Goal: Task Accomplishment & Management: Use online tool/utility

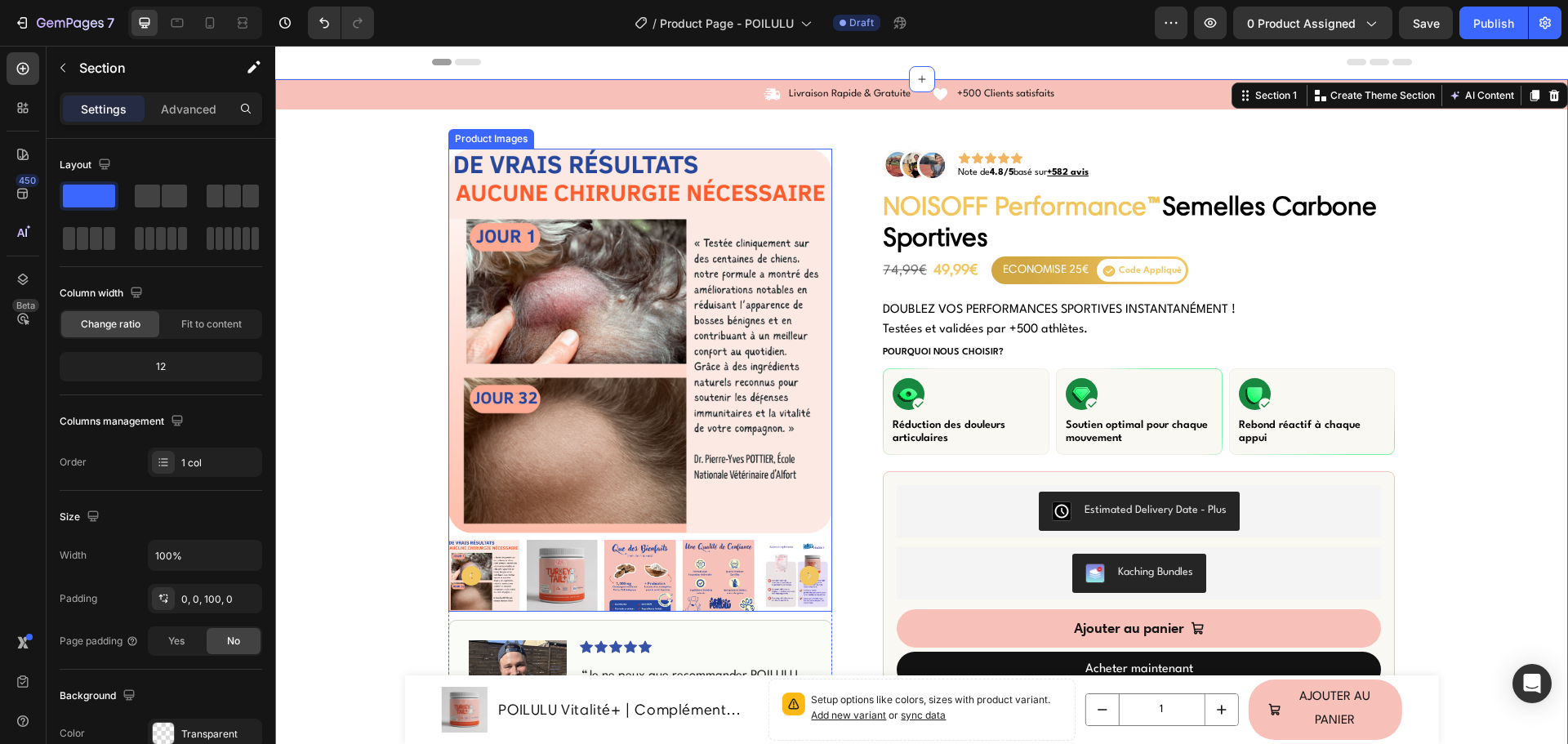
click at [547, 577] on img at bounding box center [562, 576] width 72 height 72
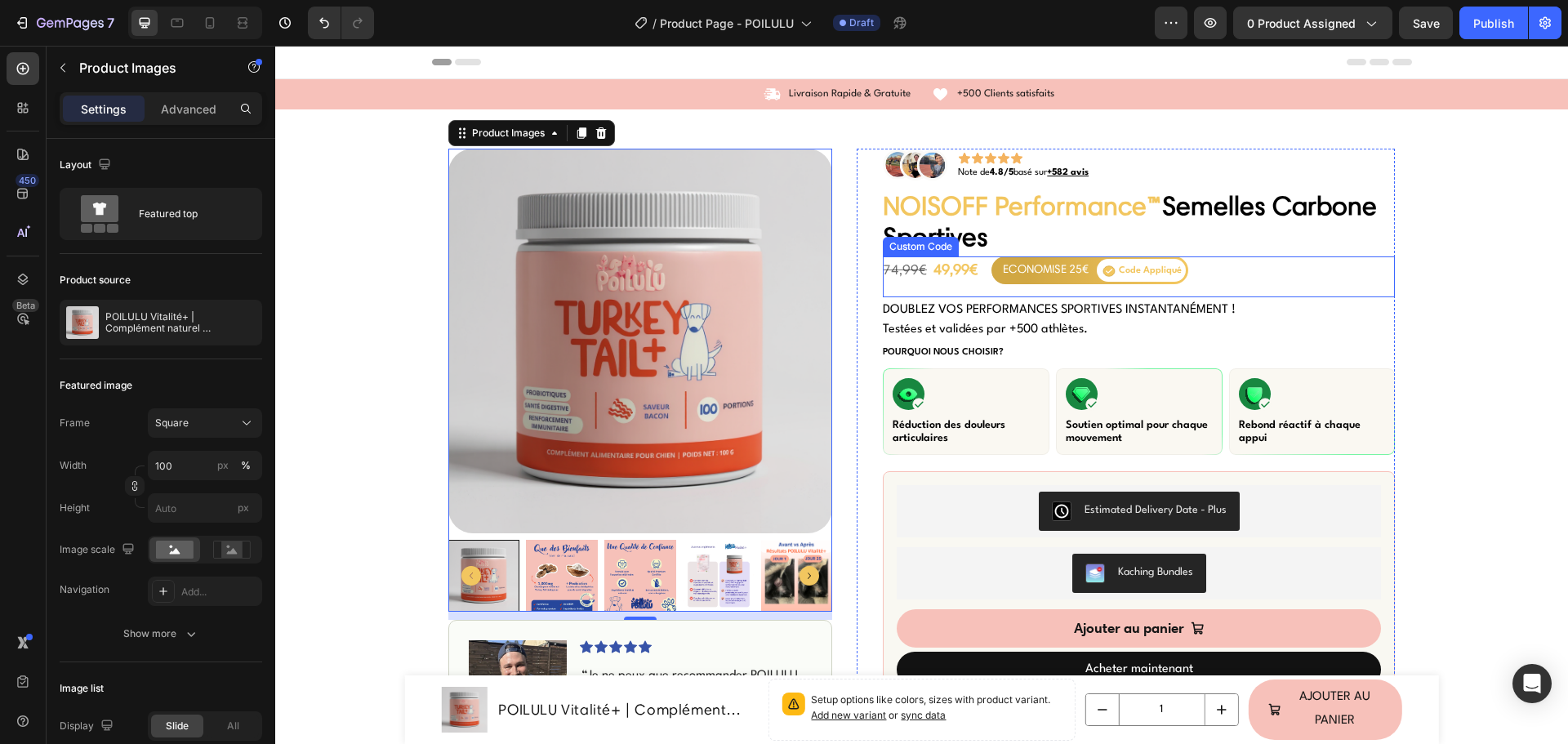
click at [1012, 257] on div "ECONOMISE 25€ Code Appliqué" at bounding box center [1089, 270] width 197 height 28
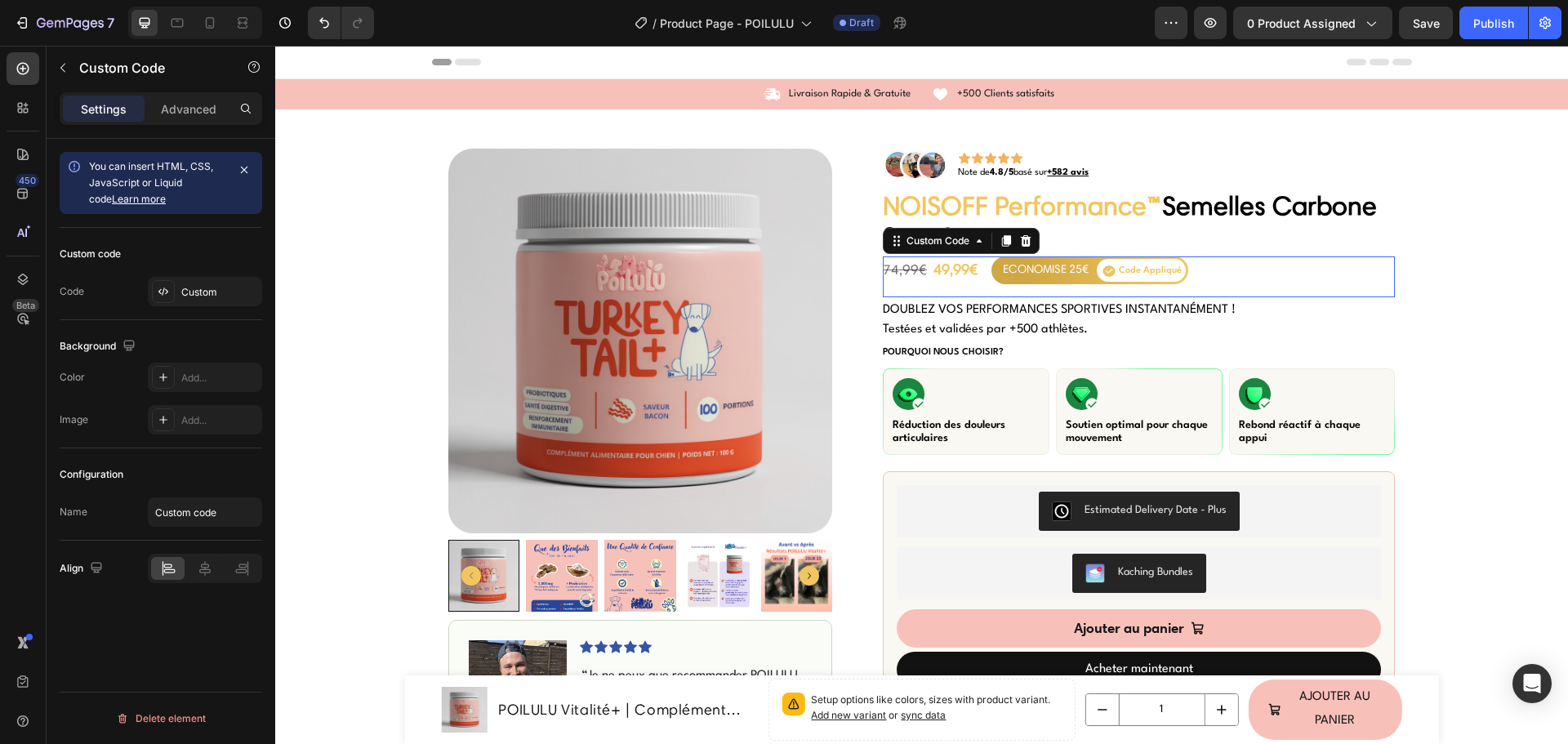
click at [1012, 257] on div "ECONOMISE 25€ Code Appliqué" at bounding box center [1089, 270] width 197 height 28
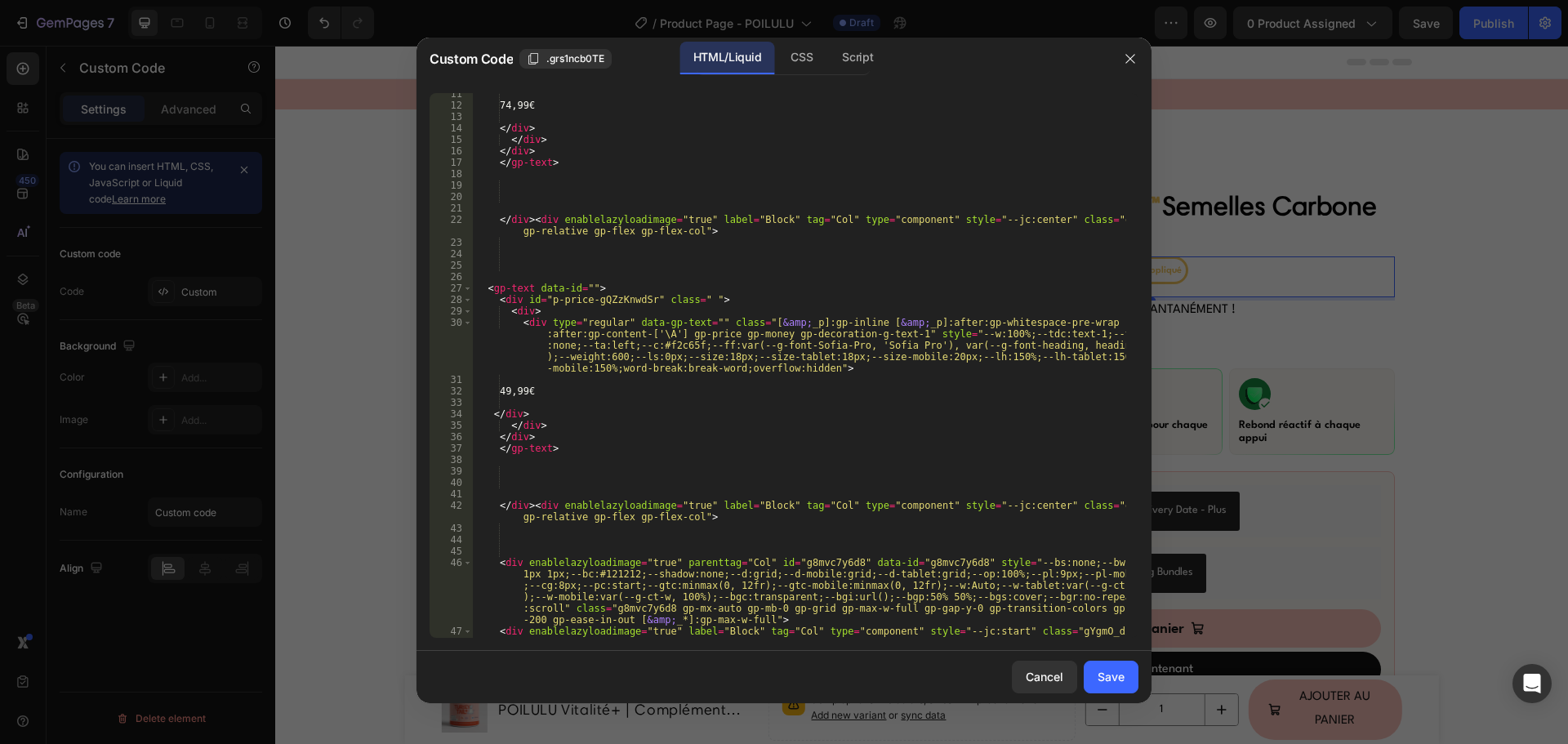
scroll to position [245, 0]
click at [524, 390] on div "74,99€ </ div > </ div > </ div > </ gp-text > </ div > < div enablelazyloadima…" at bounding box center [798, 378] width 653 height 579
type textarea "39,99€"
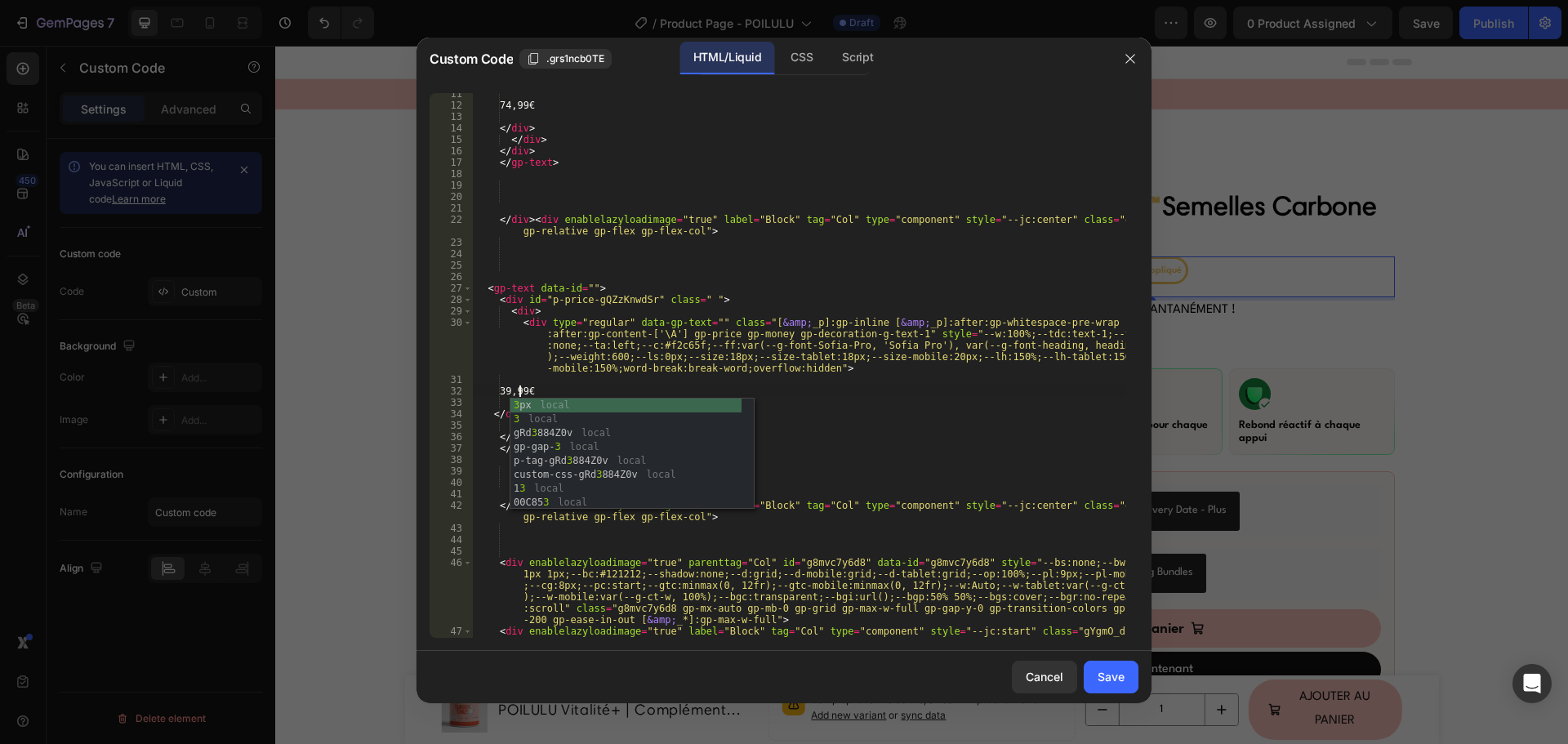
click at [692, 259] on div "74,99€ </ div > </ div > </ div > </ gp-text > </ div > < div enablelazyloadima…" at bounding box center [798, 378] width 653 height 579
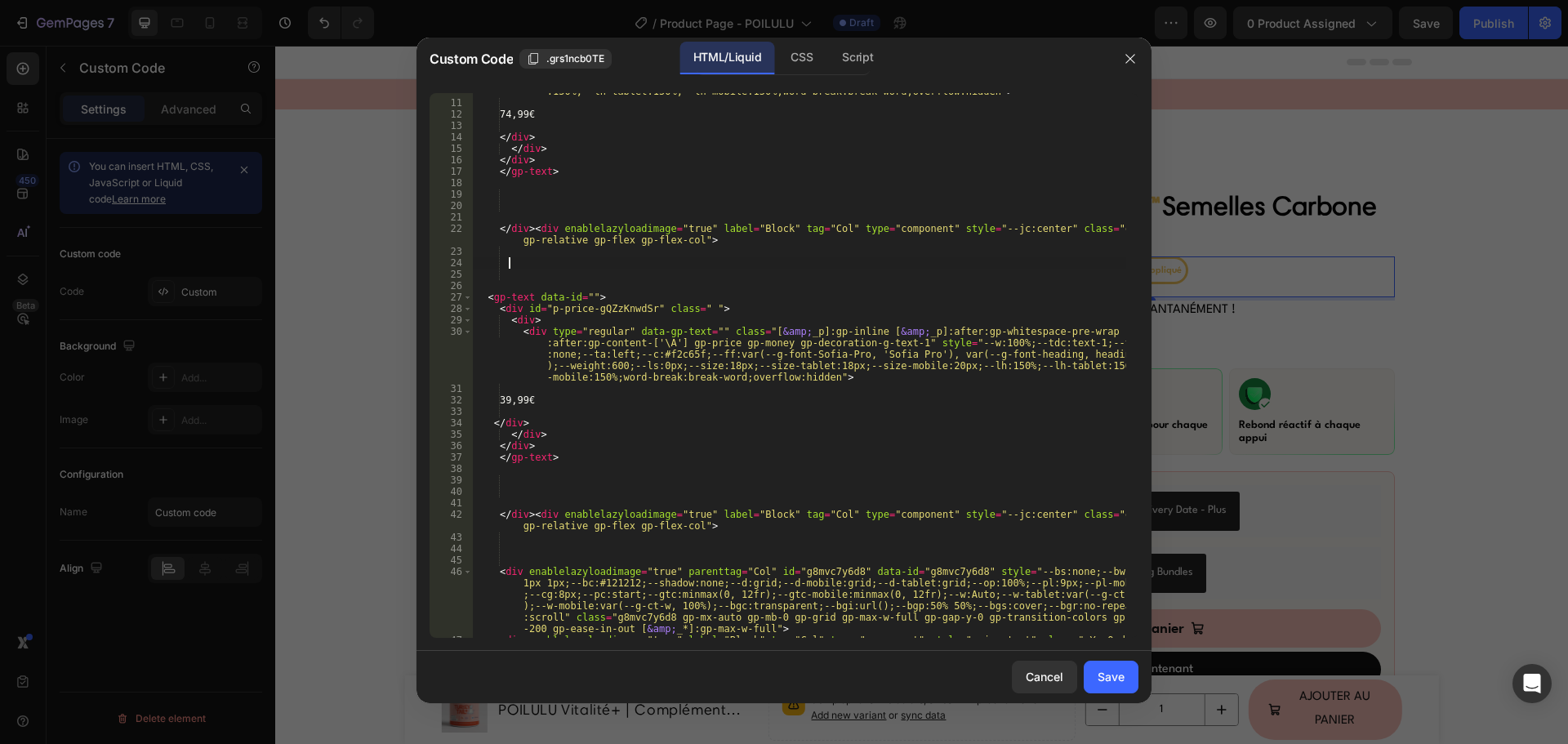
scroll to position [0, 0]
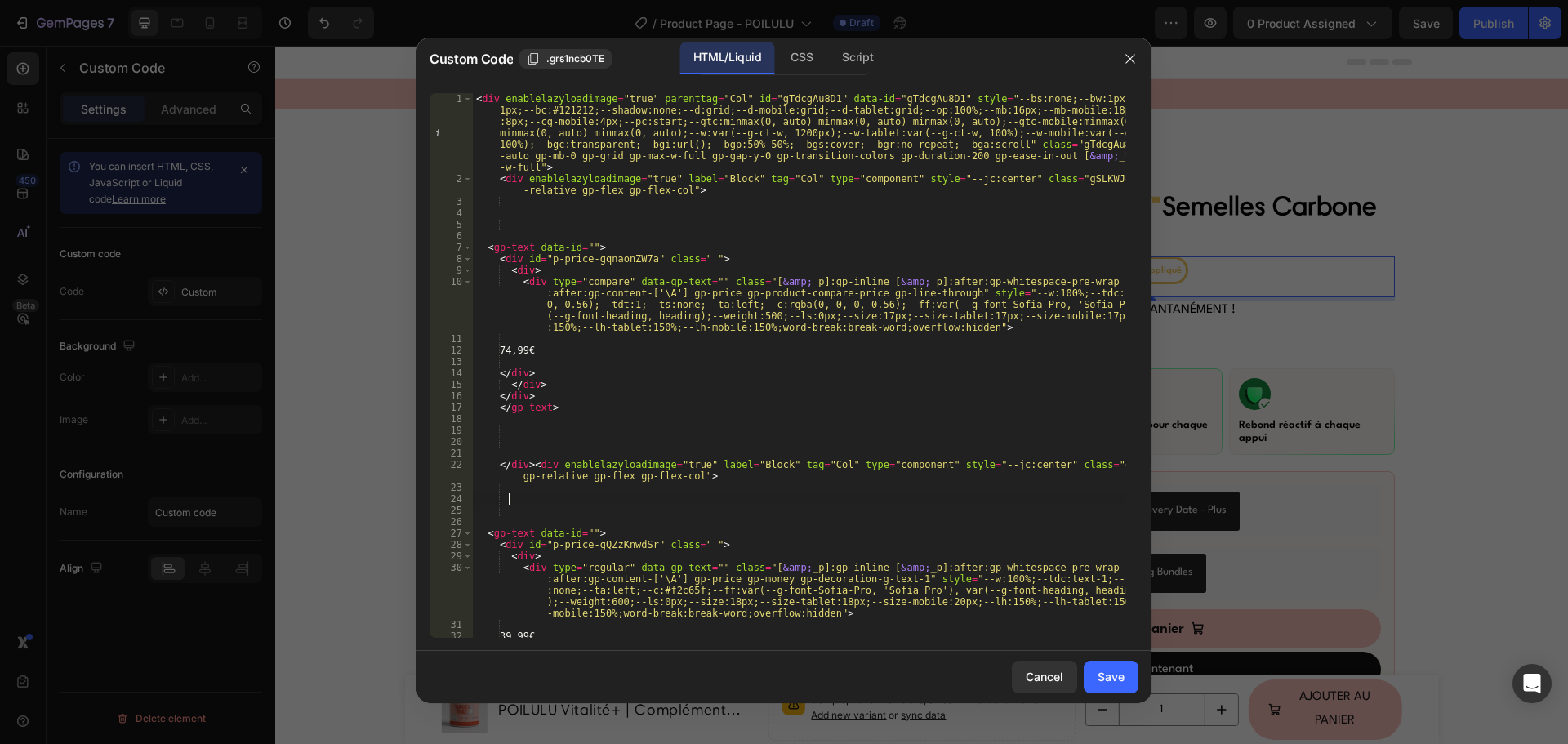
click at [528, 350] on div "< div enablelazyloadimage = "true" parenttag = "Col" id = "gTdcgAu8D1" data-id …" at bounding box center [798, 411] width 653 height 636
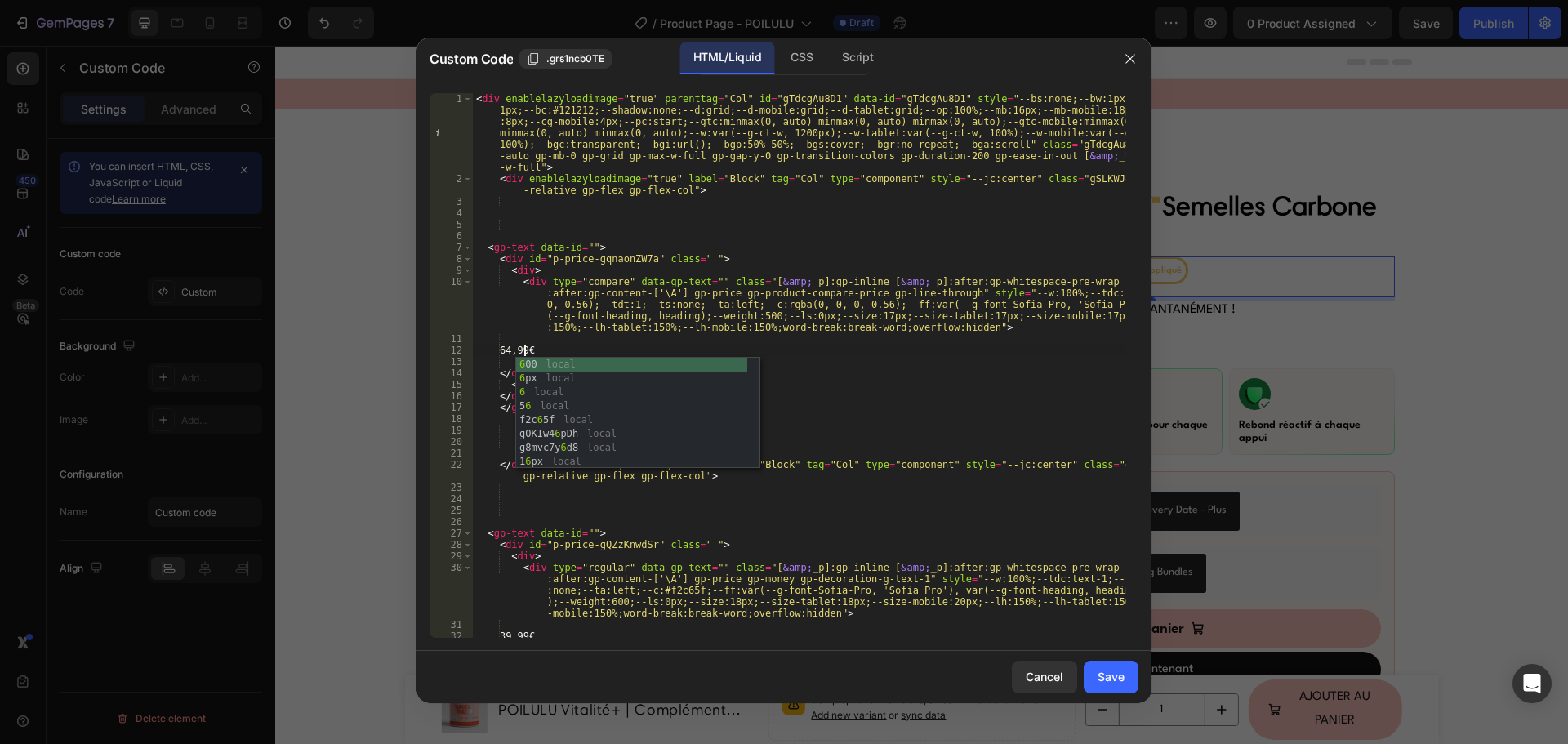
click at [778, 309] on div "< div enablelazyloadimage = "true" parenttag = "Col" id = "gTdcgAu8D1" data-id …" at bounding box center [798, 411] width 653 height 636
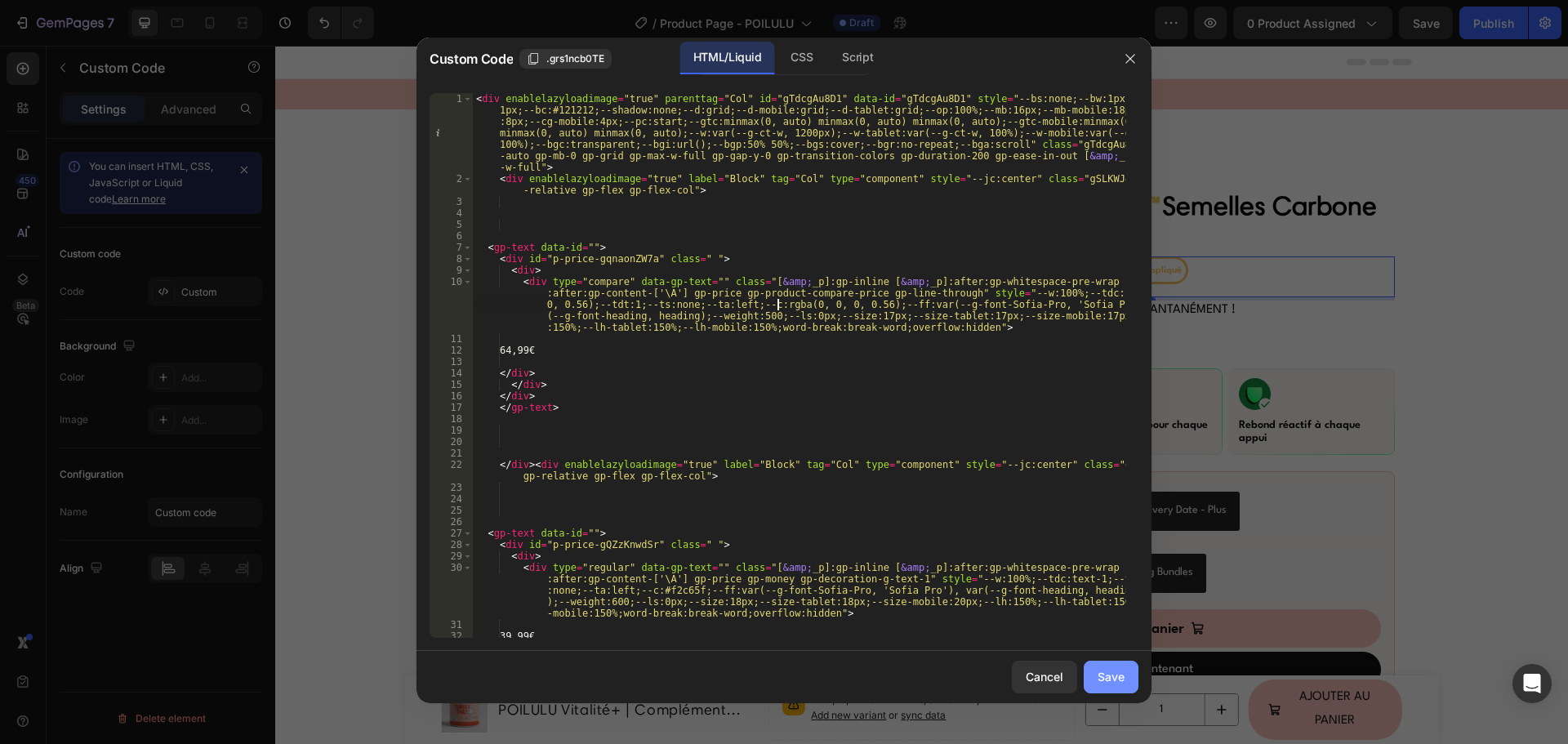
type textarea "<div type="compare" data-gp-text="" class="[&amp;_p]:gp-inline [&amp;_p]:after:…"
click at [1131, 674] on button "Save" at bounding box center [1110, 678] width 55 height 33
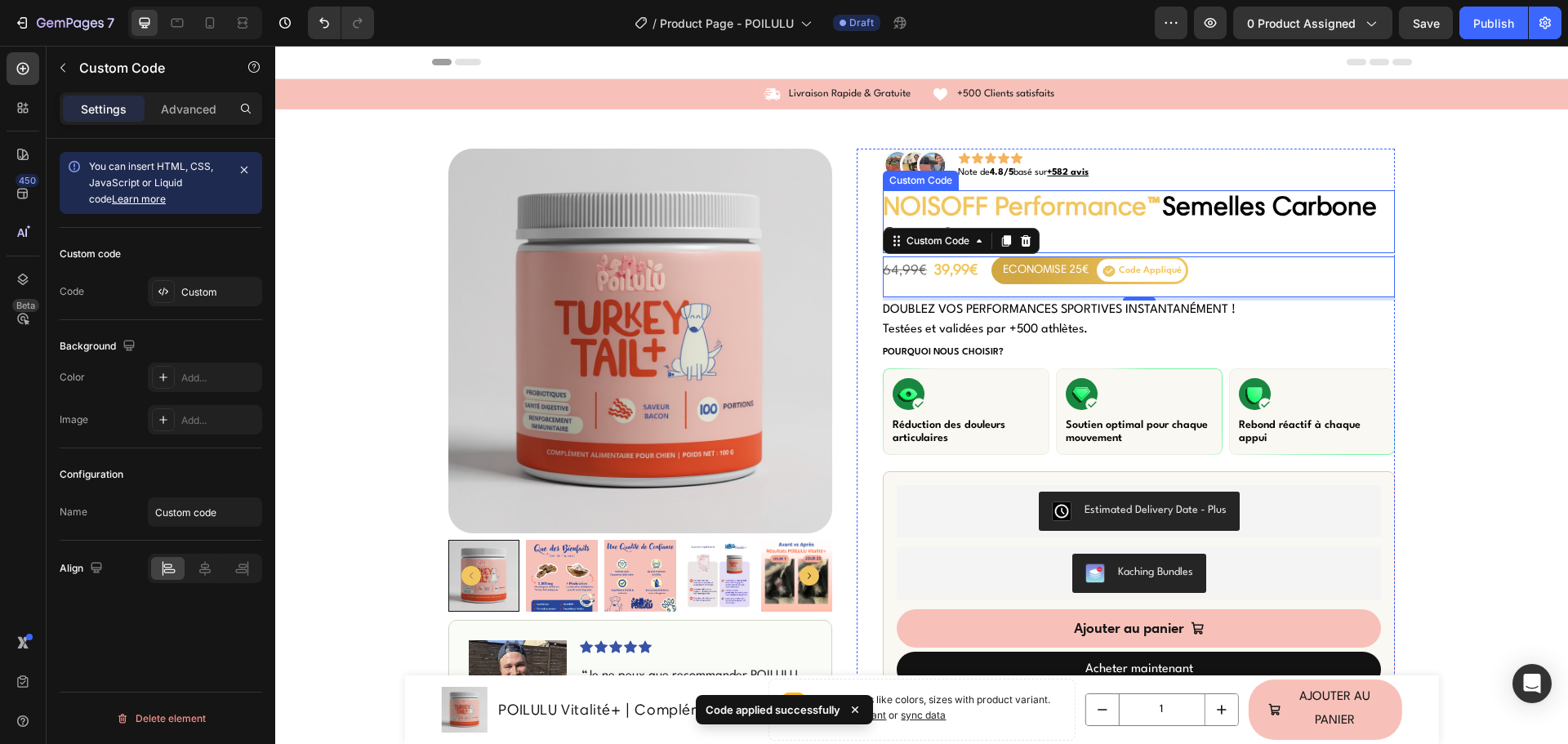
click at [1024, 199] on span "NOISOFF Performance™" at bounding box center [1022, 205] width 279 height 32
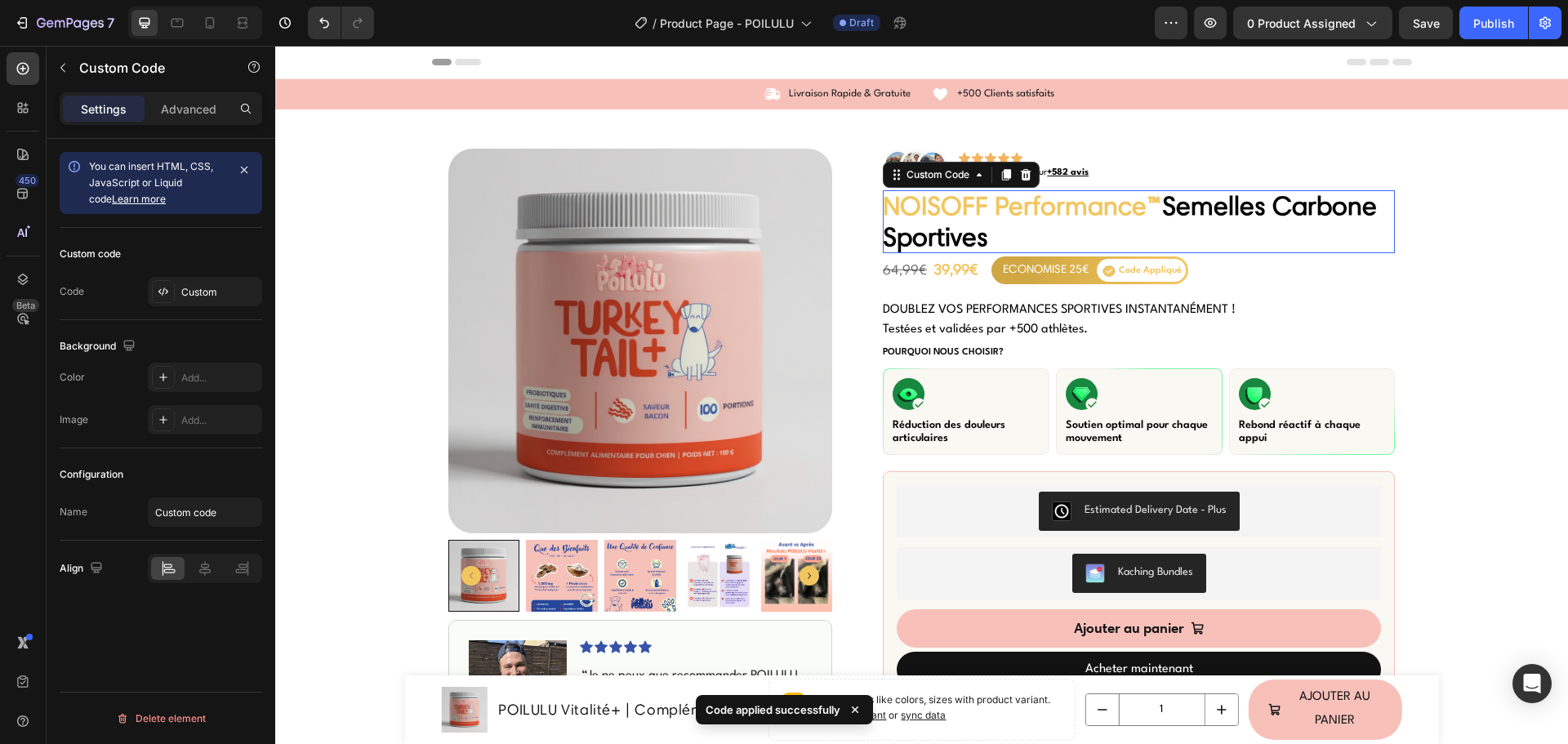
click at [1024, 197] on span "NOISOFF Performance™" at bounding box center [1022, 205] width 279 height 32
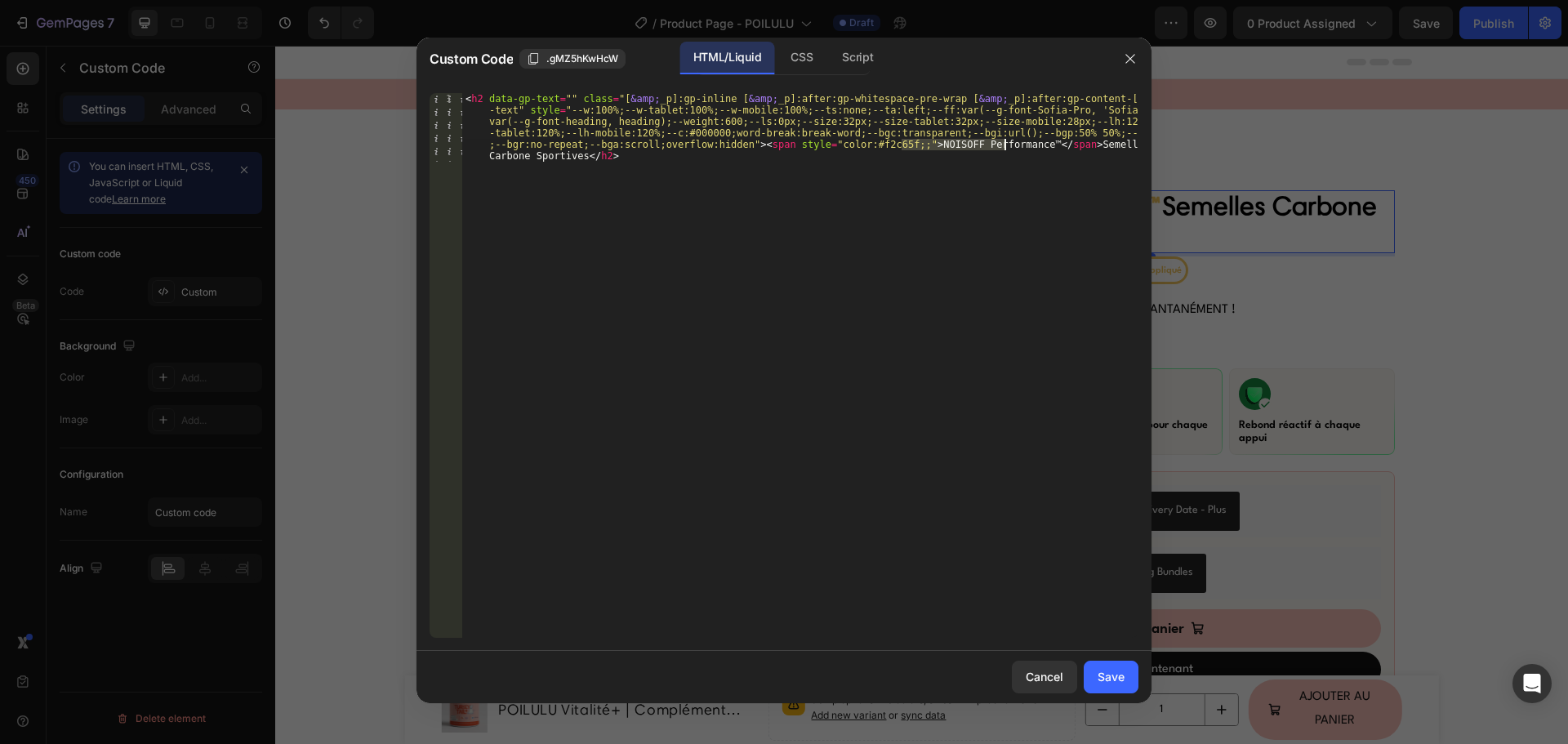
drag, startPoint x: 903, startPoint y: 146, endPoint x: 1001, endPoint y: 143, distance: 98.0
click at [1001, 143] on div "< h2 data-gp-text = "" class = "[ &amp; _p]:gp-inline [ &amp; _p]:after:gp-whit…" at bounding box center [799, 434] width 676 height 682
type textarea "POILULU"
type textarea "Vitalité+"
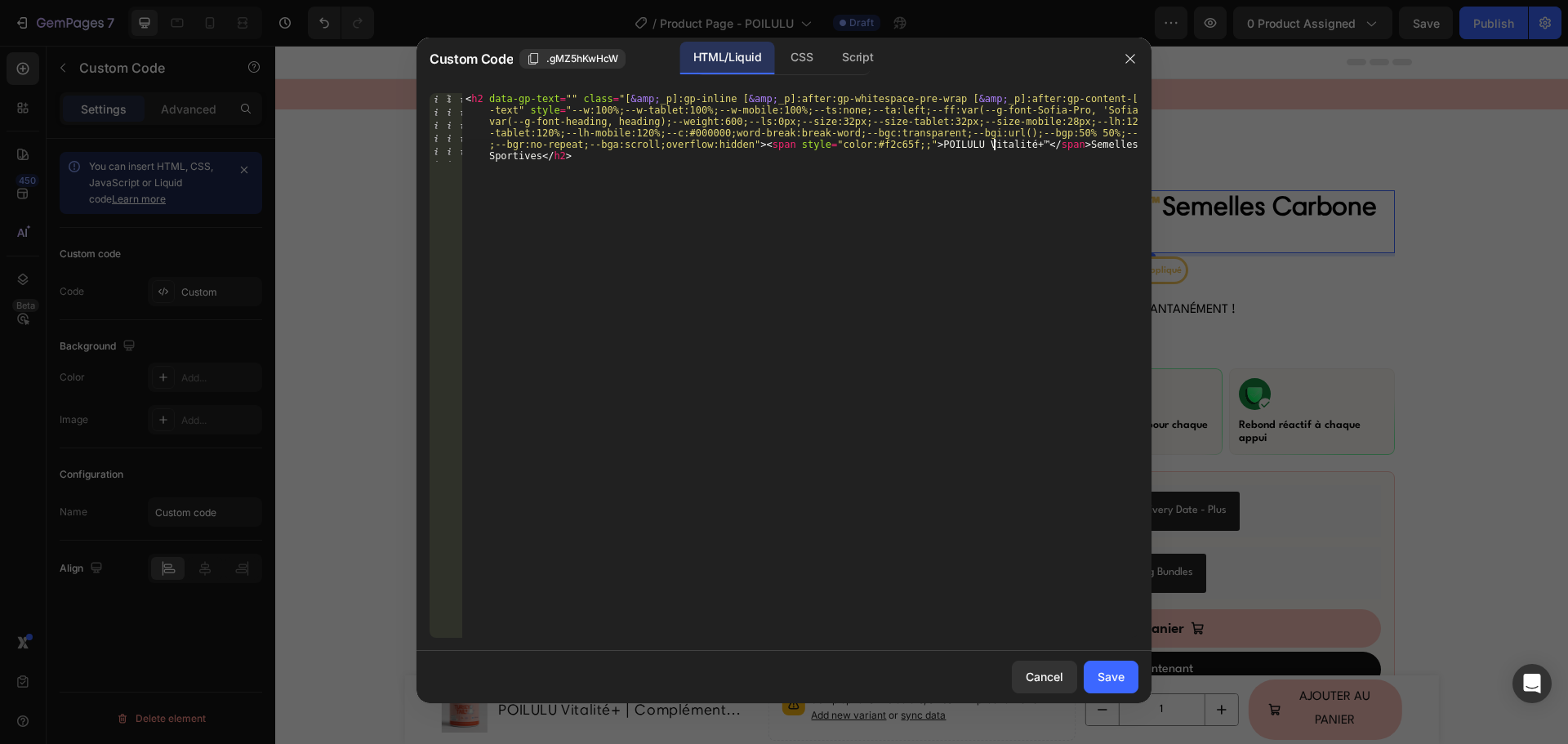
scroll to position [0, 0]
drag, startPoint x: 1045, startPoint y: 147, endPoint x: 1046, endPoint y: 155, distance: 8.1
click at [1046, 155] on div "< h2 data-gp-text = "" class = "[ &amp; _p]:gp-inline [ &amp; _p]:after:gp-whit…" at bounding box center [799, 434] width 676 height 682
click at [1041, 145] on div "< h2 data-gp-text = "" class = "[ &amp; _p]:gp-inline [ &amp; _p]:after:gp-whit…" at bounding box center [799, 434] width 676 height 682
click at [1110, 690] on button "Save" at bounding box center [1110, 678] width 55 height 33
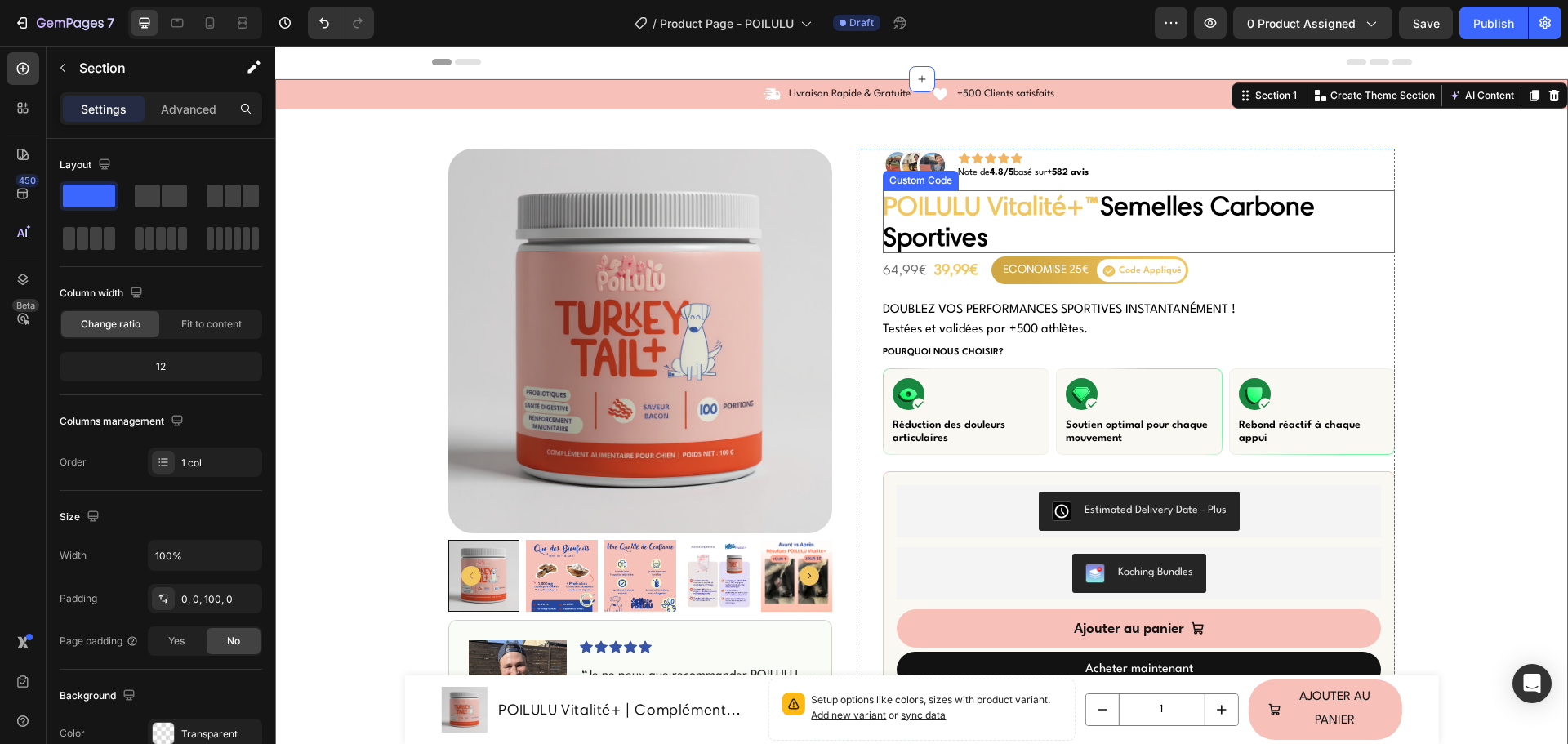
click at [1084, 205] on span "POILULU Vitalité+™" at bounding box center [991, 205] width 217 height 32
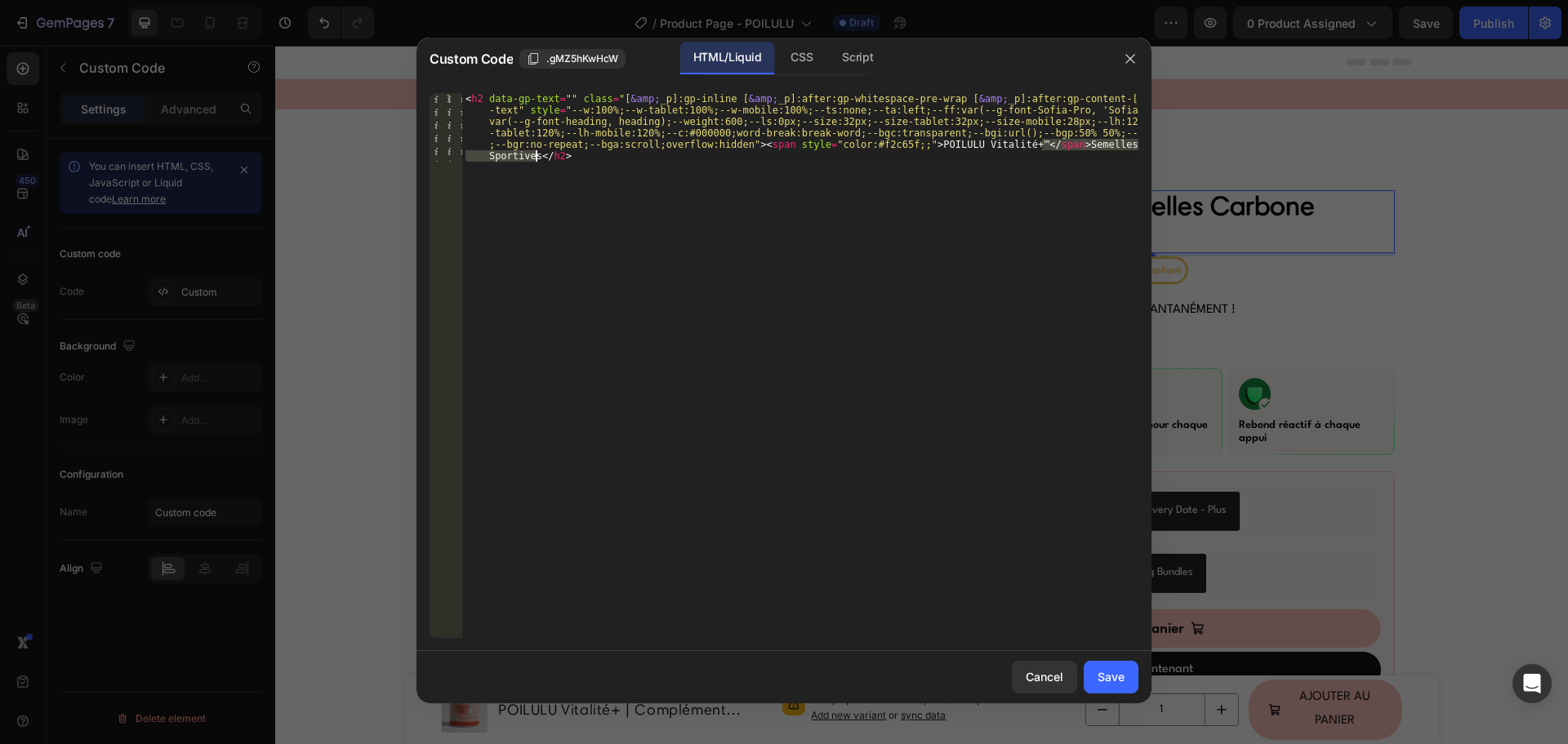
drag, startPoint x: 1042, startPoint y: 145, endPoint x: 533, endPoint y: 158, distance: 509.2
click at [533, 158] on div "< h2 data-gp-text = "" class = "[ &amp; _p]:gp-inline [ &amp; _p]:after:gp-whit…" at bounding box center [799, 434] width 676 height 682
click at [1052, 146] on div "< h2 data-gp-text = "" class = "[ &amp; _p]:gp-inline [ &amp; _p]:after:gp-whit…" at bounding box center [799, 434] width 676 height 682
click at [1120, 673] on div "Save" at bounding box center [1111, 677] width 27 height 17
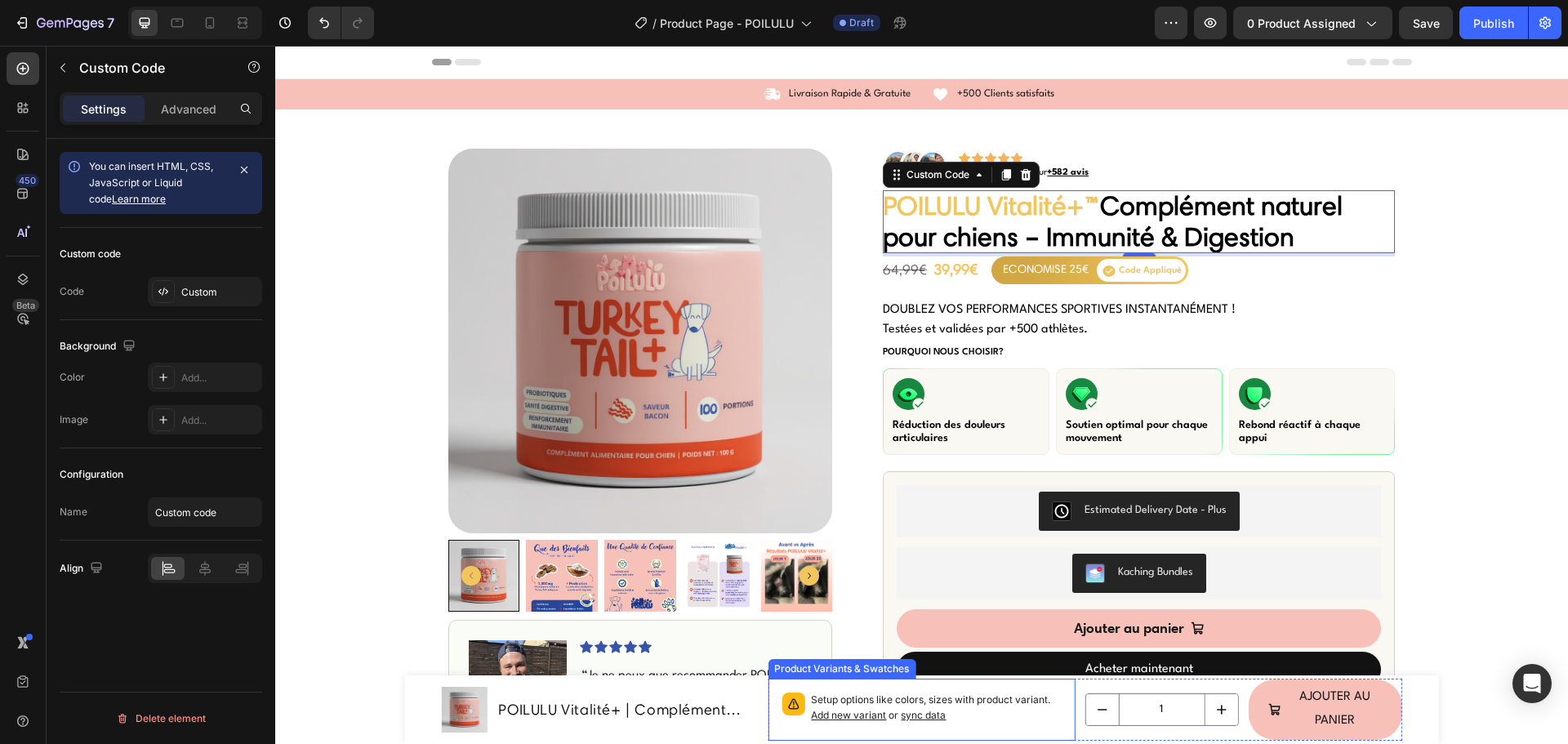
click at [925, 717] on span "sync data" at bounding box center [923, 715] width 45 height 13
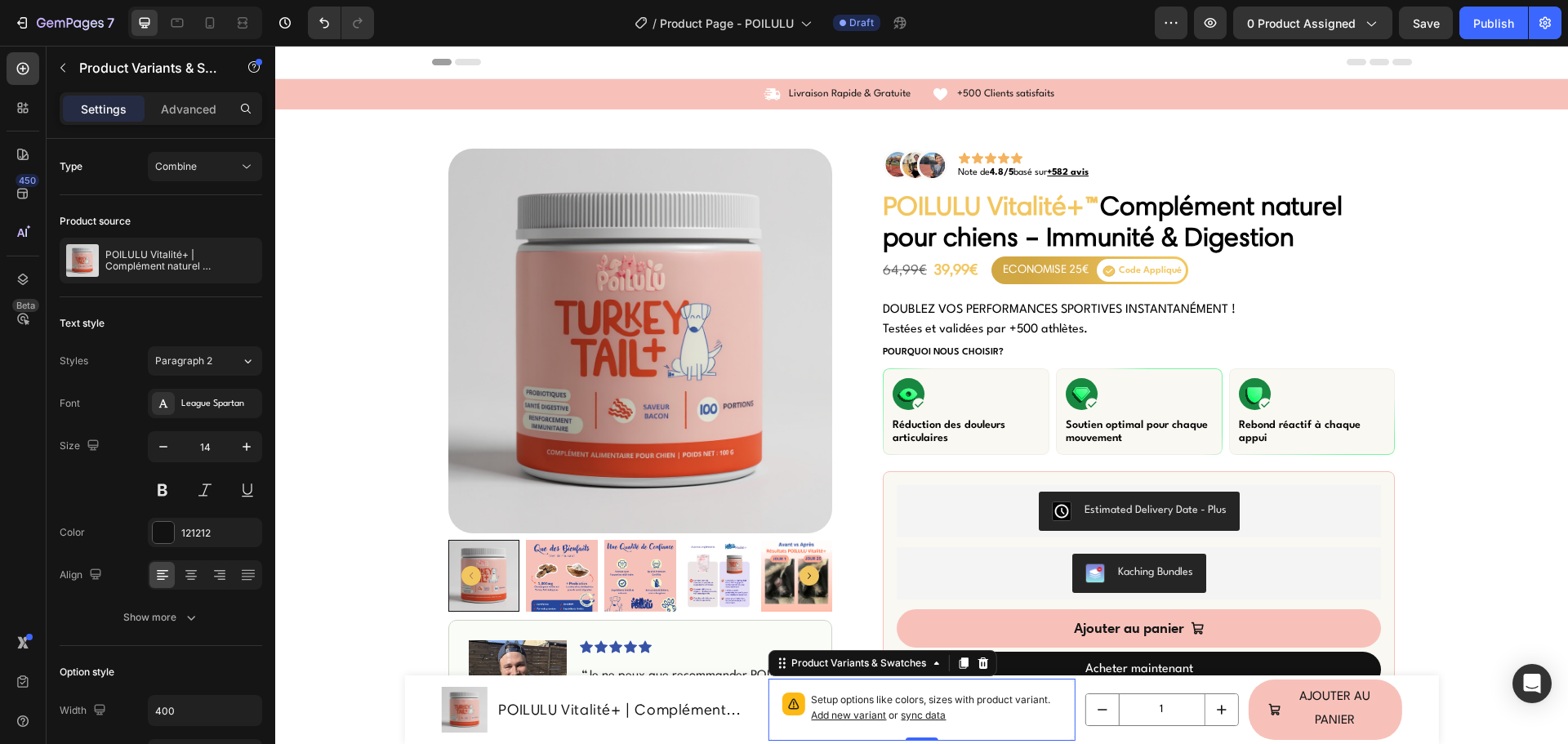
click at [917, 713] on span "sync data" at bounding box center [923, 715] width 45 height 13
click at [959, 311] on p "DOUBLEZ VOS PERFORMANCES SPORTIVES INSTANTANÉMENT ! Testées et validées par +50…" at bounding box center [1138, 320] width 512 height 39
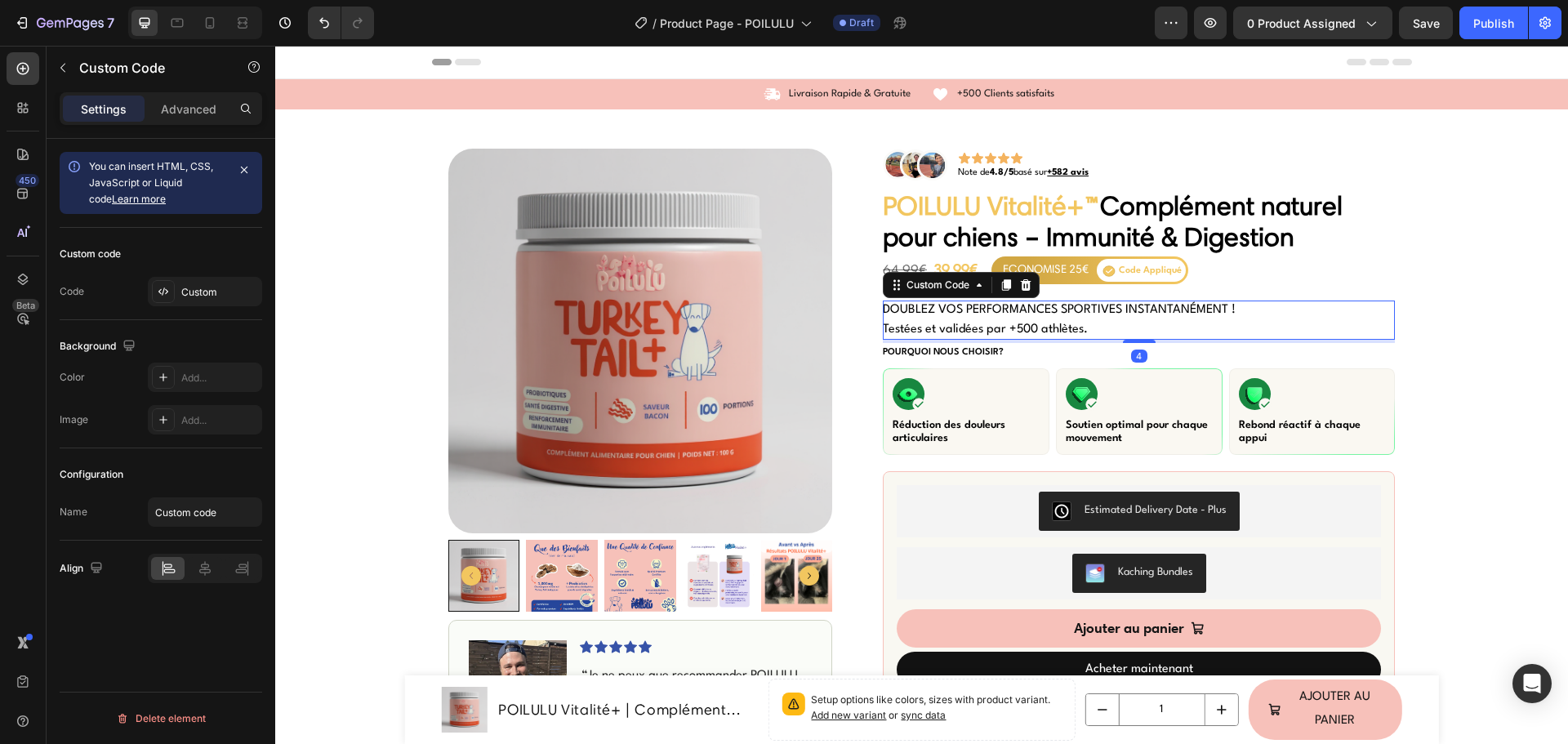
click at [959, 311] on p "DOUBLEZ VOS PERFORMANCES SPORTIVES INSTANTANÉMENT ! Testées et validées par +50…" at bounding box center [1138, 320] width 512 height 39
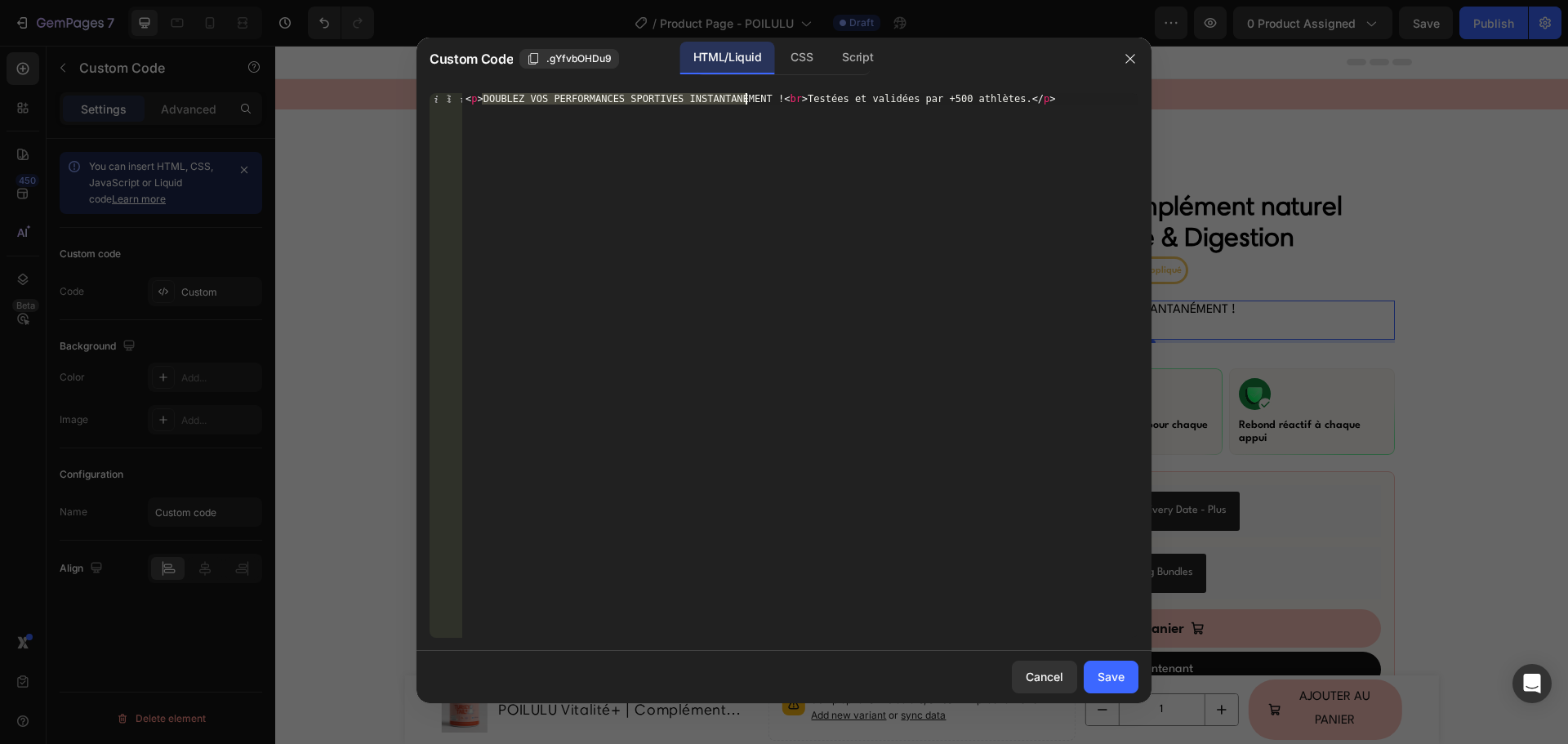
drag, startPoint x: 483, startPoint y: 97, endPoint x: 743, endPoint y: 93, distance: 260.0
click at [743, 93] on div "< p > DOUBLEZ VOS PERFORMANCES SPORTIVES INSTANTANÉMENT ! < br > Testées et val…" at bounding box center [799, 377] width 676 height 568
paste textarea "Aidez votre chien à réduire ses bosses [PERSON_NAME] et à retrouver énergie & v…"
click at [489, 111] on div "< p > Aidez votre chien à réduire ses bosses bénignes et à retrouver énergie & …" at bounding box center [799, 389] width 676 height 591
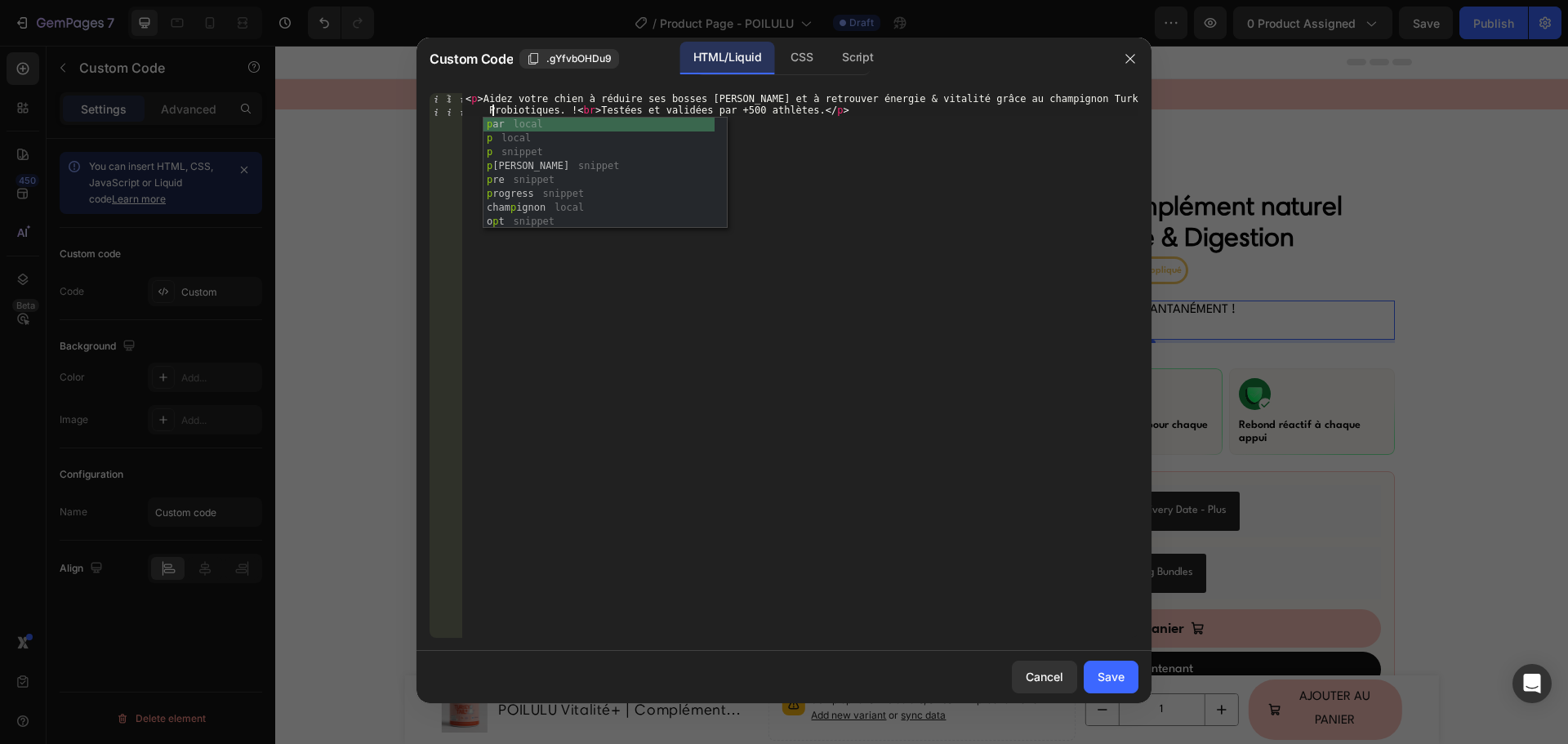
scroll to position [0, 53]
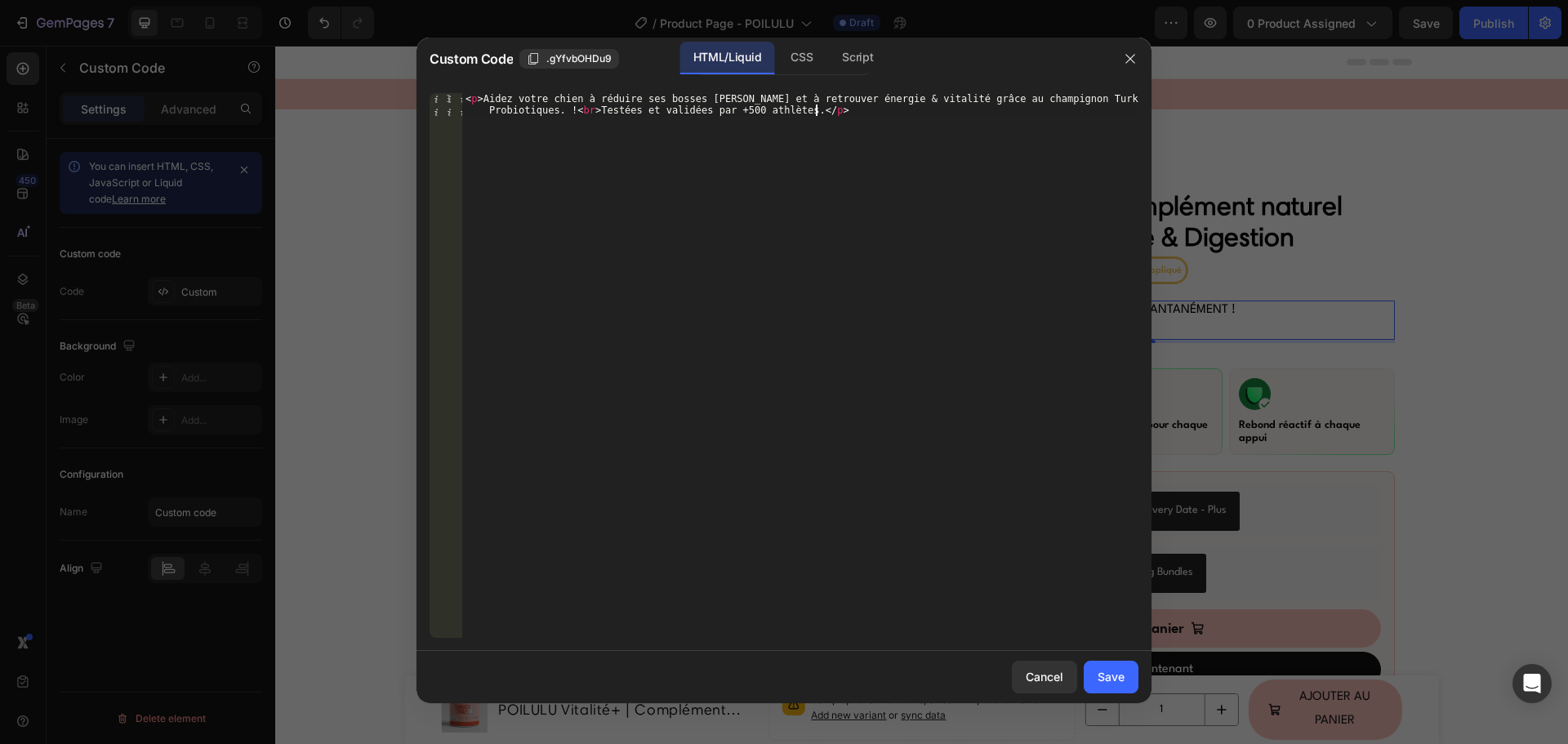
click at [710, 389] on div "< p > Aidez votre chien à réduire ses bosses bénignes et à retrouver énergie & …" at bounding box center [799, 389] width 676 height 591
click at [738, 113] on div "< p > Aidez votre chien à réduire ses bosses bénignes et à retrouver énergie & …" at bounding box center [799, 389] width 676 height 591
click at [722, 146] on div "< p > Aidez votre chien à réduire ses bosses bénignes et à retrouver énergie & …" at bounding box center [799, 389] width 676 height 591
drag, startPoint x: 730, startPoint y: 114, endPoint x: 742, endPoint y: 111, distance: 12.4
click at [741, 111] on div "< p > Aidez votre chien à réduire ses bosses bénignes et à retrouver énergie & …" at bounding box center [799, 389] width 676 height 591
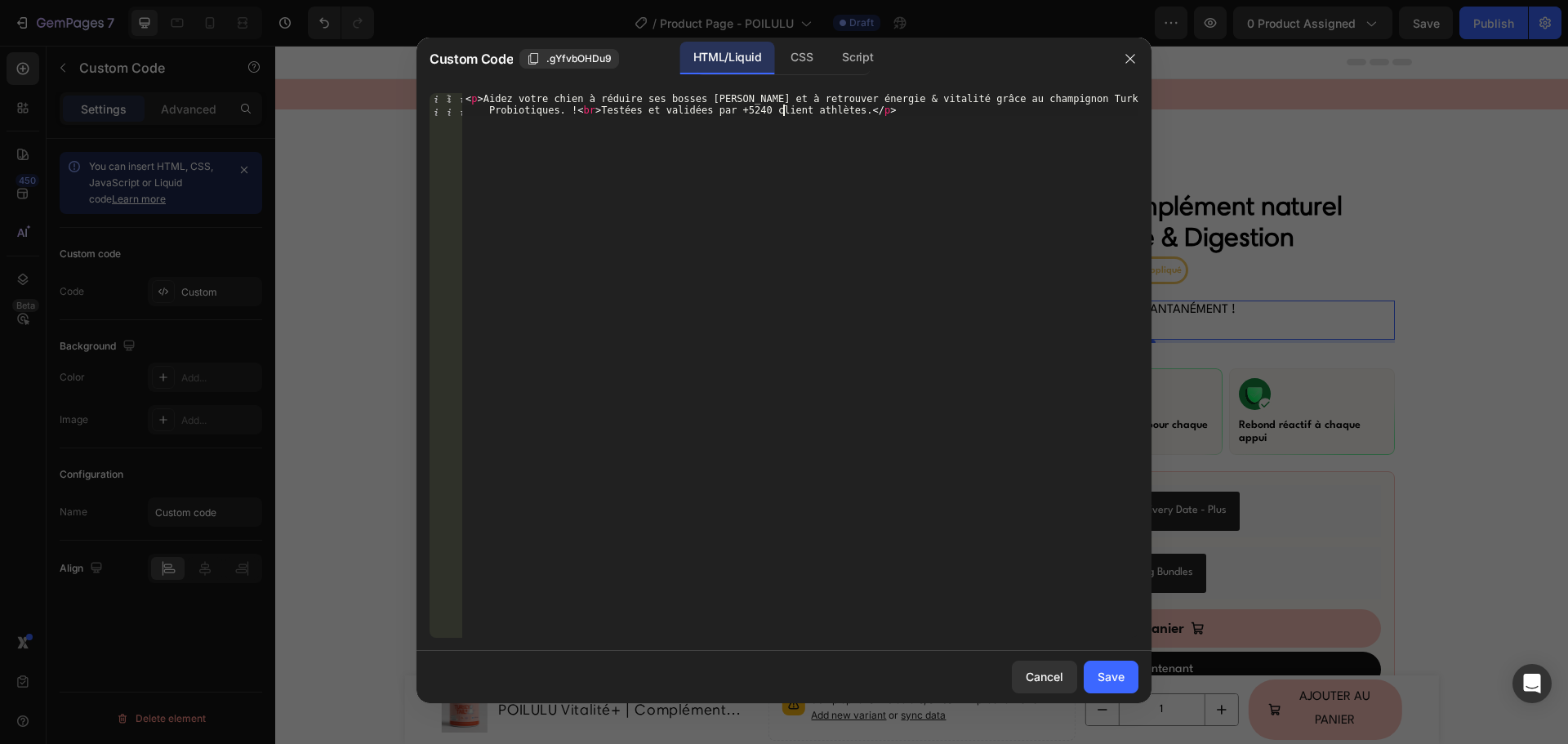
scroll to position [0, 78]
click at [780, 111] on div "< p > Aidez votre chien à réduire ses bosses bénignes et à retrouver énergie & …" at bounding box center [799, 389] width 676 height 591
drag, startPoint x: 617, startPoint y: 109, endPoint x: 645, endPoint y: 153, distance: 52.2
click at [617, 109] on div "< p > Aidez votre chien à réduire ses bosses bénignes et à retrouver énergie & …" at bounding box center [799, 389] width 676 height 591
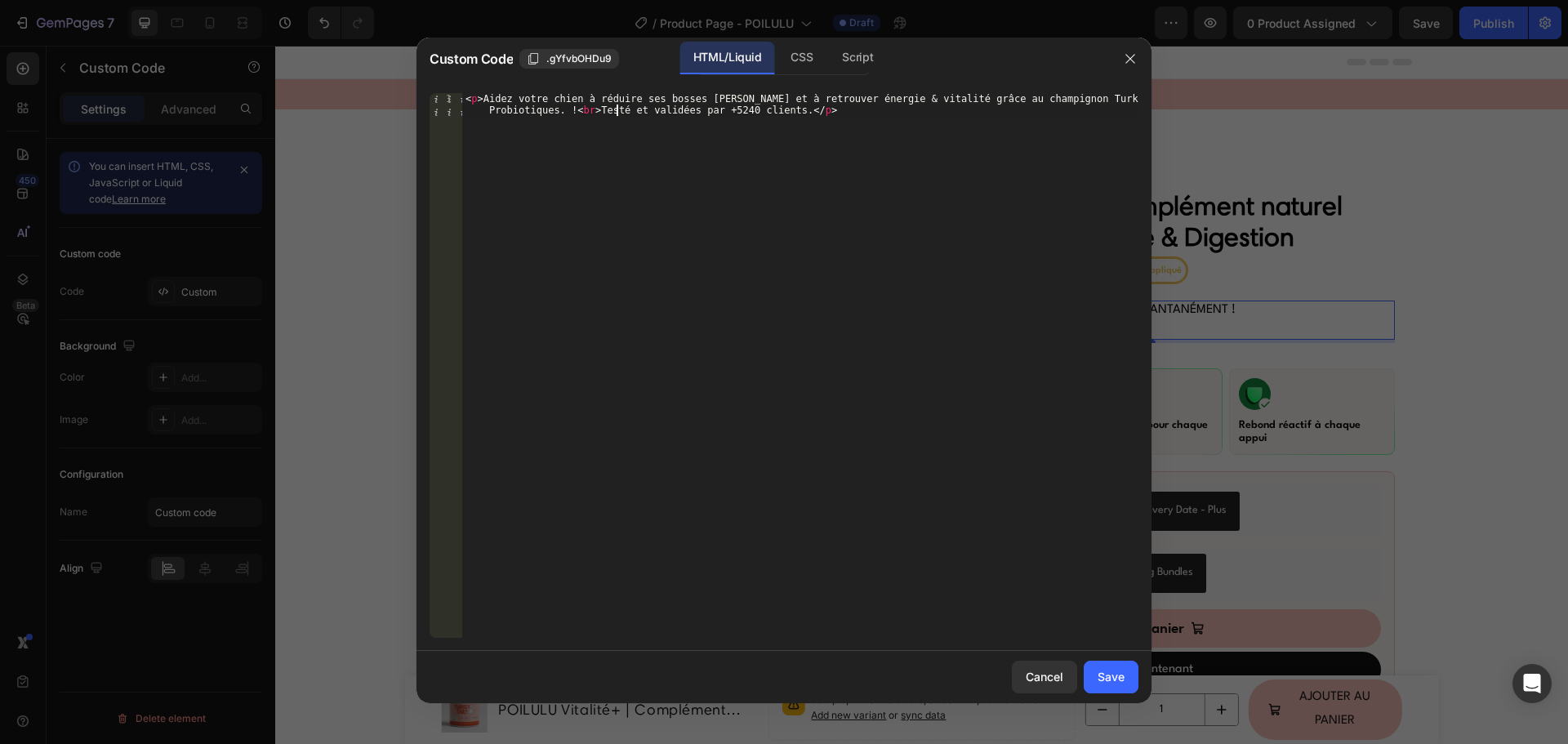
click at [672, 108] on div "< p > Aidez votre chien à réduire ses bosses bénignes et à retrouver énergie & …" at bounding box center [799, 389] width 676 height 591
click at [747, 105] on div "< p > Aidez votre chien à réduire ses bosses bénignes et à retrouver énergie & …" at bounding box center [799, 389] width 676 height 591
click at [746, 105] on div "< p > Aidez votre chien à réduire ses bosses bénignes et à retrouver énergie & …" at bounding box center [799, 389] width 676 height 591
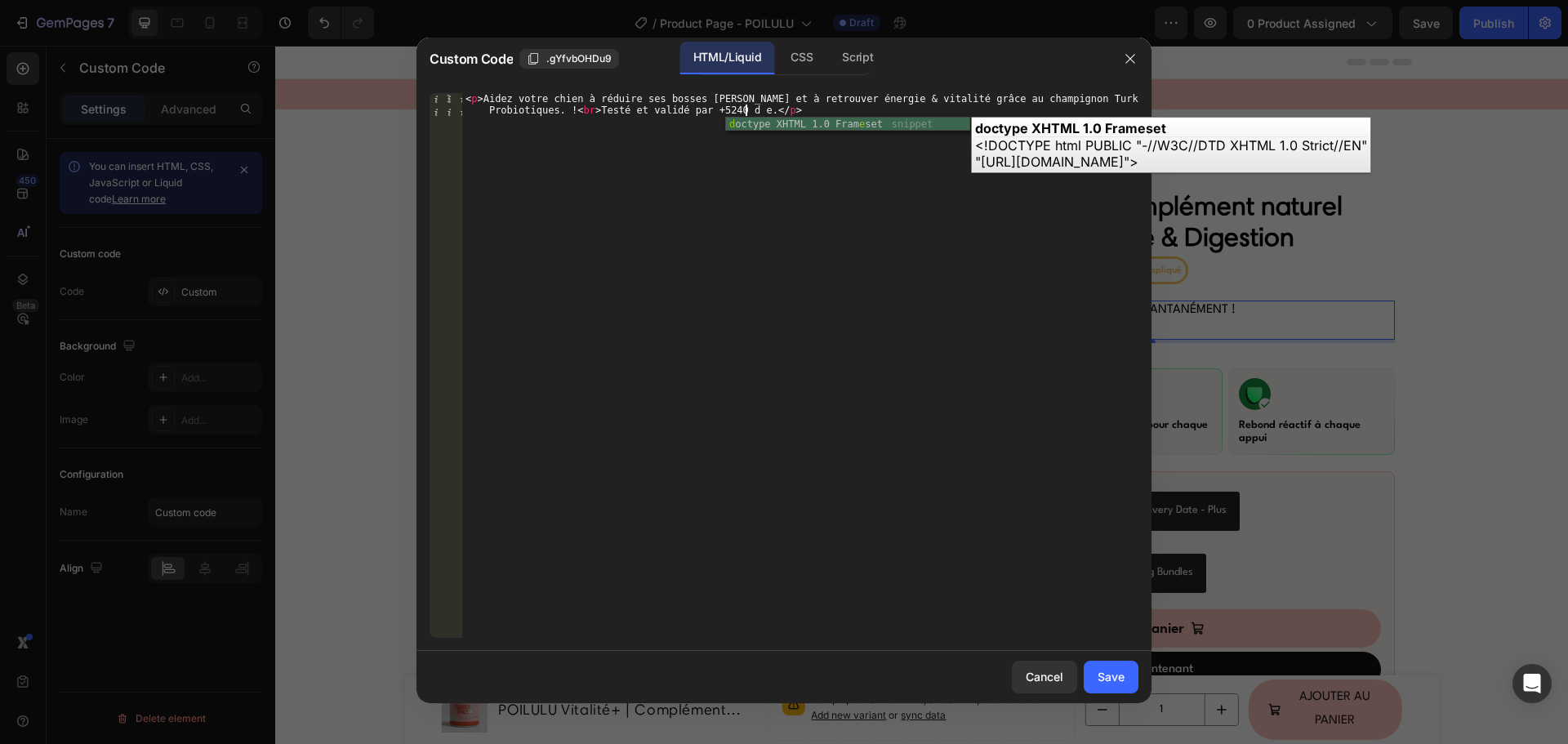
scroll to position [0, 75]
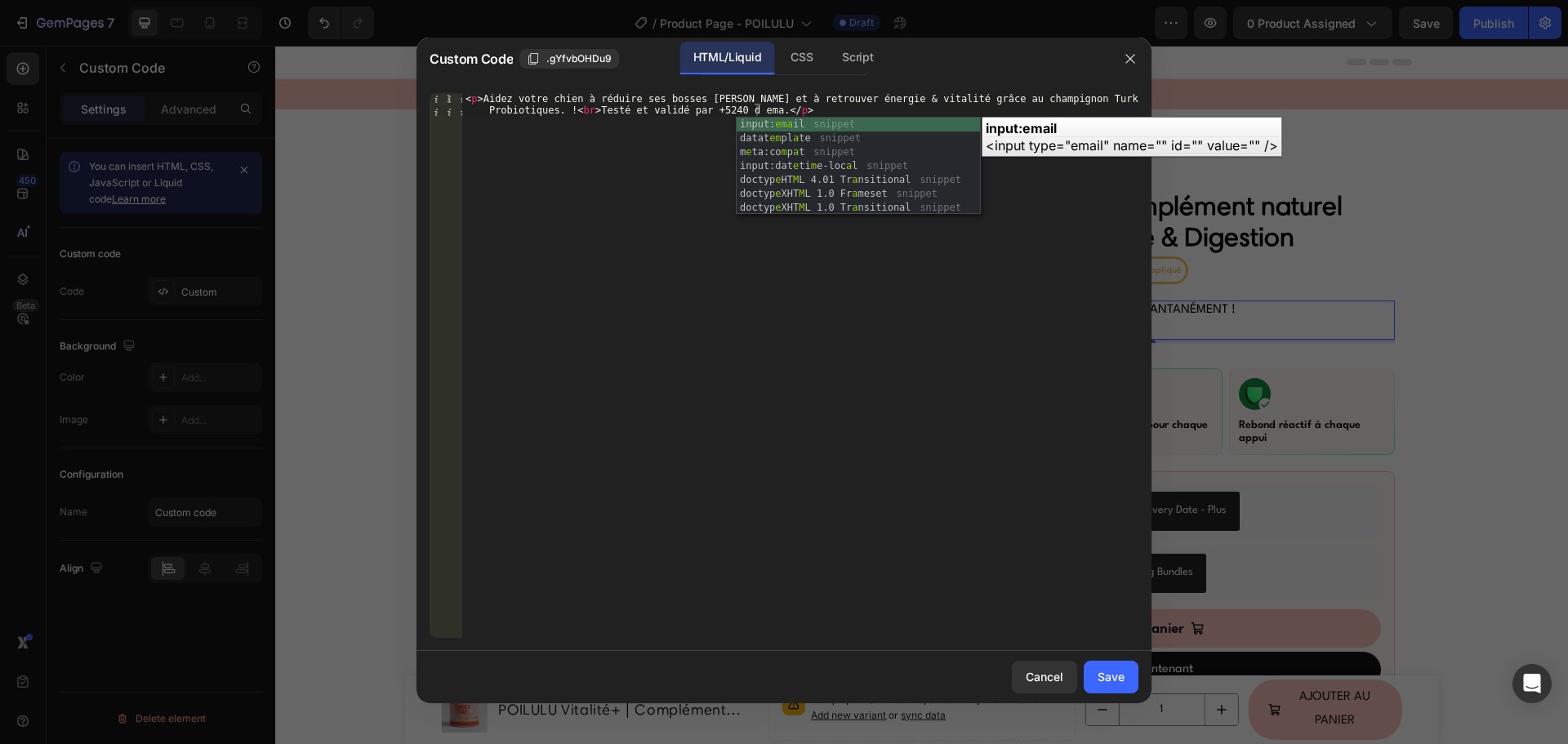
click at [728, 113] on div "< p > Aidez votre chien à réduire ses bosses bénignes et à retrouver énergie & …" at bounding box center [799, 389] width 676 height 591
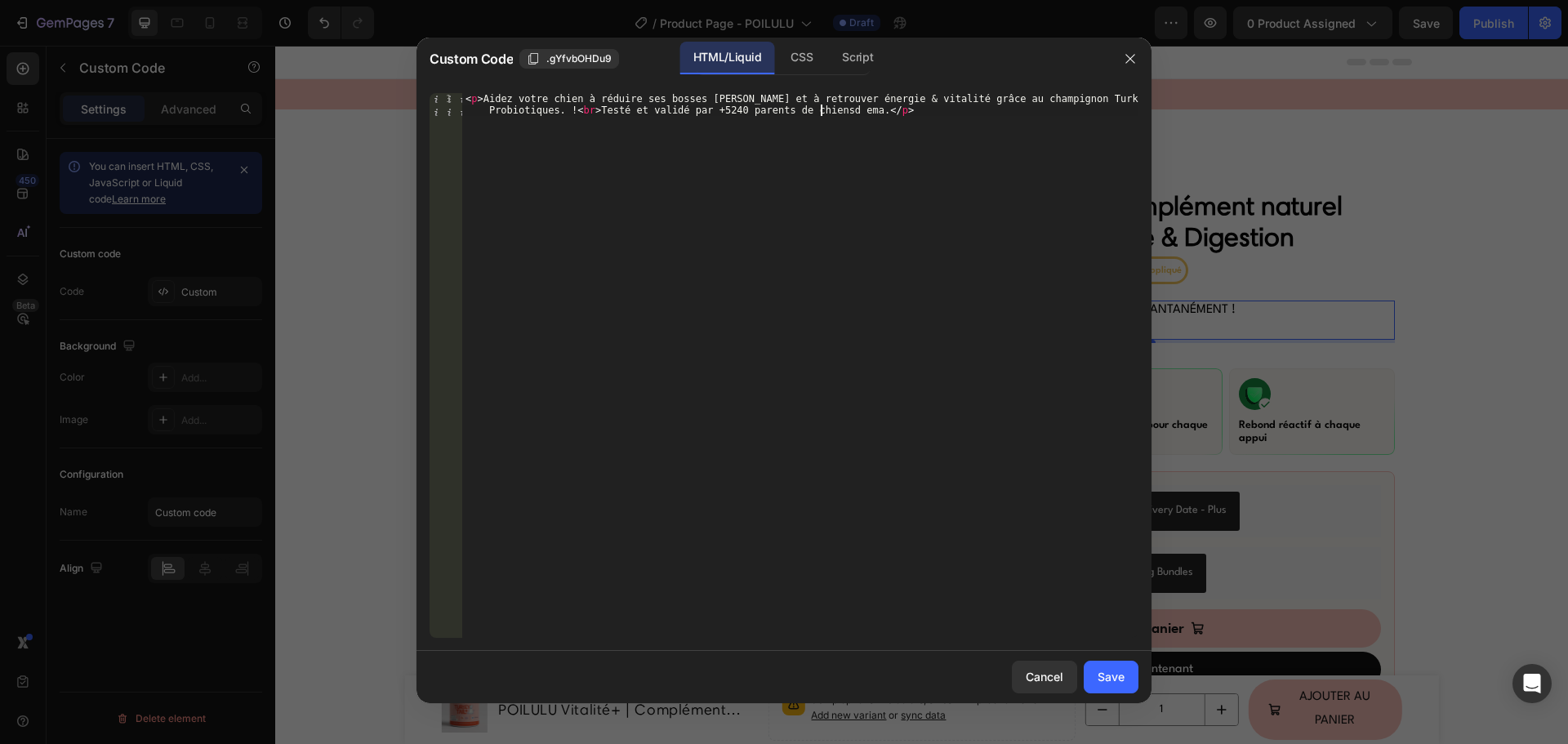
scroll to position [0, 81]
type textarea "<p>Aidez votre chien à réduire ses bosses bénignes et à retrouver énergie & vit…"
click at [1096, 666] on button "Save" at bounding box center [1110, 678] width 55 height 33
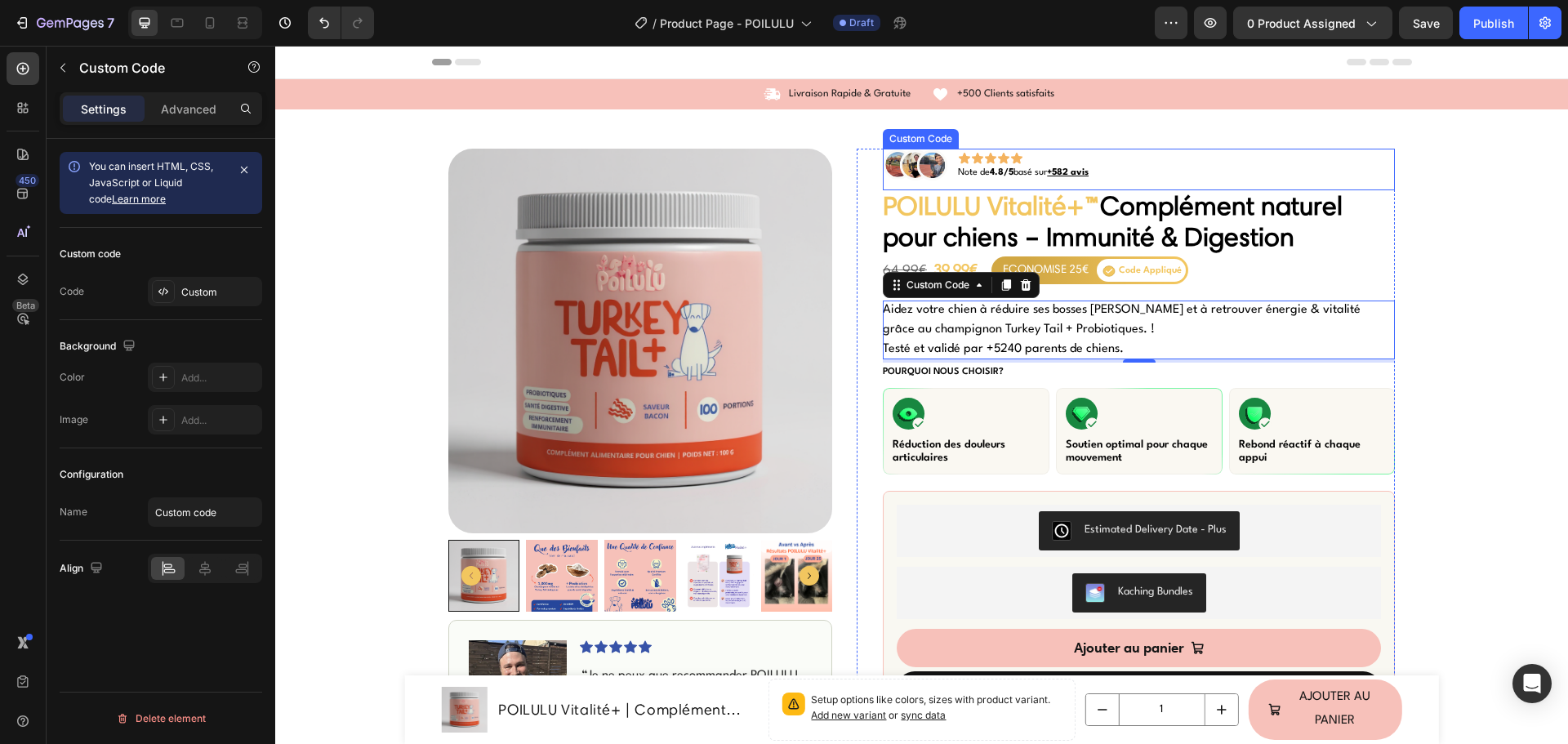
click at [1021, 168] on p "Note de 4.8/5 basé sur +582 avis" at bounding box center [1024, 173] width 131 height 10
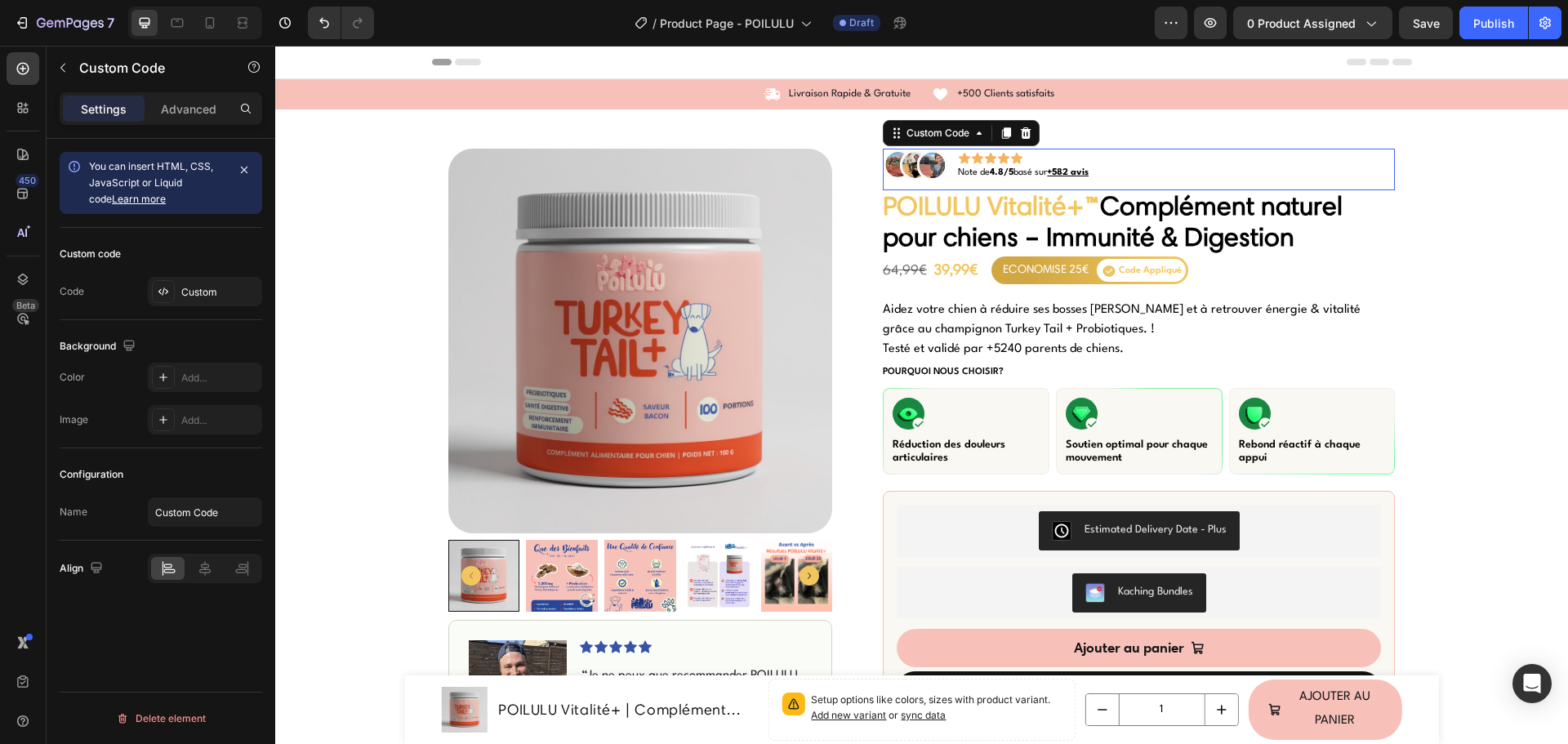
click at [1021, 168] on p "Note de 4.8/5 basé sur +582 avis" at bounding box center [1024, 173] width 131 height 10
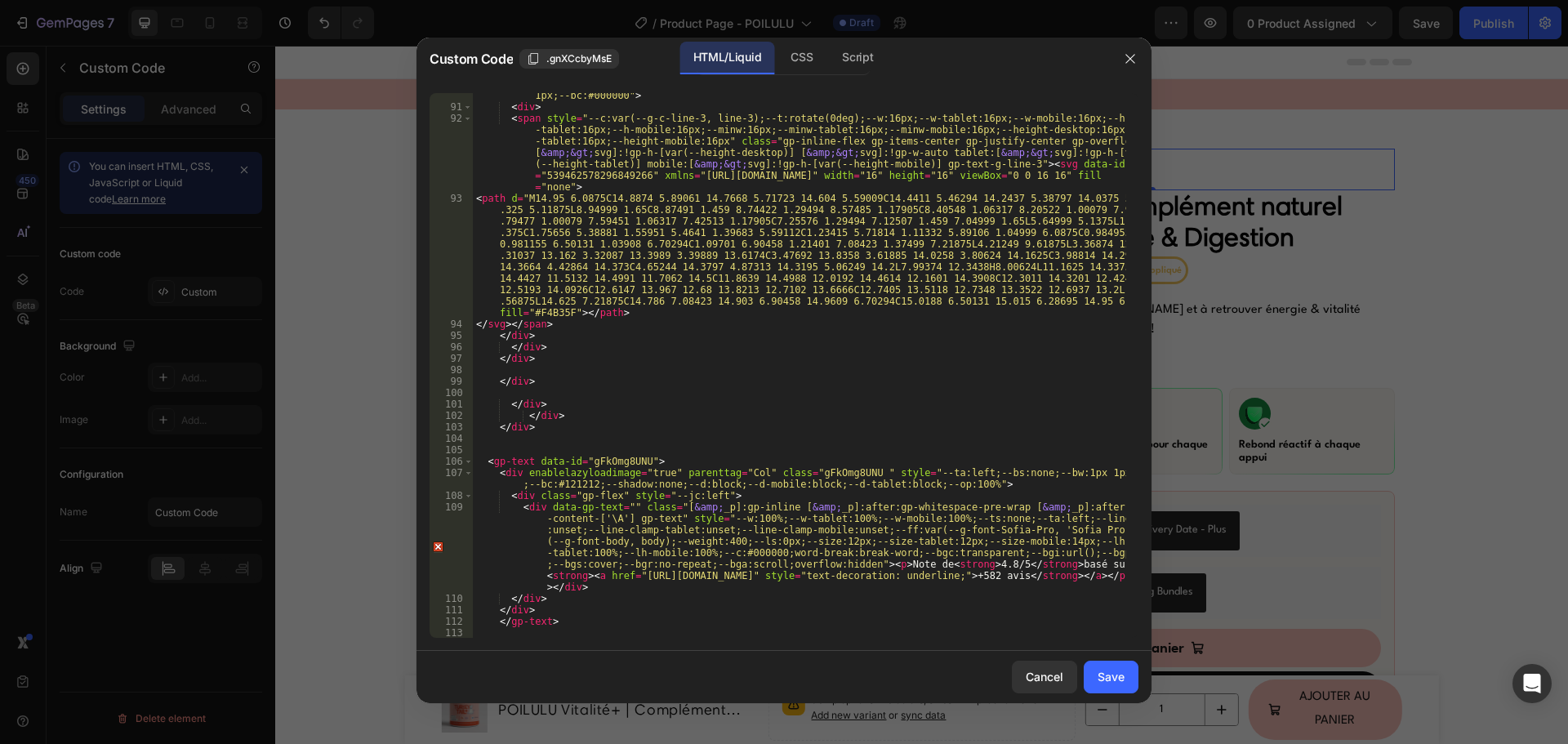
scroll to position [2131, 0]
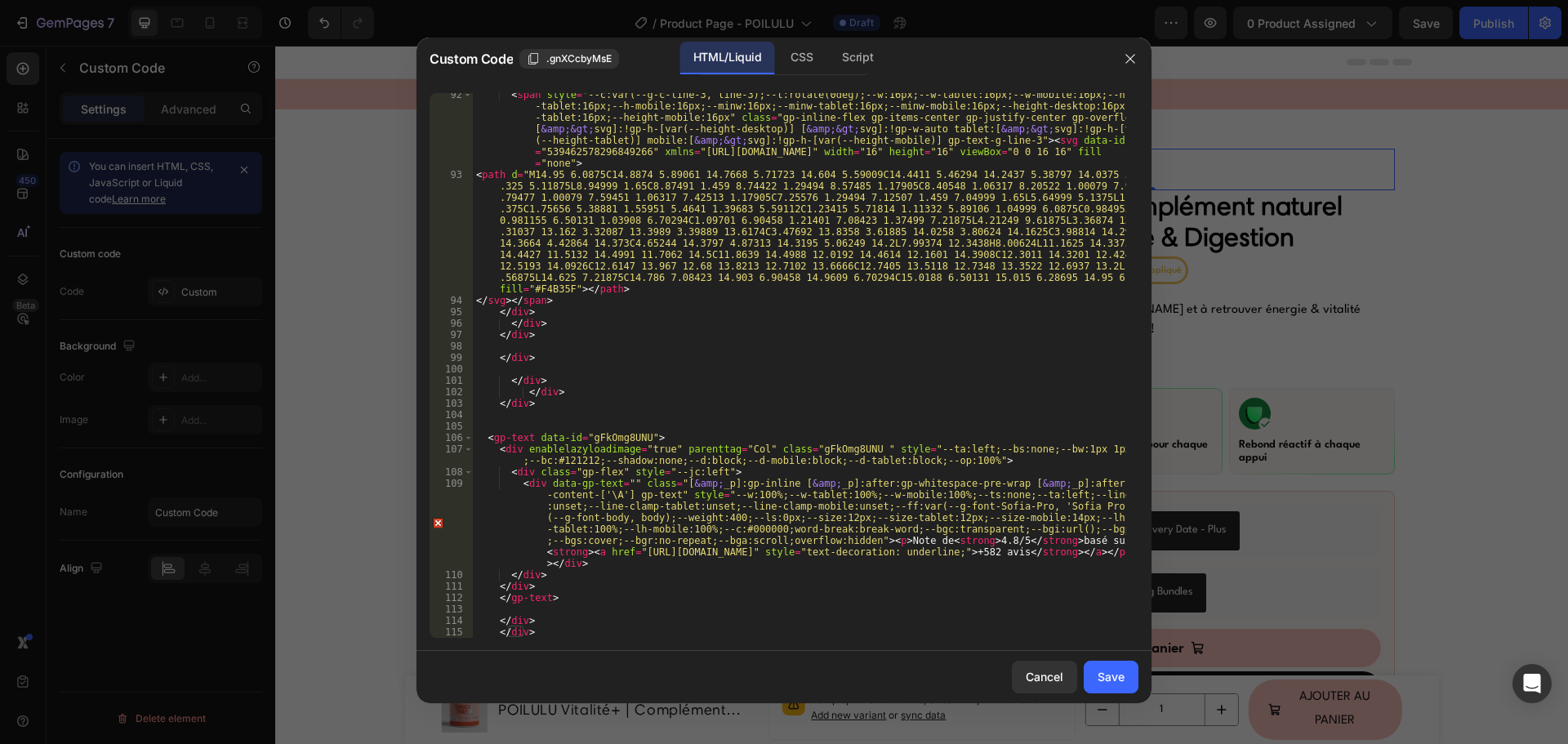
click at [971, 552] on div "< span style = "--c:var(--g-c-line-3, line-3);--t:rotate(0deg);--w:16px;--w-tab…" at bounding box center [798, 407] width 653 height 636
type textarea "240"
click at [1129, 680] on button "Save" at bounding box center [1110, 678] width 55 height 33
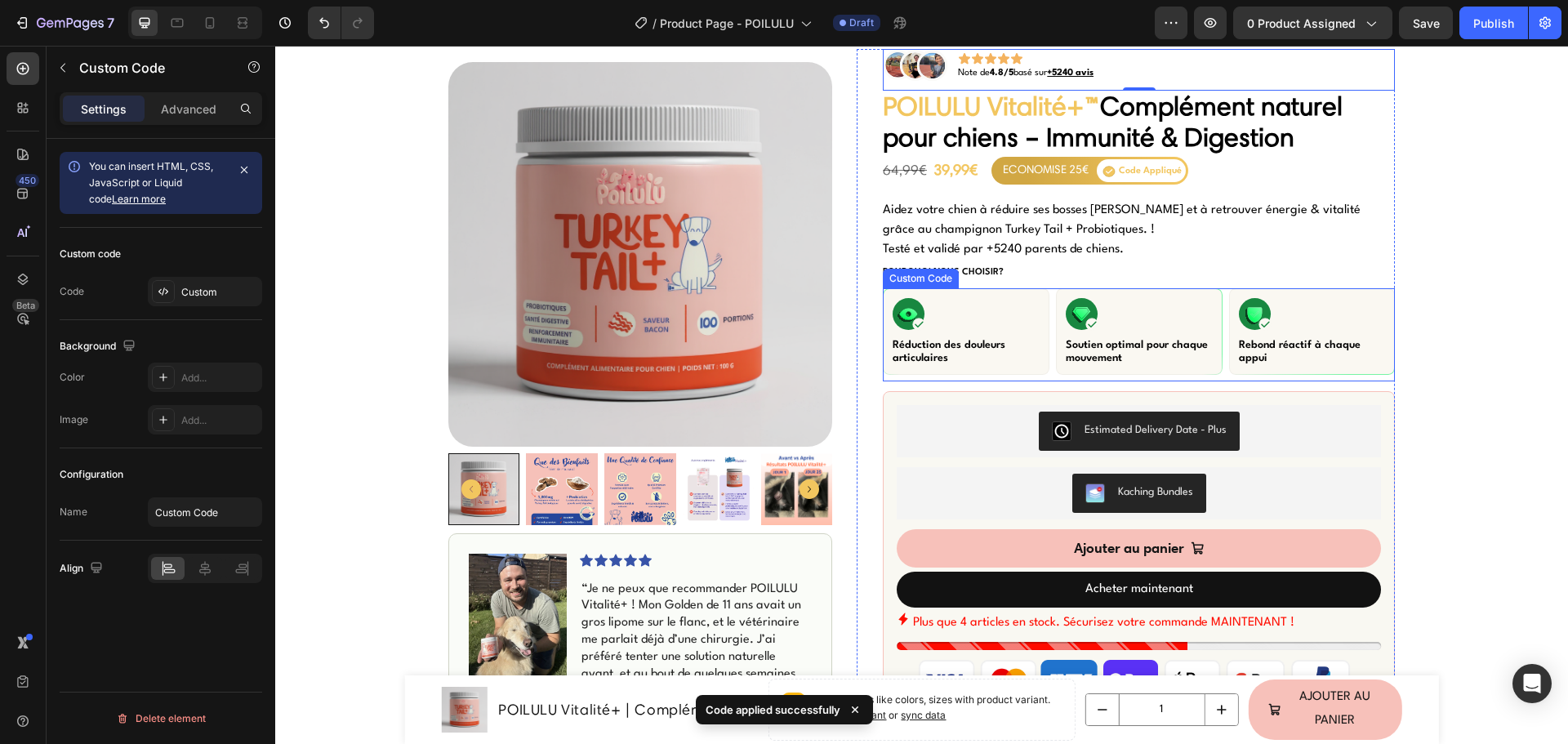
scroll to position [82, 0]
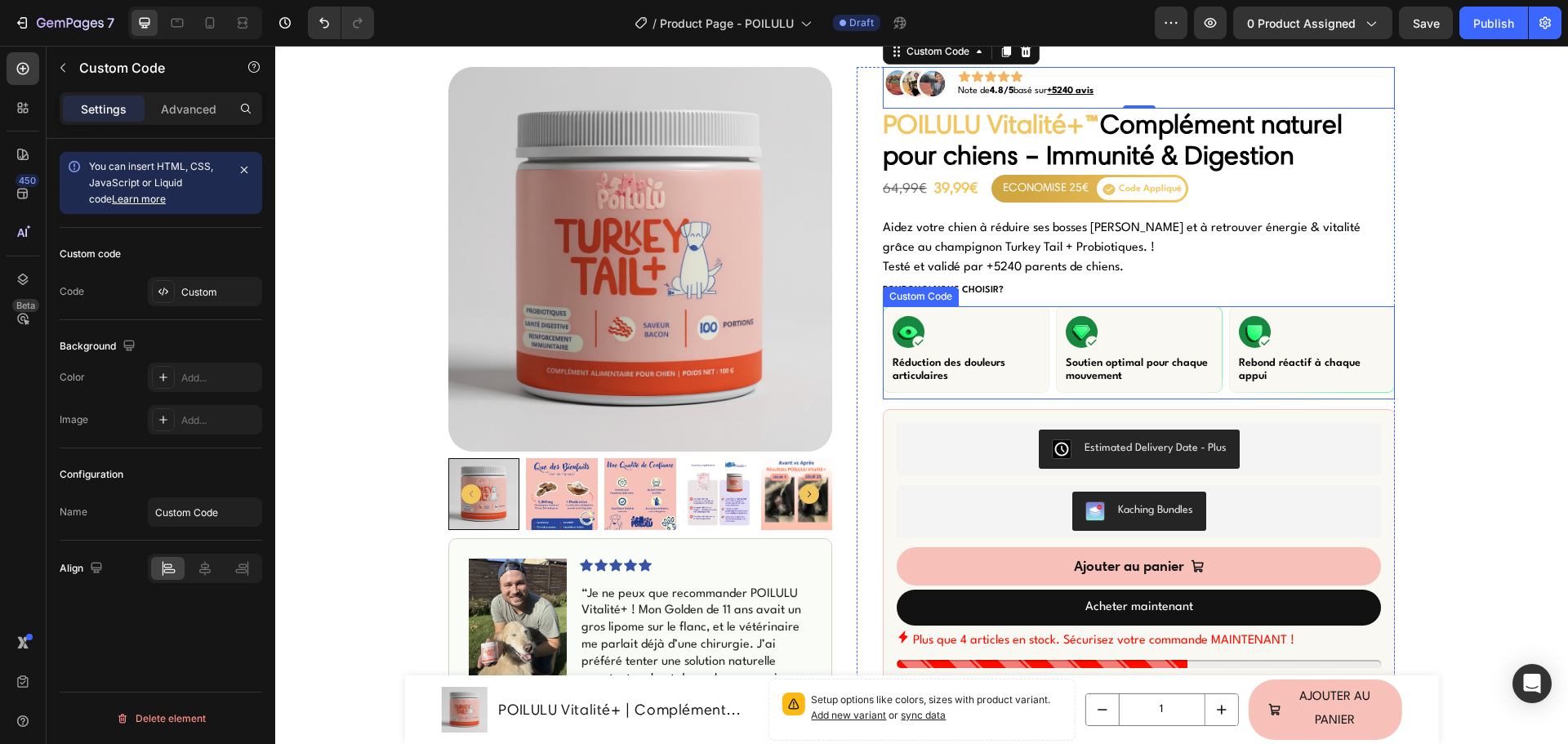
click at [898, 371] on p "Réduction des douleurs articulaires" at bounding box center [966, 370] width 147 height 26
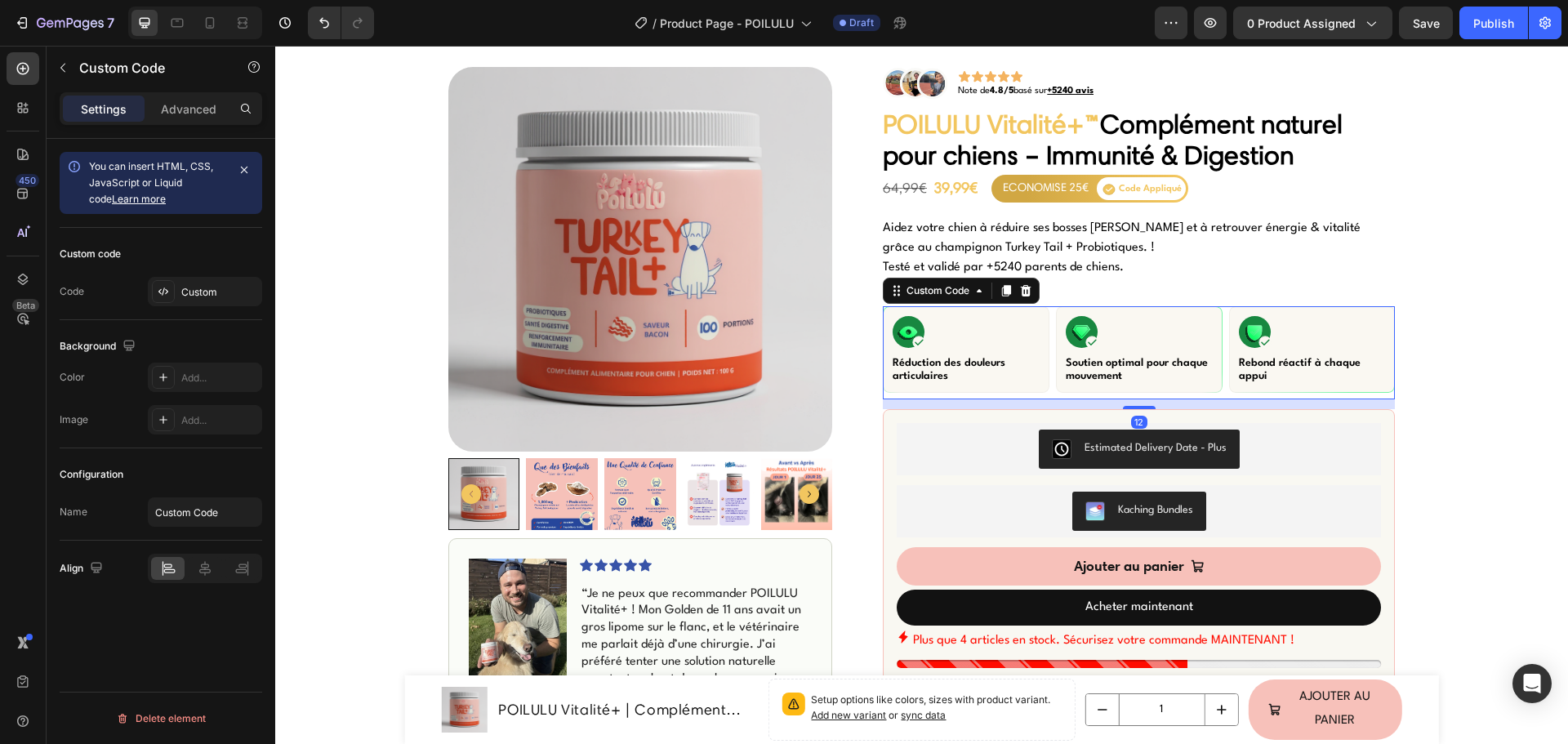
click at [898, 371] on p "Réduction des douleurs articulaires" at bounding box center [966, 370] width 147 height 26
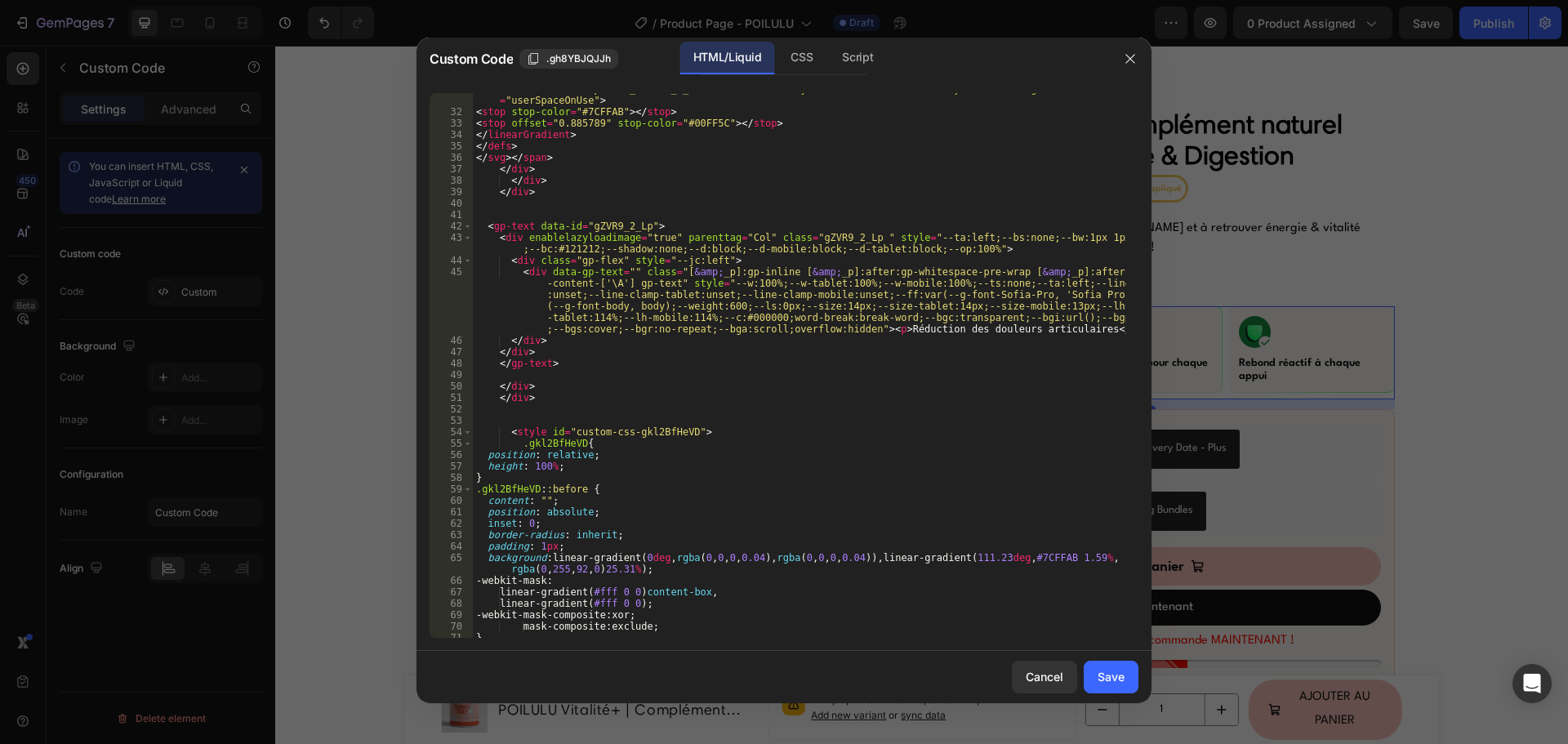
scroll to position [932, 0]
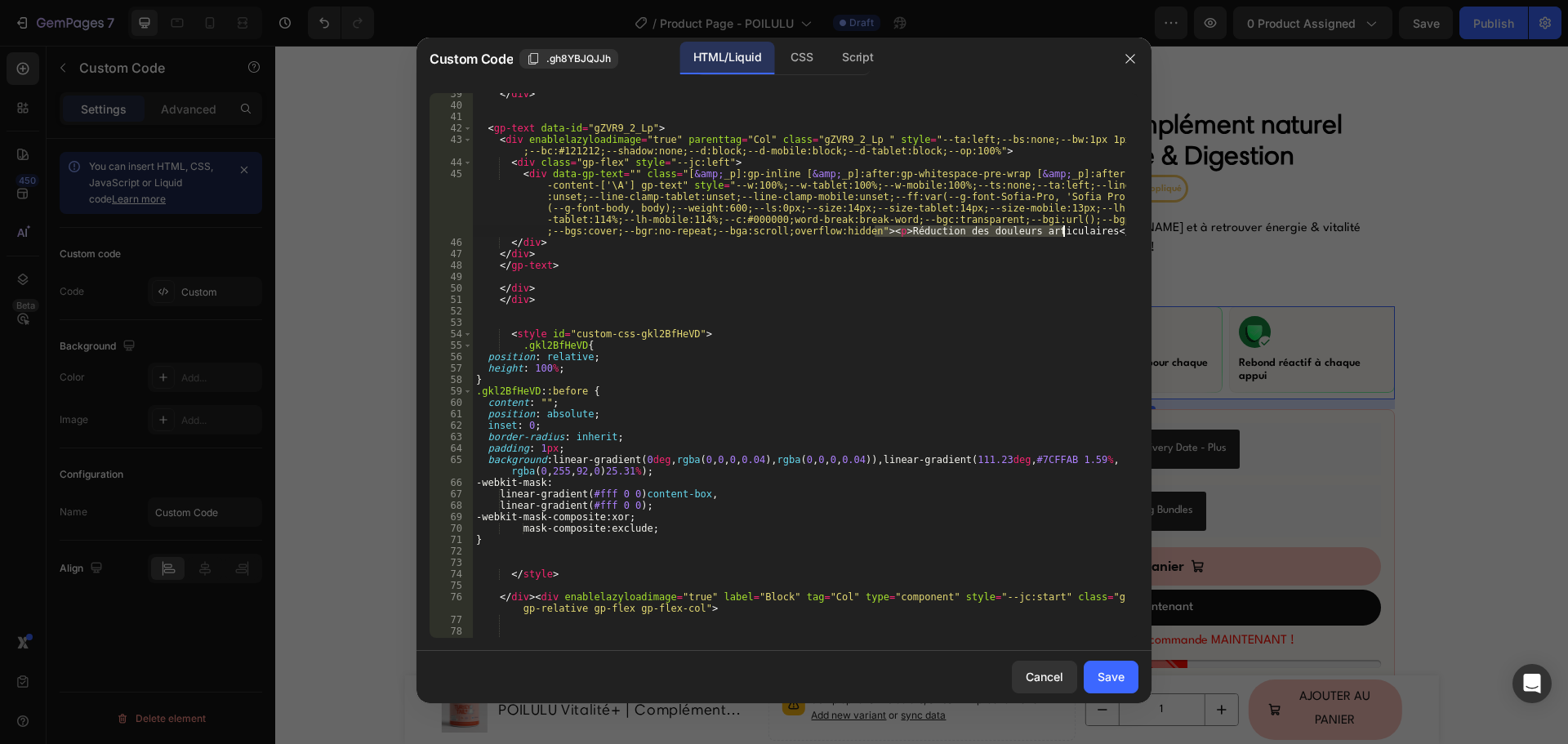
drag, startPoint x: 875, startPoint y: 233, endPoint x: 1063, endPoint y: 233, distance: 188.0
click at [1063, 233] on div "</ div > < gp-text data-id = "gZVR9_2_Lp" > < div enablelazyloadimage = "true" …" at bounding box center [798, 372] width 653 height 568
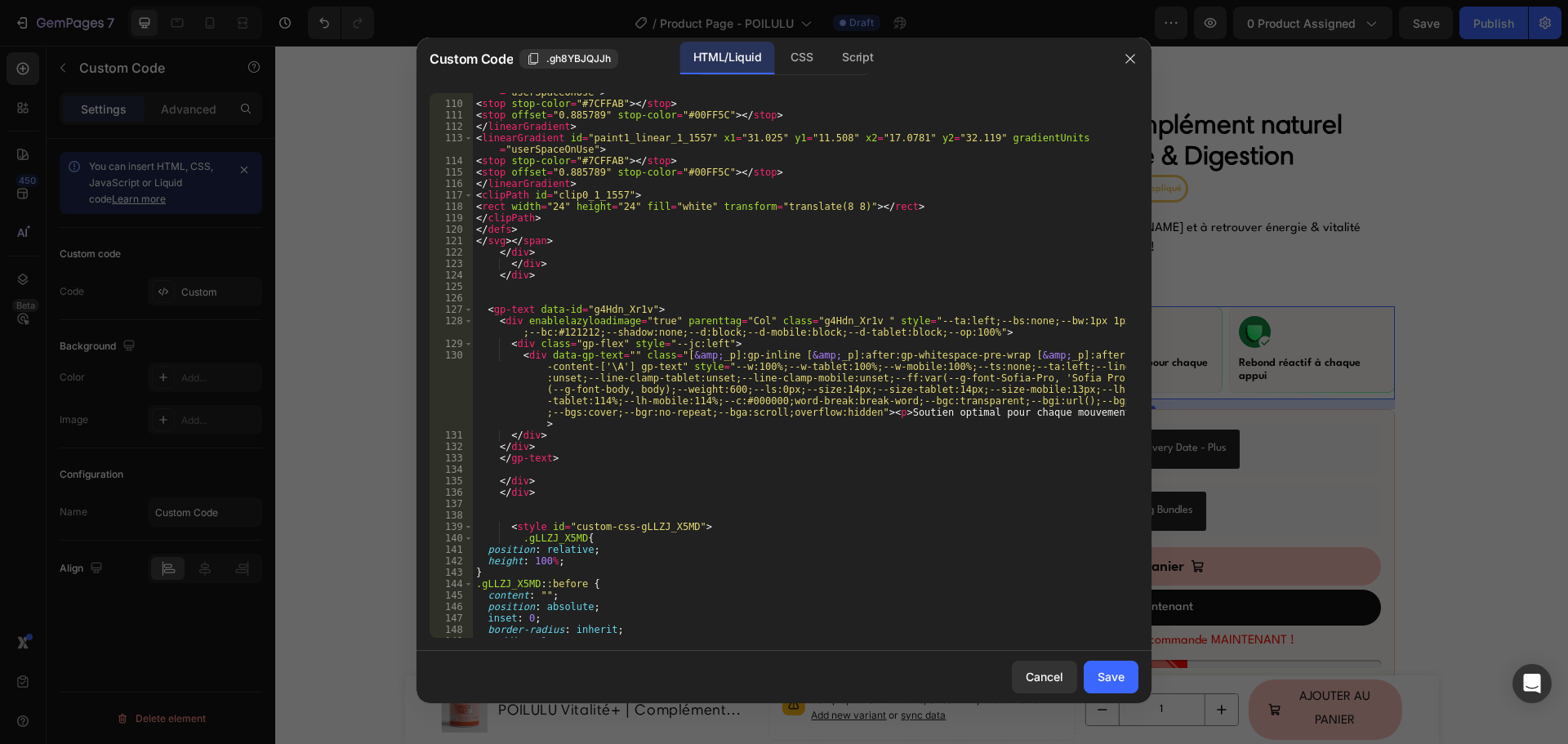
scroll to position [2157, 0]
click at [1109, 681] on div "Save" at bounding box center [1111, 677] width 27 height 17
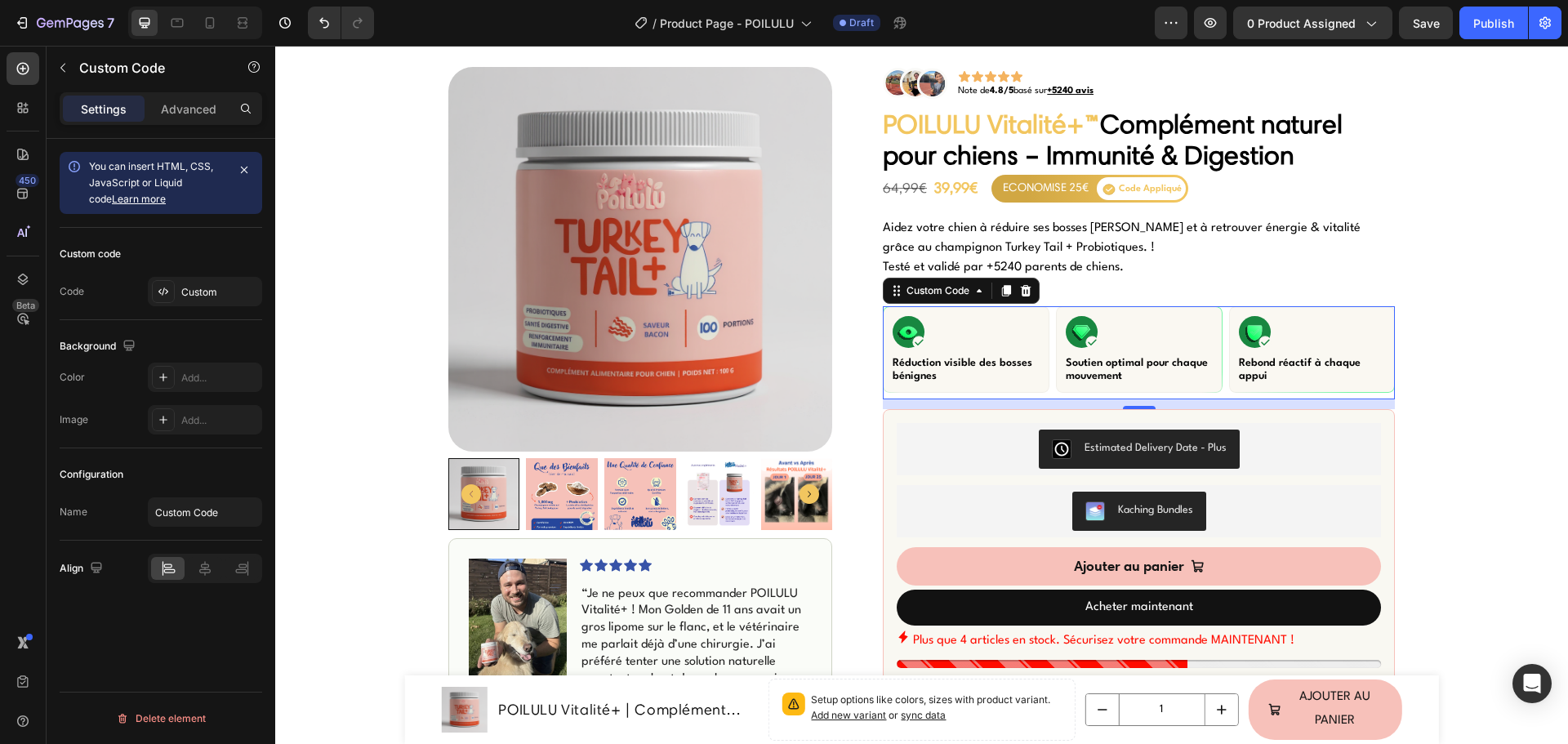
click at [1260, 369] on p "Rebond réactif à chaque appui" at bounding box center [1312, 370] width 147 height 26
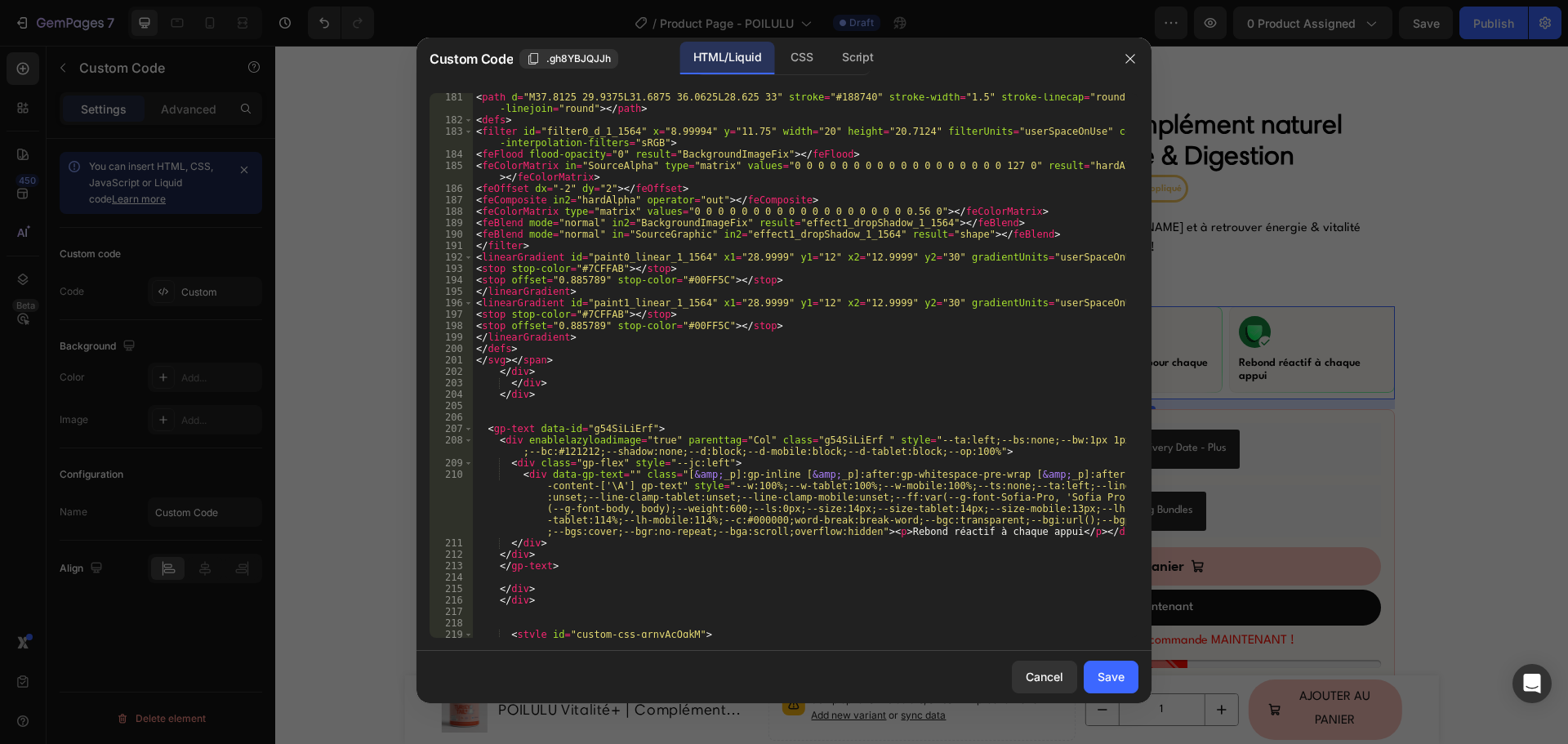
scroll to position [3872, 0]
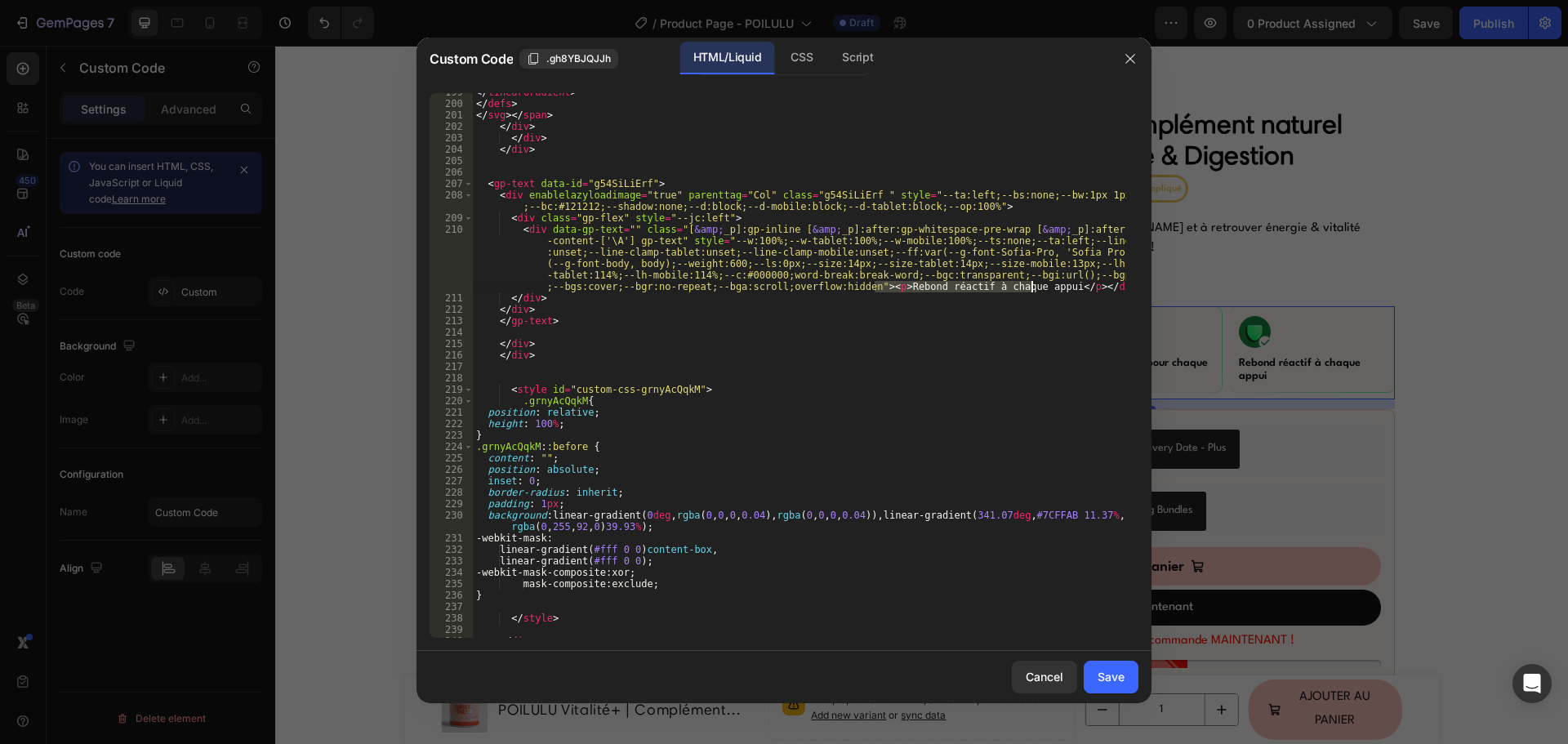
drag, startPoint x: 894, startPoint y: 289, endPoint x: 1028, endPoint y: 289, distance: 134.0
click at [1028, 289] on div "</ linearGradient > </ defs > </ svg > </ span > </ div > </ div > </ div > < g…" at bounding box center [798, 371] width 653 height 568
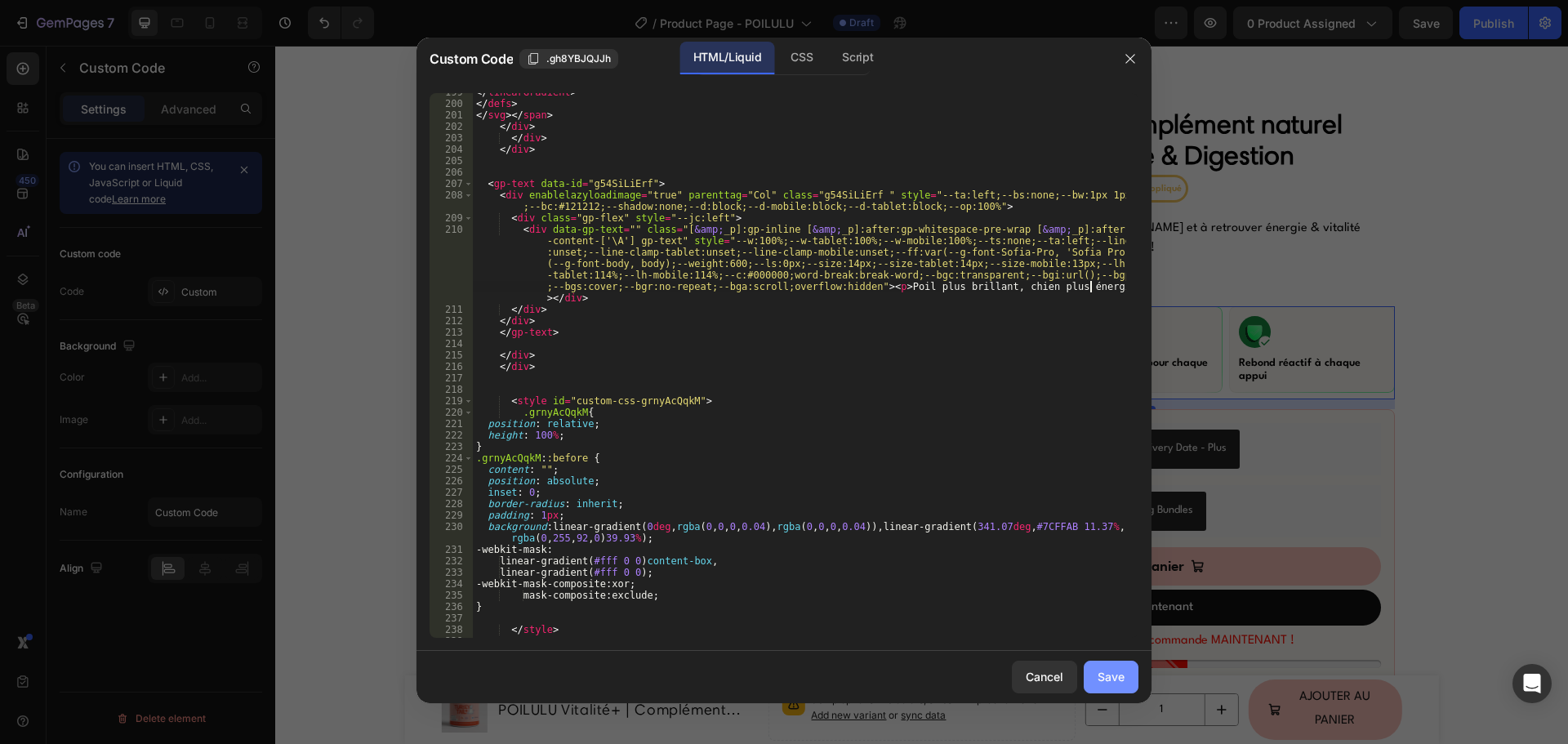
click at [1098, 682] on div "Save" at bounding box center [1111, 677] width 27 height 17
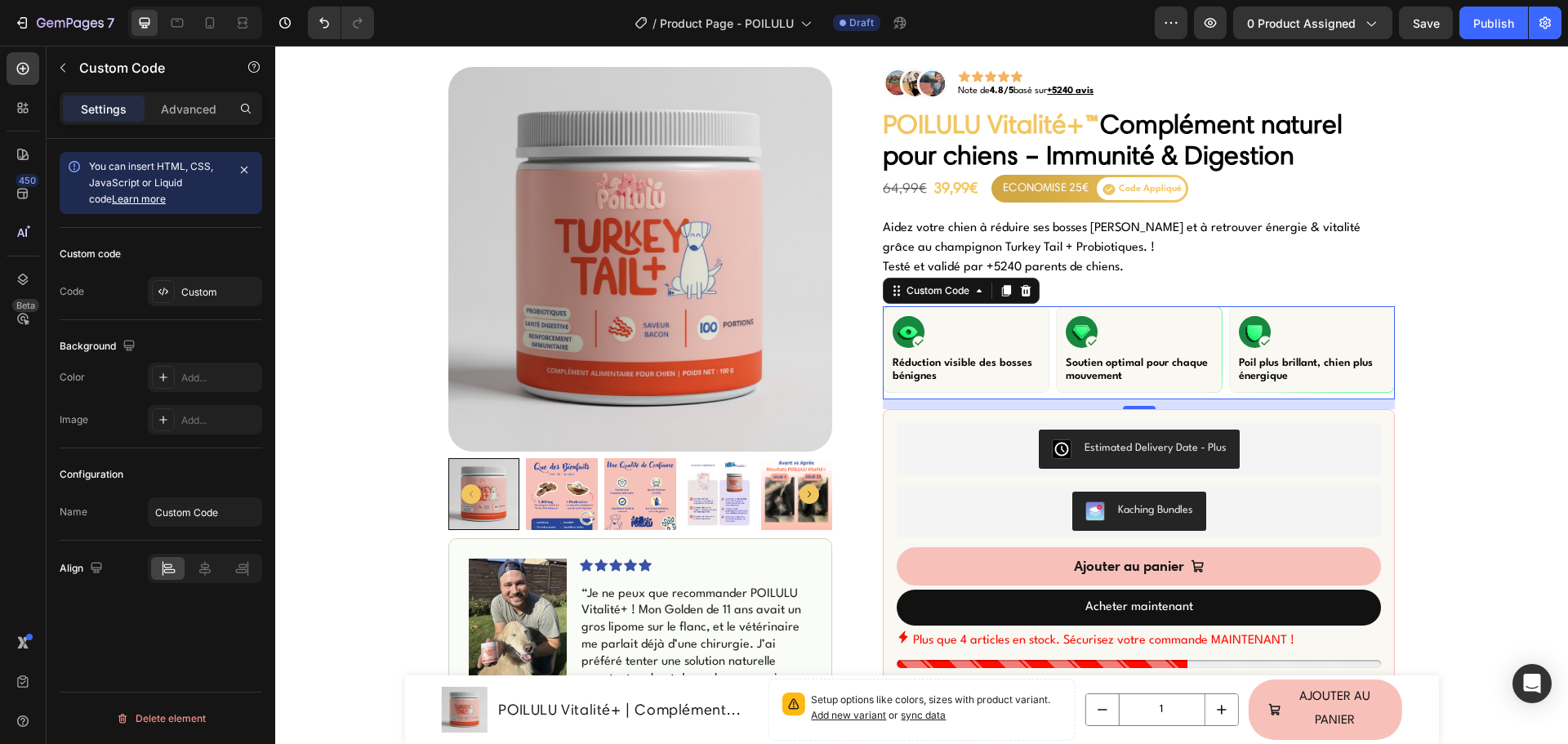
click at [1147, 358] on p "Soutien optimal pour chaque mouvement" at bounding box center [1139, 370] width 147 height 26
click at [1146, 358] on p "Soutien optimal pour chaque mouvement" at bounding box center [1139, 370] width 147 height 26
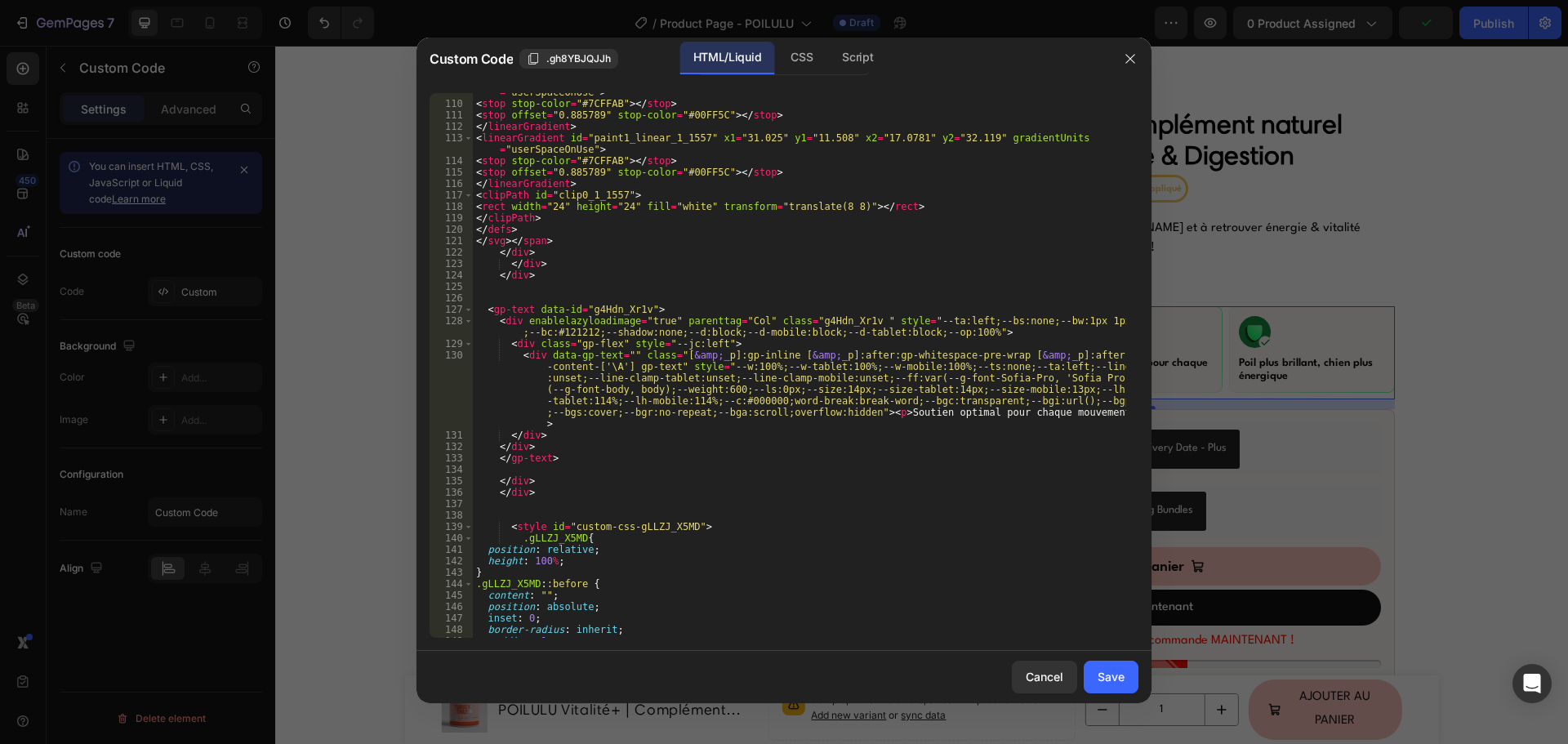
scroll to position [2157, 0]
drag, startPoint x: 876, startPoint y: 418, endPoint x: 1073, endPoint y: 410, distance: 197.2
click at [1073, 410] on div "< linearGradient id = "paint0_linear_1_1557" x1 = "31.025" y1 = "11.508" x2 = "…" at bounding box center [798, 365] width 653 height 579
click at [1116, 675] on div "Save" at bounding box center [1111, 677] width 27 height 17
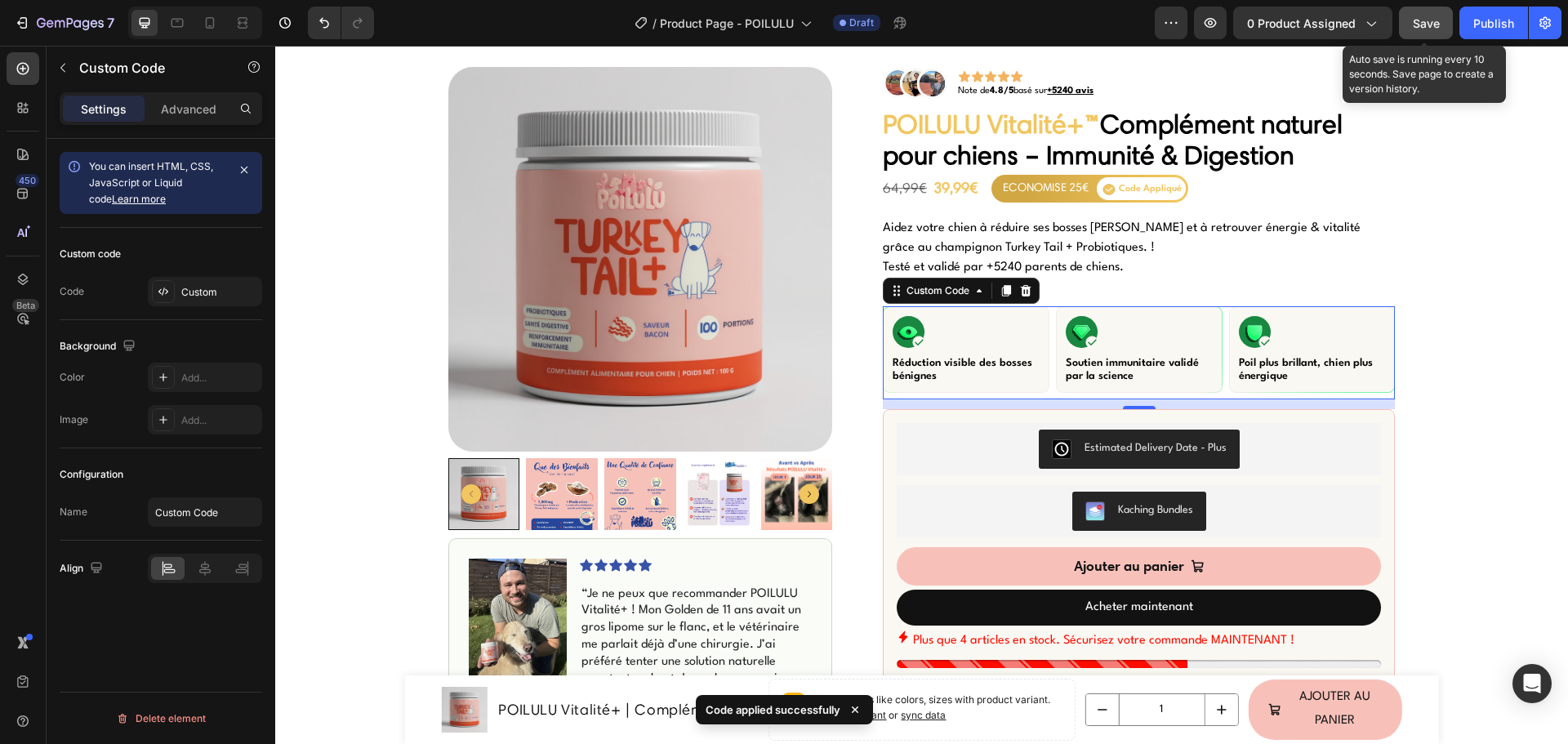
click at [1428, 28] on span "Save" at bounding box center [1426, 23] width 27 height 13
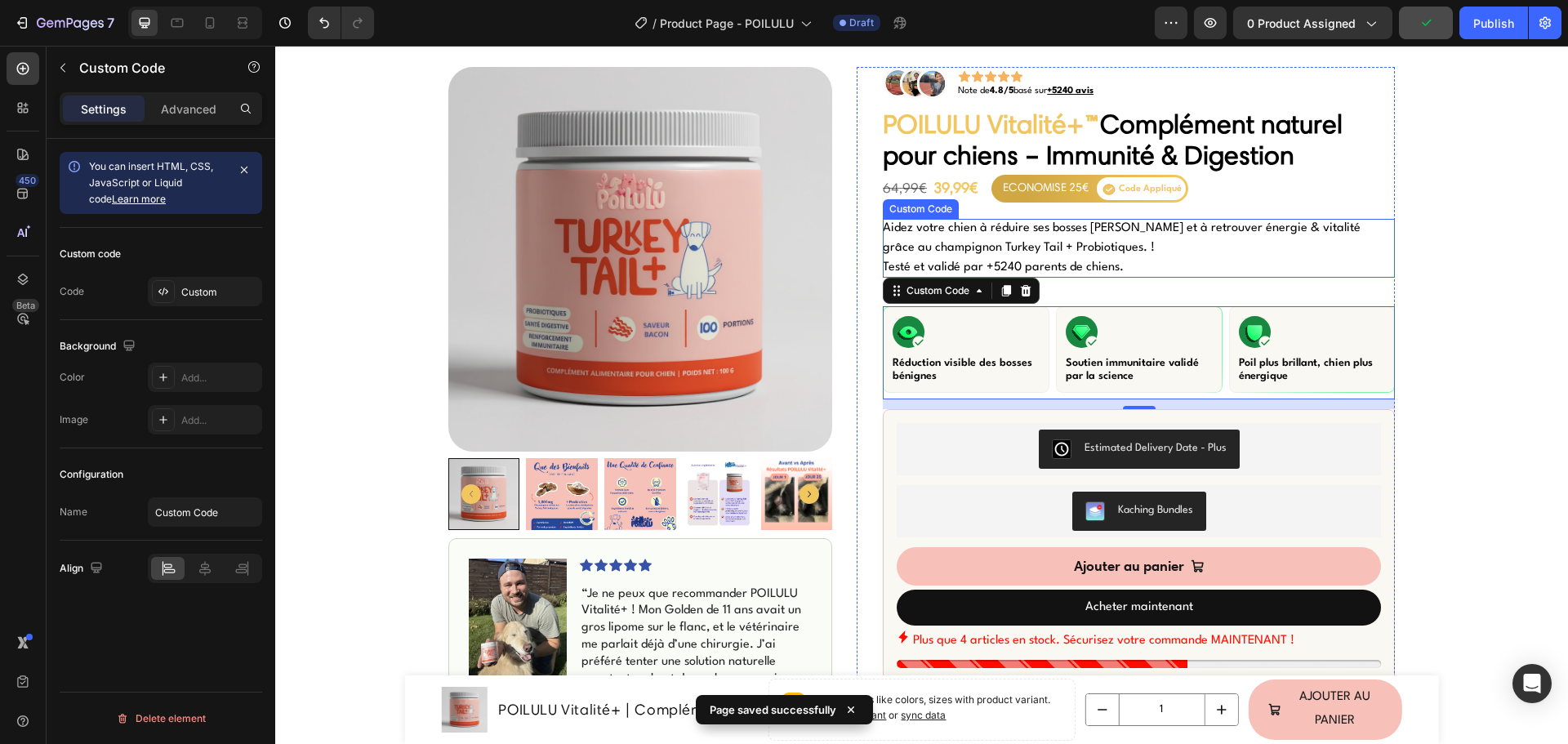
click at [997, 262] on p "Aidez votre chien à réduire ses bosses [PERSON_NAME] et à retrouver énergie & v…" at bounding box center [1138, 247] width 512 height 59
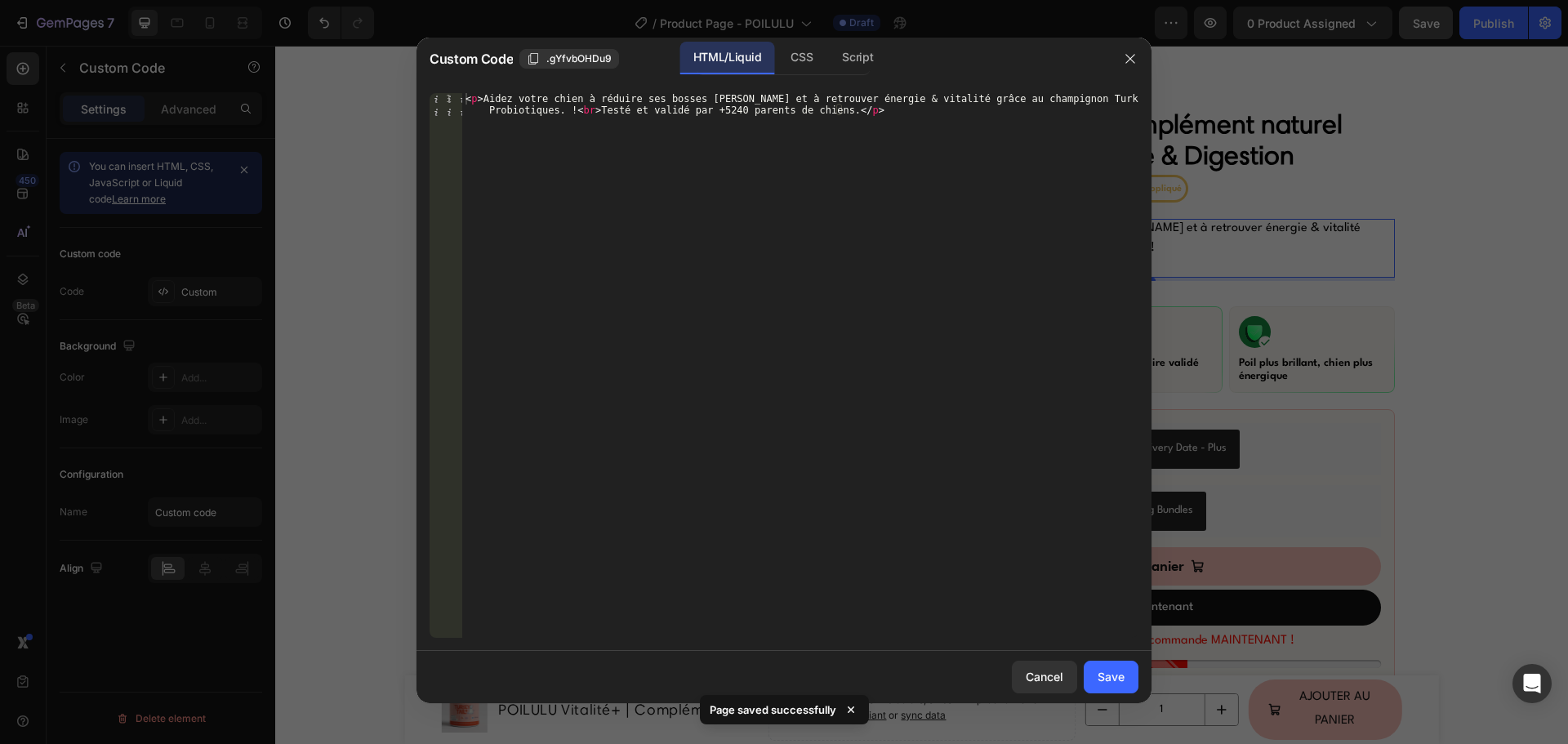
click at [733, 113] on div "< p > Aidez votre chien à réduire ses bosses bénignes et à retrouver énergie & …" at bounding box center [799, 389] width 676 height 591
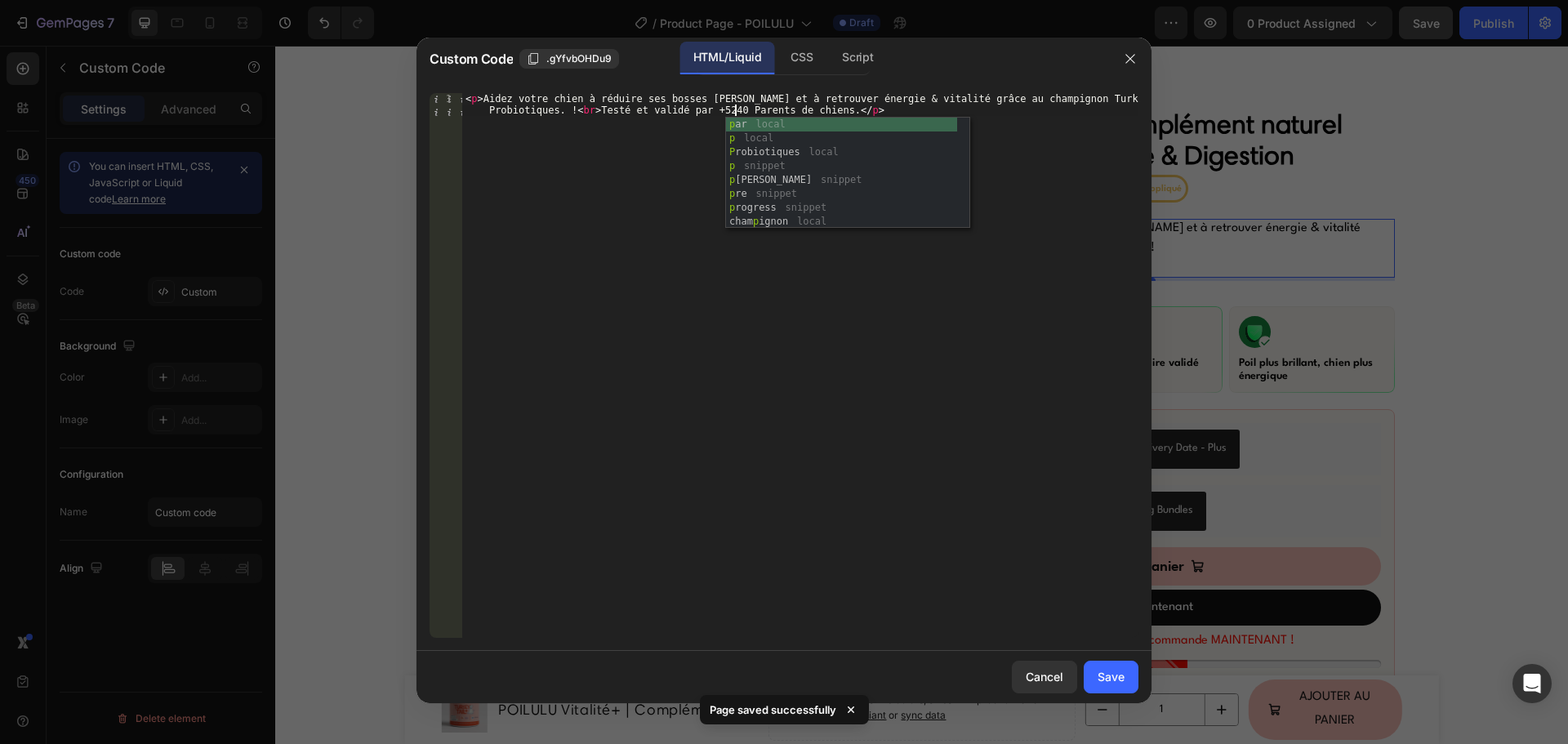
scroll to position [0, 73]
click at [793, 109] on div "< p > Aidez votre chien à réduire ses bosses bénignes et à retrouver énergie & …" at bounding box center [799, 389] width 676 height 591
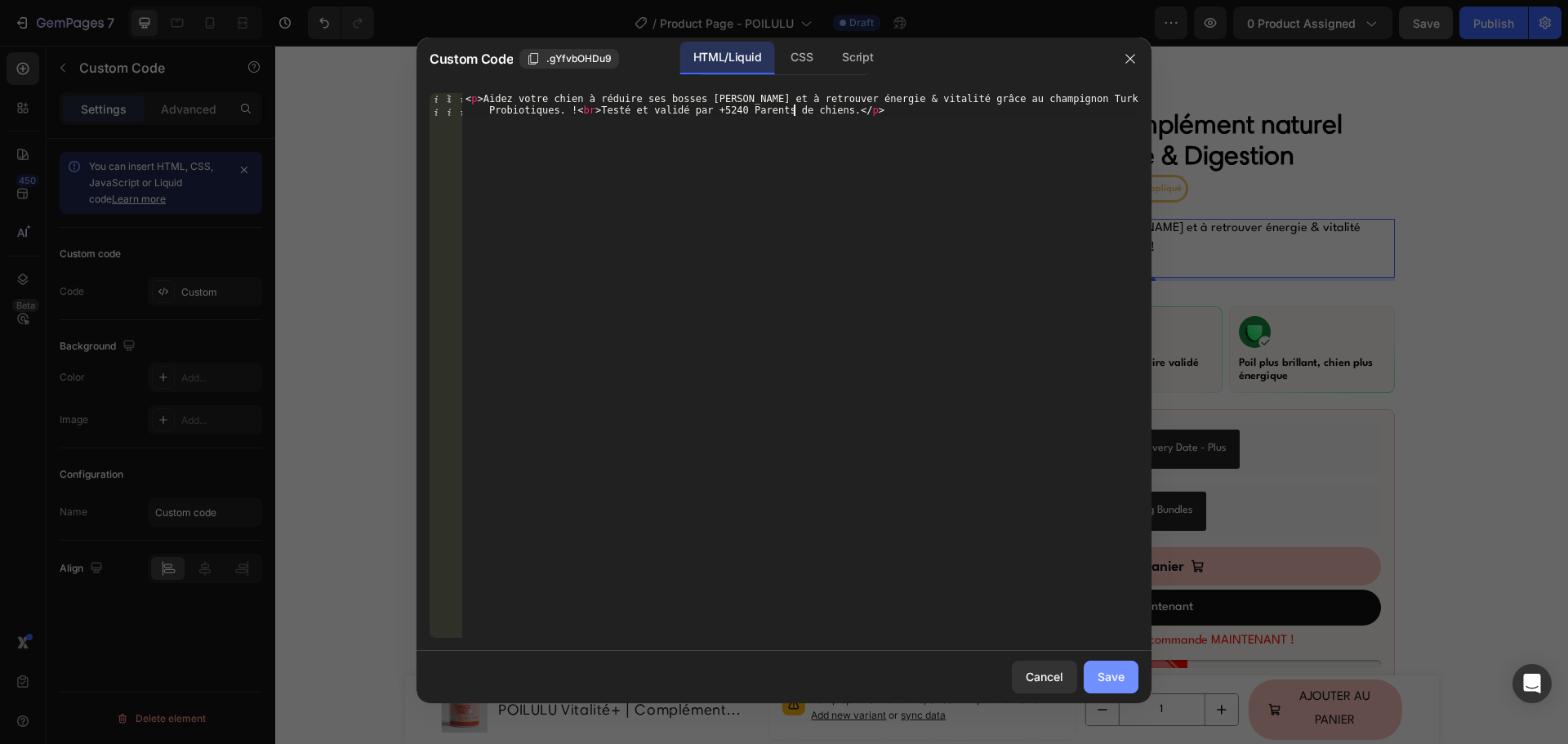
type textarea "<p>Aidez votre chien à réduire ses bosses bénignes et à retrouver énergie & vit…"
click at [1099, 677] on div "Save" at bounding box center [1111, 677] width 27 height 17
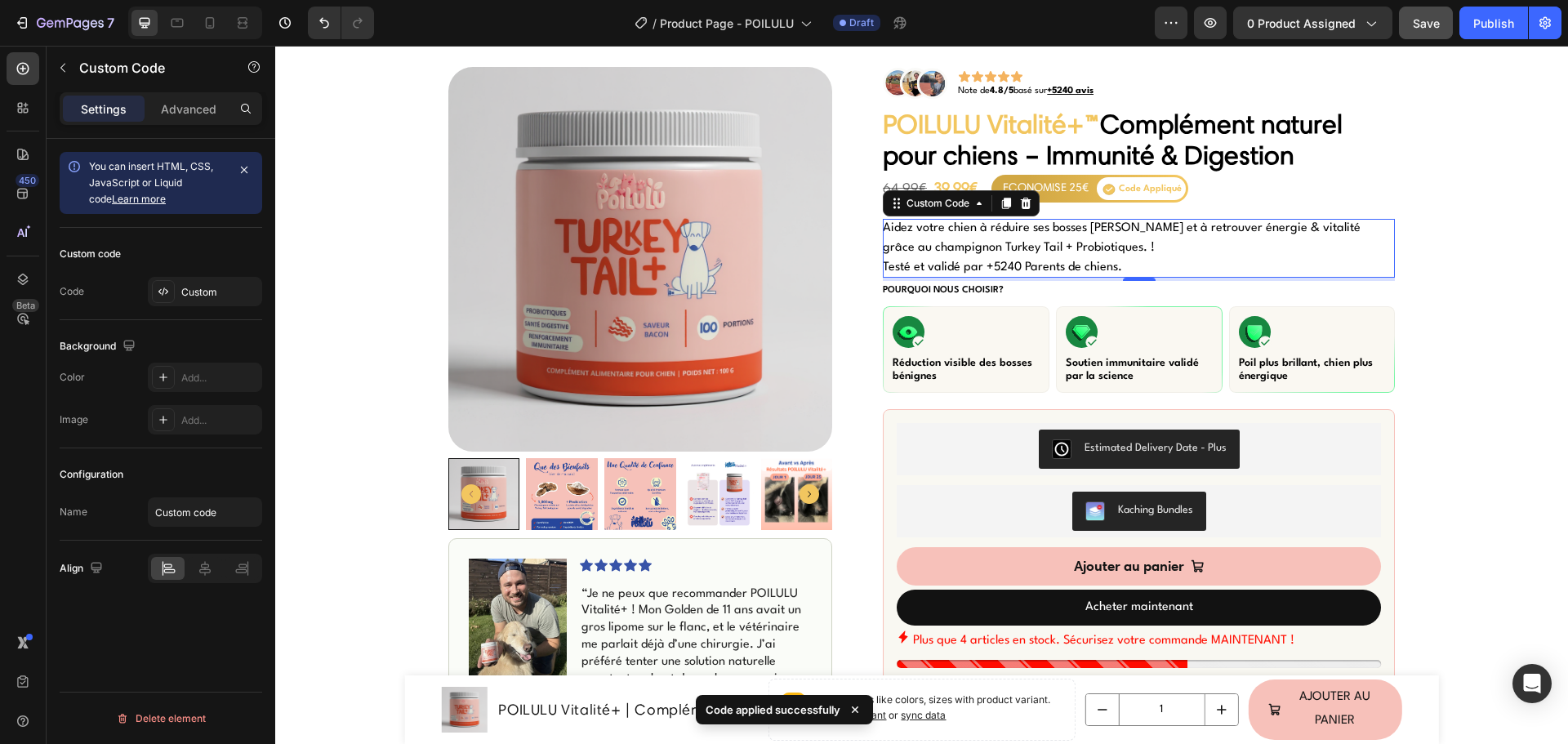
click at [1058, 251] on p "Aidez votre chien à réduire ses bosses [PERSON_NAME] et à retrouver énergie & v…" at bounding box center [1138, 247] width 512 height 59
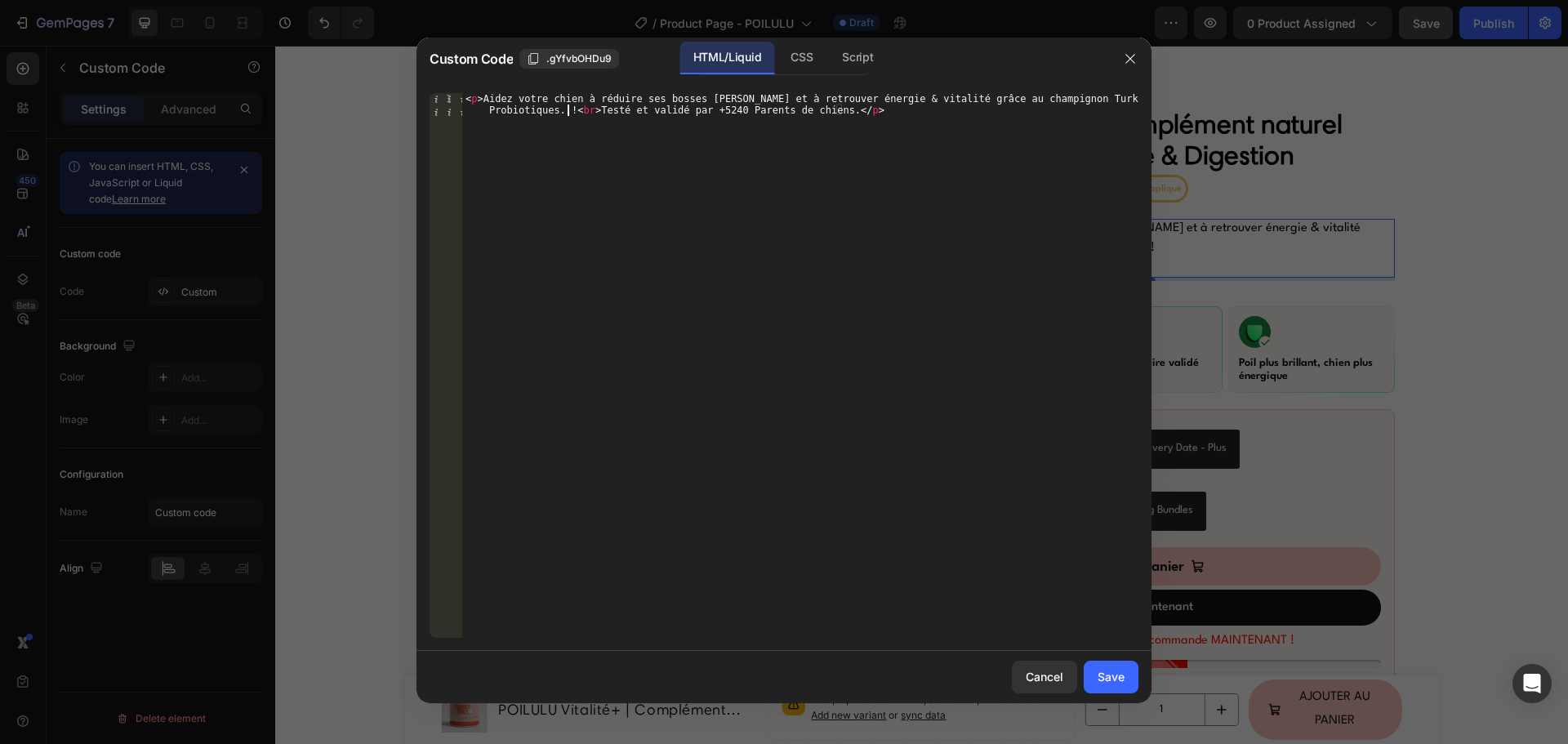
click at [566, 107] on div "< p > Aidez votre chien à réduire ses bosses bénignes et à retrouver énergie & …" at bounding box center [799, 389] width 676 height 591
type textarea "<p>Aidez votre chien à réduire ses bosses bénignes et à retrouver énergie & vit…"
click at [1113, 672] on div "Save" at bounding box center [1111, 677] width 27 height 17
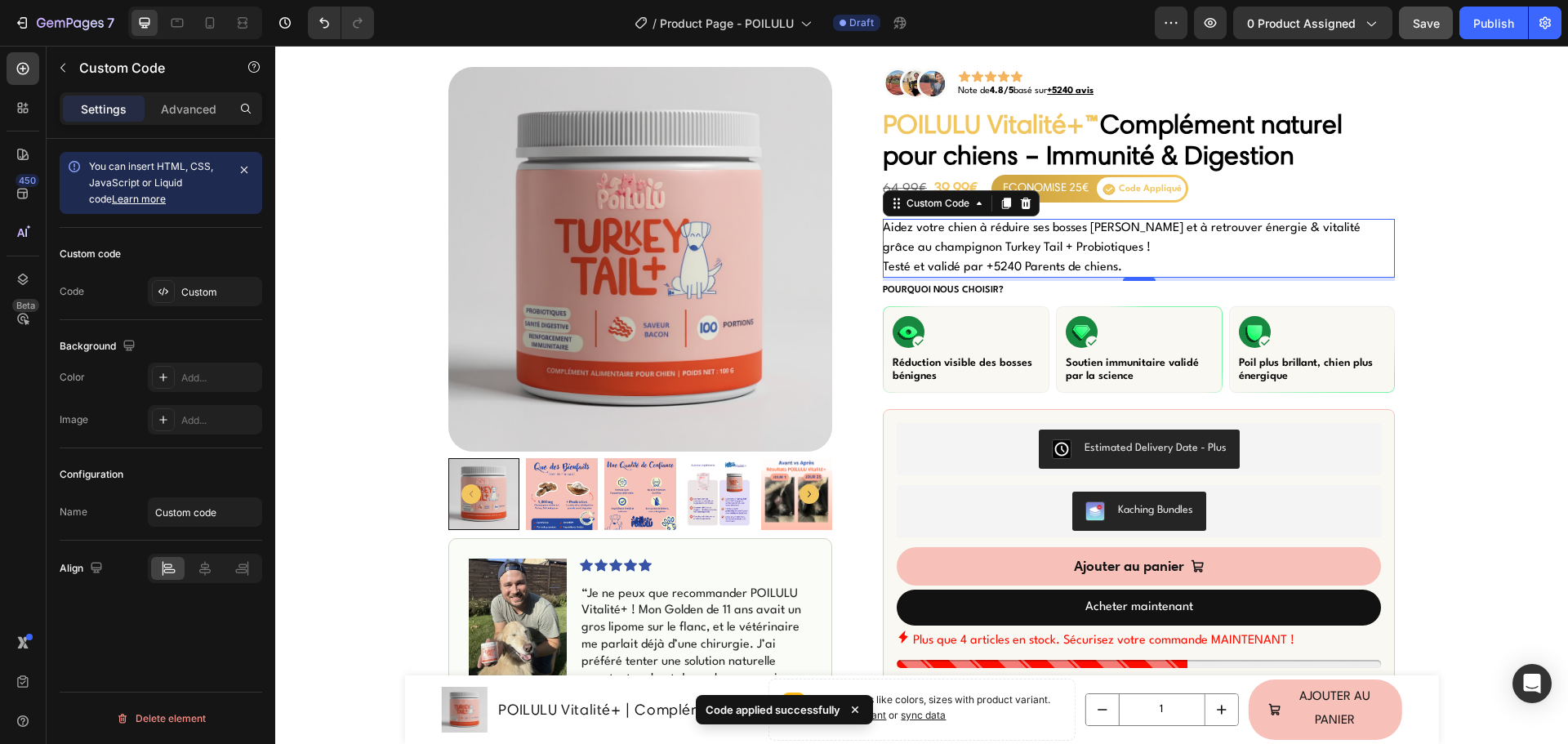
click at [958, 261] on p "Aidez votre chien à réduire ses bosses [PERSON_NAME] et à retrouver énergie & v…" at bounding box center [1138, 247] width 512 height 59
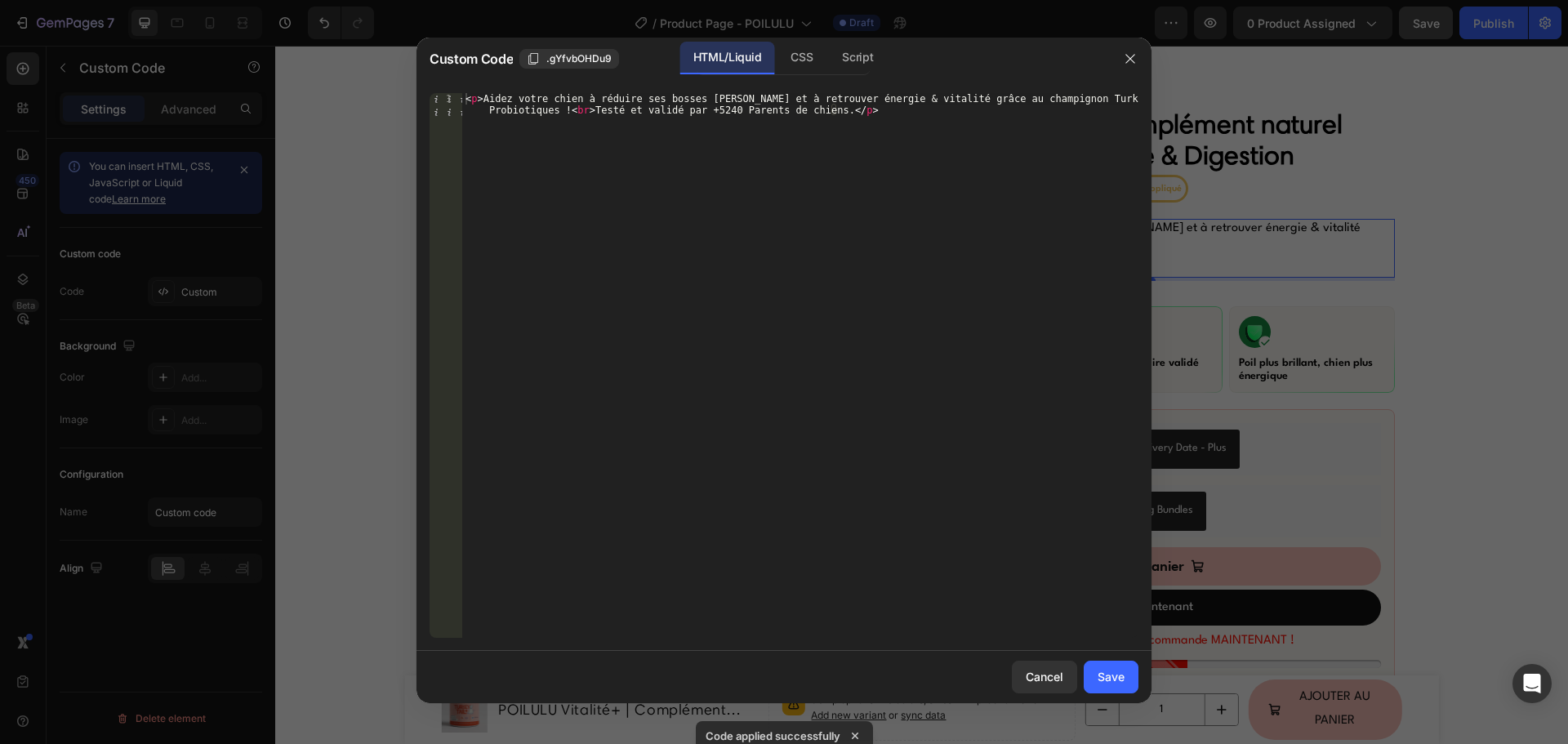
click at [1031, 100] on div "< p > Aidez votre chien à réduire ses bosses bénignes et à retrouver énergie & …" at bounding box center [799, 389] width 676 height 591
click at [1094, 94] on div "< p > Aidez votre chien à réduire ses bosses bénignes et à retrouver énergie & …" at bounding box center [799, 389] width 676 height 591
type textarea "<p>Aidez votre chien à réduire ses bosses bénignes et à retrouver énergie & vit…"
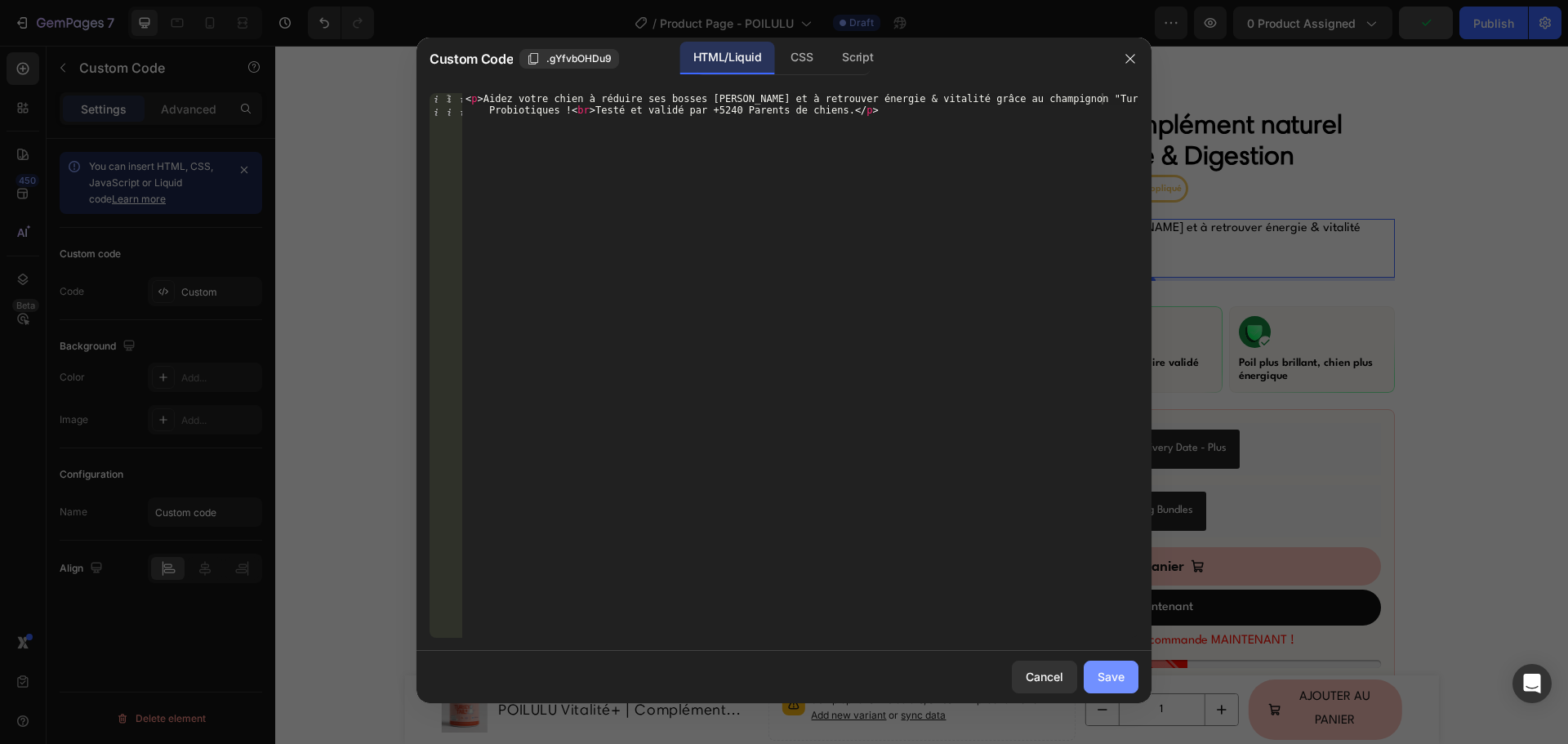
click at [1105, 687] on button "Save" at bounding box center [1110, 678] width 55 height 33
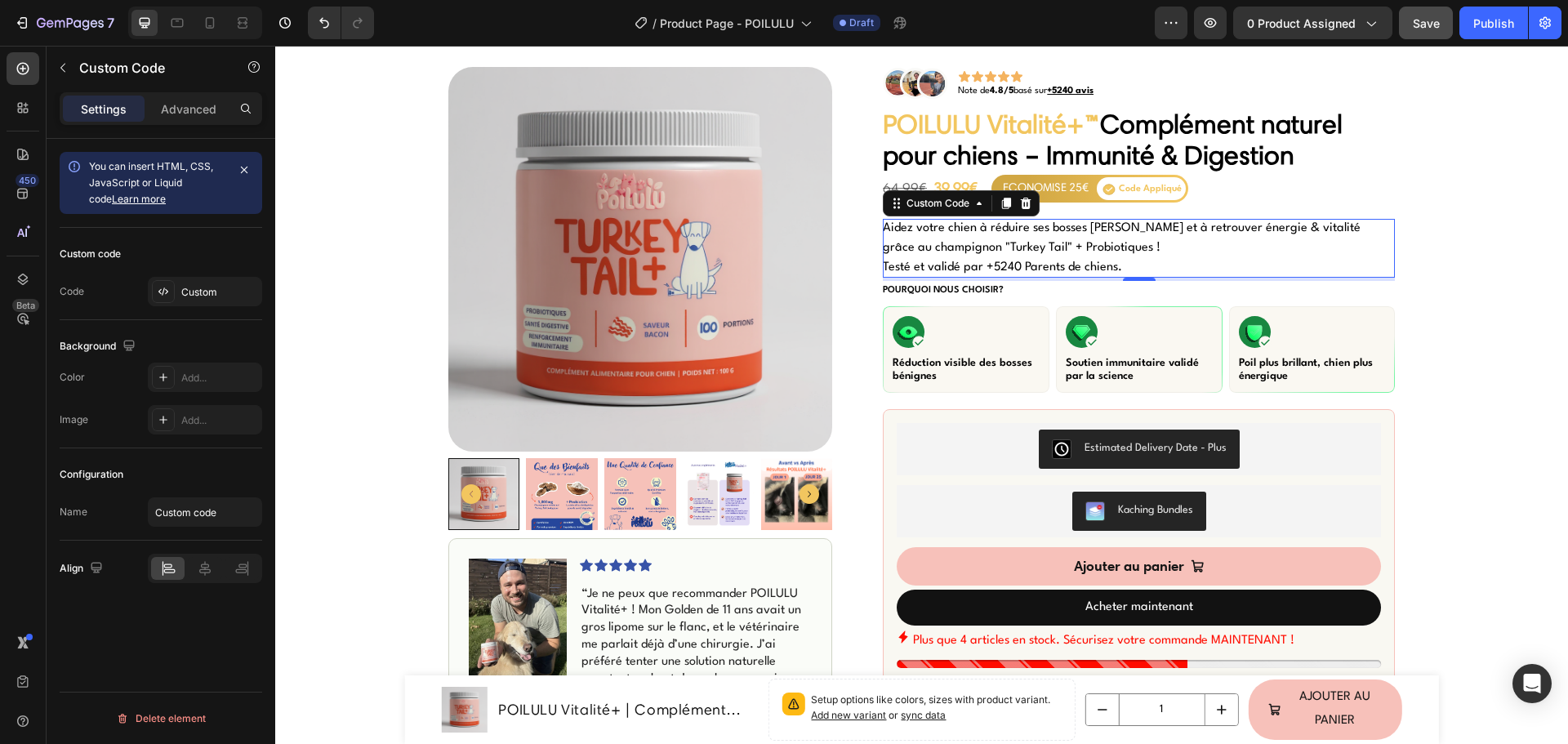
click at [1018, 242] on p "Aidez votre chien à réduire ses bosses [PERSON_NAME] et à retrouver énergie & v…" at bounding box center [1138, 247] width 512 height 59
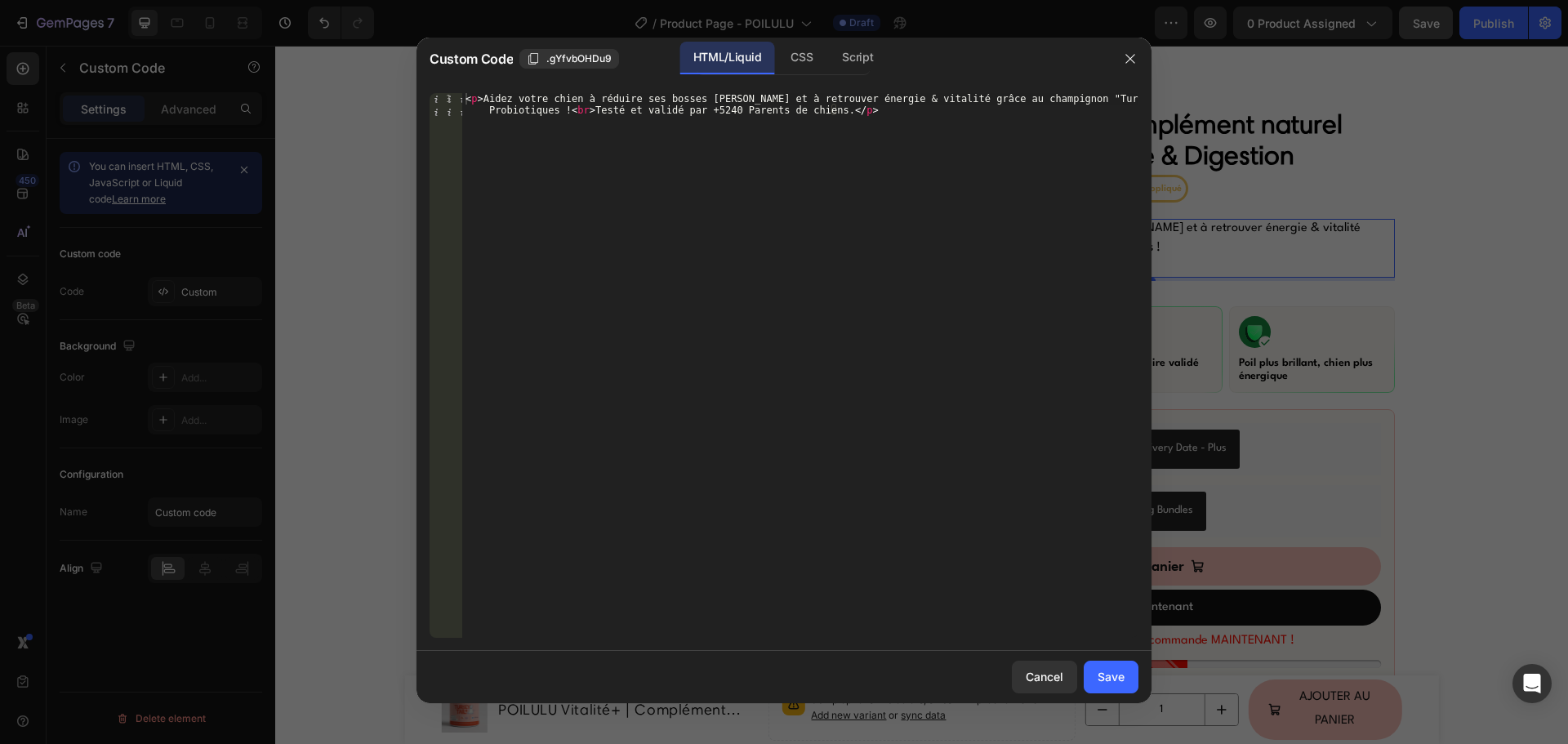
type textarea "<p>Aidez votre chien à réduire ses bosses bénignes et à retrouver énergie & vit…"
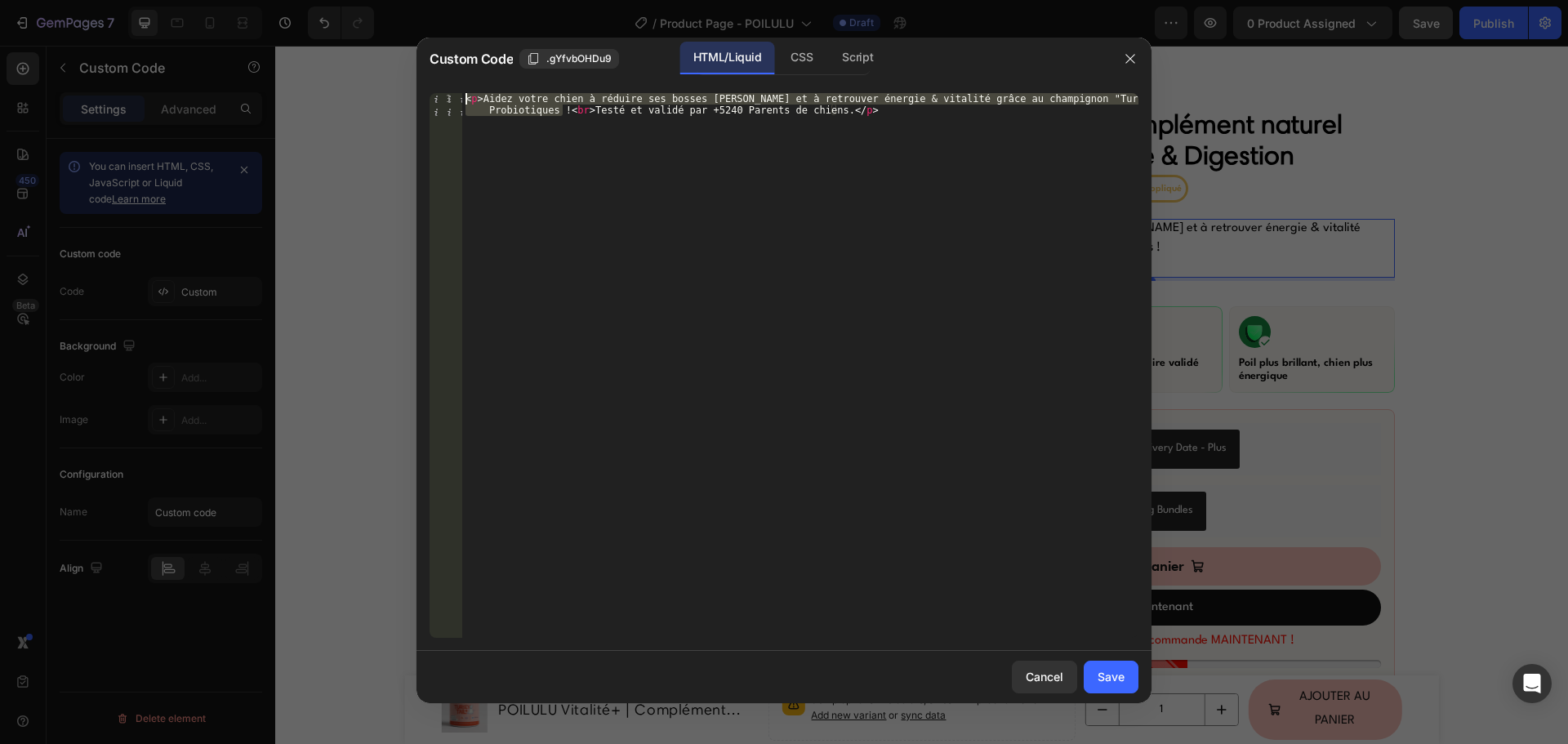
drag, startPoint x: 562, startPoint y: 109, endPoint x: 483, endPoint y: 92, distance: 80.8
click at [483, 93] on div "< p > Aidez votre chien à réduire ses bosses bénignes et à retrouver énergie & …" at bounding box center [799, 366] width 676 height 545
drag, startPoint x: 1037, startPoint y: 671, endPoint x: 747, endPoint y: 644, distance: 291.3
click at [1036, 672] on div "Cancel" at bounding box center [1044, 677] width 38 height 17
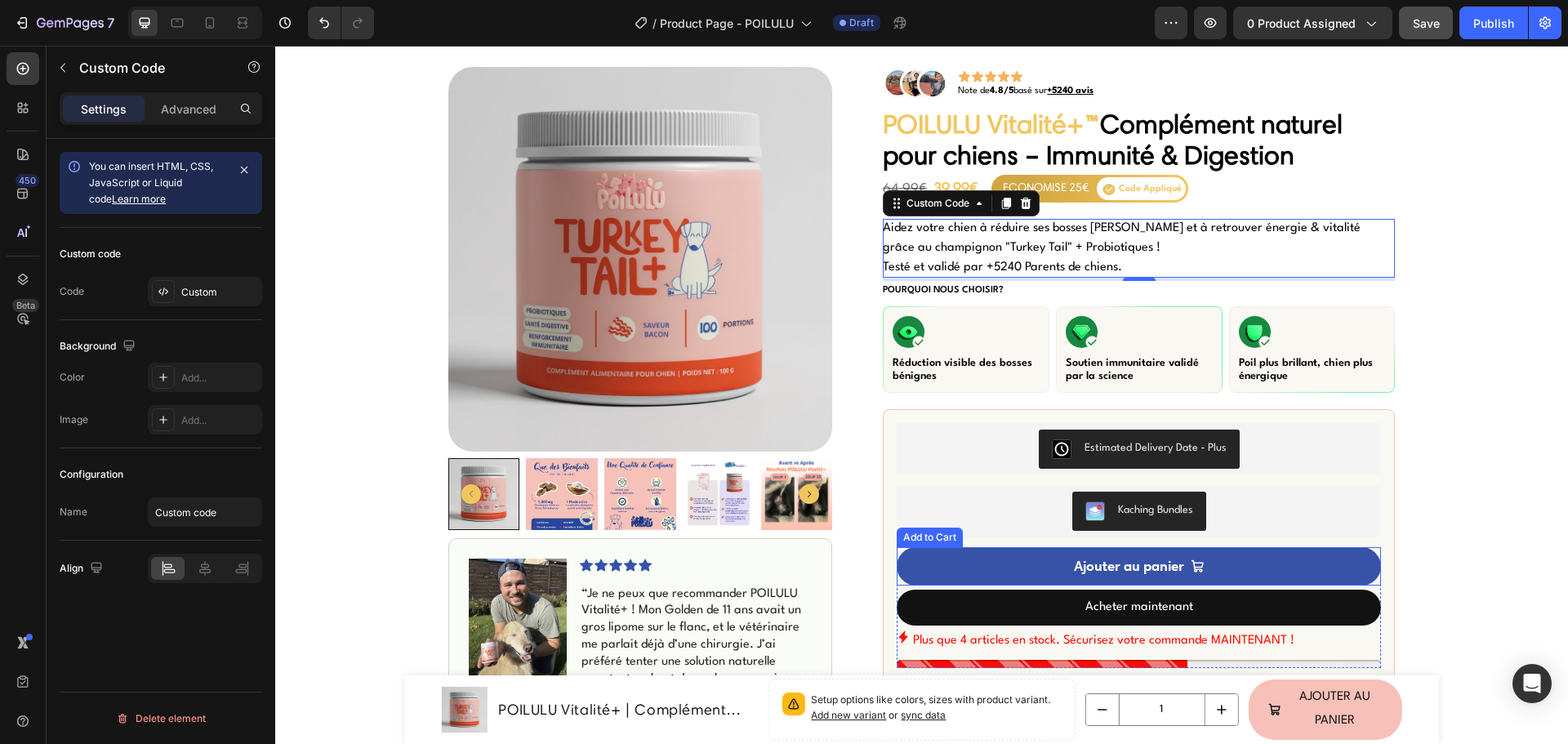
drag, startPoint x: 940, startPoint y: 553, endPoint x: 925, endPoint y: 555, distance: 15.1
click at [940, 553] on button "Ajouter au panier" at bounding box center [1138, 567] width 484 height 38
click at [925, 555] on button "Ajouter au panier" at bounding box center [1138, 567] width 484 height 38
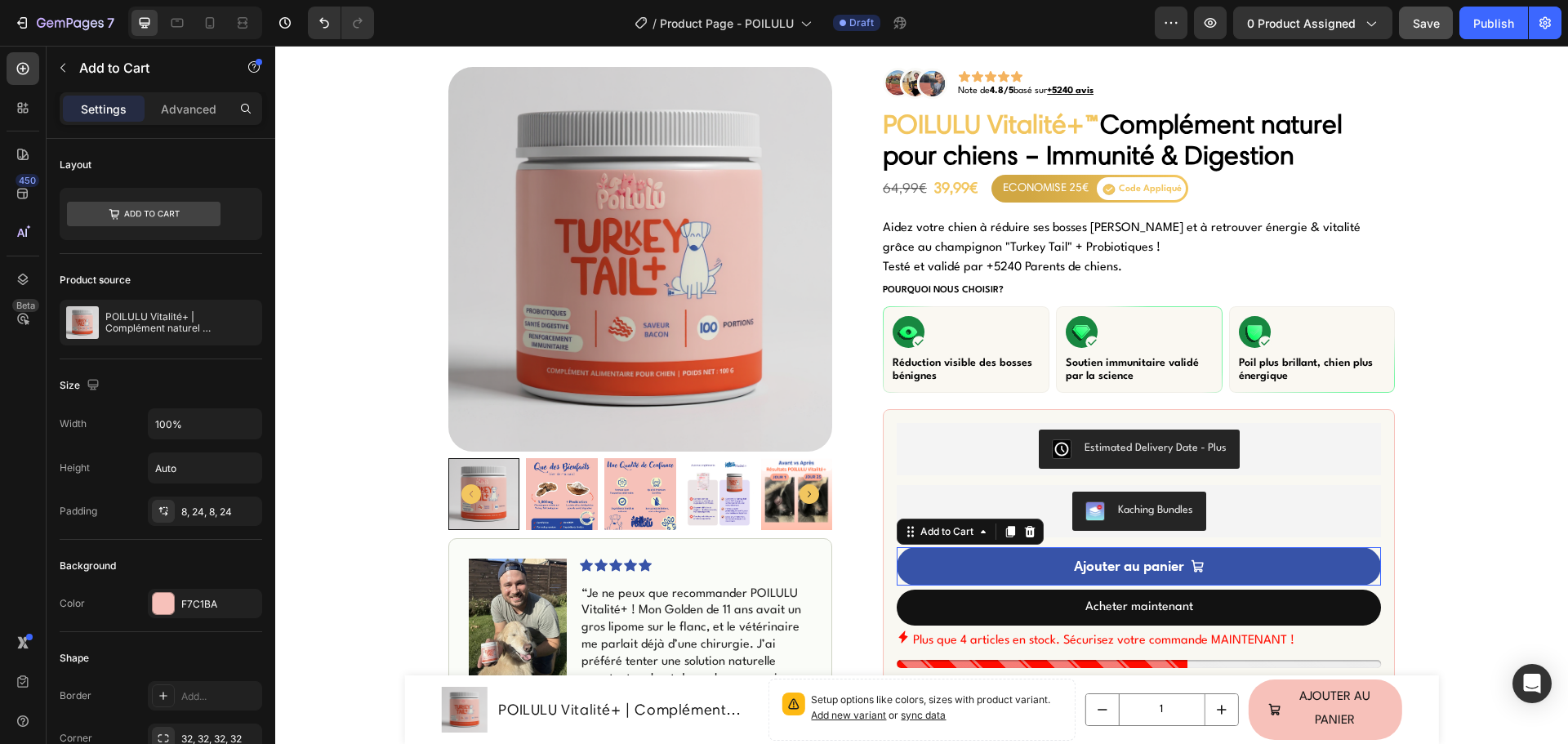
click at [925, 555] on button "Ajouter au panier" at bounding box center [1138, 567] width 484 height 38
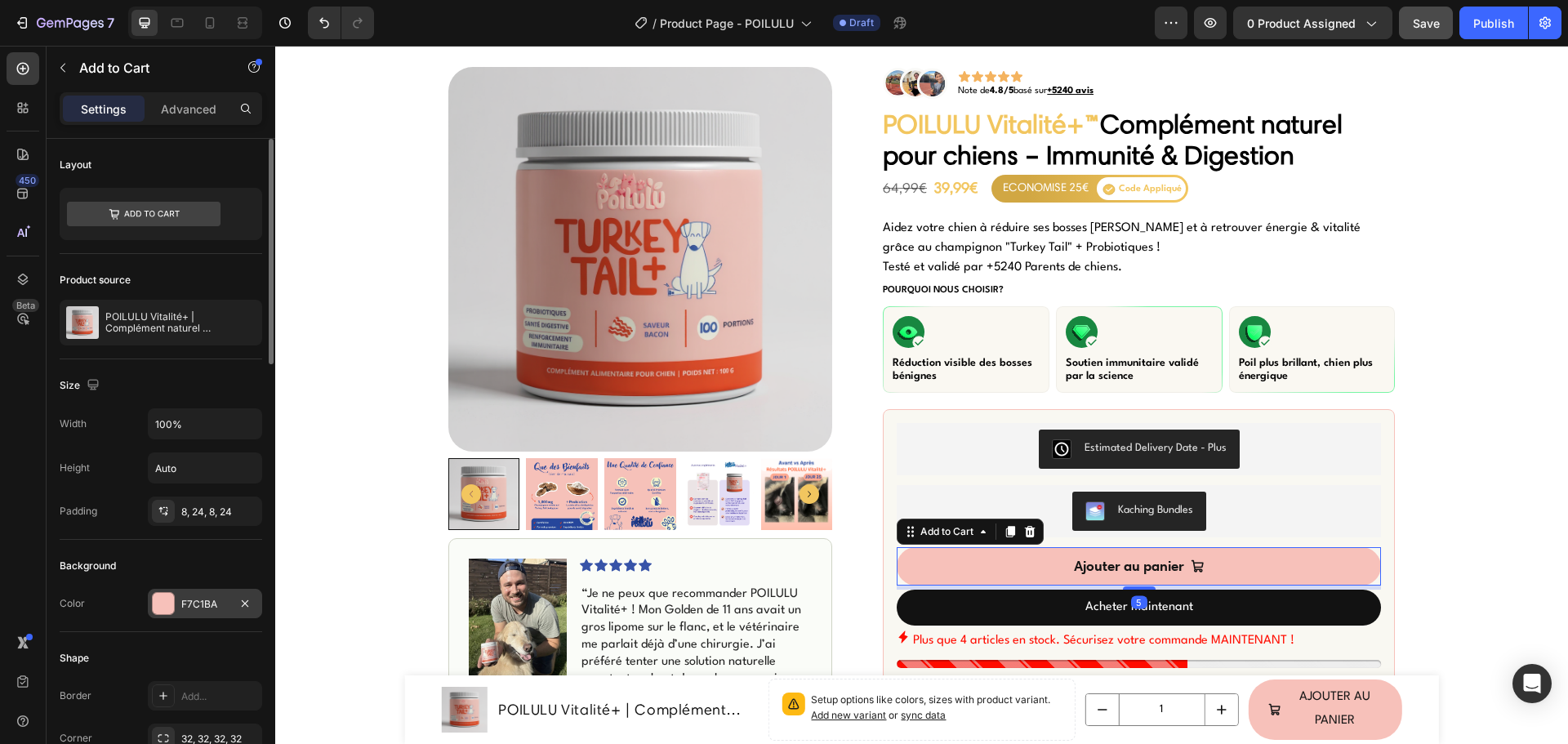
click at [164, 603] on div at bounding box center [164, 603] width 21 height 21
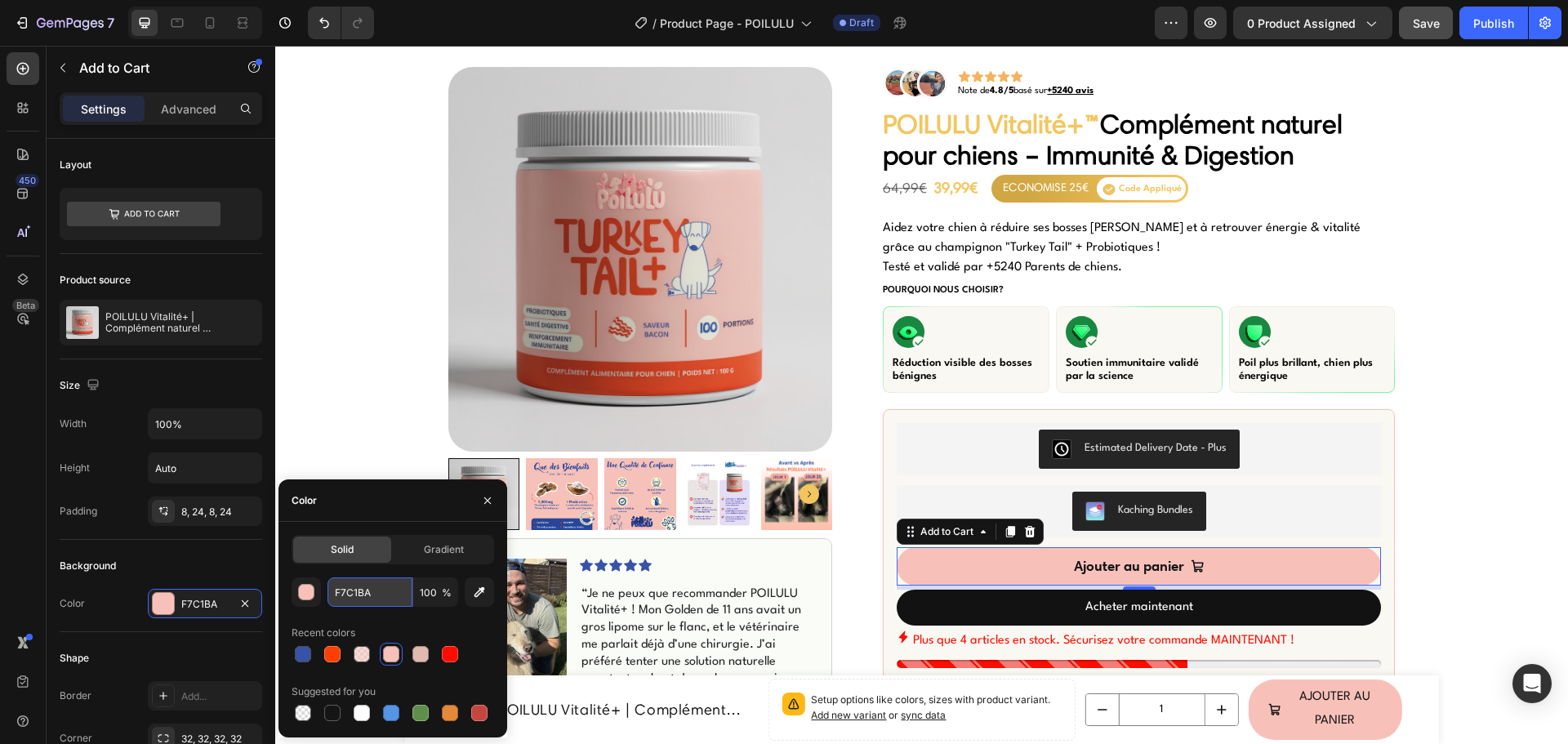
click at [344, 603] on input "F7C1BA" at bounding box center [369, 592] width 85 height 30
click at [948, 136] on span "POILULU Vitalité+™" at bounding box center [991, 123] width 217 height 32
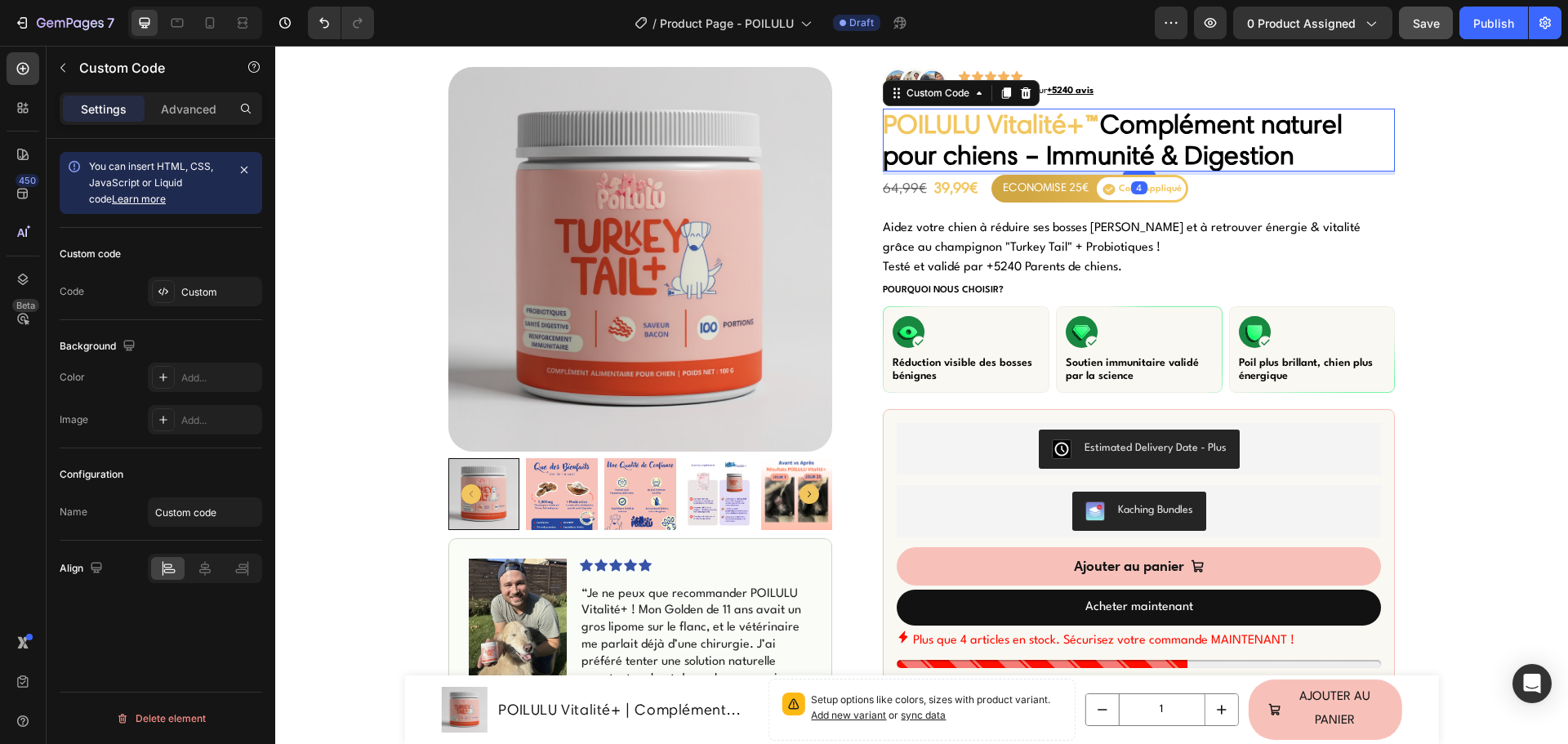
click at [948, 136] on span "POILULU Vitalité+™" at bounding box center [991, 123] width 217 height 32
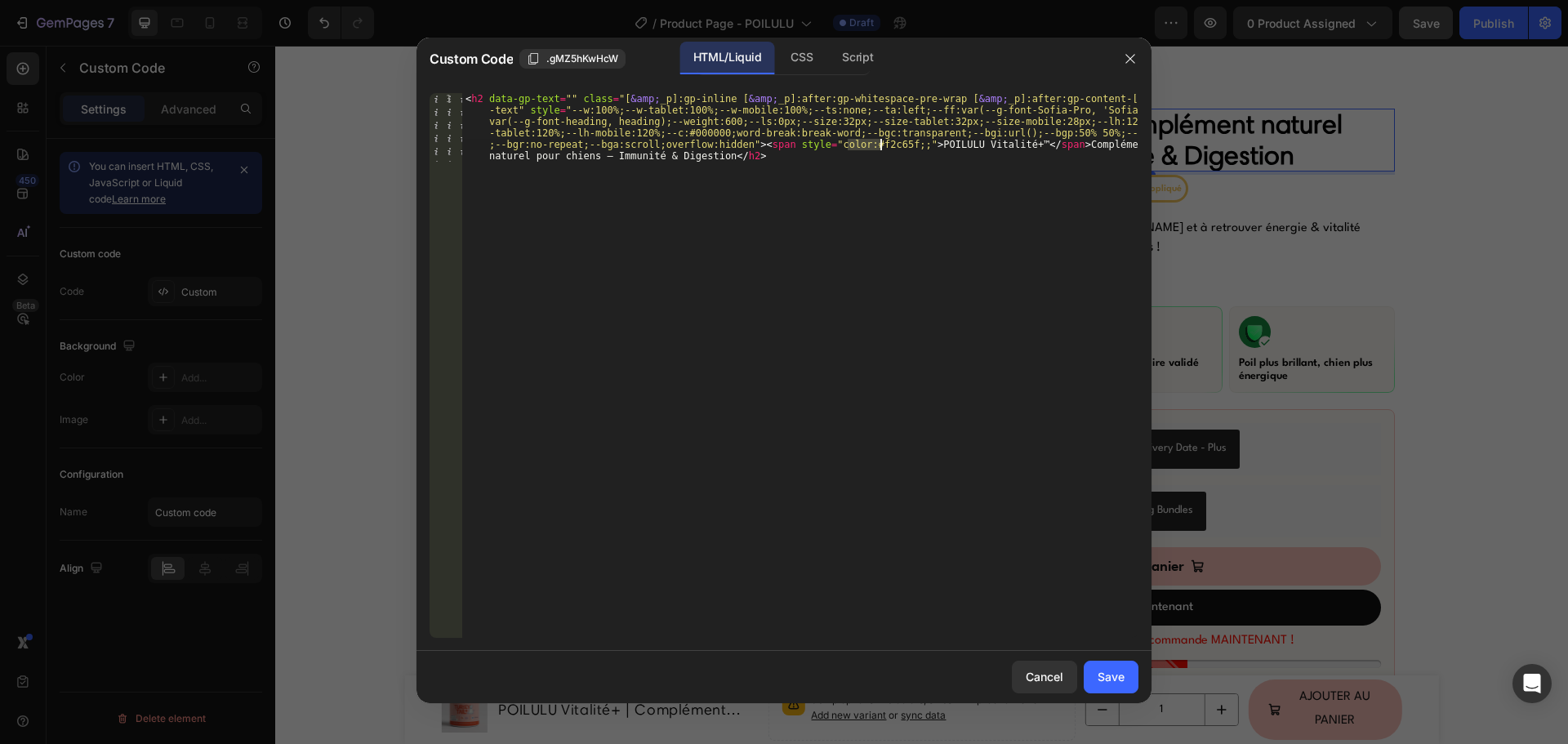
drag, startPoint x: 850, startPoint y: 143, endPoint x: 877, endPoint y: 143, distance: 27.0
click at [877, 143] on div "< h2 data-gp-text = "" class = "[ &amp; _p]:gp-inline [ &amp; _p]:after:gp-whit…" at bounding box center [799, 434] width 676 height 682
click at [1111, 677] on div "Save" at bounding box center [1111, 677] width 27 height 17
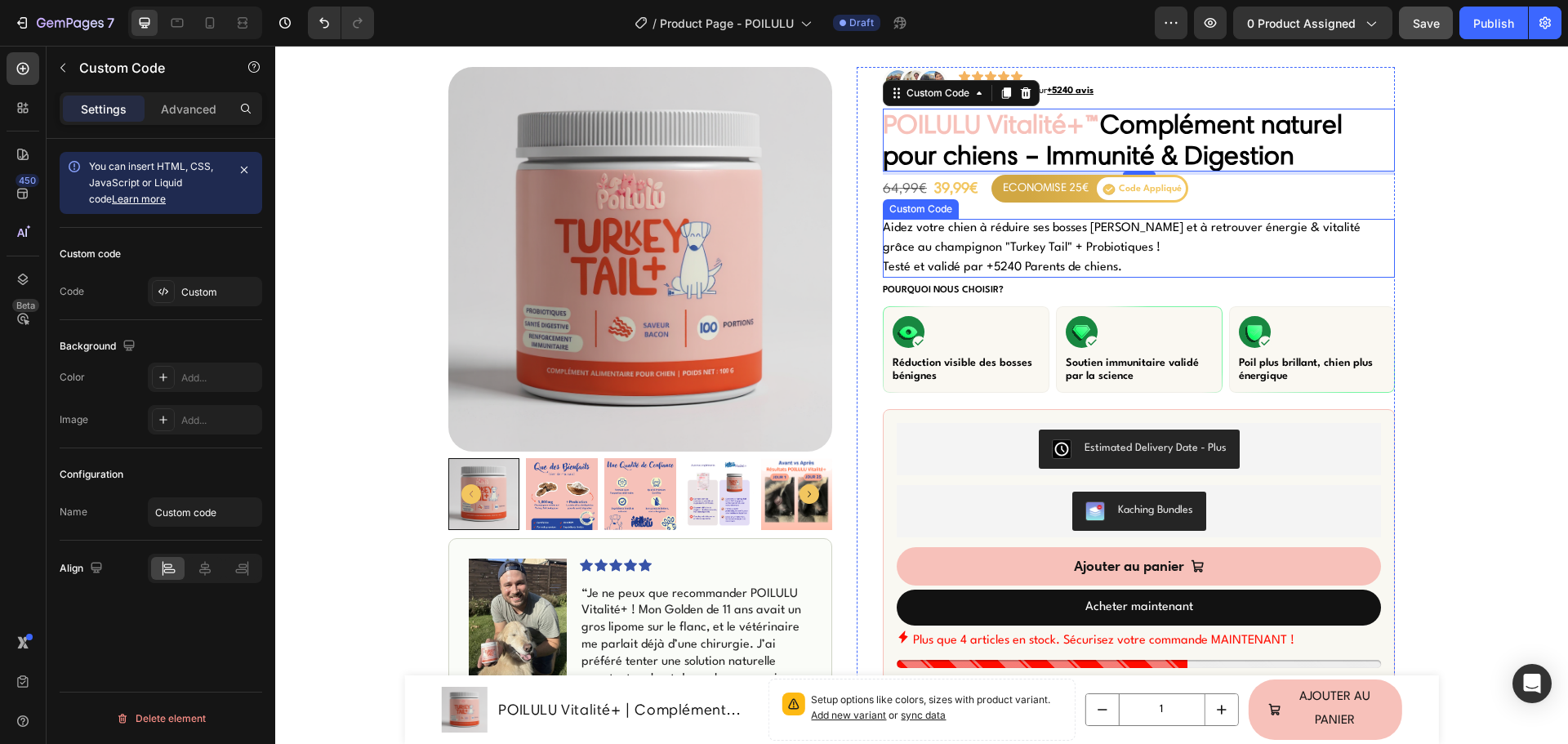
click at [1045, 253] on p "Aidez votre chien à réduire ses bosses [PERSON_NAME] et à retrouver énergie & v…" at bounding box center [1138, 247] width 512 height 59
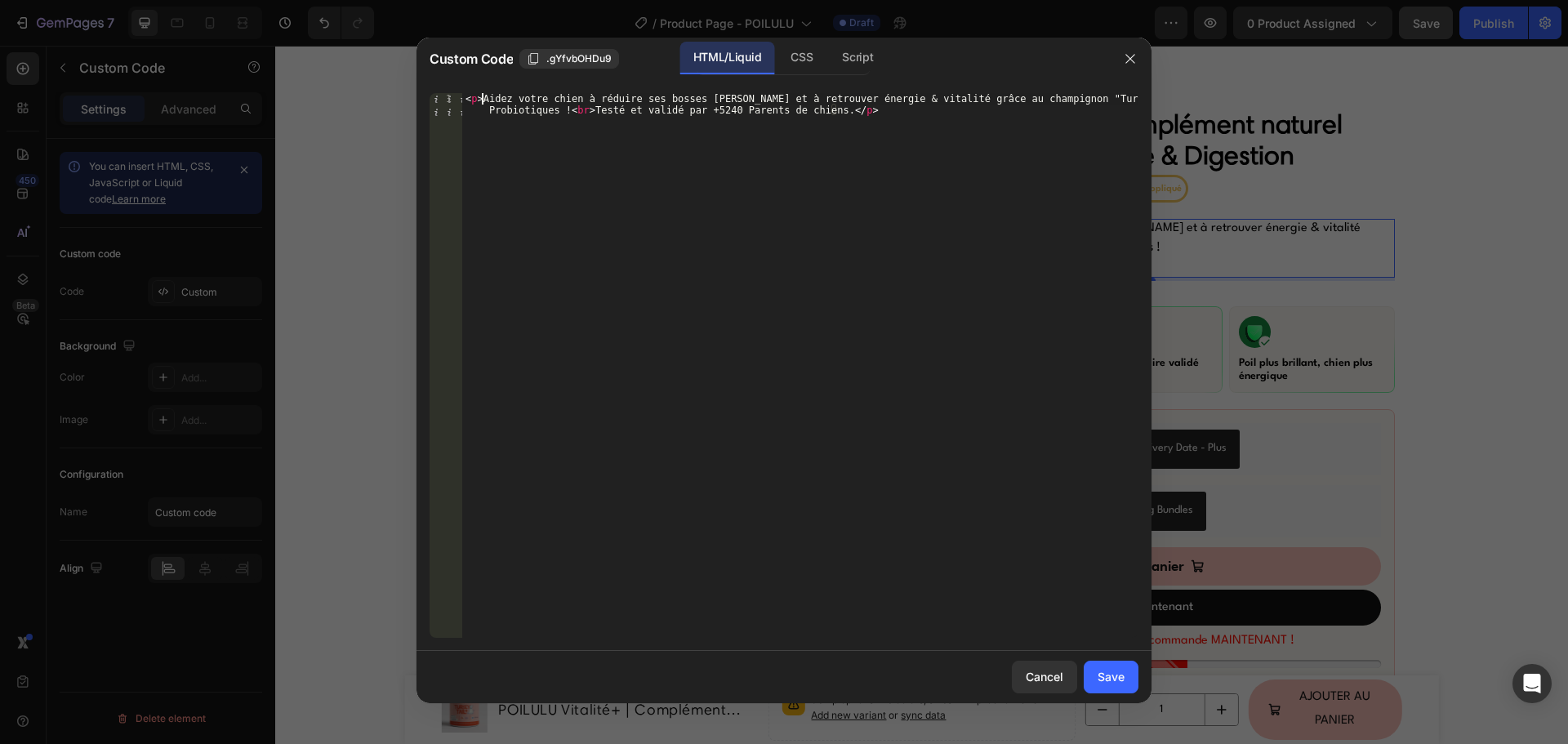
click at [483, 95] on div "< p > Aidez votre chien à réduire ses bosses bénignes et à retrouver énergie & …" at bounding box center [799, 389] width 676 height 591
paste textarea "ompagnon à réduire ses bosses [PERSON_NAME], à mieux digérer et à retrouver tou…"
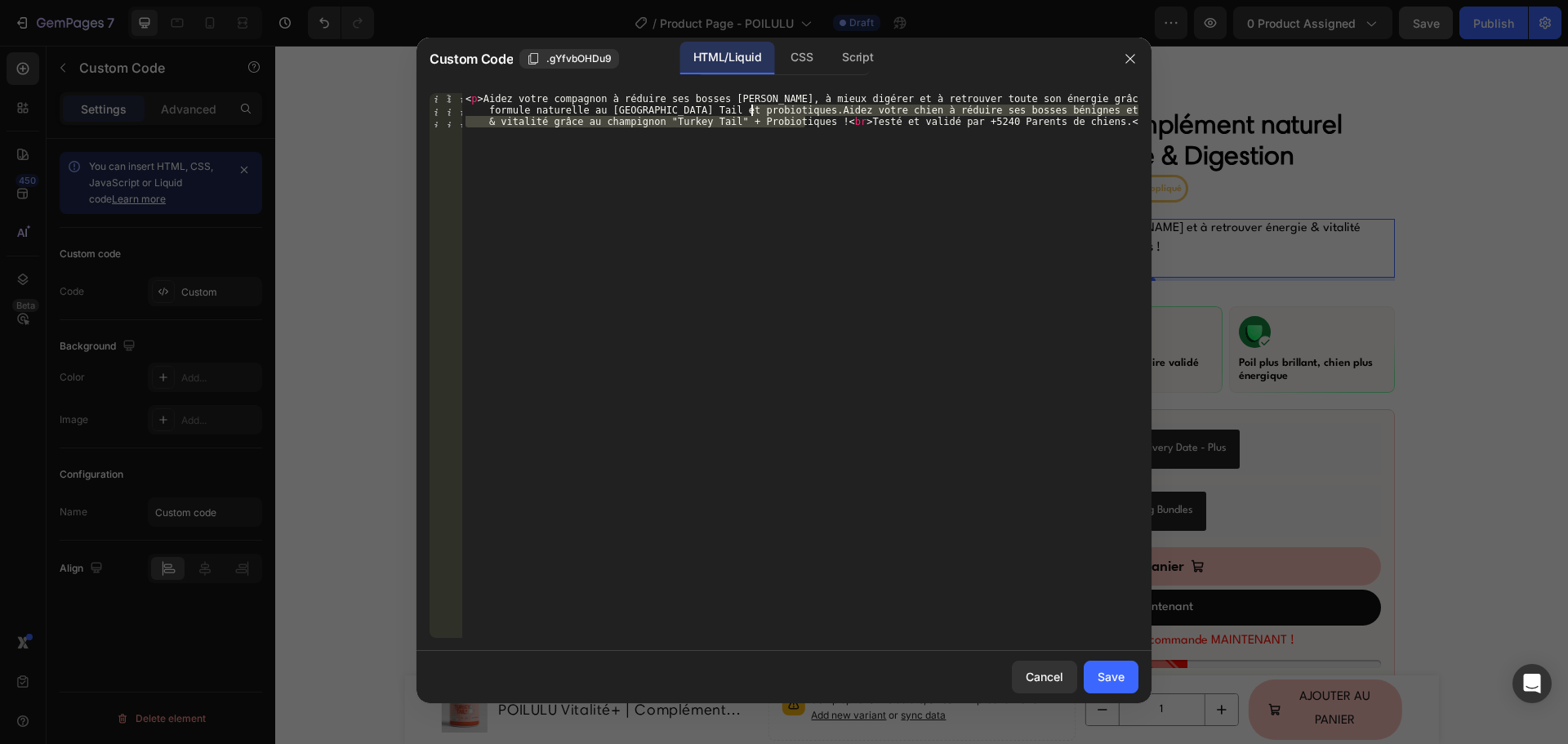
drag, startPoint x: 807, startPoint y: 120, endPoint x: 752, endPoint y: 105, distance: 57.0
click at [752, 105] on div "< p > Aidez votre compagnon à réduire ses bosses [PERSON_NAME], à mieux digérer…" at bounding box center [799, 399] width 676 height 613
type textarea "<p>Aidez votre compagnon à réduire ses bosses [PERSON_NAME], à mieux digérer et…"
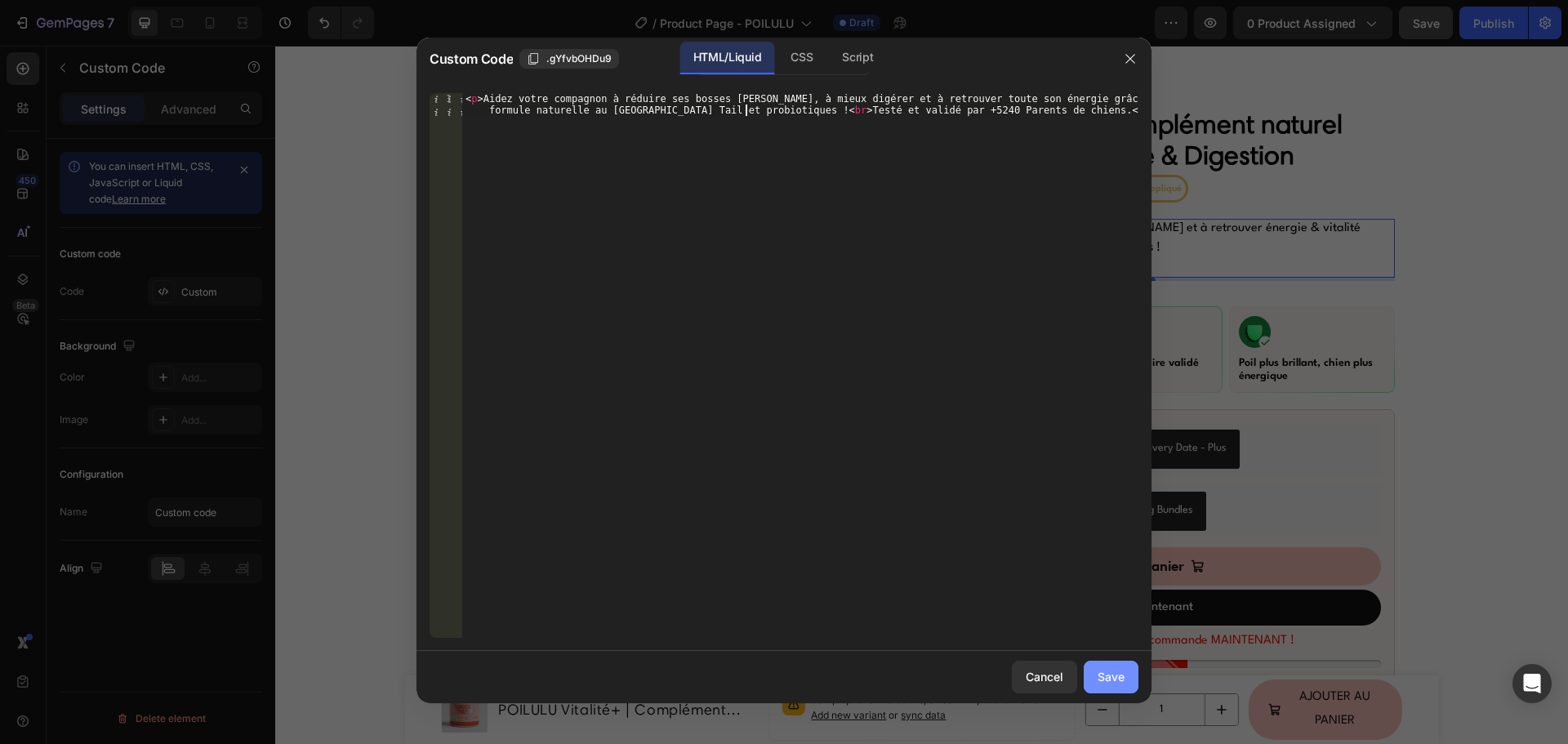
click at [1123, 677] on div "Save" at bounding box center [1111, 677] width 27 height 17
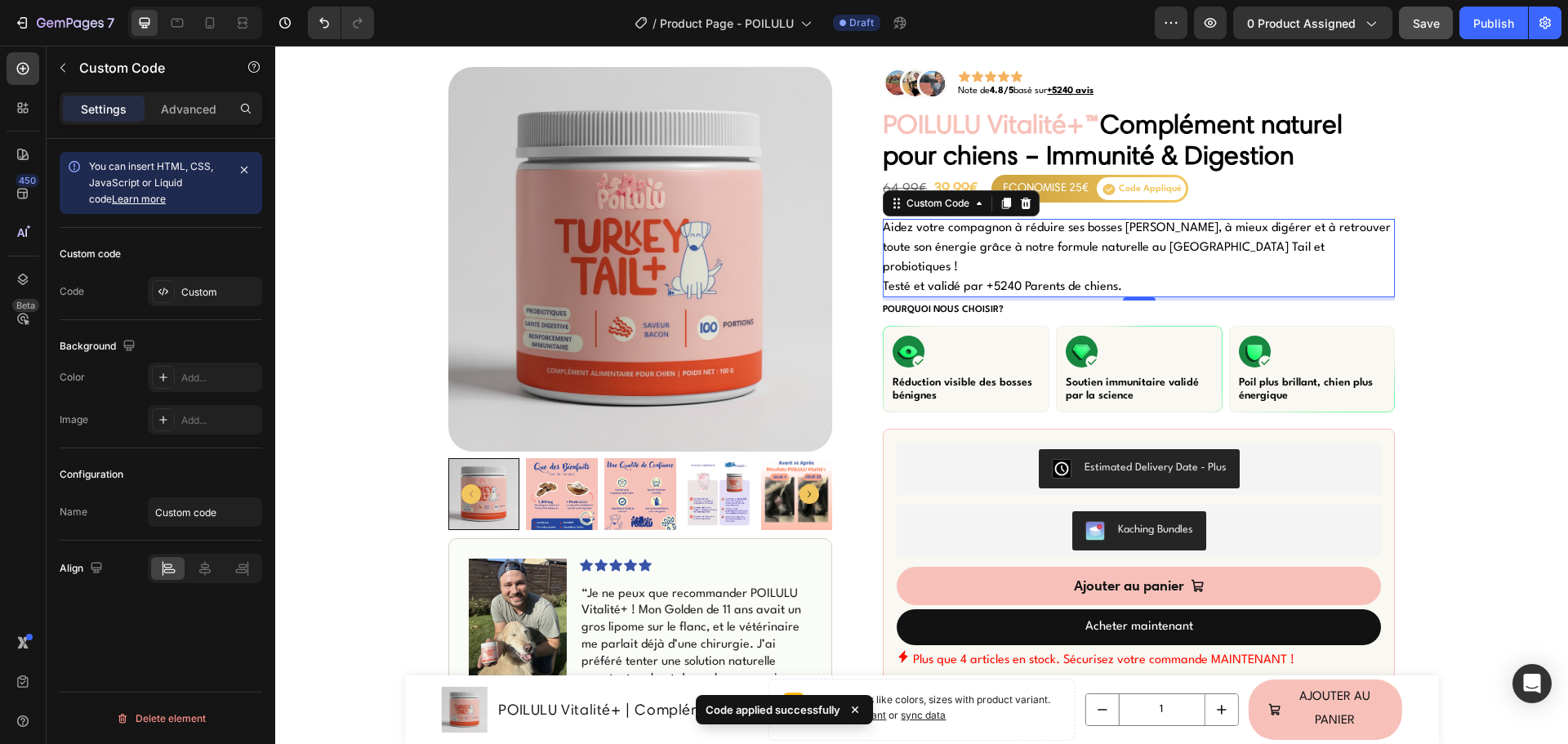
click at [996, 242] on p "Aidez votre compagnon à réduire ses bosses [PERSON_NAME], à mieux digérer et à …" at bounding box center [1138, 257] width 512 height 78
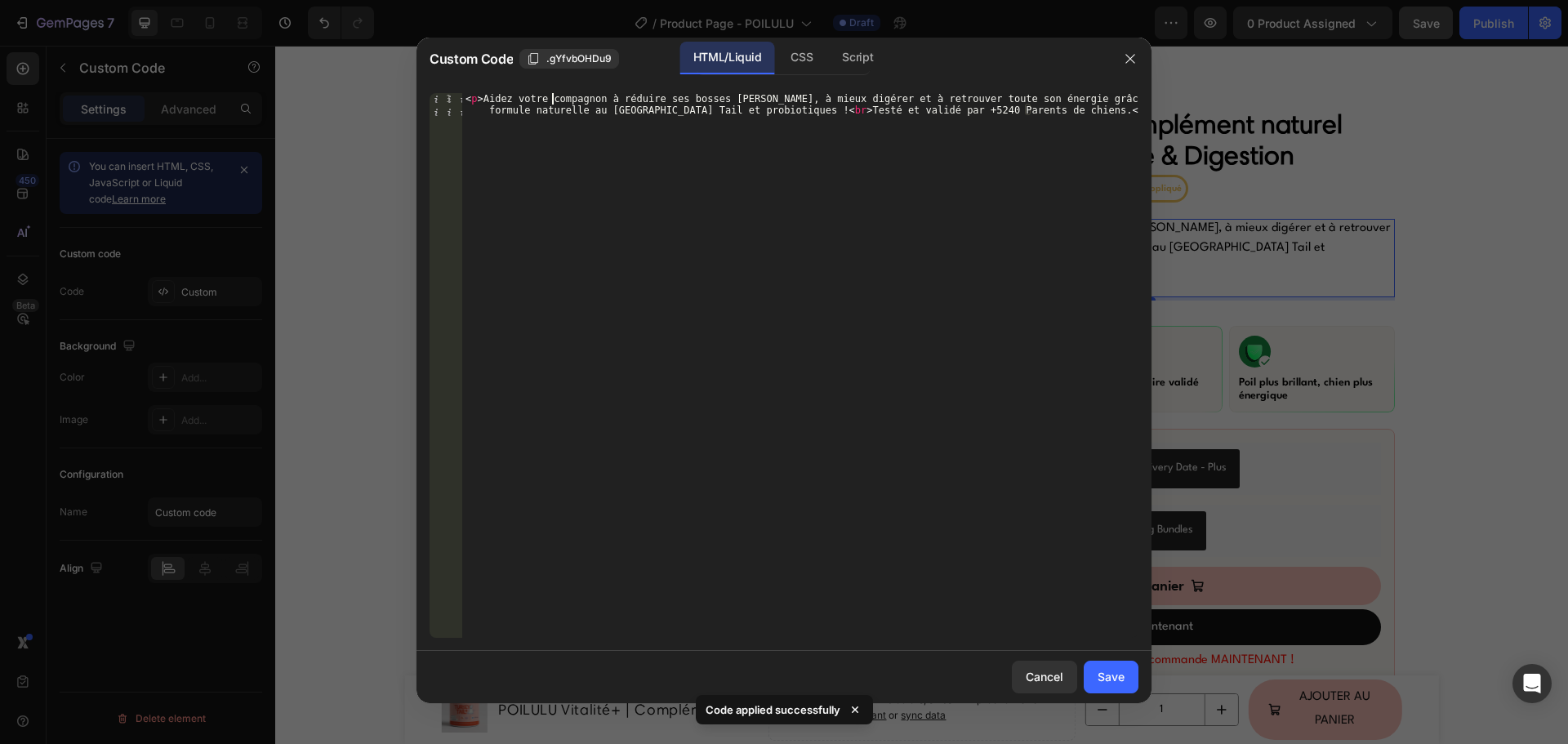
click at [551, 97] on div "< p > Aidez votre compagnon à réduire ses bosses [PERSON_NAME], à mieux digérer…" at bounding box center [799, 389] width 676 height 591
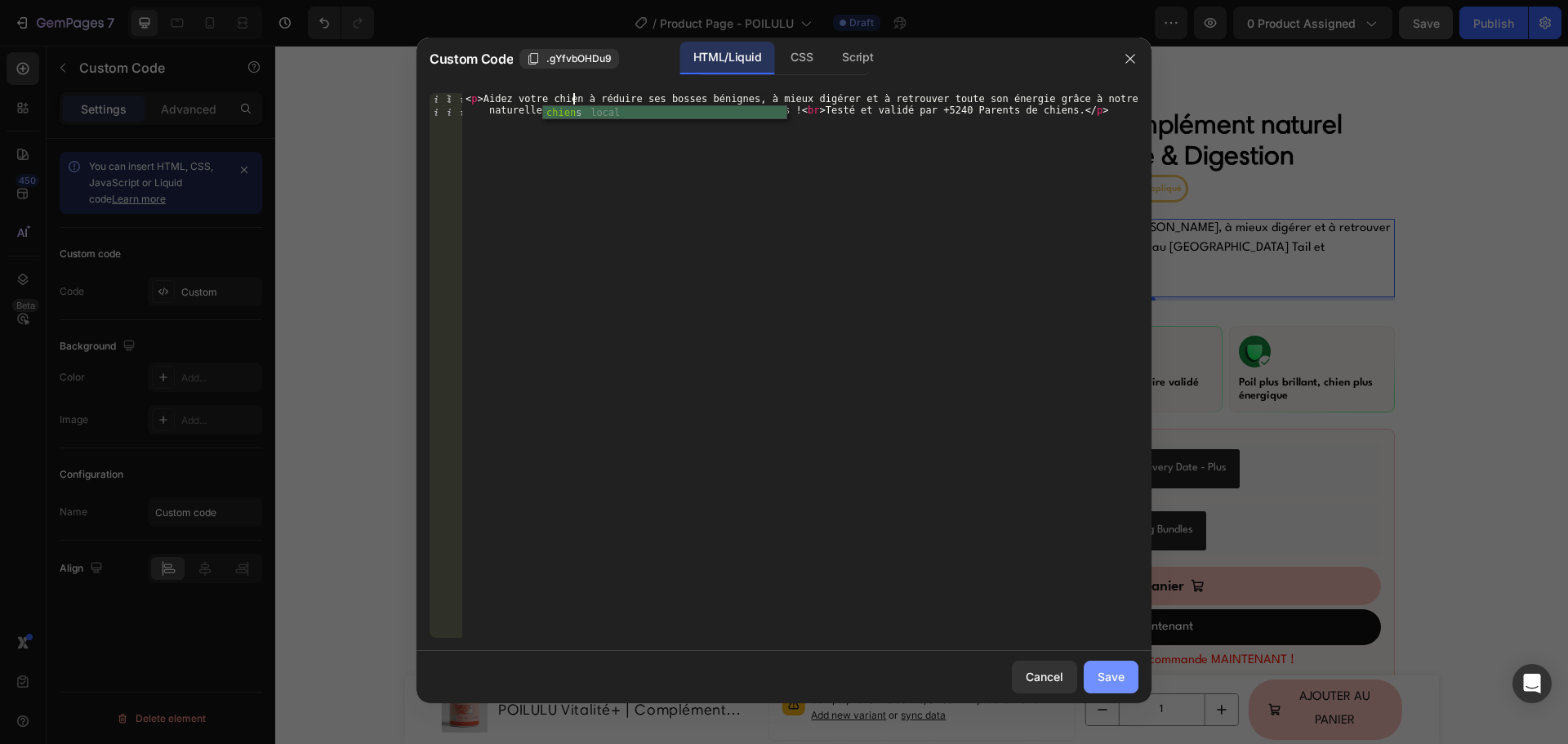
type textarea "<p>Aidez votre chien à réduire ses bosses bénignes, à mieux digérer et à retrou…"
click at [1102, 688] on button "Save" at bounding box center [1110, 678] width 55 height 33
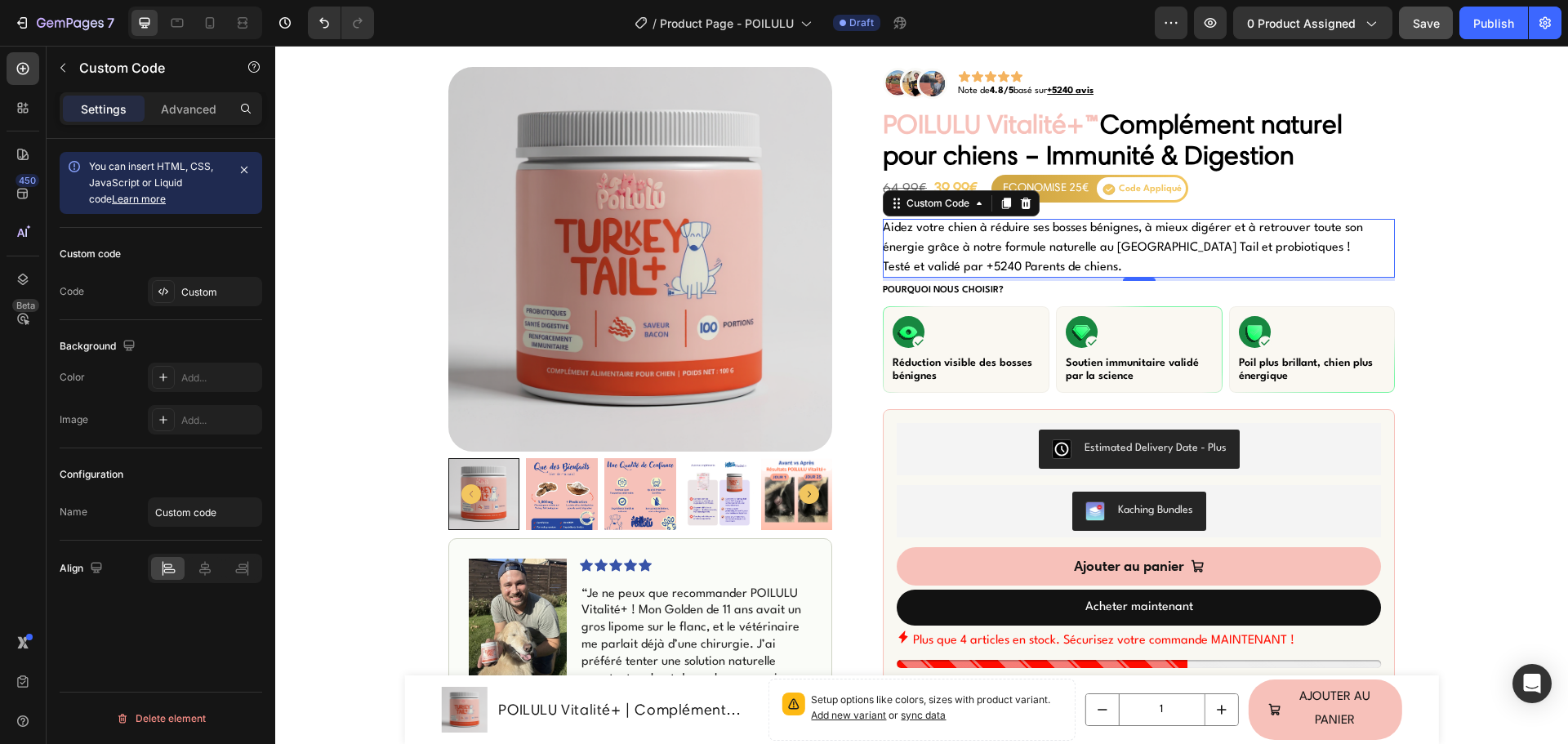
click at [1021, 255] on p "Aidez votre chien à réduire ses bosses bénignes, à mieux digérer et à retrouver…" at bounding box center [1138, 247] width 512 height 59
click at [1021, 253] on p "Aidez votre chien à réduire ses bosses bénignes, à mieux digérer et à retrouver…" at bounding box center [1138, 247] width 512 height 59
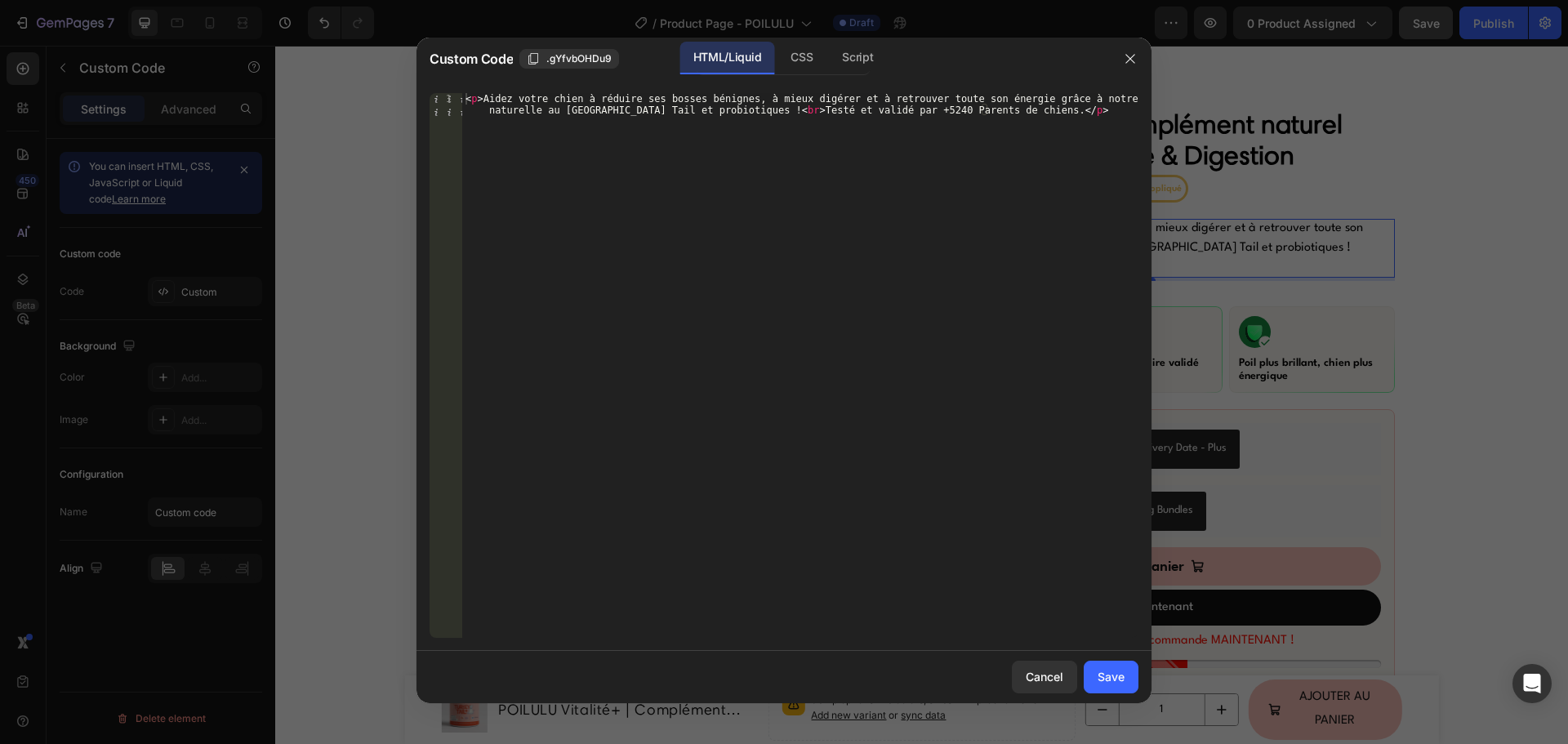
click at [481, 98] on div "< p > Aidez votre chien à réduire ses bosses bénignes, à mieux digérer et à ret…" at bounding box center [799, 389] width 676 height 591
paste textarea "Offrez à votre chien une santé renforcée et plus de vitalité grâce à l’action c…"
click at [699, 94] on div "< p > Offrez à votre chien une santé renforcée et plus de vitalité grâce à l’ac…" at bounding box center [799, 399] width 676 height 613
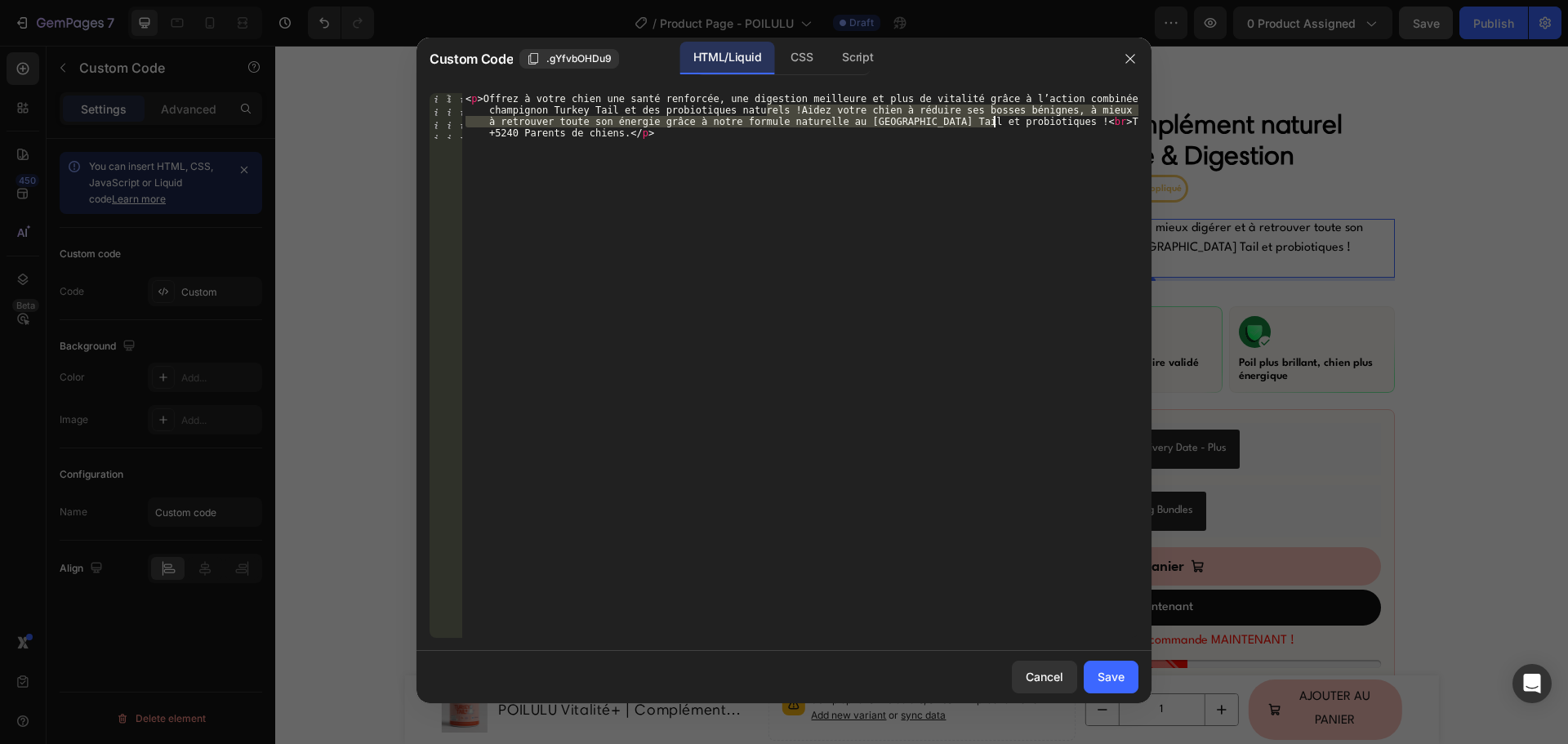
drag, startPoint x: 770, startPoint y: 111, endPoint x: 992, endPoint y: 121, distance: 222.2
click at [992, 121] on div "< p > Offrez à votre chien une santé renforcée, une digestion meilleure et plus…" at bounding box center [799, 411] width 676 height 636
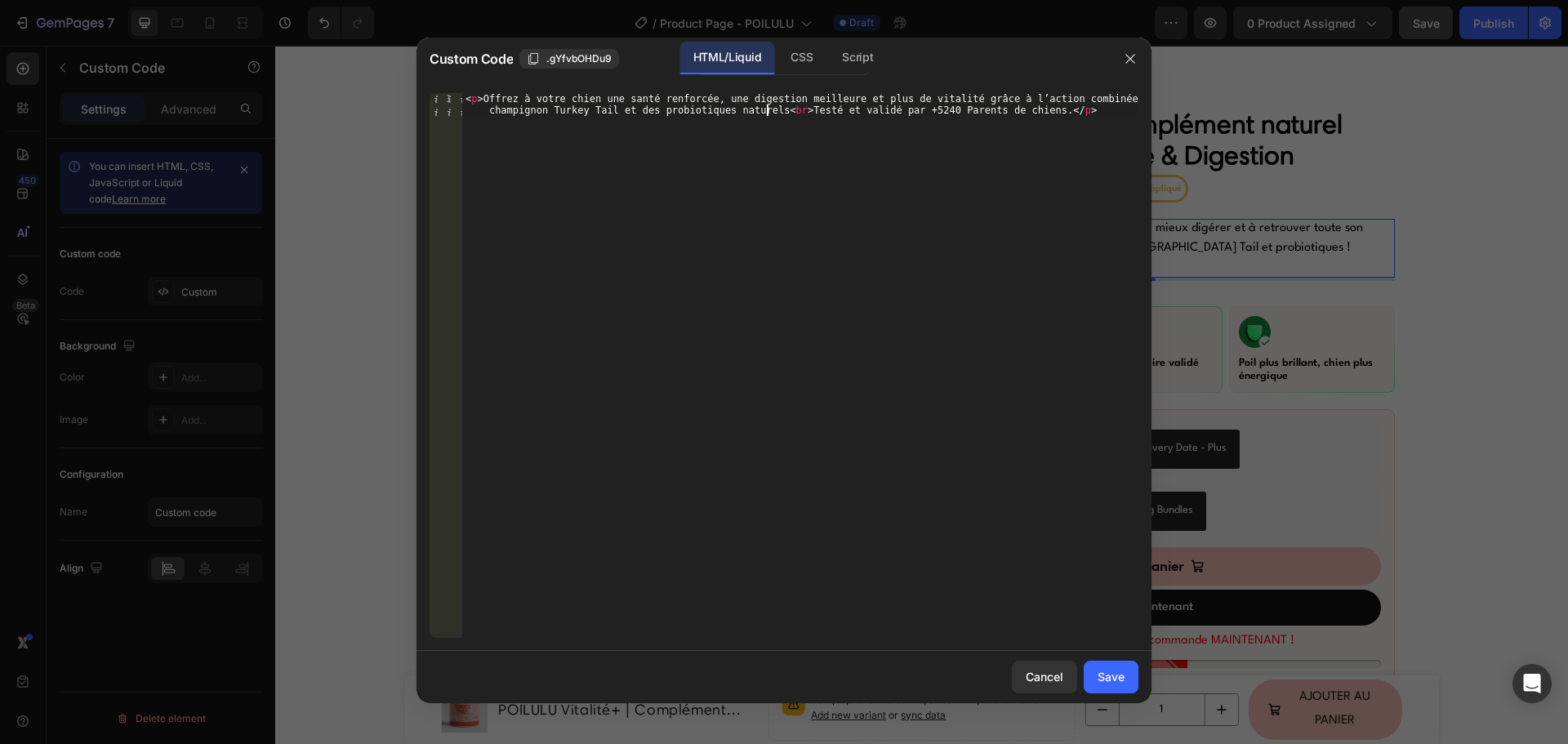
scroll to position [0, 77]
type textarea "<p>Offrez à votre chien une santé renforcée, une digestion meilleure et plus de…"
click at [1121, 670] on div "Save" at bounding box center [1111, 677] width 27 height 17
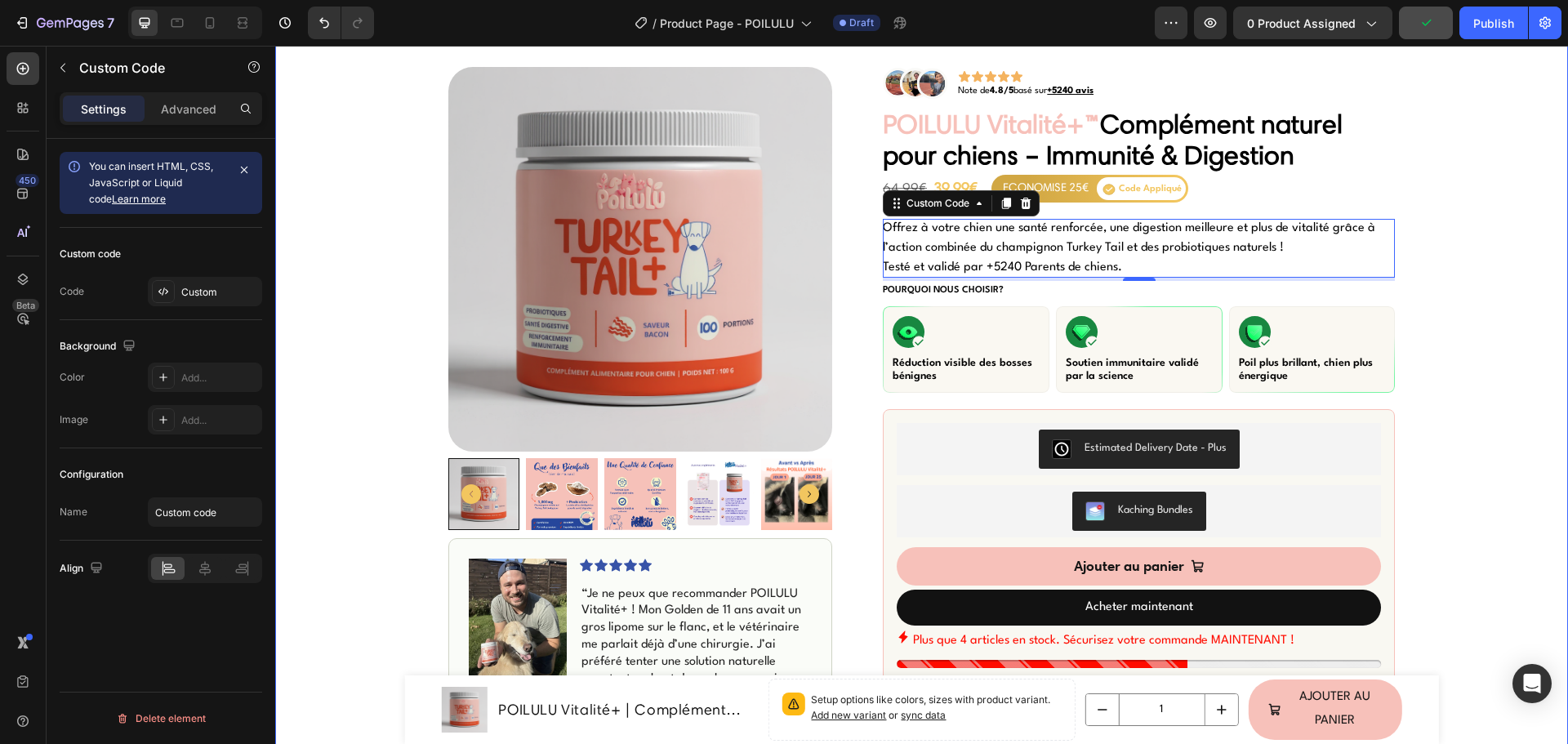
click at [1442, 311] on div "Icon Livraison Rapide & Gratuite Text Block Row Icon +500 Clients satisfaits Te…" at bounding box center [922, 703] width 1293 height 1411
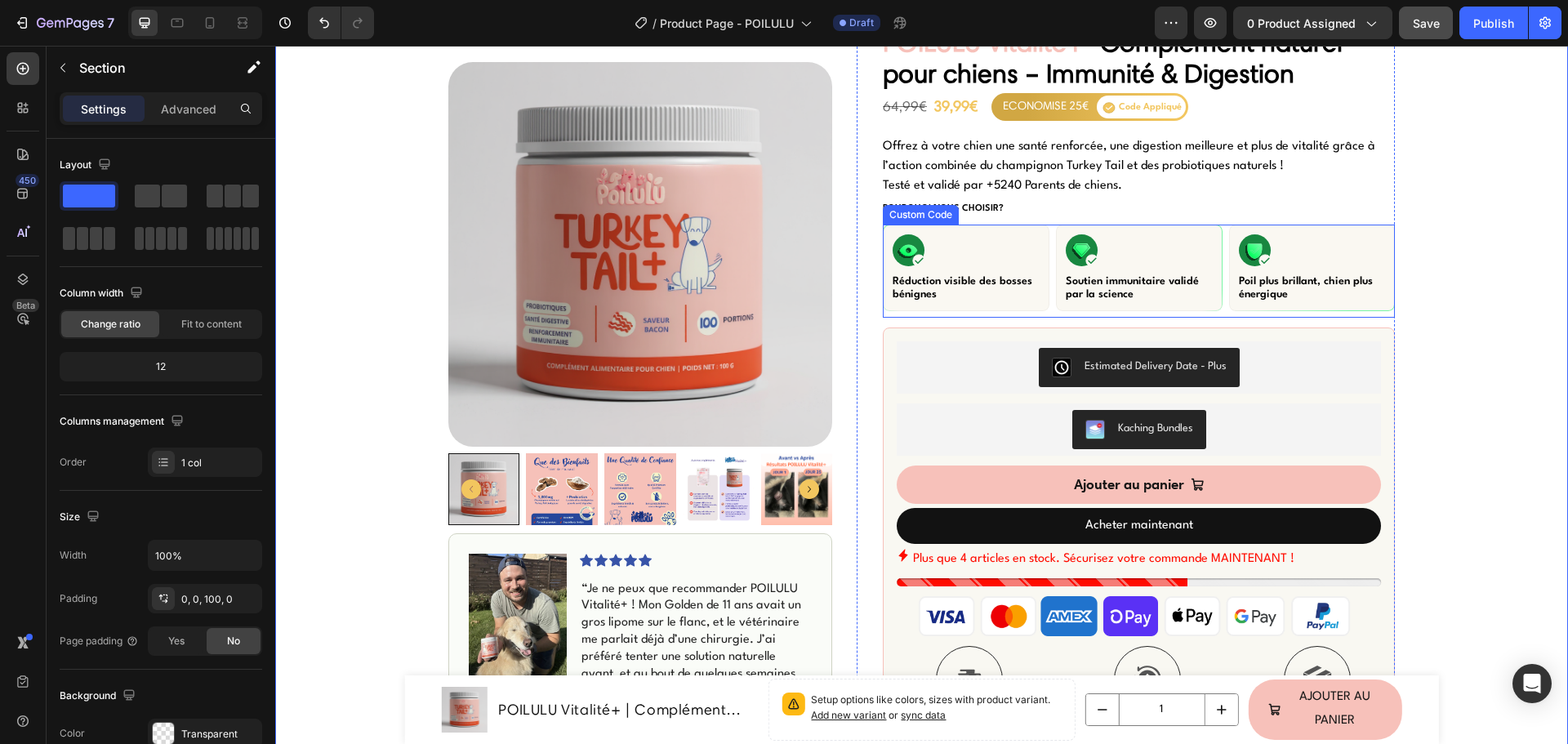
scroll to position [0, 0]
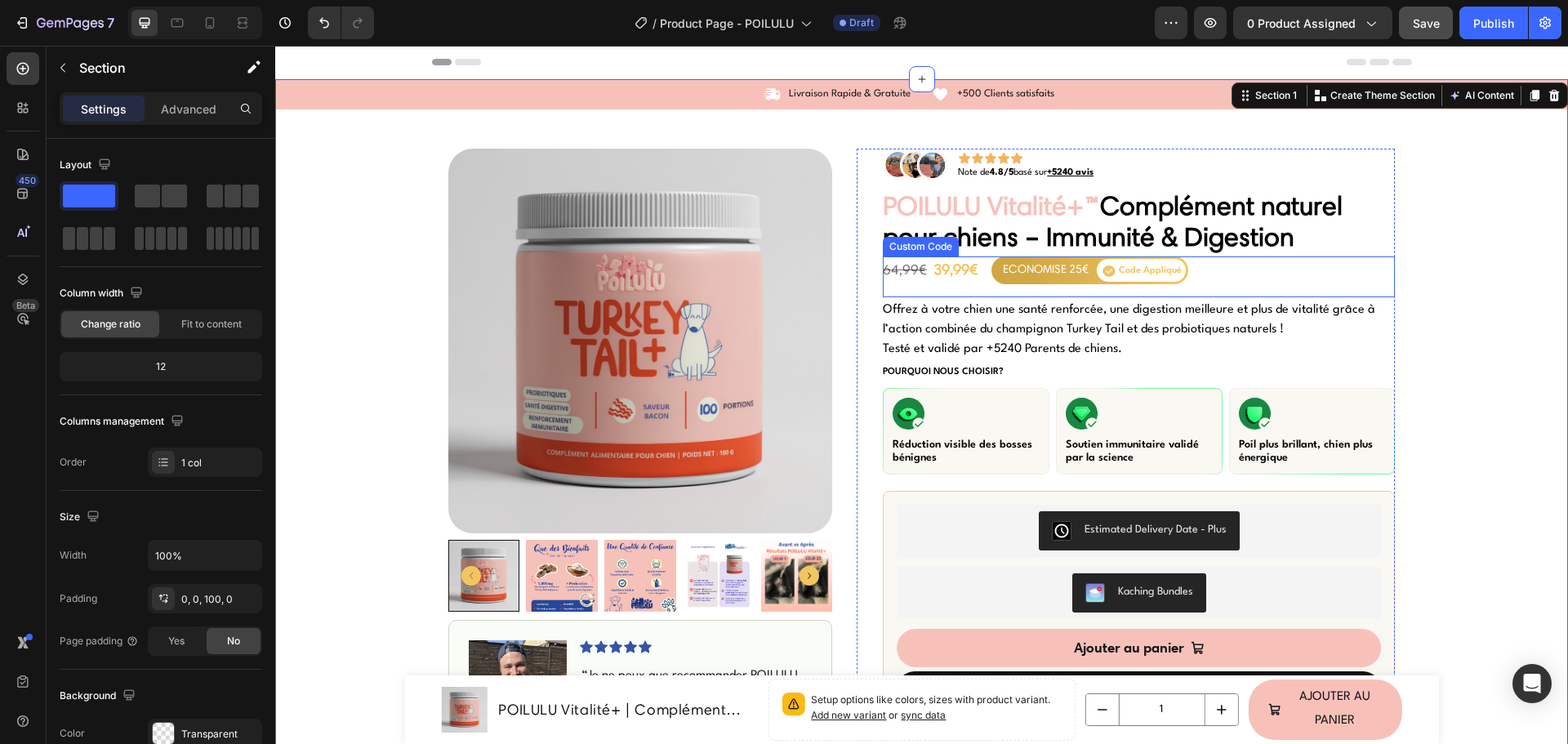
click at [933, 269] on div "39,99€" at bounding box center [955, 269] width 44 height 22
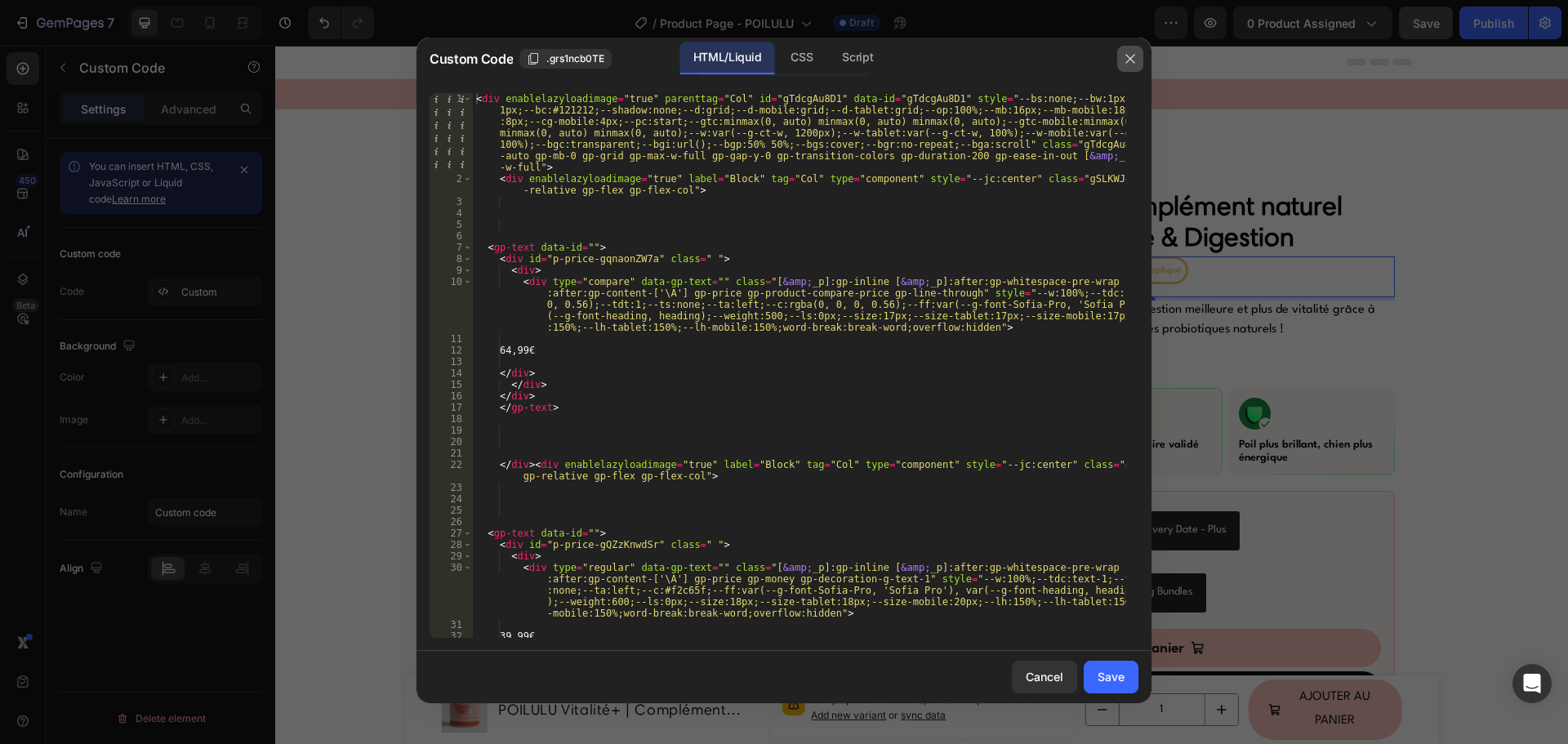
click at [1132, 57] on icon "button" at bounding box center [1129, 58] width 9 height 9
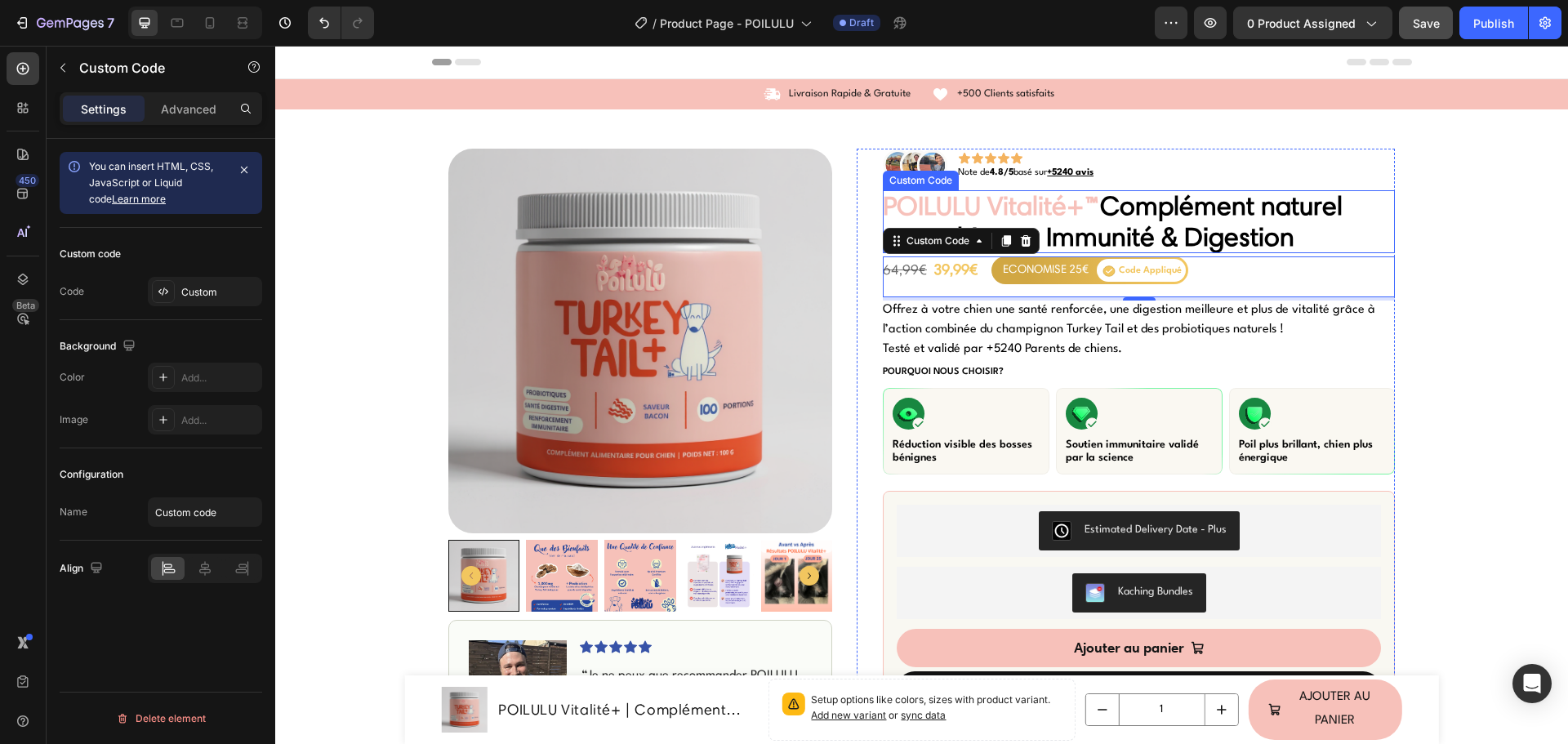
click at [1026, 207] on span "POILULU Vitalité+™" at bounding box center [991, 205] width 217 height 32
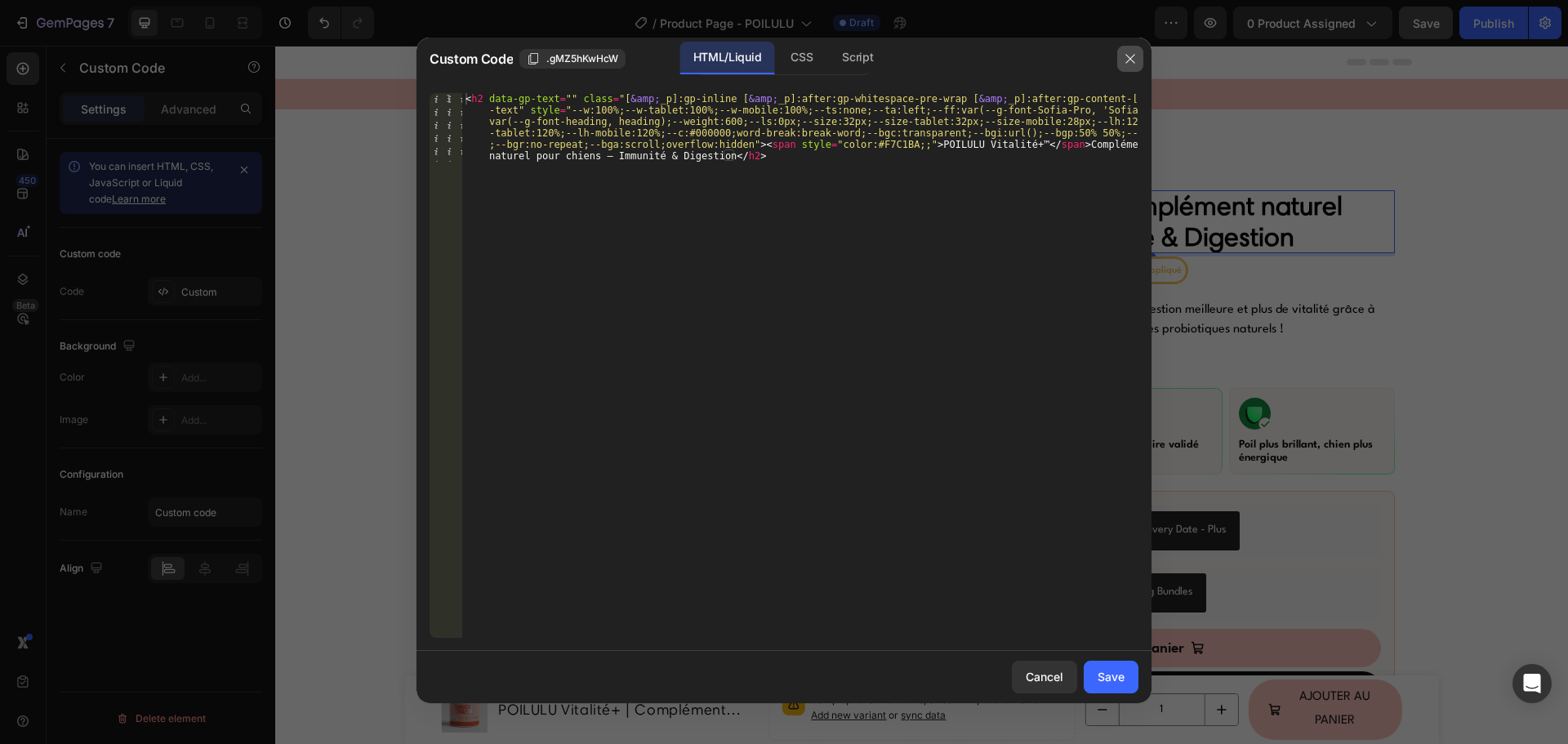
click at [1123, 51] on button "button" at bounding box center [1129, 59] width 26 height 26
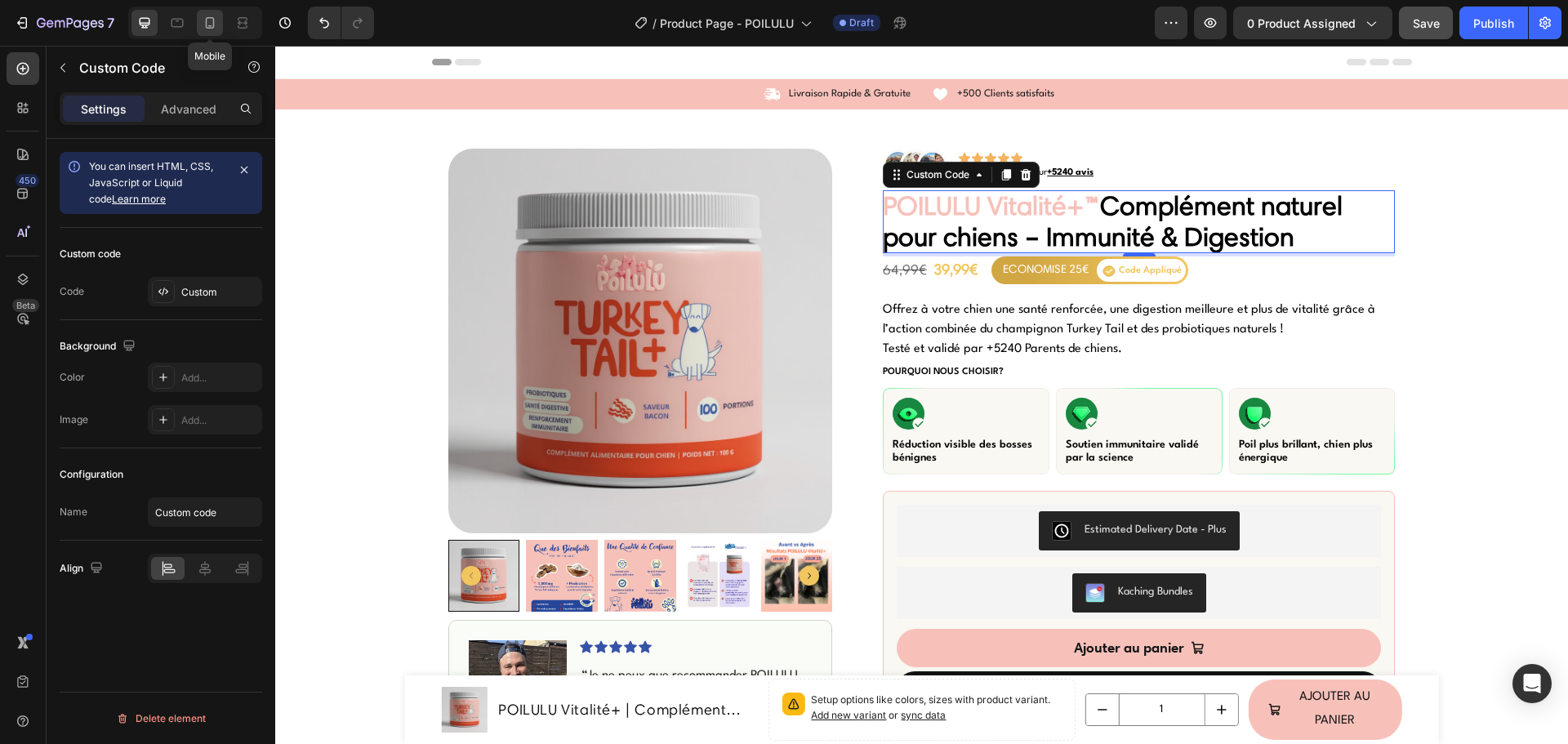
click at [219, 27] on div at bounding box center [210, 22] width 26 height 26
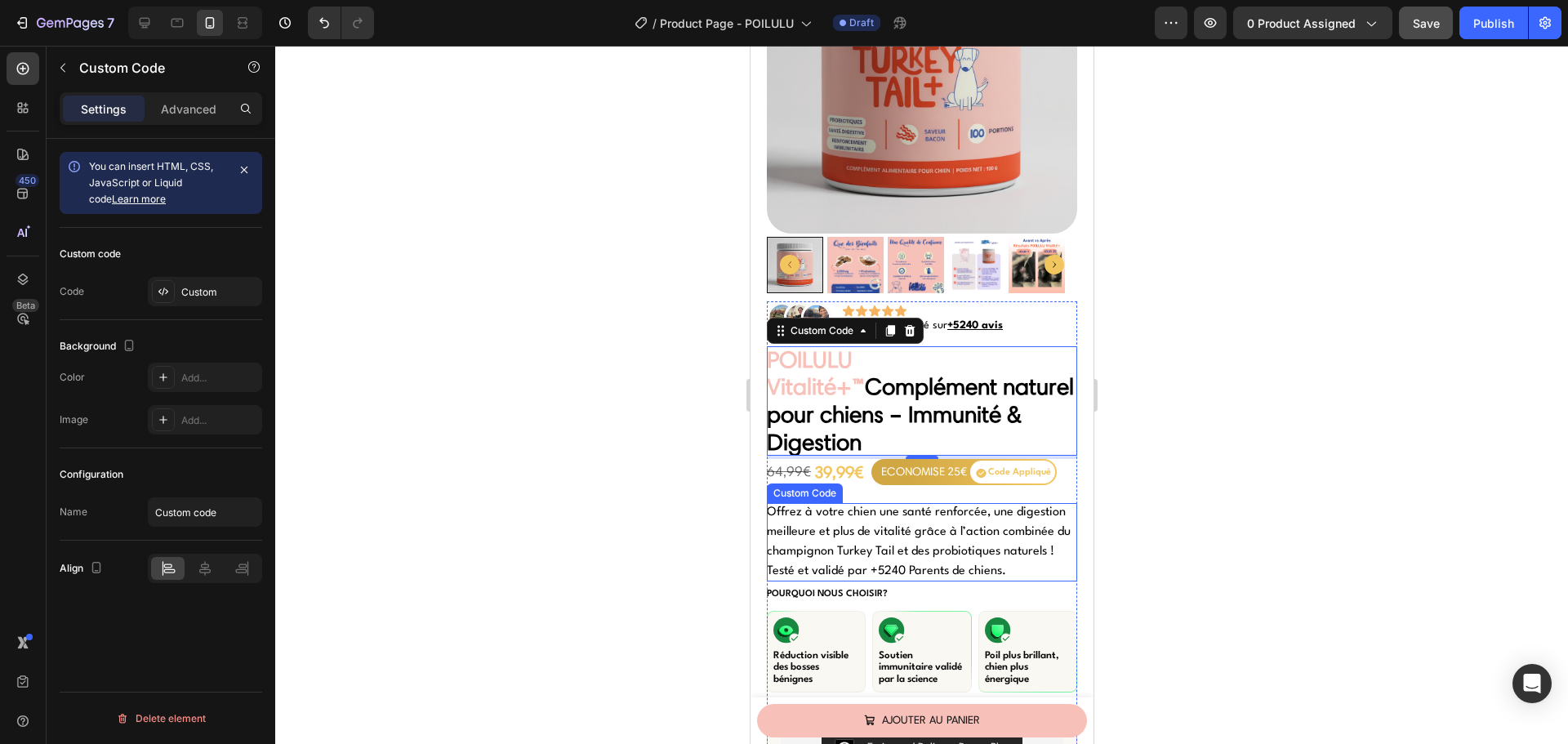
scroll to position [189, 0]
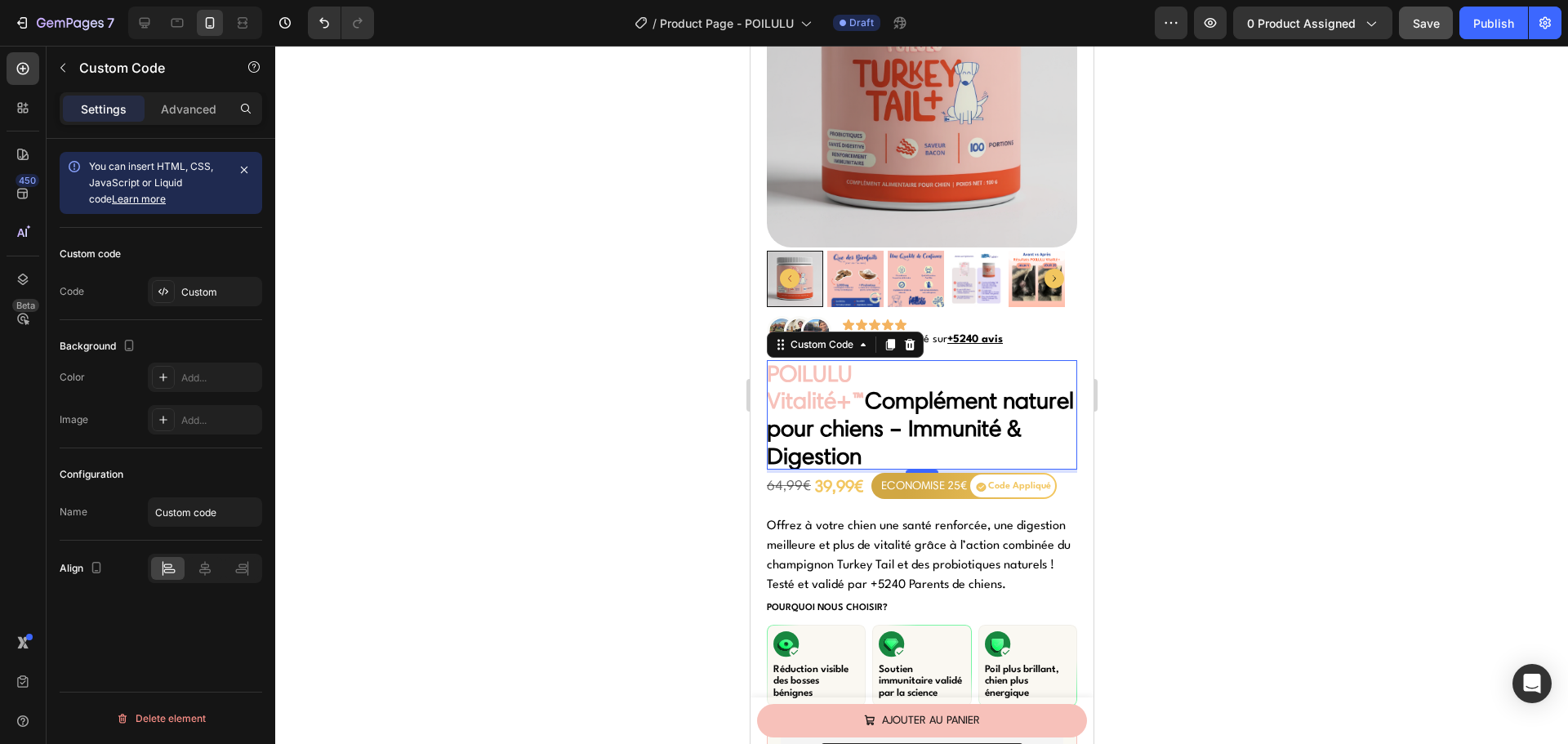
click at [613, 434] on div at bounding box center [922, 396] width 1293 height 699
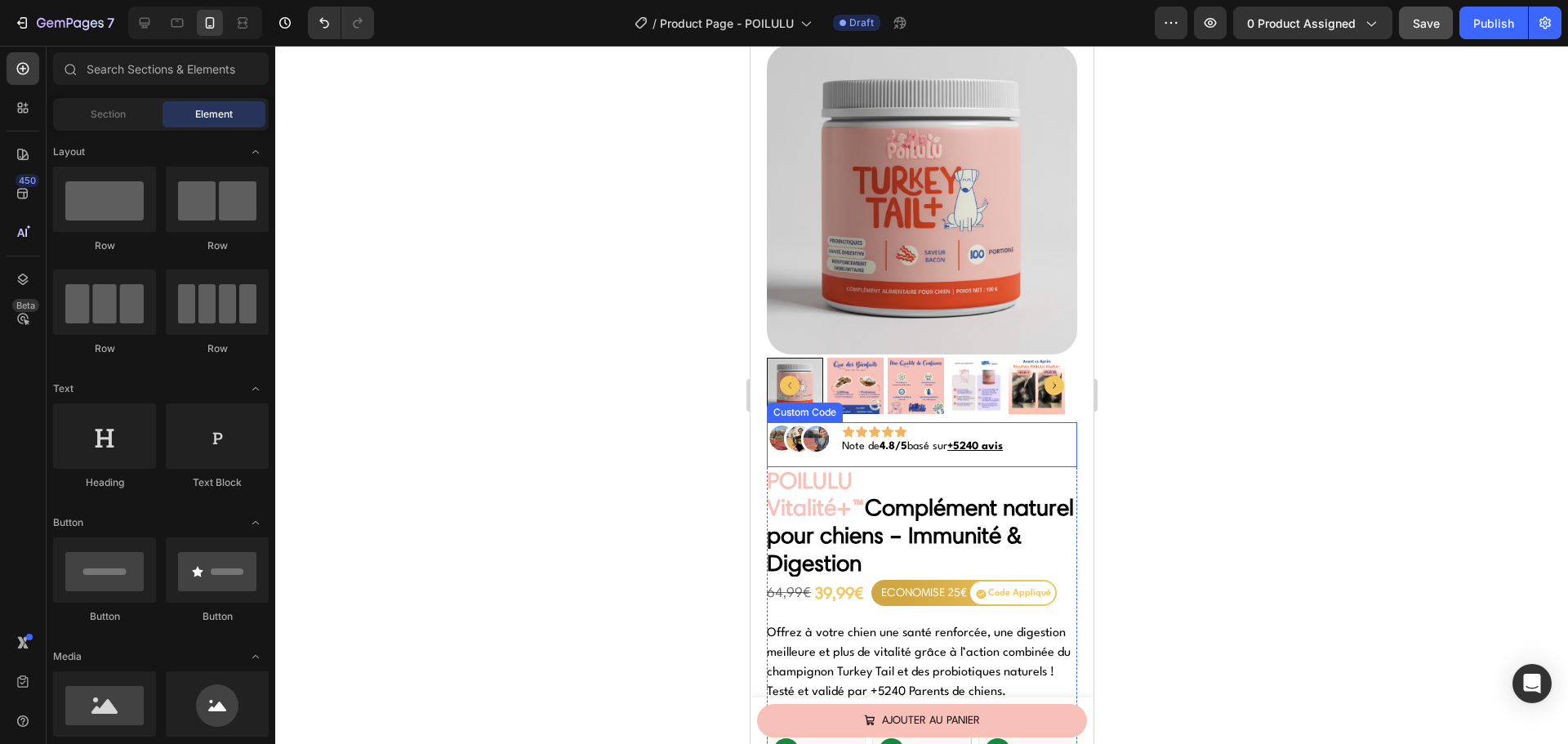
scroll to position [0, 0]
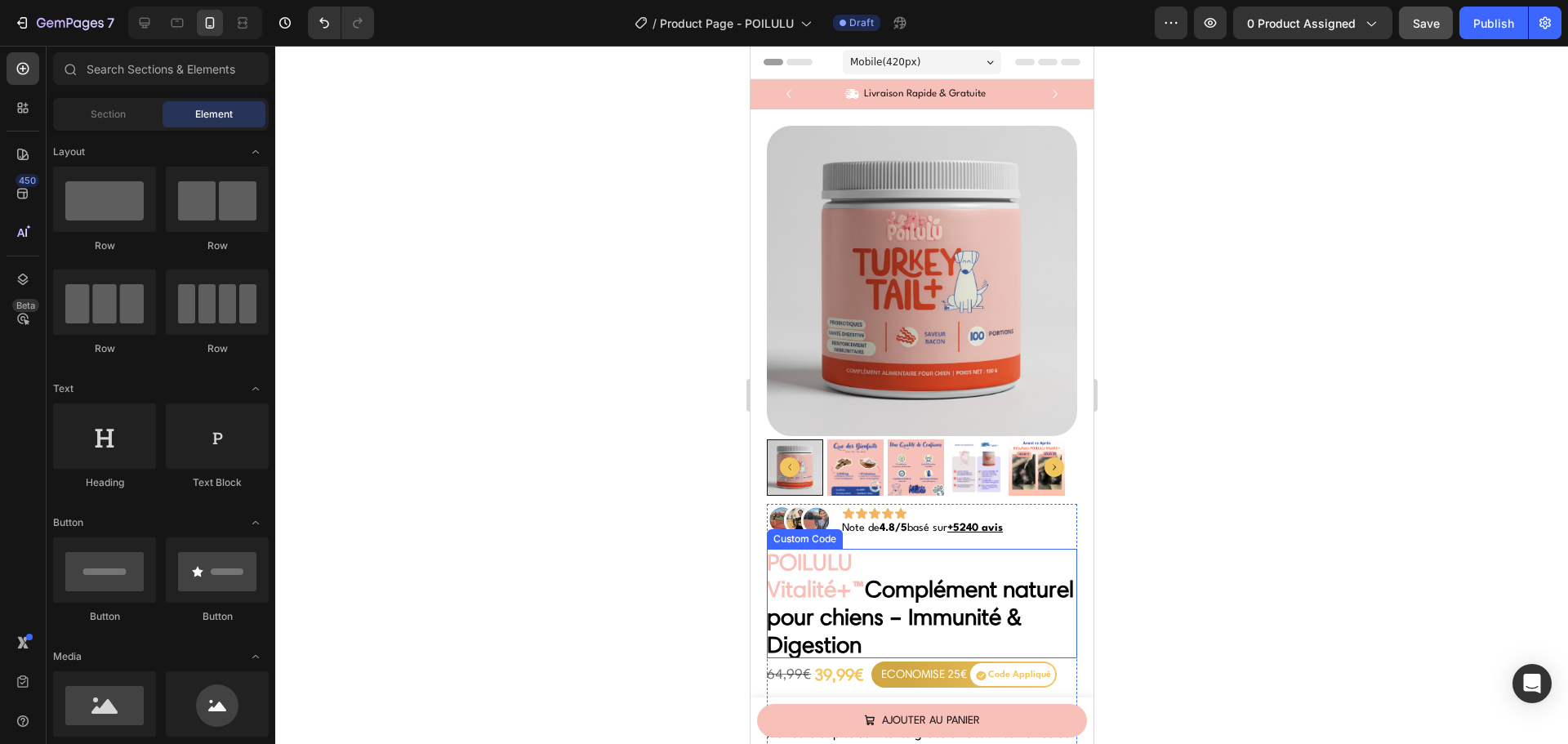
click at [864, 549] on span "POILULU Vitalité+™" at bounding box center [815, 577] width 98 height 56
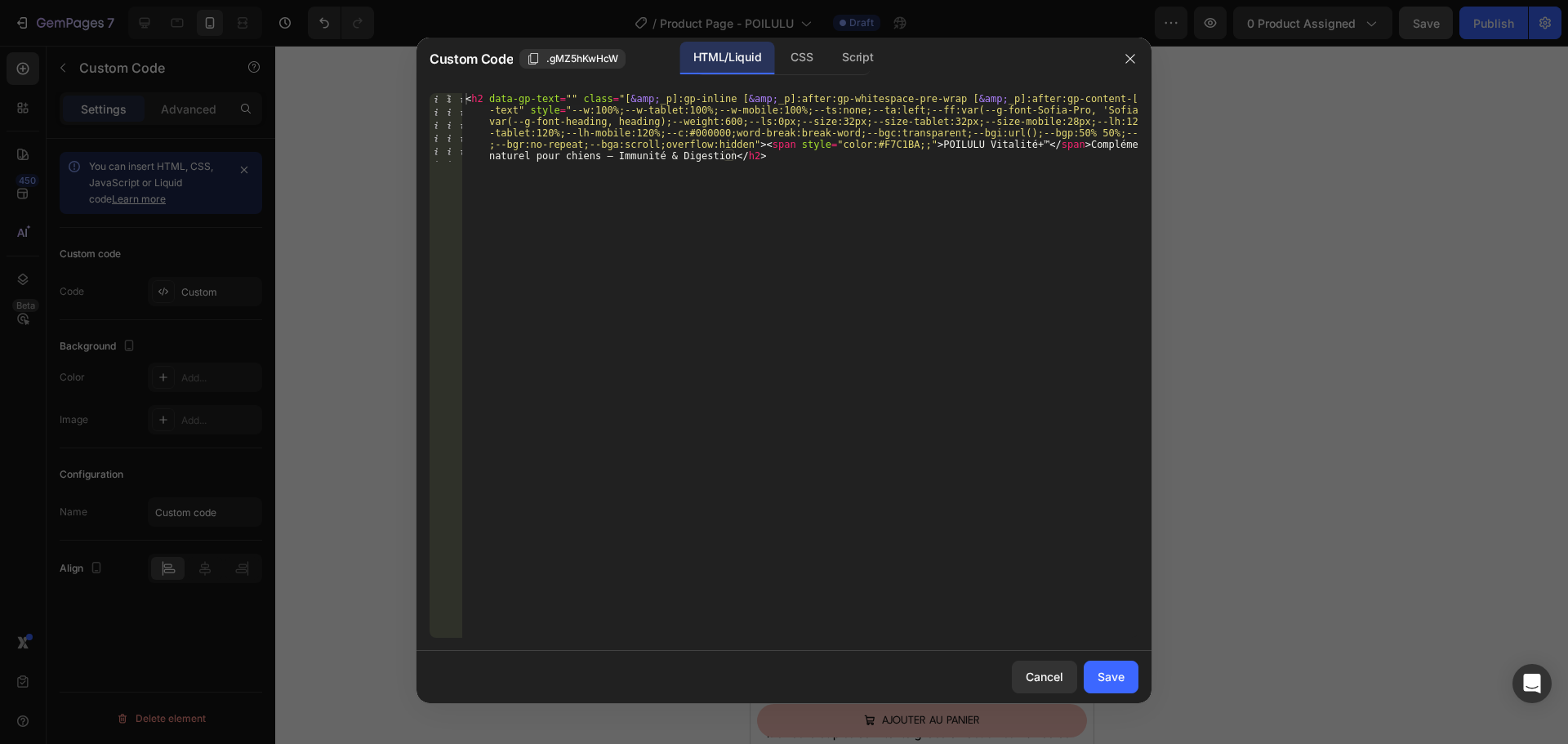
click at [988, 146] on div "< h2 data-gp-text = "" class = "[ &amp; _p]:gp-inline [ &amp; _p]:after:gp-whit…" at bounding box center [799, 434] width 676 height 682
click at [1125, 683] on button "Save" at bounding box center [1110, 678] width 55 height 33
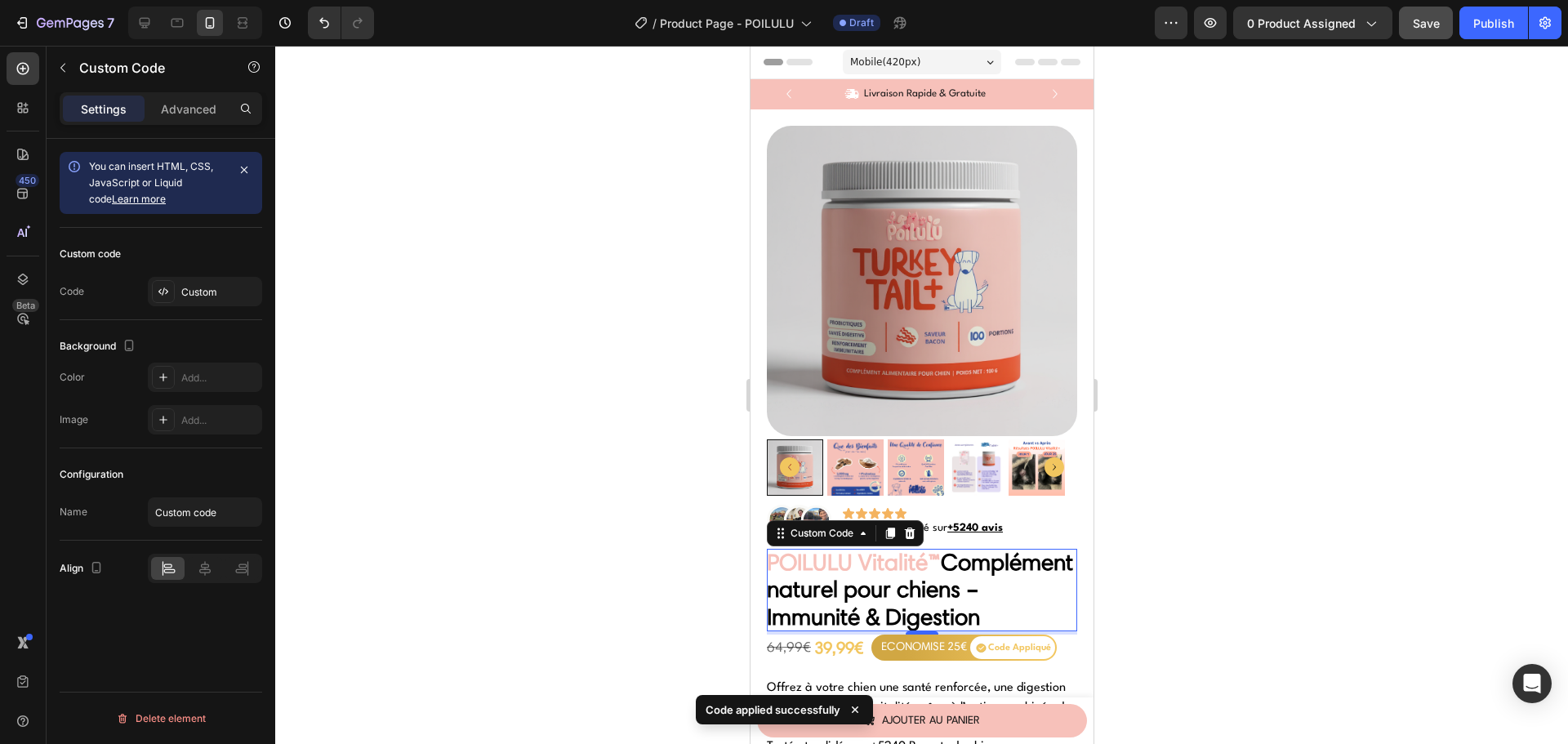
click at [590, 505] on div at bounding box center [922, 396] width 1293 height 699
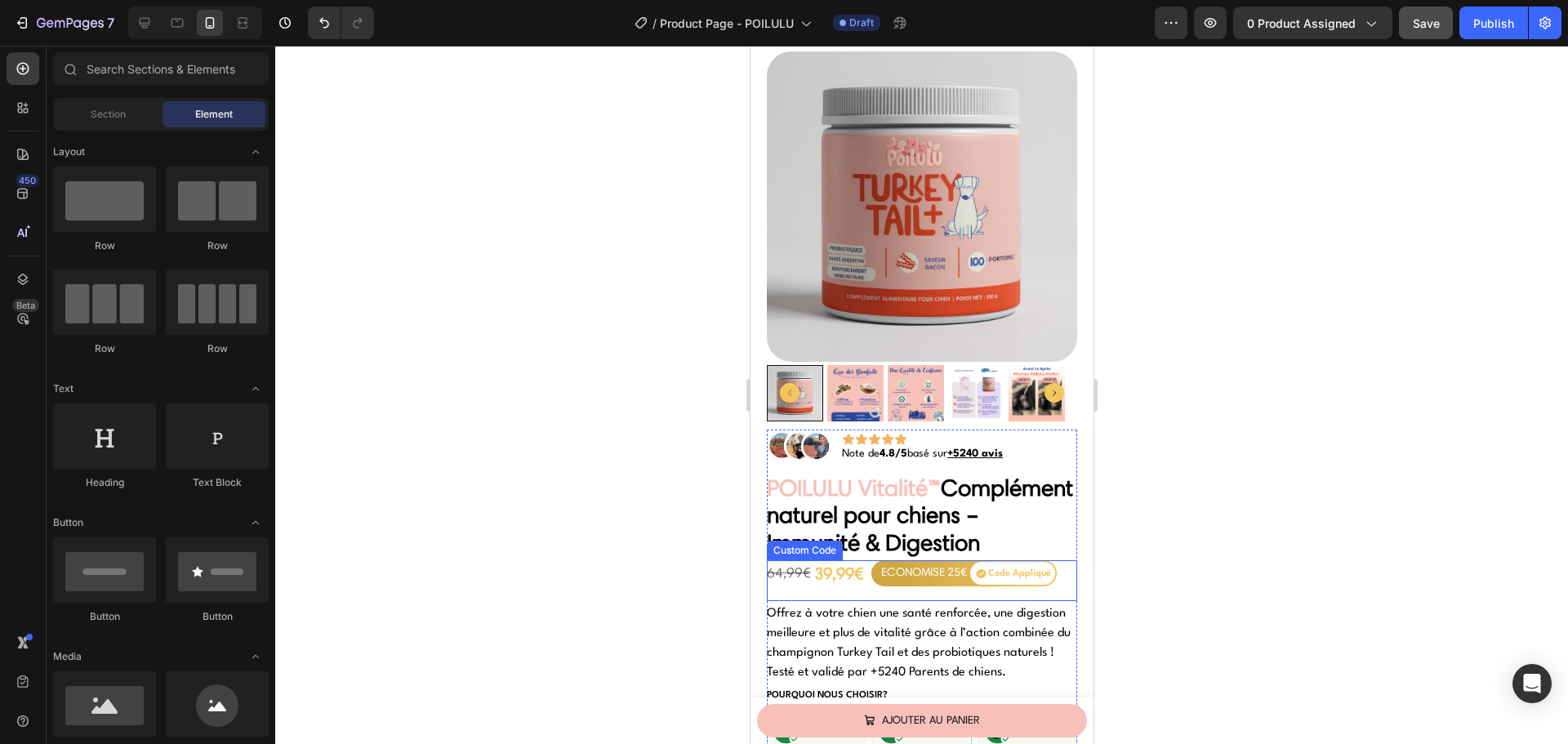
scroll to position [82, 0]
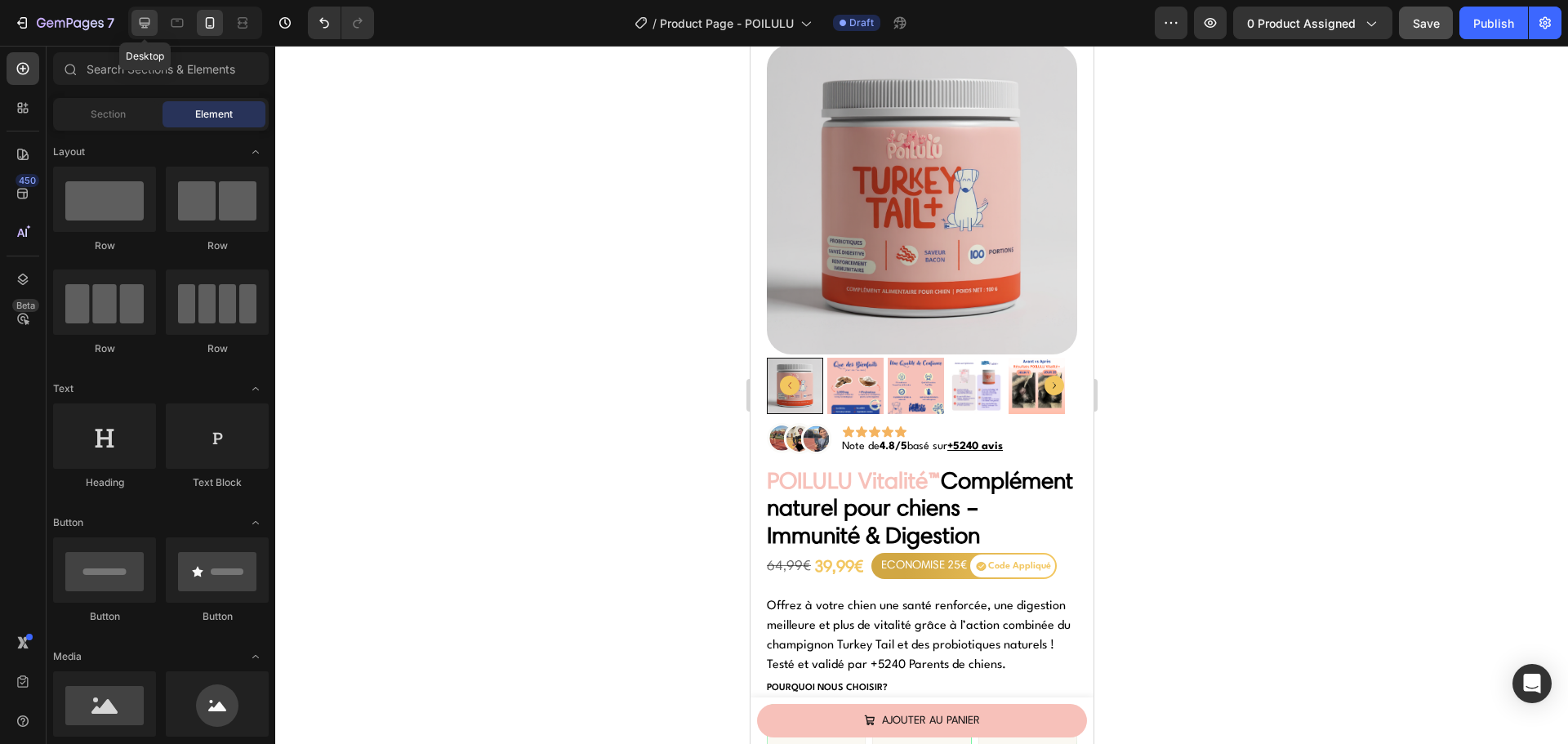
click at [140, 26] on icon at bounding box center [144, 22] width 16 height 16
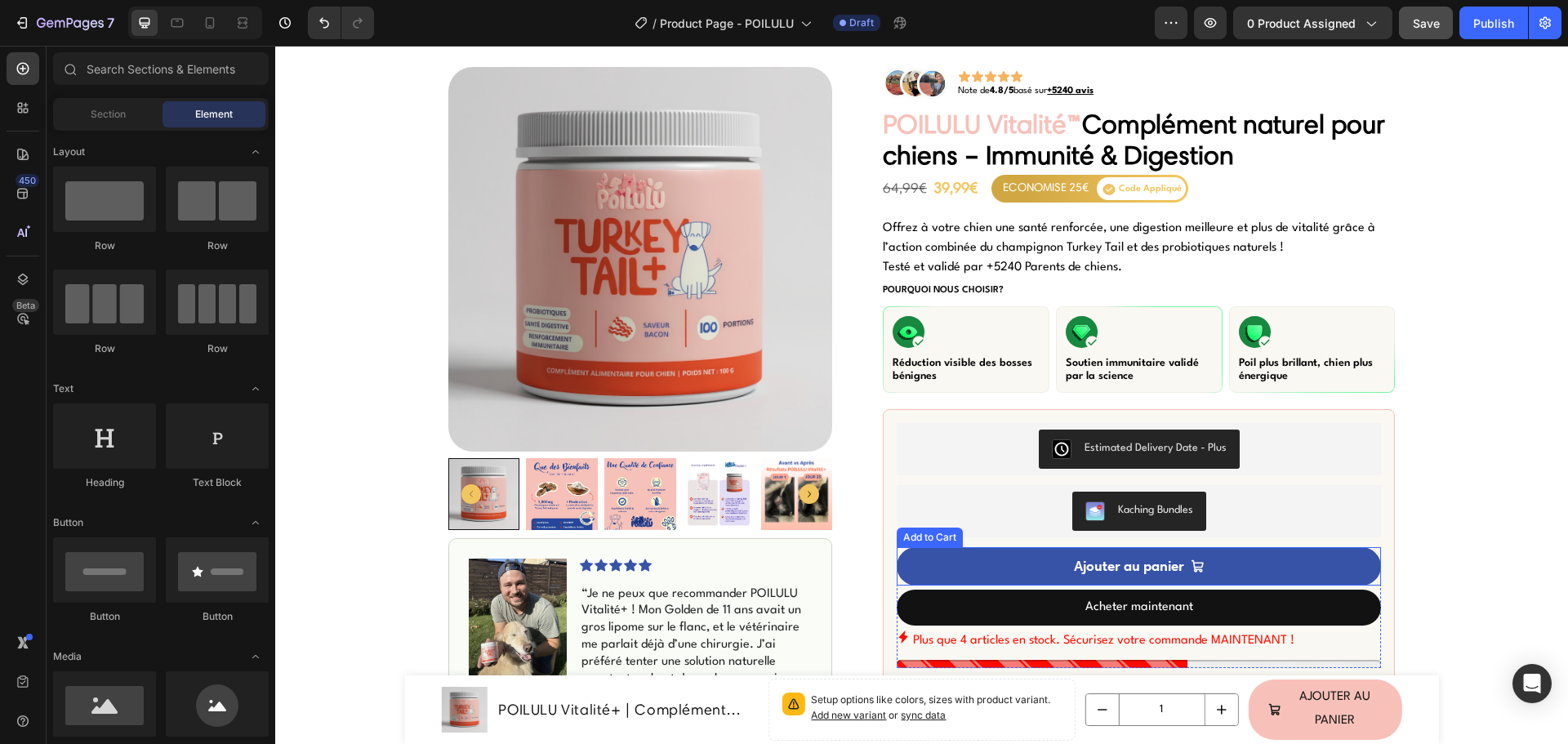
click at [974, 559] on button "Ajouter au panier" at bounding box center [1138, 567] width 484 height 38
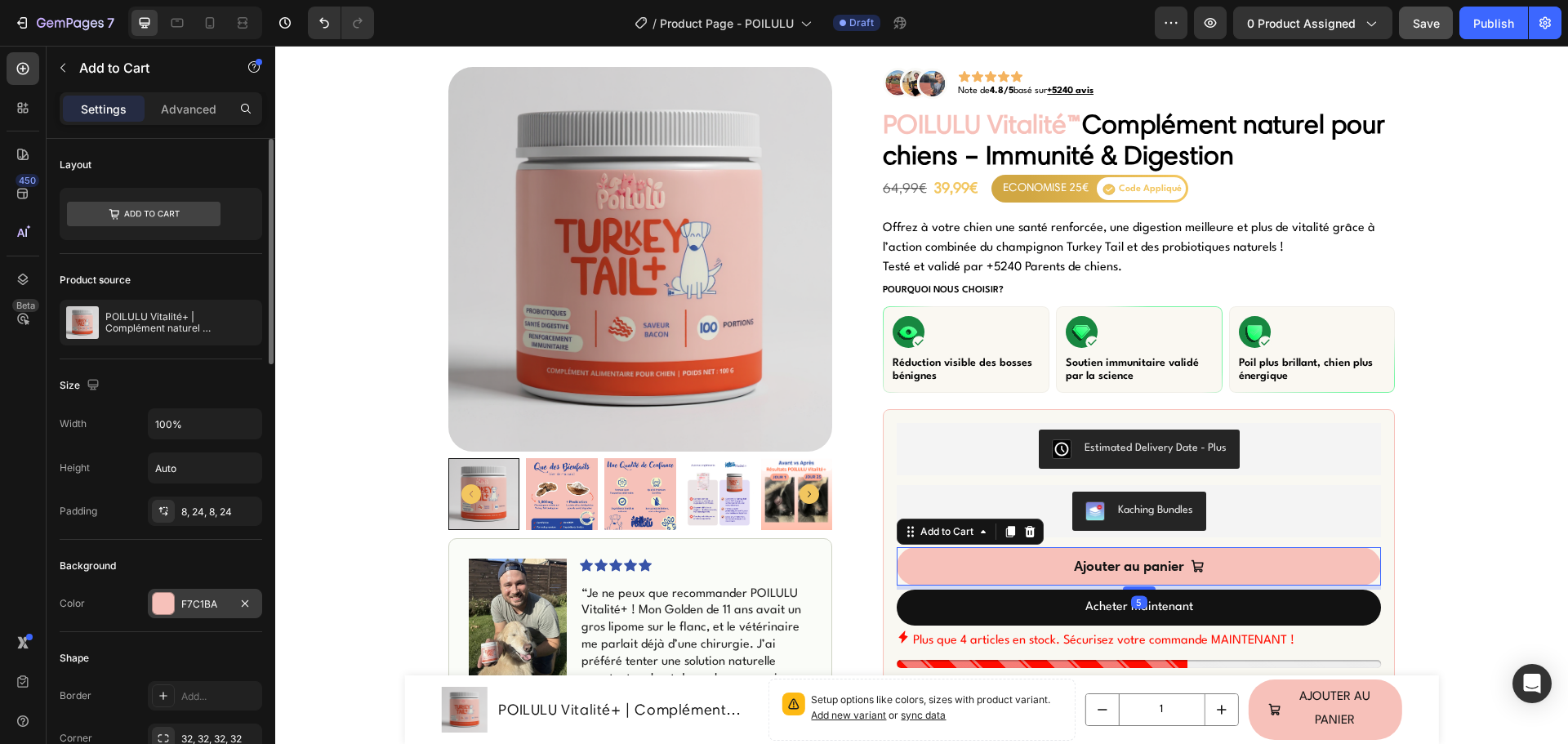
click at [167, 610] on div at bounding box center [164, 603] width 21 height 21
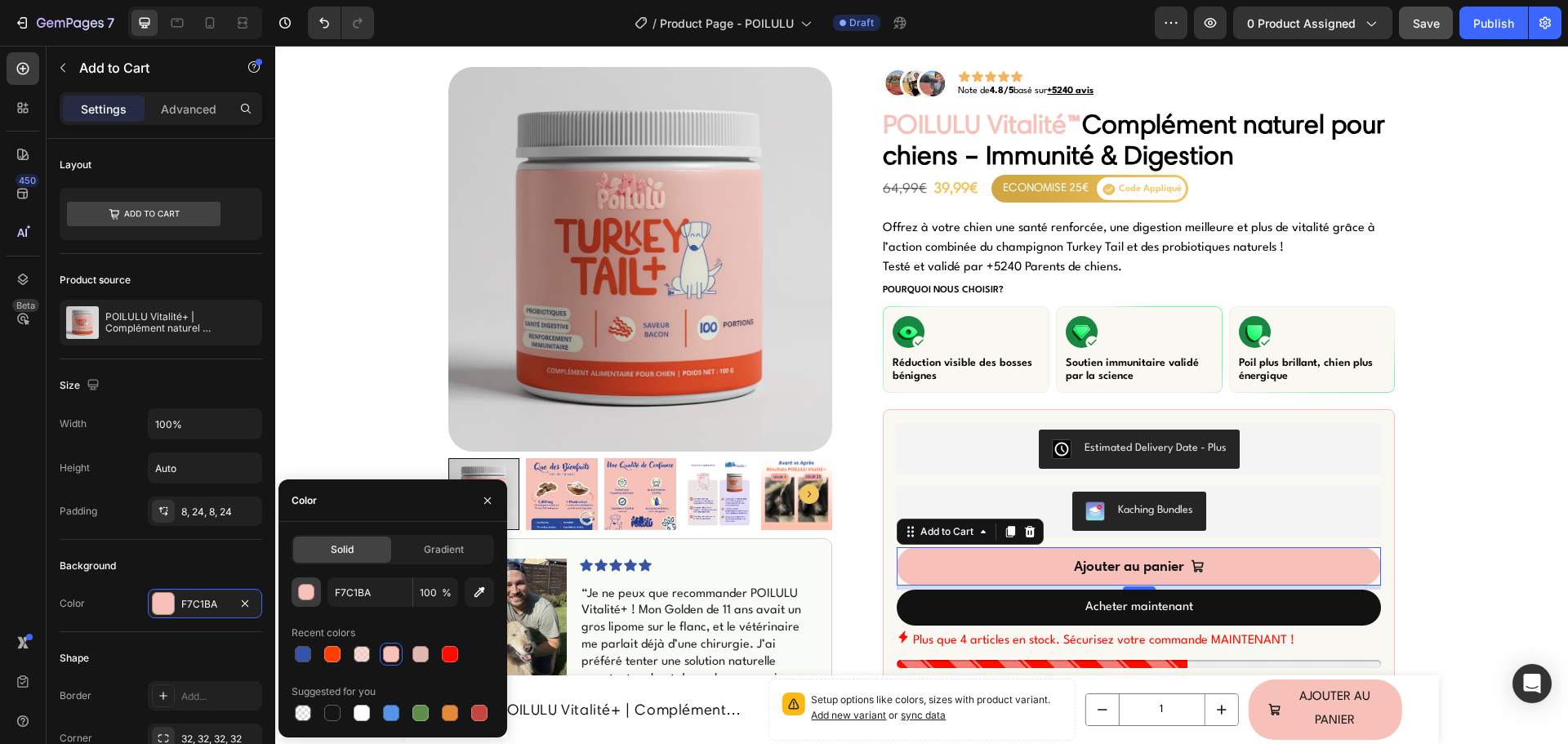
click at [304, 591] on div "button" at bounding box center [307, 593] width 16 height 16
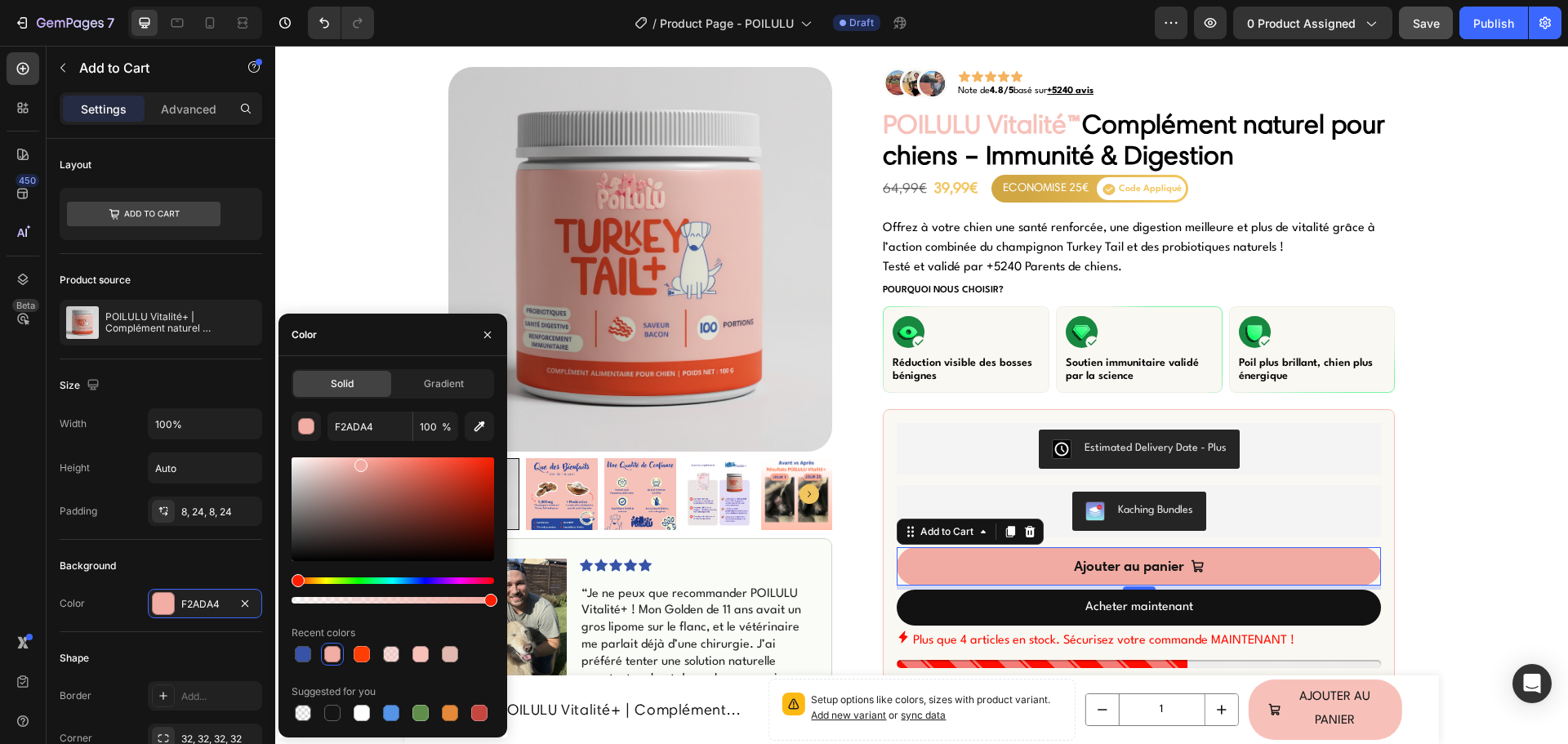
drag, startPoint x: 349, startPoint y: 469, endPoint x: 359, endPoint y: 462, distance: 12.2
click at [359, 462] on div at bounding box center [392, 509] width 202 height 104
type input "F2ABA2"
click at [369, 424] on input "F2ABA2" at bounding box center [369, 426] width 85 height 30
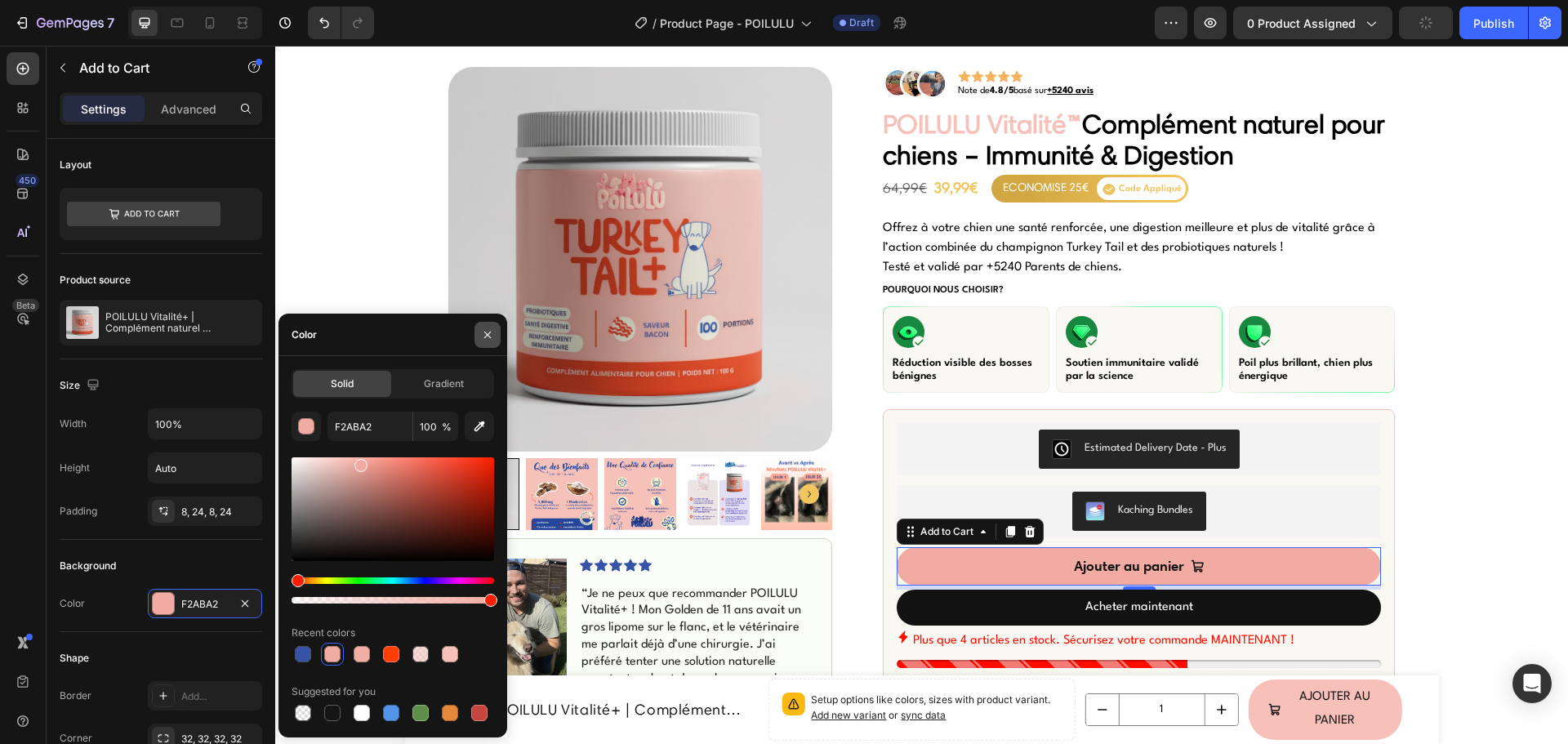
click at [485, 332] on icon "button" at bounding box center [487, 334] width 7 height 7
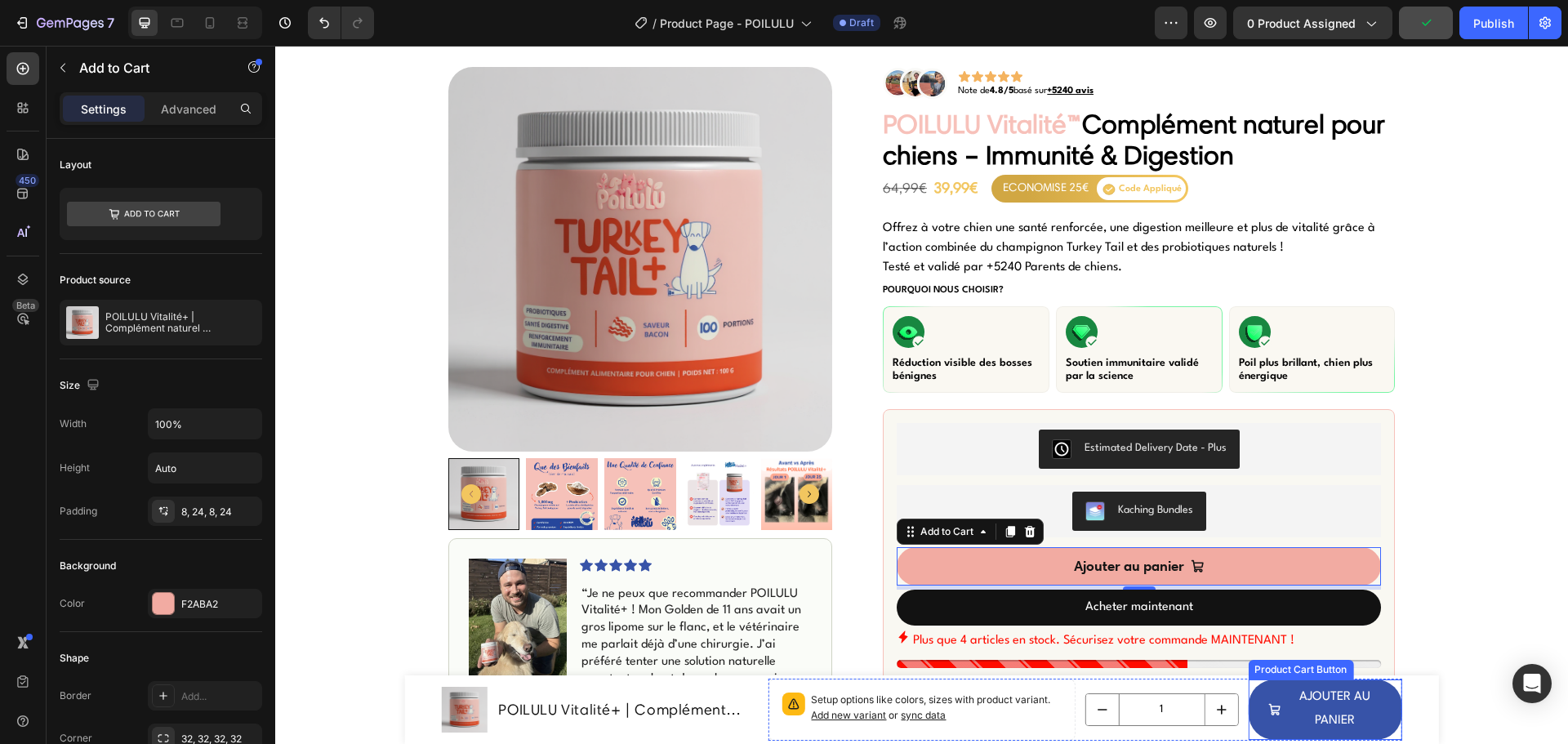
click at [1275, 691] on div "AJOUTER AU PANIER" at bounding box center [1324, 709] width 114 height 47
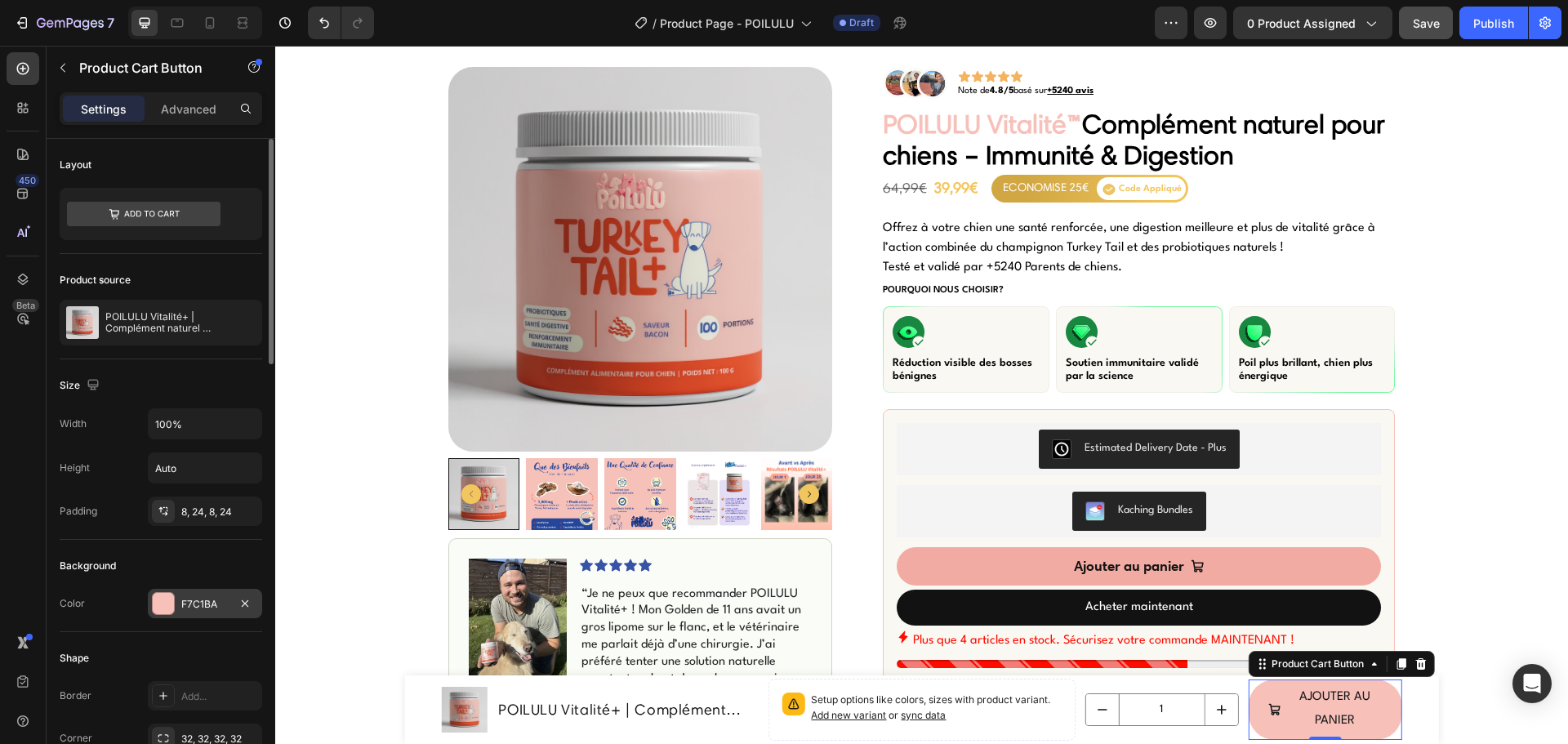
click at [165, 611] on div at bounding box center [164, 603] width 21 height 21
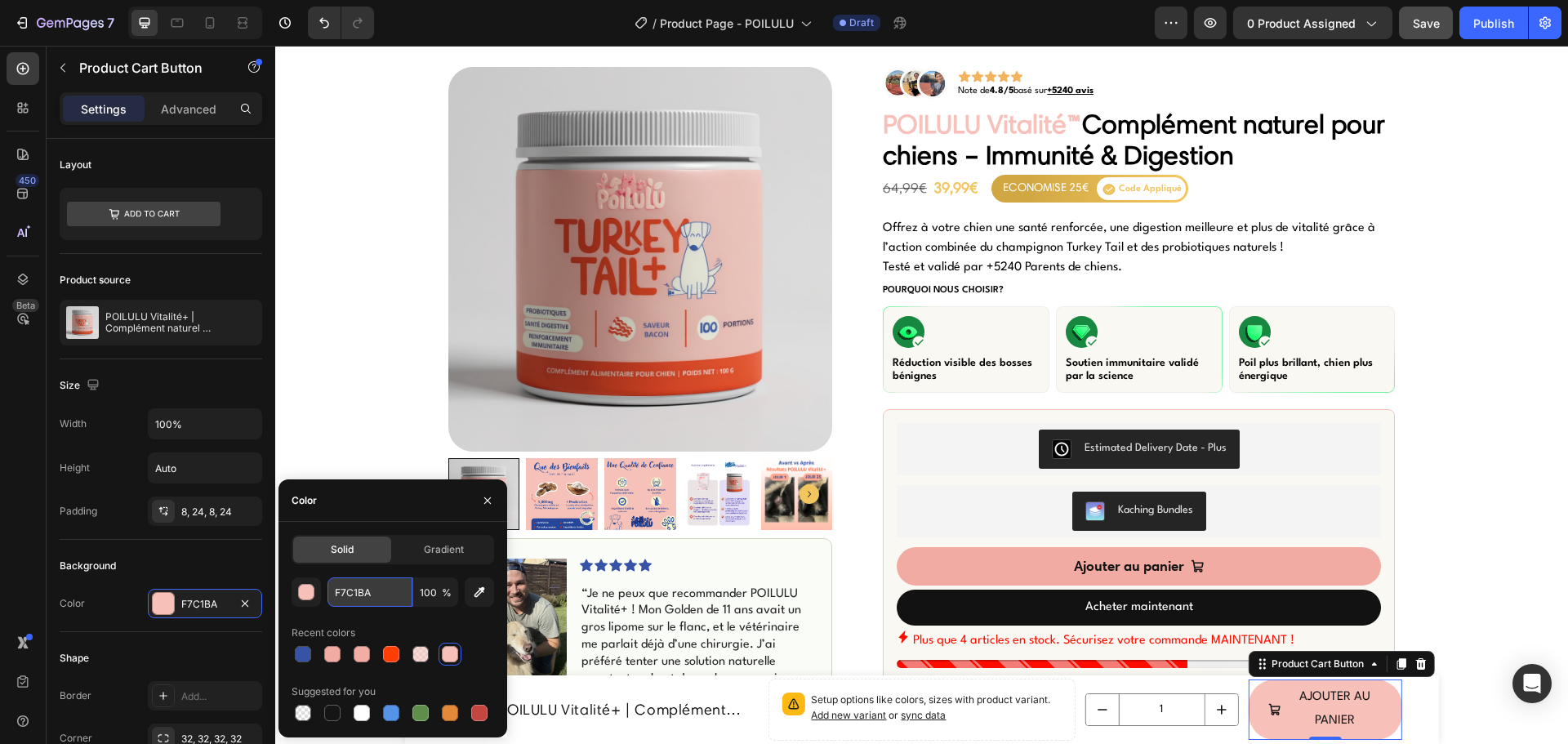
click at [351, 590] on input "F7C1BA" at bounding box center [369, 592] width 85 height 30
paste input "2ABA2"
type input "F2ABA2"
click at [485, 495] on icon "button" at bounding box center [488, 500] width 13 height 13
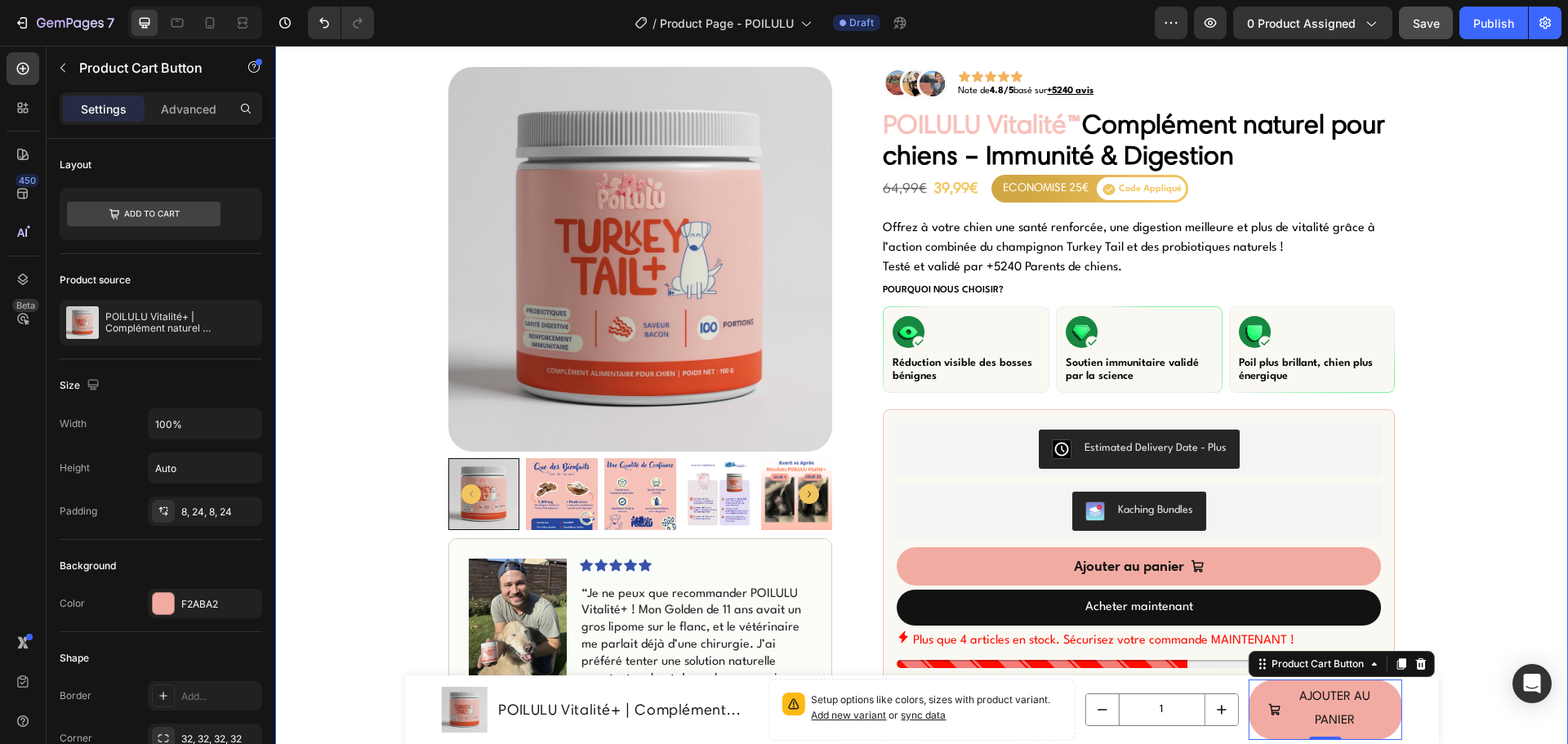
click at [322, 321] on div "Icon Livraison Rapide & Gratuite Text Block Row Icon +500 Clients satisfaits Te…" at bounding box center [922, 703] width 1293 height 1411
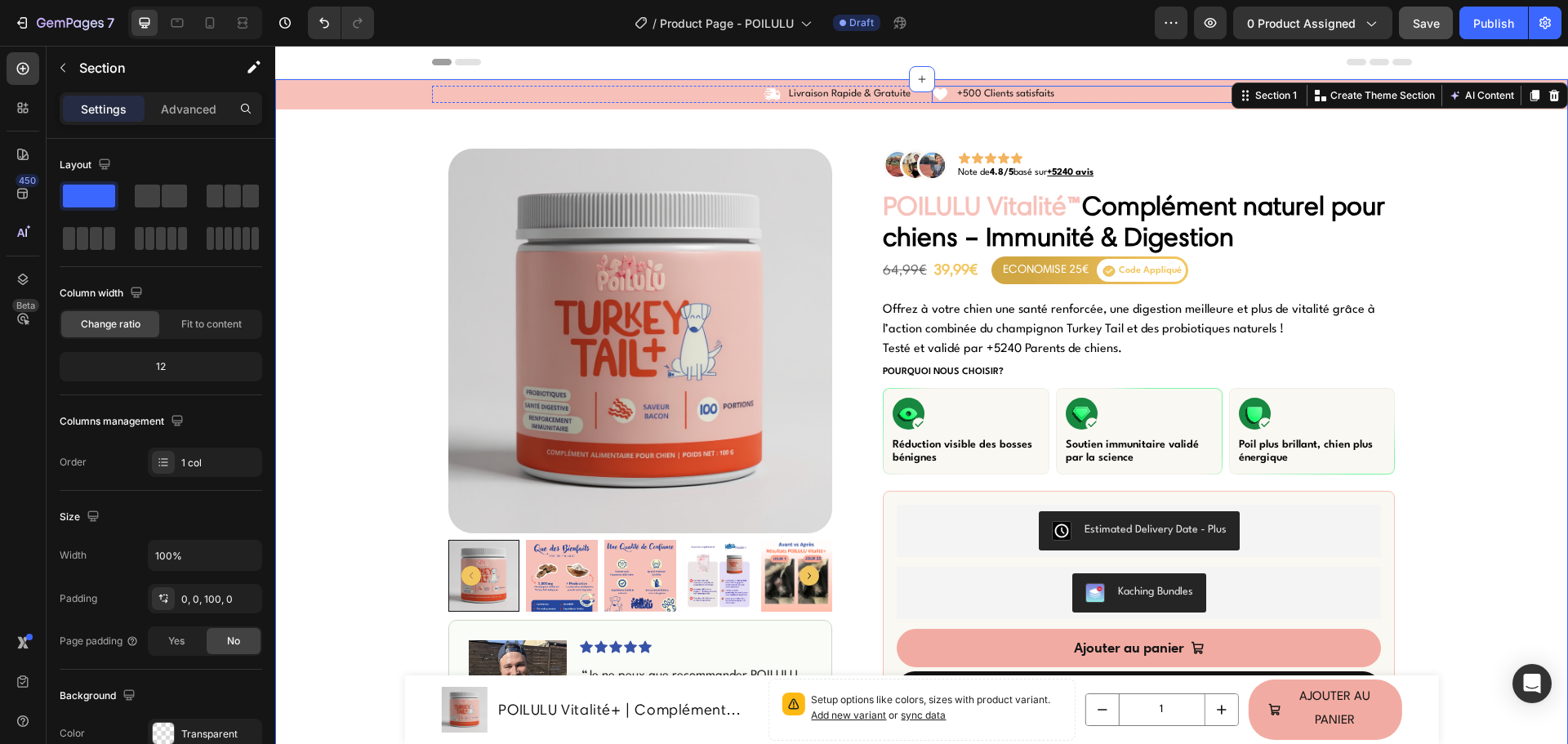
click at [1084, 90] on div "Icon +500 Clients satisfaits Text Block Row" at bounding box center [1171, 94] width 480 height 17
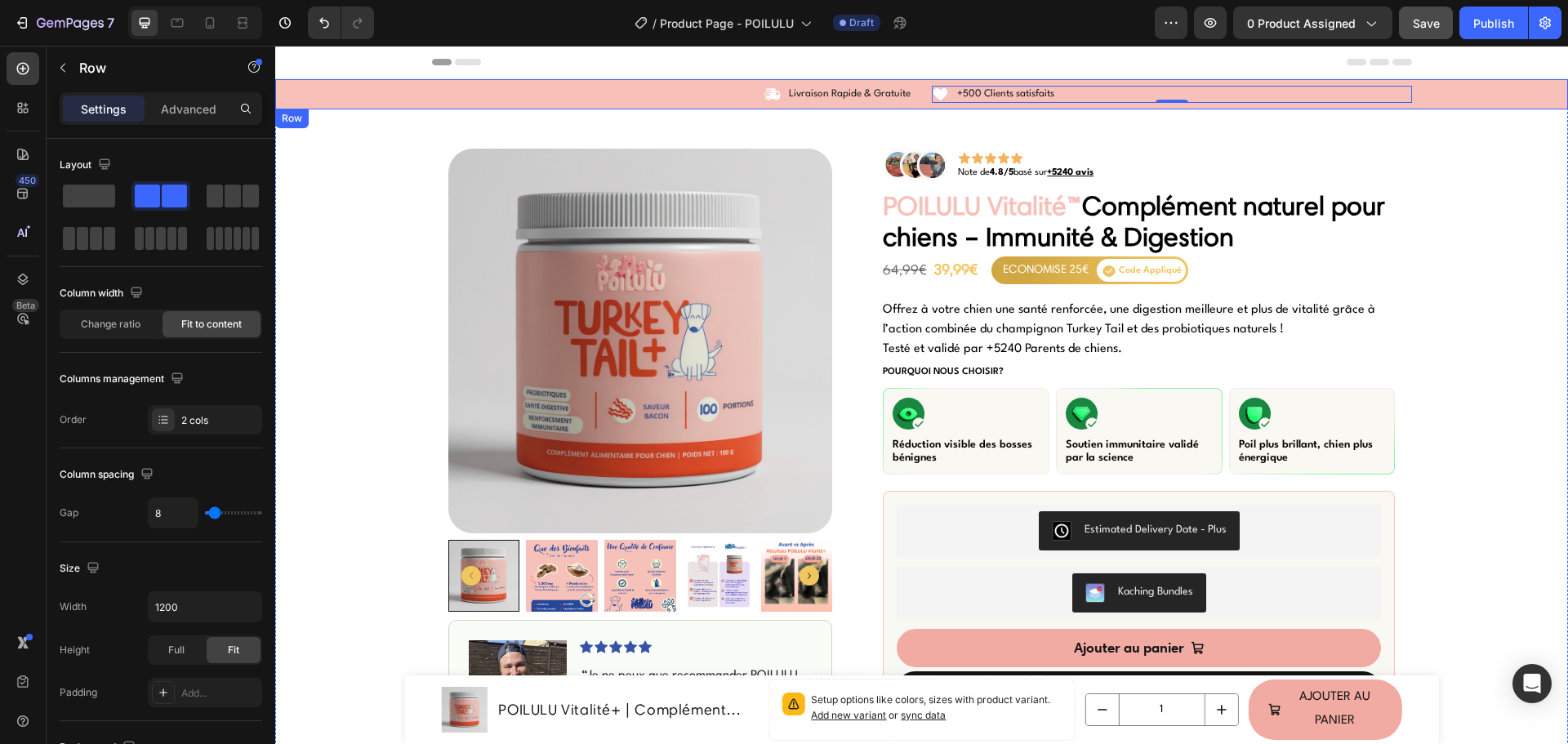
click at [342, 90] on div "Icon Livraison Rapide & Gratuite Text Block Row Icon +500 Clients satisfaits Te…" at bounding box center [922, 94] width 1293 height 17
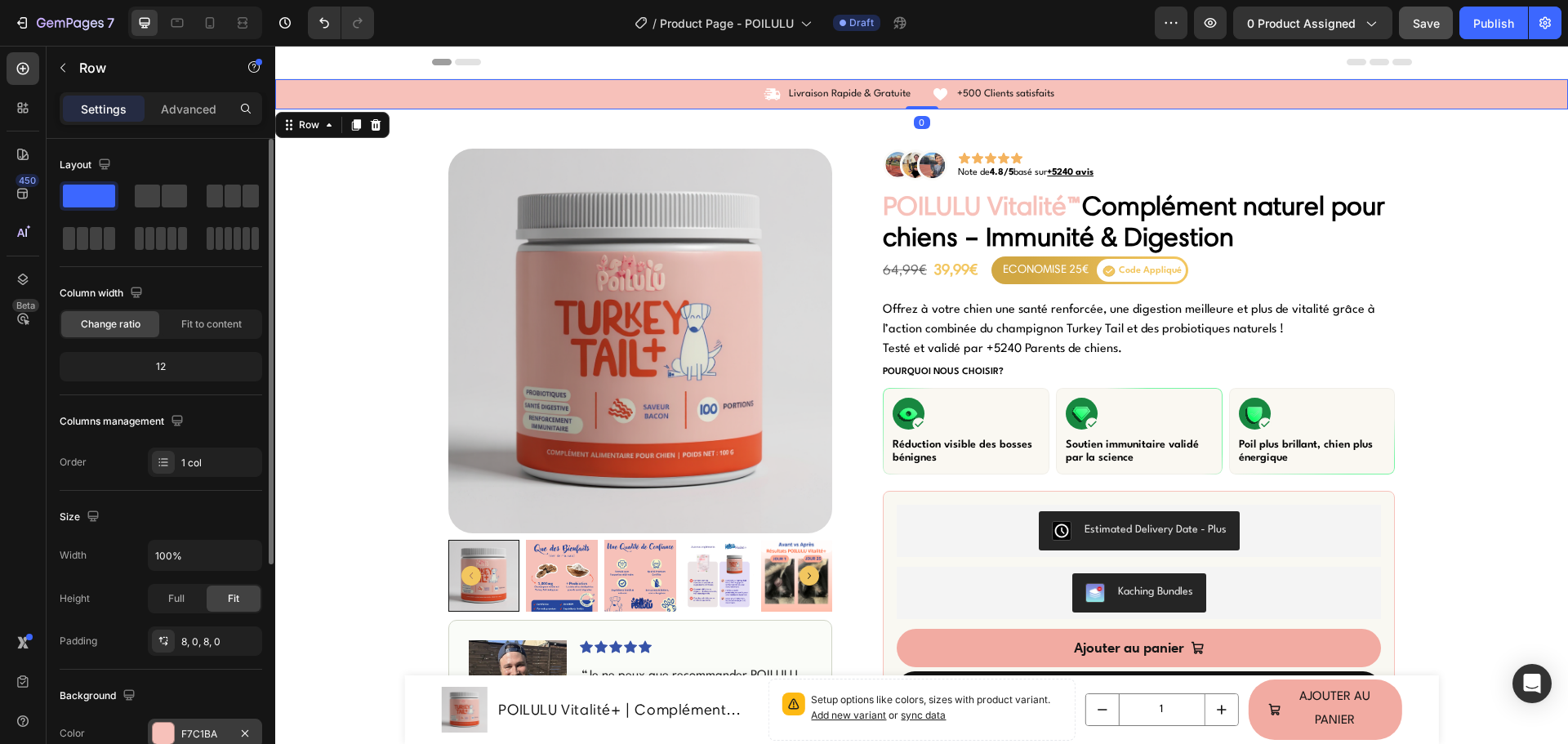
click at [169, 740] on div at bounding box center [164, 733] width 21 height 21
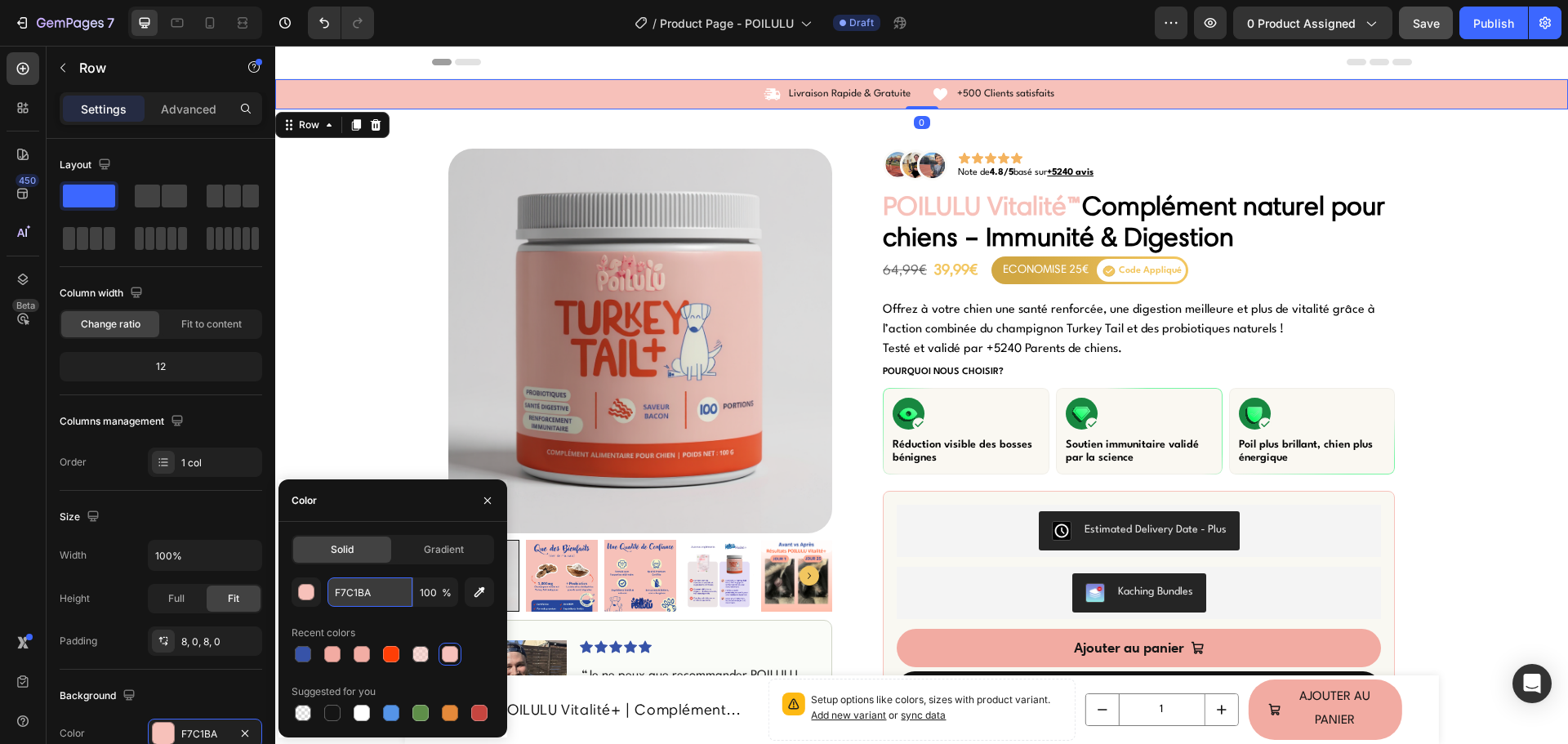
click at [373, 592] on input "F7C1BA" at bounding box center [369, 592] width 85 height 30
paste input "2ABA2"
type input "F2ABA2"
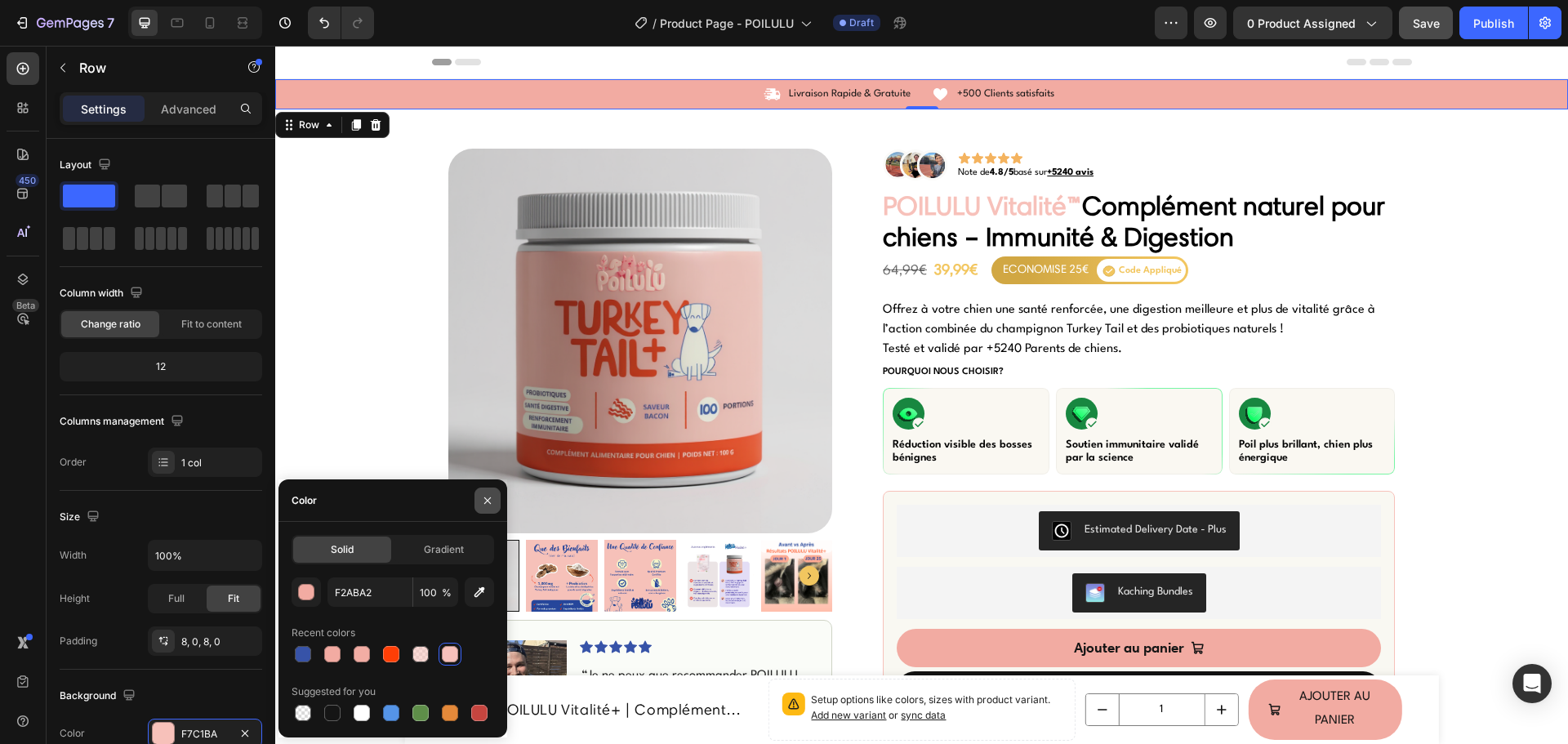
click at [492, 500] on icon "button" at bounding box center [488, 500] width 13 height 13
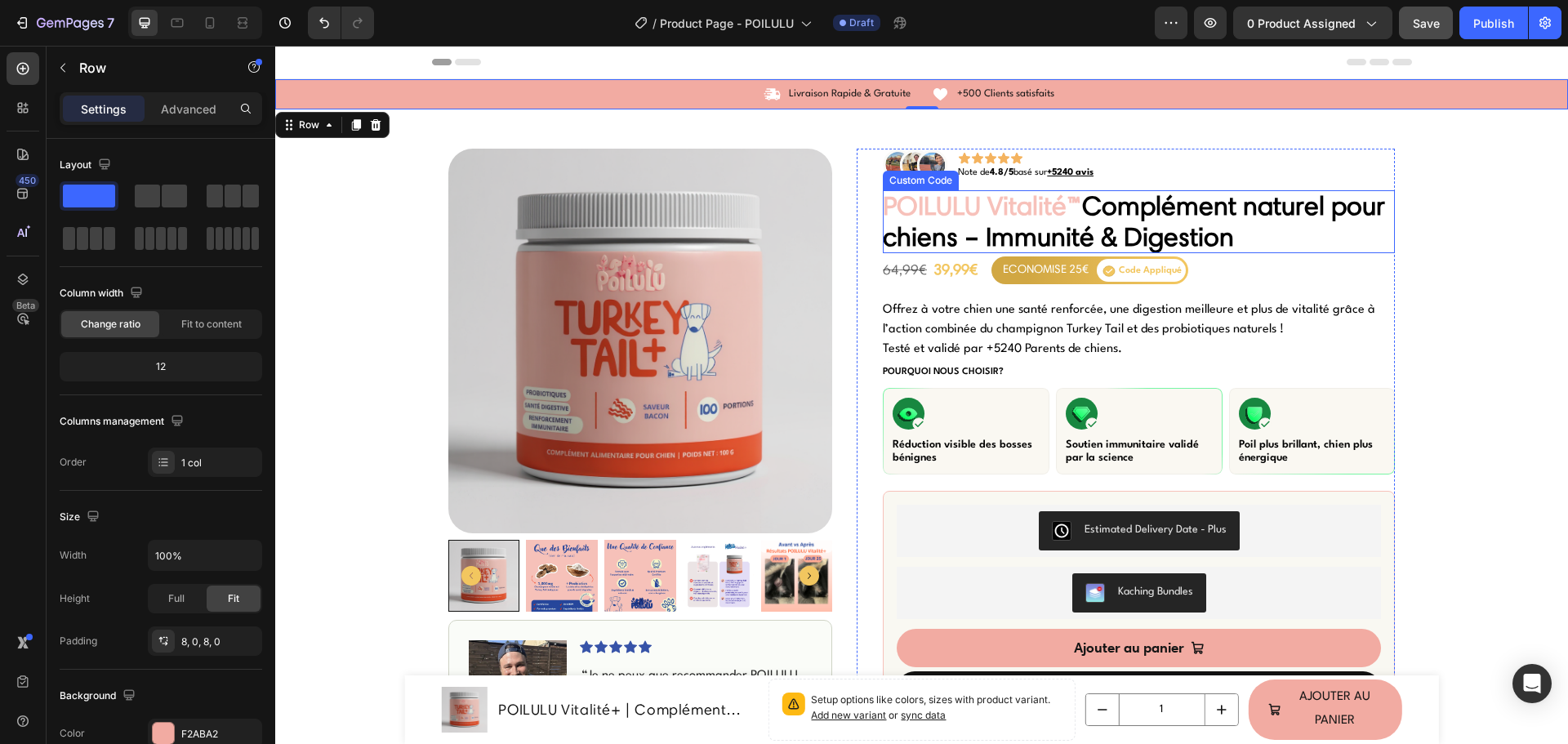
click at [997, 215] on span "POILULU Vitalité™" at bounding box center [981, 205] width 199 height 32
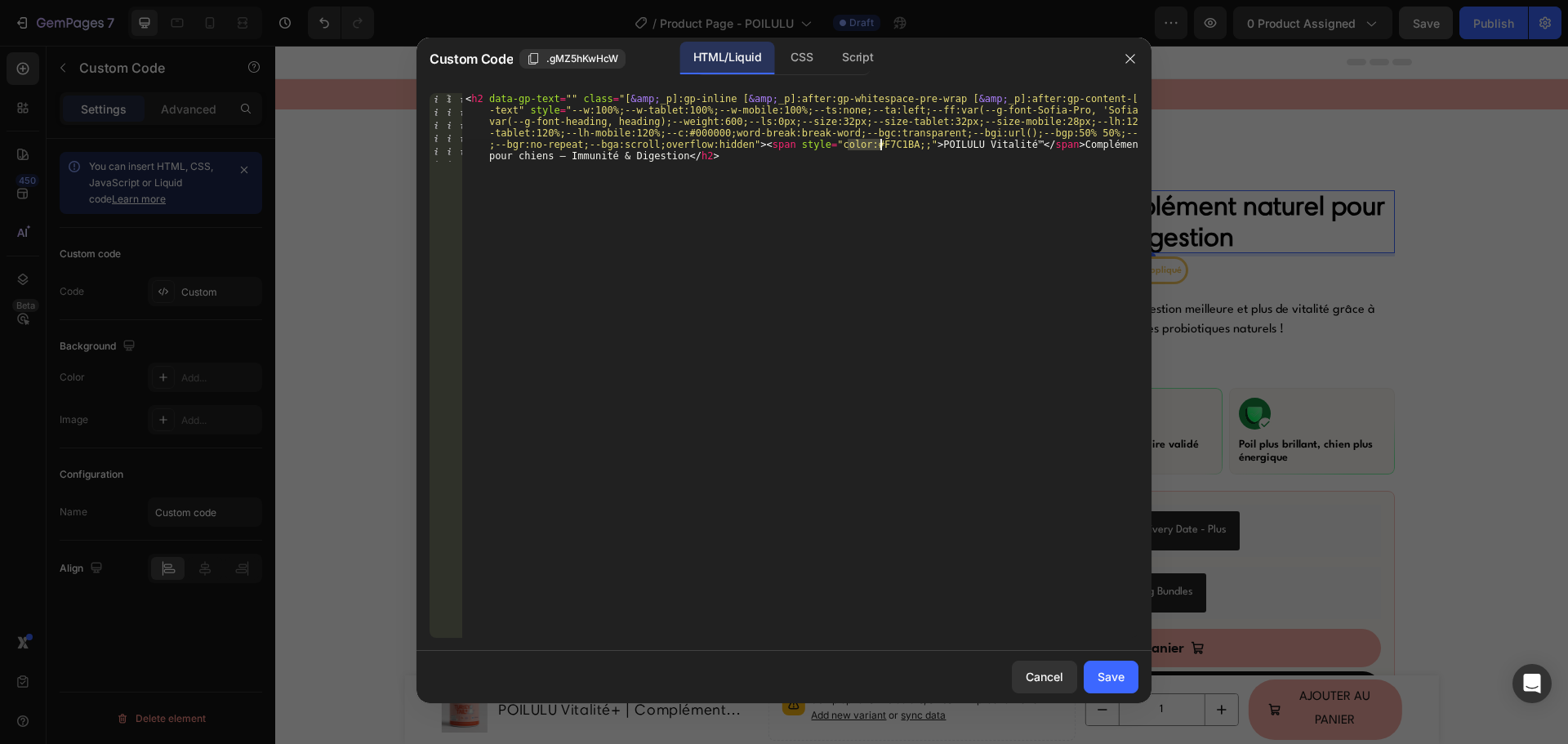
drag, startPoint x: 850, startPoint y: 145, endPoint x: 878, endPoint y: 145, distance: 28.0
click at [878, 145] on div "< h2 data-gp-text = "" class = "[ &amp; _p]:gp-inline [ &amp; _p]:after:gp-whit…" at bounding box center [799, 434] width 676 height 682
click at [1043, 671] on div "Cancel" at bounding box center [1044, 677] width 38 height 17
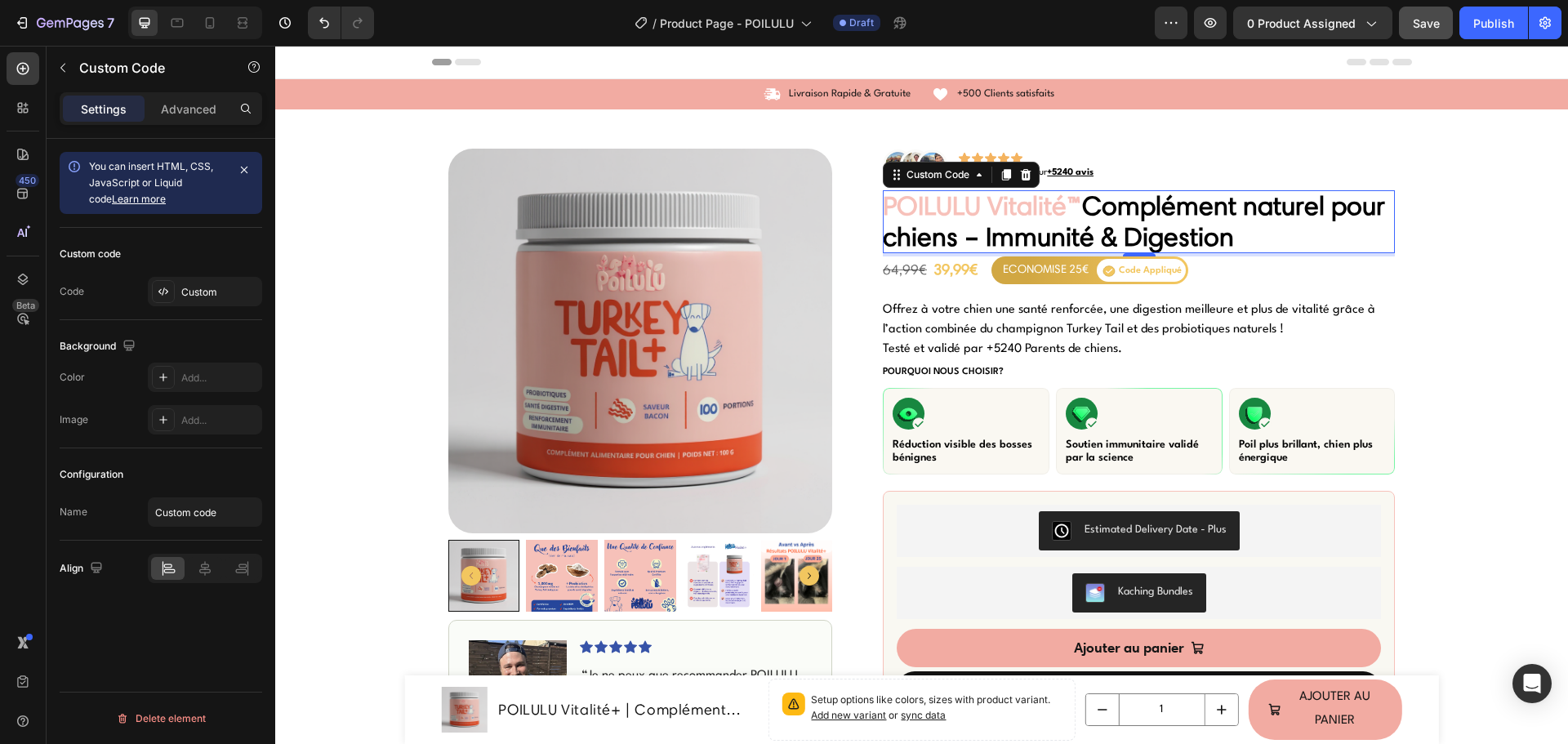
click at [963, 192] on span "POILULU Vitalité™" at bounding box center [981, 205] width 199 height 32
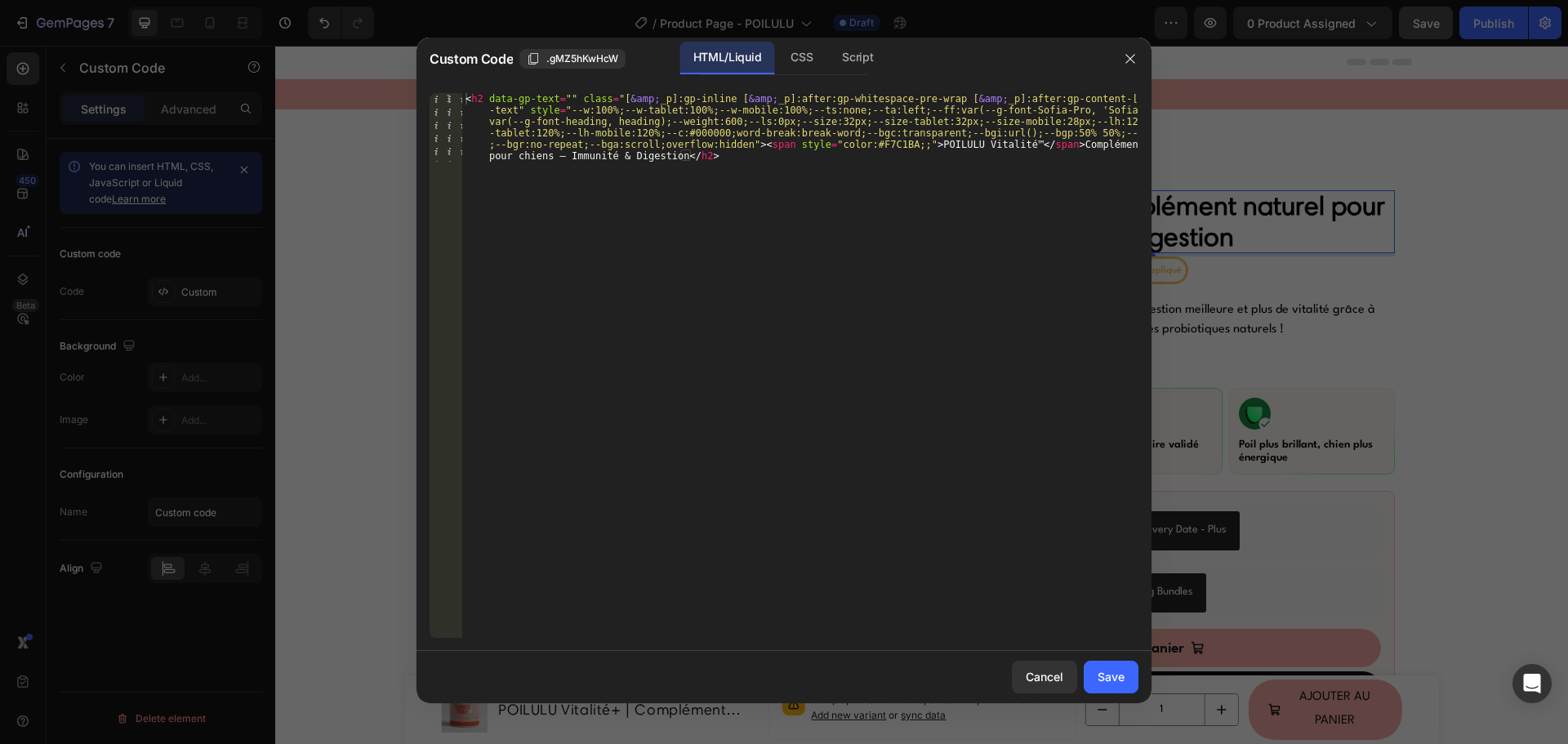
click at [844, 143] on div "< h2 data-gp-text = "" class = "[ &amp; _p]:gp-inline [ &amp; _p]:after:gp-whit…" at bounding box center [799, 434] width 676 height 682
click at [849, 143] on div "< h2 data-gp-text = "" class = "[ &amp; _p]:gp-inline [ &amp; _p]:after:gp-whit…" at bounding box center [799, 434] width 676 height 682
click at [1120, 677] on div "Save" at bounding box center [1111, 677] width 27 height 17
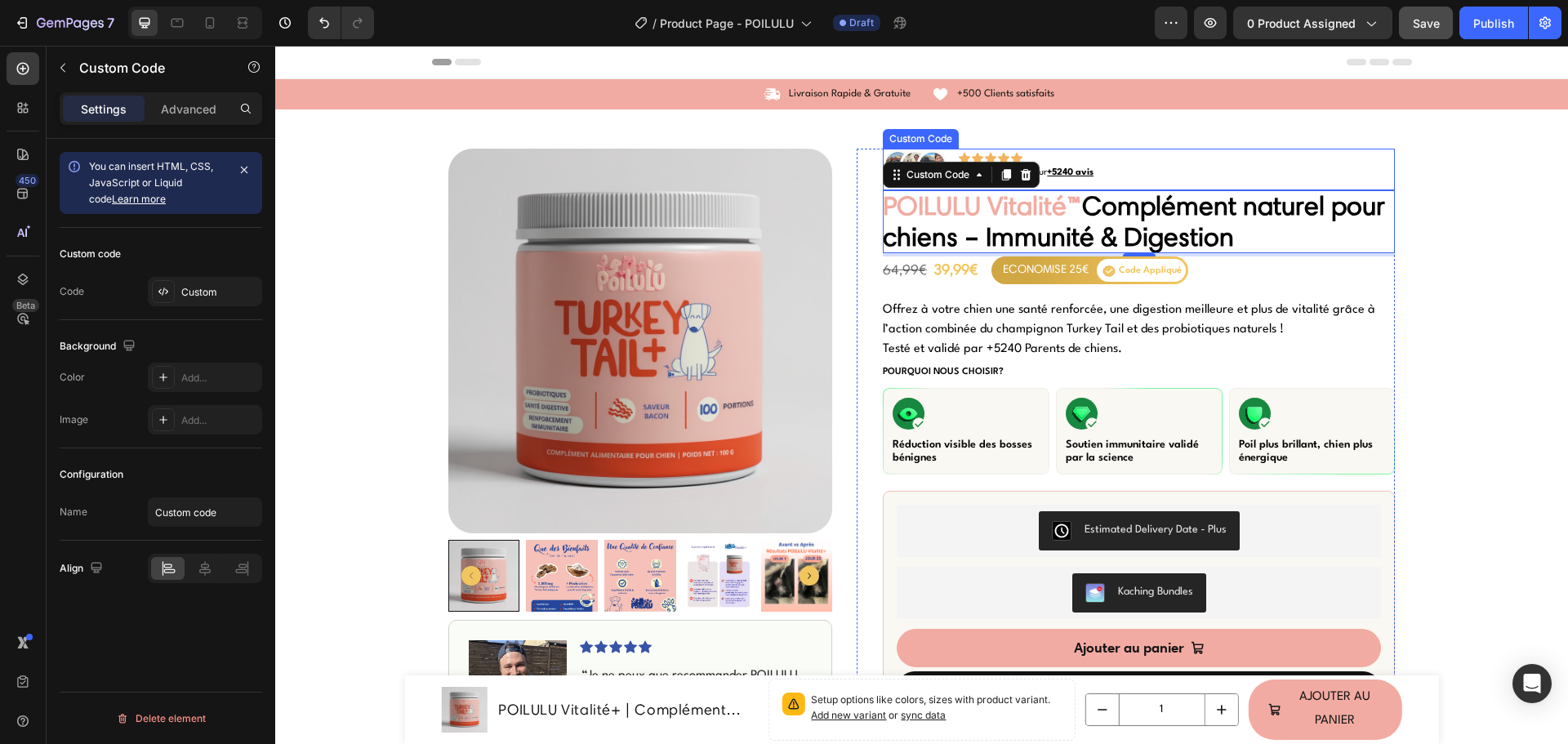
click at [974, 160] on icon at bounding box center [977, 159] width 12 height 12
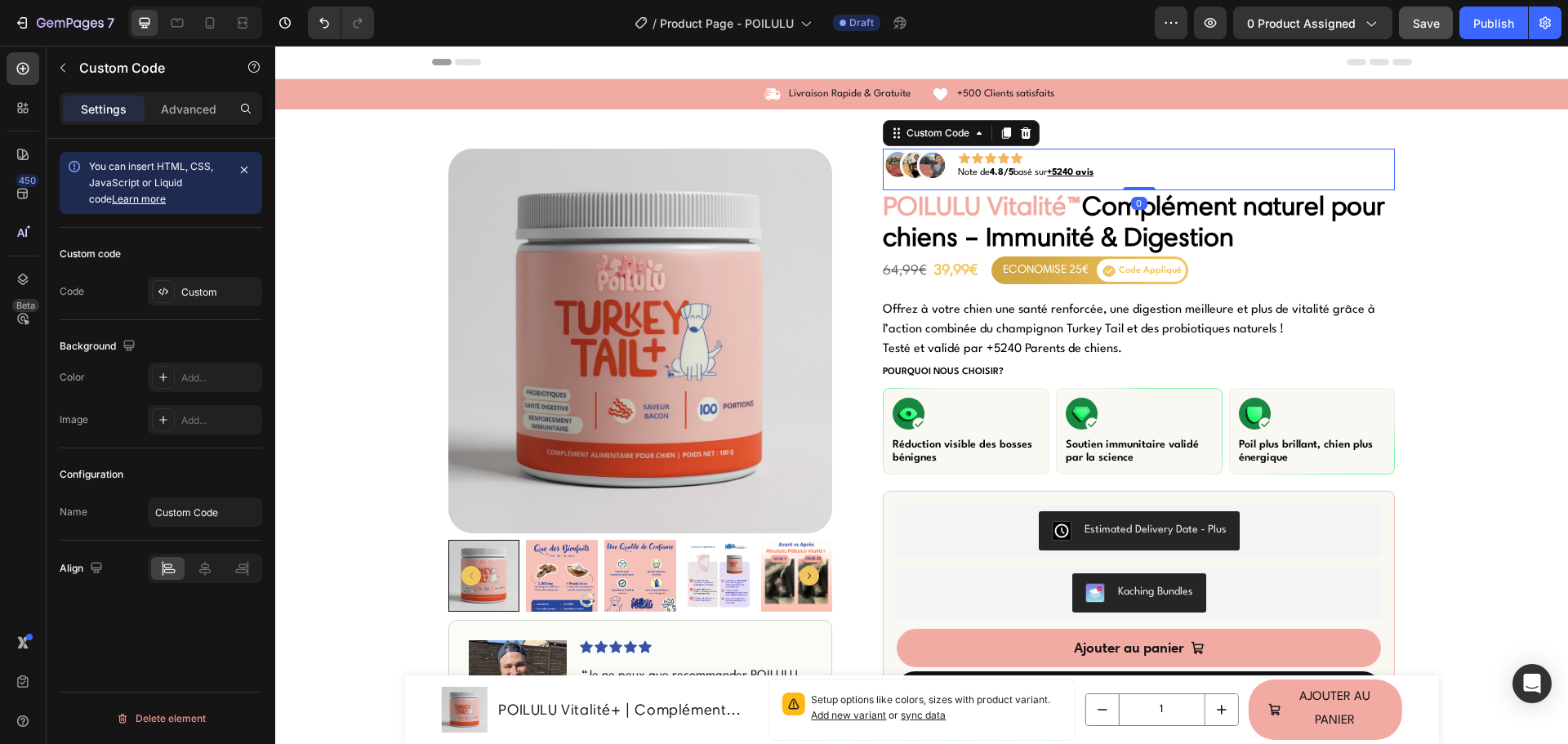
click at [974, 160] on icon at bounding box center [977, 159] width 12 height 12
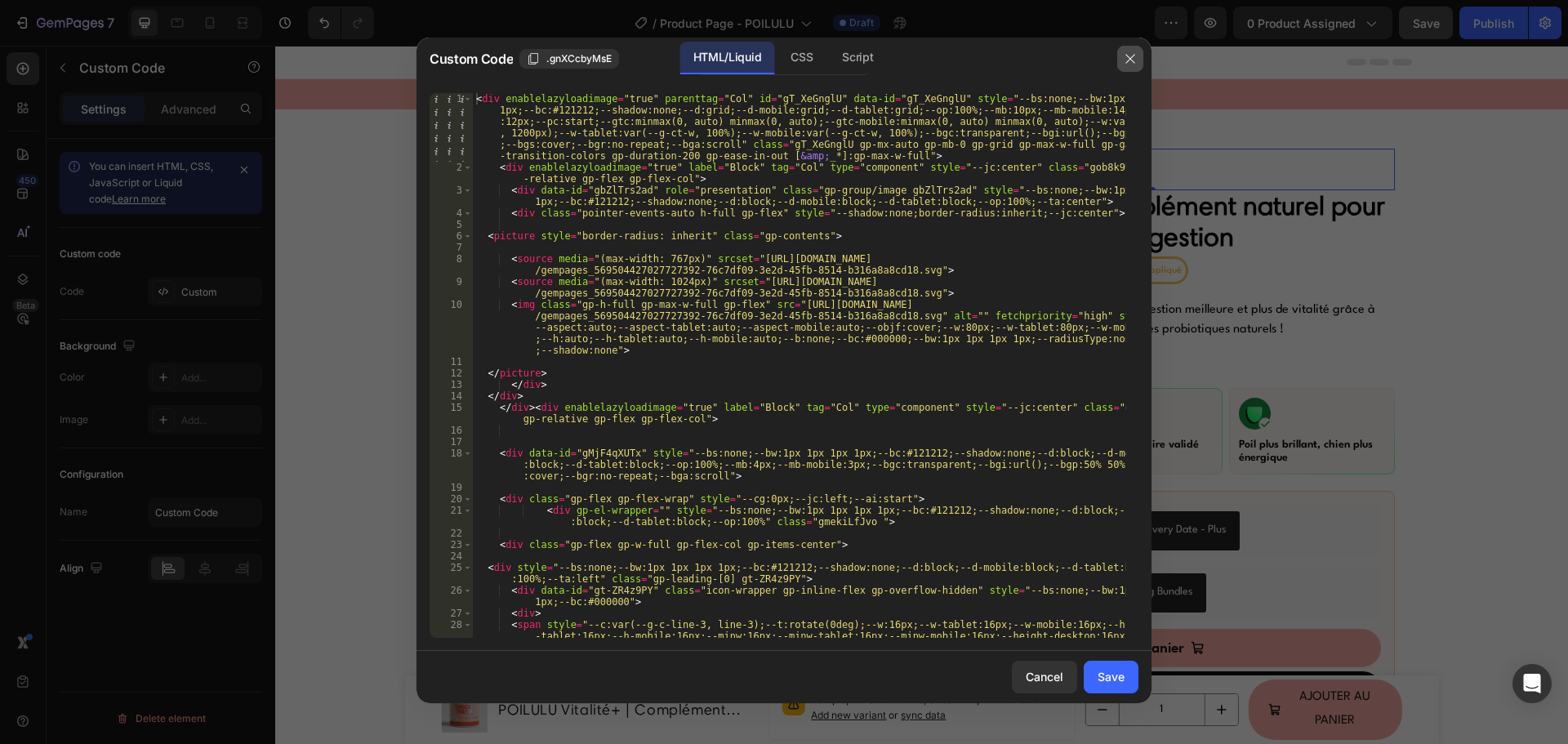
click at [1135, 56] on icon "button" at bounding box center [1130, 59] width 13 height 13
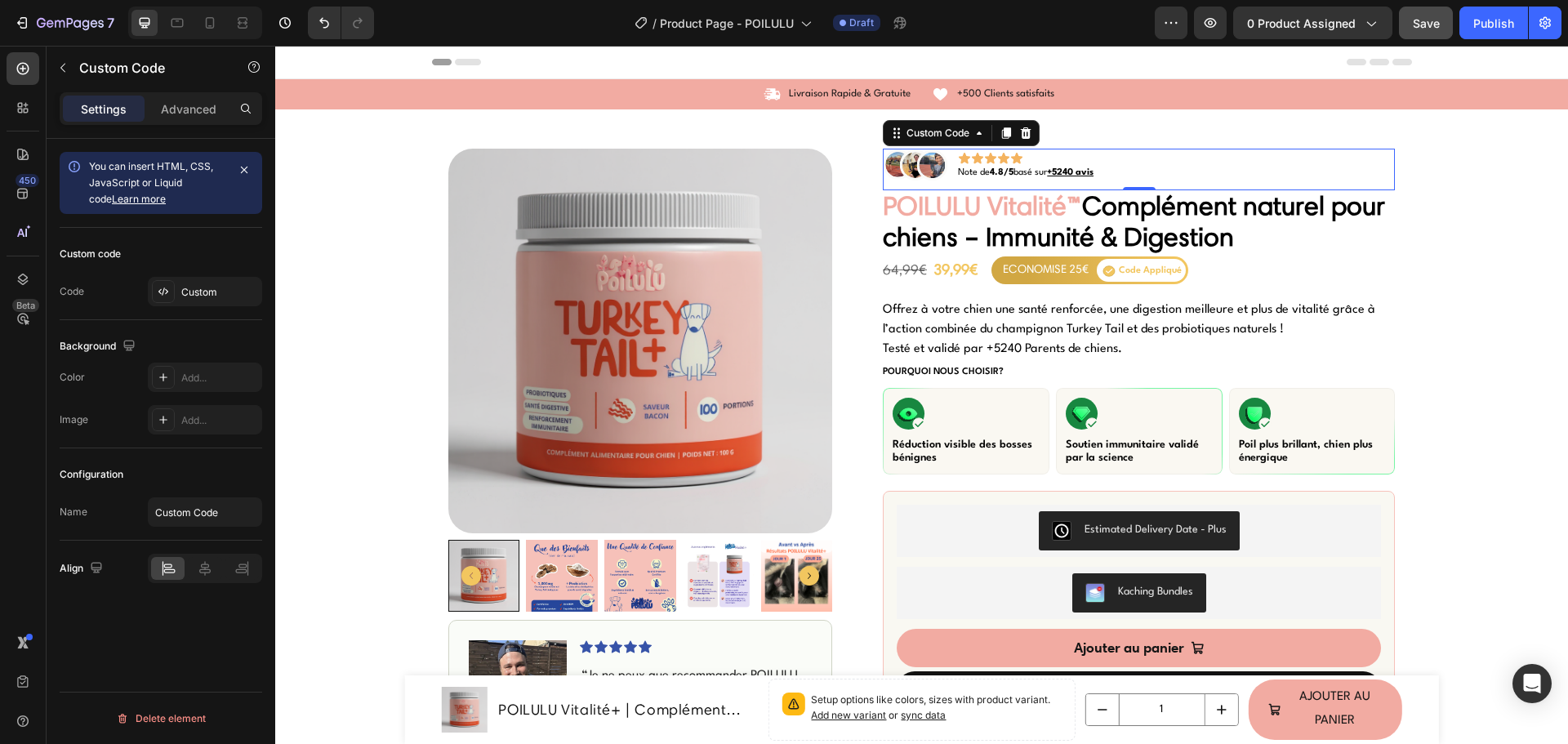
click at [972, 159] on icon at bounding box center [977, 159] width 12 height 12
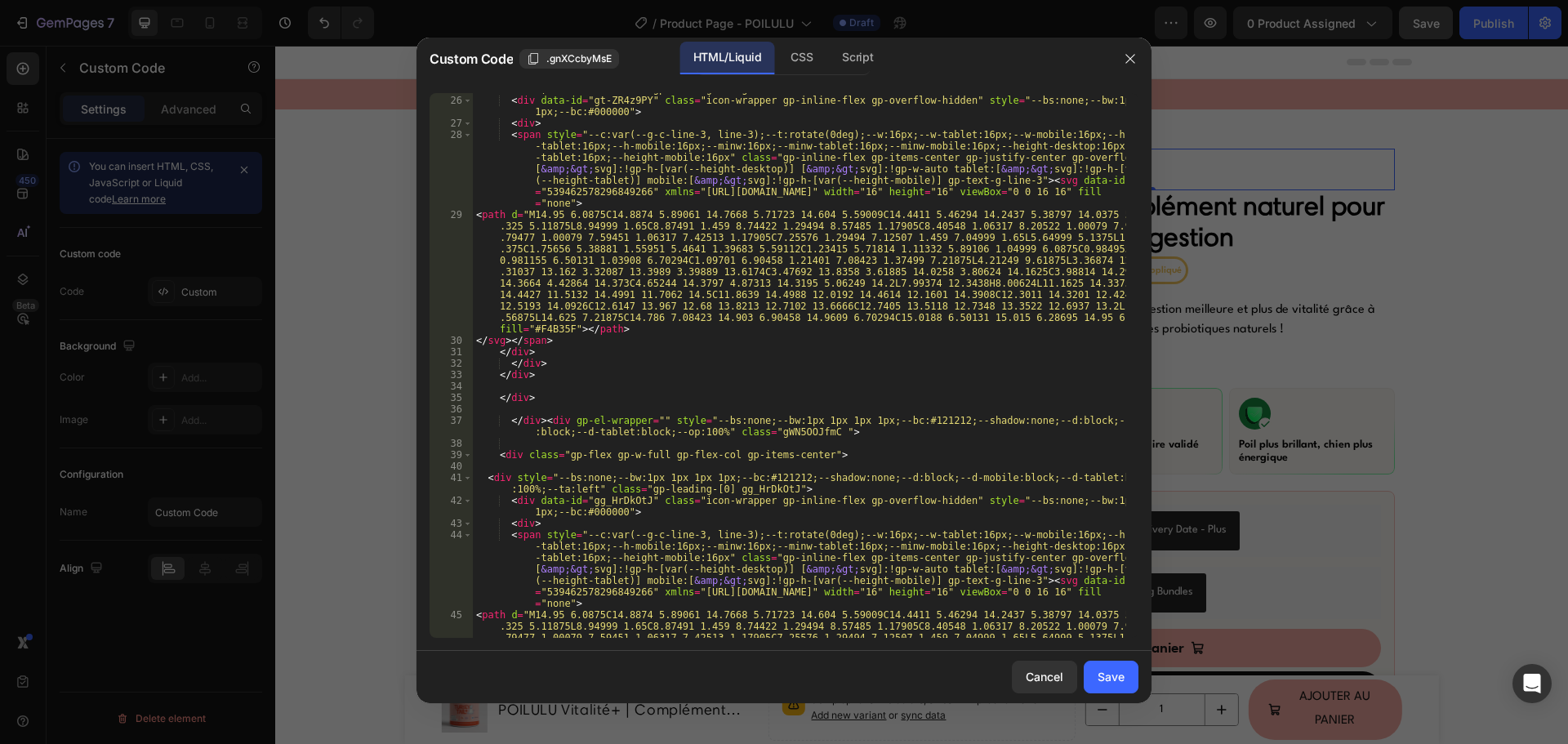
scroll to position [490, 0]
click at [1136, 57] on button "button" at bounding box center [1129, 59] width 26 height 26
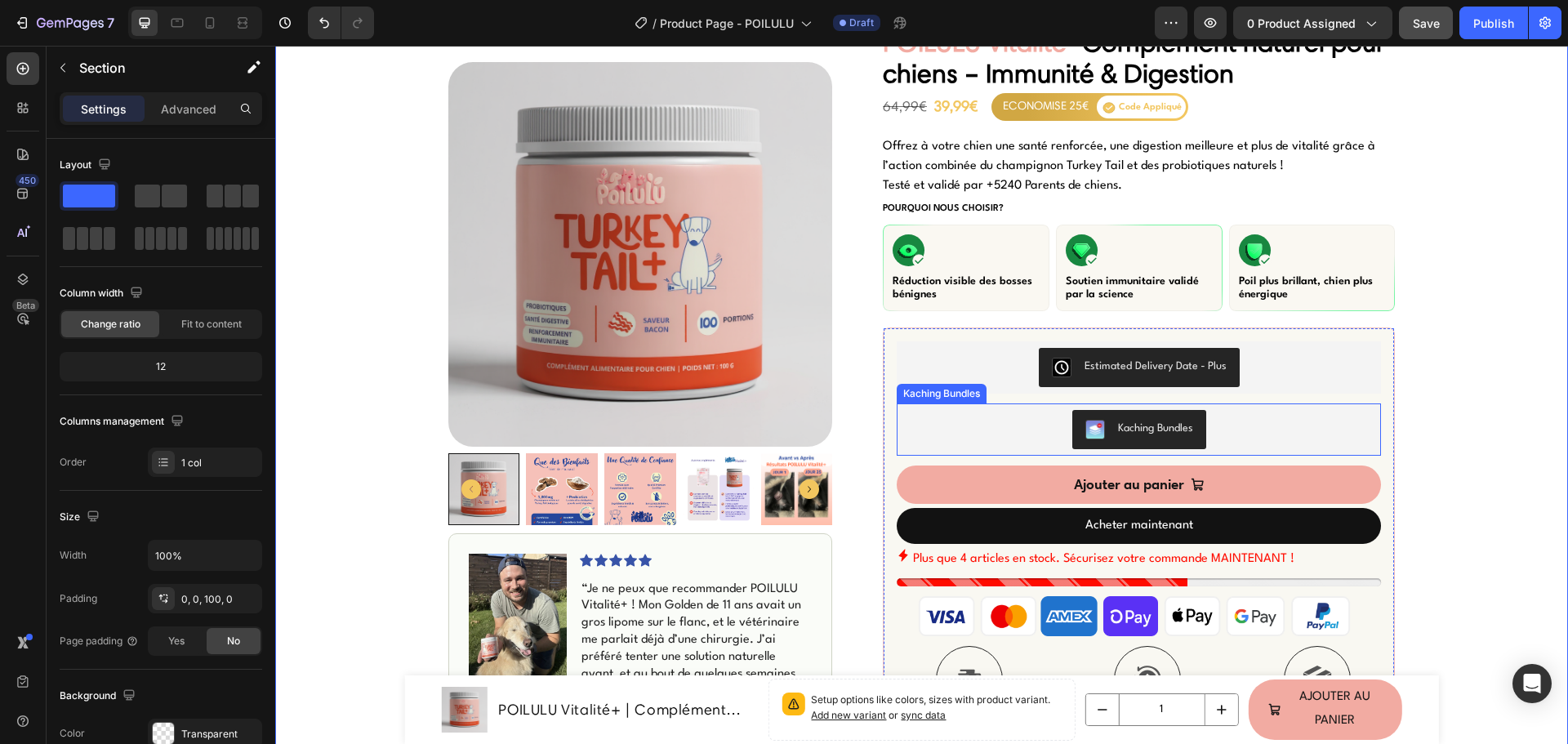
scroll to position [0, 0]
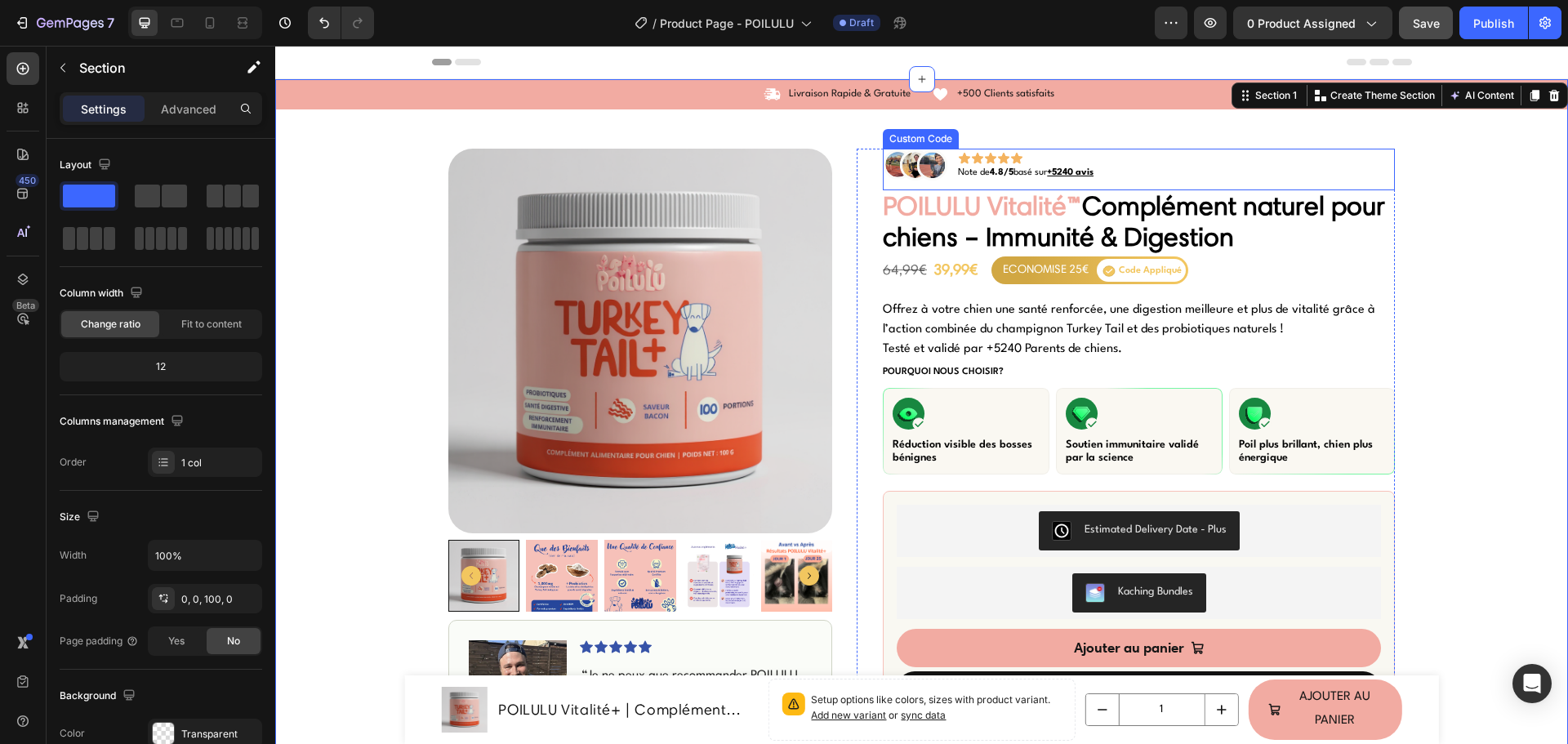
click at [985, 161] on icon at bounding box center [991, 159] width 12 height 12
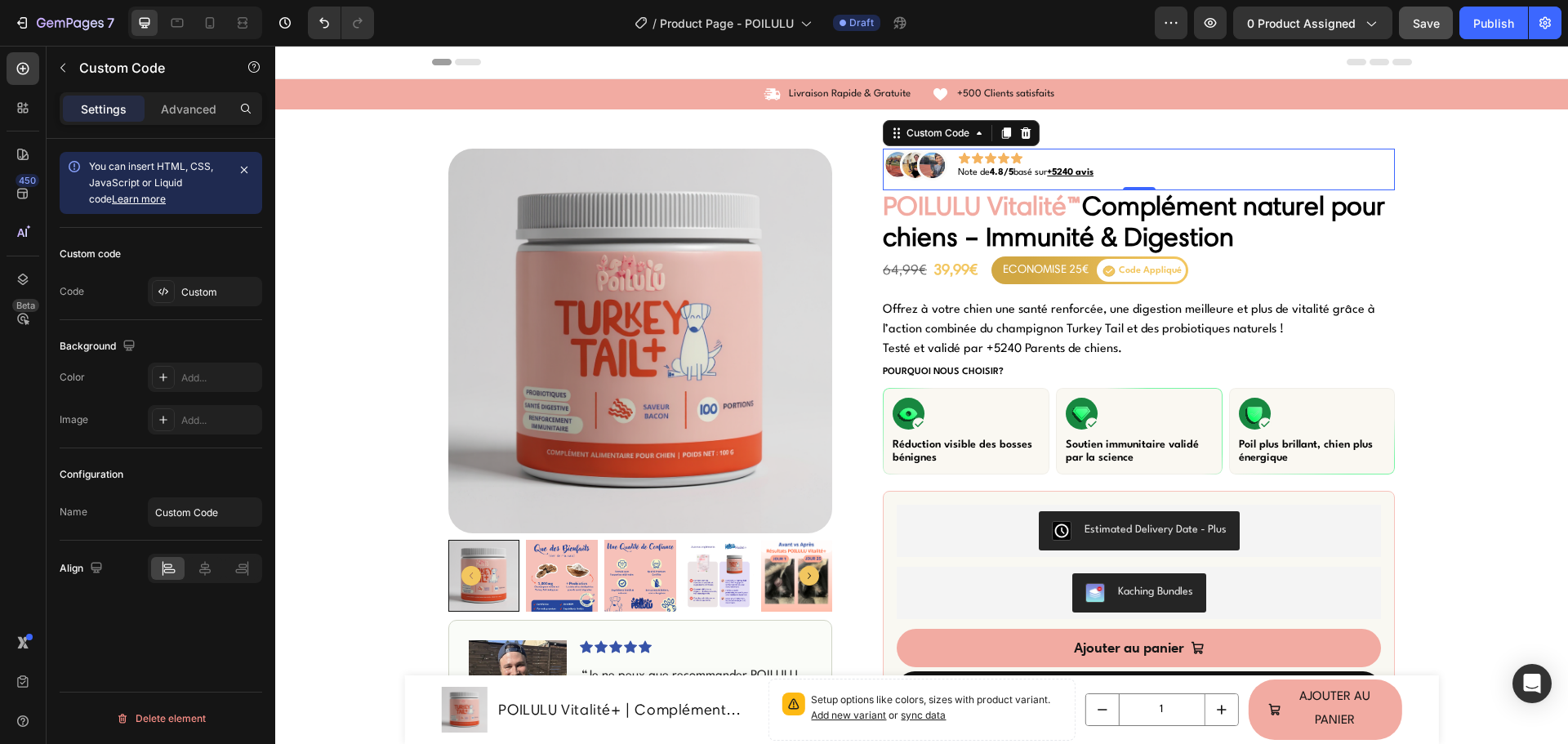
click at [949, 175] on div "Note de 4.8/5 basé sur +5240 avis" at bounding box center [1138, 165] width 512 height 34
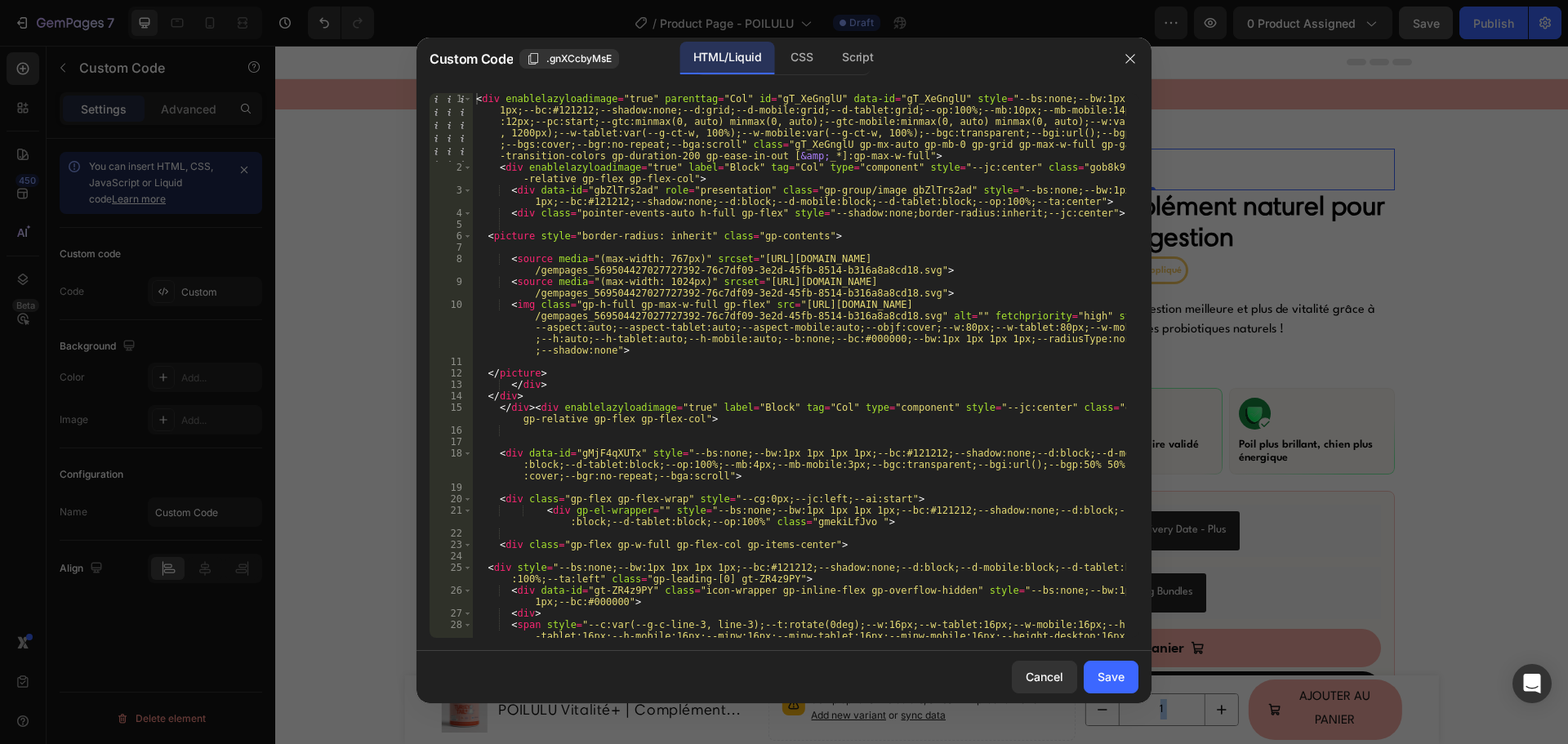
click at [664, 325] on div "< div enablelazyloadimage = "true" parenttag = "Col" id = "gT_XeGnglU" data-id …" at bounding box center [798, 440] width 653 height 694
click at [690, 336] on div "< div enablelazyloadimage = "true" parenttag = "Col" id = "gT_XeGnglU" data-id …" at bounding box center [798, 440] width 653 height 694
type textarea "</div> </div>"
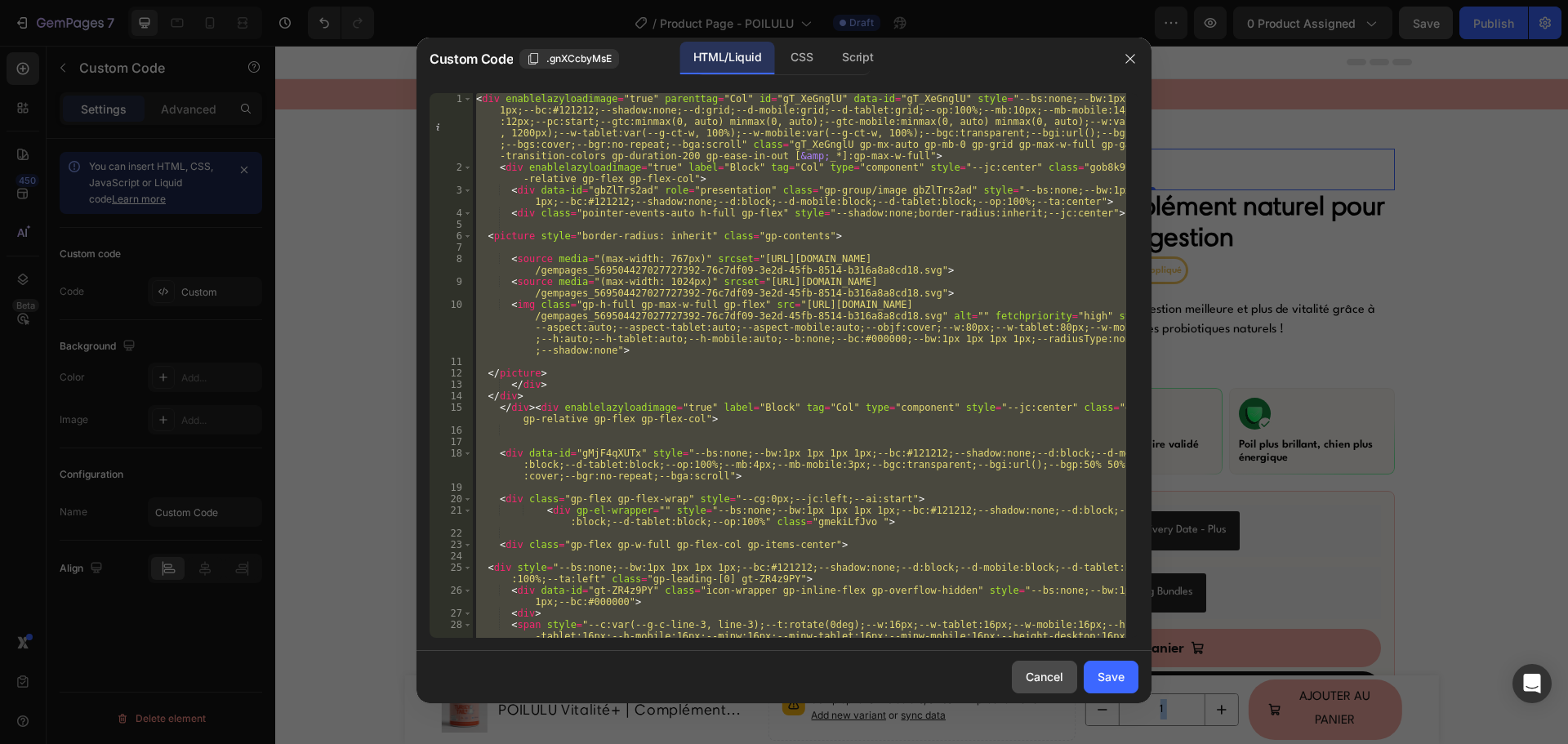
click at [1051, 678] on div "Cancel" at bounding box center [1044, 677] width 38 height 17
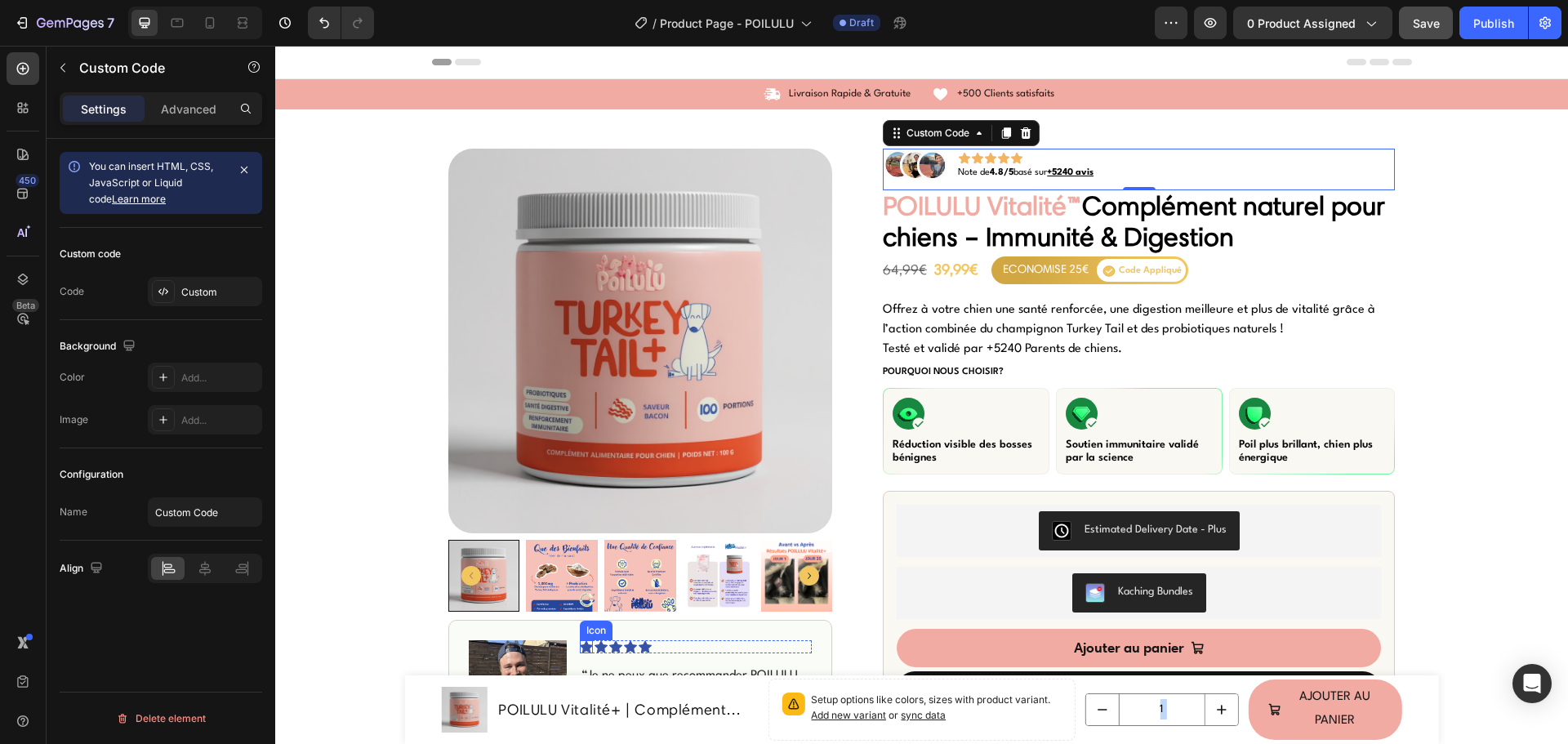
click at [580, 650] on icon at bounding box center [587, 646] width 13 height 13
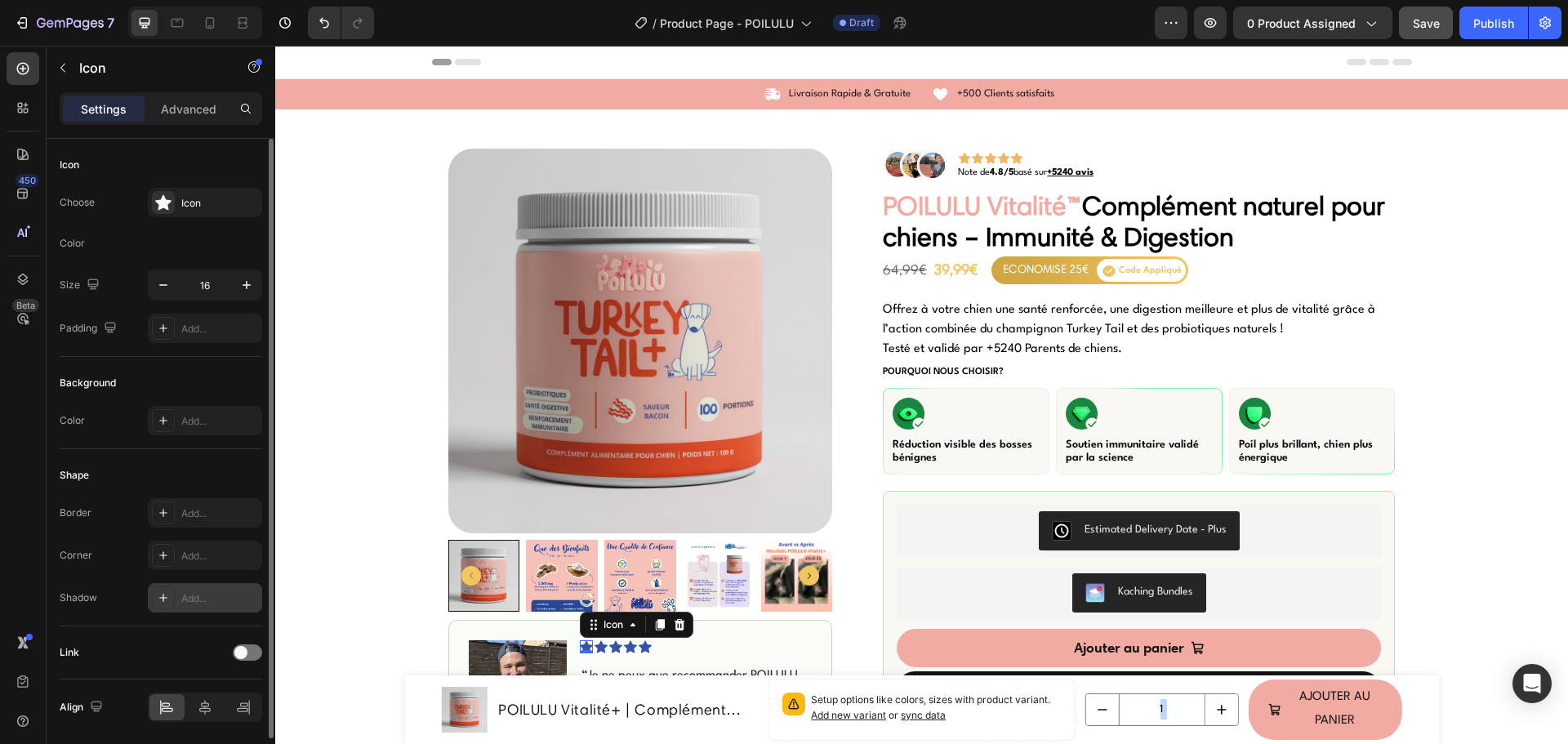
scroll to position [57, 0]
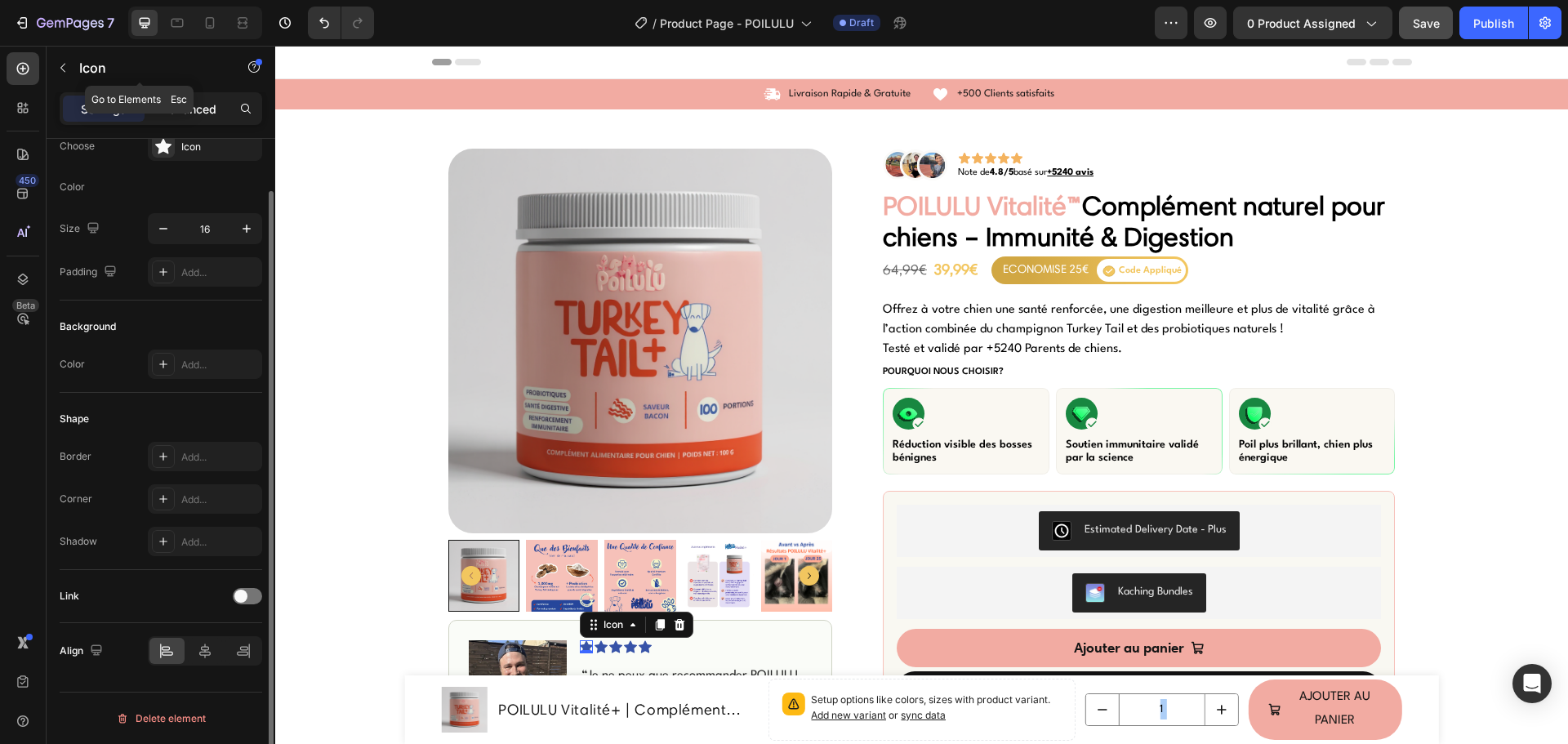
click at [165, 98] on div "Advanced" at bounding box center [189, 108] width 82 height 26
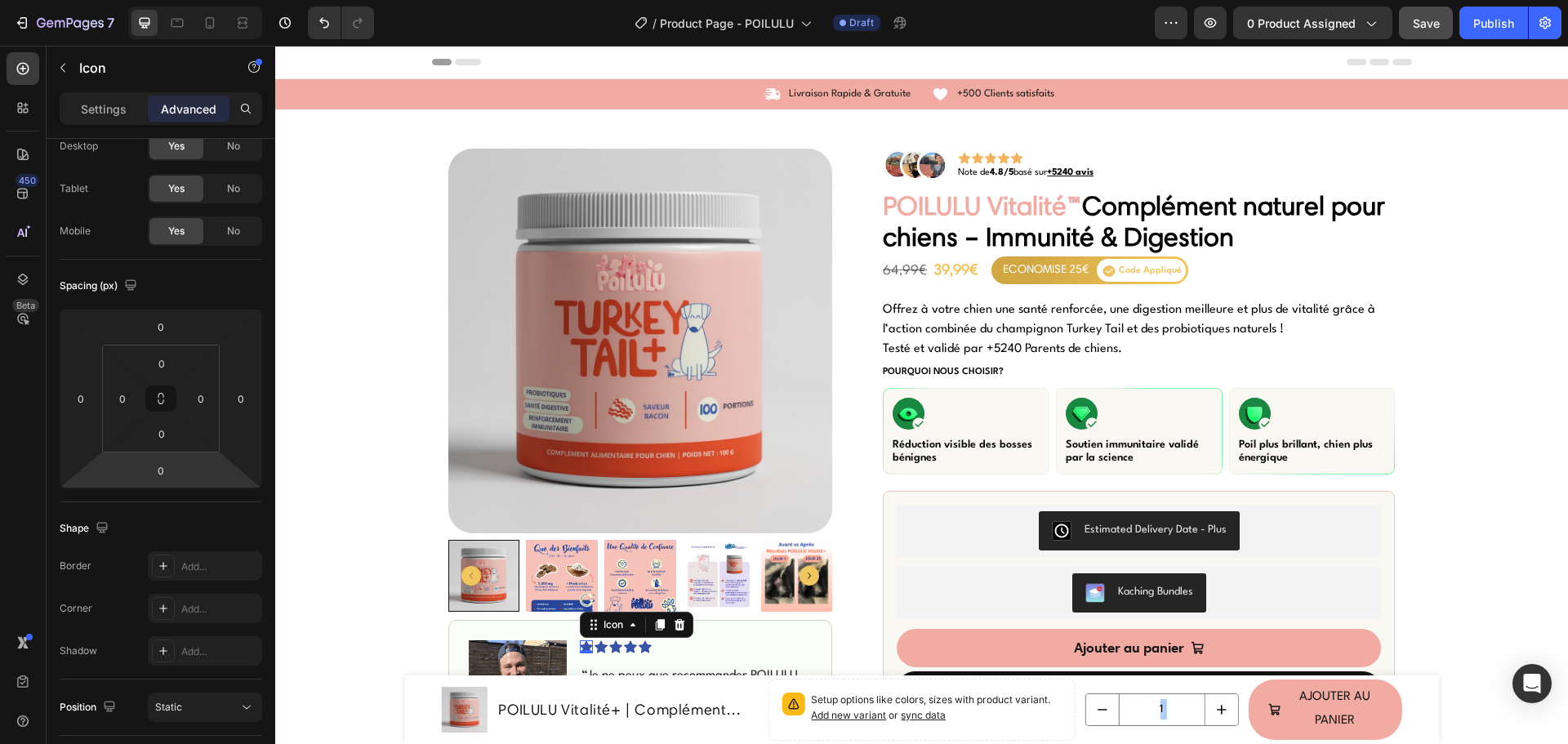
scroll to position [438, 0]
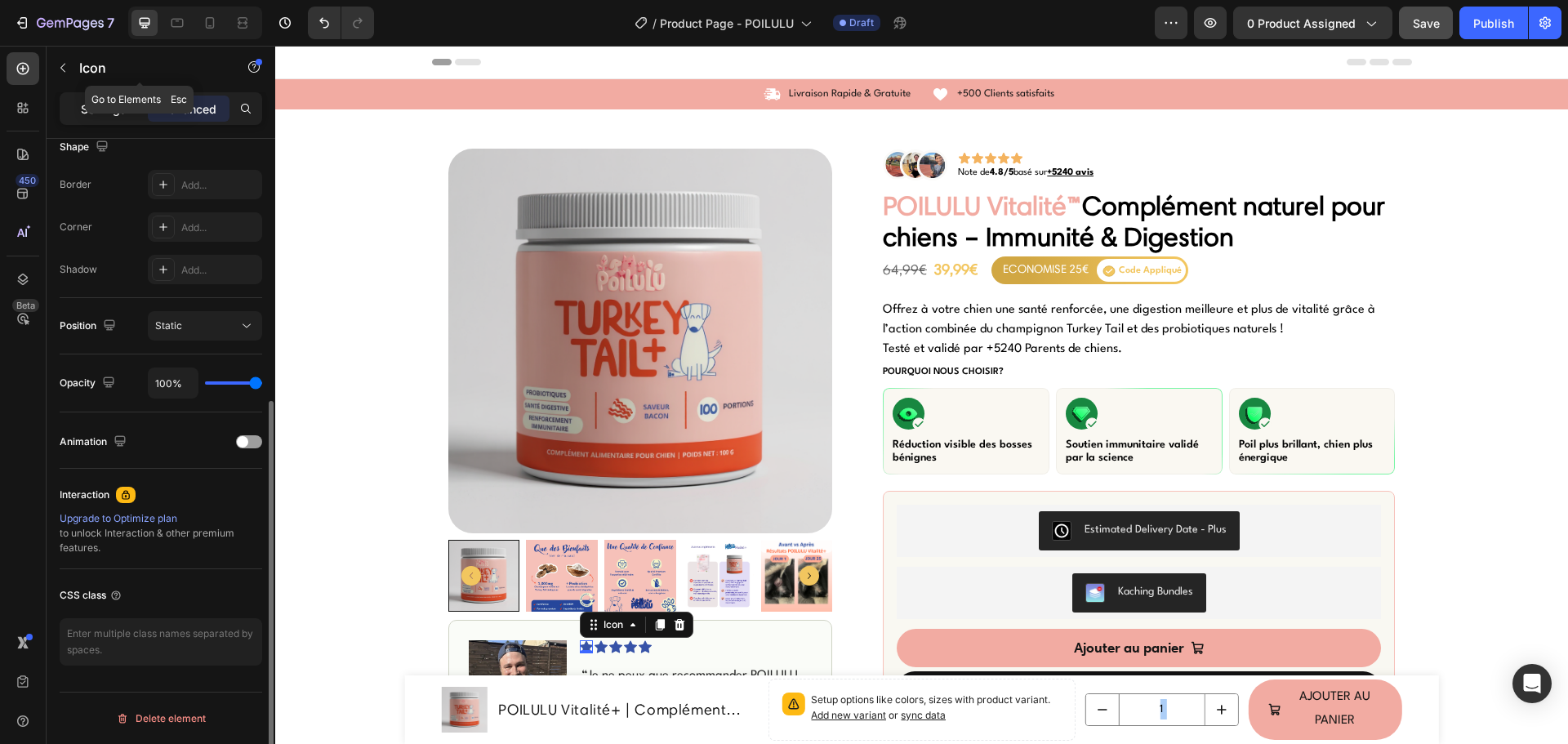
click at [125, 106] on p "Settings" at bounding box center [104, 109] width 46 height 17
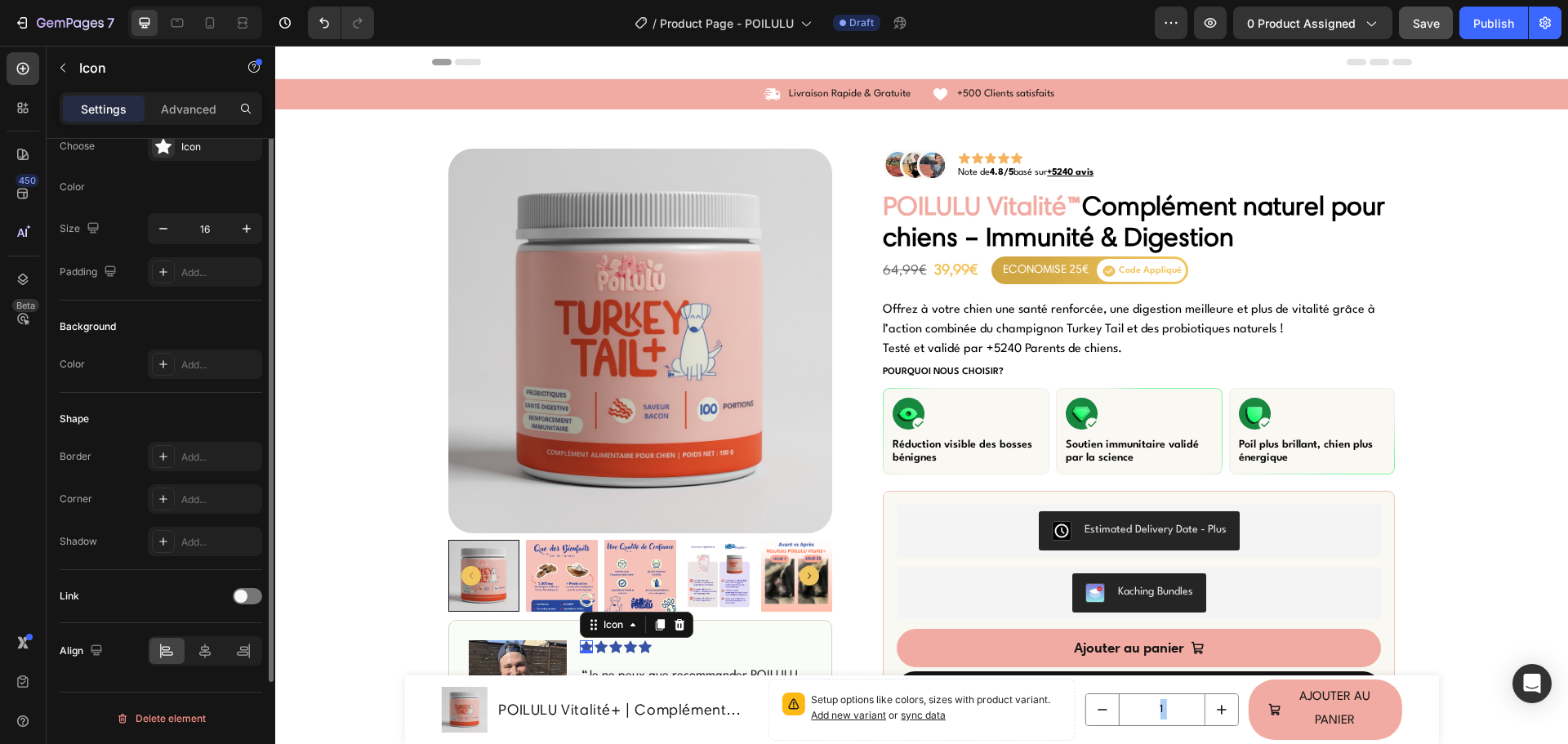
scroll to position [0, 0]
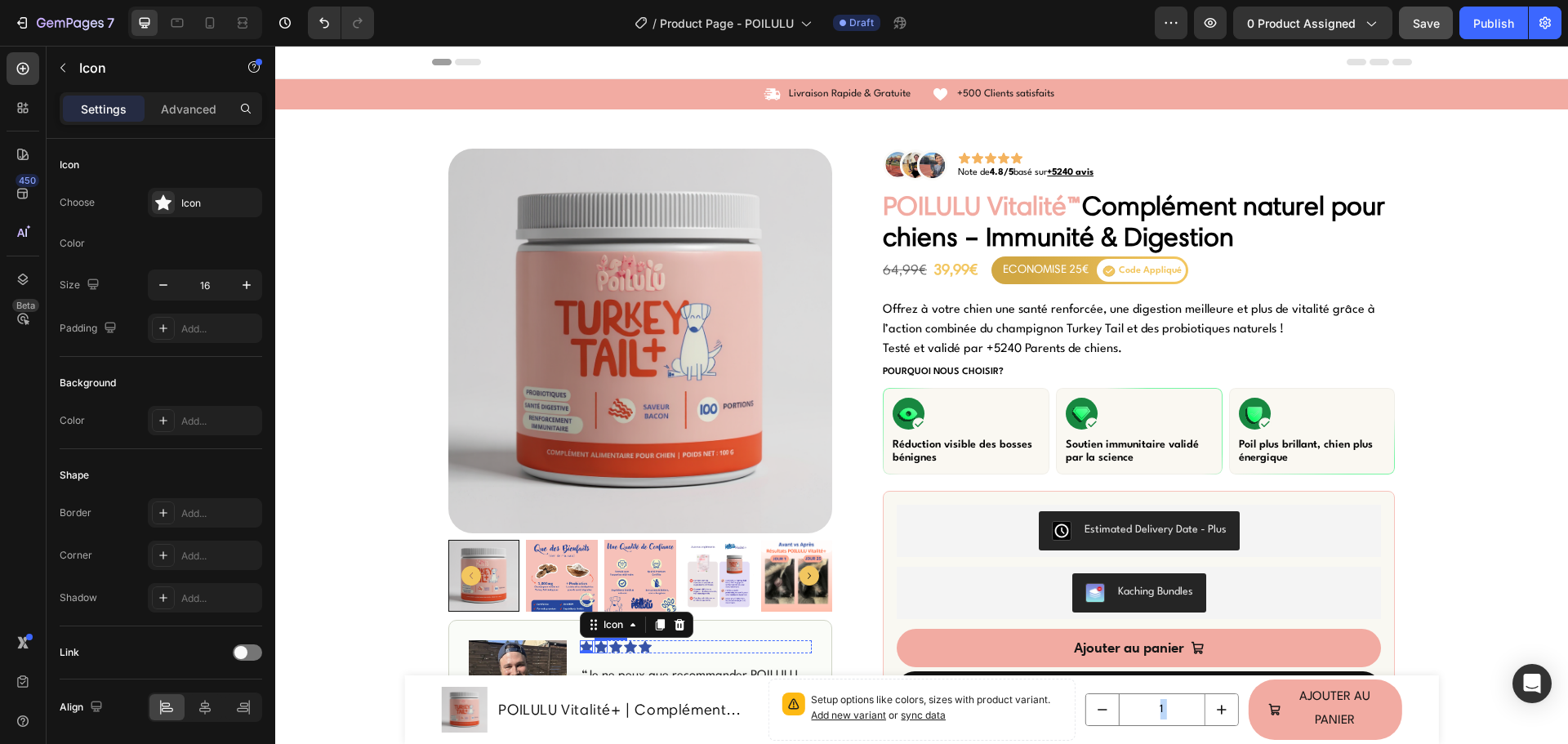
click at [596, 649] on icon at bounding box center [601, 646] width 13 height 13
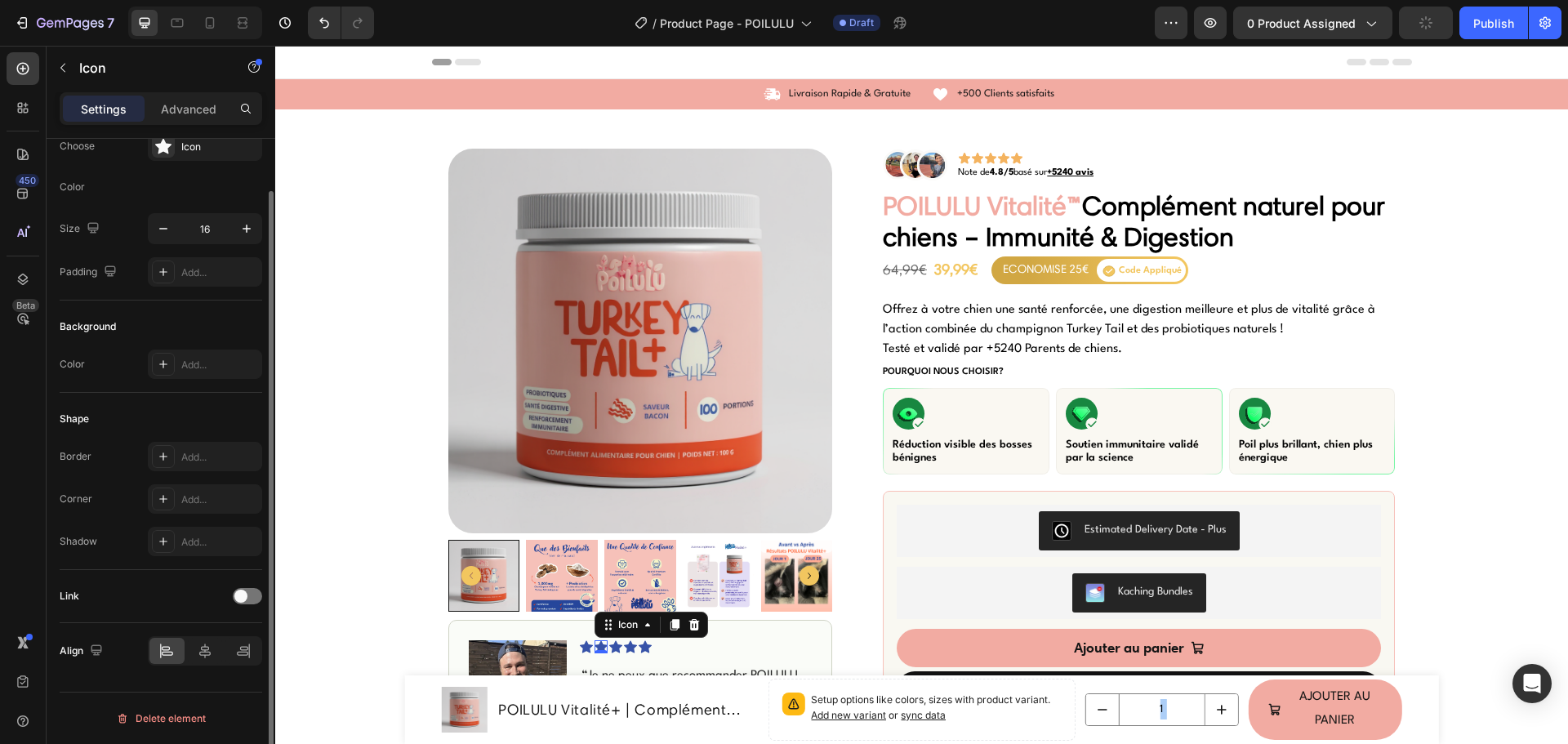
click at [187, 603] on div "Link" at bounding box center [161, 596] width 202 height 26
click at [173, 371] on div at bounding box center [164, 365] width 23 height 23
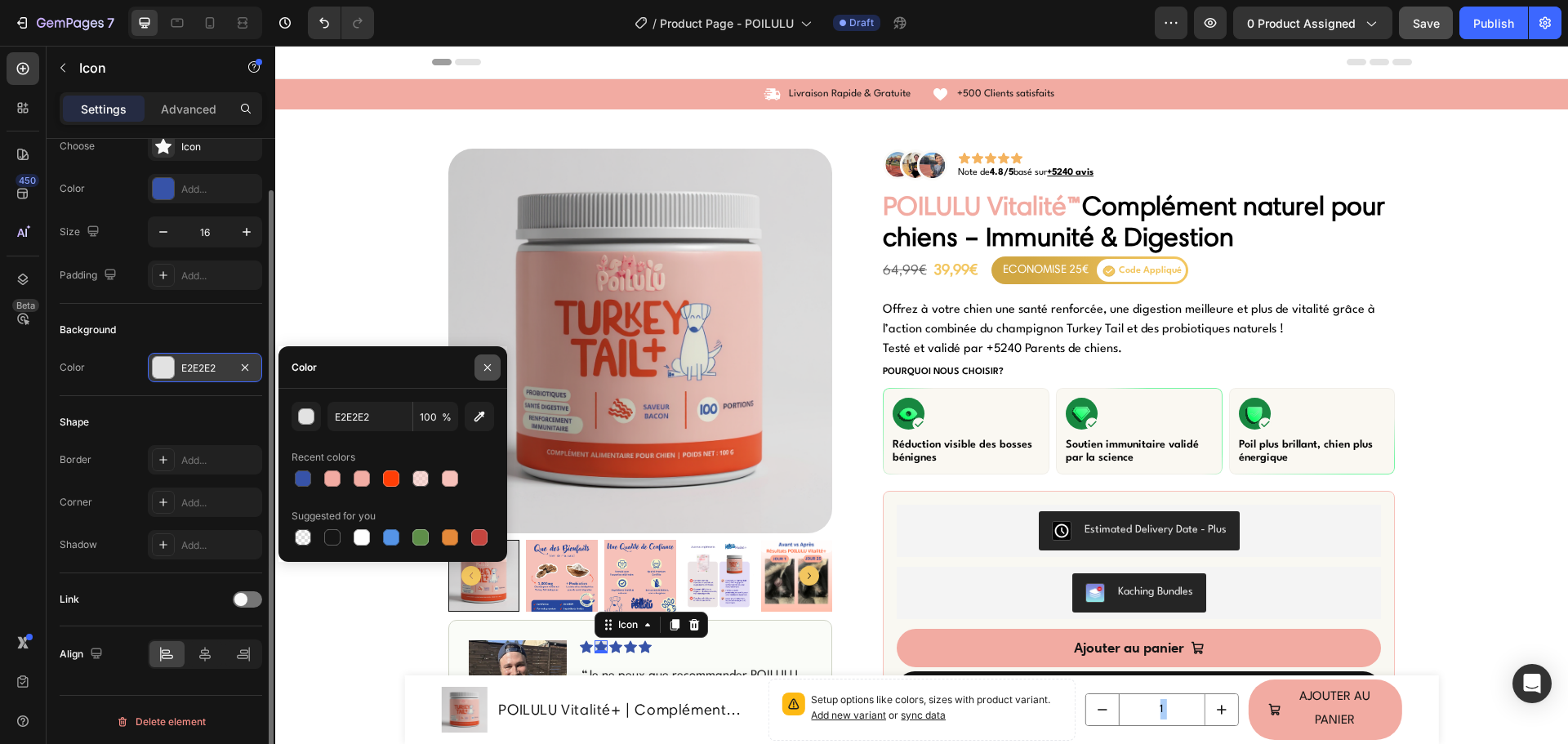
click at [487, 371] on icon "button" at bounding box center [488, 368] width 13 height 13
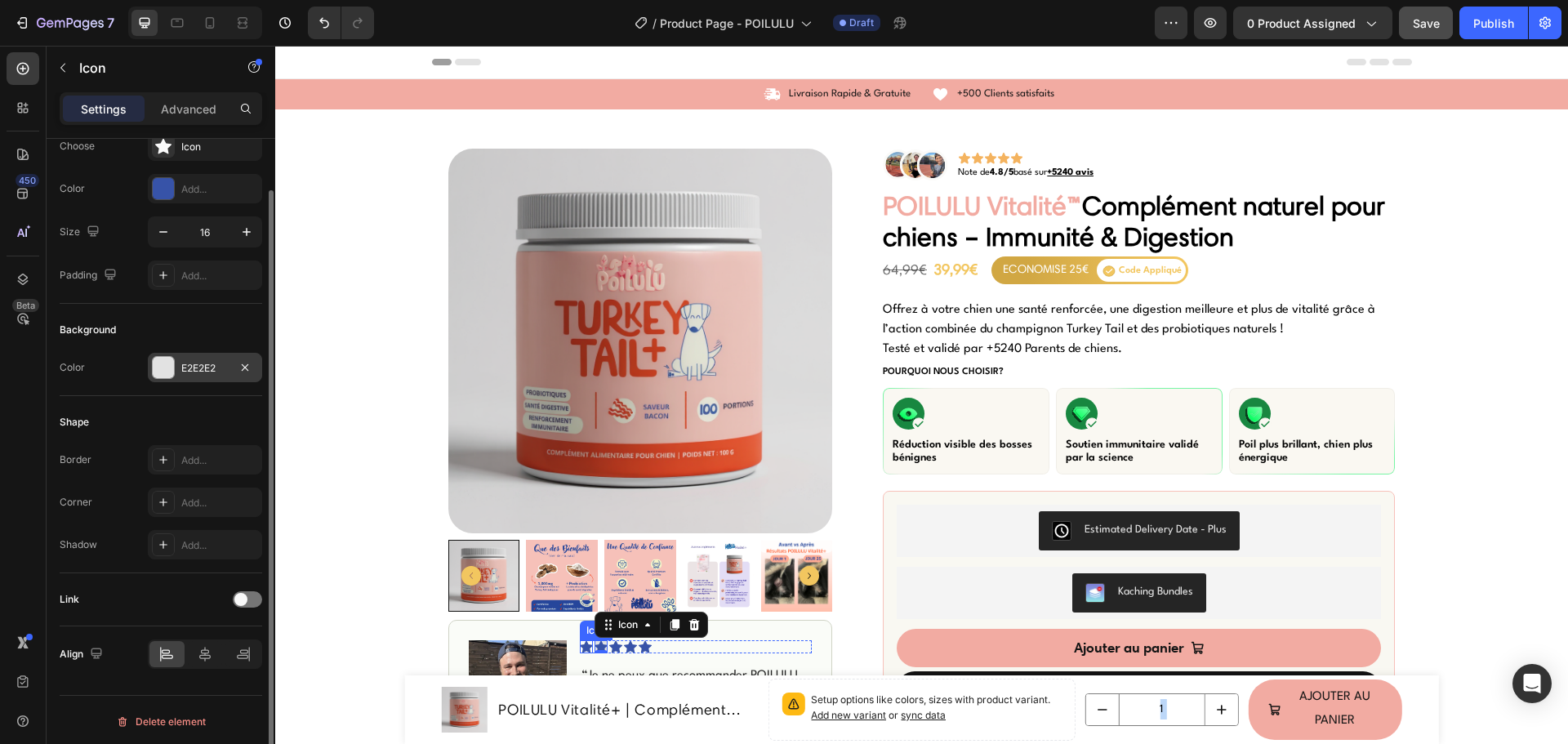
click at [580, 643] on icon at bounding box center [587, 647] width 13 height 13
click at [590, 634] on div "Icon" at bounding box center [637, 625] width 114 height 26
click at [591, 630] on icon at bounding box center [594, 626] width 13 height 13
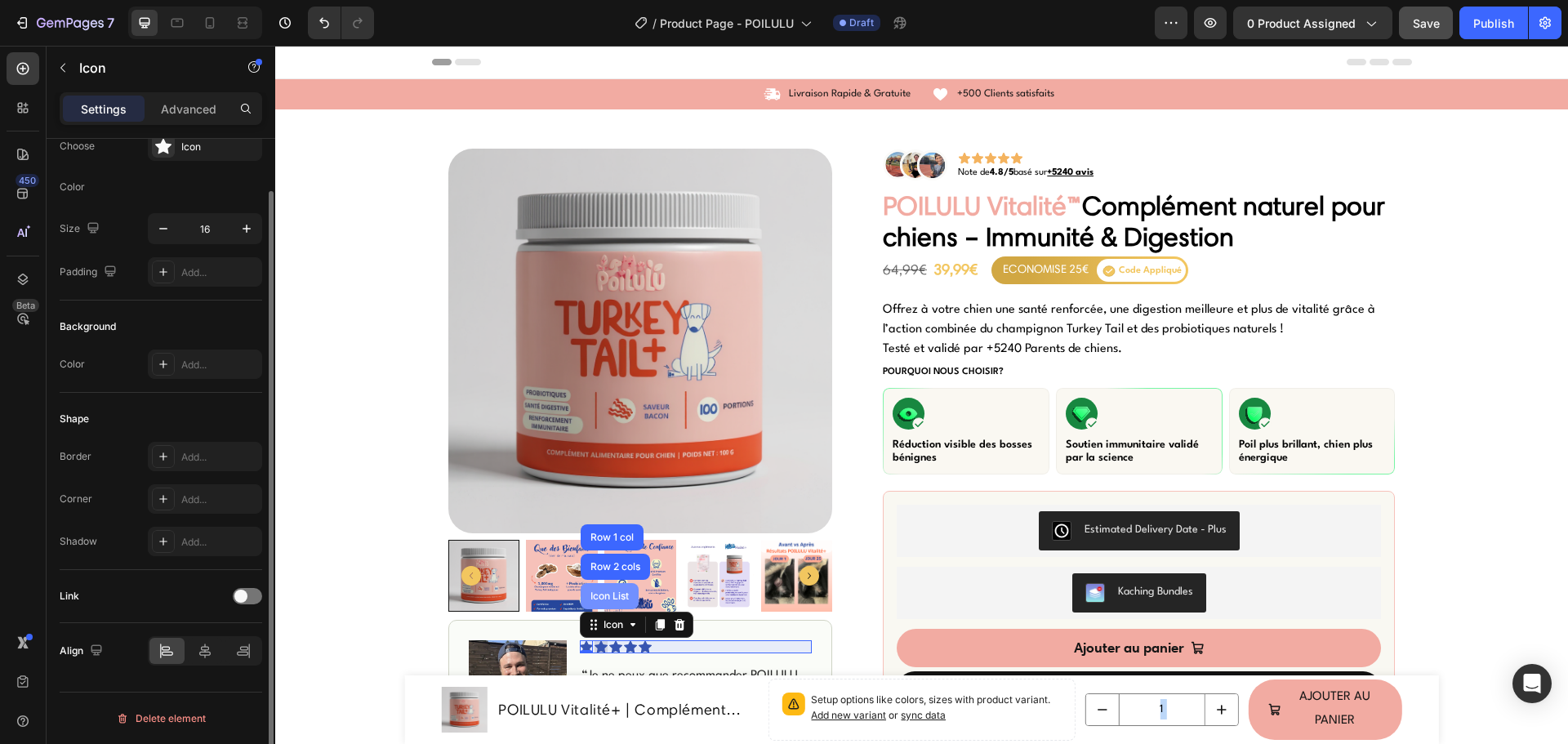
click at [607, 603] on div "Icon List" at bounding box center [609, 596] width 58 height 26
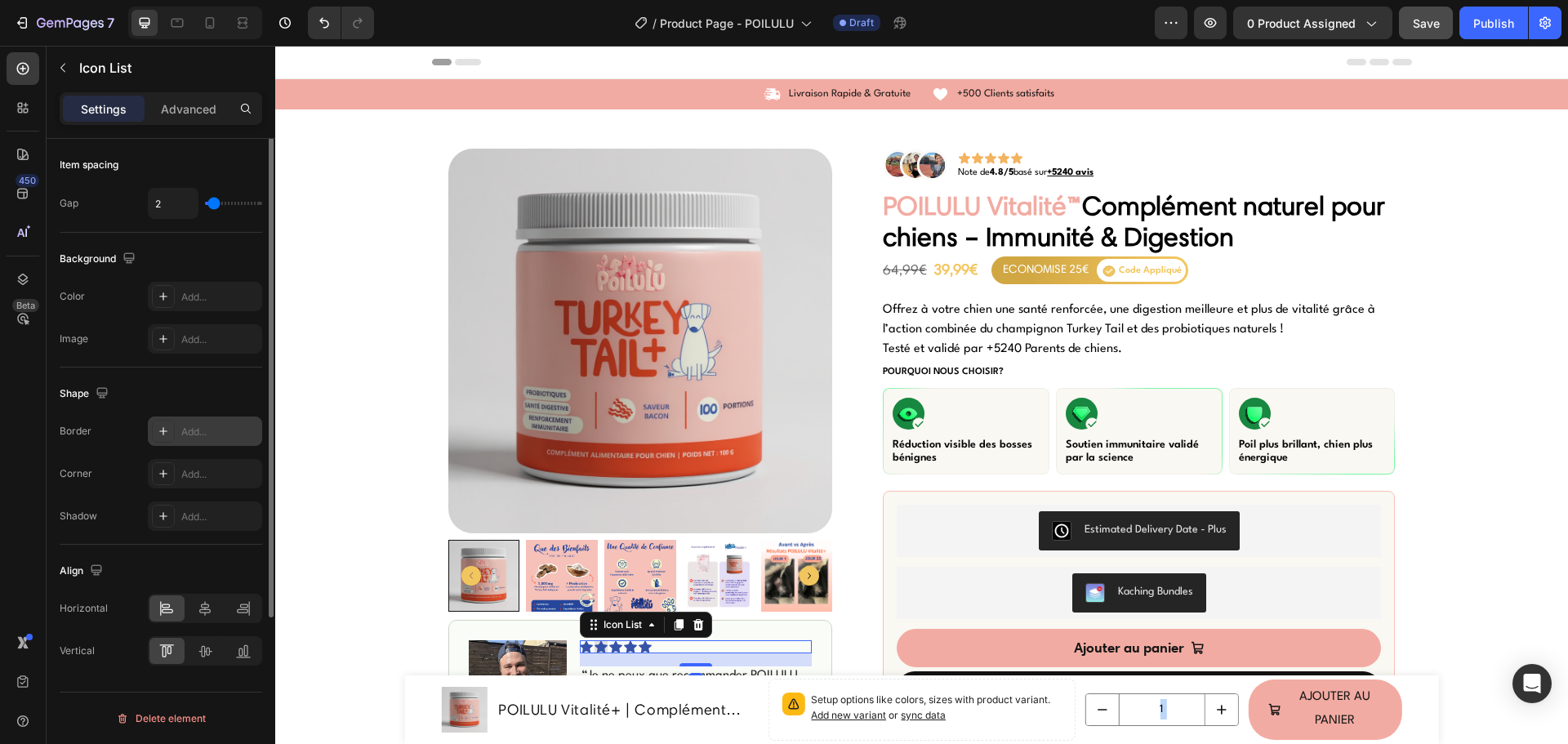
scroll to position [0, 0]
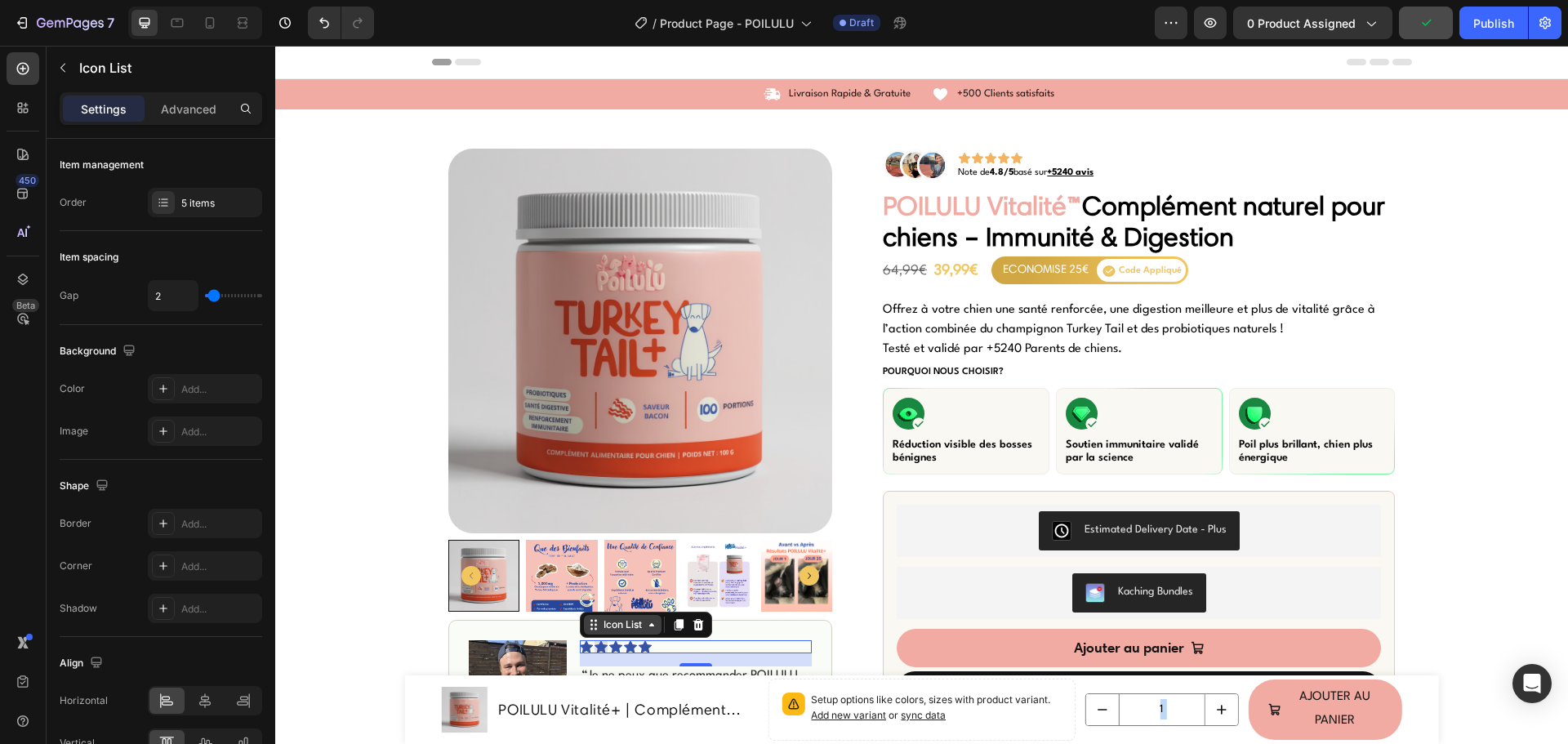
click at [603, 629] on div "Icon List" at bounding box center [622, 625] width 45 height 14
click at [501, 656] on img at bounding box center [518, 701] width 98 height 121
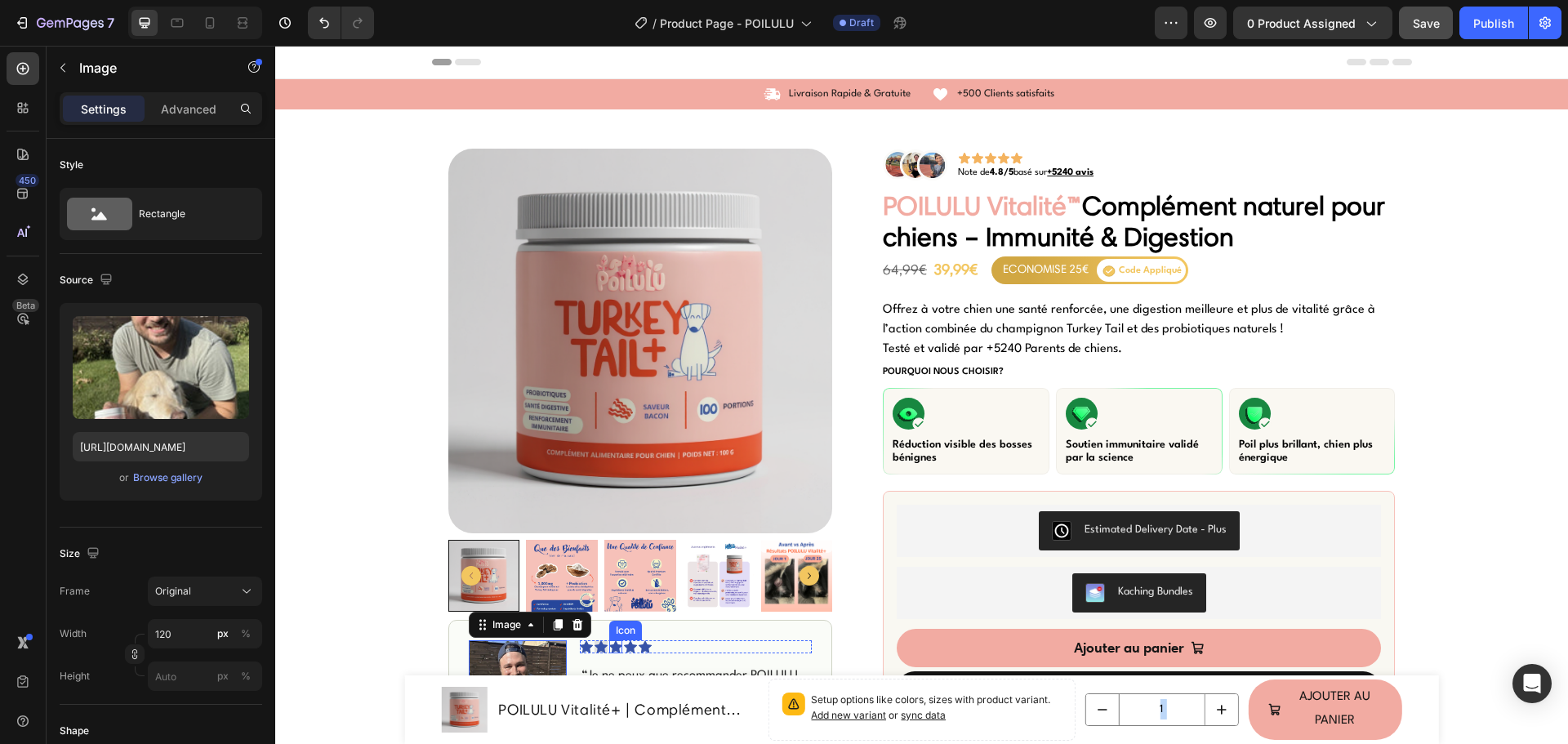
click at [609, 651] on icon at bounding box center [616, 646] width 13 height 13
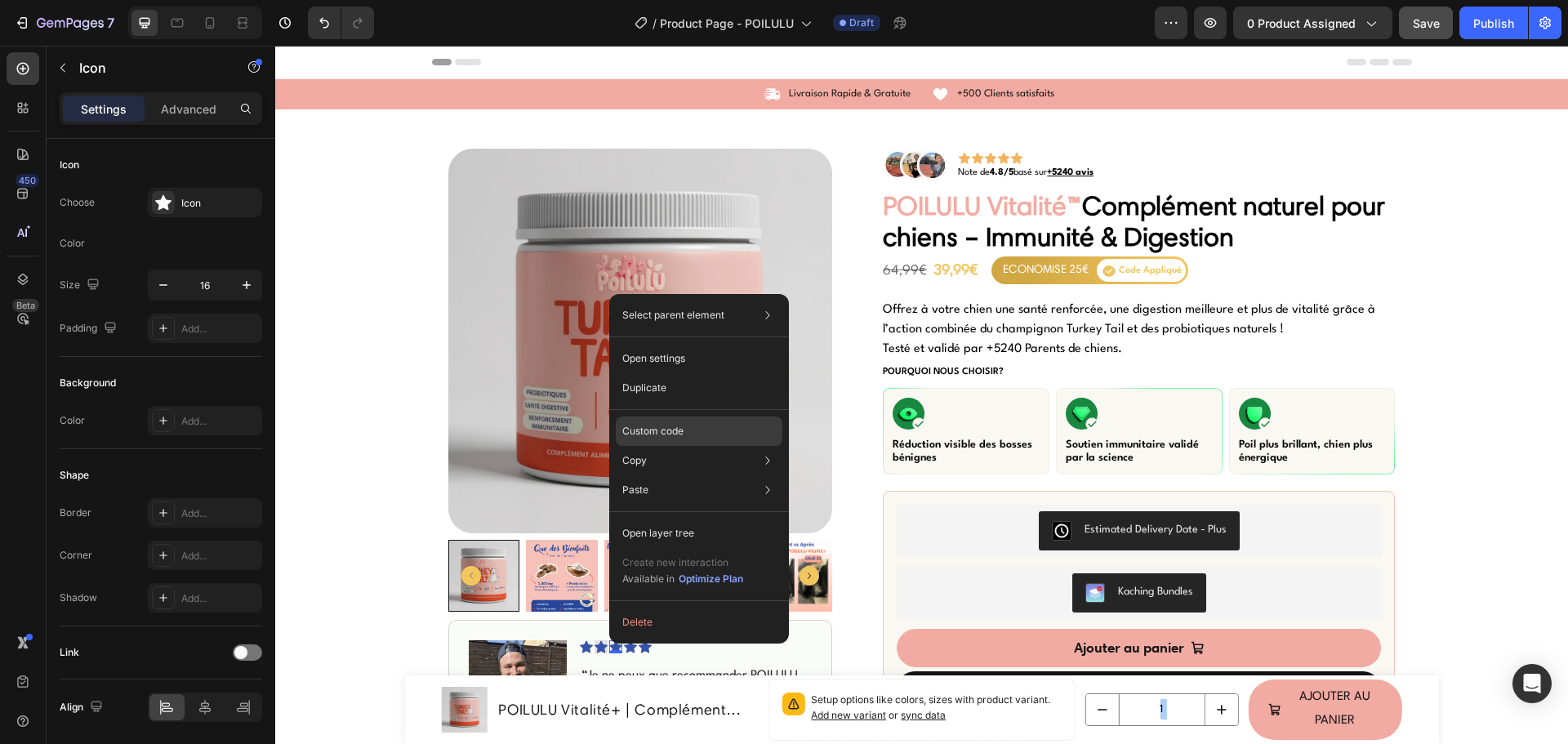
click at [662, 437] on p "Custom code" at bounding box center [653, 431] width 62 height 14
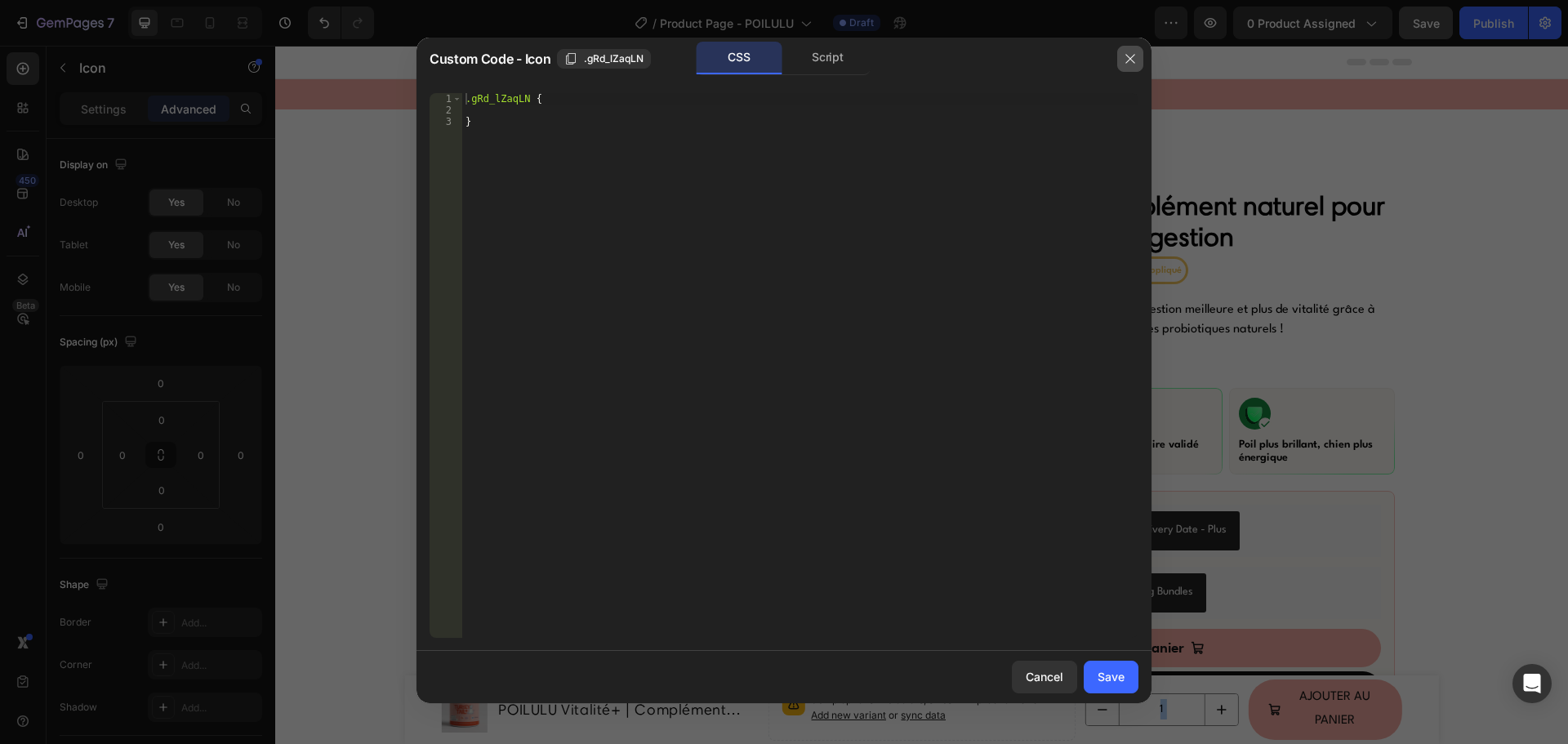
click at [1127, 54] on icon "button" at bounding box center [1130, 59] width 13 height 13
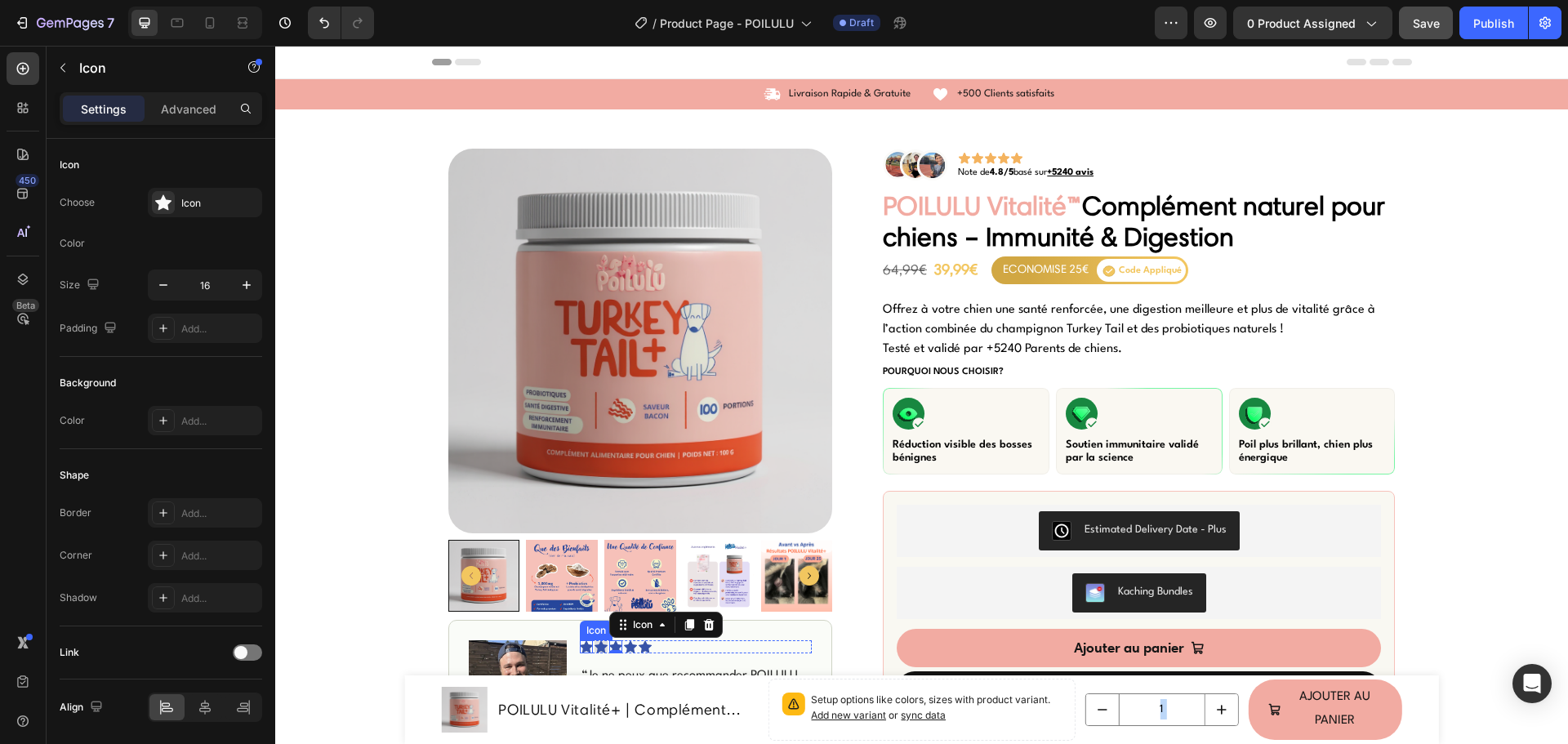
click at [580, 646] on icon at bounding box center [587, 646] width 13 height 13
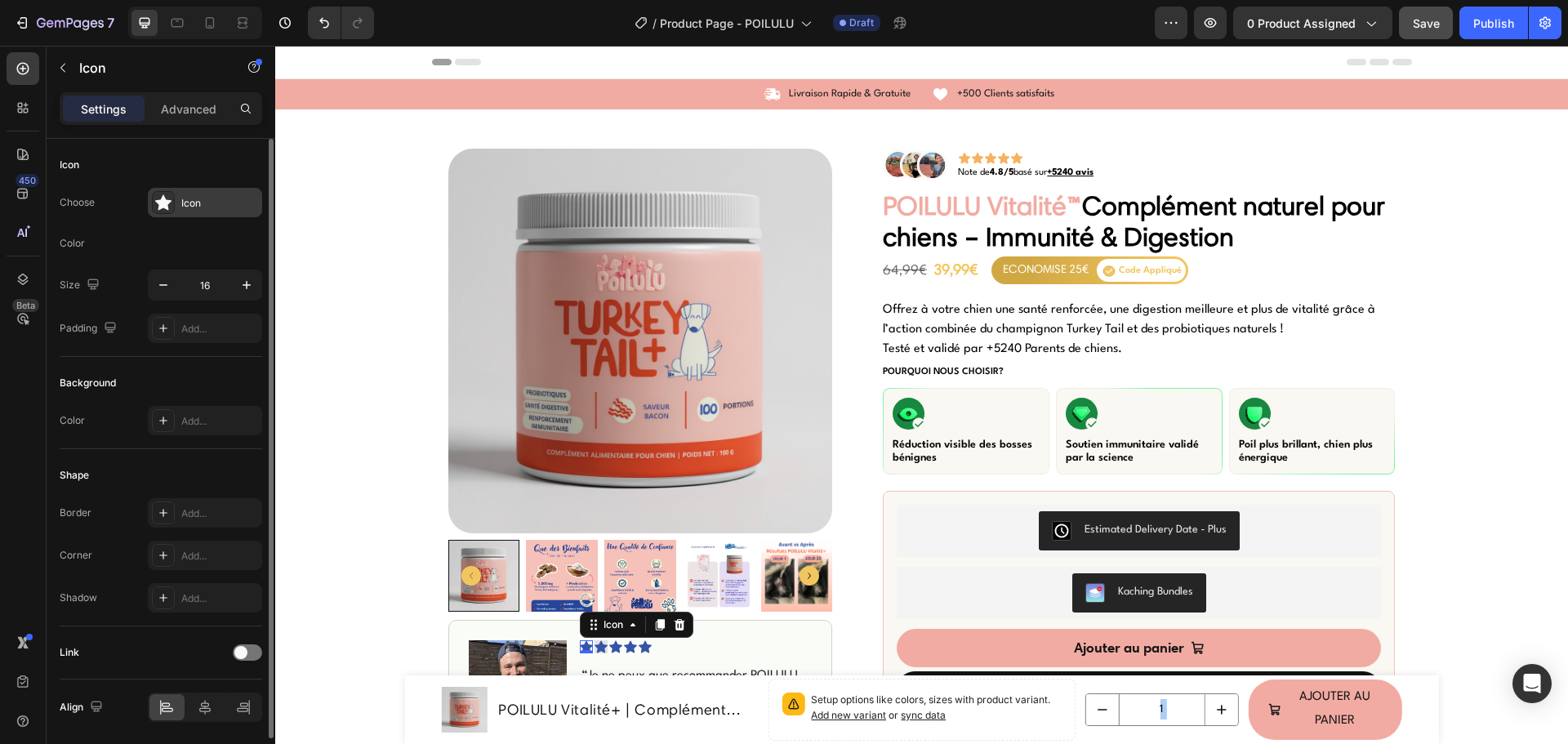
click at [211, 202] on div "Icon" at bounding box center [219, 203] width 77 height 14
click at [173, 240] on div "Color" at bounding box center [161, 243] width 202 height 26
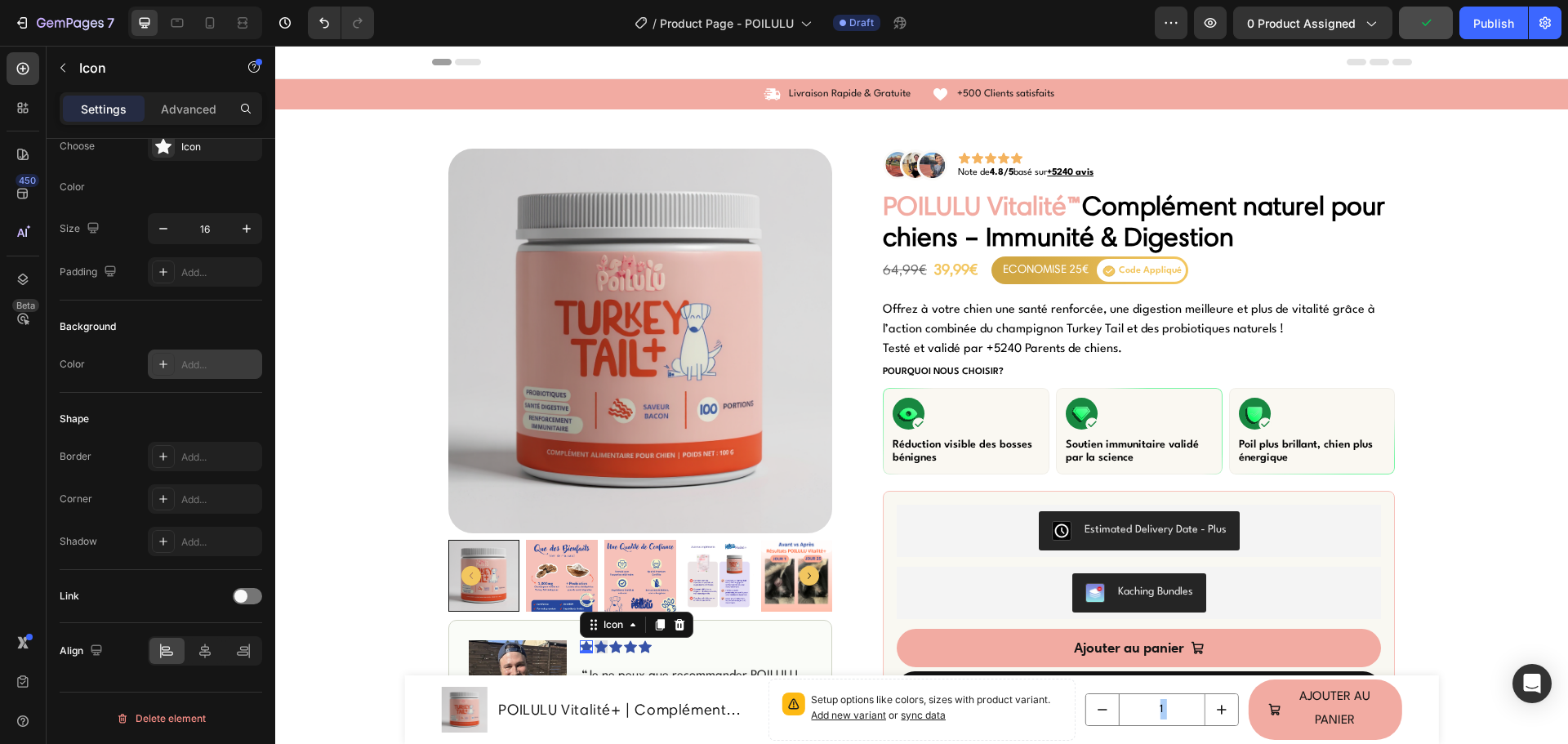
click at [207, 368] on div "Add..." at bounding box center [219, 365] width 77 height 14
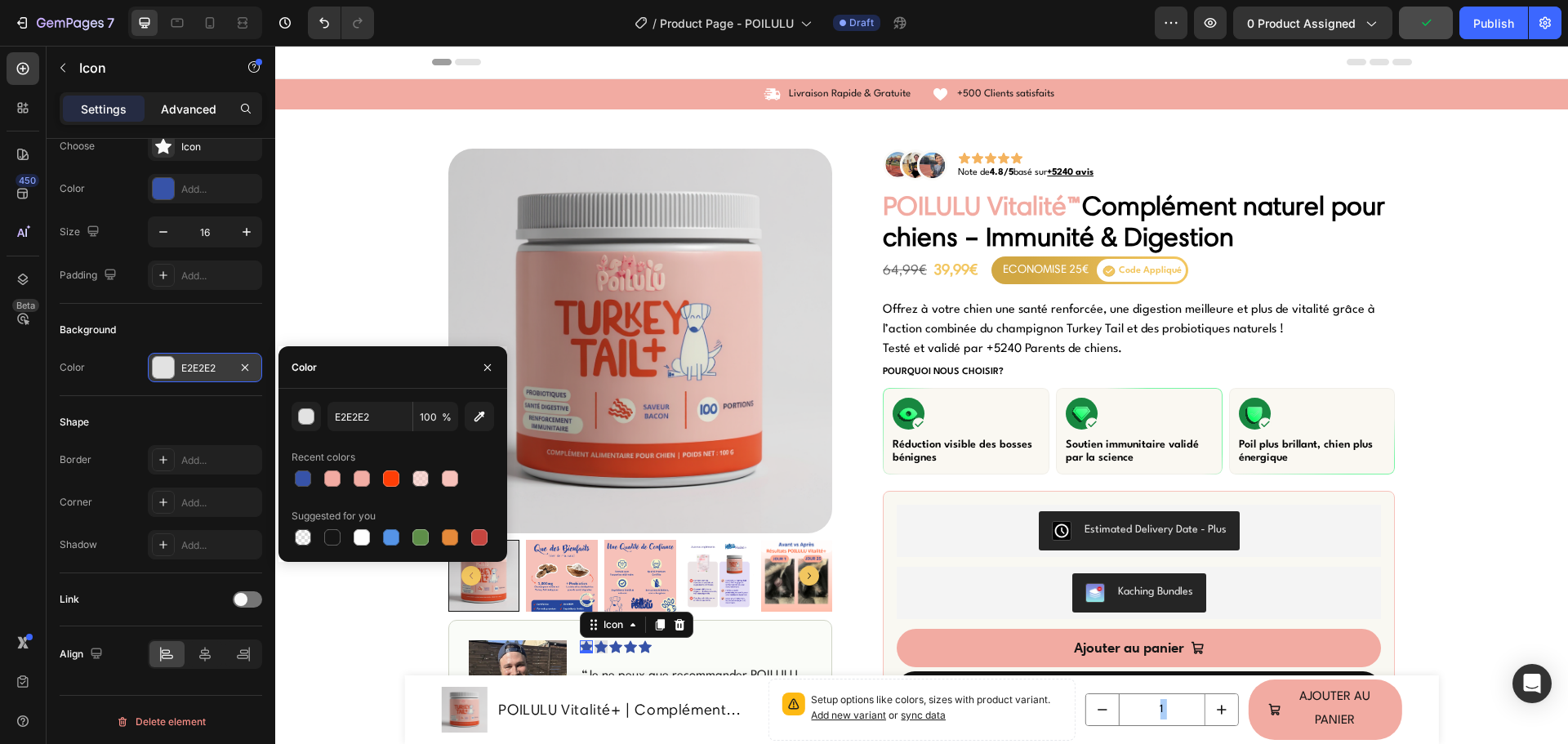
click at [173, 102] on p "Advanced" at bounding box center [189, 109] width 56 height 17
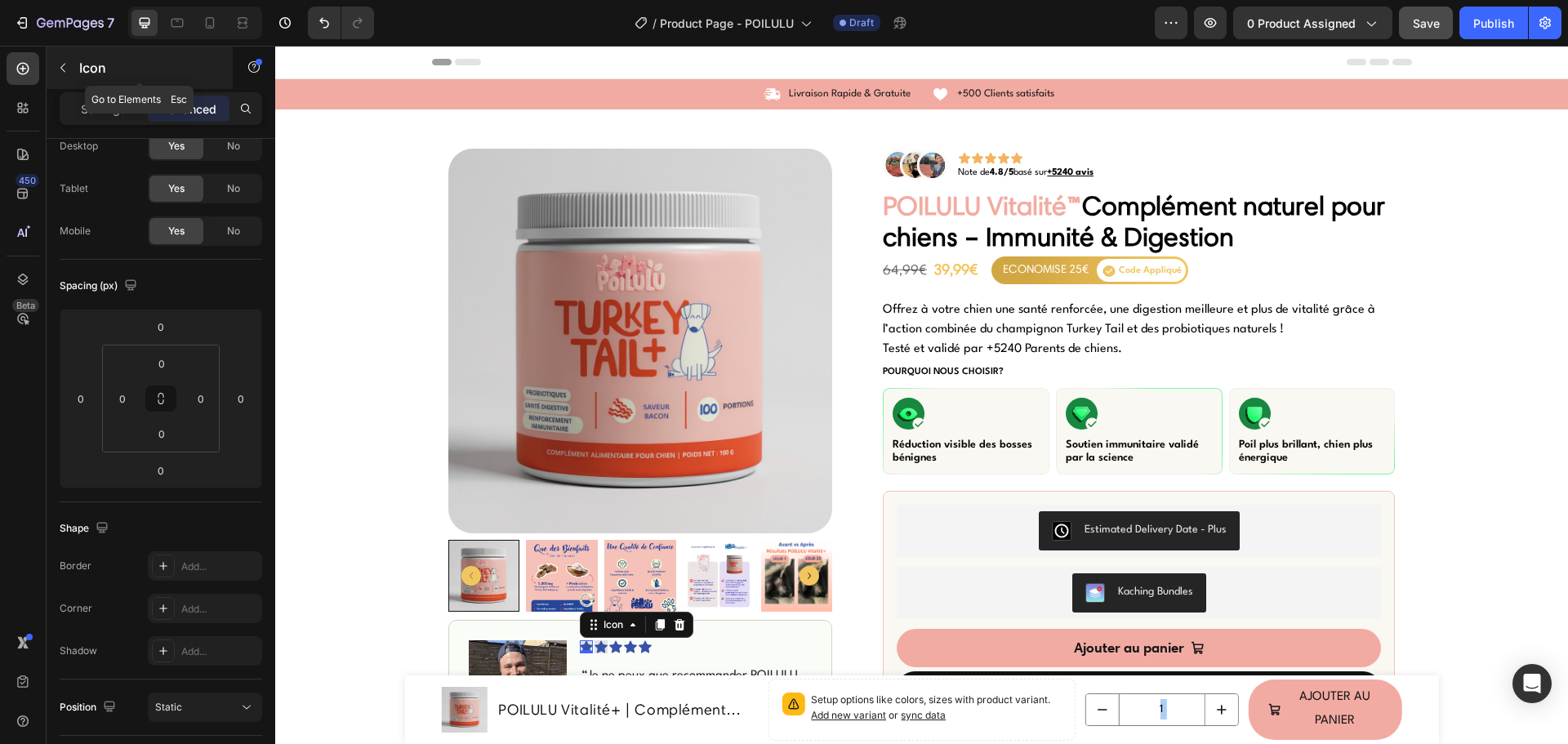
click at [69, 64] on button "button" at bounding box center [63, 67] width 26 height 26
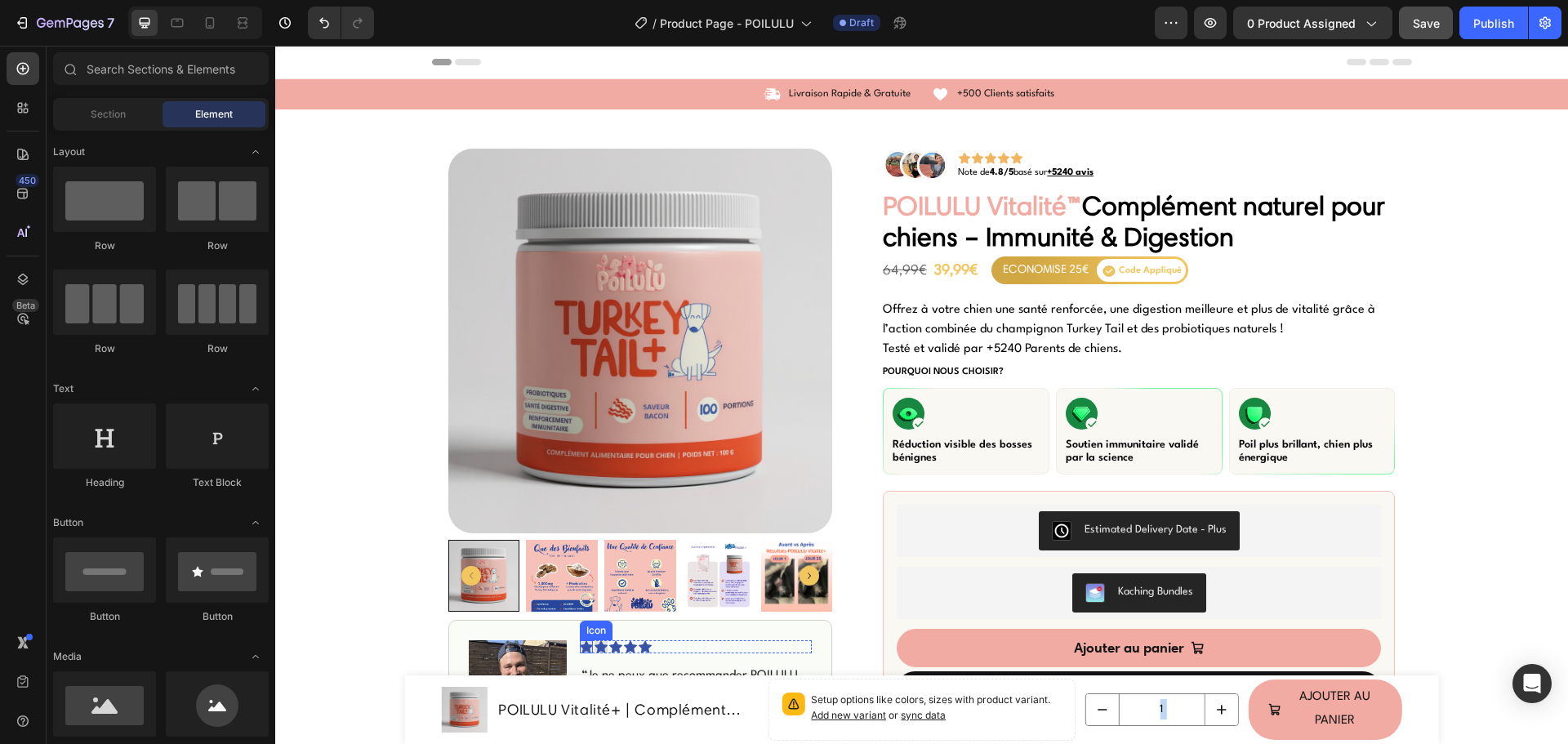
click at [580, 649] on icon at bounding box center [587, 646] width 13 height 13
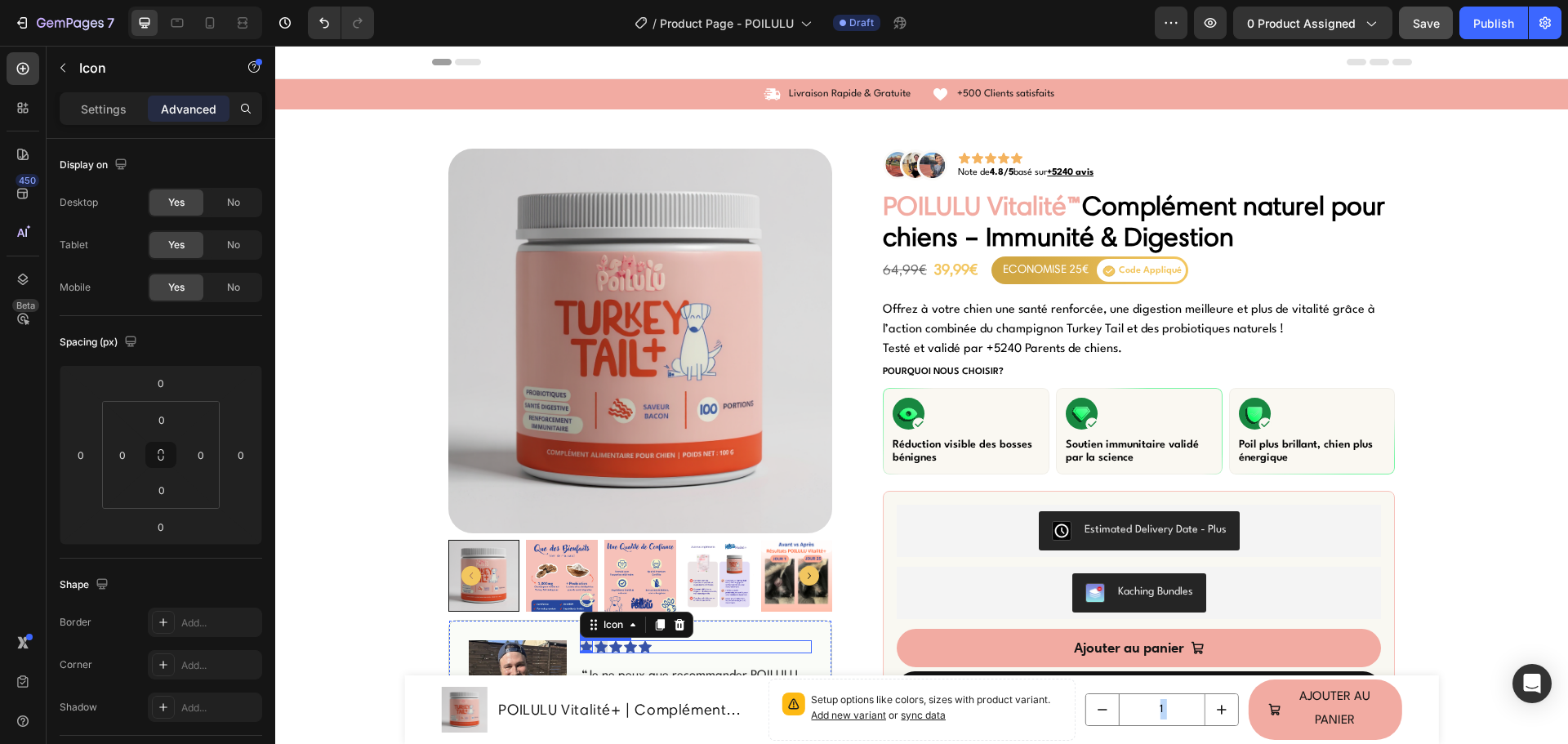
click at [659, 646] on div "Icon 0 Icon Icon Icon Icon" at bounding box center [696, 647] width 233 height 13
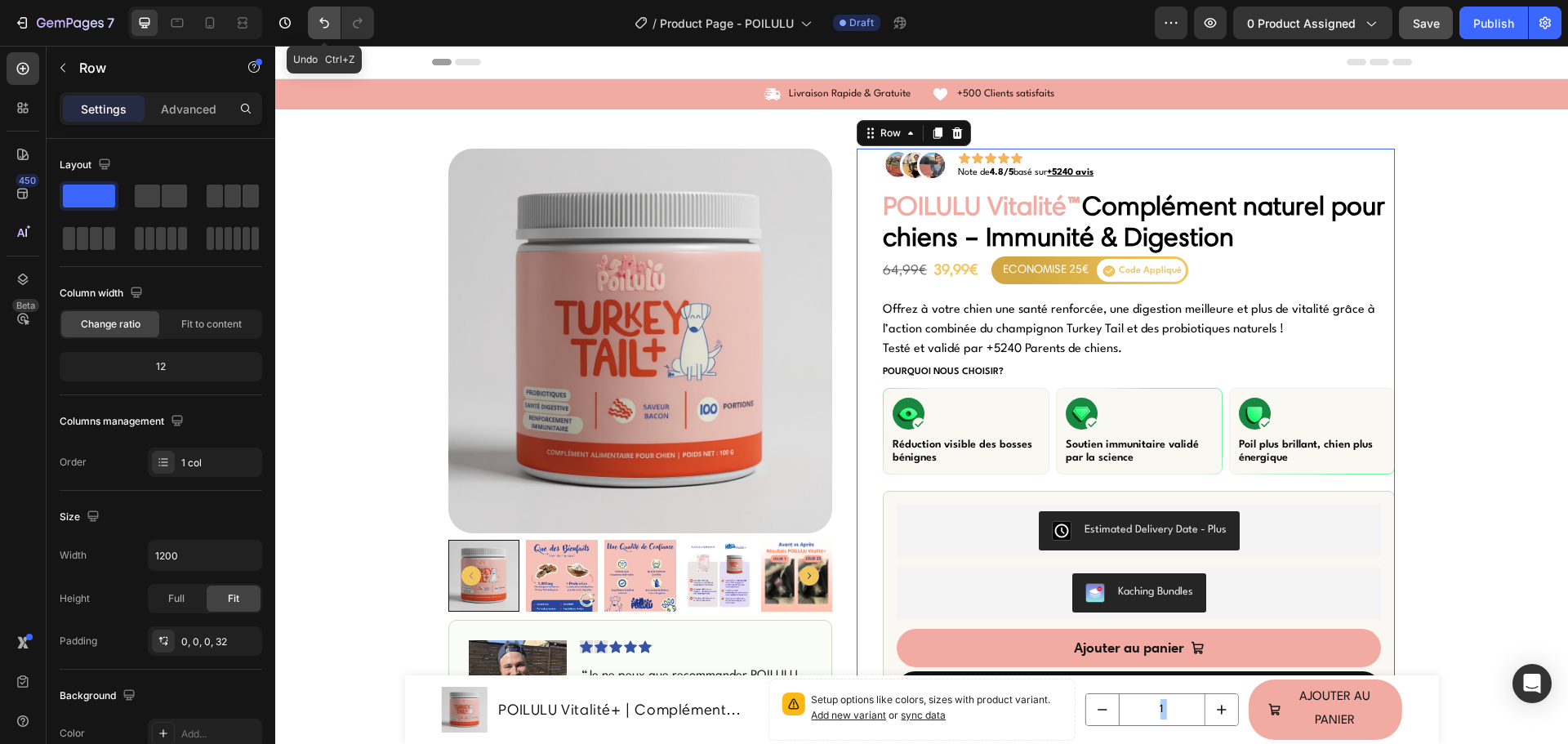
click at [326, 24] on icon "Undo/Redo" at bounding box center [323, 22] width 16 height 16
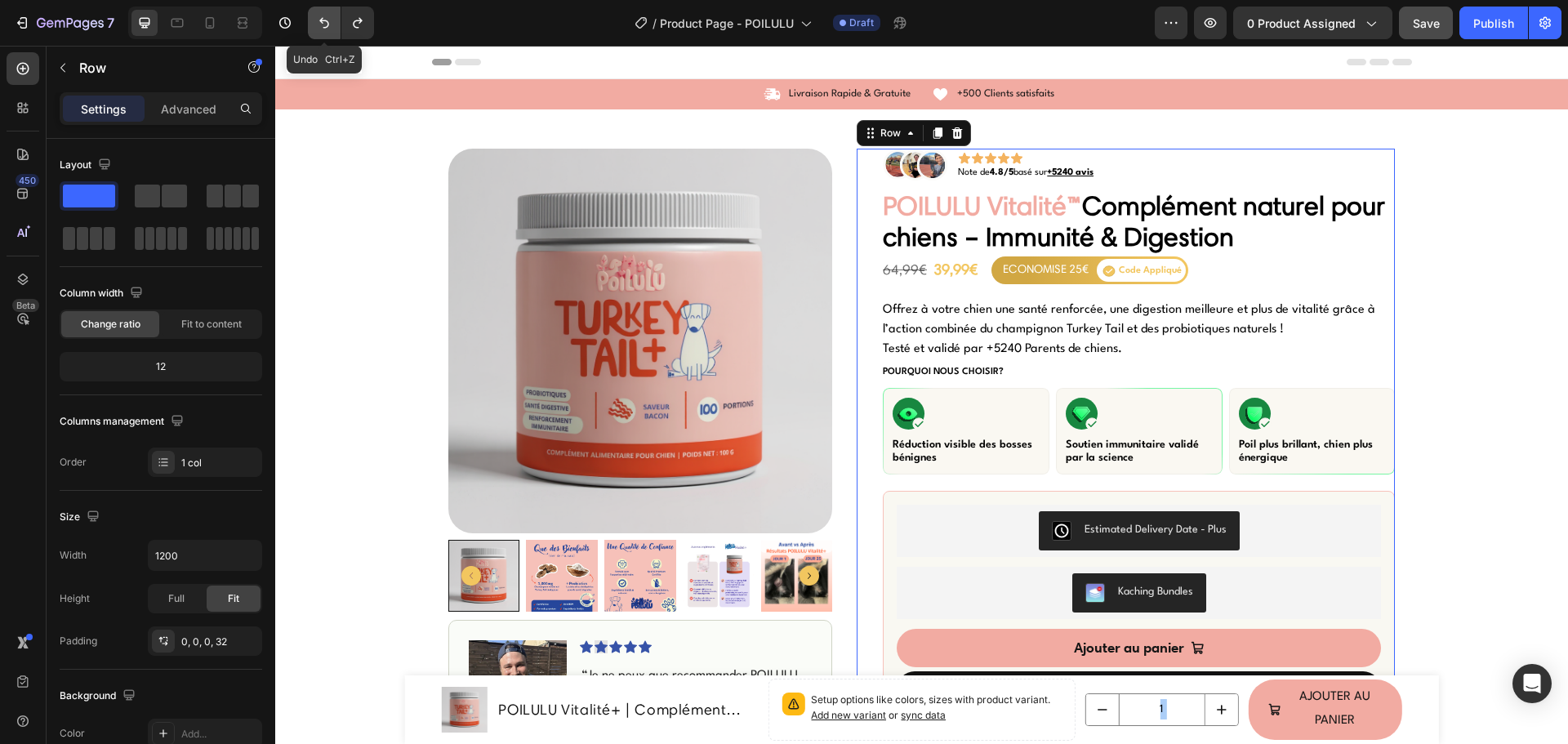
click at [326, 24] on icon "Undo/Redo" at bounding box center [323, 22] width 16 height 16
click at [580, 651] on icon at bounding box center [587, 646] width 13 height 13
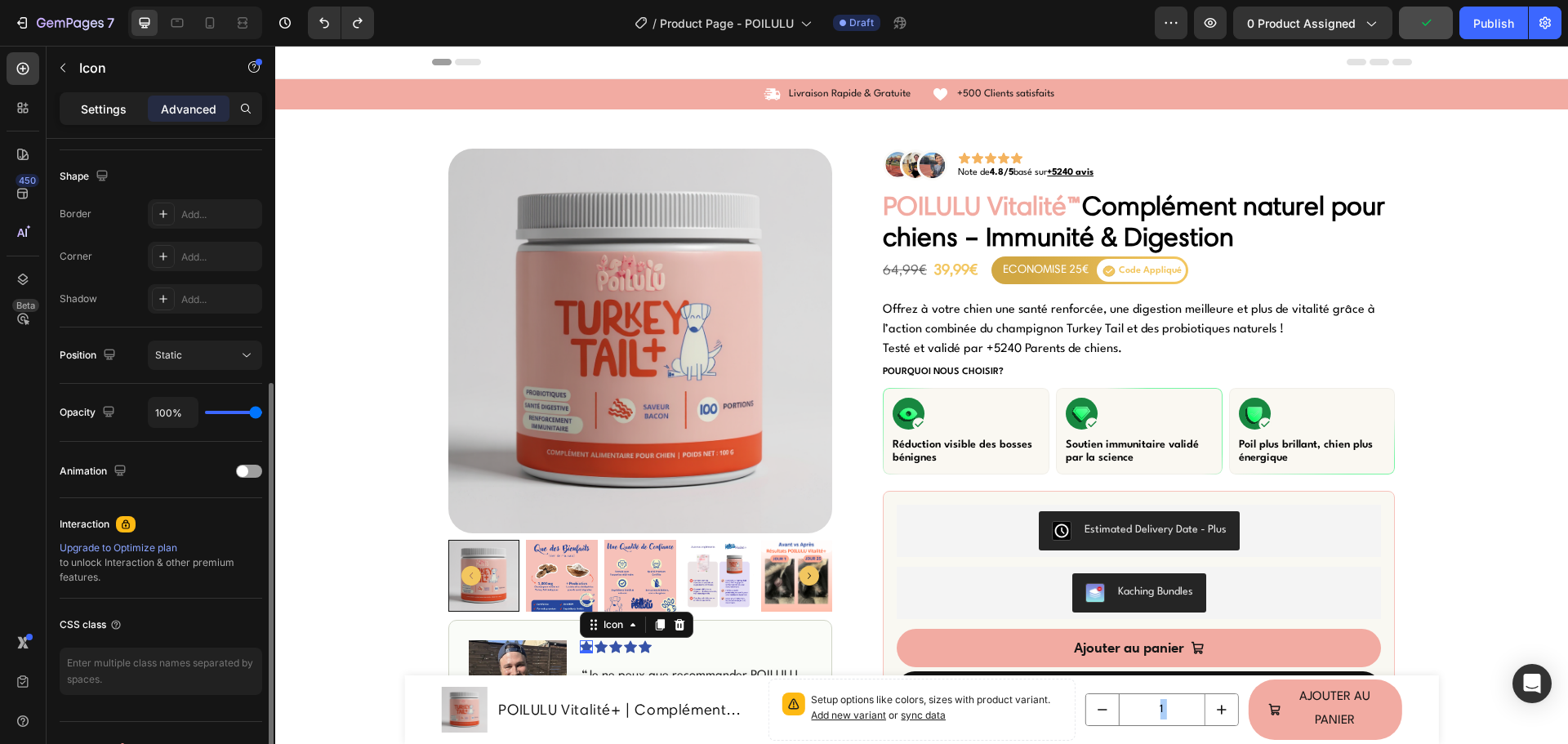
click at [132, 102] on div "Settings" at bounding box center [103, 108] width 82 height 26
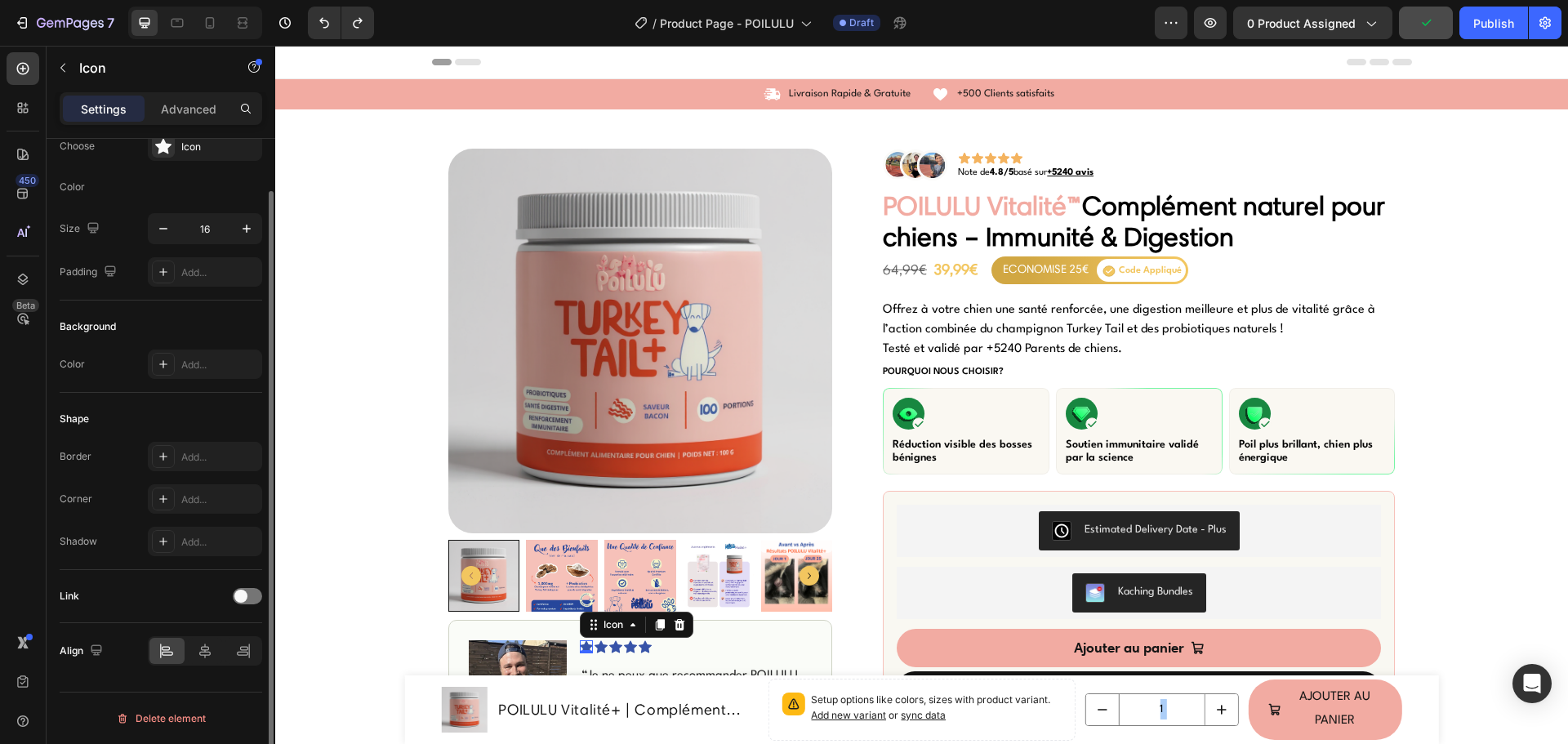
click at [77, 325] on div "Background" at bounding box center [88, 326] width 57 height 14
click at [77, 355] on div "Color" at bounding box center [72, 364] width 25 height 26
click at [73, 365] on div "Color" at bounding box center [72, 364] width 25 height 14
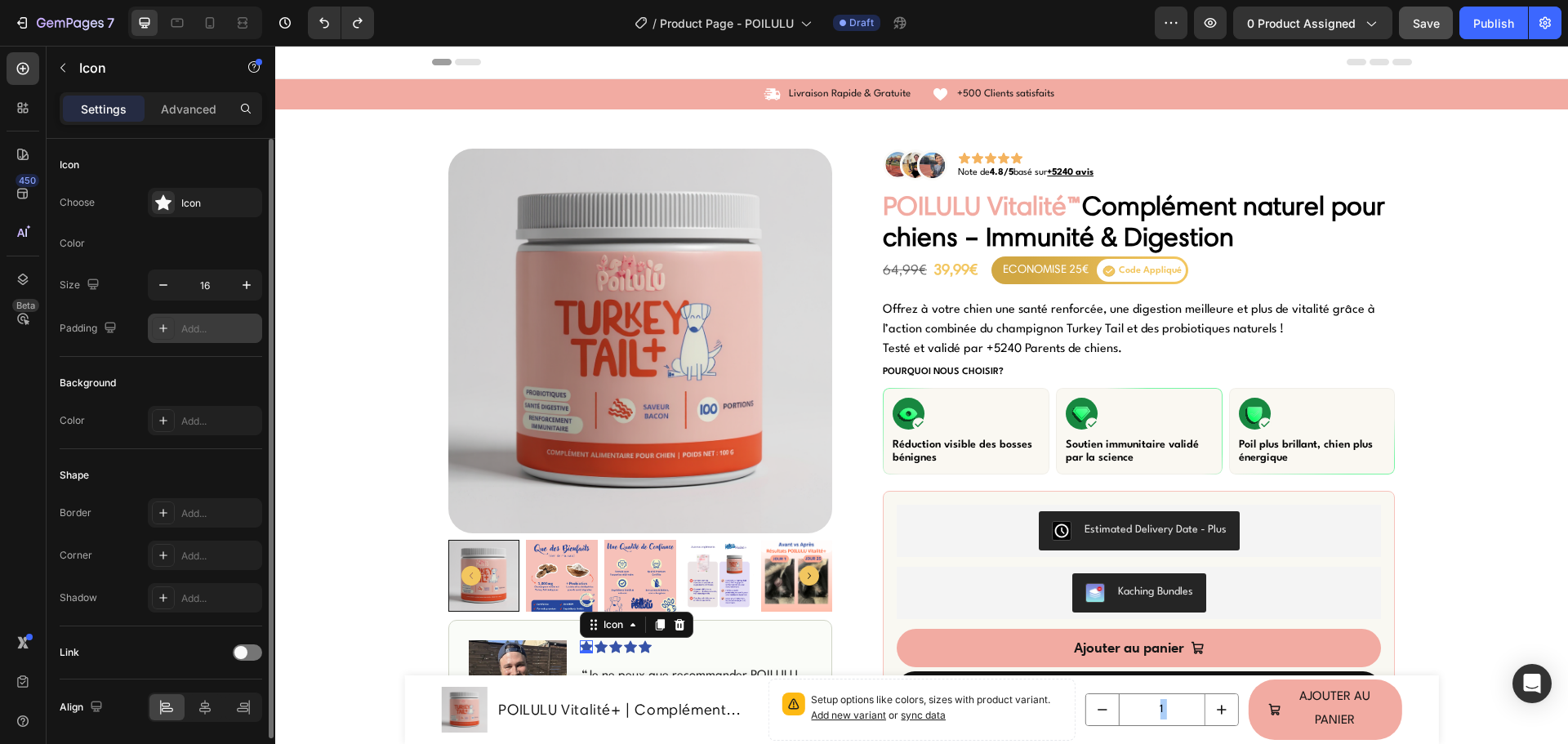
click at [201, 332] on div "Add..." at bounding box center [219, 328] width 77 height 14
click at [330, 29] on icon "Undo/Redo" at bounding box center [323, 22] width 16 height 16
click at [169, 240] on div at bounding box center [164, 245] width 21 height 21
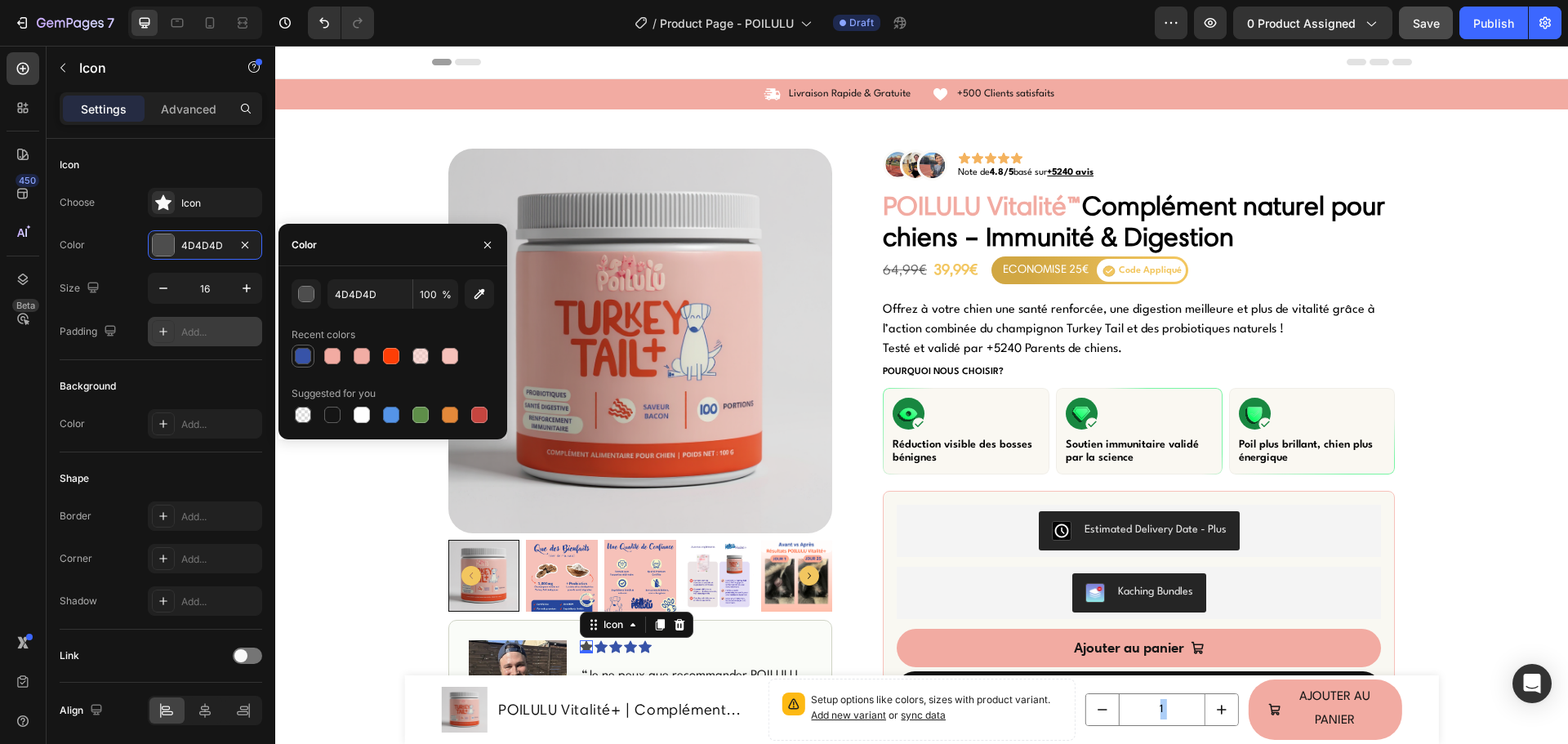
click at [303, 358] on div at bounding box center [302, 356] width 16 height 16
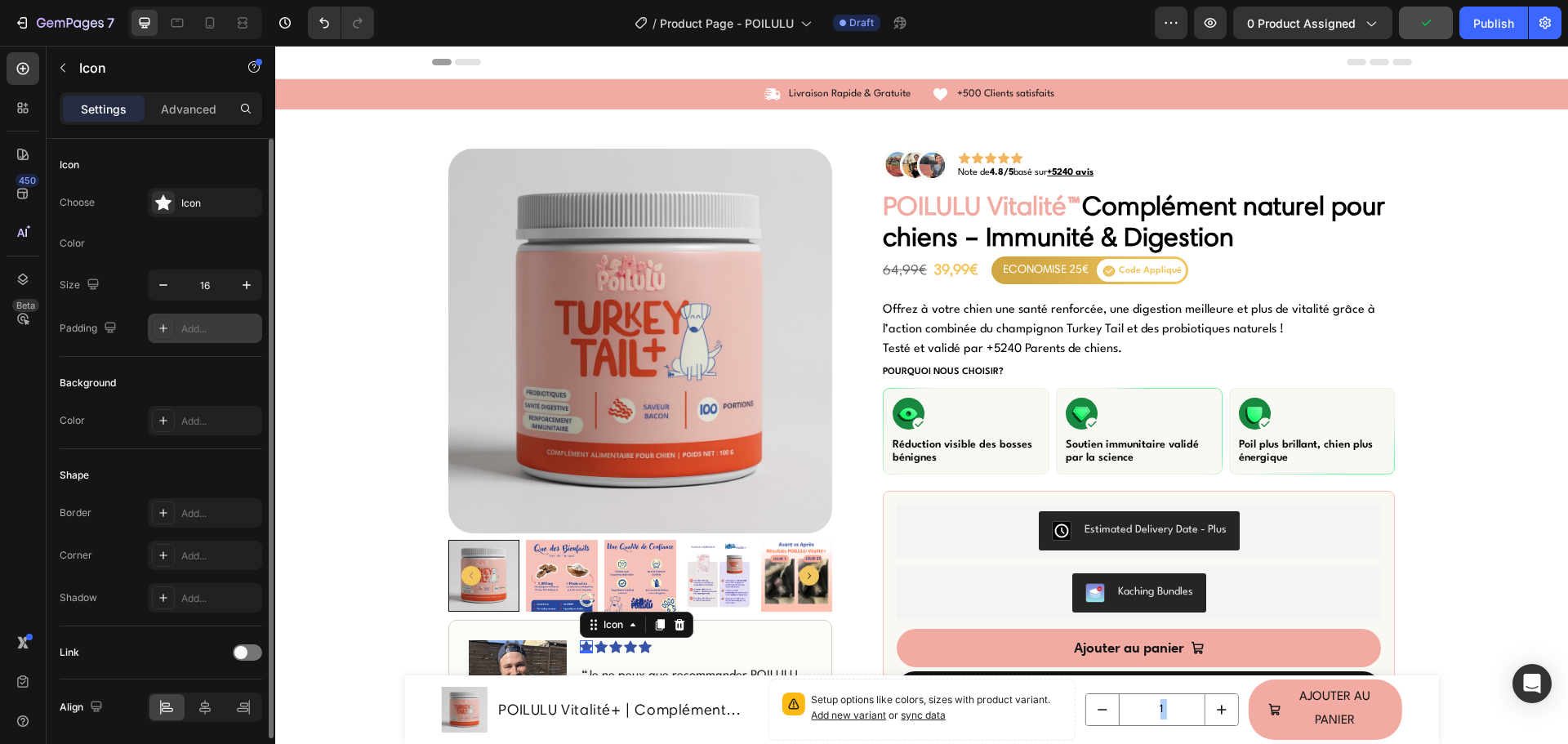
click at [172, 243] on div "Color" at bounding box center [161, 243] width 202 height 26
click at [151, 251] on div "Color" at bounding box center [161, 243] width 202 height 26
click at [83, 244] on div "Color" at bounding box center [72, 243] width 25 height 14
click at [145, 241] on div "Color" at bounding box center [161, 243] width 202 height 26
click at [189, 250] on div "Color" at bounding box center [161, 243] width 202 height 26
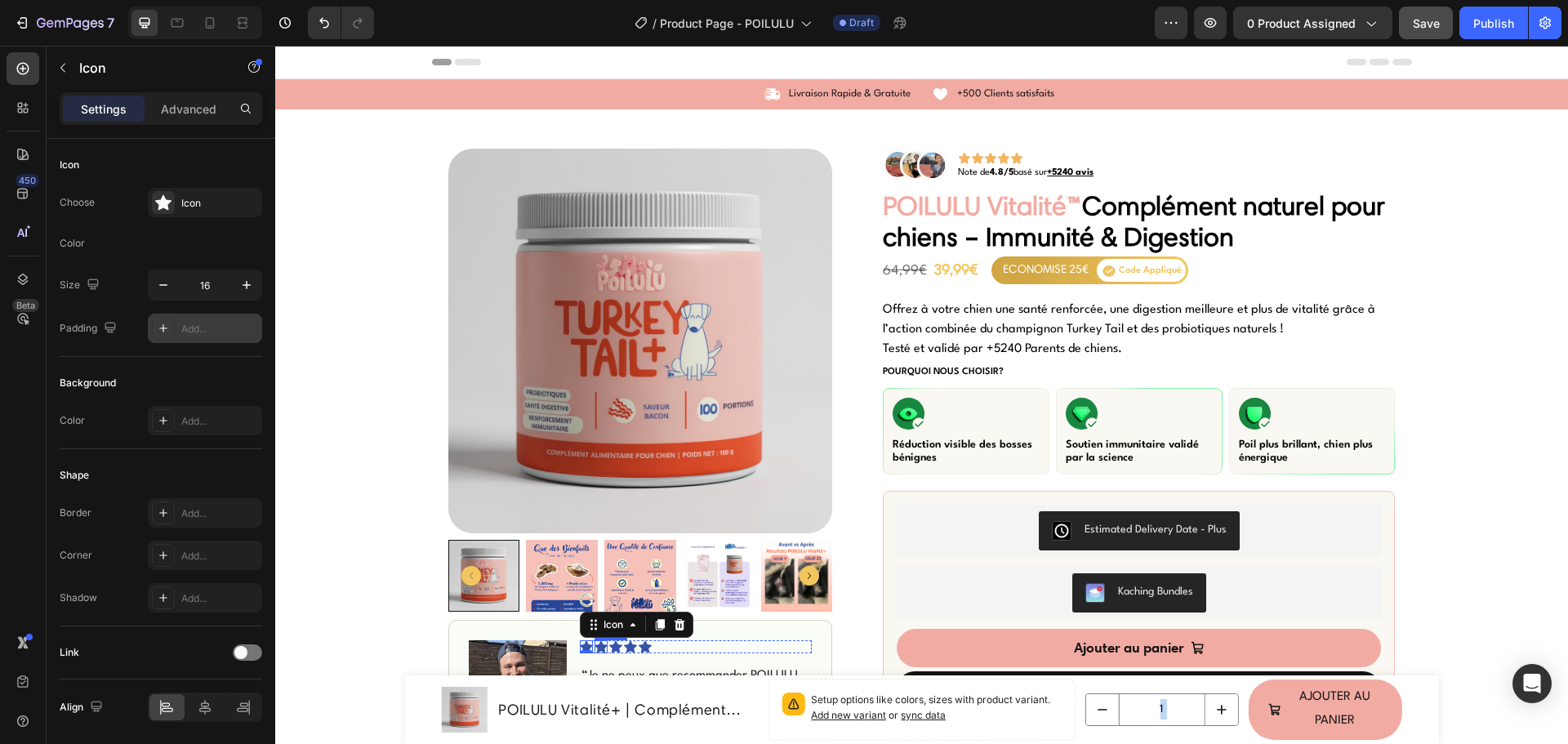
click at [594, 648] on icon at bounding box center [601, 647] width 13 height 13
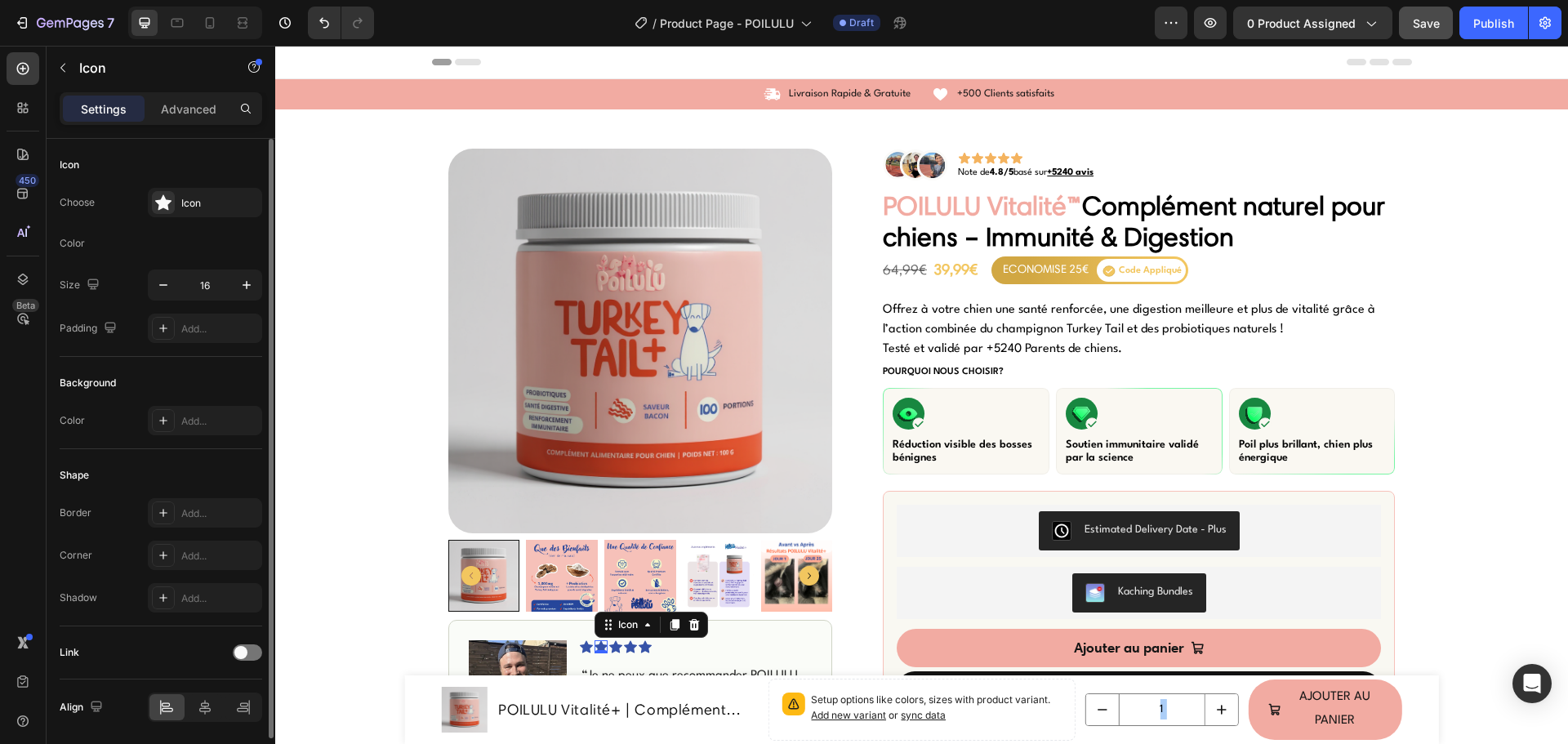
click at [182, 249] on div "Color" at bounding box center [161, 243] width 202 height 26
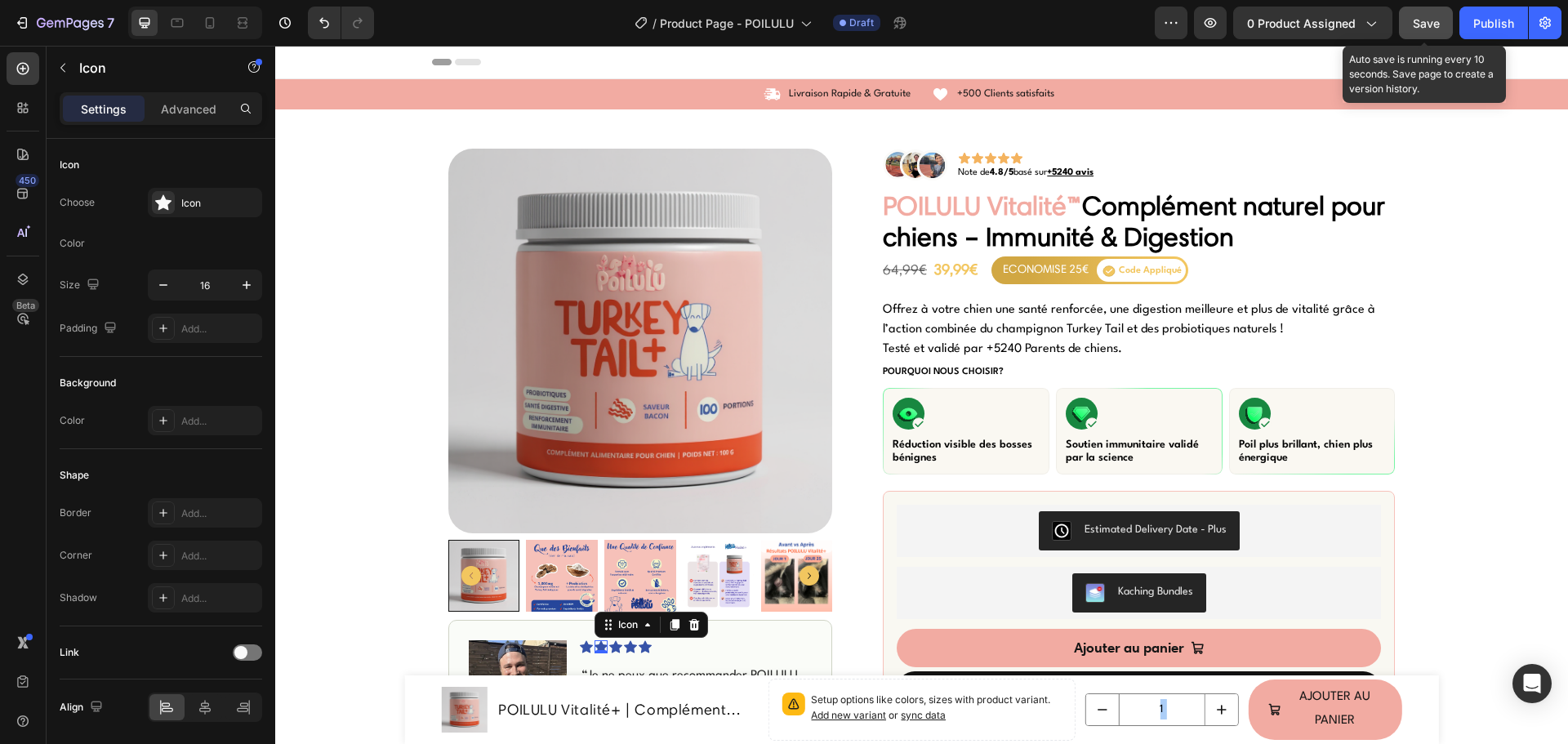
click at [1422, 26] on span "Save" at bounding box center [1426, 23] width 27 height 13
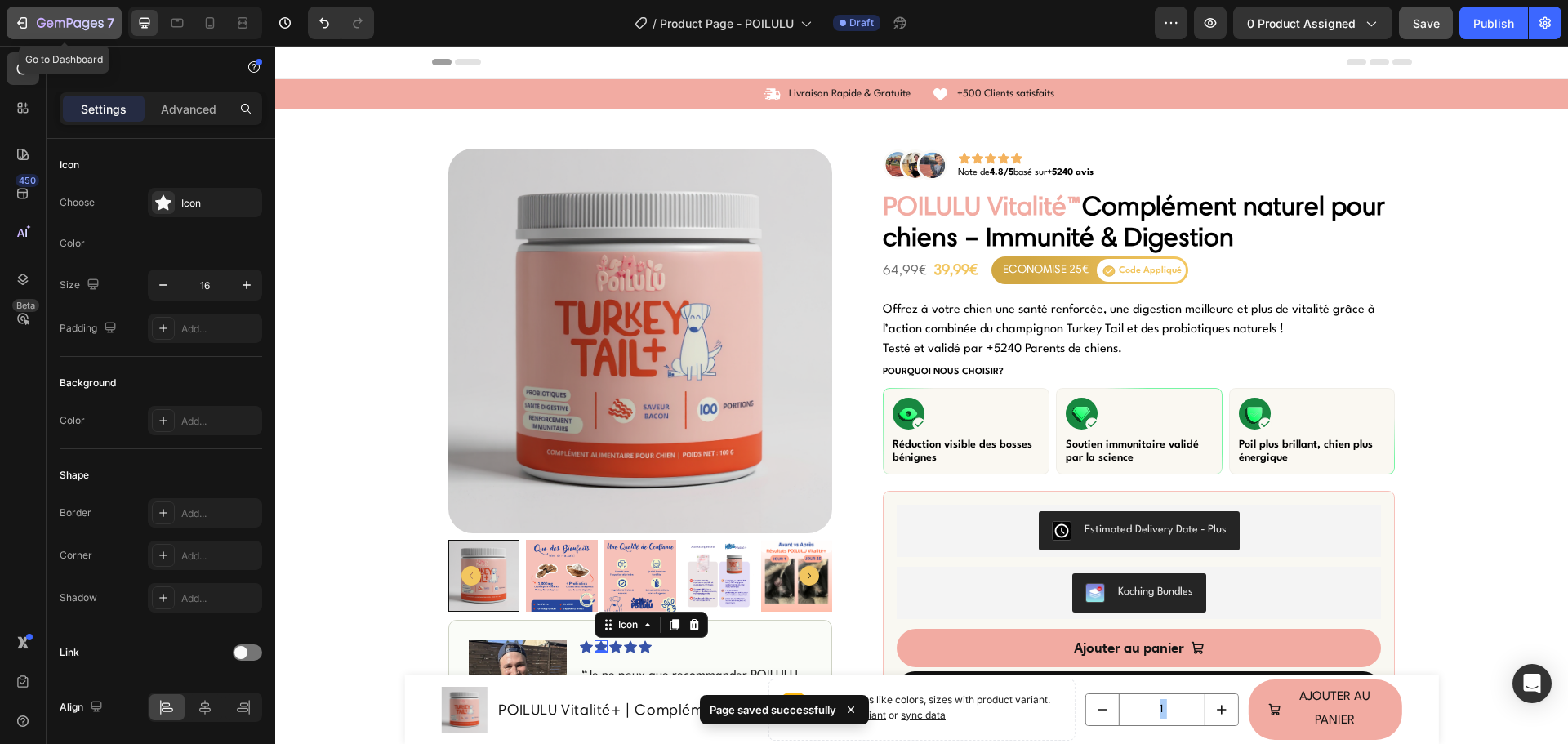
click at [21, 19] on icon "button" at bounding box center [21, 22] width 16 height 16
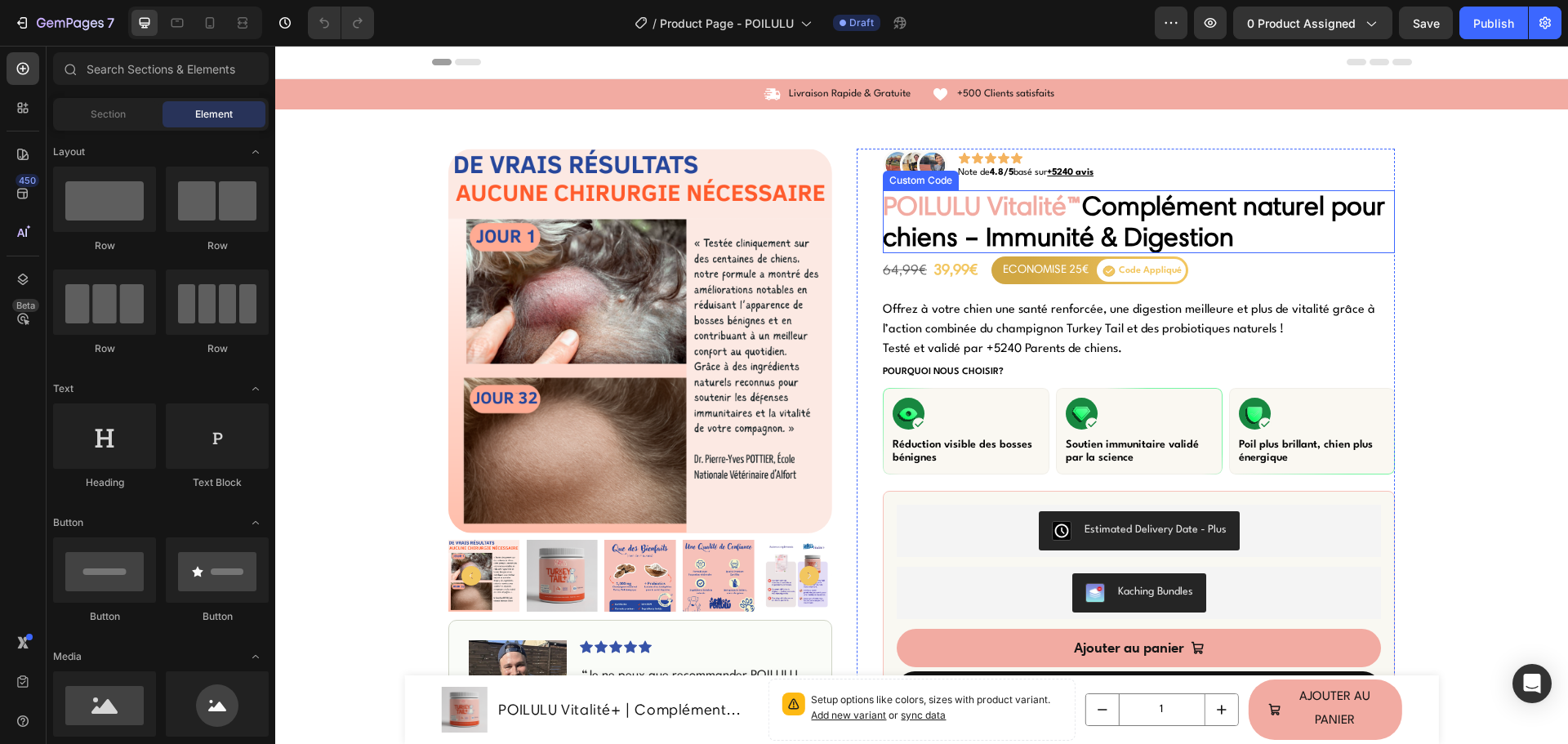
click at [943, 214] on span "POILULU Vitalité™" at bounding box center [981, 205] width 199 height 32
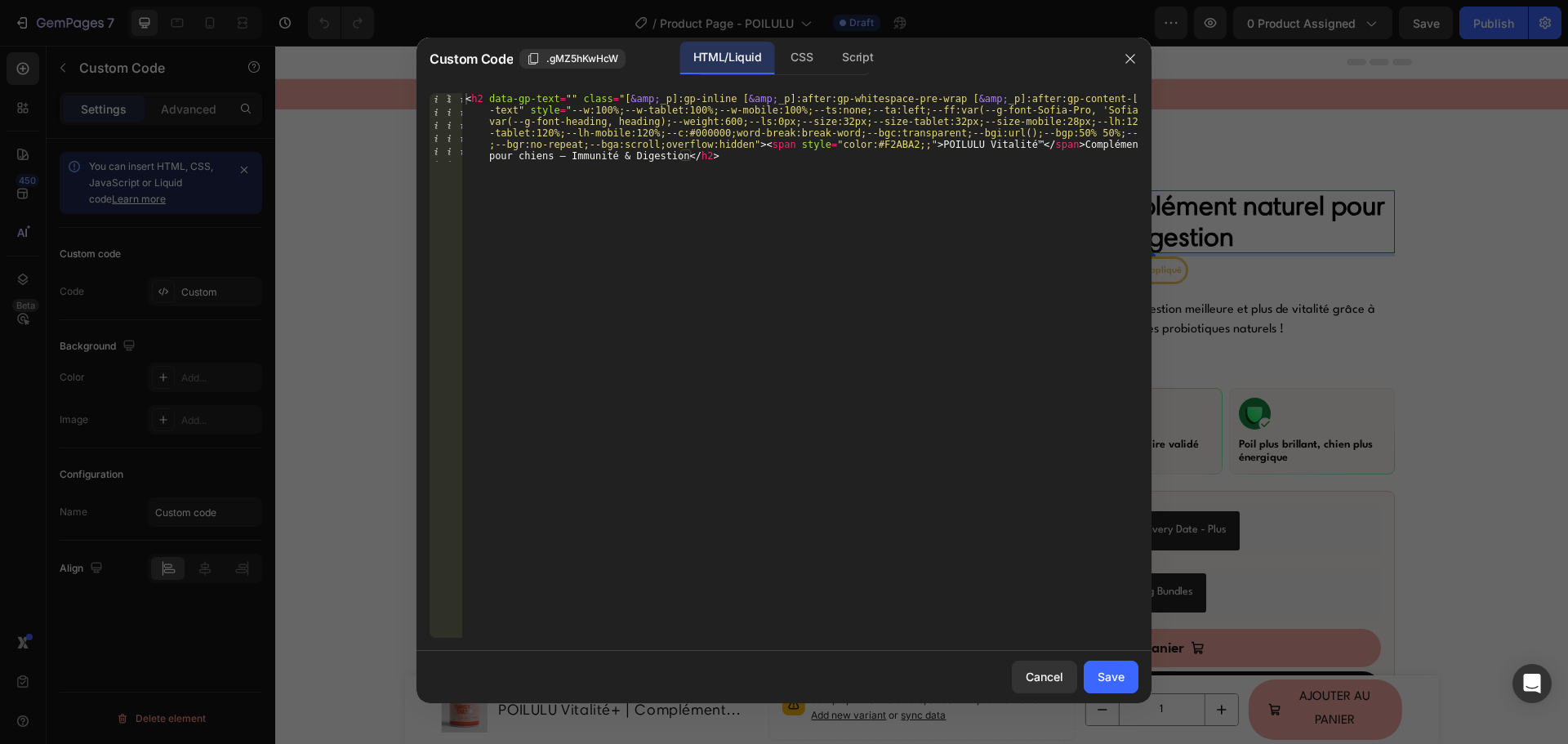
click at [861, 147] on div "< h2 data-gp-text = "" class = "[ &amp; _p]:gp-inline [ &amp; _p]:after:gp-whit…" at bounding box center [799, 434] width 676 height 682
click at [1034, 670] on div "Cancel" at bounding box center [1044, 677] width 38 height 17
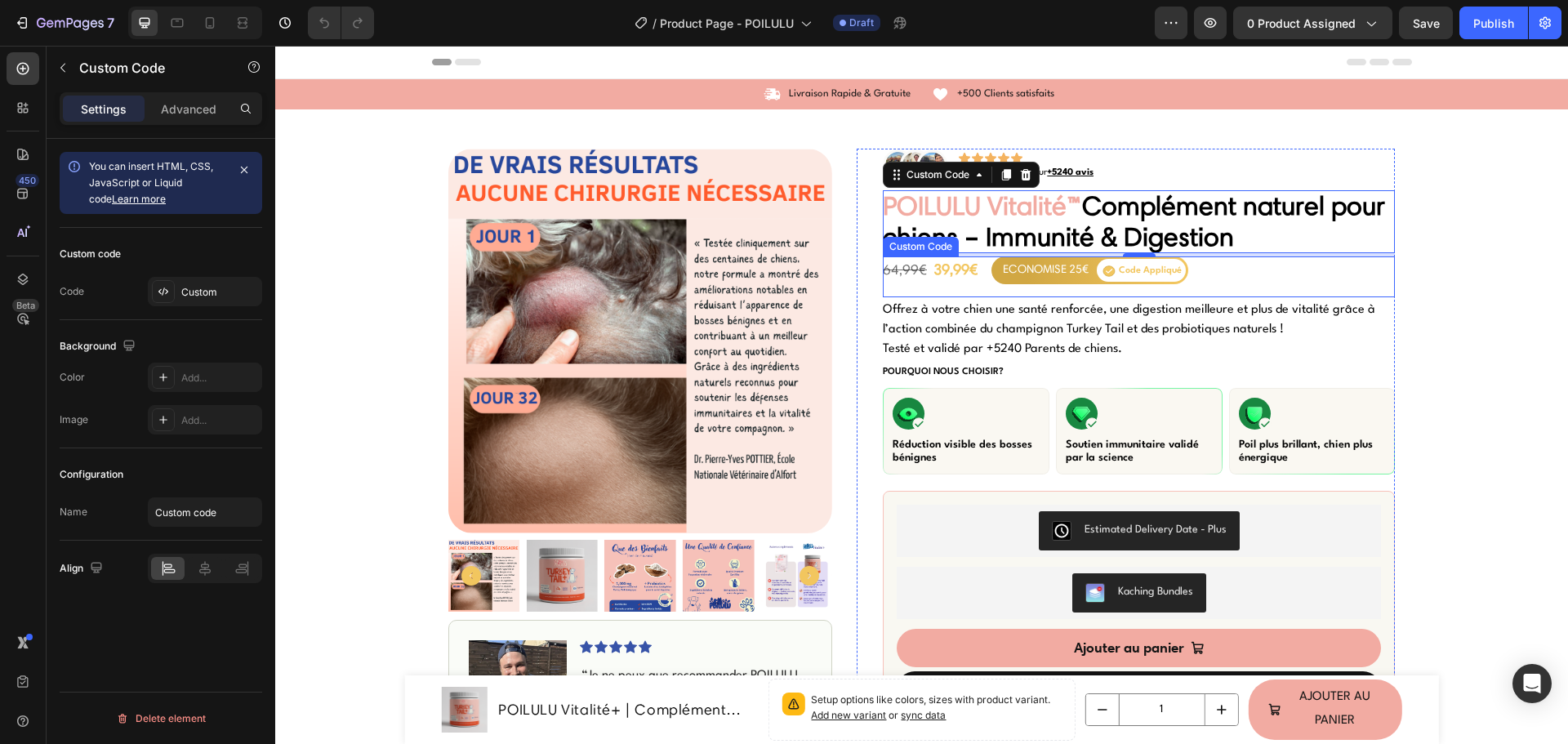
click at [953, 274] on div "39,99€" at bounding box center [955, 269] width 44 height 22
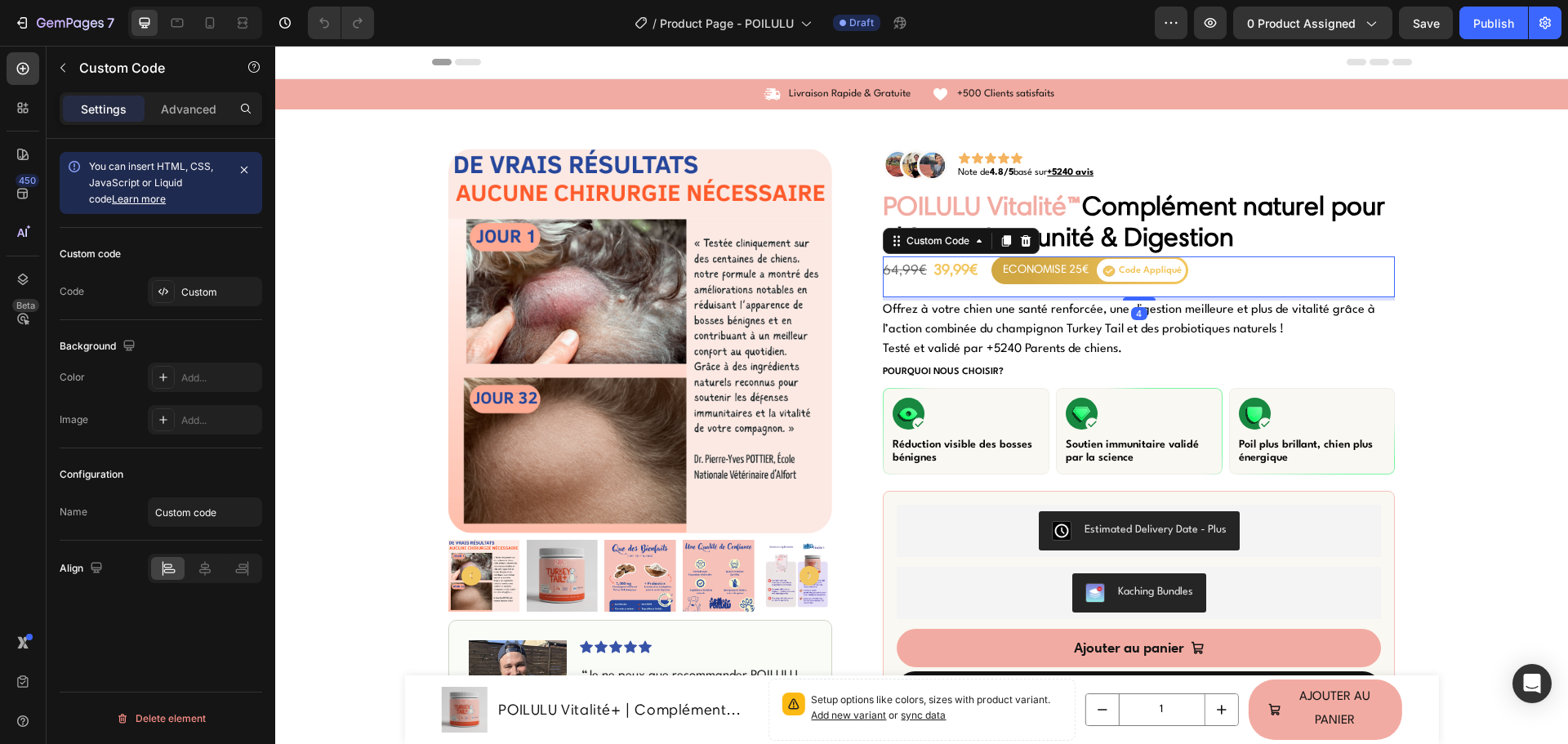
click at [952, 274] on div "39,99€" at bounding box center [955, 269] width 44 height 22
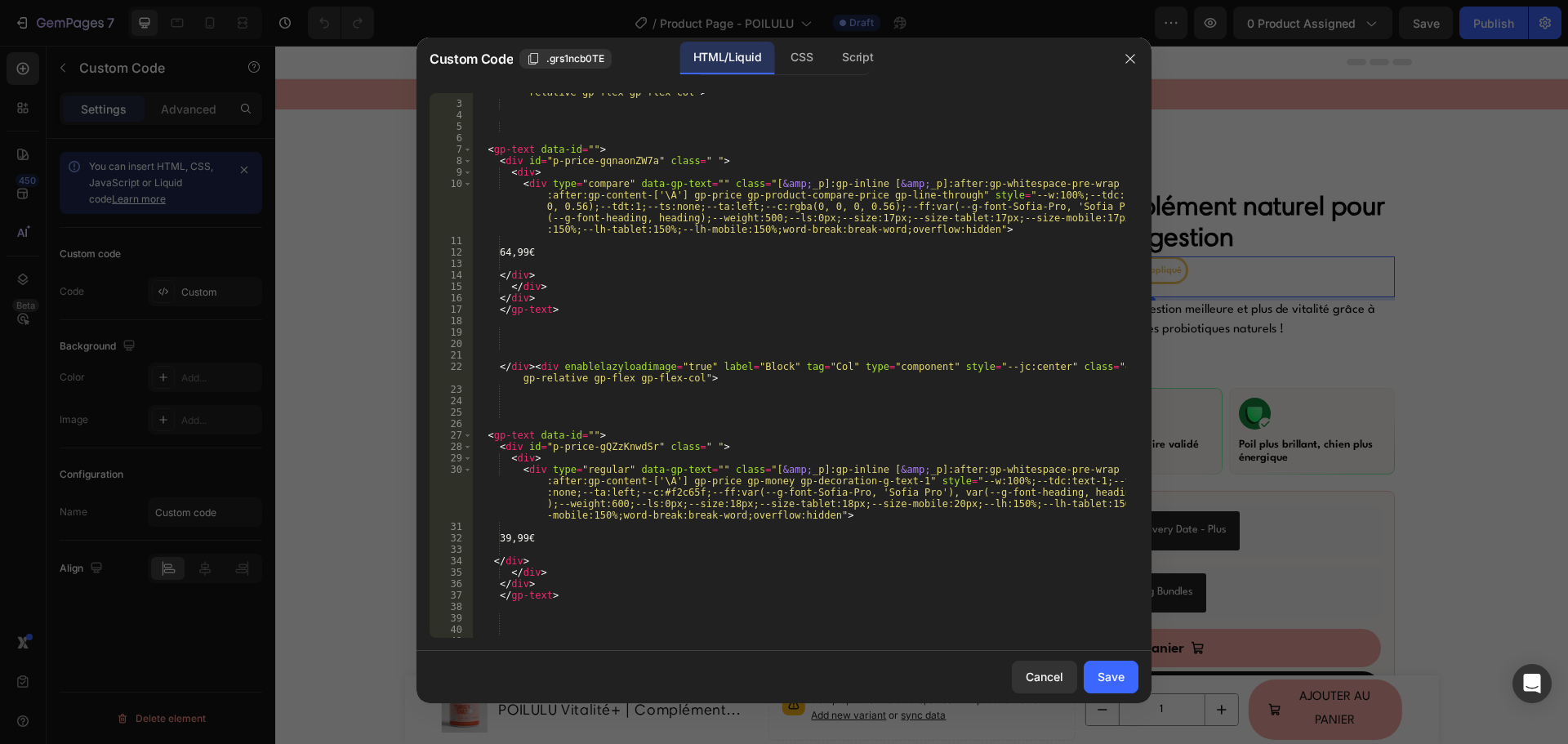
scroll to position [245, 0]
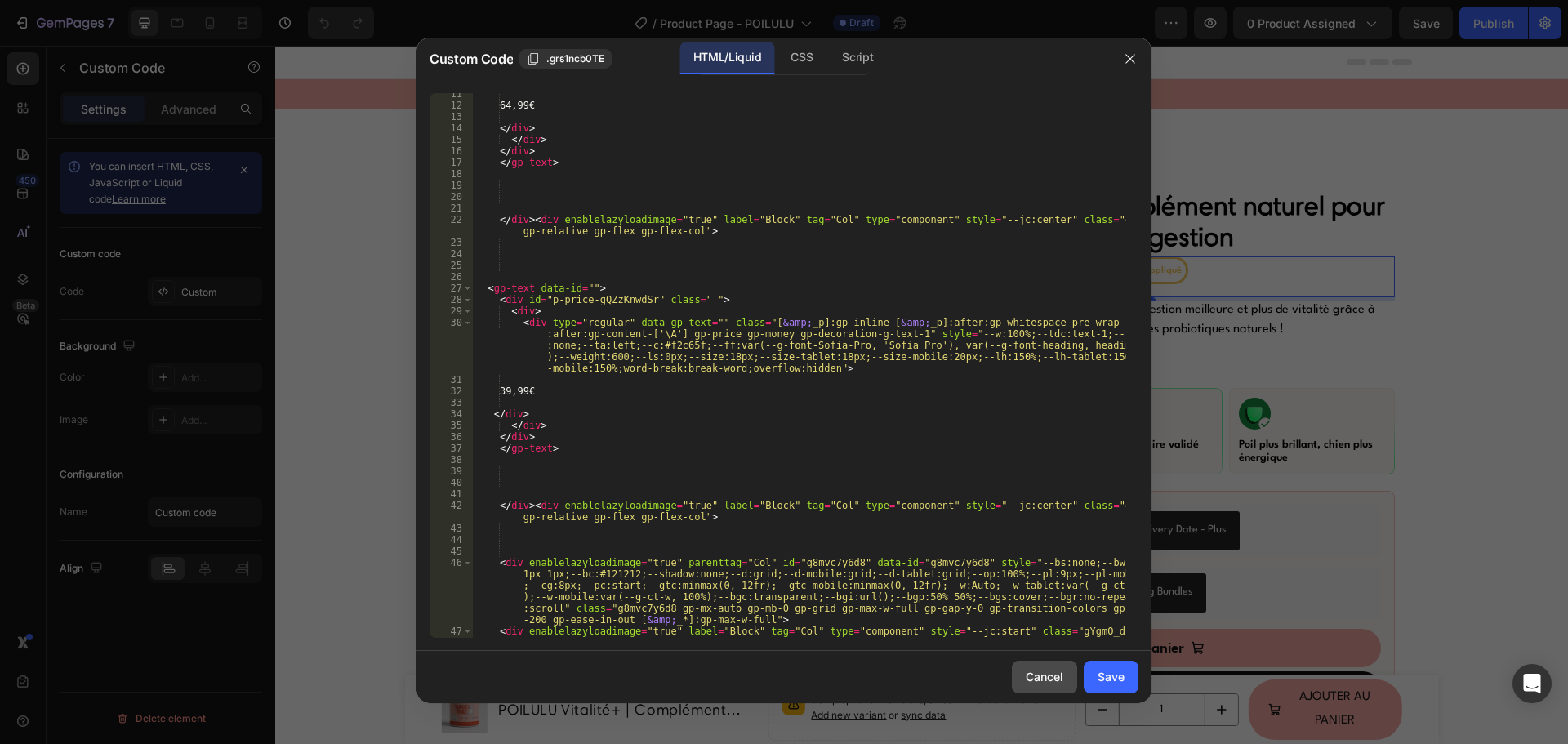
click at [1034, 674] on div "Cancel" at bounding box center [1044, 677] width 38 height 17
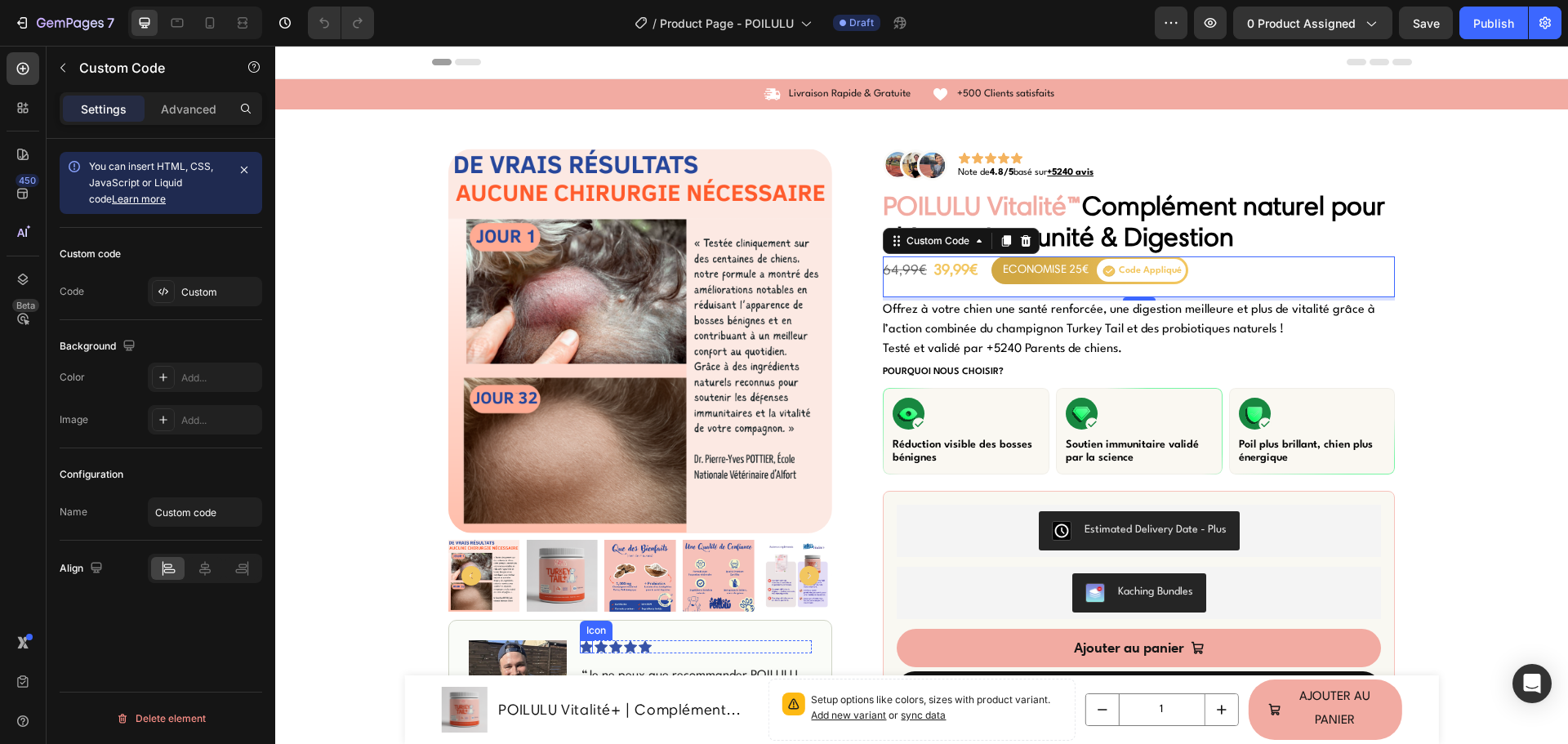
click at [580, 647] on icon at bounding box center [587, 646] width 13 height 13
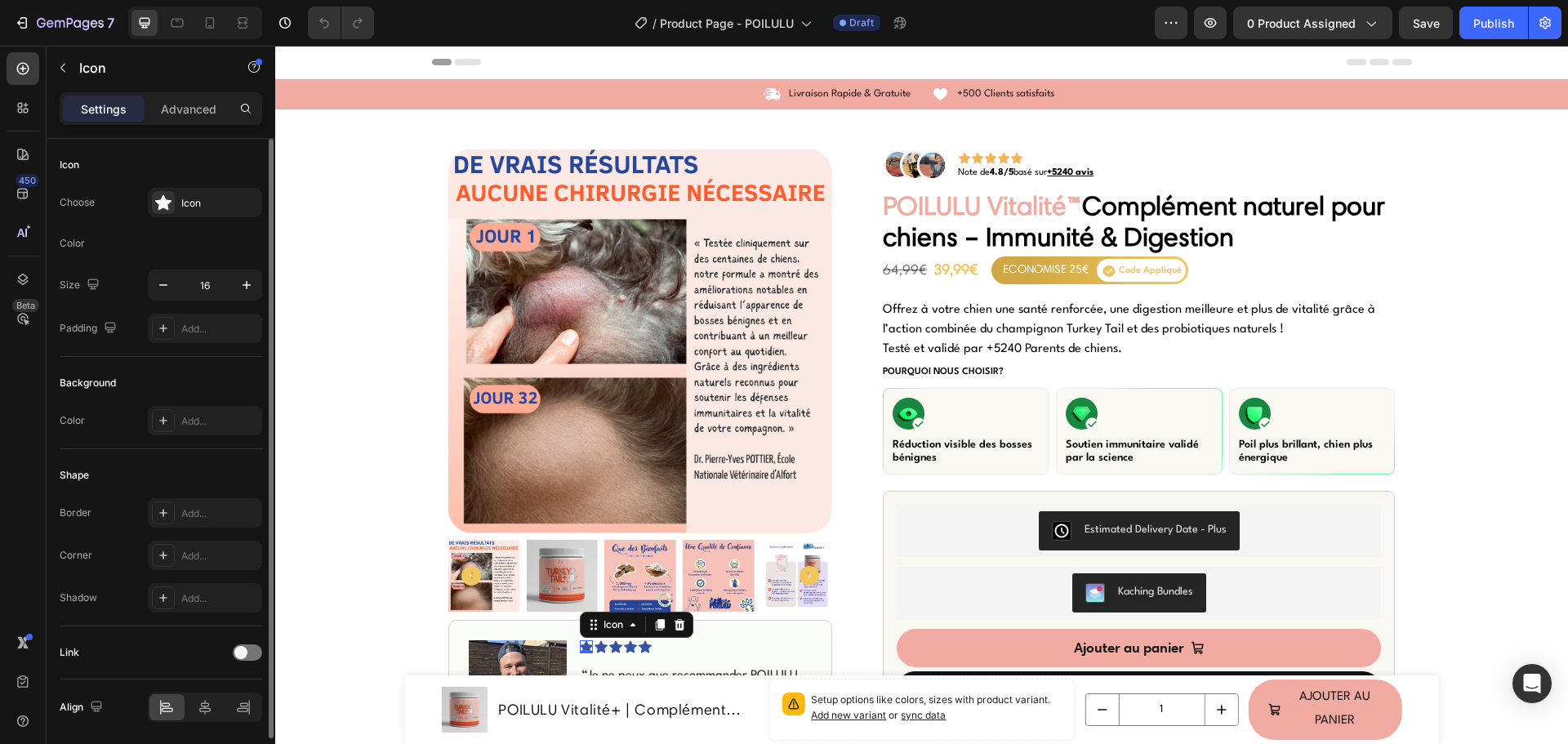
click at [162, 241] on div "Color" at bounding box center [161, 243] width 202 height 26
click at [168, 289] on icon "button" at bounding box center [163, 285] width 16 height 16
click at [249, 287] on icon "button" at bounding box center [246, 288] width 16 height 16
click at [165, 241] on div at bounding box center [164, 245] width 21 height 21
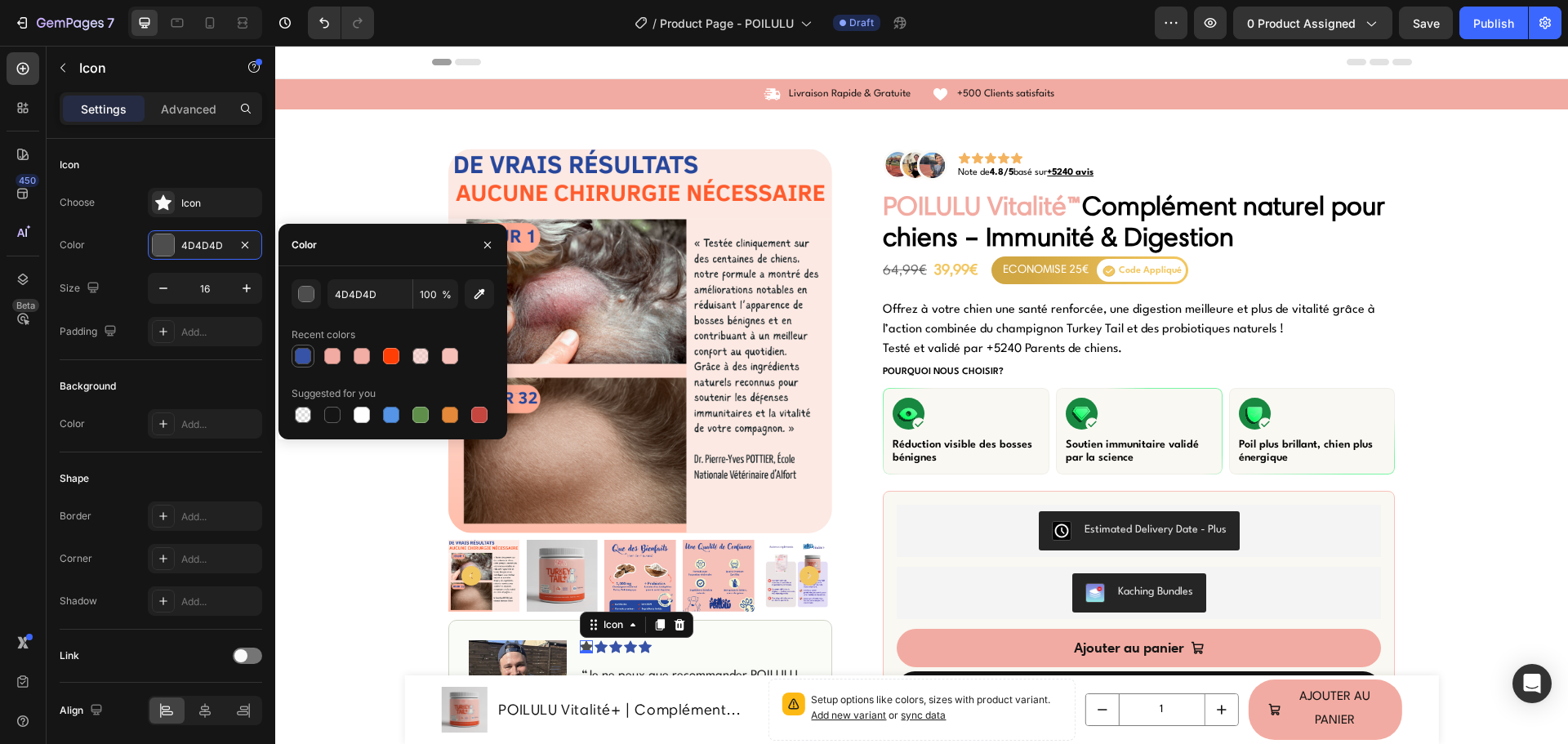
drag, startPoint x: 305, startPoint y: 363, endPoint x: 30, endPoint y: 316, distance: 279.0
click at [305, 363] on div at bounding box center [302, 356] width 16 height 16
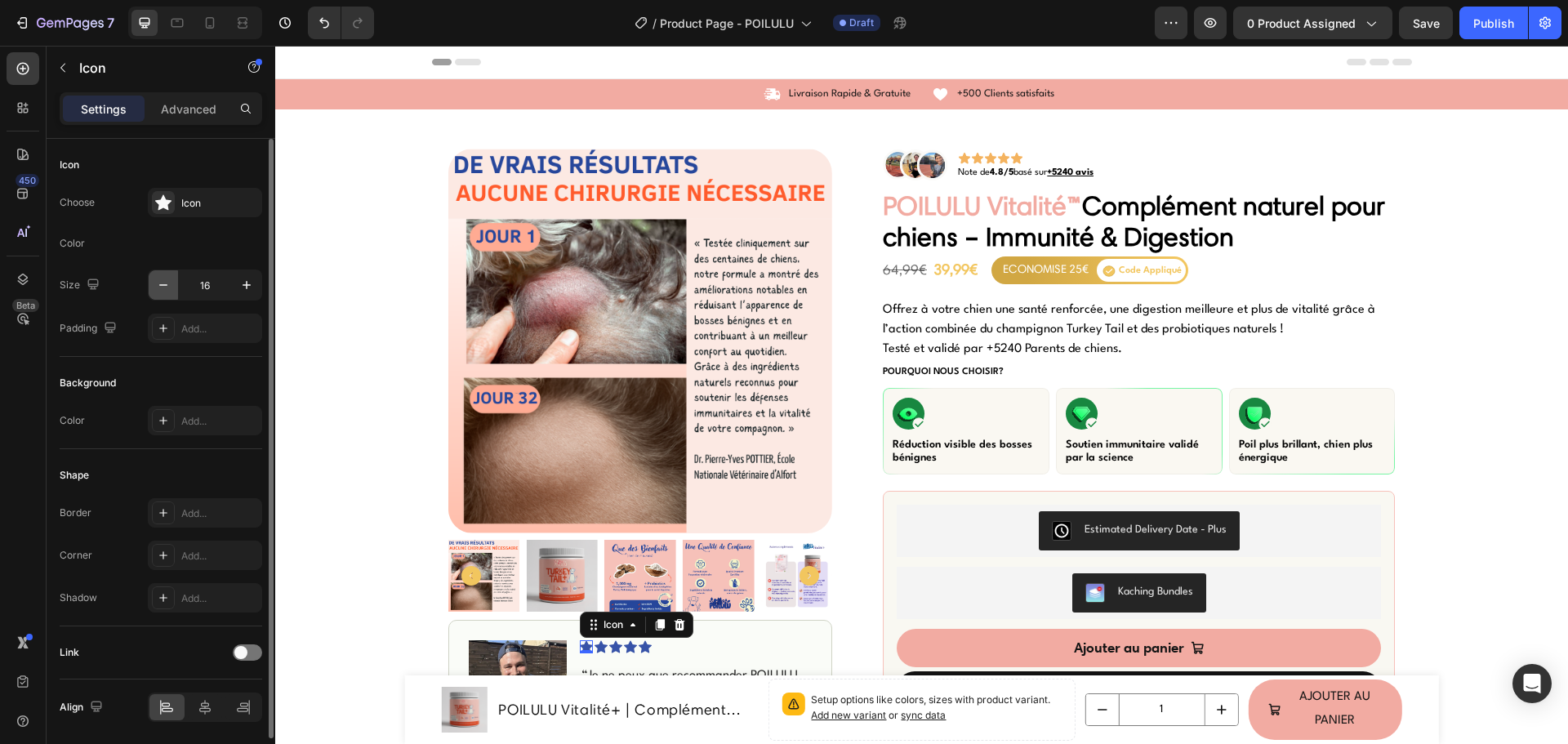
click at [165, 284] on icon "button" at bounding box center [163, 285] width 16 height 16
click at [253, 291] on icon "button" at bounding box center [246, 285] width 16 height 16
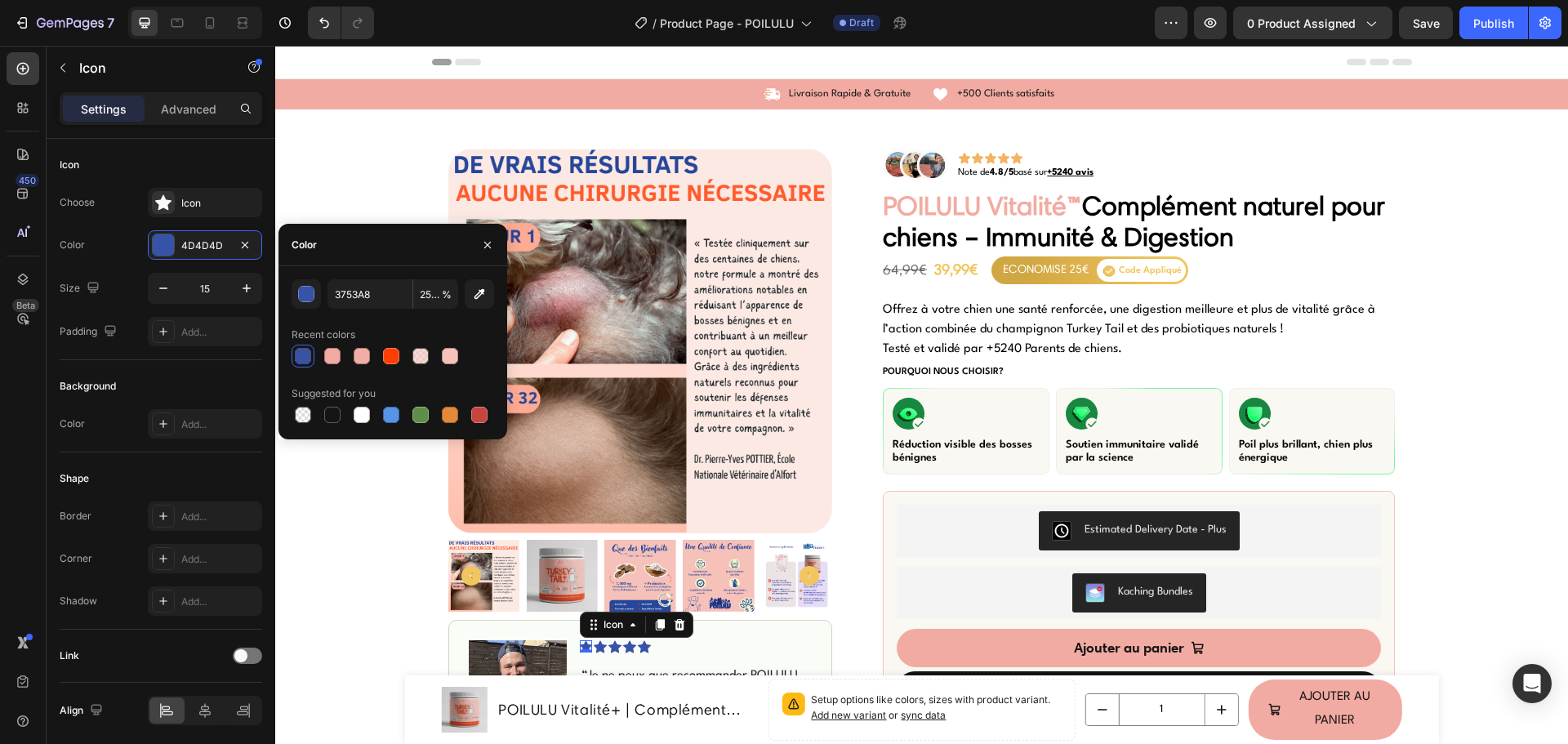
type input "16"
click at [342, 298] on input "3753A8" at bounding box center [369, 294] width 85 height 30
click at [994, 214] on span "POILULU Vitalité™" at bounding box center [981, 205] width 199 height 32
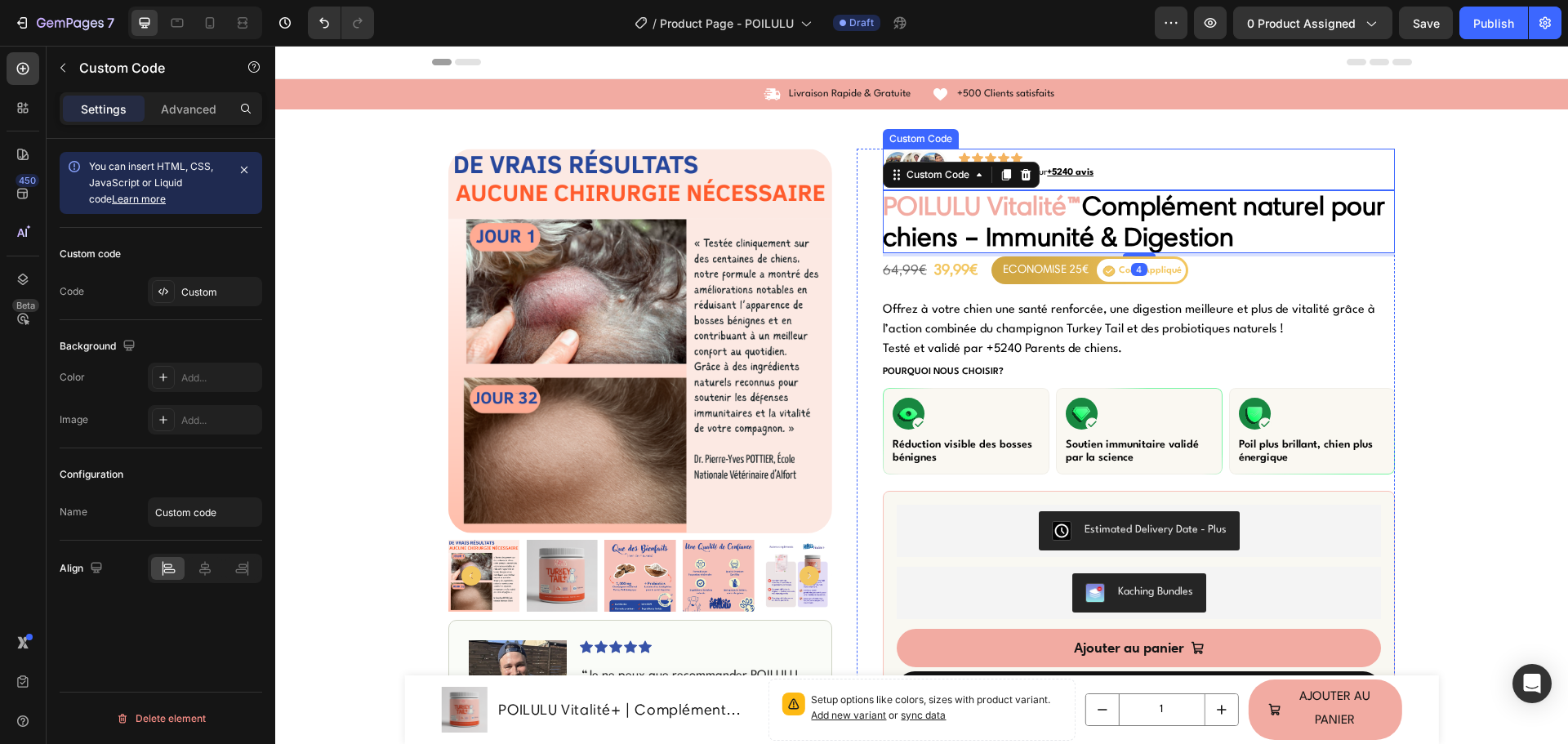
click at [997, 154] on icon at bounding box center [1003, 159] width 13 height 13
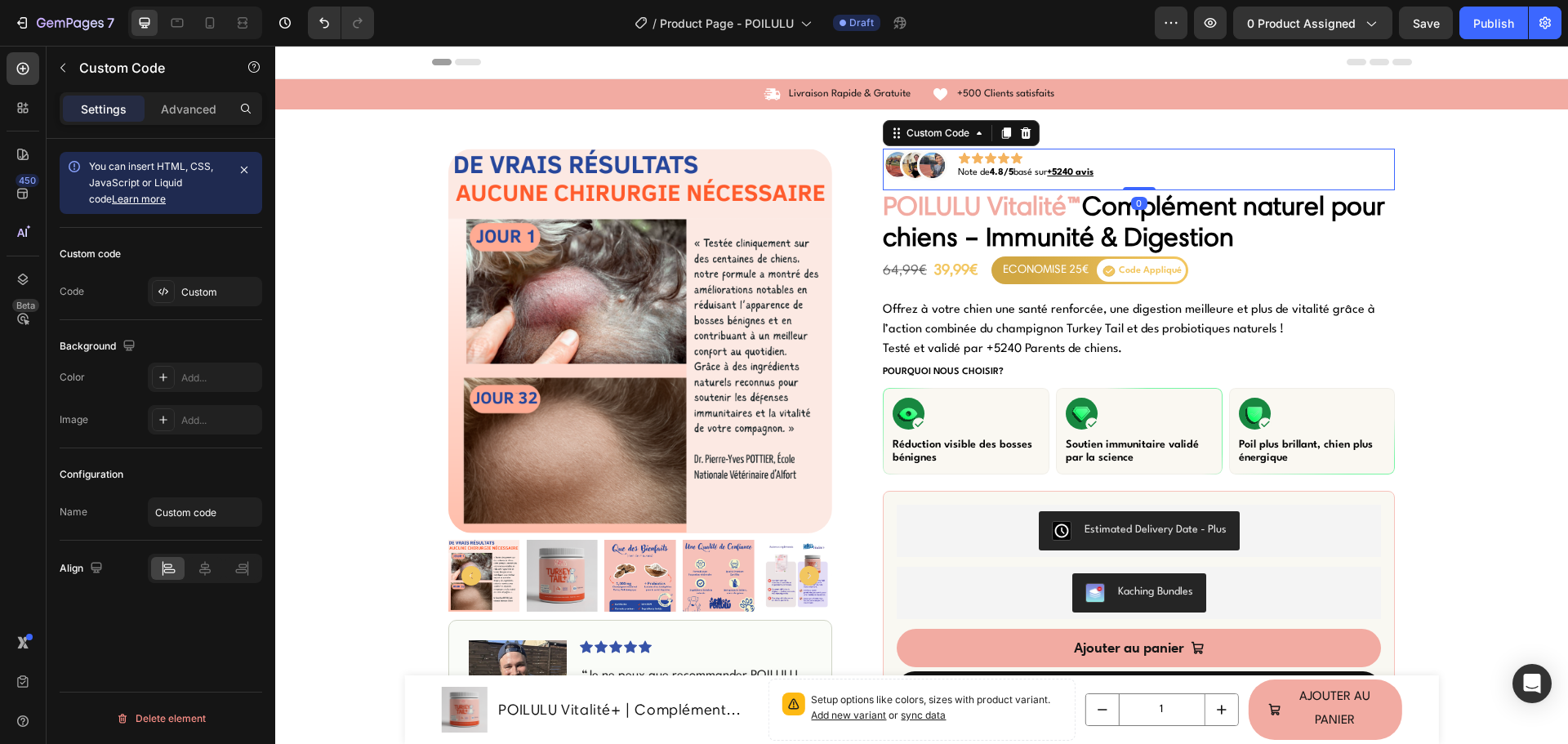
click at [997, 154] on icon at bounding box center [1003, 159] width 13 height 13
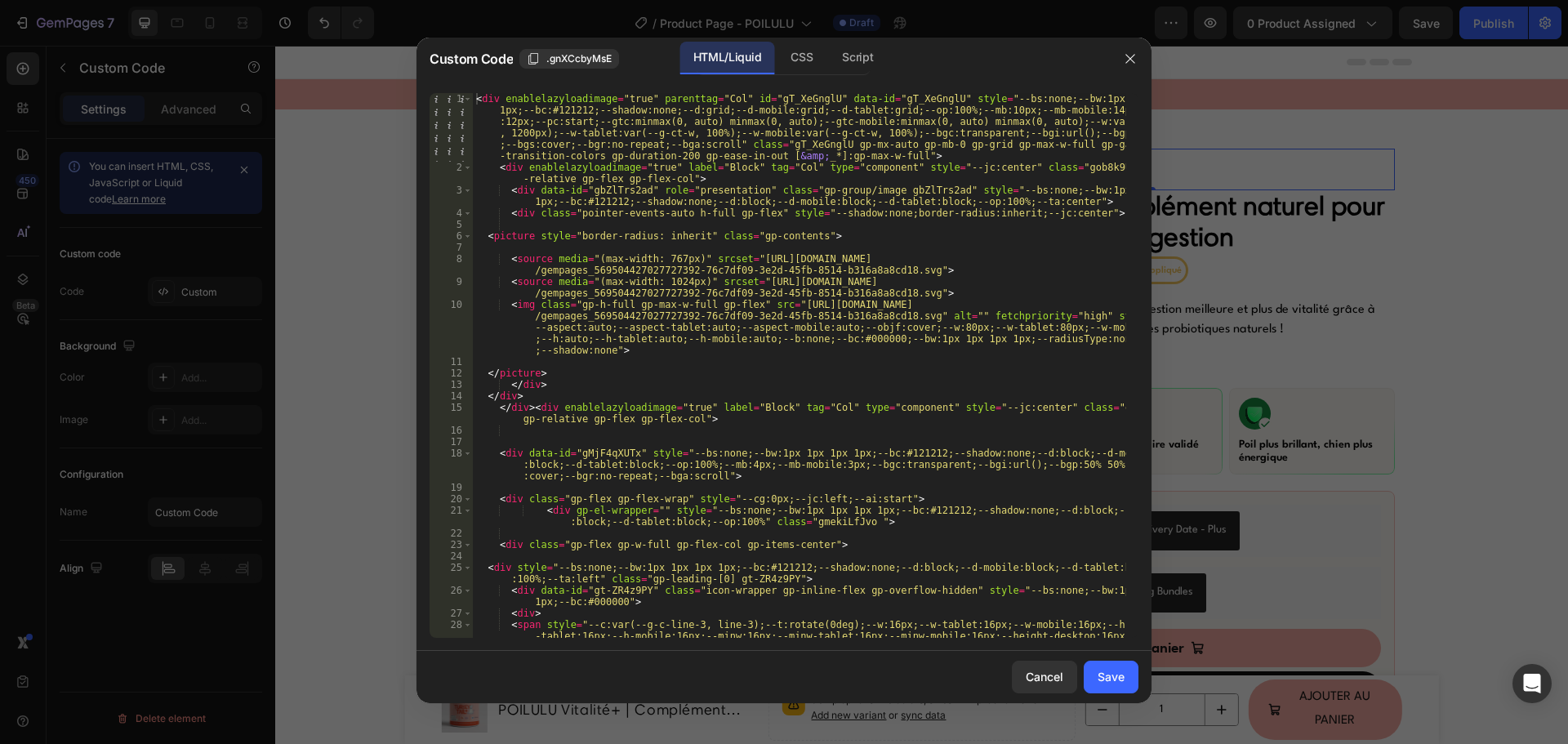
click at [726, 476] on div "< div enablelazyloadimage = "true" parenttag = "Col" id = "gT_XeGnglU" data-id …" at bounding box center [798, 440] width 653 height 694
type textarea "<div data-id="gMjF4qXUTx" style="--bs:none;--bw:1px 1px 1px 1px;--bc:#121212;--…"
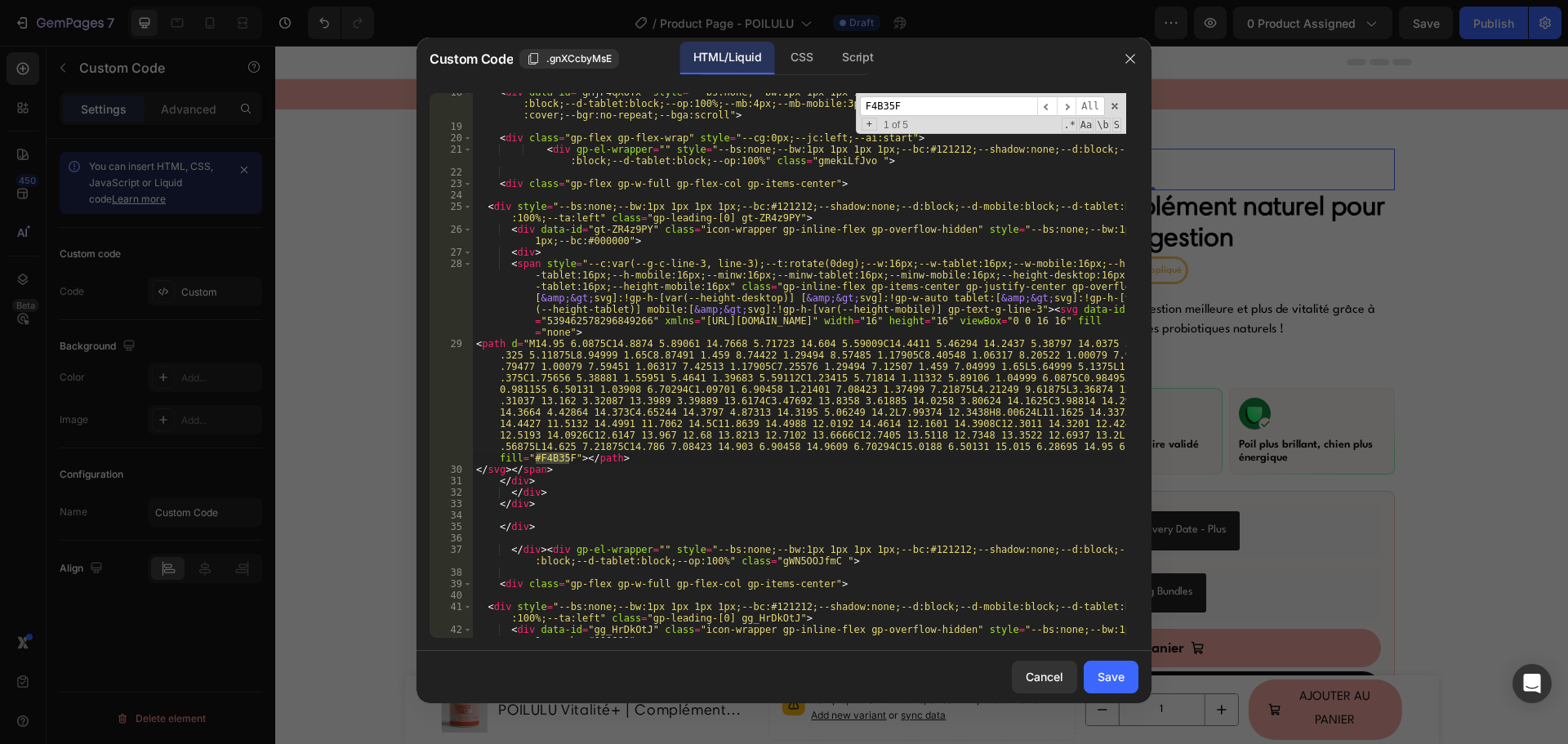
scroll to position [313, 0]
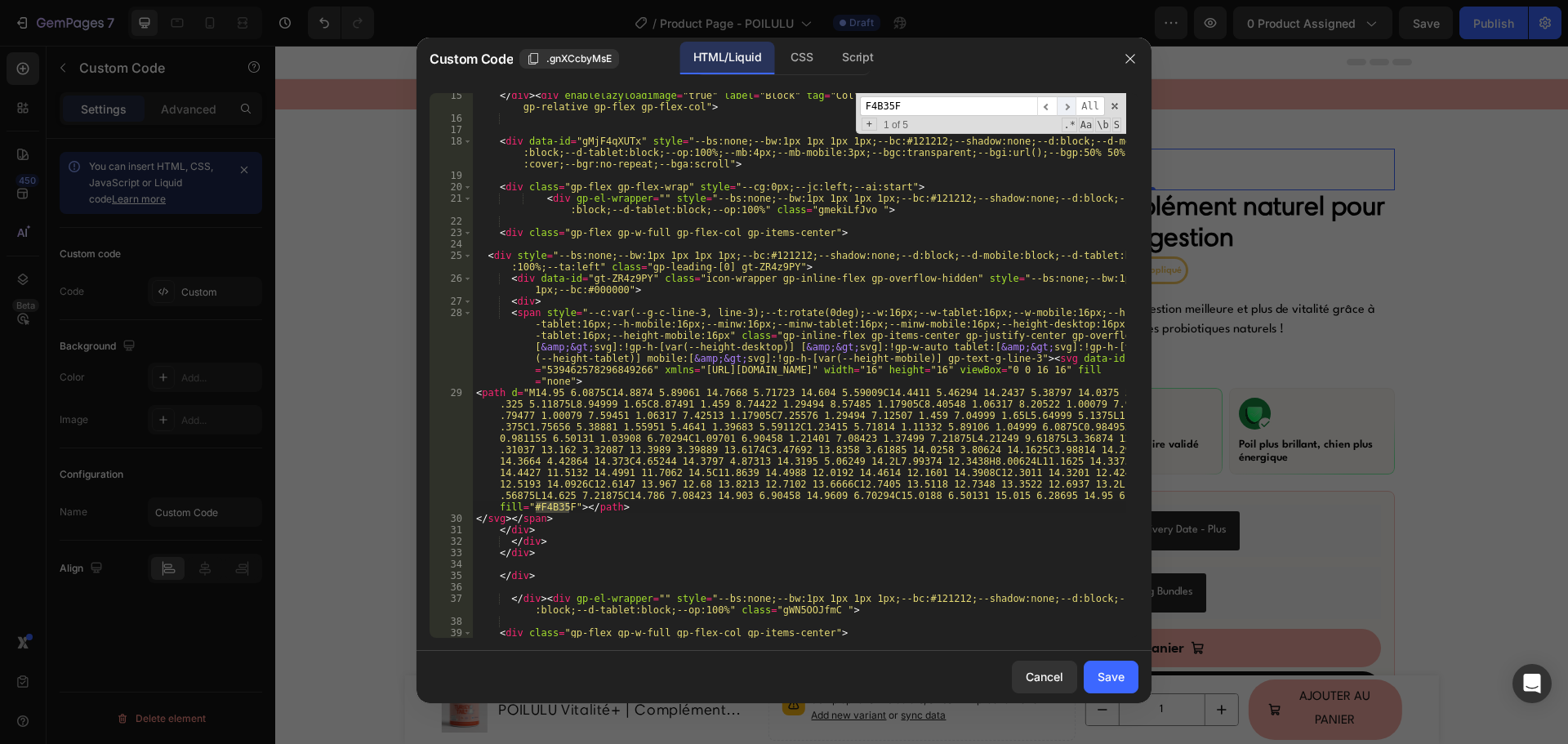
type input "F4B35F"
click at [1067, 105] on span "​" at bounding box center [1066, 106] width 19 height 20
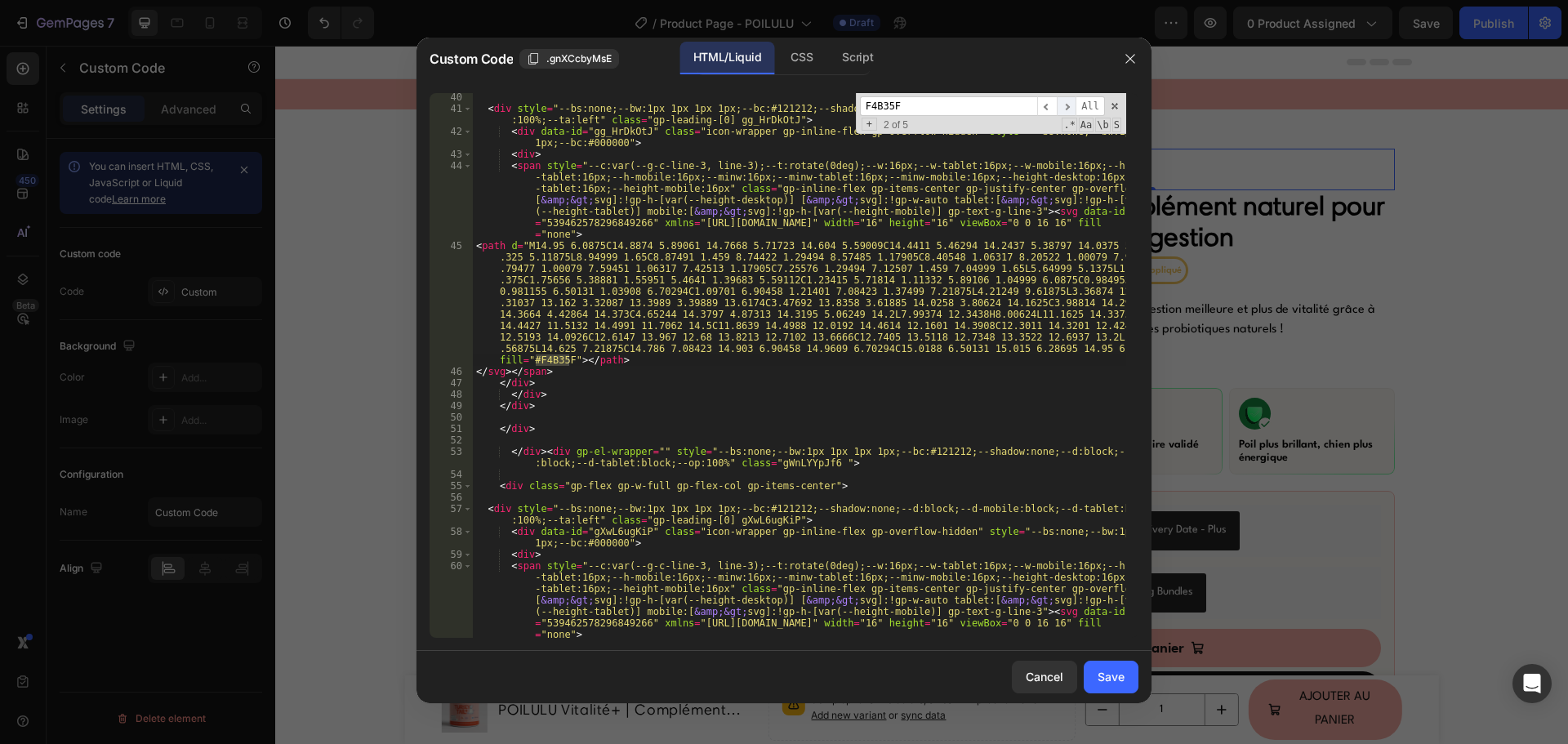
click at [1067, 105] on span "​" at bounding box center [1066, 106] width 19 height 20
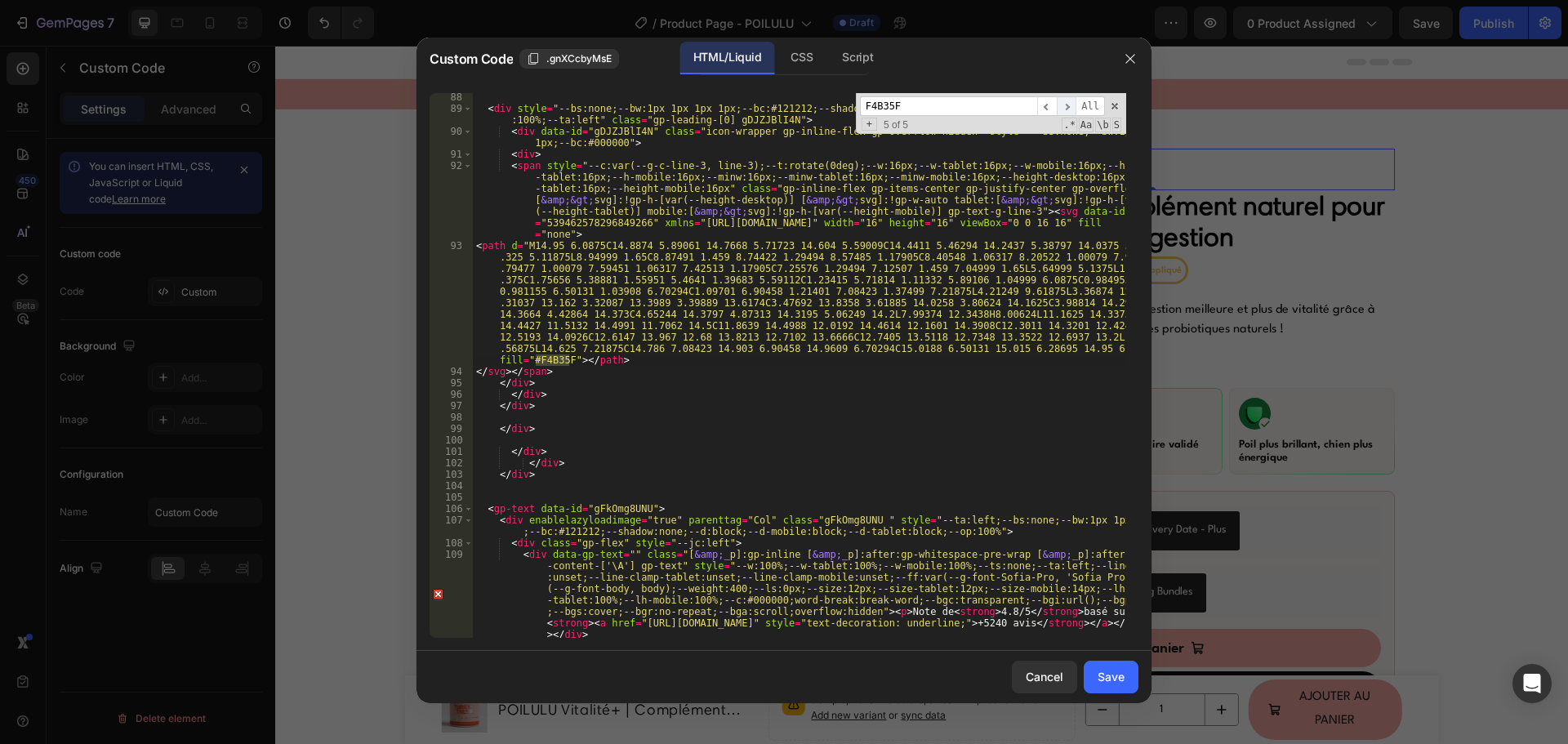
scroll to position [2061, 0]
click at [1067, 105] on span "​" at bounding box center [1066, 106] width 19 height 20
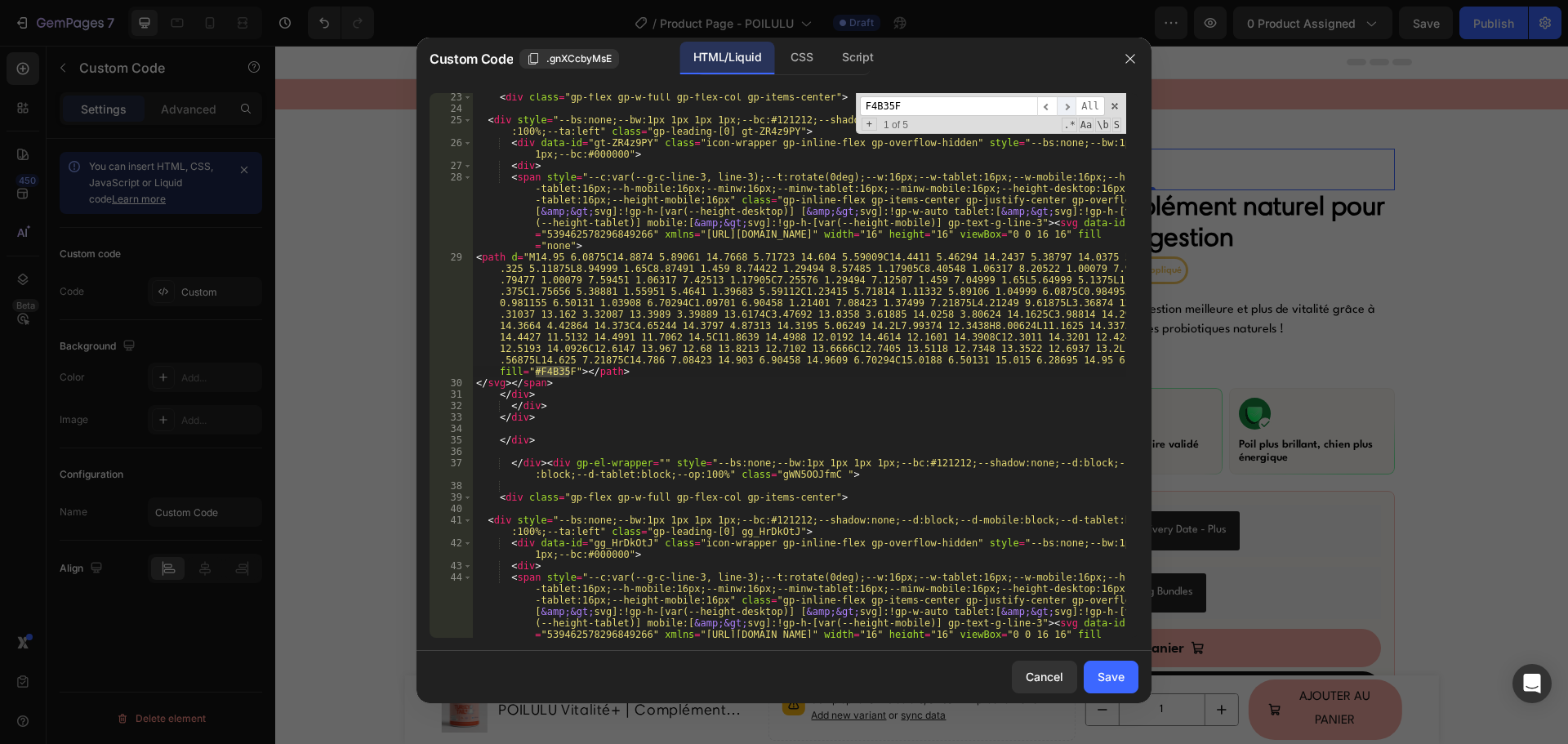
scroll to position [449, 0]
click at [1050, 105] on span "​" at bounding box center [1047, 106] width 19 height 20
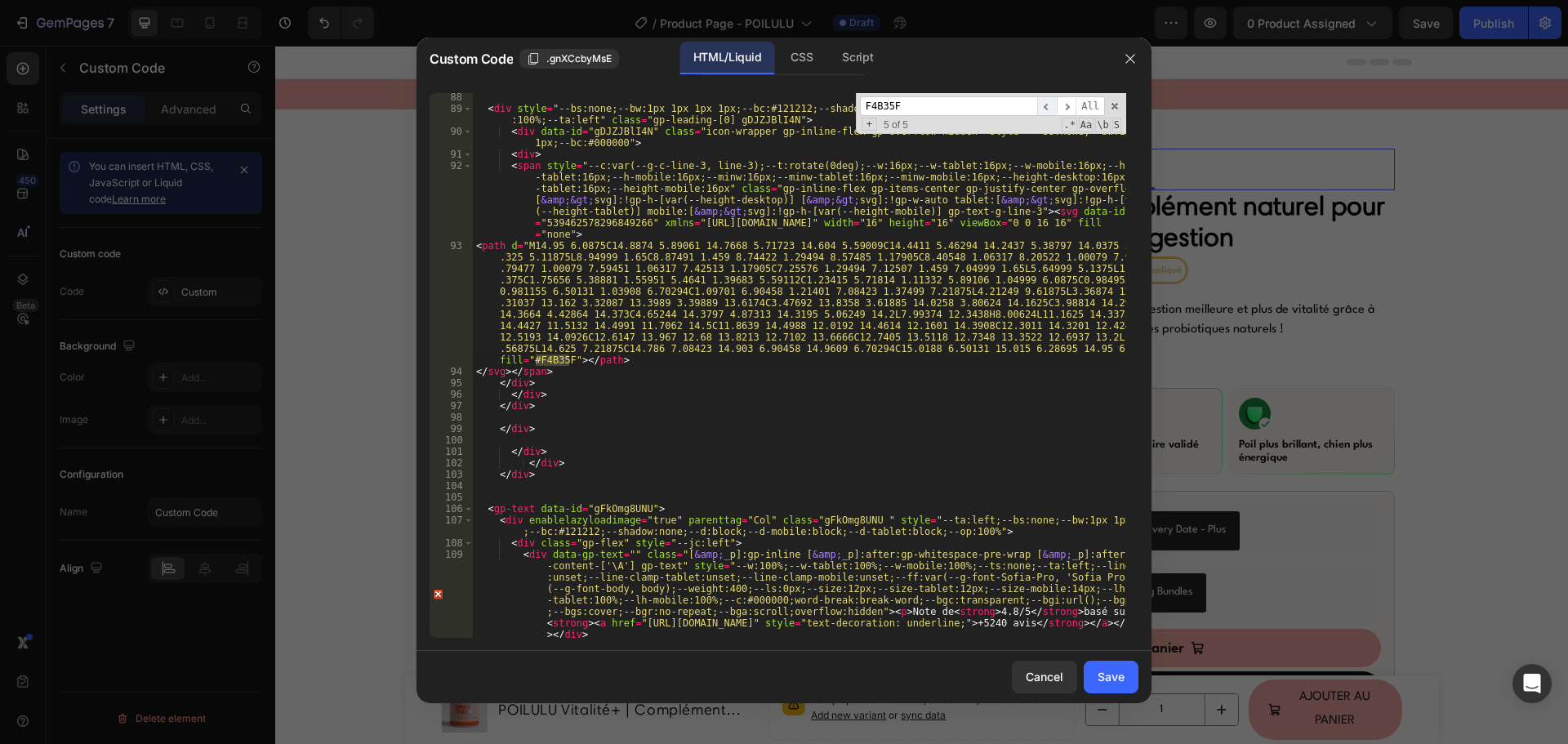
click at [1050, 105] on span "​" at bounding box center [1047, 106] width 19 height 20
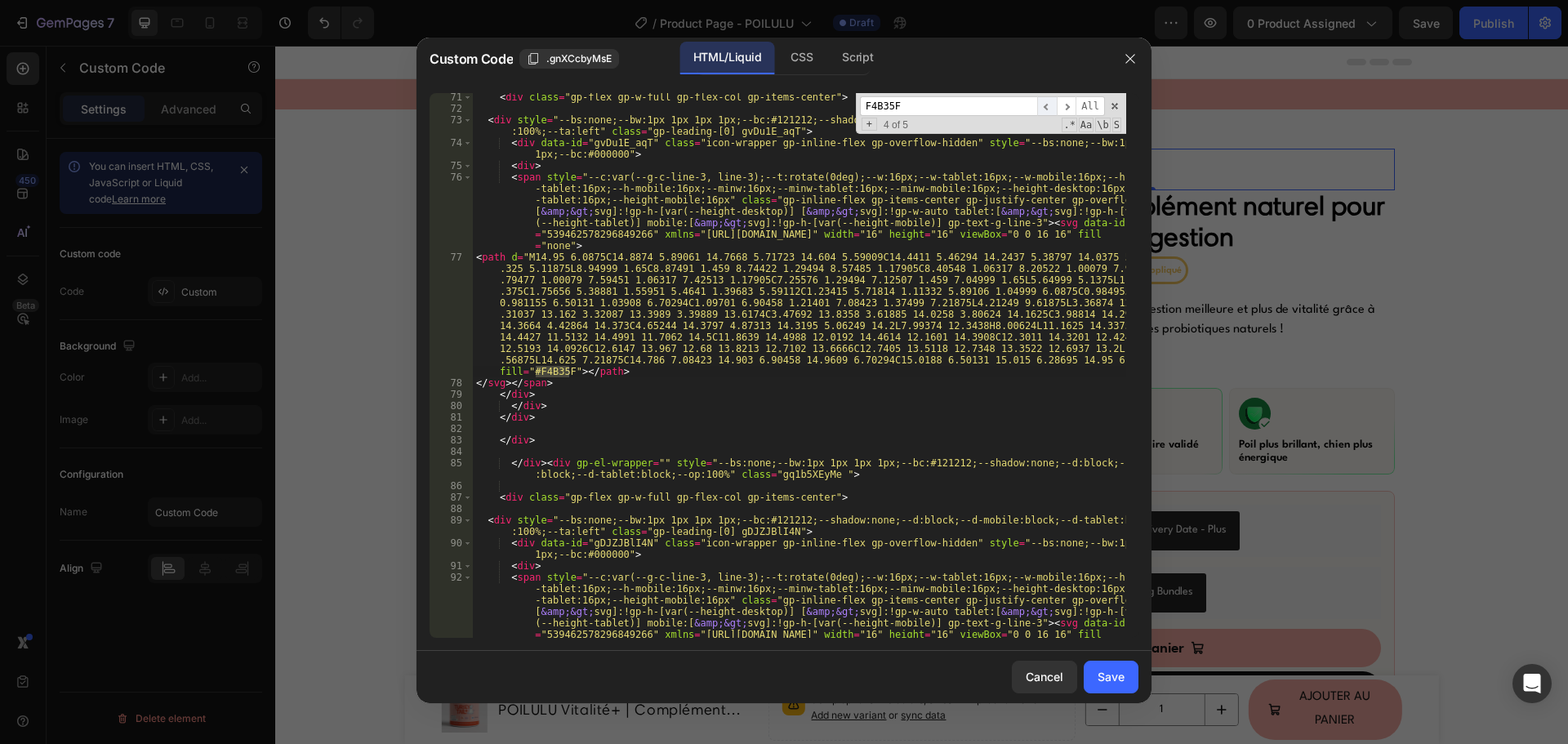
click at [1050, 105] on span "​" at bounding box center [1047, 106] width 19 height 20
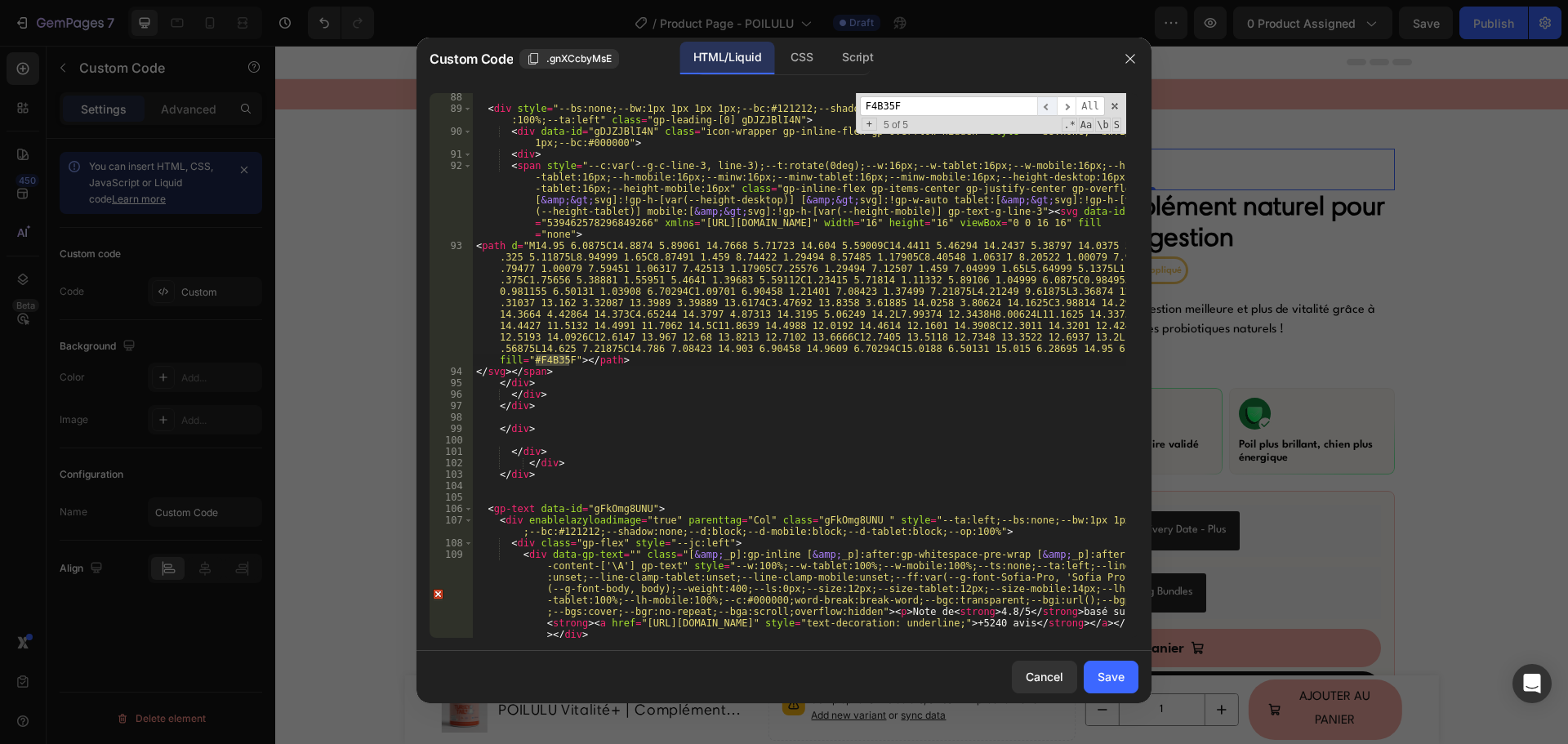
click at [1050, 105] on span "​" at bounding box center [1047, 106] width 19 height 20
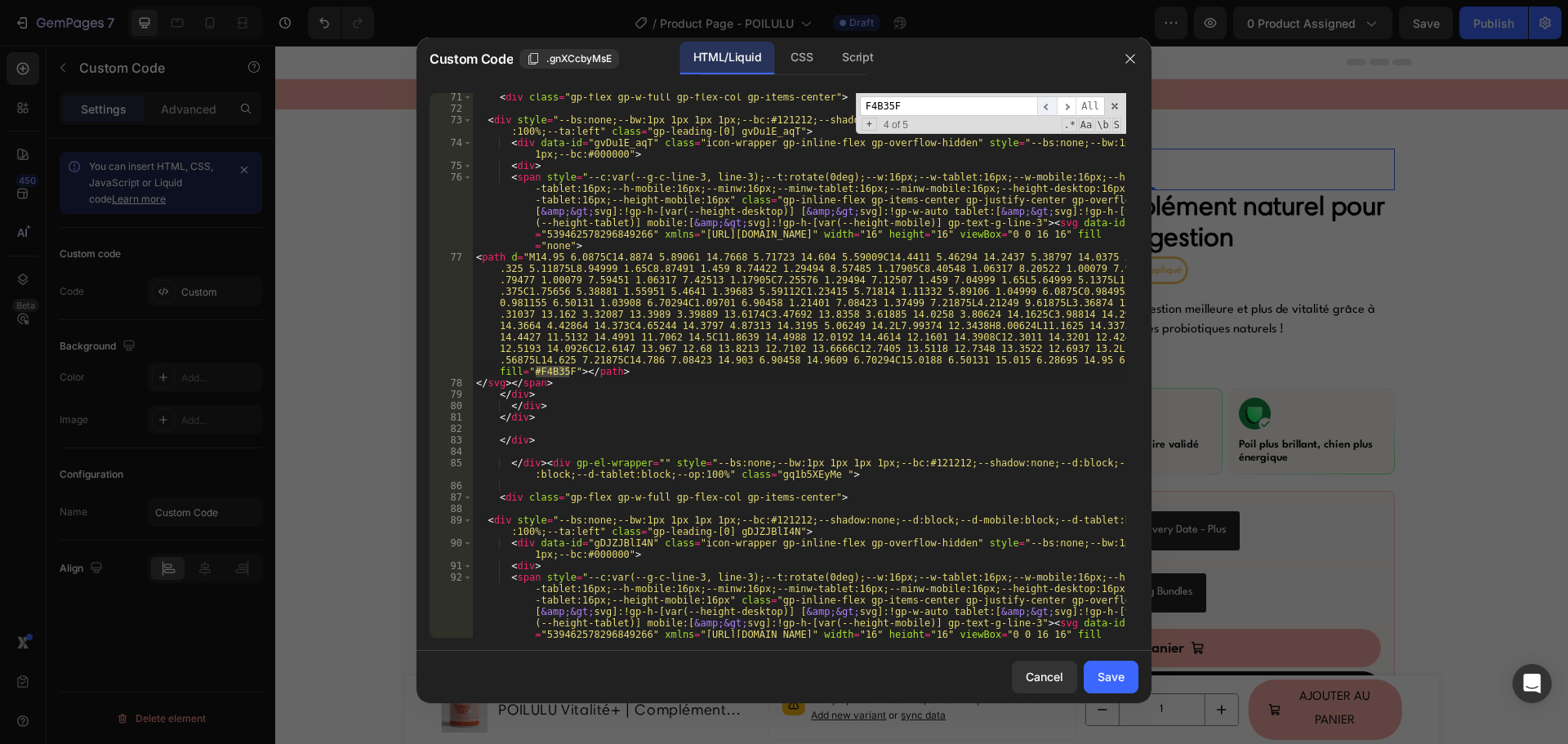
scroll to position [1650, 0]
click at [1050, 105] on span "​" at bounding box center [1047, 106] width 19 height 20
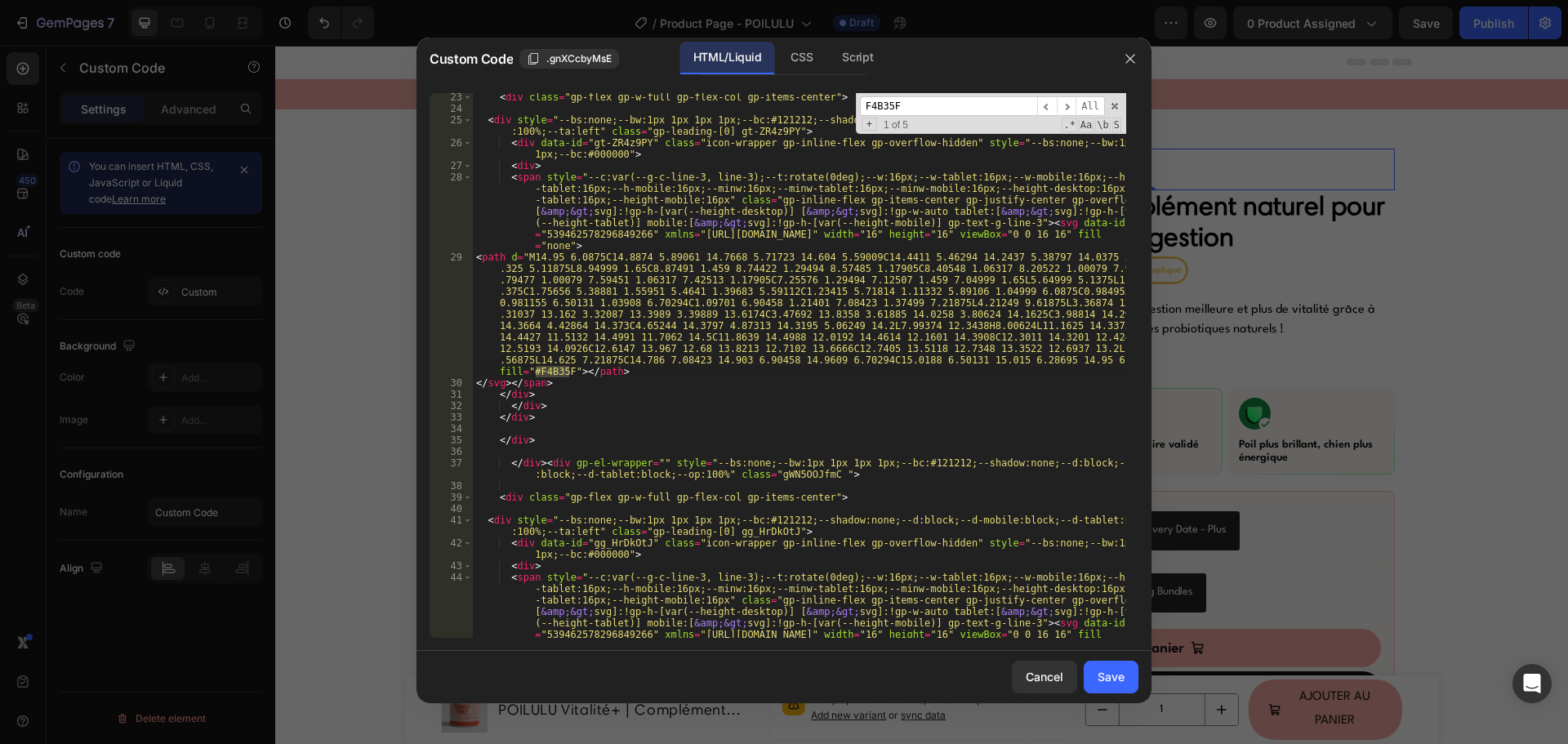
click at [562, 370] on div "< div class = "gp-flex gp-w-full gp-flex-col gp-items-center" > < div style = "…" at bounding box center [798, 366] width 653 height 545
click at [562, 370] on div "< div class = "gp-flex gp-w-full gp-flex-col gp-items-center" > < div style = "…" at bounding box center [798, 409] width 653 height 636
click at [922, 111] on input "F4B35F" at bounding box center [948, 106] width 177 height 20
click at [871, 126] on span "+" at bounding box center [869, 124] width 15 height 13
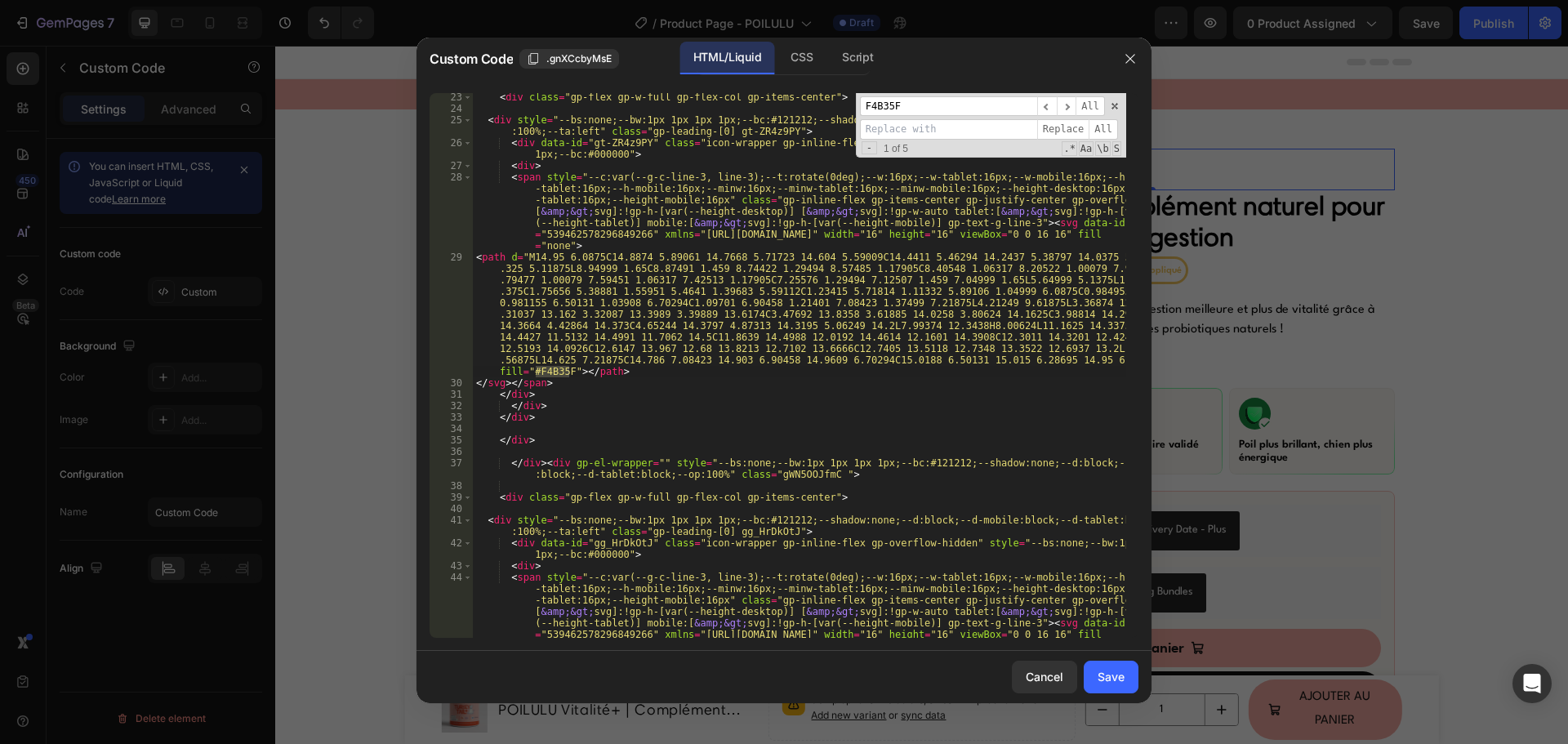
click at [909, 124] on input at bounding box center [948, 129] width 177 height 20
paste input "3753A8"
type input "3753A8"
click at [1055, 124] on span "Replace" at bounding box center [1063, 129] width 52 height 20
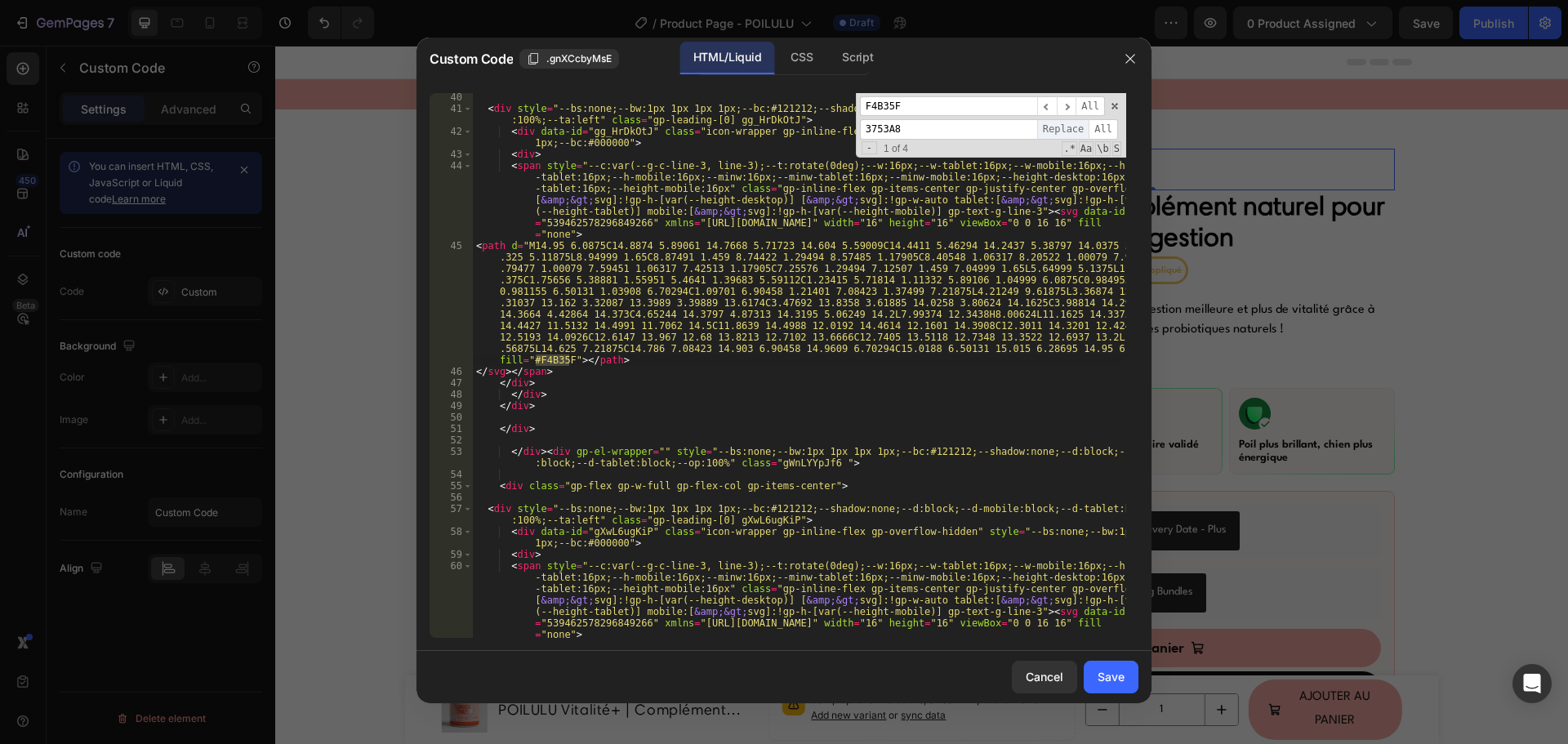
scroll to position [860, 0]
click at [1055, 124] on span "Replace" at bounding box center [1063, 129] width 52 height 20
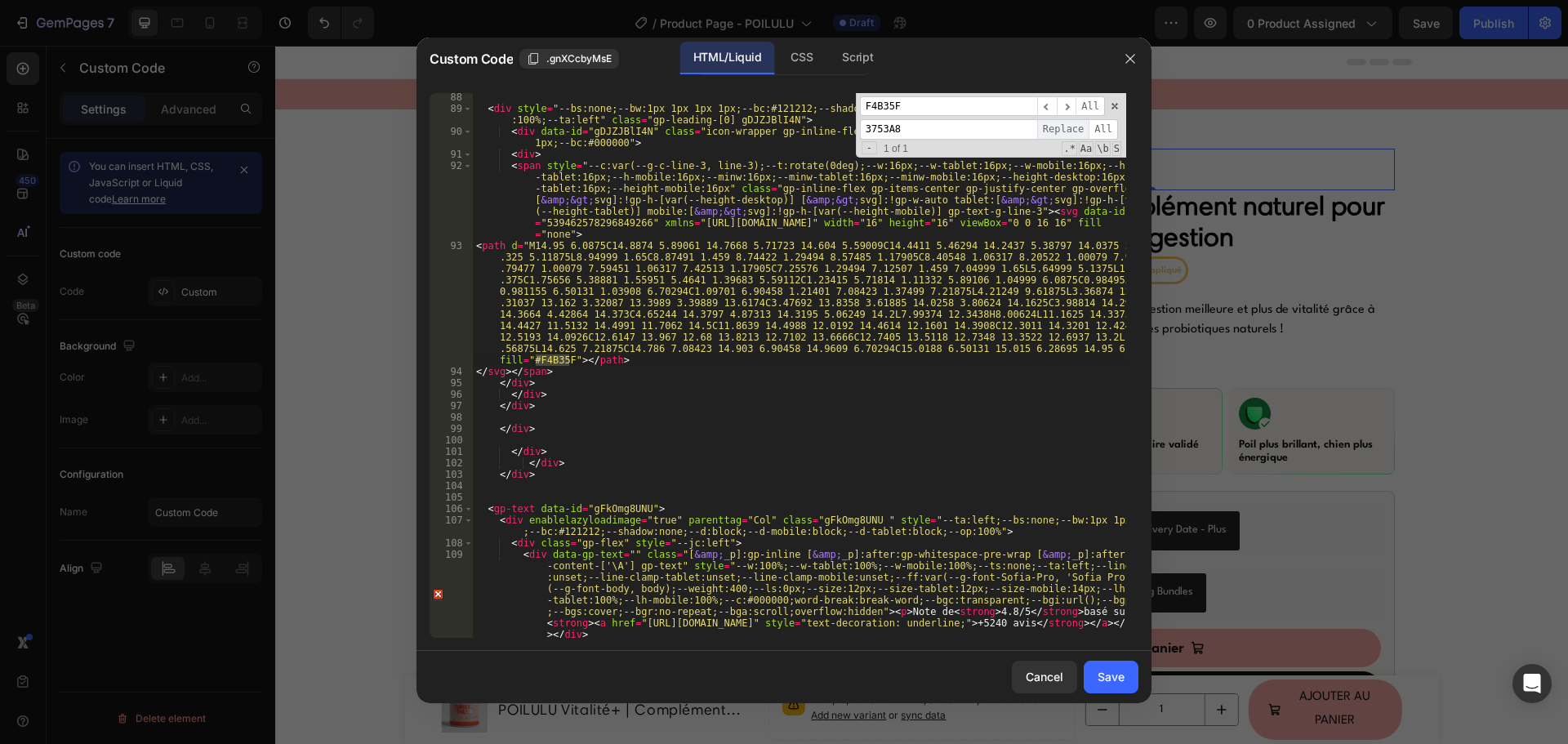
click at [1055, 124] on span "Replace" at bounding box center [1063, 129] width 52 height 20
click at [1097, 668] on button "Save" at bounding box center [1110, 678] width 55 height 33
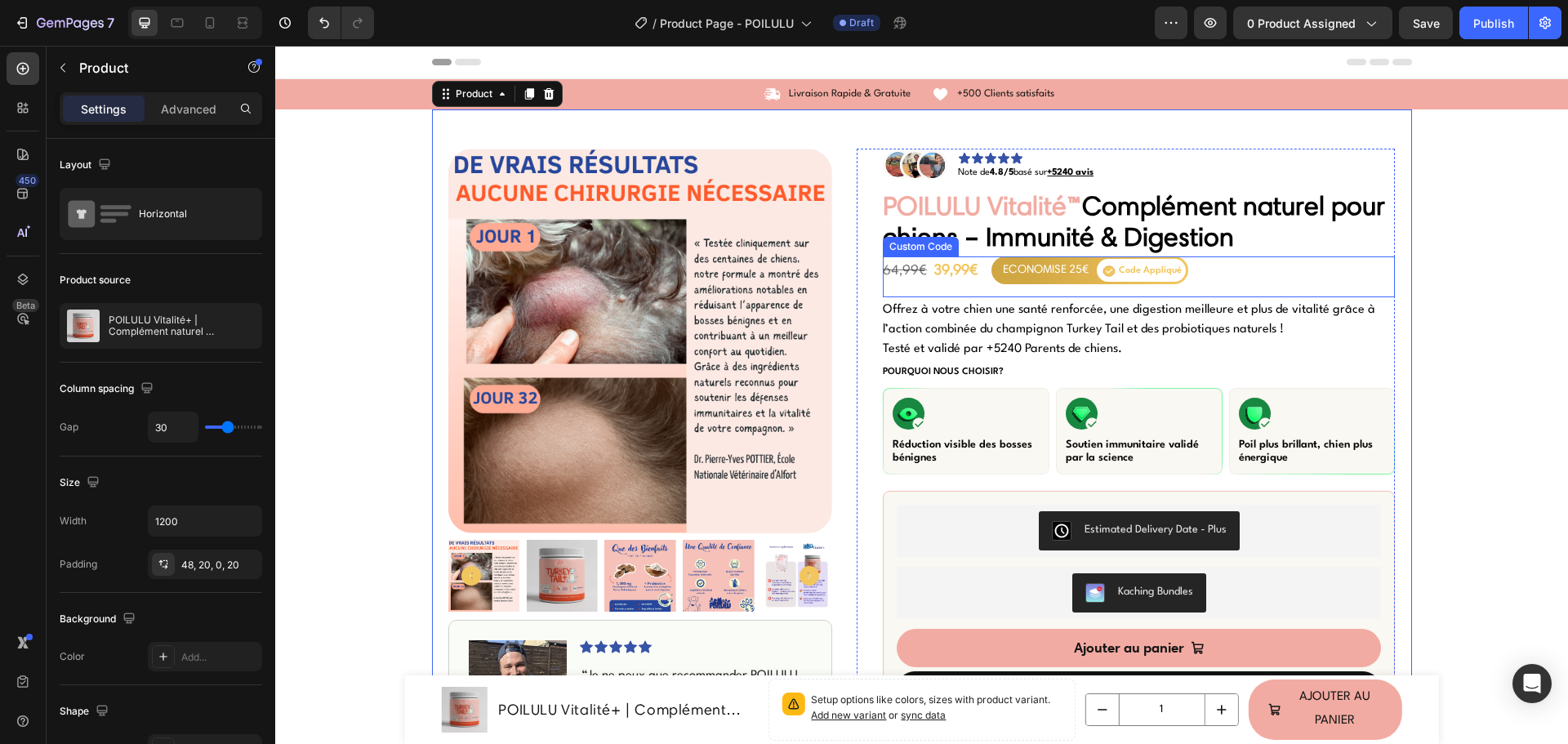
click at [939, 275] on div "39,99€" at bounding box center [955, 269] width 44 height 22
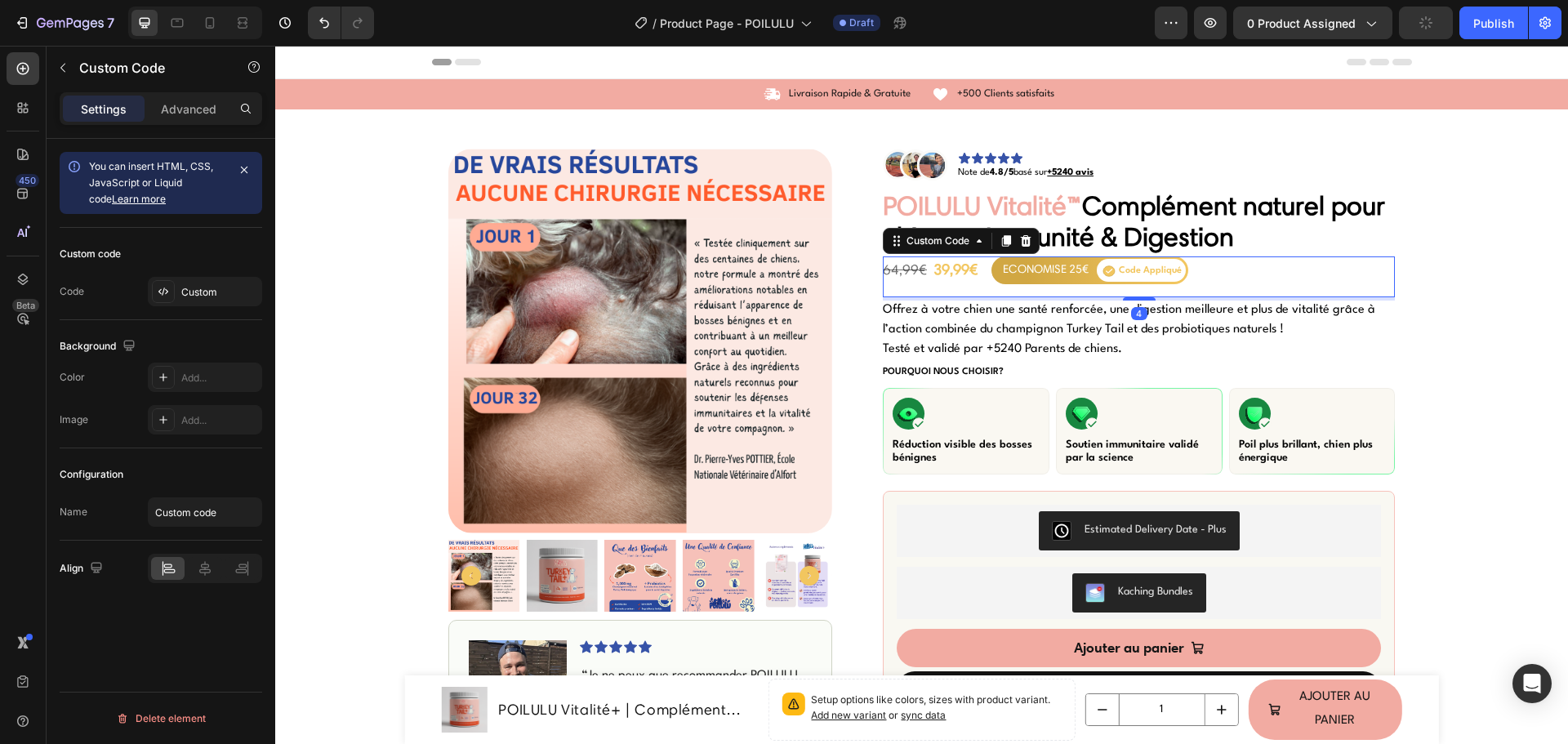
click at [939, 275] on div "39,99€" at bounding box center [955, 269] width 44 height 22
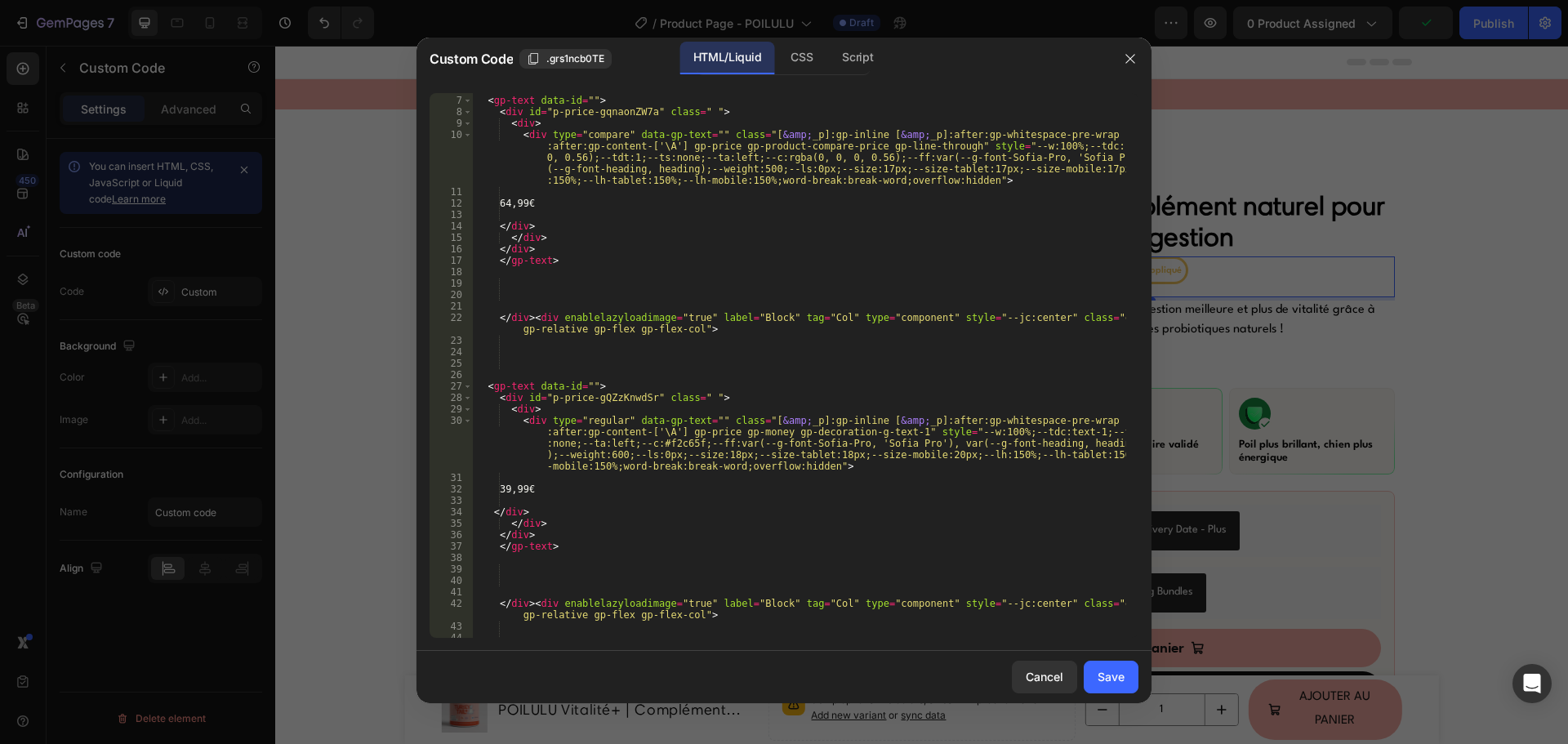
scroll to position [245, 0]
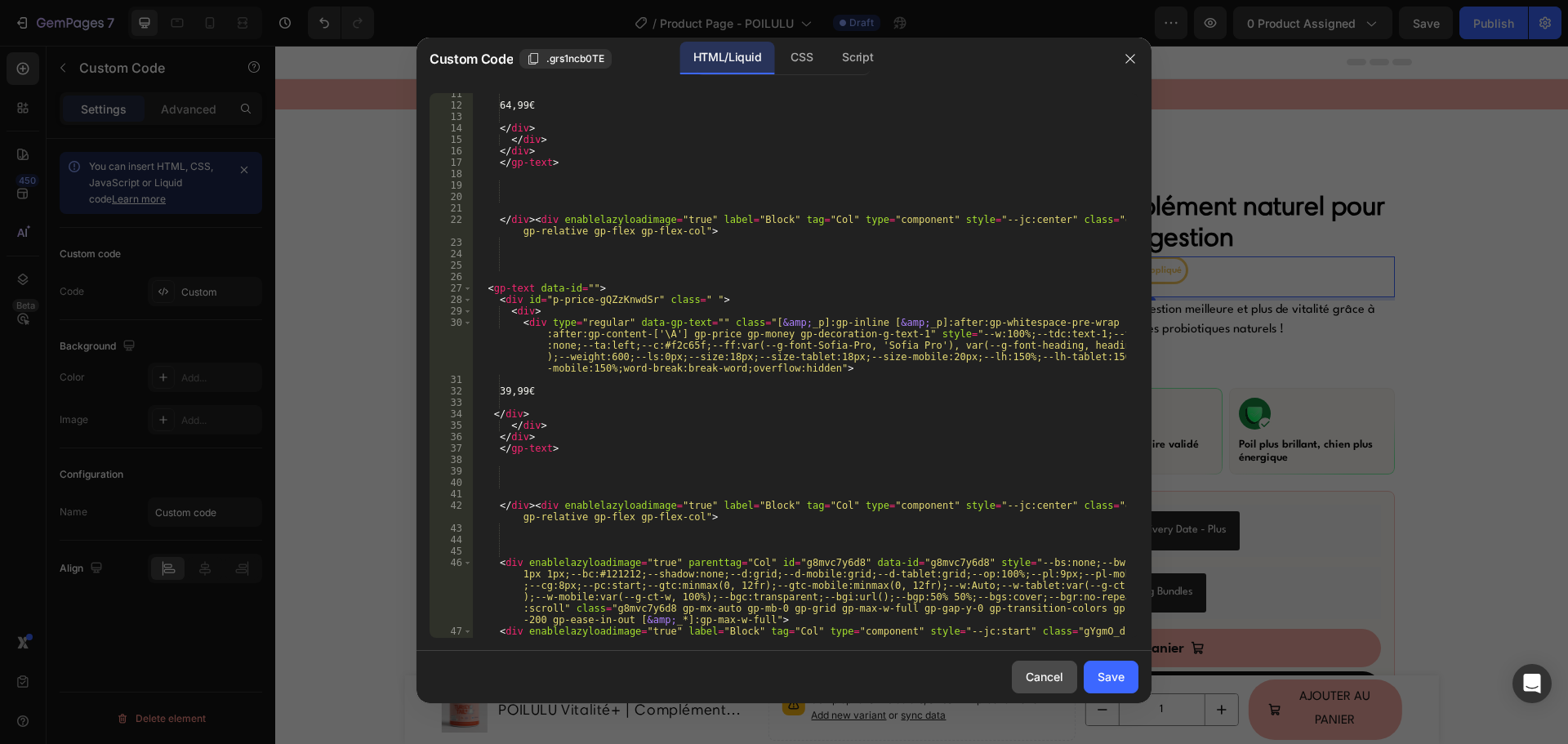
click at [1035, 676] on div "Cancel" at bounding box center [1044, 677] width 38 height 17
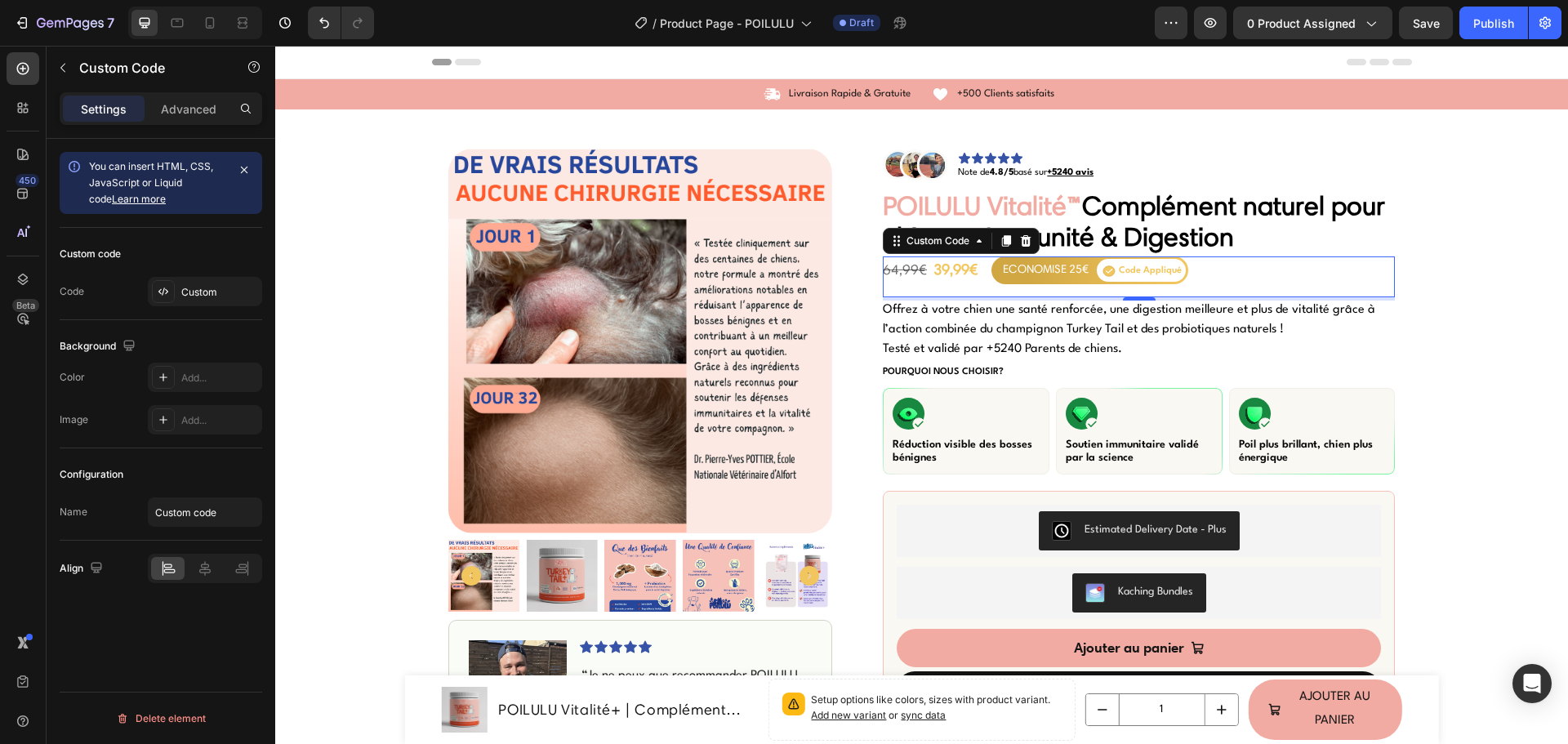
click at [1199, 272] on div "64,99€ 39,99€ ECONOMISE 25€ Code Appliqué" at bounding box center [1138, 270] width 512 height 28
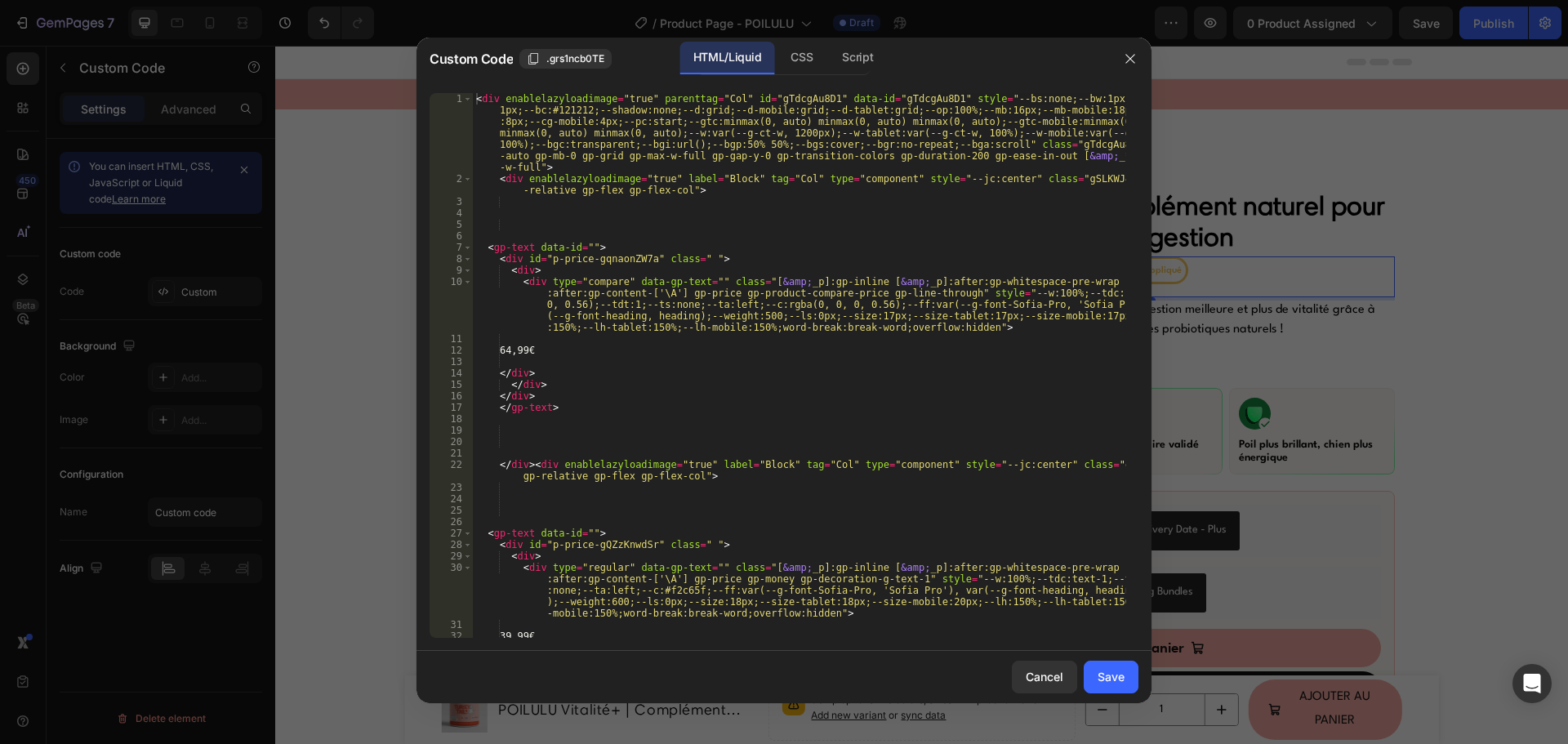
click at [771, 341] on div "< div enablelazyloadimage = "true" parenttag = "Col" id = "gTdcgAu8D1" data-id …" at bounding box center [798, 411] width 653 height 636
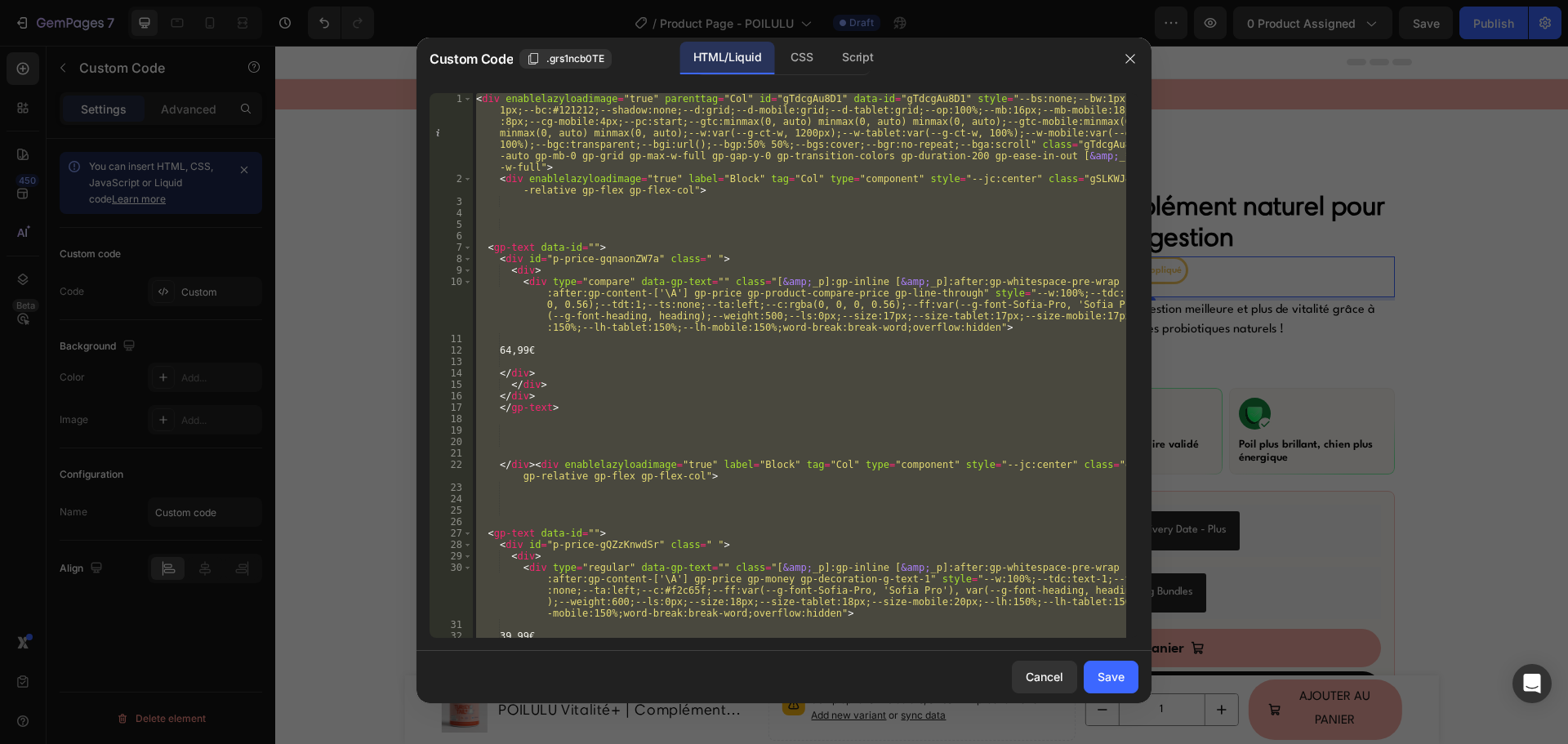
click at [917, 295] on div "< div enablelazyloadimage = "true" parenttag = "Col" id = "gTdcgAu8D1" data-id …" at bounding box center [798, 366] width 653 height 545
type textarea "<div type="compare" data-gp-text="" class="[&amp;_p]:gp-inline [&amp;_p]:after:…"
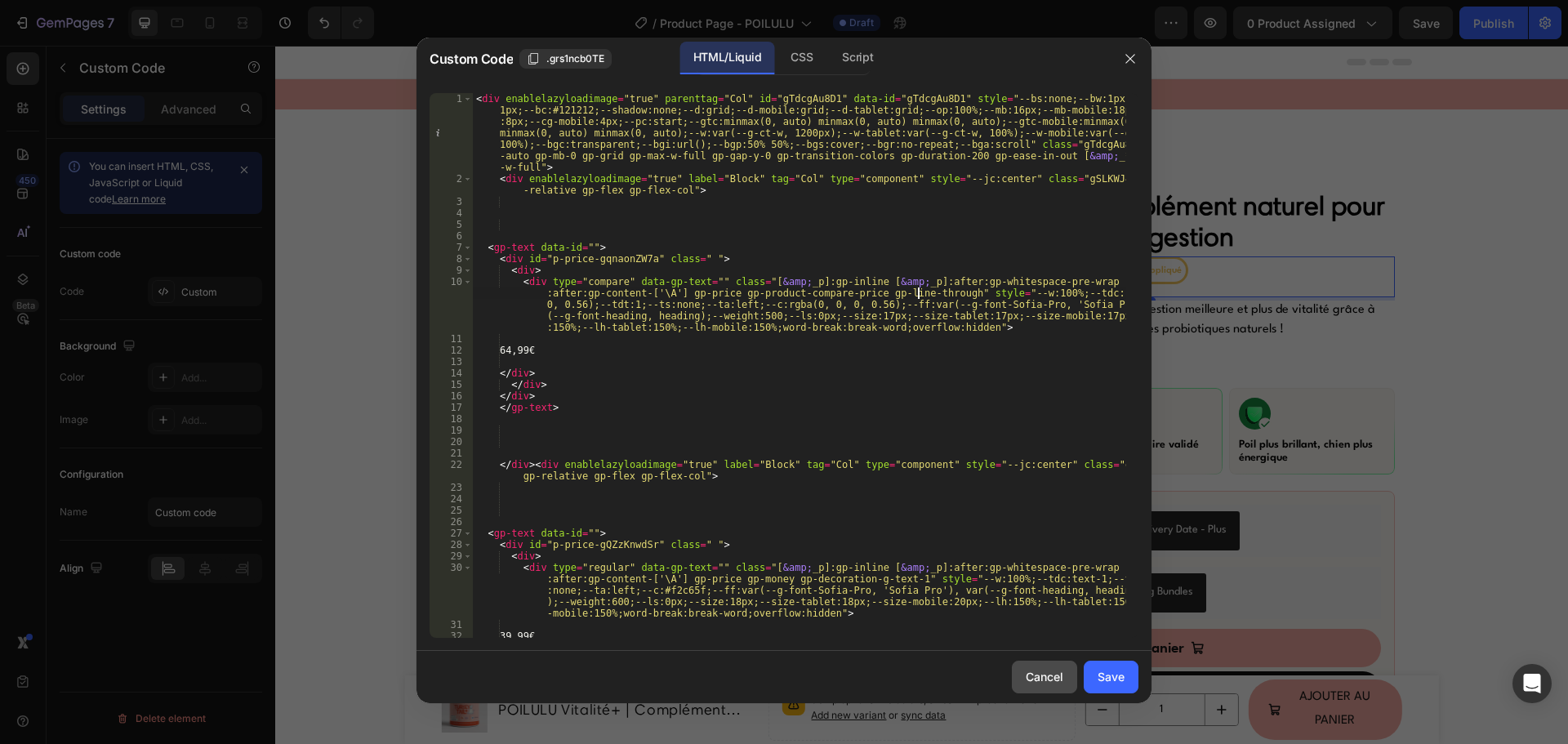
click at [1046, 662] on button "Cancel" at bounding box center [1045, 678] width 65 height 33
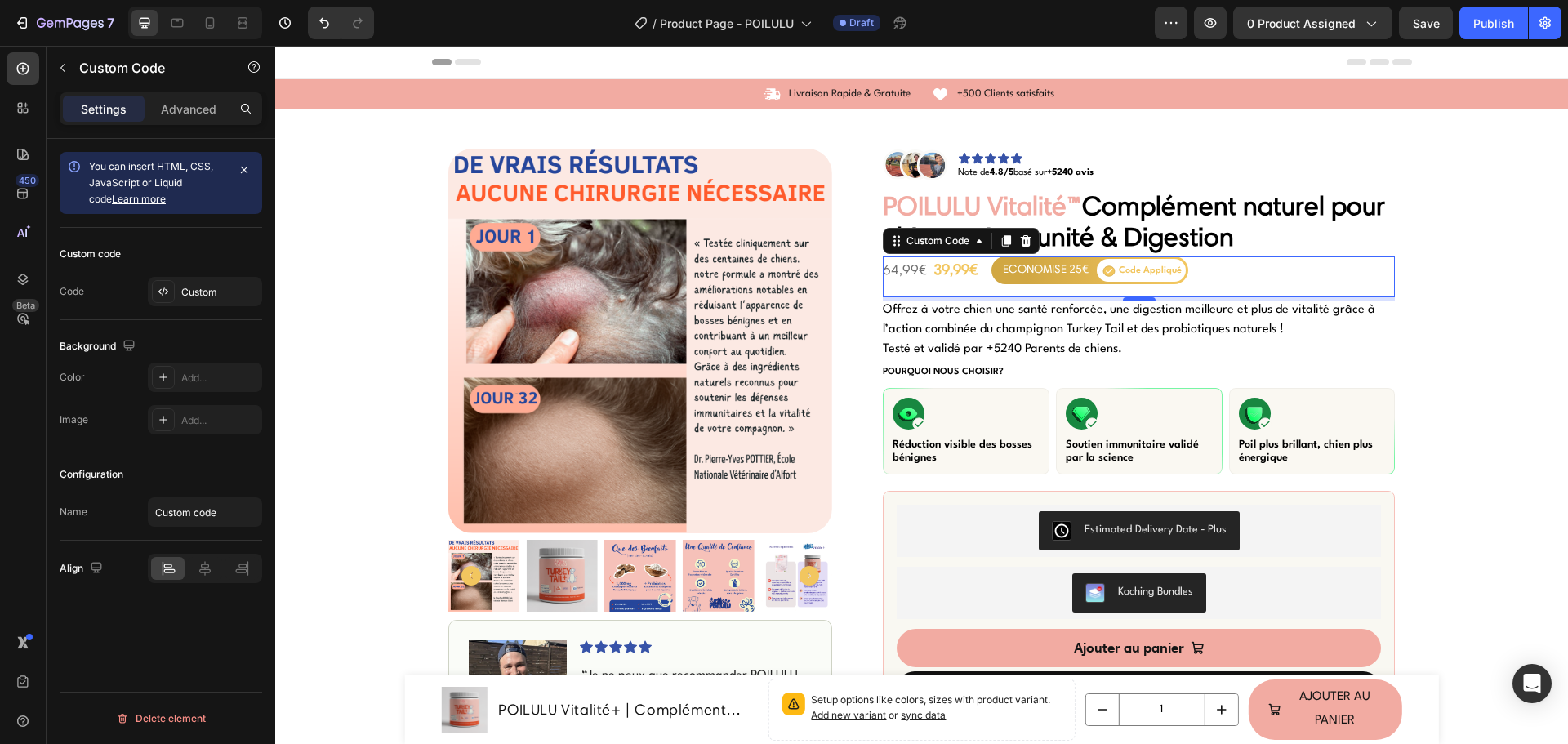
click at [991, 274] on div "ECONOMISE 25€ Code Appliqué" at bounding box center [1089, 270] width 197 height 28
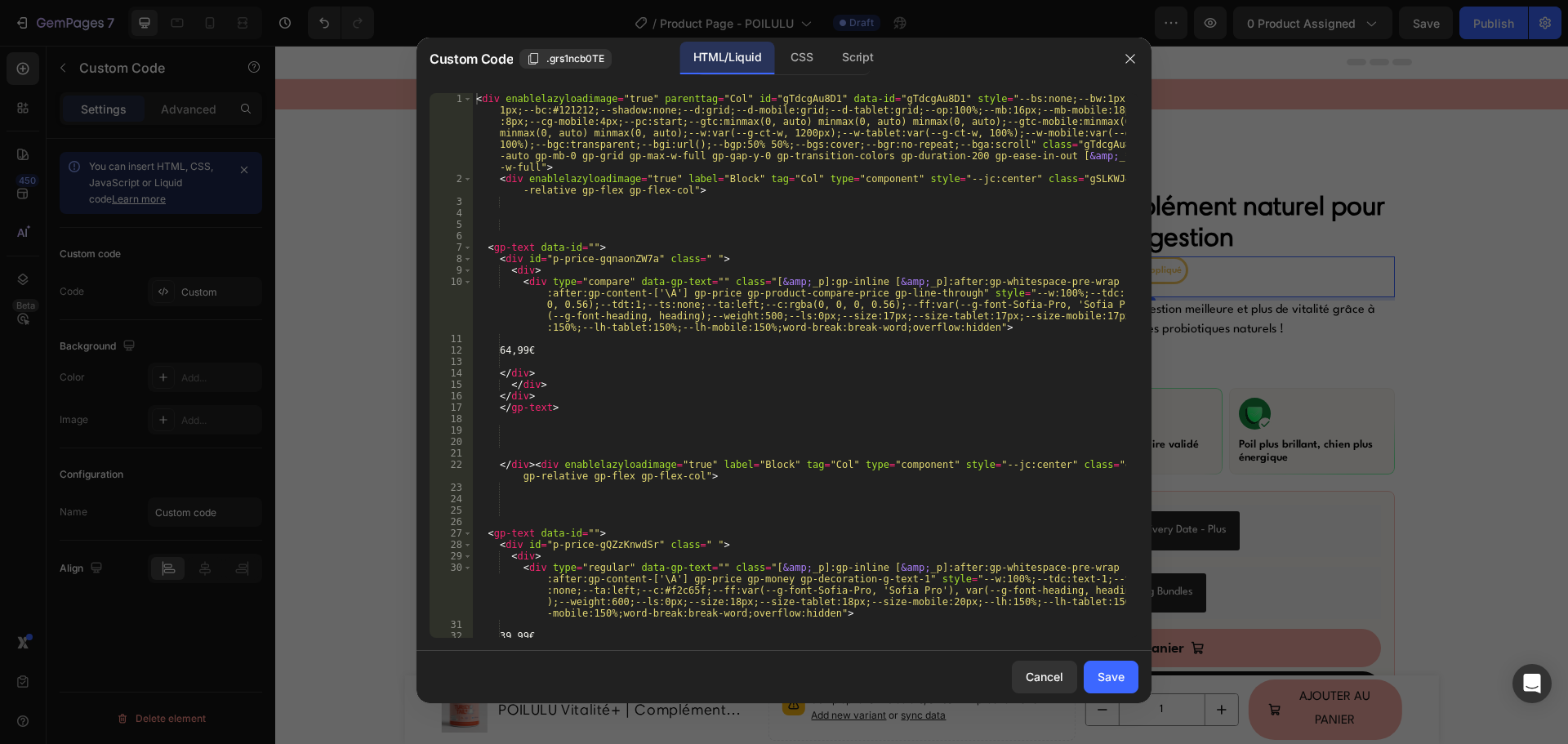
type textarea "<div type="compare" data-gp-text="" class="[&amp;_p]:gp-inline [&amp;_p]:after:…"
click at [794, 318] on div "< div enablelazyloadimage = "true" parenttag = "Col" id = "gTdcgAu8D1" data-id …" at bounding box center [798, 411] width 653 height 636
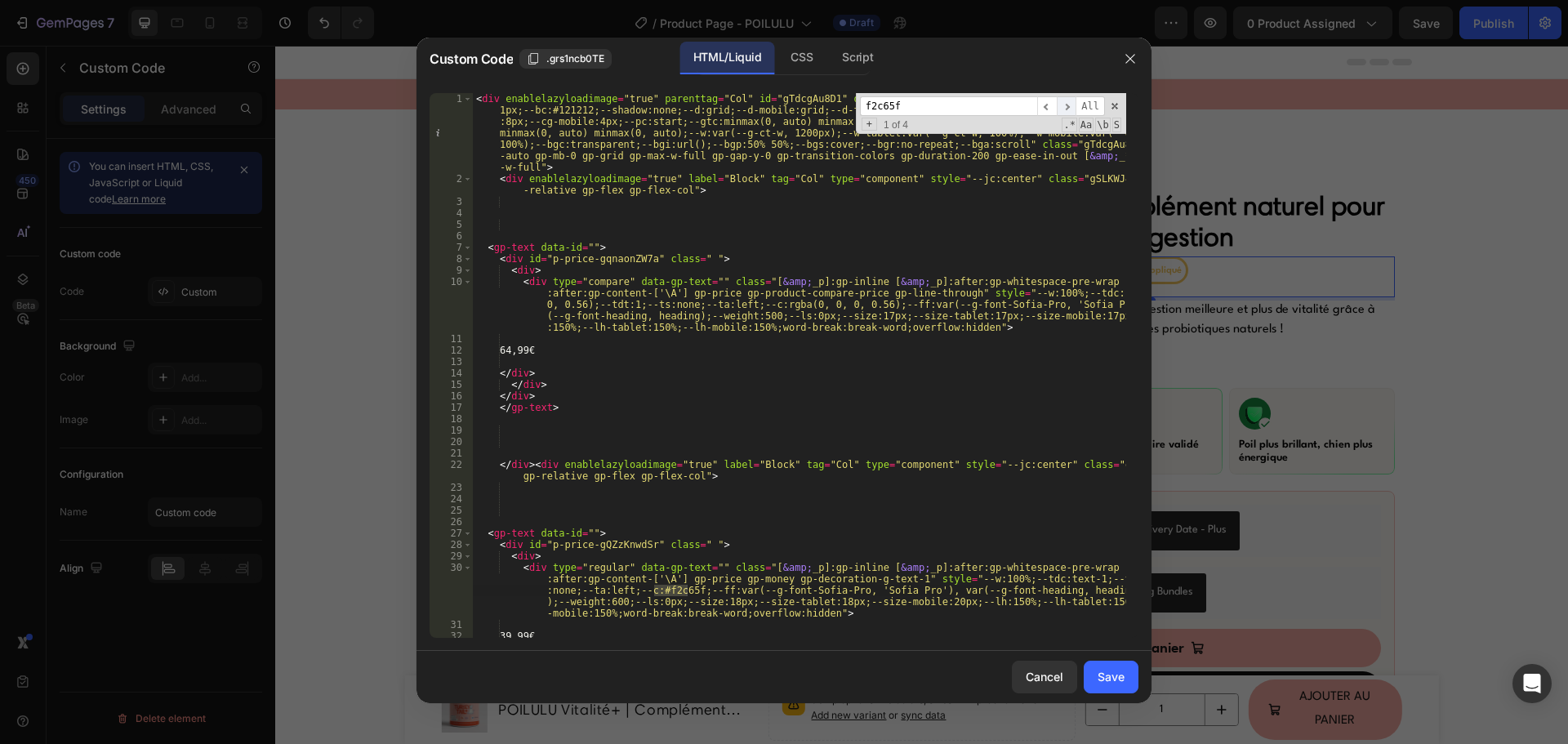
type input "f2c65f"
click at [1063, 104] on span "​" at bounding box center [1066, 106] width 19 height 20
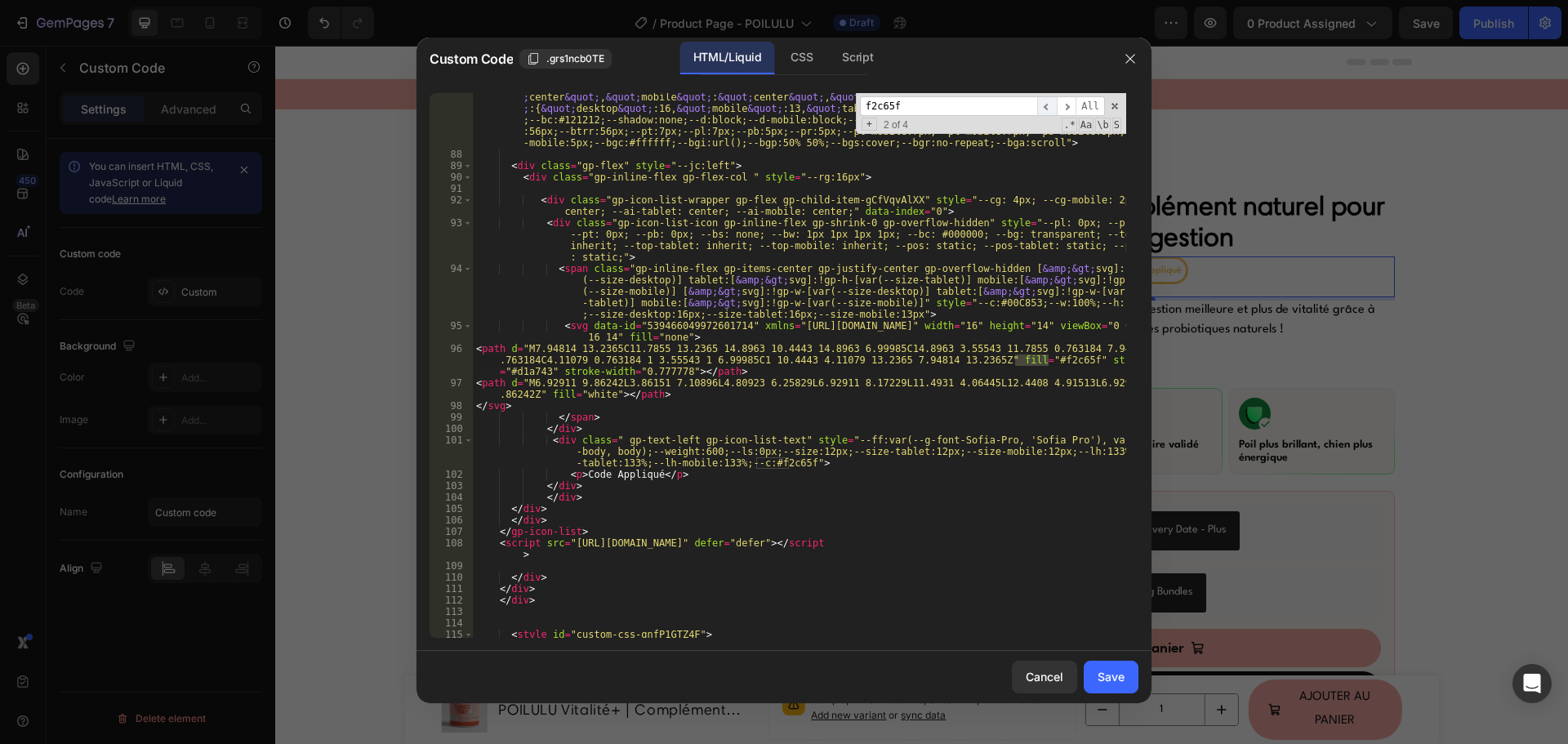
click at [1047, 106] on span "​" at bounding box center [1047, 106] width 19 height 20
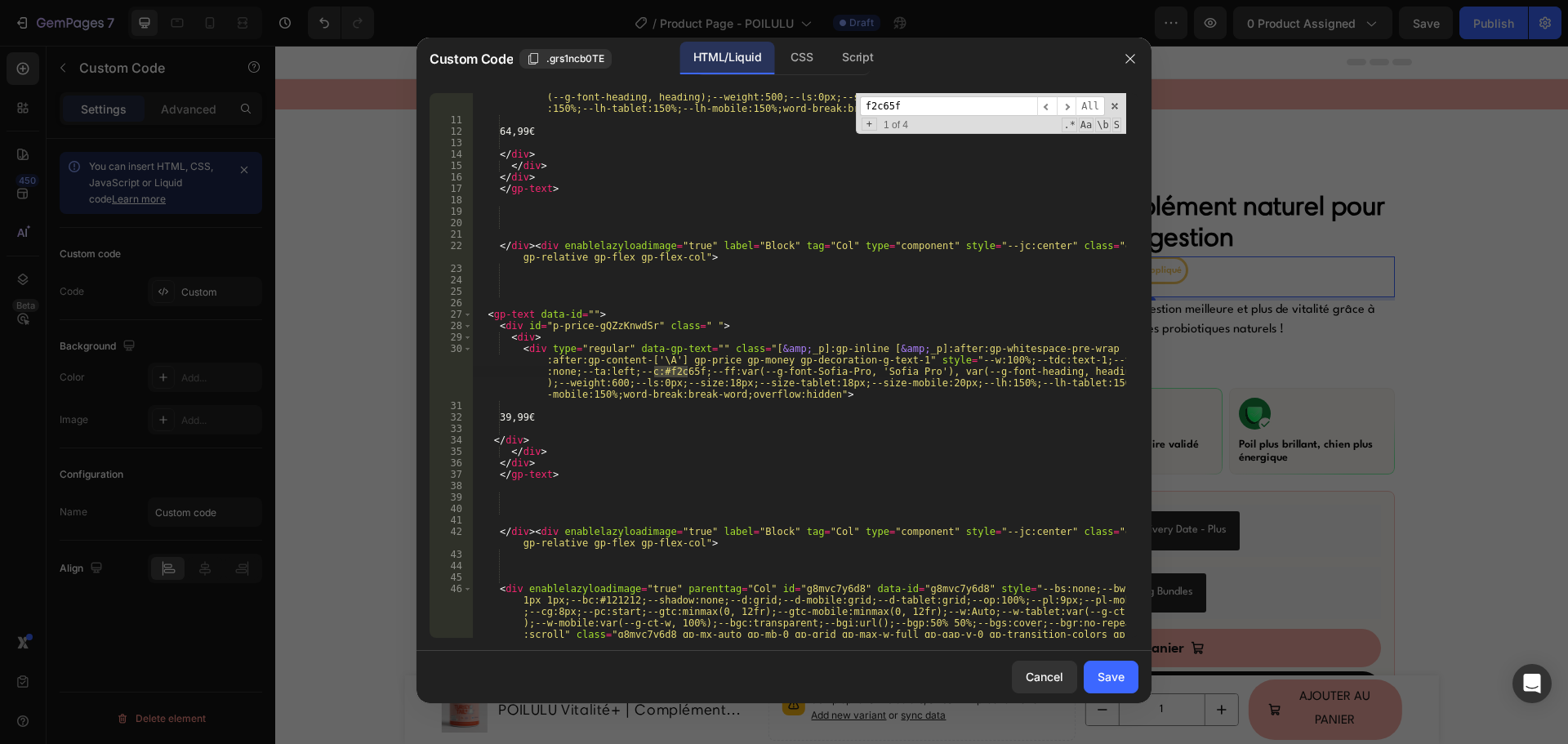
type textarea "<div type="regular" data-gp-text="" class="[&amp;_p]:gp-inline [&amp;_p]:after:…"
click at [1030, 661] on button "Cancel" at bounding box center [1045, 678] width 65 height 33
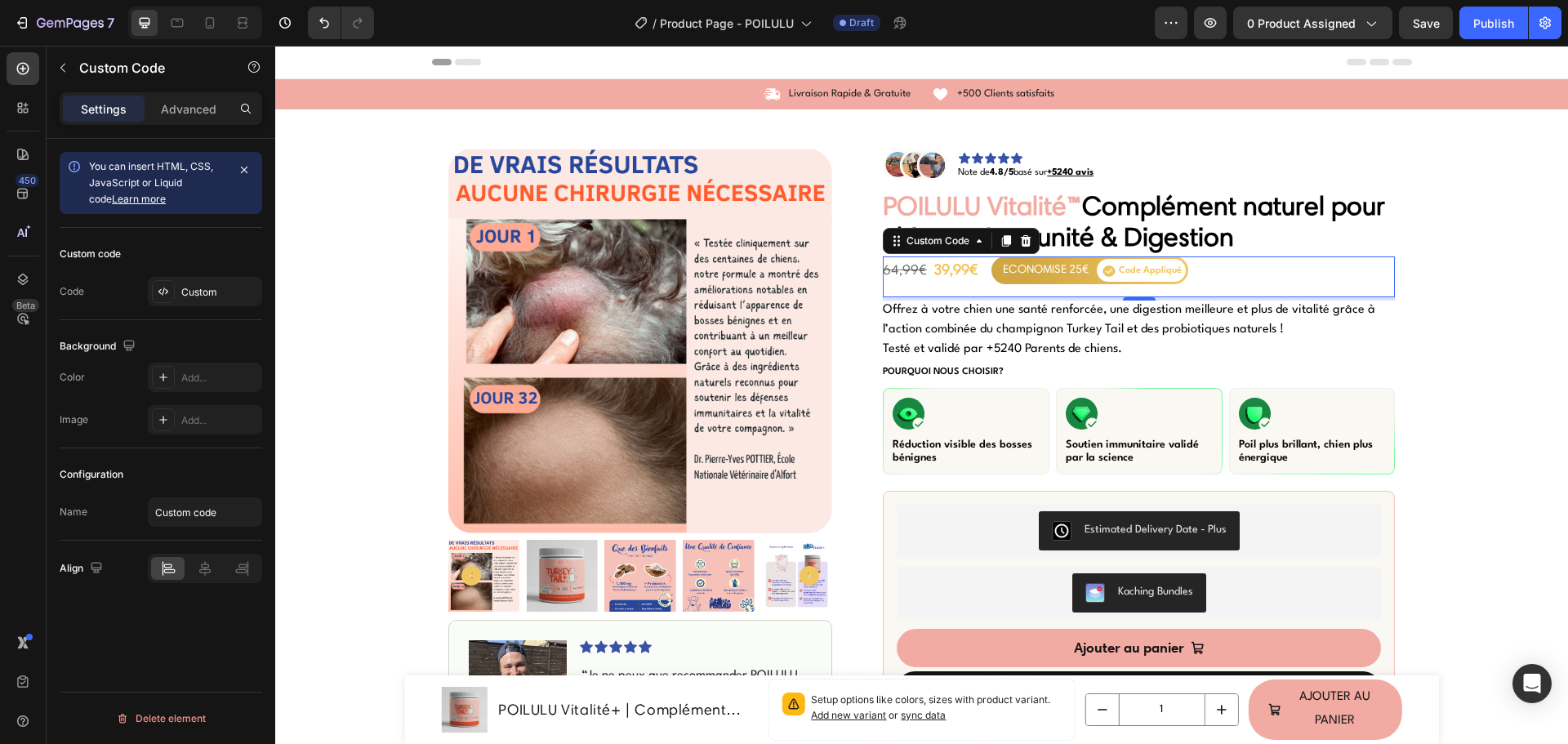
click at [984, 272] on div "ECONOMISE 25€ Code Appliqué" at bounding box center [1086, 270] width 204 height 28
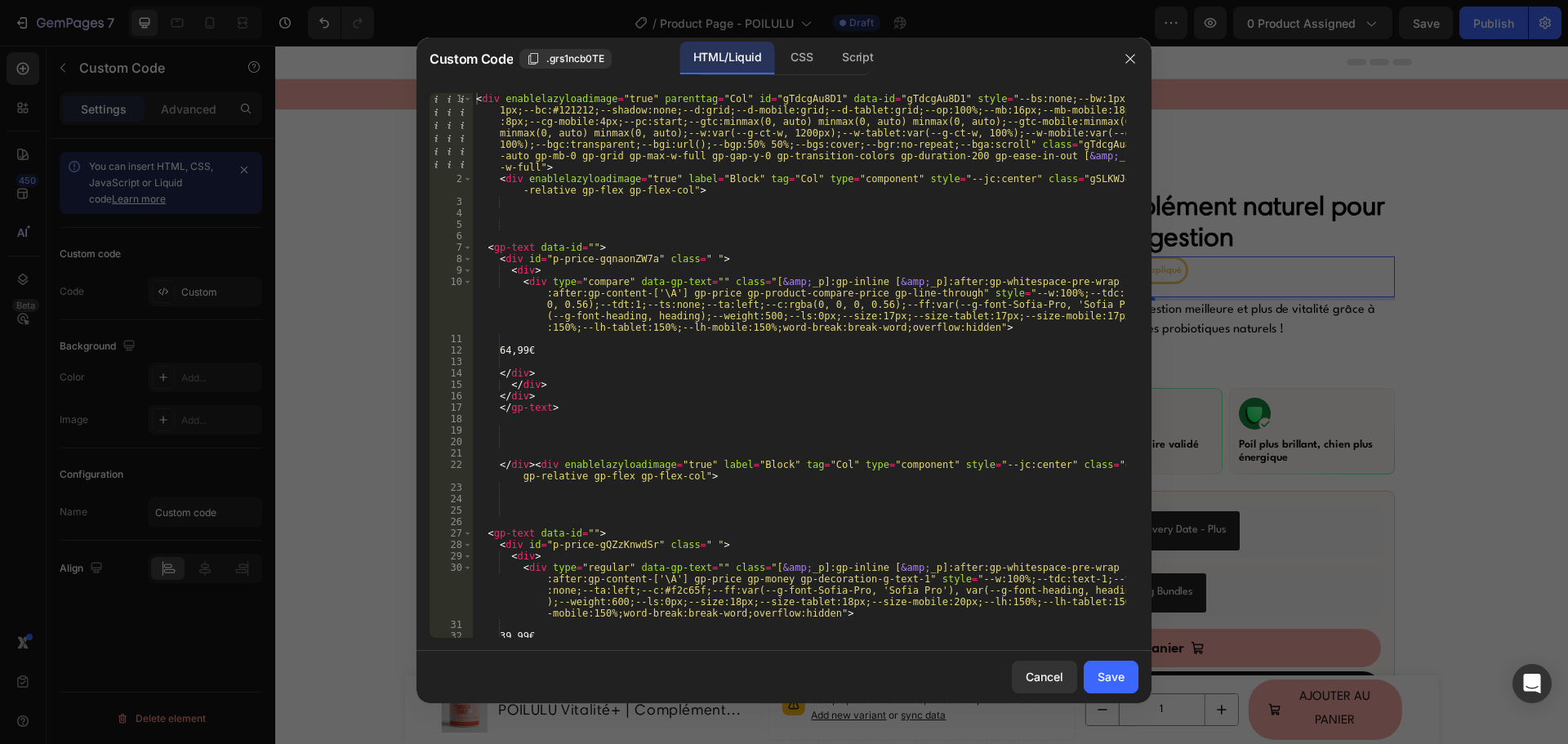
type textarea "</div>"
click at [749, 397] on div "< div enablelazyloadimage = "true" parenttag = "Col" id = "gTdcgAu8D1" data-id …" at bounding box center [798, 411] width 653 height 636
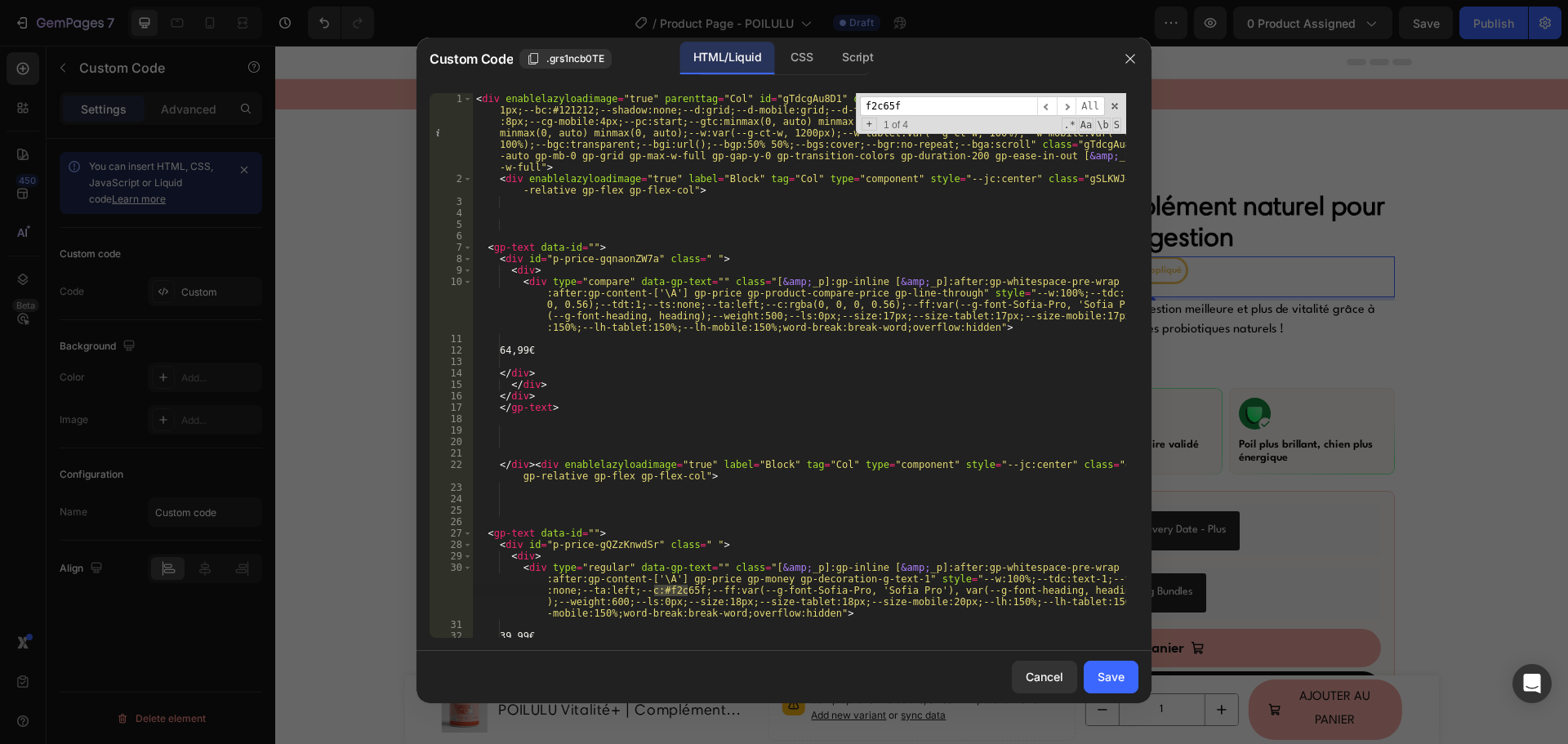
type input "f2c65f"
drag, startPoint x: 1034, startPoint y: 678, endPoint x: 1029, endPoint y: 662, distance: 16.8
click at [1031, 678] on div "Cancel" at bounding box center [1044, 677] width 38 height 17
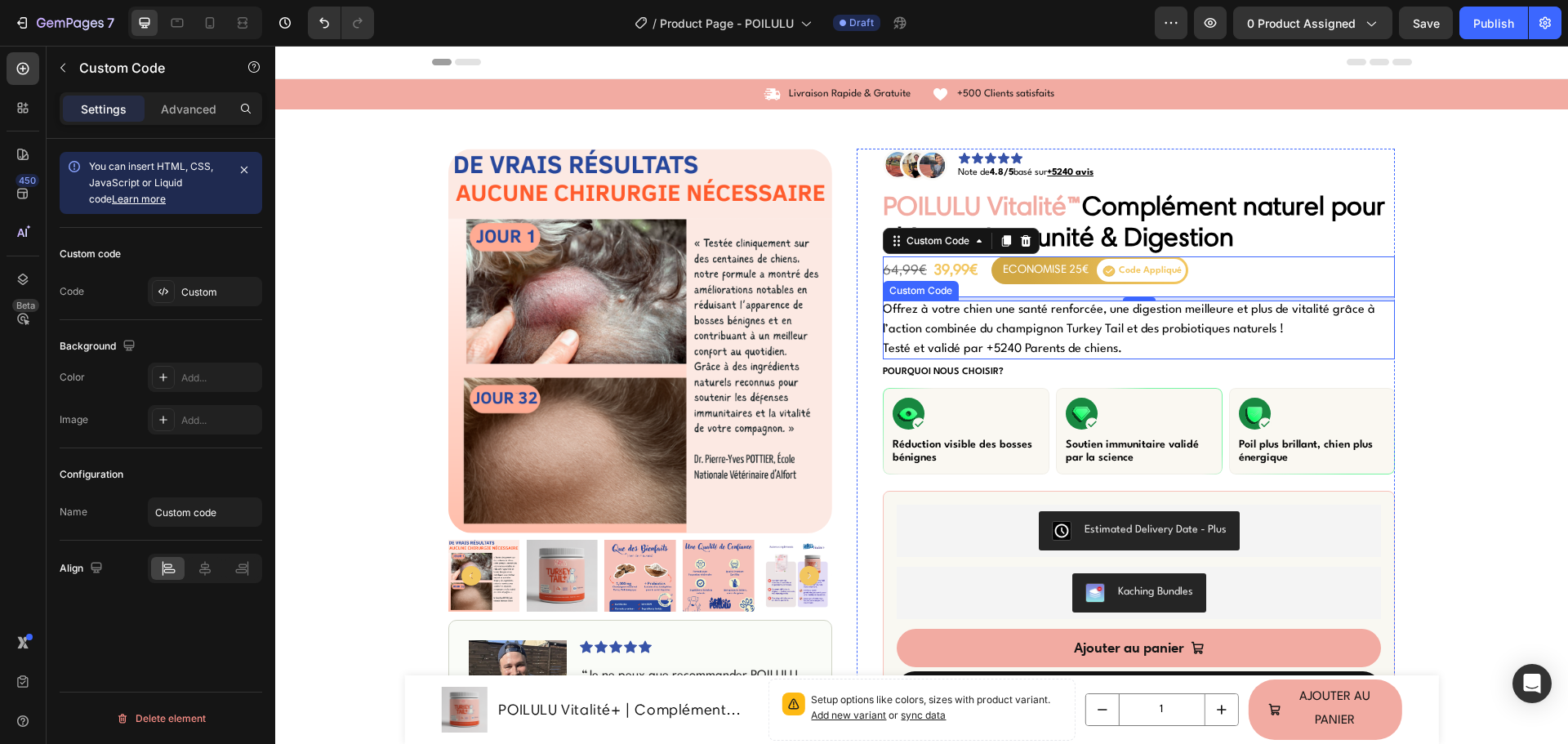
click at [991, 267] on div "ECONOMISE 25€ Code Appliqué" at bounding box center [1089, 270] width 197 height 28
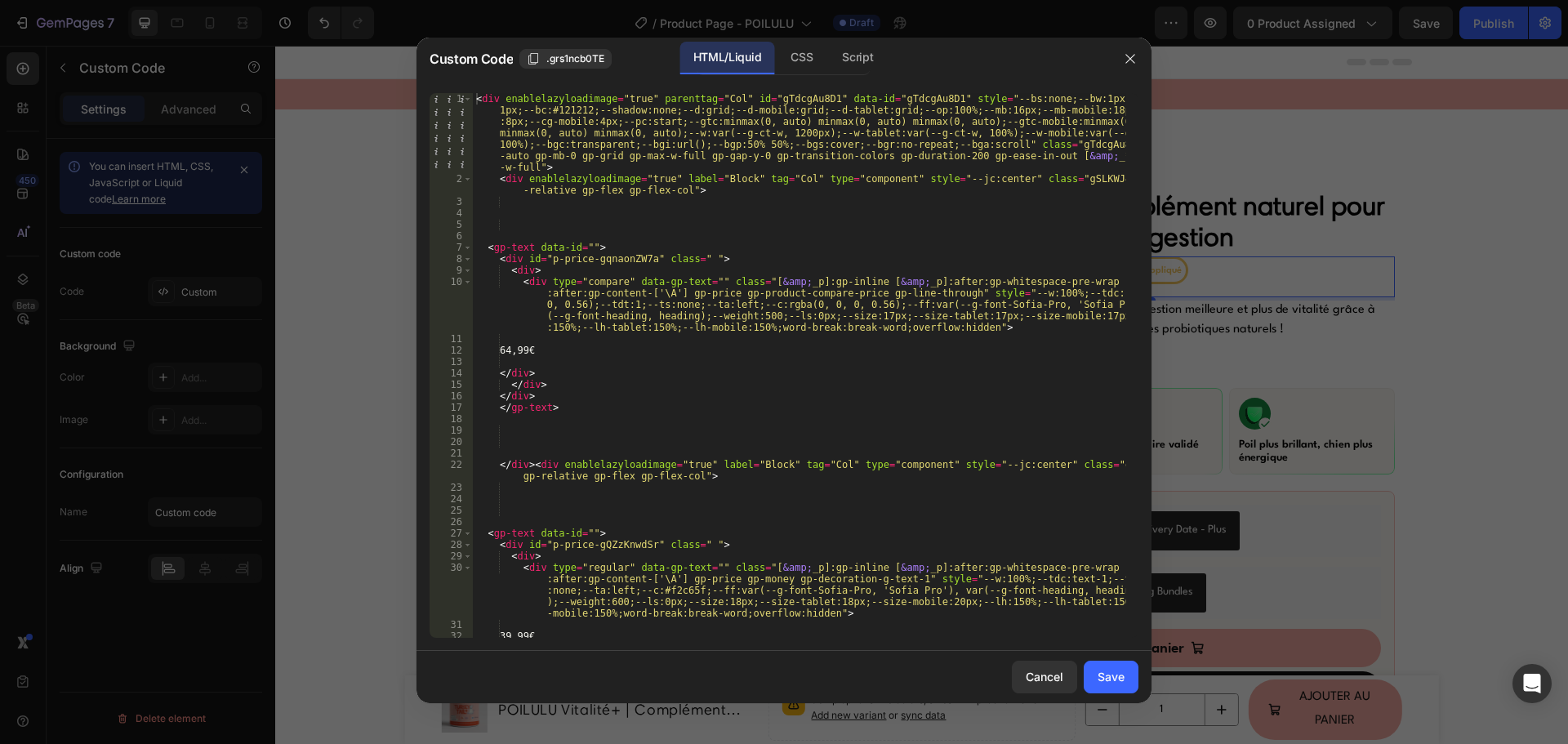
click at [639, 366] on div "< div enablelazyloadimage = "true" parenttag = "Col" id = "gTdcgAu8D1" data-id …" at bounding box center [798, 411] width 653 height 636
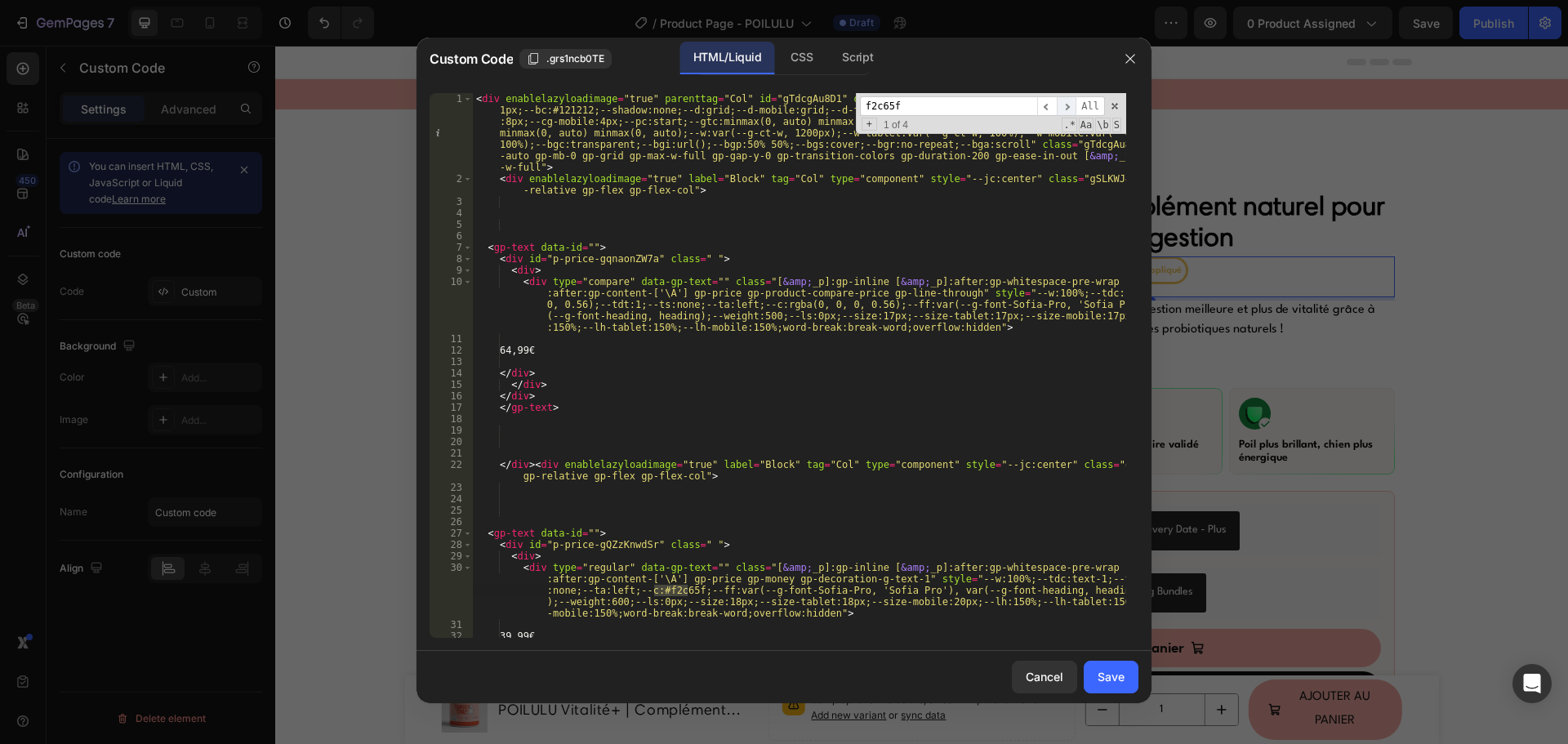
type input "f2c65f"
click at [1067, 102] on span "​" at bounding box center [1066, 106] width 19 height 20
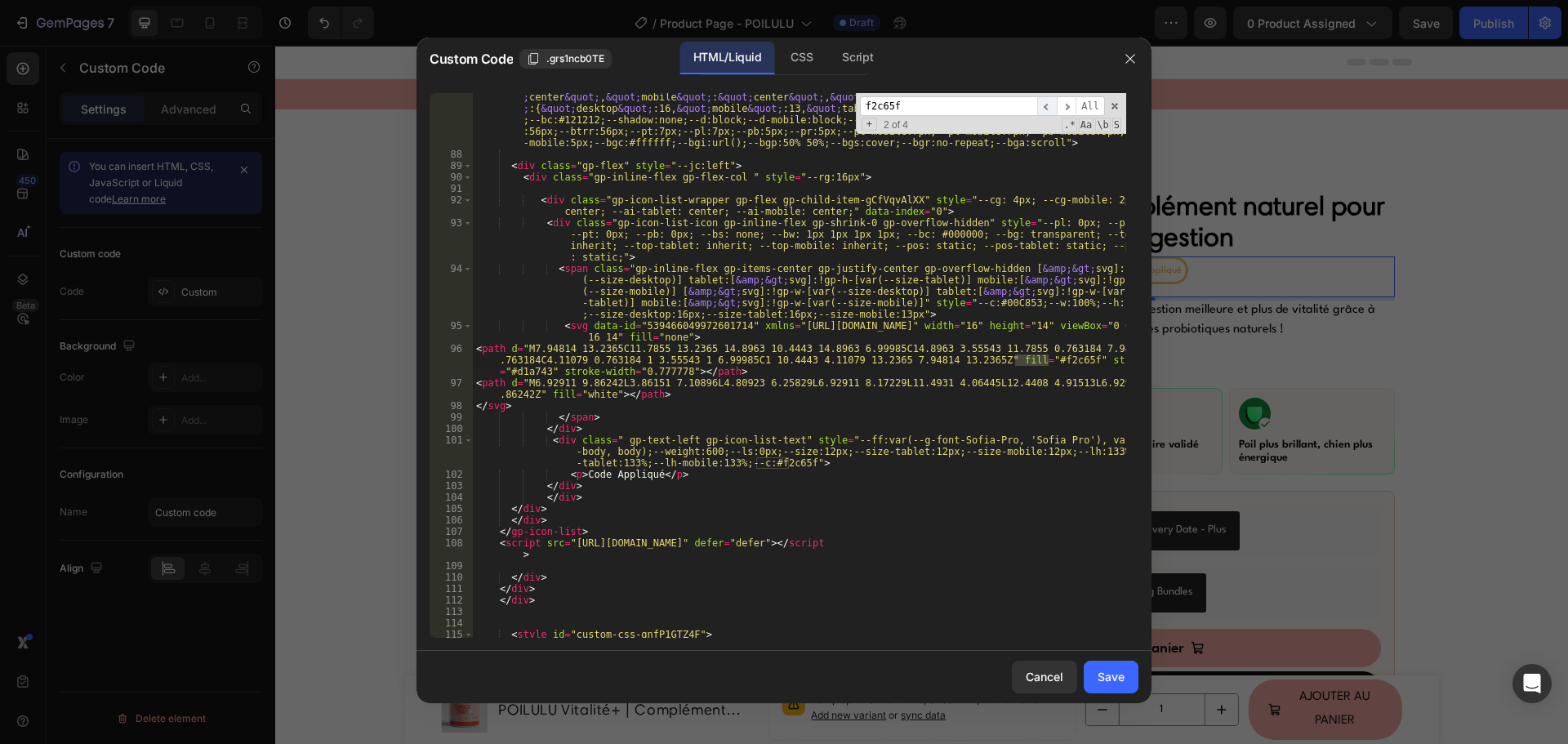
click at [1040, 105] on span "​" at bounding box center [1047, 106] width 19 height 20
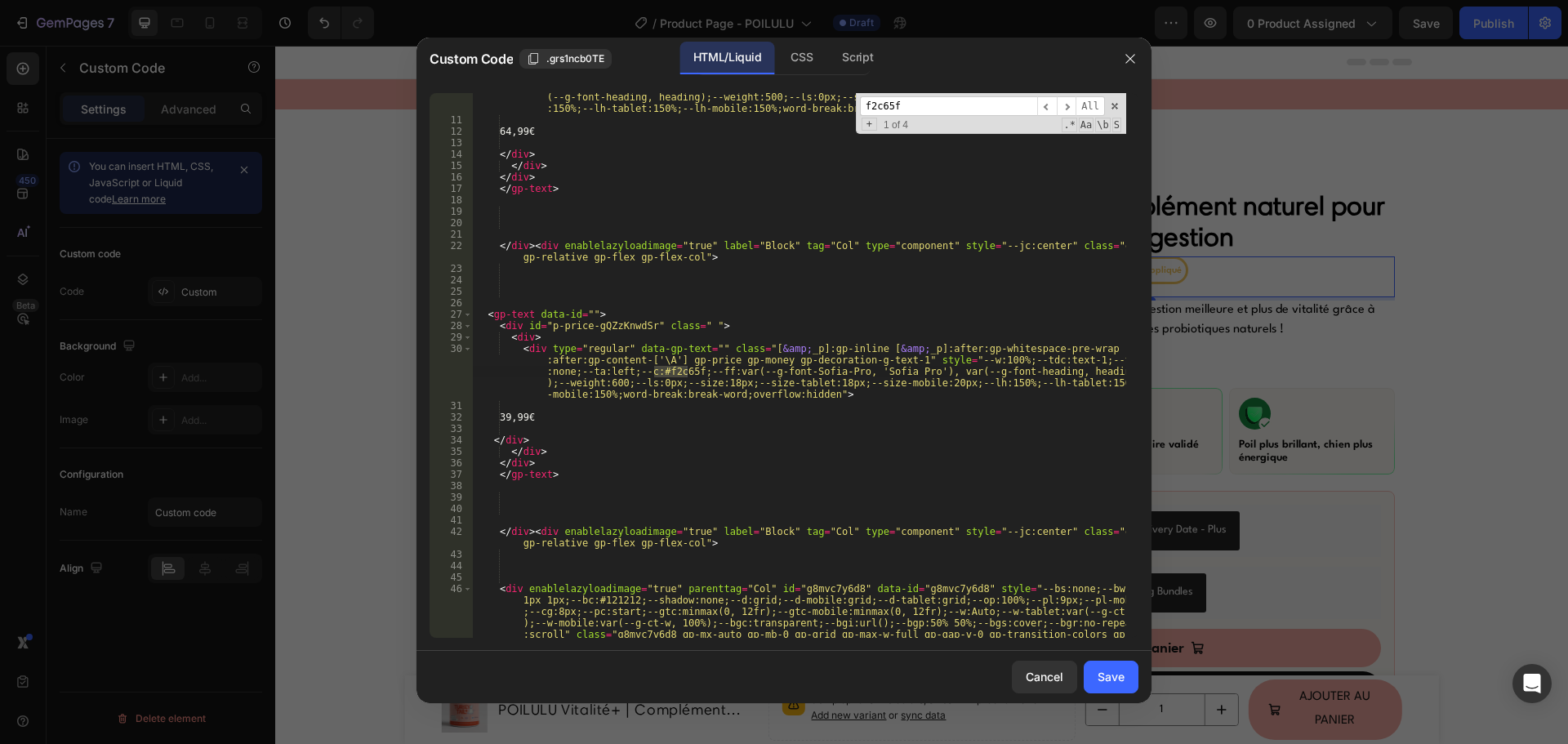
click at [657, 365] on div "< div type = "compare" data-gp-text = "" class = "[ &amp; _p]:gp-inline [ &amp;…" at bounding box center [798, 392] width 653 height 671
click at [665, 367] on div "< div type = "compare" data-gp-text = "" class = "[ &amp; _p]:gp-inline [ &amp;…" at bounding box center [798, 392] width 653 height 671
paste textarea "3753A8"
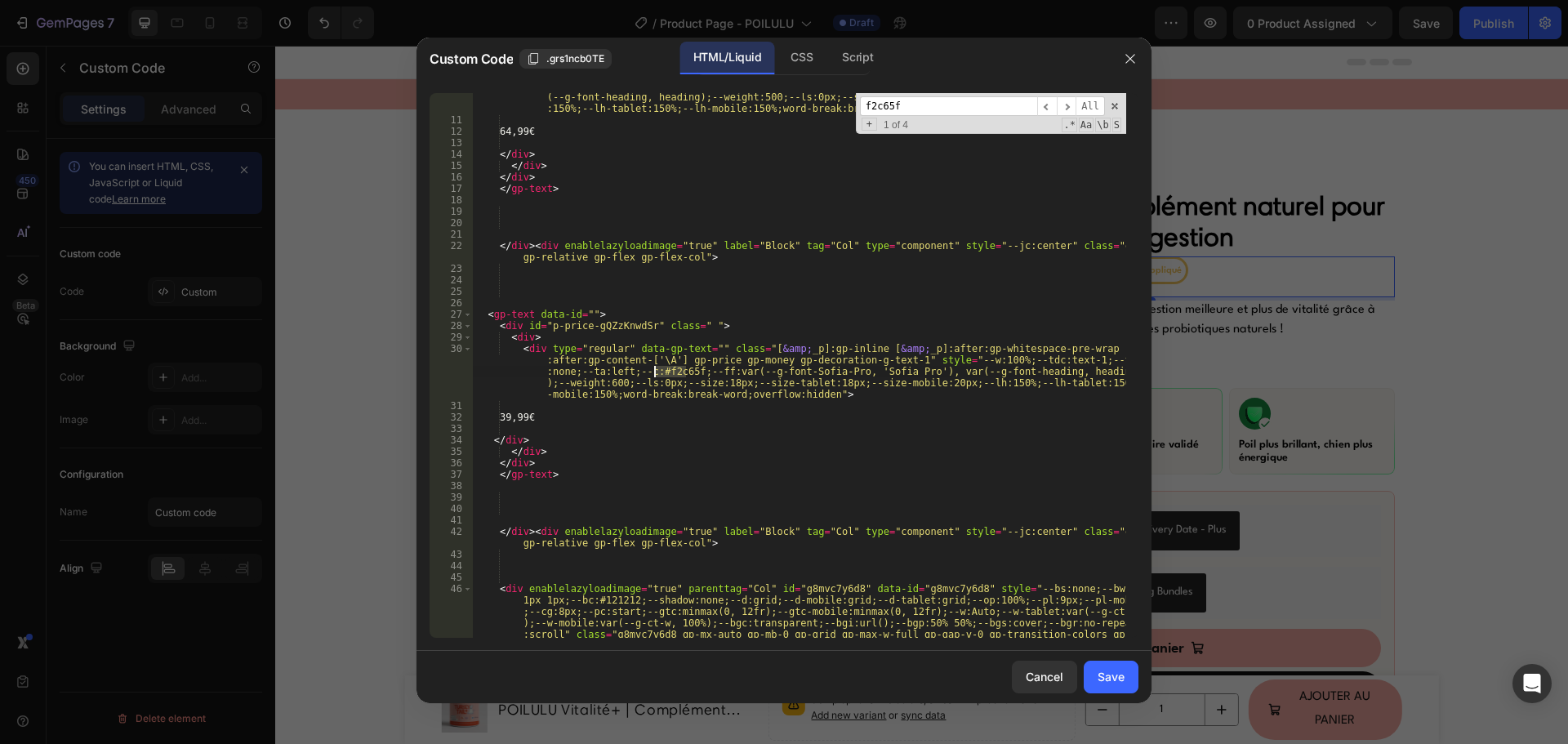
type textarea "<div type="regular" data-gp-text="" class="[&amp;_p]:gp-inline [&amp;_p]:after:…"
click at [1092, 676] on button "Save" at bounding box center [1110, 678] width 55 height 33
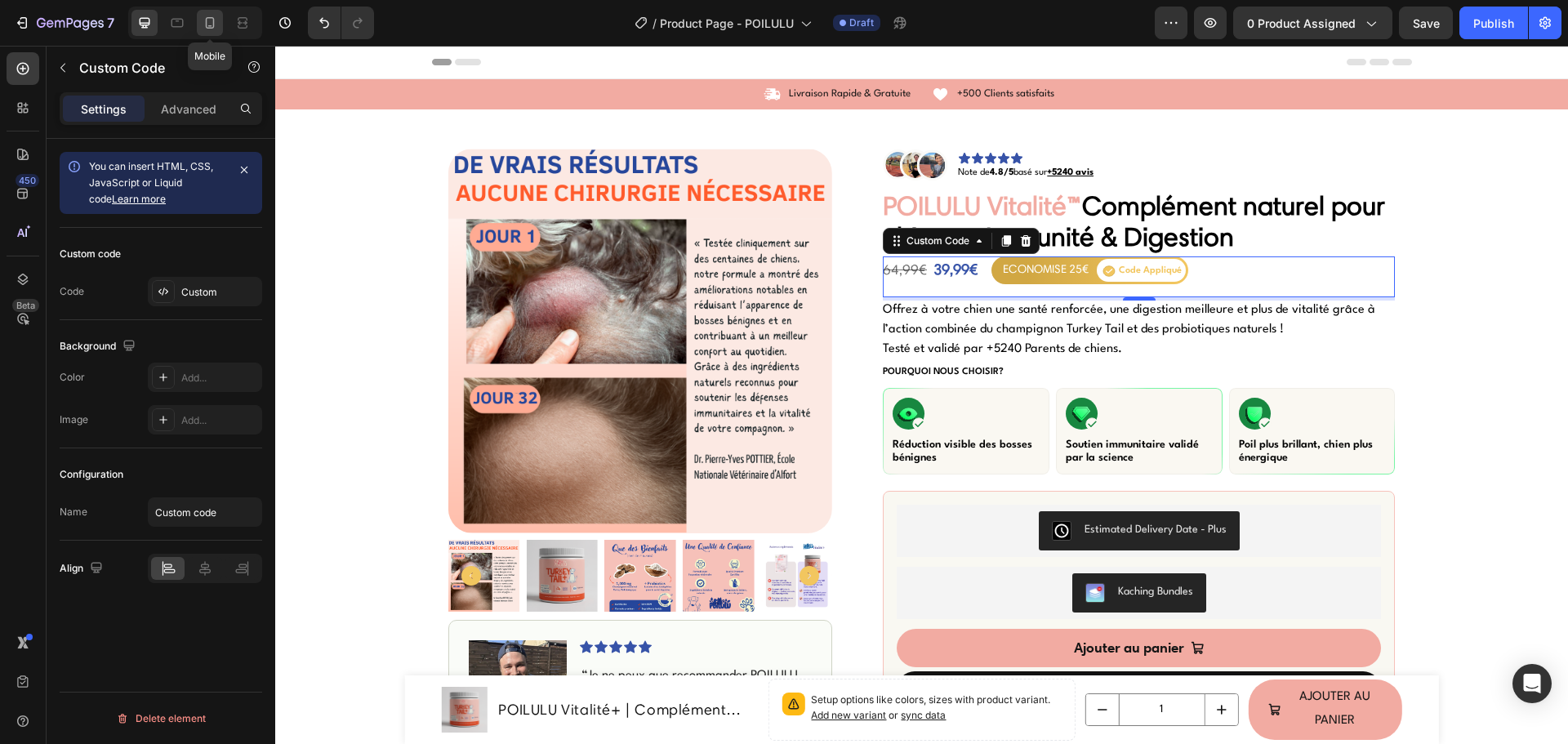
click at [213, 17] on icon at bounding box center [210, 22] width 16 height 16
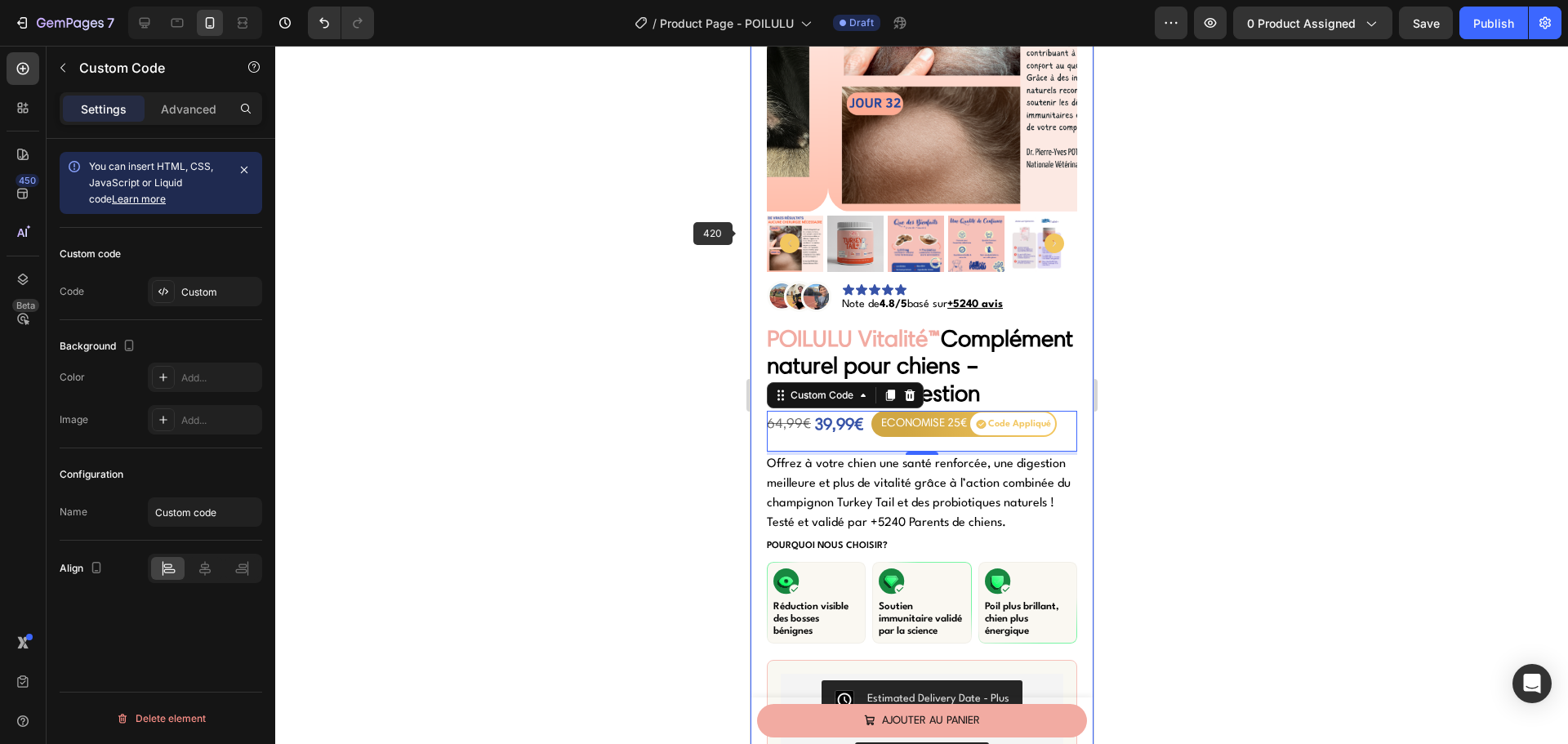
scroll to position [219, 0]
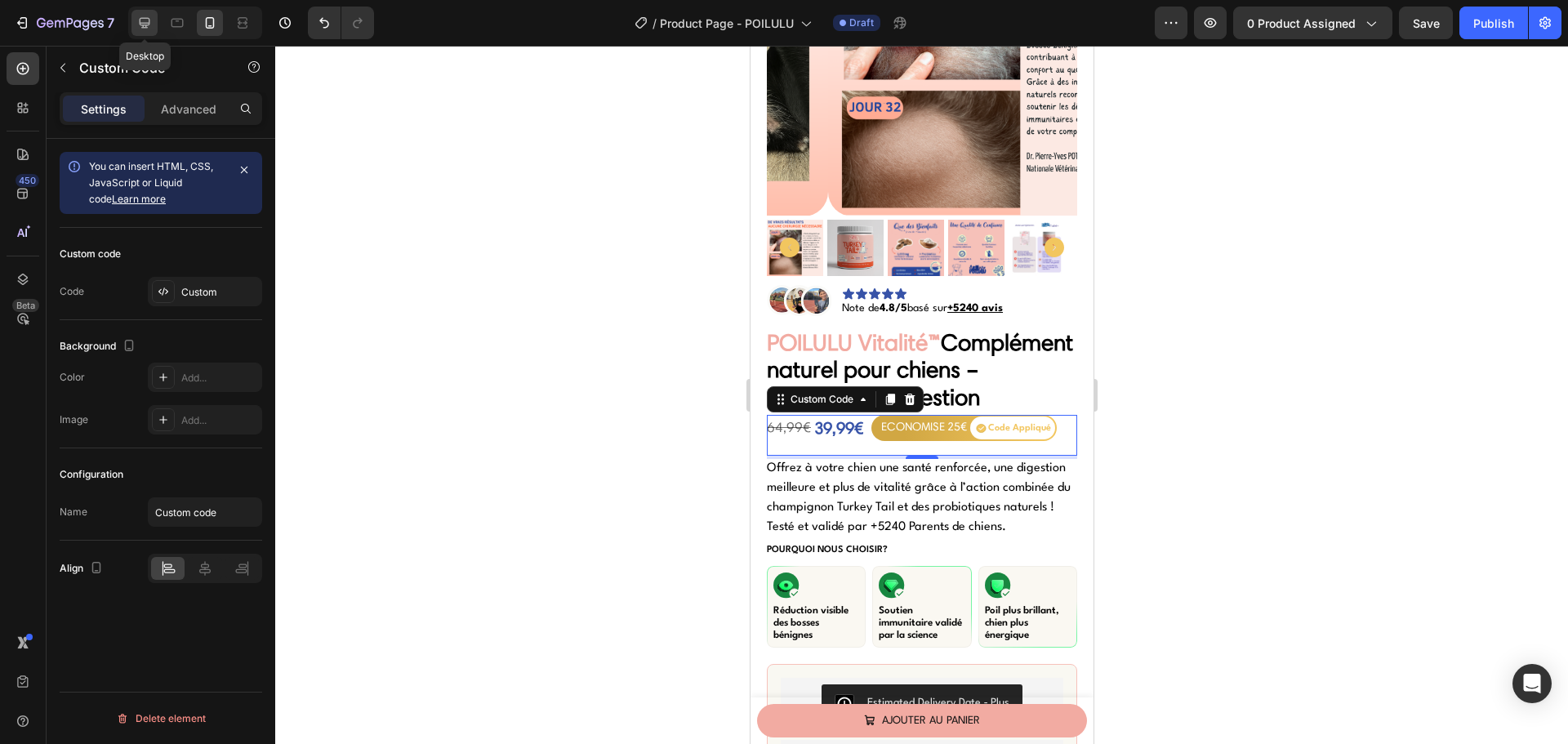
click at [139, 26] on icon at bounding box center [144, 22] width 16 height 16
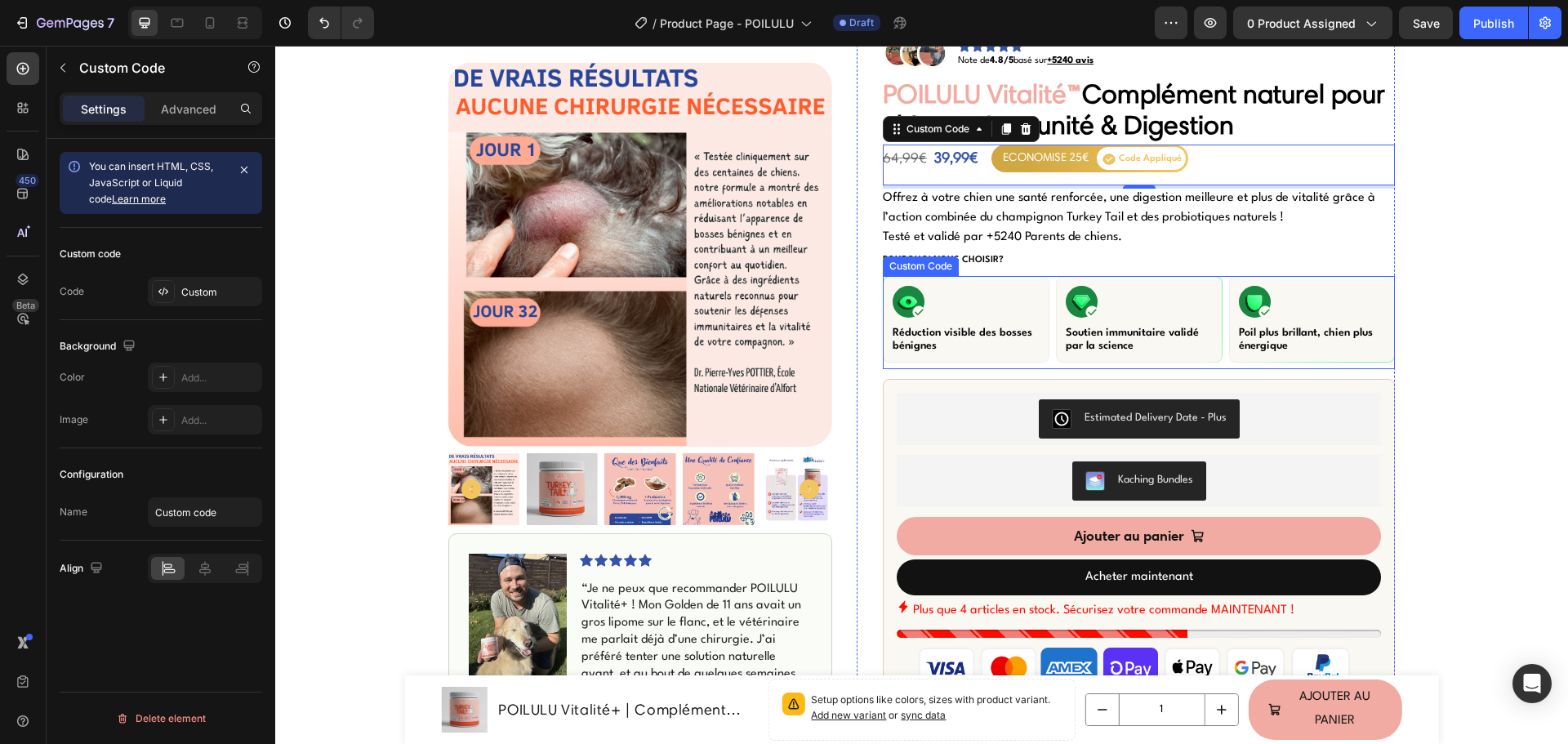
scroll to position [72, 0]
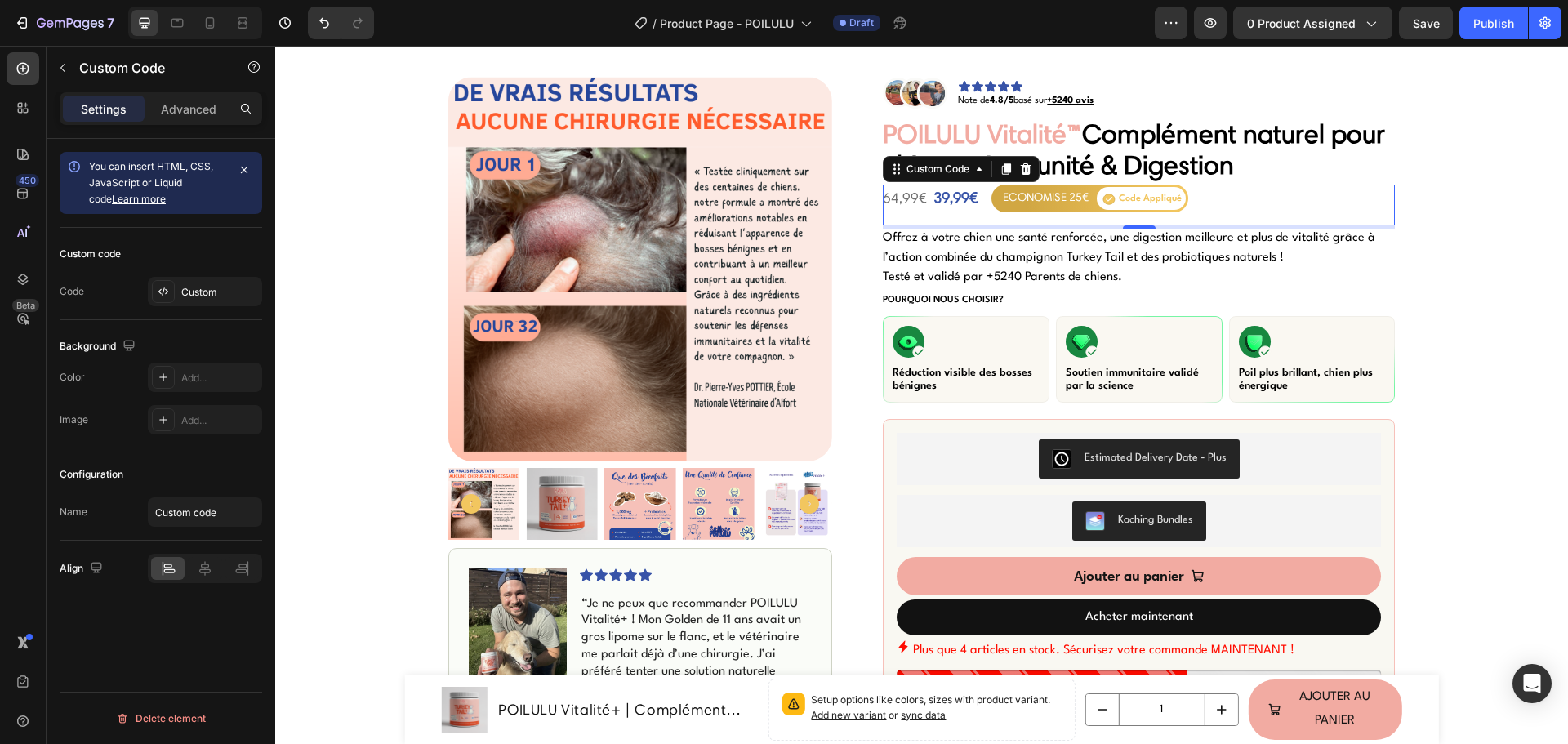
click at [1050, 192] on div "ECONOMISE 25€" at bounding box center [1045, 197] width 86 height 19
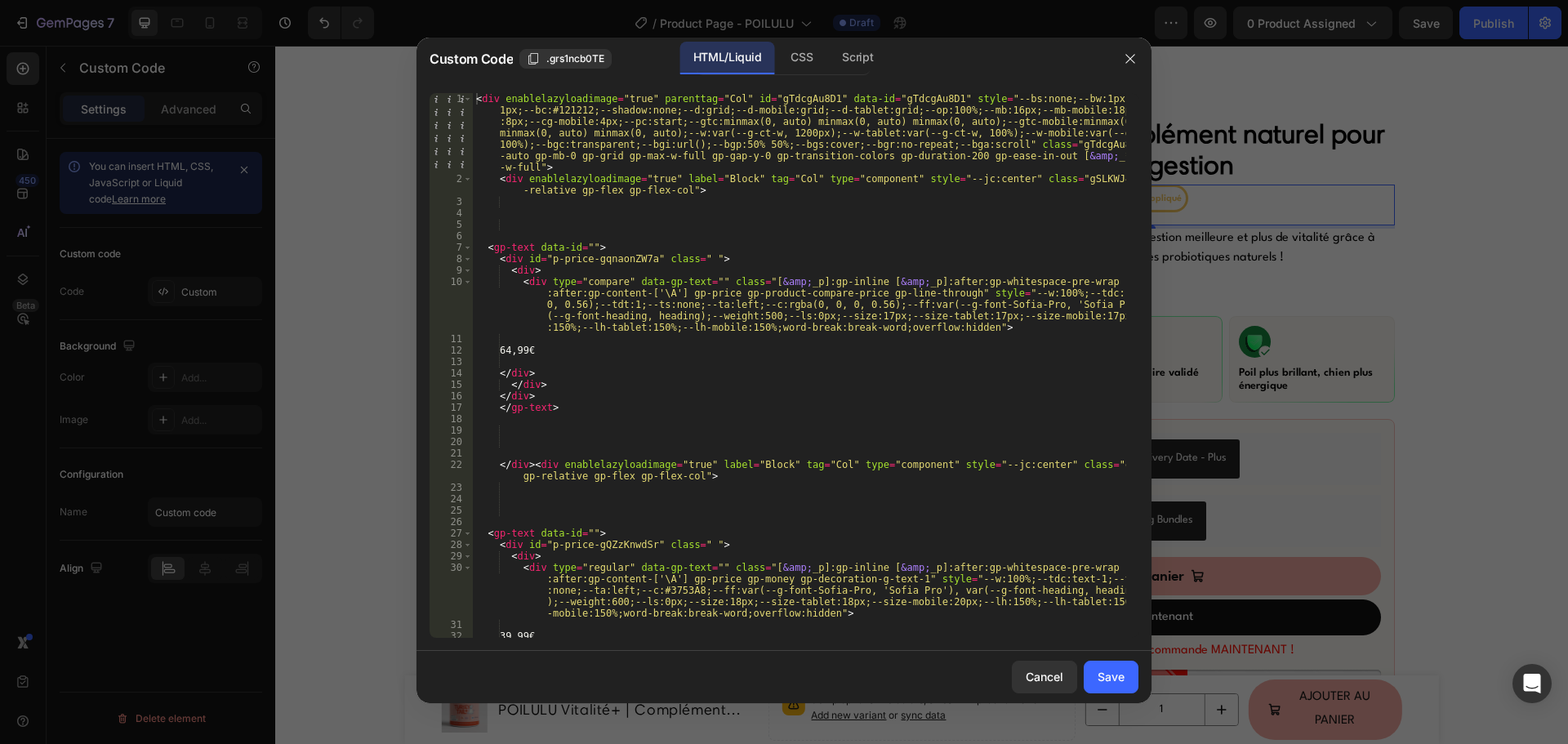
type textarea "<div type="compare" data-gp-text="" class="[&amp;_p]:gp-inline [&amp;_p]:after:…"
click at [767, 300] on div "< div enablelazyloadimage = "true" parenttag = "Col" id = "gTdcgAu8D1" data-id …" at bounding box center [798, 411] width 653 height 636
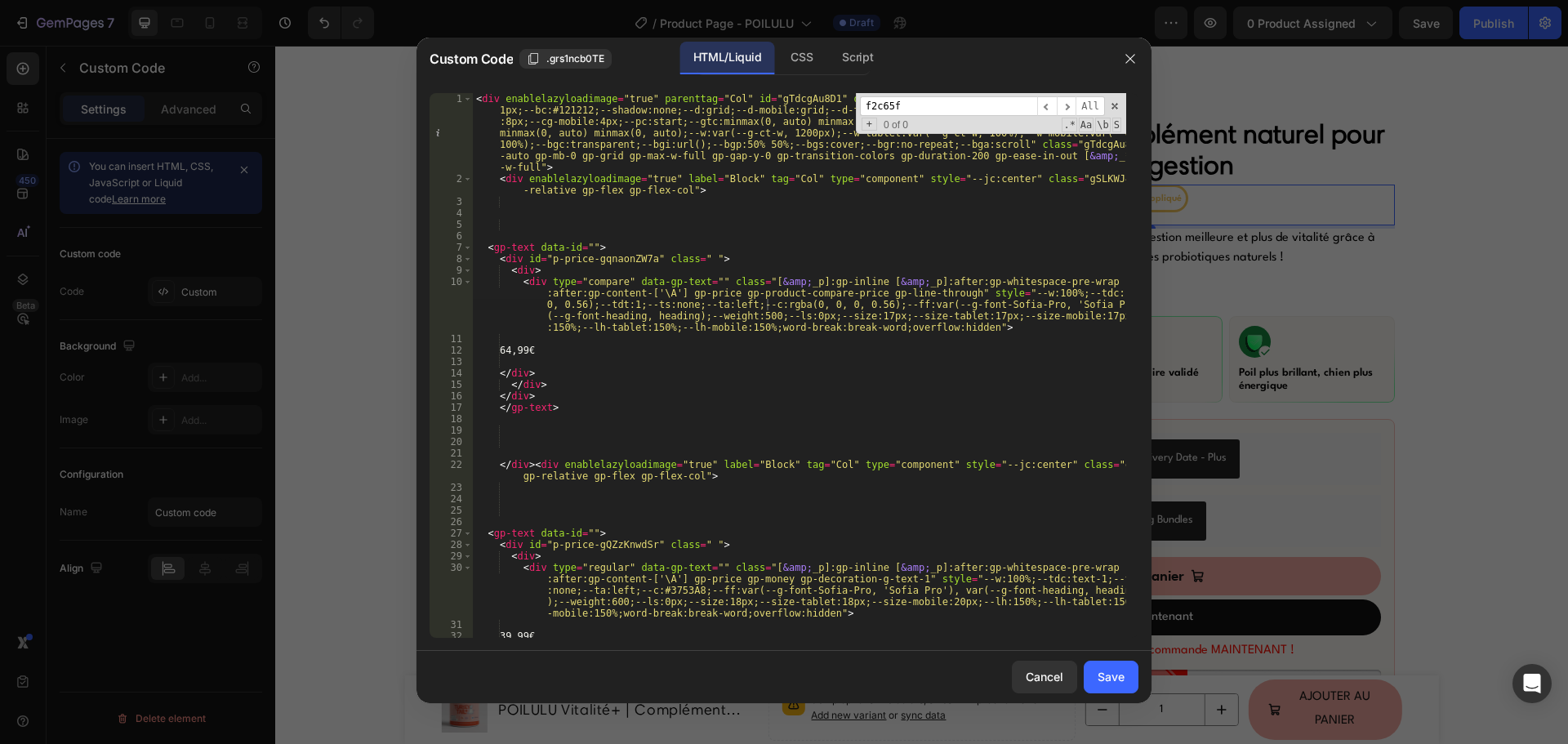
scroll to position [1559, 0]
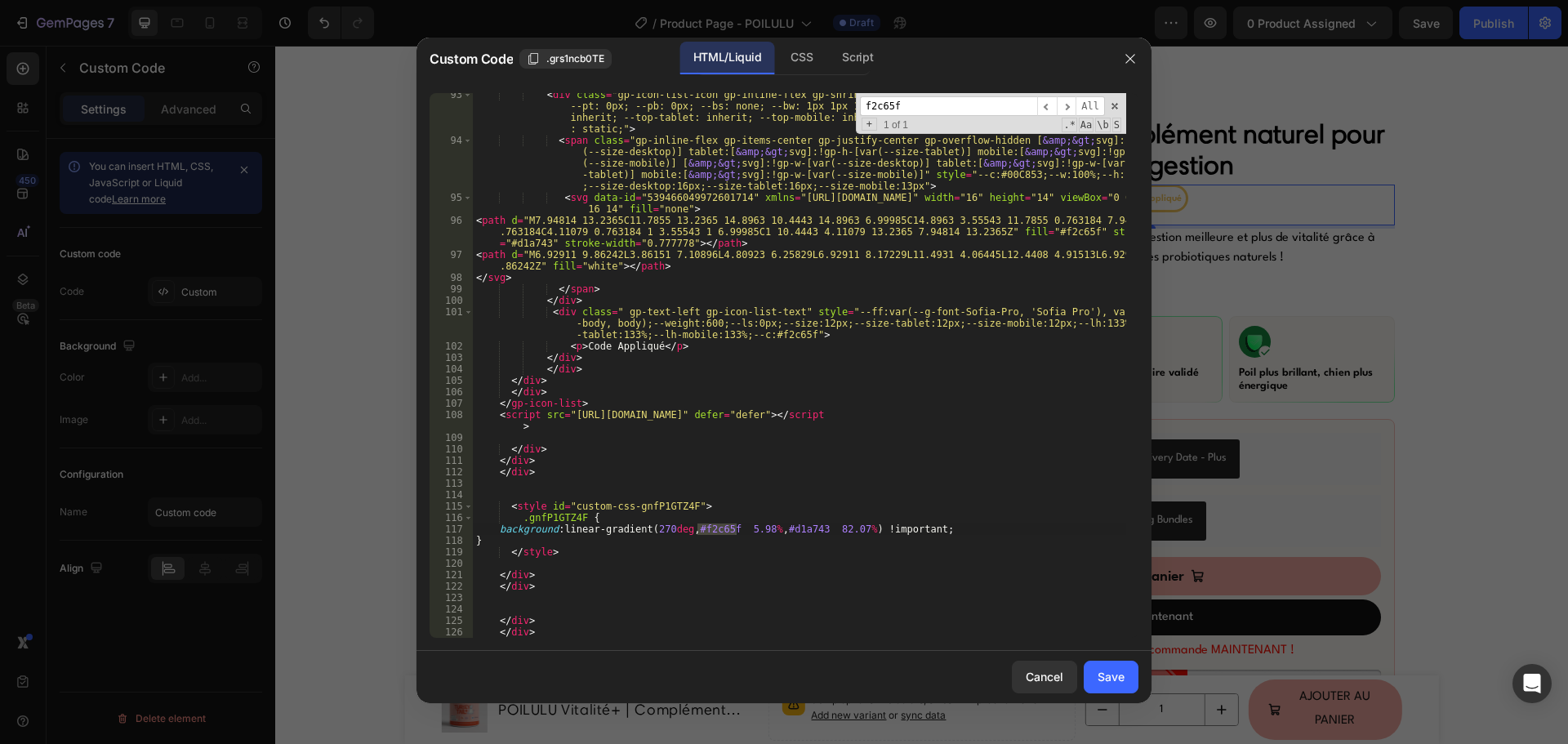
type input "f2c65f"
click at [713, 530] on div "< div class = "gp-icon-list-icon gp-inline-flex gp-shrink-0 gp-overflow-hidden"…" at bounding box center [798, 366] width 653 height 545
click at [713, 530] on div "< div class = "gp-icon-list-icon gp-inline-flex gp-shrink-0 gp-overflow-hidden"…" at bounding box center [798, 391] width 653 height 603
paste textarea "3753A8"
type textarea "background: linear-gradient(270deg, #3753A8 5.98%, #d1a743 82.07%) !important;"
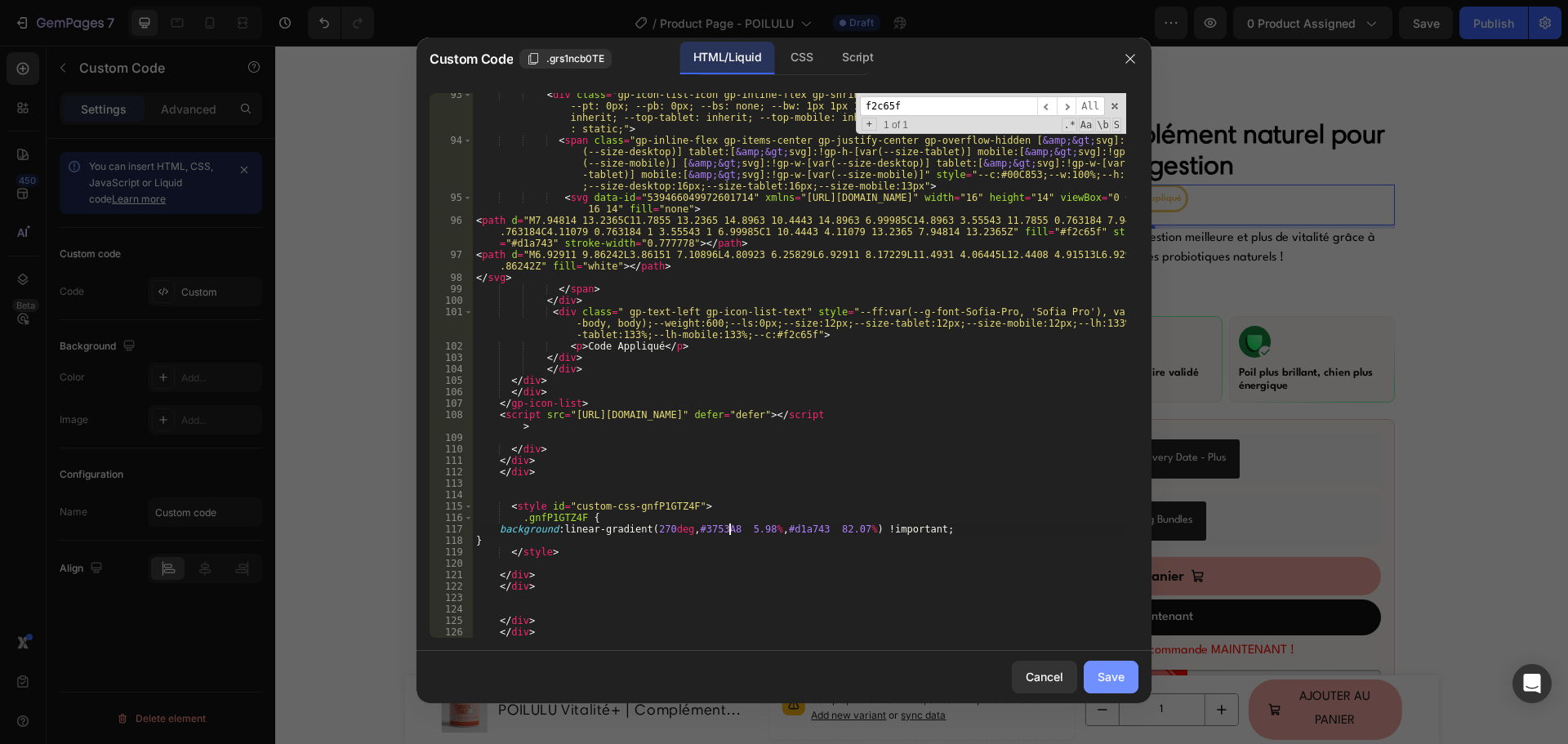
click at [1105, 672] on div "Save" at bounding box center [1111, 677] width 27 height 17
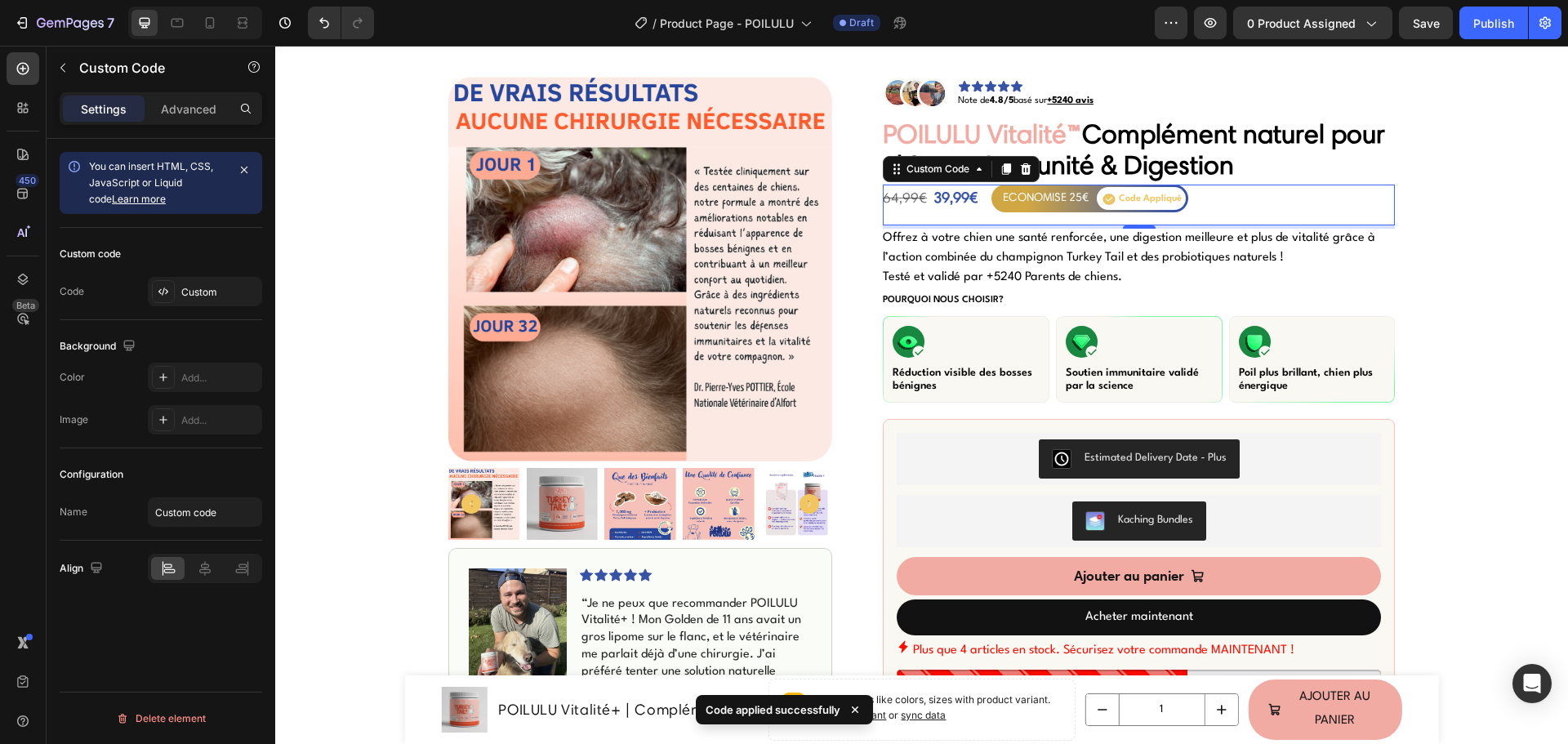
click at [1039, 207] on div "ECONOMISE 25€" at bounding box center [1045, 197] width 86 height 19
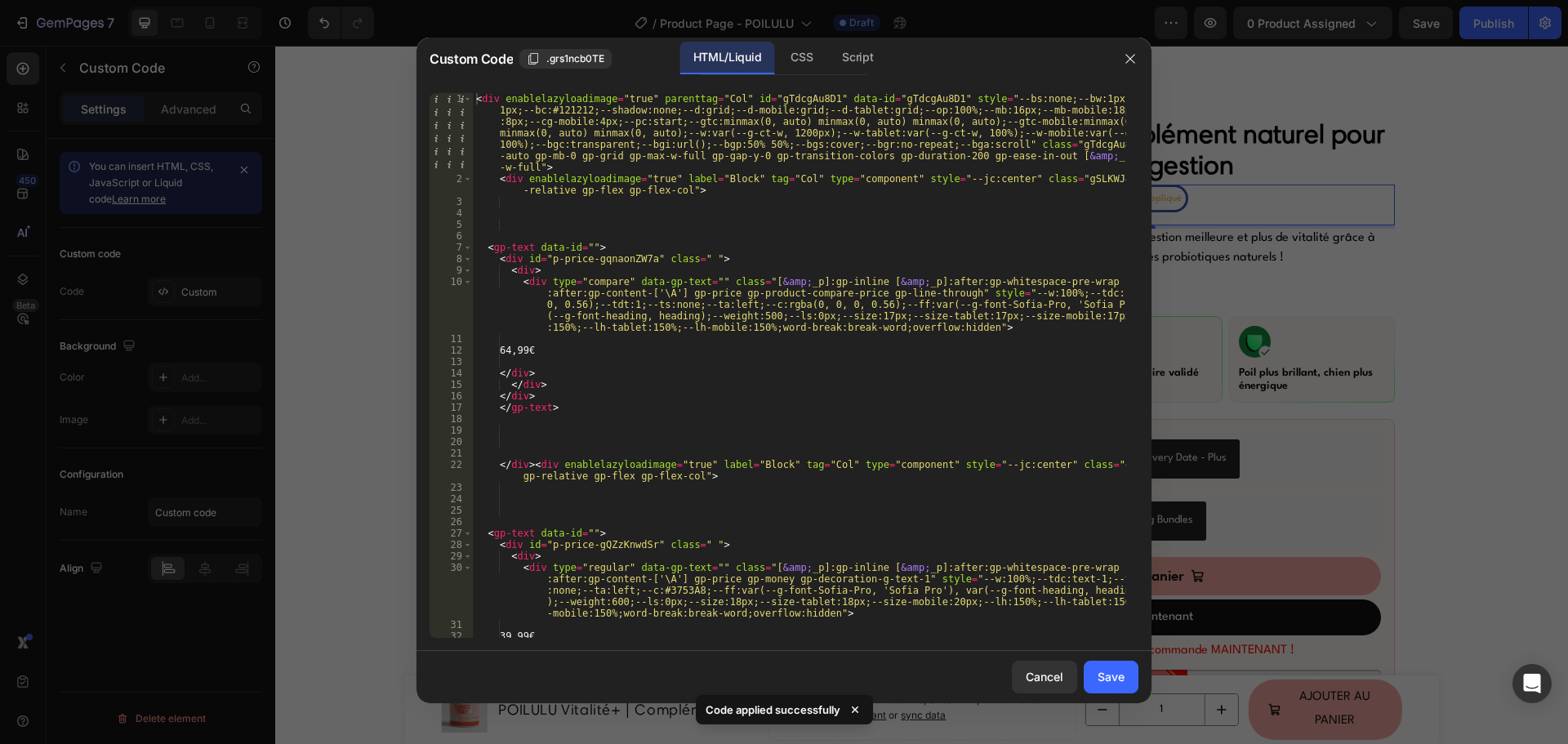
type textarea "<div type="compare" data-gp-text="" class="[&amp;_p]:gp-inline [&amp;_p]:after:…"
click at [738, 298] on div "< div enablelazyloadimage = "true" parenttag = "Col" id = "gTdcgAu8D1" data-id …" at bounding box center [798, 411] width 653 height 636
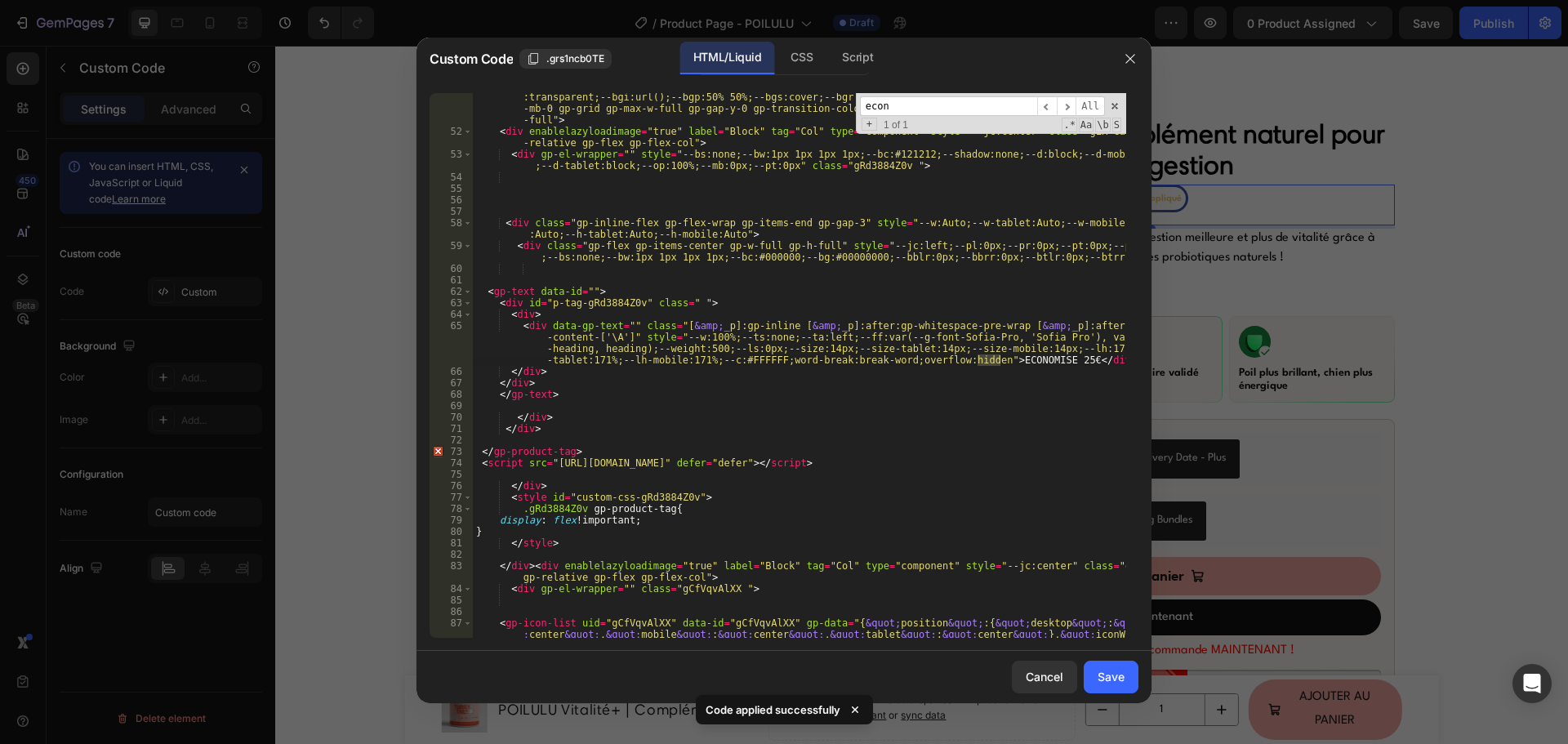
scroll to position [894, 0]
click at [925, 115] on input "economise" at bounding box center [948, 106] width 177 height 20
paste input "f2c65f"
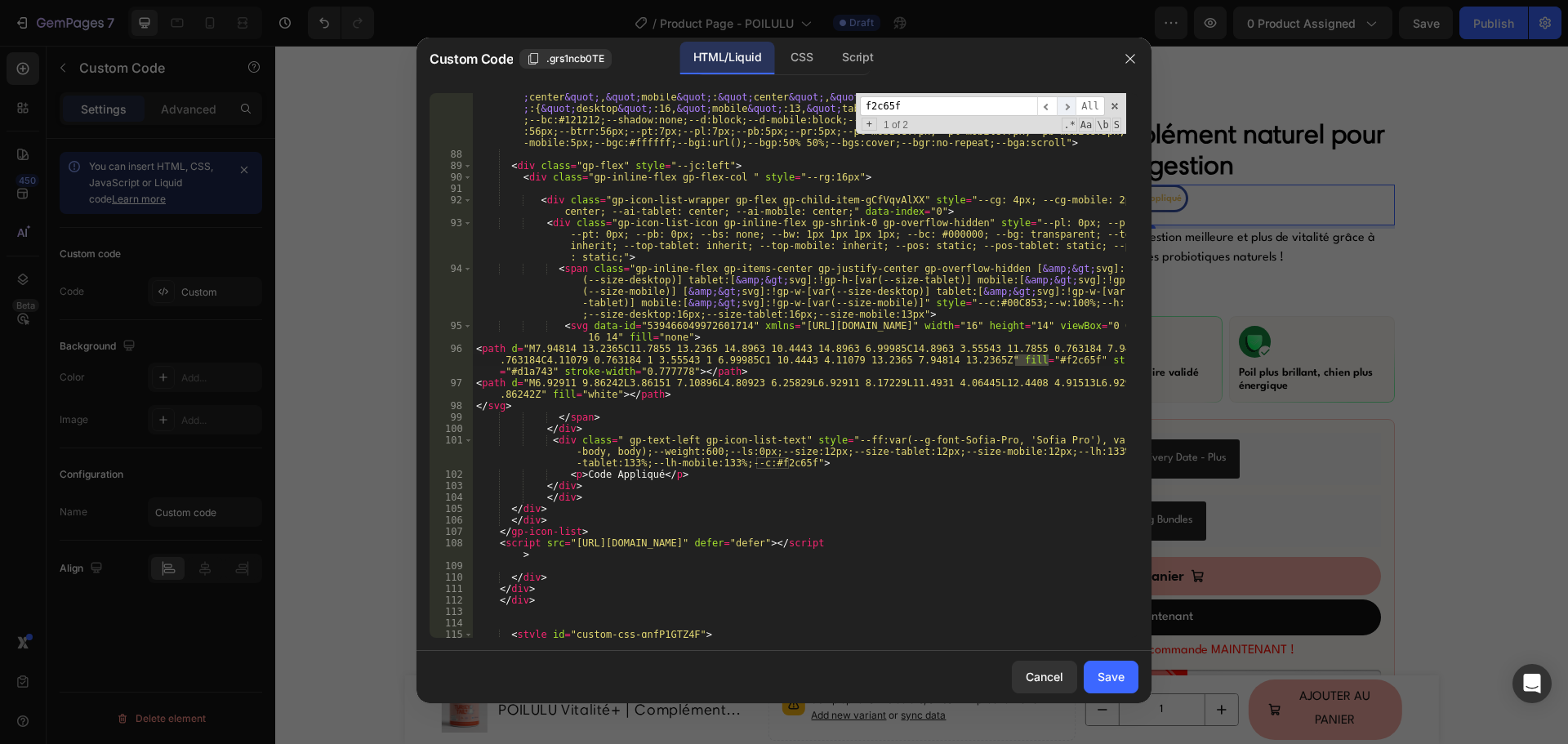
type input "f2c65f"
click at [1071, 108] on span "​" at bounding box center [1066, 106] width 19 height 20
click at [758, 462] on div "< gp-icon-list uid = "gCfVqvAlXX" data-id = "gCfVqvAlXX" gp-data = "{ &quot; po…" at bounding box center [798, 366] width 653 height 545
click at [758, 461] on div "< gp-icon-list uid = "gCfVqvAlXX" data-id = "gCfVqvAlXX" gp-data = "{ &quot; po…" at bounding box center [798, 392] width 653 height 625
paste textarea "3753A8"
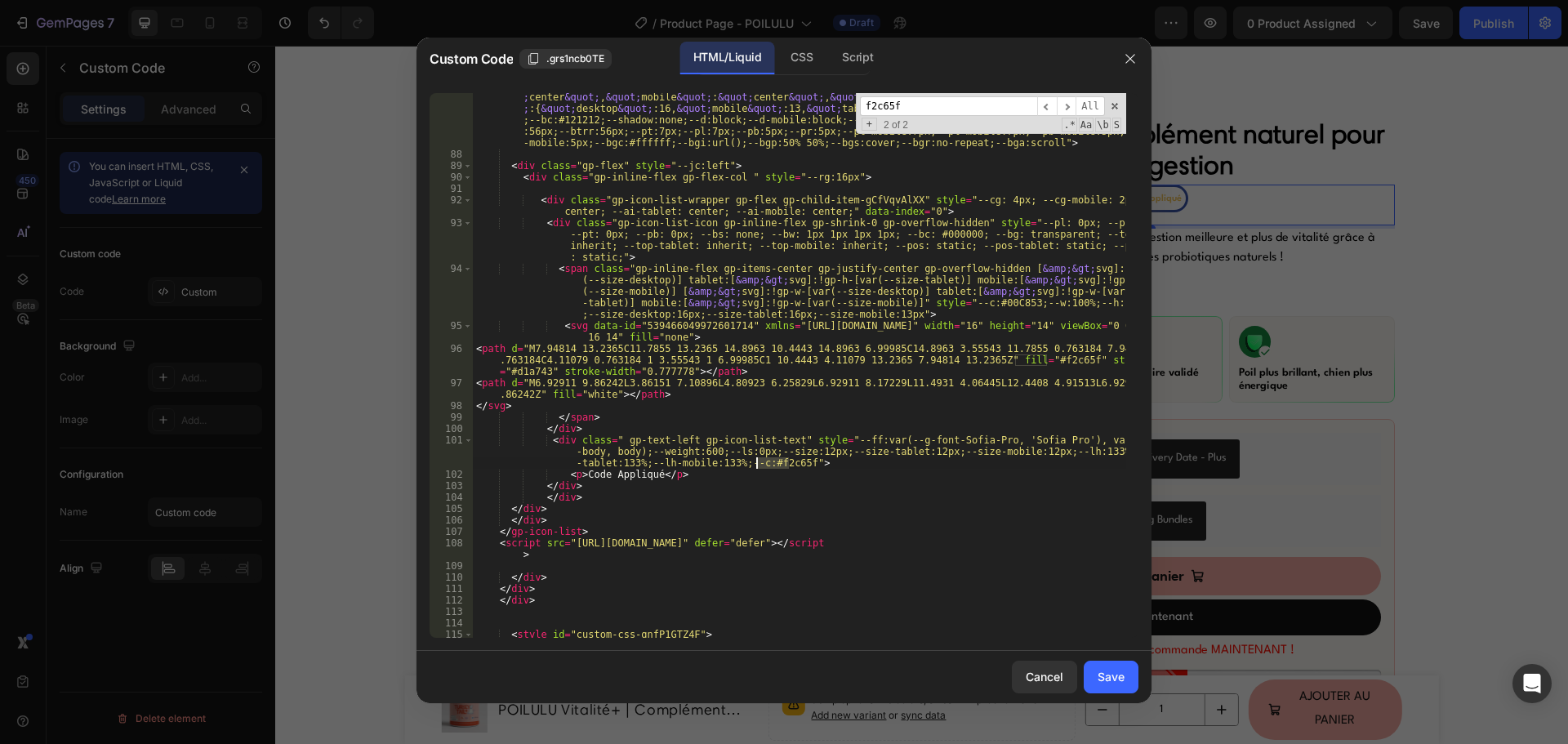
type textarea "<div class=" gp-text-left gp-icon-list-text" style="--ff:var(--g-font-Sofia-Pro…"
click at [1102, 665] on button "Save" at bounding box center [1110, 678] width 55 height 33
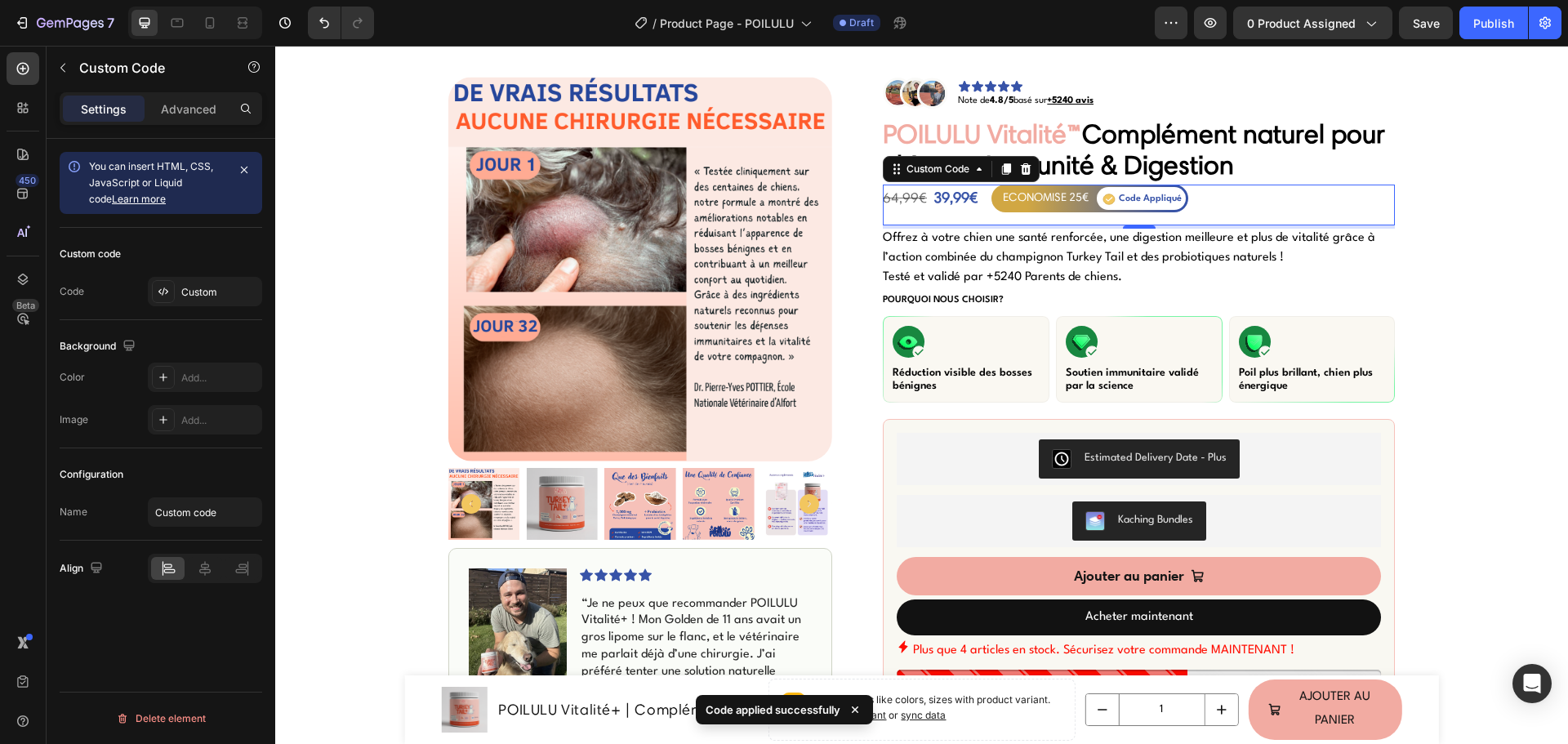
click at [1103, 200] on icon at bounding box center [1109, 199] width 12 height 10
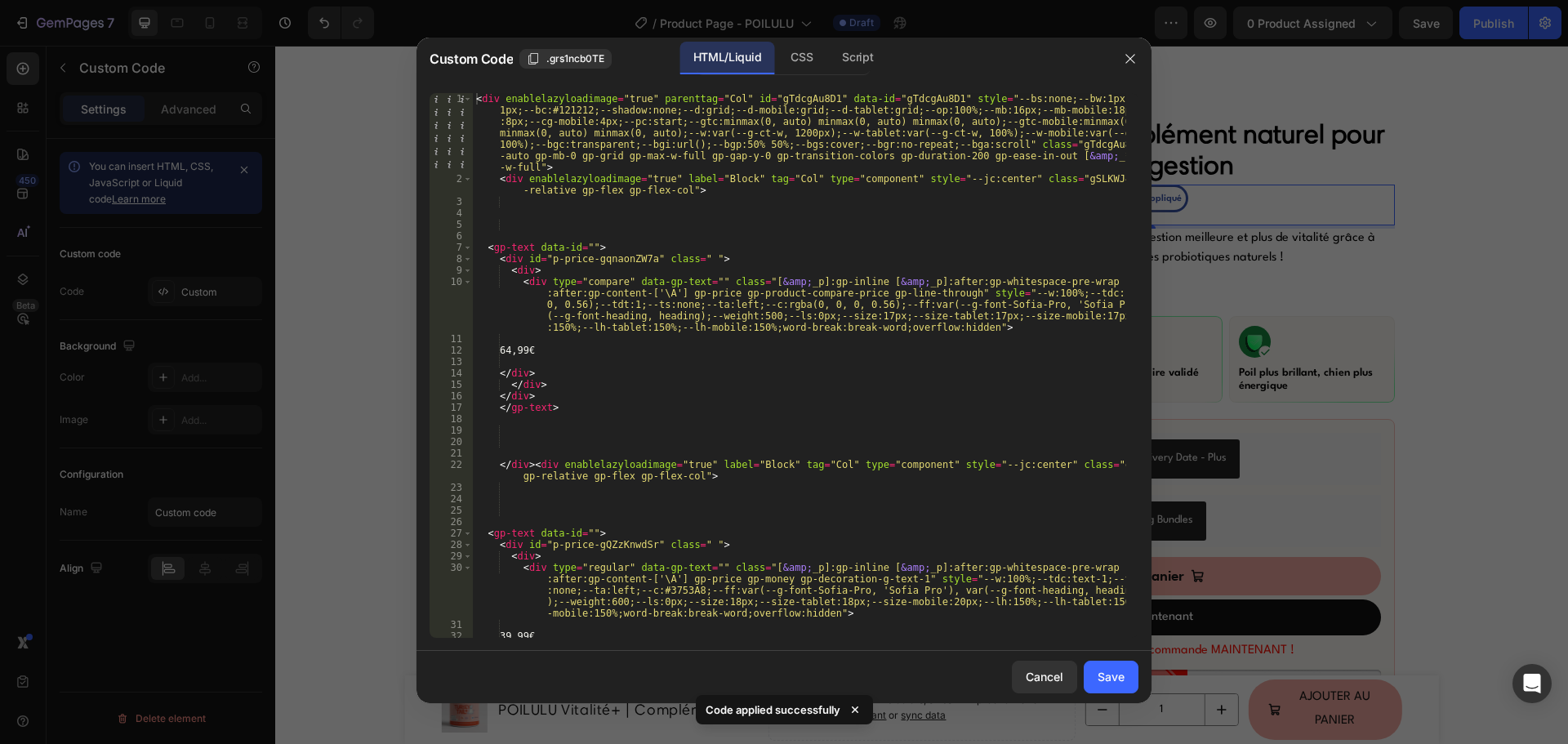
type textarea "<div type="compare" data-gp-text="" class="[&amp;_p]:gp-inline [&amp;_p]:after:…"
click at [796, 311] on div "< div enablelazyloadimage = "true" parenttag = "Col" id = "gTdcgAu8D1" data-id …" at bounding box center [798, 411] width 653 height 636
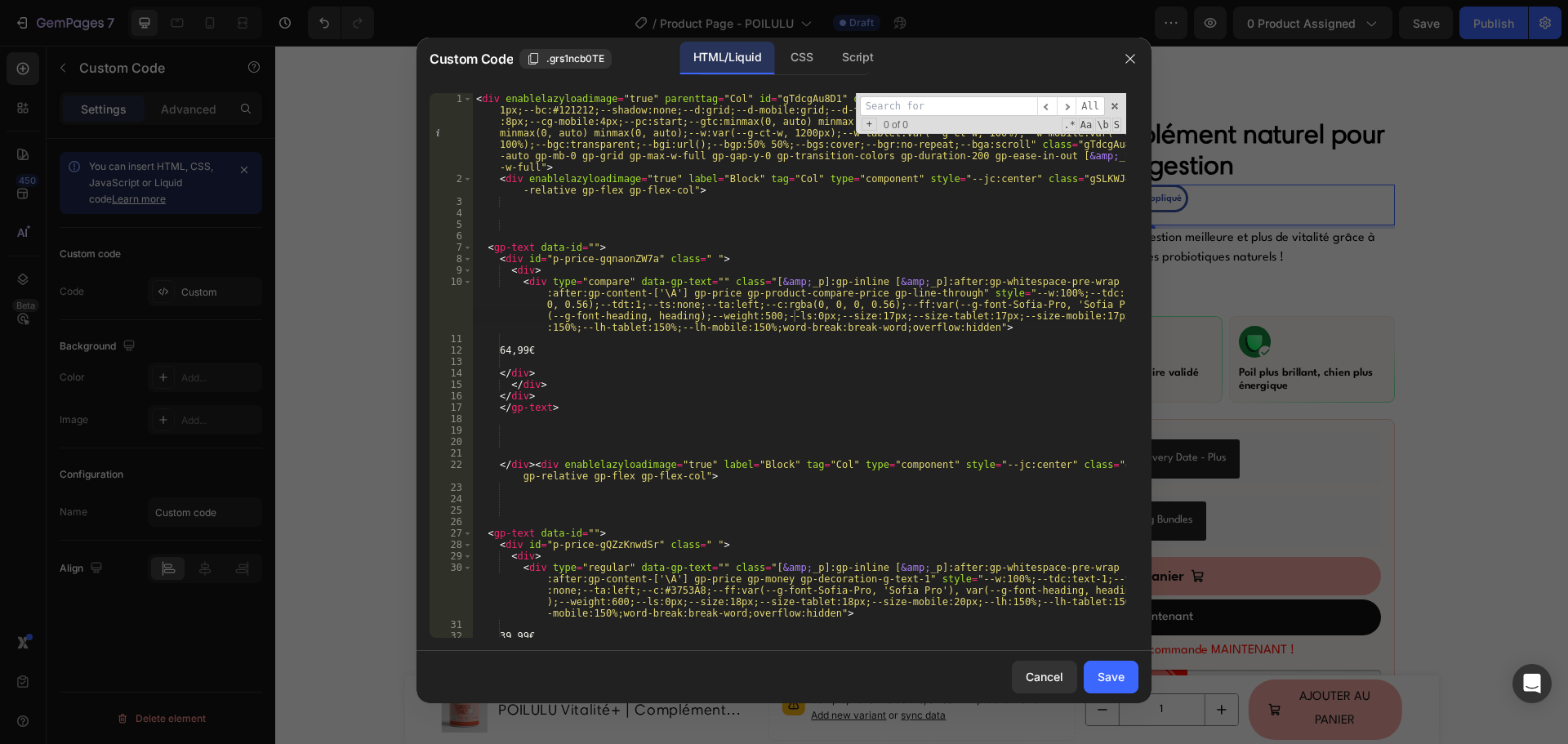
click at [931, 105] on input at bounding box center [948, 106] width 177 height 20
paste input "f2c65f"
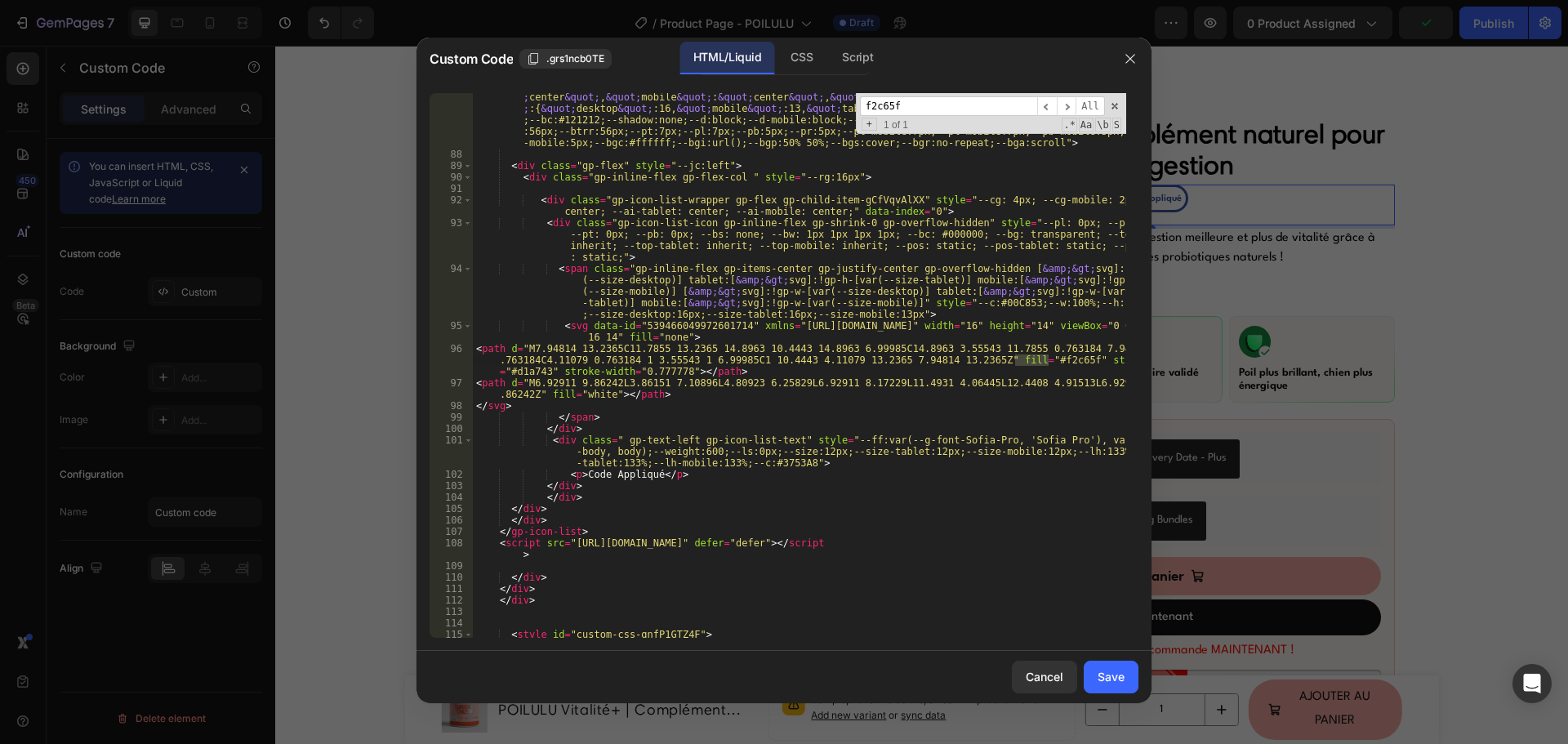
type input "f2c65f"
click at [1052, 104] on span "​" at bounding box center [1047, 106] width 19 height 20
click at [1075, 103] on span "​" at bounding box center [1066, 106] width 19 height 20
click at [1048, 110] on span "​" at bounding box center [1047, 106] width 19 height 20
click at [1021, 359] on div "< gp-icon-list uid = "gCfVqvAlXX" data-id = "gCfVqvAlXX" gp-data = "{ &quot; po…" at bounding box center [798, 366] width 653 height 545
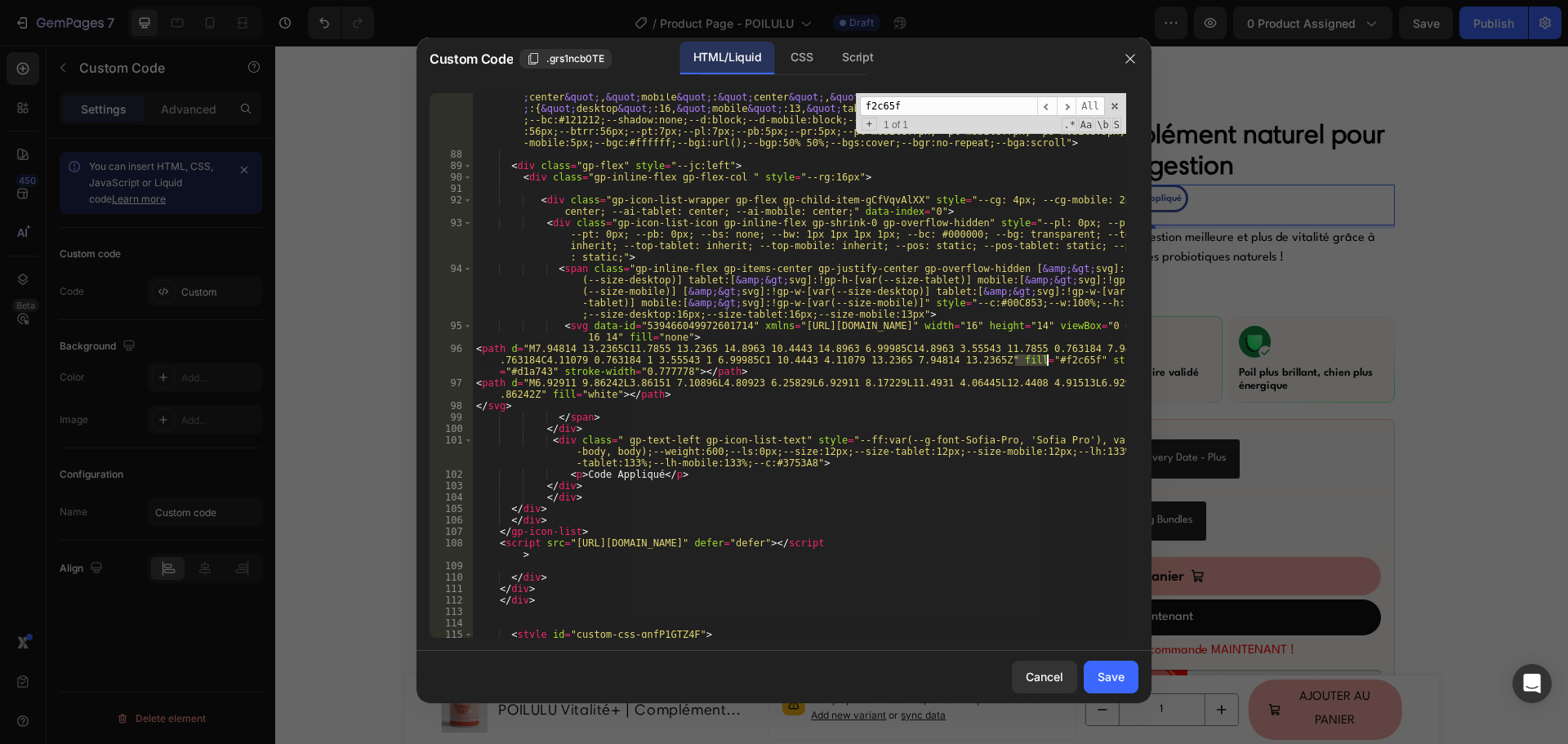
click at [1021, 359] on div "< gp-icon-list uid = "gCfVqvAlXX" data-id = "gCfVqvAlXX" gp-data = "{ &quot; po…" at bounding box center [798, 392] width 653 height 625
paste textarea "3753A8"
type textarea "<path d="M7.94814 13.2365C11.7855 13.2365 14.8963 10.4443 14.8963 6.99985C14.89…"
click at [1107, 675] on div "Save" at bounding box center [1111, 677] width 27 height 17
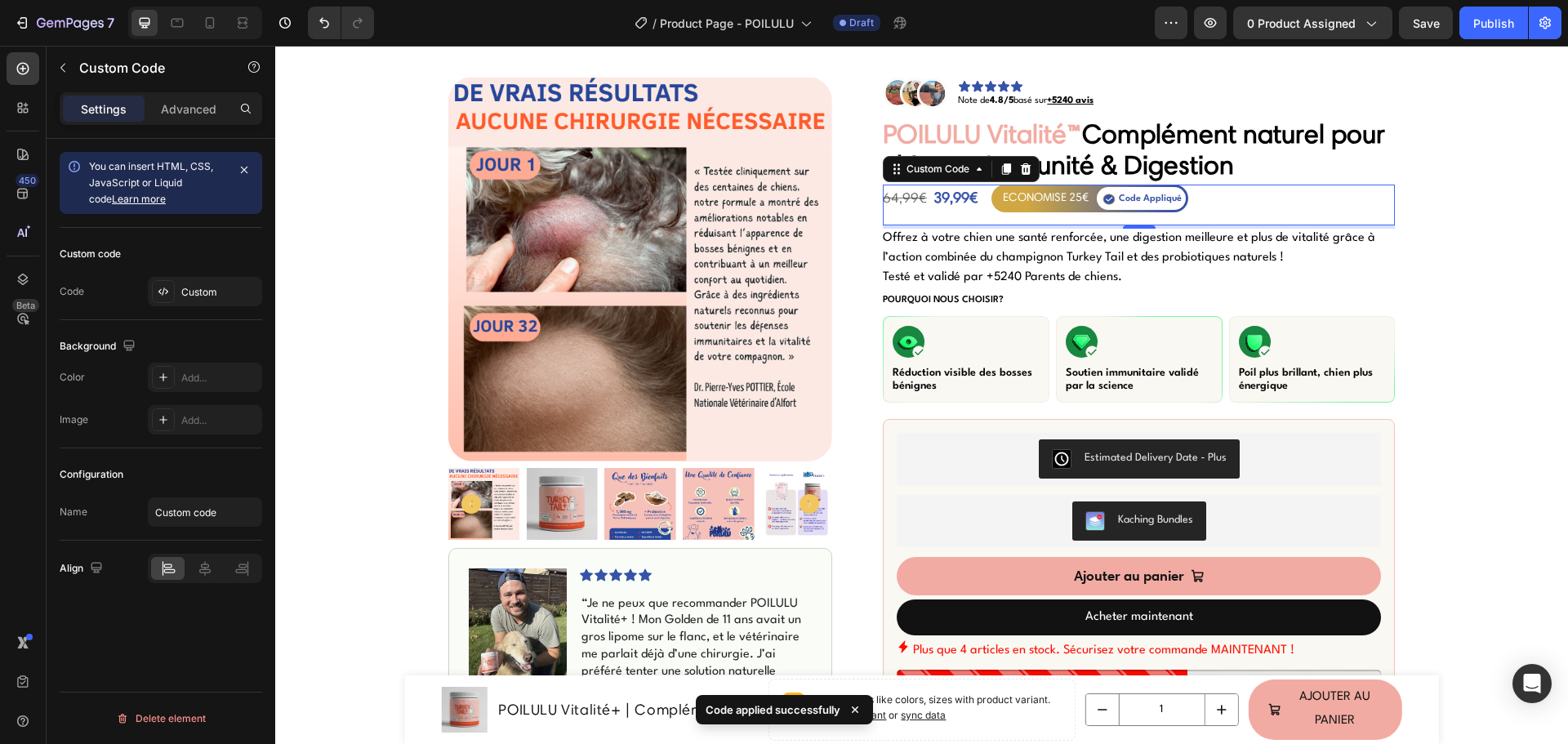
click at [1050, 200] on div "ECONOMISE 25€" at bounding box center [1045, 197] width 86 height 19
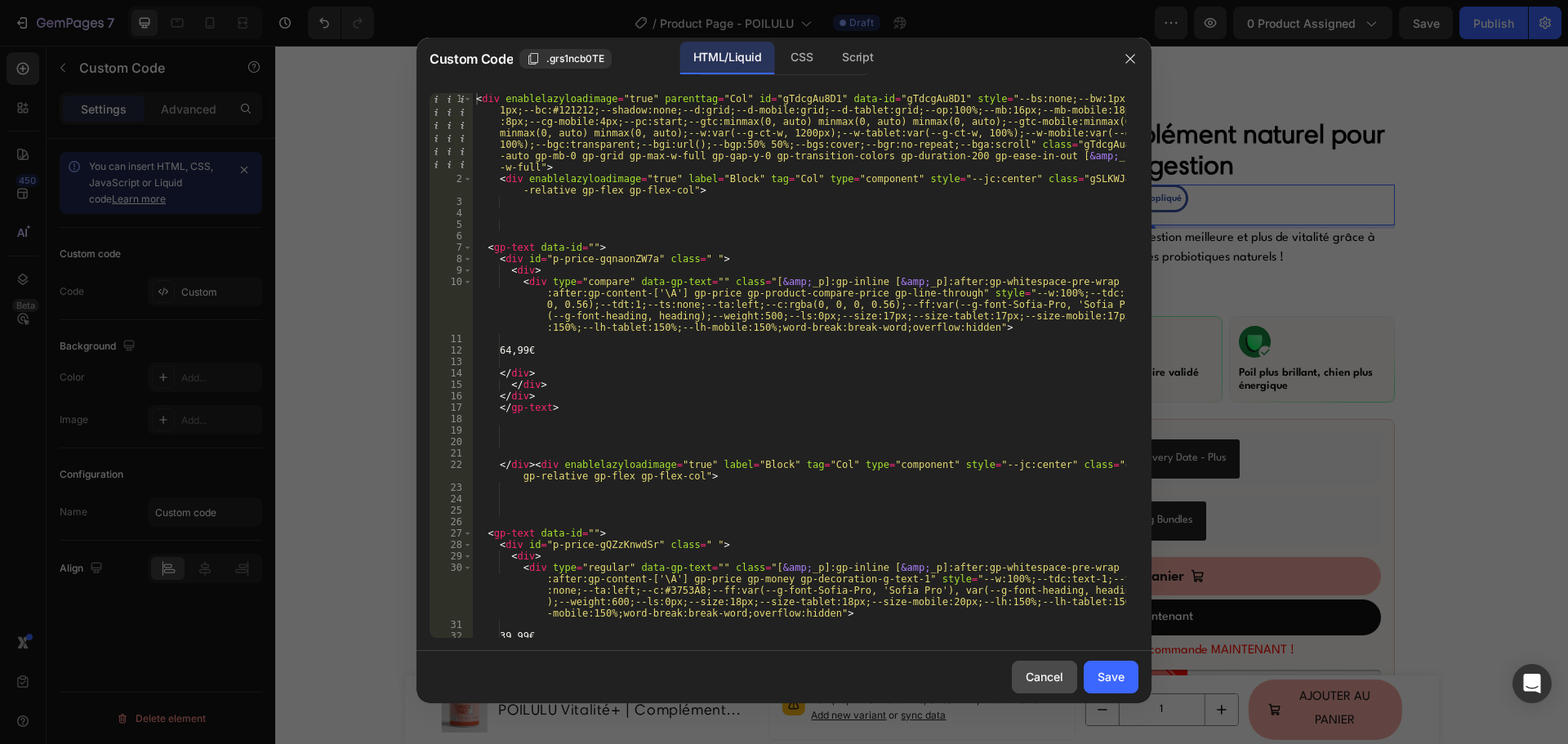
click at [1050, 667] on button "Cancel" at bounding box center [1045, 678] width 65 height 33
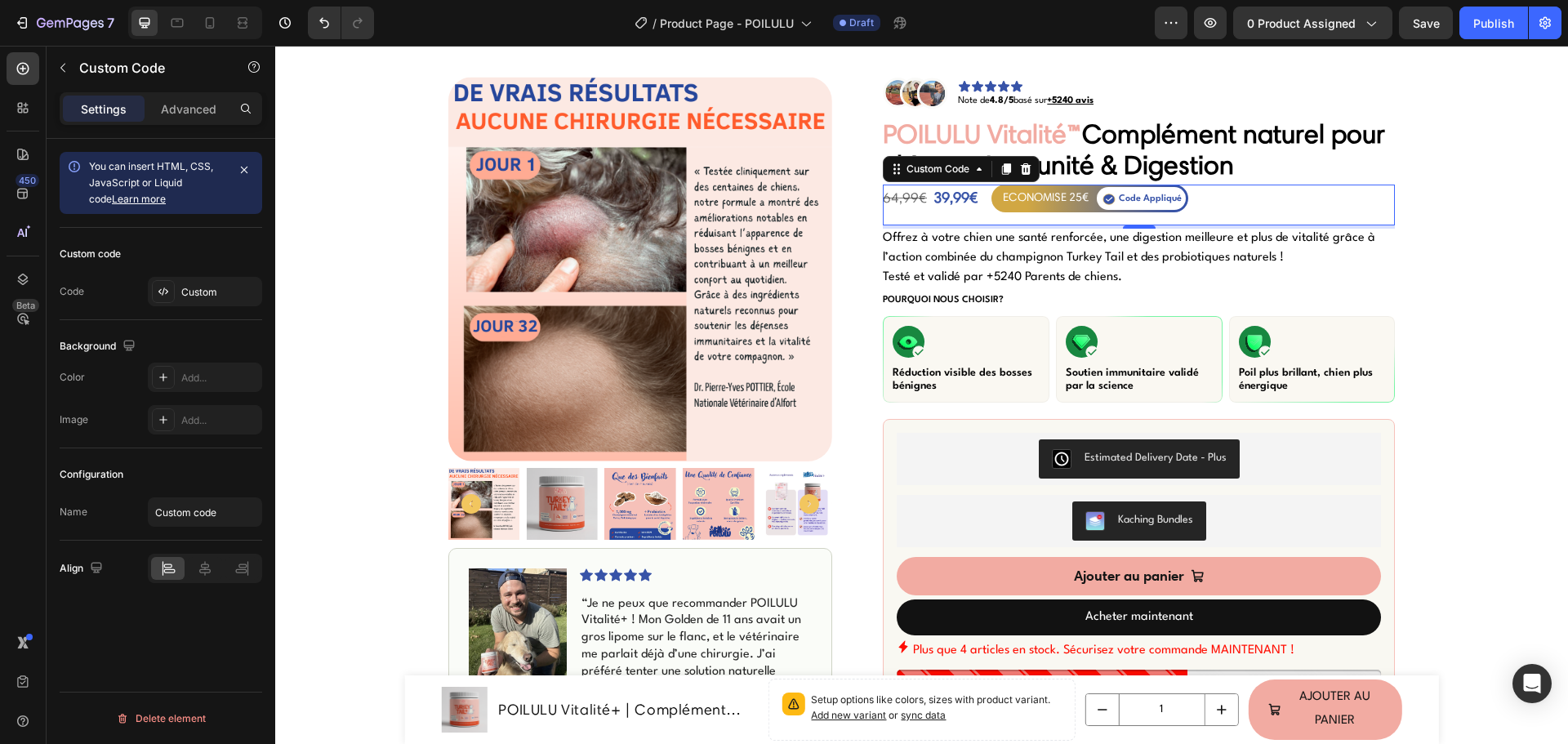
click at [984, 194] on div "ECONOMISE 25€ Code Appliqué" at bounding box center [1086, 198] width 204 height 28
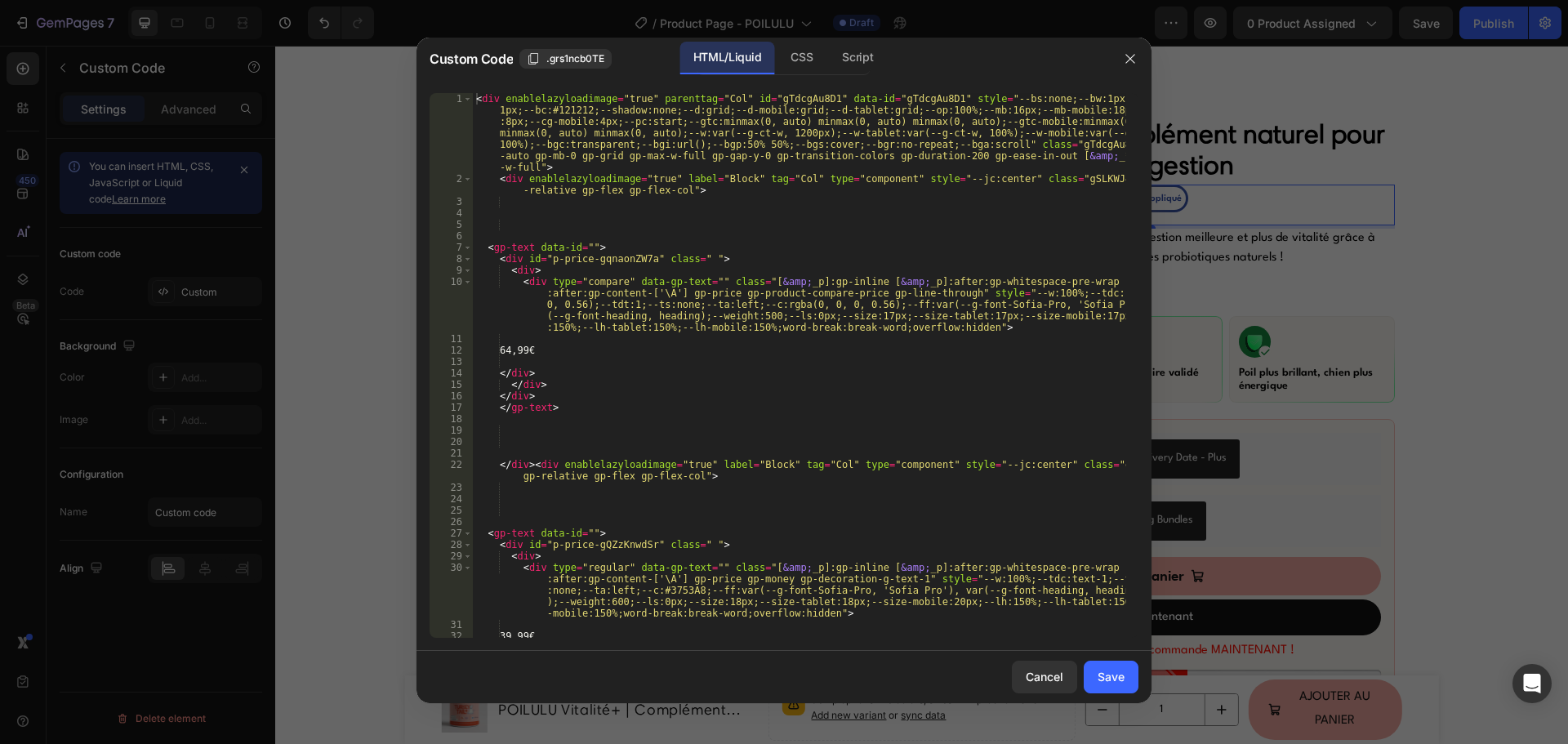
click at [666, 323] on div "< div enablelazyloadimage = "true" parenttag = "Col" id = "gTdcgAu8D1" data-id …" at bounding box center [798, 411] width 653 height 636
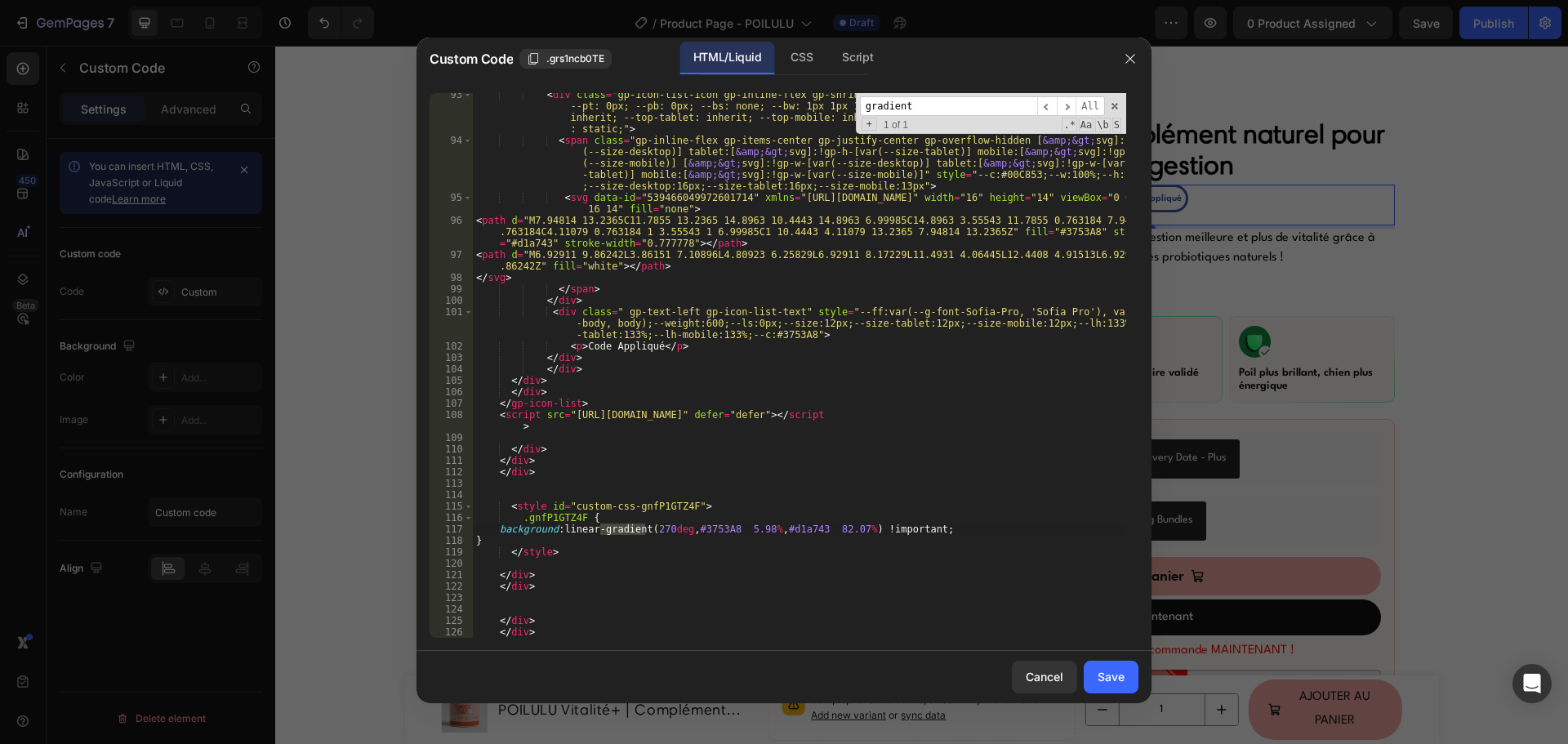
scroll to position [1559, 0]
type input "gradient"
click at [713, 530] on div "< div class = "gp-icon-list-icon gp-inline-flex gp-shrink-0 gp-overflow-hidden"…" at bounding box center [798, 391] width 653 height 603
paste textarea
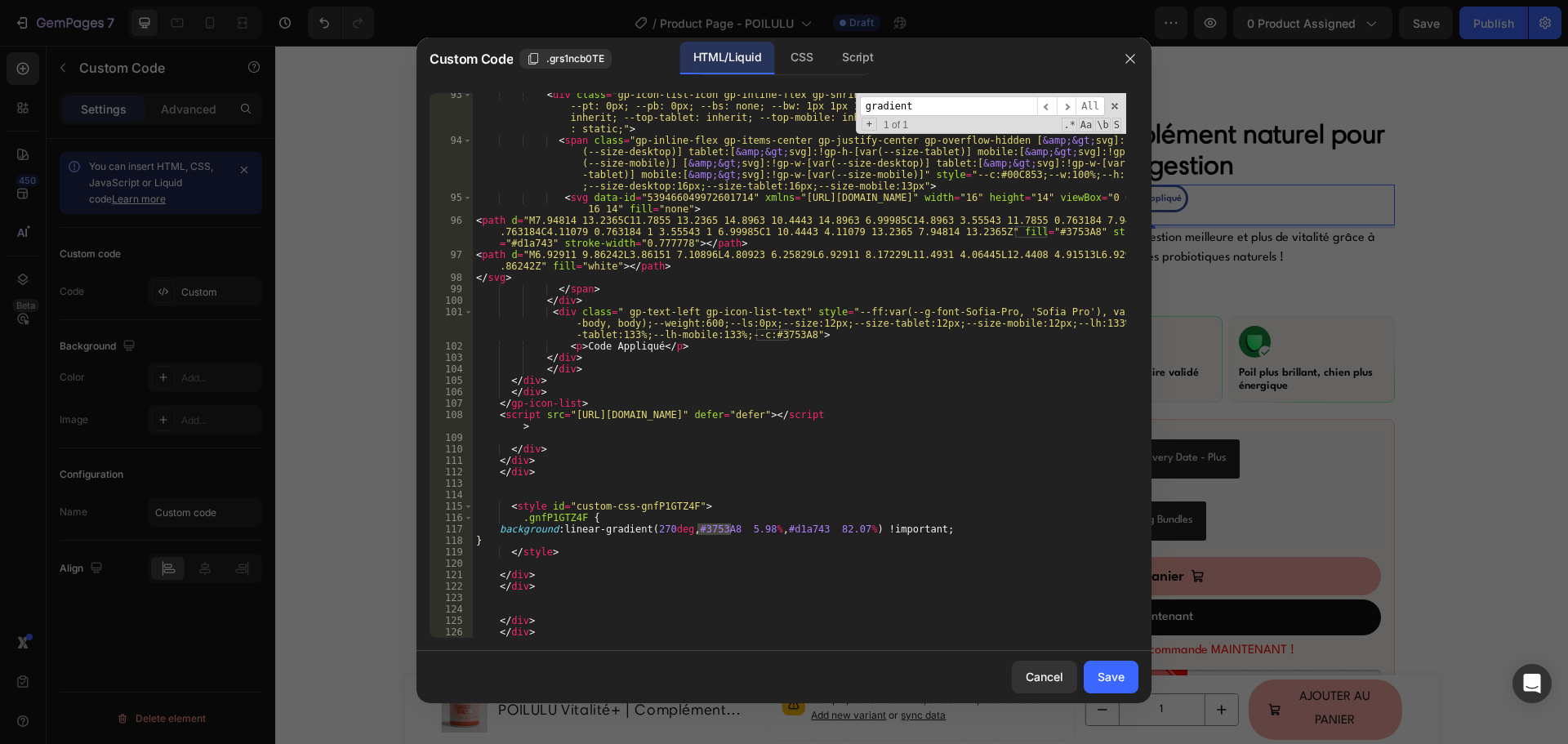
click at [808, 529] on div "< div class = "gp-icon-list-icon gp-inline-flex gp-shrink-0 gp-overflow-hidden"…" at bounding box center [798, 391] width 653 height 603
click at [797, 533] on div "< div class = "gp-icon-list-icon gp-inline-flex gp-shrink-0 gp-overflow-hidden"…" at bounding box center [798, 366] width 653 height 545
click at [797, 533] on div "< div class = "gp-icon-list-icon gp-inline-flex gp-shrink-0 gp-overflow-hidden"…" at bounding box center [798, 391] width 653 height 603
paste textarea "2a4287"
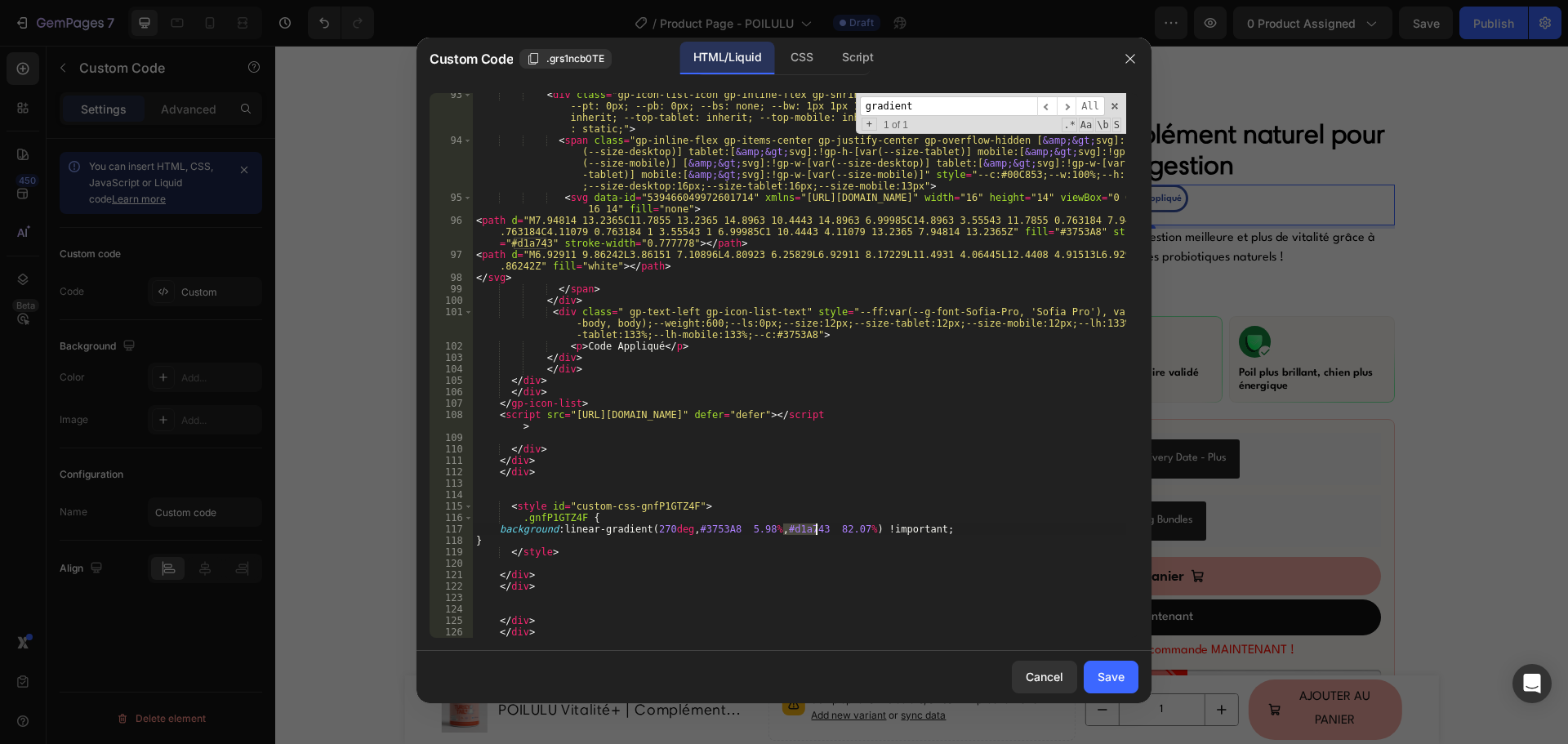
type textarea "background: linear-gradient(270deg, #3753A8 5.98%, #2a4287 82.07%) !important;"
click at [1104, 677] on div "Save" at bounding box center [1111, 677] width 27 height 17
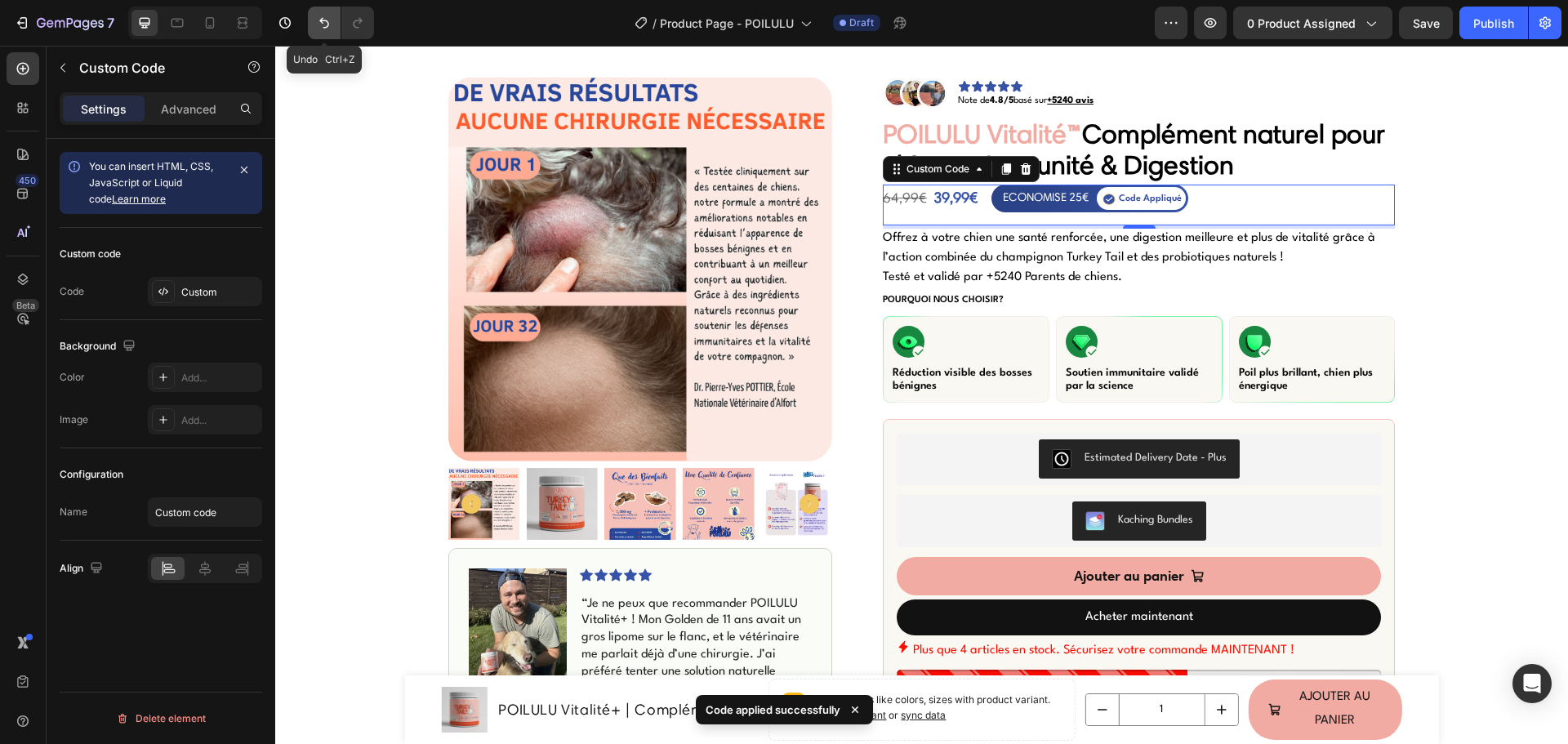
click at [318, 28] on icon "Undo/Redo" at bounding box center [323, 22] width 16 height 16
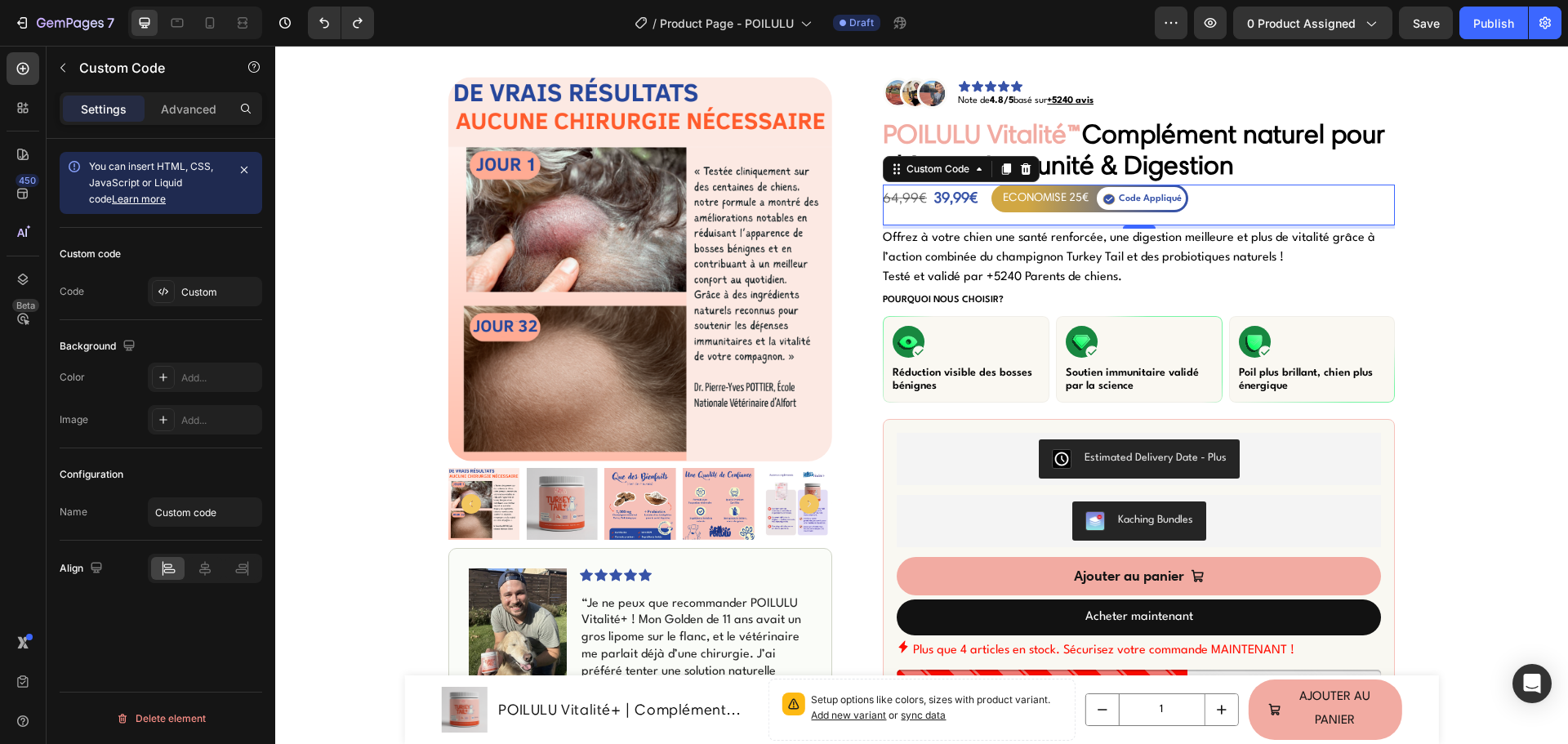
click at [991, 206] on div "ECONOMISE 25€ Code Appliqué" at bounding box center [1089, 198] width 197 height 28
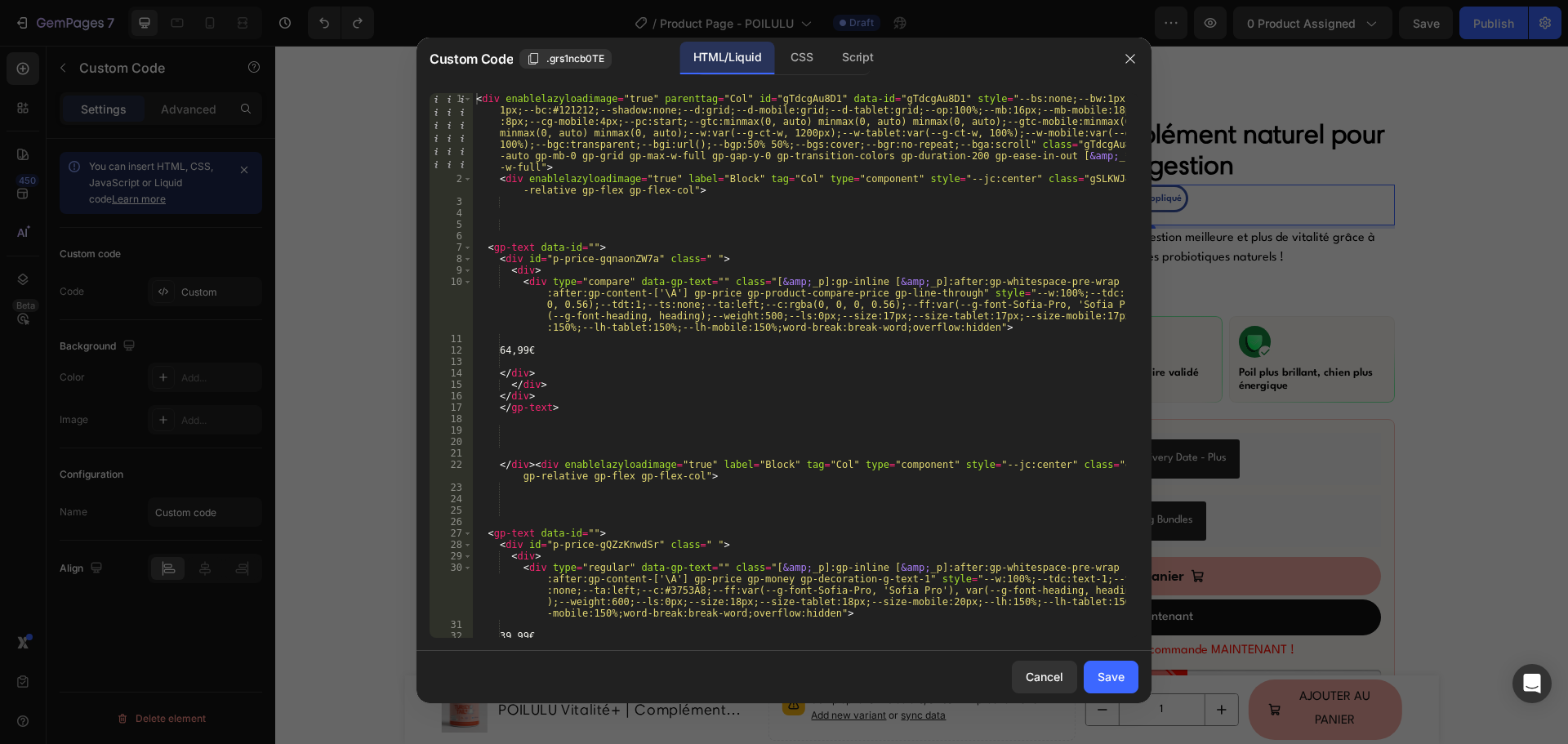
type textarea "<div type="compare" data-gp-text="" class="[&amp;_p]:gp-inline [&amp;_p]:after:…"
click at [717, 308] on div "< div enablelazyloadimage = "true" parenttag = "Col" id = "gTdcgAu8D1" data-id …" at bounding box center [798, 411] width 653 height 636
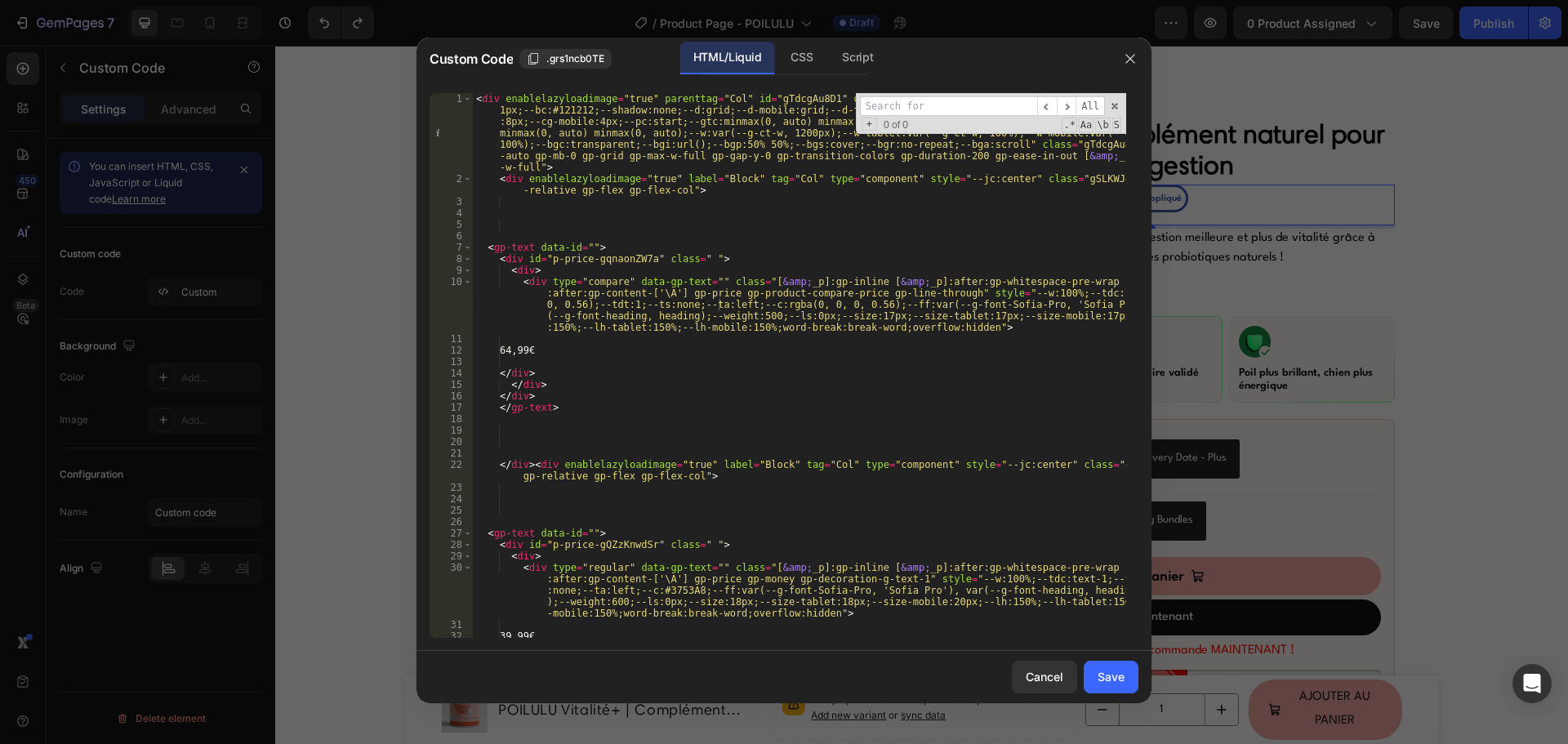
click at [932, 104] on input at bounding box center [948, 106] width 177 height 20
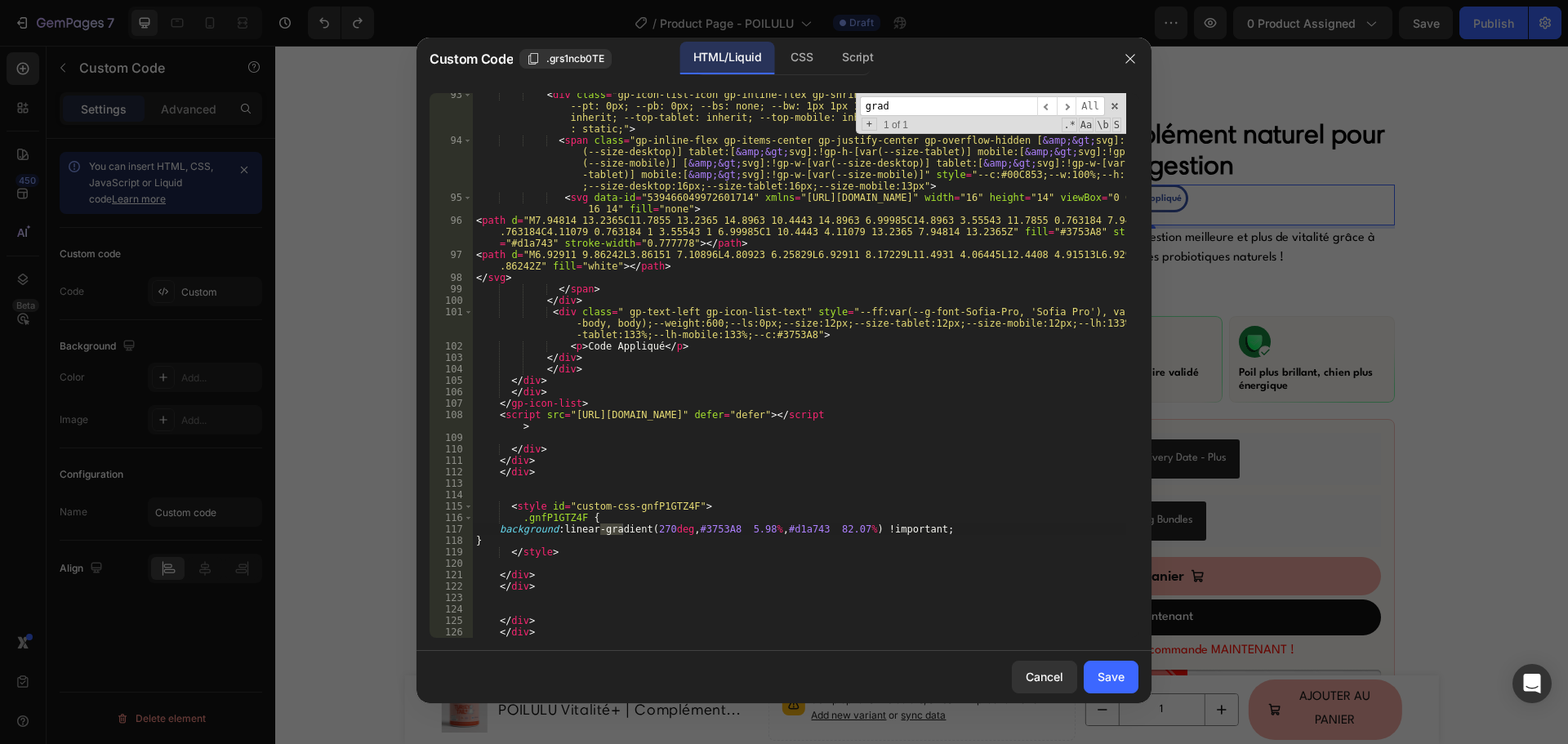
type input "grad"
click at [793, 526] on div "< div class = "gp-icon-list-icon gp-inline-flex gp-shrink-0 gp-overflow-hidden"…" at bounding box center [798, 391] width 653 height 603
paste textarea "2f3558"
type textarea "background: linear-gradient(270deg, #3753A8 5.98%, #2f3558 82.07%) !important;"
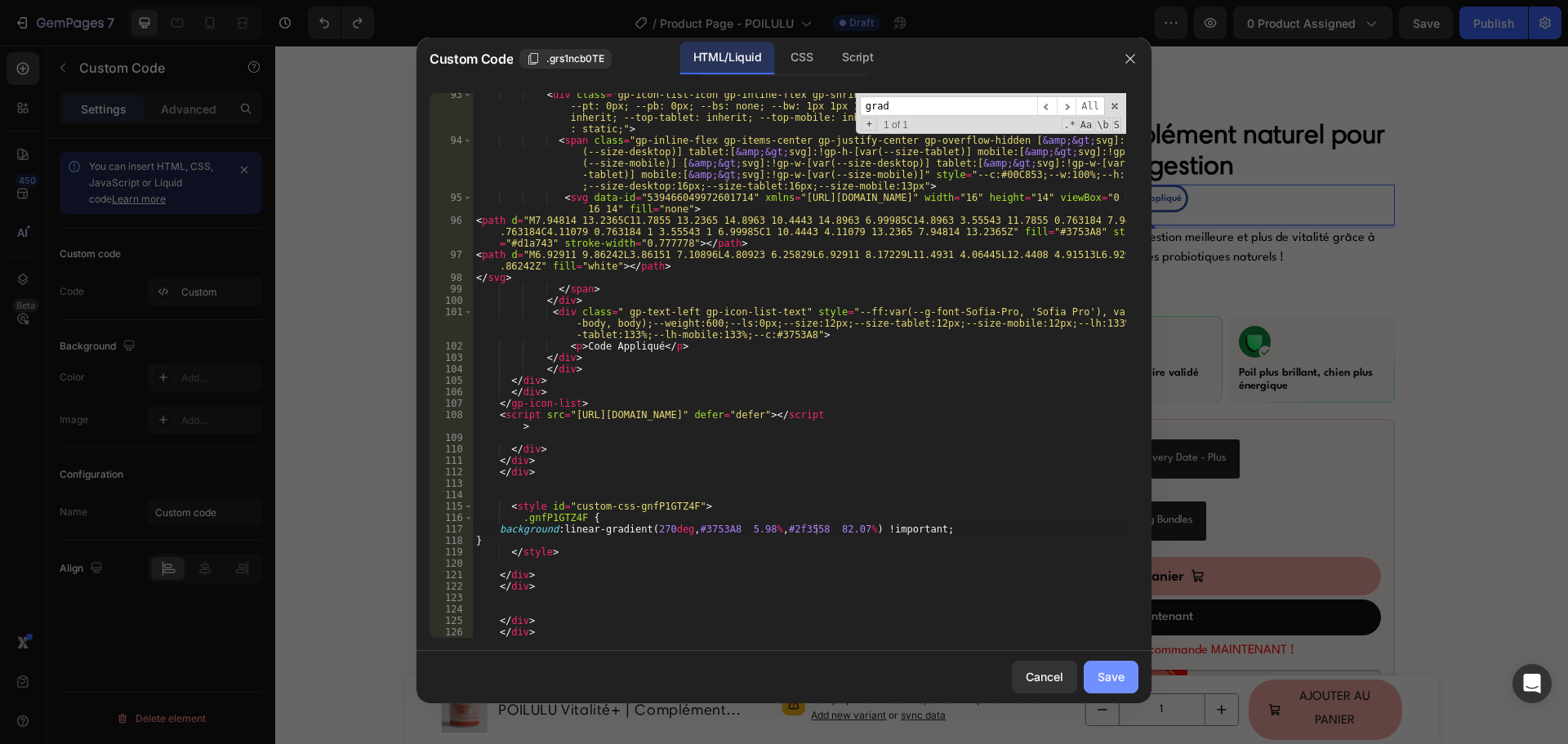
click at [1110, 678] on div "Save" at bounding box center [1111, 677] width 27 height 17
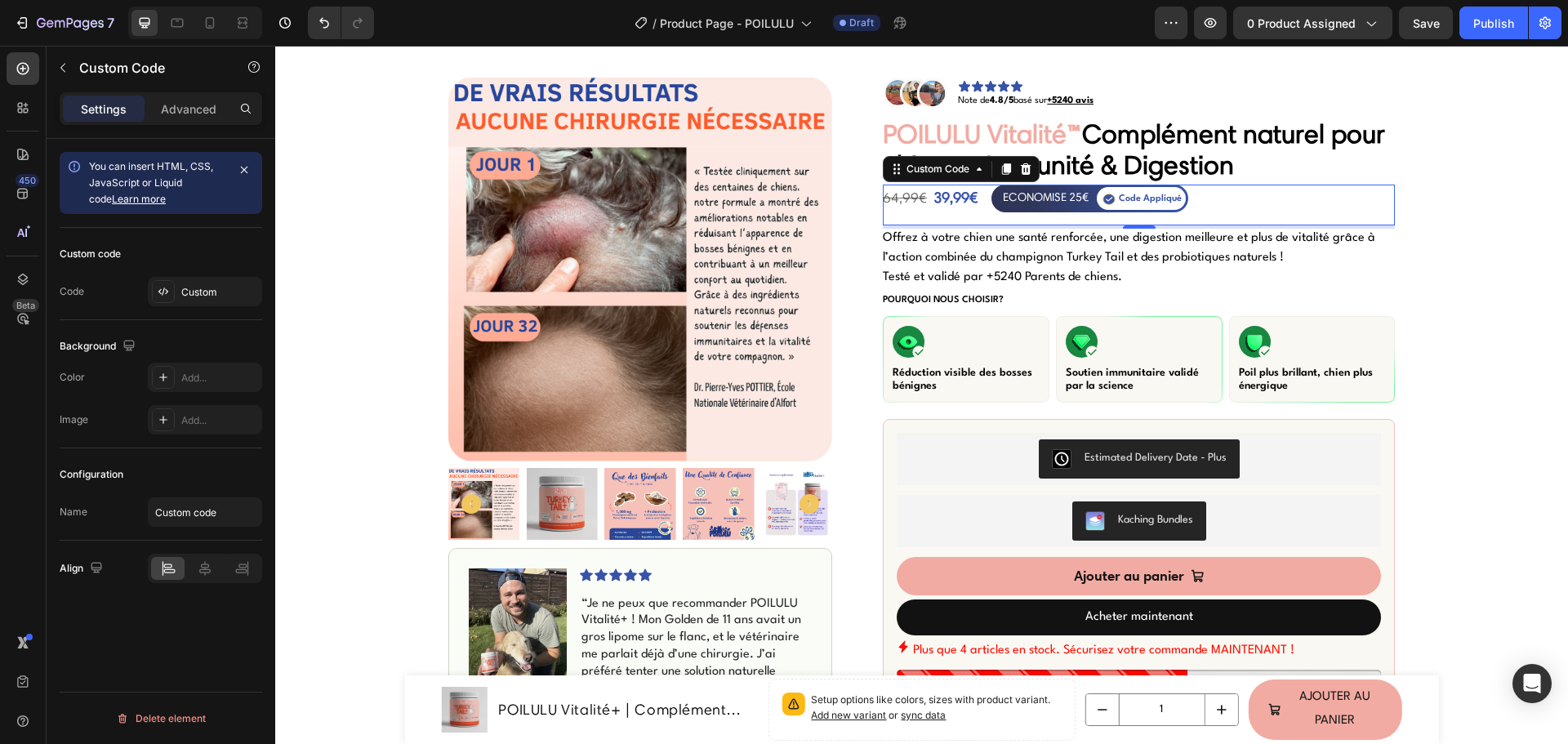
click at [1055, 201] on div "ECONOMISE 25€" at bounding box center [1045, 197] width 86 height 19
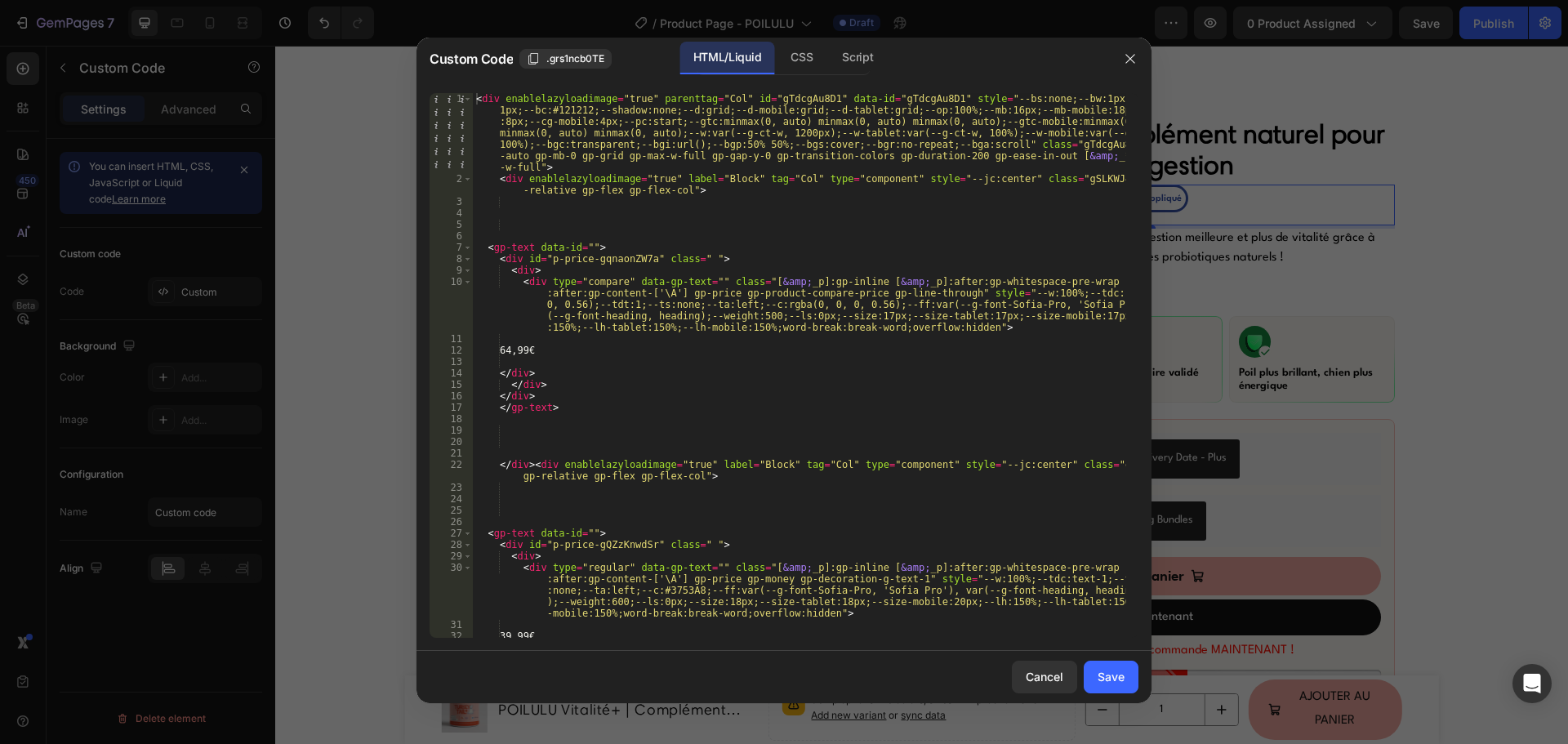
click at [922, 239] on div "< div enablelazyloadimage = "true" parenttag = "Col" id = "gTdcgAu8D1" data-id …" at bounding box center [798, 411] width 653 height 636
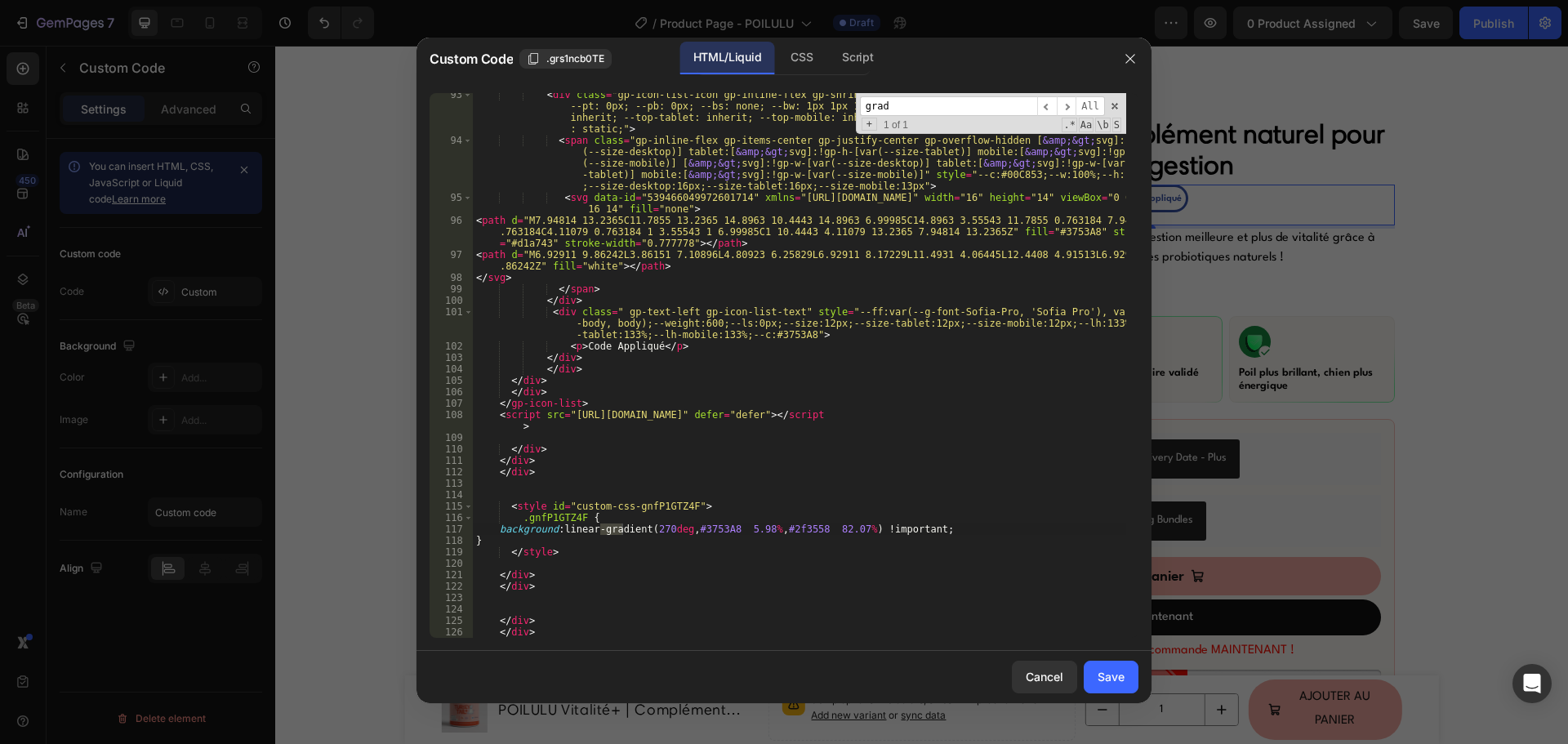
type input "grad"
click at [801, 528] on div "< div class = "gp-icon-list-icon gp-inline-flex gp-shrink-0 gp-overflow-hidden"…" at bounding box center [798, 391] width 653 height 603
click at [801, 529] on div "< div class = "gp-icon-list-icon gp-inline-flex gp-shrink-0 gp-overflow-hidden"…" at bounding box center [798, 391] width 653 height 603
paste textarea "7e7f97"
type textarea "background: linear-gradient(270deg, #3753A8 5.98%, #7e7f97 82.07%) !important;"
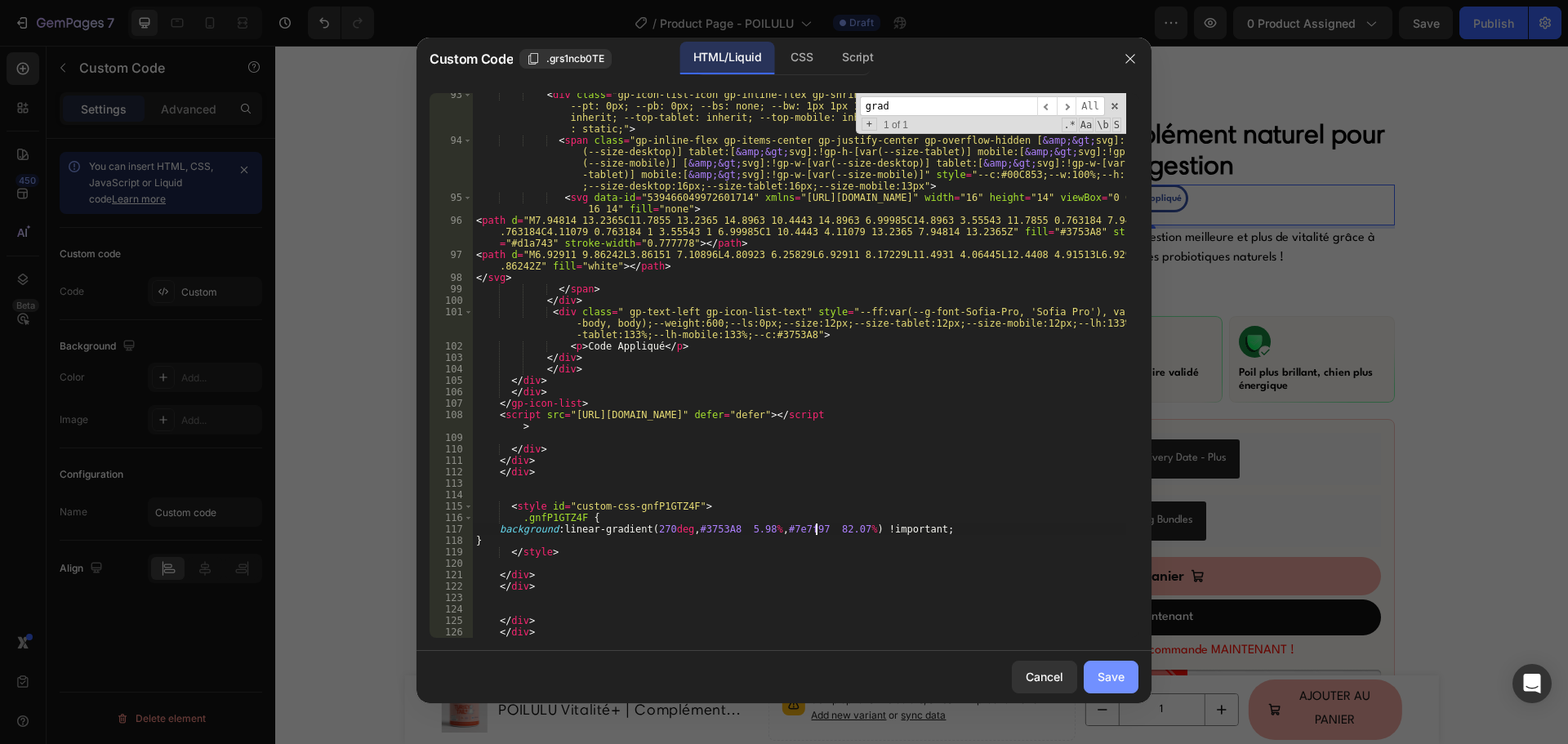
click at [1104, 677] on div "Save" at bounding box center [1111, 677] width 27 height 17
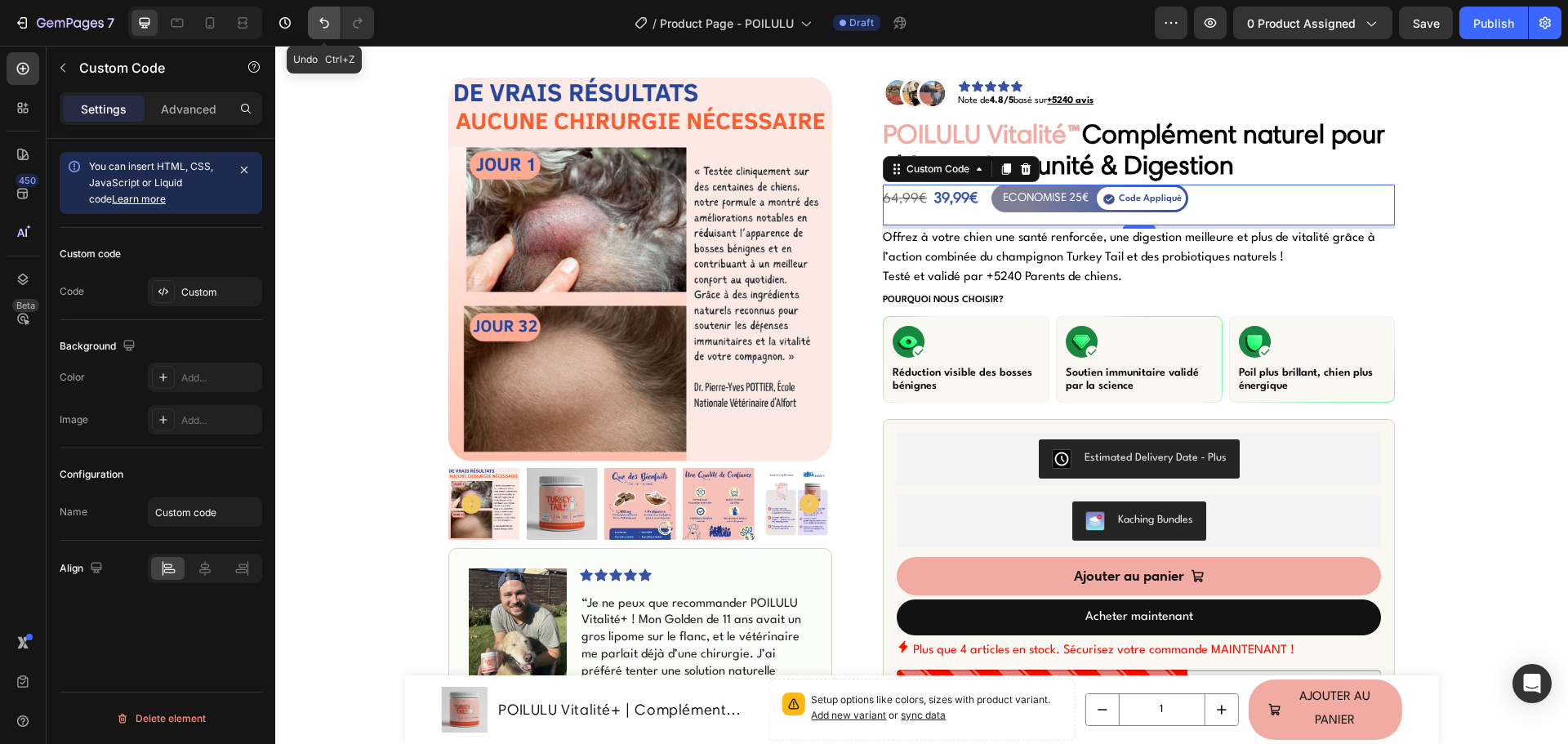
drag, startPoint x: 330, startPoint y: 31, endPoint x: 601, endPoint y: 171, distance: 305.0
click at [330, 31] on button "Undo/Redo" at bounding box center [324, 23] width 33 height 33
click at [1030, 197] on div "ECONOMISE 25€" at bounding box center [1045, 197] width 86 height 19
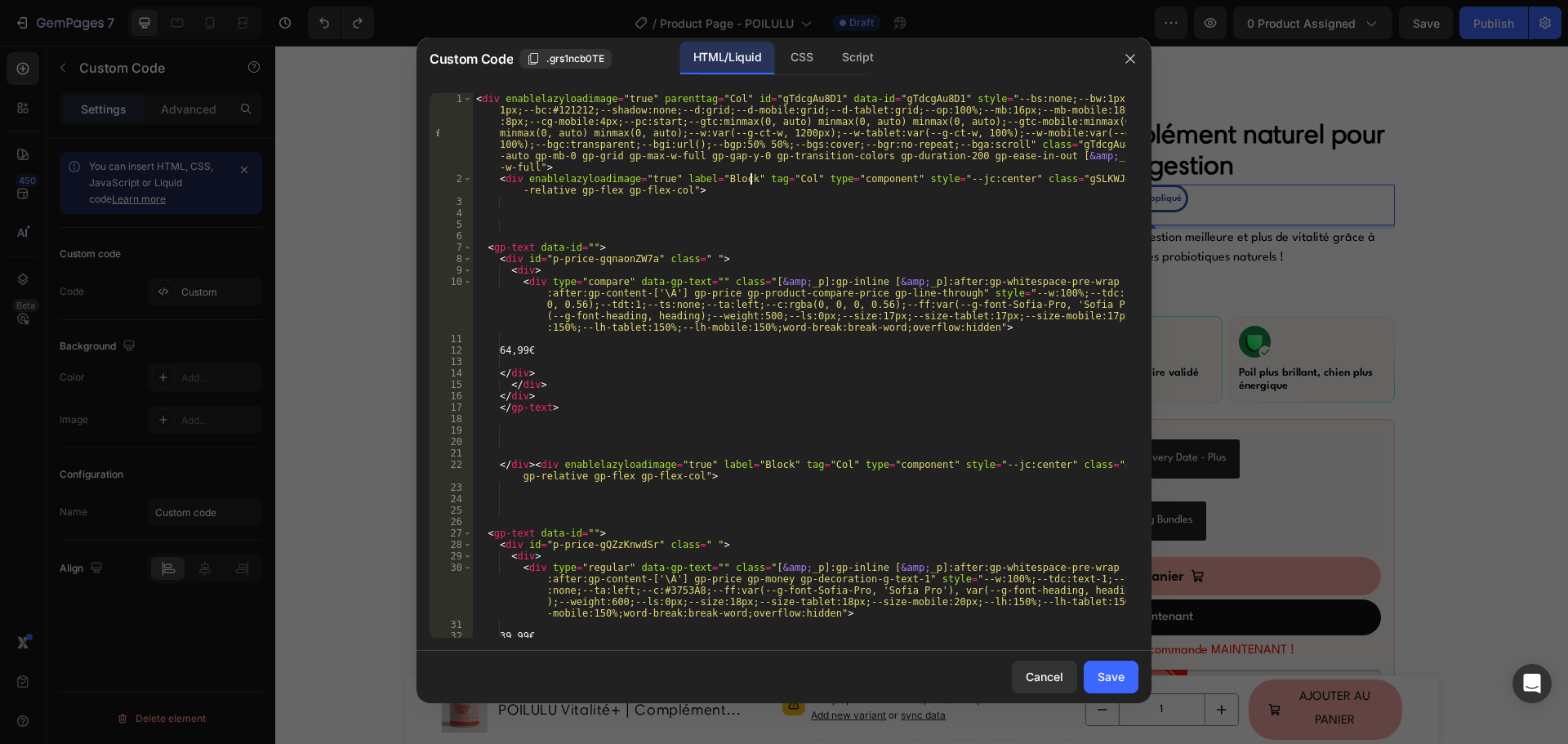
click at [751, 175] on div "< div enablelazyloadimage = "true" parenttag = "Col" id = "gTdcgAu8D1" data-id …" at bounding box center [798, 411] width 653 height 636
click at [873, 179] on div "< div enablelazyloadimage = "true" parenttag = "Col" id = "gTdcgAu8D1" data-id …" at bounding box center [798, 411] width 653 height 636
type textarea "<div enablelazyloadimage="true" label="Block" tag="Col" type="componengrat" sty…"
click at [1031, 687] on button "Cancel" at bounding box center [1045, 678] width 65 height 33
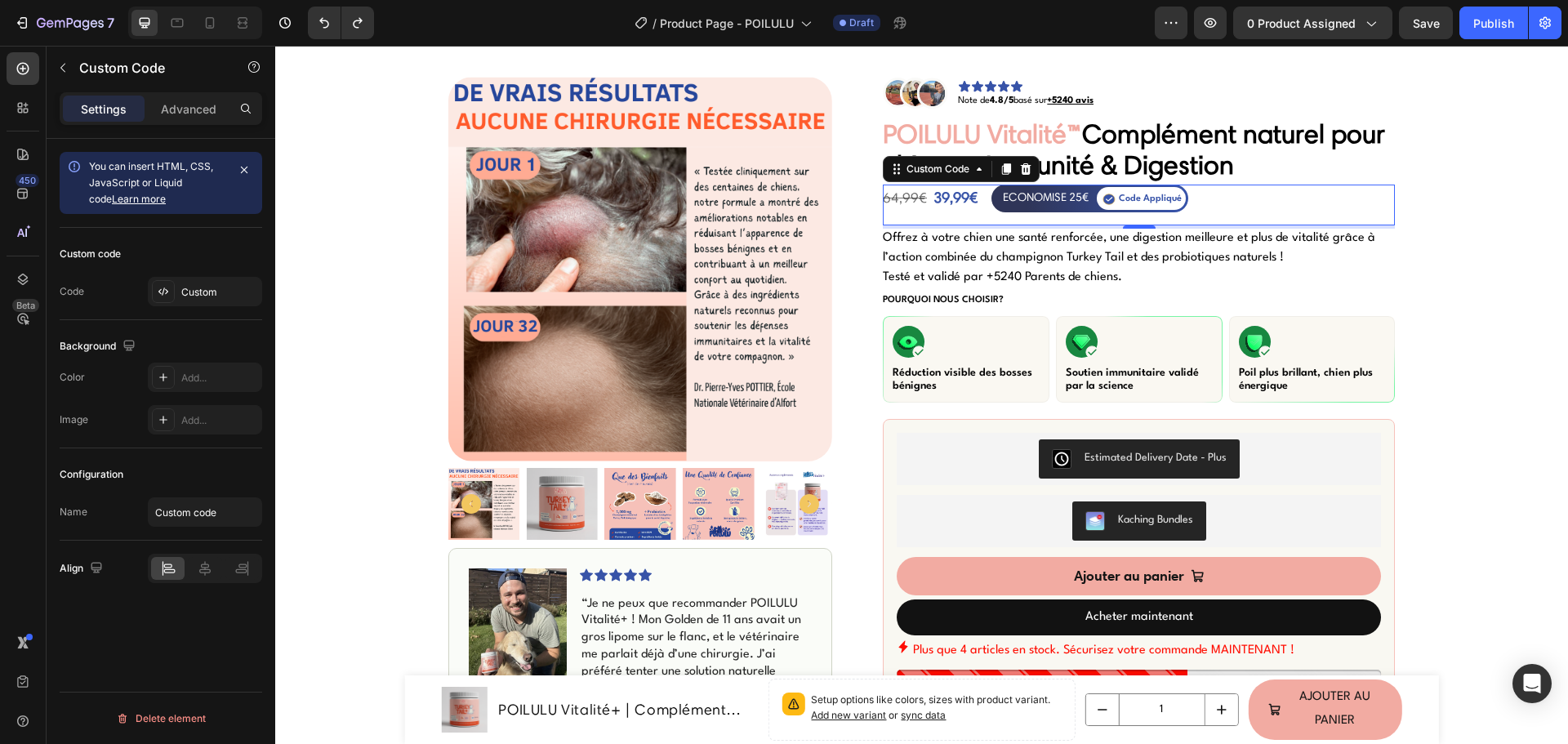
click at [1013, 212] on div "ECONOMISE 25€ Code Appliqué" at bounding box center [1089, 198] width 197 height 28
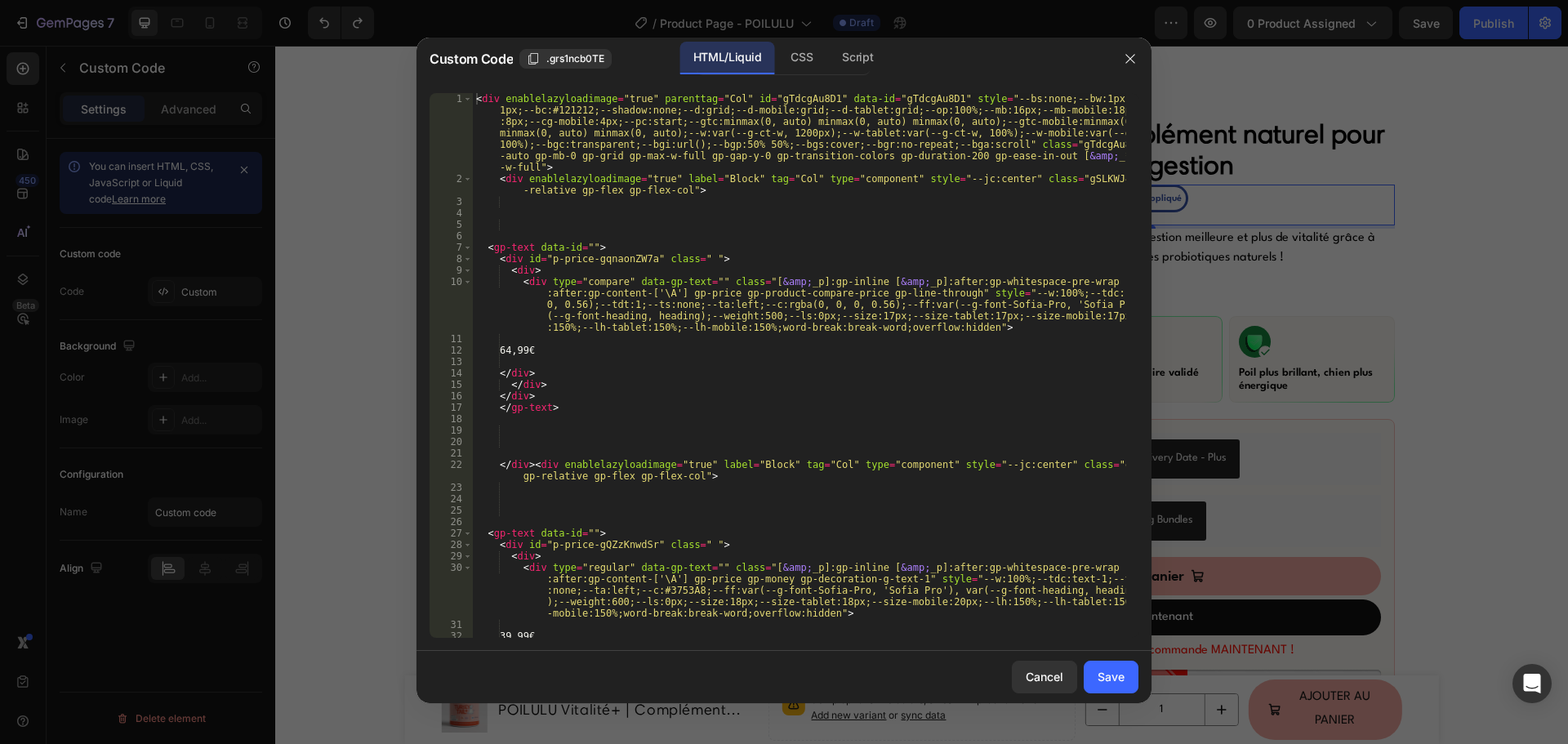
type textarea "<div type="compare" data-gp-text="" class="[&amp;_p]:gp-inline [&amp;_p]:after:…"
click at [890, 293] on div "< div enablelazyloadimage = "true" parenttag = "Col" id = "gTdcgAu8D1" data-id …" at bounding box center [798, 411] width 653 height 636
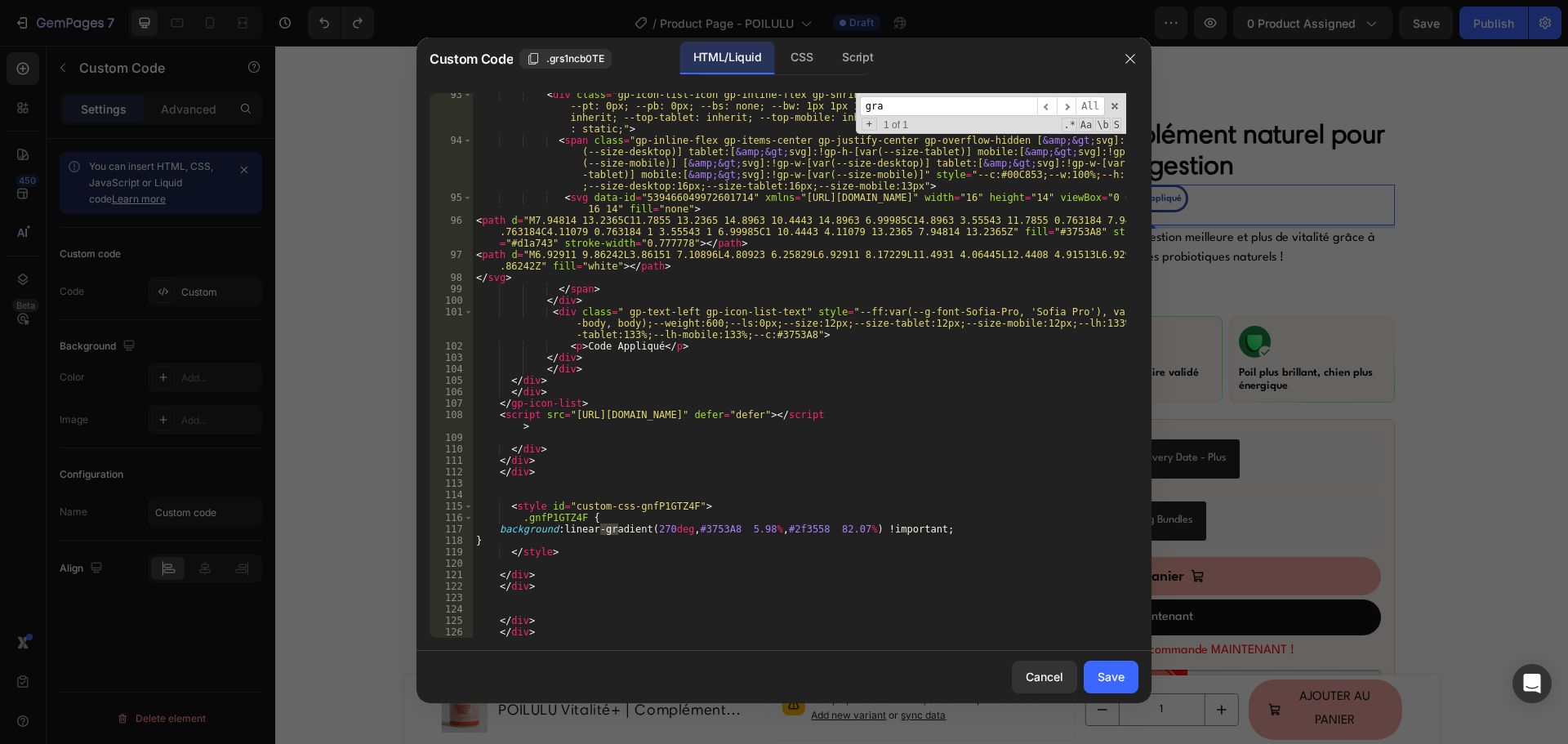
scroll to position [1559, 0]
type input "grad"
click at [707, 526] on div "< div class = "gp-icon-list-icon gp-inline-flex gp-shrink-0 gp-overflow-hidden"…" at bounding box center [798, 391] width 653 height 603
paste textarea "7e7f97"
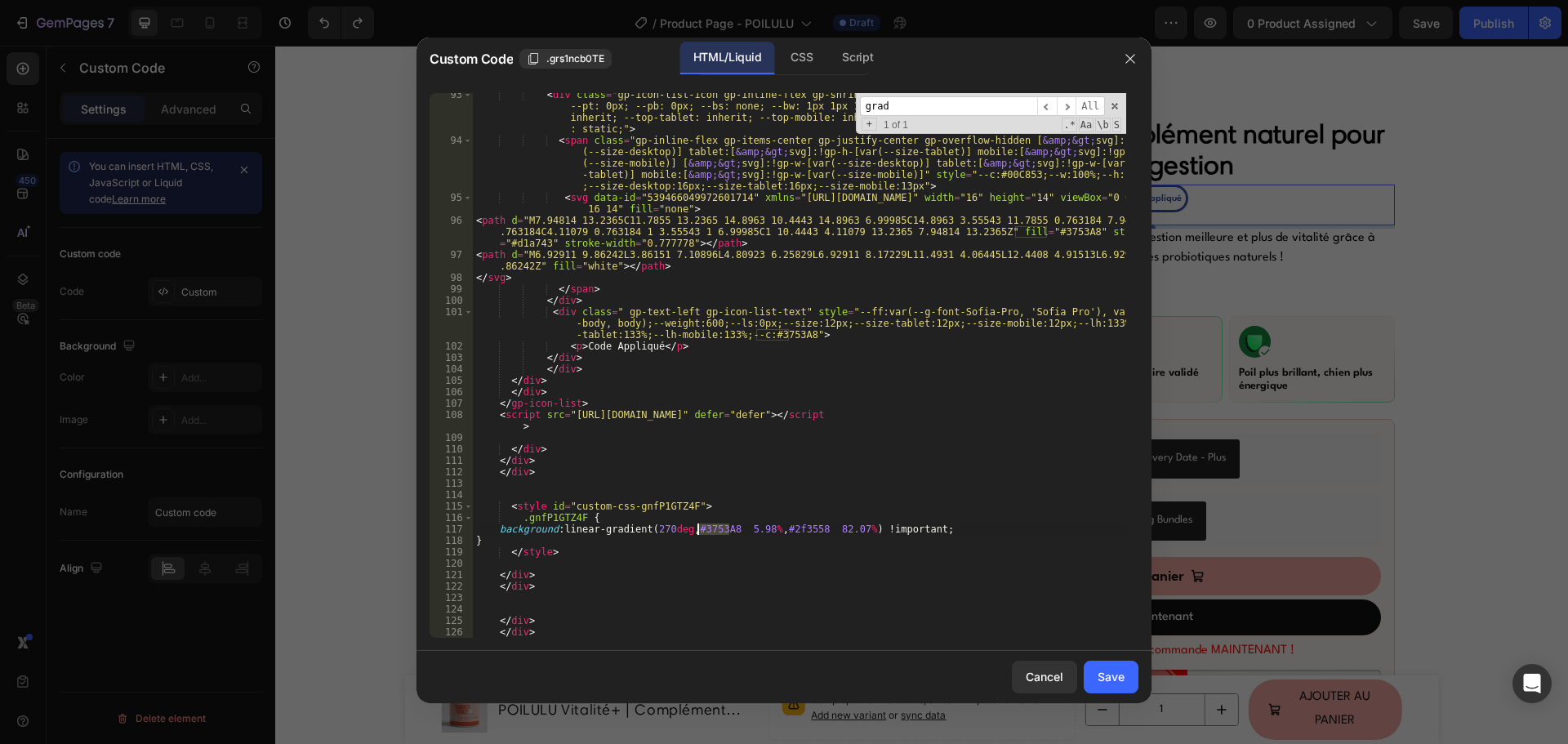
type textarea "background: linear-gradient(270deg, #7e7f97 5.98%, #2f3558 82.07%) !important;"
click at [1112, 672] on div "Save" at bounding box center [1111, 677] width 27 height 17
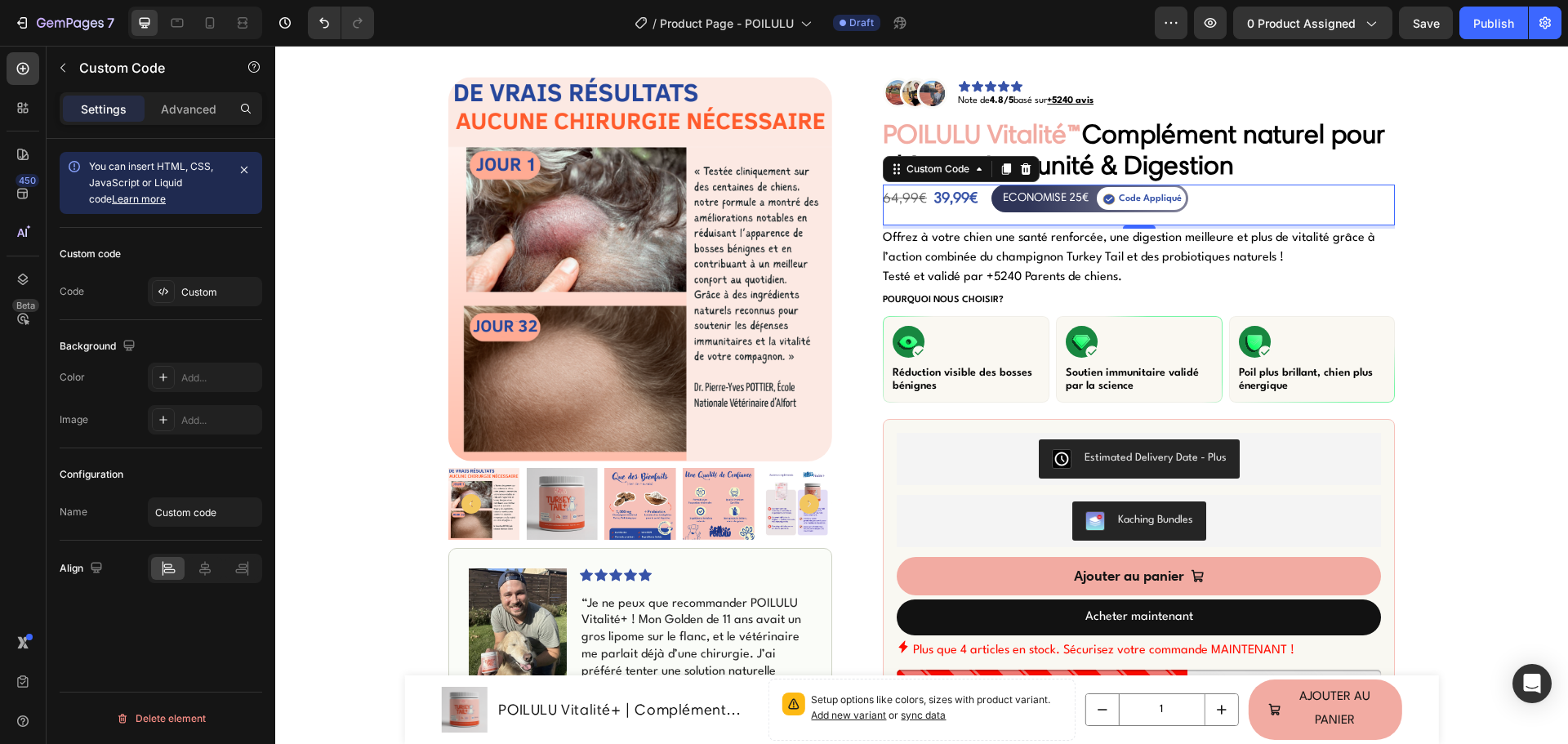
click at [1105, 199] on icon at bounding box center [1109, 199] width 8 height 5
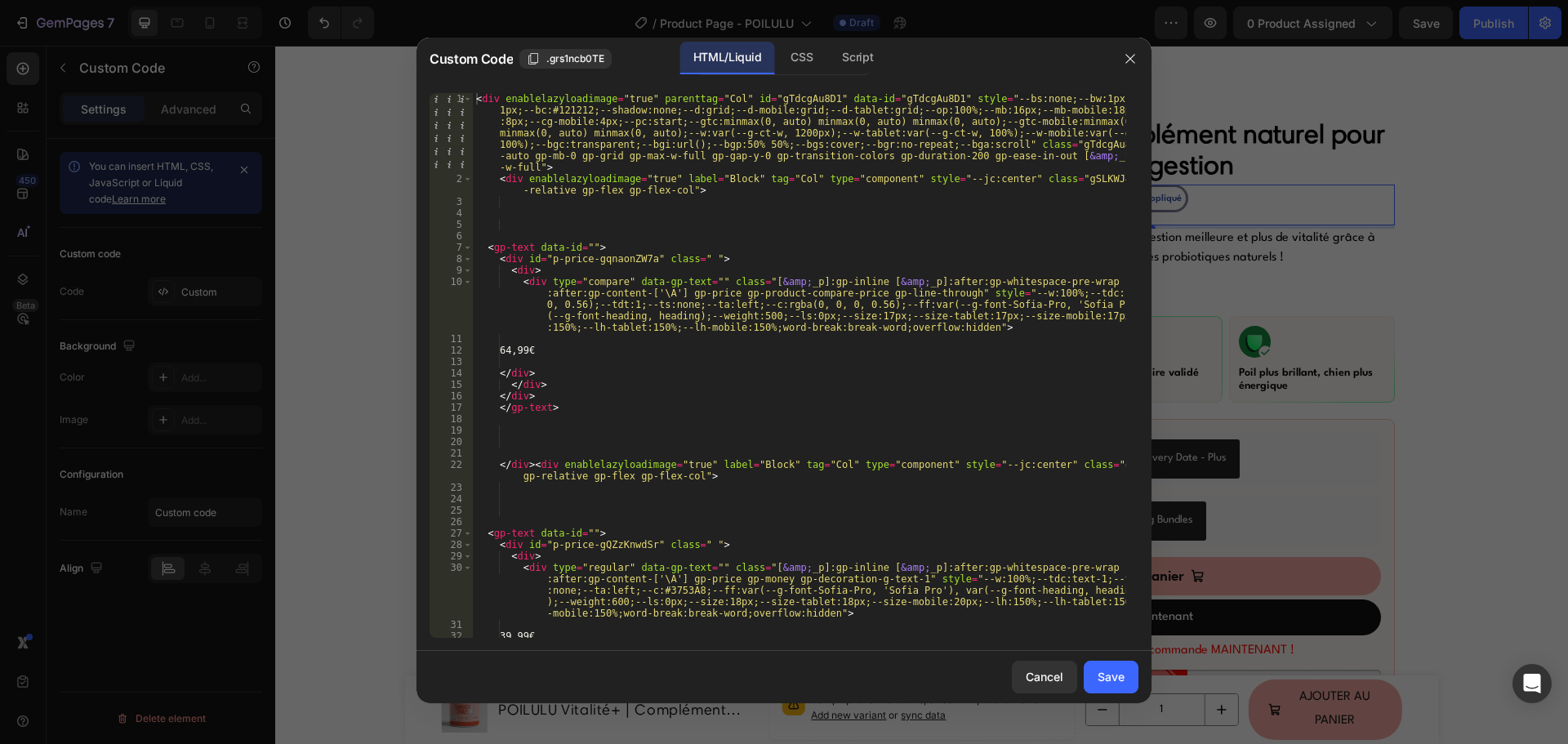
type textarea "<div type="compare" data-gp-text="" class="[&amp;_p]:gp-inline [&amp;_p]:after:…"
click at [828, 292] on div "< div enablelazyloadimage = "true" parenttag = "Col" id = "gTdcgAu8D1" data-id …" at bounding box center [798, 411] width 653 height 636
click at [1050, 678] on div "Cancel" at bounding box center [1044, 677] width 38 height 17
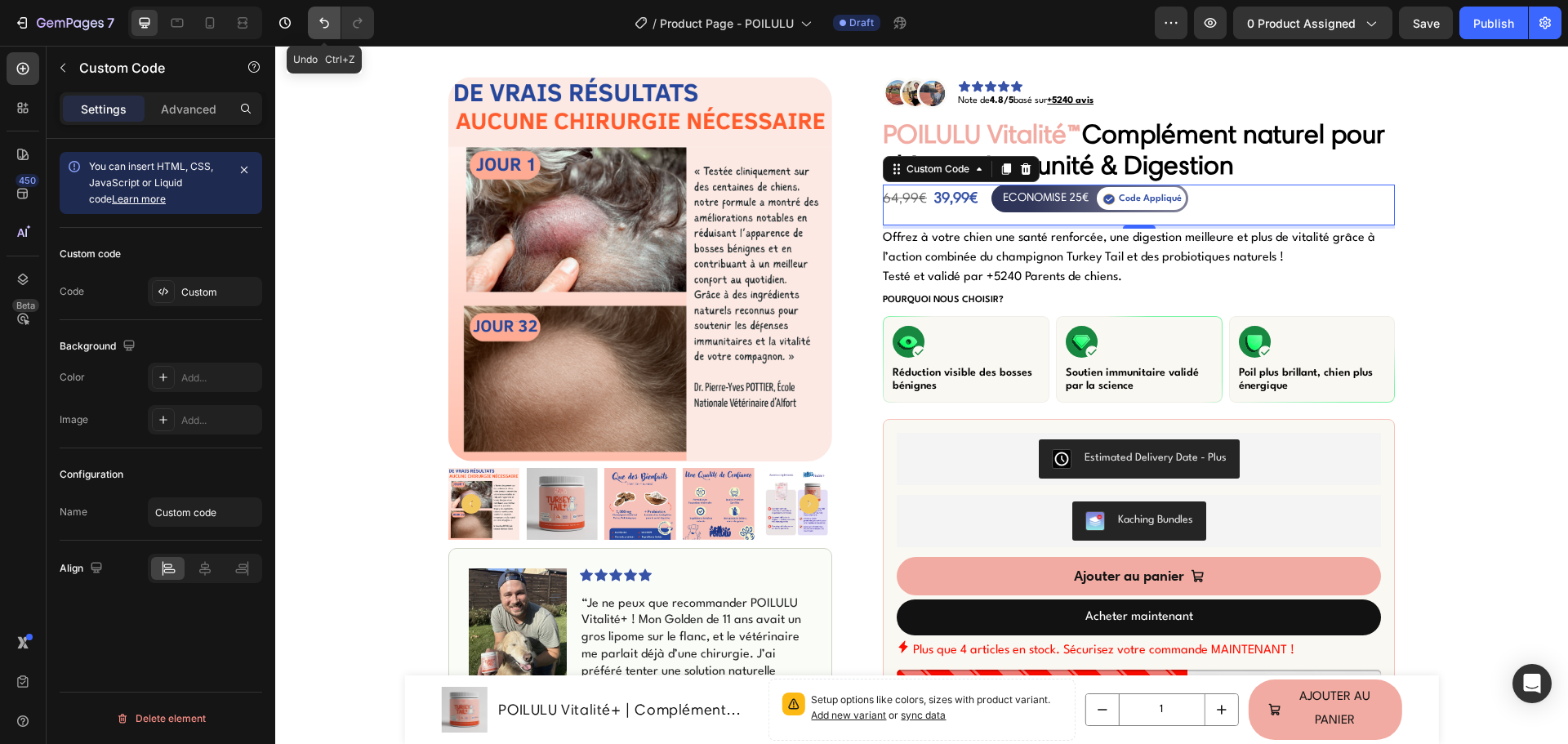
click at [332, 24] on icon "Undo/Redo" at bounding box center [323, 22] width 16 height 16
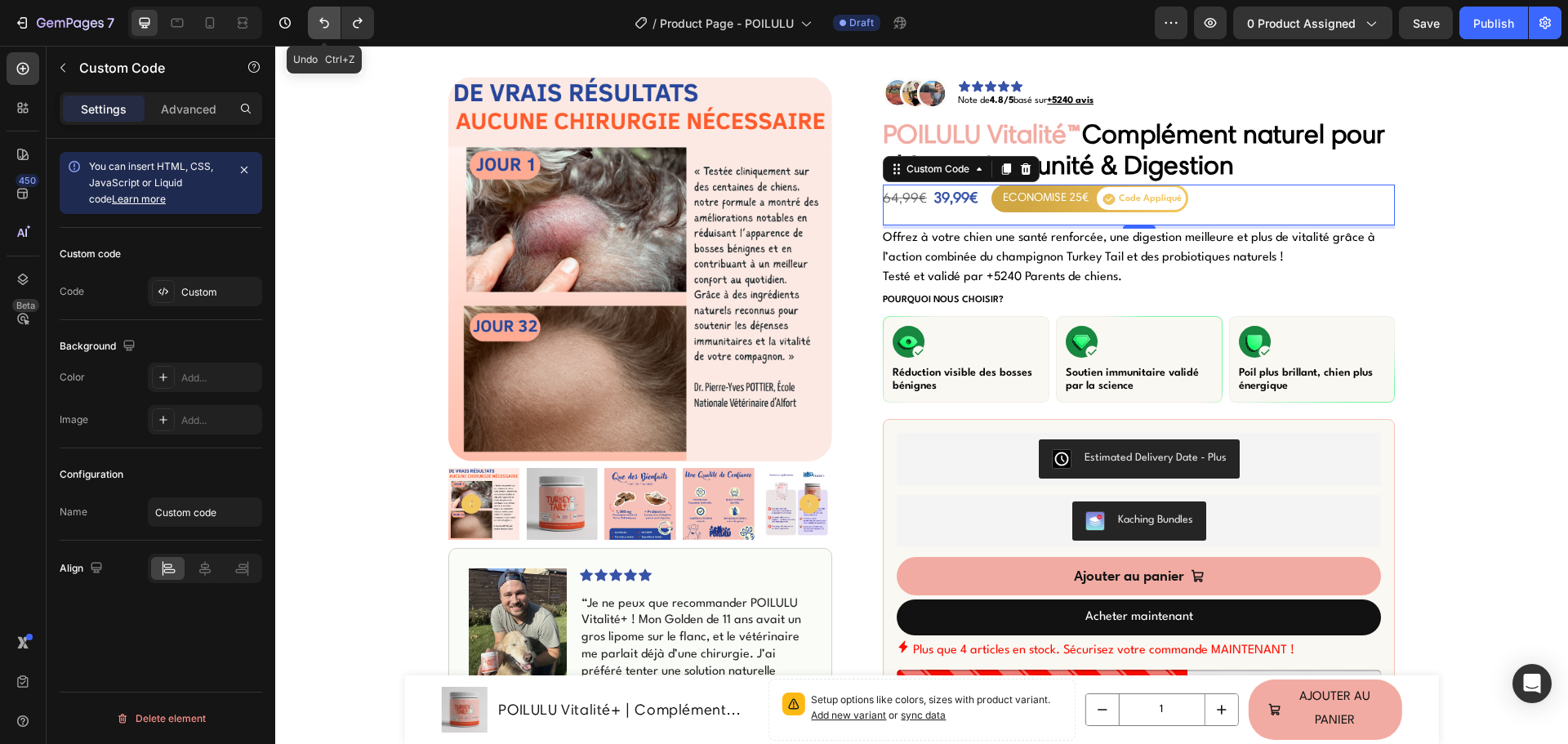
click at [332, 24] on icon "Undo/Redo" at bounding box center [323, 22] width 16 height 16
click at [359, 23] on icon "Undo/Redo" at bounding box center [357, 23] width 9 height 11
click at [1082, 198] on div "ECONOMISE 25€ Code Appliqué" at bounding box center [1089, 198] width 197 height 28
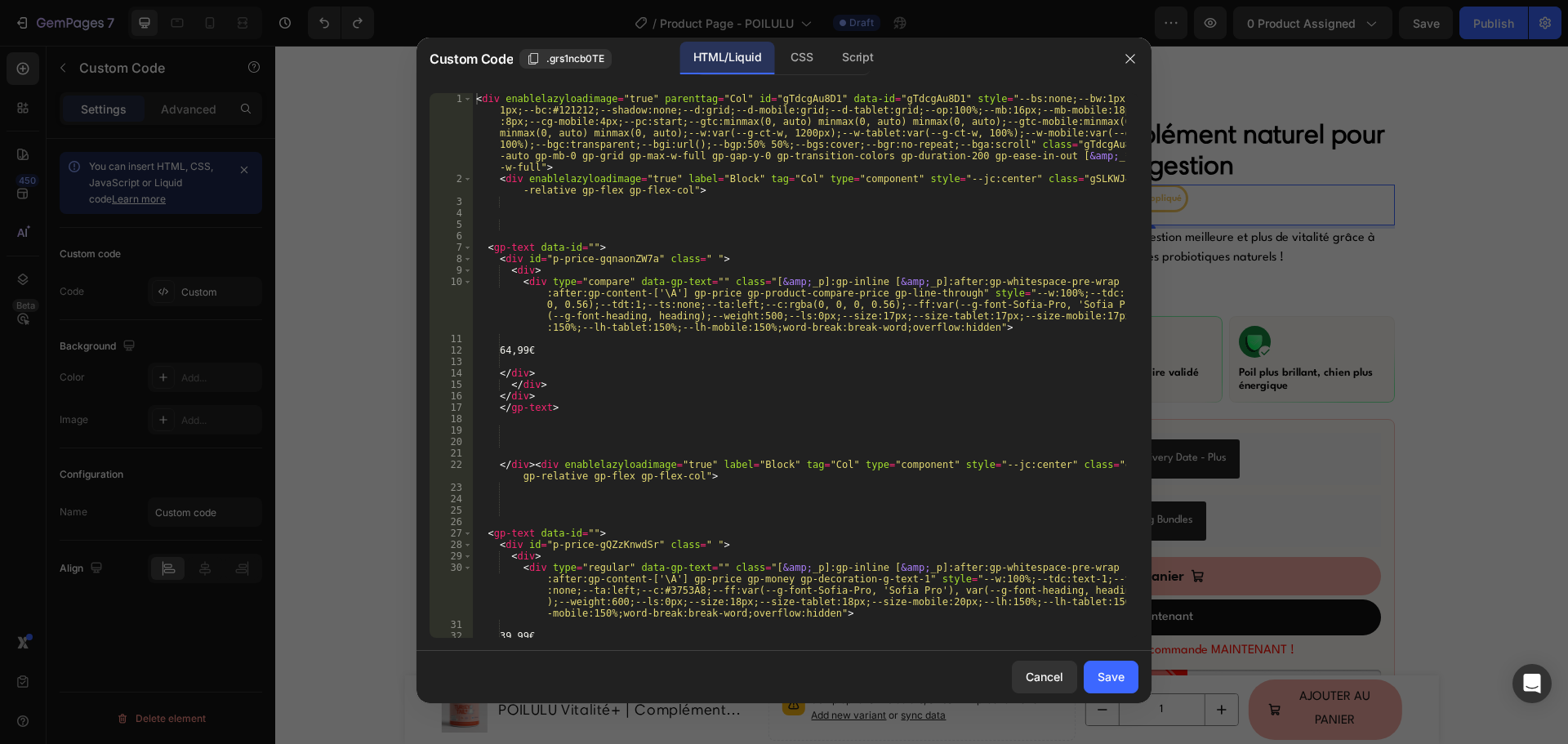
click at [797, 207] on div "< div enablelazyloadimage = "true" parenttag = "Col" id = "gTdcgAu8D1" data-id …" at bounding box center [798, 411] width 653 height 636
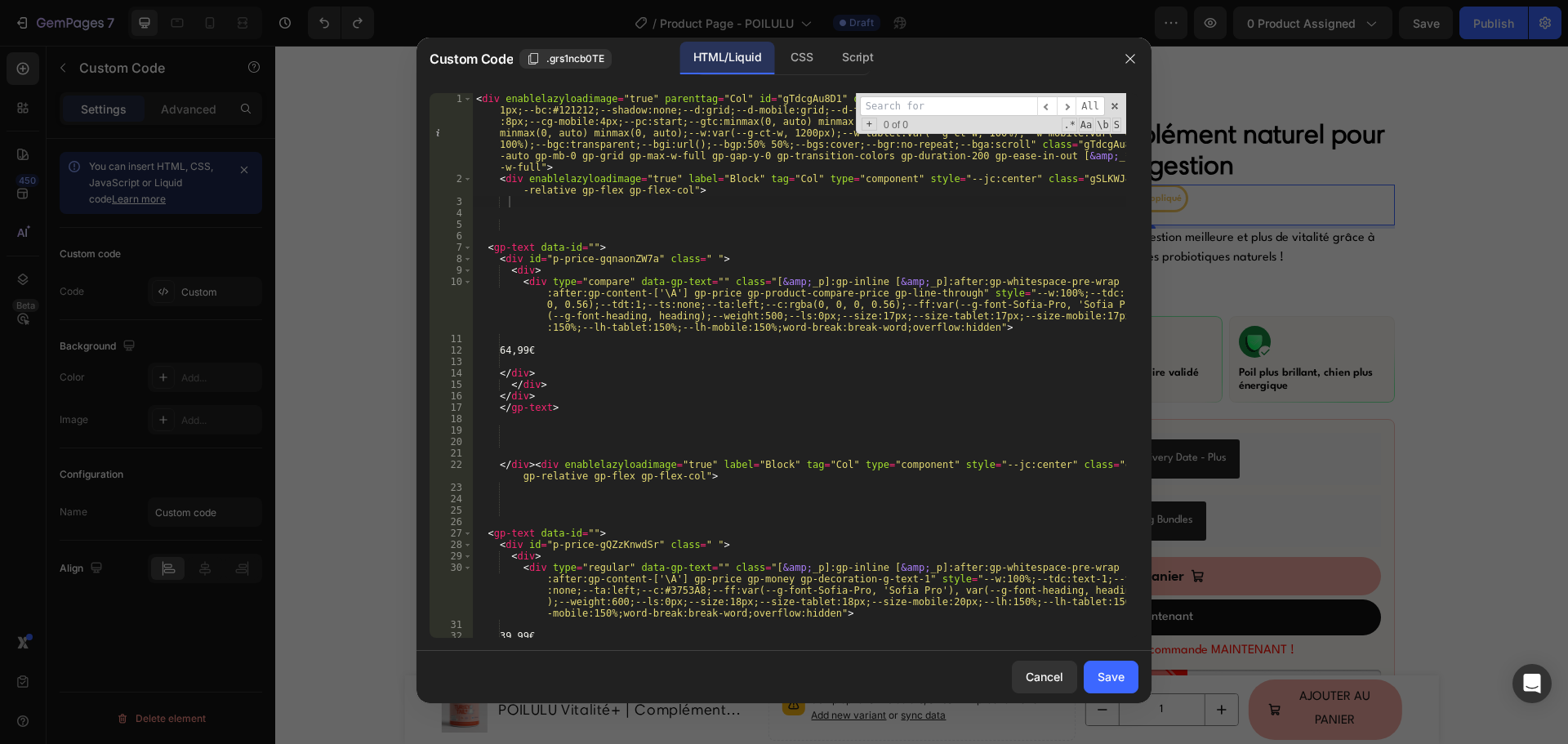
click at [698, 425] on div "< div enablelazyloadimage = "true" parenttag = "Col" id = "gTdcgAu8D1" data-id …" at bounding box center [798, 411] width 653 height 636
paste textarea "F4B35F"
type textarea "F4B35F"
click at [1050, 682] on div "Cancel" at bounding box center [1044, 677] width 38 height 17
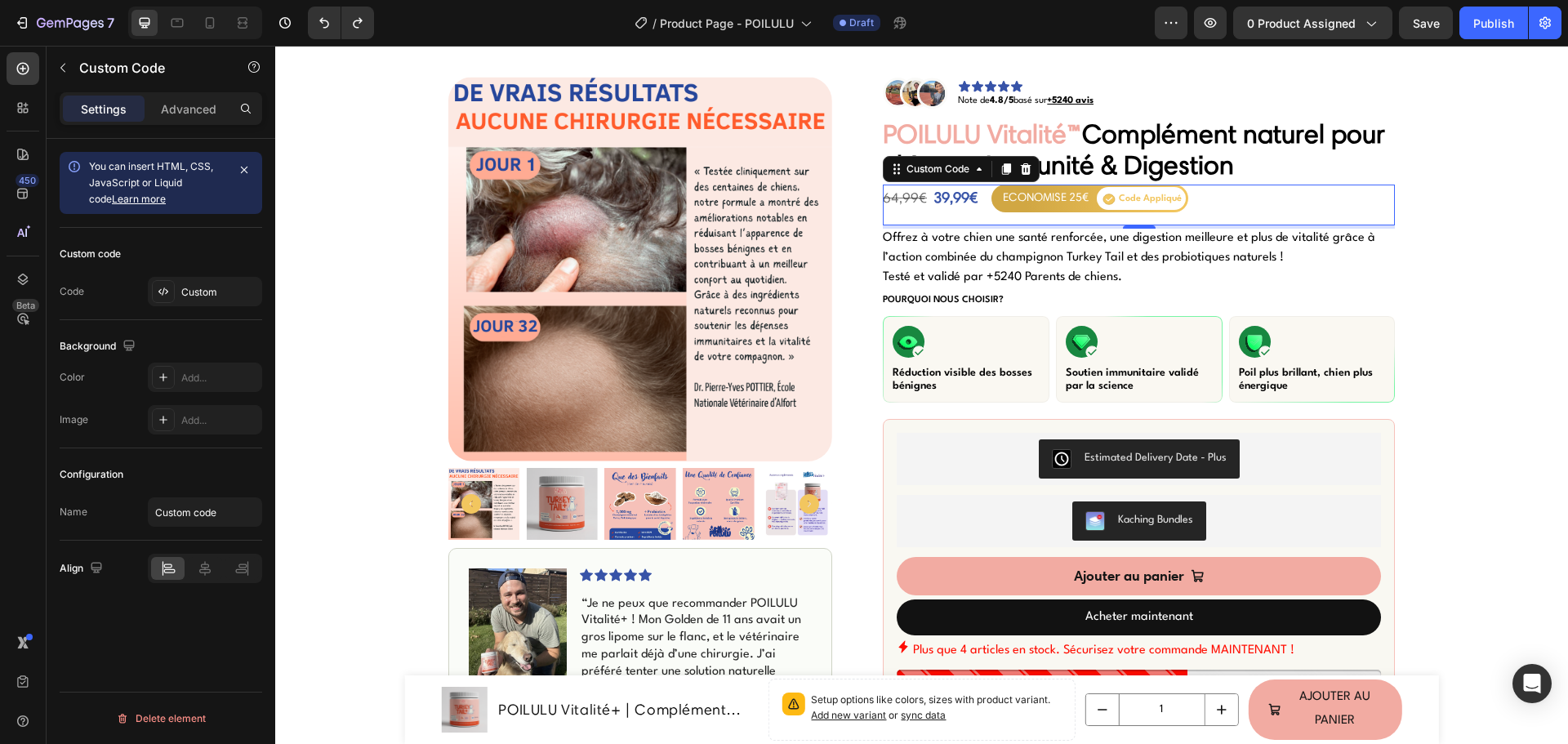
click at [1077, 188] on div "ECONOMISE 25€" at bounding box center [1045, 197] width 86 height 19
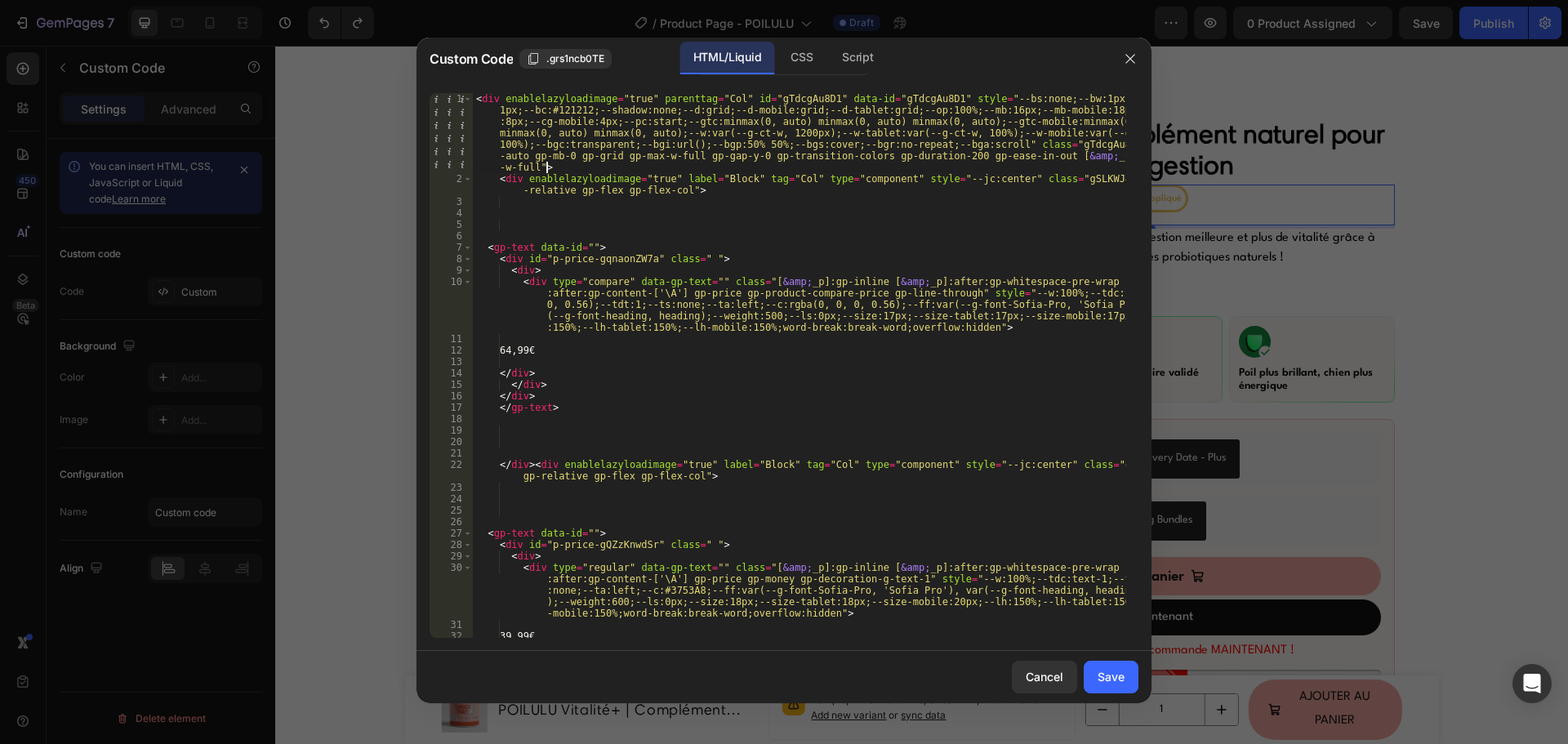
click at [859, 170] on div "< div enablelazyloadimage = "true" parenttag = "Col" id = "gTdcgAu8D1" data-id …" at bounding box center [798, 411] width 653 height 636
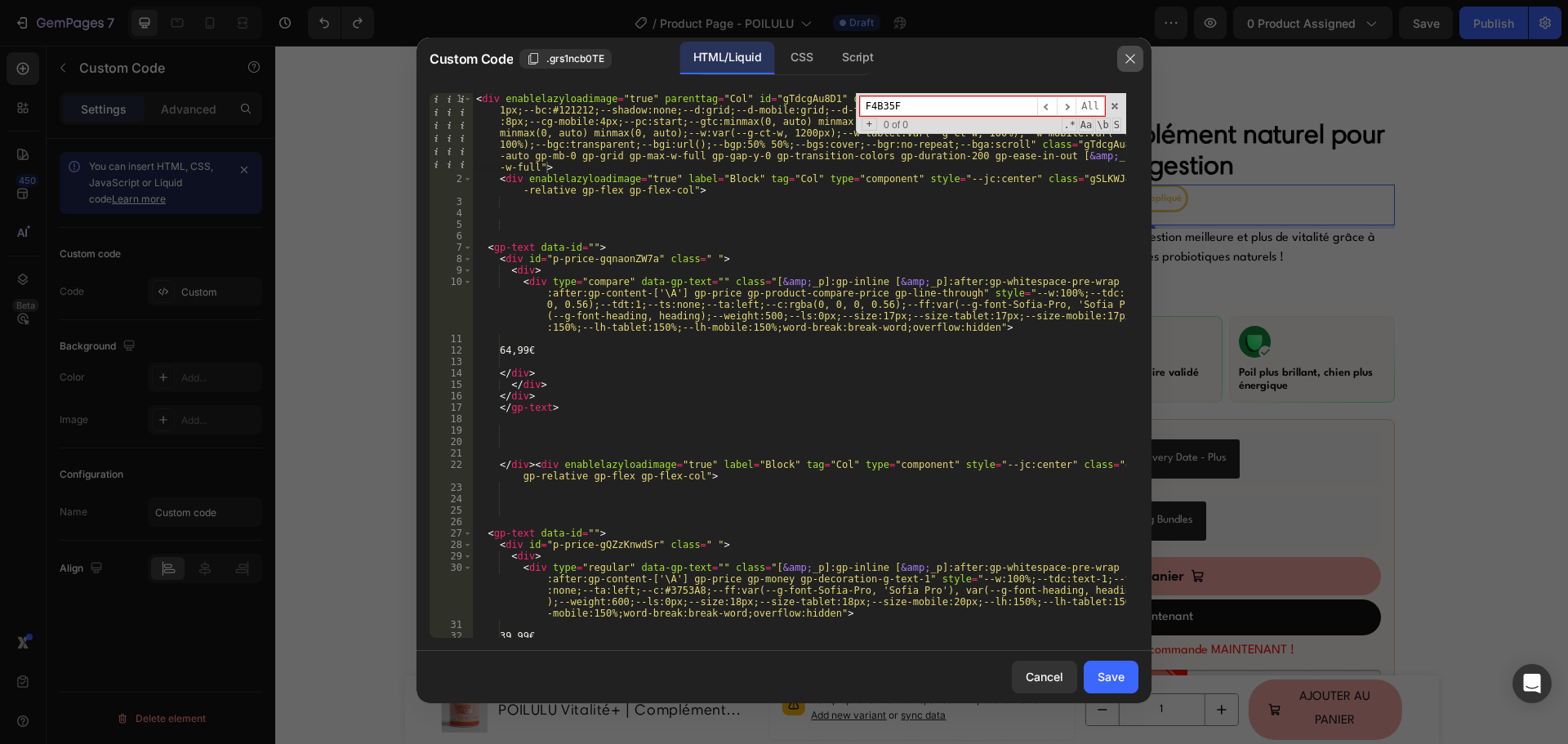
type input "F4B35F"
click at [1126, 56] on icon "button" at bounding box center [1129, 58] width 9 height 9
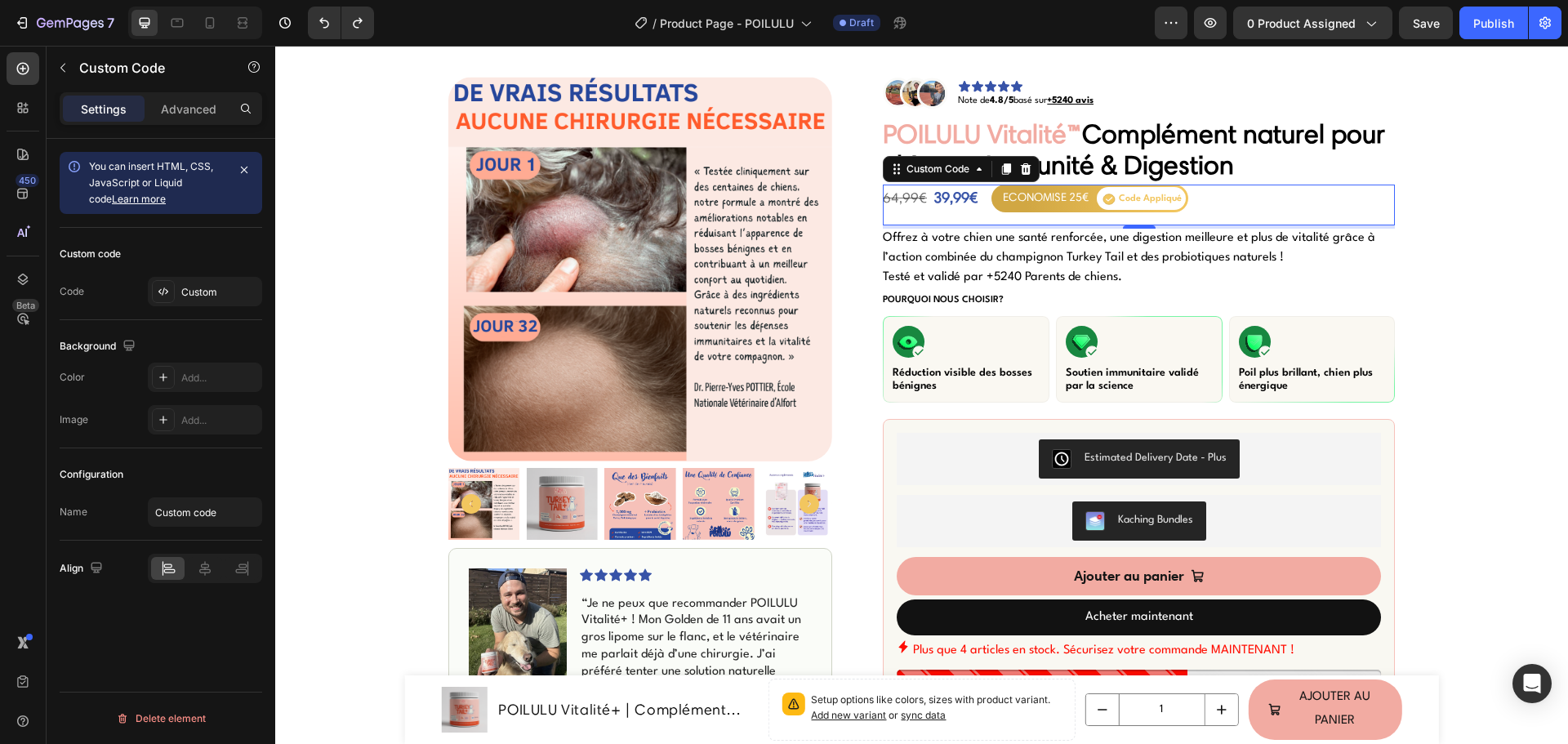
click at [1102, 216] on div "64,99€ 39,99€ ECONOMISE 25€ Code Appliqué Custom Code 4" at bounding box center [1138, 205] width 512 height 40
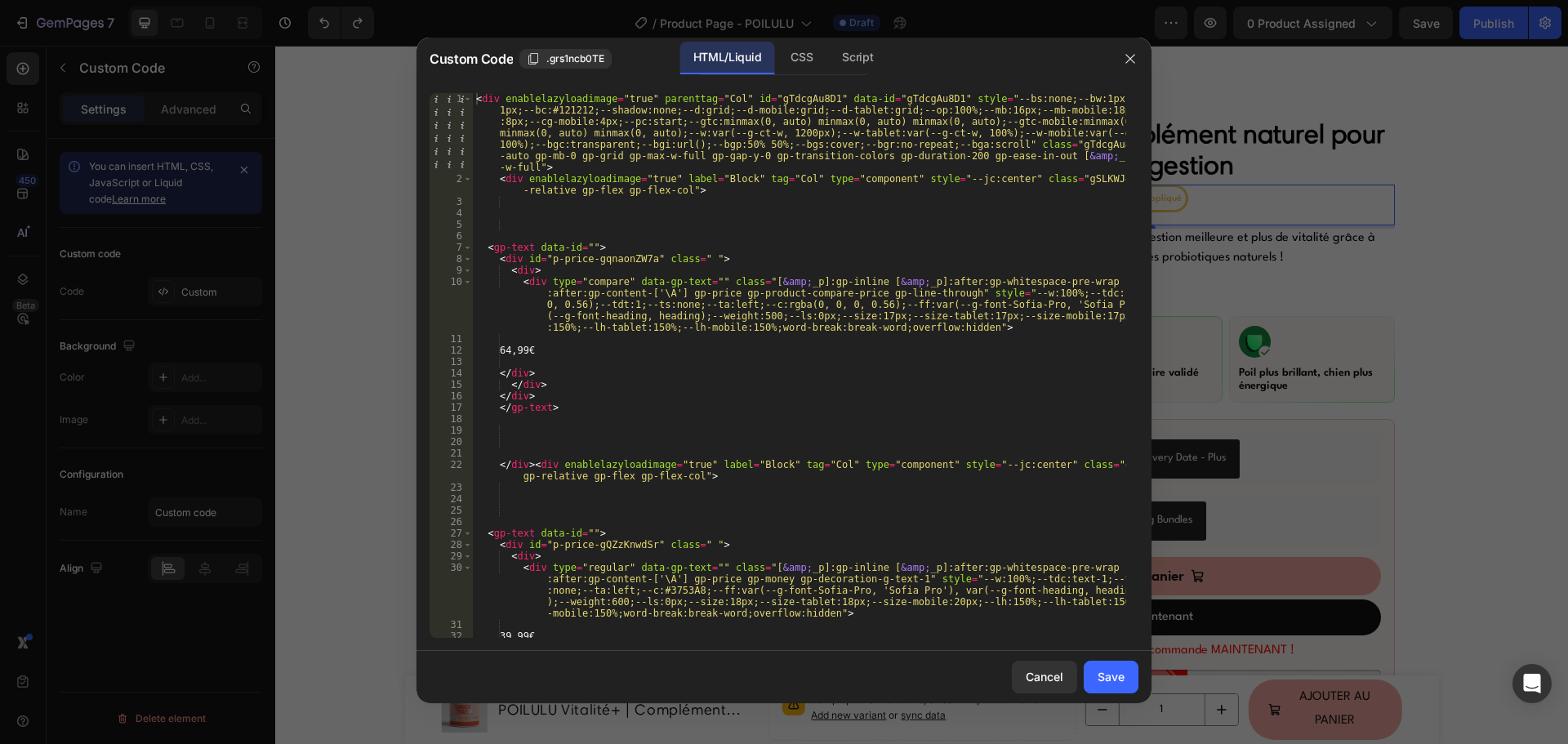
type textarea "<div enablelazyloadimage="true" label="Block" tag="Col" type="component" style=…"
click at [934, 188] on div "< div enablelazyloadimage = "true" parenttag = "Col" id = "gTdcgAu8D1" data-id …" at bounding box center [798, 411] width 653 height 636
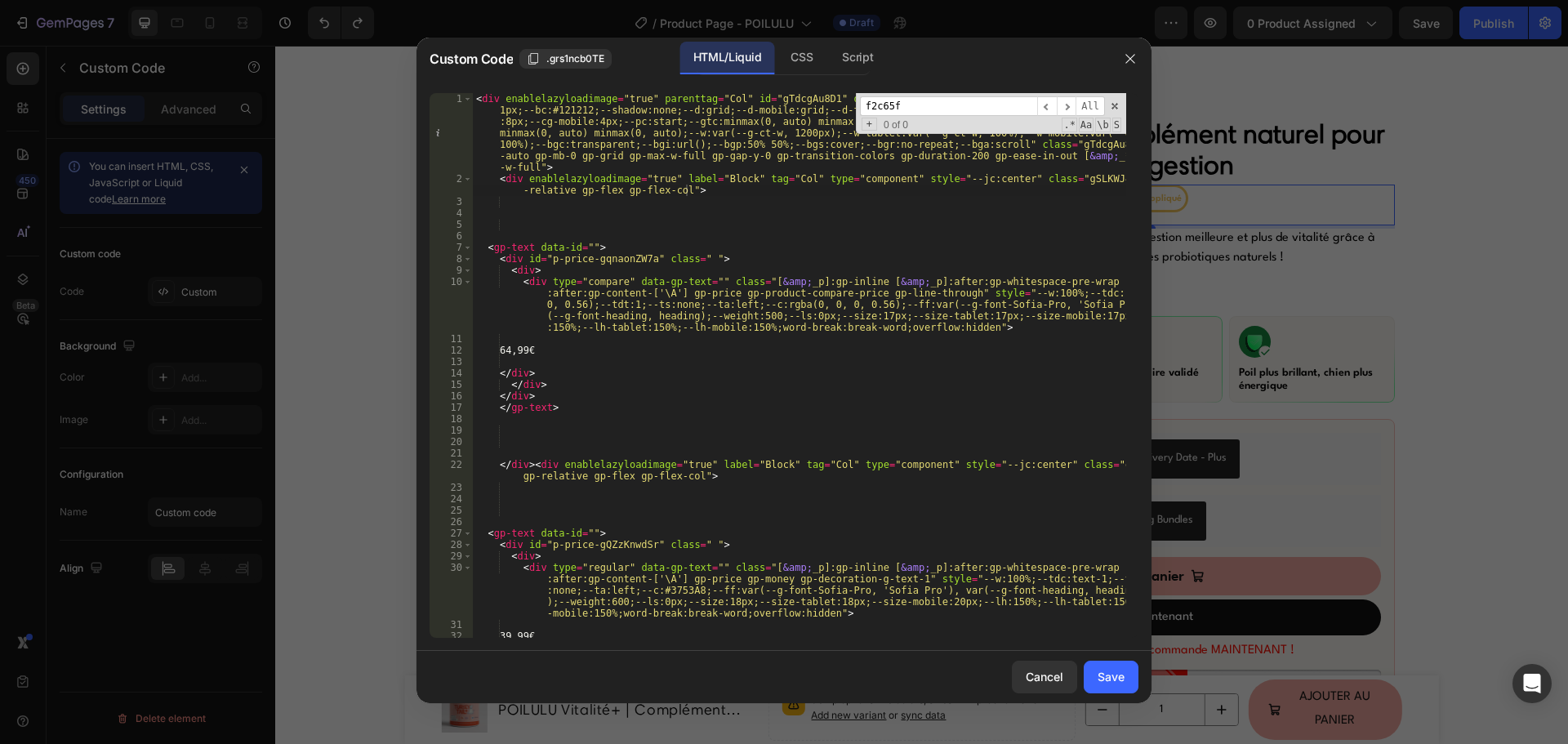
scroll to position [1432, 0]
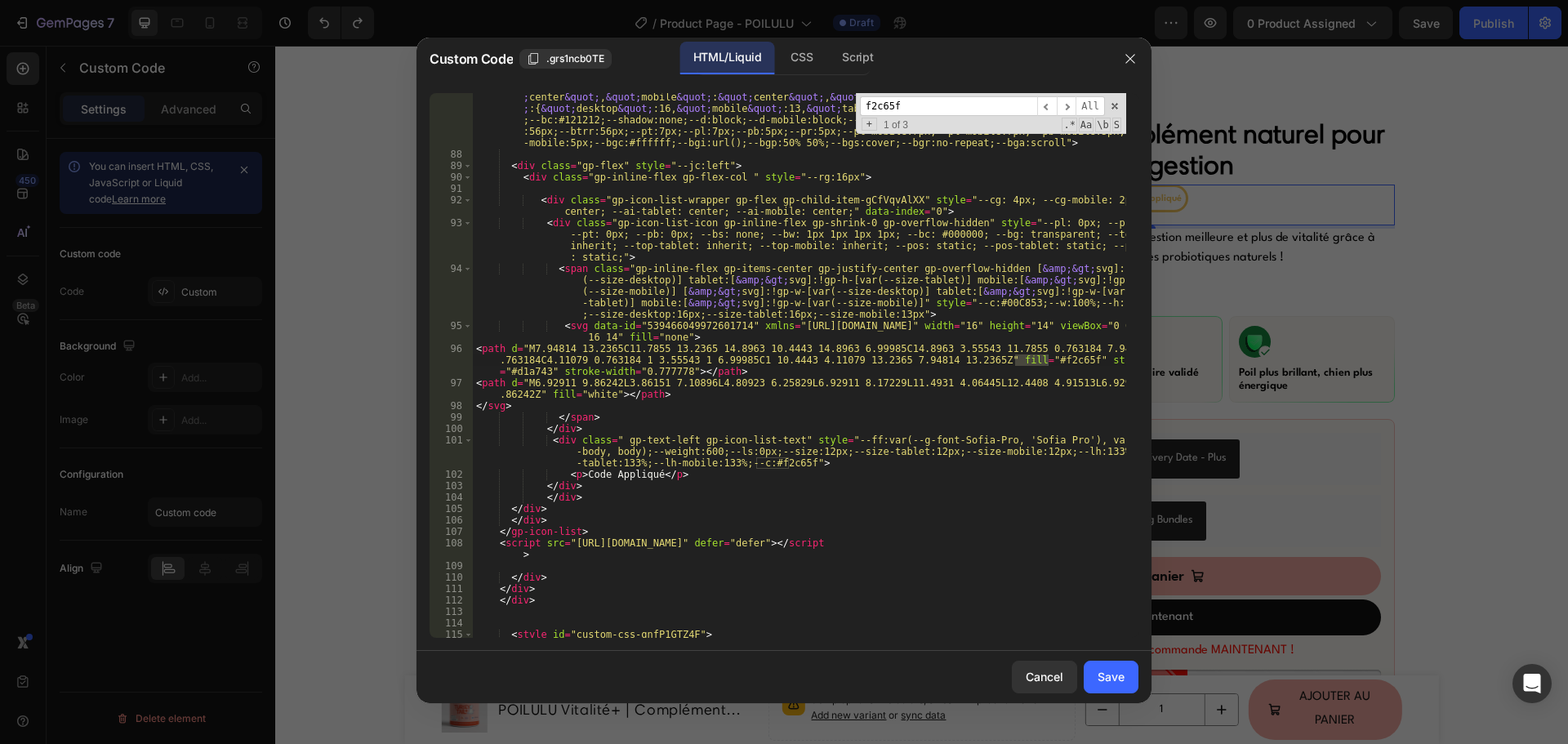
type input "f2c65f"
click at [777, 463] on div "< gp-icon-list uid = "gCfVqvAlXX" data-id = "gCfVqvAlXX" gp-data = "{ &quot; po…" at bounding box center [798, 392] width 653 height 625
paste textarea "3753A8"
click at [1062, 105] on span "​" at bounding box center [1066, 106] width 19 height 20
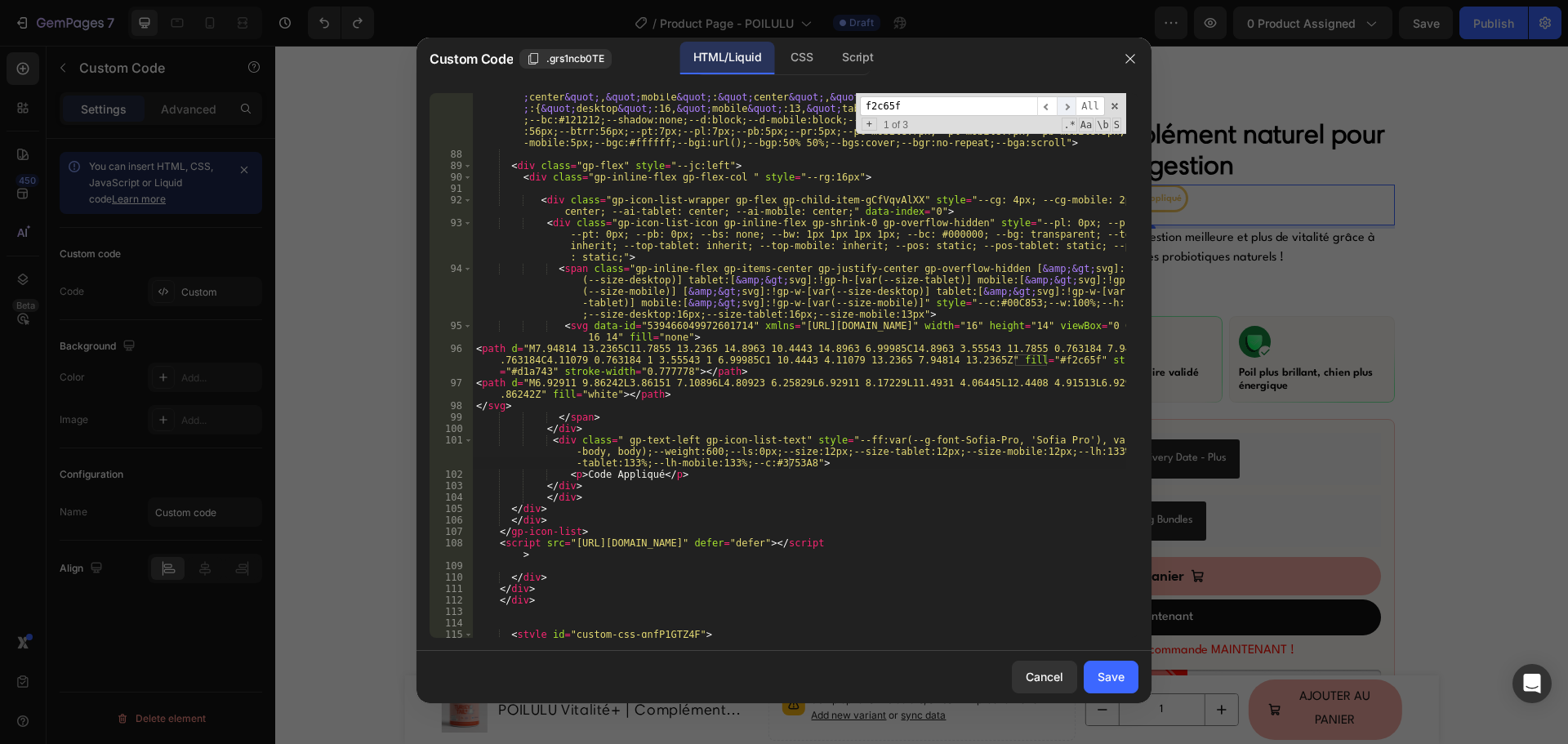
scroll to position [1559, 0]
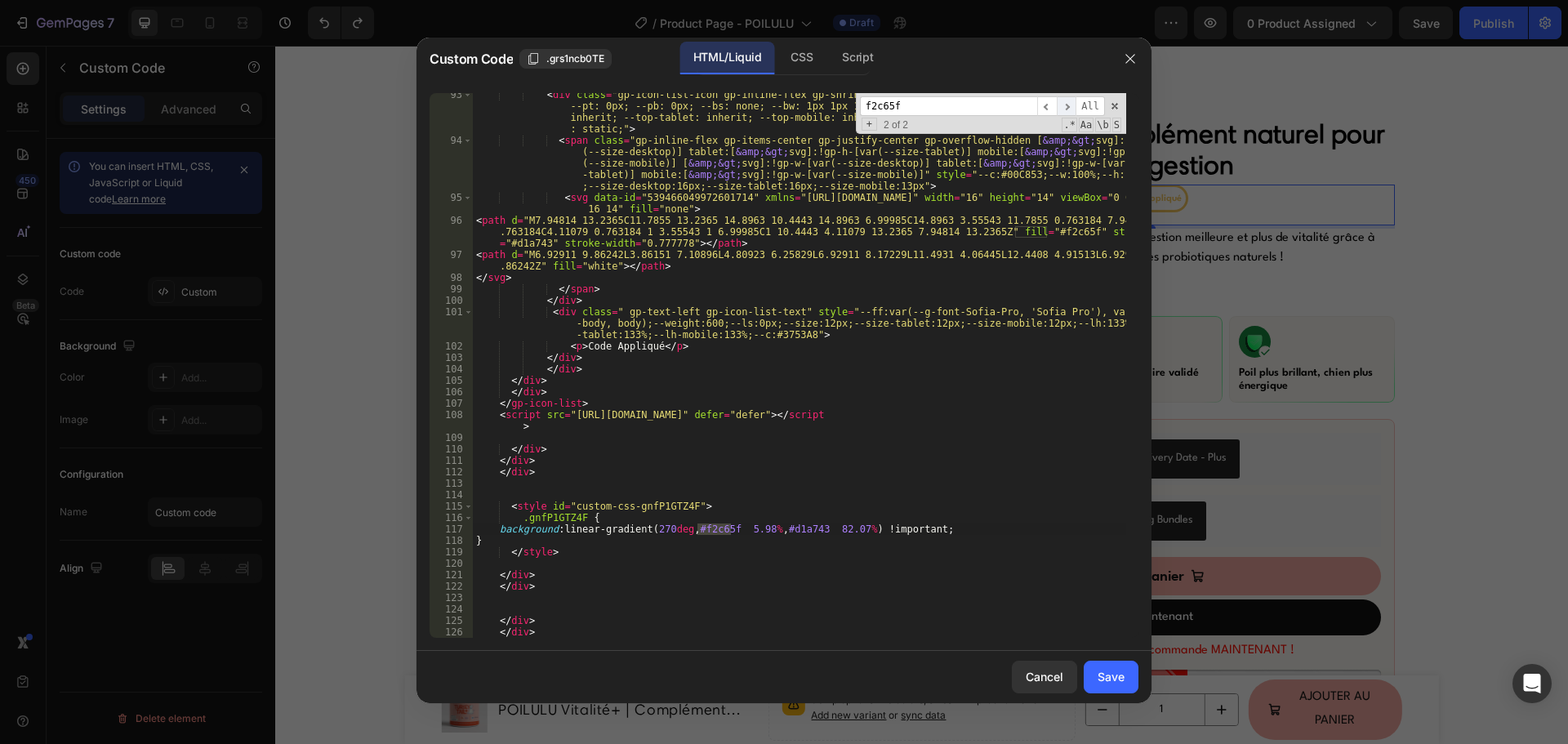
click at [1074, 109] on span "​" at bounding box center [1066, 106] width 19 height 20
click at [1028, 223] on div "< div class = "gp-icon-list-icon gp-inline-flex gp-shrink-0 gp-overflow-hidden"…" at bounding box center [798, 391] width 653 height 603
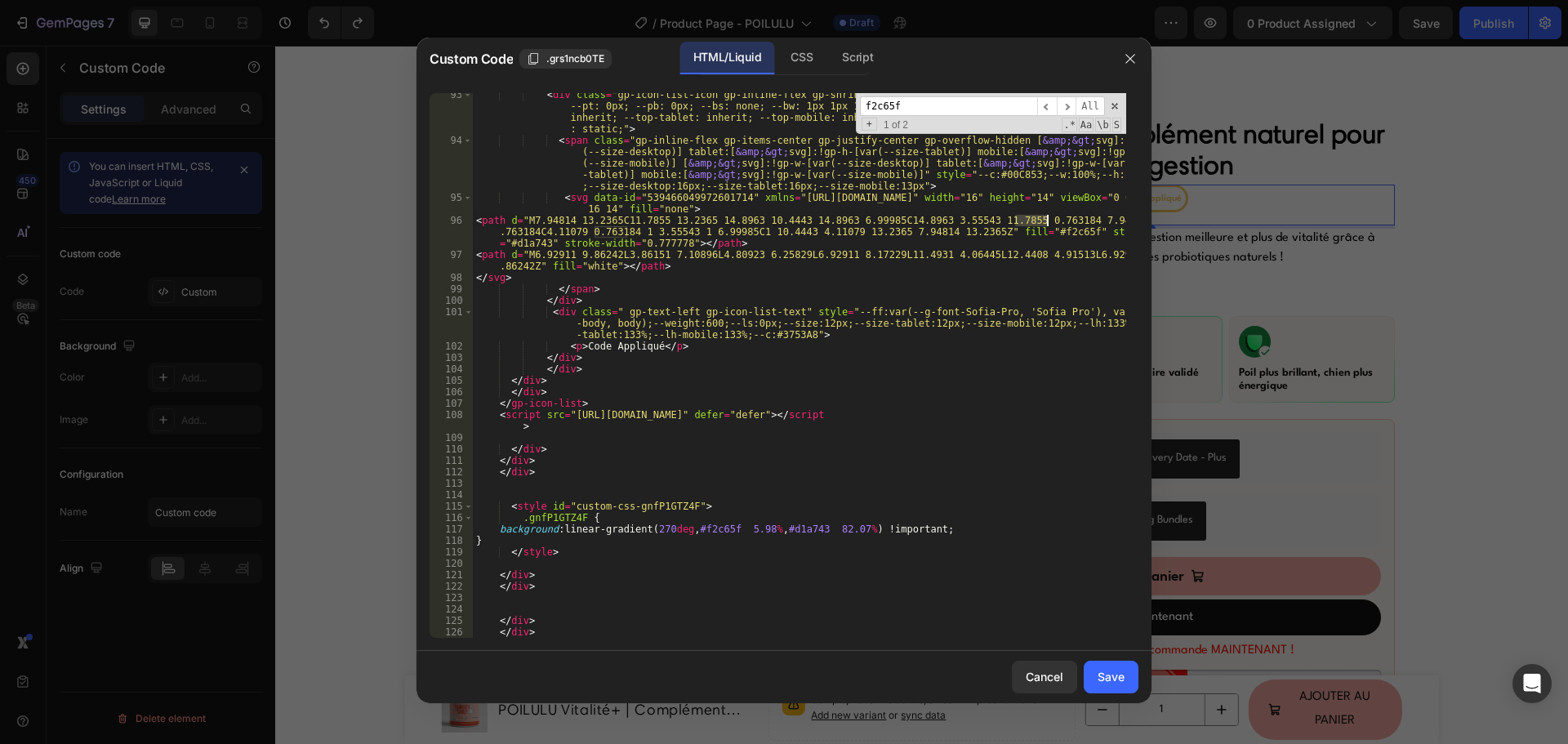
click at [1027, 231] on div "< div class = "gp-icon-list-icon gp-inline-flex gp-shrink-0 gp-overflow-hidden"…" at bounding box center [798, 391] width 653 height 603
paste textarea "3753A8"
type textarea "<path d="M7.94814 13.2365C11.7855 13.2365 14.8963 10.4443 14.8963 6.99985C14.89…"
click at [1111, 677] on div "Save" at bounding box center [1111, 677] width 27 height 17
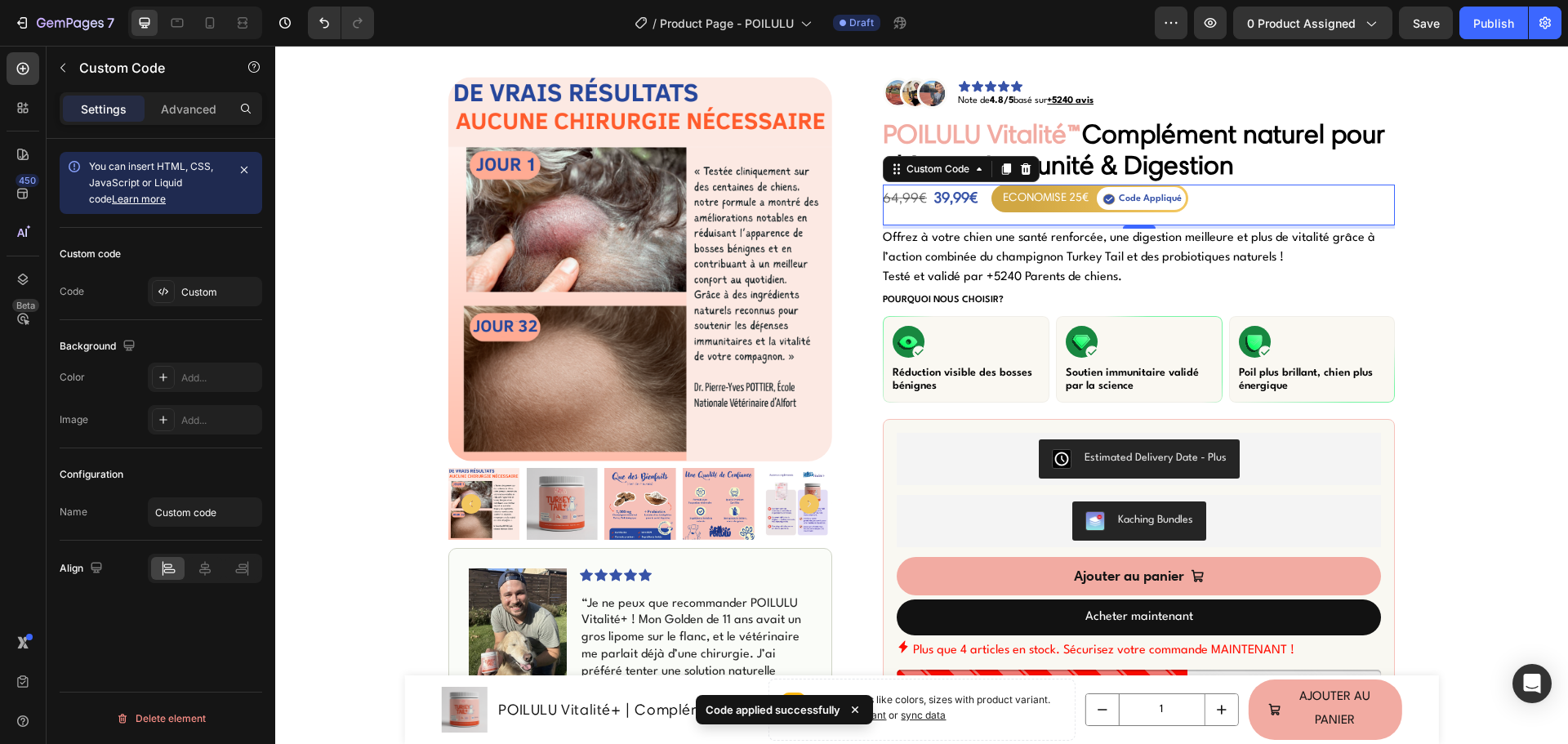
click at [1042, 206] on div "ECONOMISE 25€" at bounding box center [1045, 197] width 86 height 19
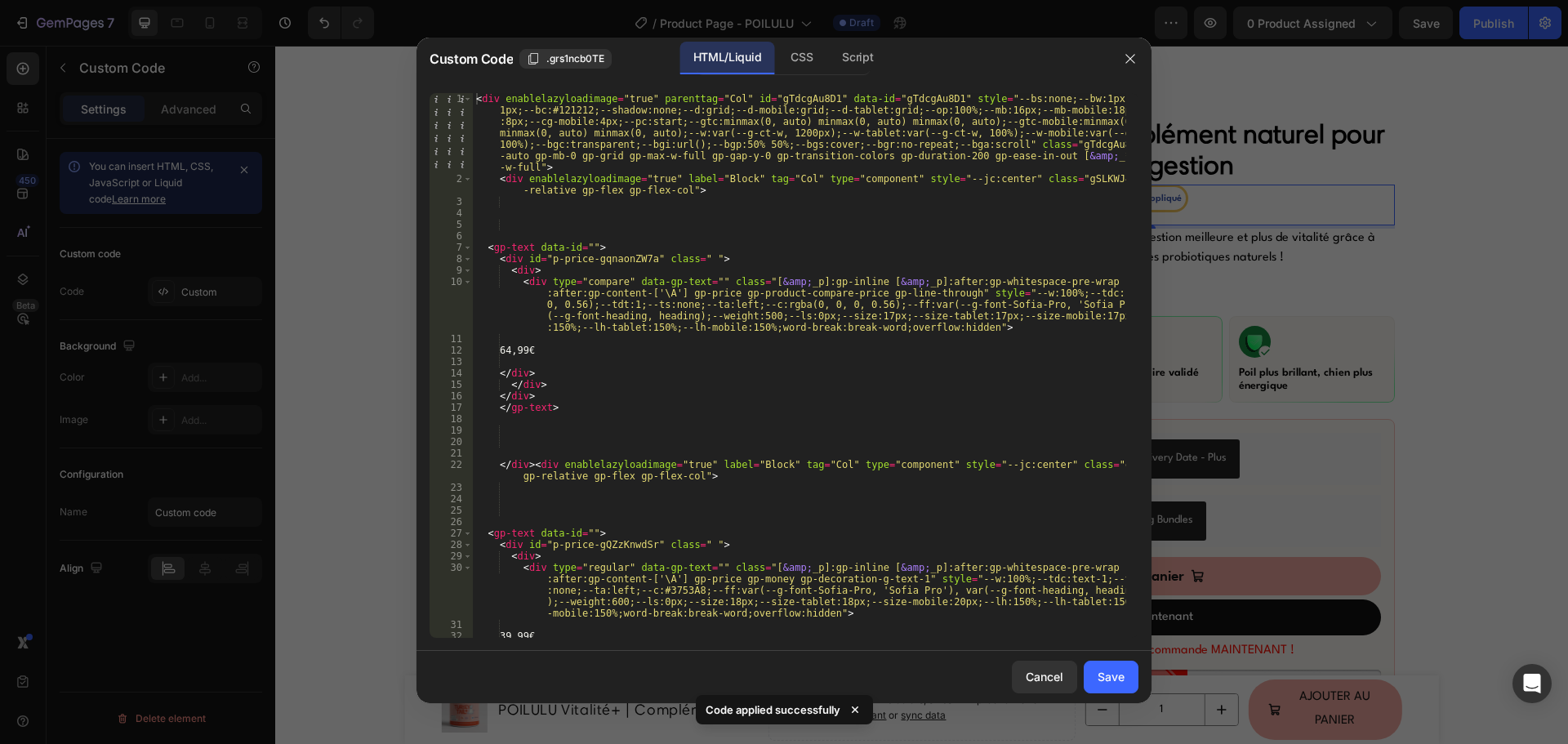
click at [769, 424] on div "< div enablelazyloadimage = "true" parenttag = "Col" id = "gTdcgAu8D1" data-id …" at bounding box center [798, 411] width 653 height 636
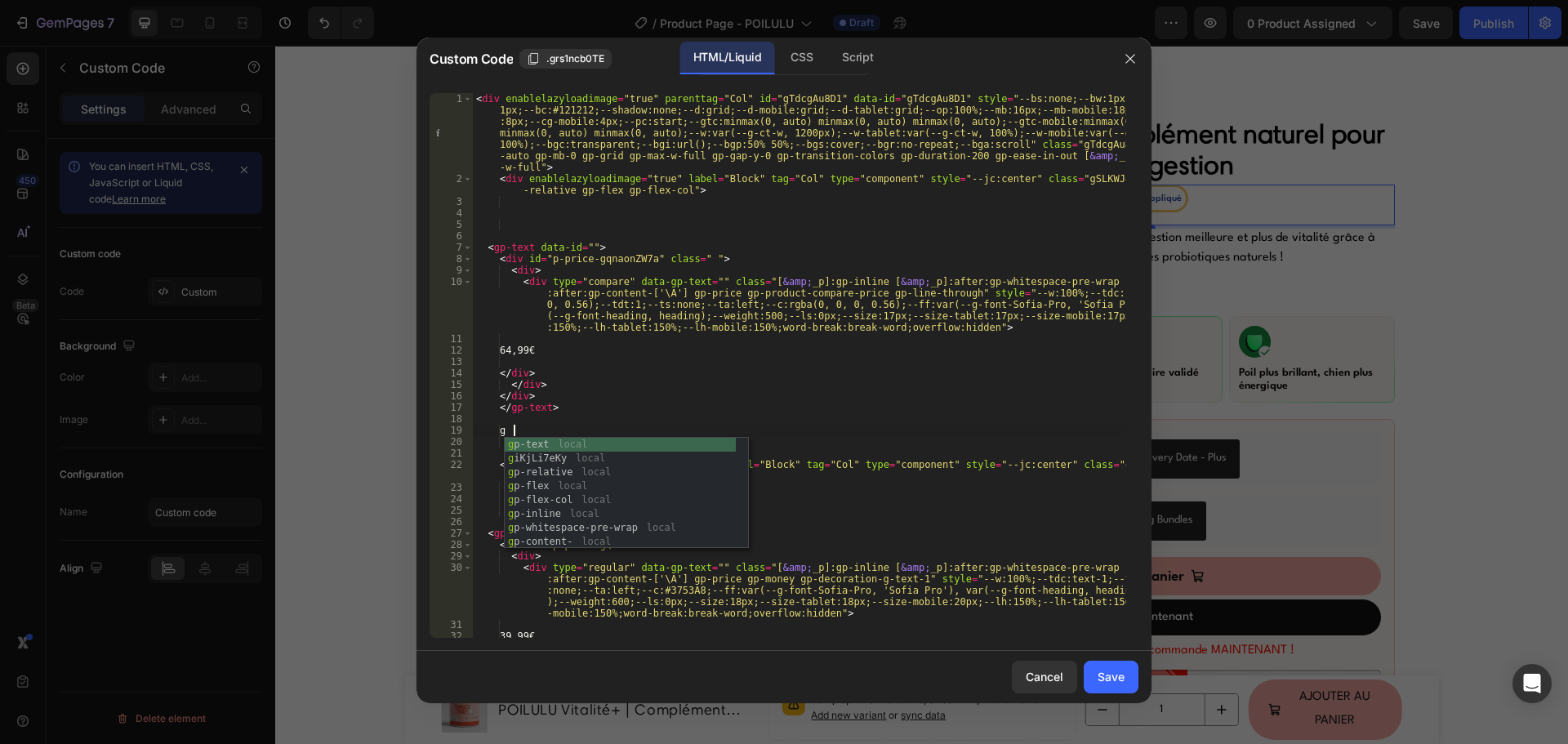
scroll to position [0, 3]
type textarea "gr"
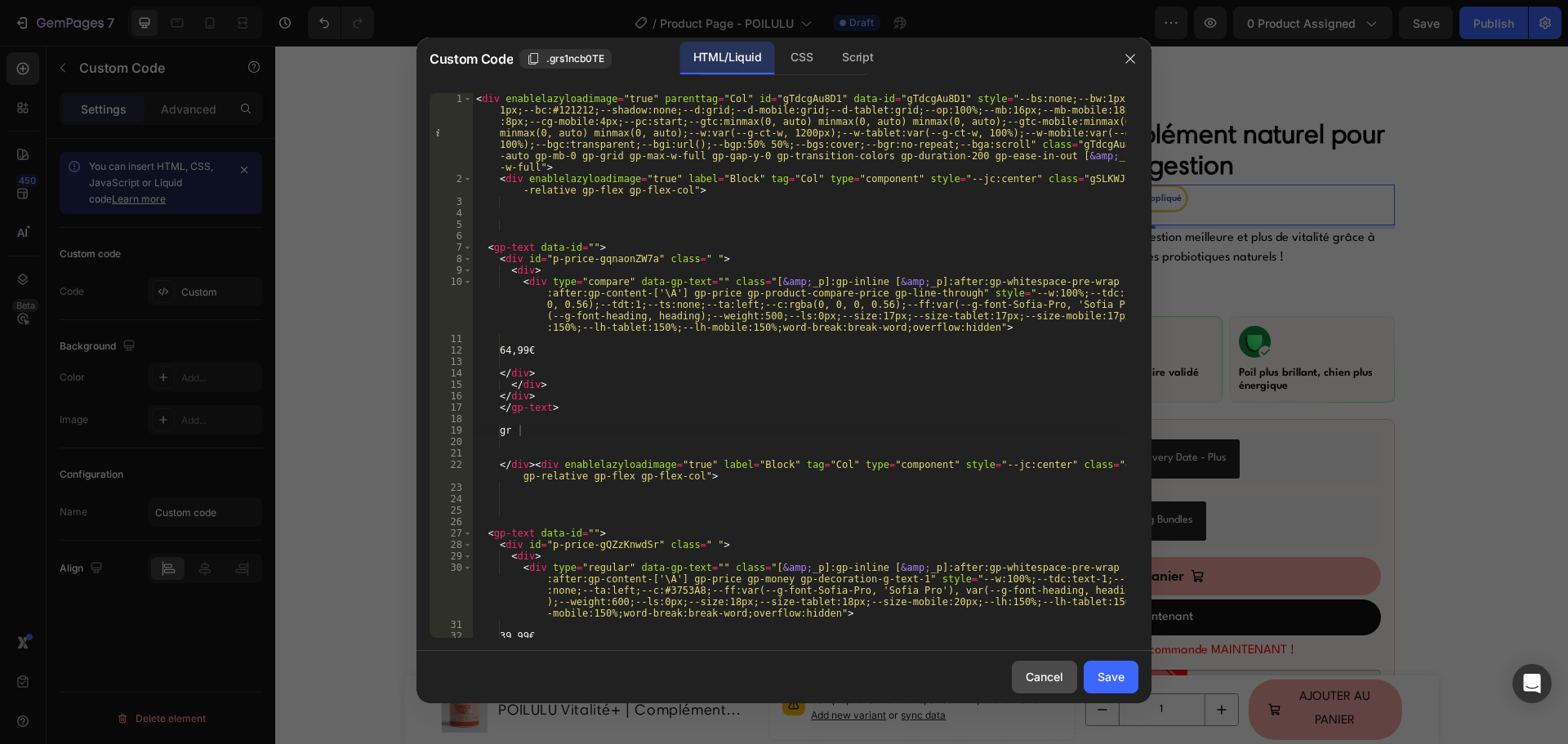
click at [1047, 663] on button "Cancel" at bounding box center [1045, 678] width 65 height 33
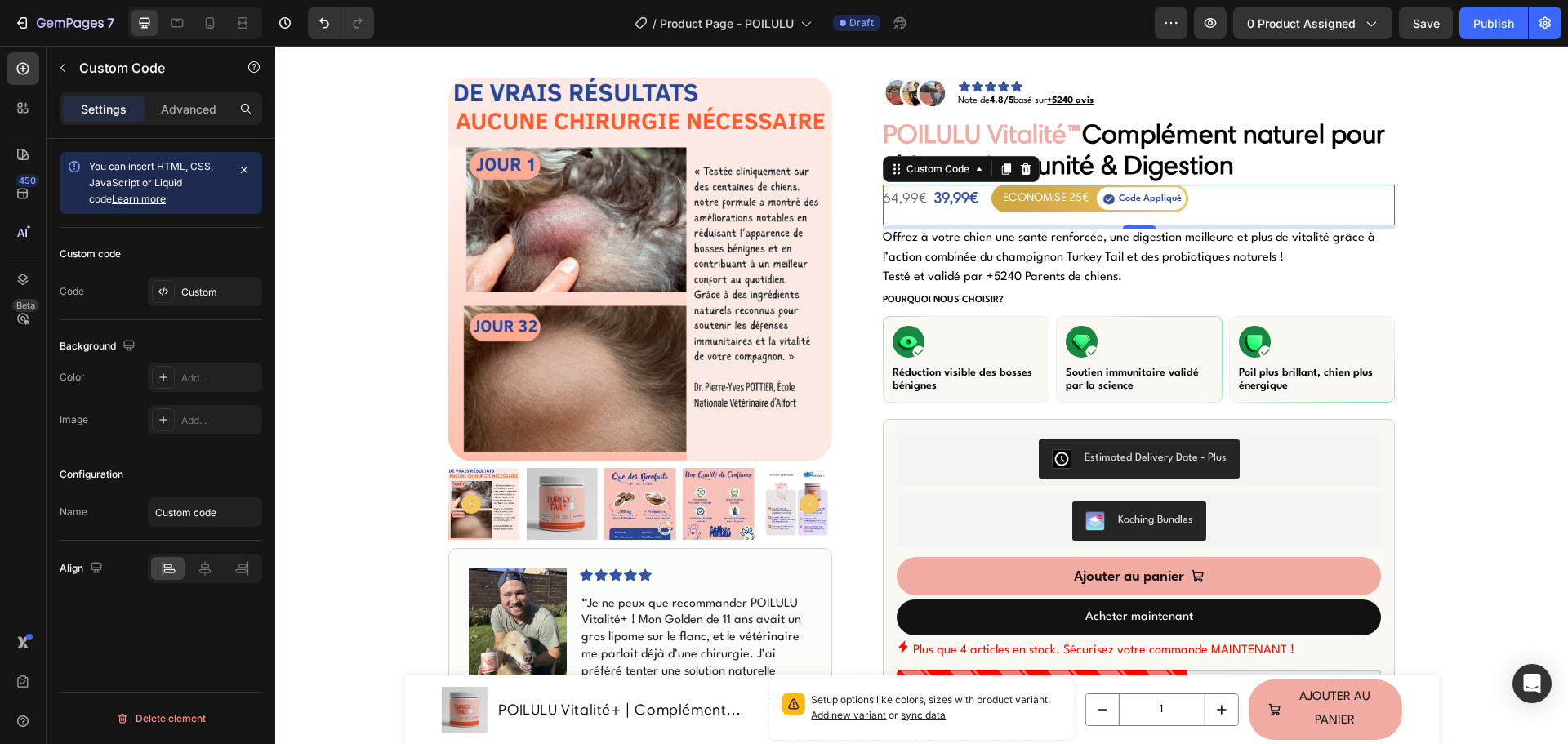
click at [1097, 195] on gp-icon-list "Code Appliqué" at bounding box center [1141, 198] width 89 height 23
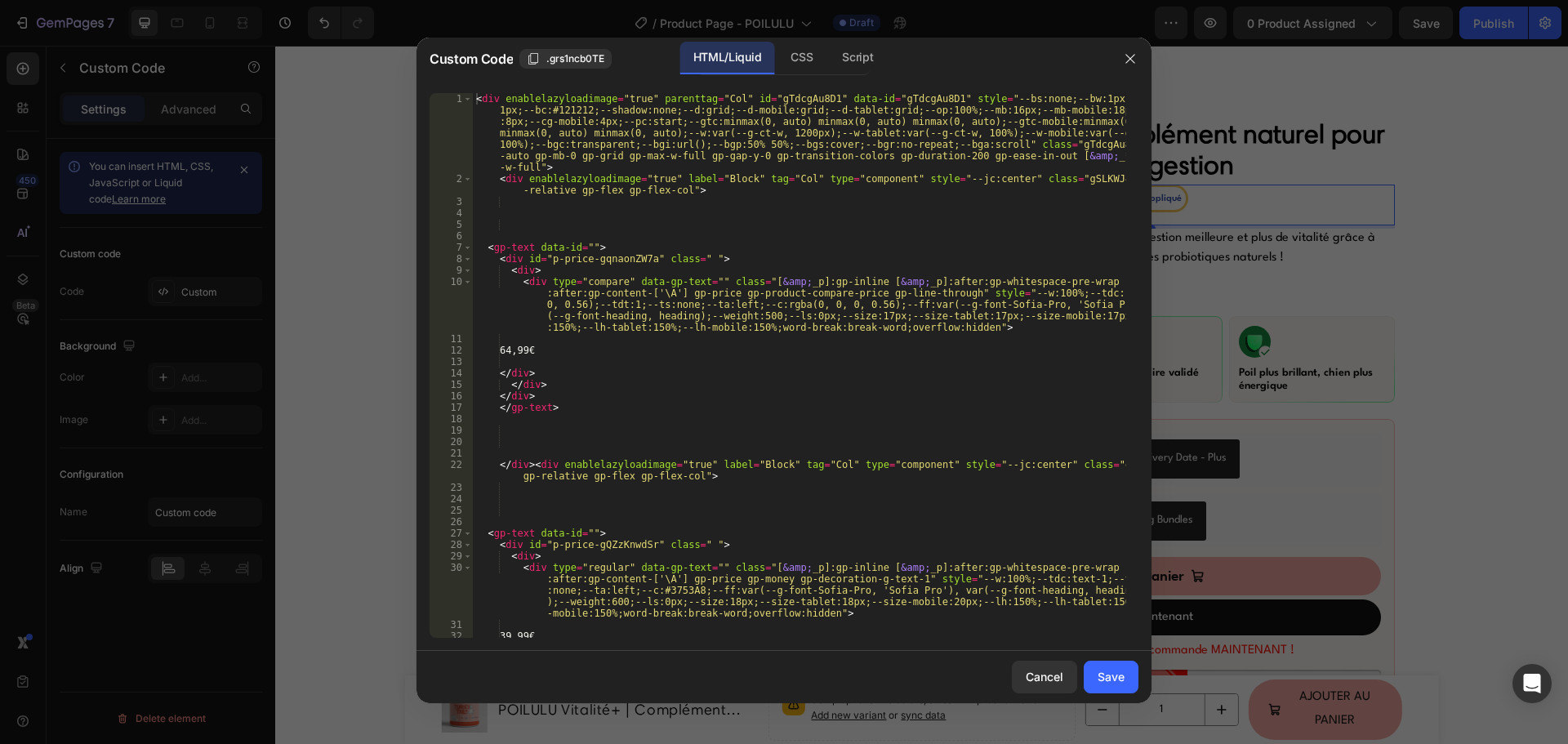
click at [777, 184] on div "< div enablelazyloadimage = "true" parenttag = "Col" id = "gTdcgAu8D1" data-id …" at bounding box center [798, 411] width 653 height 636
type textarea "<div enablelazyloadimage="true" label="Block" tag="Col" type="component" style=…"
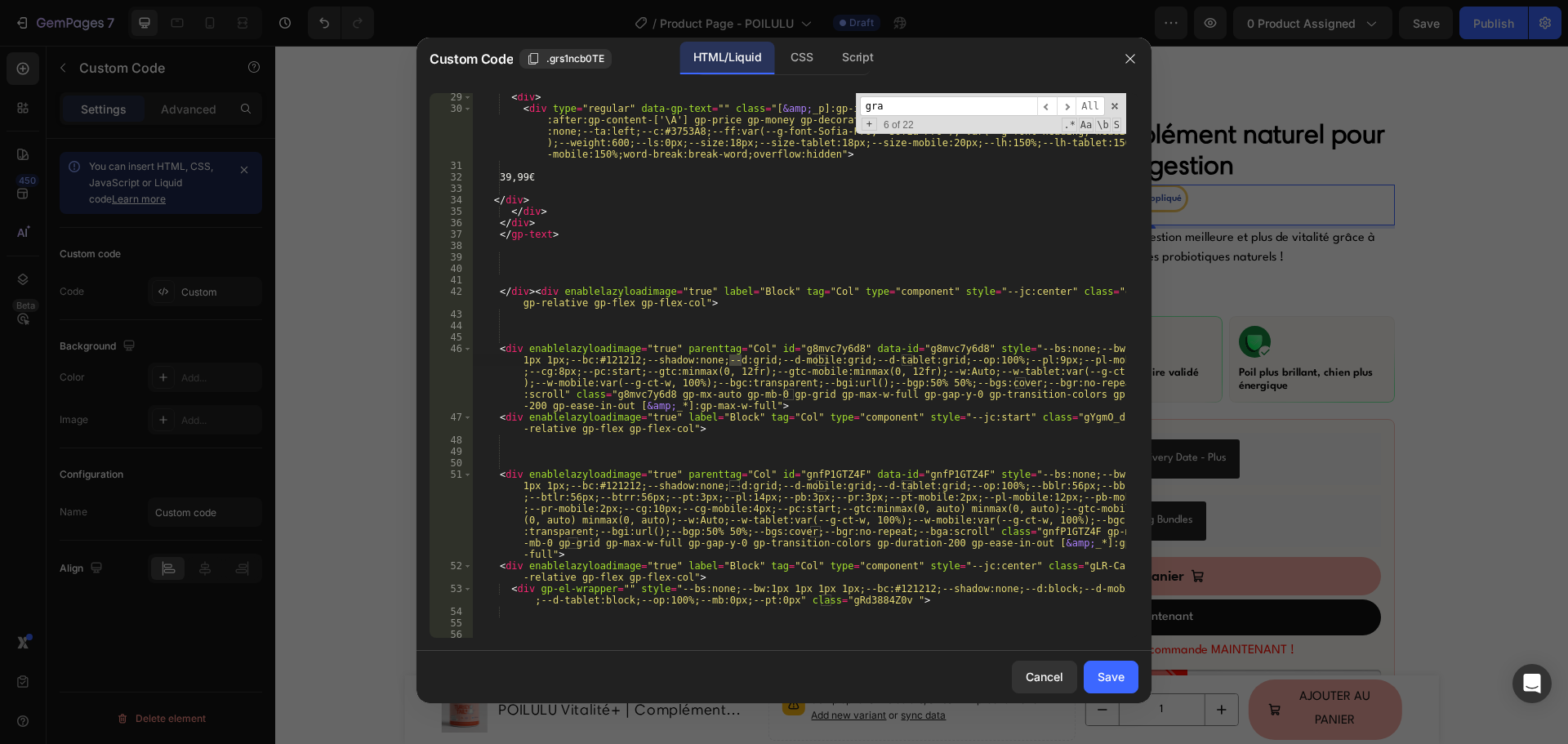
scroll to position [1559, 0]
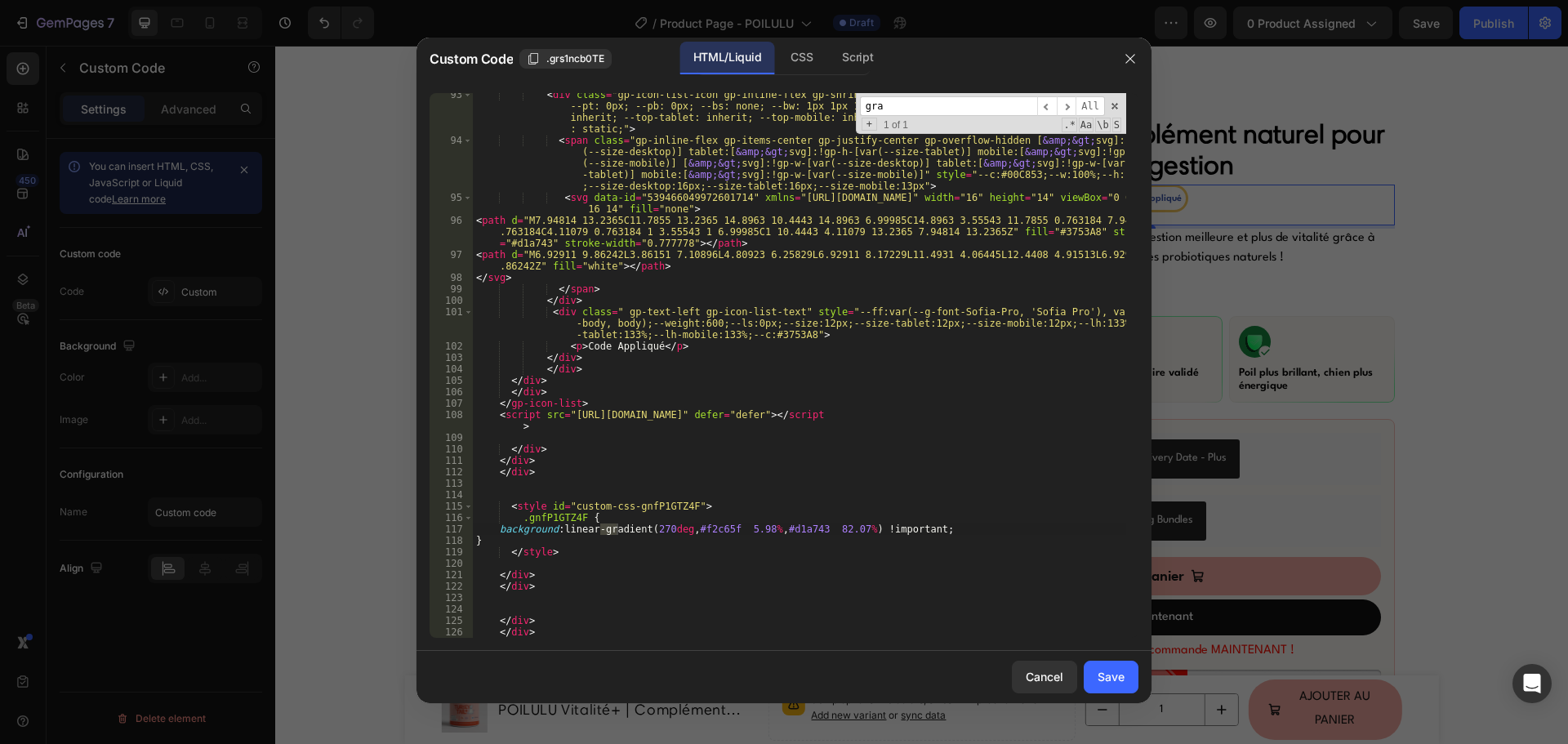
type input "gra"
click at [716, 531] on div "< div class = "gp-icon-list-icon gp-inline-flex gp-shrink-0 gp-overflow-hidden"…" at bounding box center [798, 391] width 653 height 603
paste textarea "3753A8"
type textarea "background: linear-gradient(270deg, #3753A8 5.98%, #d1a743 82.07%) !important;"
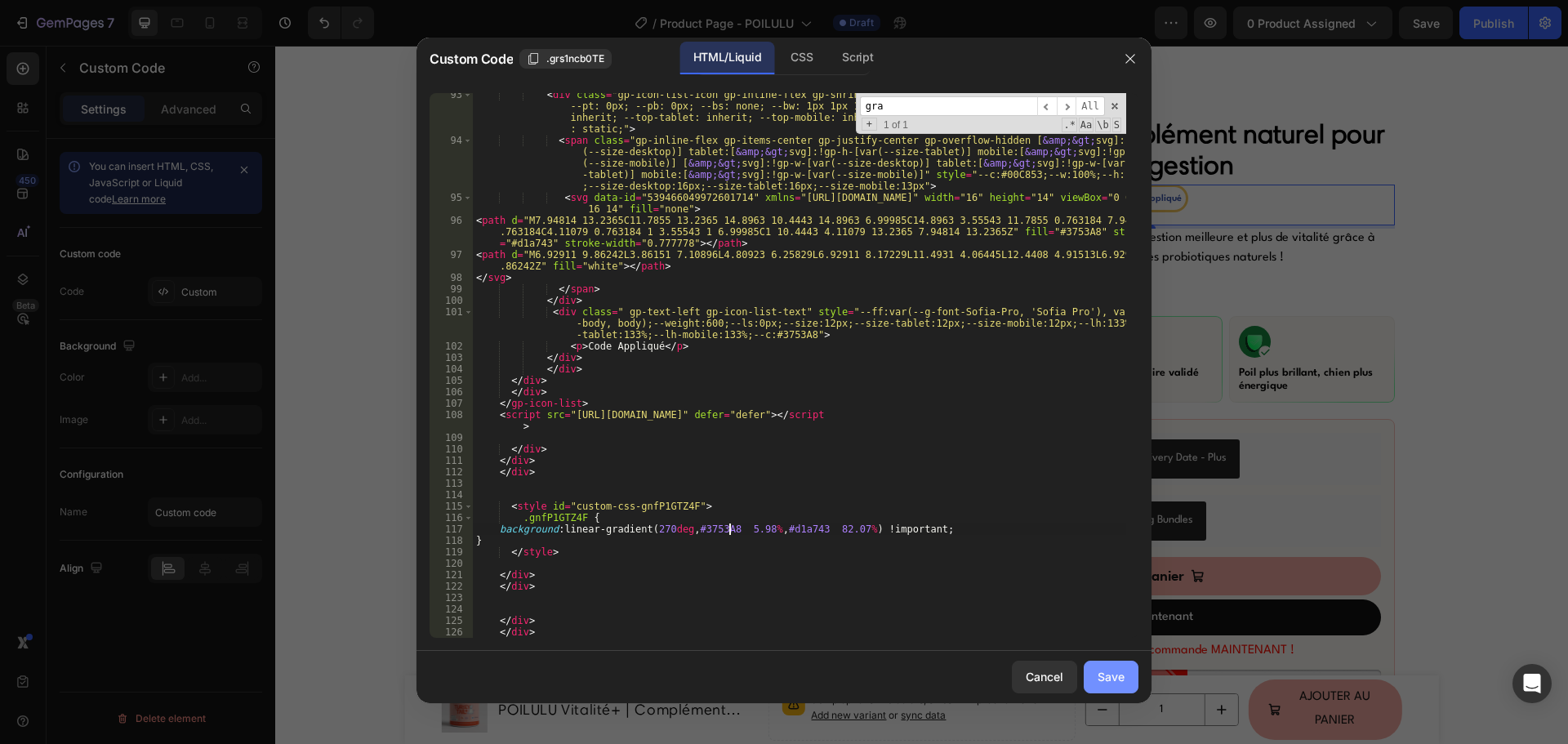
click at [1104, 678] on div "Save" at bounding box center [1111, 677] width 27 height 17
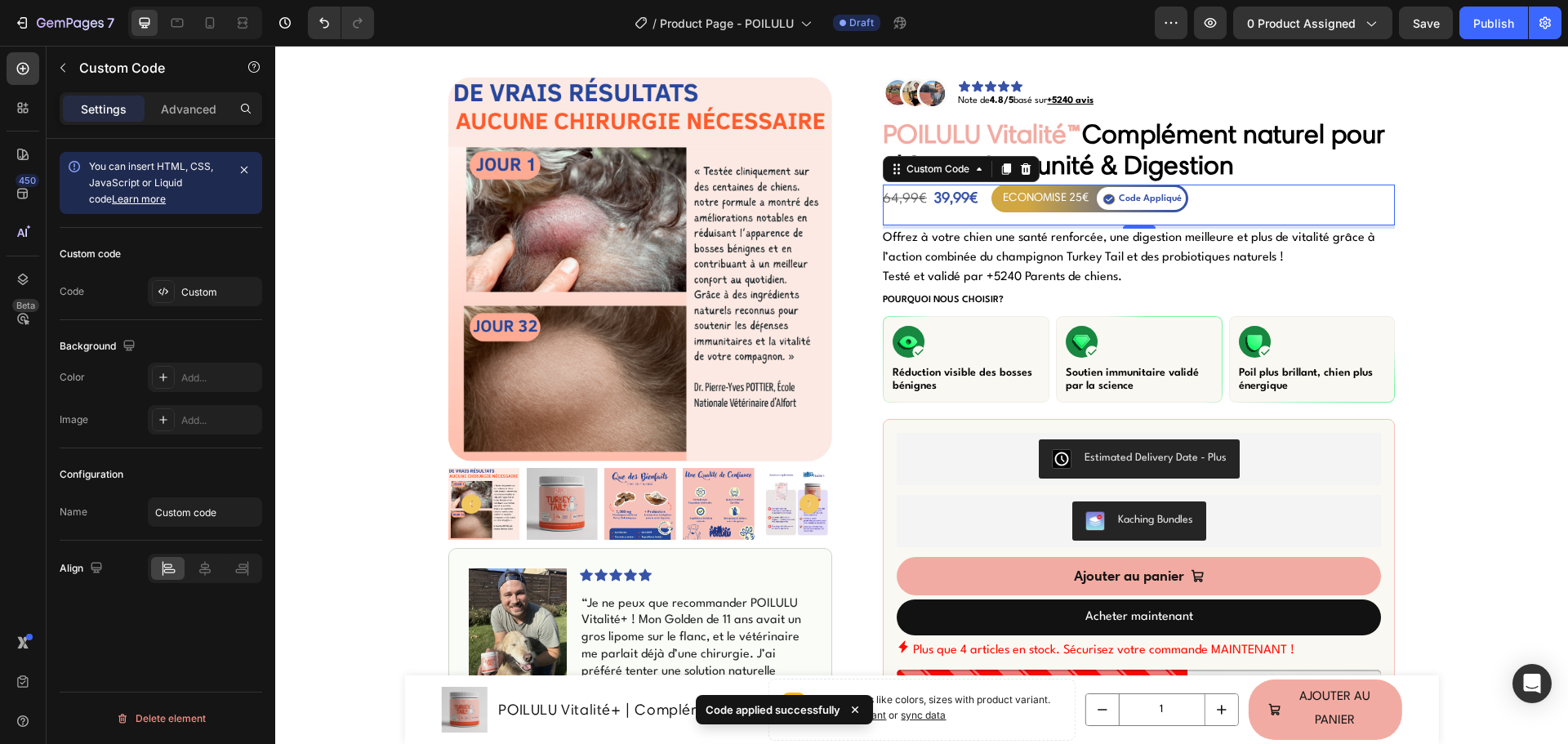
click at [1055, 202] on div "ECONOMISE 25€" at bounding box center [1045, 197] width 86 height 19
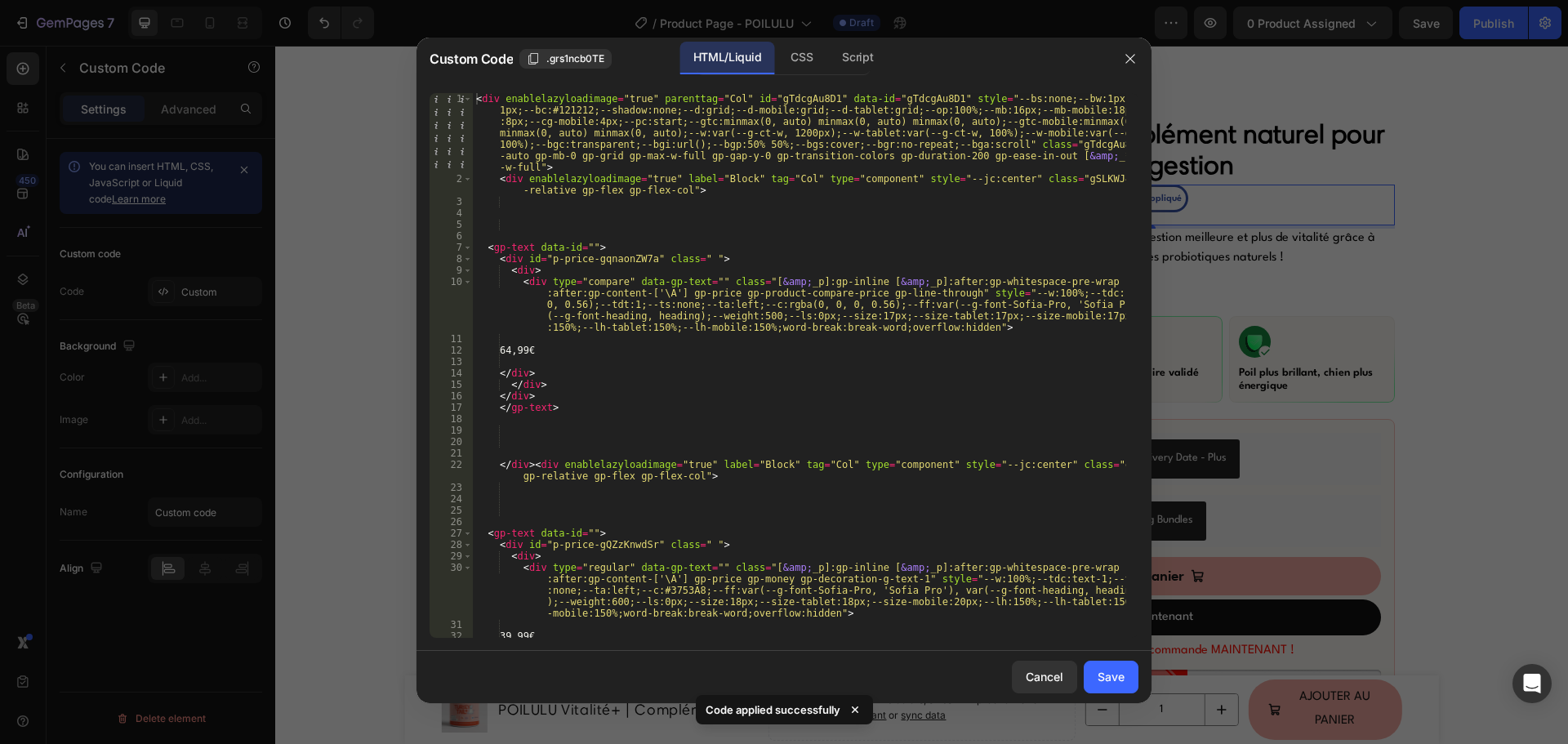
type textarea "<div type="regular" data-gp-text="" class="[&amp;_p]:gp-inline [&amp;_p]:after:…"
click at [810, 563] on div "< div enablelazyloadimage = "true" parenttag = "Col" id = "gTdcgAu8D1" data-id …" at bounding box center [798, 411] width 653 height 636
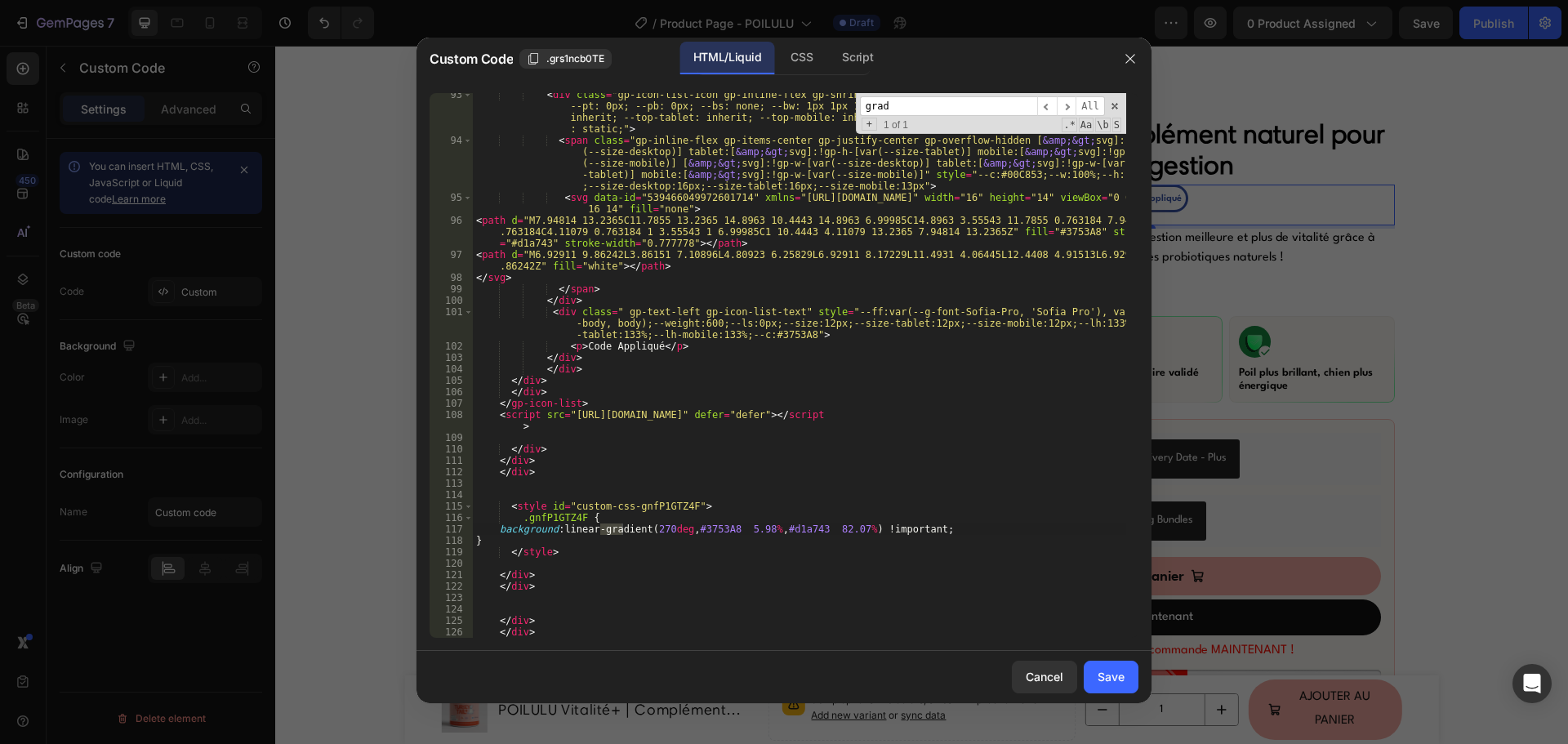
type input "grad"
click at [793, 531] on div "< div class = "gp-icon-list-icon gp-inline-flex gp-shrink-0 gp-overflow-hidden"…" at bounding box center [798, 391] width 653 height 603
paste textarea "3753A8"
type textarea "background: linear-gradient(270deg, #3753A8 5.98%, #3753A8 82.07%) !important;"
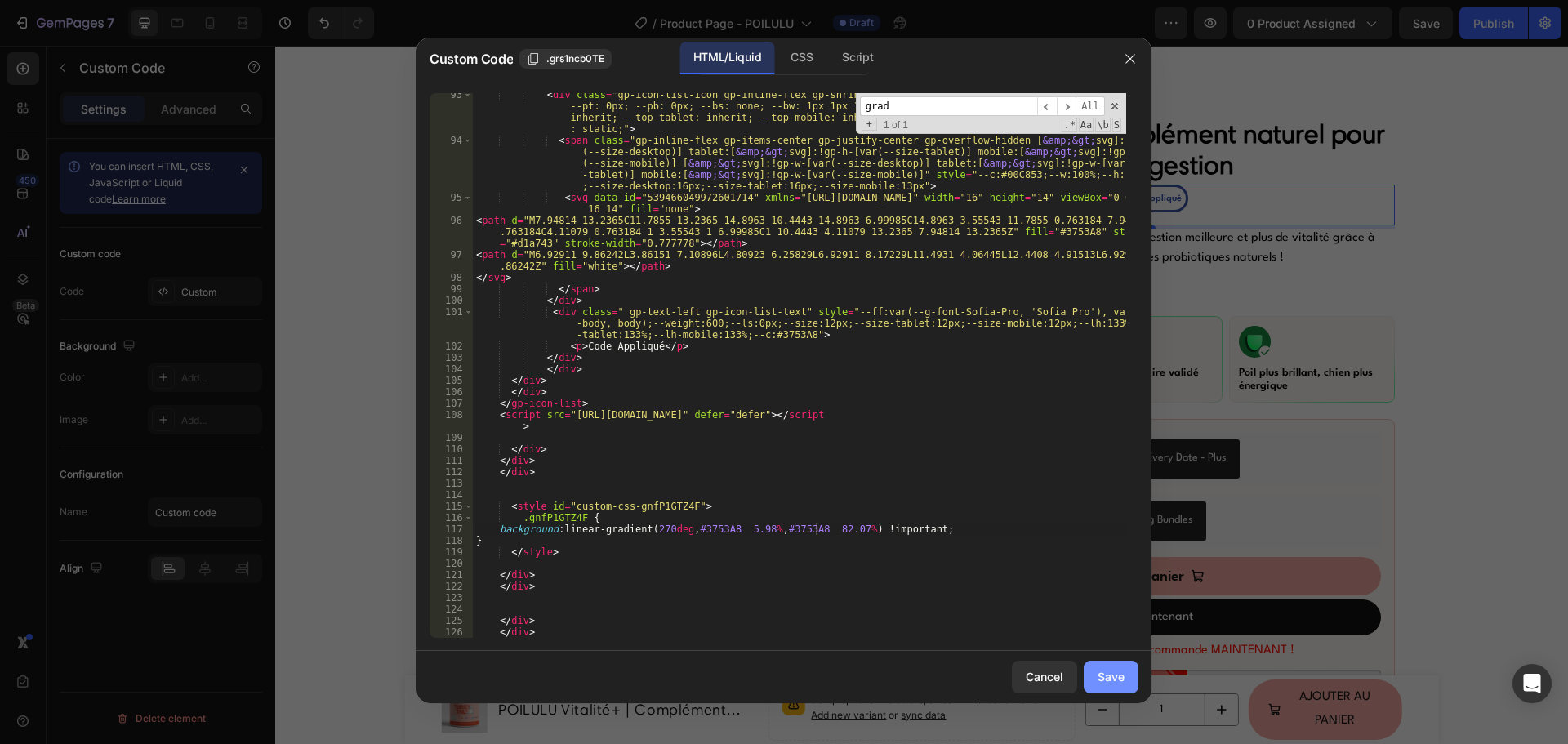
click at [1125, 689] on button "Save" at bounding box center [1110, 678] width 55 height 33
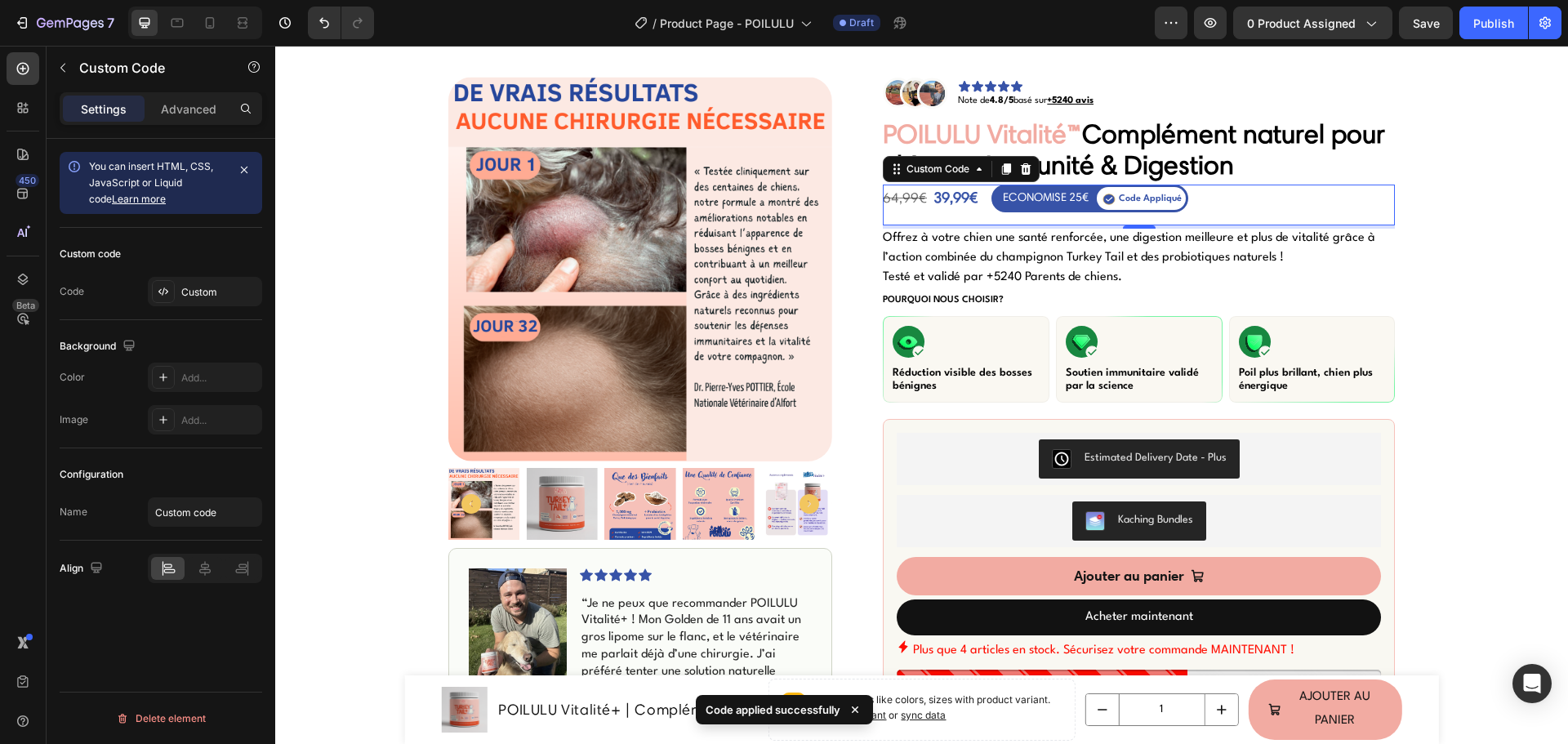
click at [1069, 195] on div "ECONOMISE 25€" at bounding box center [1045, 197] width 86 height 19
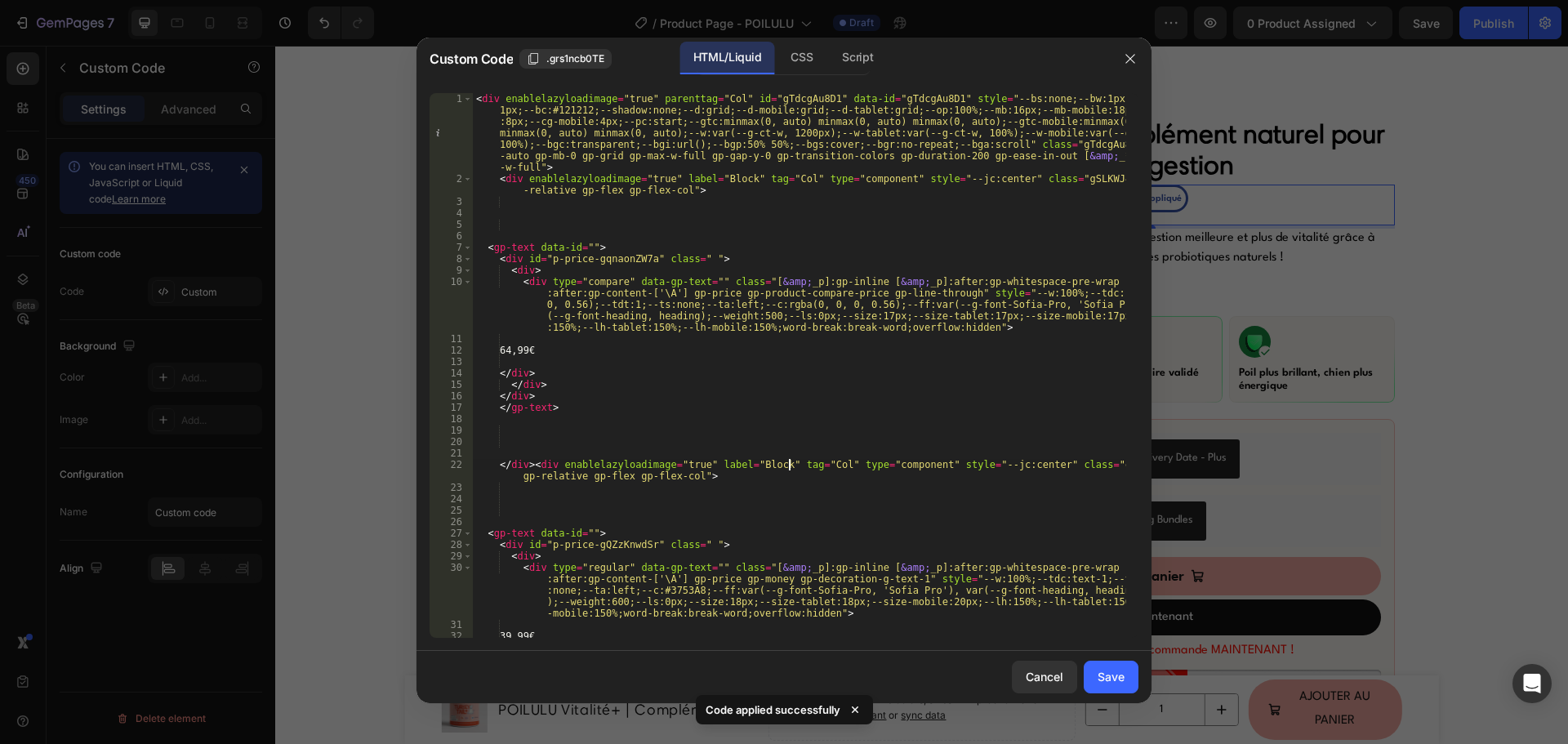
click at [787, 461] on div "< div enablelazyloadimage = "true" parenttag = "Col" id = "gTdcgAu8D1" data-id …" at bounding box center [798, 411] width 653 height 636
type textarea "</div><div enablelazyloadimage="true" label="Block" tagradg="Col" type="compone…"
click at [1030, 671] on div "Cancel" at bounding box center [1044, 677] width 38 height 17
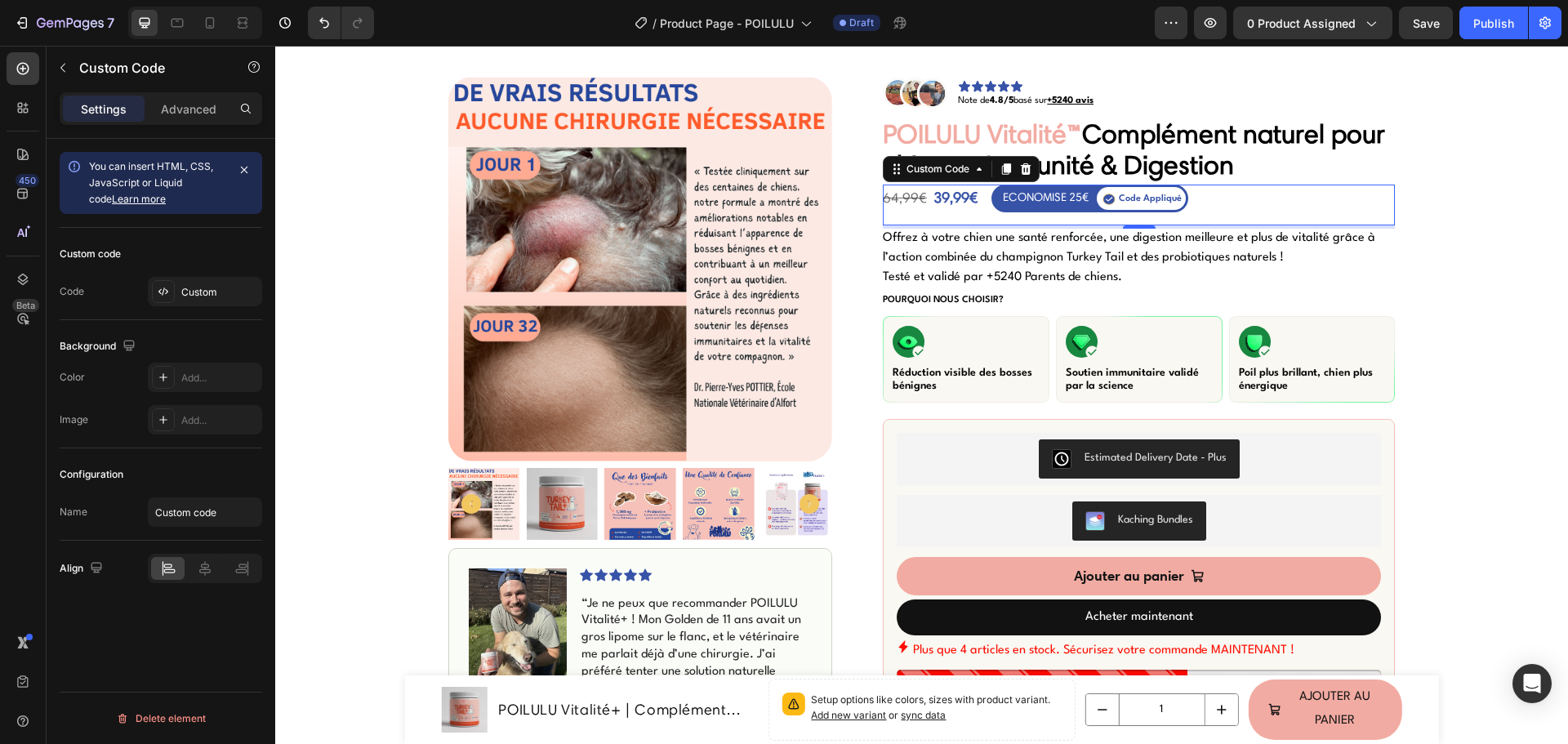
click at [1034, 200] on div "ECONOMISE 25€" at bounding box center [1045, 197] width 86 height 19
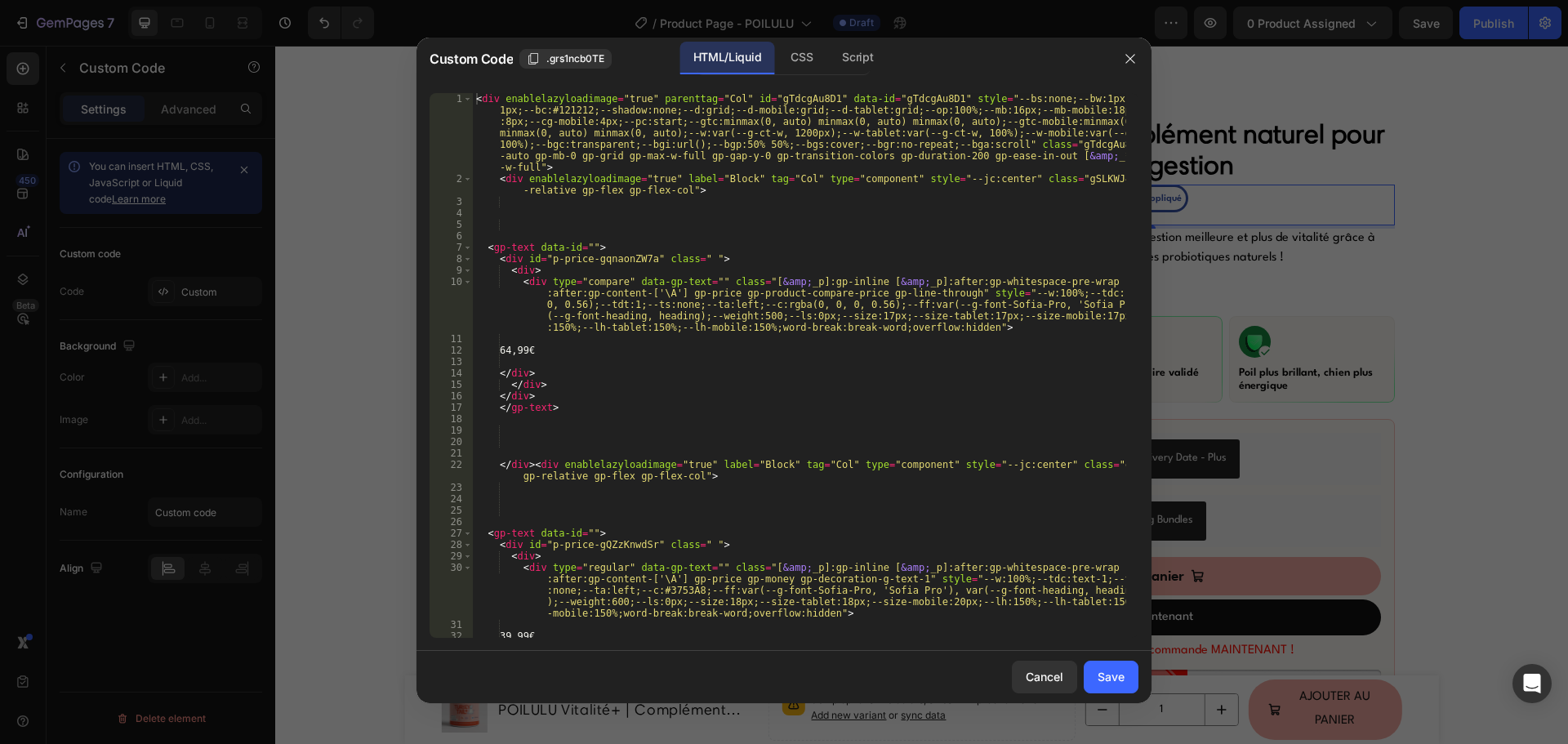
type textarea "<div enablelazyloadimage="true" label="Block" tag="Col" type="component" style=…"
click at [986, 189] on div "< div enablelazyloadimage = "true" parenttag = "Col" id = "gTdcgAu8D1" data-id …" at bounding box center [798, 411] width 653 height 636
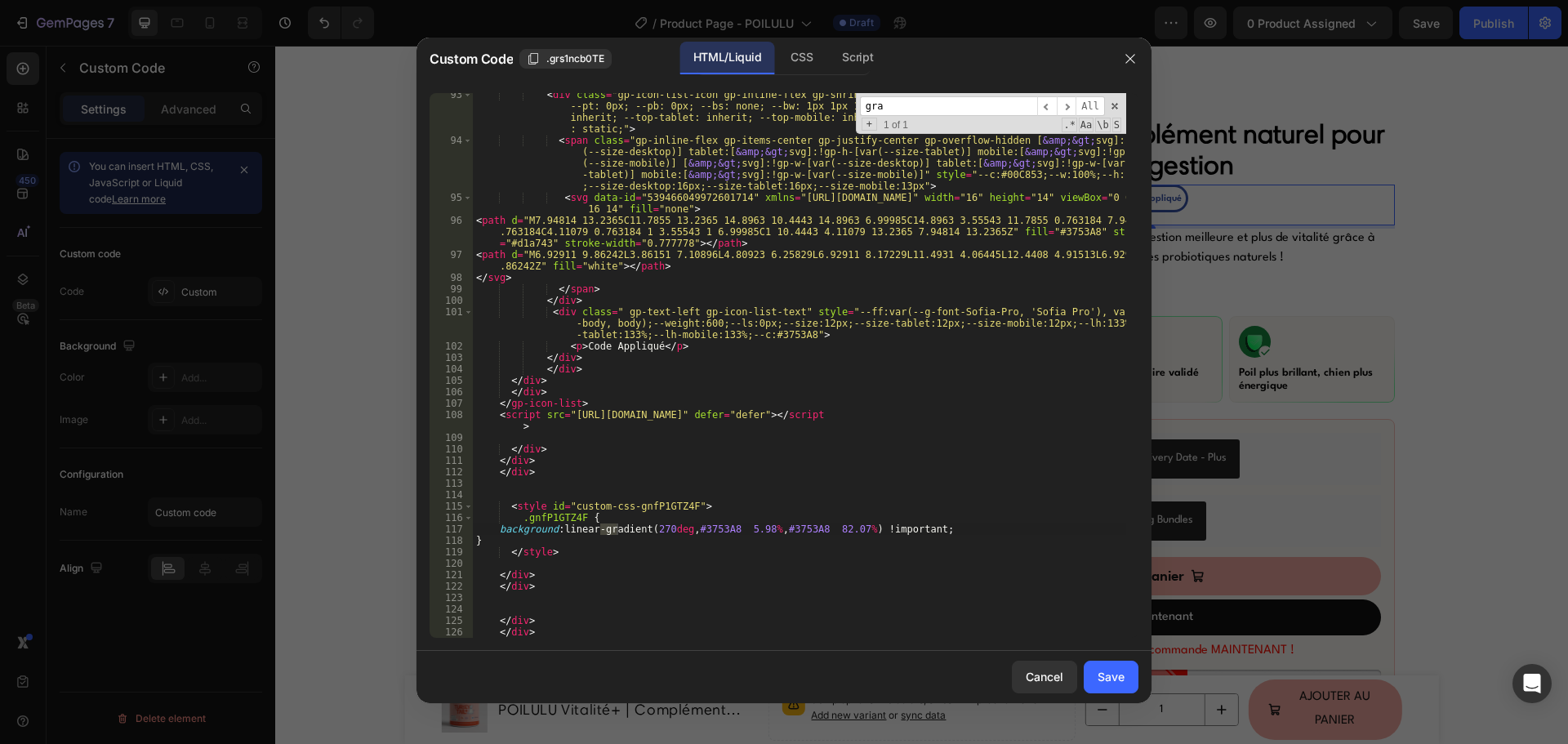
scroll to position [1559, 0]
type input "grad"
drag, startPoint x: 827, startPoint y: 529, endPoint x: 835, endPoint y: 531, distance: 8.2
click at [835, 531] on div "< div class = "gp-icon-list-icon gp-inline-flex gp-shrink-0 gp-overflow-hidden"…" at bounding box center [798, 391] width 653 height 603
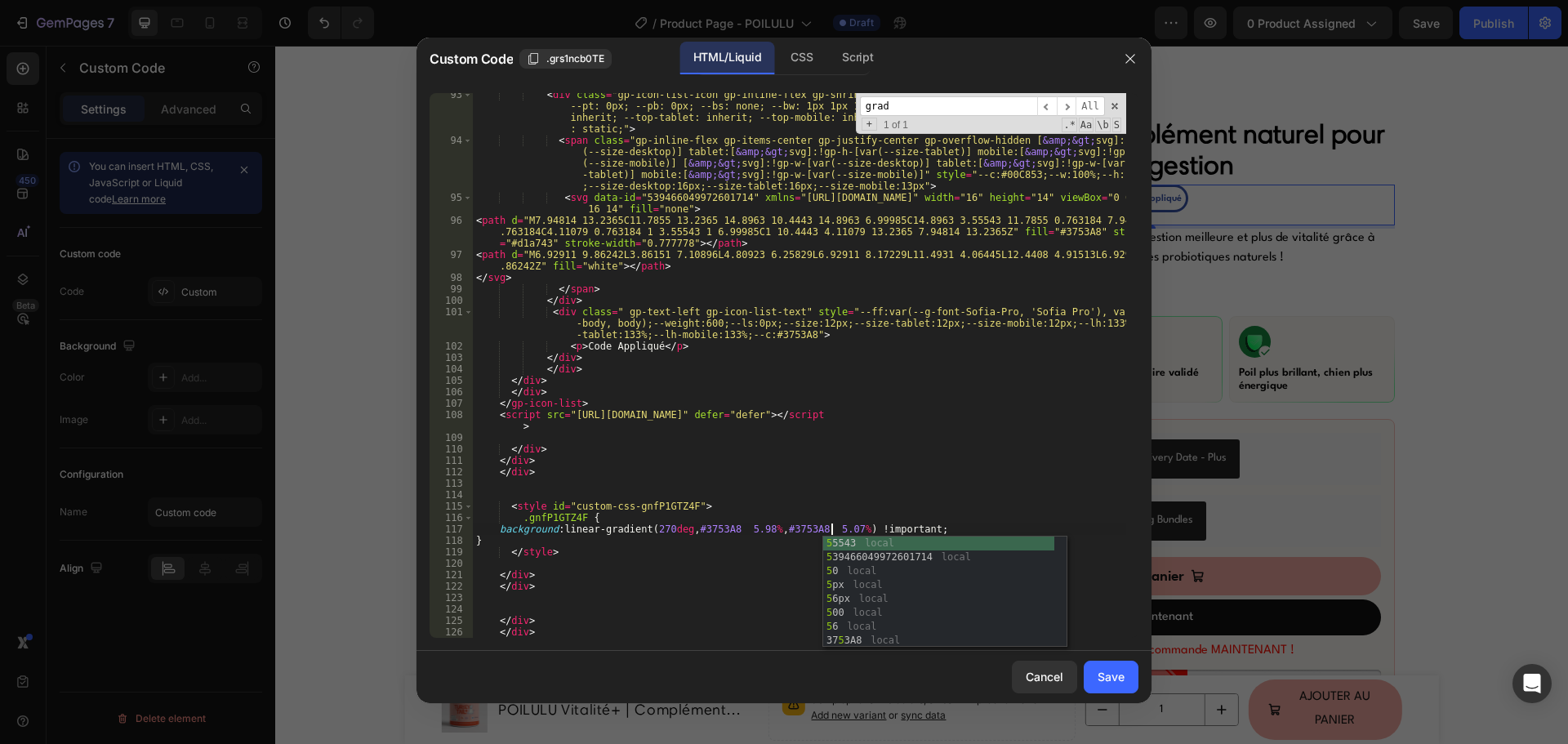
scroll to position [0, 30]
type textarea "background: linear-gradient(270deg, #3753A8 5.98%, #3753A8 50.07%) !important;"
click at [1102, 667] on button "Save" at bounding box center [1110, 678] width 55 height 33
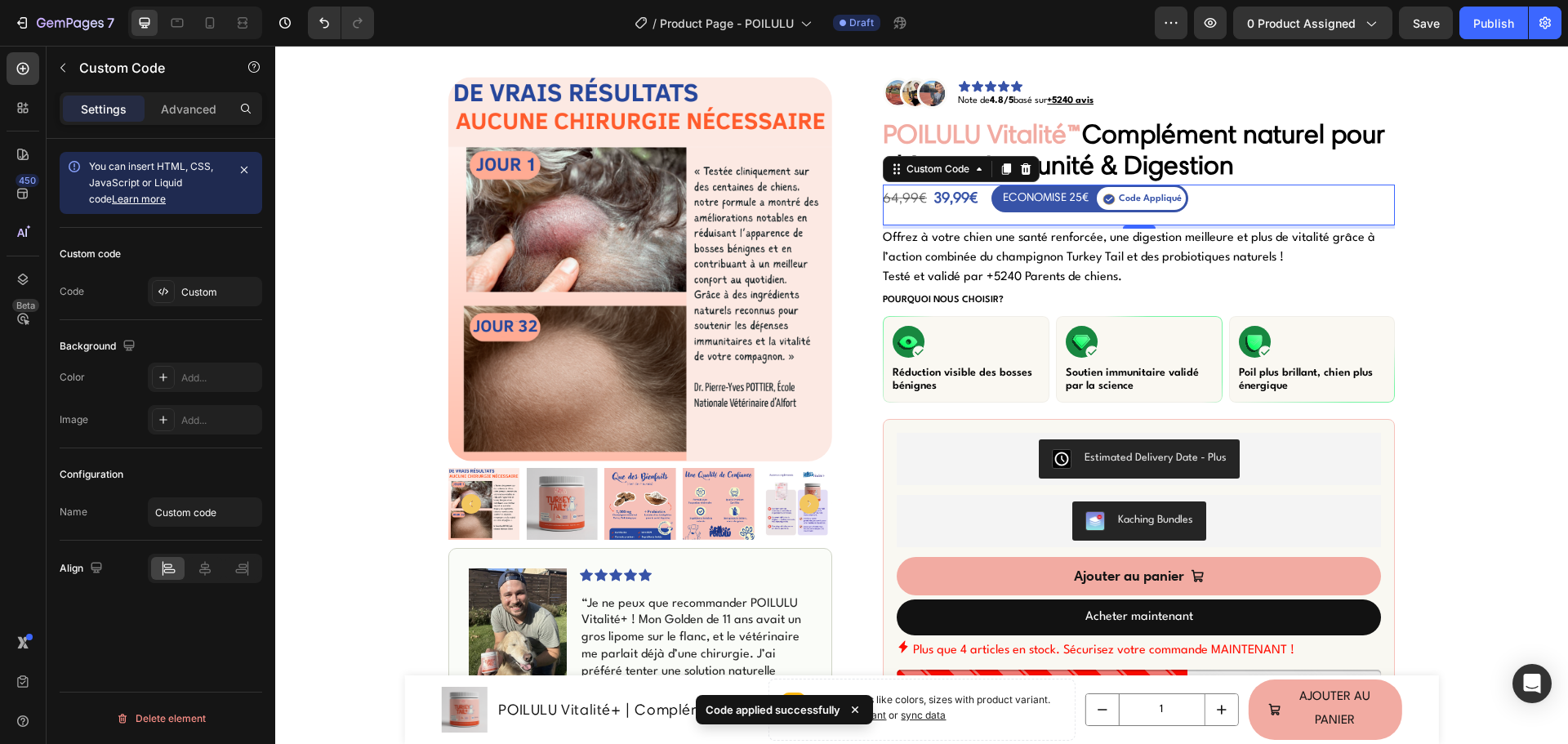
click at [1033, 195] on div "ECONOMISE 25€" at bounding box center [1045, 197] width 86 height 19
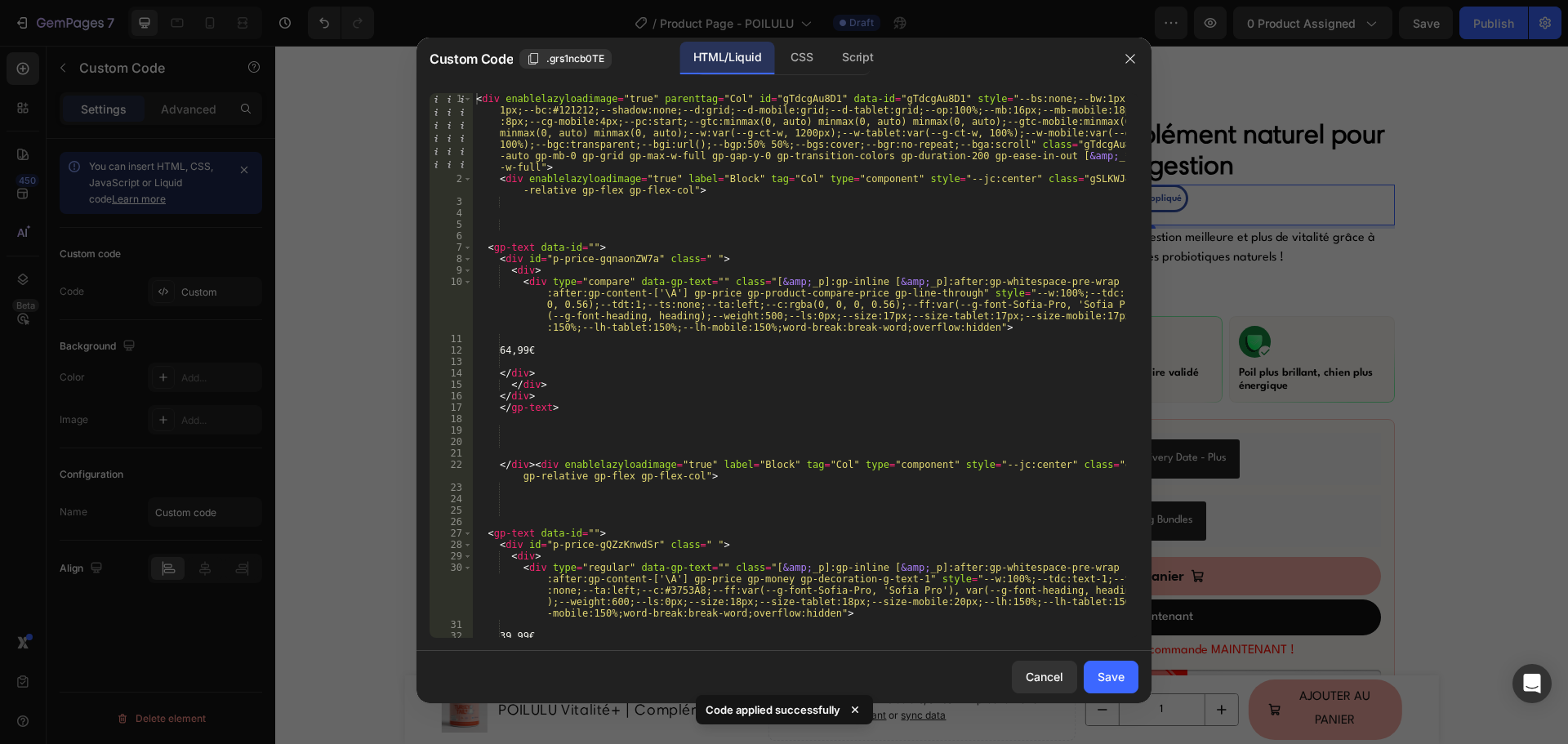
click at [941, 321] on div "< div enablelazyloadimage = "true" parenttag = "Col" id = "gTdcgAu8D1" data-id …" at bounding box center [798, 411] width 653 height 636
click at [1045, 674] on div "Cancel" at bounding box center [1044, 677] width 38 height 17
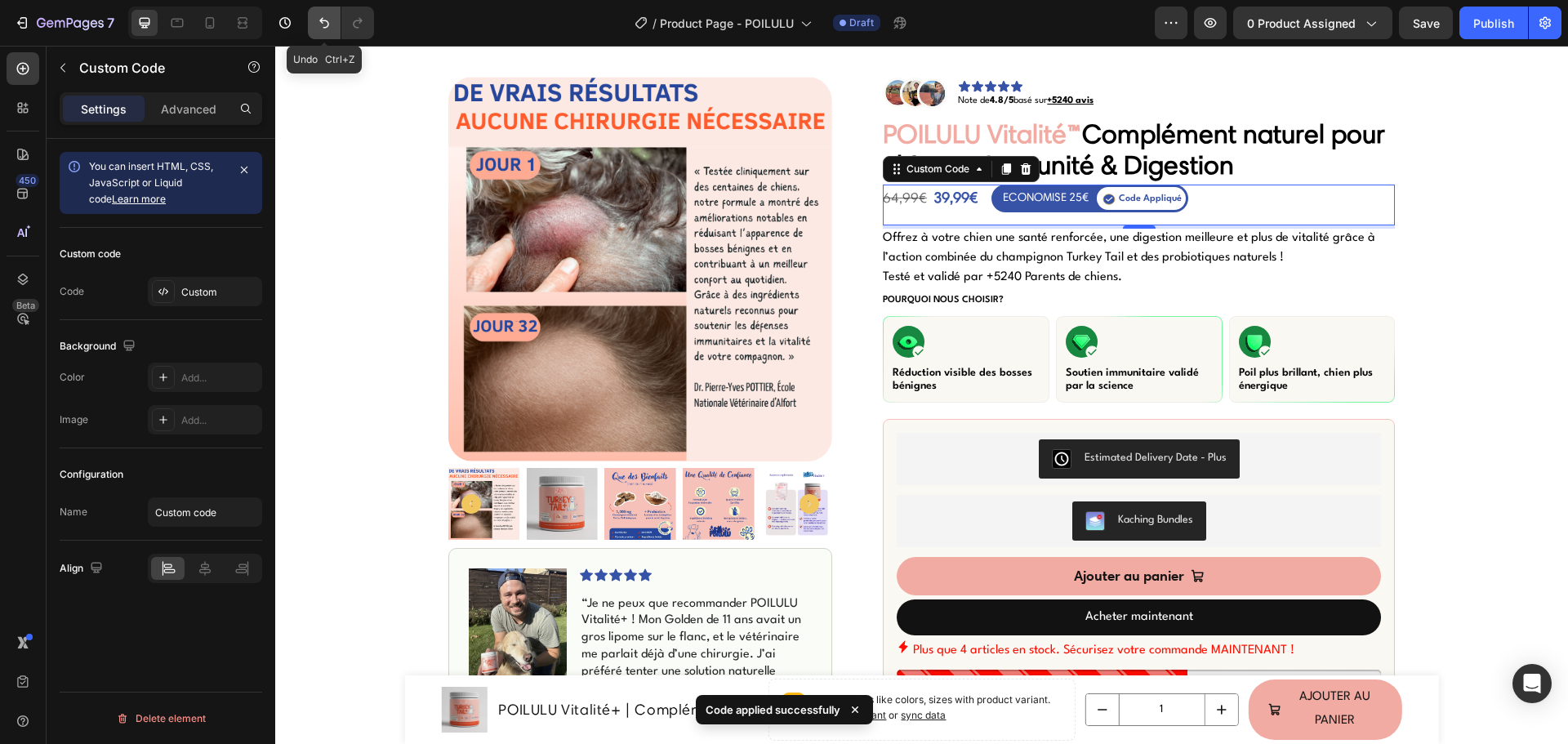
click at [328, 21] on icon "Undo/Redo" at bounding box center [323, 22] width 16 height 16
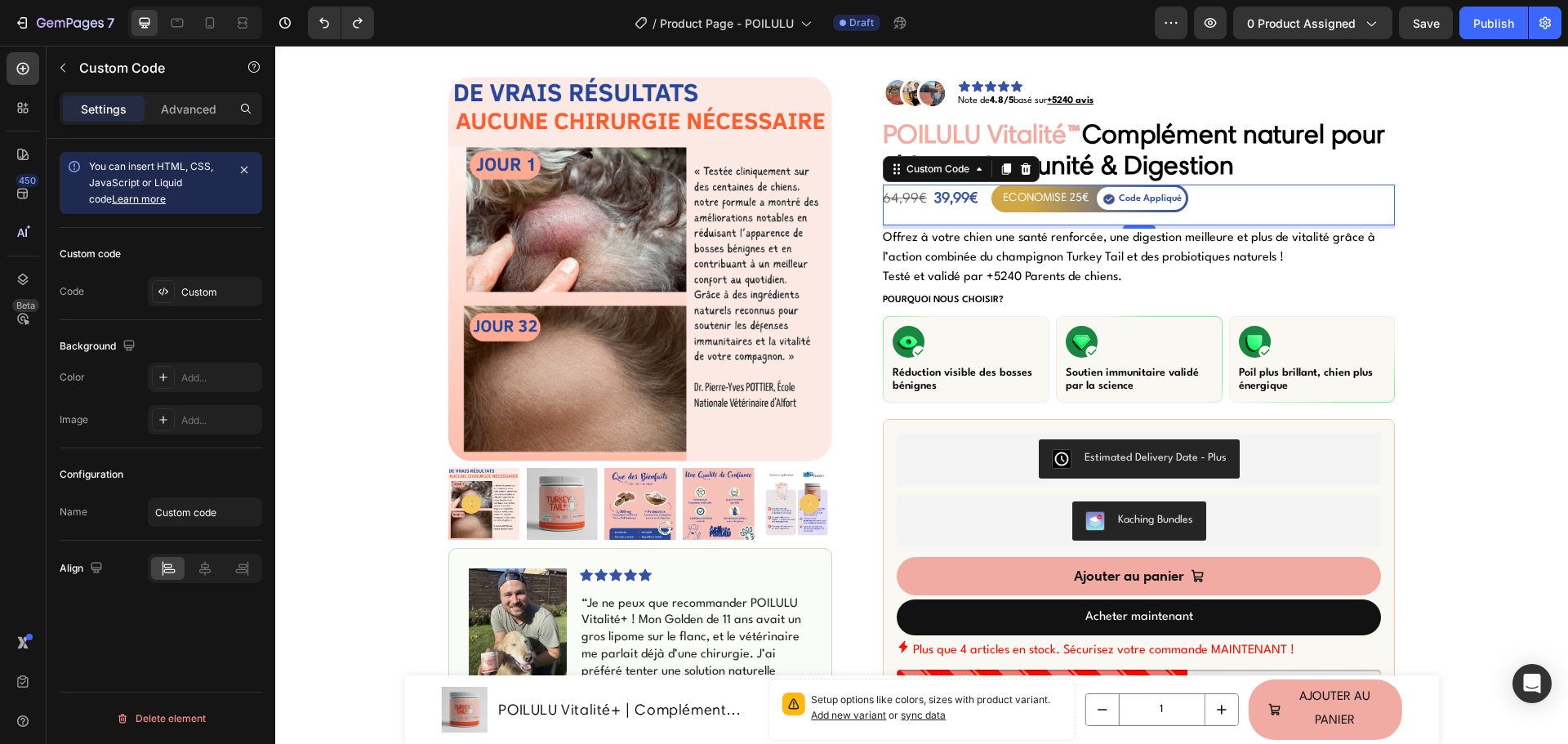
click at [1035, 202] on div "ECONOMISE 25€" at bounding box center [1045, 197] width 86 height 19
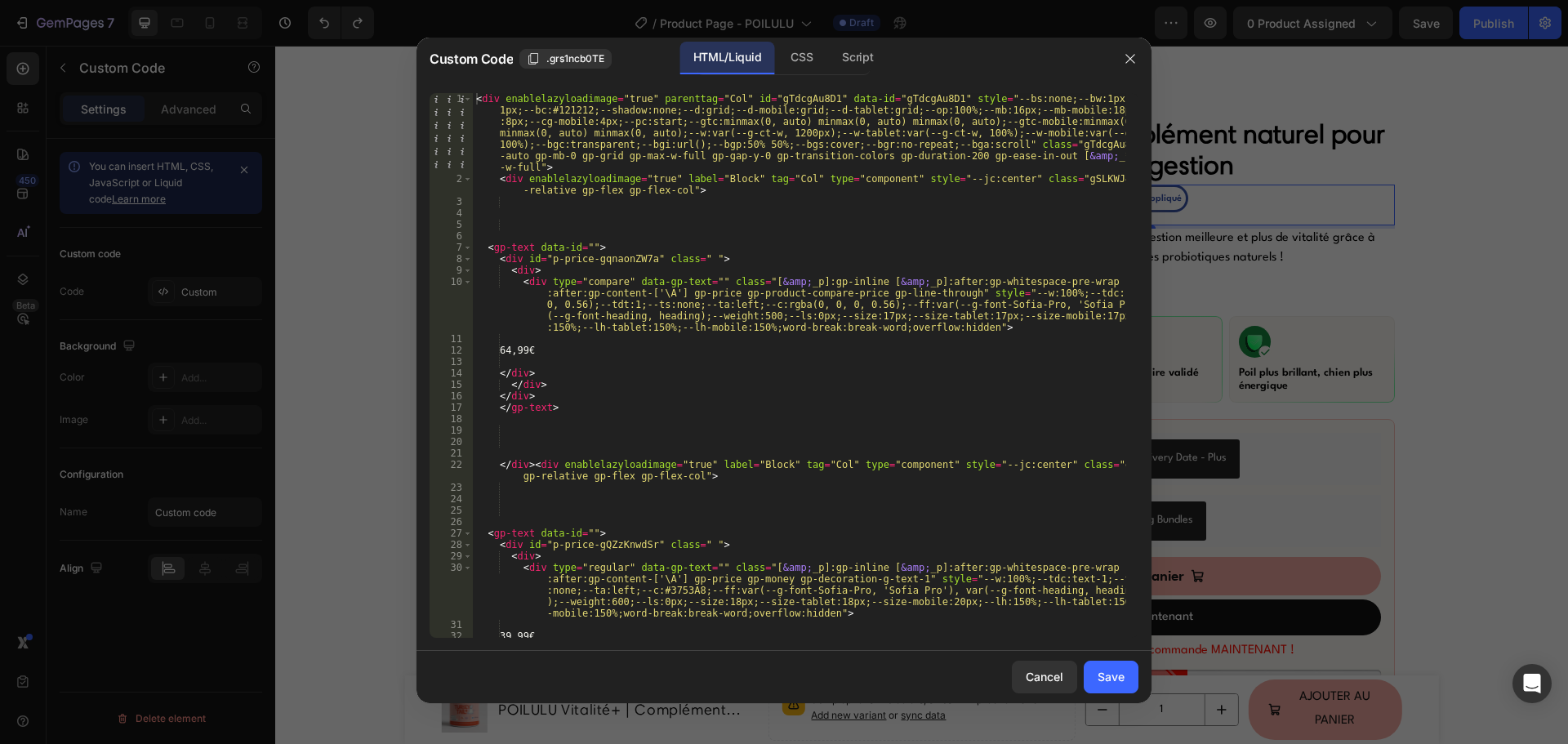
type textarea "</div>"
click at [819, 389] on div "< div enablelazyloadimage = "true" parenttag = "Col" id = "gTdcgAu8D1" data-id …" at bounding box center [798, 411] width 653 height 636
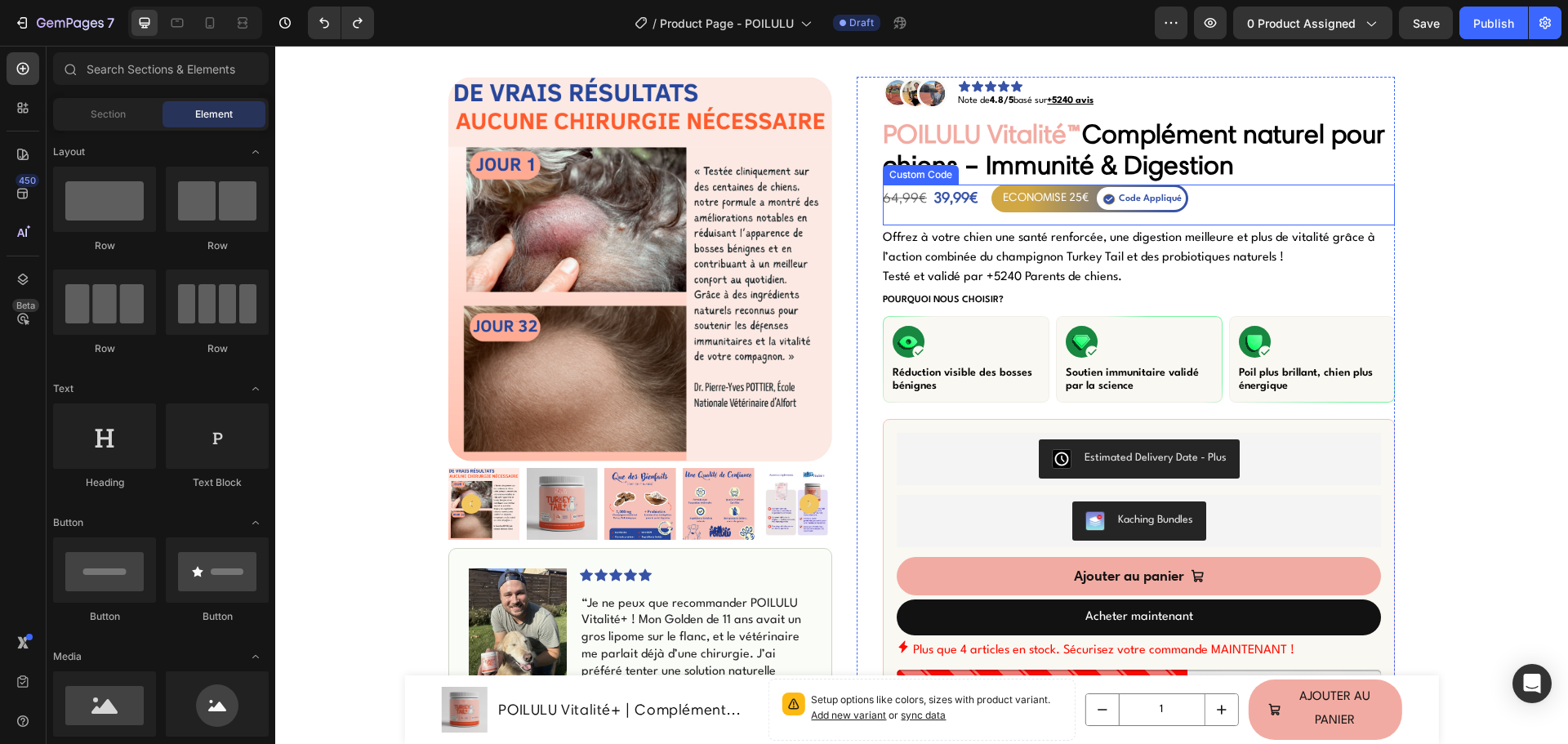
click at [991, 204] on div "ECONOMISE 25€ Code Appliqué" at bounding box center [1089, 198] width 197 height 28
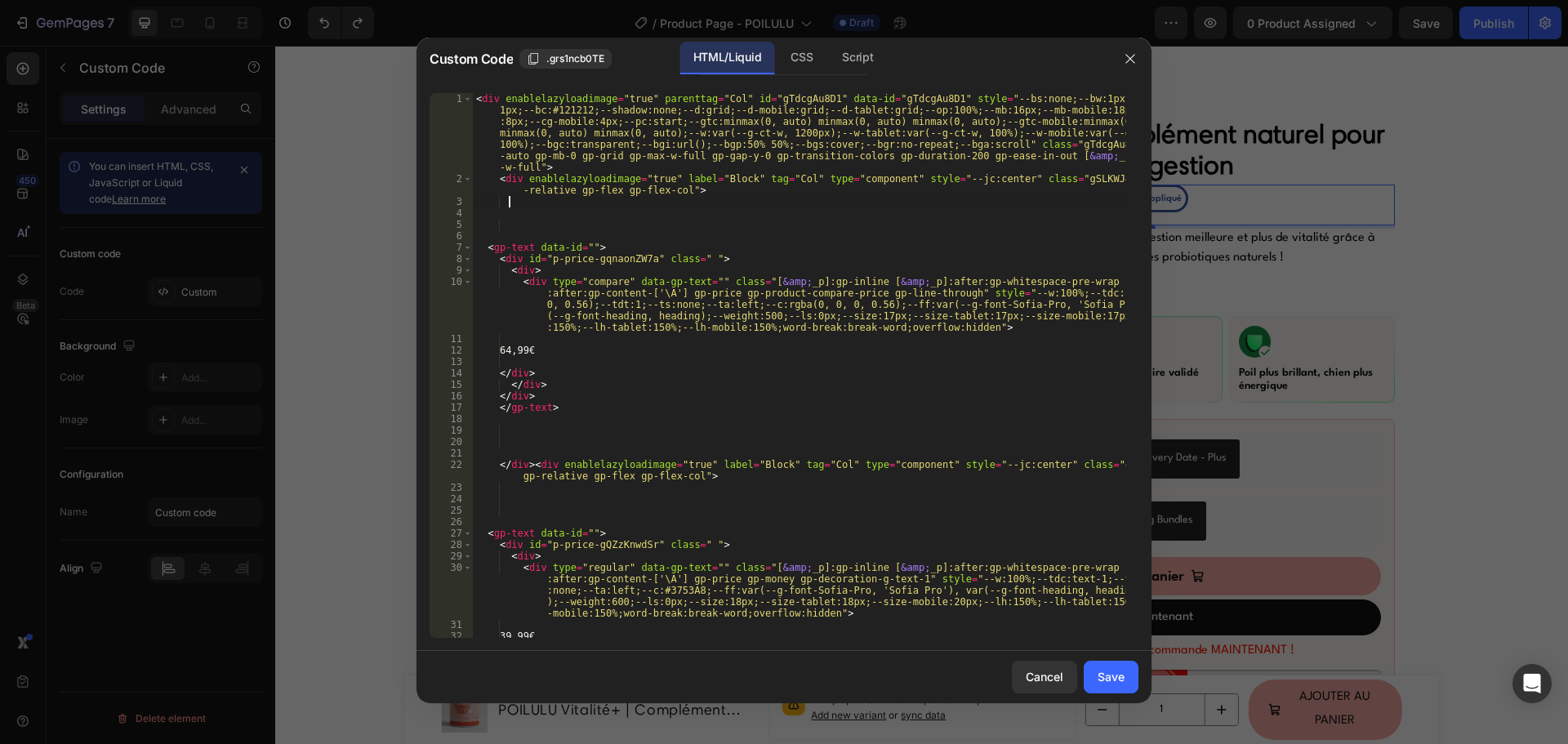
click at [586, 202] on div "< div enablelazyloadimage = "true" parenttag = "Col" id = "gTdcgAu8D1" data-id …" at bounding box center [798, 411] width 653 height 636
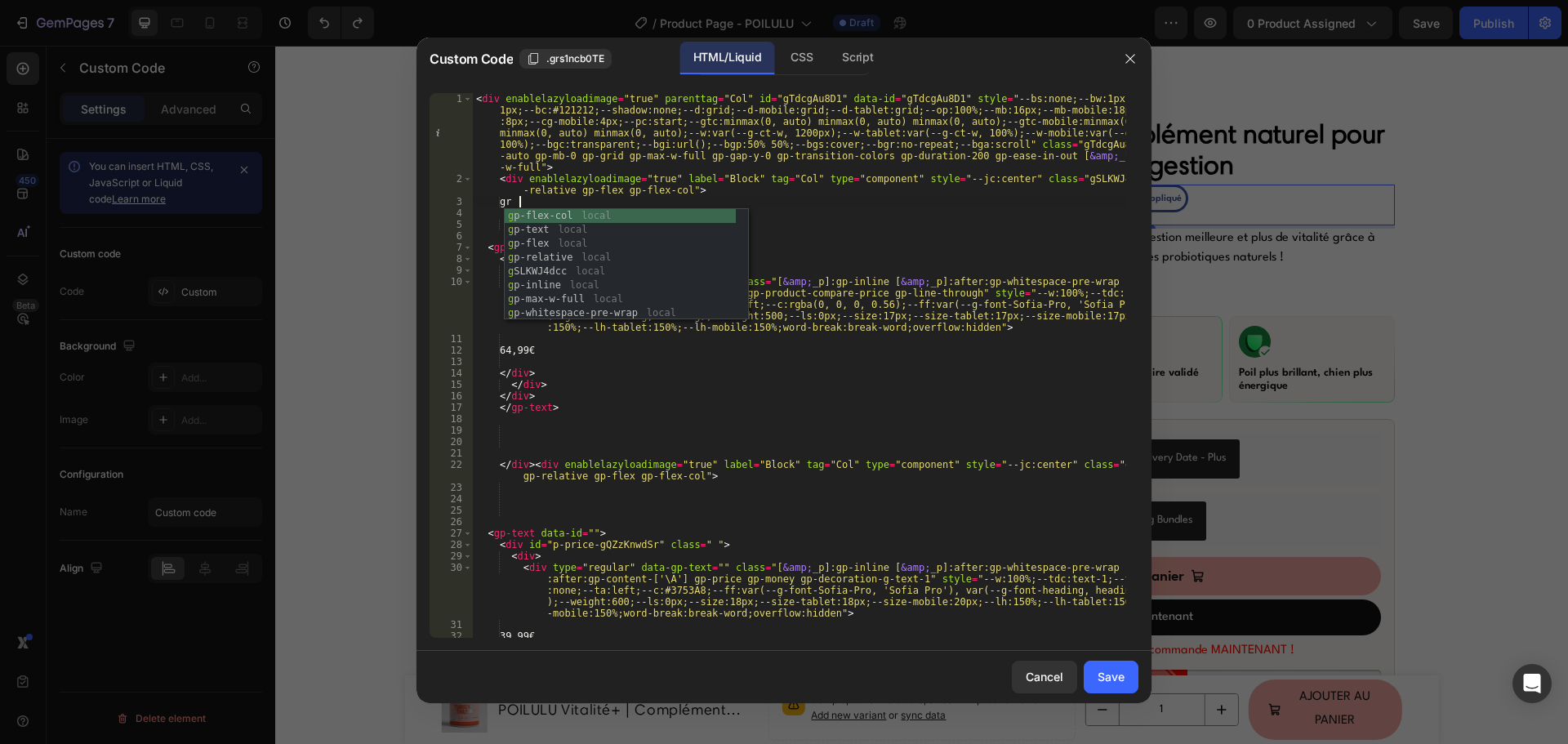
scroll to position [0, 3]
type textarea "gr"
click at [1027, 679] on div "Cancel" at bounding box center [1044, 677] width 38 height 17
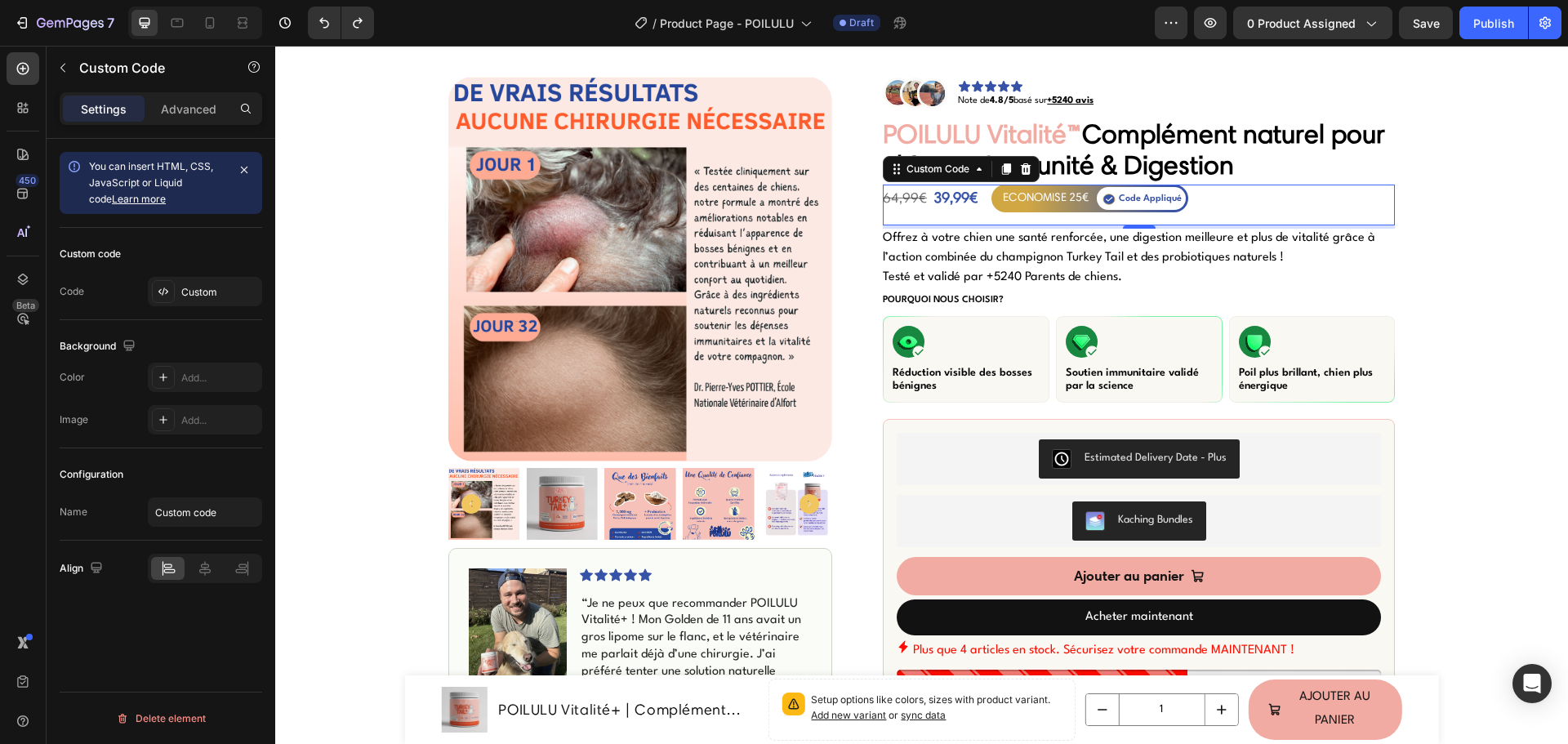
click at [1060, 214] on div "64,99€ 39,99€ ECONOMISE 25€ Code Appliqué Custom Code 4" at bounding box center [1138, 205] width 512 height 40
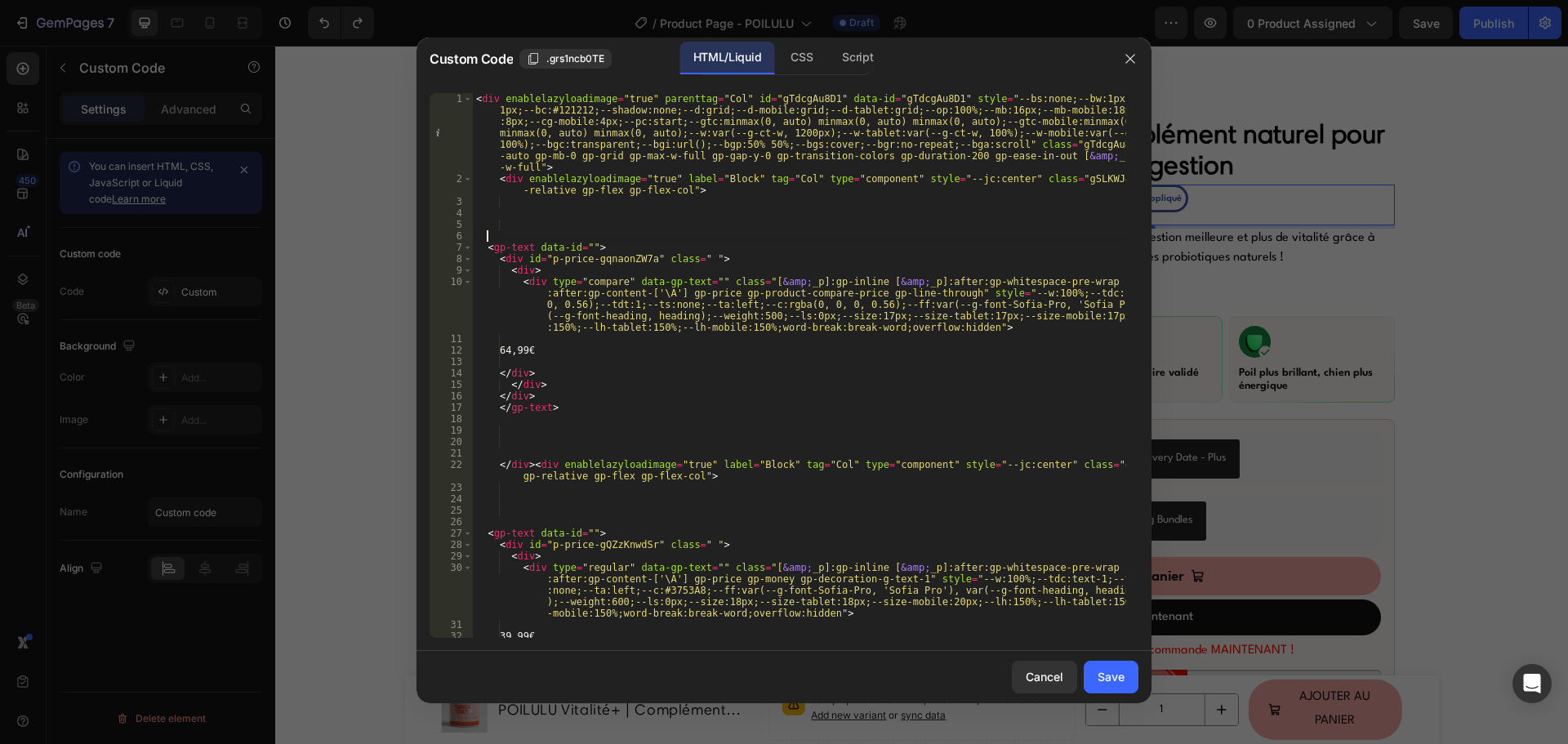
click at [955, 241] on div "< div enablelazyloadimage = "true" parenttag = "Col" id = "gTdcgAu8D1" data-id …" at bounding box center [798, 411] width 653 height 636
click at [908, 294] on div "< div enablelazyloadimage = "true" parenttag = "Col" id = "gTdcgAu8D1" data-id …" at bounding box center [798, 411] width 653 height 636
type textarea "<div type="compare" data-gp-text="" class="[&amp;_p]:gp-inline [&amp;_p]:after:…"
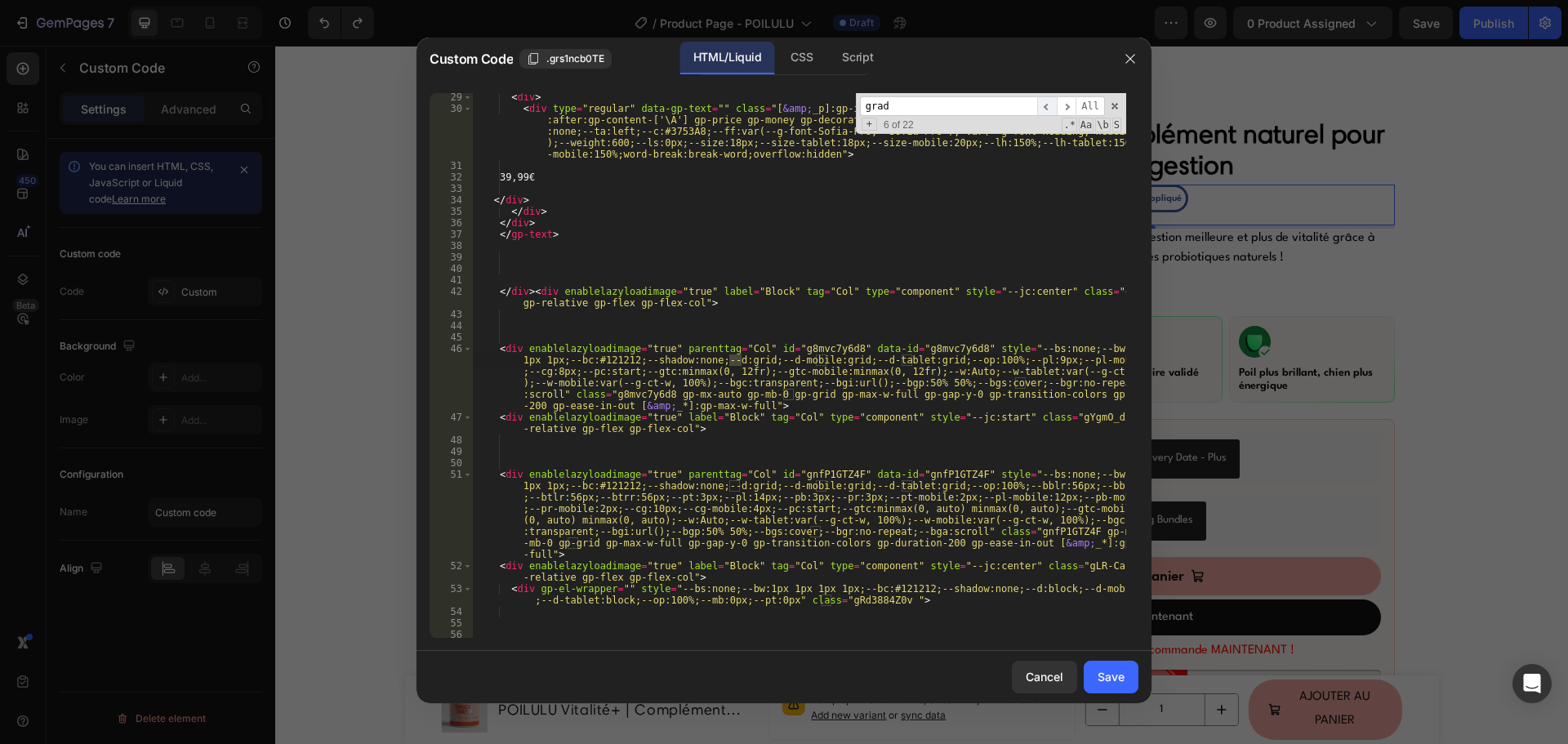
scroll to position [1559, 0]
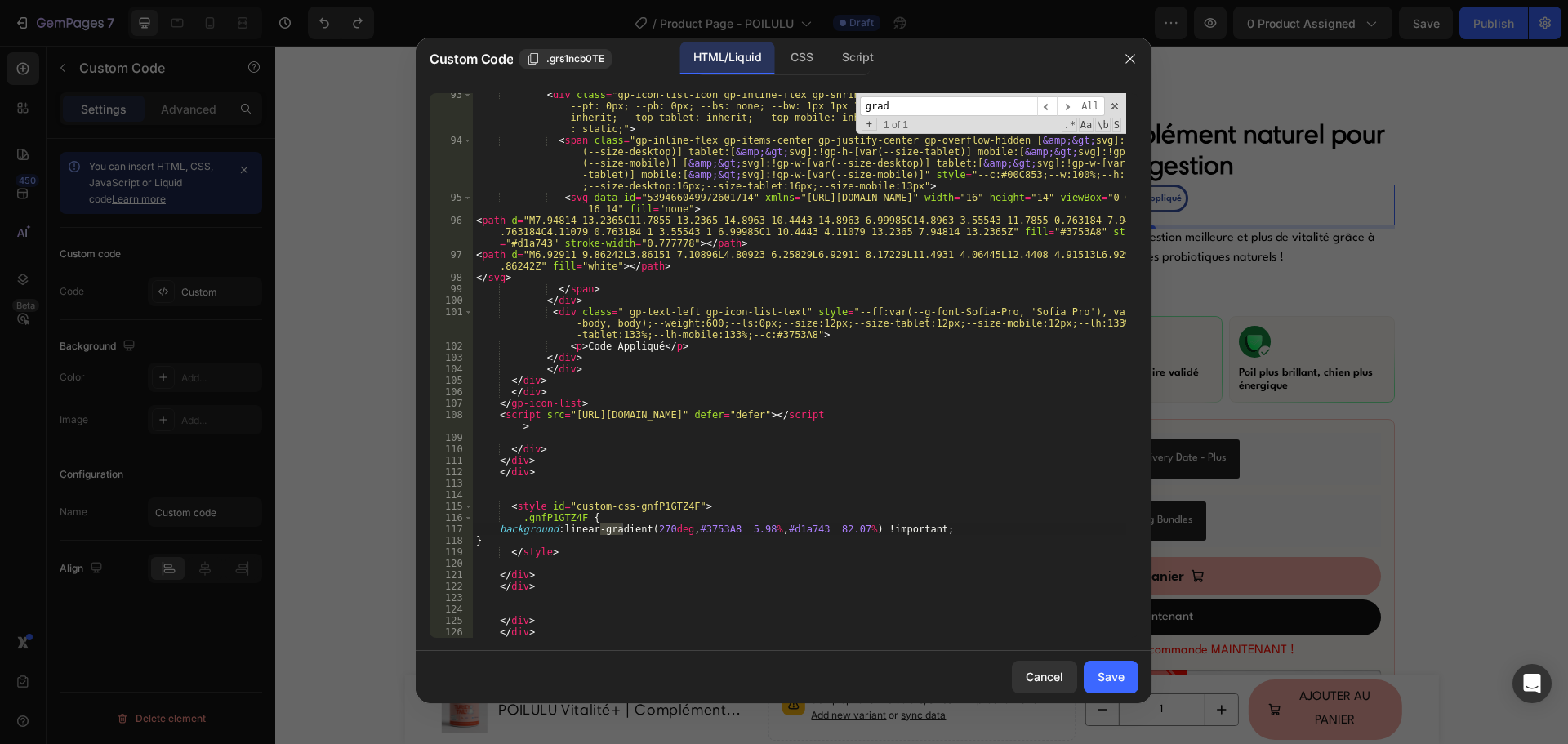
type input "grad"
click at [797, 527] on div "< div class = "gp-icon-list-icon gp-inline-flex gp-shrink-0 gp-overflow-hidden"…" at bounding box center [798, 391] width 653 height 603
paste textarea "1b019b"
type textarea "background: linear-gradient(270deg, #3753A8 5.98%, #1b019b 82.07%) !important;"
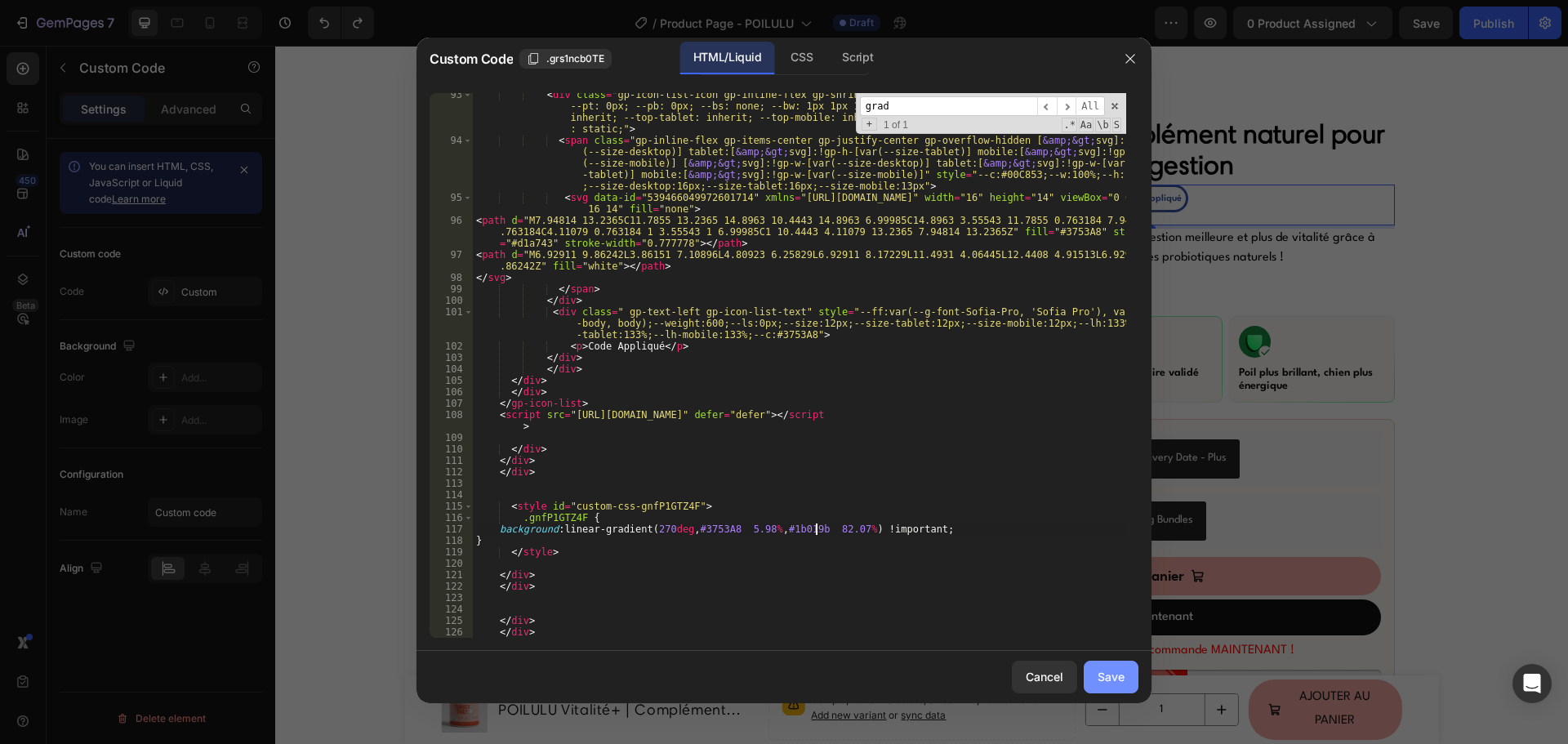
click at [1104, 675] on div "Save" at bounding box center [1111, 677] width 27 height 17
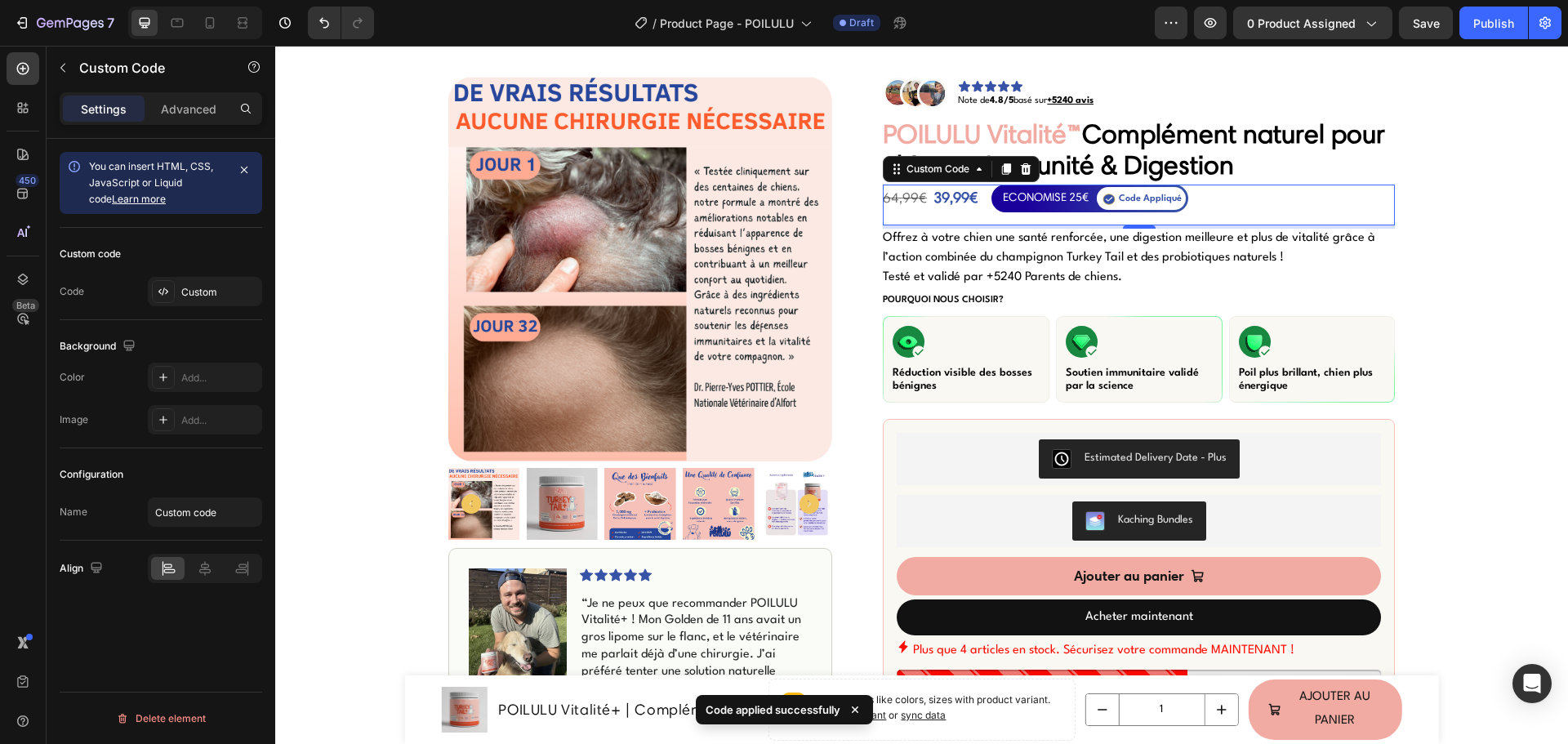
click at [1066, 209] on div "ECONOMISE 25€" at bounding box center [1045, 198] width 86 height 23
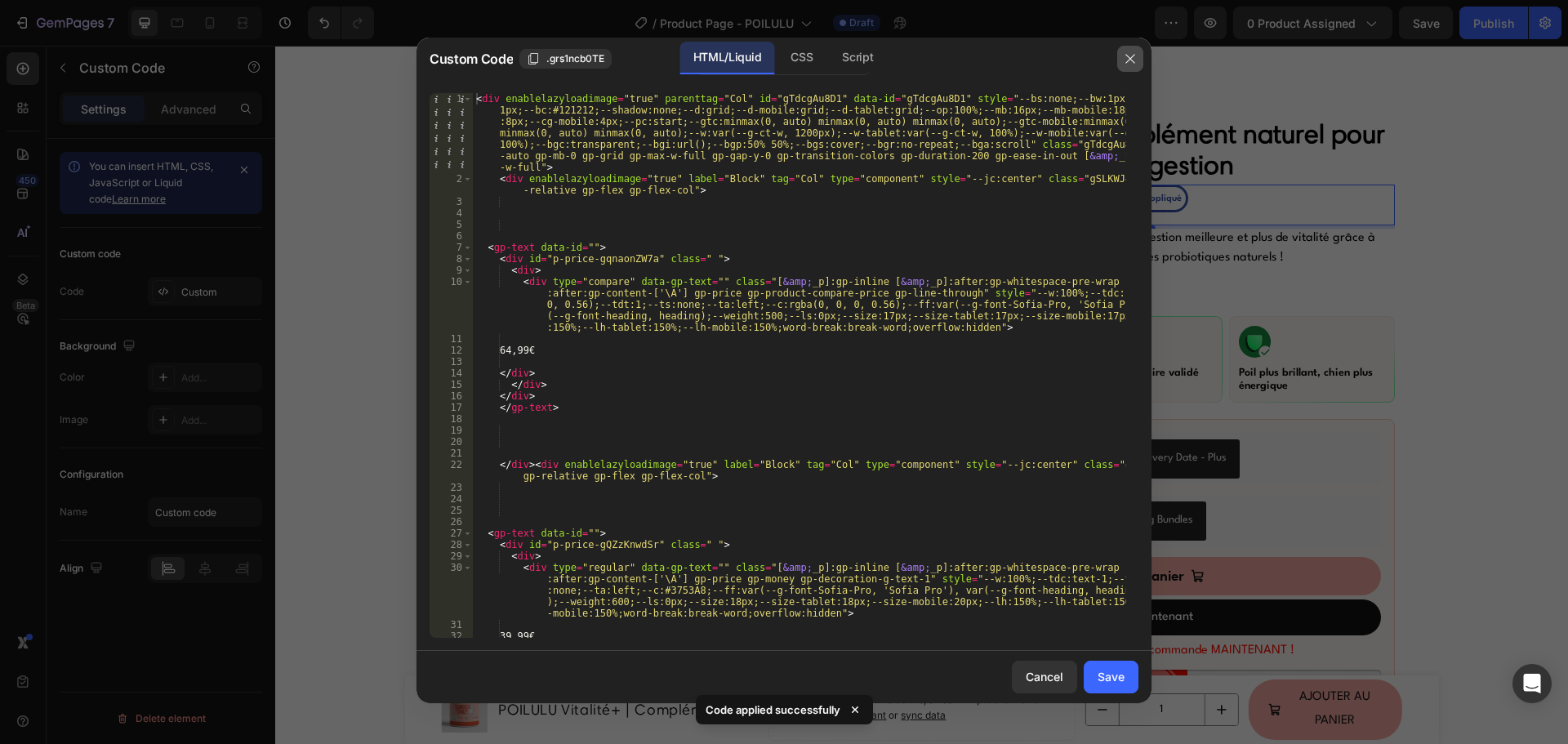
click at [1128, 63] on icon "button" at bounding box center [1130, 59] width 13 height 13
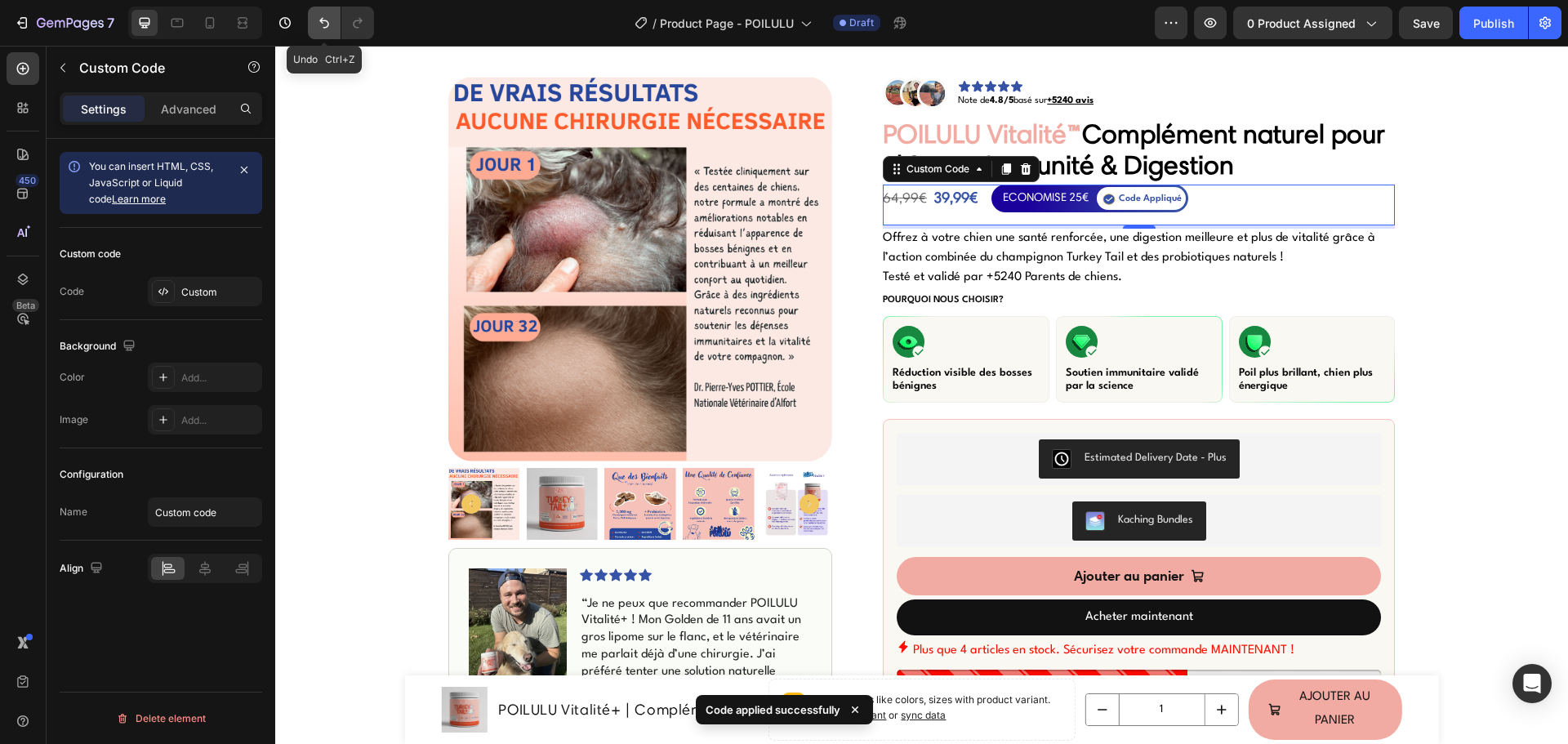
drag, startPoint x: 323, startPoint y: 20, endPoint x: 725, endPoint y: 200, distance: 440.5
click at [323, 20] on icon "Undo/Redo" at bounding box center [324, 23] width 10 height 11
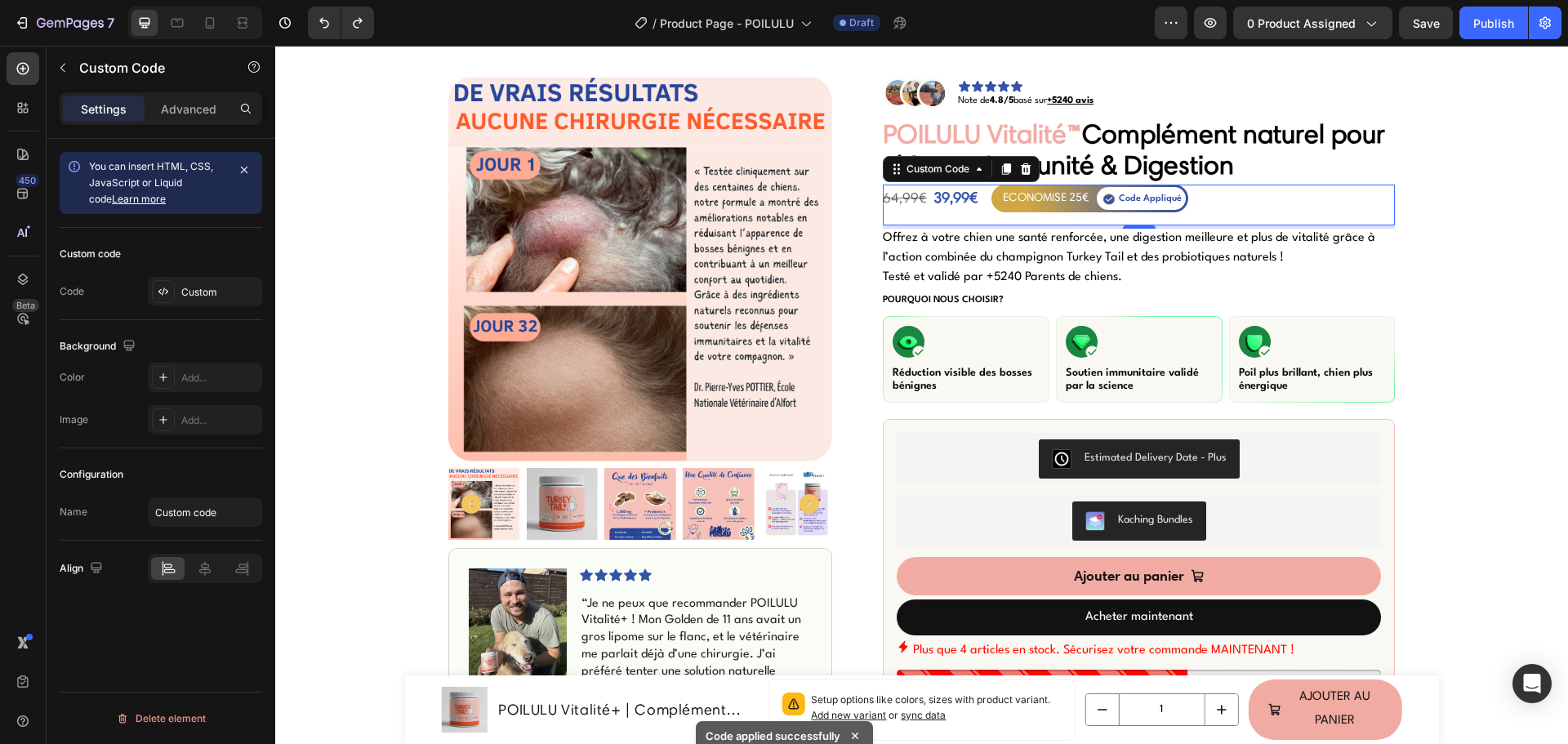
click at [1031, 196] on div "ECONOMISE 25€" at bounding box center [1045, 197] width 86 height 19
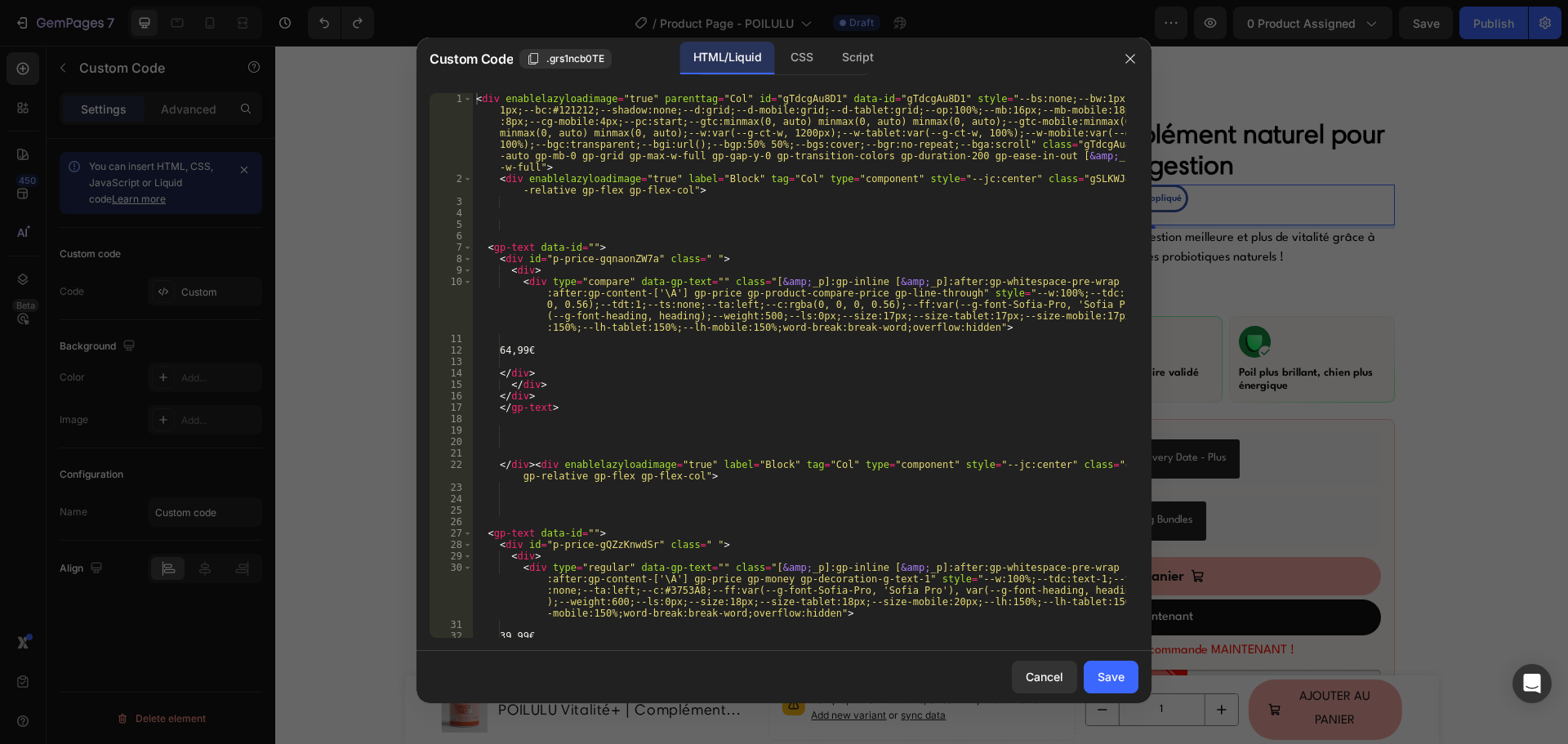
click at [882, 423] on div "< div enablelazyloadimage = "true" parenttag = "Col" id = "gTdcgAu8D1" data-id …" at bounding box center [798, 411] width 653 height 636
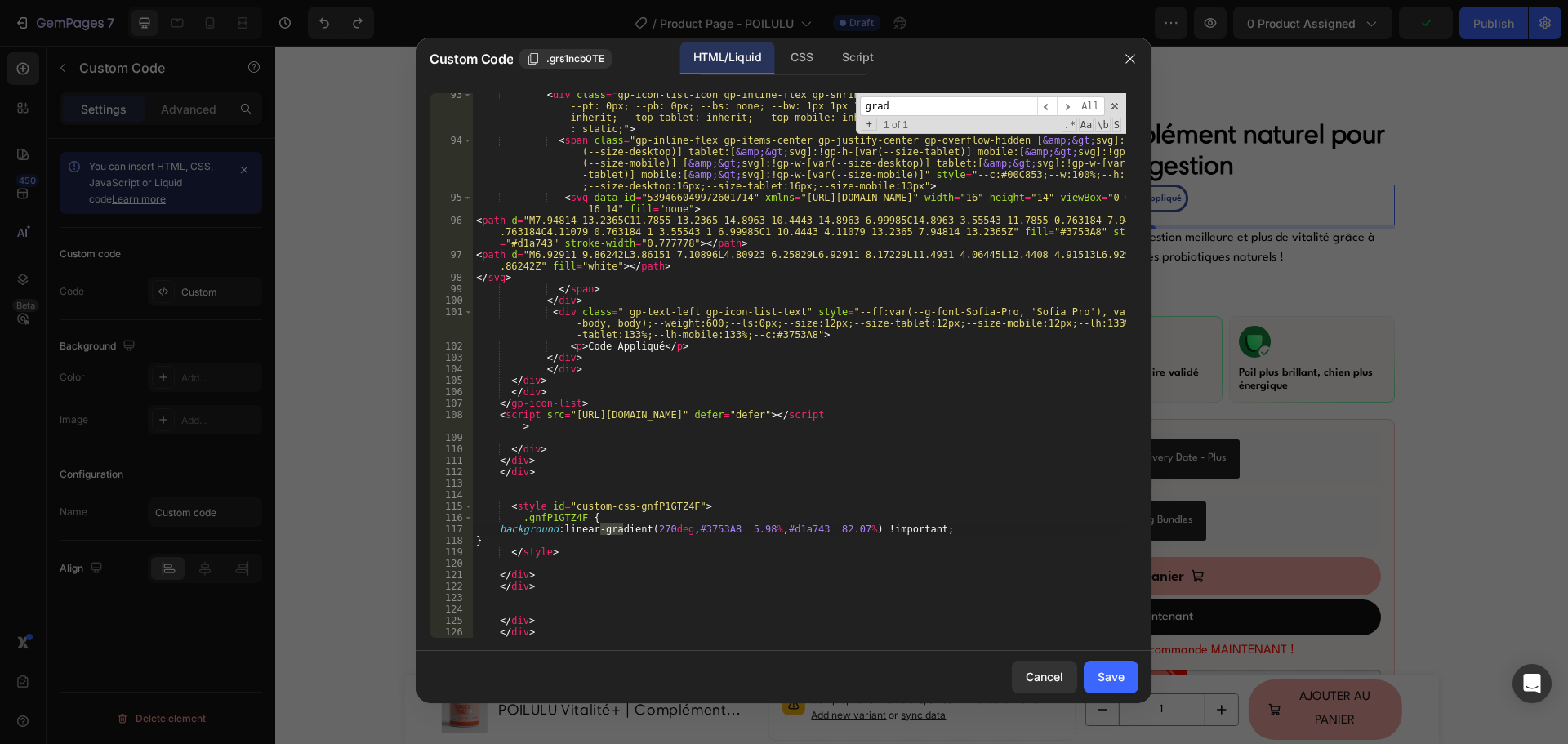
type input "grad"
click at [712, 530] on div "< div class = "gp-icon-list-icon gp-inline-flex gp-shrink-0 gp-overflow-hidden"…" at bounding box center [798, 391] width 653 height 603
paste textarea "1b019b"
type textarea "background: linear-gradient(270deg, #1b019b 5.98%, #d1a743 82.07%) !important;"
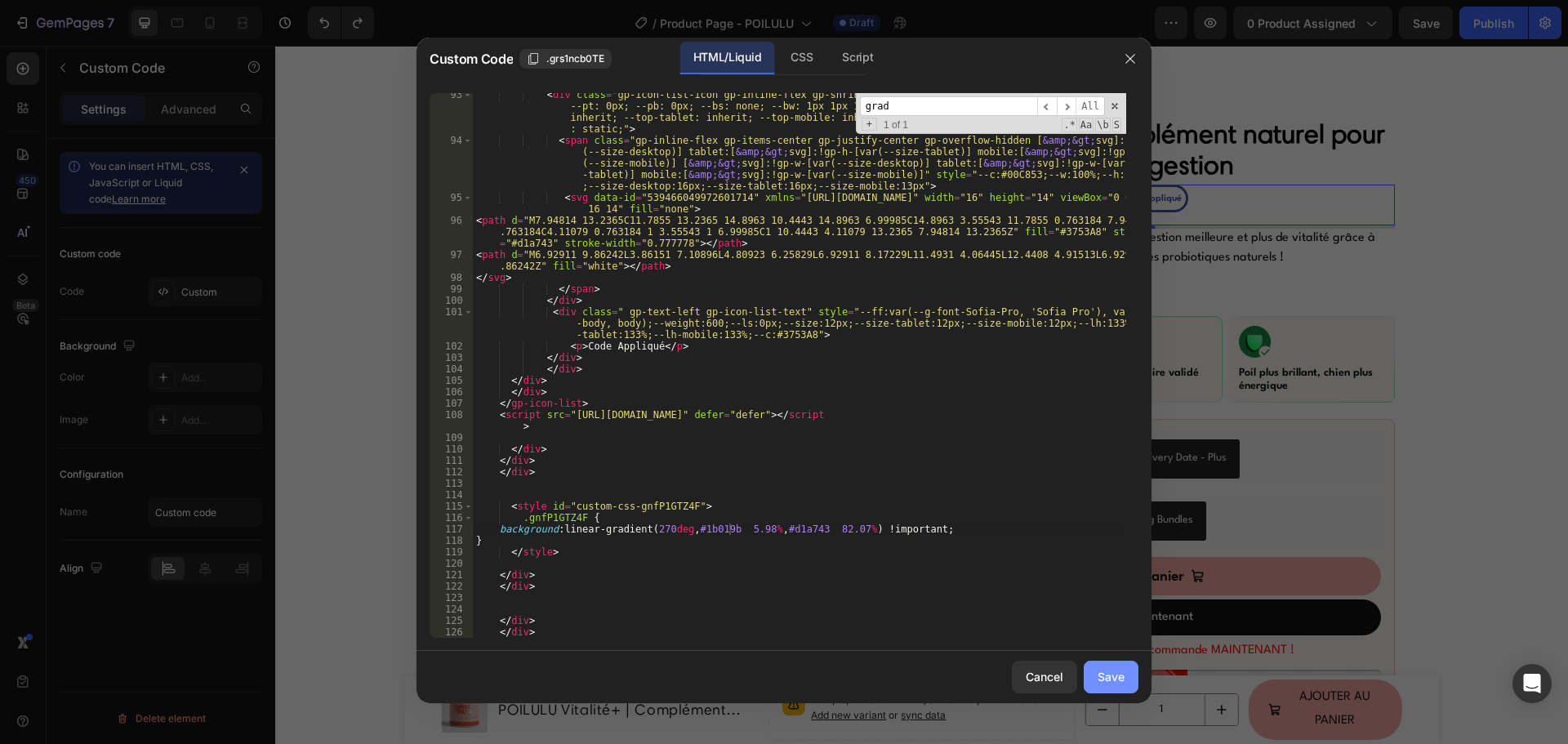
click at [1092, 674] on button "Save" at bounding box center [1110, 678] width 55 height 33
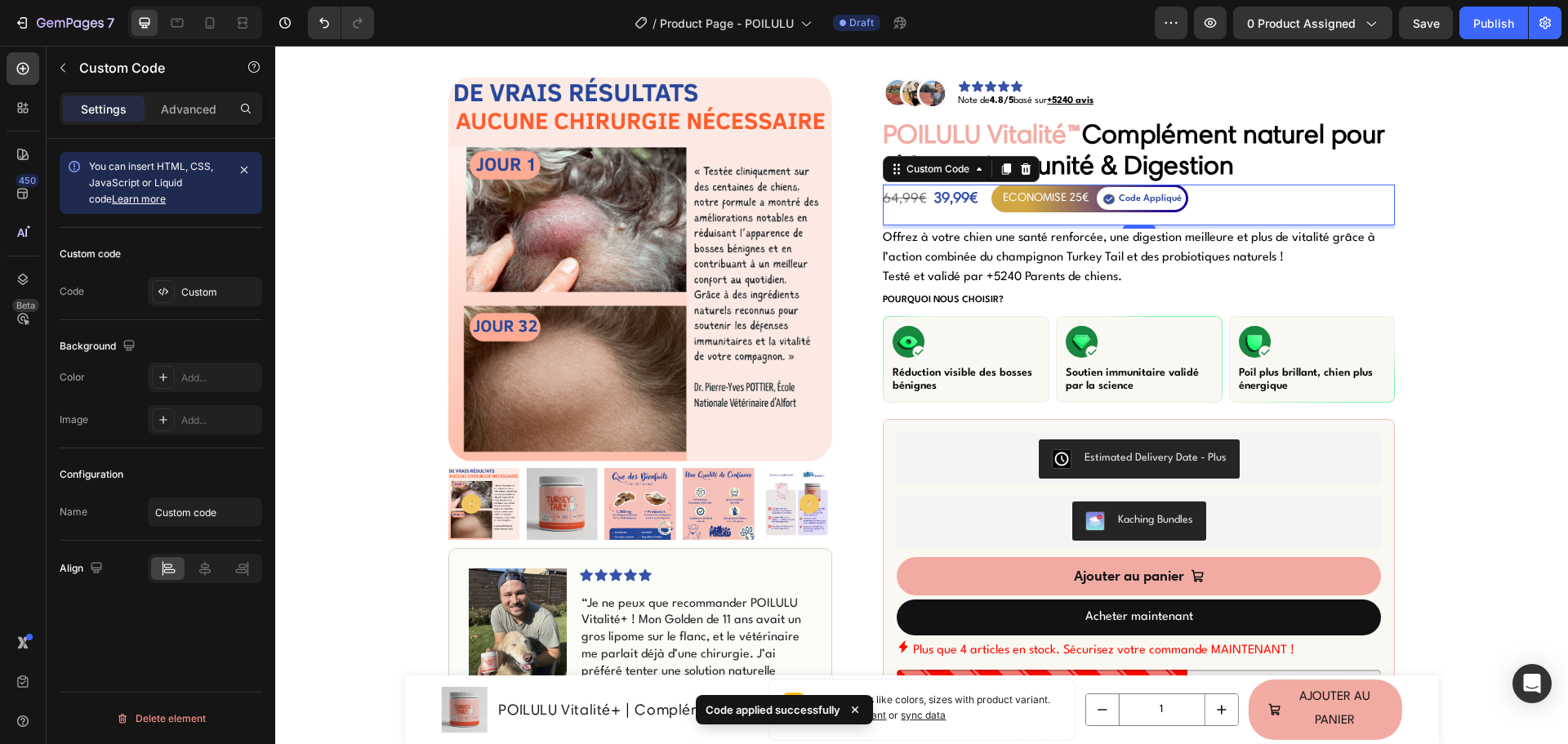
click at [1059, 203] on div "ECONOMISE 25€" at bounding box center [1045, 197] width 86 height 19
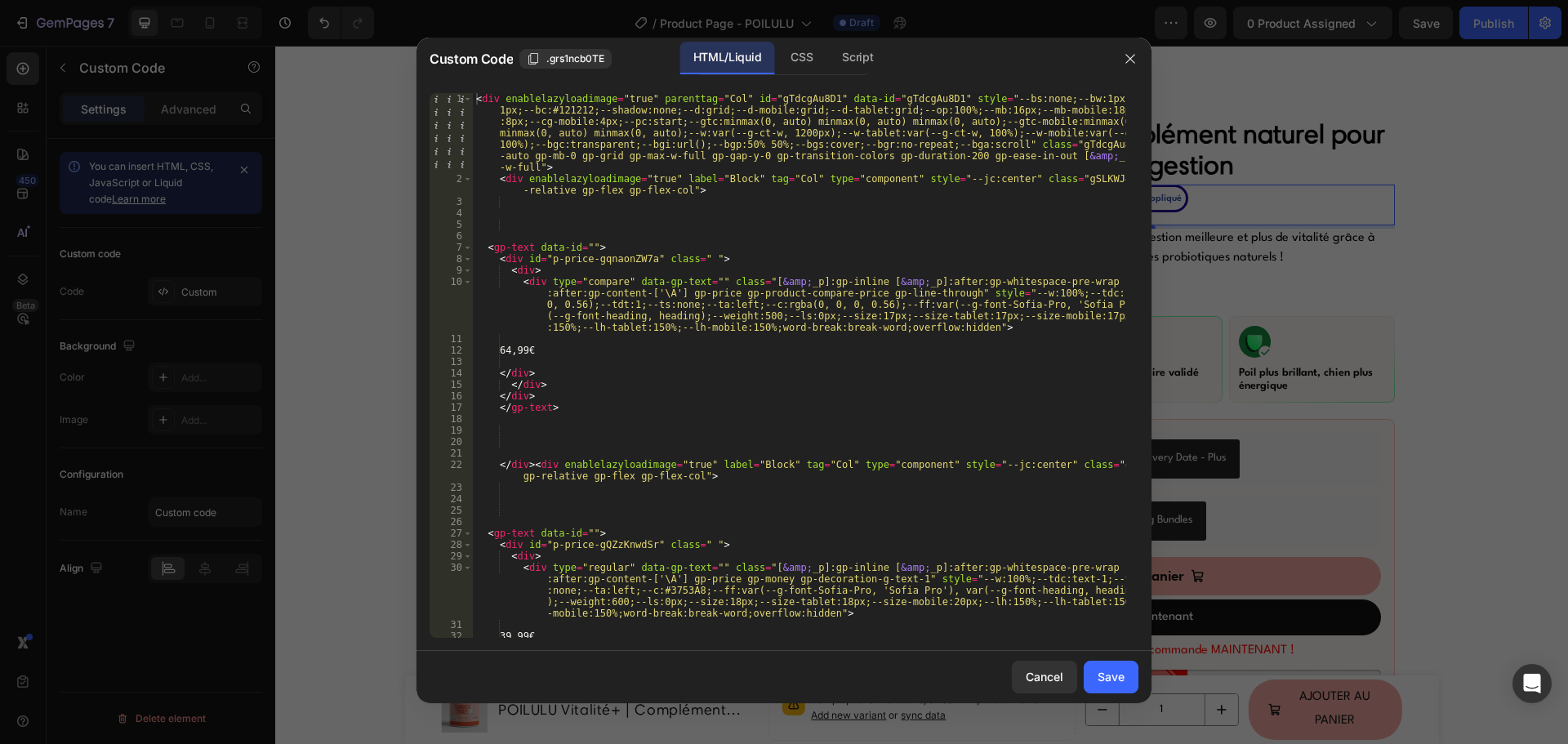
click at [727, 334] on div "< div enablelazyloadimage = "true" parenttag = "Col" id = "gTdcgAu8D1" data-id …" at bounding box center [798, 411] width 653 height 636
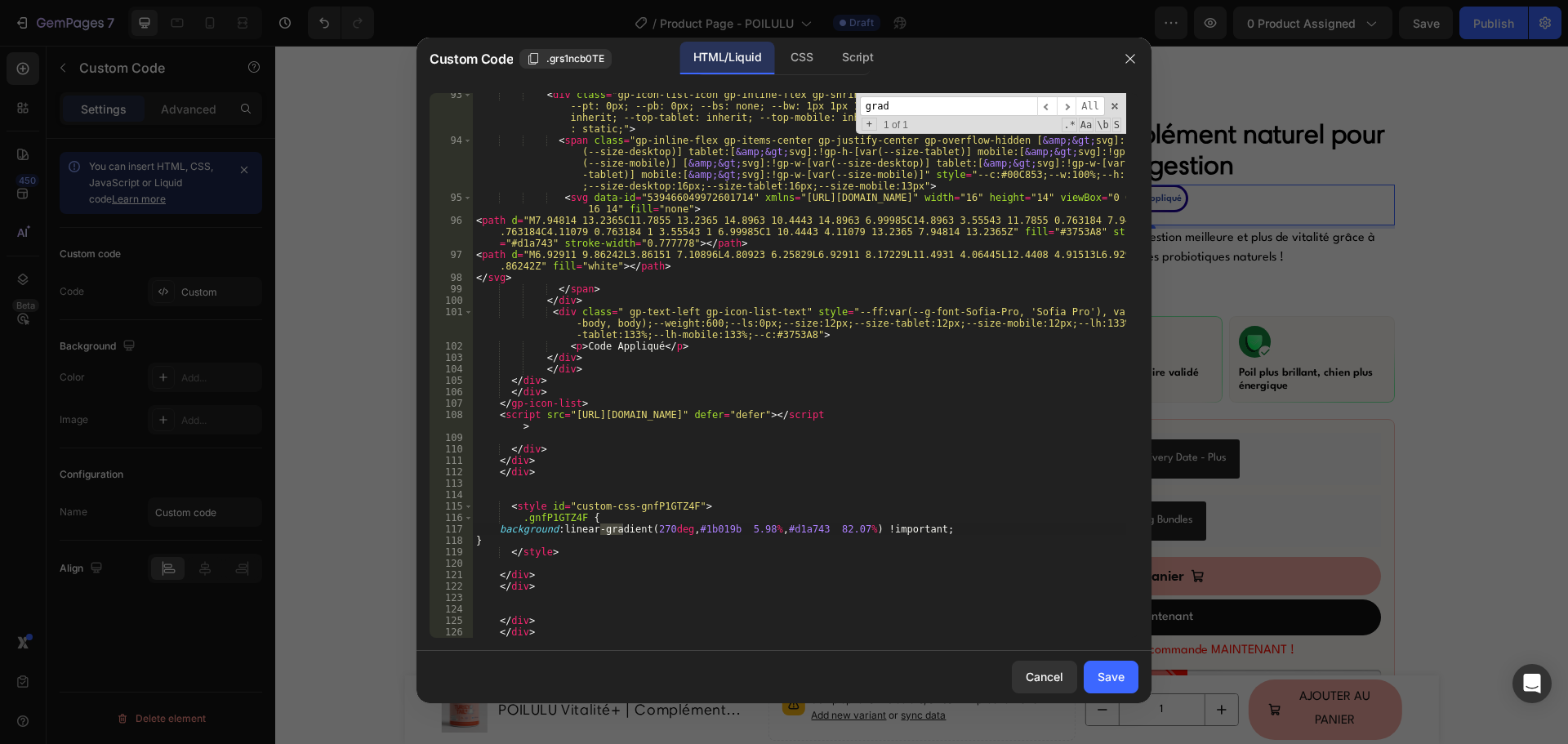
type input "grad"
click at [794, 525] on div "< div class = "gp-icon-list-icon gp-inline-flex gp-shrink-0 gp-overflow-hidden"…" at bounding box center [798, 391] width 653 height 603
paste textarea "bfa9df"
type textarea "background: linear-gradient(270deg, #1b019b 5.98%, #bfa9df 82.07%) !important;"
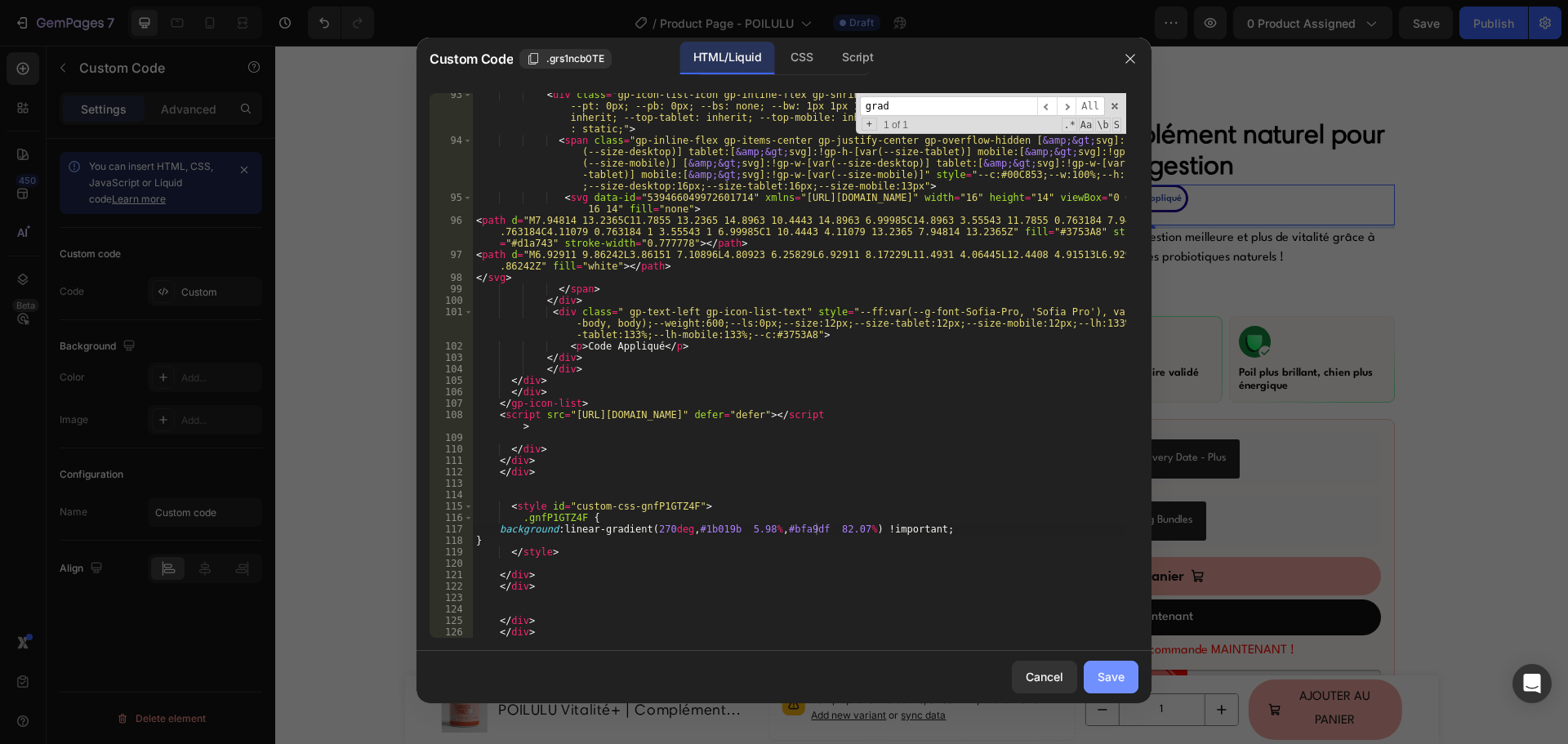
click at [1113, 690] on button "Save" at bounding box center [1110, 678] width 55 height 33
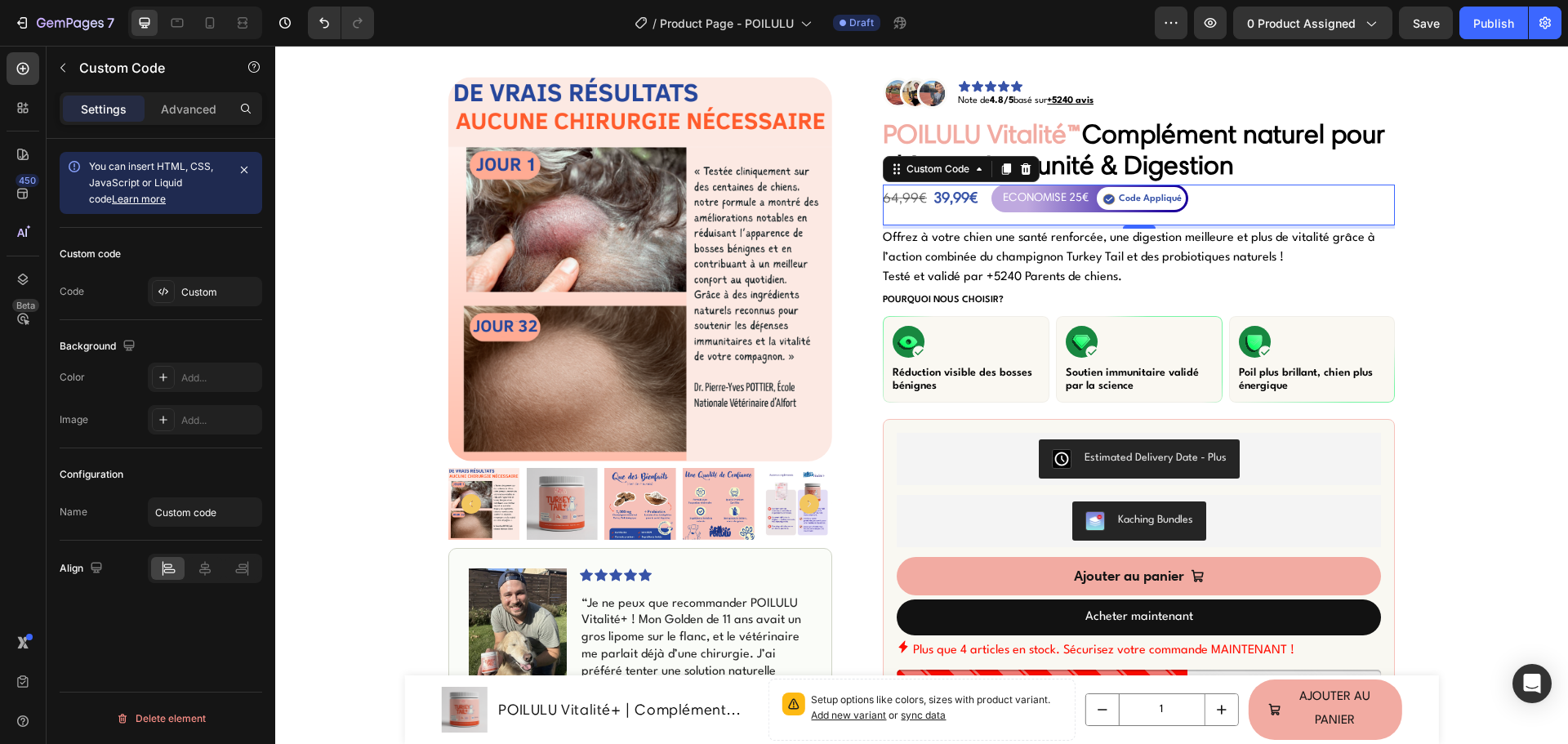
click at [1046, 197] on div "ECONOMISE 25€" at bounding box center [1045, 197] width 86 height 19
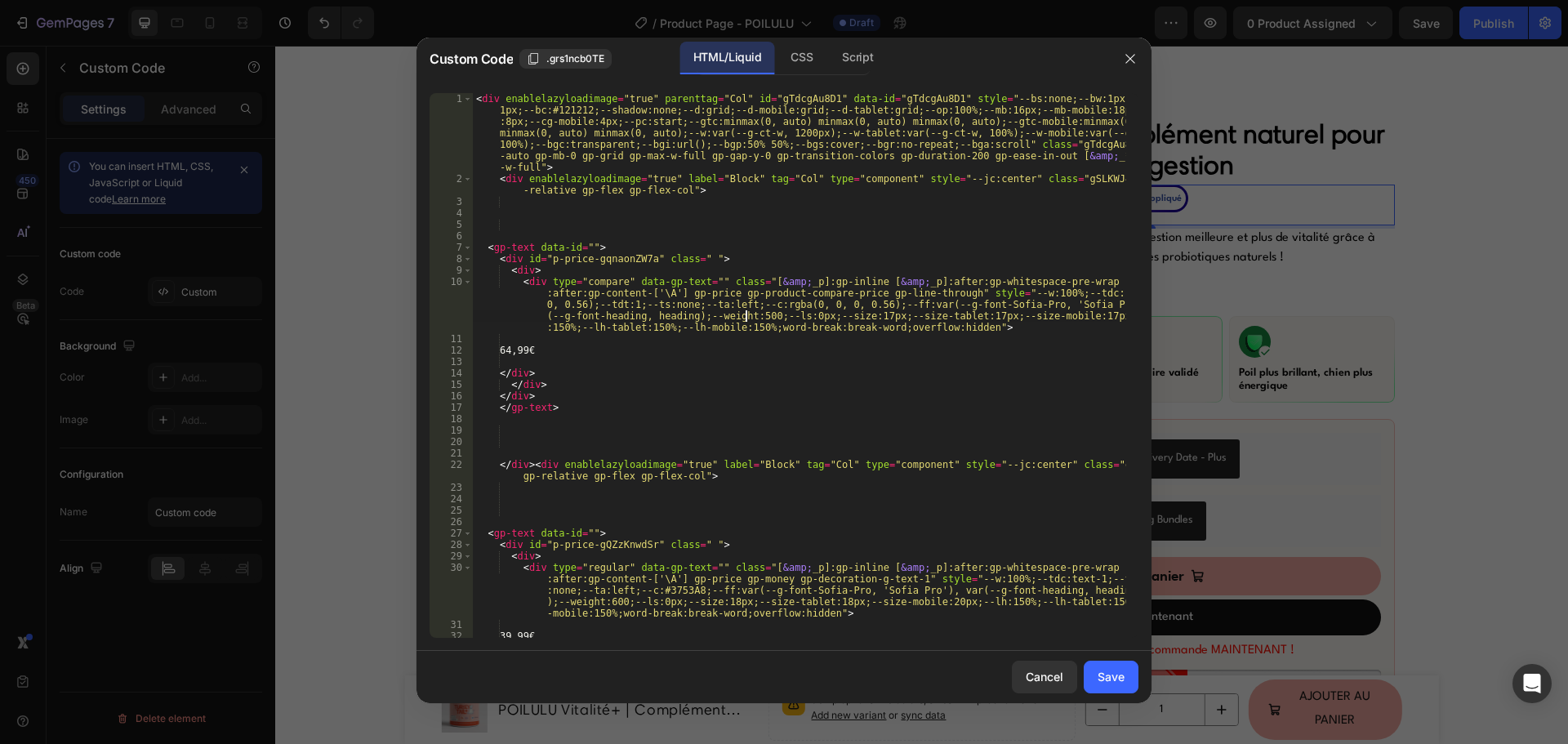
click at [744, 313] on div "< div enablelazyloadimage = "true" parenttag = "Col" id = "gTdcgAu8D1" data-id …" at bounding box center [798, 411] width 653 height 636
type textarea "<div type="compare" data-gp-text="" class="[&amp;_p]:gp-inline [&amp;_p]:after:…"
click at [1048, 678] on div "Cancel" at bounding box center [1044, 677] width 38 height 17
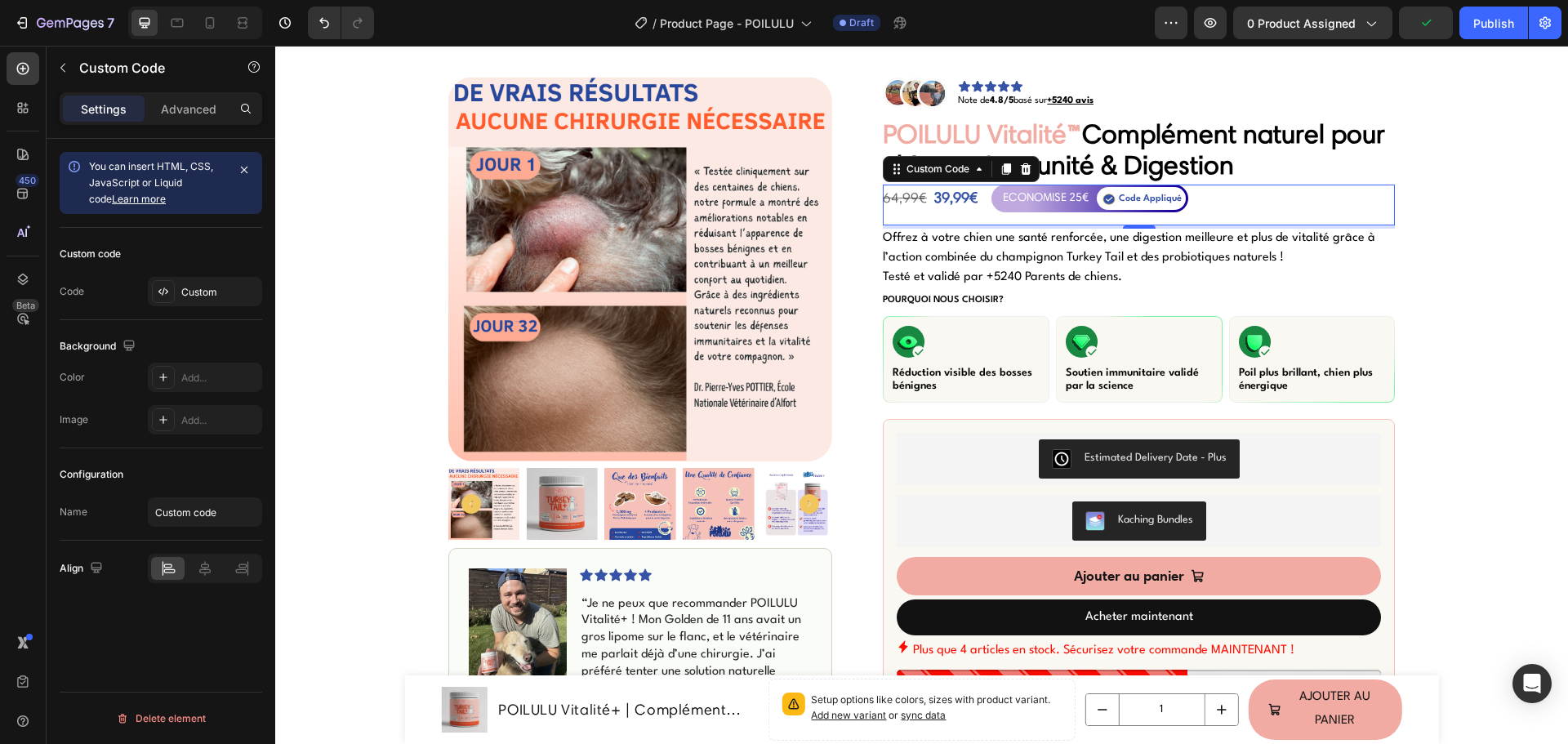
click at [1058, 202] on div "ECONOMISE 25€" at bounding box center [1045, 197] width 86 height 19
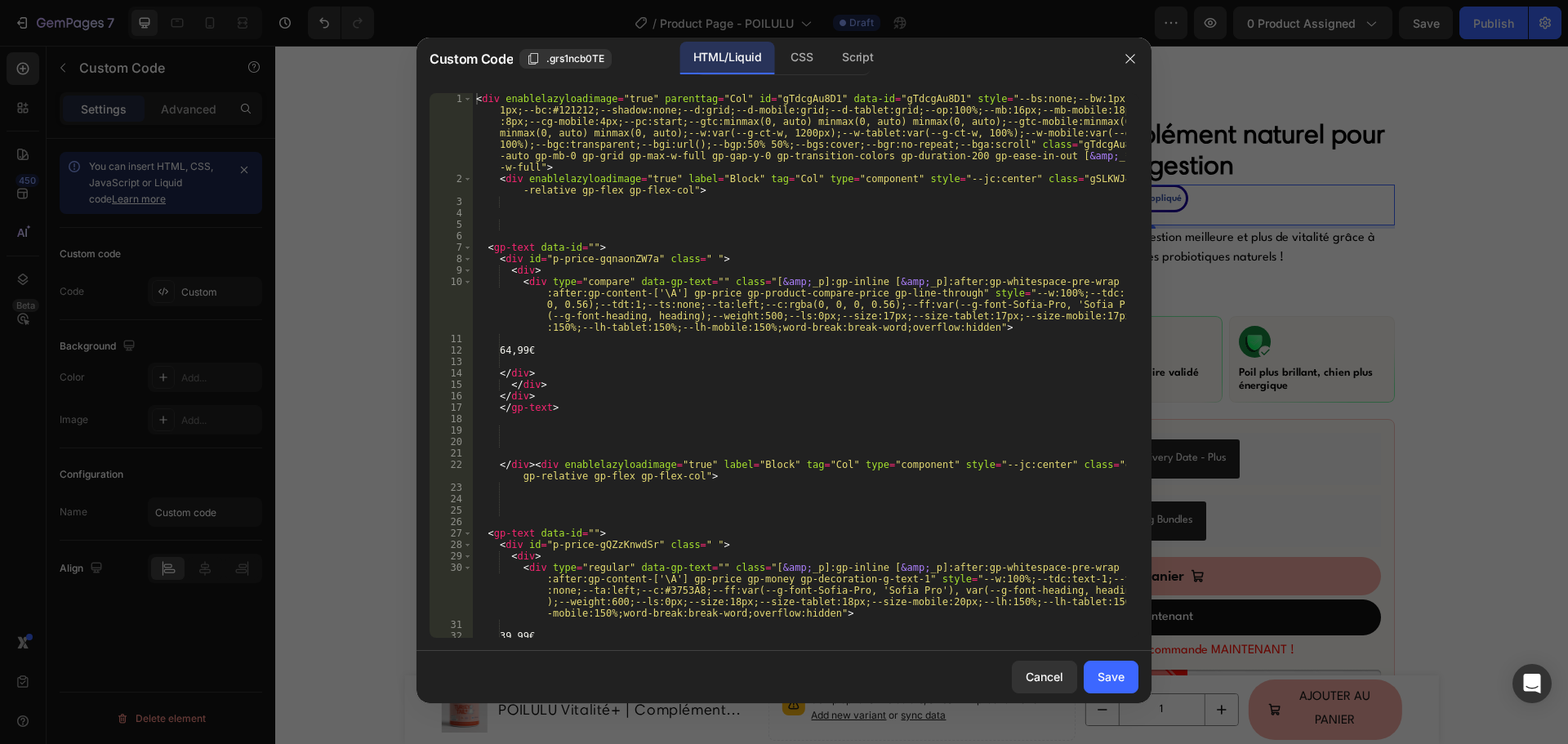
click at [929, 132] on div "< div enablelazyloadimage = "true" parenttag = "Col" id = "gTdcgAu8D1" data-id …" at bounding box center [798, 411] width 653 height 636
click at [928, 172] on div "< div enablelazyloadimage = "true" parenttag = "Col" id = "gTdcgAu8D1" data-id …" at bounding box center [798, 411] width 653 height 636
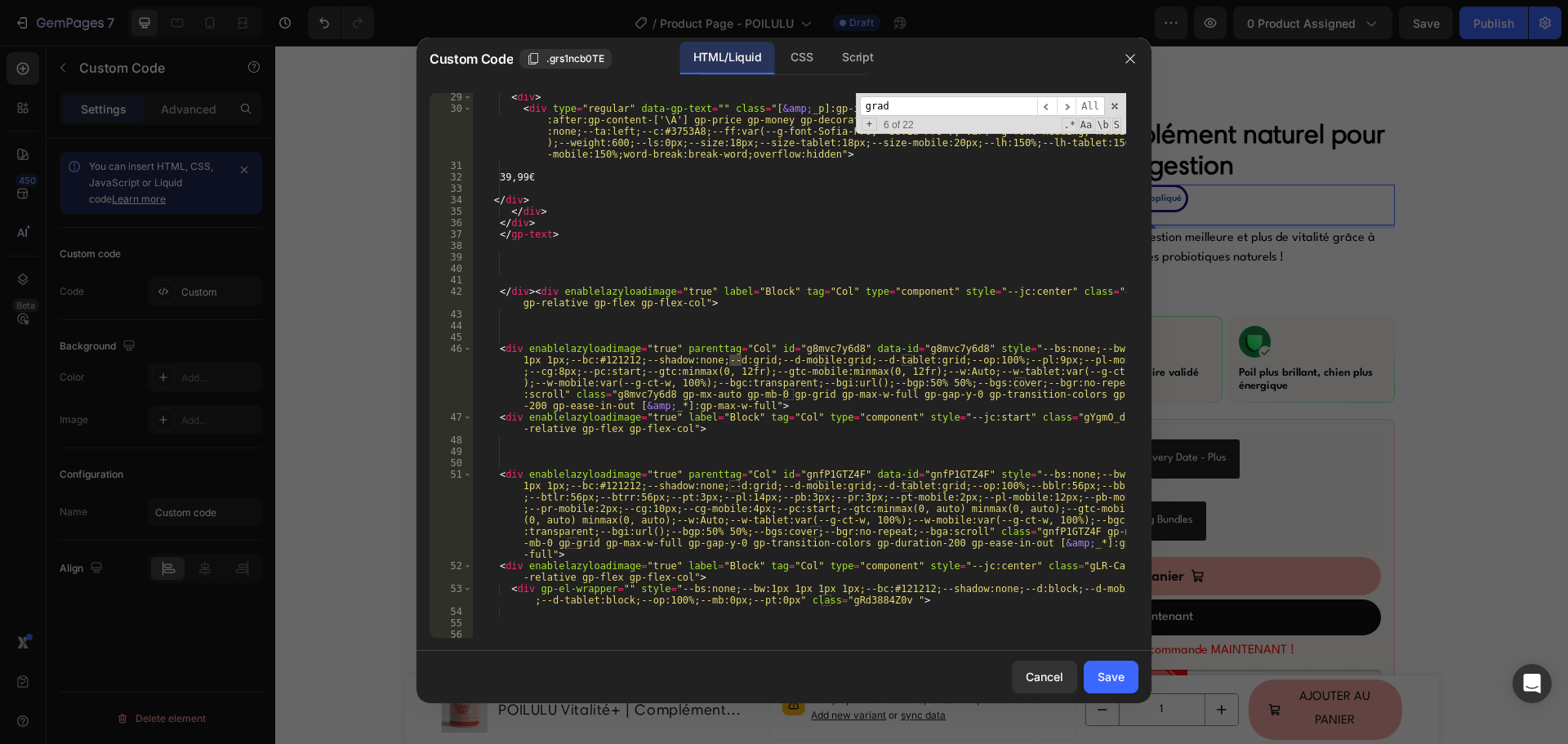
scroll to position [1559, 0]
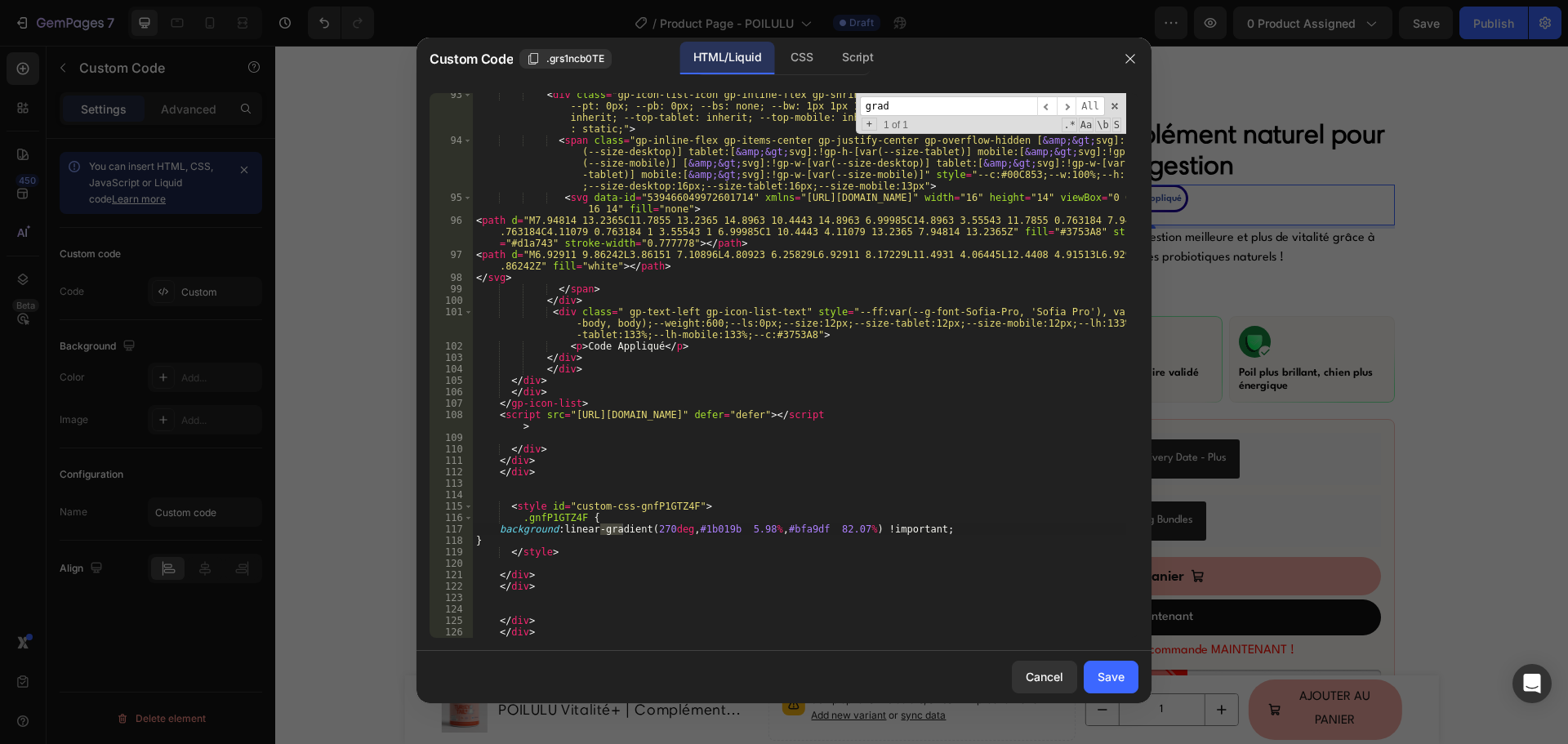
type input "grad"
click at [783, 522] on div "< div class = "gp-icon-list-icon gp-inline-flex gp-shrink-0 gp-overflow-hidden"…" at bounding box center [798, 391] width 653 height 603
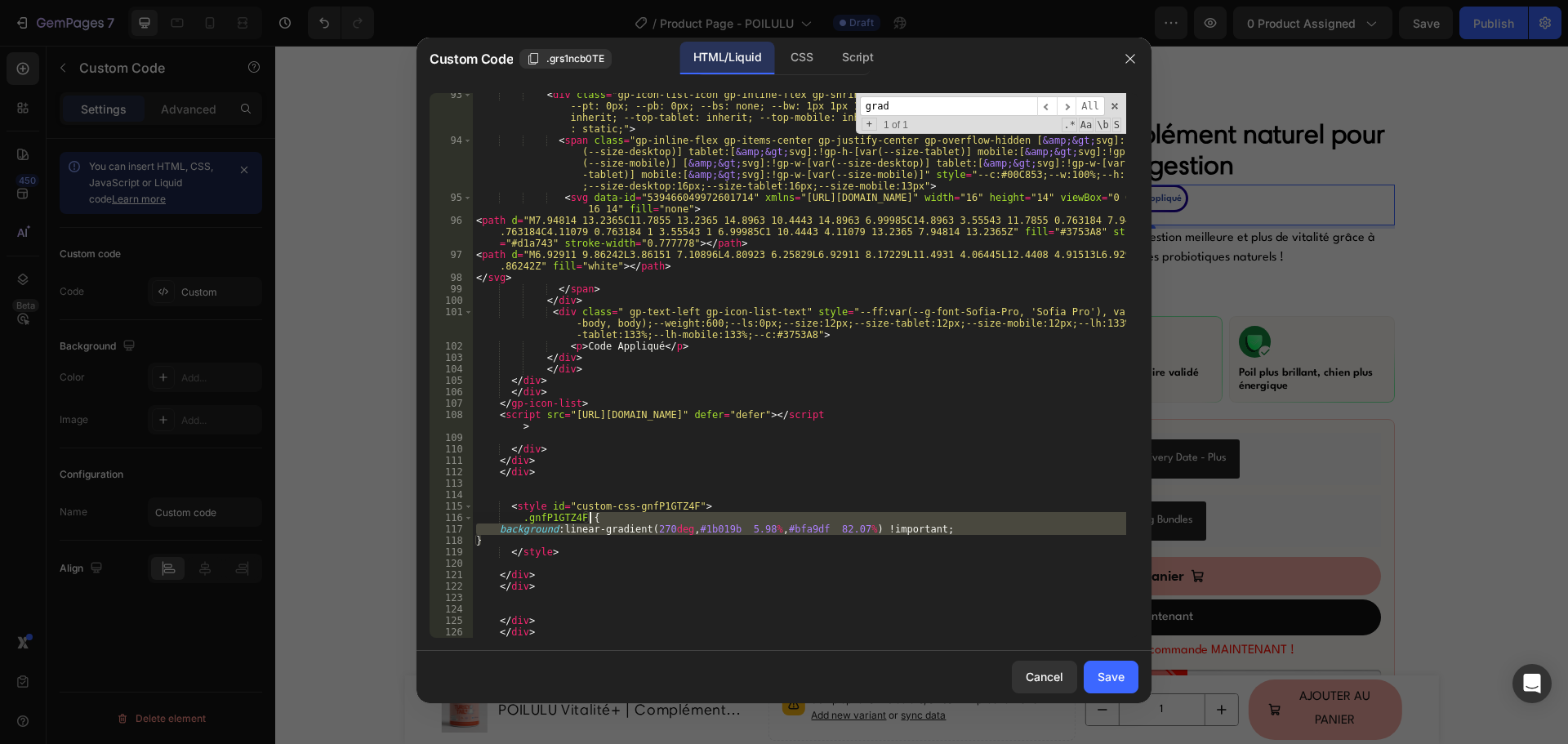
click at [789, 527] on div "< div class = "gp-icon-list-icon gp-inline-flex gp-shrink-0 gp-overflow-hidden"…" at bounding box center [798, 366] width 653 height 545
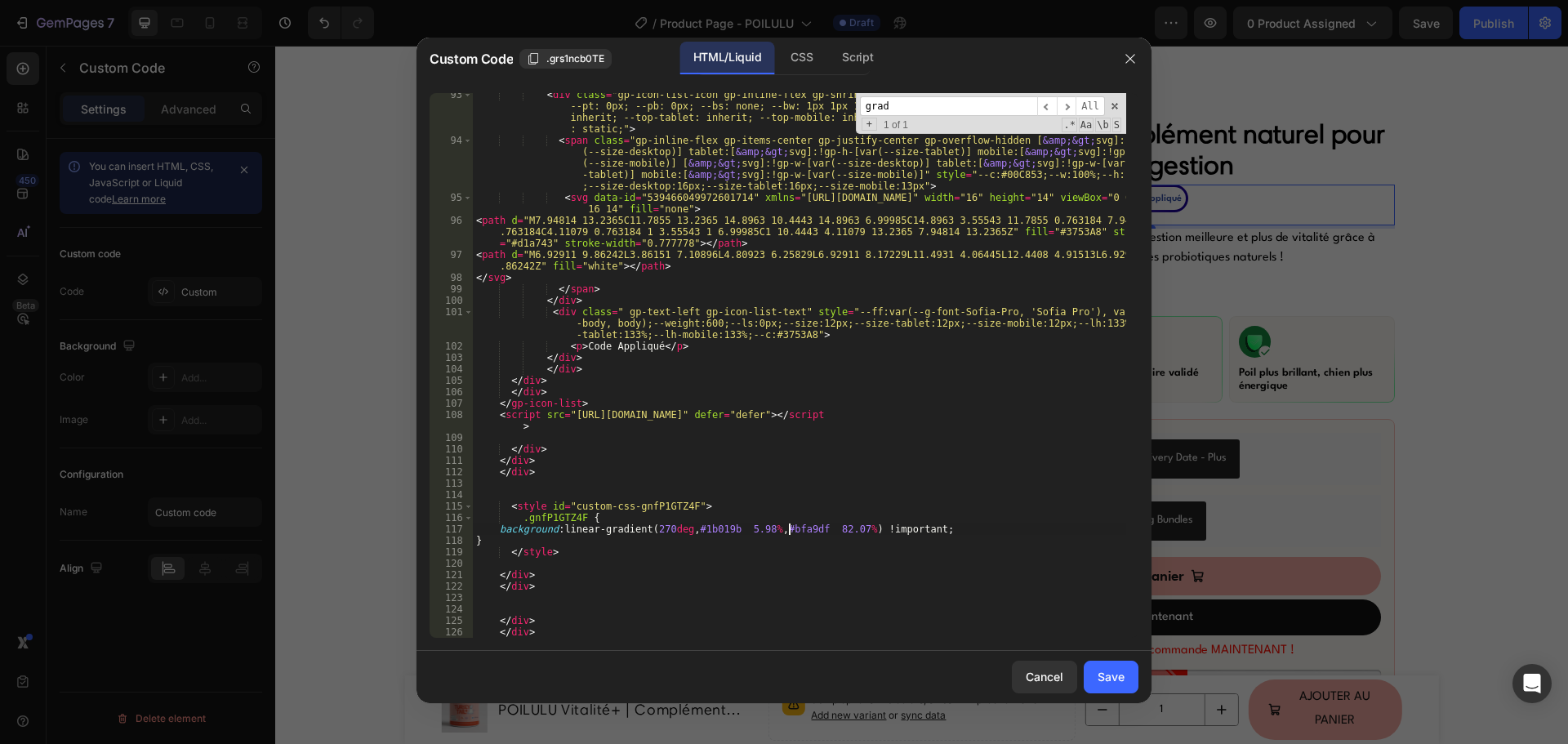
click at [789, 527] on div "< div class = "gp-icon-list-icon gp-inline-flex gp-shrink-0 gp-overflow-hidden"…" at bounding box center [798, 391] width 653 height 603
paste textarea "0e00ae"
type textarea "background: linear-gradient(270deg, #1b019b 5.98%, #0e00ae 82.07%) !important;"
click at [1108, 681] on div "Save" at bounding box center [1111, 677] width 27 height 17
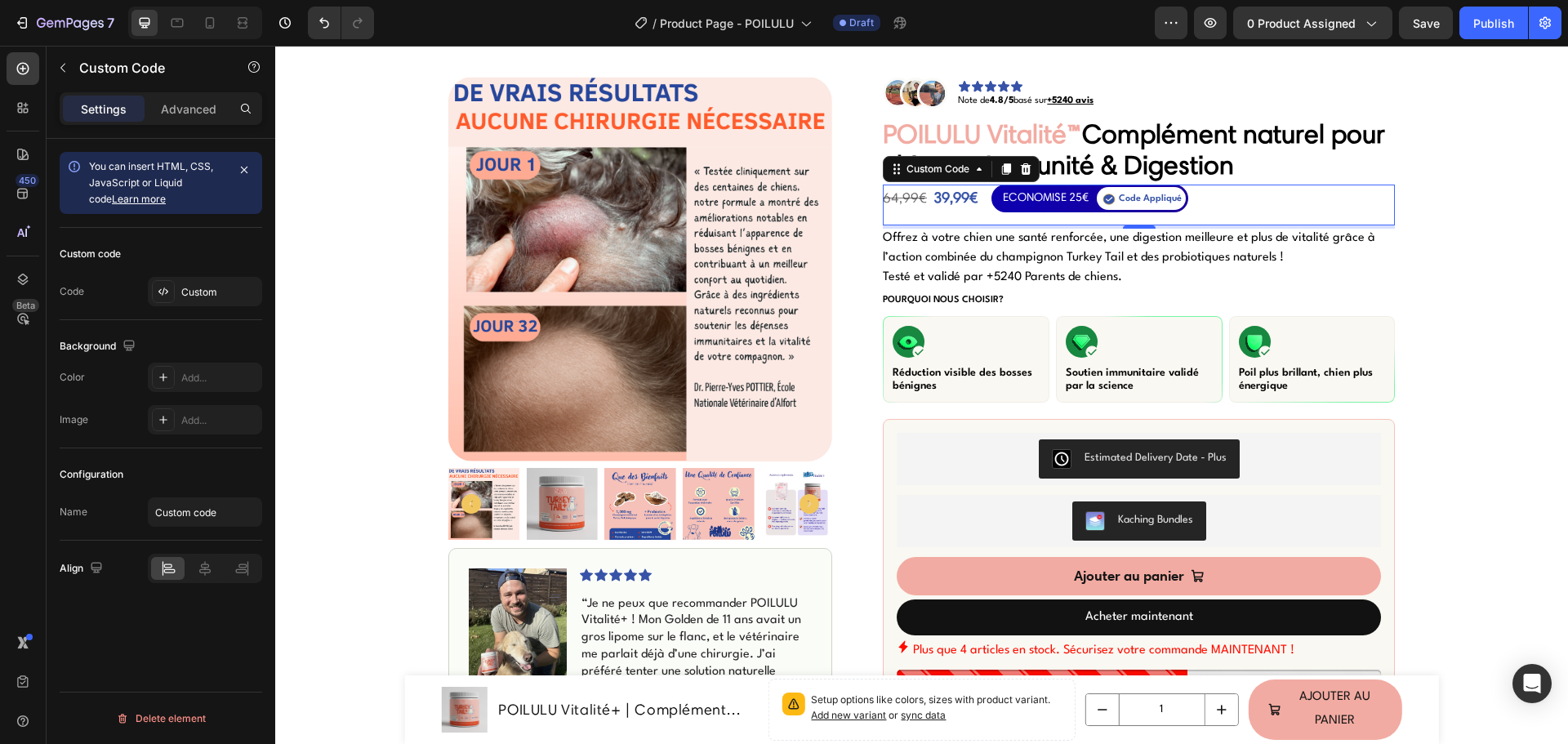
click at [1025, 192] on div "ECONOMISE 25€" at bounding box center [1045, 197] width 86 height 19
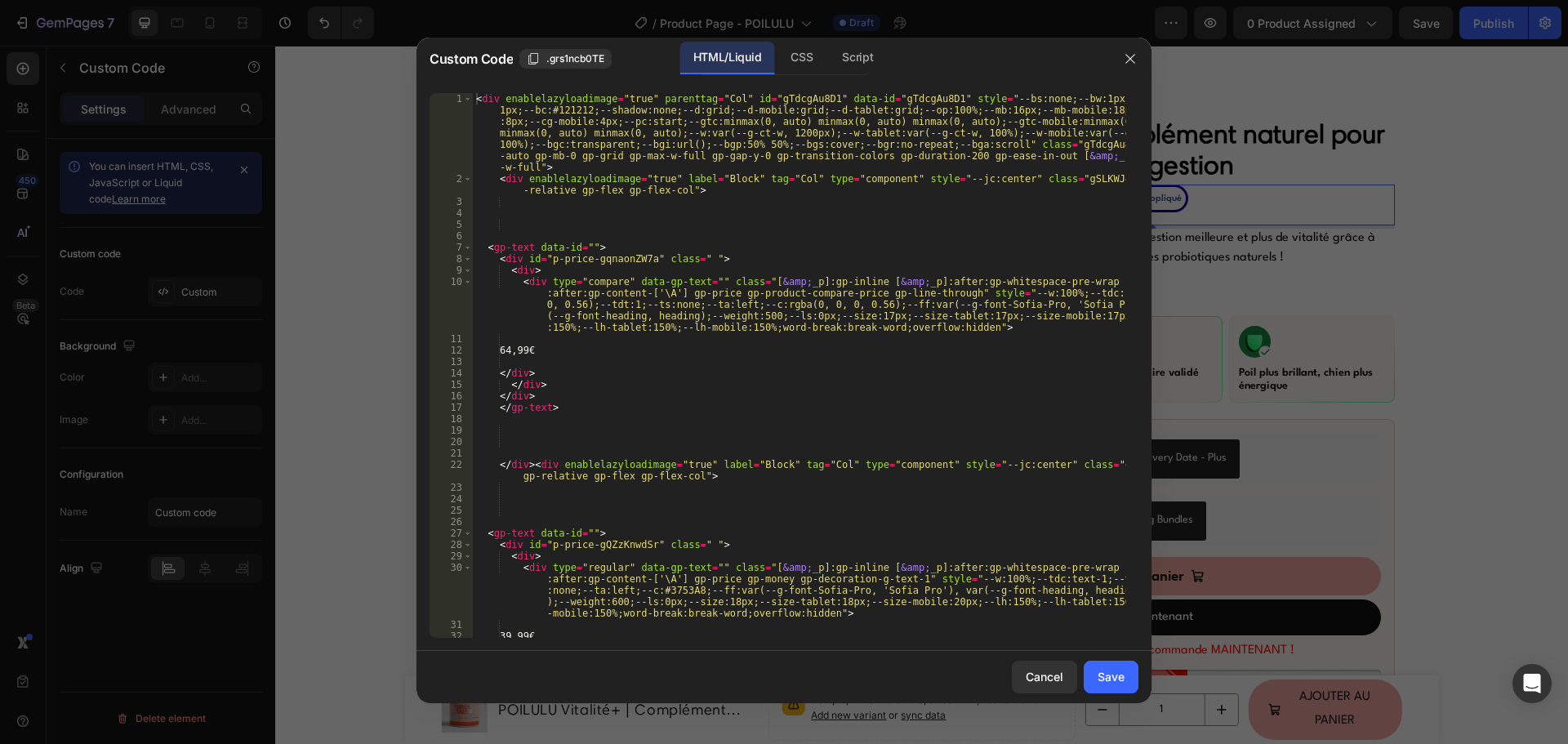
click at [816, 214] on div "< div enablelazyloadimage = "true" parenttag = "Col" id = "gTdcgAu8D1" data-id …" at bounding box center [798, 411] width 653 height 636
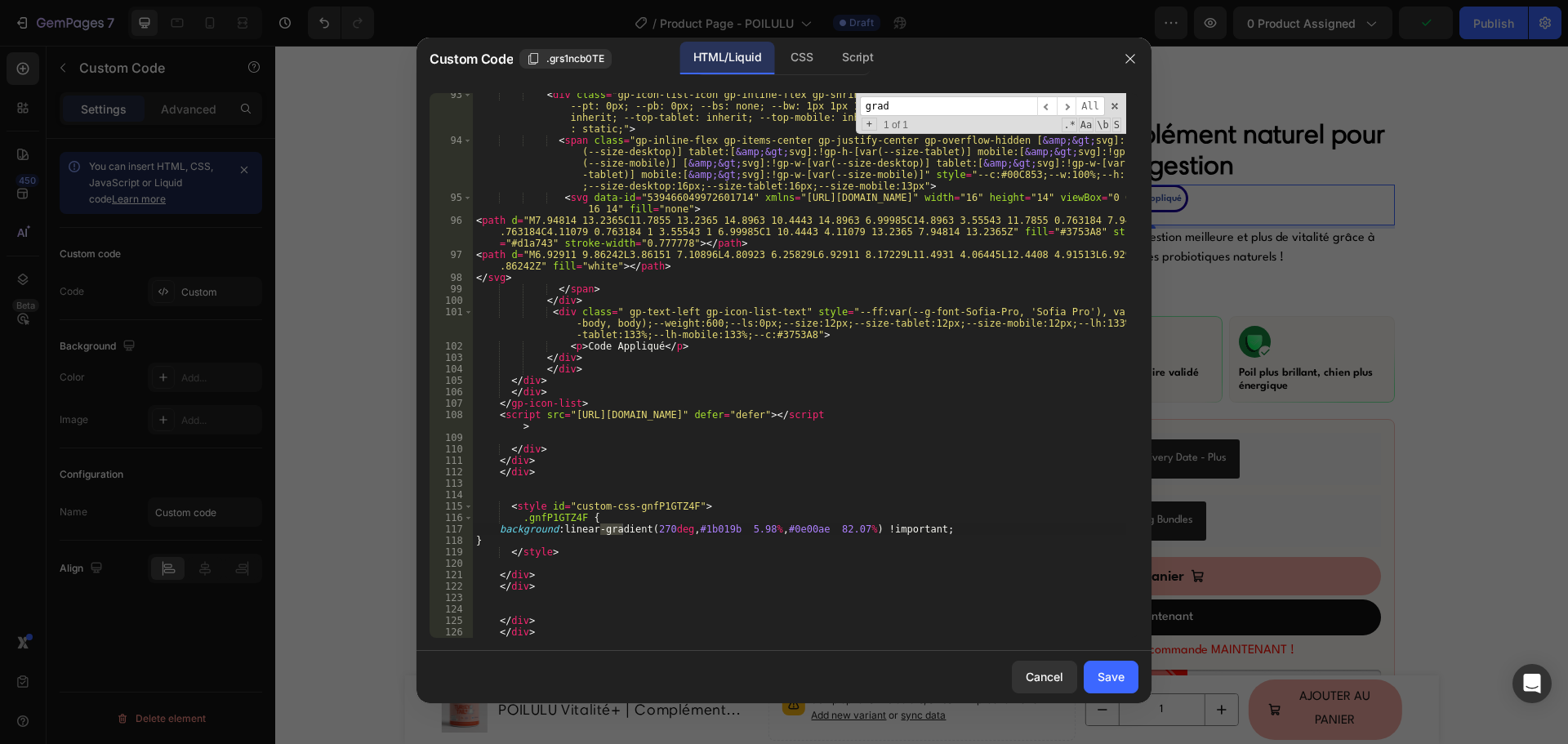
type input "grad"
click at [797, 524] on div "< div class = "gp-icon-list-icon gp-inline-flex gp-shrink-0 gp-overflow-hidden"…" at bounding box center [798, 391] width 653 height 603
paste textarea "fefee2"
type textarea "background: linear-gradient(270deg, #1b019b 5.98%, #fefee2 82.07%) !important;"
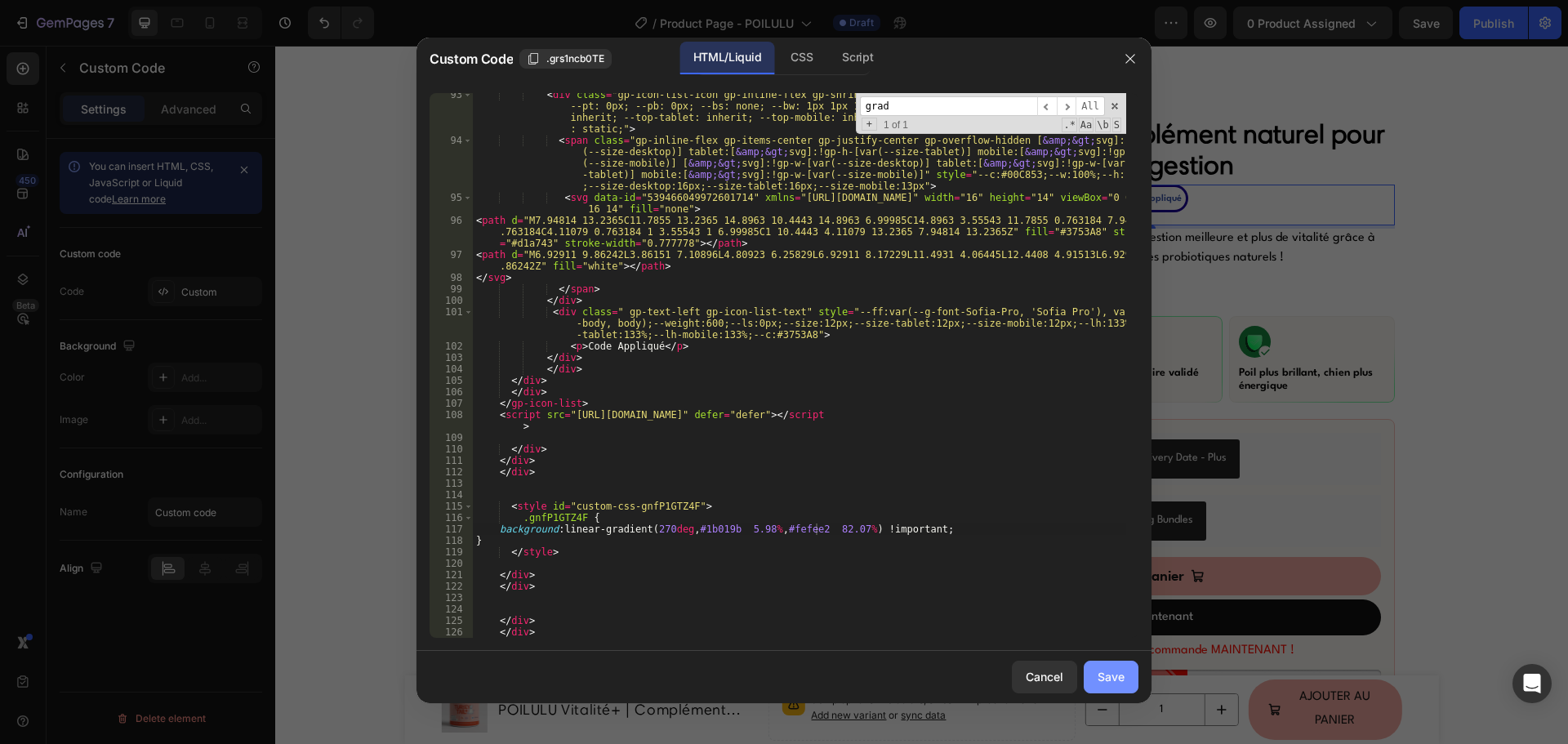
click at [1098, 669] on button "Save" at bounding box center [1110, 678] width 55 height 33
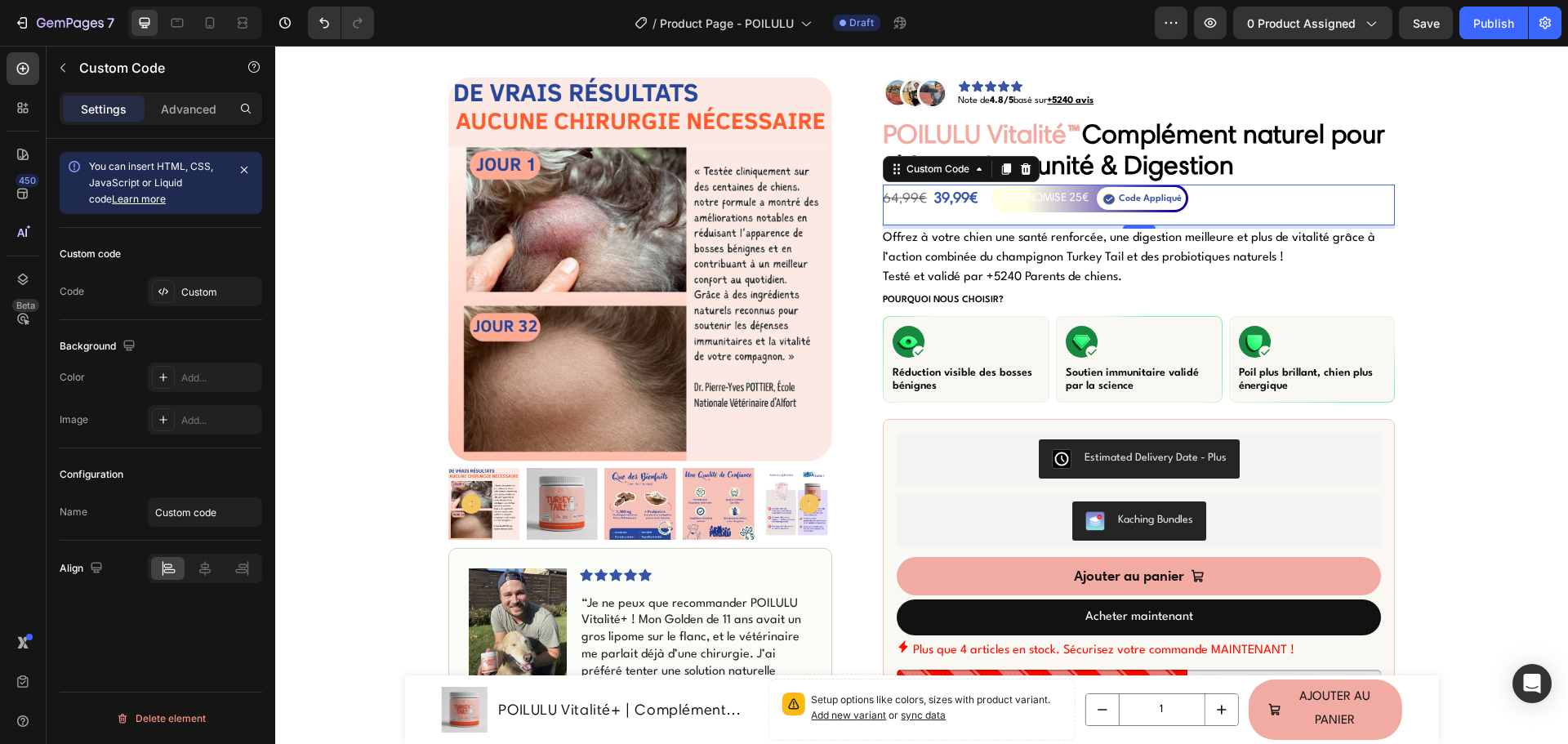
click at [1034, 183] on div "Note de 4.8/5 basé sur +5240 avis Custom Code POILULU Vitalité™ Complément natu…" at bounding box center [1138, 748] width 512 height 1342
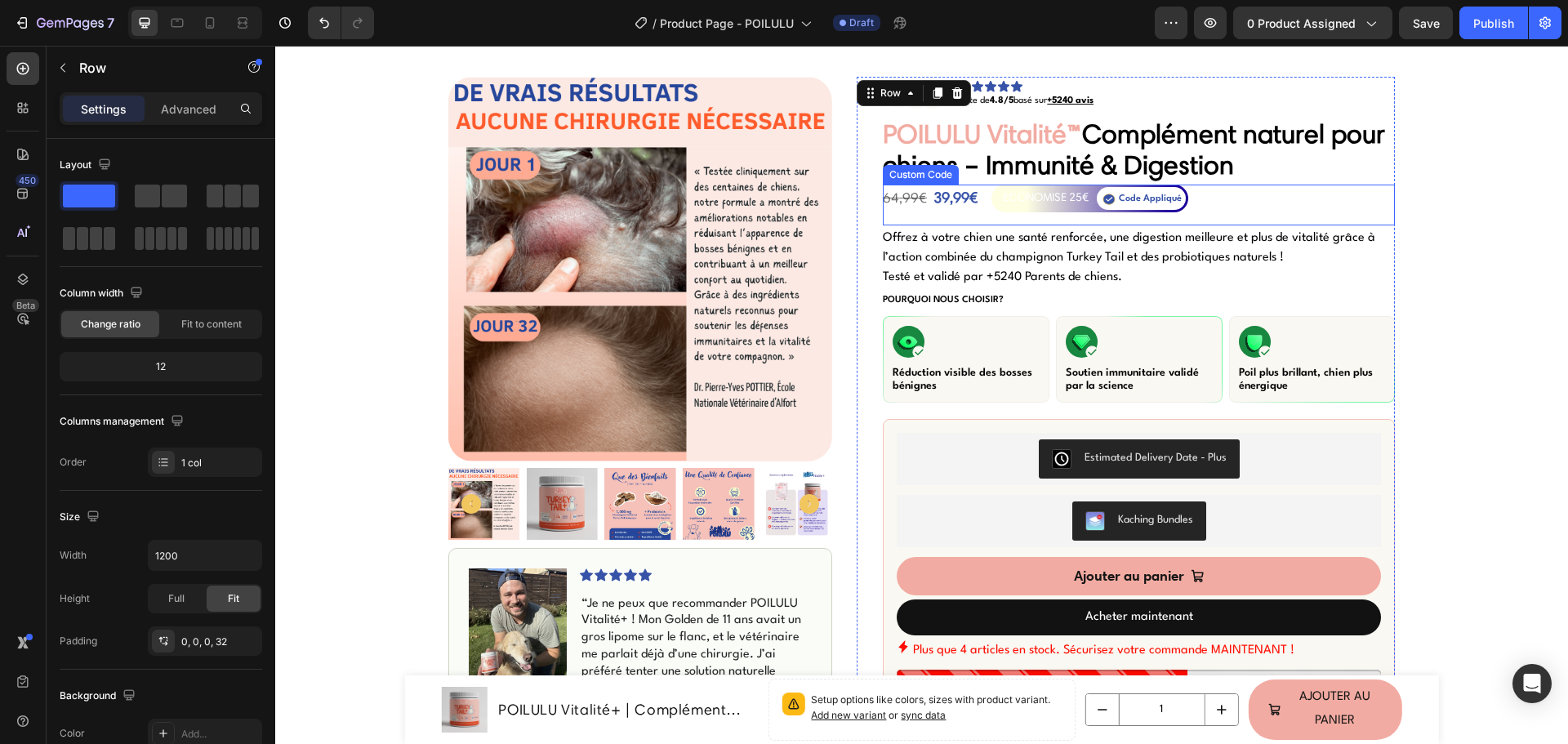
click at [1036, 198] on div "ECONOMISE 25€" at bounding box center [1045, 197] width 86 height 19
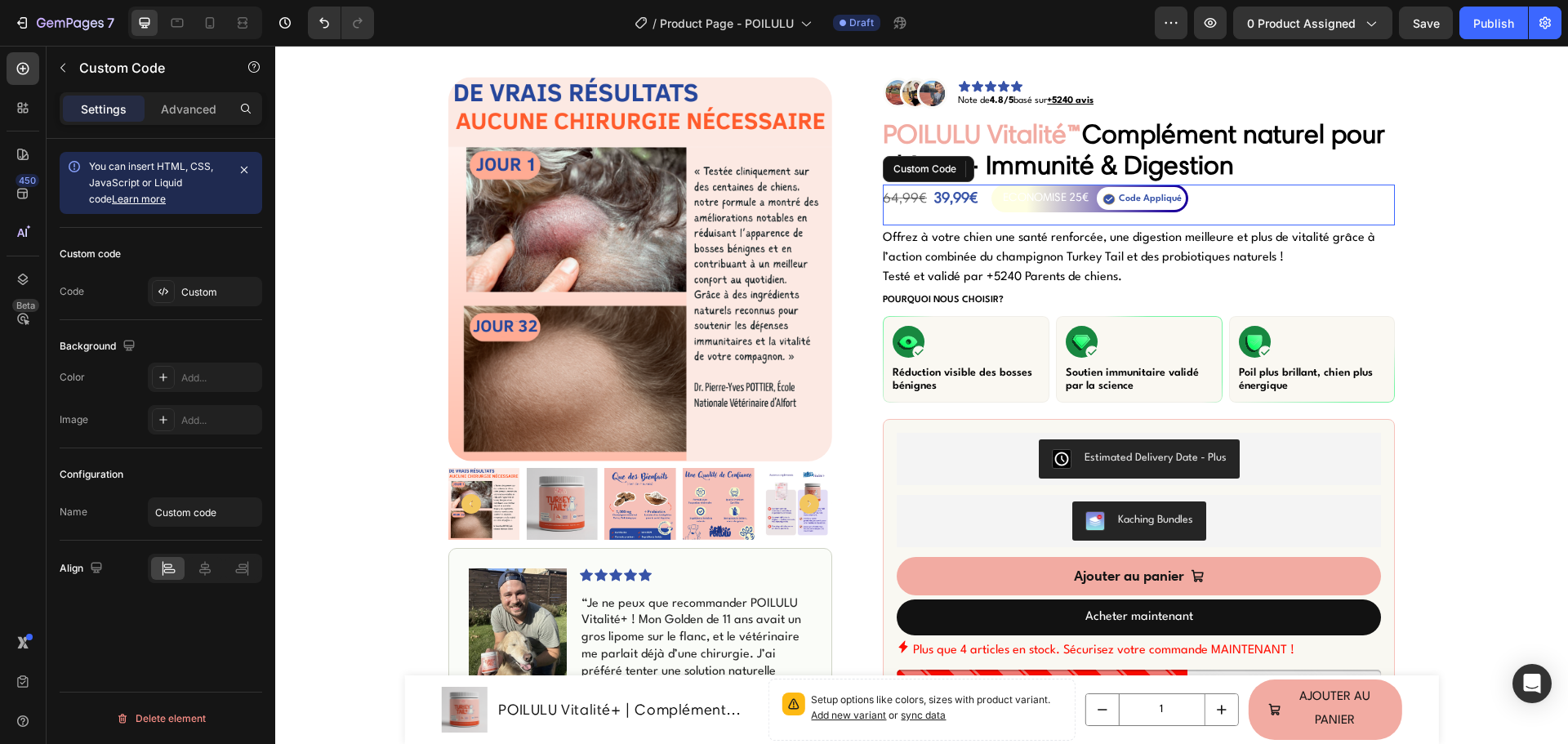
click at [1036, 198] on div "ECONOMISE 25€" at bounding box center [1045, 197] width 86 height 19
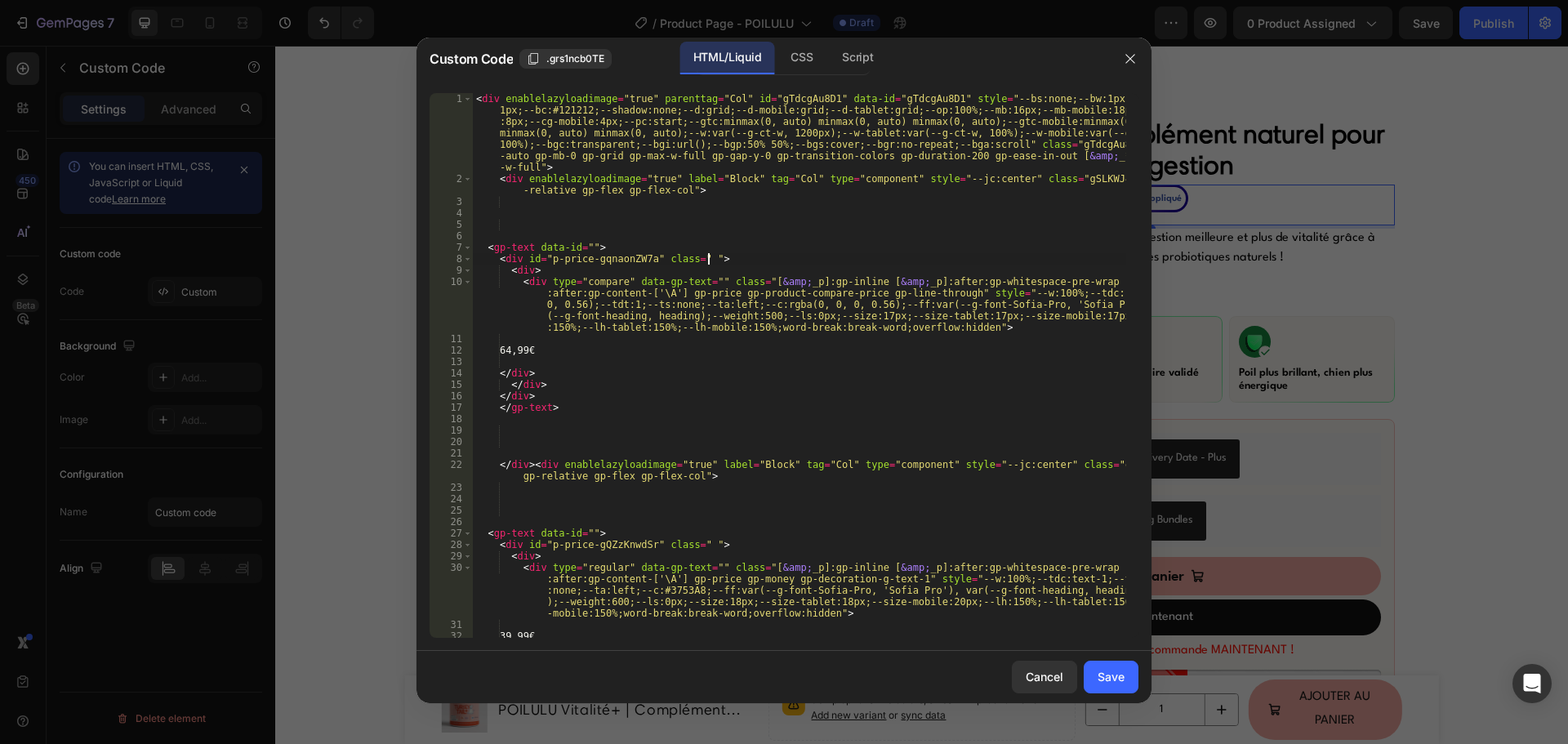
click at [795, 253] on div "< div enablelazyloadimage = "true" parenttag = "Col" id = "gTdcgAu8D1" data-id …" at bounding box center [798, 411] width 653 height 636
click at [777, 313] on div "< div enablelazyloadimage = "true" parenttag = "Col" id = "gTdcgAu8D1" data-id …" at bounding box center [798, 411] width 653 height 636
type textarea "<div type="compare" data-gp-text="" class="[&amp;_p]:gp-inline [&amp;_p]:after:…"
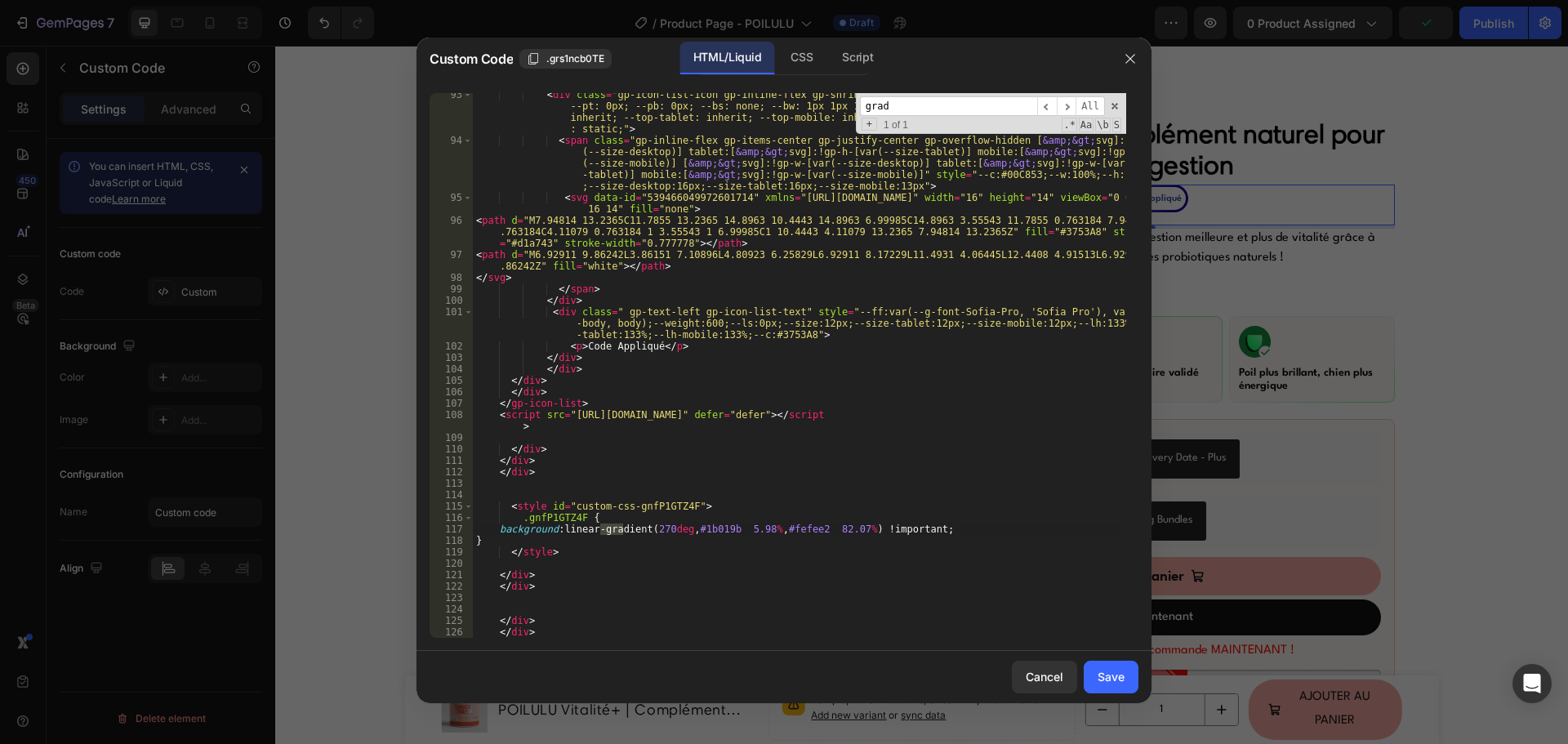
type input "grad"
click at [793, 526] on div "< div class = "gp-icon-list-icon gp-inline-flex gp-shrink-0 gp-overflow-hidden"…" at bounding box center [798, 391] width 653 height 603
paste textarea "26c4ec"
type textarea "background: linear-gradient(270deg, #1b019b 5.98%, #26c4ec 82.07%) !important;"
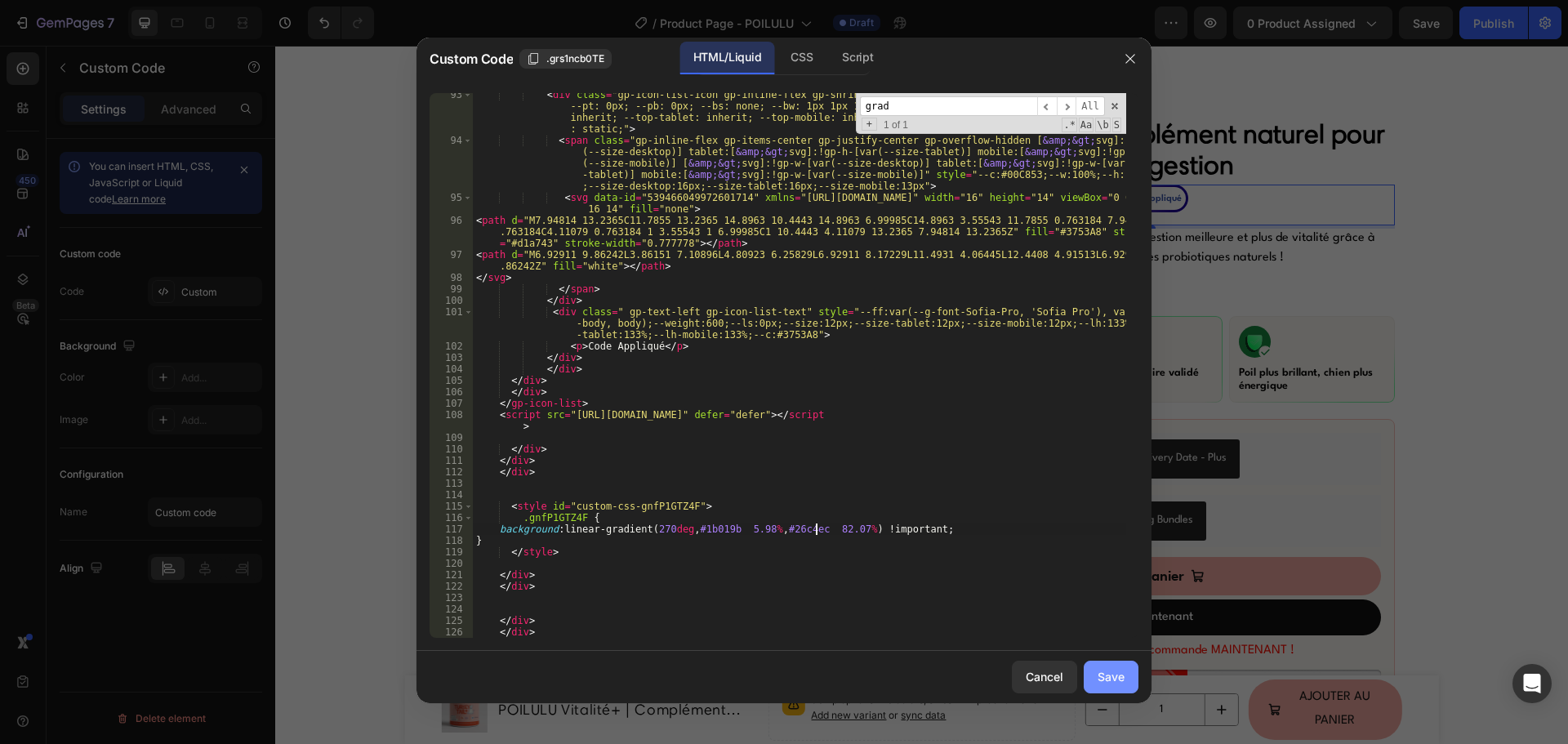
click at [1127, 678] on button "Save" at bounding box center [1110, 678] width 55 height 33
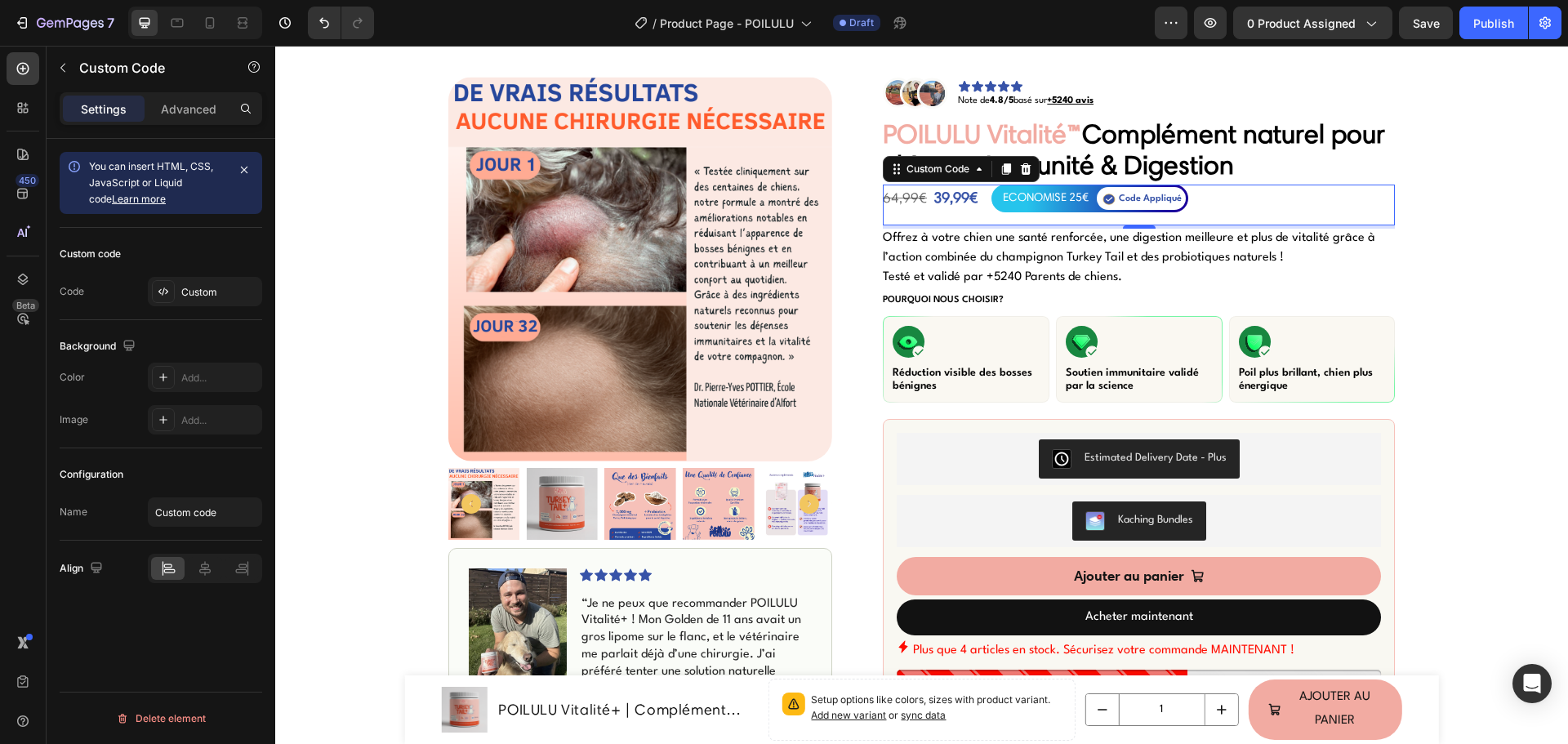
click at [1066, 193] on div "ECONOMISE 25€" at bounding box center [1045, 197] width 86 height 19
click at [1061, 205] on div "ECONOMISE 25€" at bounding box center [1045, 197] width 86 height 19
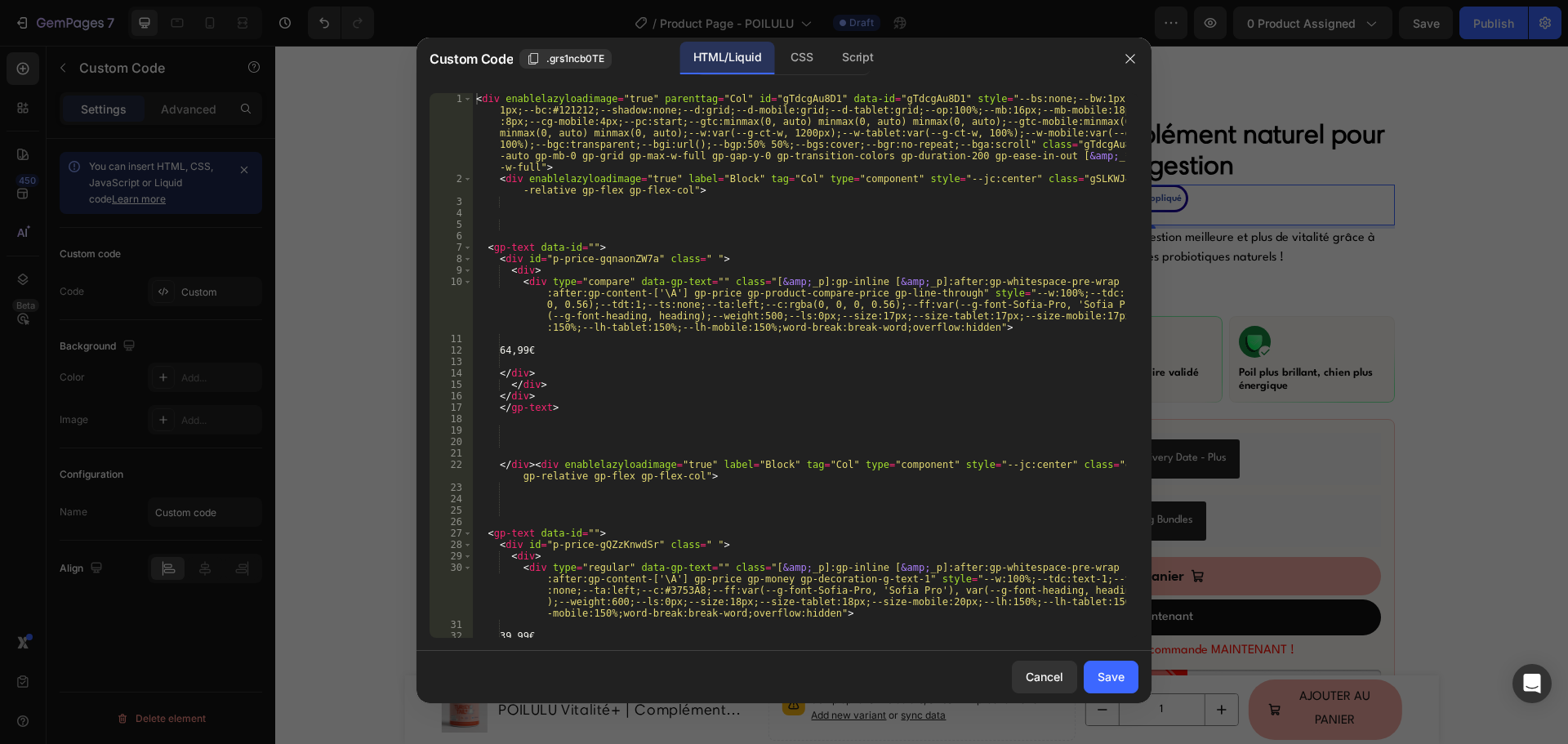
type textarea "<div type="compare" data-gp-text="" class="[&amp;_p]:gp-inline [&amp;_p]:after:…"
click at [847, 296] on div "< div enablelazyloadimage = "true" parenttag = "Col" id = "gTdcgAu8D1" data-id …" at bounding box center [798, 411] width 653 height 636
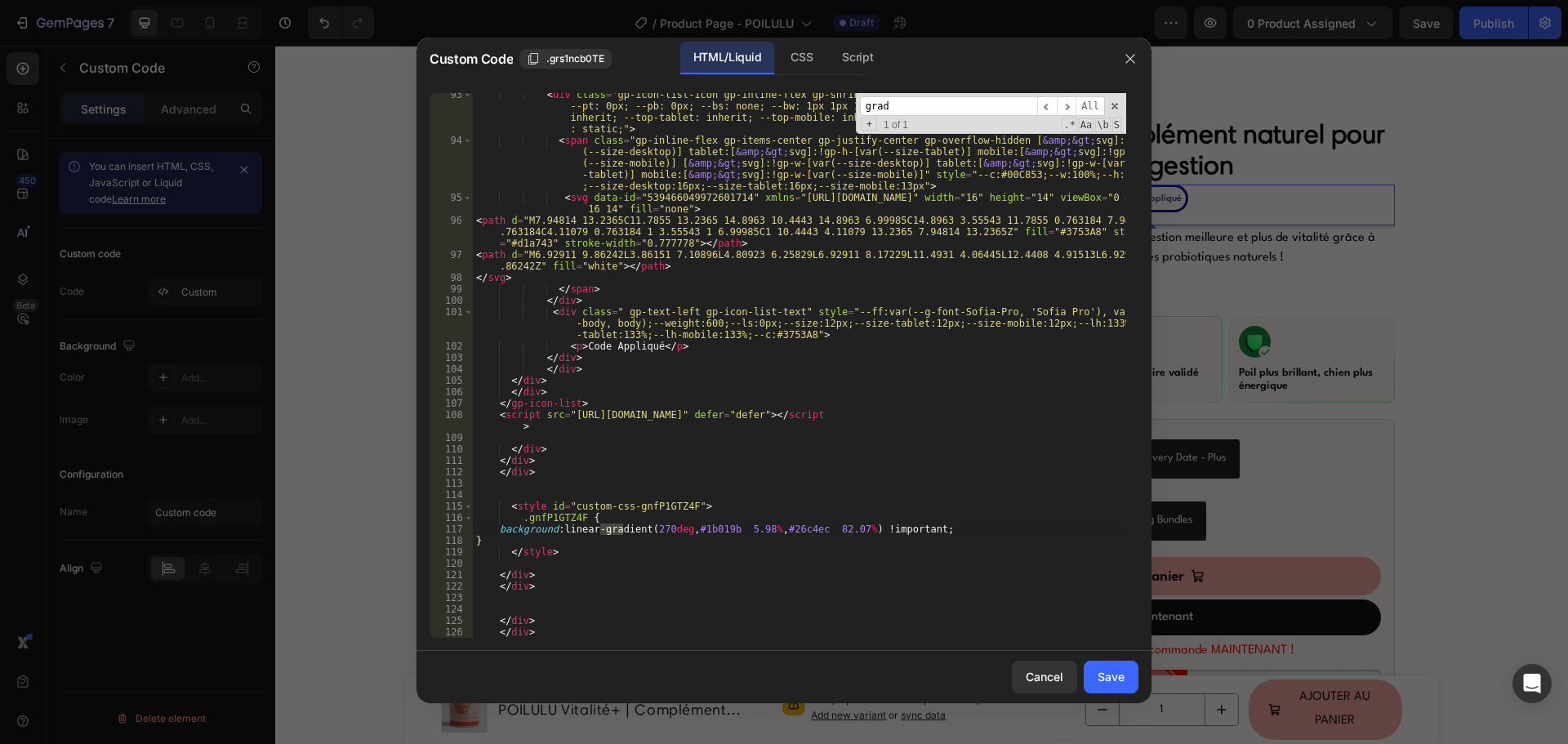
type input "grad"
click at [795, 533] on div "< div class = "gp-icon-list-icon gp-inline-flex gp-shrink-0 gp-overflow-hidden"…" at bounding box center [798, 391] width 653 height 603
paste textarea "77b5fe"
type textarea "background: linear-gradient(270deg, #1b019b 5.98%, #77b5fe 82.07%) !important;"
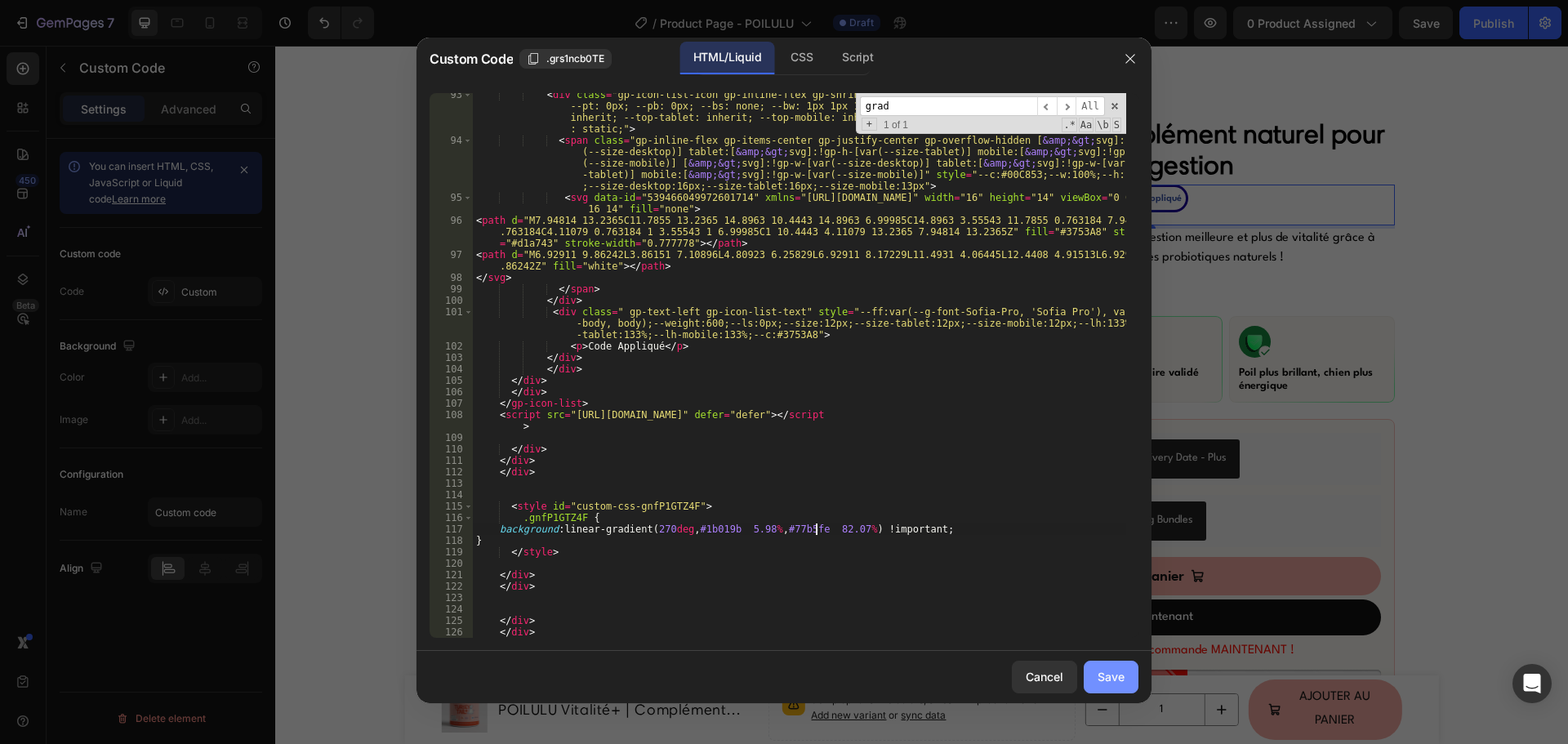
click at [1098, 670] on div "Save" at bounding box center [1111, 677] width 27 height 17
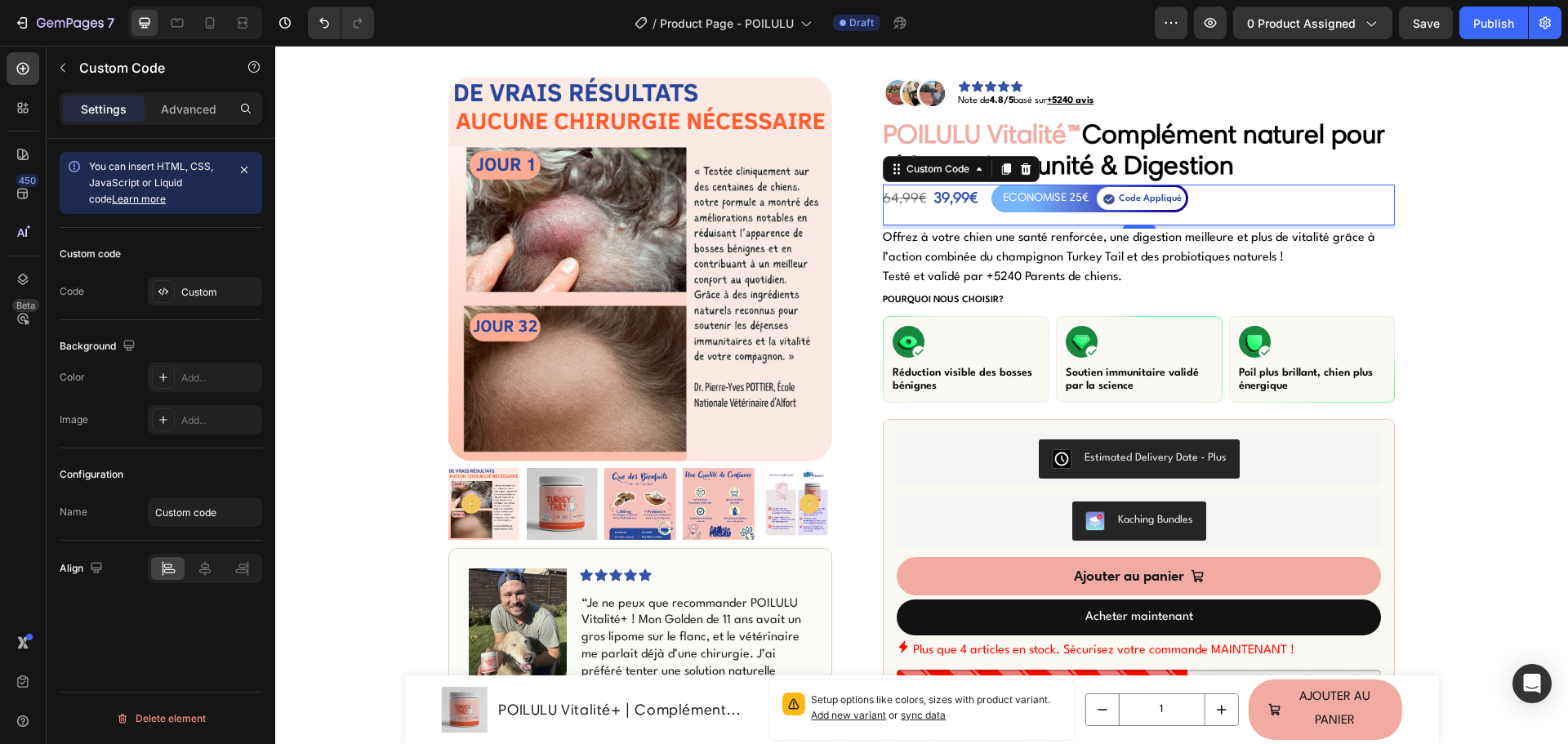
click at [1088, 196] on div "ECONOMISE 25€ Code Appliqué" at bounding box center [1089, 198] width 197 height 28
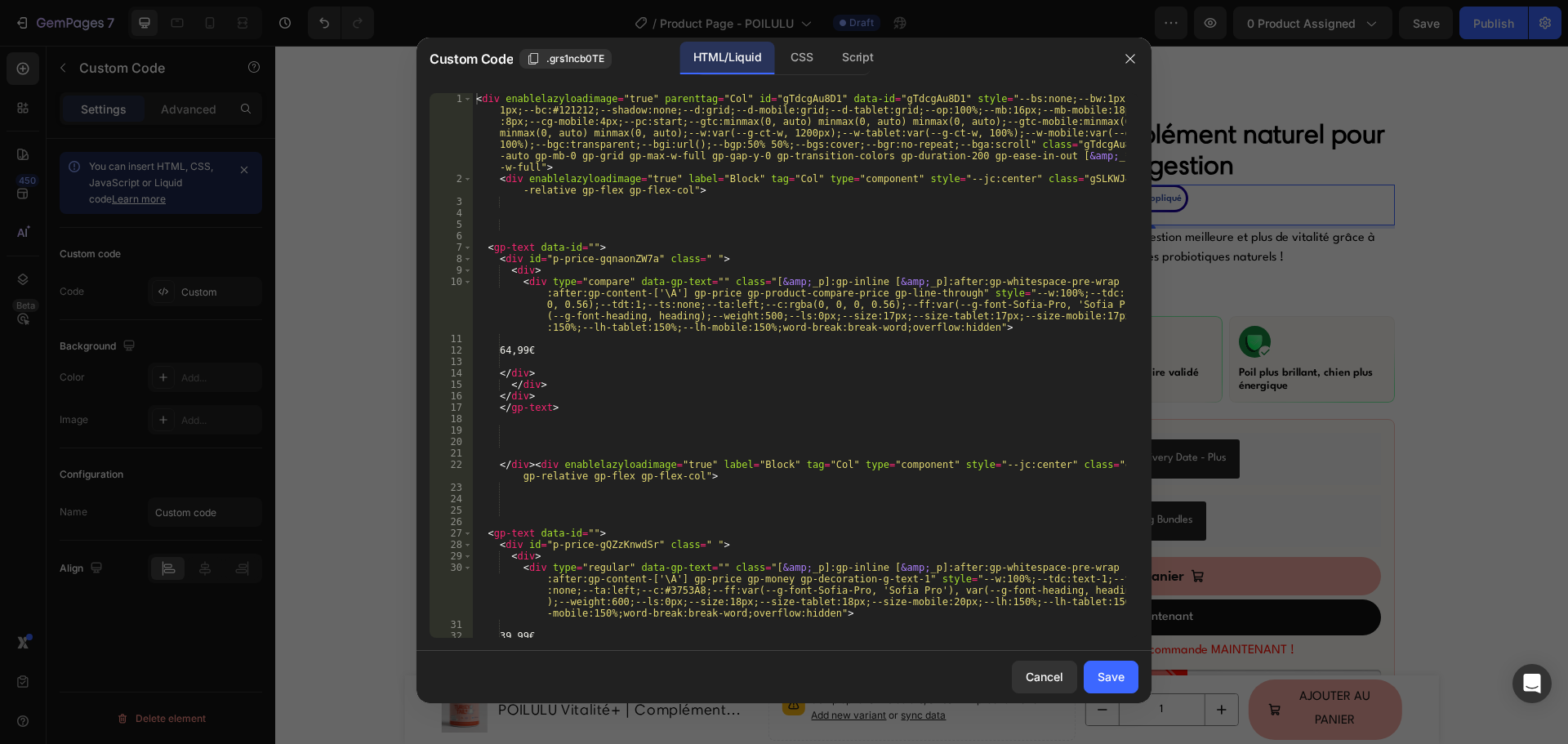
type textarea "<div type="compare" data-gp-text="" class="[&amp;_p]:gp-inline [&amp;_p]:after:…"
click at [766, 282] on div "< div enablelazyloadimage = "true" parenttag = "Col" id = "gTdcgAu8D1" data-id …" at bounding box center [798, 411] width 653 height 636
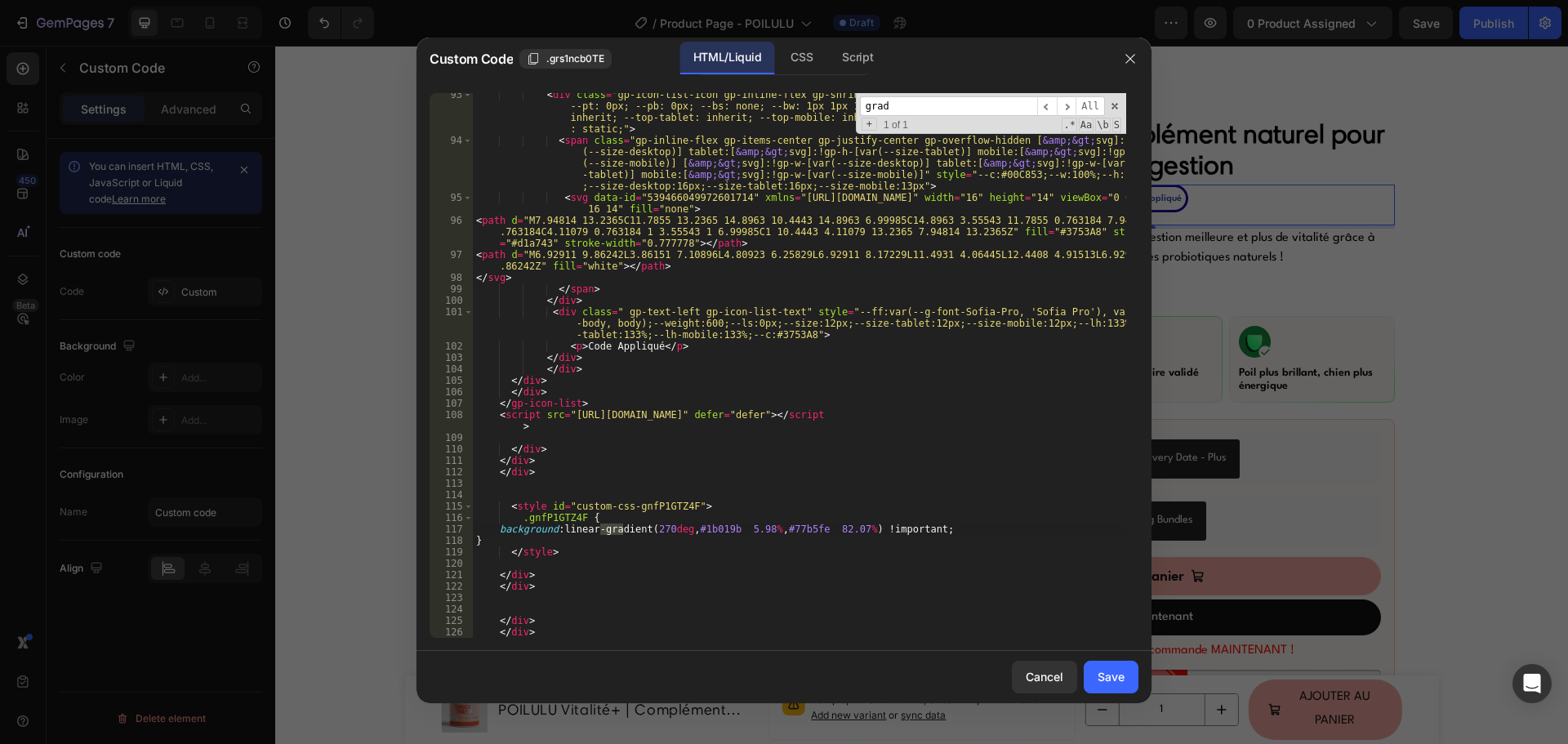
type input "grad"
click at [790, 532] on div "< div class = "gp-icon-list-icon gp-inline-flex gp-shrink-0 gp-overflow-hidden"…" at bounding box center [798, 391] width 653 height 603
paste textarea "00bfff"
type textarea "background: linear-gradient(270deg, #1b019b 5.98%, #00bfff 82.07%) !important;"
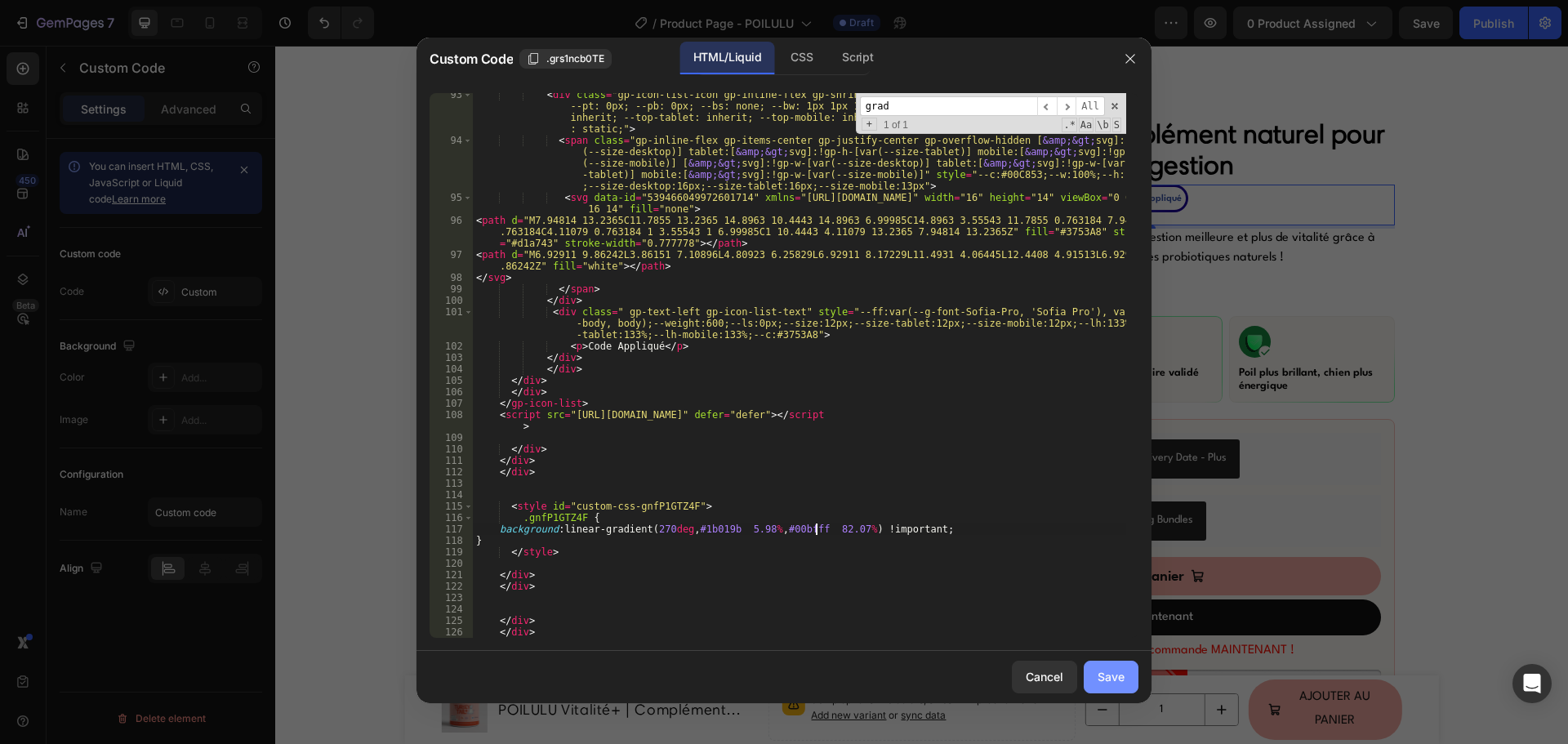
click at [1124, 688] on button "Save" at bounding box center [1110, 678] width 55 height 33
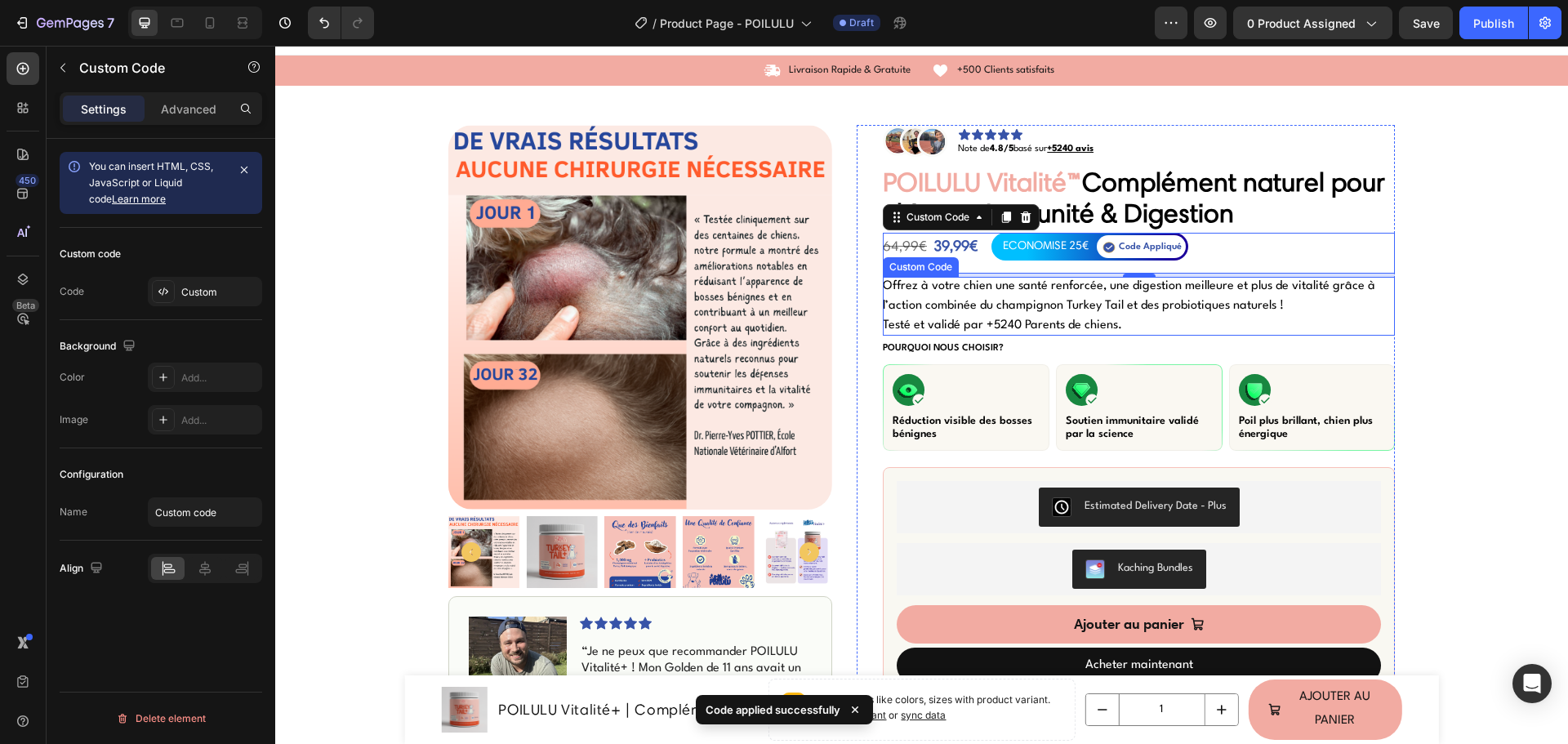
scroll to position [0, 0]
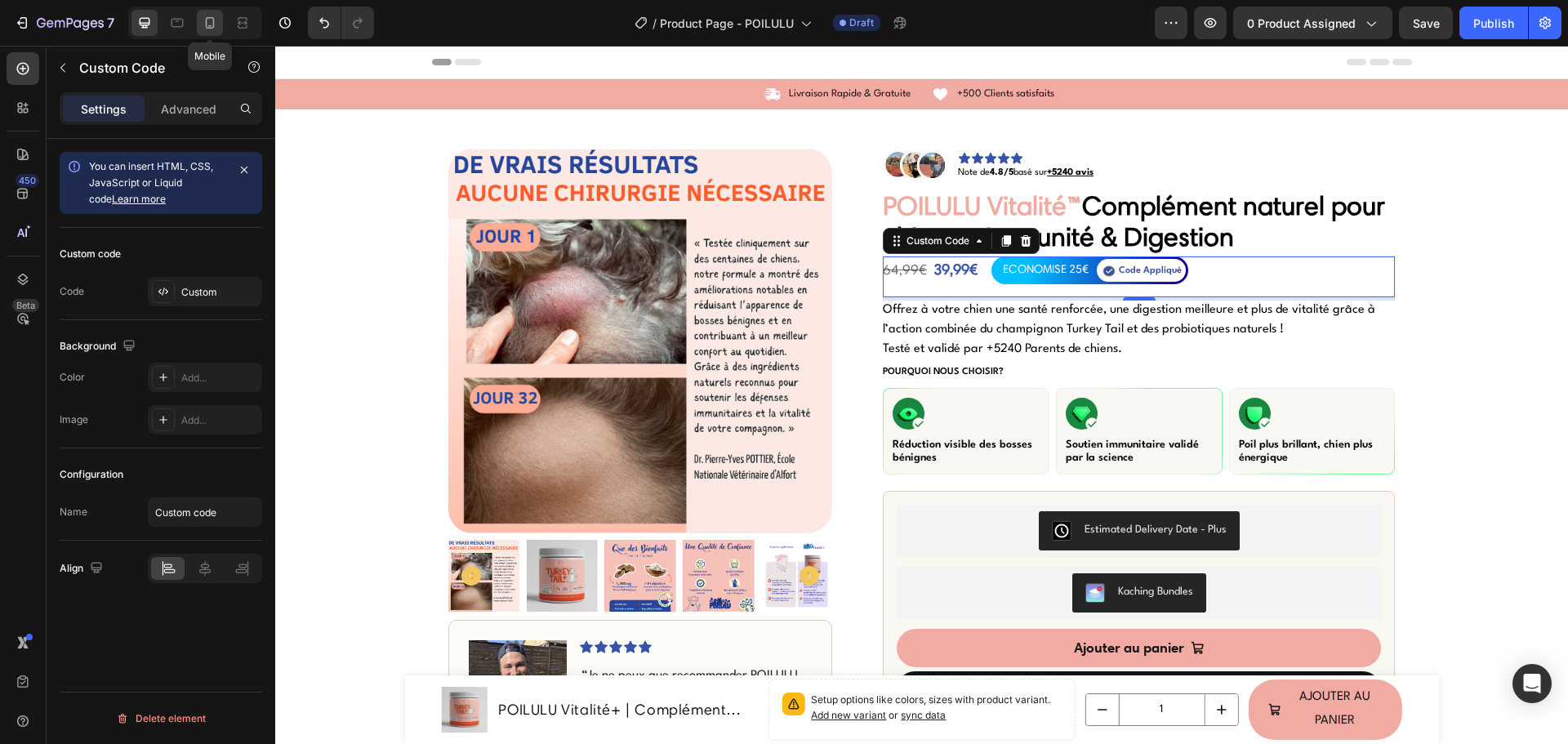
click at [208, 24] on icon at bounding box center [210, 22] width 16 height 16
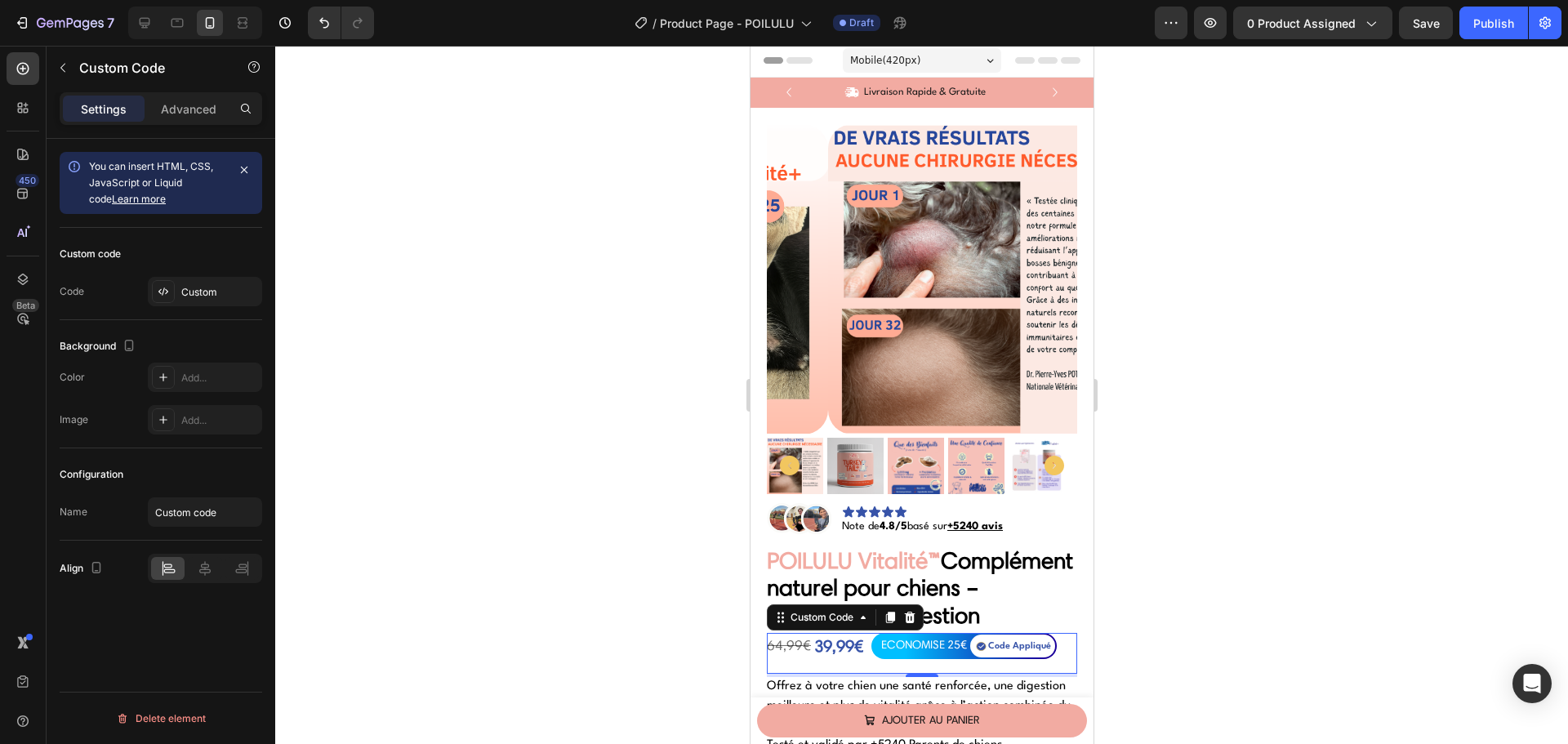
scroll to position [547, 0]
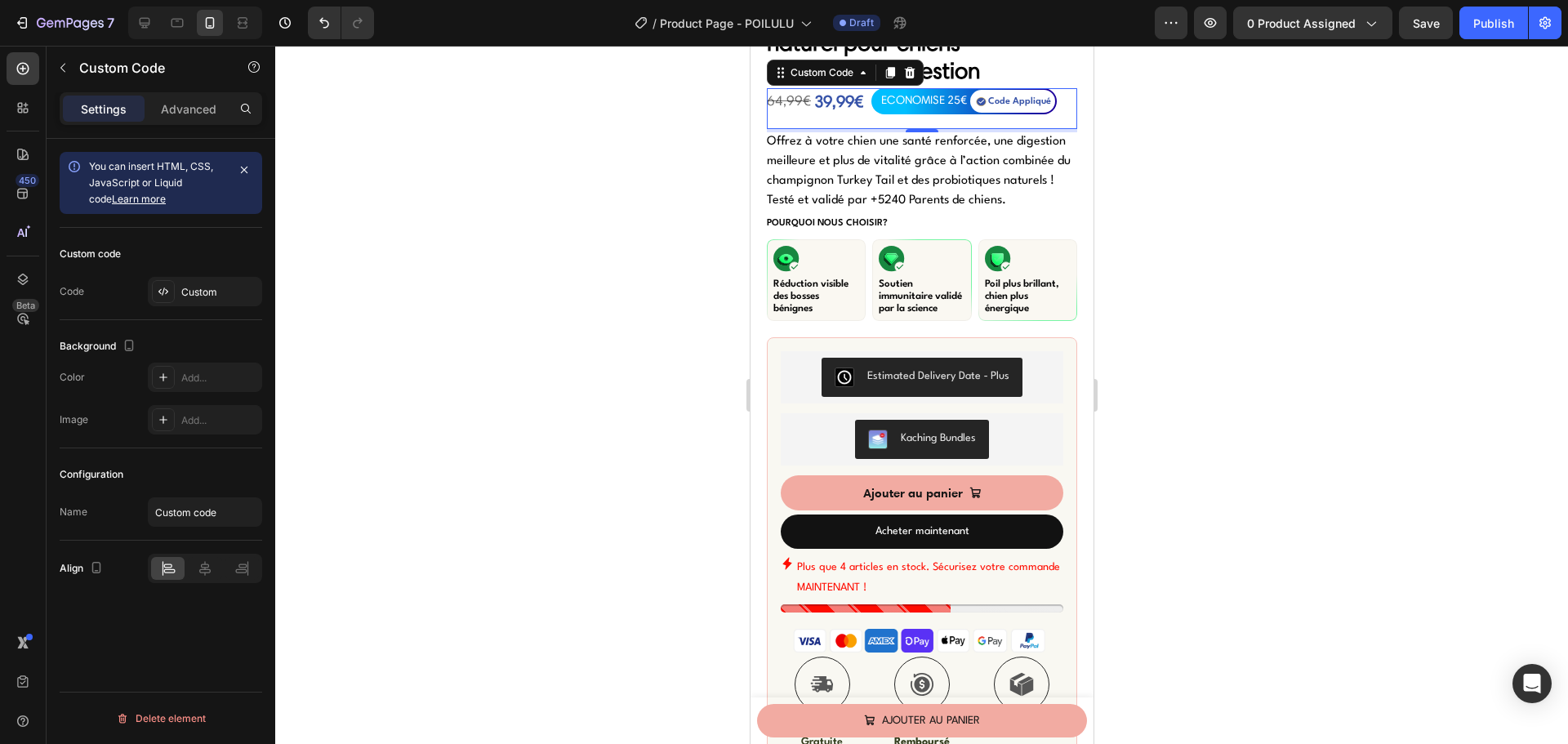
click at [904, 129] on div "64,99€ 39,99€ ECONOMISE 25€ Code Appliqué Custom Code 4" at bounding box center [921, 109] width 311 height 40
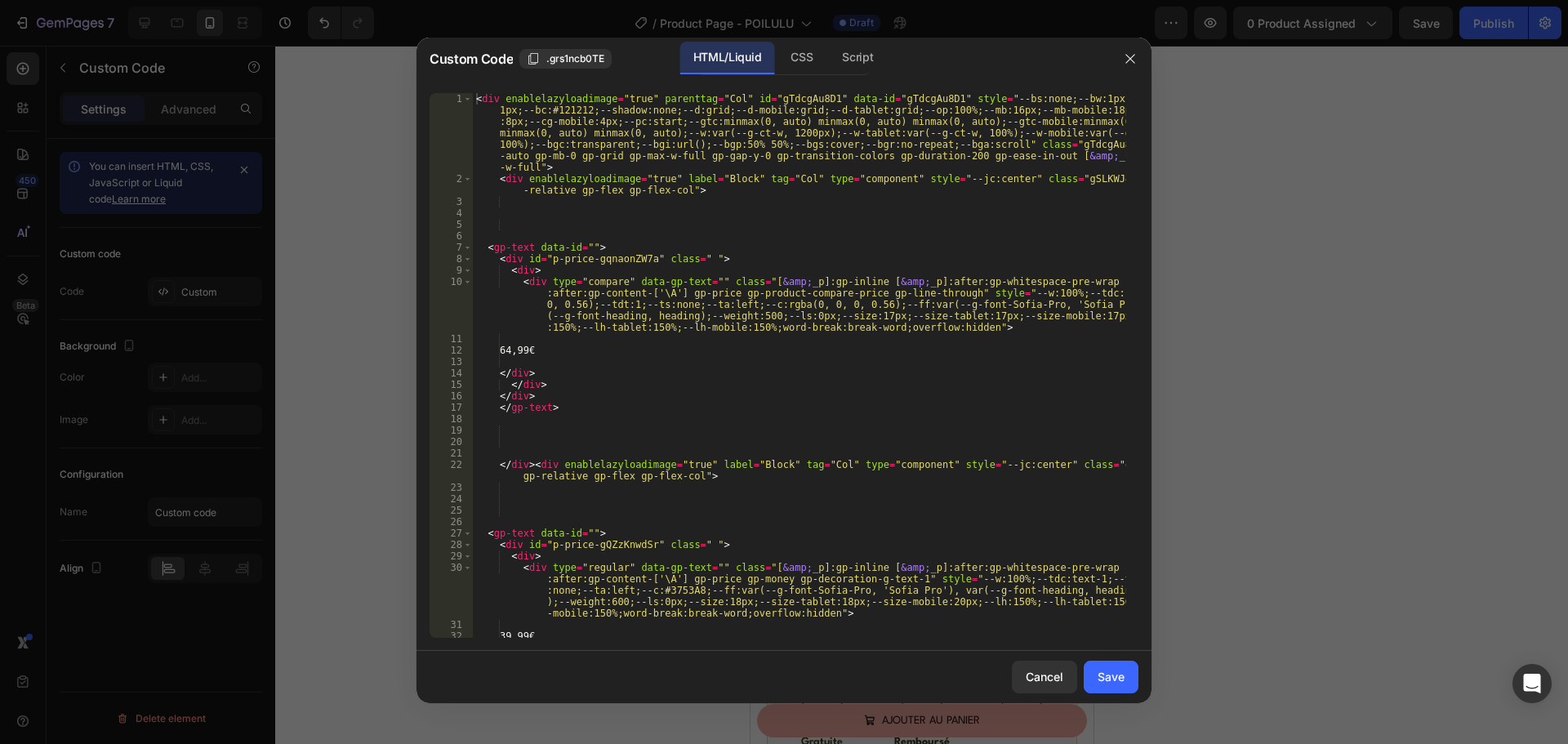
type textarea "<div enablelazyloadimage="true" label="Block" tag="Col" type="component" style=…"
click at [867, 194] on div "< div enablelazyloadimage = "true" parenttag = "Col" id = "gTdcgAu8D1" data-id …" at bounding box center [798, 411] width 653 height 636
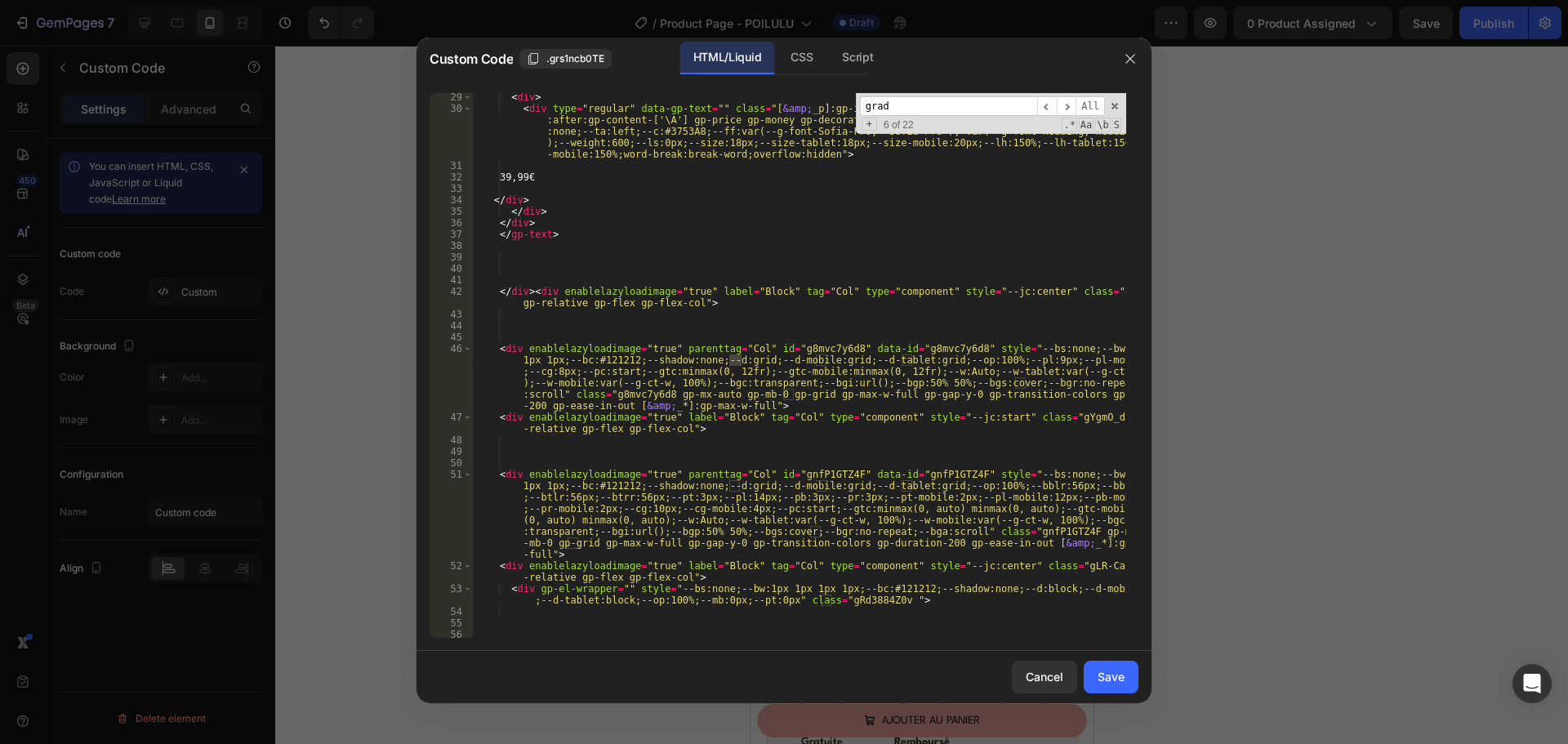
scroll to position [1559, 0]
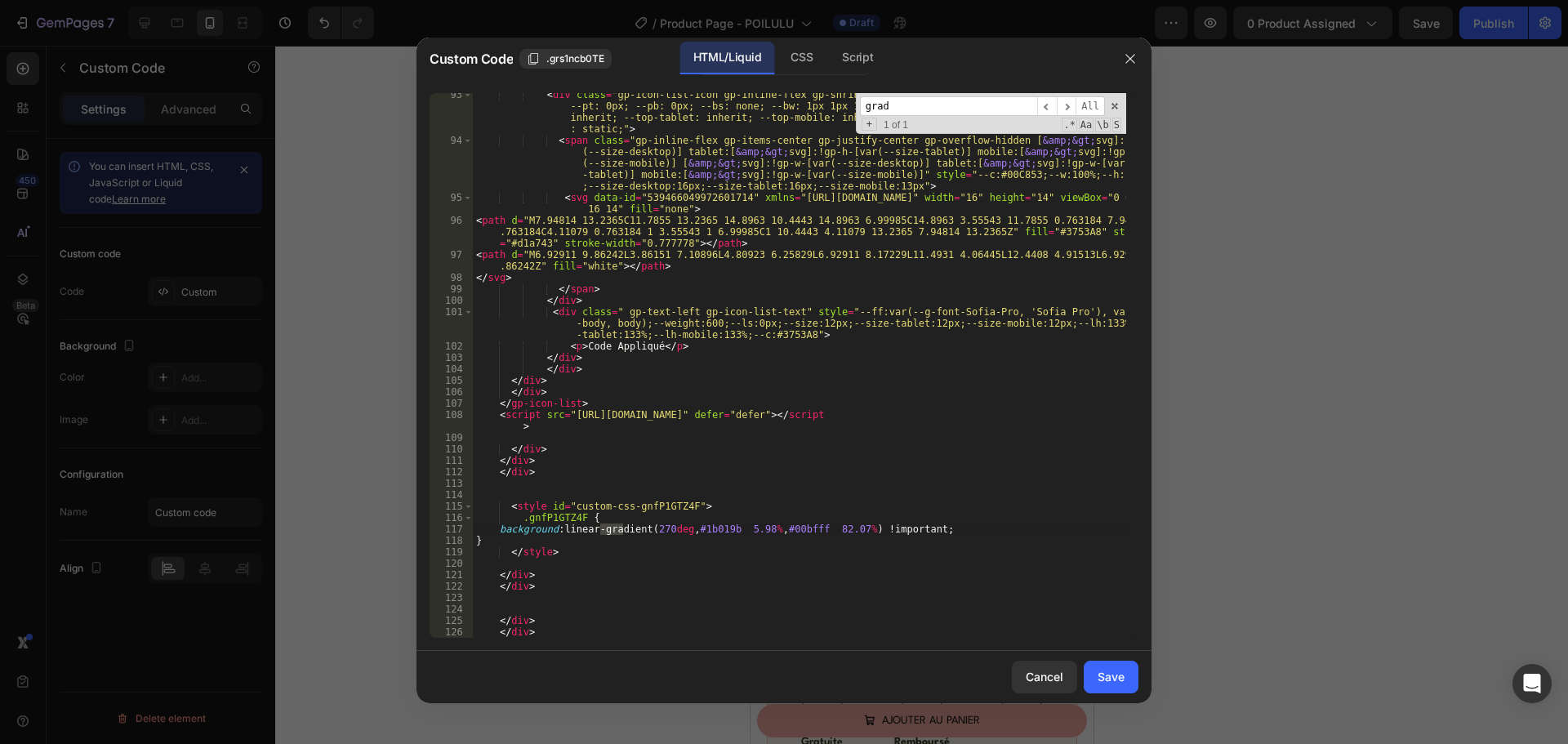
type input "grad"
click at [707, 526] on div "< div class = "gp-icon-list-icon gp-inline-flex gp-shrink-0 gp-overflow-hidden"…" at bounding box center [798, 391] width 653 height 603
paste textarea "000080"
type textarea "background: linear-gradient(270deg, #000080 5.98%, #00bfff 82.07%) !important;"
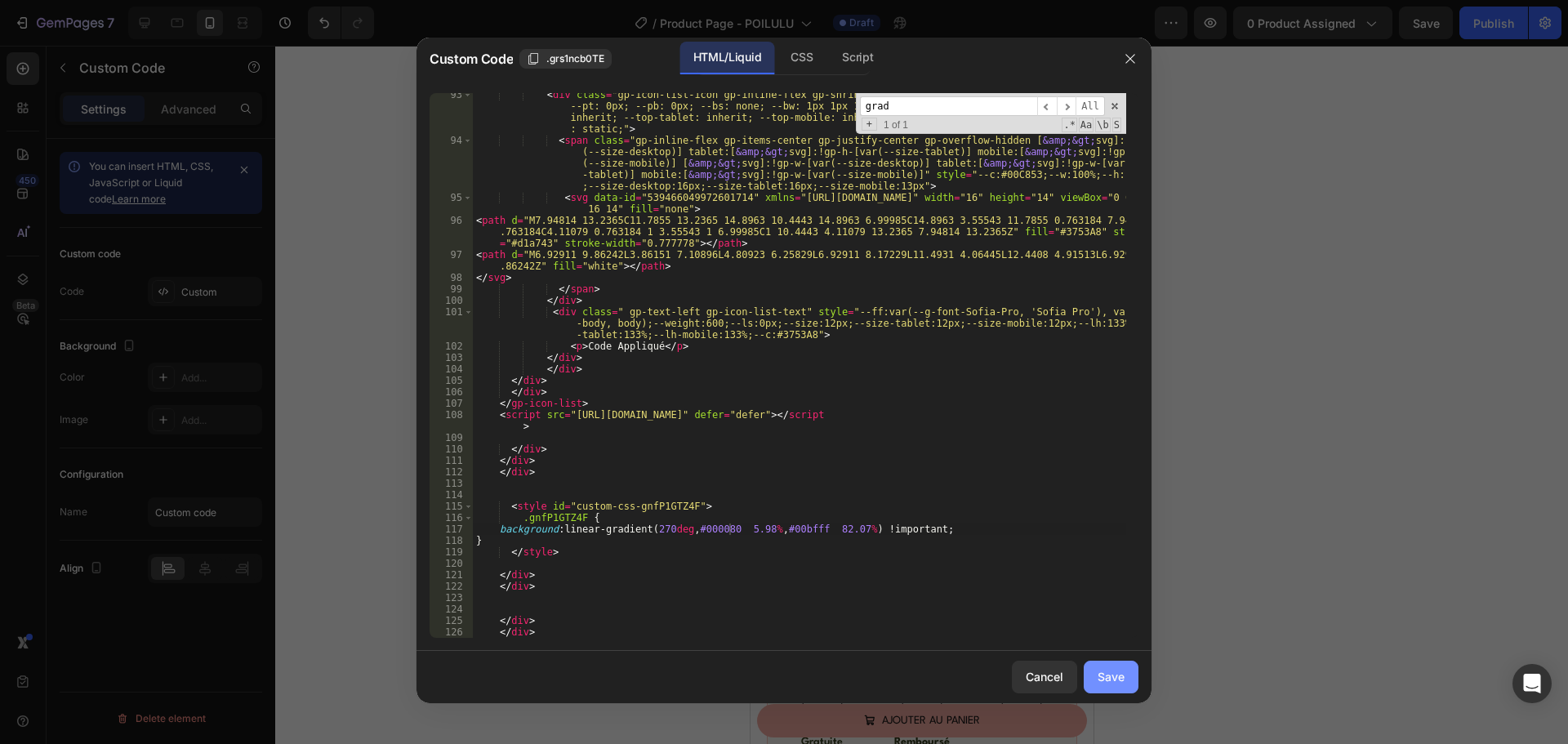
click at [1109, 677] on div "Save" at bounding box center [1111, 677] width 27 height 17
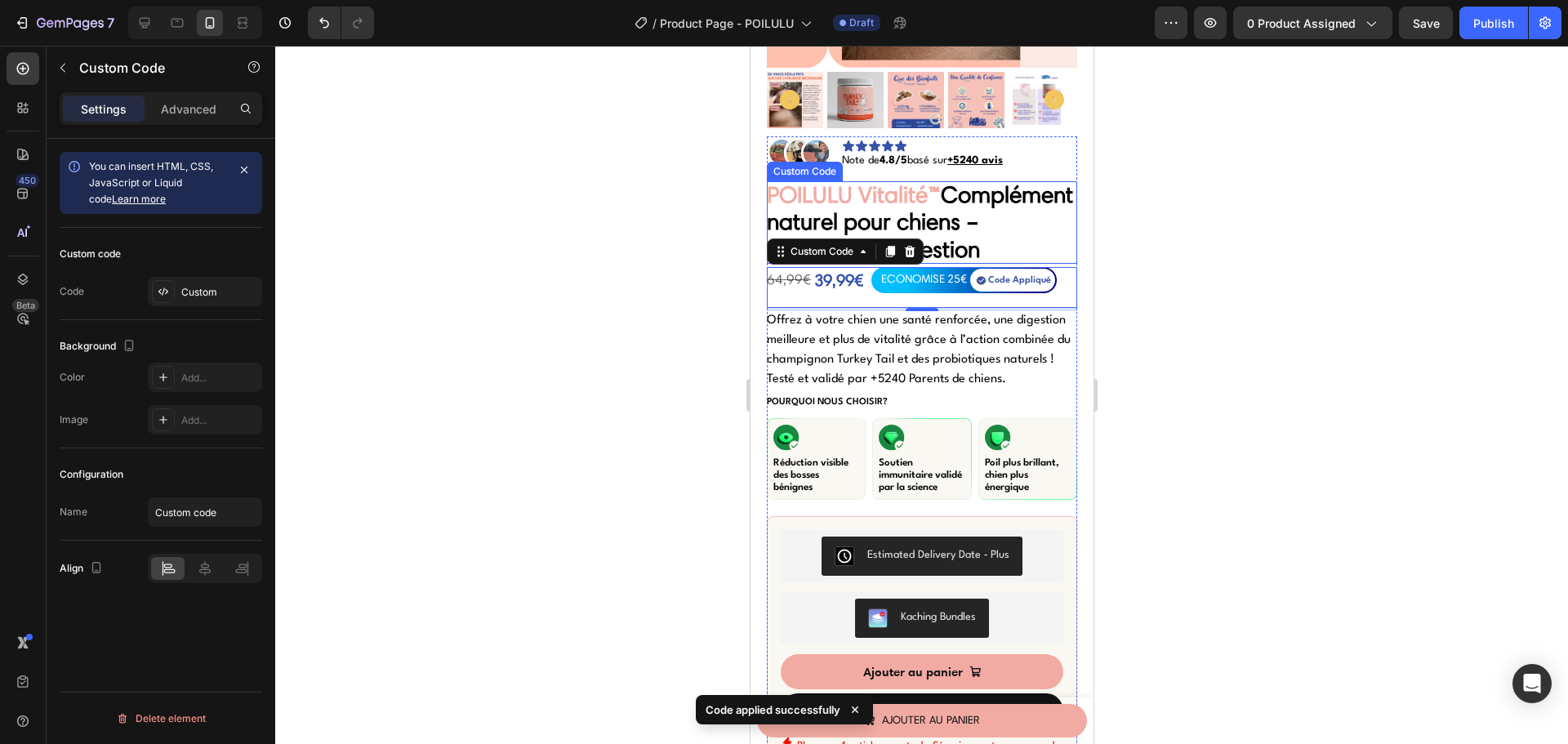
scroll to position [219, 0]
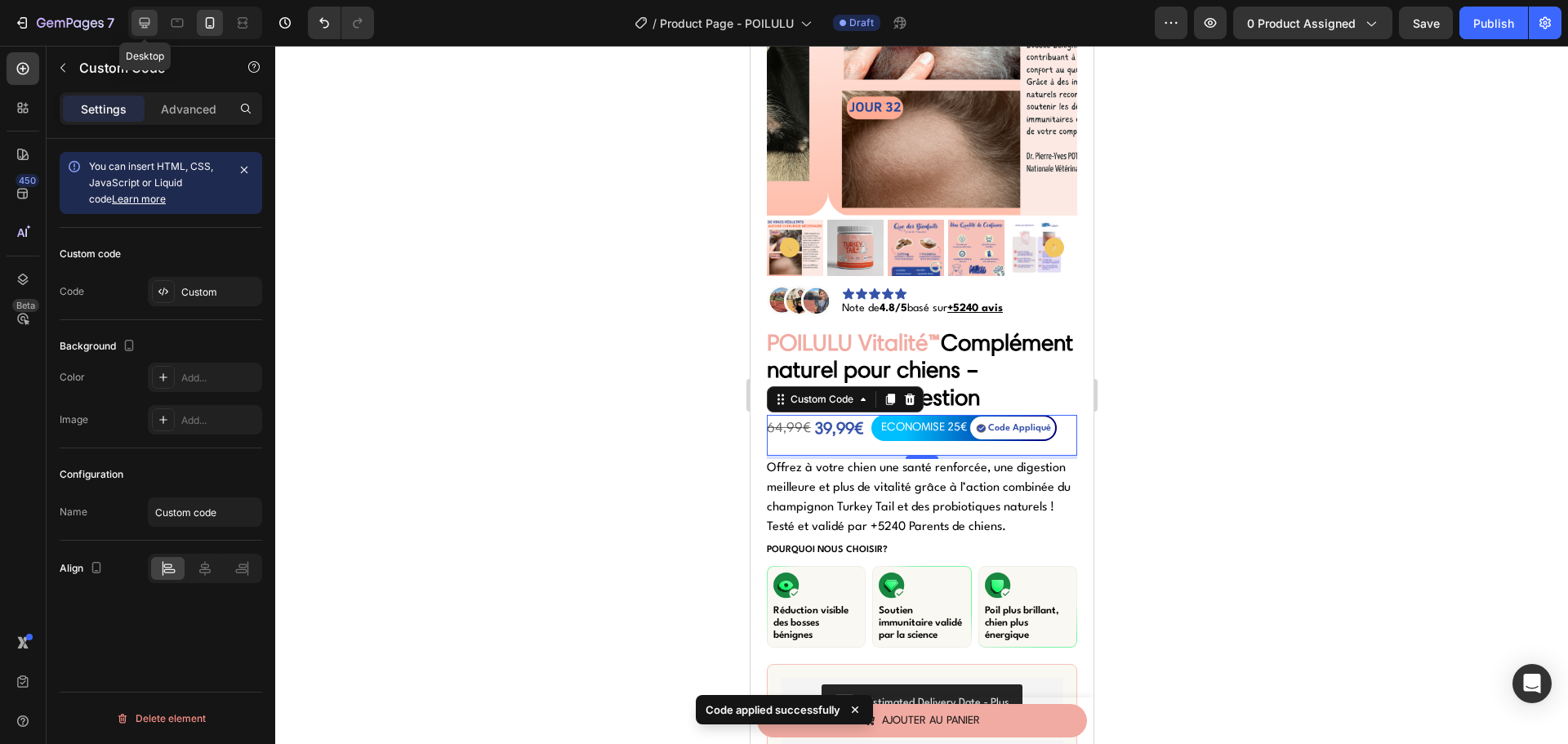
click at [154, 19] on div at bounding box center [144, 22] width 26 height 26
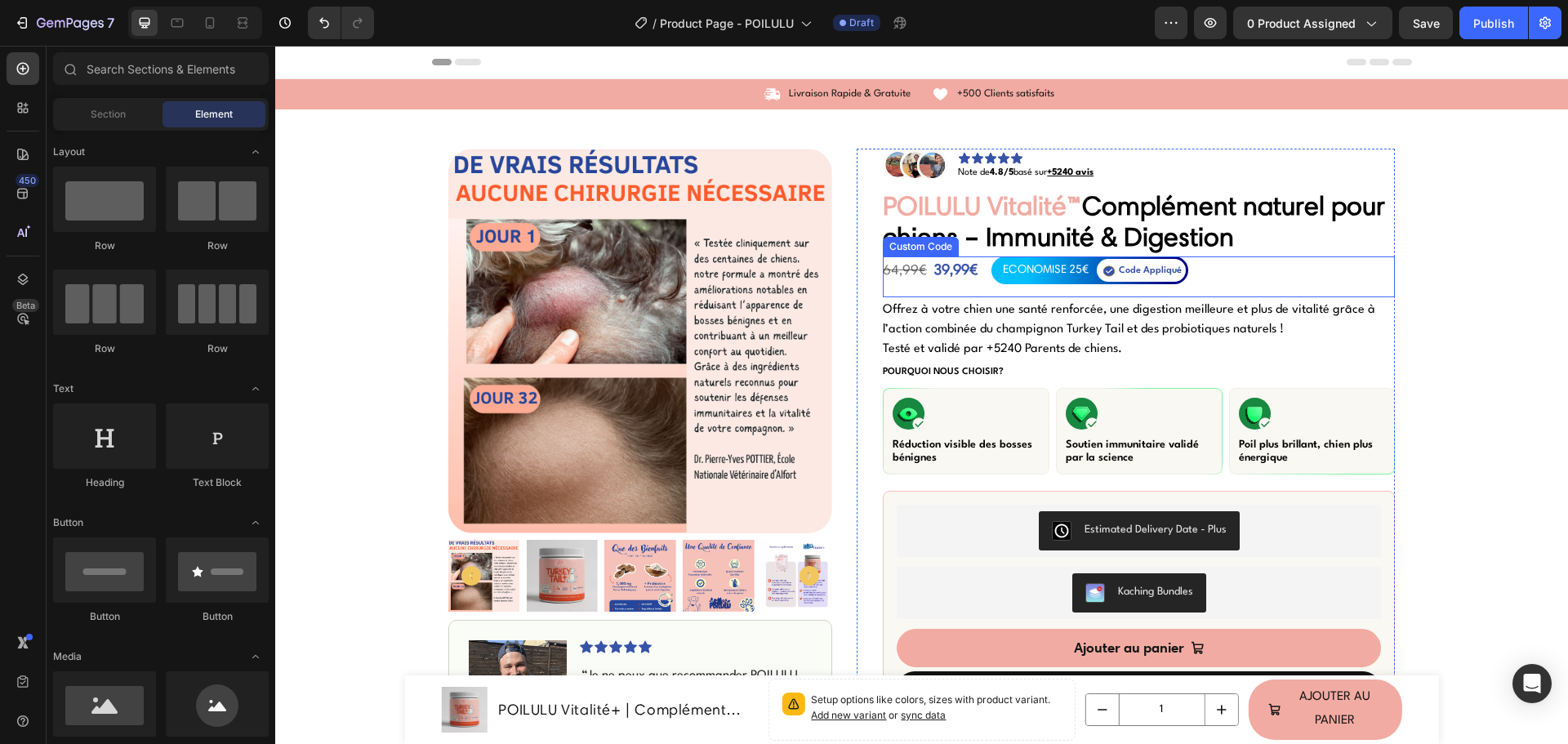
click at [1065, 272] on div "ECONOMISE 25€" at bounding box center [1045, 269] width 86 height 19
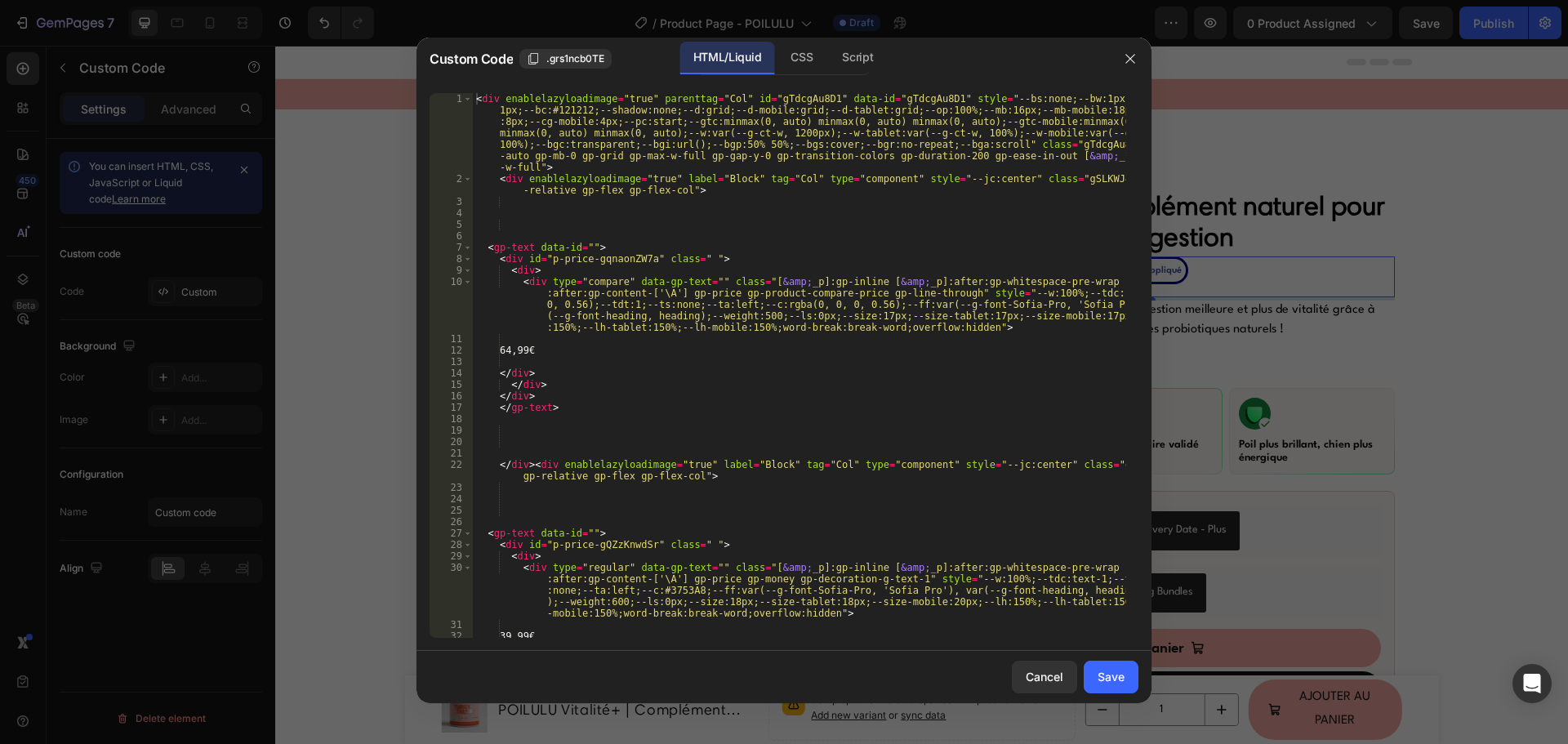
type textarea "</div>"
click at [678, 398] on div "< div enablelazyloadimage = "true" parenttag = "Col" id = "gTdcgAu8D1" data-id …" at bounding box center [798, 411] width 653 height 636
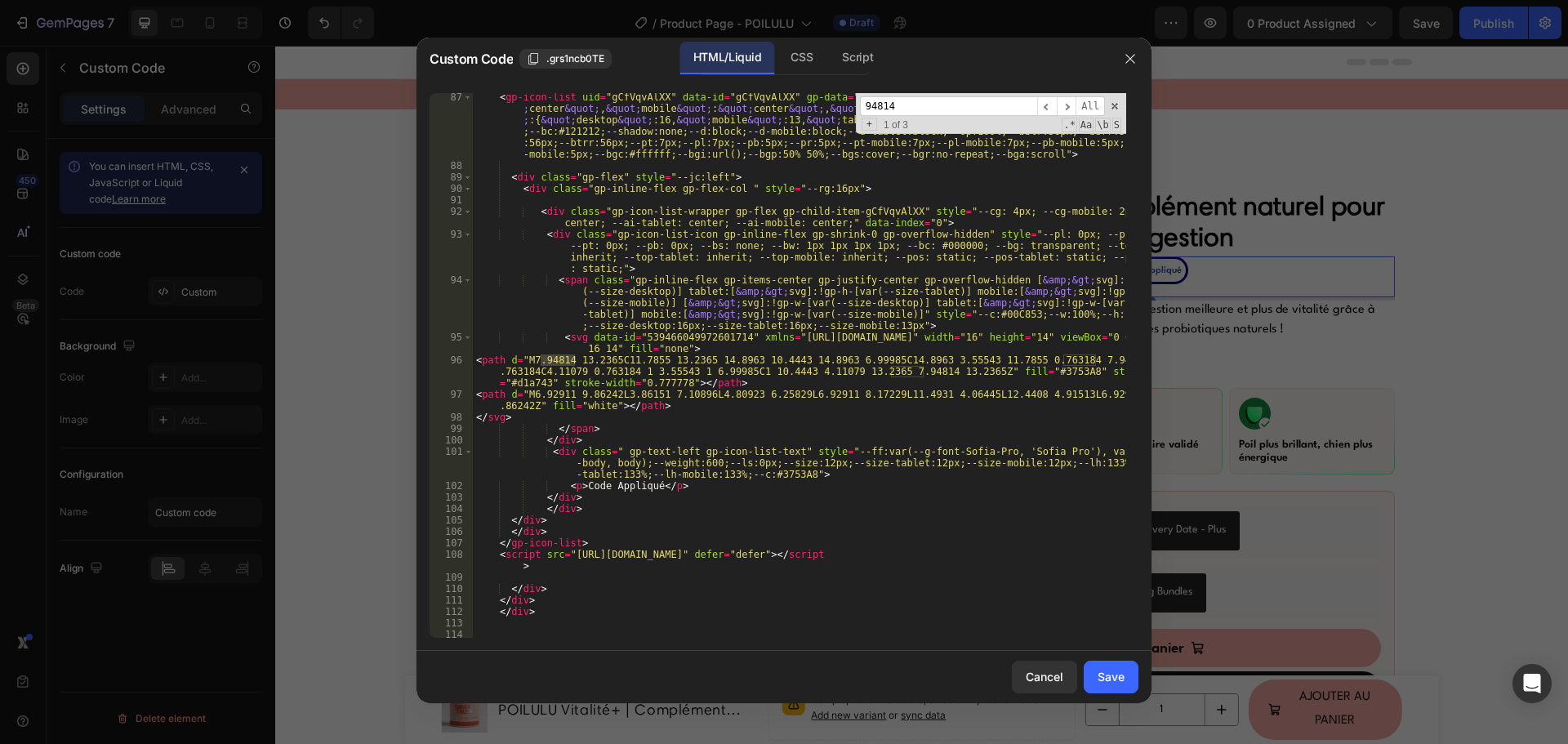
scroll to position [1421, 0]
click at [1066, 111] on span "​" at bounding box center [1066, 106] width 19 height 20
click at [1046, 104] on span "​" at bounding box center [1047, 106] width 19 height 20
click at [1061, 106] on span "​" at bounding box center [1066, 106] width 19 height 20
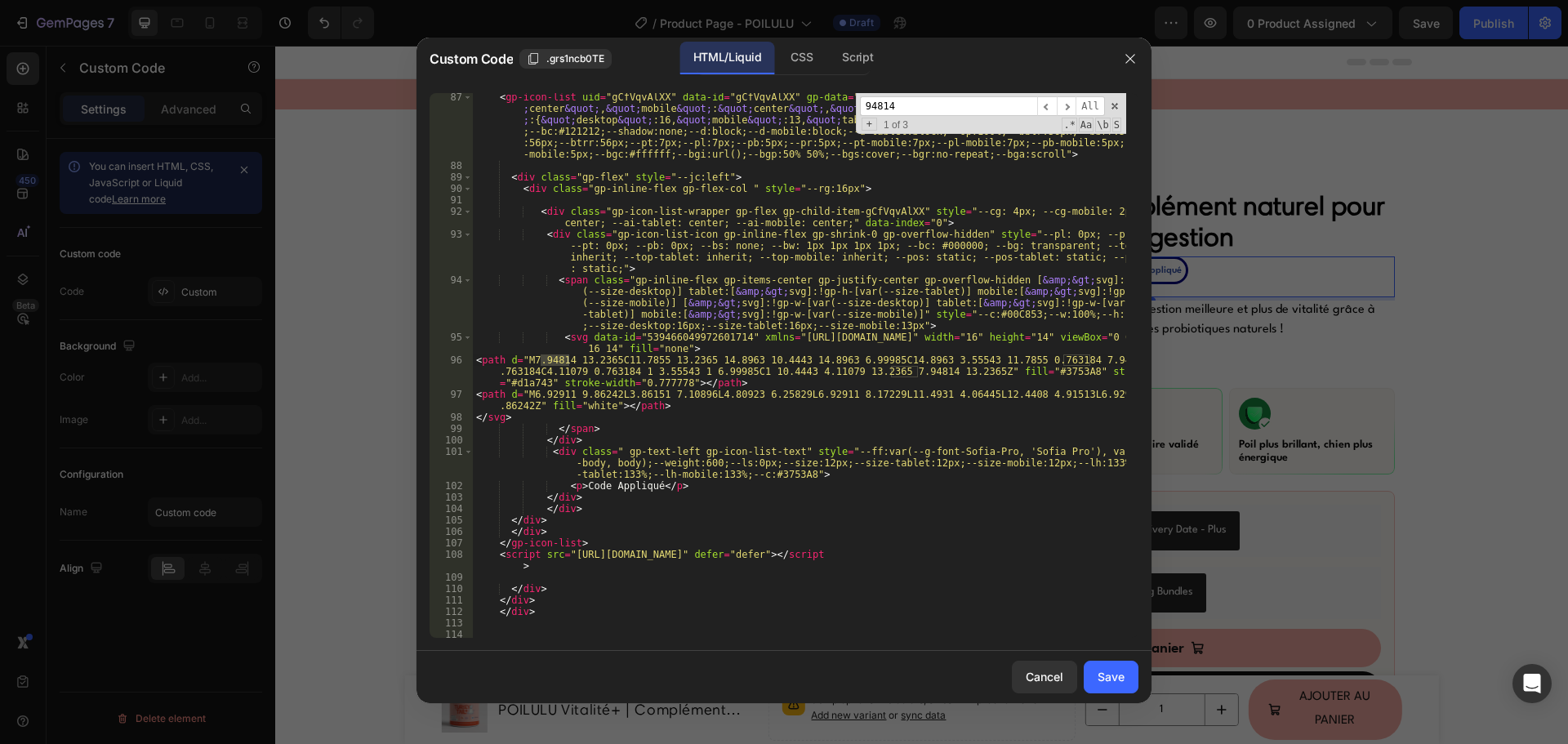
click at [922, 111] on input "94814" at bounding box center [948, 106] width 177 height 20
type input "stroke"
click at [1073, 106] on span "​" at bounding box center [1066, 106] width 19 height 20
click at [1047, 101] on span "​" at bounding box center [1047, 106] width 19 height 20
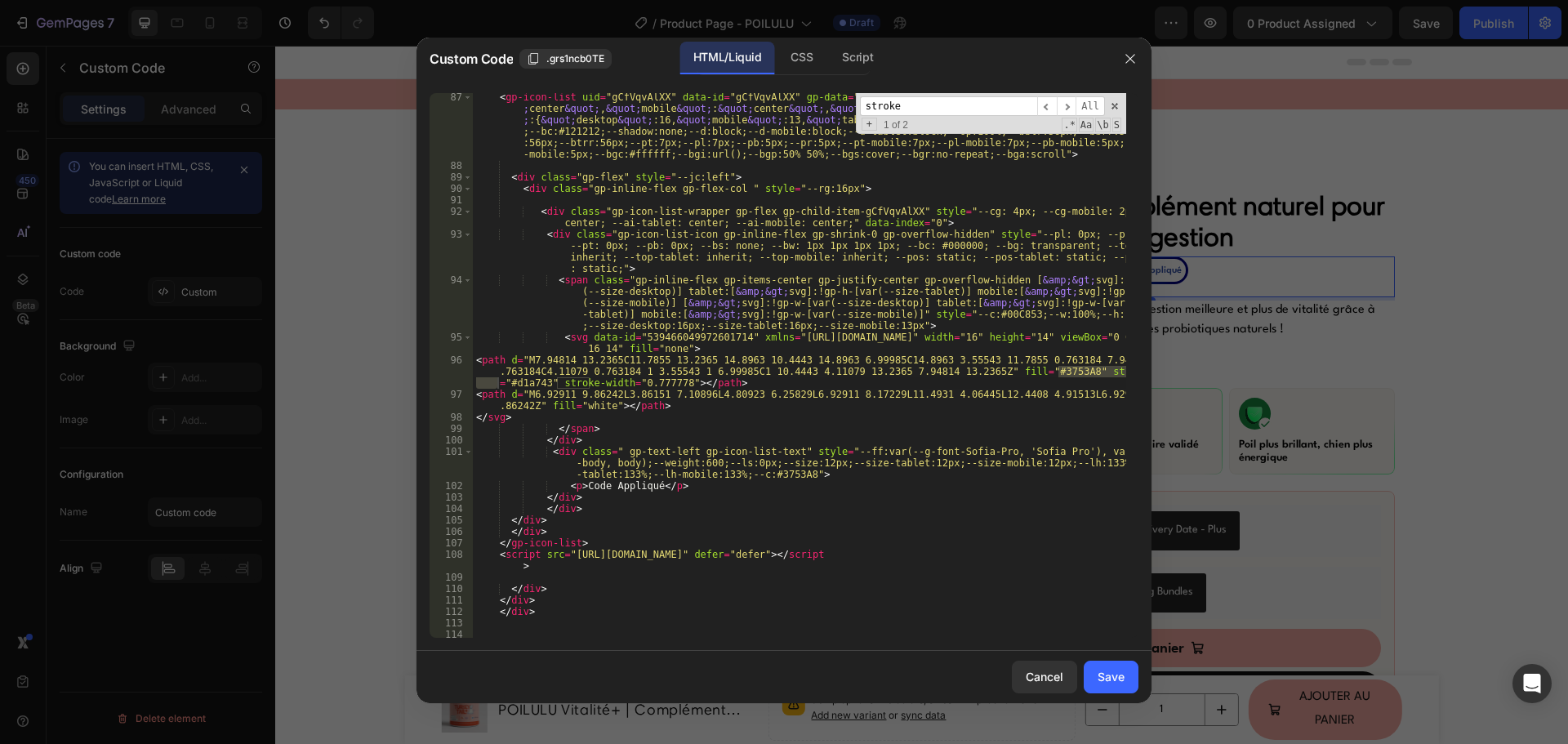
click at [538, 378] on div "< gp-icon-list uid = "gCfVqvAlXX" data-id = "gCfVqvAlXX" gp-data = "{ &quot; po…" at bounding box center [798, 403] width 653 height 625
paste textarea "000080"
type textarea "<path d="M7.94814 13.2365C11.7855 13.2365 14.8963 10.4443 14.8963 6.99985C14.89…"
click at [1119, 684] on div "Save" at bounding box center [1111, 677] width 27 height 17
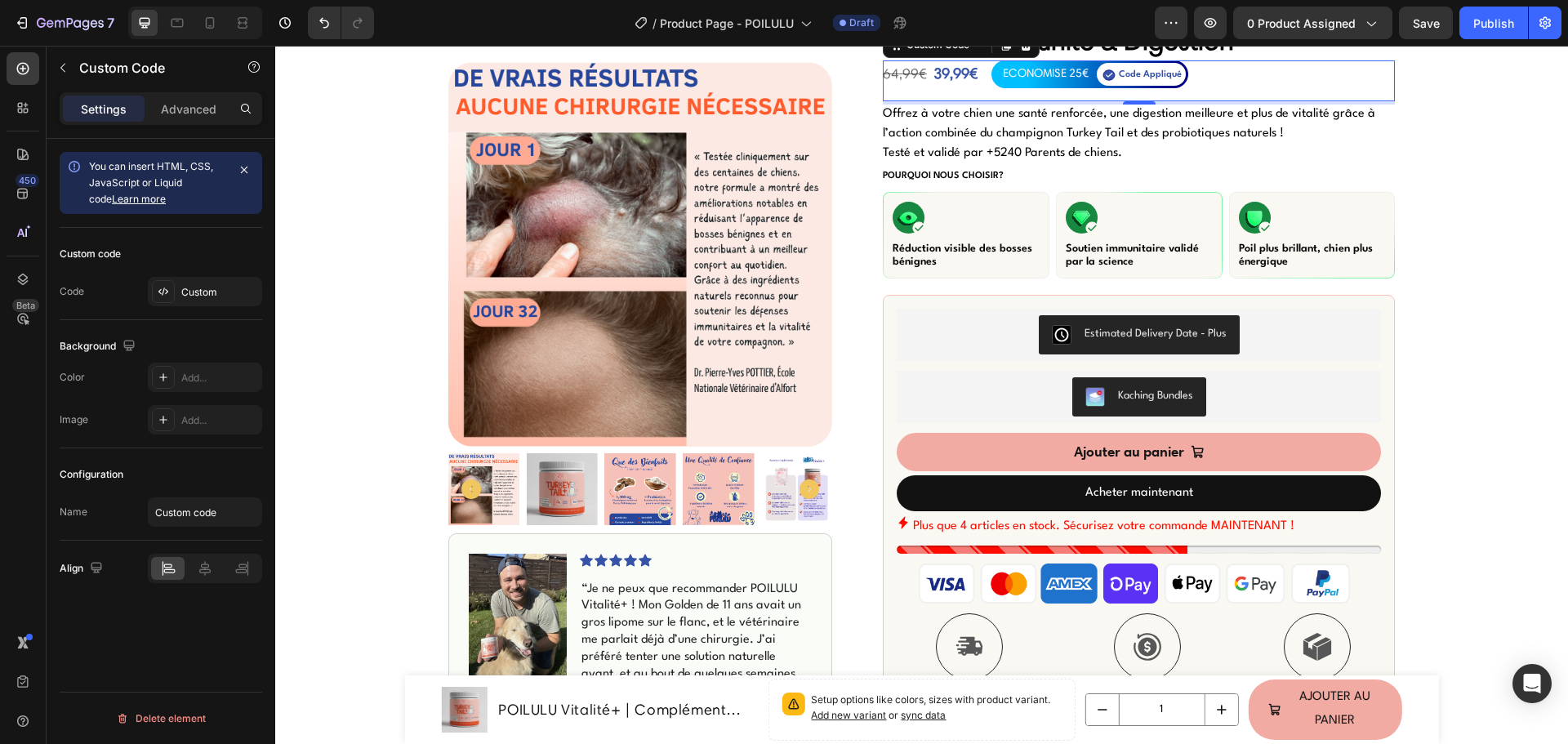
scroll to position [164, 0]
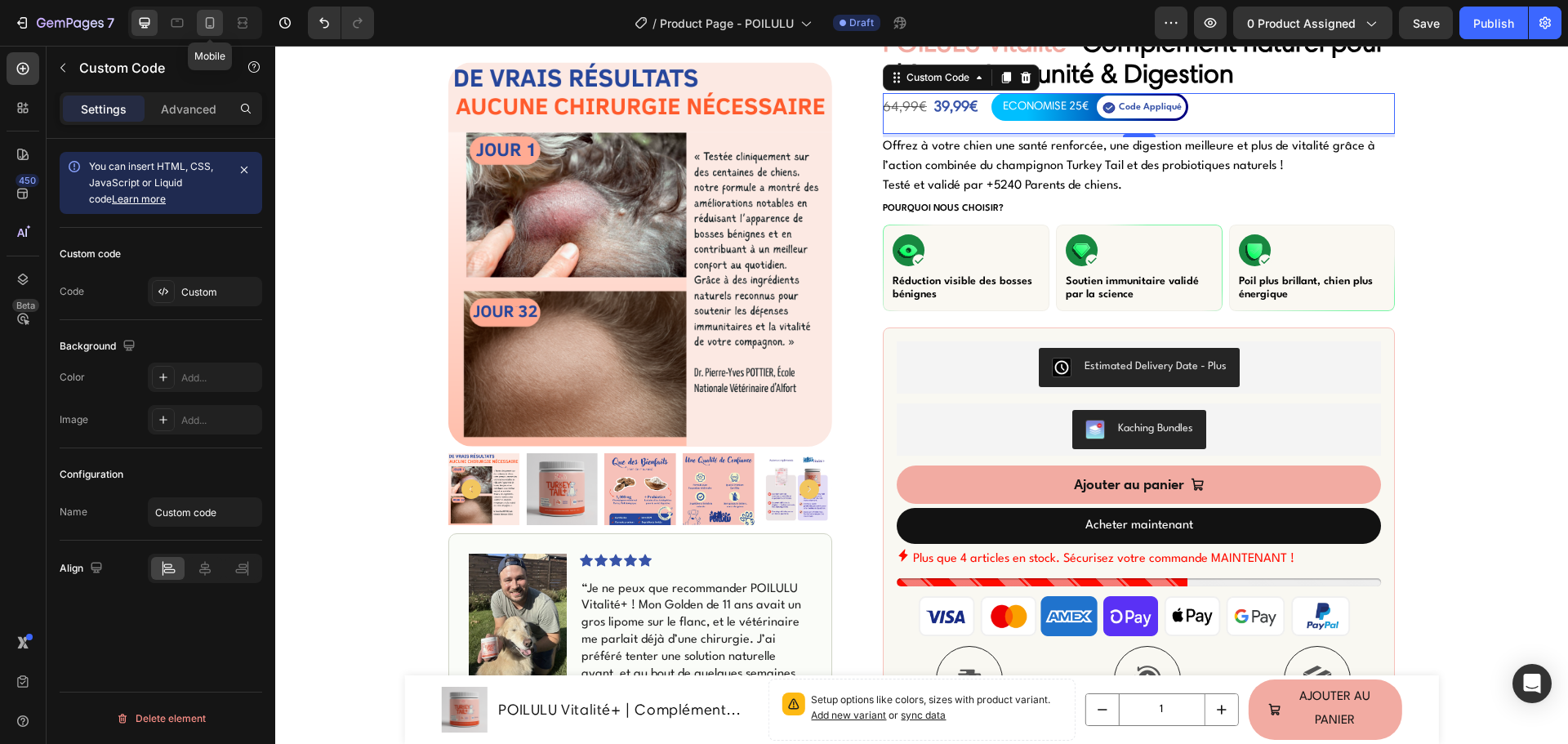
click at [203, 23] on icon at bounding box center [210, 22] width 16 height 16
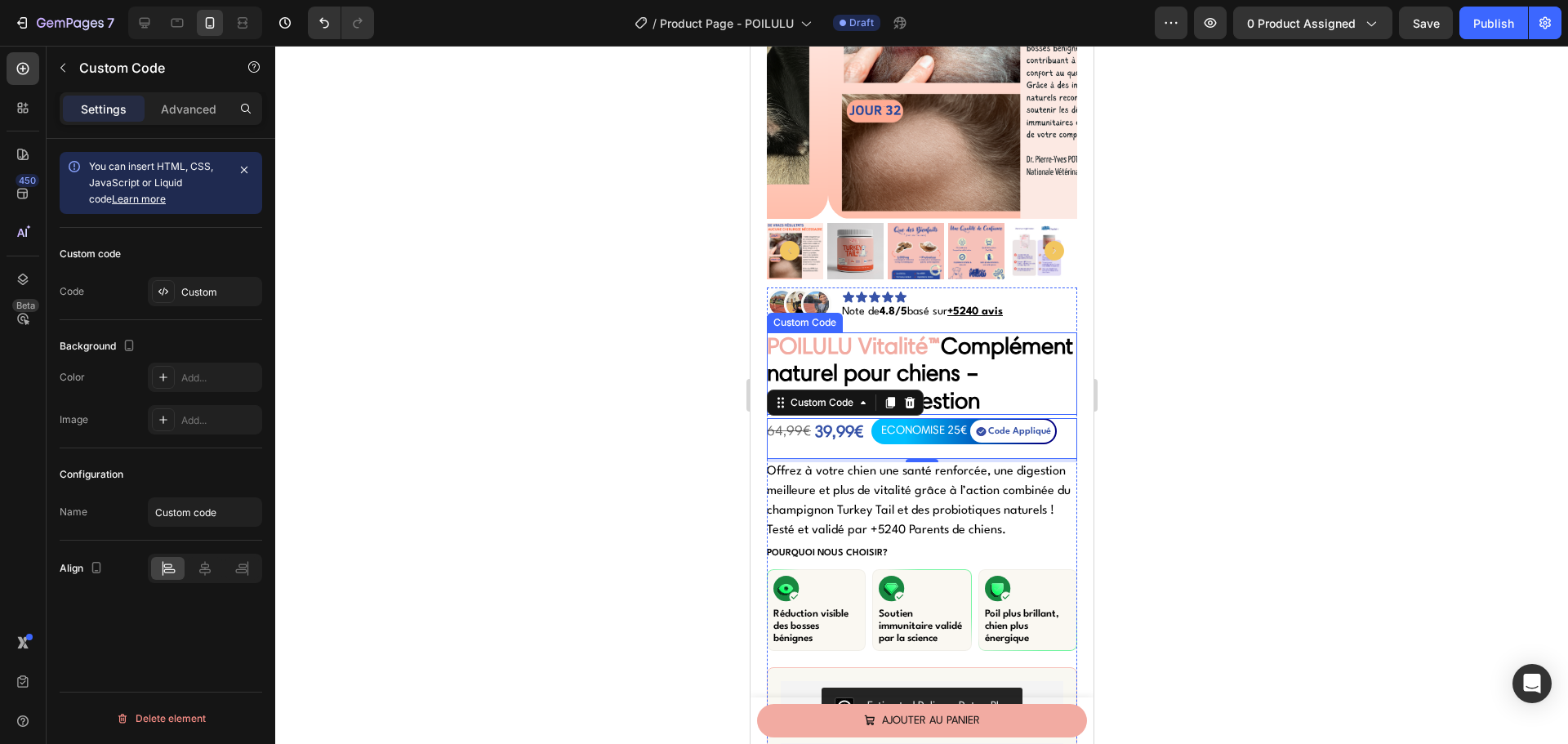
scroll to position [245, 0]
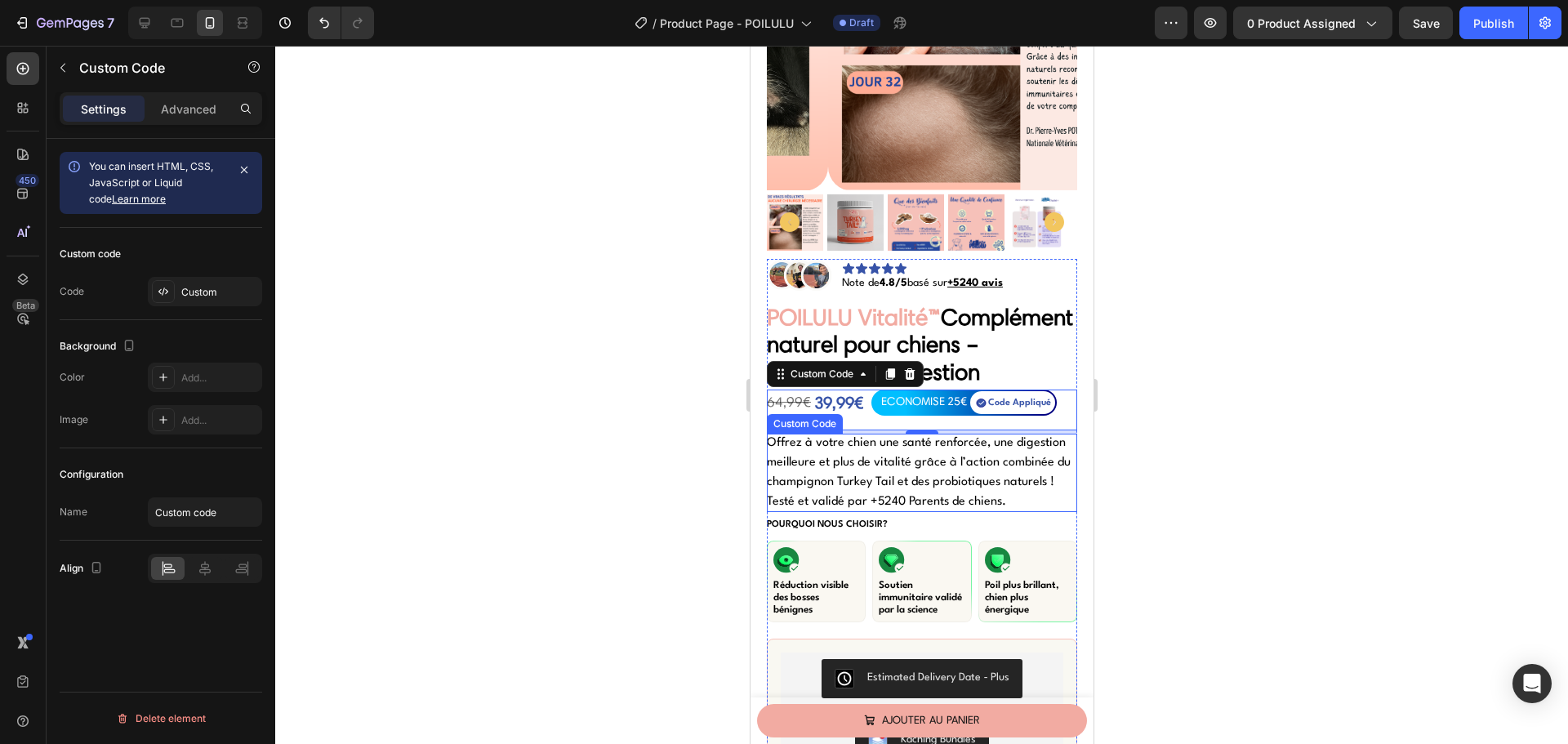
click at [712, 502] on div at bounding box center [922, 396] width 1293 height 699
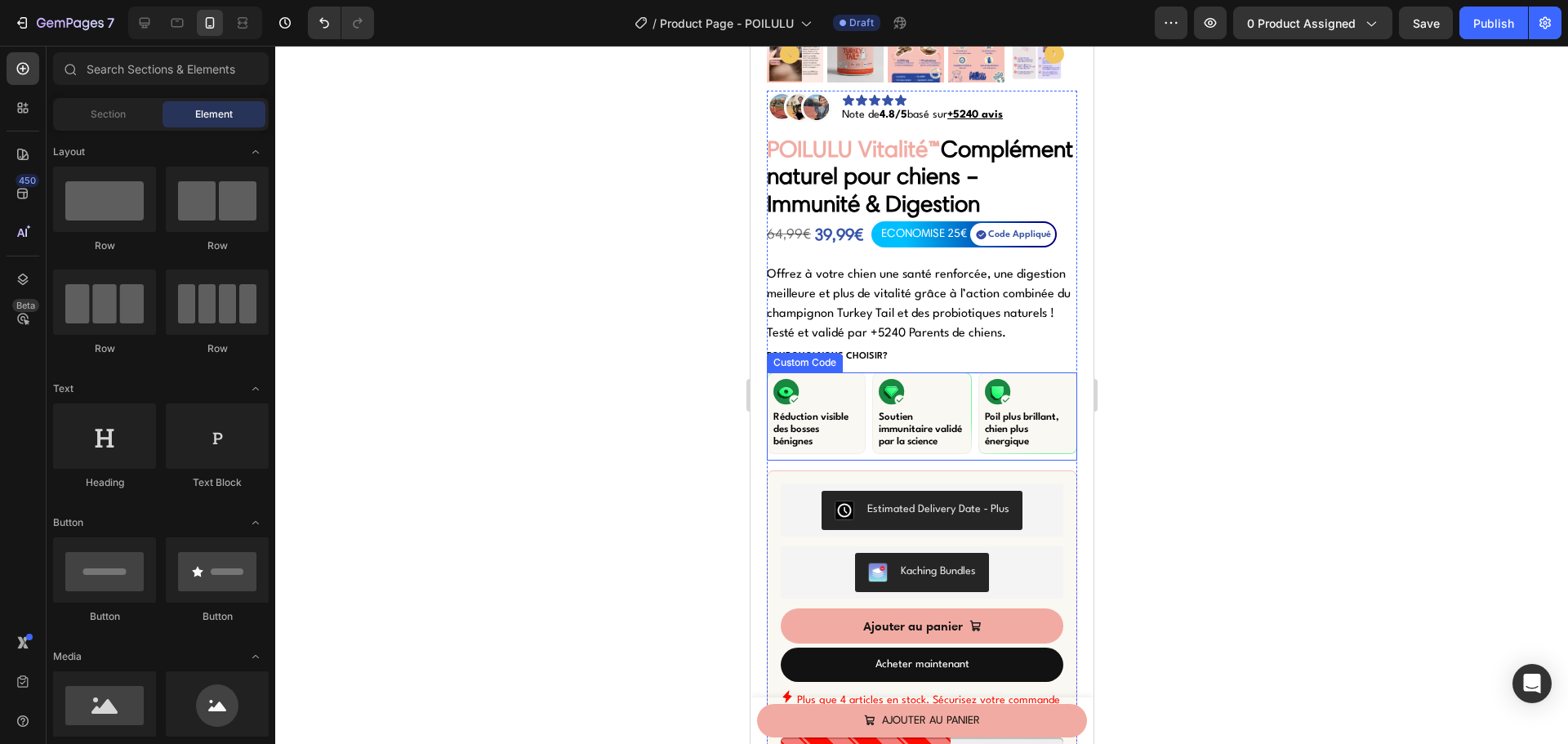
scroll to position [490, 0]
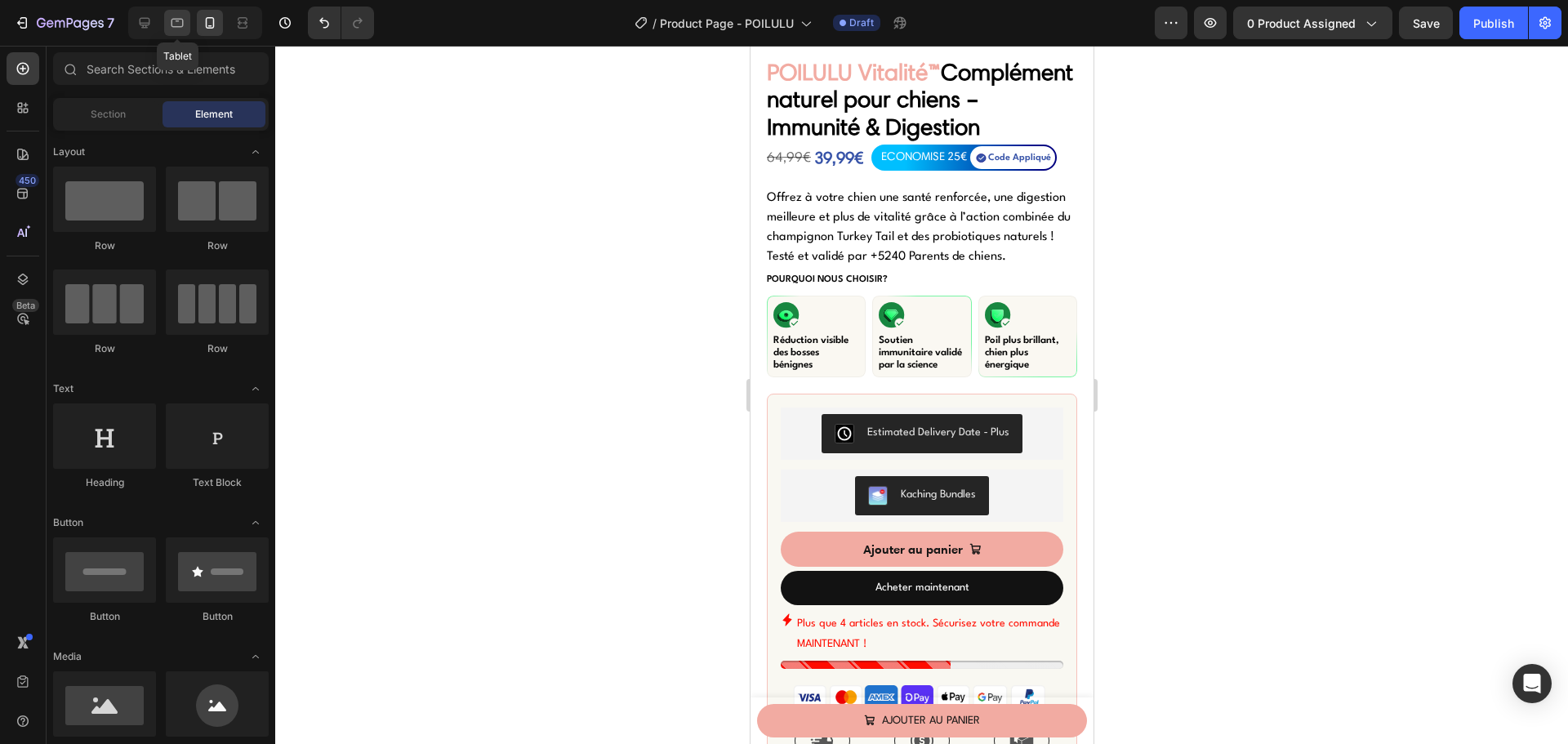
click at [175, 17] on icon at bounding box center [177, 22] width 16 height 16
click at [137, 22] on icon at bounding box center [144, 22] width 16 height 16
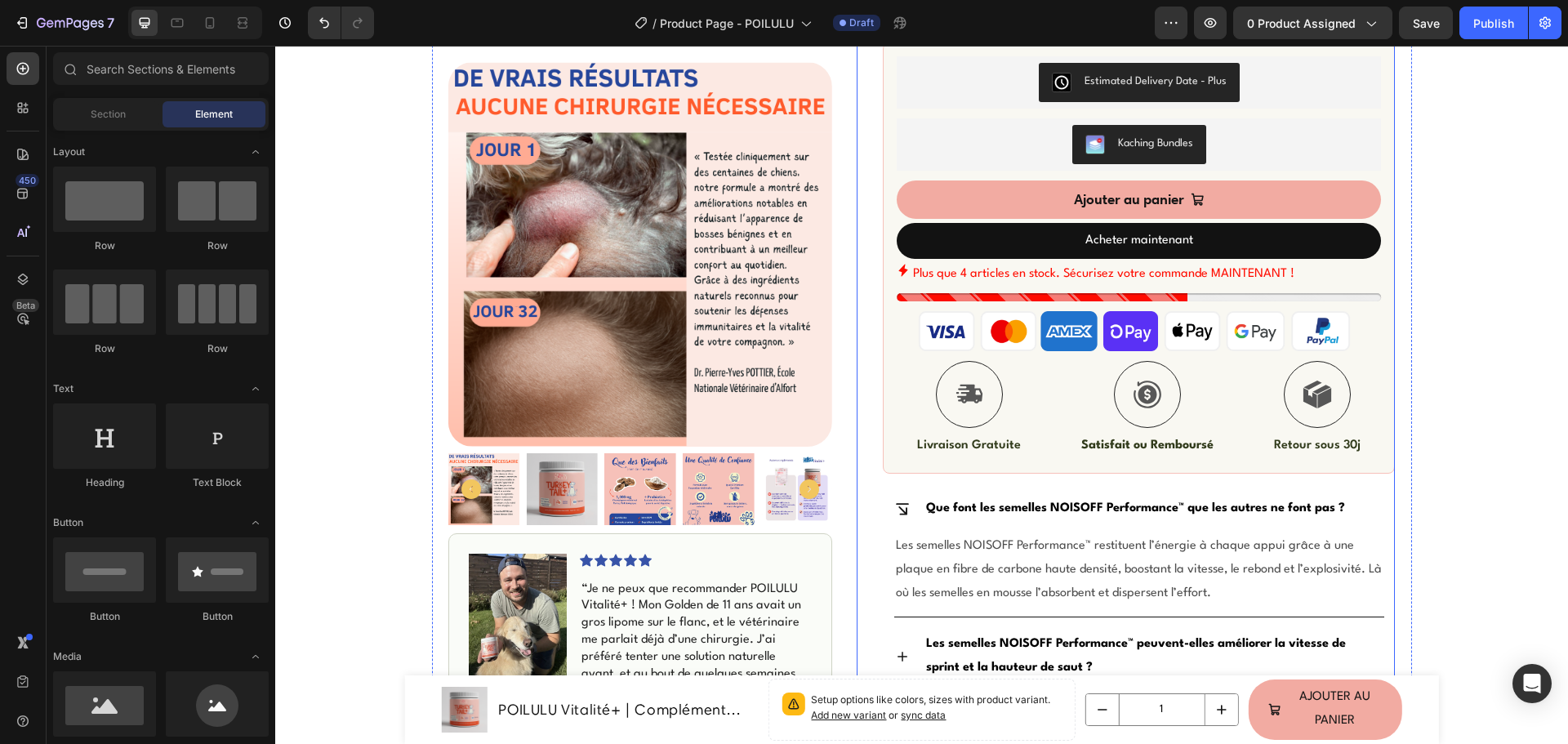
scroll to position [530, 0]
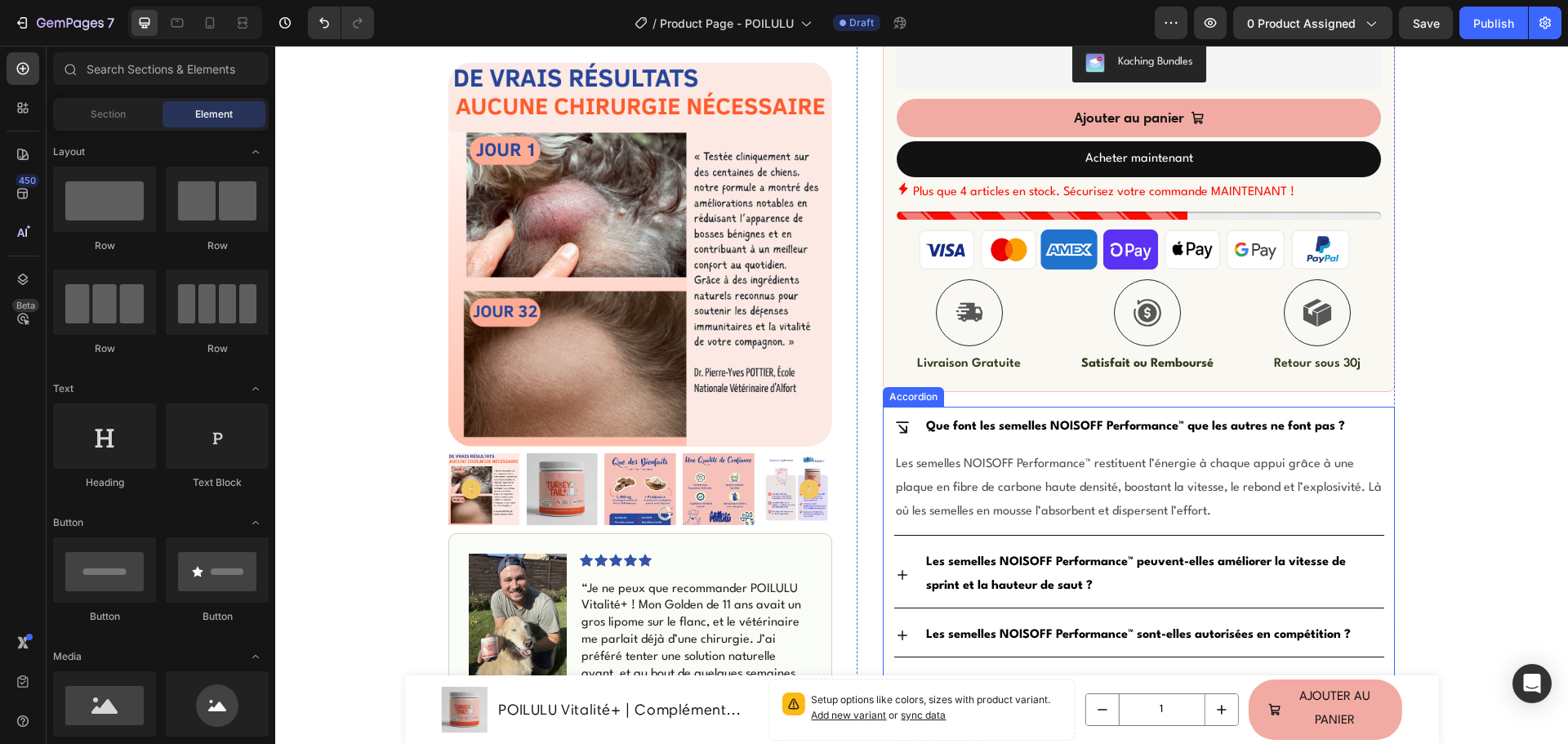
click at [1001, 424] on strong "Que font les semelles NOISOFF Performance™ que les autres ne font pas ?" at bounding box center [1134, 426] width 418 height 13
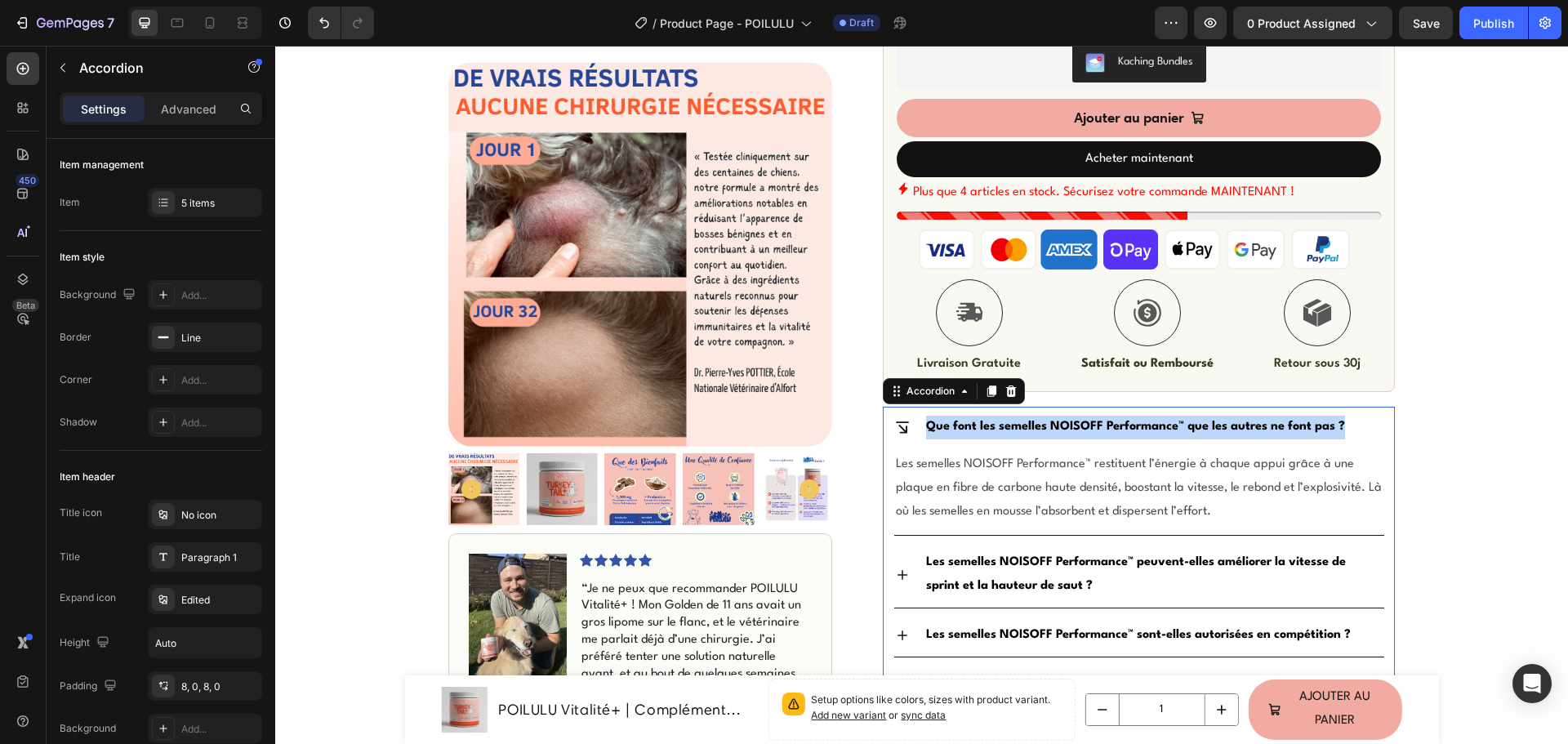
click at [1106, 425] on strong "Que font les semelles NOISOFF Performance™ que les autres ne font pas ?" at bounding box center [1134, 426] width 418 height 13
click at [1106, 424] on strong "Que font les semelles NOISOFF Performance™ que les autres ne font pas ?" at bounding box center [1134, 426] width 418 height 13
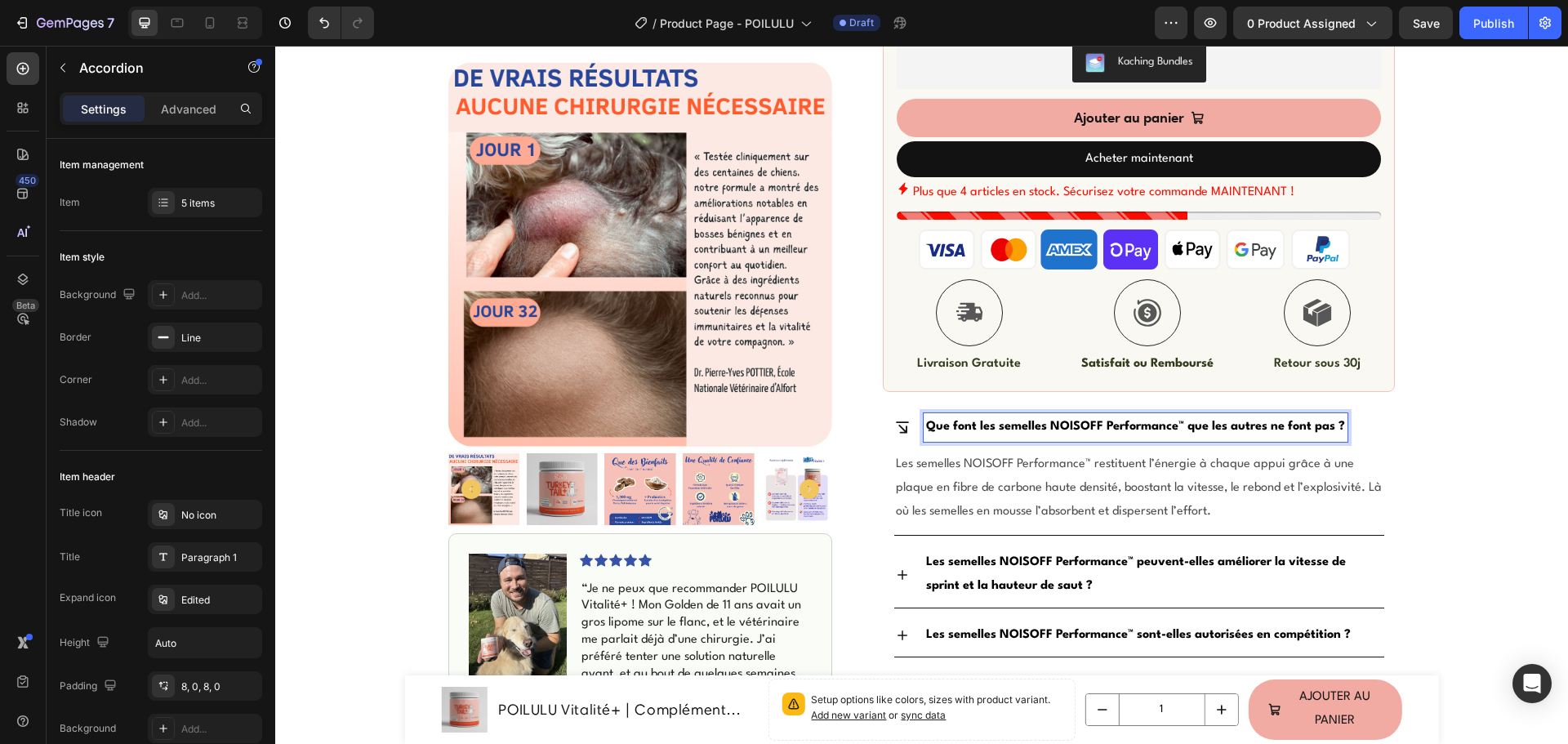
click at [948, 424] on strong "Que font les semelles NOISOFF Performance™ que les autres ne font pas ?" at bounding box center [1134, 426] width 418 height 13
click at [947, 423] on strong "Que font les semelles NOISOFF Performance™ que les autres ne font pas ?" at bounding box center [1134, 426] width 418 height 13
click at [984, 429] on strong "Que font les semelles NOISOFF Performance™ que les autres ne font pas ?" at bounding box center [1134, 426] width 418 height 13
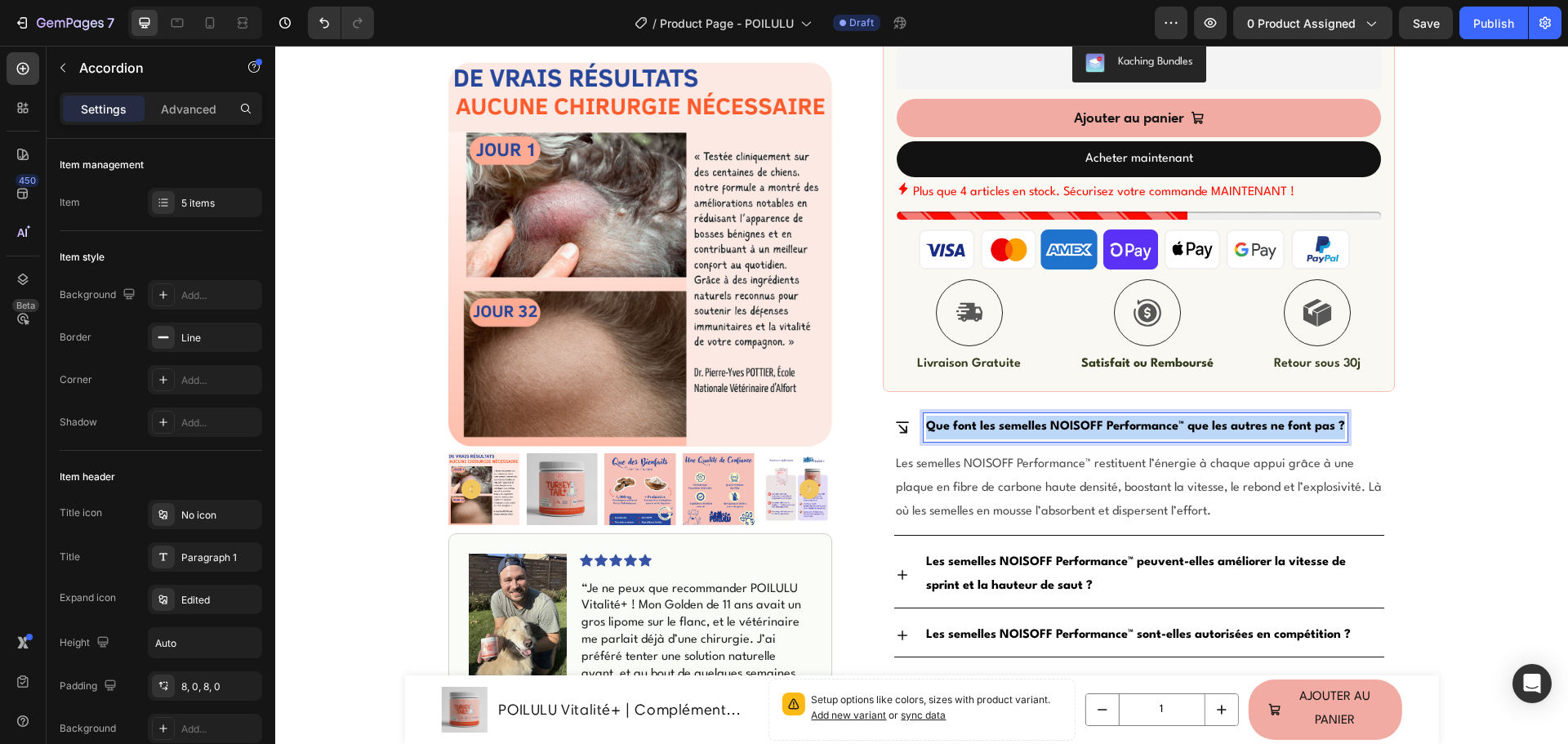
click at [984, 429] on strong "Que font les semelles NOISOFF Performance™ que les autres ne font pas ?" at bounding box center [1134, 426] width 418 height 13
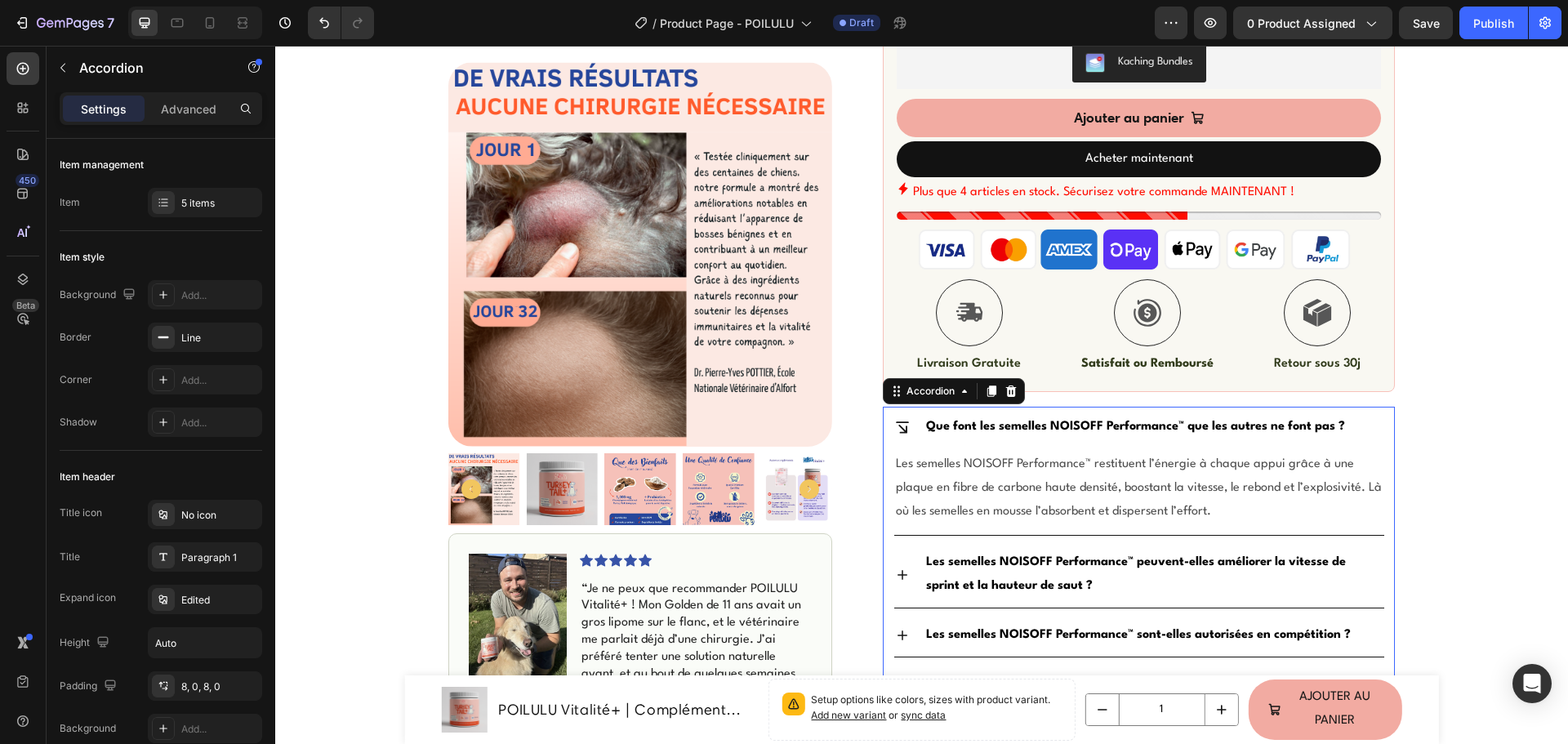
click at [952, 430] on strong "Que font les semelles NOISOFF Performance™ que les autres ne font pas ?" at bounding box center [1134, 426] width 418 height 13
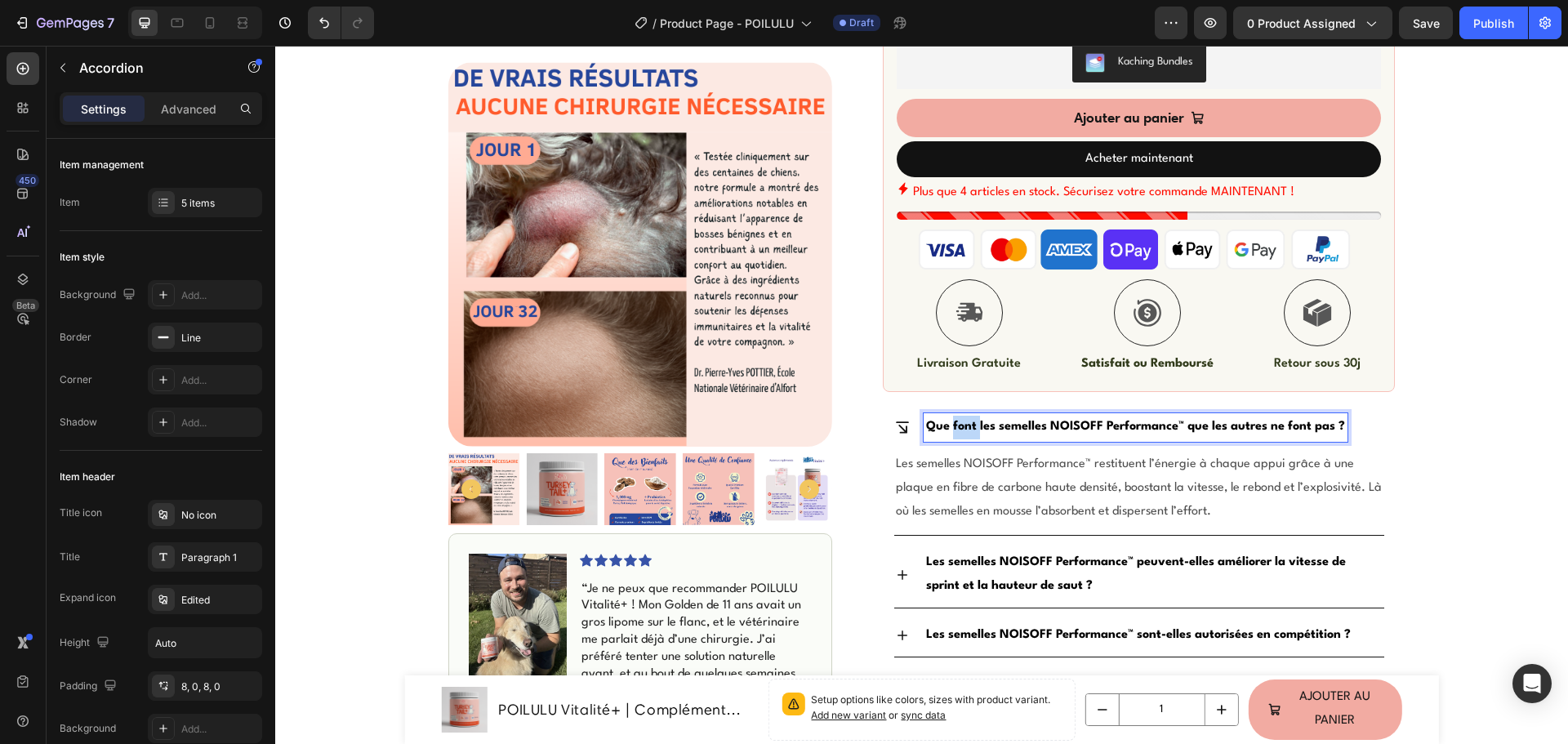
click at [952, 430] on strong "Que font les semelles NOISOFF Performance™ que les autres ne font pas ?" at bounding box center [1134, 426] width 418 height 13
click at [985, 426] on strong "Au bout de combien de temps puis-je espérer voir des résultats ?" at bounding box center [1109, 426] width 368 height 13
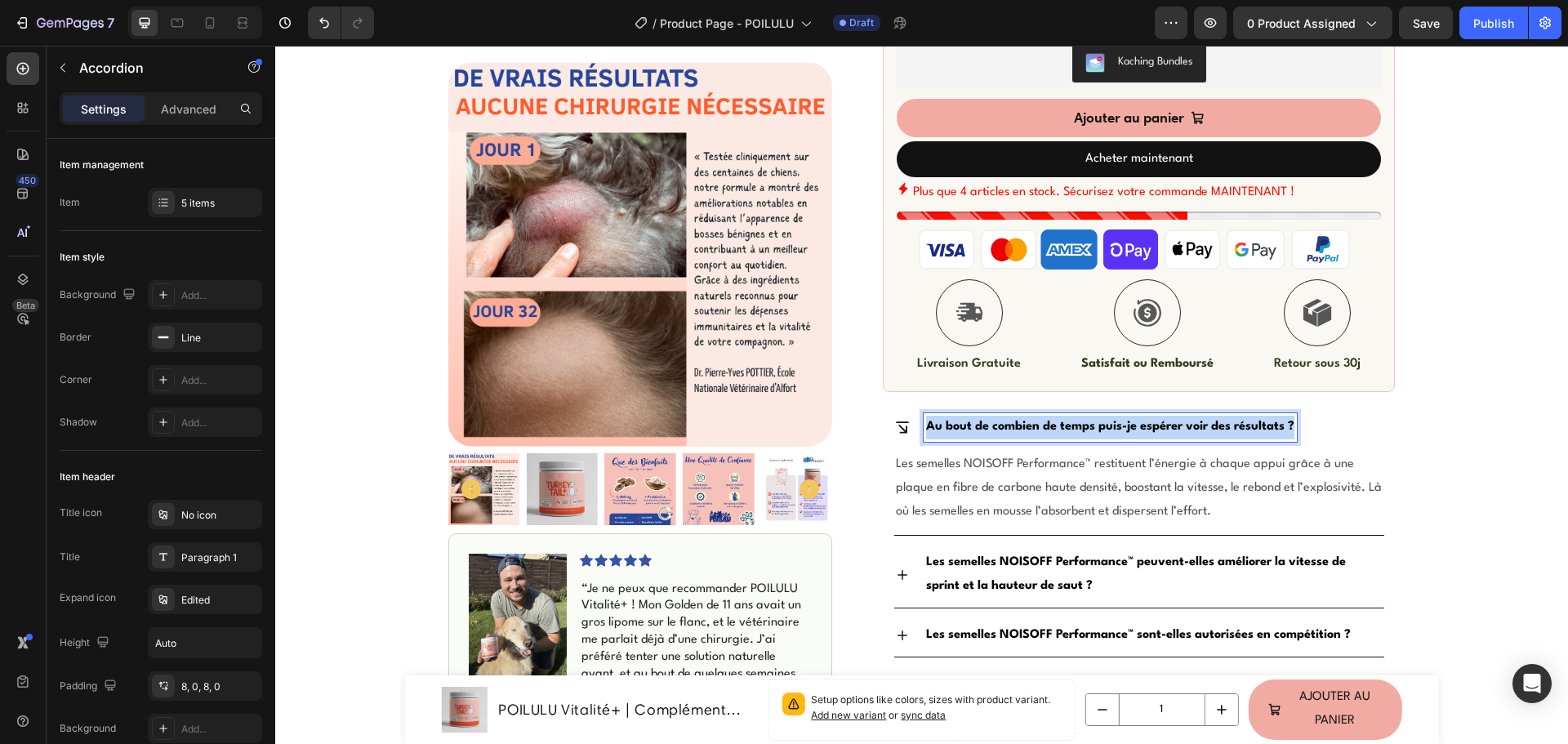
click at [985, 426] on strong "Au bout de combien de temps puis-je espérer voir des résultats ?" at bounding box center [1109, 426] width 368 height 13
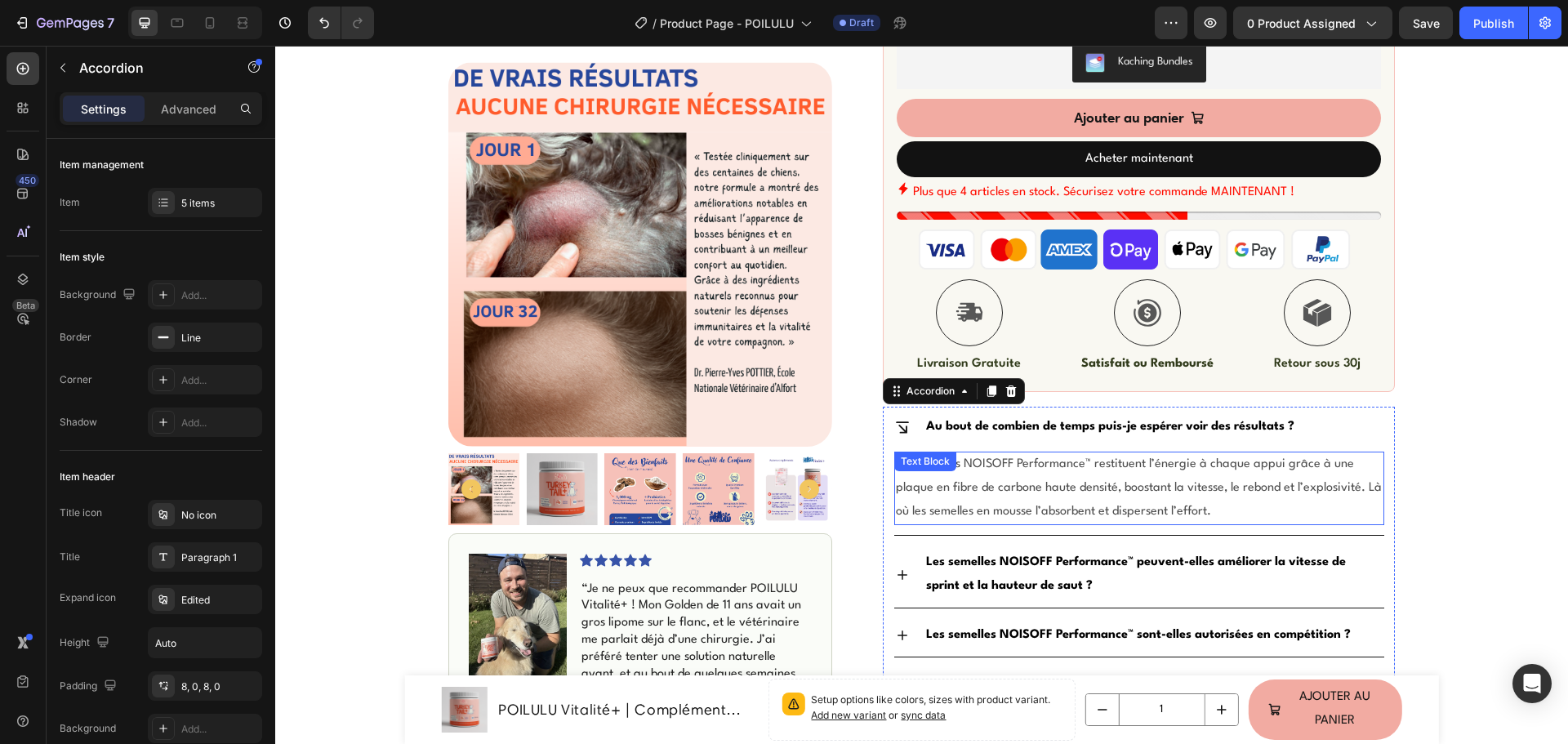
click at [1099, 488] on span "Les semelles NOISOFF Performance™ restituent l’énergie à chaque appui grâce à u…" at bounding box center [1138, 488] width 486 height 60
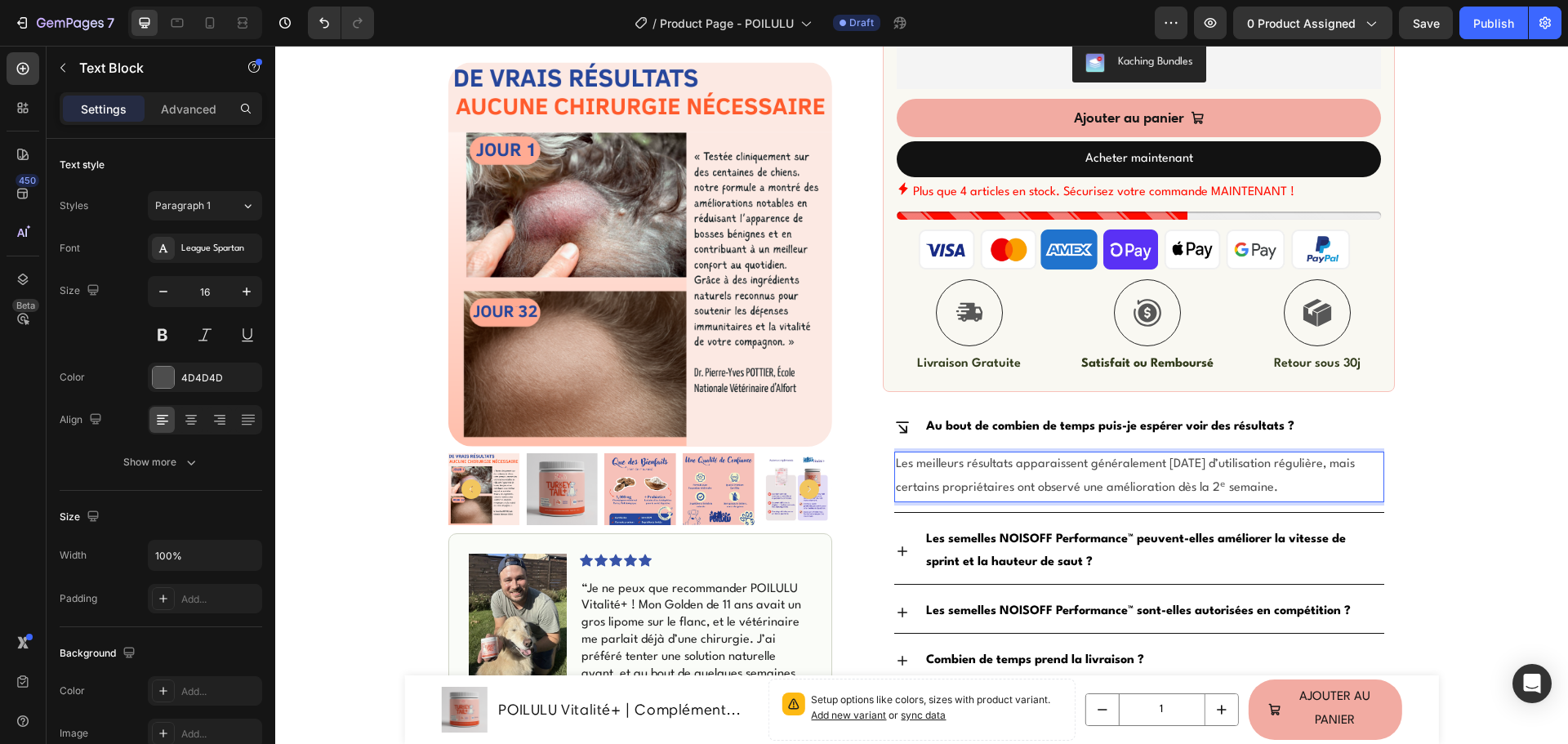
click at [1239, 491] on span "Les meilleurs résultats apparaissent généralement après 4 semaines d’utilisatio…" at bounding box center [1125, 475] width 459 height 36
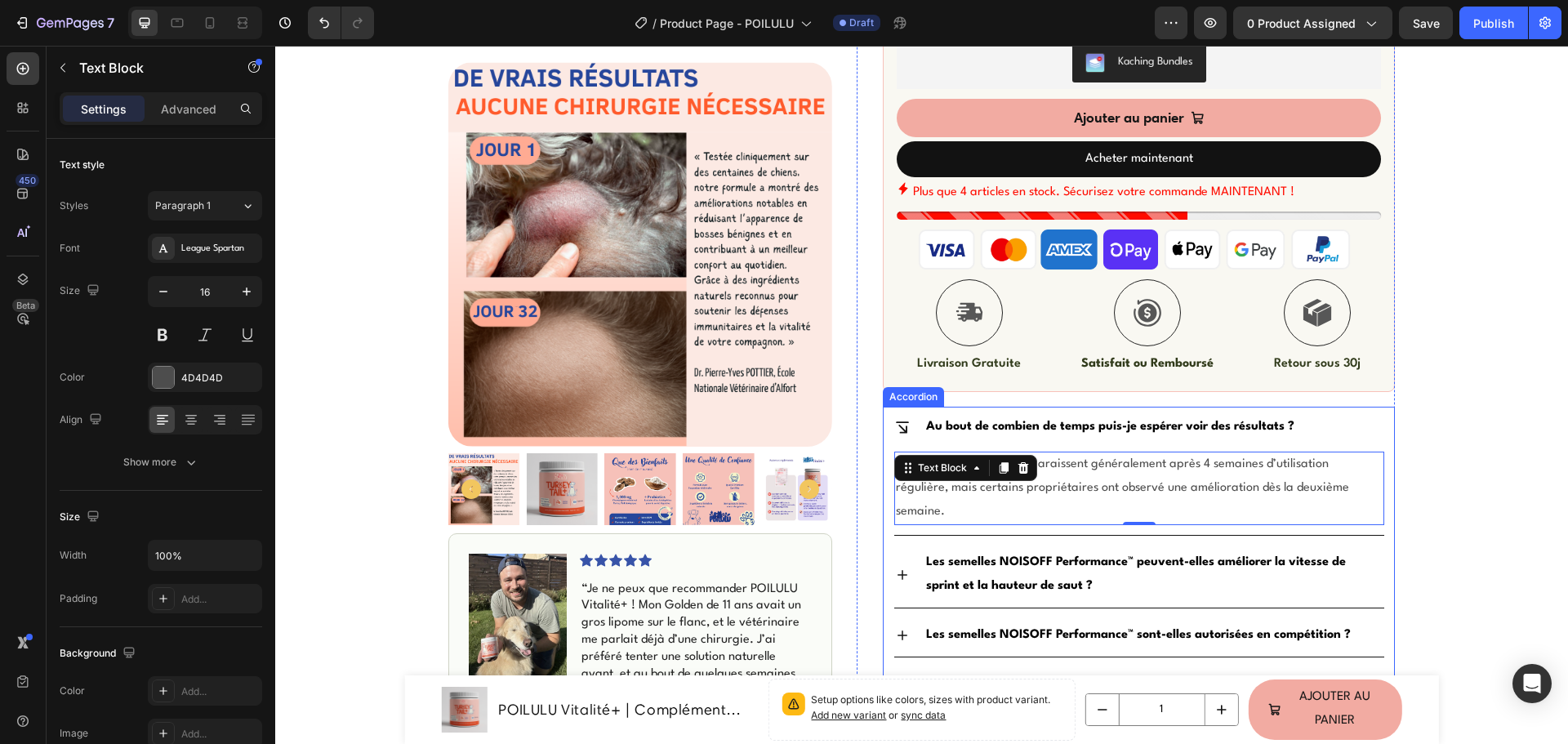
click at [956, 552] on p "Les semelles NOISOFF Performance™ peuvent-elles améliorer la vitesse de sprint …" at bounding box center [1153, 575] width 456 height 47
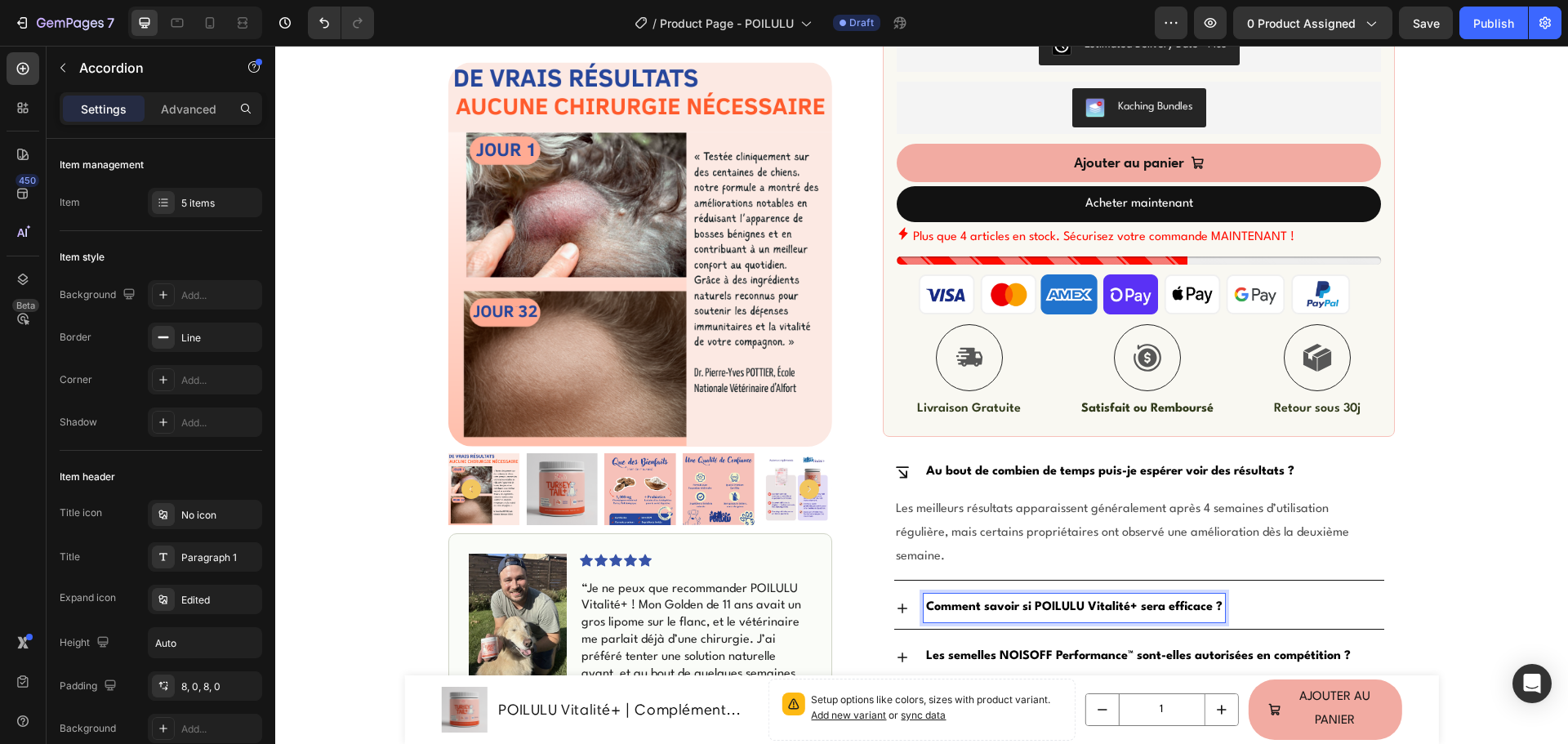
scroll to position [490, 0]
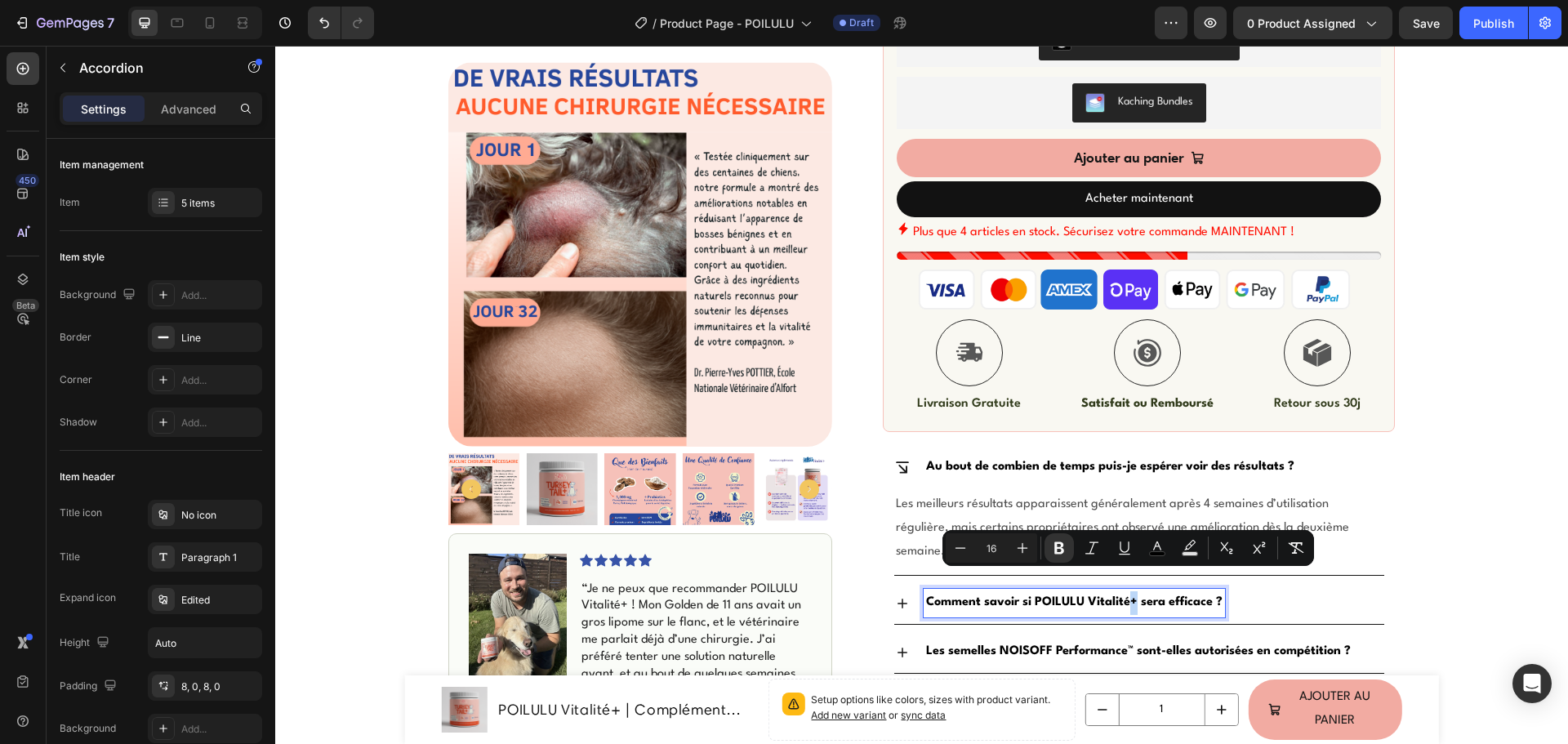
click at [1130, 597] on strong "Comment savoir si POILULU Vitalité+ sera efficace ?" at bounding box center [1074, 603] width 296 height 13
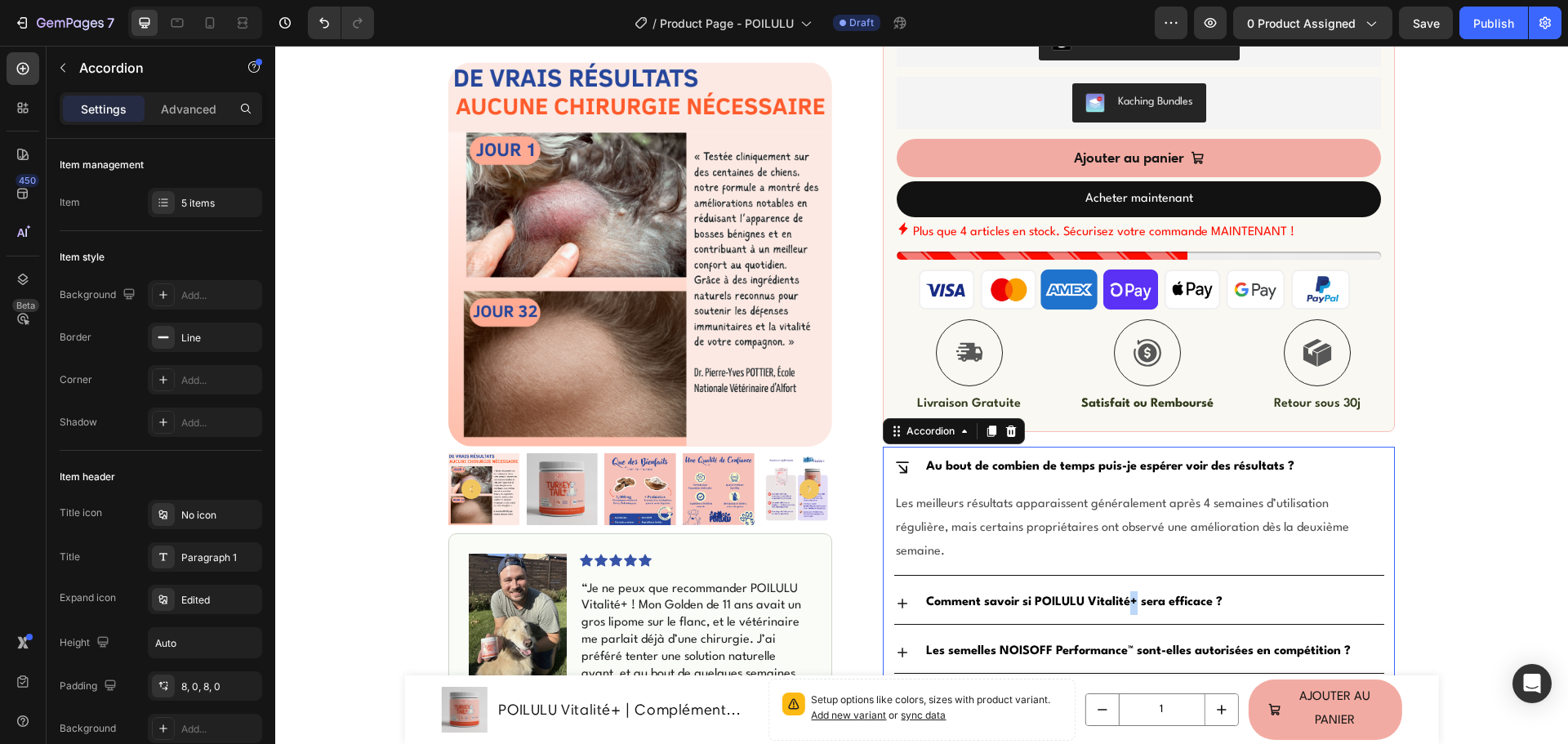
click at [1113, 597] on strong "Comment savoir si POILULU Vitalité+ sera efficace ?" at bounding box center [1074, 603] width 296 height 13
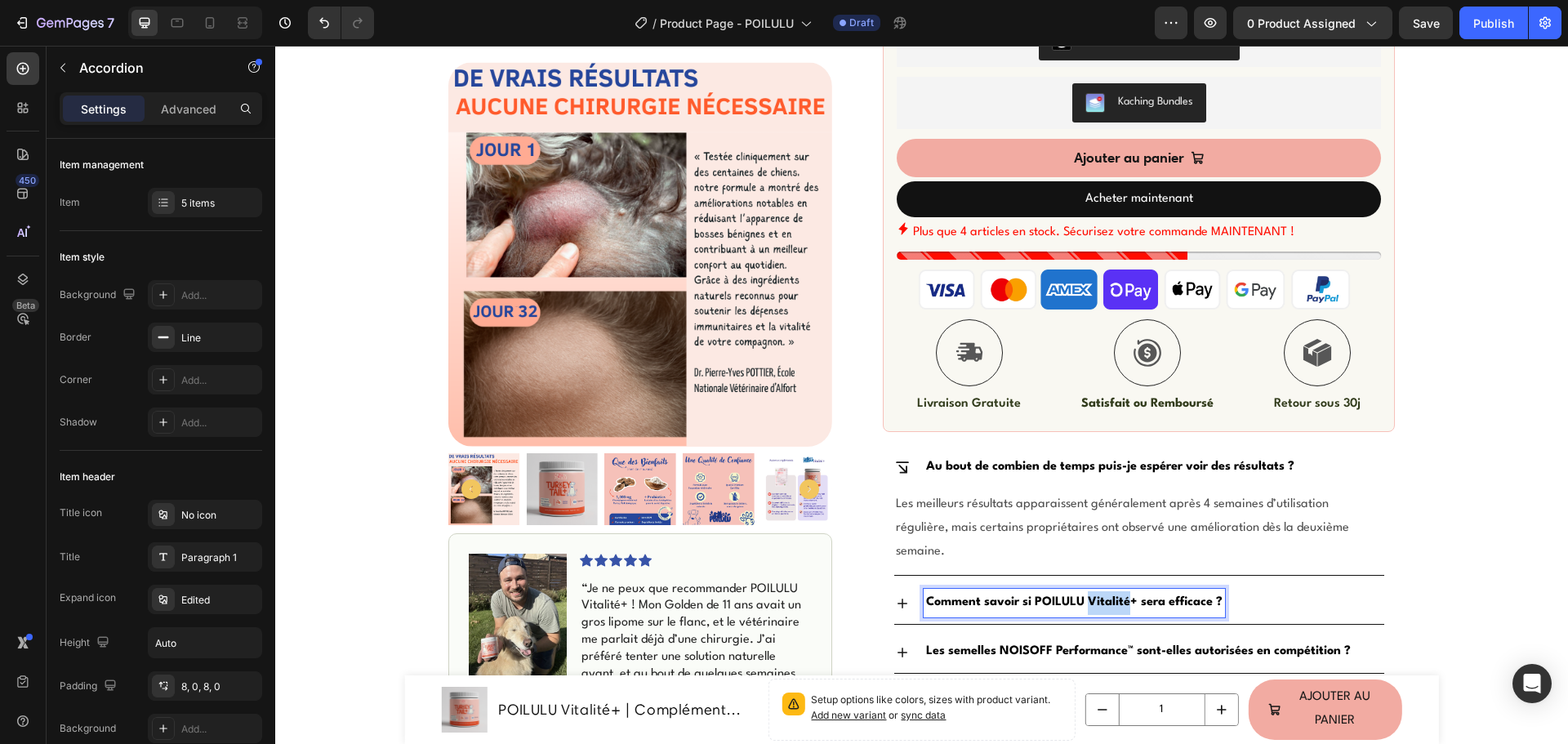
click at [1113, 597] on strong "Comment savoir si POILULU Vitalité+ sera efficace ?" at bounding box center [1074, 603] width 296 height 13
click at [1211, 597] on strong "Comment savoir si POILULU Vitalité™ sera efficace ?" at bounding box center [1073, 603] width 294 height 13
click at [1209, 597] on strong "Comment savoir si POILULU Vitalité™ sera efficace ?" at bounding box center [1073, 603] width 294 height 13
click at [1202, 597] on strong "Comment savoir si POILULU Vitalité™ sera efficace ?" at bounding box center [1073, 603] width 294 height 13
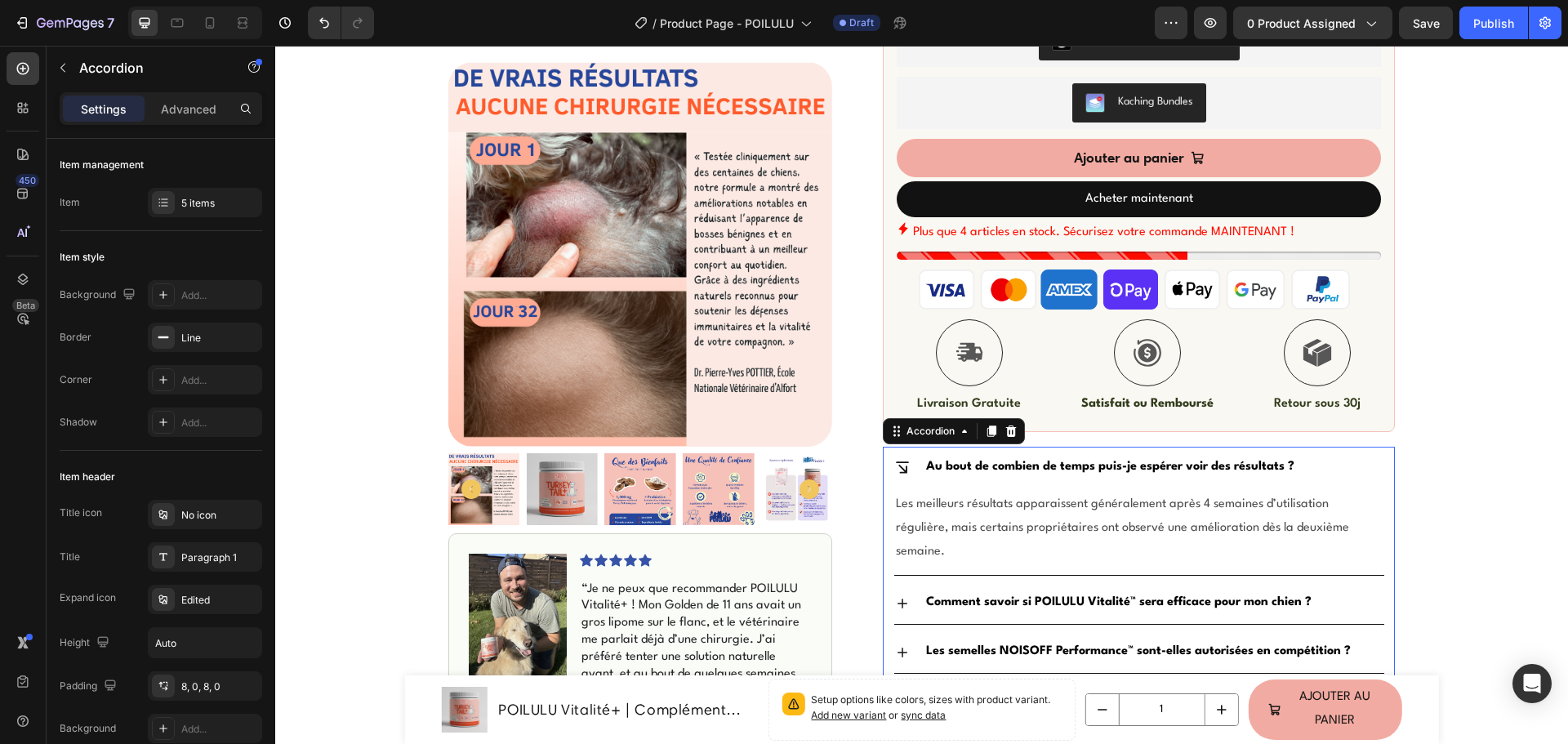
click at [986, 597] on strong "Comment savoir si POILULU Vitalité™ sera efficace pour mon chien ?" at bounding box center [1118, 603] width 386 height 13
click at [894, 596] on icon at bounding box center [901, 603] width 16 height 16
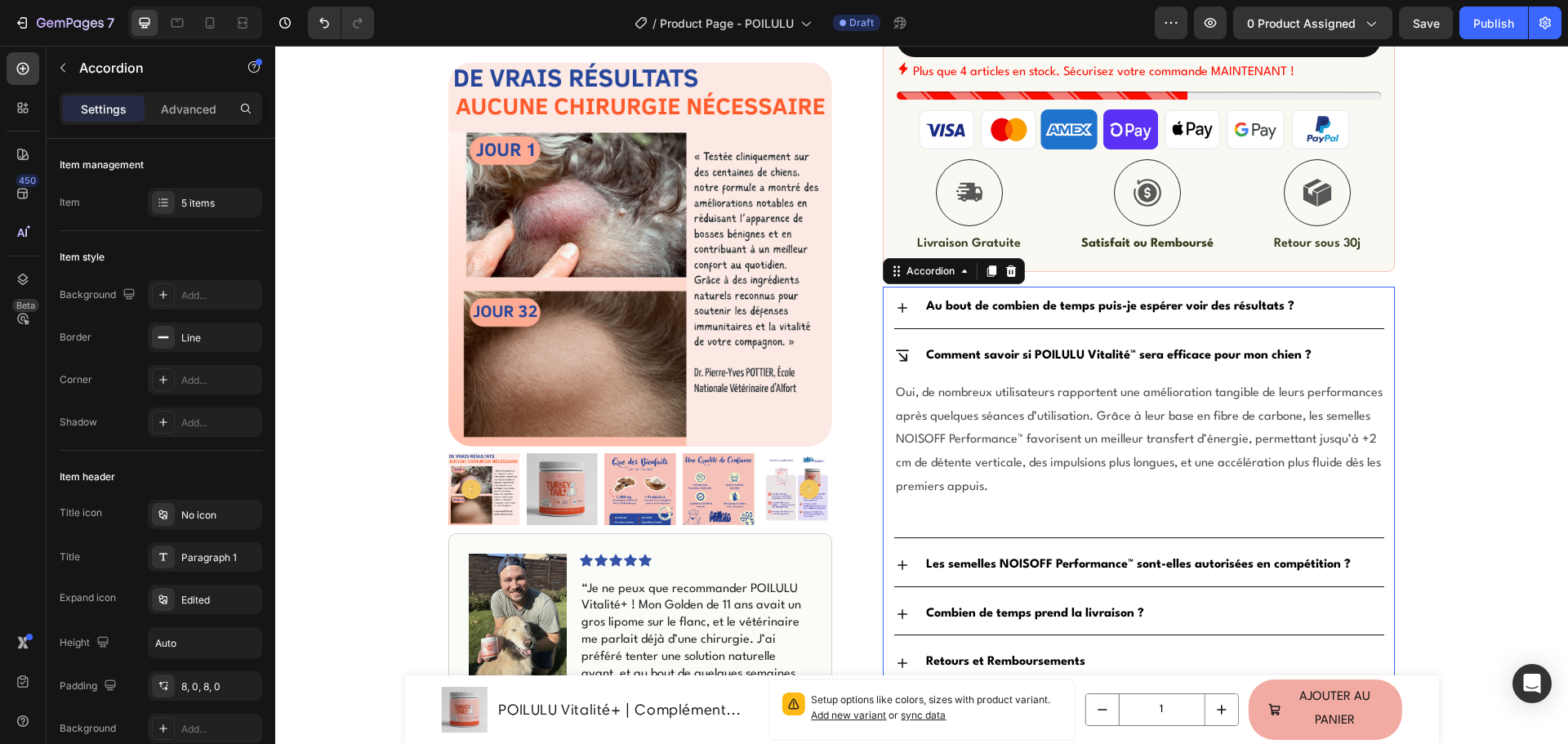
scroll to position [654, 0]
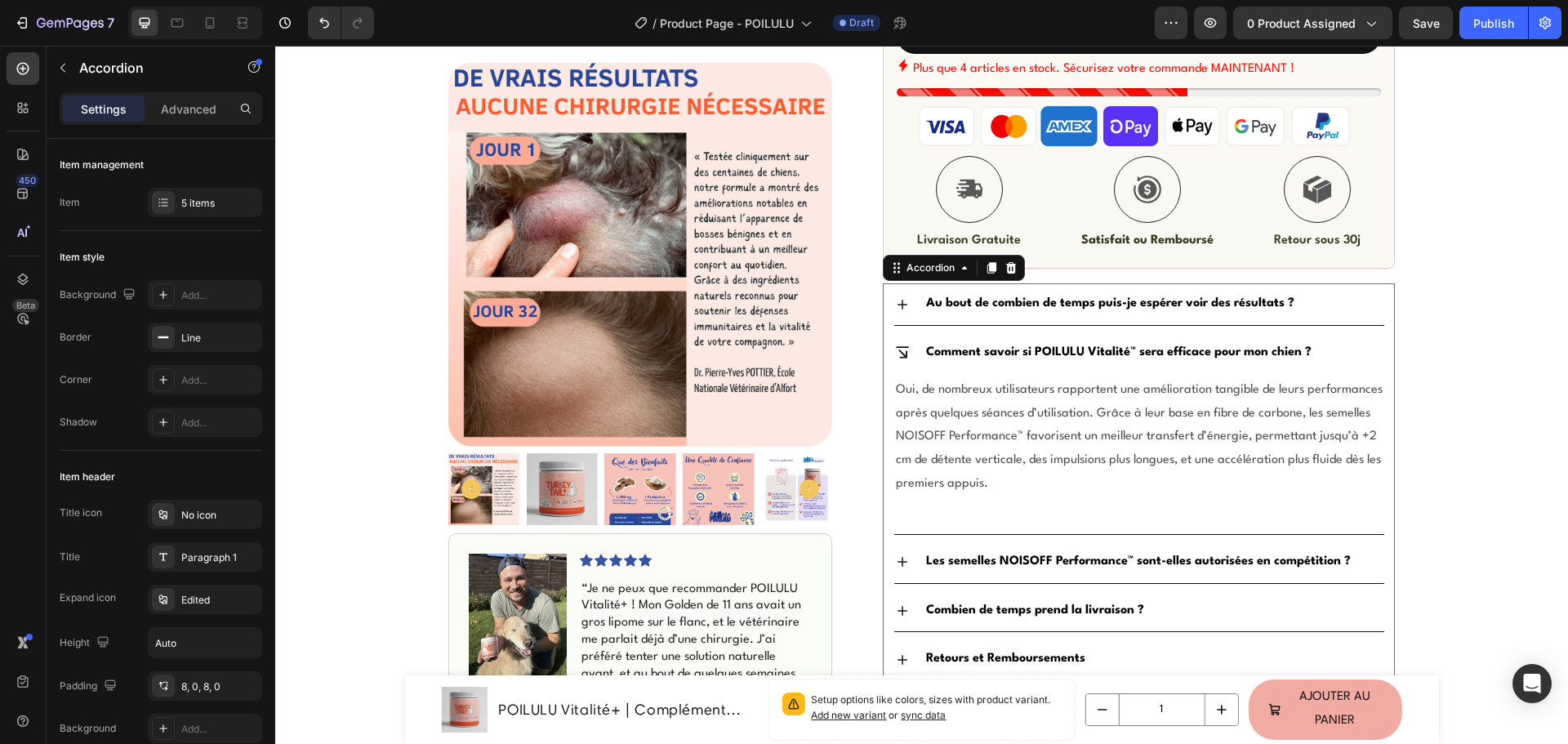
click at [942, 414] on span "Oui, de nombreux utilisateurs rapportent une amélioration tangible de leurs per…" at bounding box center [1139, 437] width 487 height 106
click at [942, 413] on span "Oui, de nombreux utilisateurs rapportent une amélioration tangible de leurs per…" at bounding box center [1139, 437] width 487 height 106
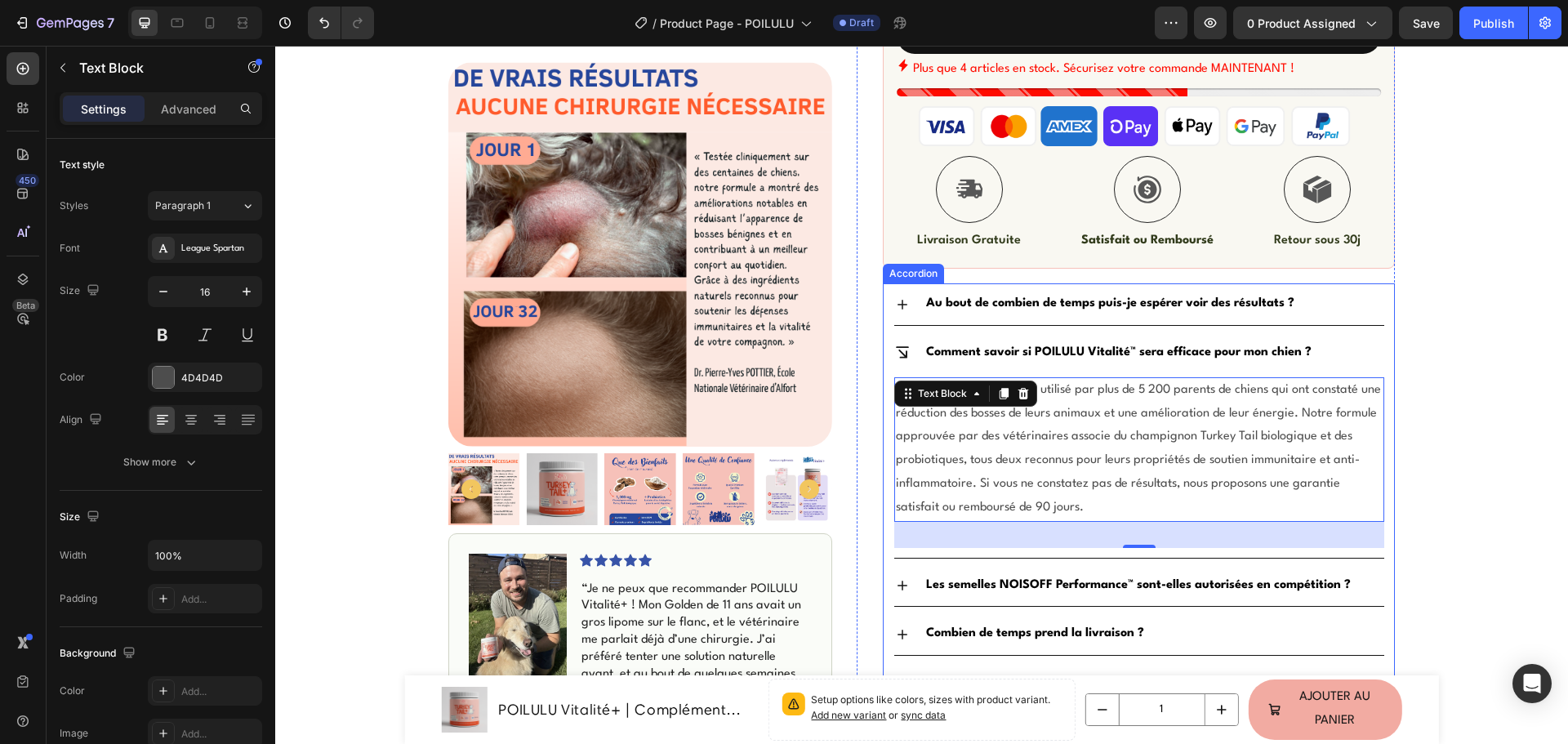
click at [1243, 570] on div "Les semelles NOISOFF Performance™ sont-elles autorisées en compétition ?" at bounding box center [1138, 585] width 490 height 41
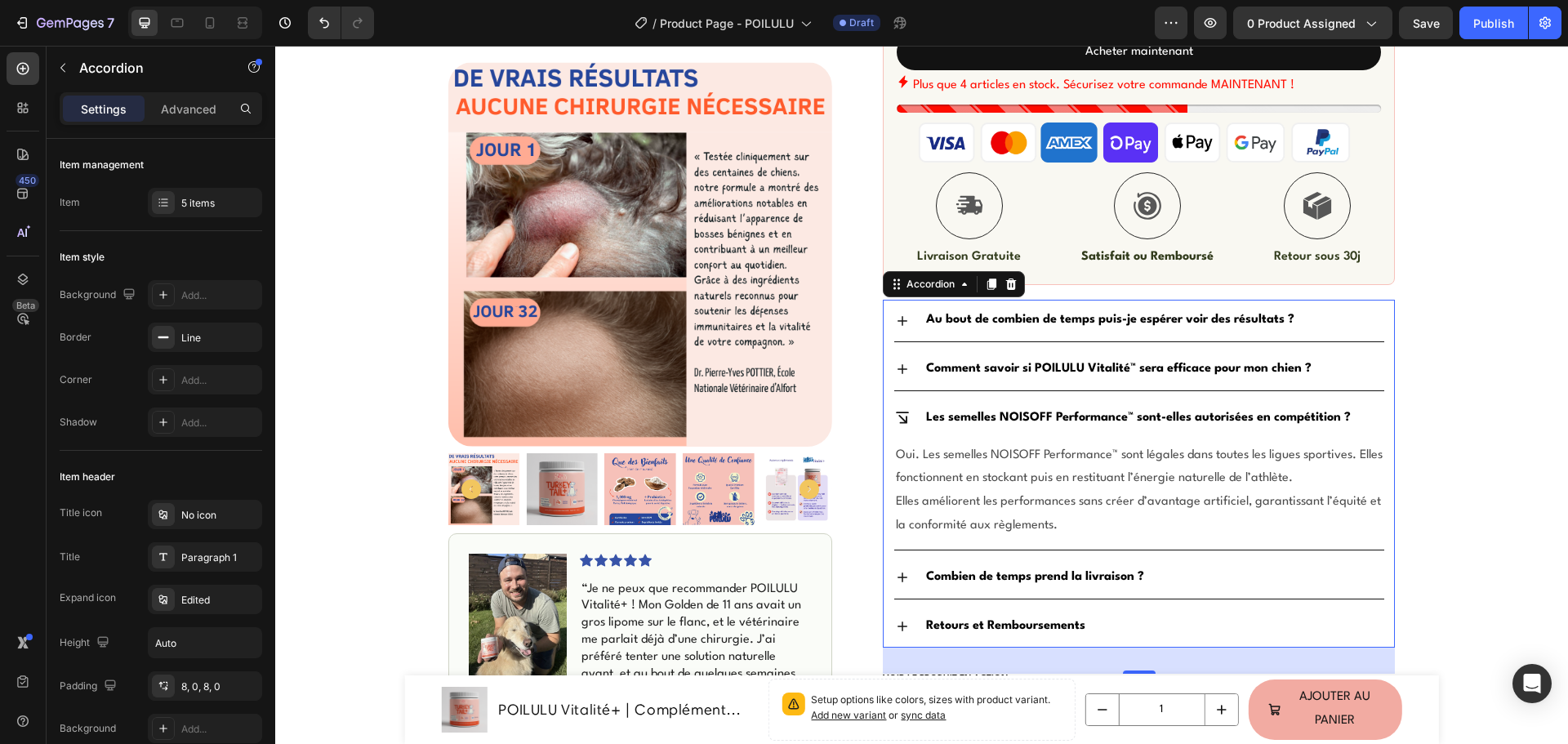
scroll to position [728, 0]
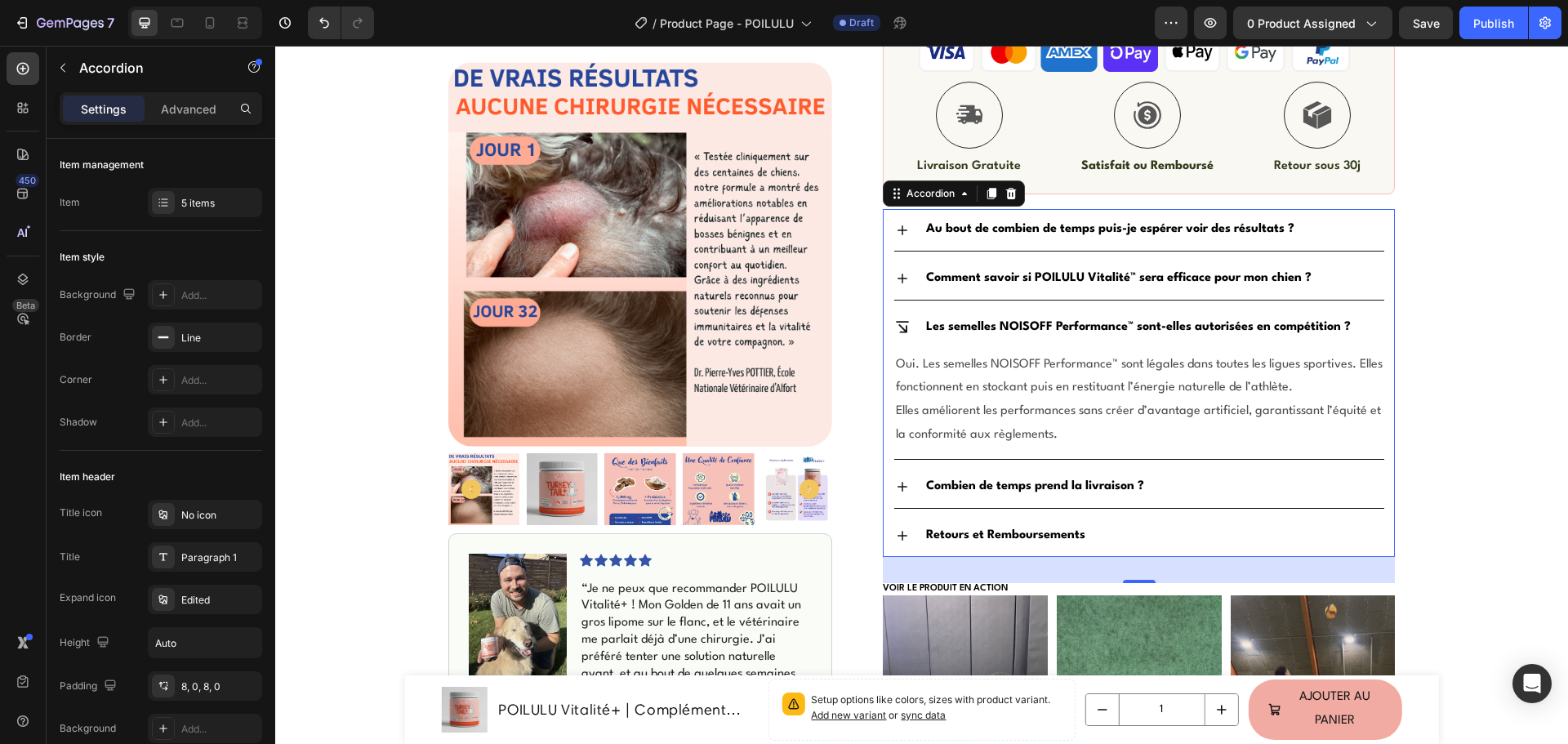
click at [966, 327] on strong "Les semelles NOISOFF Performance™ sont-elles autorisées en compétition ?" at bounding box center [1137, 327] width 424 height 13
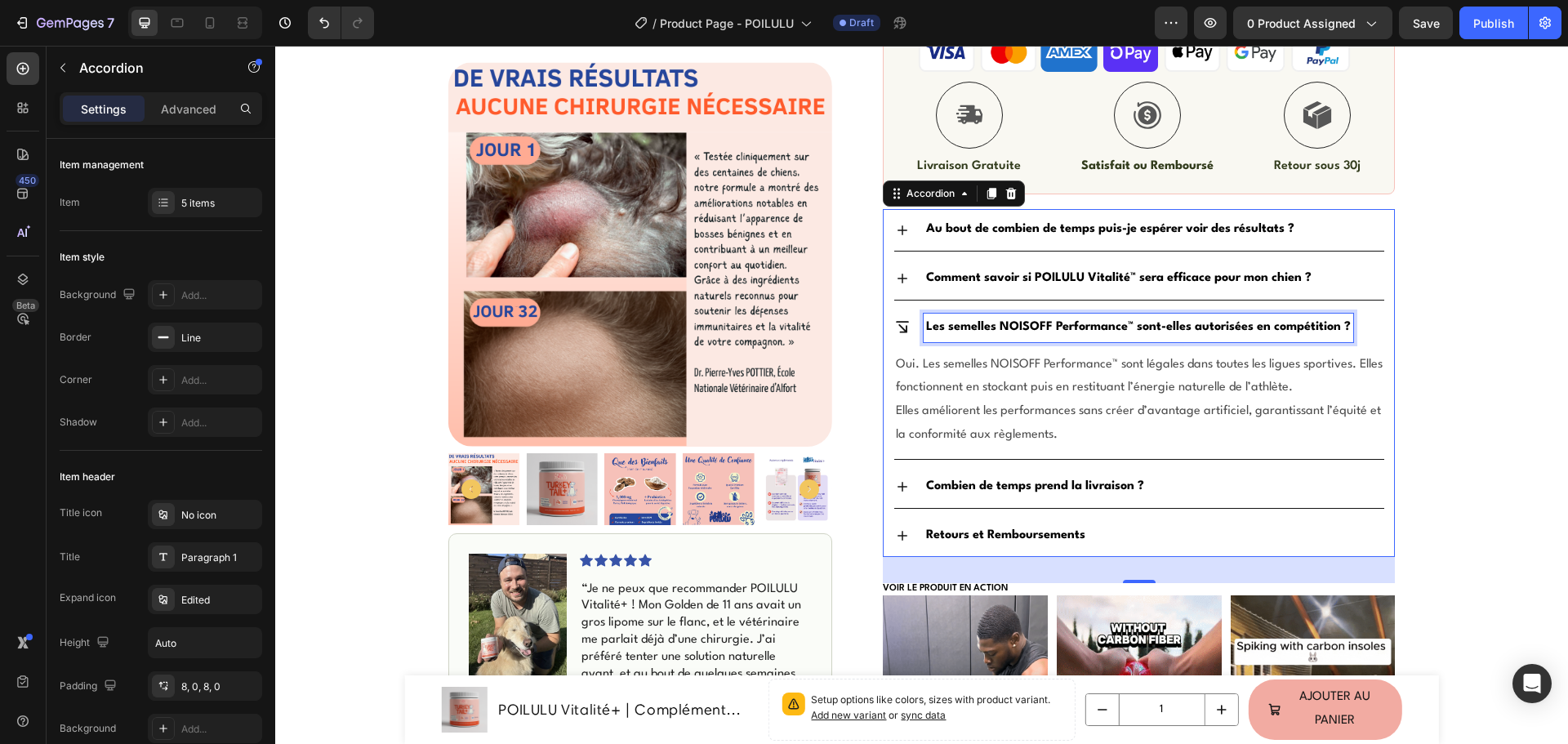
click at [966, 327] on strong "Les semelles NOISOFF Performance™ sont-elles autorisées en compétition ?" at bounding box center [1137, 327] width 424 height 13
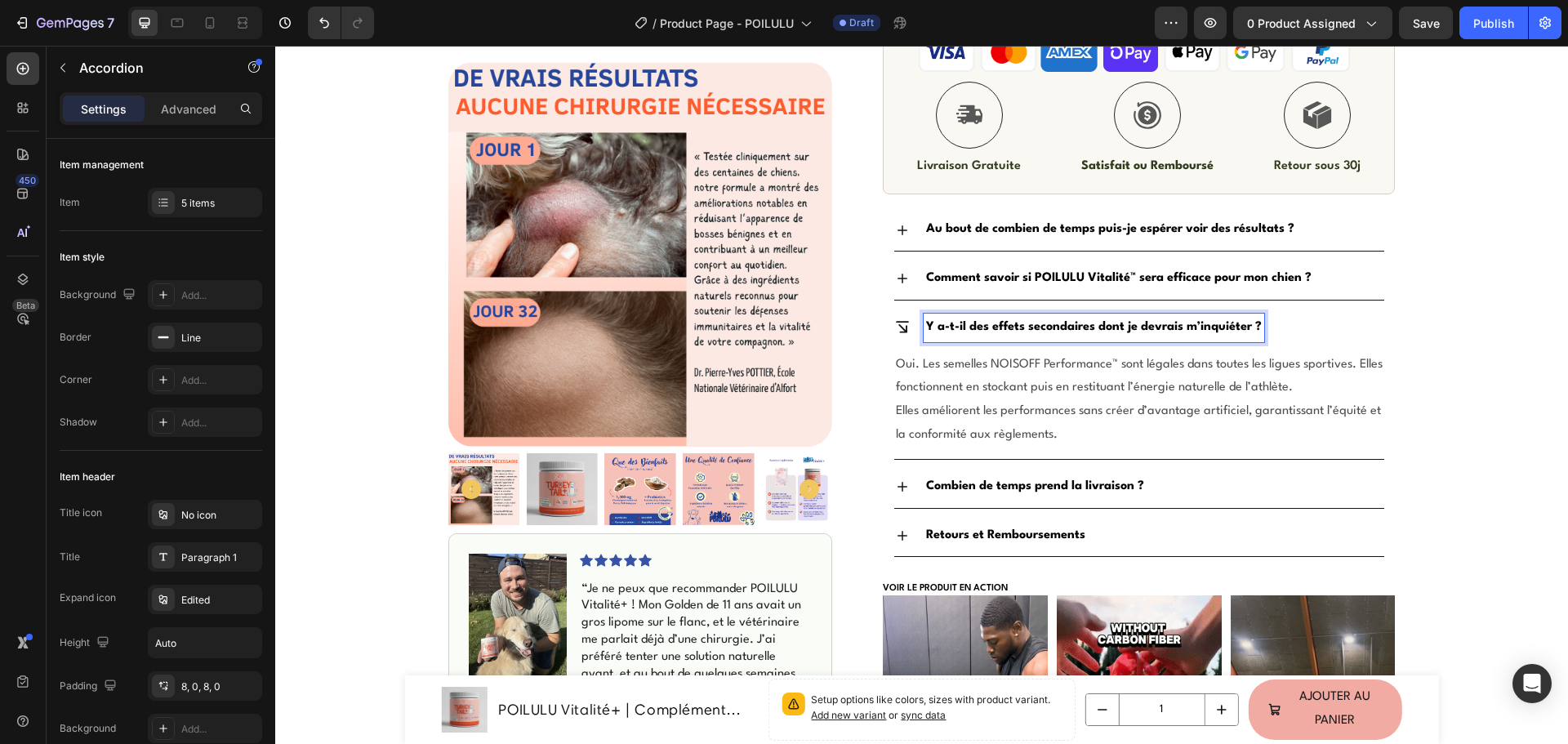
click at [931, 321] on strong "Y a-t-il des effets secondaires dont je devrais m’inquiéter ?" at bounding box center [1093, 327] width 336 height 13
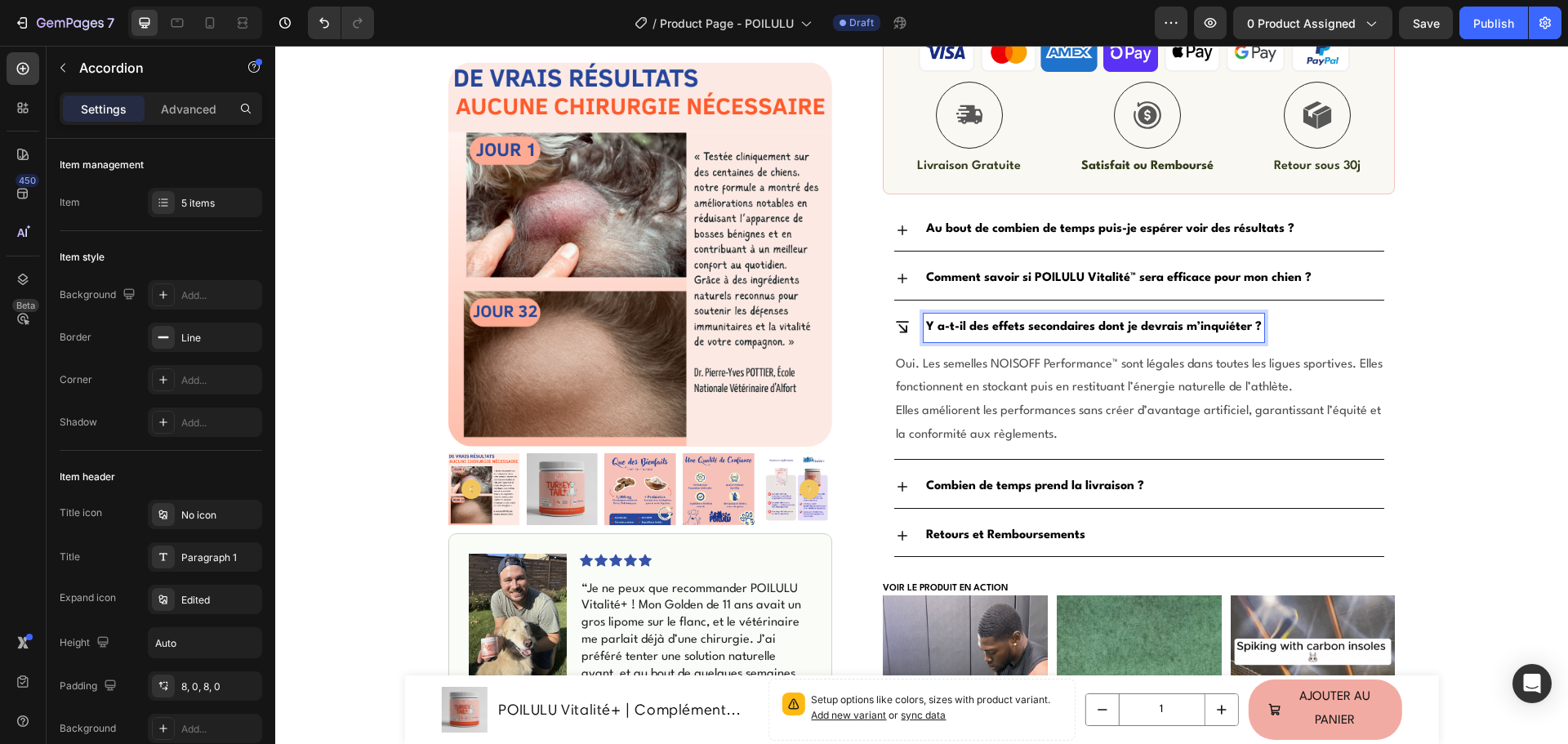
click at [926, 318] on p "Y a-t-il des effets secondaires dont je devrais m’inquiéter ?" at bounding box center [1093, 327] width 336 height 24
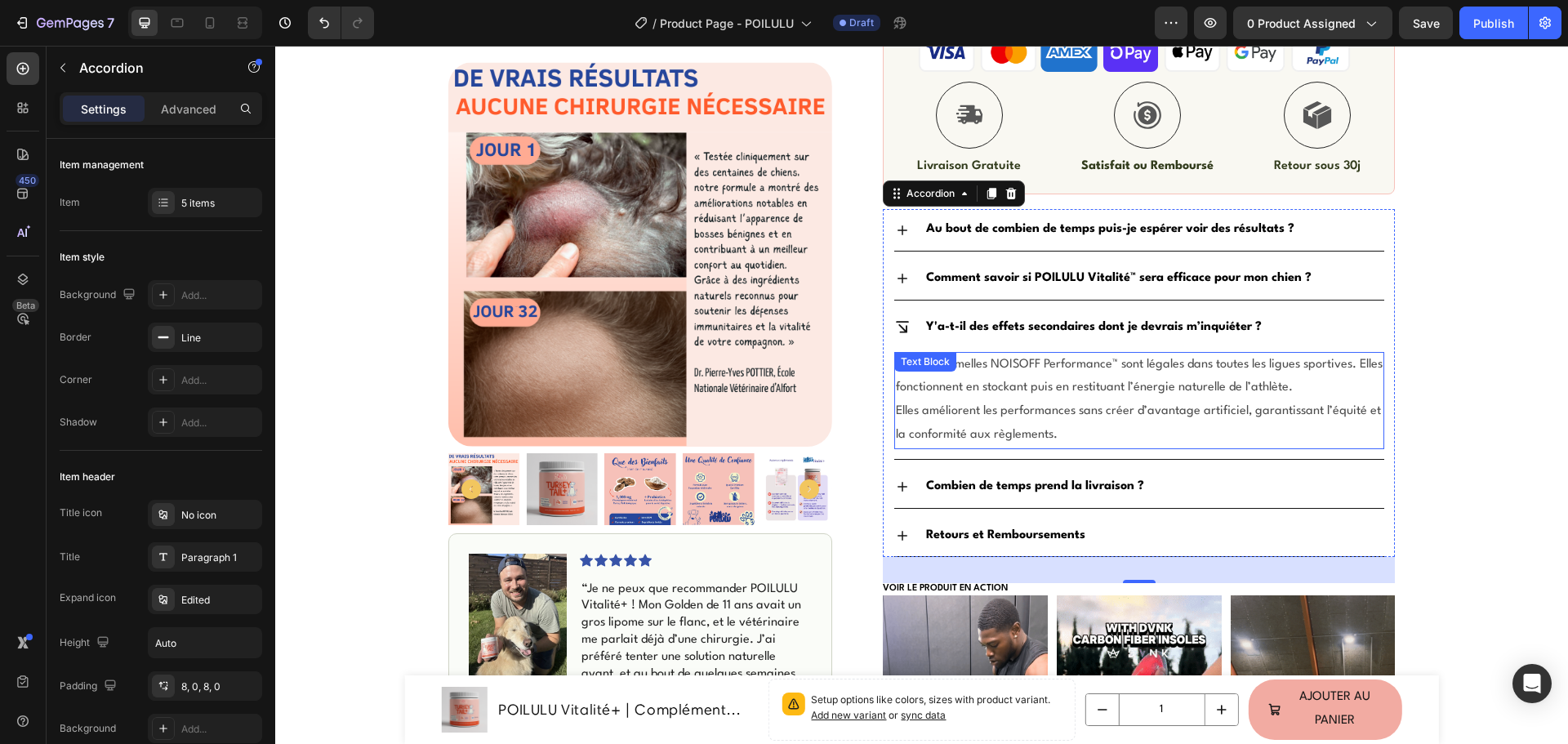
click at [996, 384] on span "Oui. Les semelles NOISOFF Performance™ sont légales dans toutes les ligues spor…" at bounding box center [1139, 376] width 487 height 36
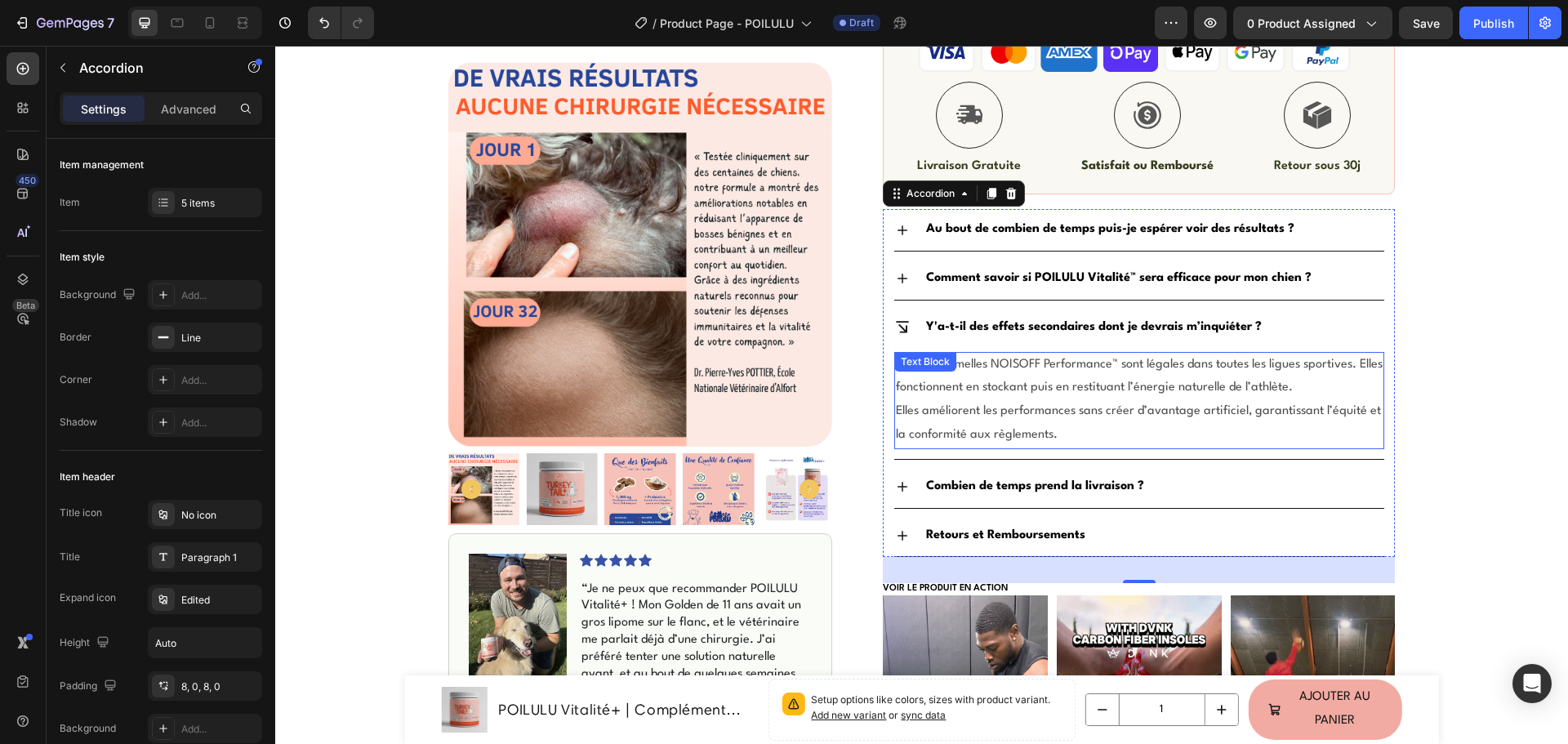
click at [996, 384] on span "Oui. Les semelles NOISOFF Performance™ sont légales dans toutes les ligues spor…" at bounding box center [1139, 376] width 487 height 36
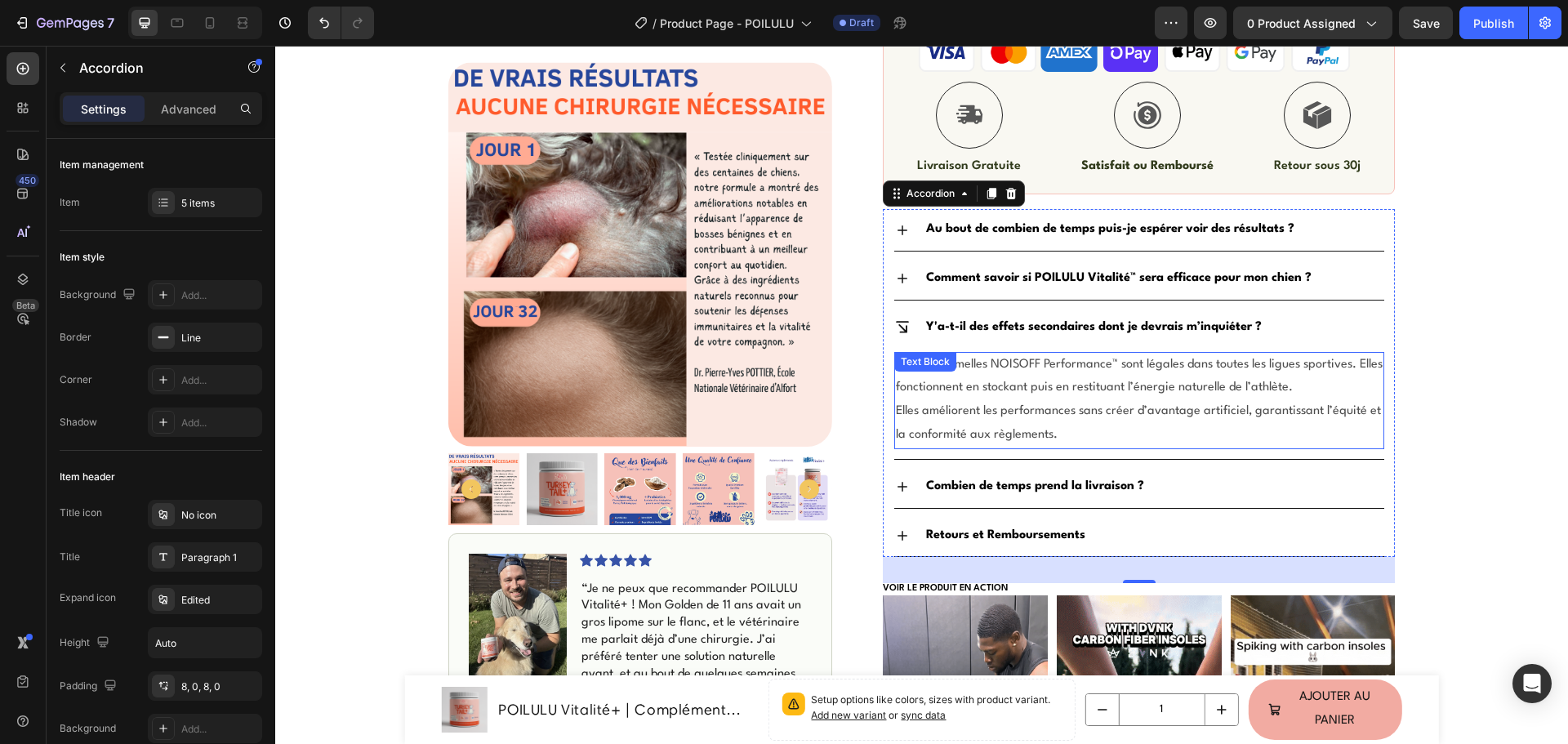
click at [996, 384] on span "Oui. Les semelles NOISOFF Performance™ sont légales dans toutes les ligues spor…" at bounding box center [1139, 376] width 487 height 36
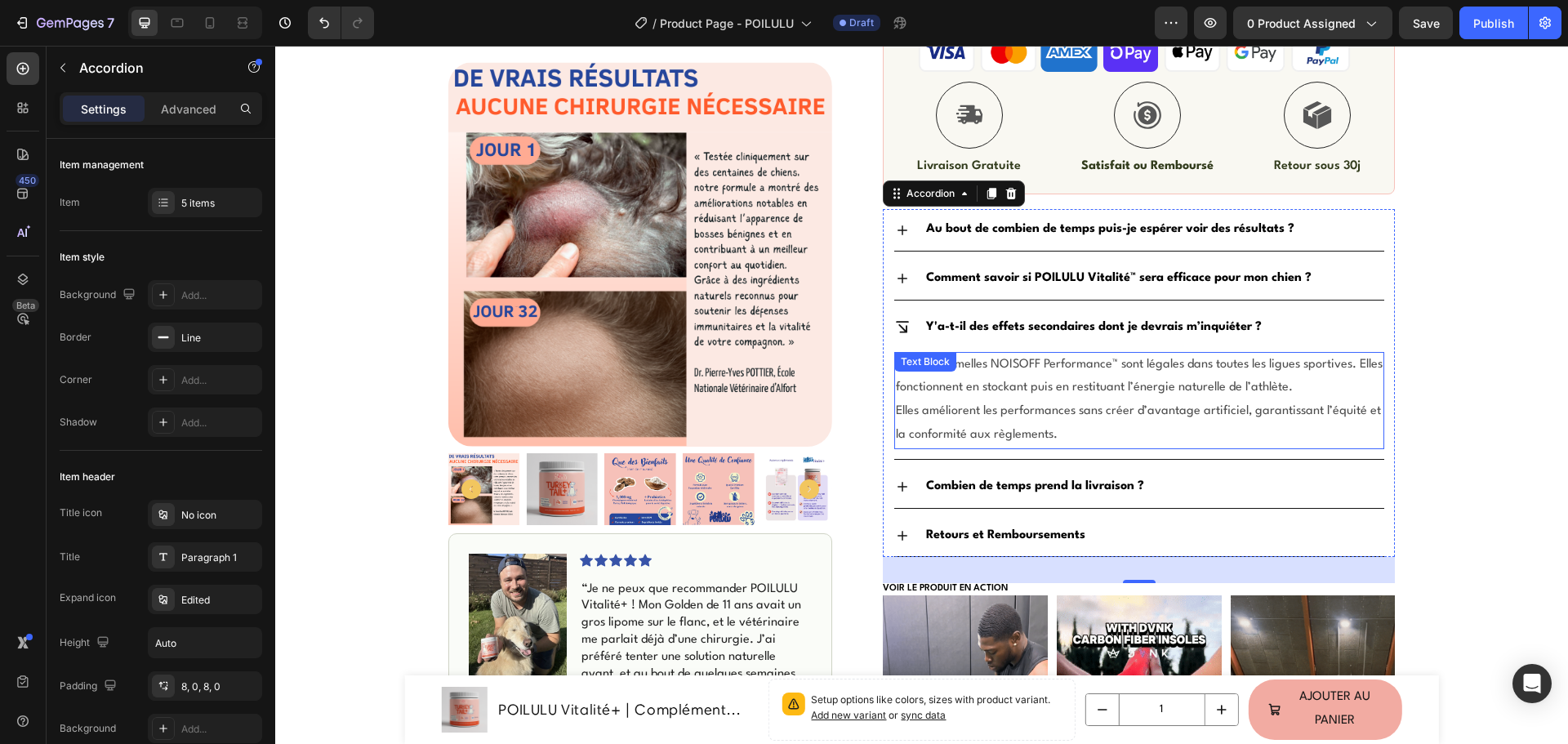
click at [996, 384] on span "Oui. Les semelles NOISOFF Performance™ sont légales dans toutes les ligues spor…" at bounding box center [1139, 376] width 487 height 36
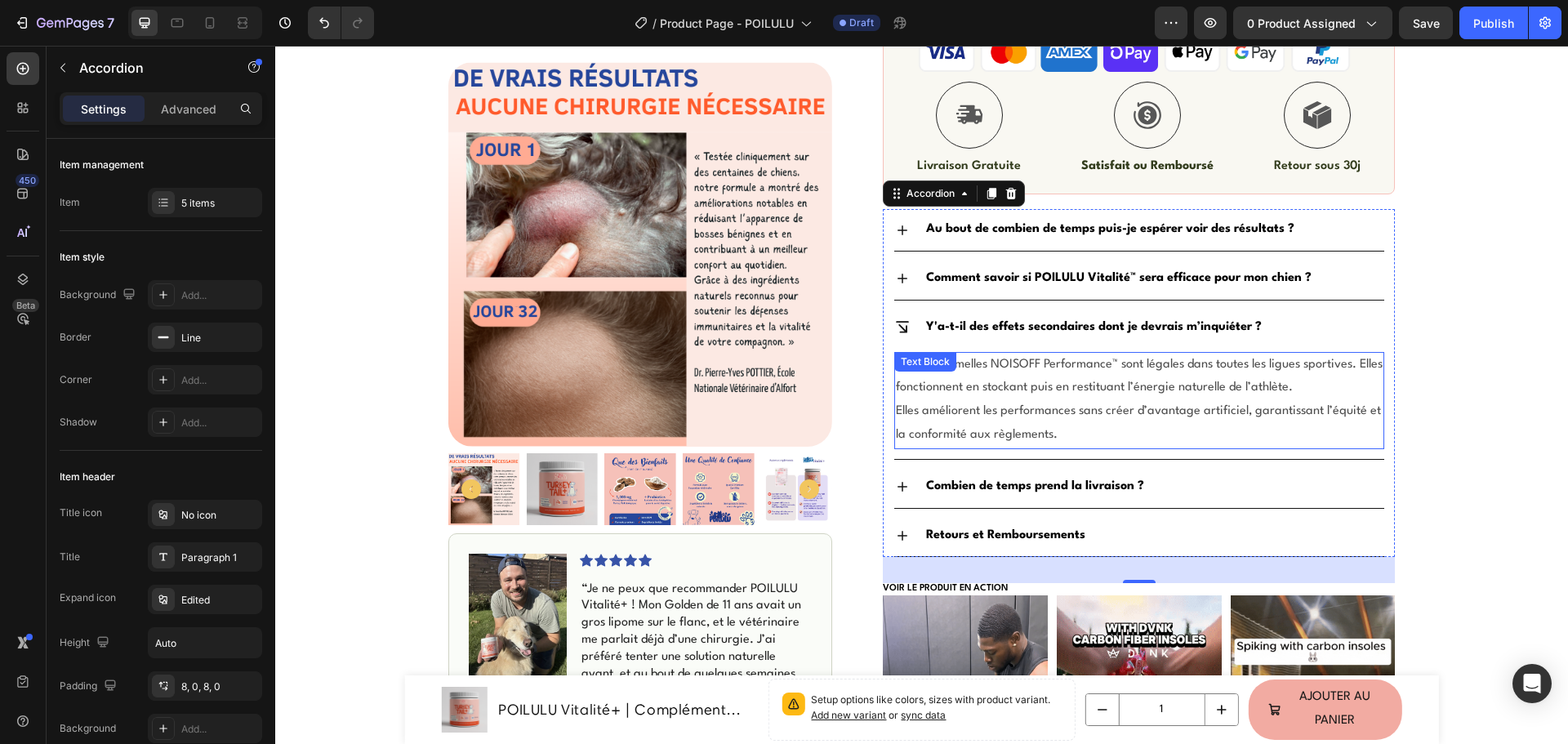
click at [996, 384] on span "Oui. Les semelles NOISOFF Performance™ sont légales dans toutes les ligues spor…" at bounding box center [1139, 376] width 487 height 36
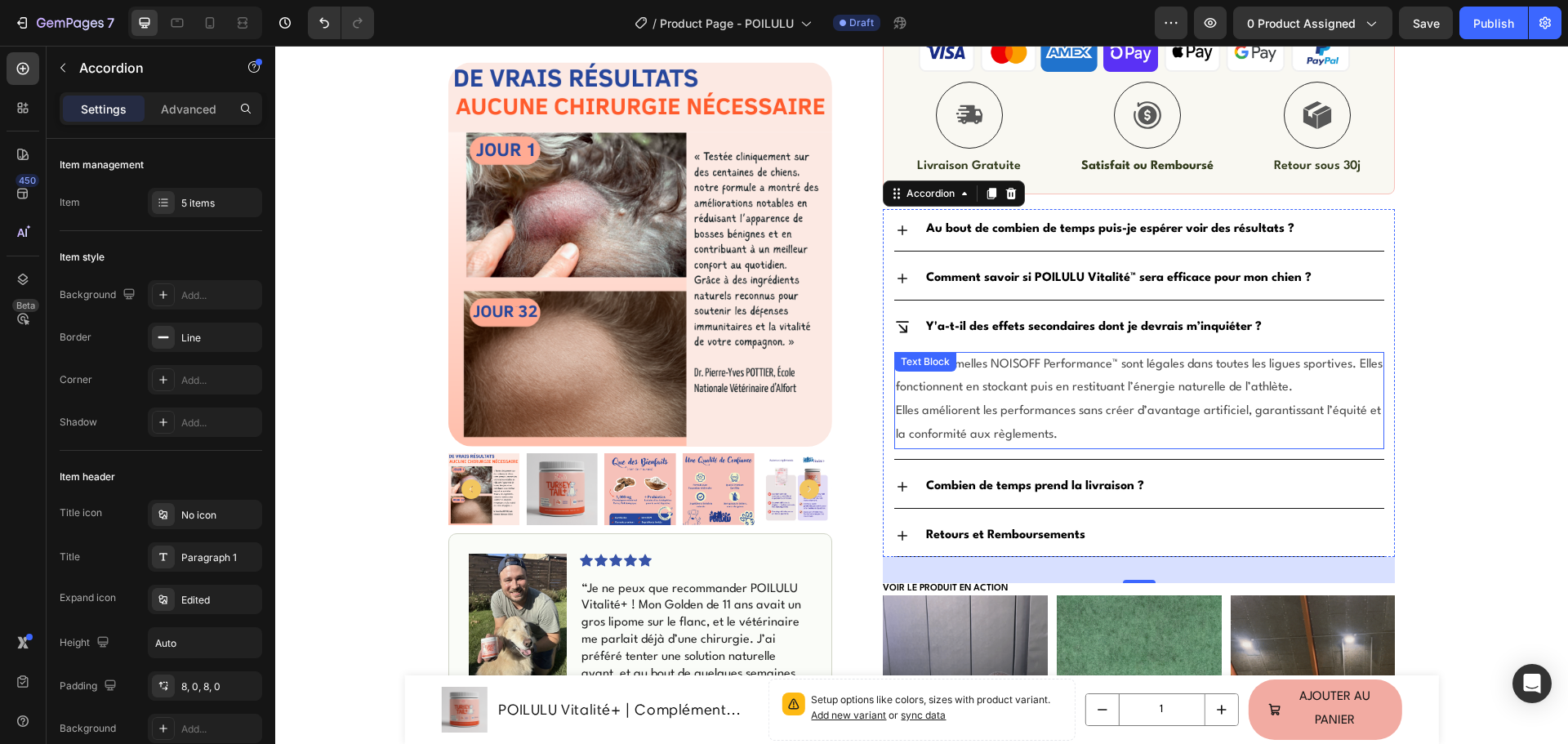
click at [996, 384] on span "Oui. Les semelles NOISOFF Performance™ sont légales dans toutes les ligues spor…" at bounding box center [1139, 376] width 487 height 36
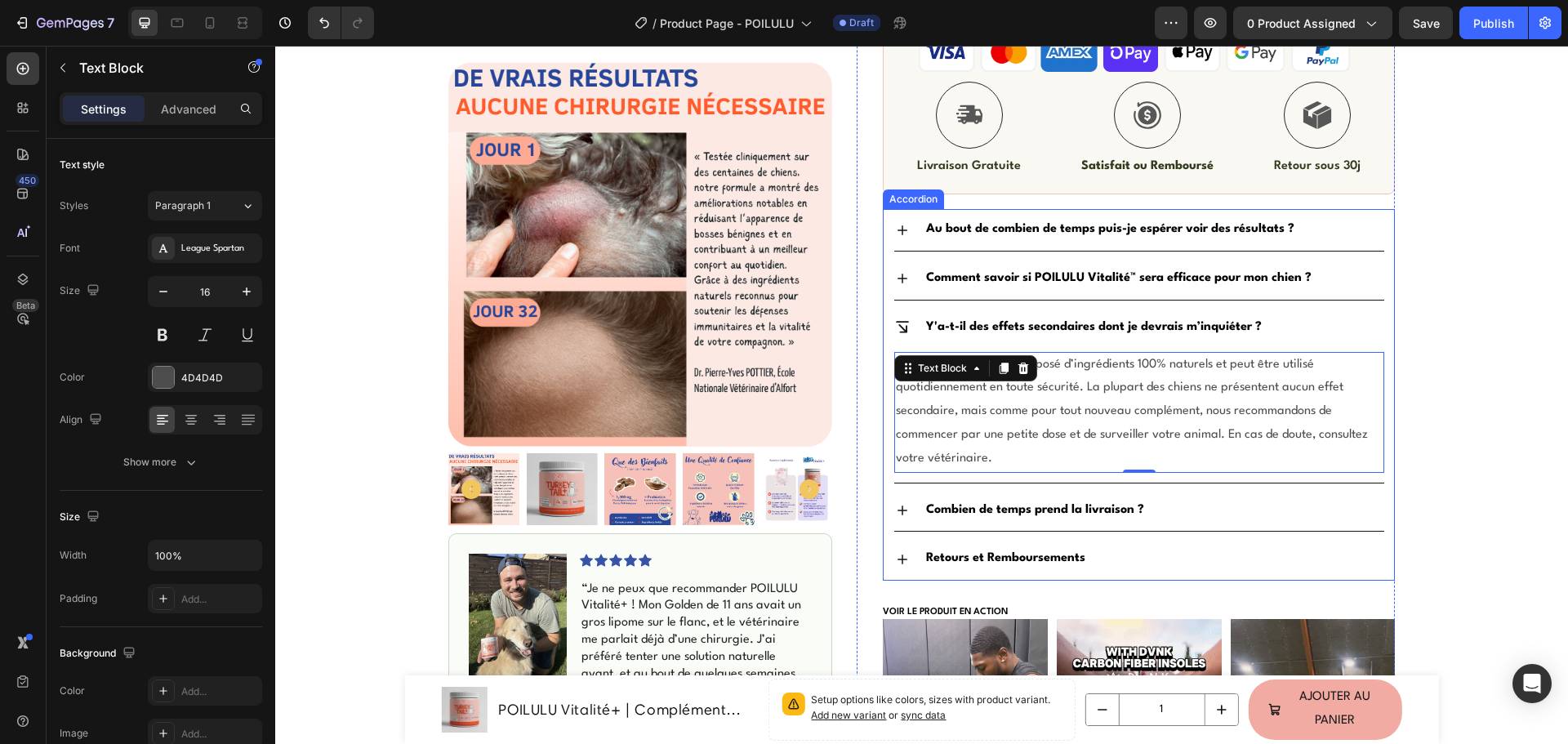
click at [960, 516] on p "Combien de temps prend la livraison ?" at bounding box center [1034, 511] width 218 height 24
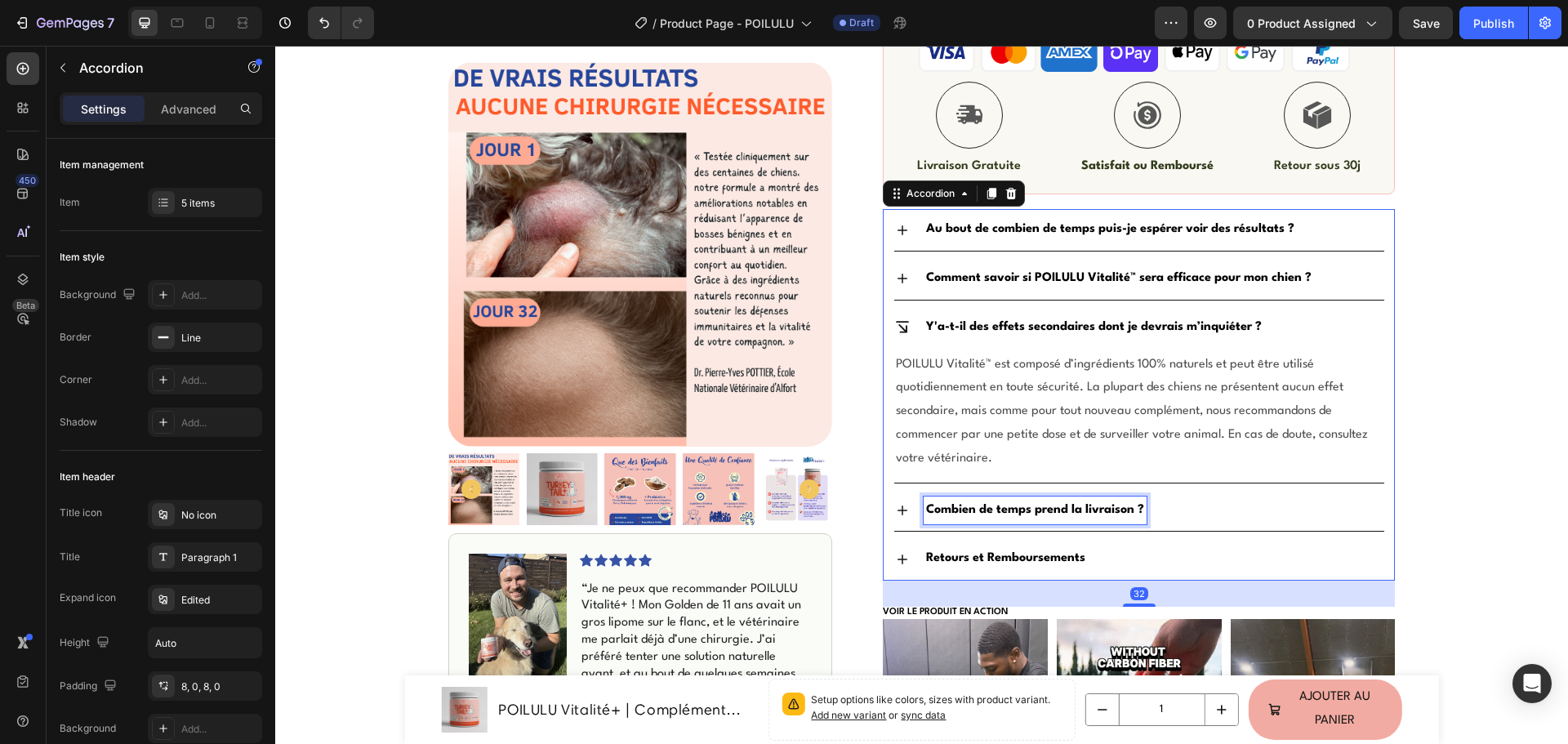
click at [961, 513] on strong "Combien de temps prend la livraison ?" at bounding box center [1034, 510] width 218 height 13
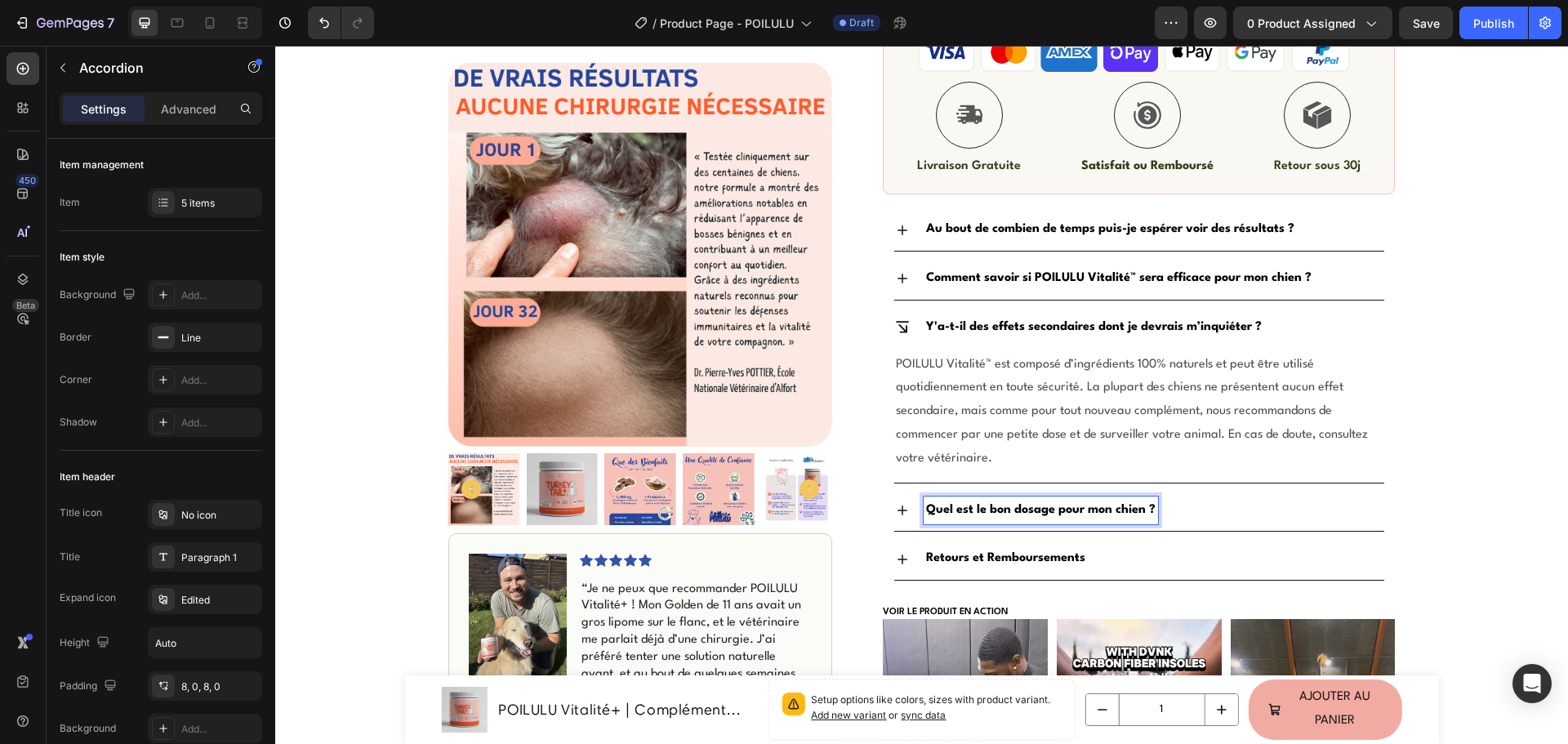
click at [898, 508] on icon at bounding box center [902, 510] width 10 height 10
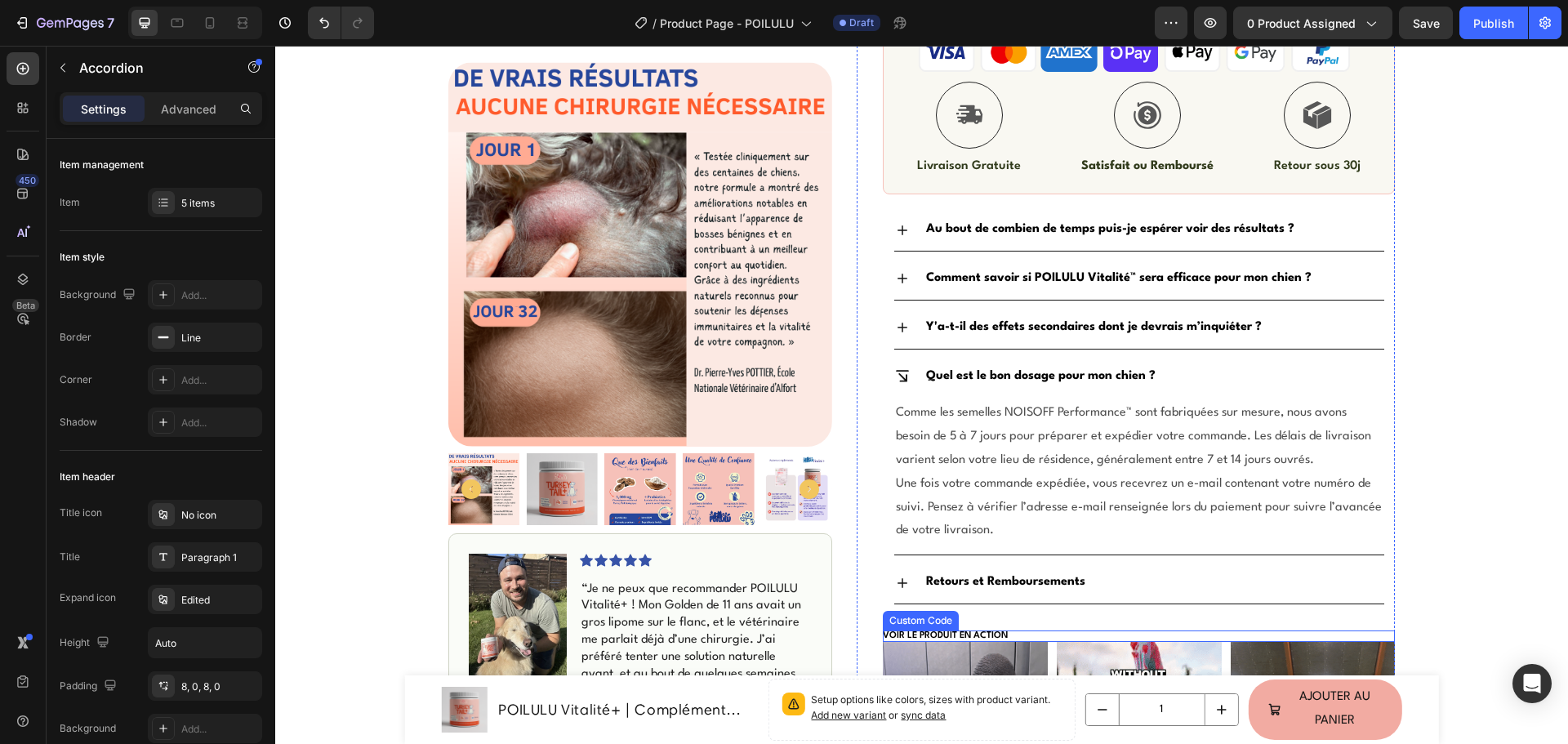
scroll to position [809, 0]
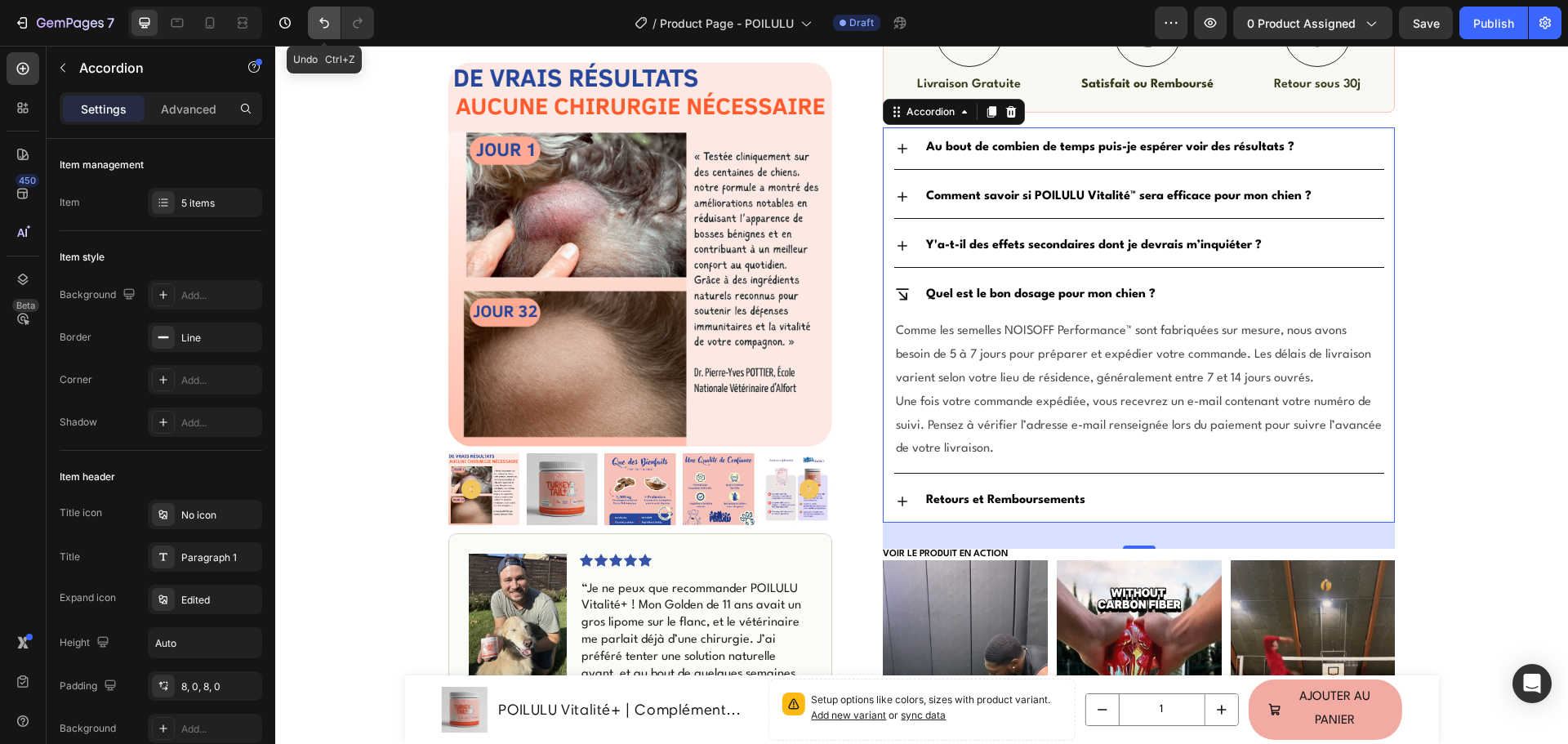
drag, startPoint x: 321, startPoint y: 25, endPoint x: 185, endPoint y: 130, distance: 171.8
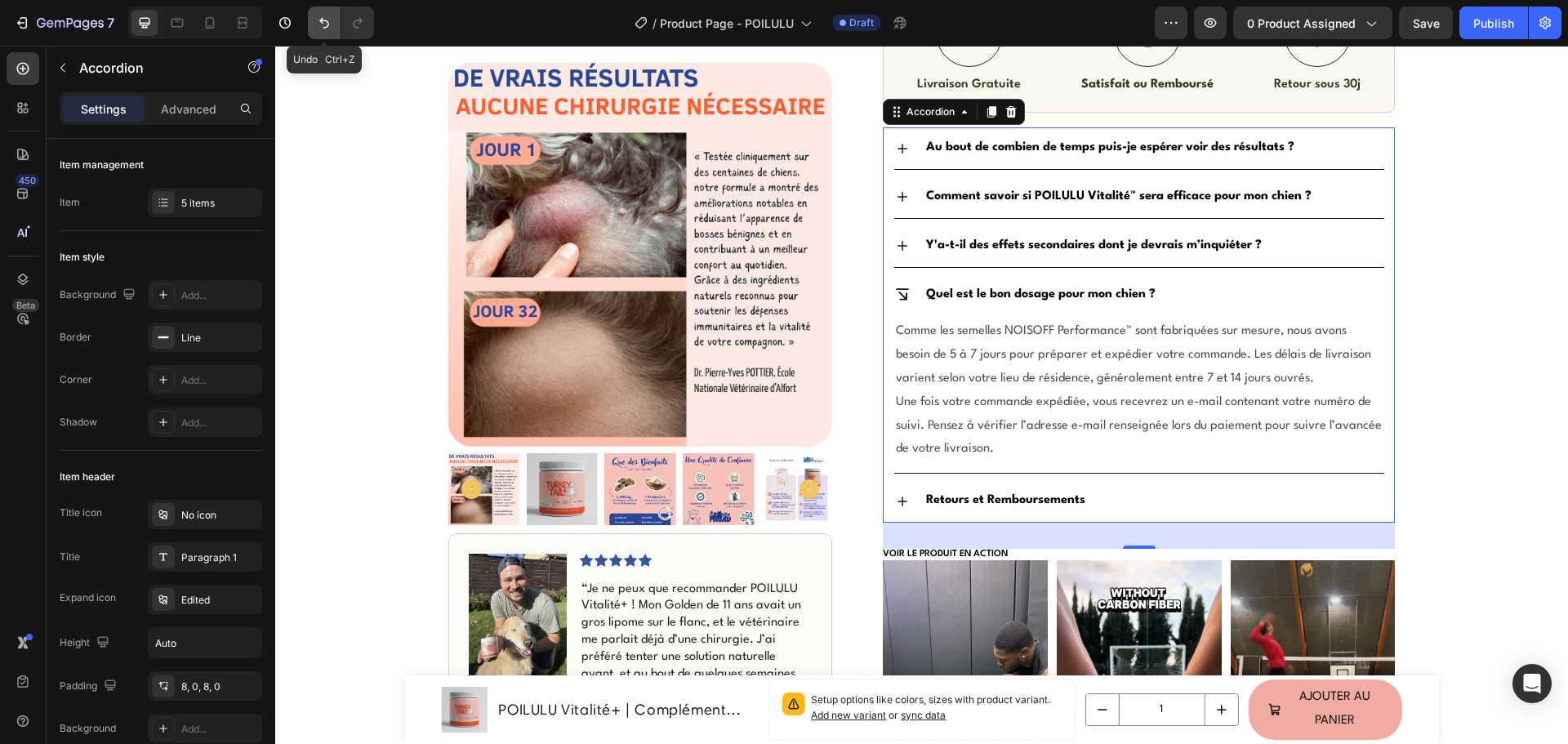
click at [321, 25] on icon "Undo/Redo" at bounding box center [323, 22] width 16 height 16
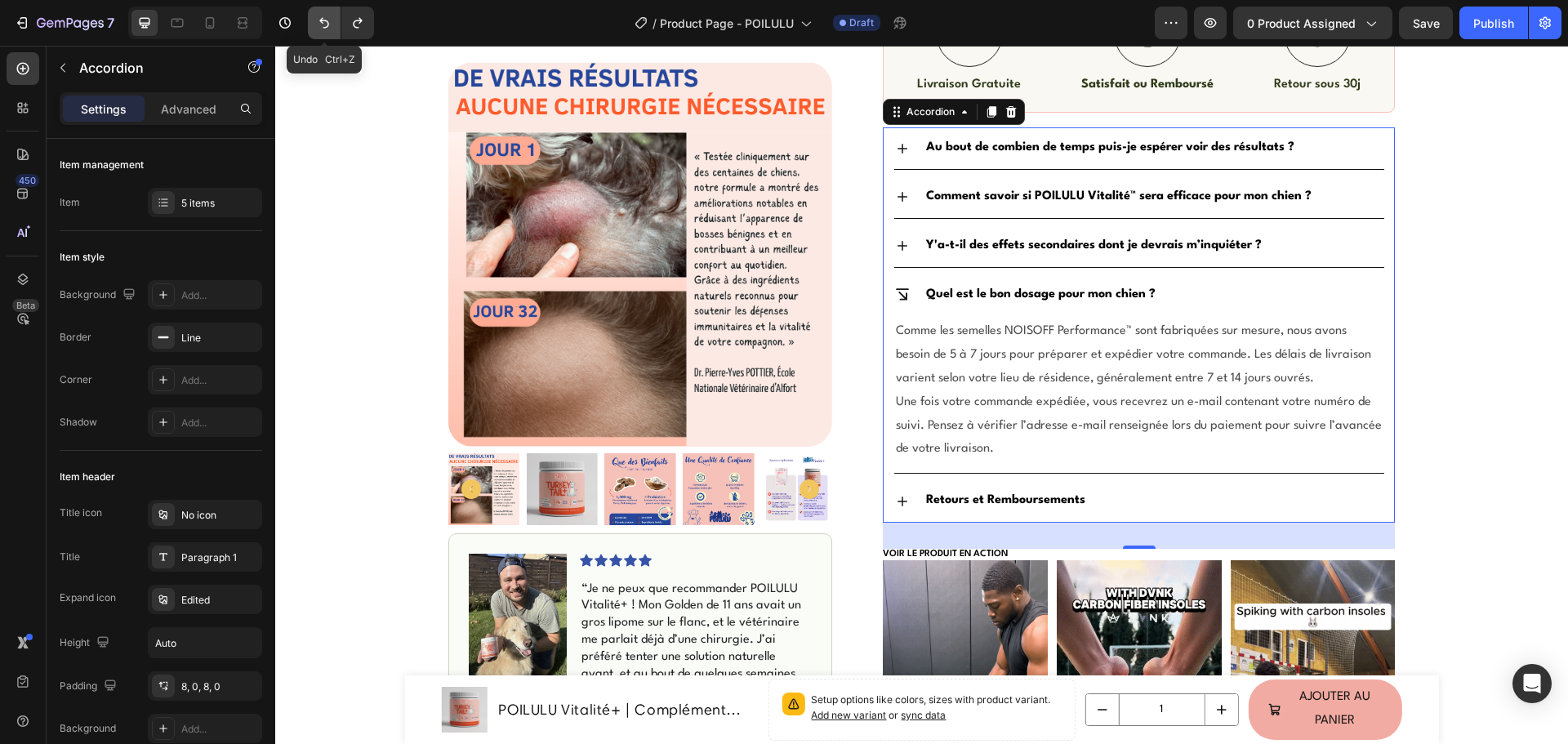
click at [324, 26] on icon "Undo/Redo" at bounding box center [323, 22] width 16 height 16
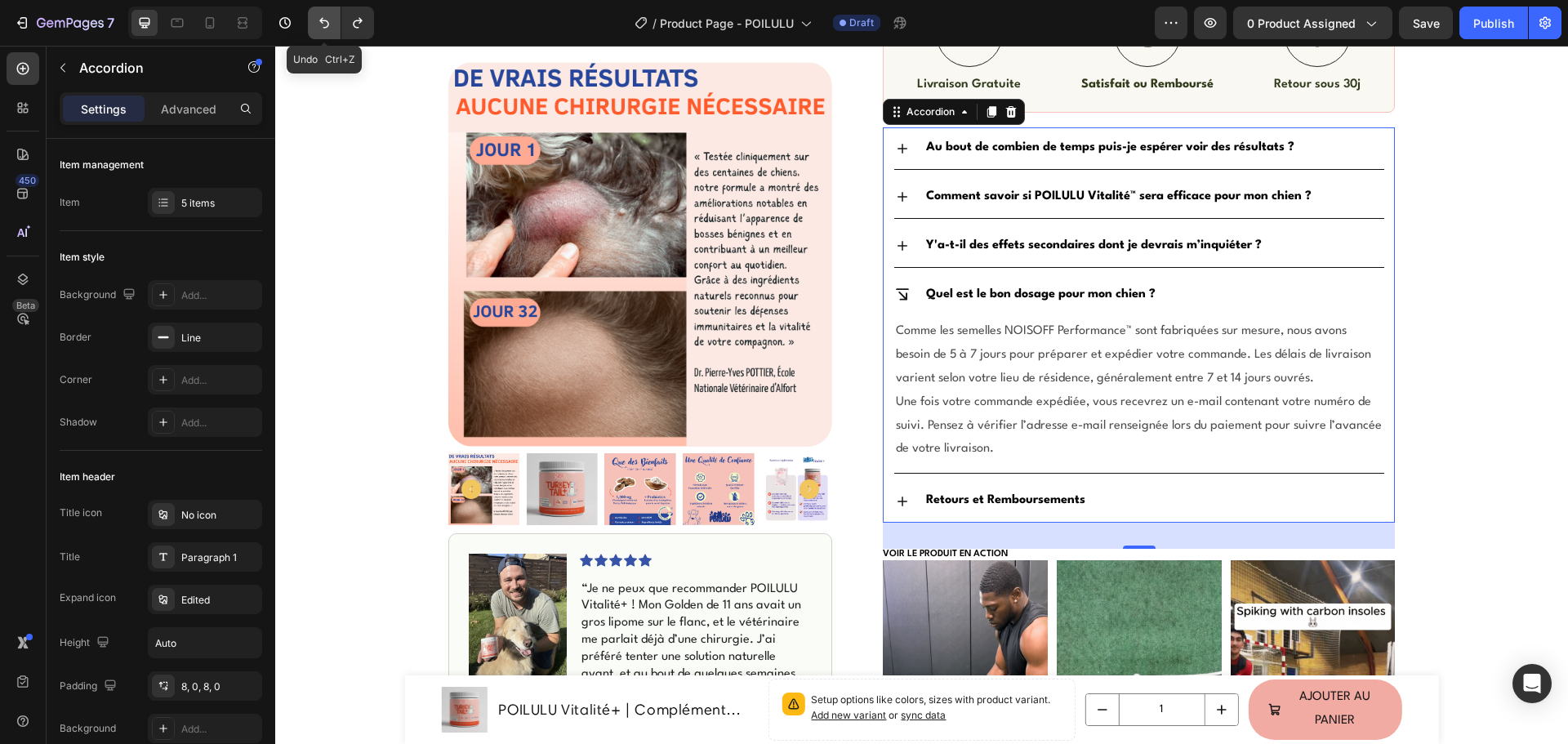
click at [324, 25] on icon "Undo/Redo" at bounding box center [323, 22] width 16 height 16
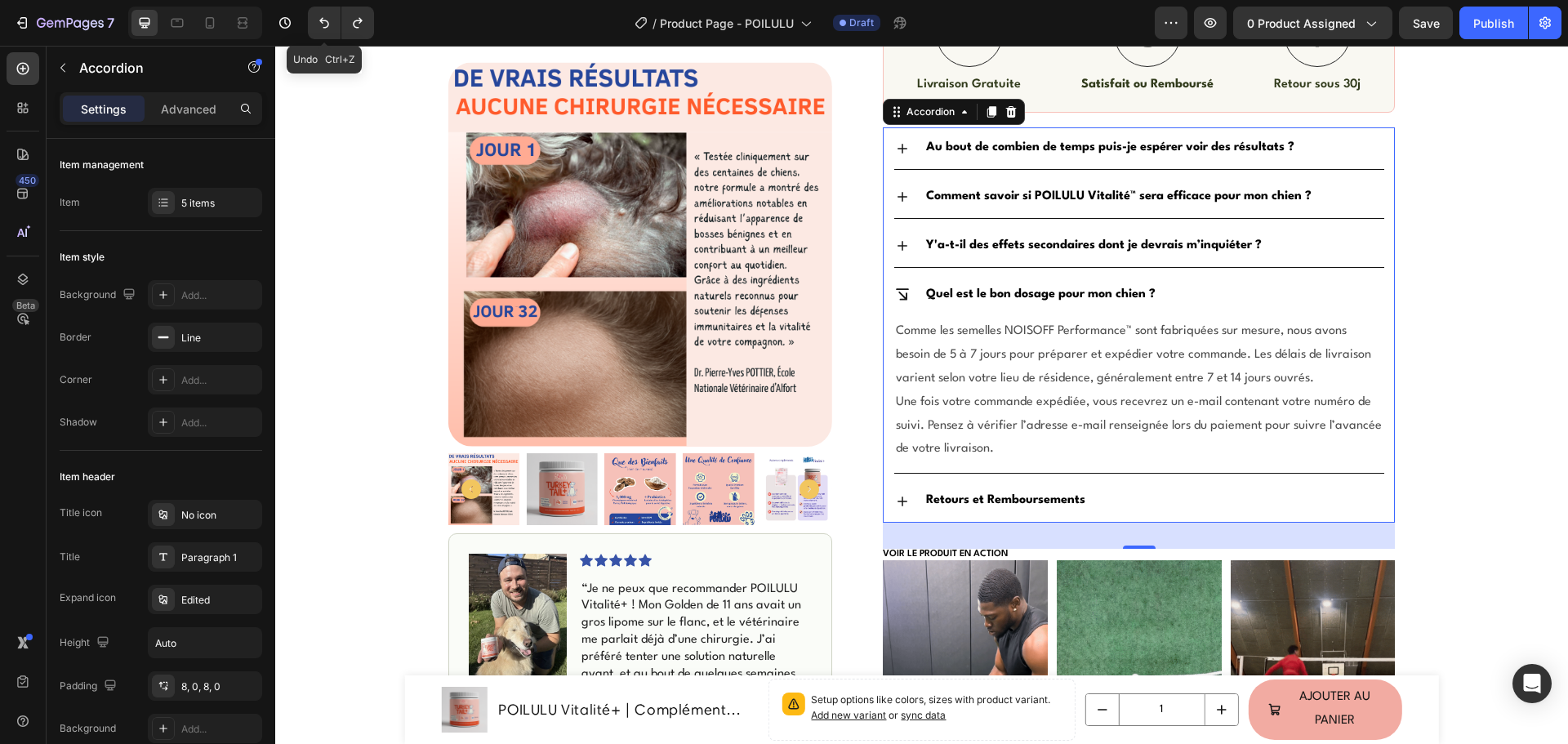
click at [348, 340] on div "Icon Livraison Rapide & Gratuite Text Block Row Icon +500 Clients satisfaits Te…" at bounding box center [922, 144] width 1293 height 1751
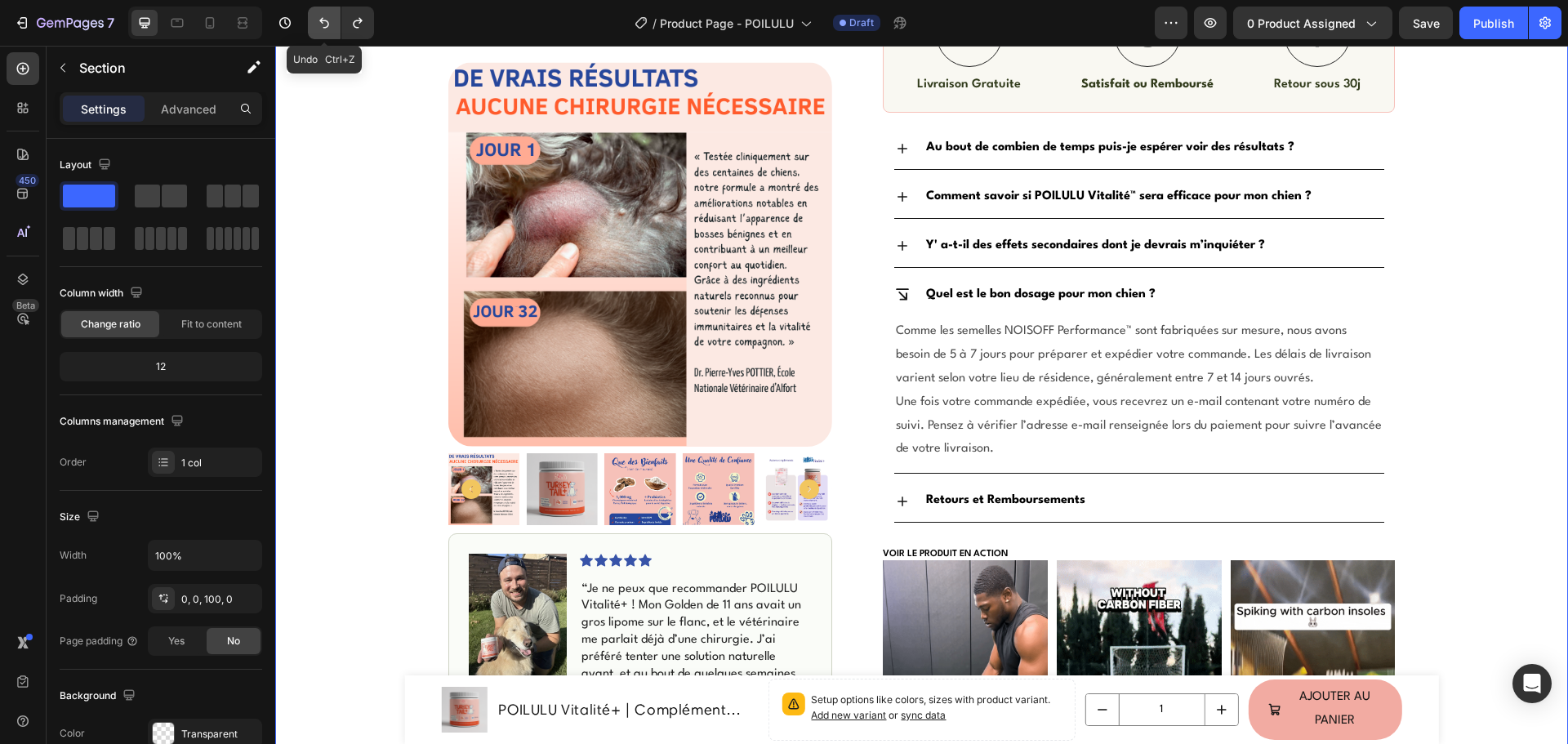
click at [329, 22] on icon "Undo/Redo" at bounding box center [323, 22] width 16 height 16
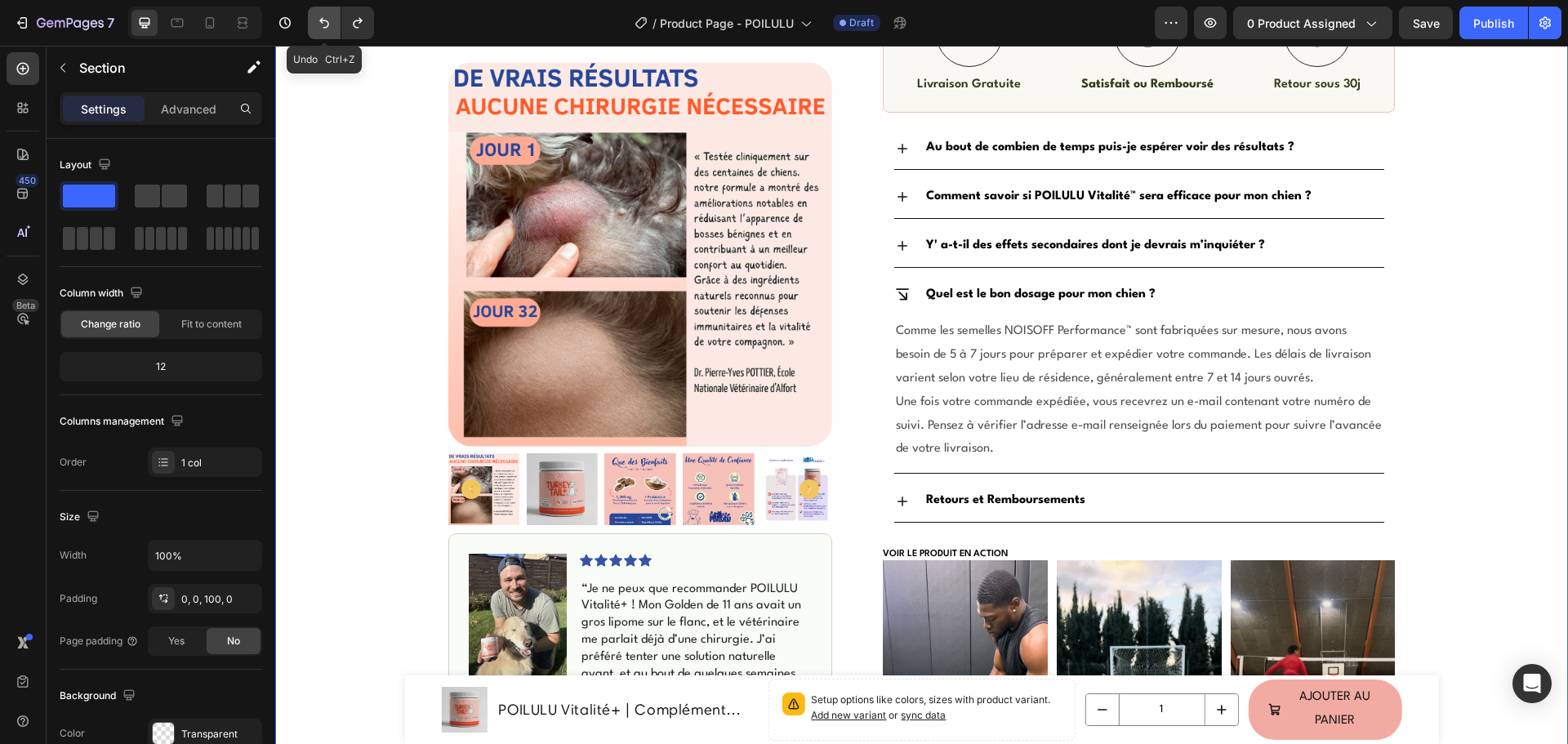
click at [329, 22] on icon "Undo/Redo" at bounding box center [323, 22] width 16 height 16
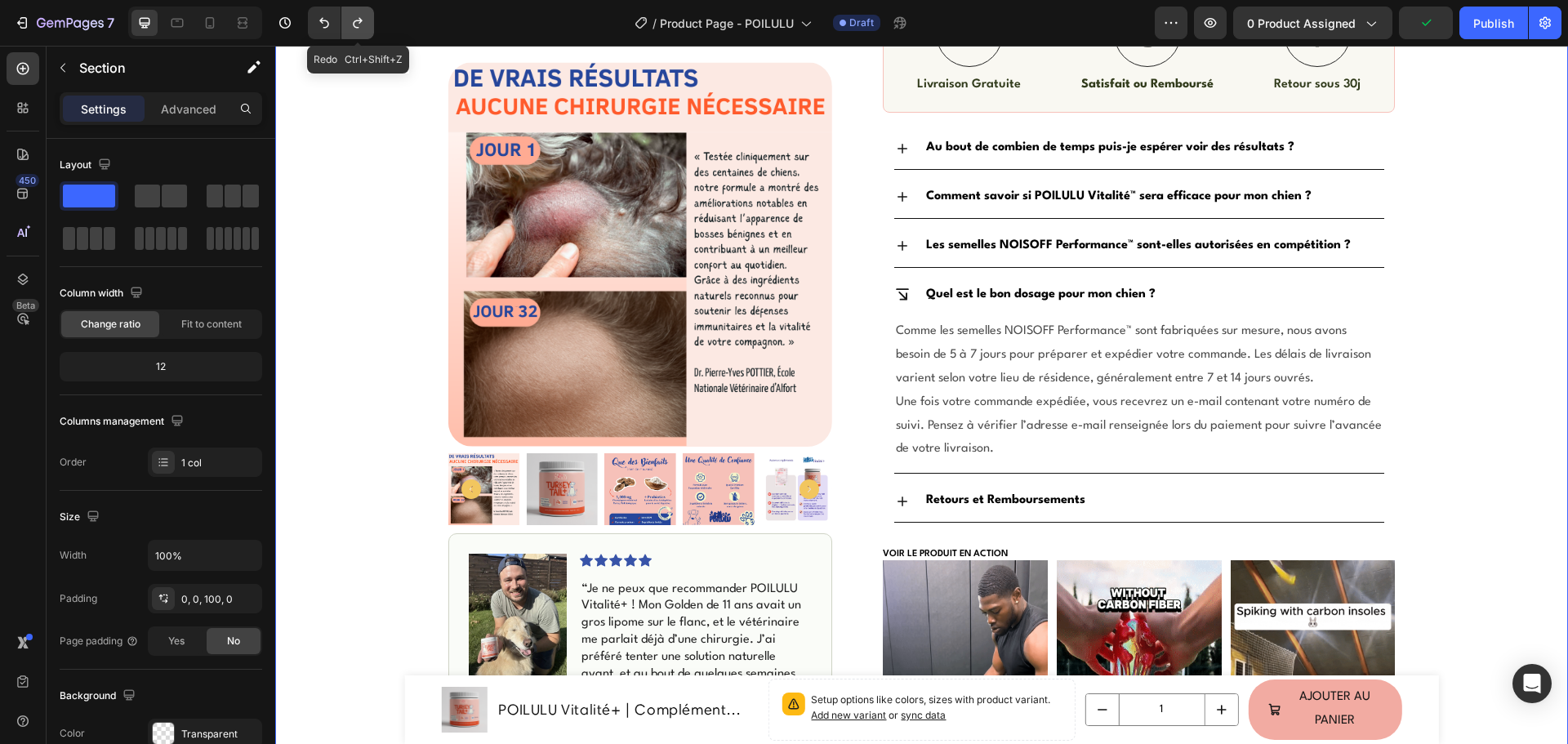
drag, startPoint x: 357, startPoint y: 15, endPoint x: 63, endPoint y: 197, distance: 345.8
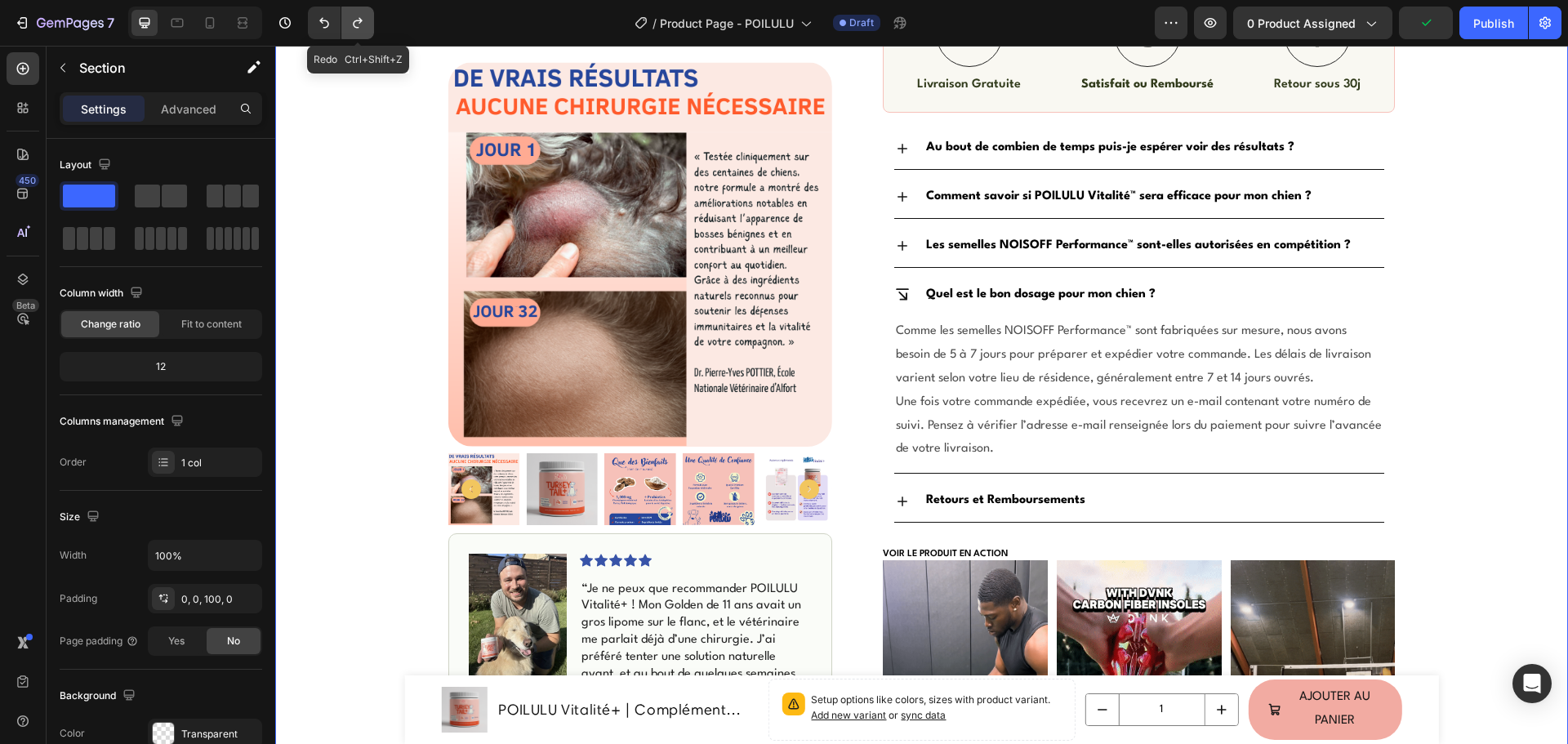
click at [357, 15] on icon "Undo/Redo" at bounding box center [357, 22] width 16 height 16
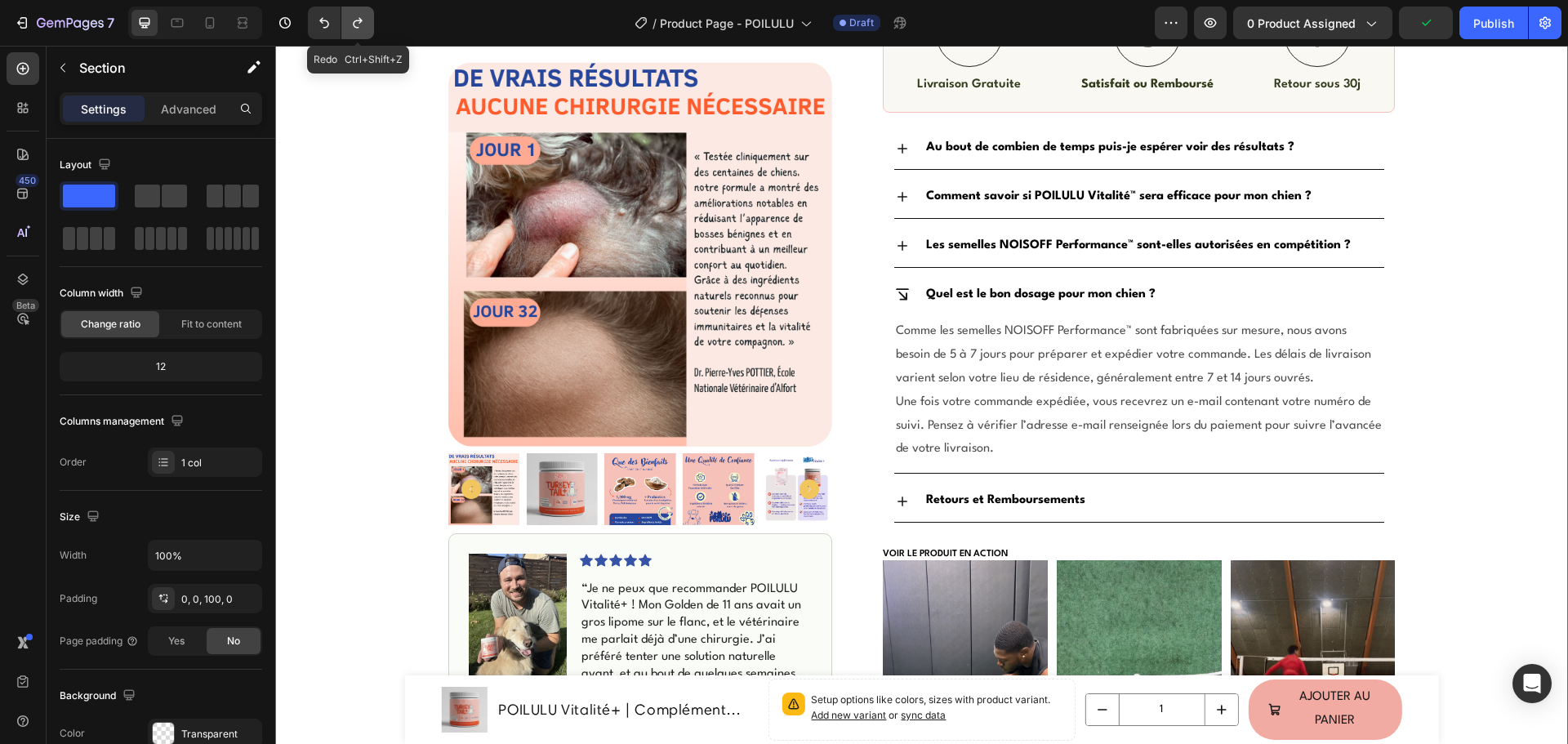
click at [357, 15] on icon "Undo/Redo" at bounding box center [357, 22] width 16 height 16
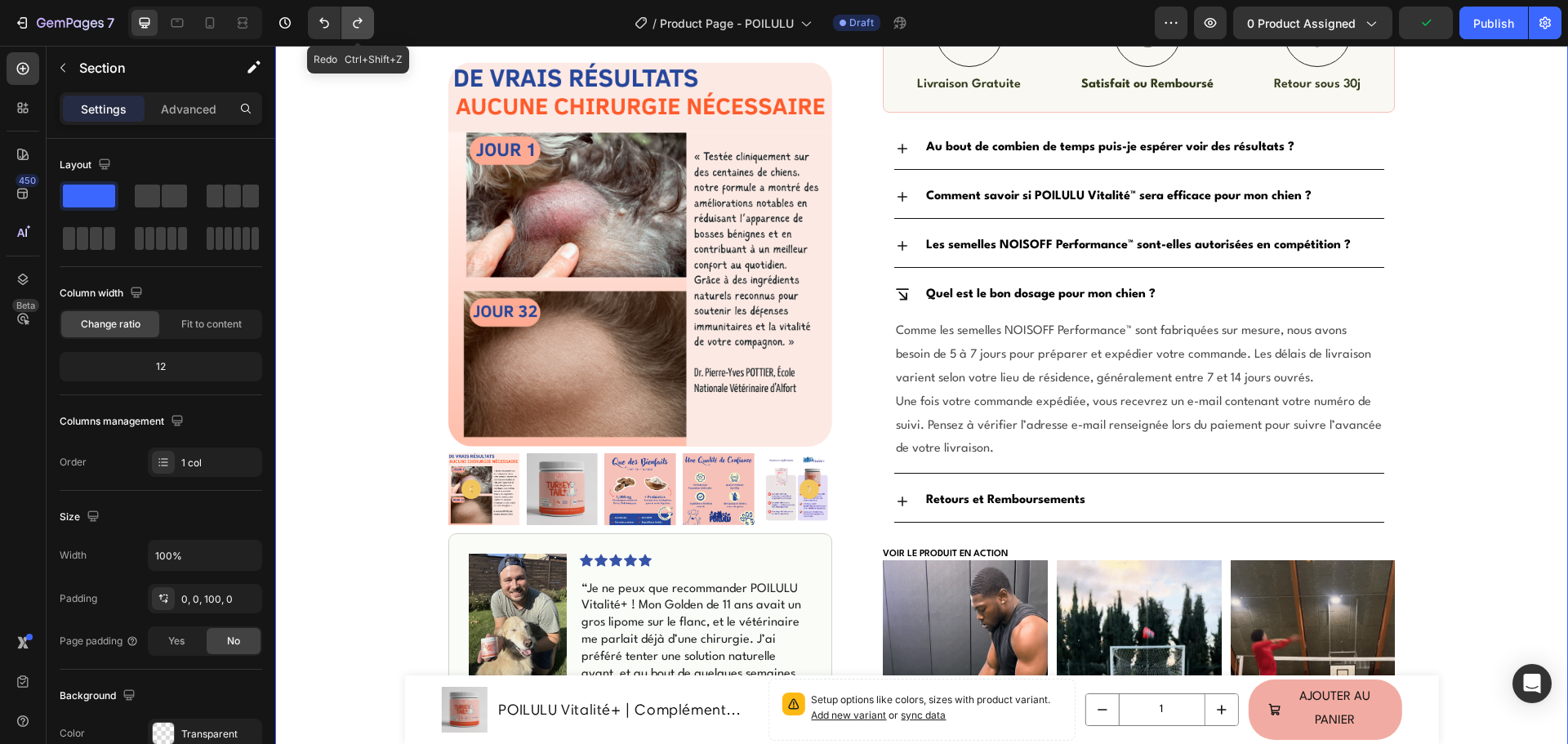
click at [357, 15] on icon "Undo/Redo" at bounding box center [357, 22] width 16 height 16
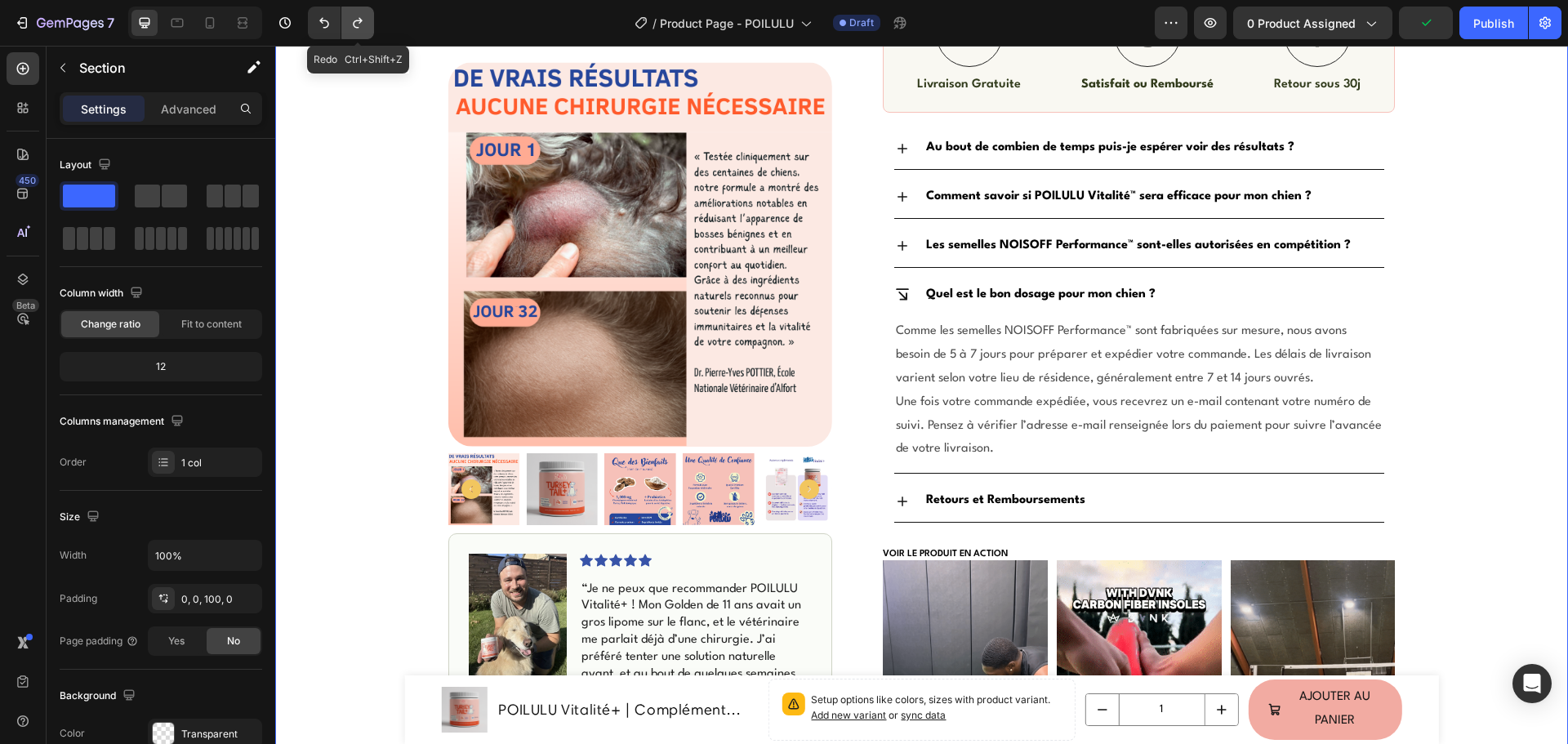
click at [357, 15] on icon "Undo/Redo" at bounding box center [357, 22] width 16 height 16
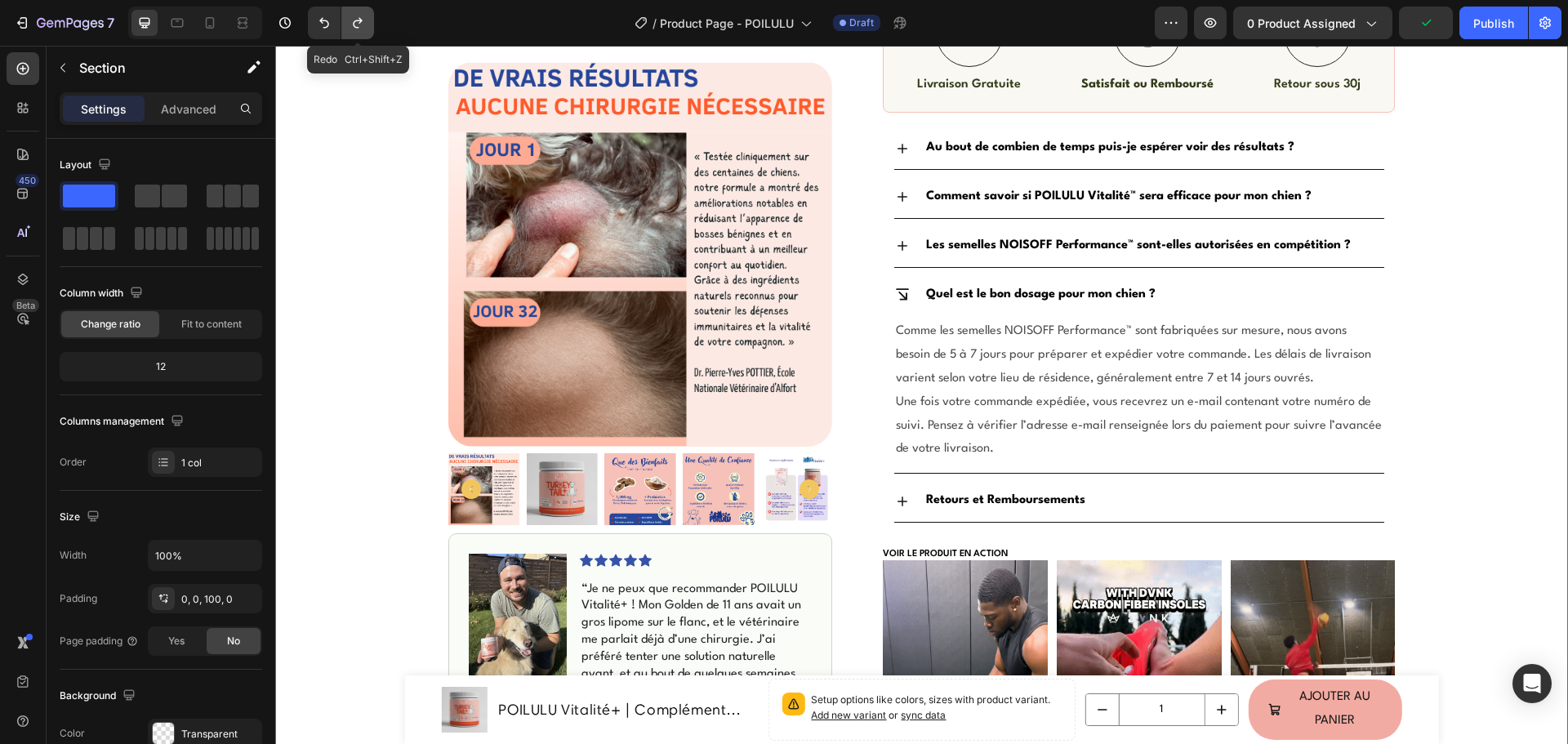
click at [357, 15] on icon "Undo/Redo" at bounding box center [357, 22] width 16 height 16
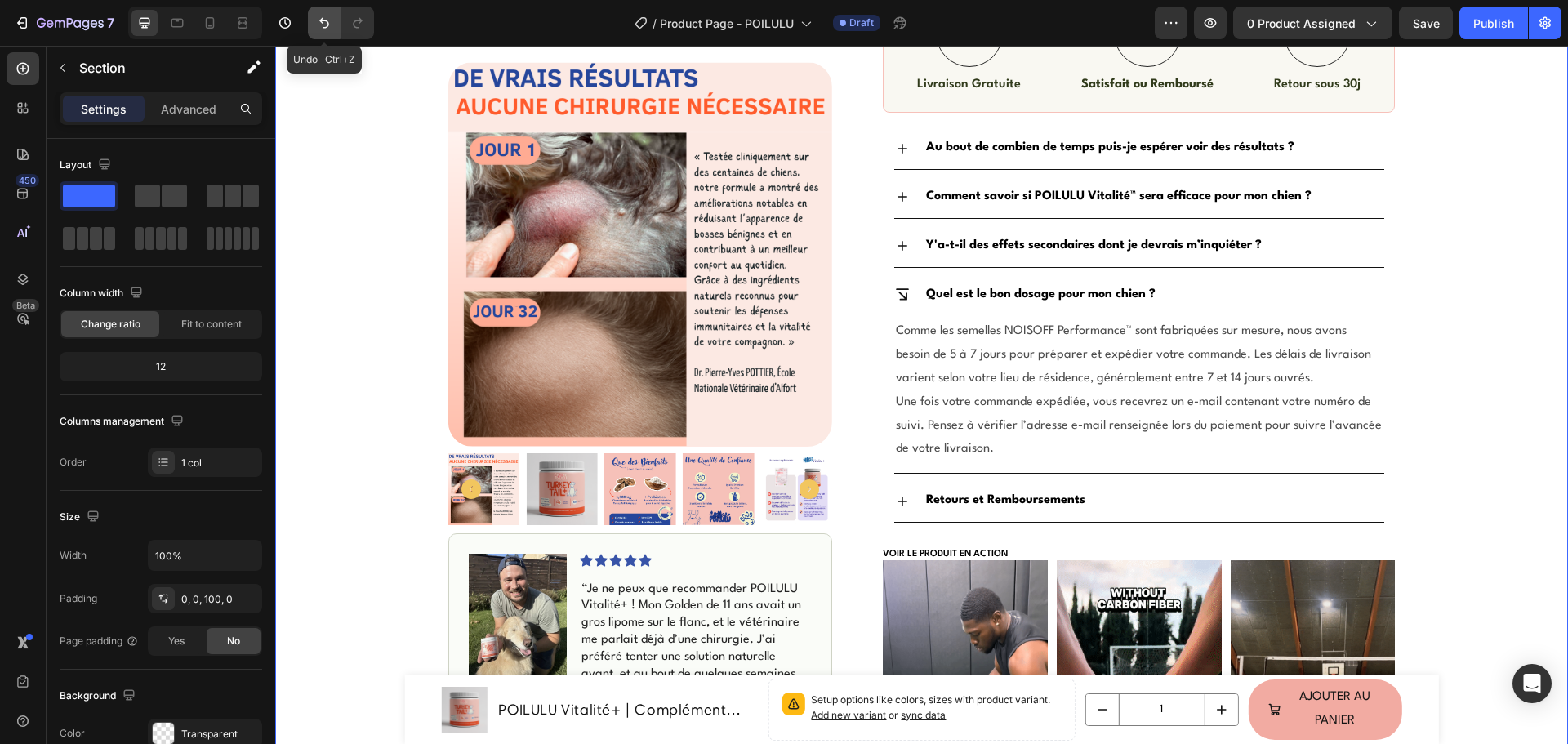
click at [330, 30] on icon "Undo/Redo" at bounding box center [323, 22] width 16 height 16
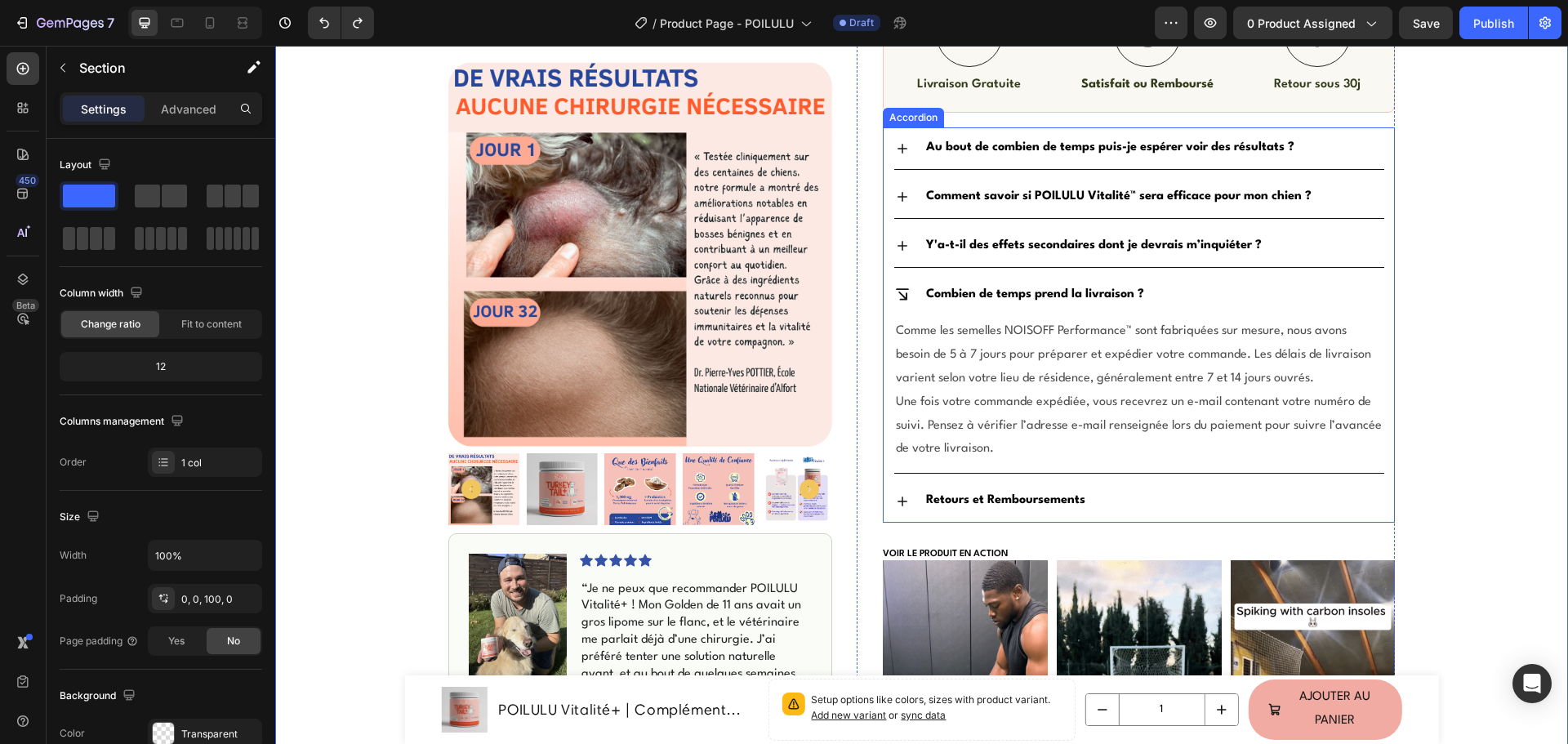
click at [917, 118] on div "Accordion" at bounding box center [913, 117] width 55 height 14
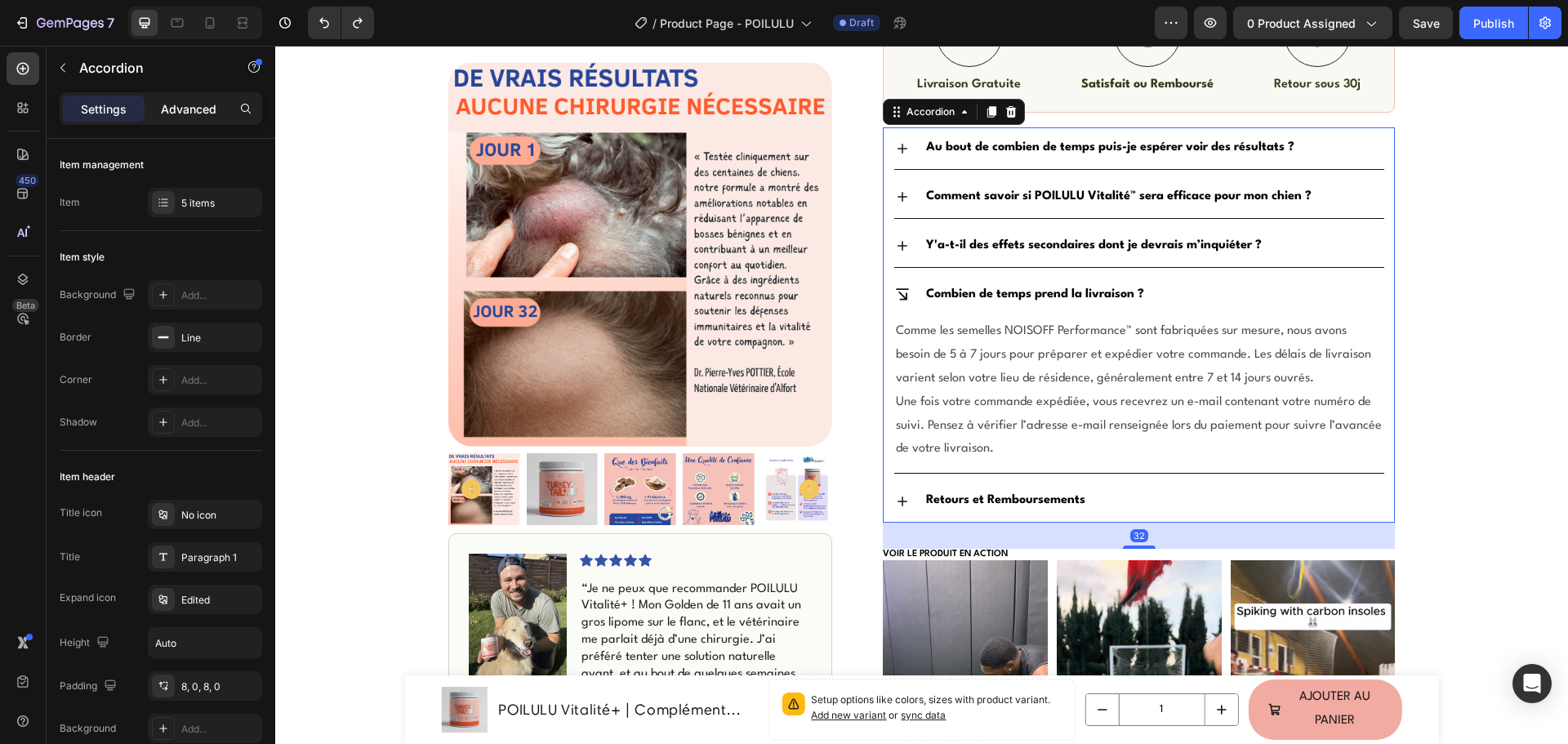
click at [183, 109] on p "Advanced" at bounding box center [189, 109] width 56 height 17
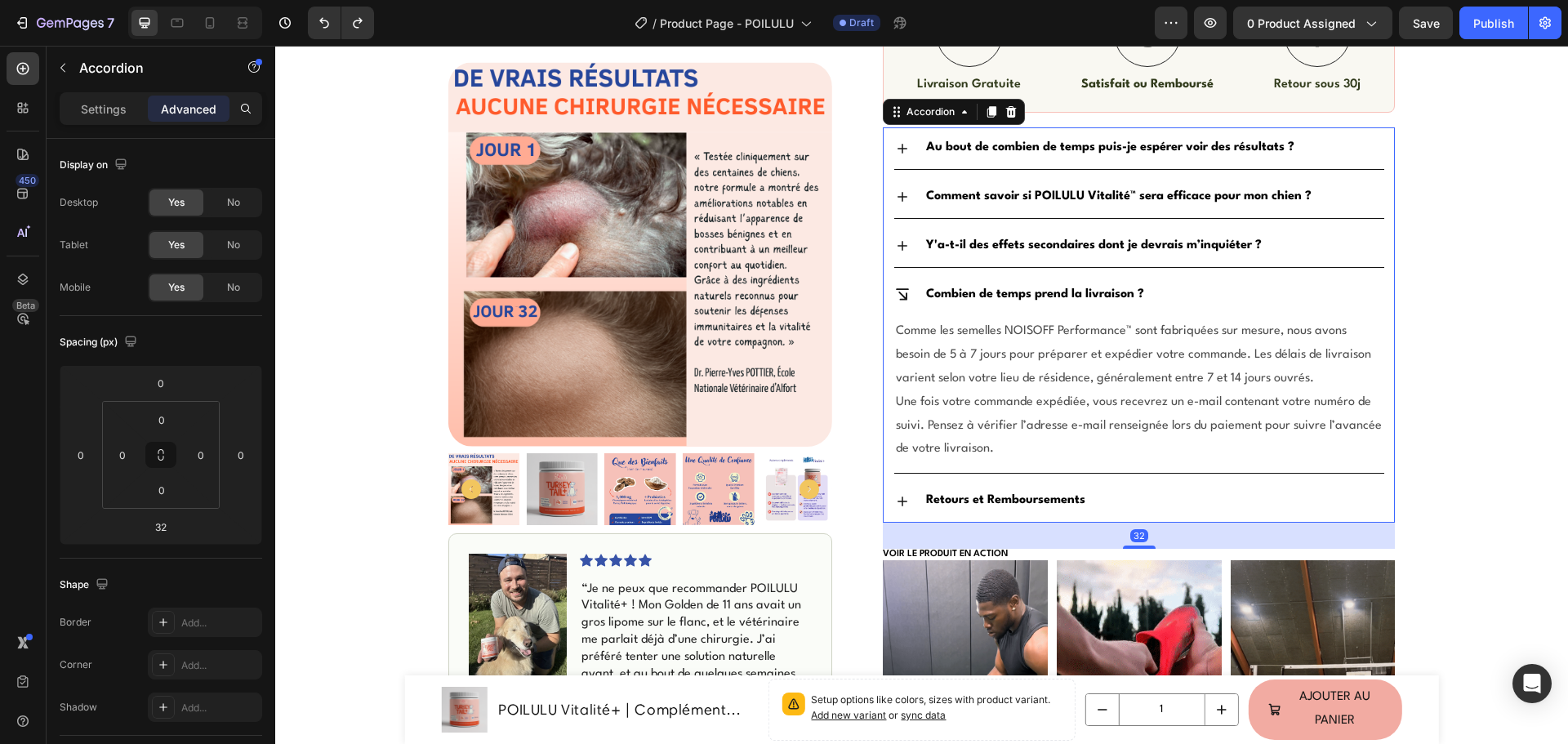
type input "100%"
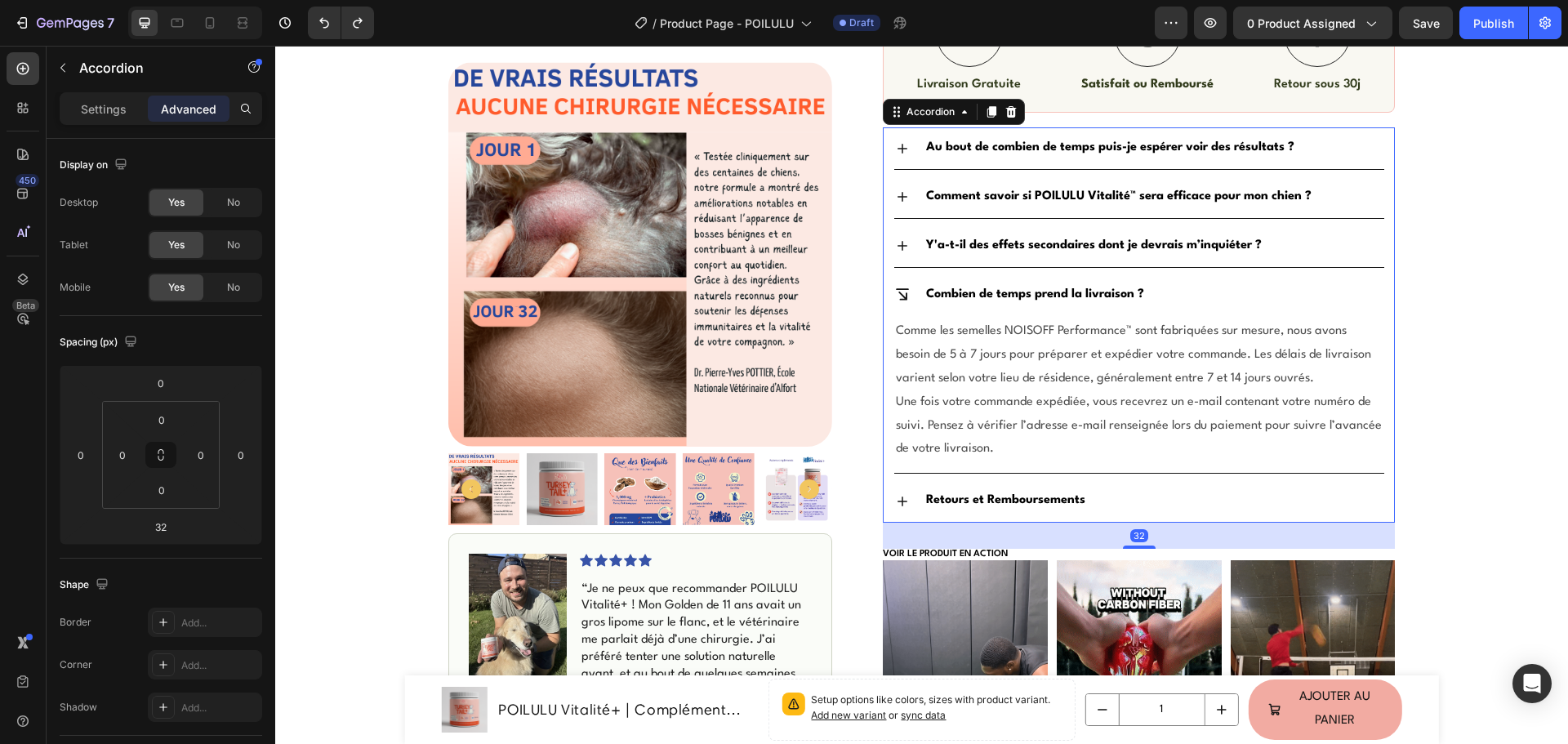
type input "100"
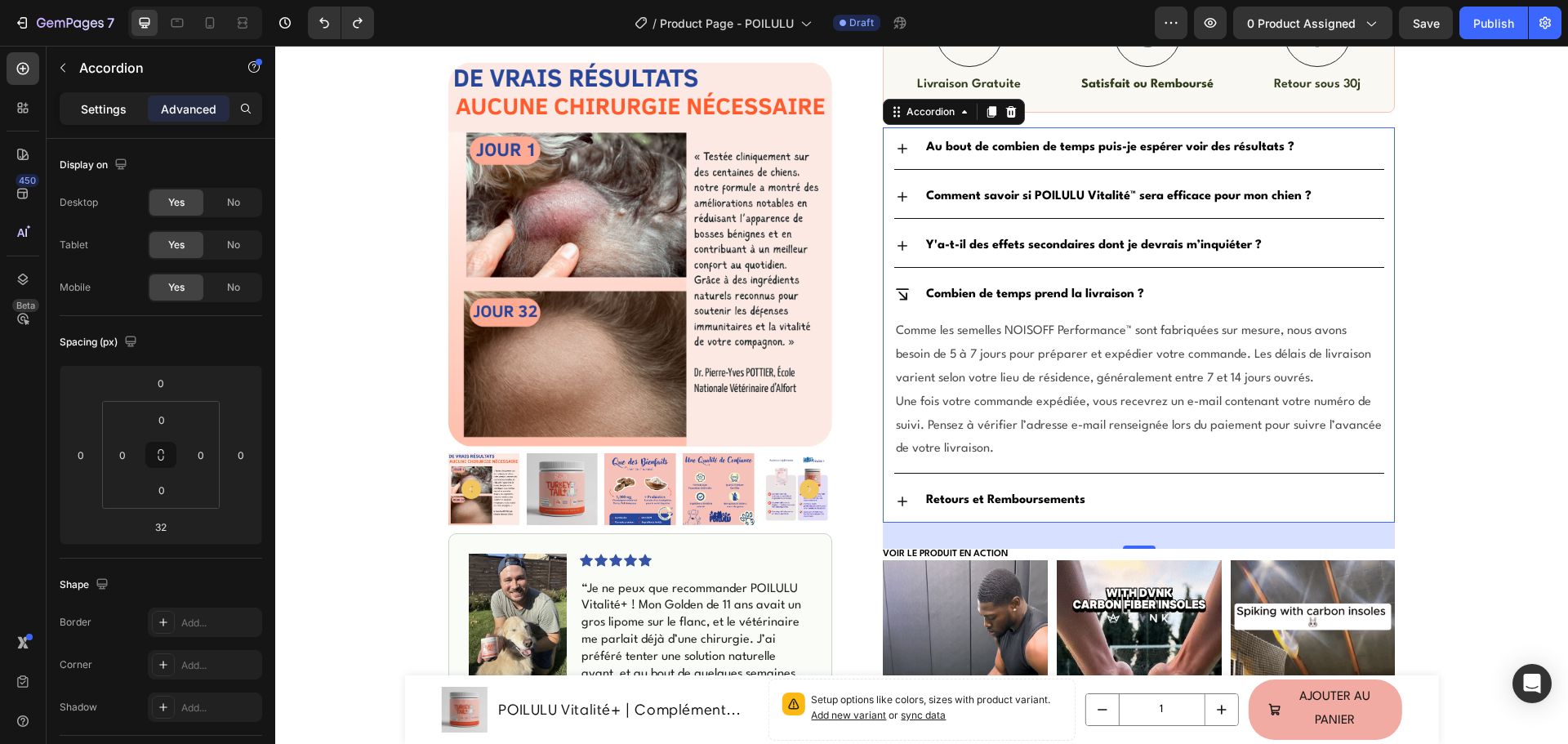
click at [128, 102] on div "Settings" at bounding box center [103, 108] width 82 height 26
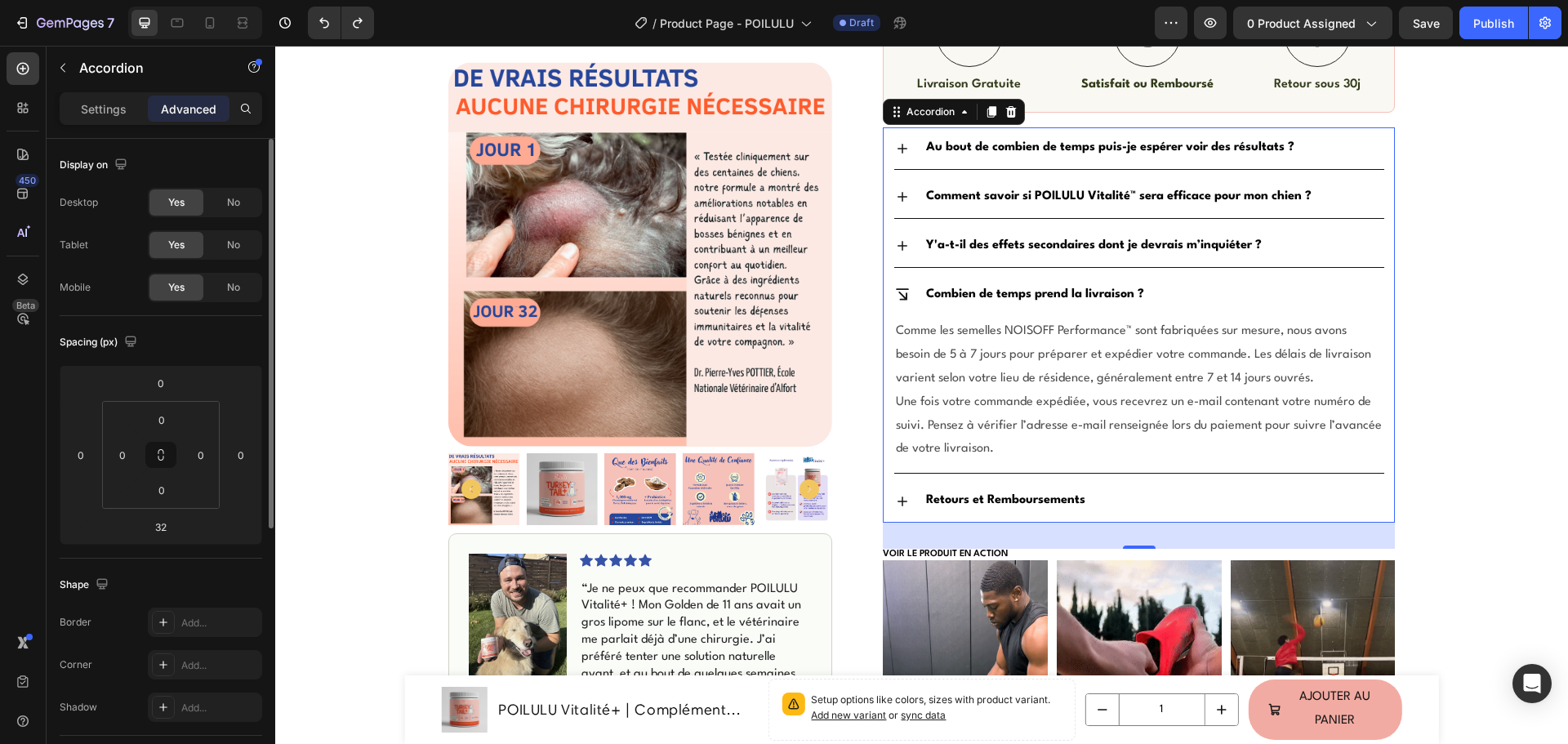
type input "8"
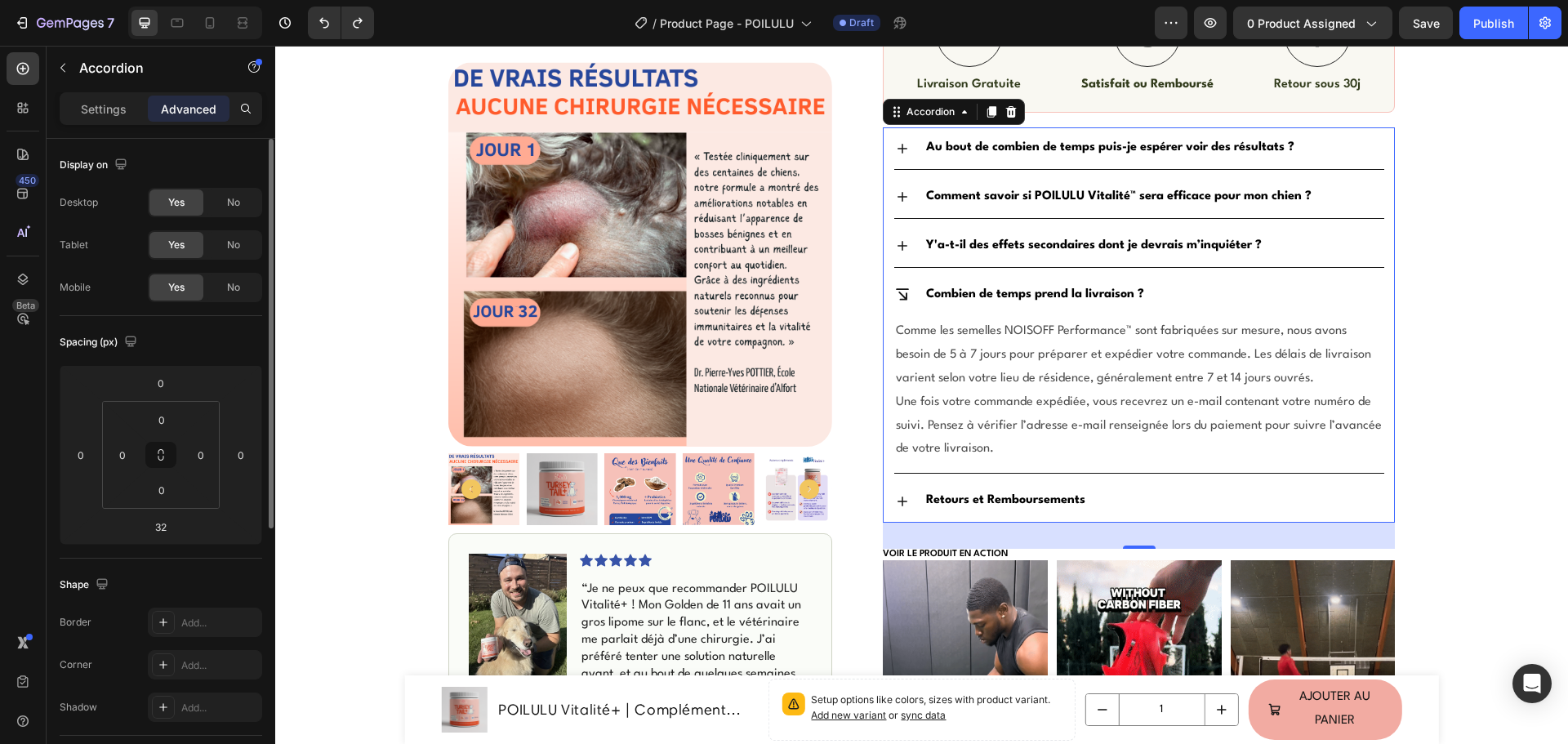
type input "8"
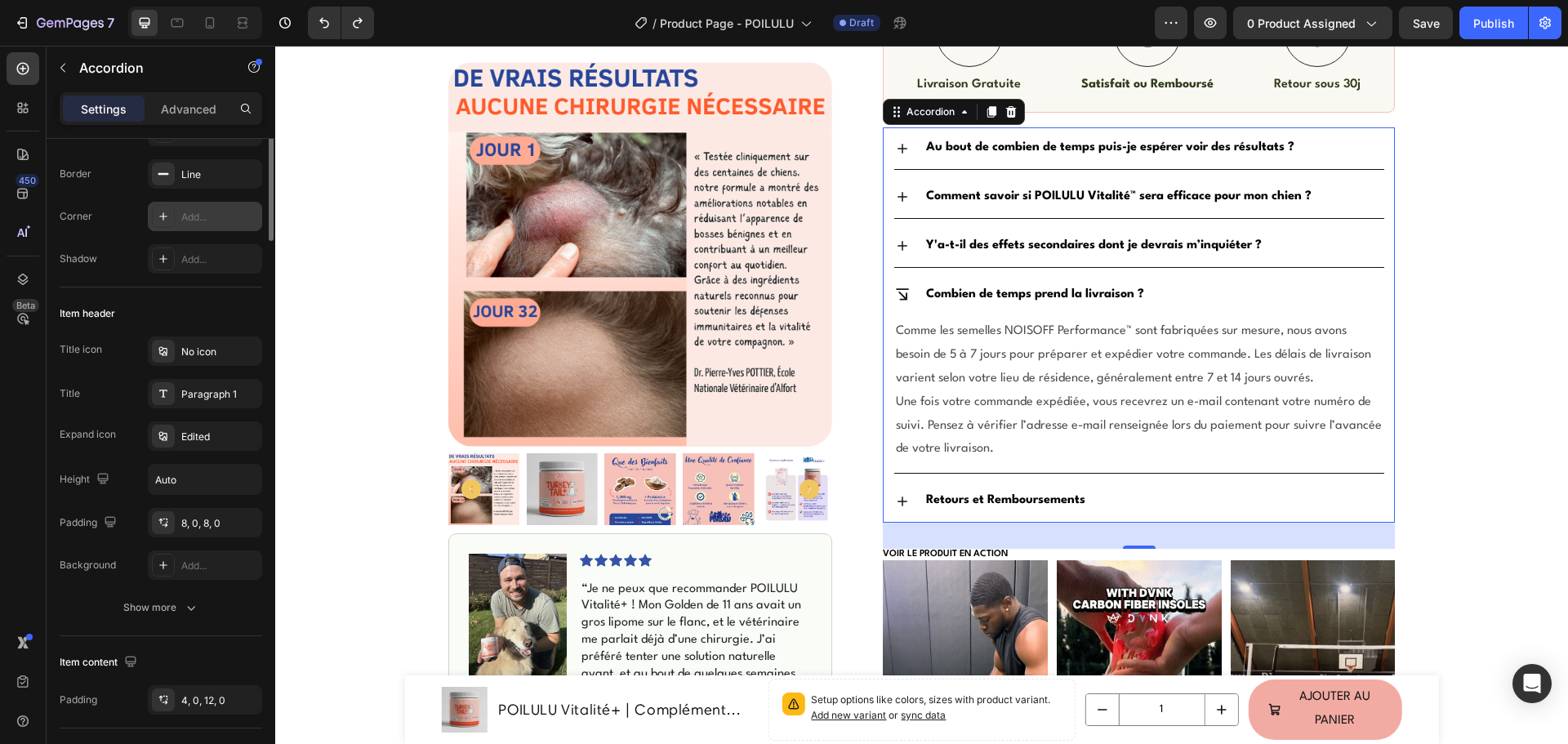
scroll to position [0, 0]
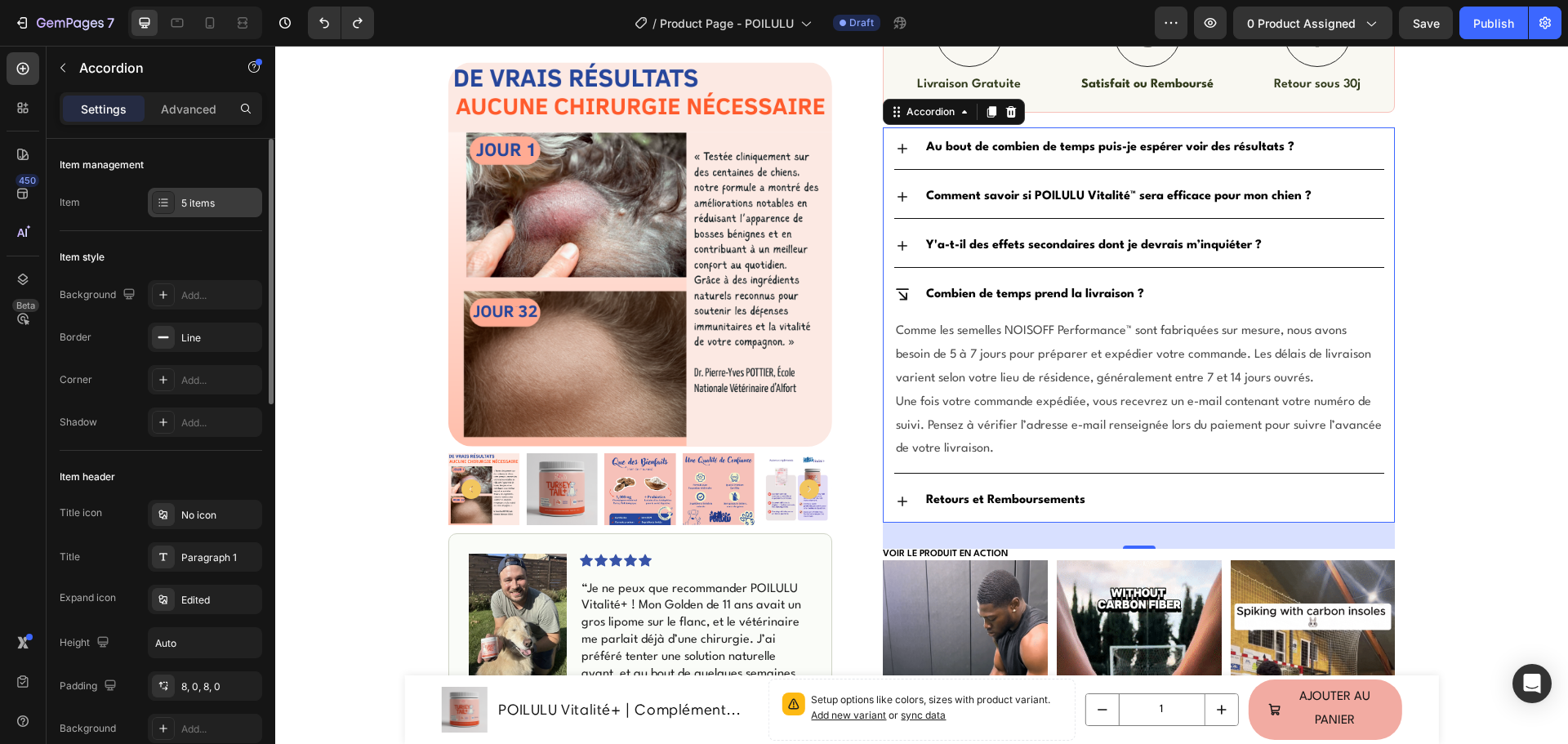
click at [170, 201] on div at bounding box center [164, 203] width 23 height 23
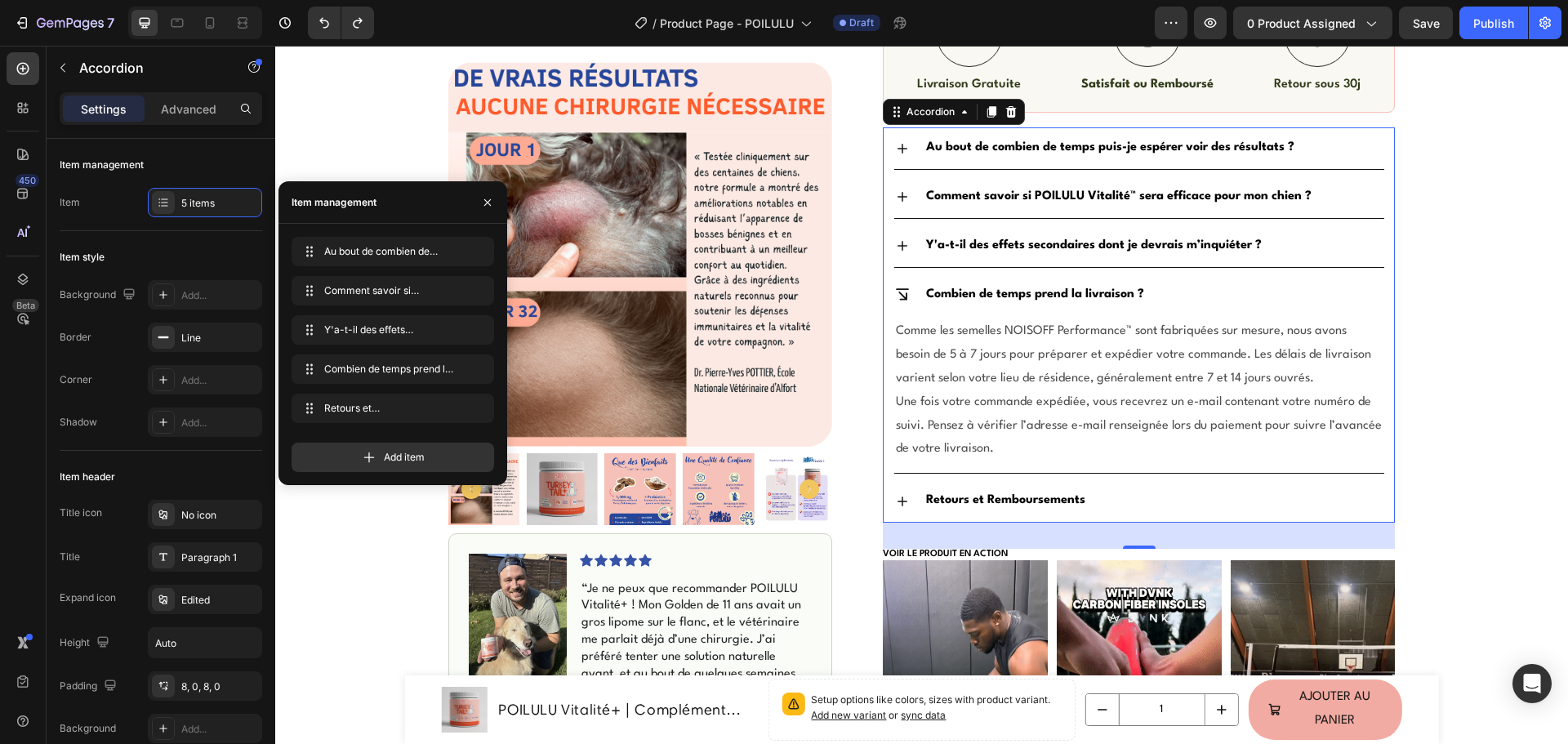
click at [898, 500] on icon at bounding box center [902, 501] width 10 height 10
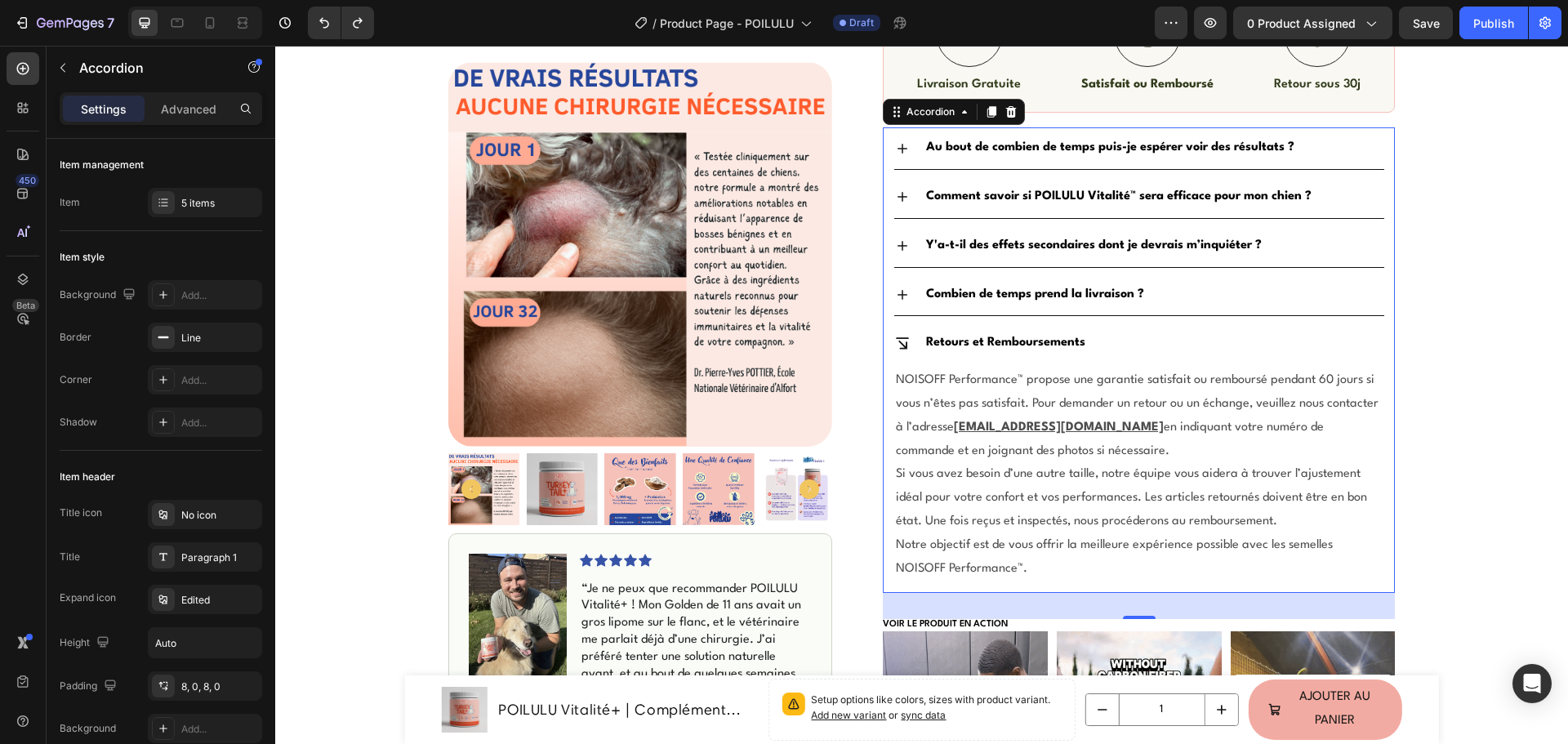
click at [895, 295] on icon at bounding box center [901, 295] width 16 height 16
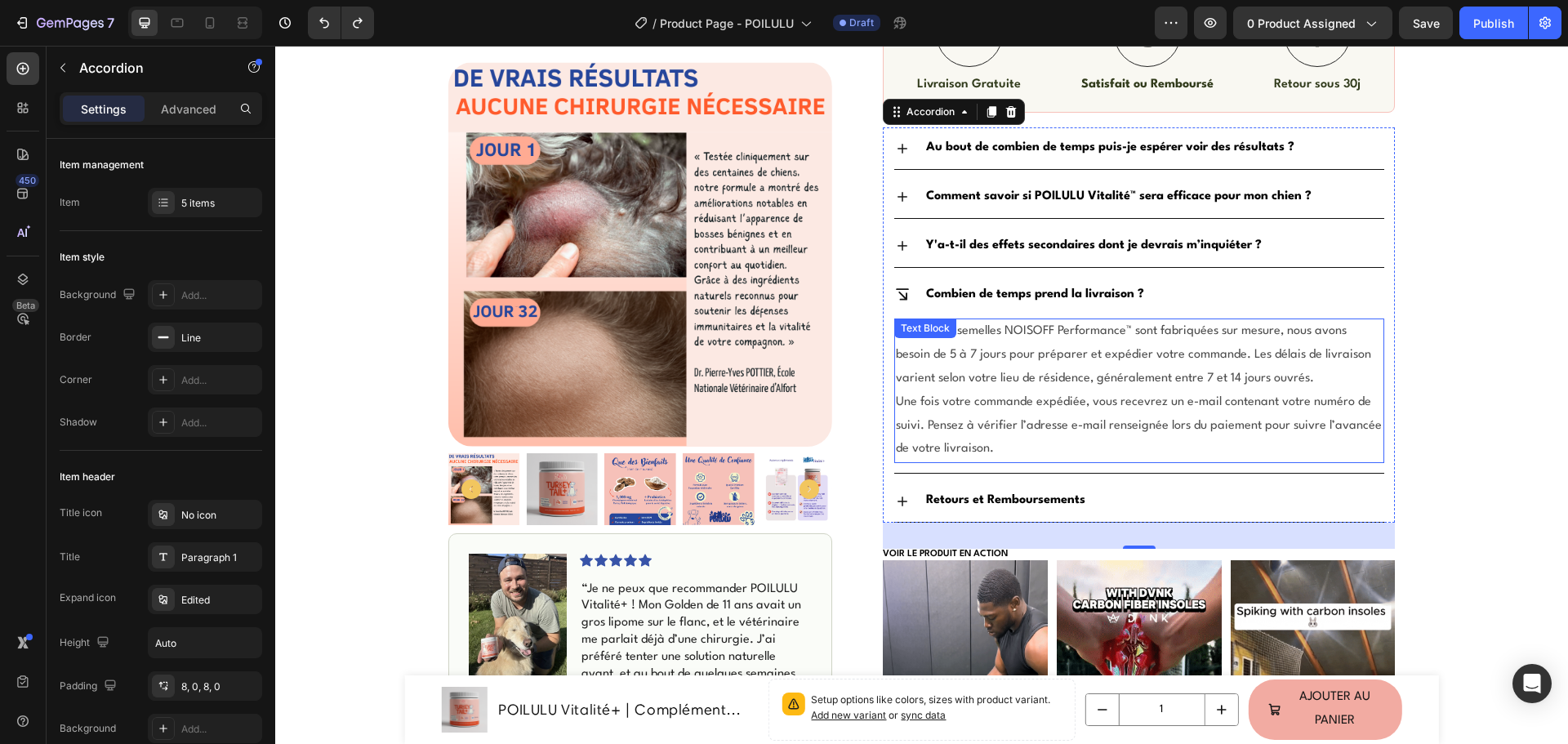
click at [968, 333] on span "Comme les semelles NOISOFF Performance™ sont fabriquées sur mesure, nous avons …" at bounding box center [1133, 355] width 475 height 60
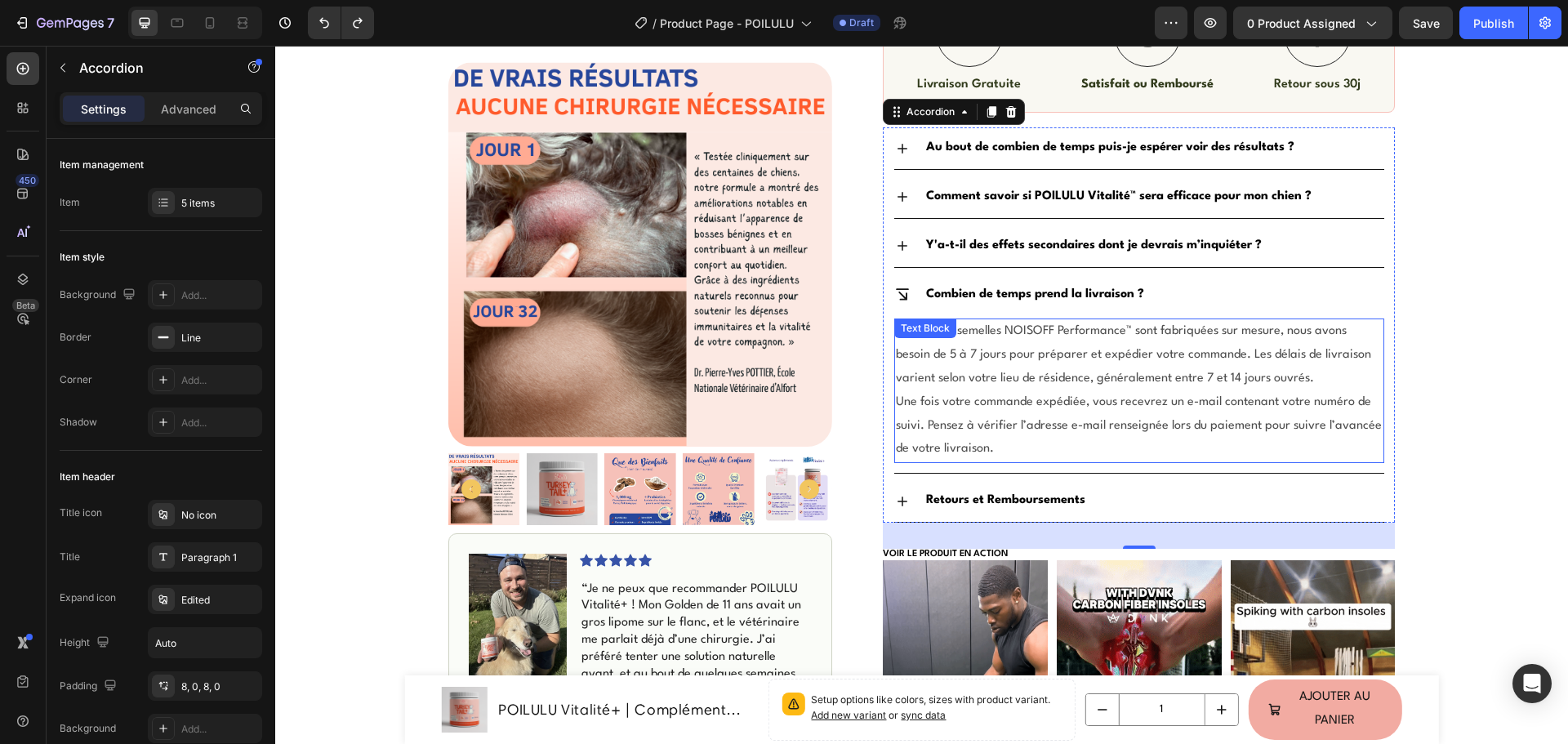
click at [968, 333] on span "Comme les semelles NOISOFF Performance™ sont fabriquées sur mesure, nous avons …" at bounding box center [1133, 355] width 475 height 60
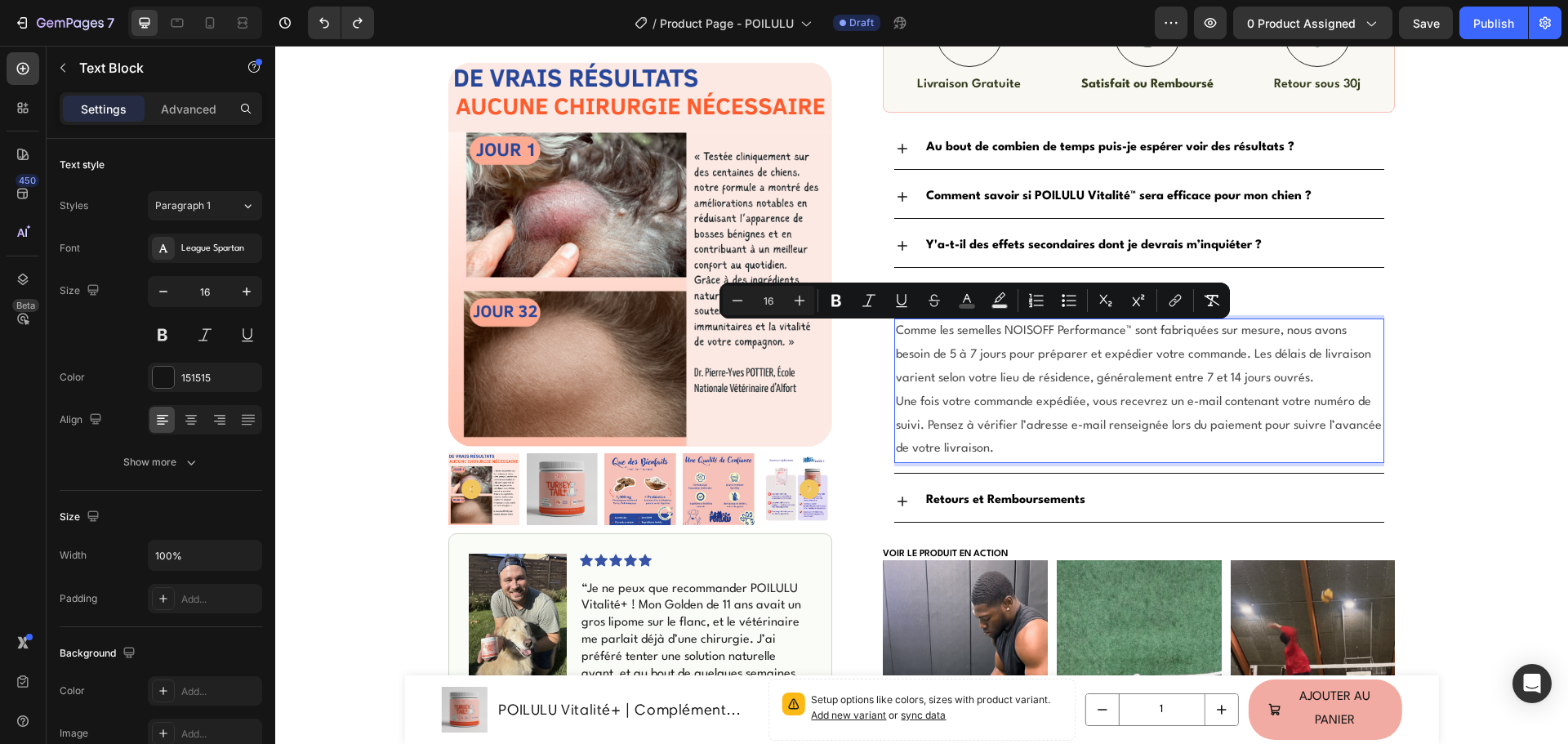
click at [1005, 334] on span "Comme les semelles NOISOFF Performance™ sont fabriquées sur mesure, nous avons …" at bounding box center [1133, 355] width 475 height 60
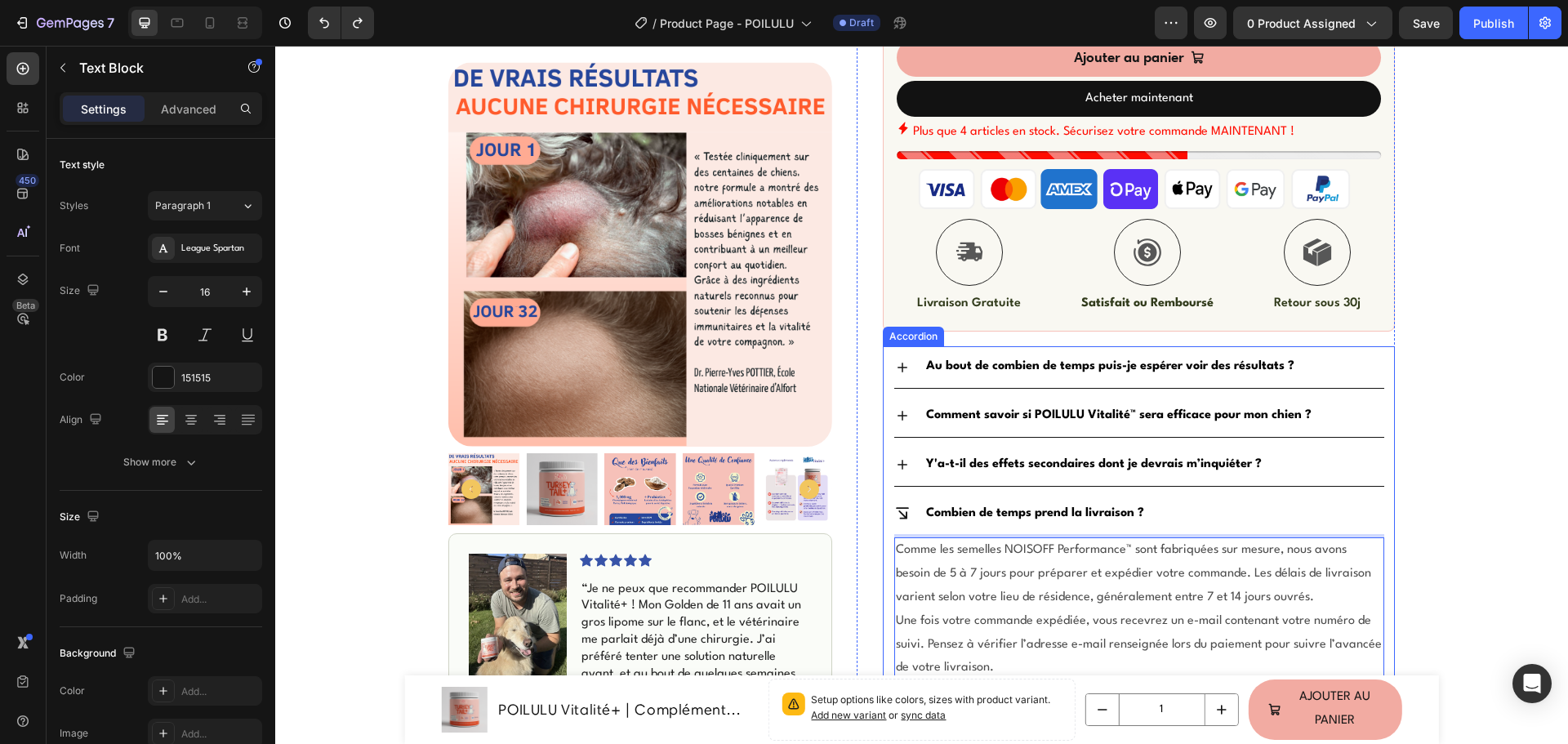
scroll to position [728, 0]
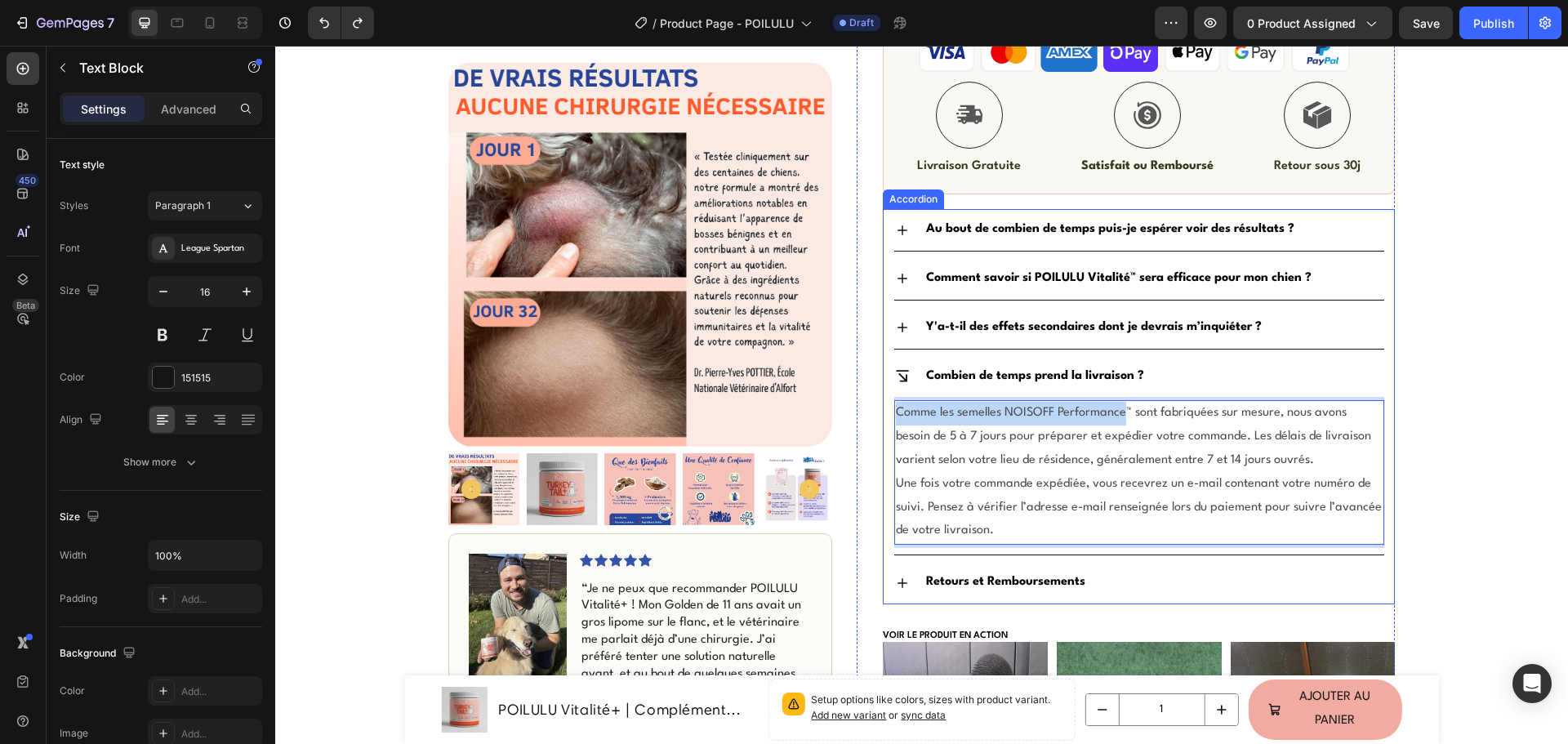
drag, startPoint x: 1119, startPoint y: 414, endPoint x: 882, endPoint y: 408, distance: 237.1
click at [883, 408] on div "Combien de temps prend la livraison ? Comme les semelles NOISOFF Performance™ s…" at bounding box center [1138, 456] width 510 height 200
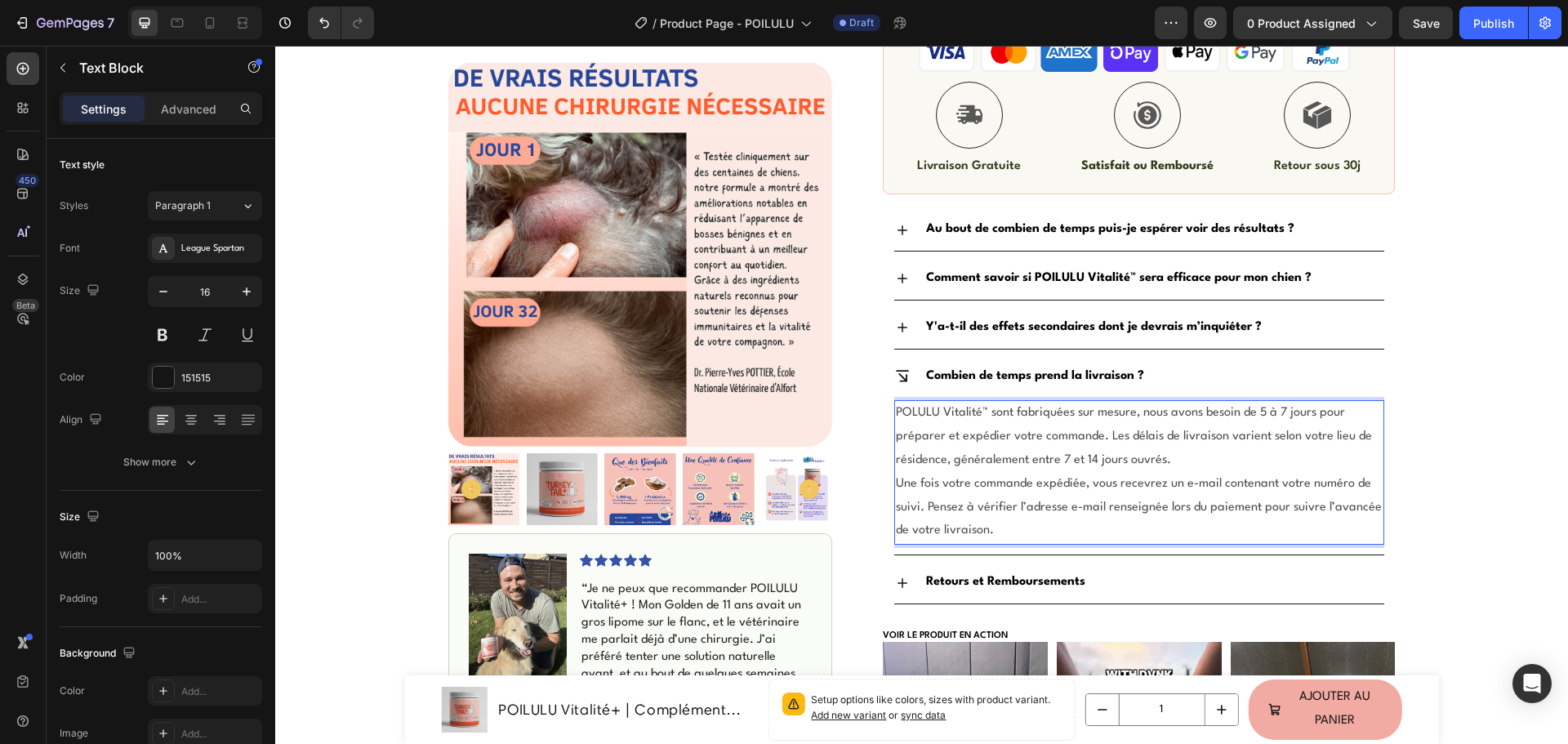
click at [900, 408] on span "POLULU Vitalité™ sont fabriquées sur mesure, nous avons besoin de 5 à 7 jours p…" at bounding box center [1133, 437] width 476 height 60
click at [904, 410] on span "POLULU Vitalité™ sont fabriquées sur mesure, nous avons besoin de 5 à 7 jours p…" at bounding box center [1133, 437] width 476 height 60
click at [997, 414] on span "POILULU Vitalité™ sont fabriquées sur mesure, nous avons besoin de 5 à 7 jours …" at bounding box center [1133, 437] width 476 height 60
click at [1059, 413] on span "POILULU Vitalité™ est fabriquées sur mesure, nous avons besoin de 5 à 7 jours p…" at bounding box center [1133, 437] width 476 height 60
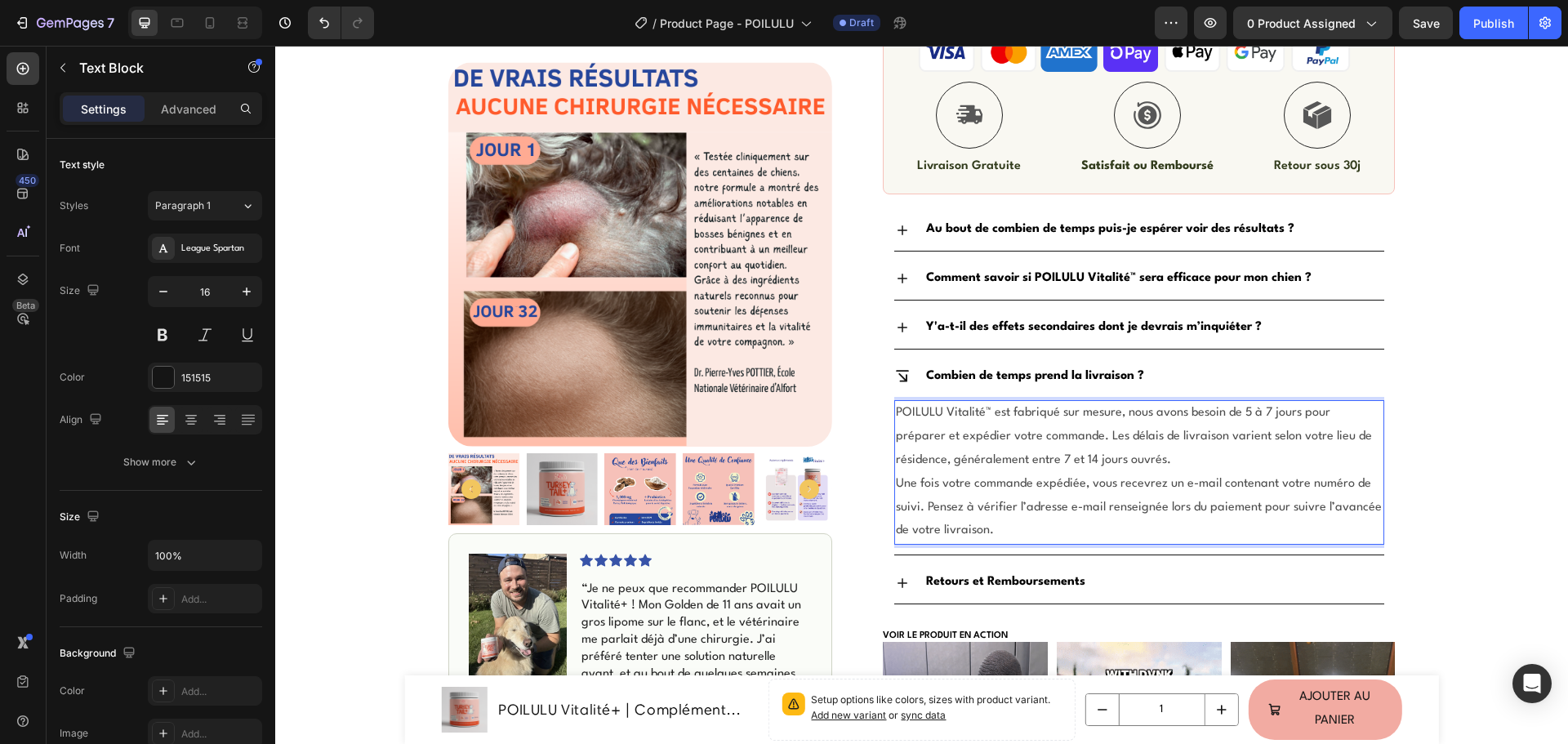
click at [1089, 417] on span "POILULU Vitalité™ est fabriqué sur mesure, nous avons besoin de 5 à 7 jours pou…" at bounding box center [1133, 437] width 476 height 60
click at [1135, 413] on span "POILULU Vitalité™ est fabriqué sur commande dans nos laboratoires, nous avons b…" at bounding box center [1137, 437] width 484 height 60
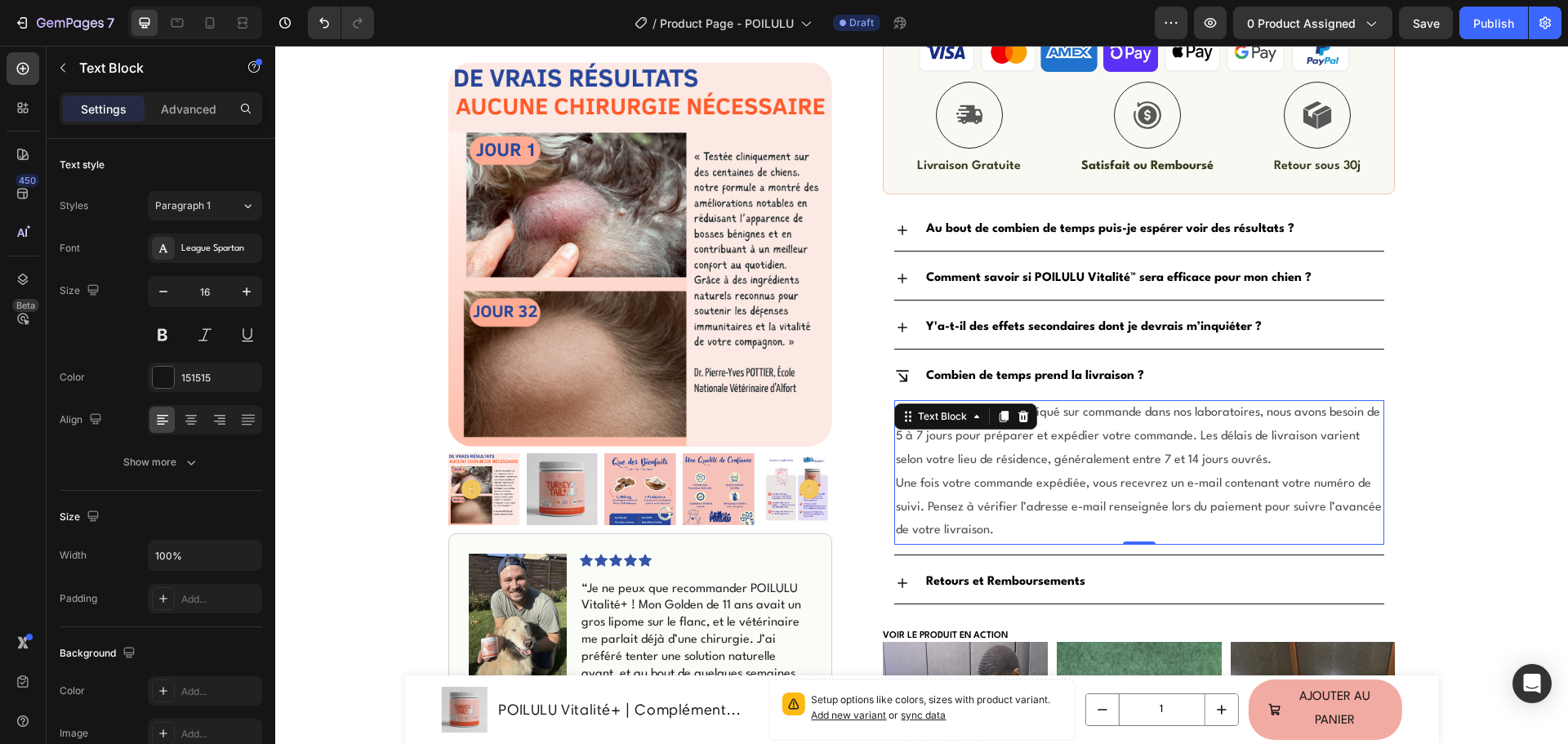
click at [1096, 403] on p "POILULU Vitalité™ est fabriqué sur commande dans nos laboratoires, nous avons b…" at bounding box center [1139, 437] width 487 height 70
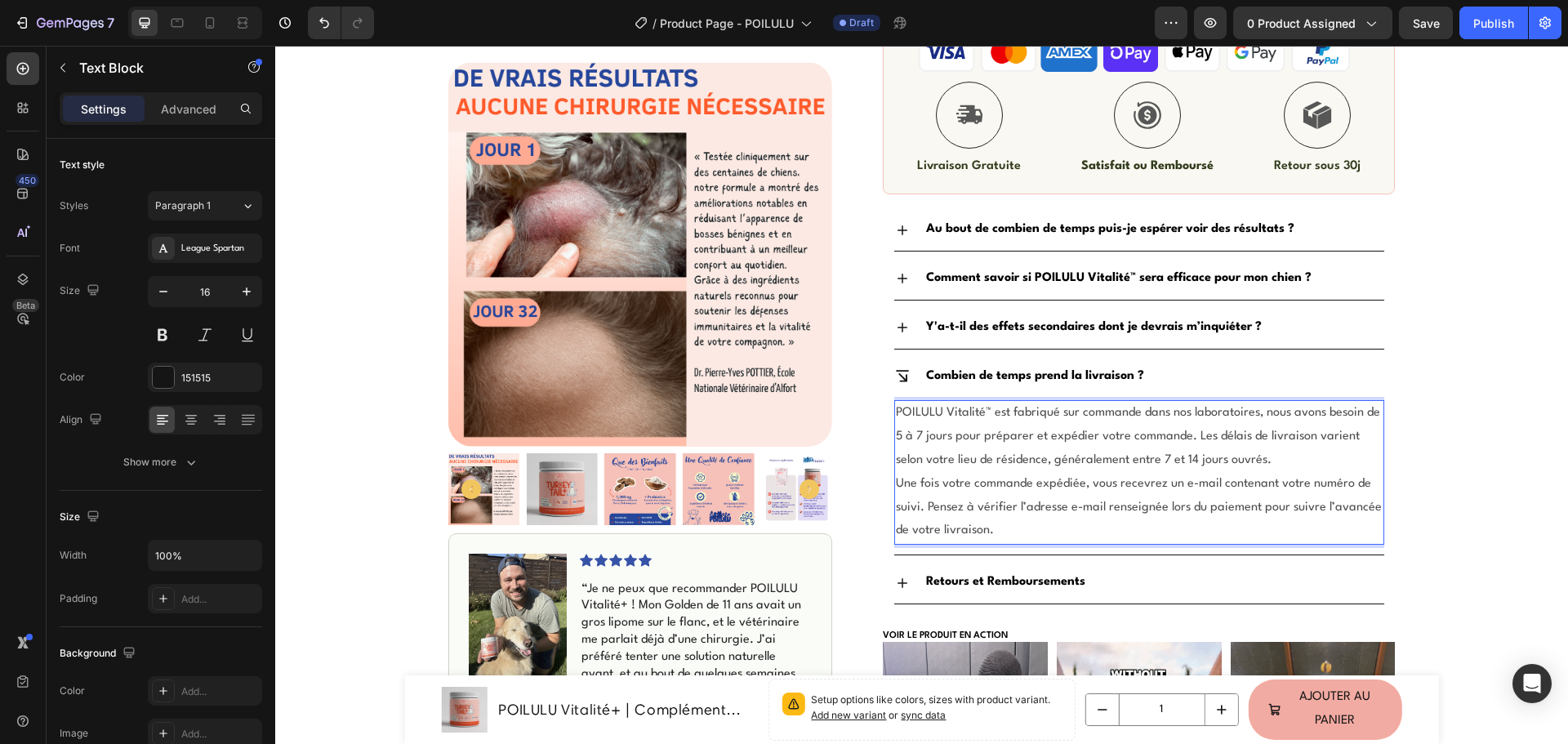
click at [1101, 408] on span "POILULU Vitalité™ est fabriqué sur commande dans nos laboratoires, nous avons b…" at bounding box center [1137, 437] width 484 height 60
click at [1462, 393] on div "Icon Livraison Rapide & Gratuite Text Block Row Icon +500 Clients satisfaits Te…" at bounding box center [922, 226] width 1293 height 1751
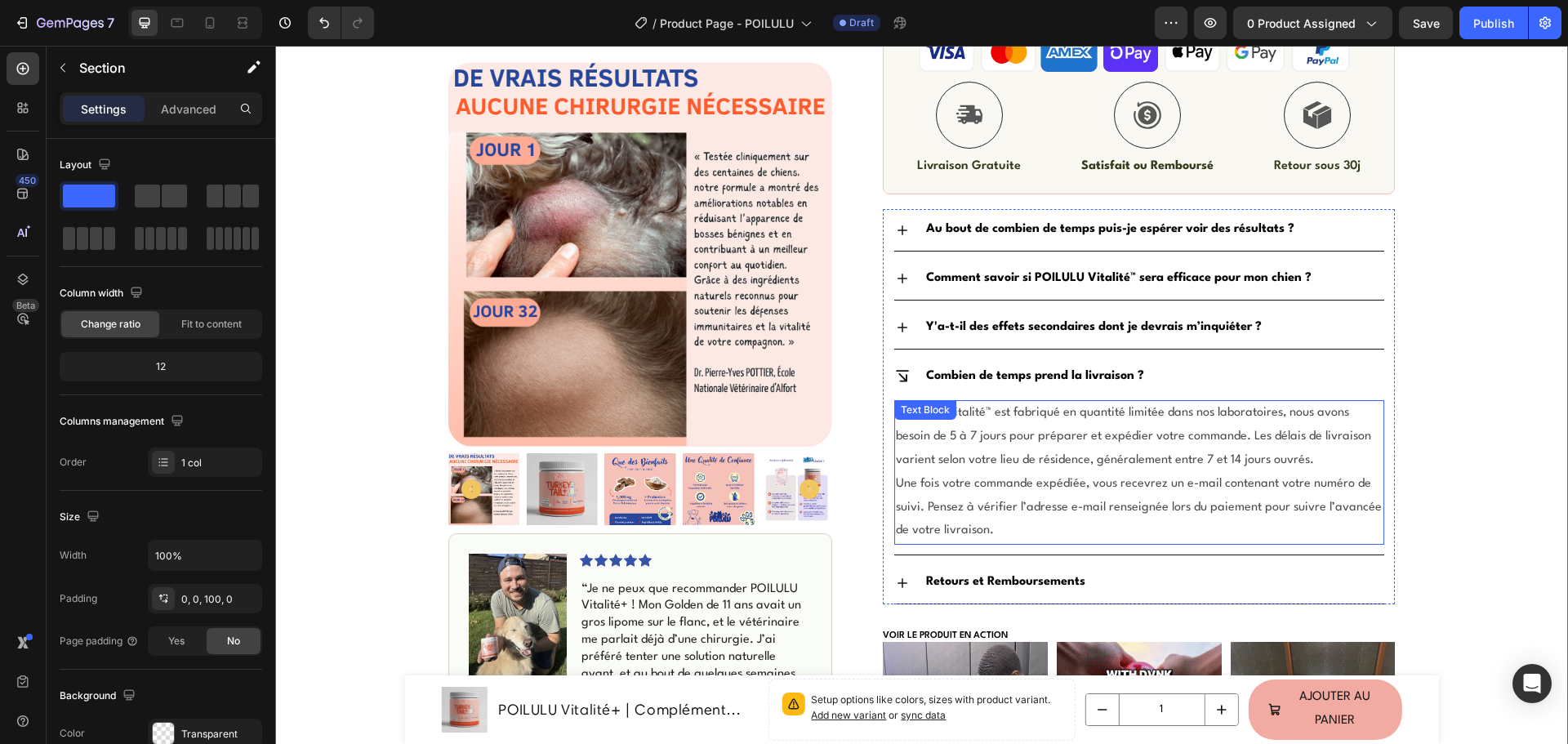
click at [1060, 488] on span "Une fois votre commande expédiée, vous recevrez un e-mail contenant votre numér…" at bounding box center [1138, 508] width 486 height 60
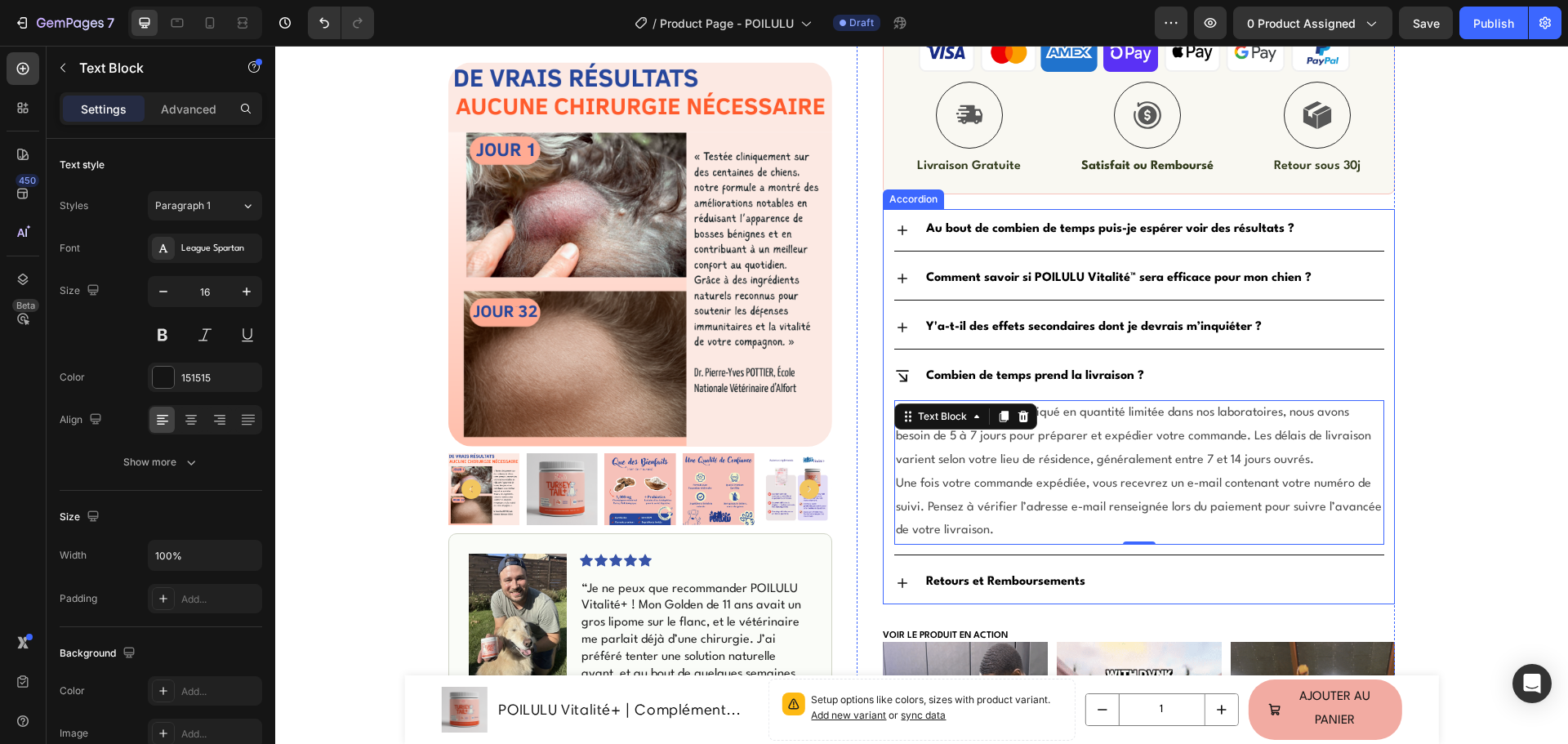
click at [893, 202] on div "Accordion" at bounding box center [913, 198] width 55 height 14
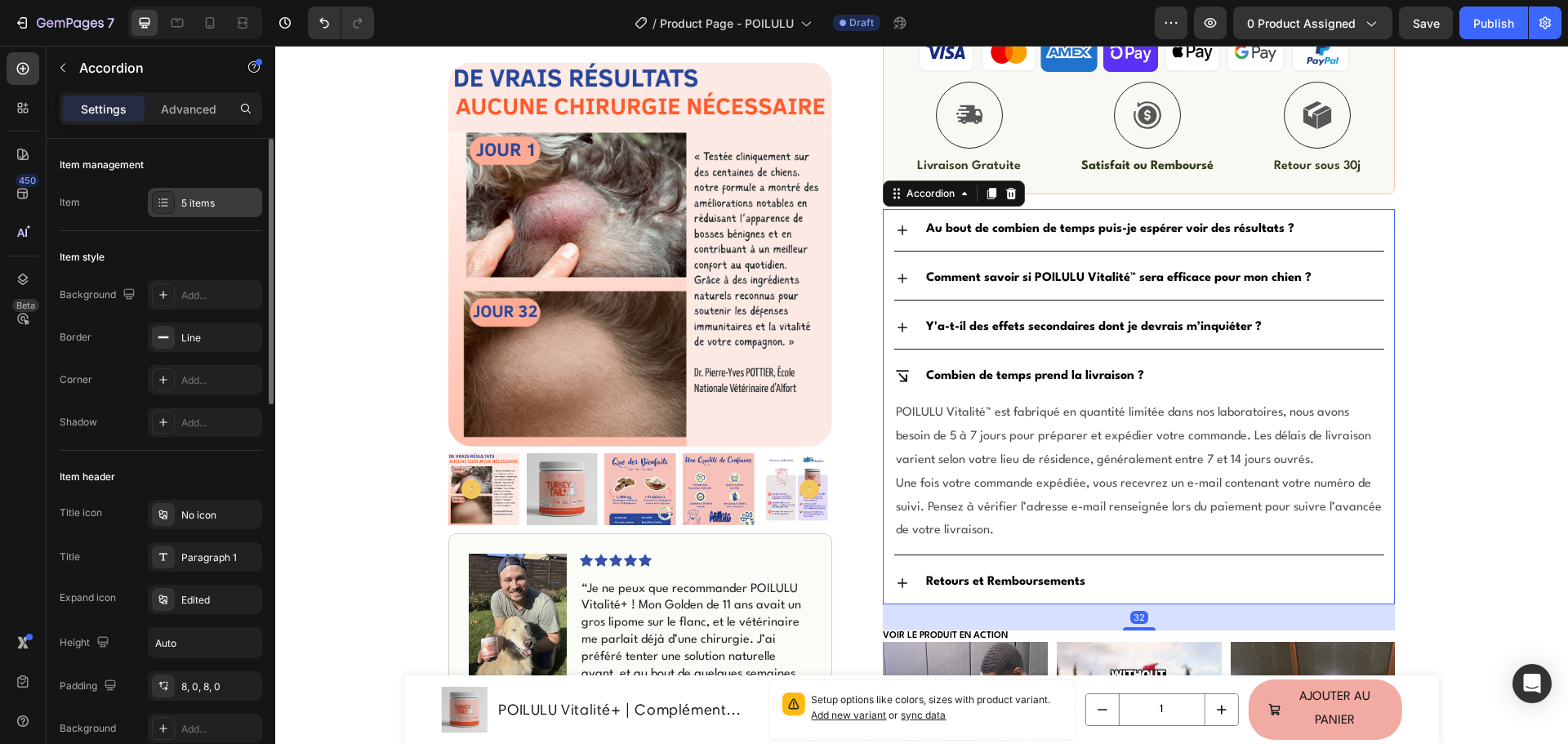
click at [161, 210] on div at bounding box center [164, 203] width 23 height 23
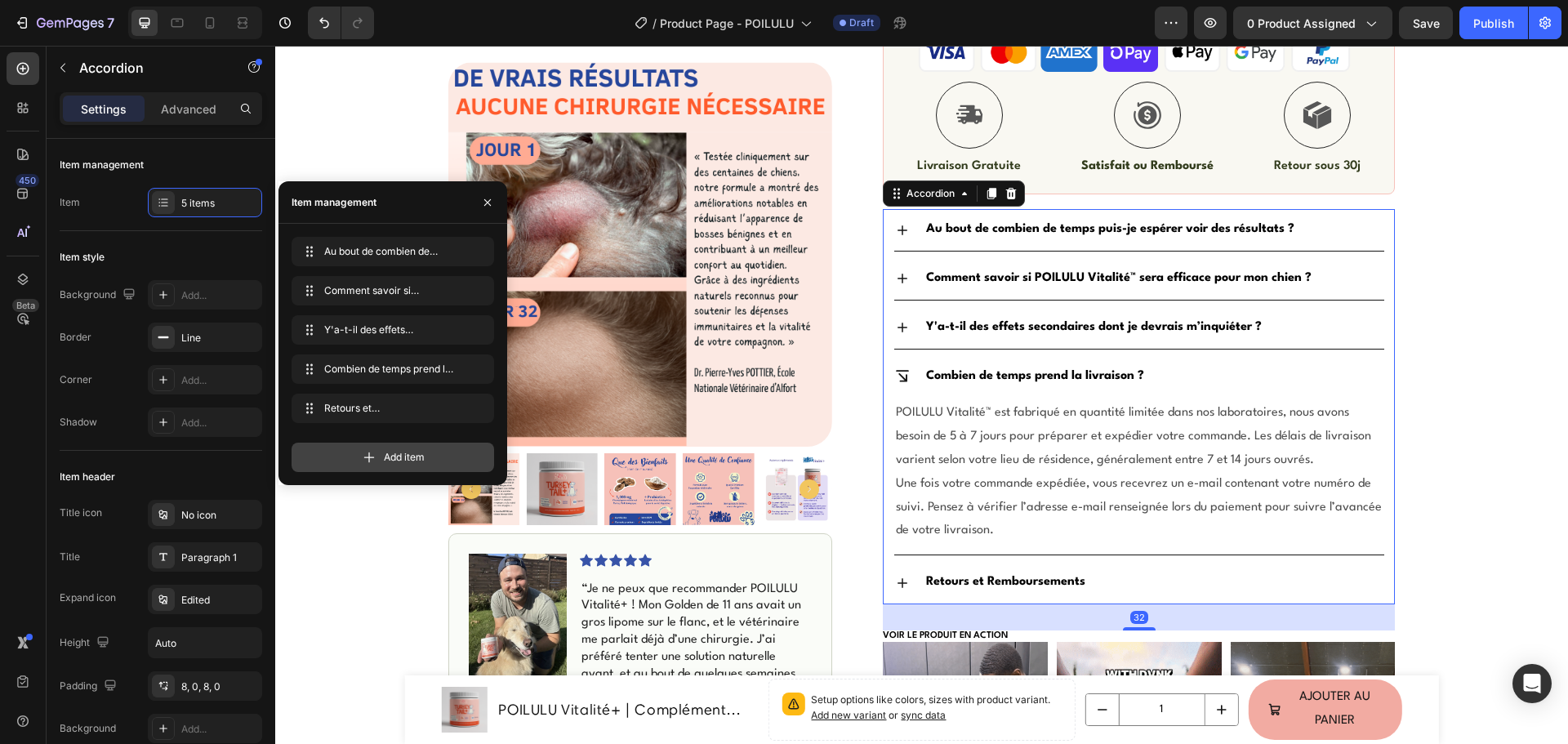
click at [348, 455] on div "Add item" at bounding box center [392, 457] width 202 height 30
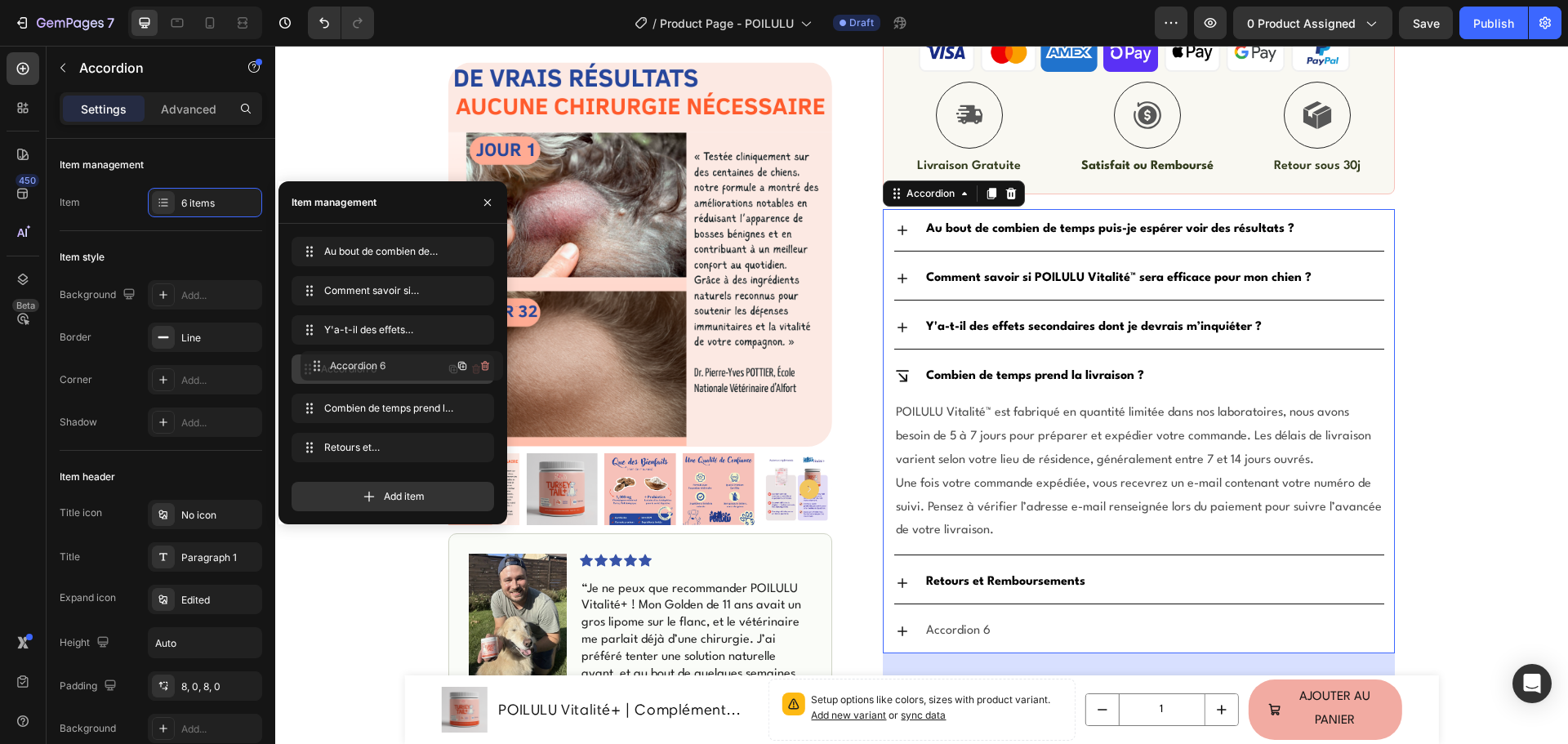
drag, startPoint x: 318, startPoint y: 446, endPoint x: 327, endPoint y: 364, distance: 82.5
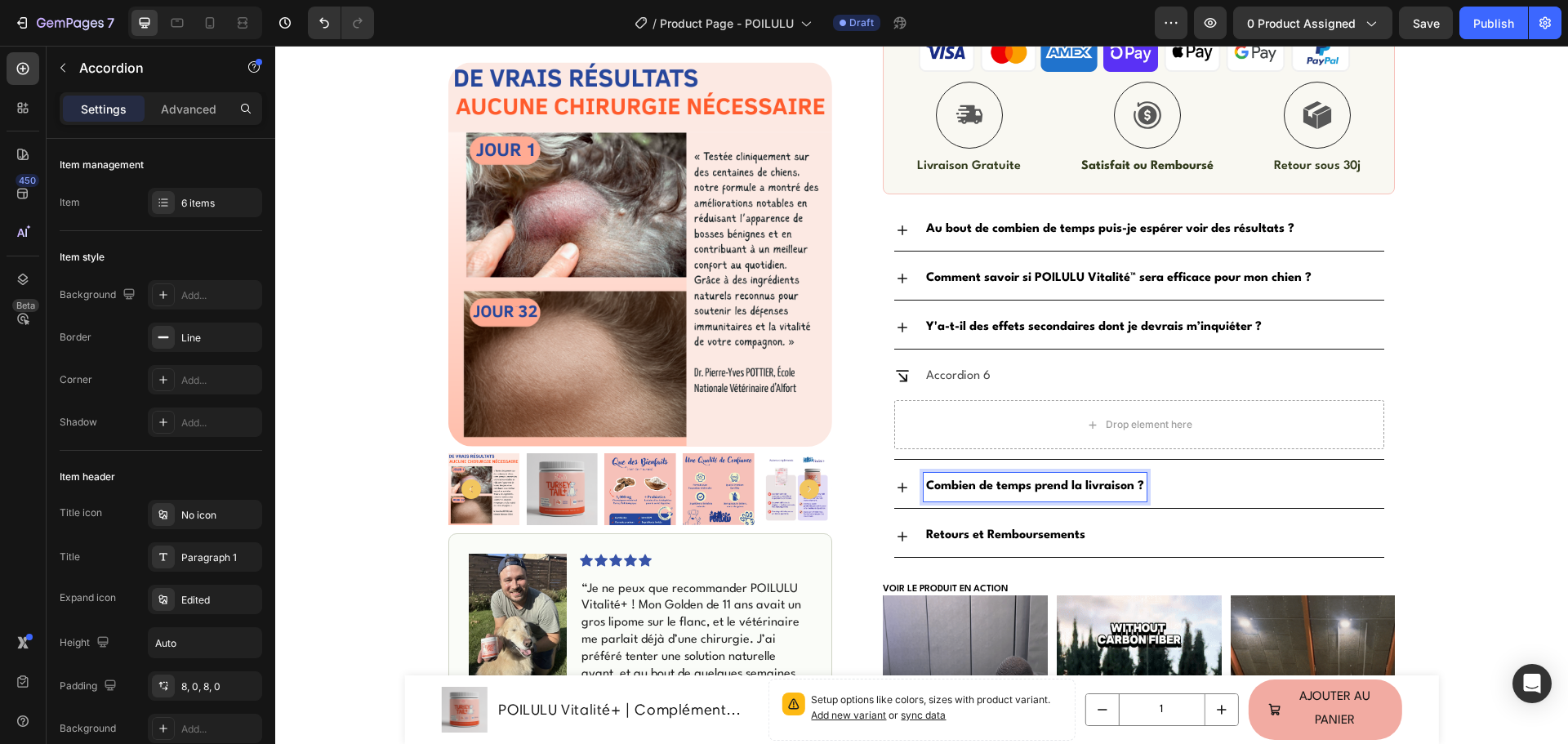
click at [947, 492] on strong "Combien de temps prend la livraison ?" at bounding box center [1034, 486] width 218 height 13
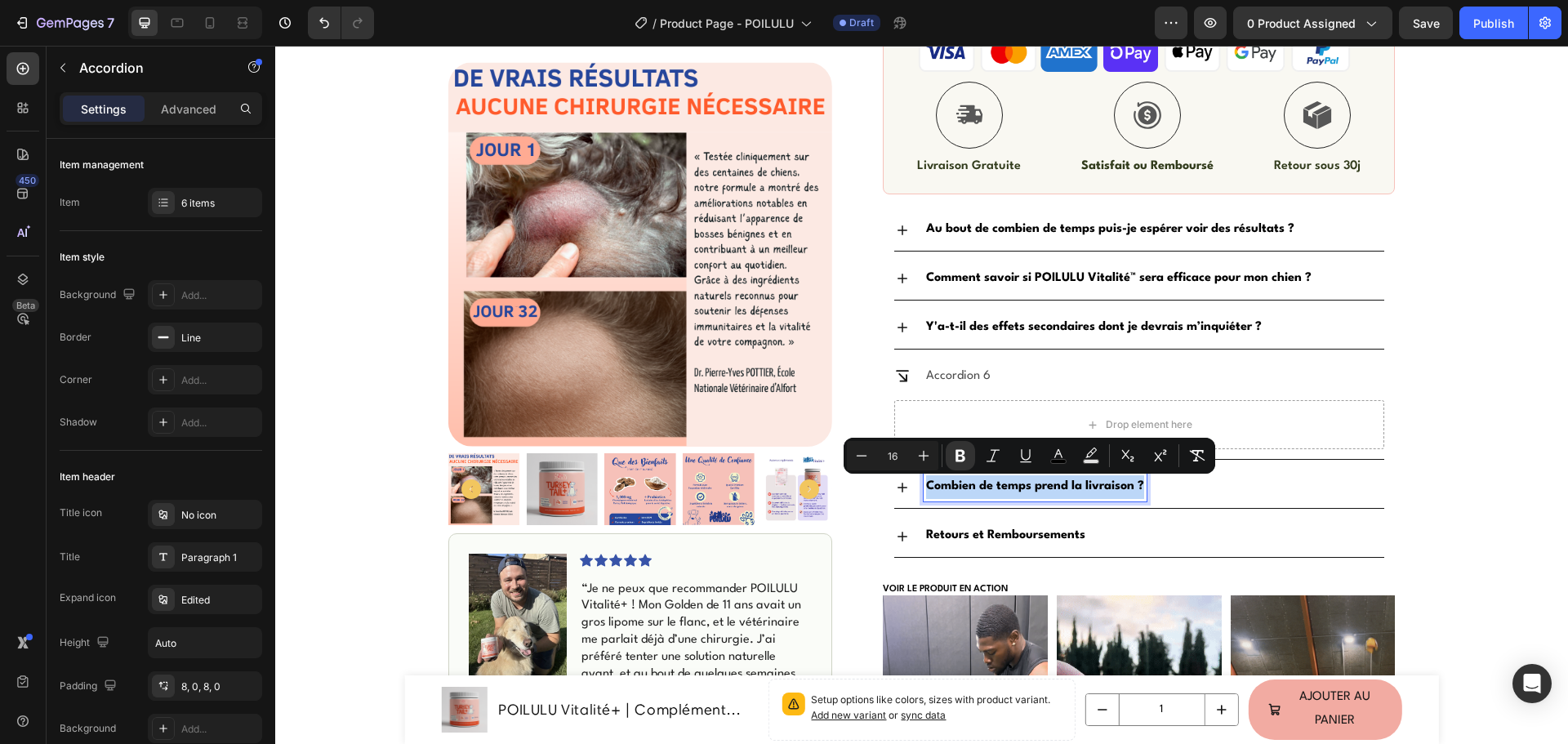
copy strong "Combien de temps prend la livraison ?"
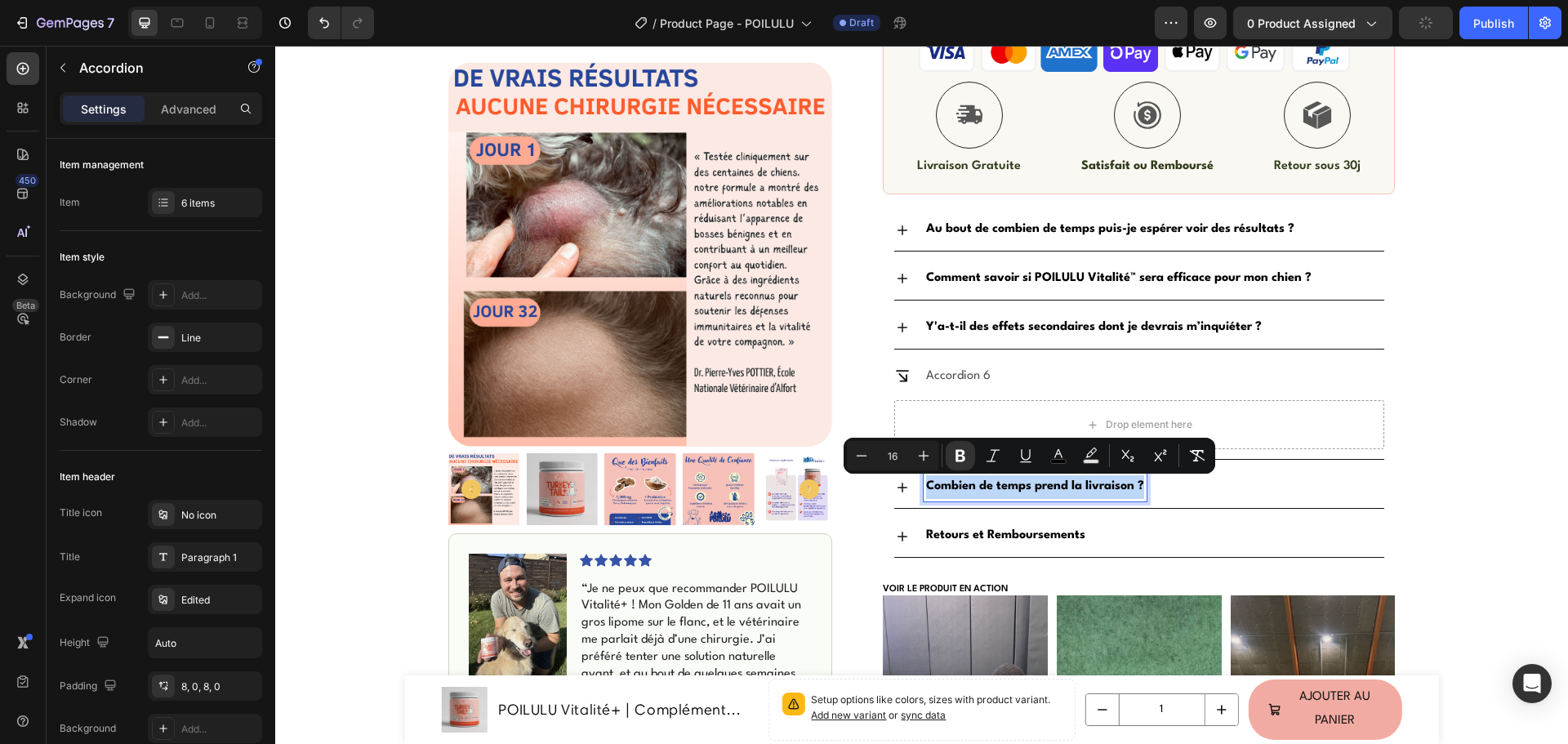
click at [959, 370] on p "Accordion 6" at bounding box center [957, 376] width 64 height 24
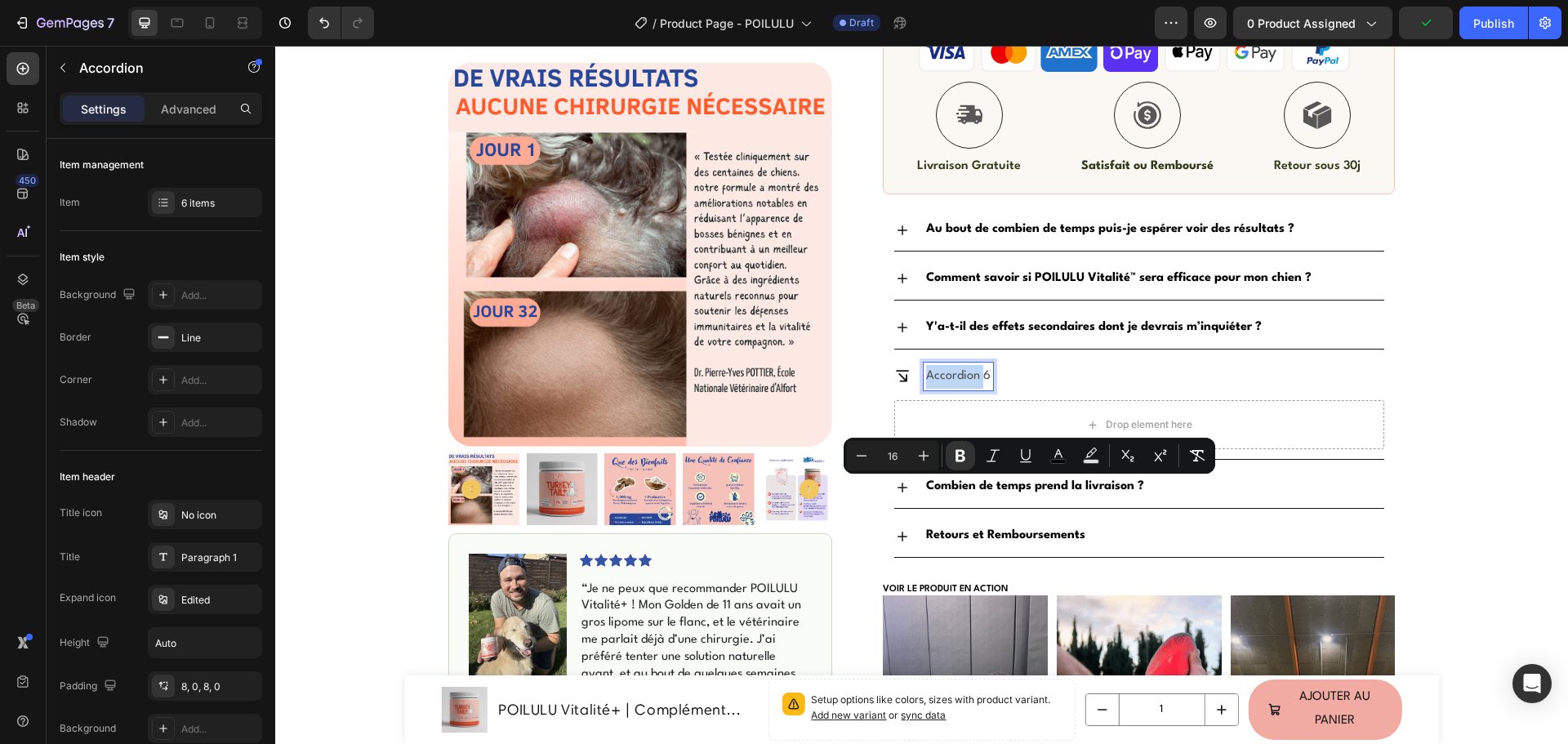
click at [959, 370] on p "Accordion 6" at bounding box center [957, 376] width 64 height 24
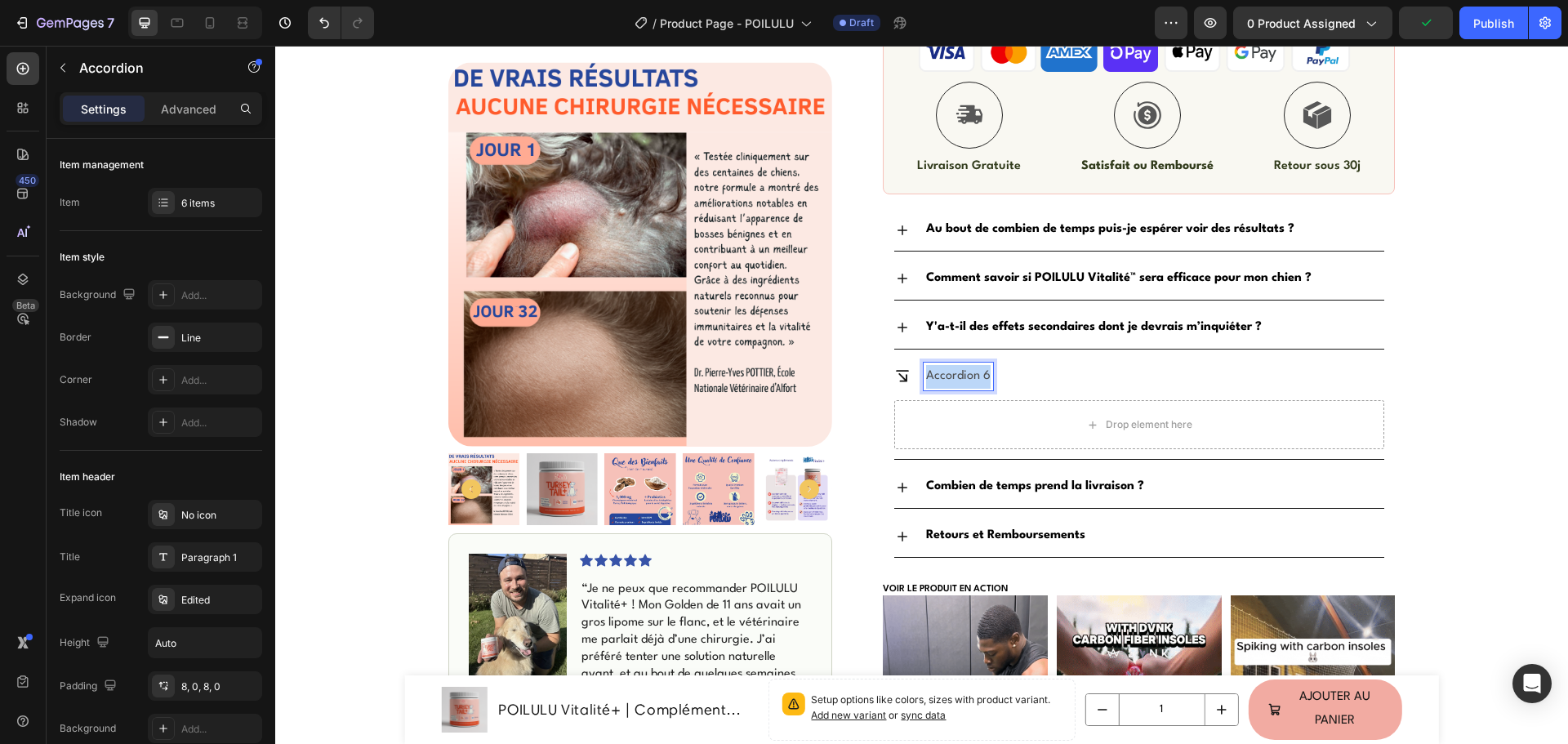
click at [959, 370] on p "Accordion 6" at bounding box center [957, 376] width 64 height 24
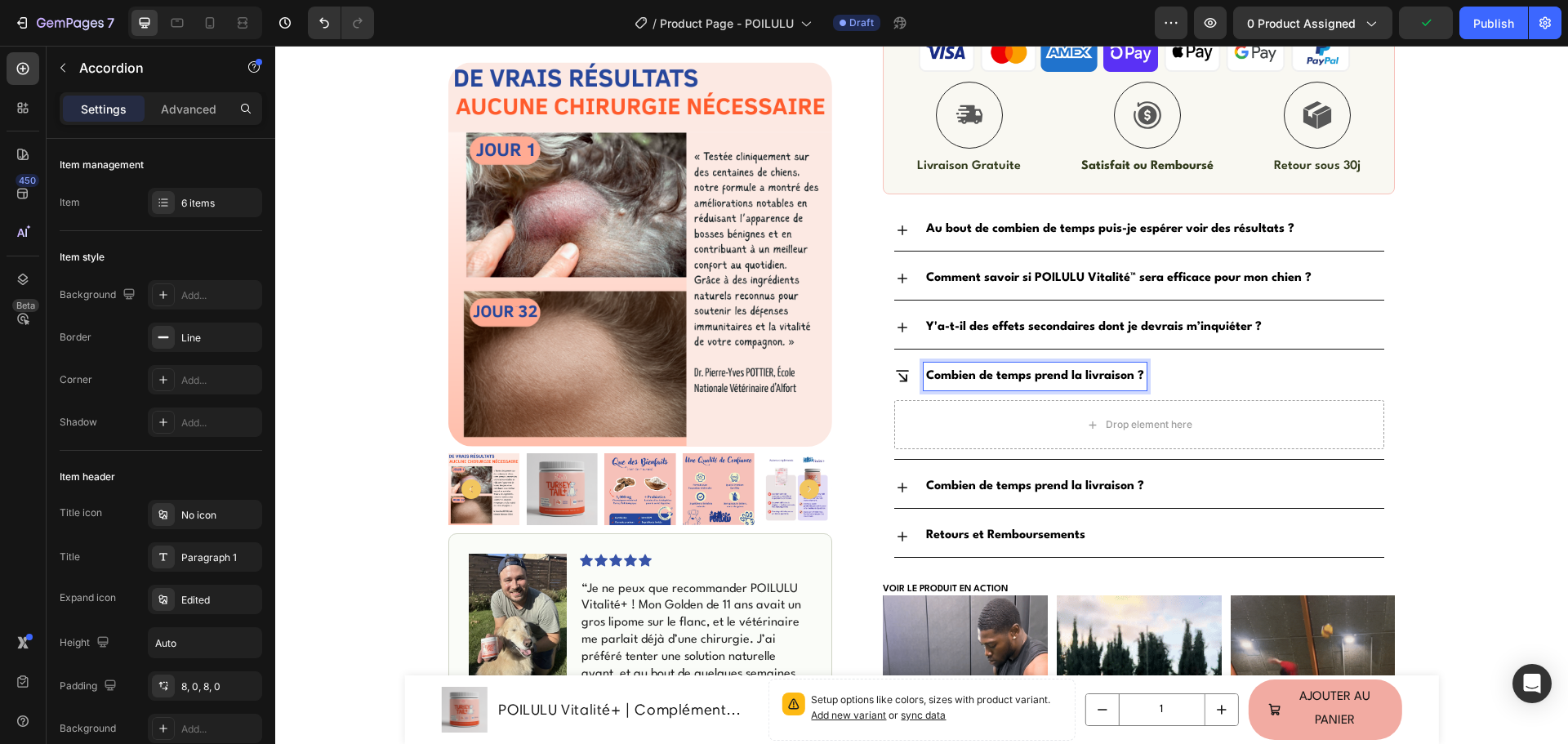
click at [969, 373] on strong "Combien de temps prend la livraison ?" at bounding box center [1034, 375] width 218 height 13
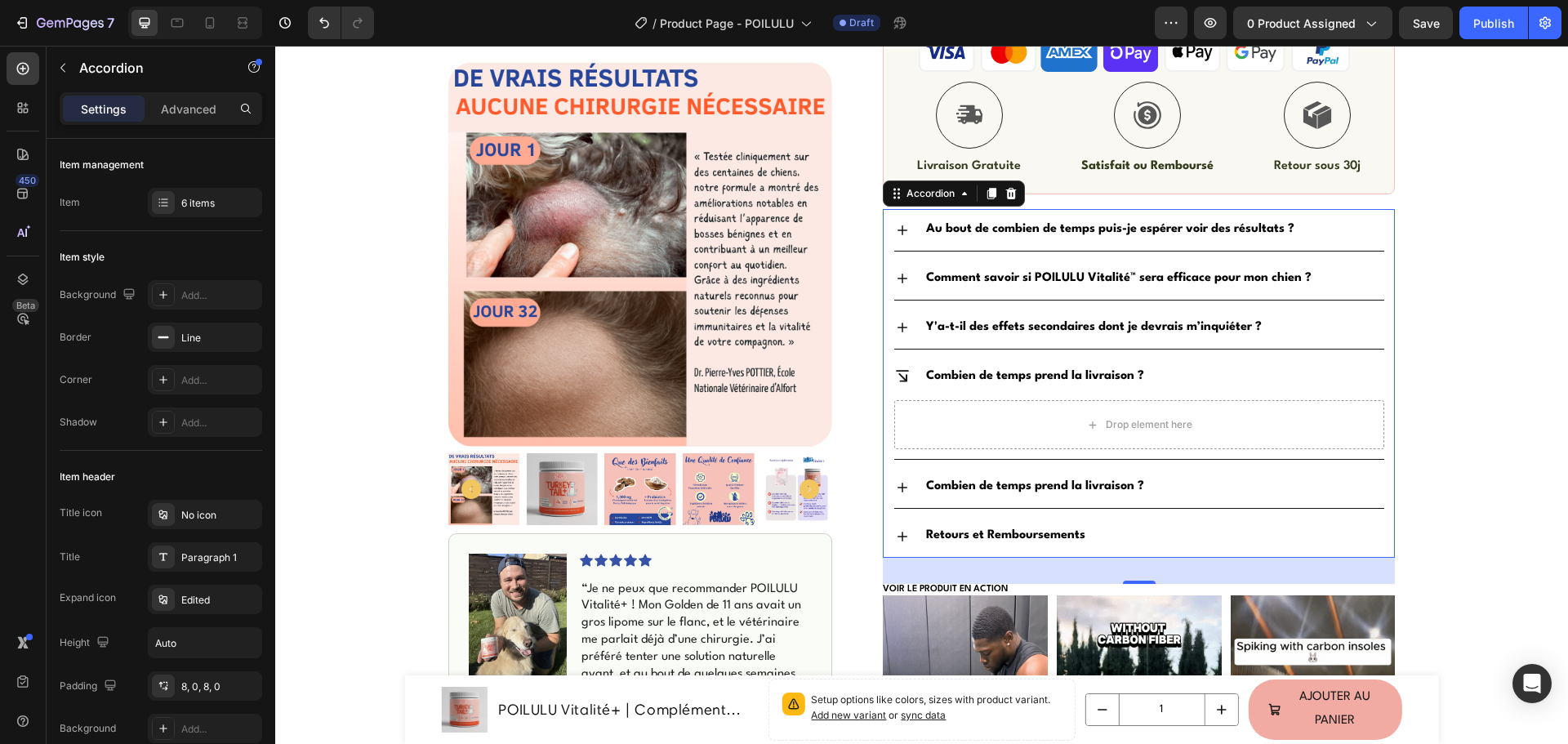
click at [985, 377] on strong "Combien de temps prend la livraison ?" at bounding box center [1034, 375] width 218 height 13
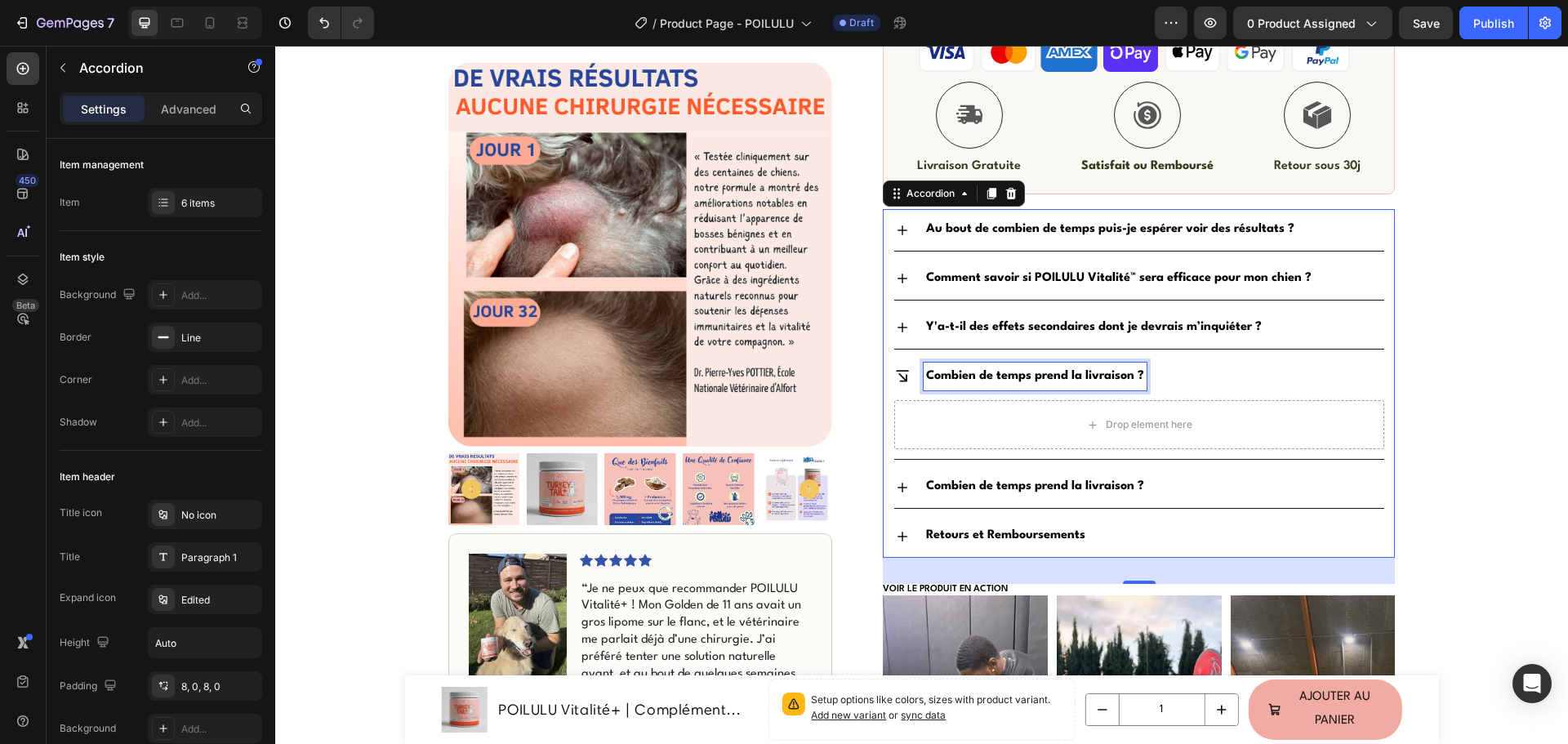
click at [985, 377] on strong "Combien de temps prend la livraison ?" at bounding box center [1034, 375] width 218 height 13
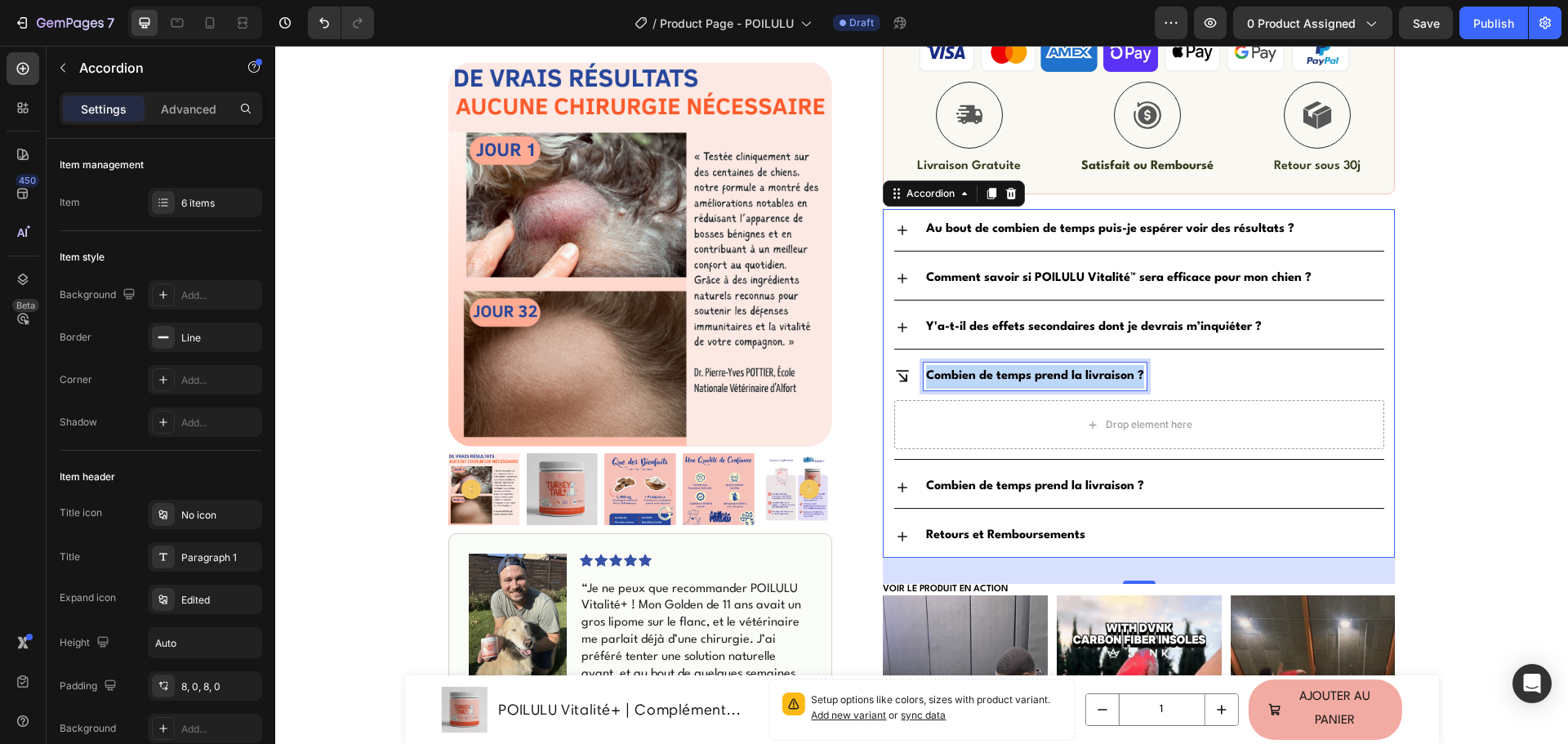
click at [985, 377] on strong "Combien de temps prend la livraison ?" at bounding box center [1034, 375] width 218 height 13
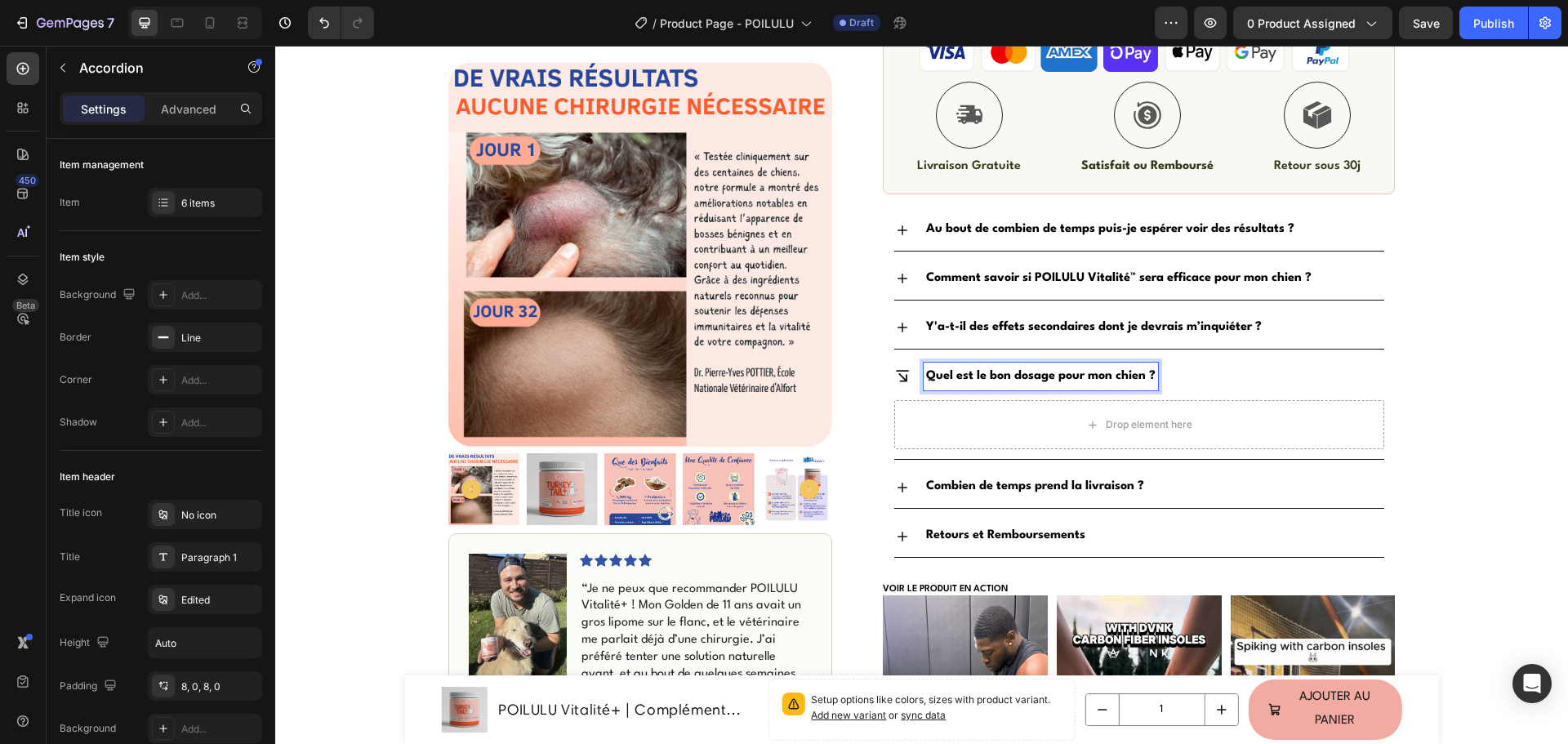
click at [894, 483] on icon at bounding box center [901, 487] width 16 height 16
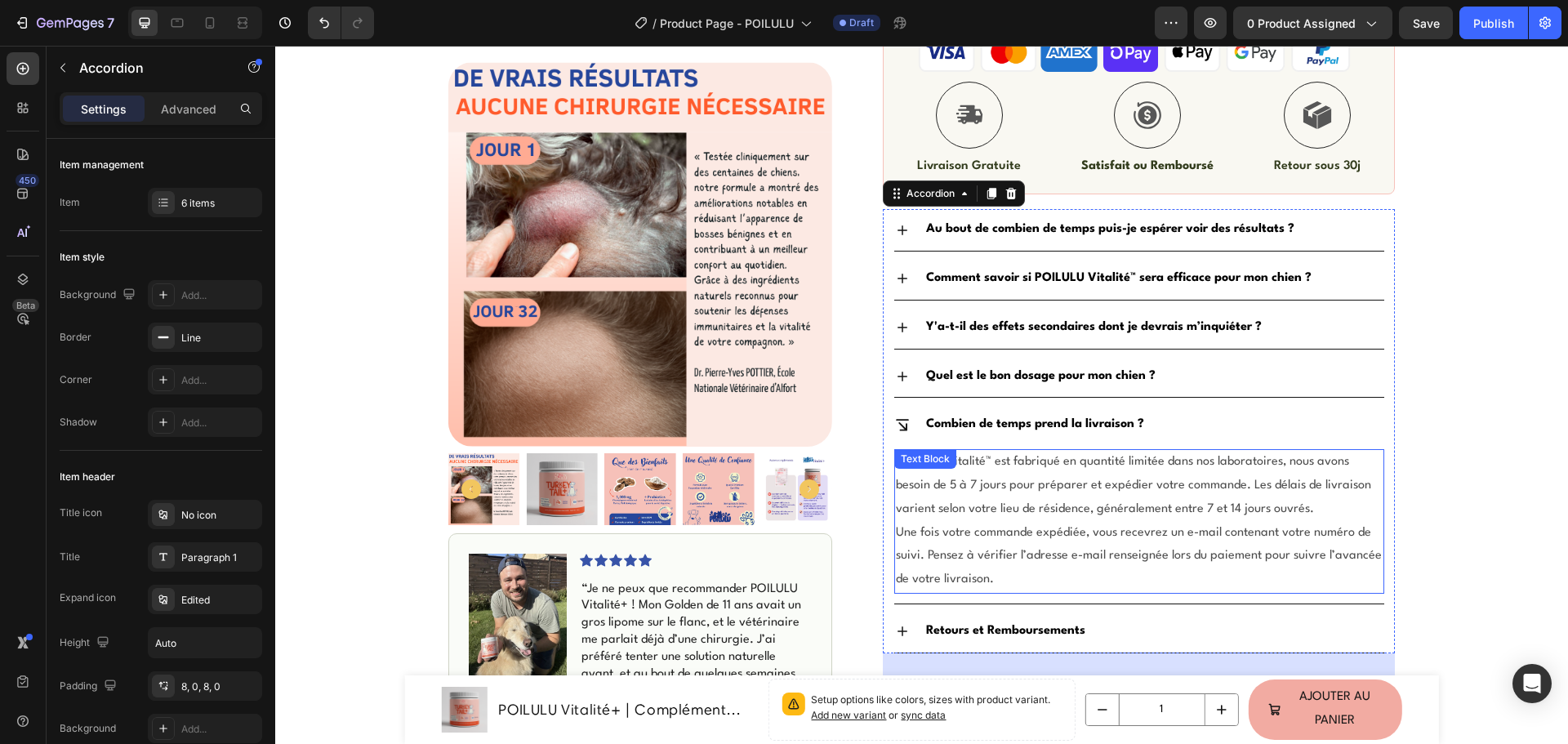
click at [922, 460] on div "Text Block" at bounding box center [925, 458] width 56 height 14
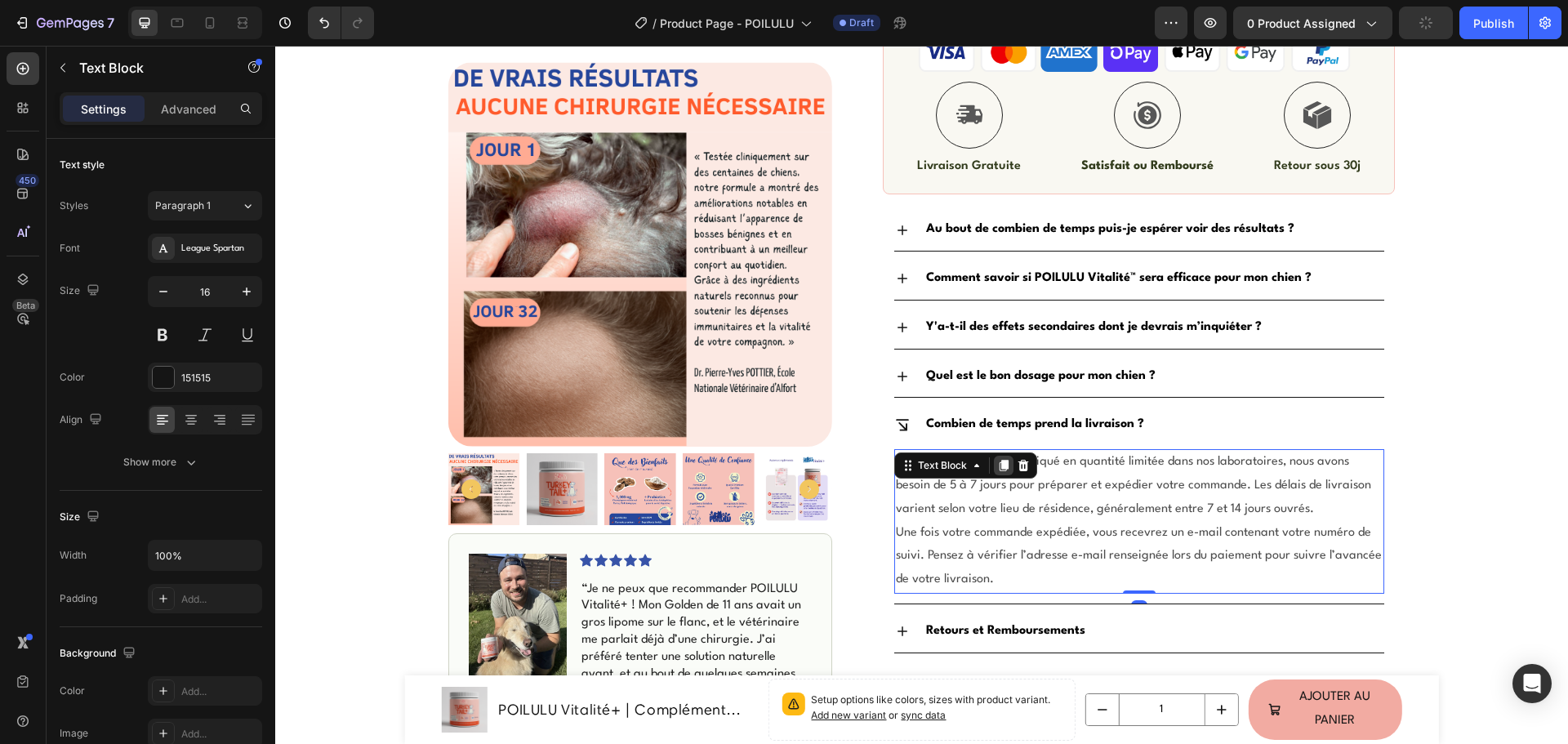
click at [999, 467] on icon at bounding box center [1003, 466] width 9 height 12
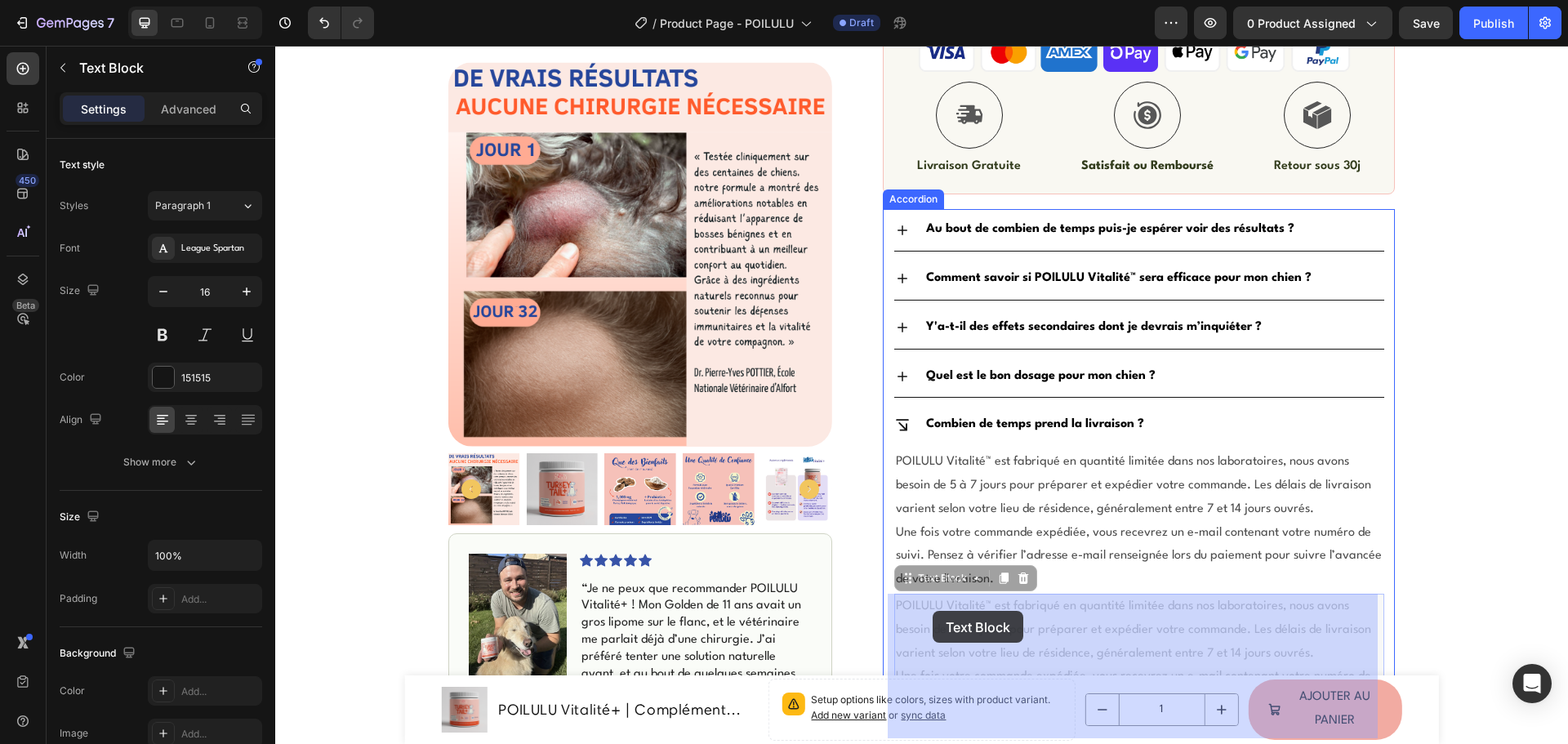
drag, startPoint x: 910, startPoint y: 577, endPoint x: 932, endPoint y: 611, distance: 40.5
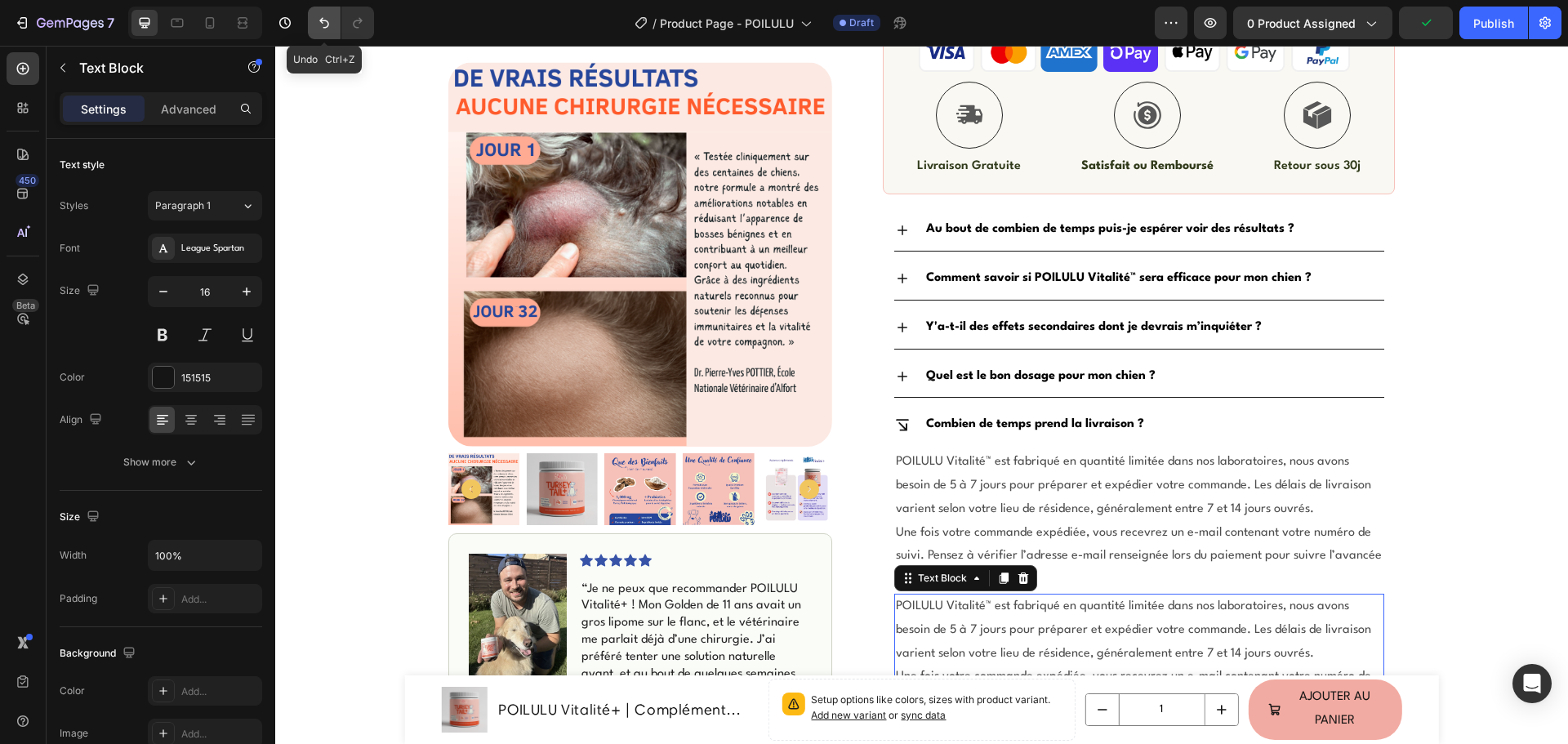
drag, startPoint x: 334, startPoint y: 24, endPoint x: 673, endPoint y: 458, distance: 550.7
click at [334, 24] on button "Undo/Redo" at bounding box center [324, 23] width 33 height 33
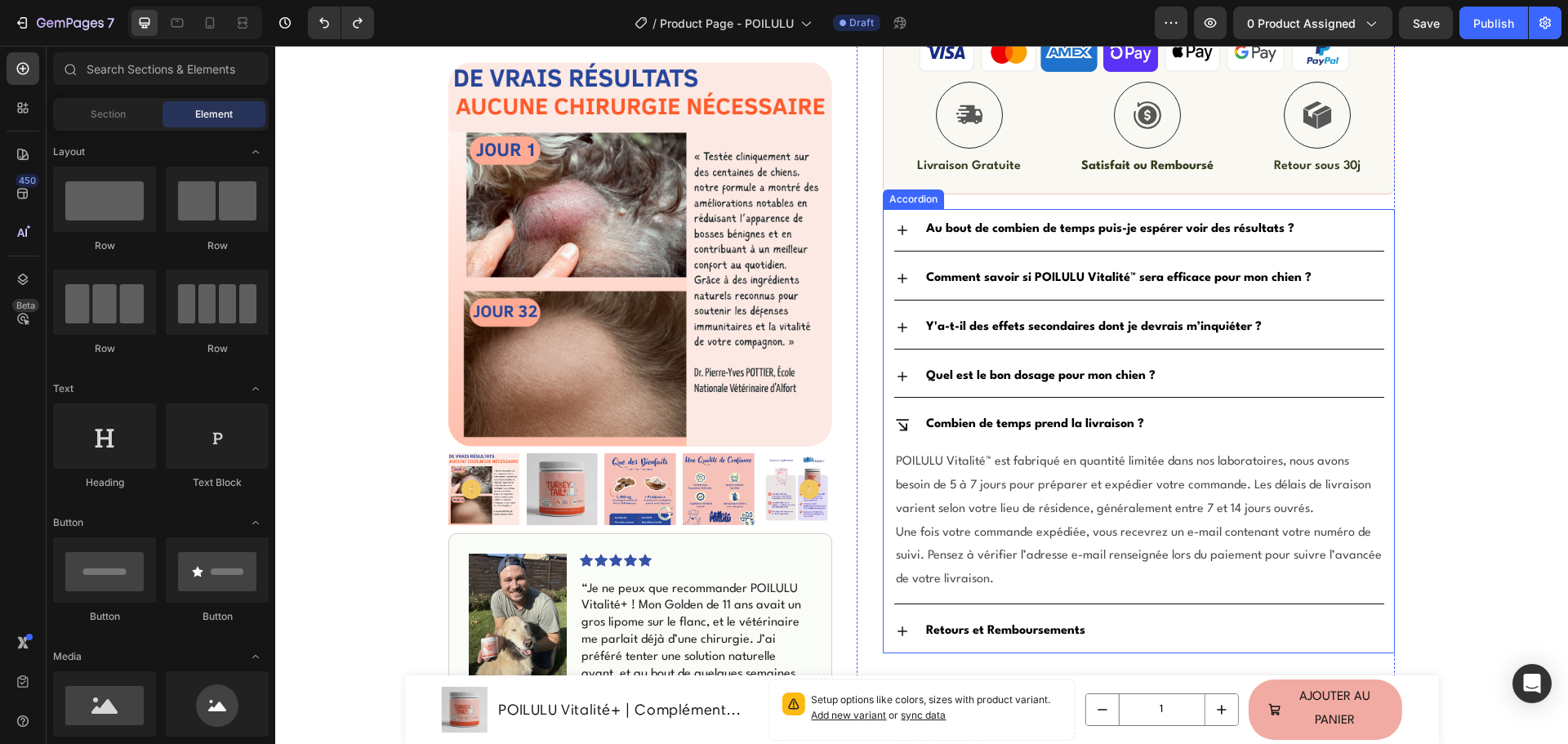
click at [894, 373] on icon at bounding box center [901, 376] width 16 height 16
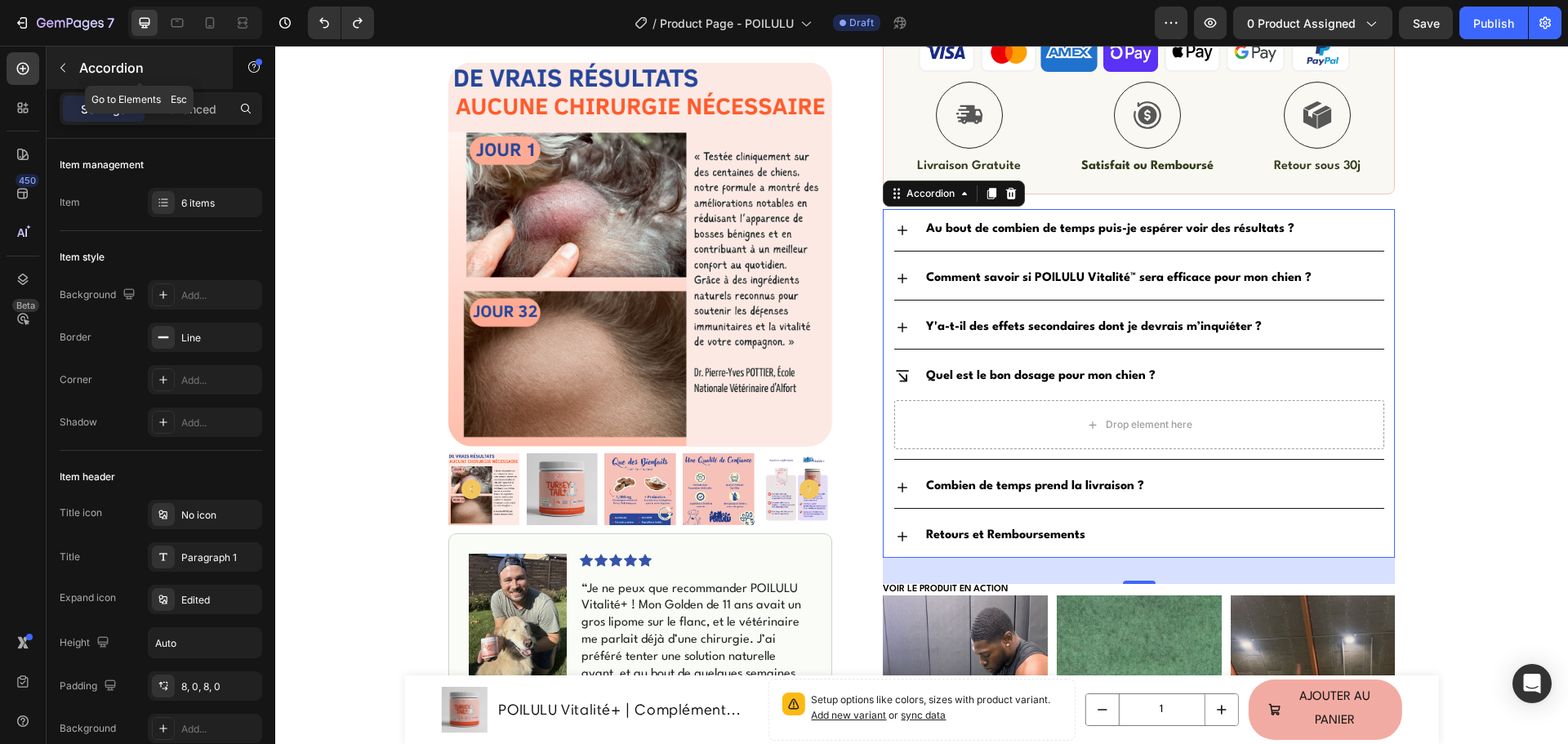
click at [67, 69] on icon "button" at bounding box center [63, 68] width 13 height 13
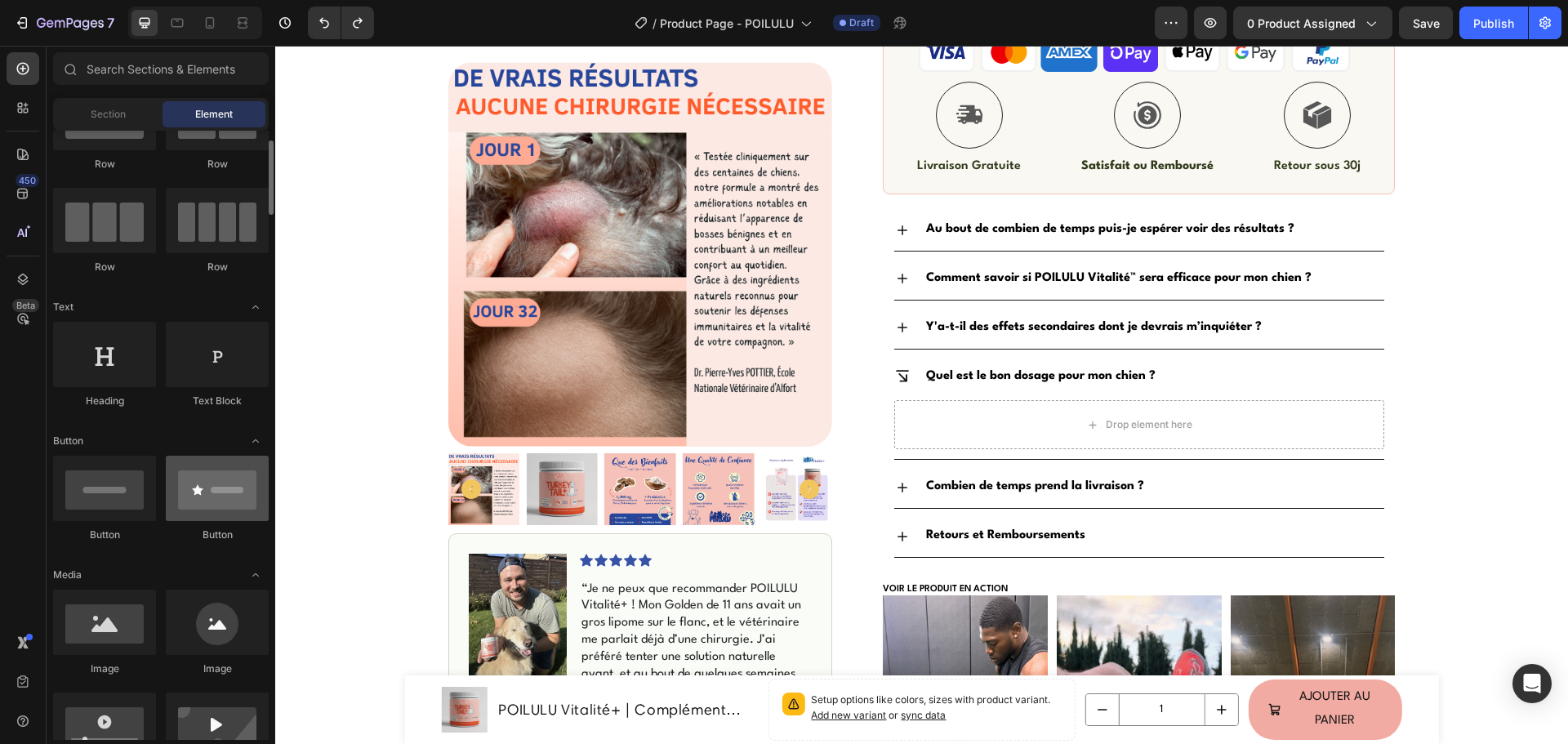
scroll to position [164, 0]
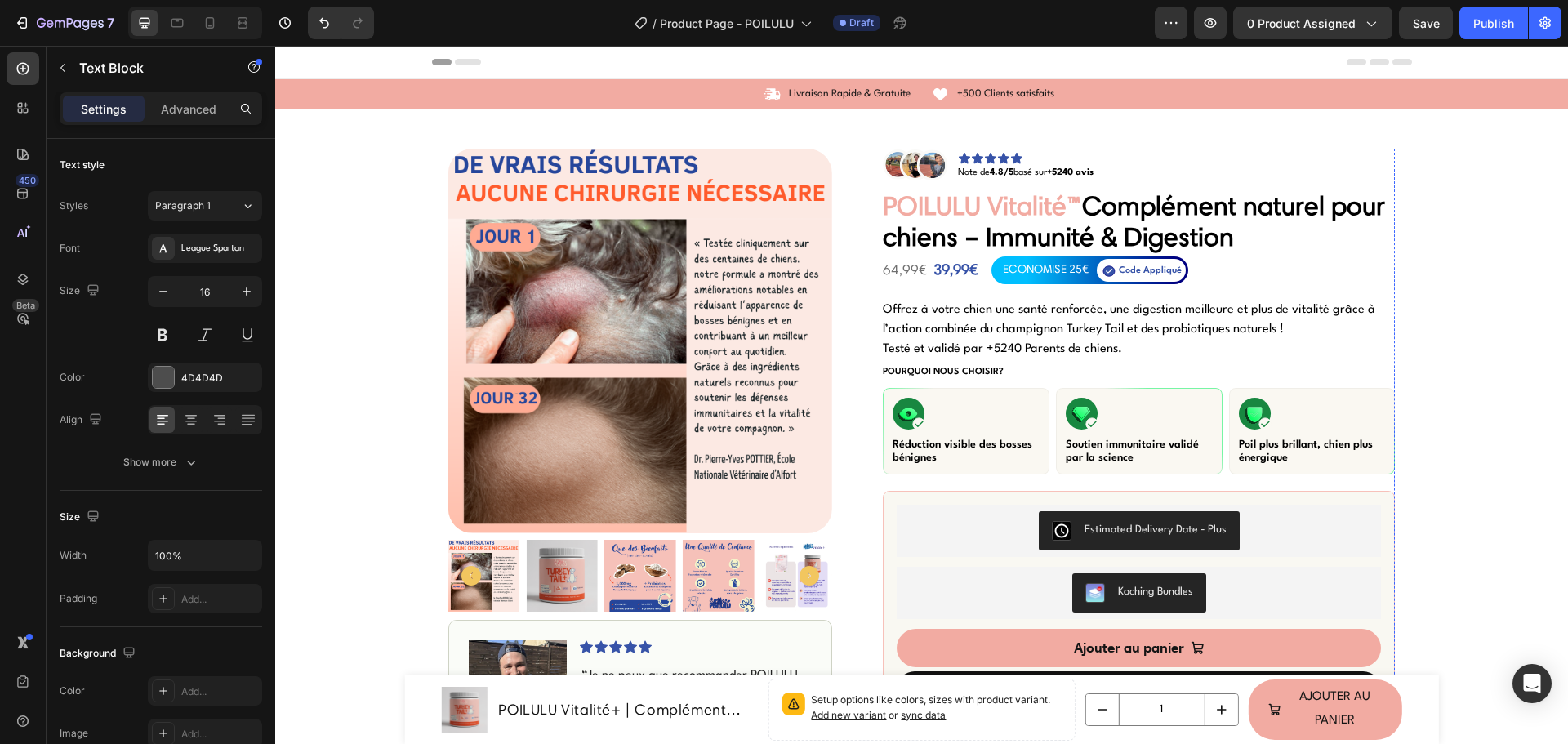
scroll to position [728, 0]
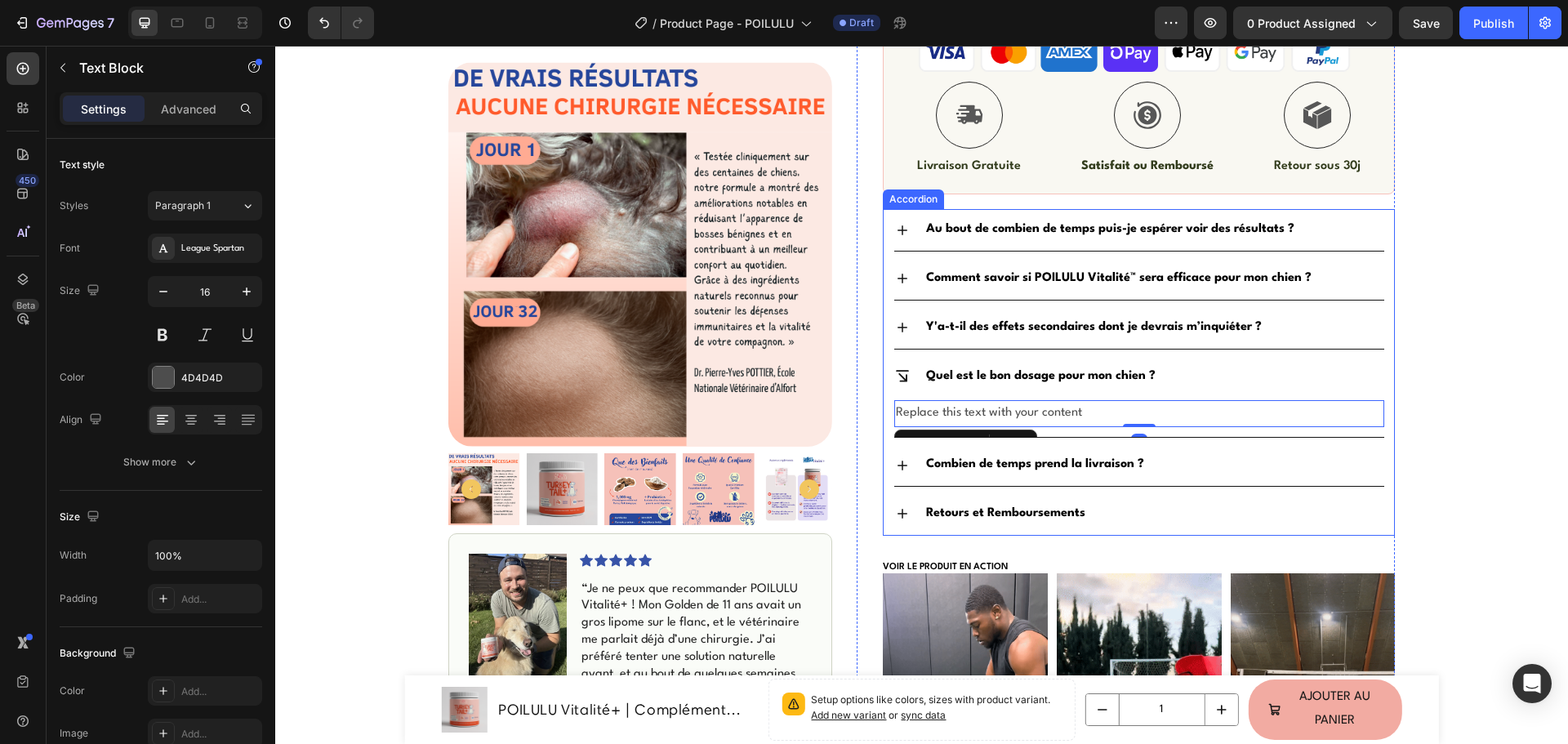
click at [896, 459] on icon at bounding box center [901, 465] width 16 height 16
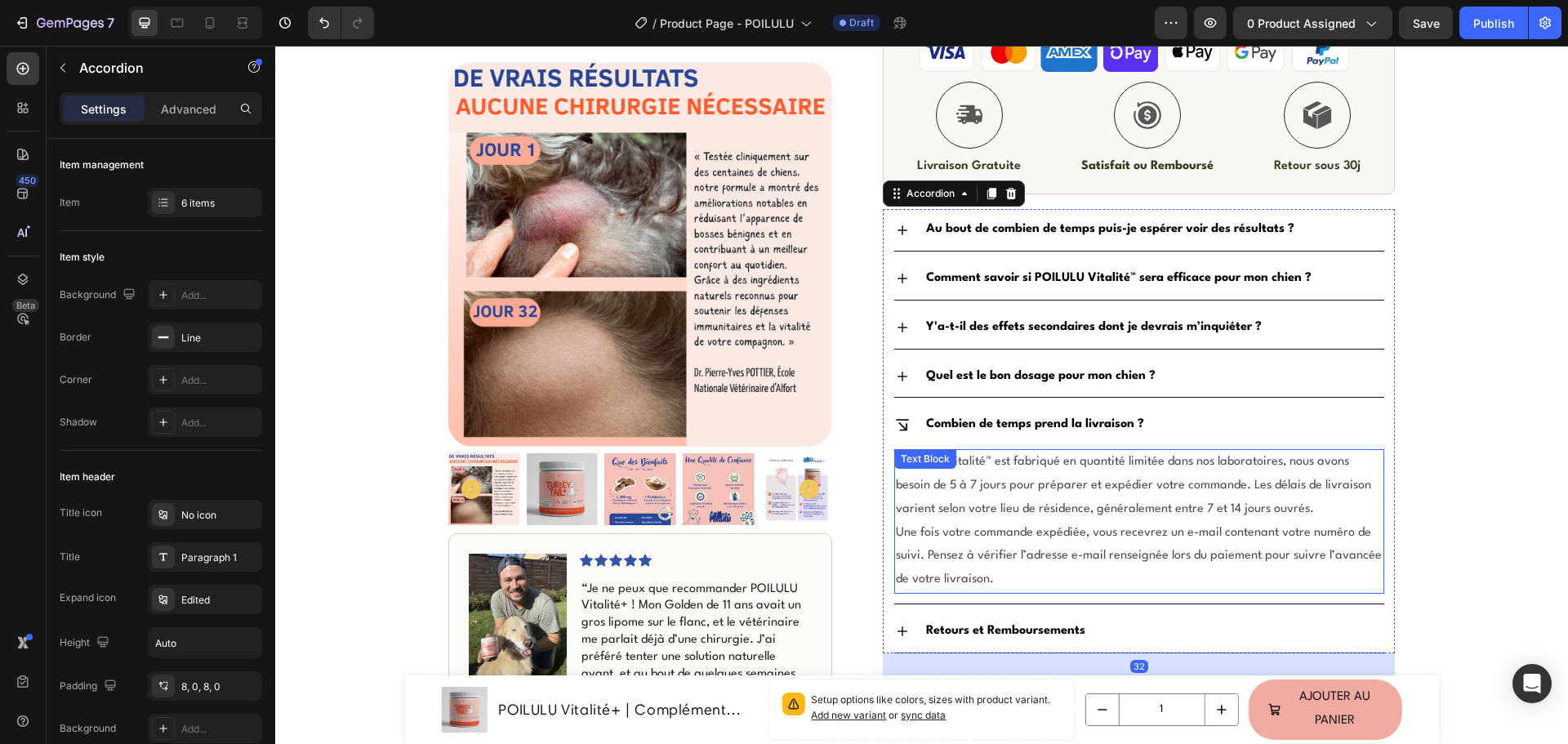
click at [947, 503] on span "POILULU Vitalité™ est fabriqué en quantité limitée dans nos laboratoires, nous …" at bounding box center [1133, 486] width 475 height 60
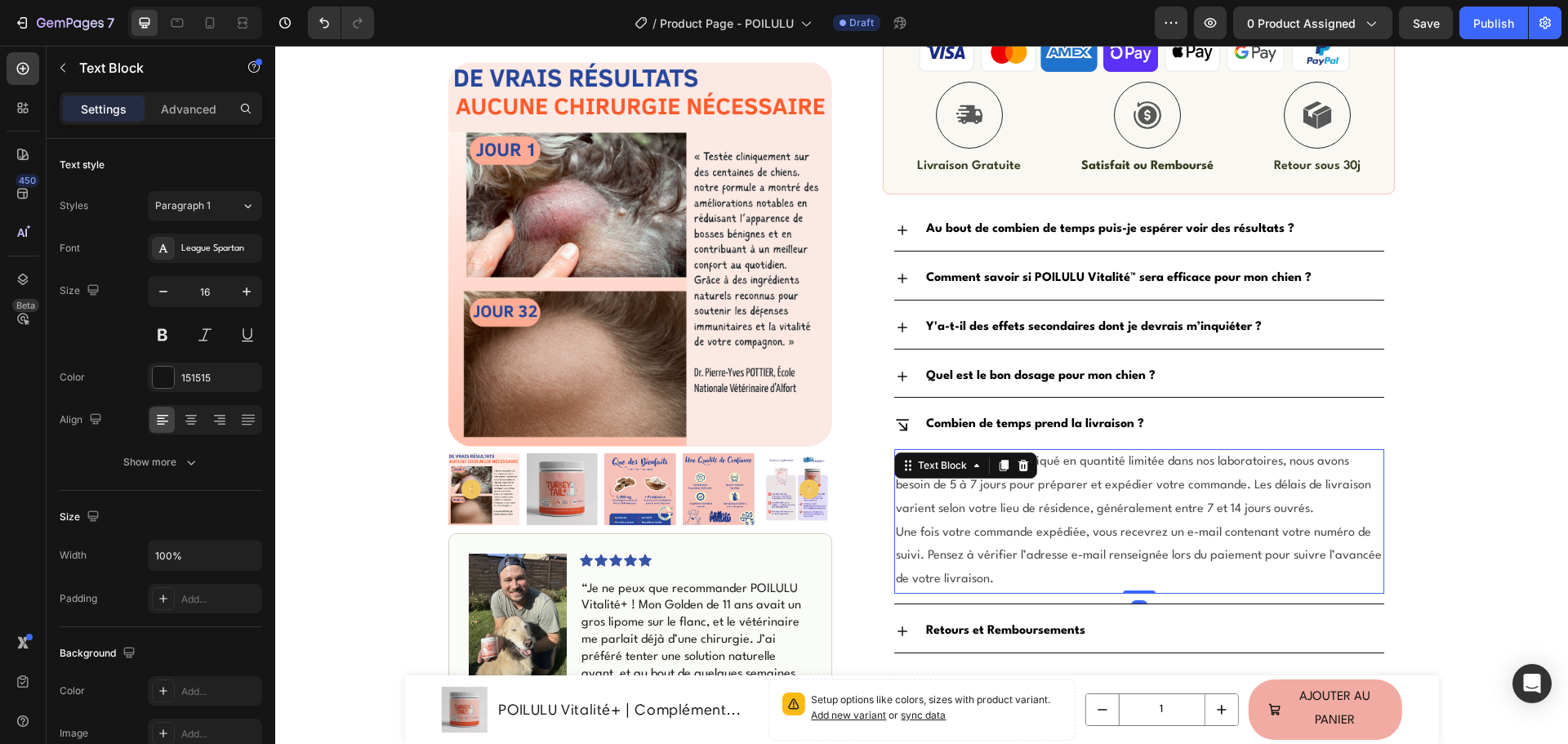
click at [947, 503] on span "POILULU Vitalité™ est fabriqué en quantité limitée dans nos laboratoires, nous …" at bounding box center [1133, 486] width 475 height 60
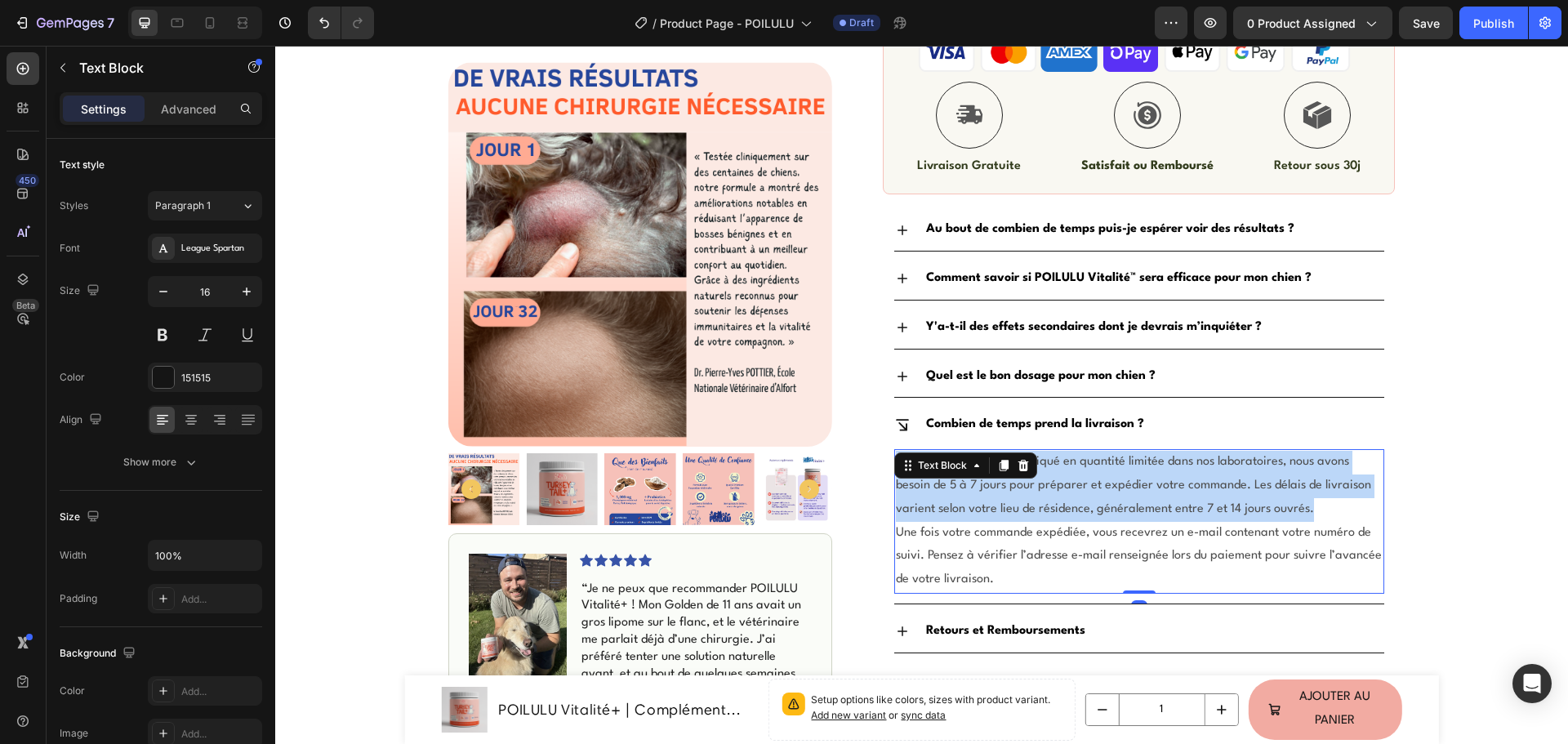
click at [947, 503] on span "POILULU Vitalité™ est fabriqué en quantité limitée dans nos laboratoires, nous …" at bounding box center [1133, 486] width 475 height 60
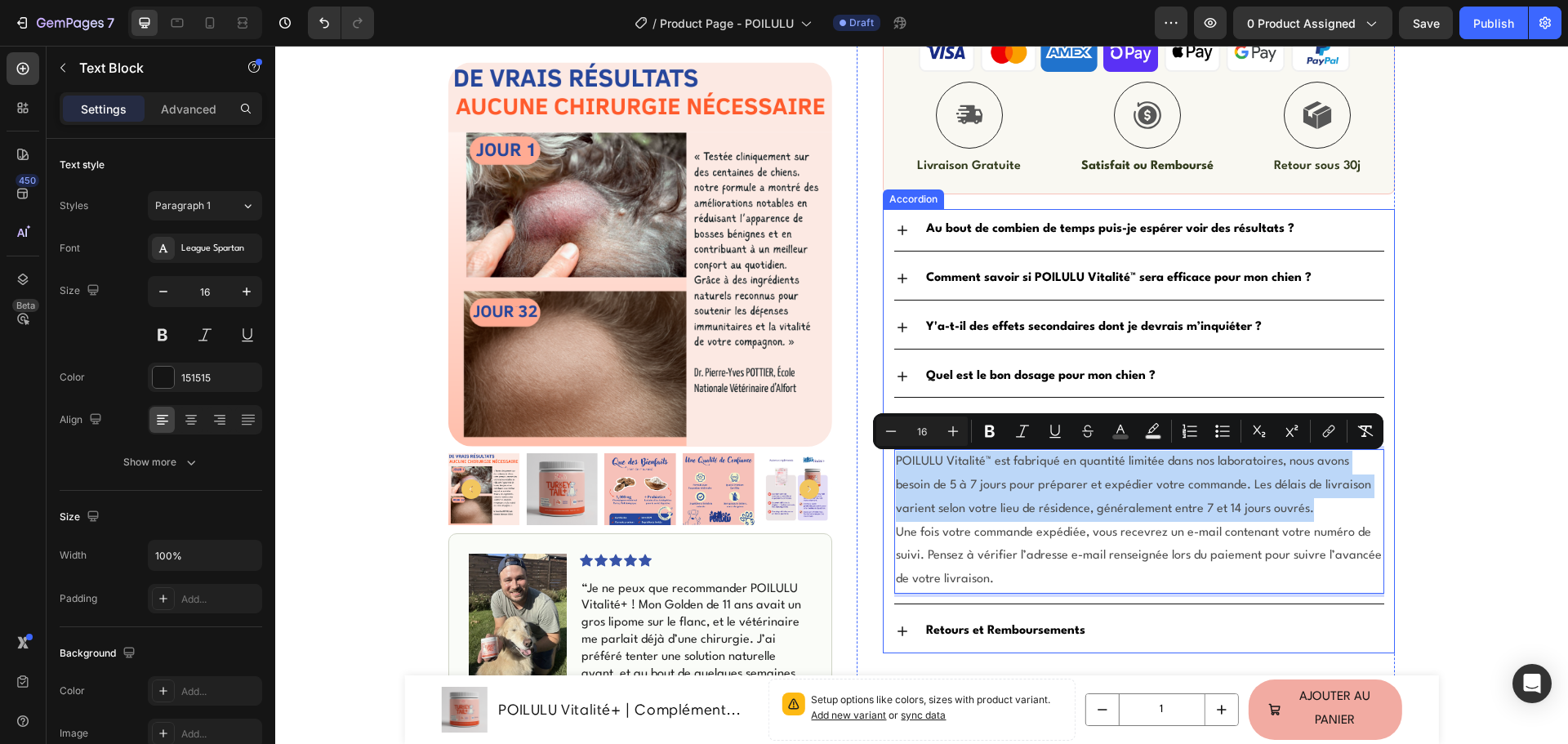
click at [906, 375] on div "Quel est le bon dosage pour mon chien ?" at bounding box center [1138, 376] width 490 height 41
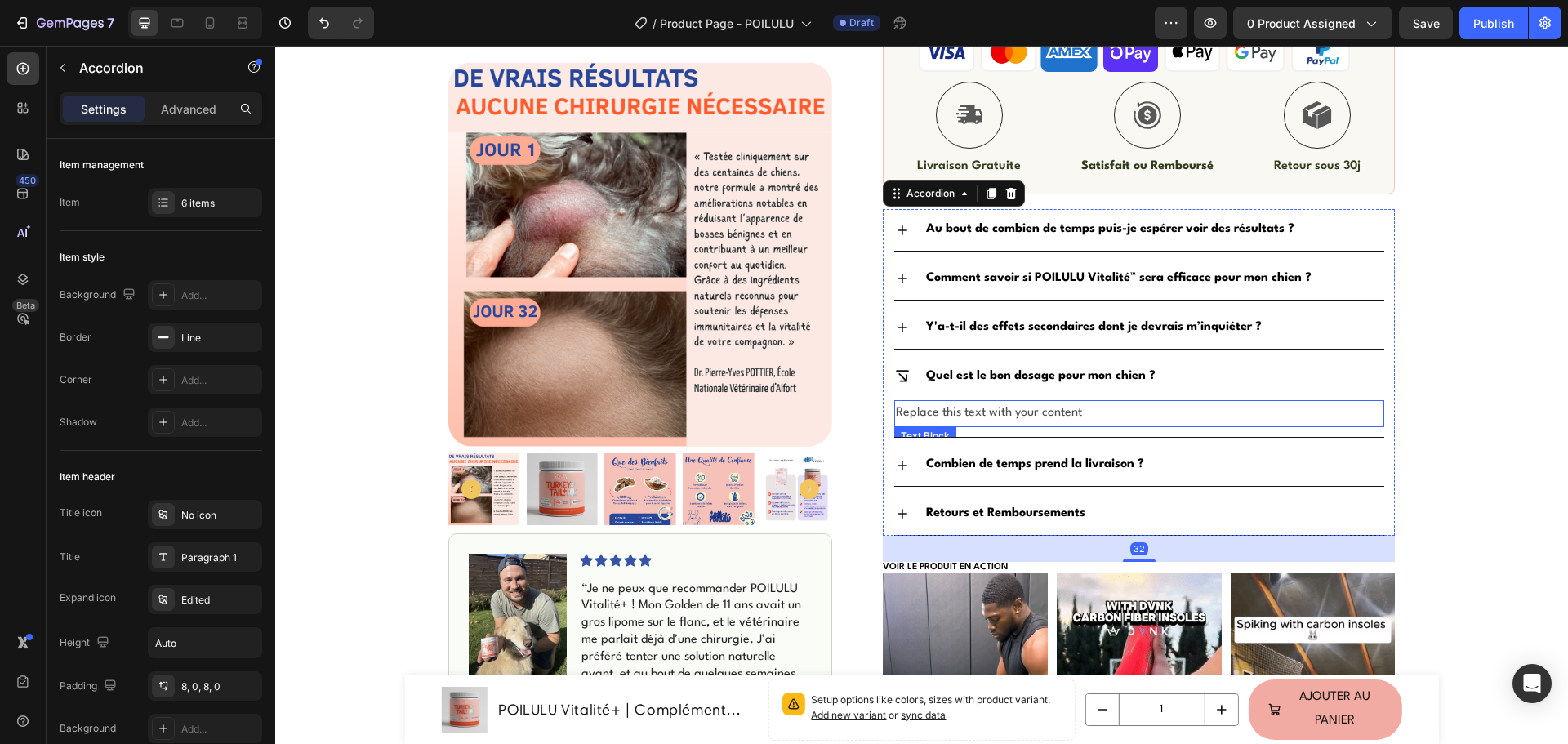
click at [952, 413] on div "Replace this text with your content" at bounding box center [1138, 414] width 490 height 27
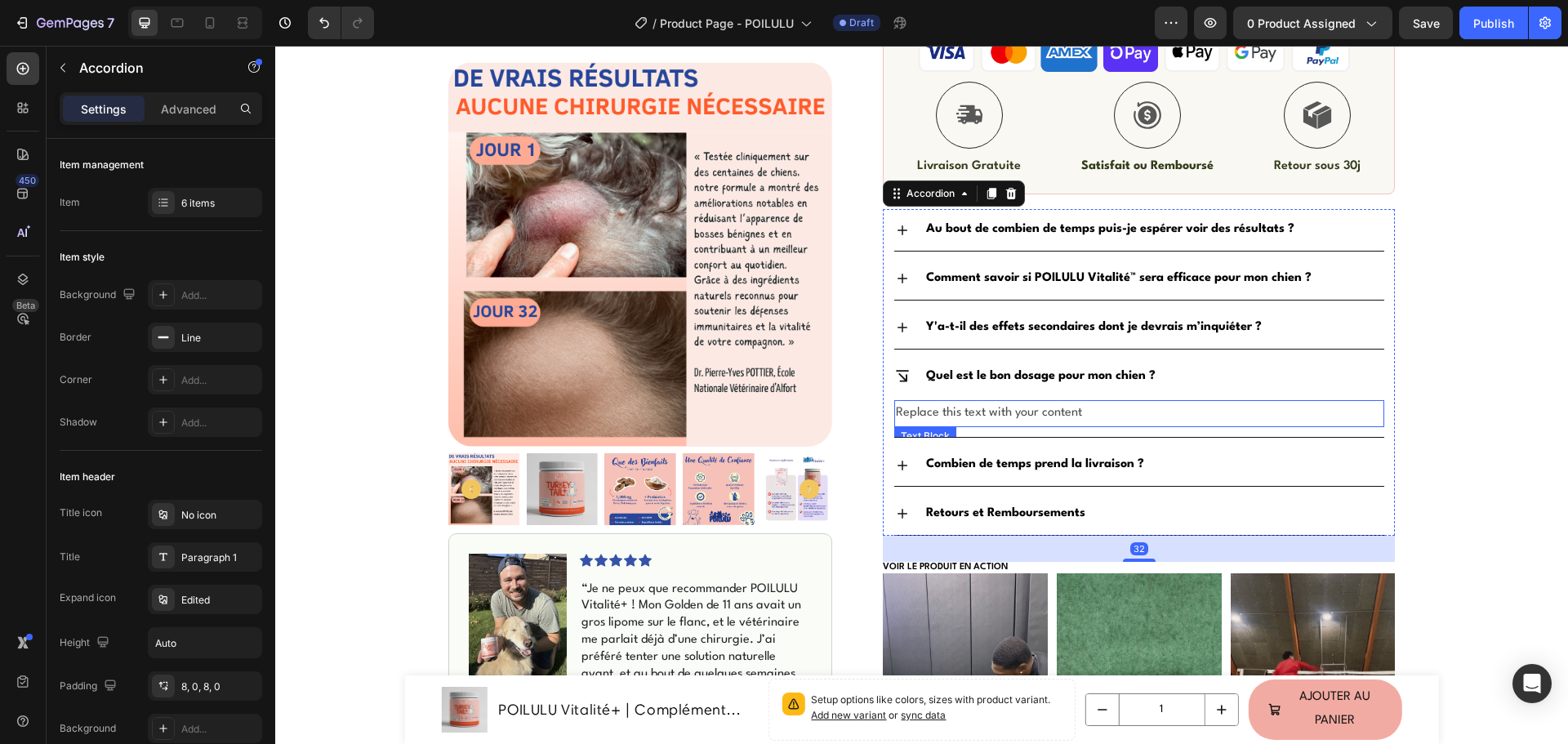
click at [952, 413] on div "Replace this text with your content" at bounding box center [1138, 414] width 490 height 27
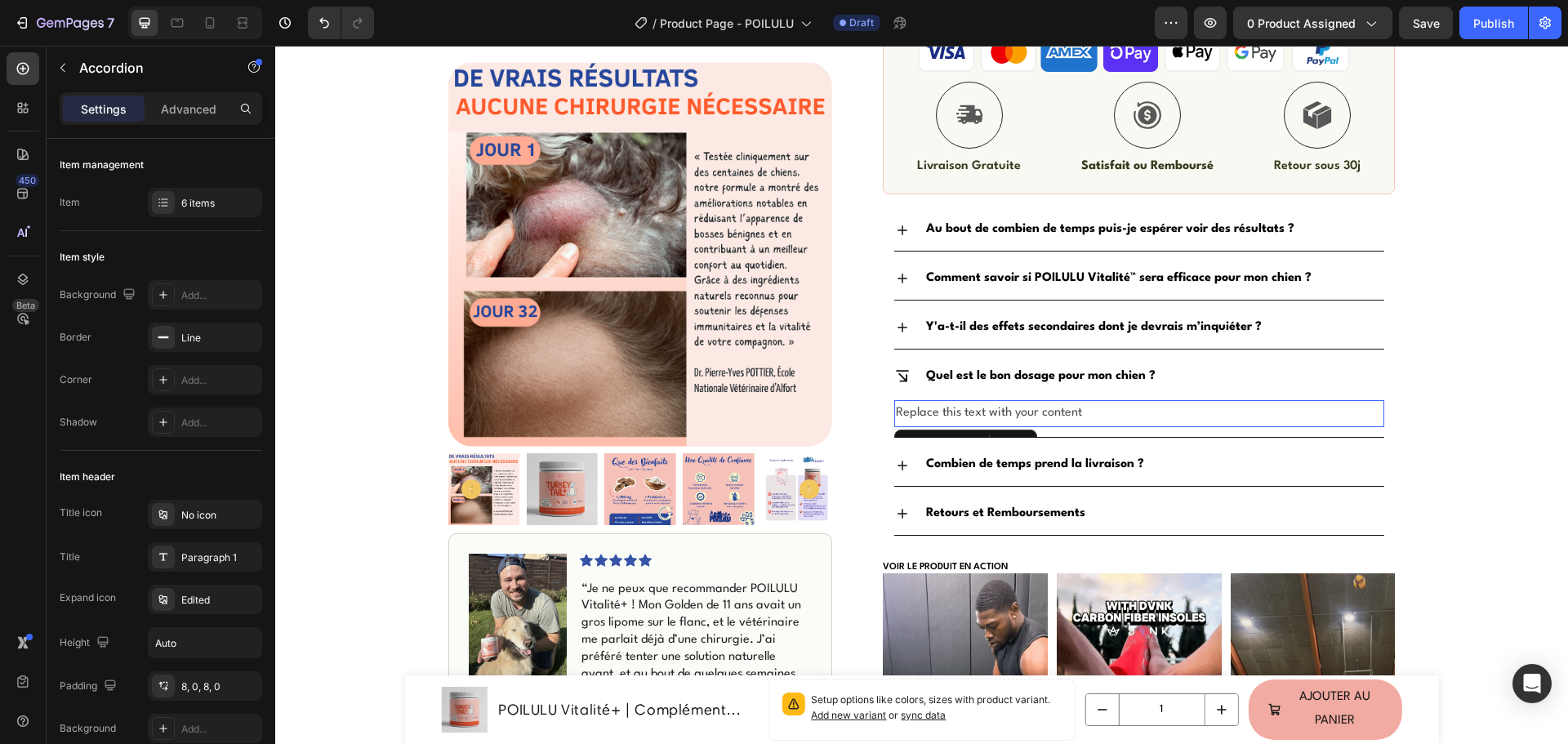
click at [952, 413] on p "Replace this text with your content" at bounding box center [1139, 414] width 487 height 24
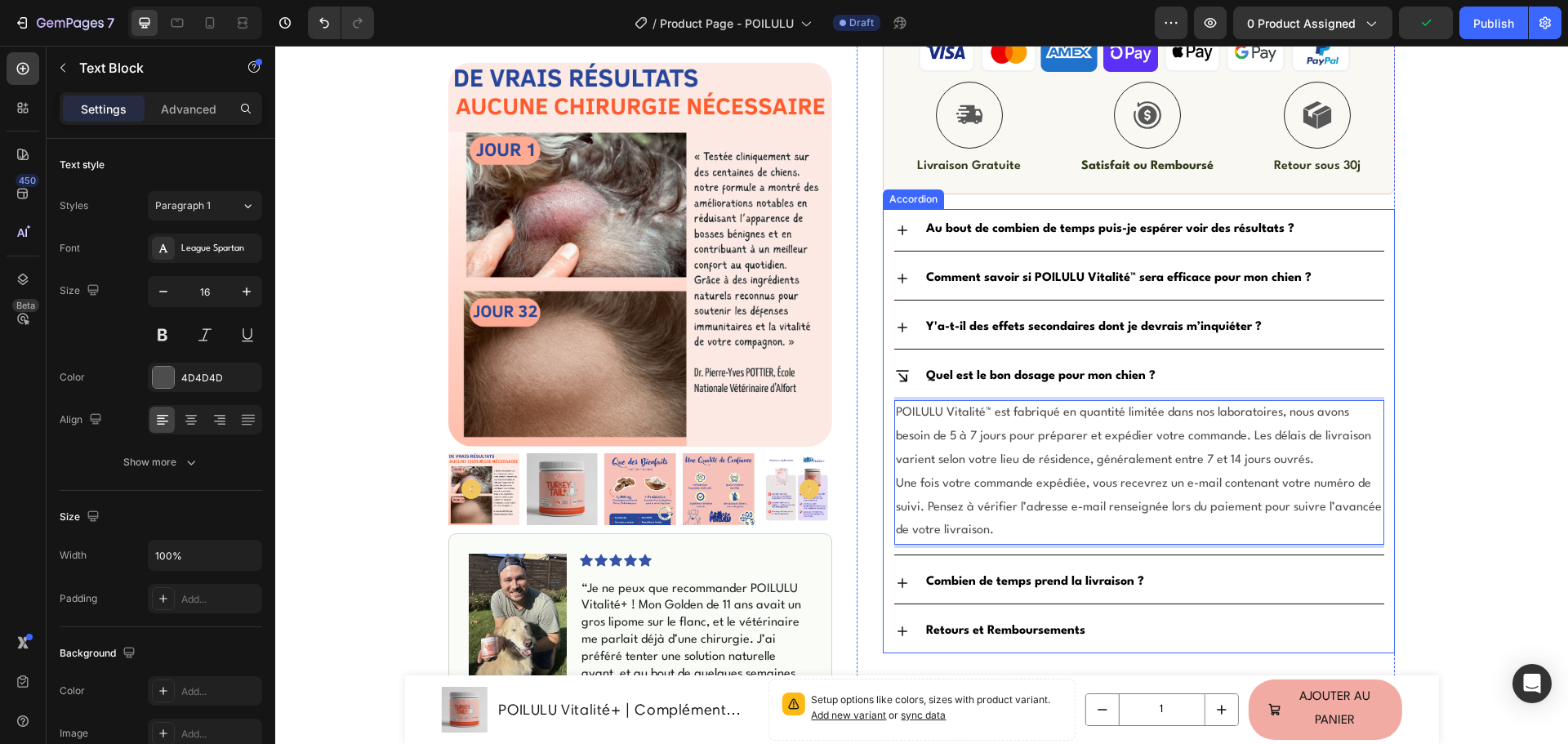
click at [899, 580] on icon at bounding box center [901, 583] width 16 height 16
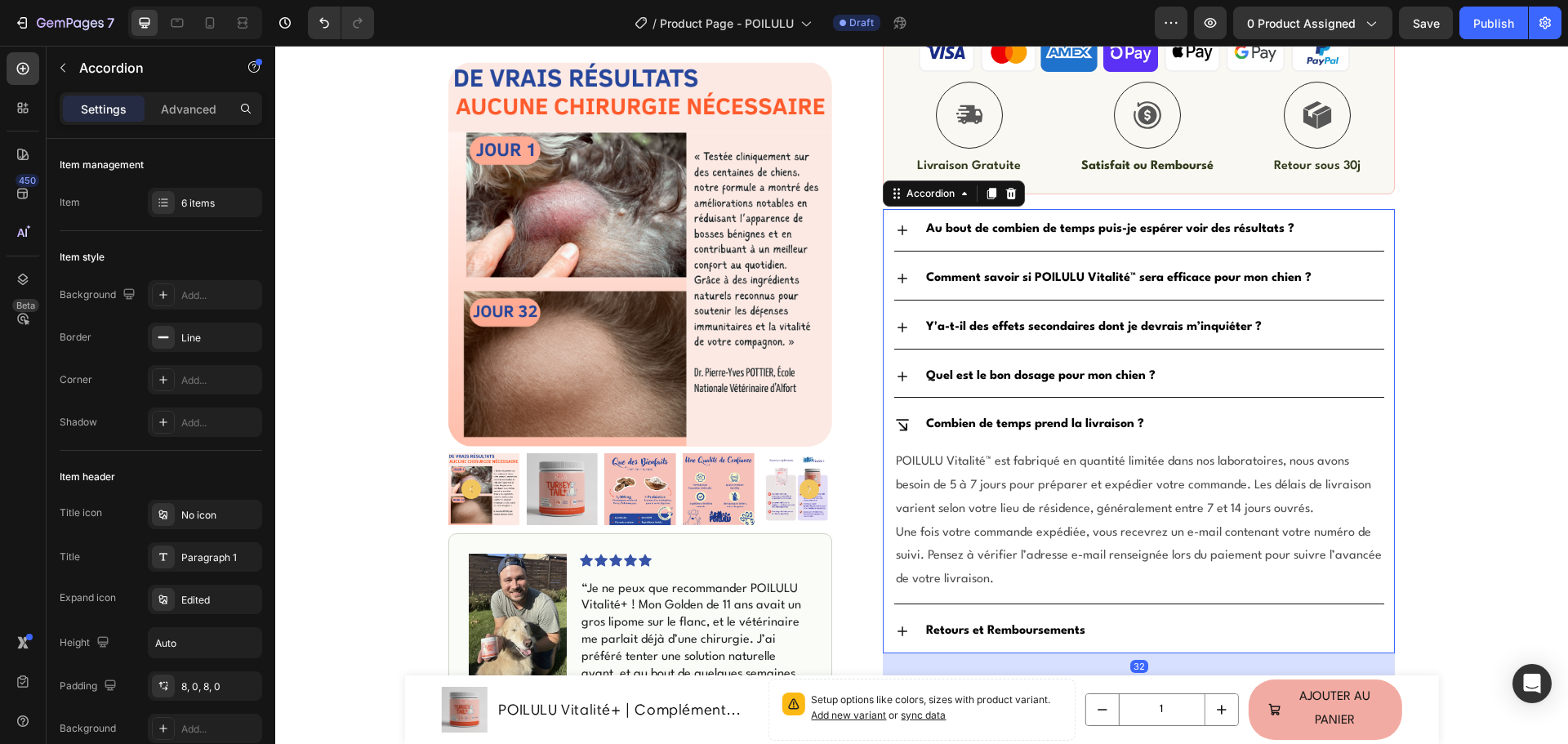
click at [898, 375] on icon at bounding box center [901, 376] width 16 height 16
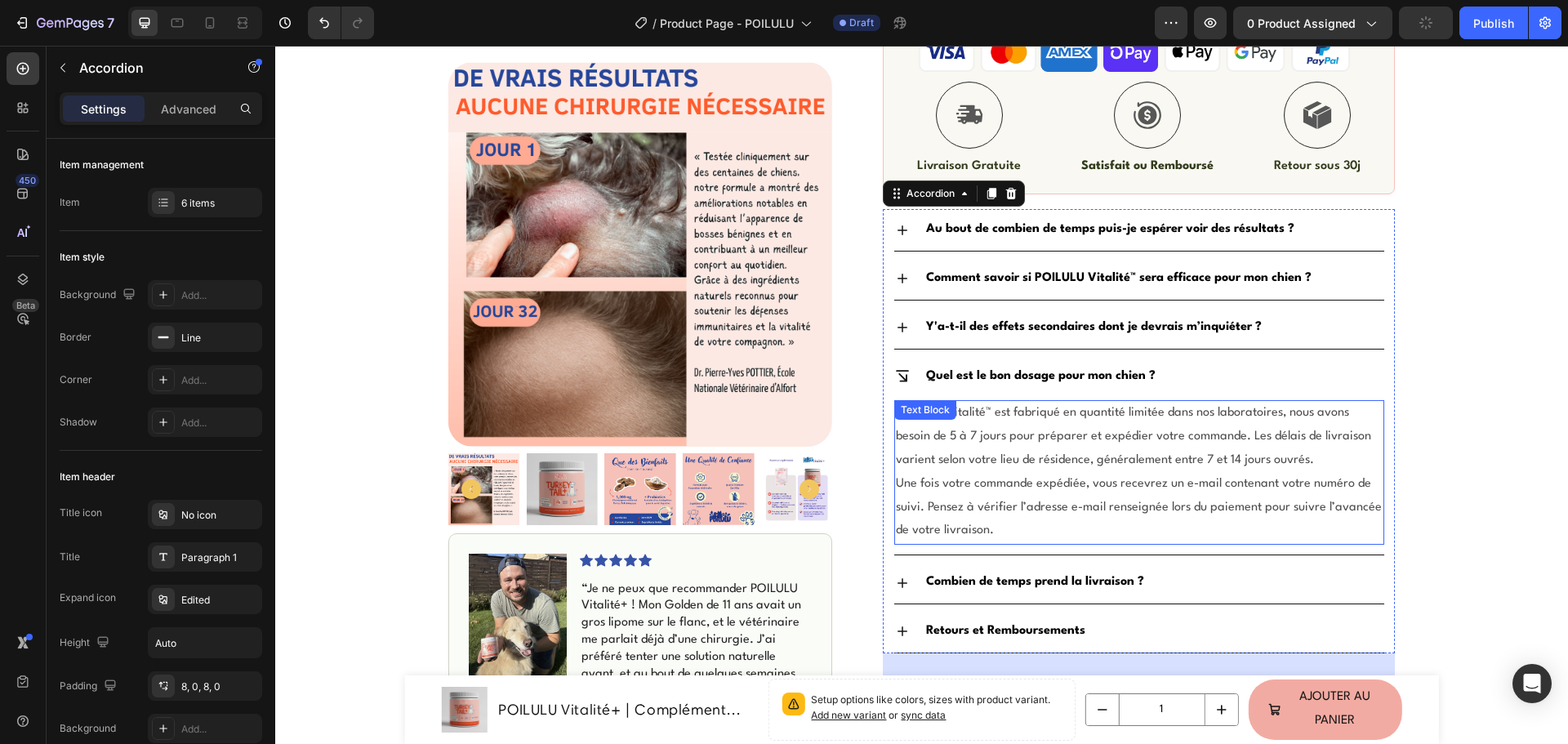
click at [991, 488] on span "Une fois votre commande expédiée, vous recevrez un e-mail contenant votre numér…" at bounding box center [1138, 508] width 486 height 60
click at [990, 484] on span "Une fois votre commande expédiée, vous recevrez un e-mail contenant votre numér…" at bounding box center [1138, 508] width 486 height 60
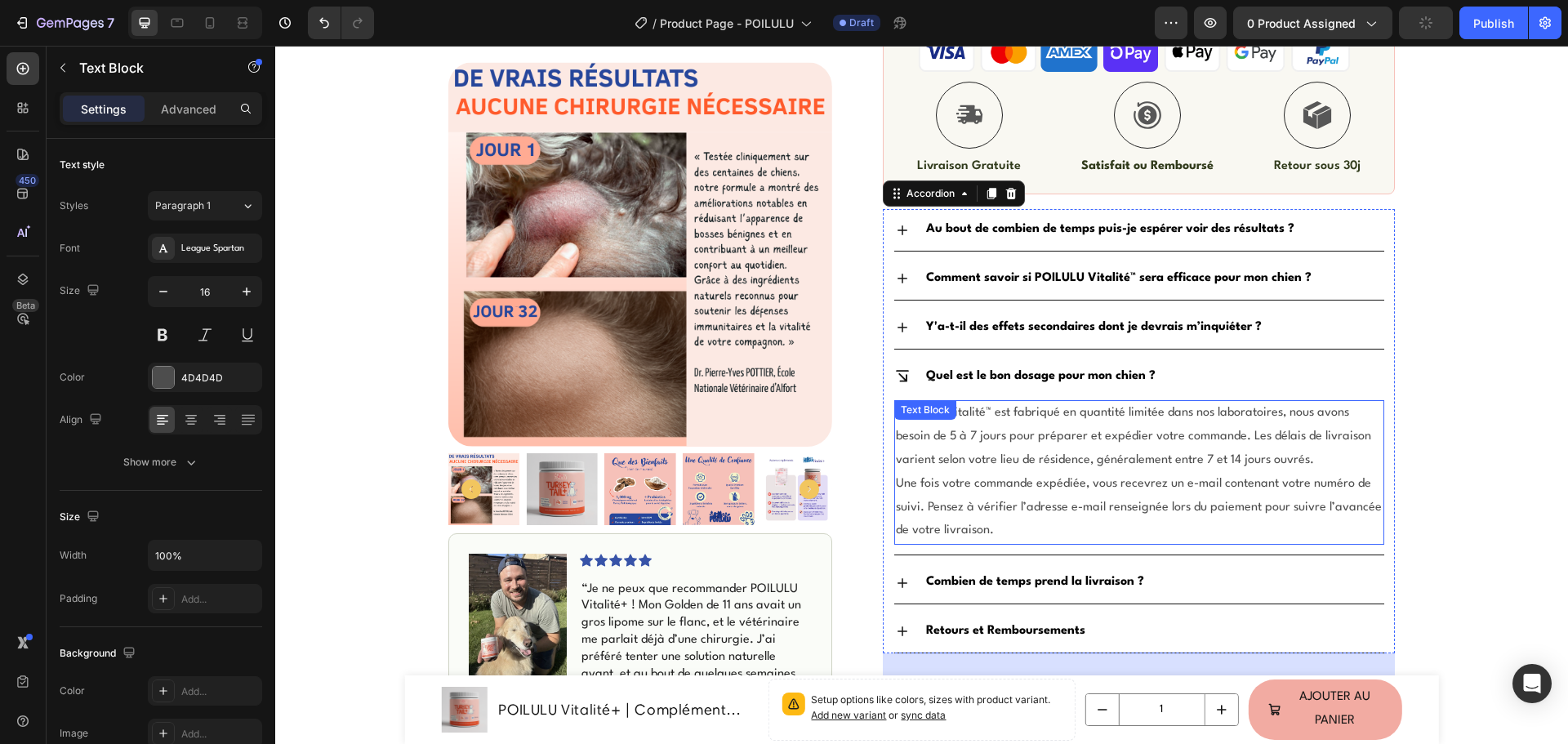
click at [990, 484] on span "Une fois votre commande expédiée, vous recevrez un e-mail contenant votre numér…" at bounding box center [1138, 508] width 486 height 60
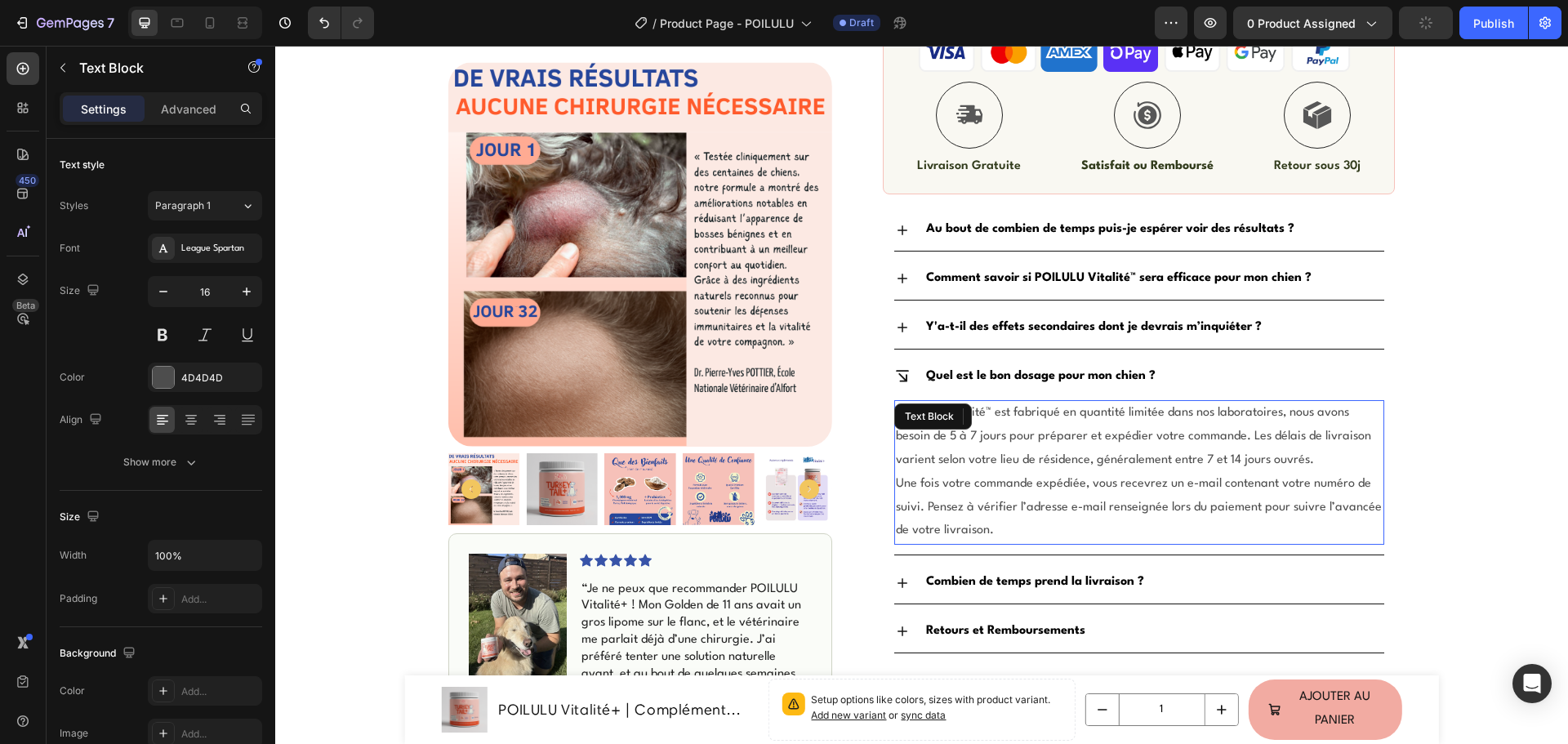
click at [990, 484] on span "Une fois votre commande expédiée, vous recevrez un e-mail contenant votre numér…" at bounding box center [1138, 508] width 486 height 60
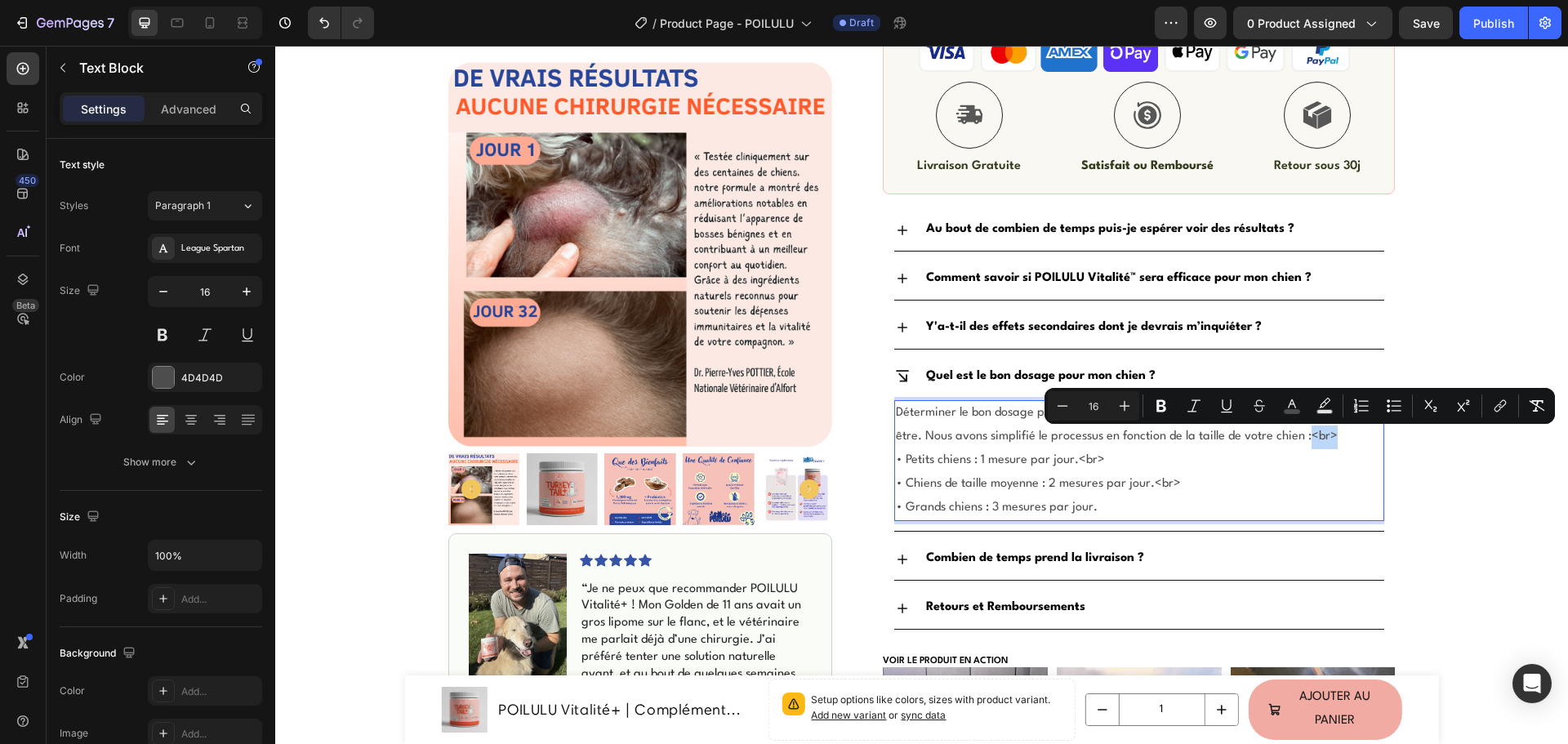
drag, startPoint x: 1310, startPoint y: 435, endPoint x: 1326, endPoint y: 435, distance: 16.0
click at [1326, 435] on span "Déterminer le bon dosage pour votre compagnon est essentiel pour sa santé et so…" at bounding box center [1133, 424] width 476 height 36
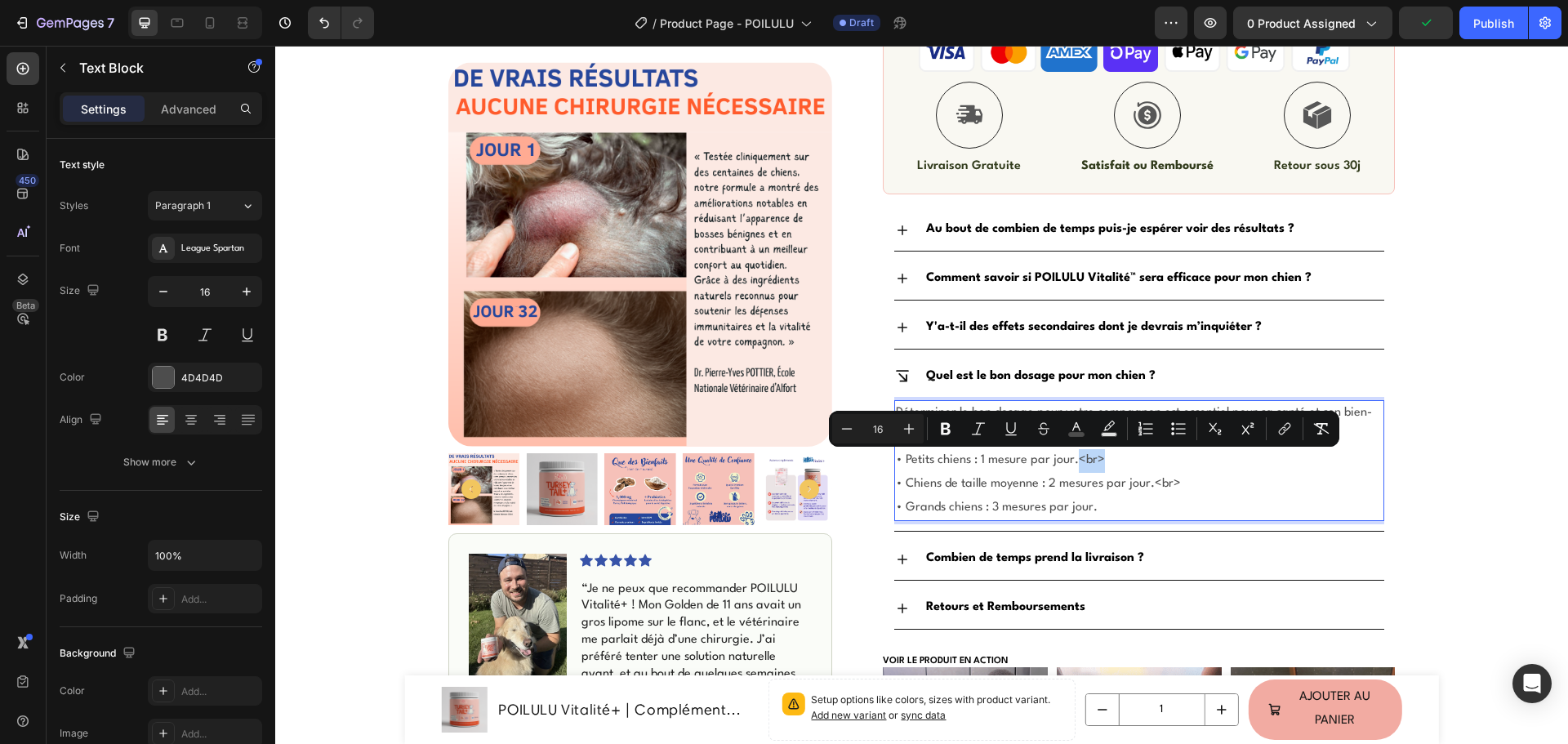
click at [1073, 458] on p "Déterminer le bon dosage pour votre compagnon est essentiel pour sa santé et so…" at bounding box center [1139, 461] width 487 height 117
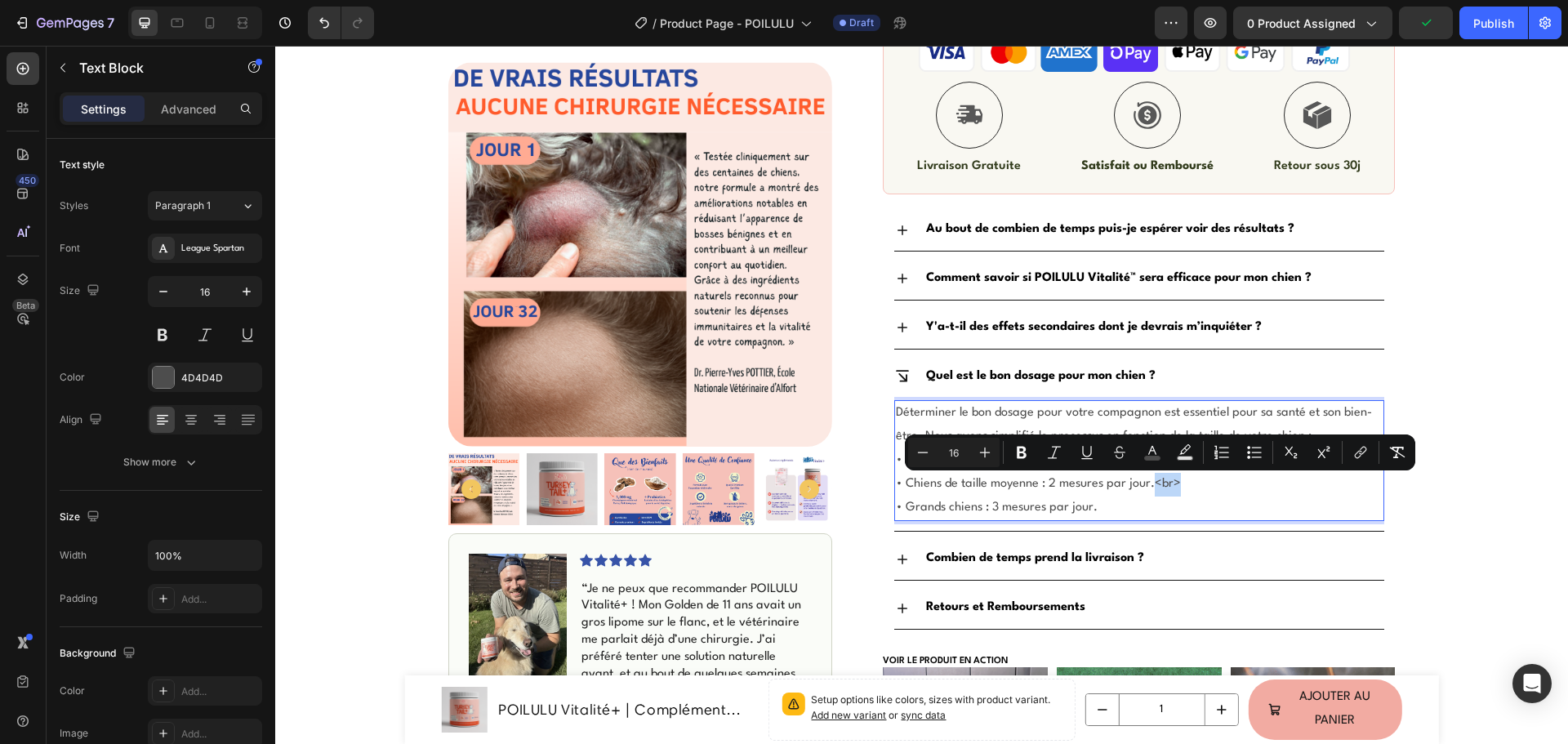
click at [1147, 485] on p "Déterminer le bon dosage pour votre compagnon est essentiel pour sa santé et so…" at bounding box center [1139, 461] width 487 height 117
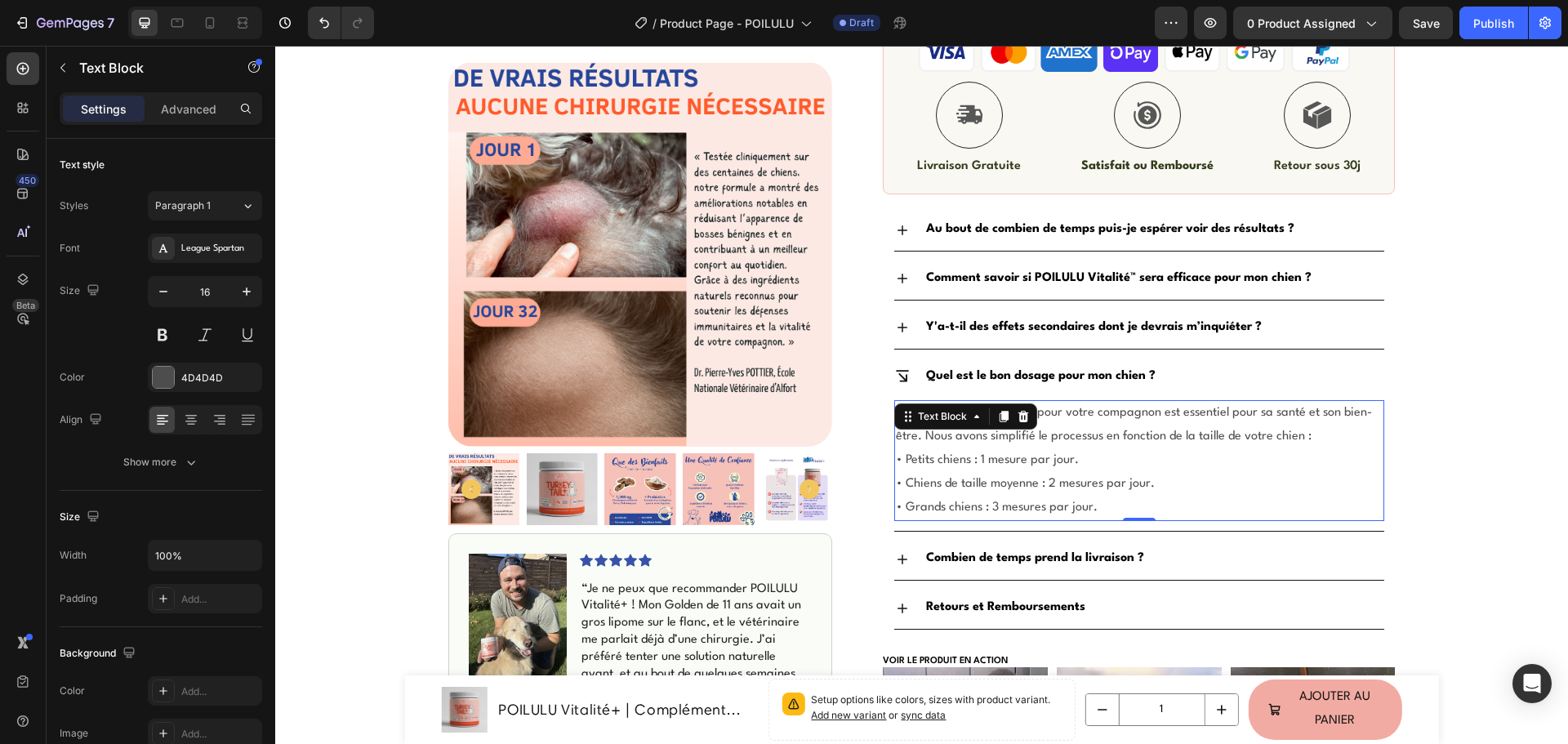
click at [997, 462] on span "• Petits chiens : 1 mesure par jour." at bounding box center [987, 460] width 183 height 13
click at [1078, 485] on span "• Chiens de taille moyenne : 2 mesures par jour." at bounding box center [1024, 484] width 259 height 13
click at [1008, 513] on span "• Grands chiens : 3 mesures par jour." at bounding box center [997, 507] width 202 height 13
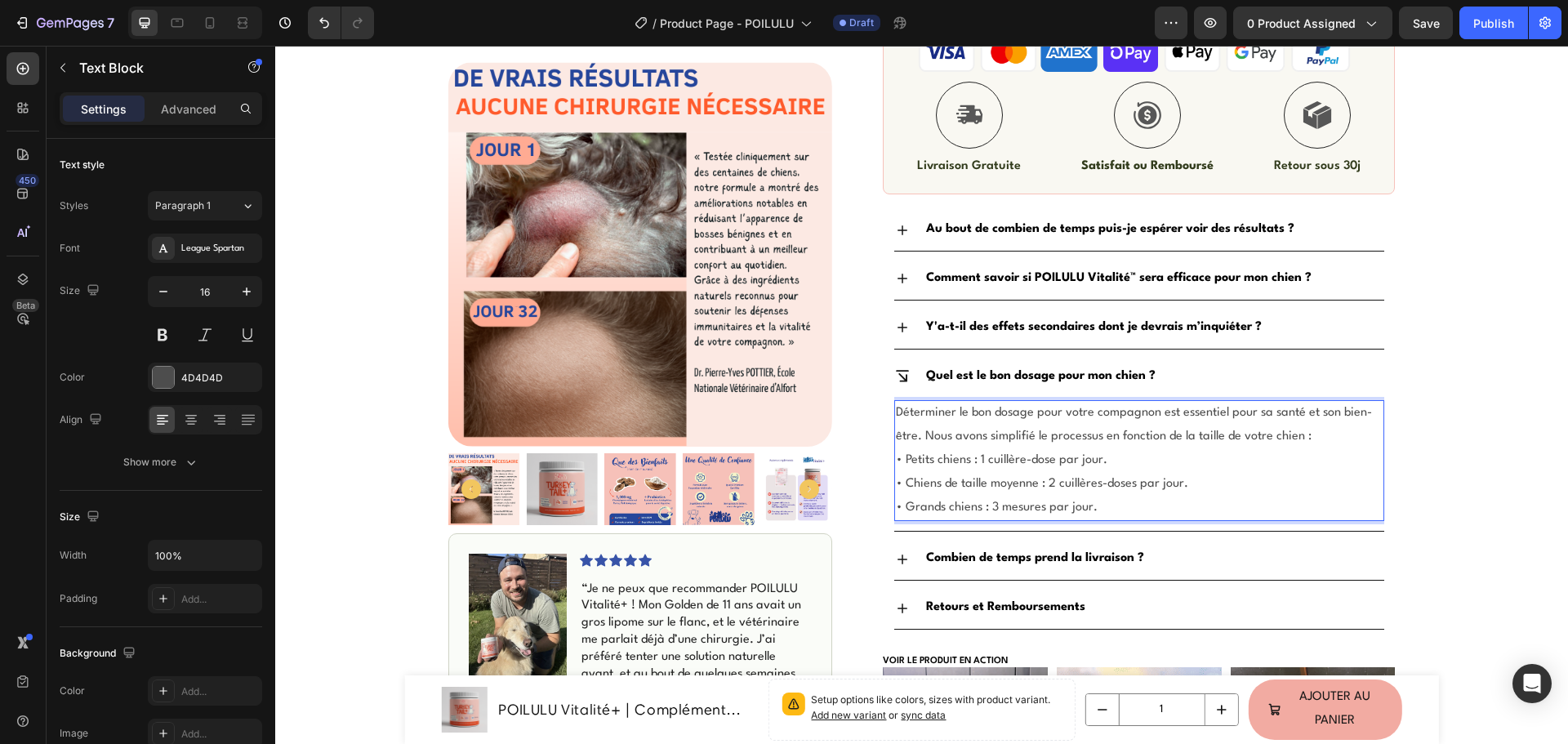
click at [1010, 513] on span "• Grands chiens : 3 mesures par jour." at bounding box center [997, 507] width 202 height 13
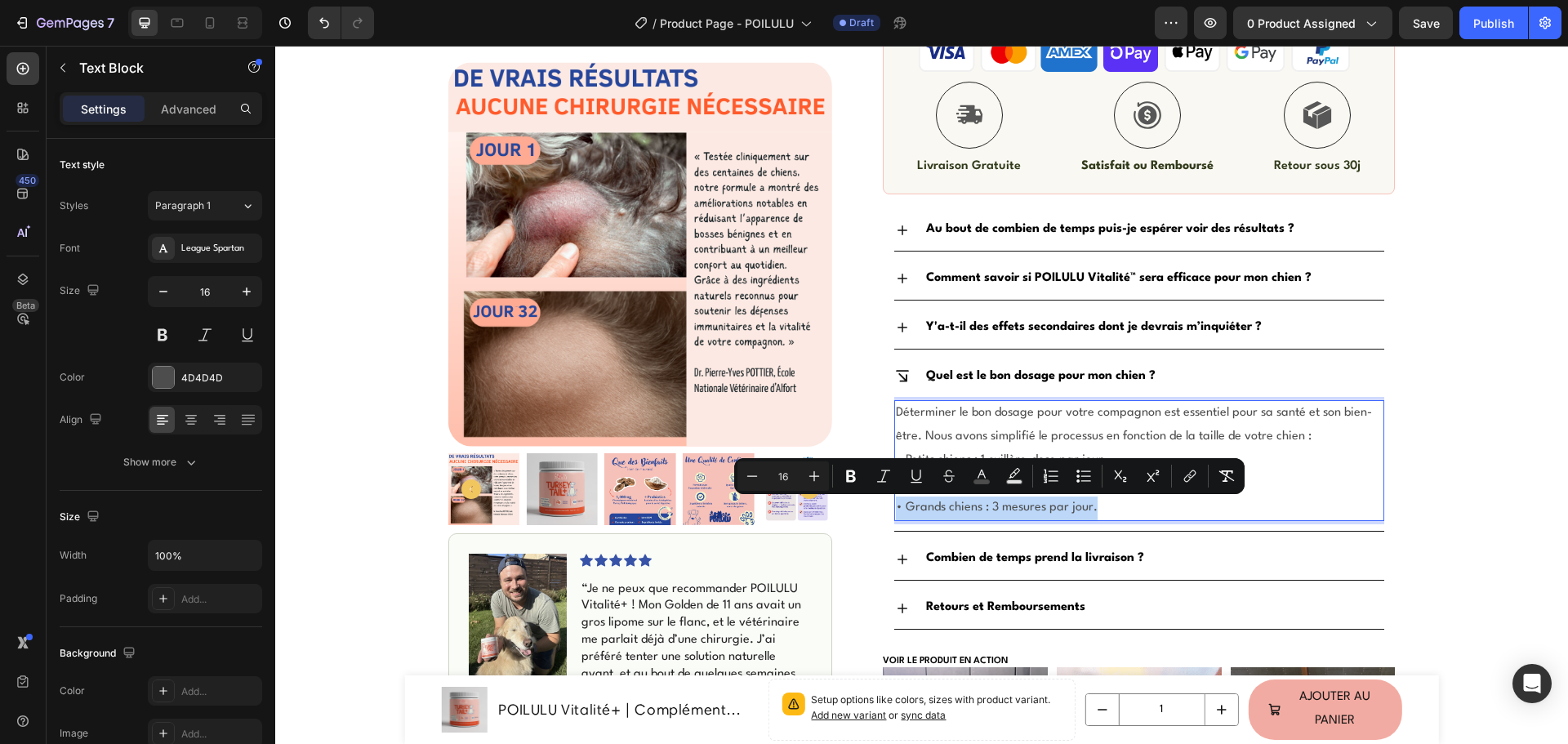
click at [1012, 512] on span "• Grands chiens : 3 mesures par jour." at bounding box center [997, 507] width 202 height 13
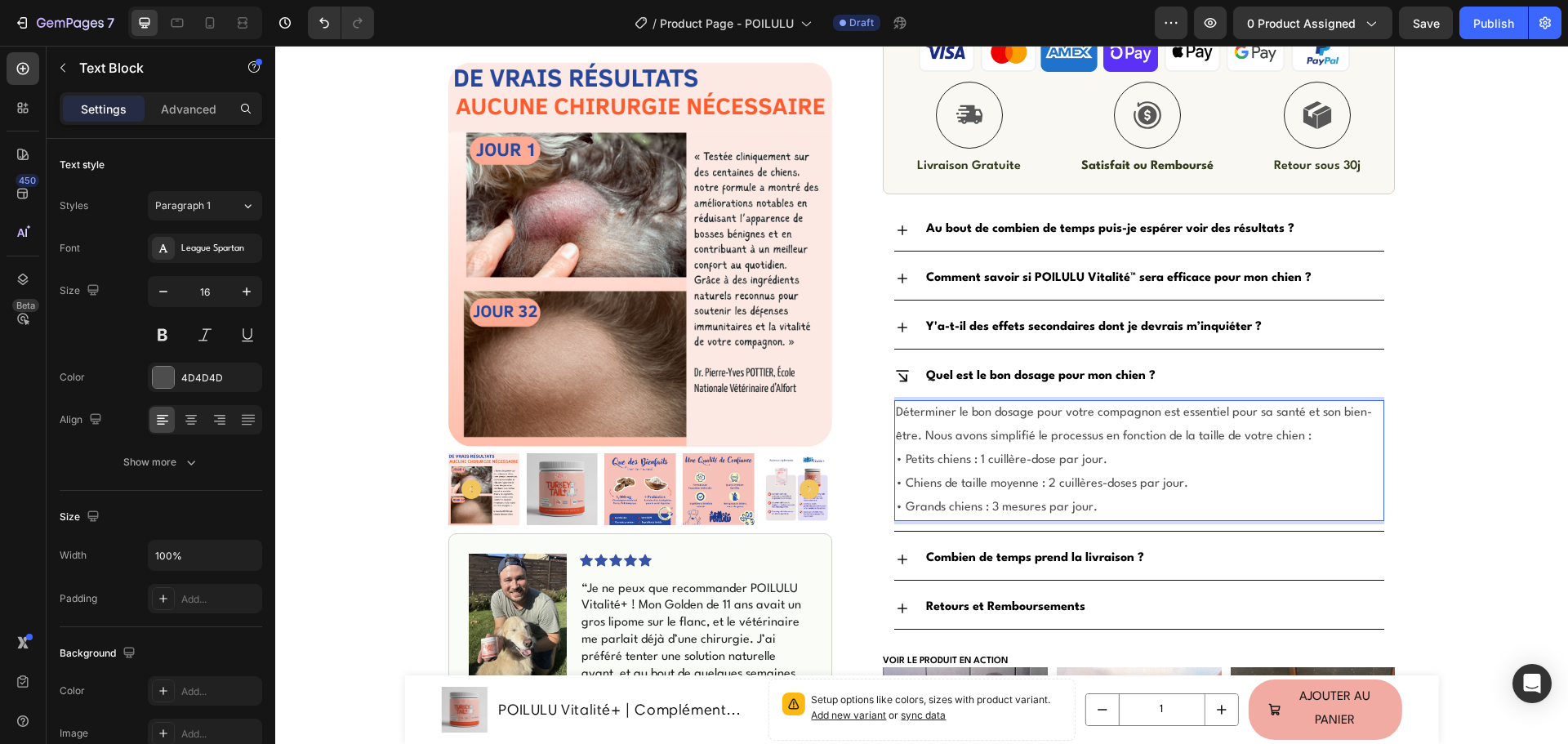
click at [1017, 509] on span "• Grands chiens : 3 mesures par jour." at bounding box center [997, 507] width 202 height 13
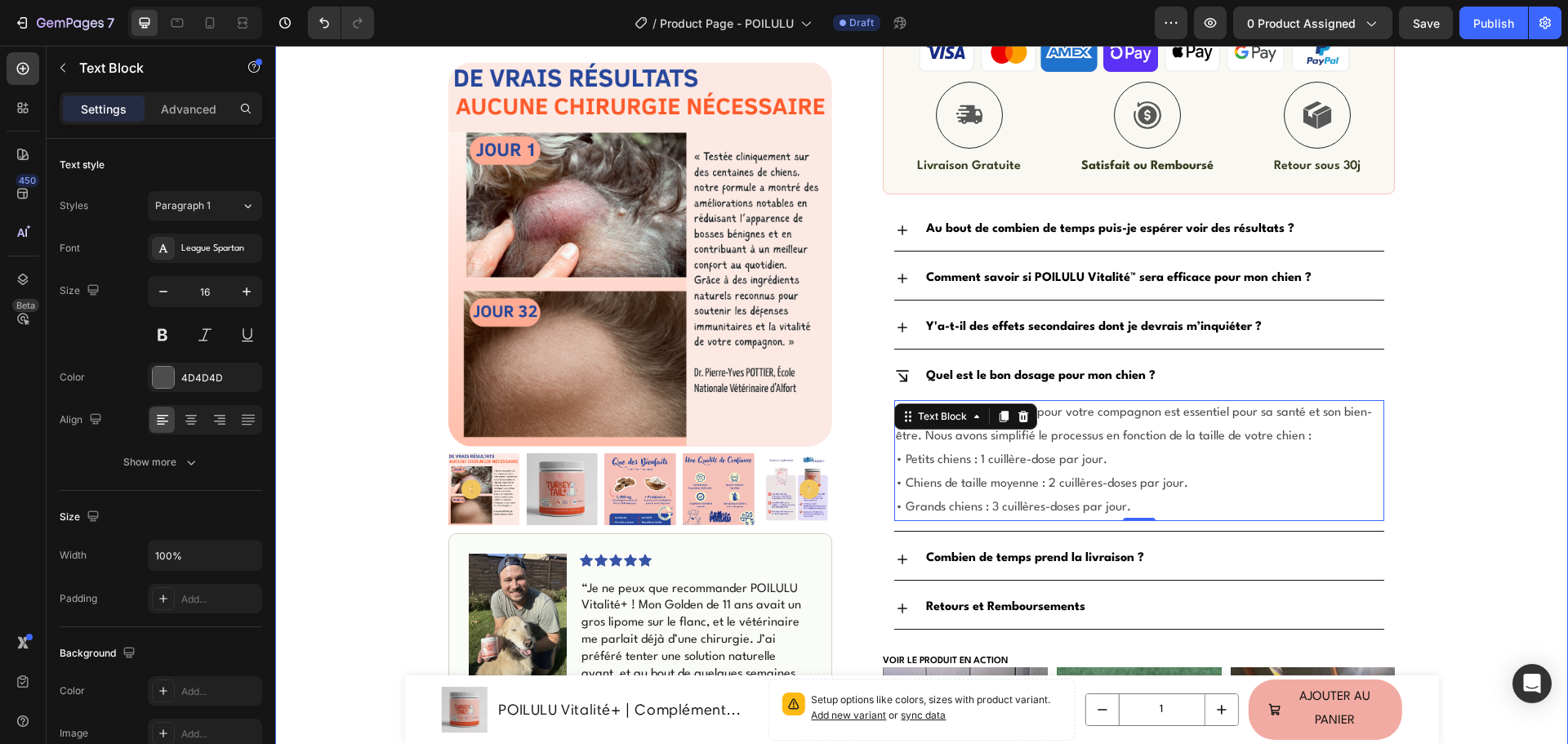
click at [1457, 262] on div "Icon Livraison Rapide & Gratuite Text Block Row Icon +500 Clients satisfaits Te…" at bounding box center [922, 246] width 1293 height 1791
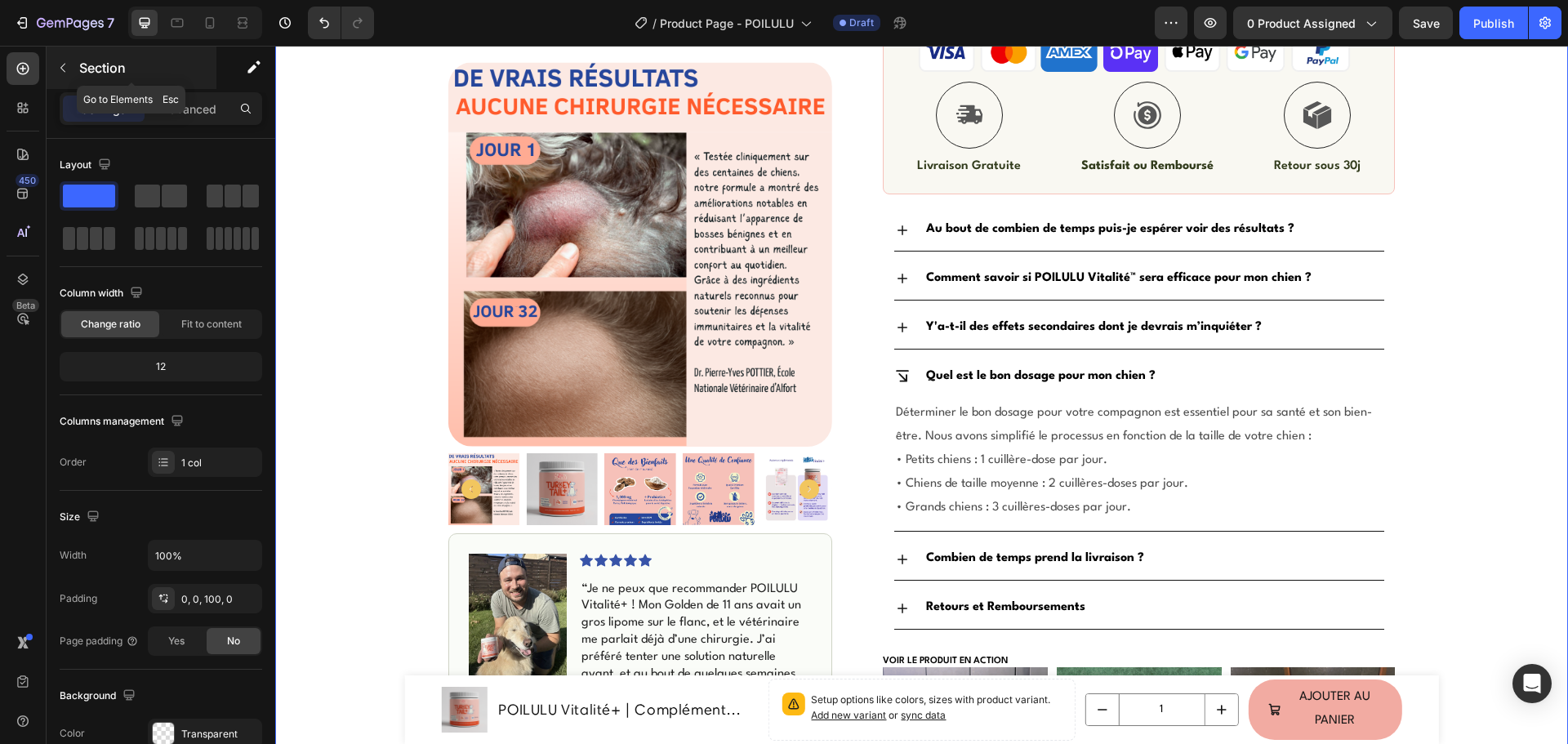
click at [65, 64] on icon "button" at bounding box center [63, 68] width 13 height 13
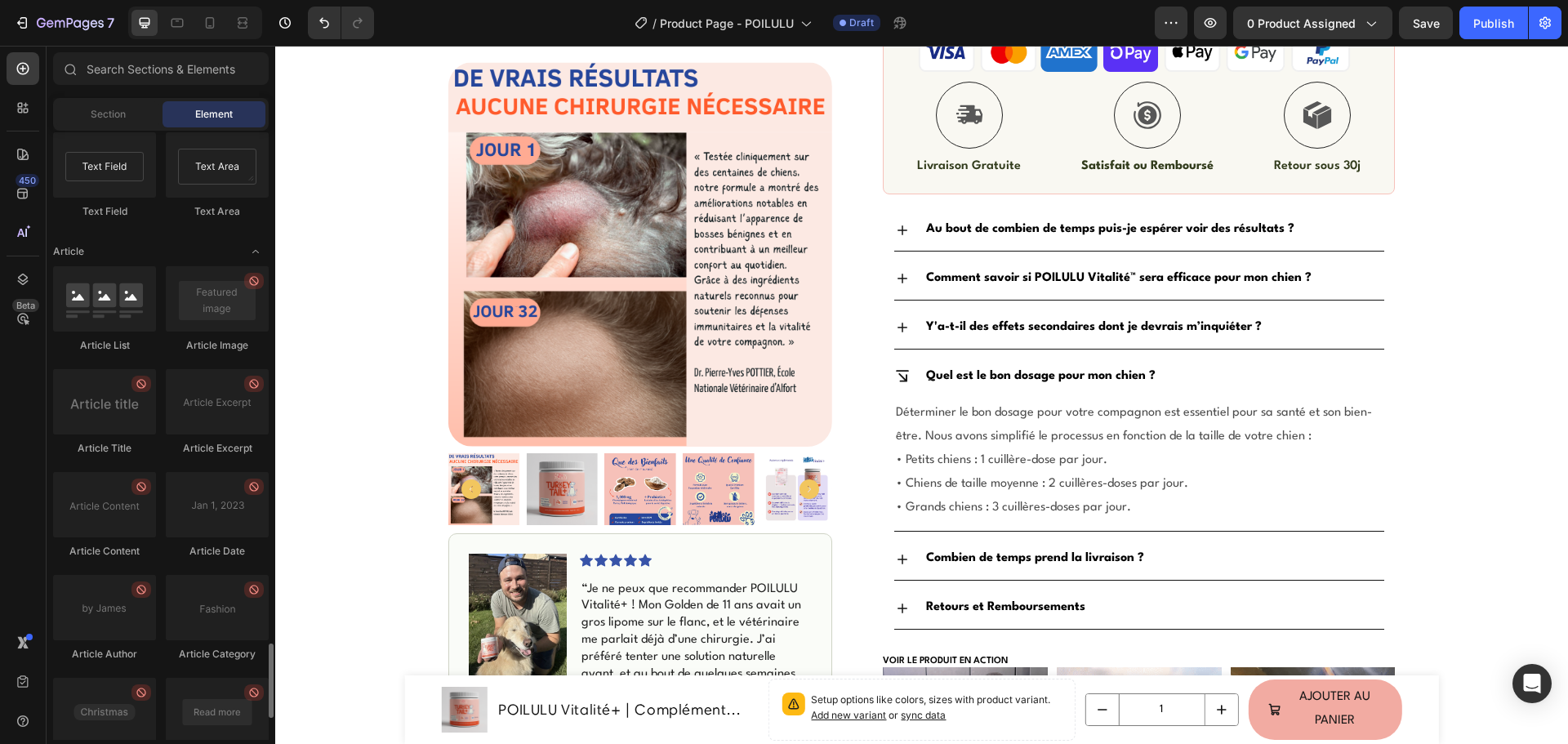
scroll to position [4340, 0]
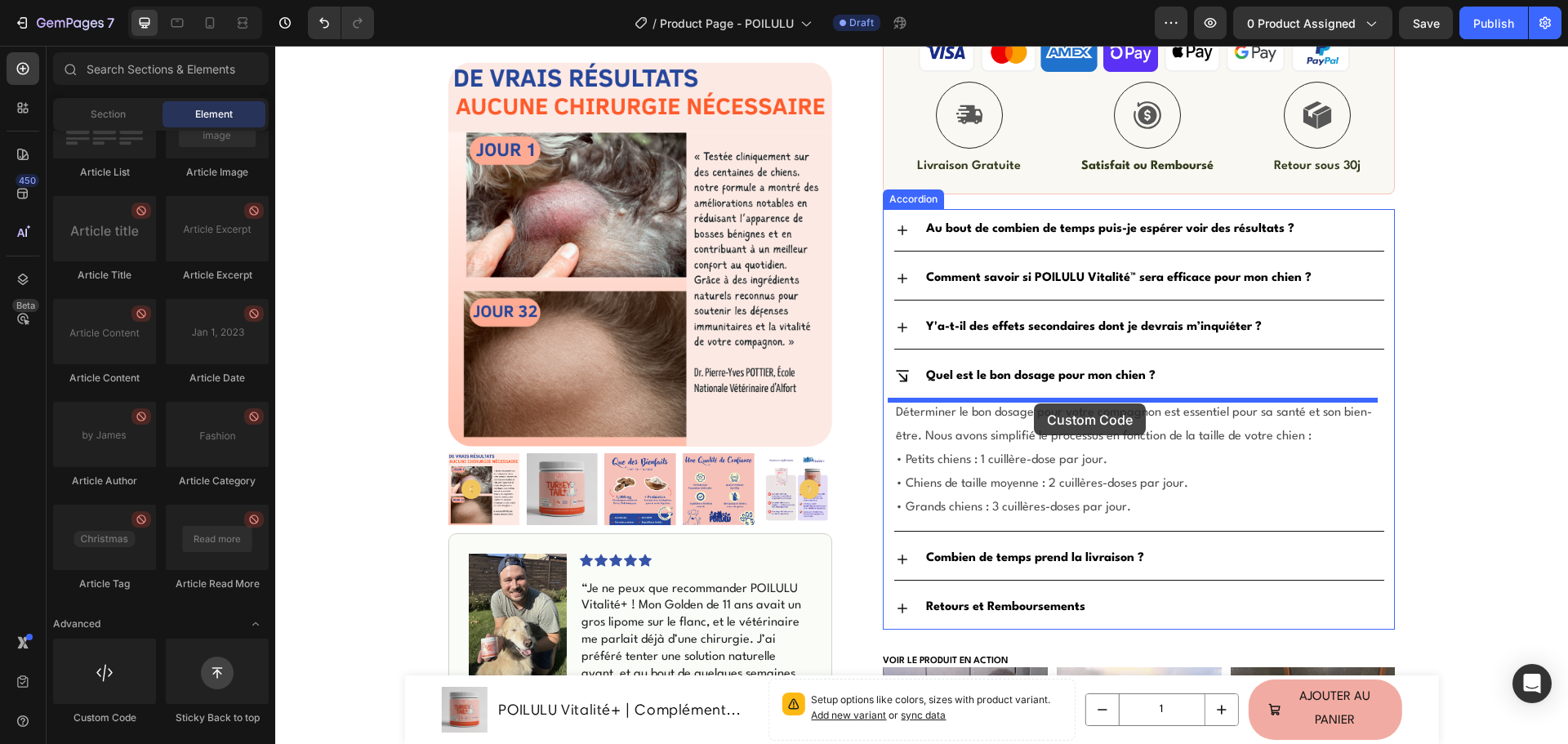
drag, startPoint x: 381, startPoint y: 737, endPoint x: 1034, endPoint y: 403, distance: 733.5
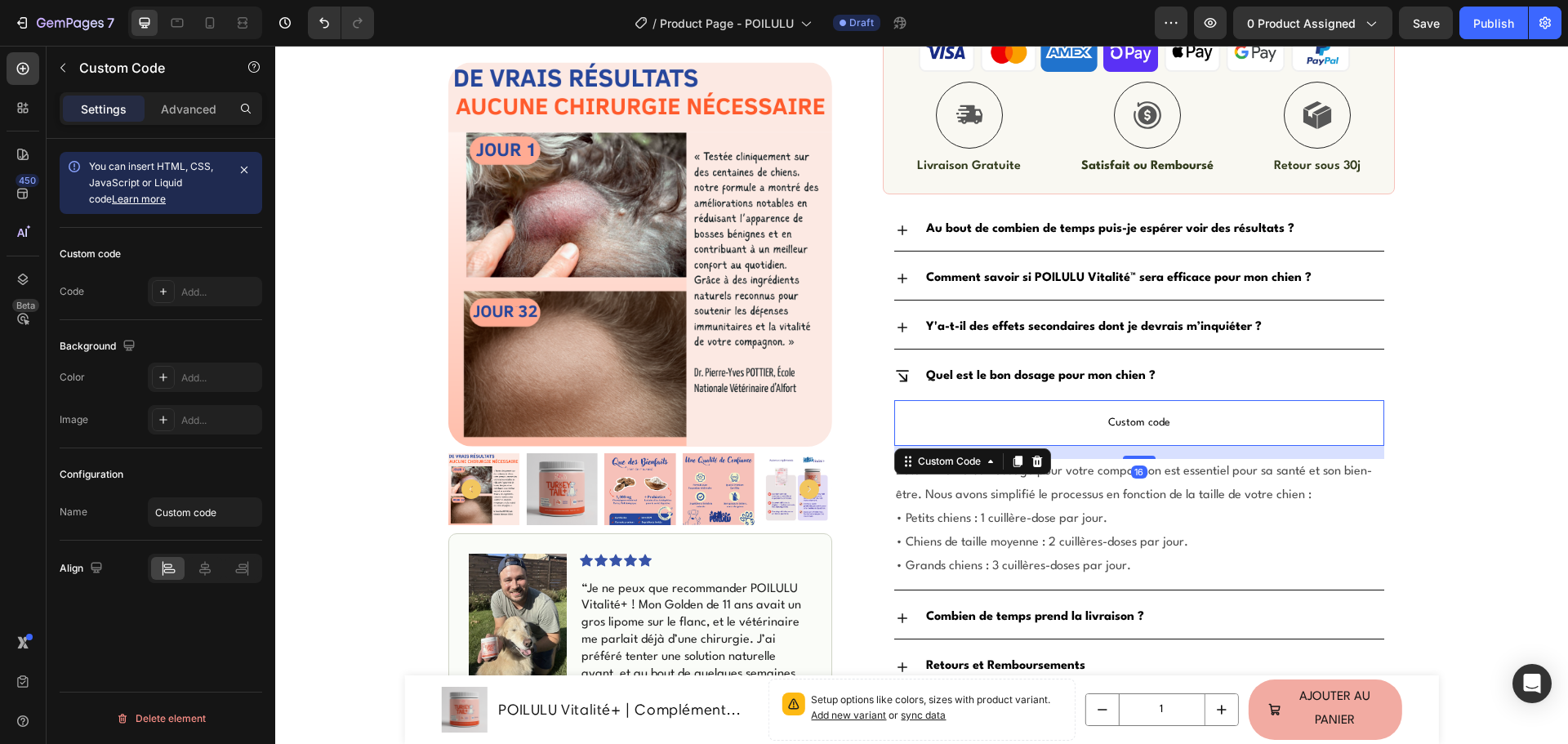
click at [1039, 415] on span "Custom code" at bounding box center [1138, 423] width 490 height 19
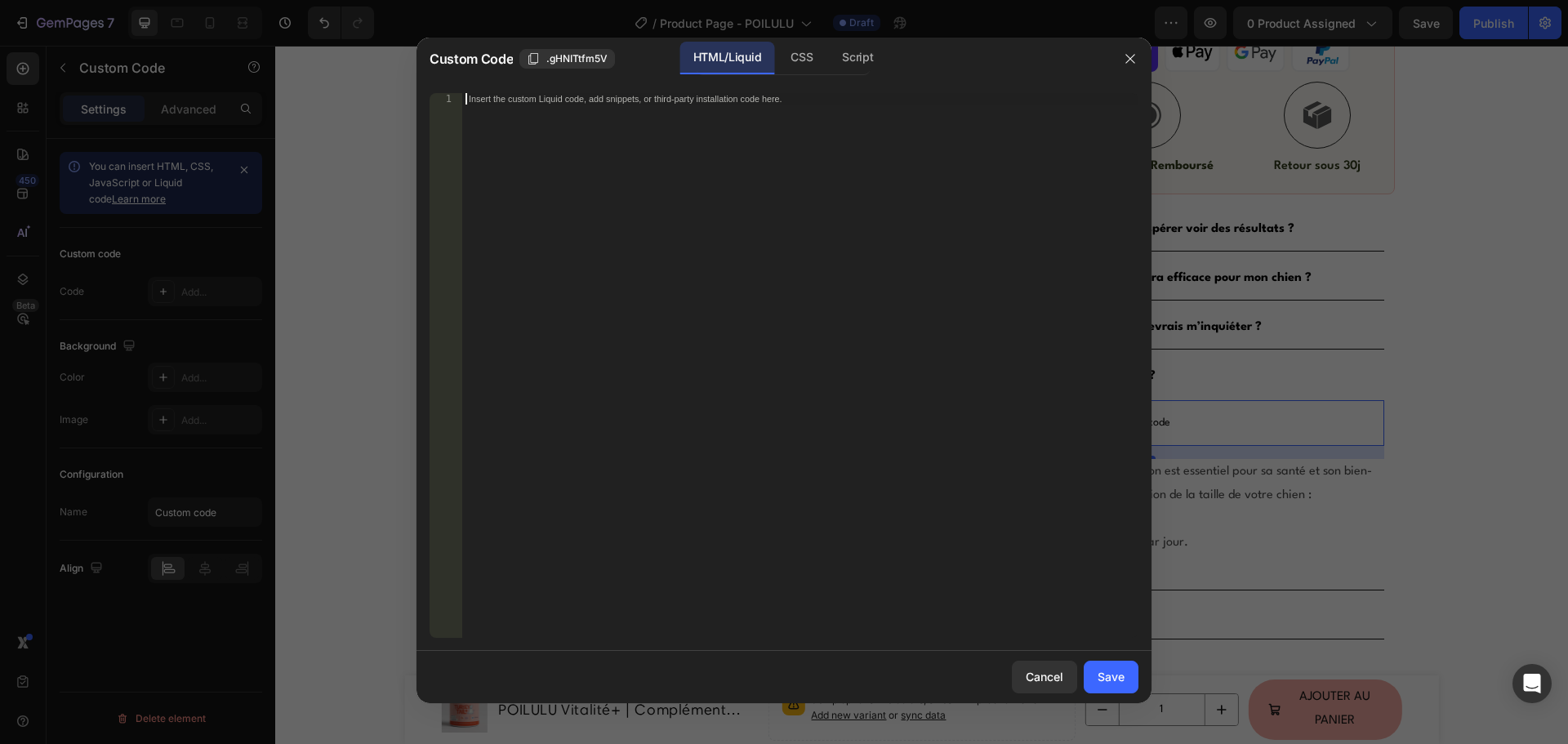
click at [755, 329] on div "Insert the custom Liquid code, add snippets, or third-party installation code h…" at bounding box center [799, 377] width 676 height 568
paste textarea
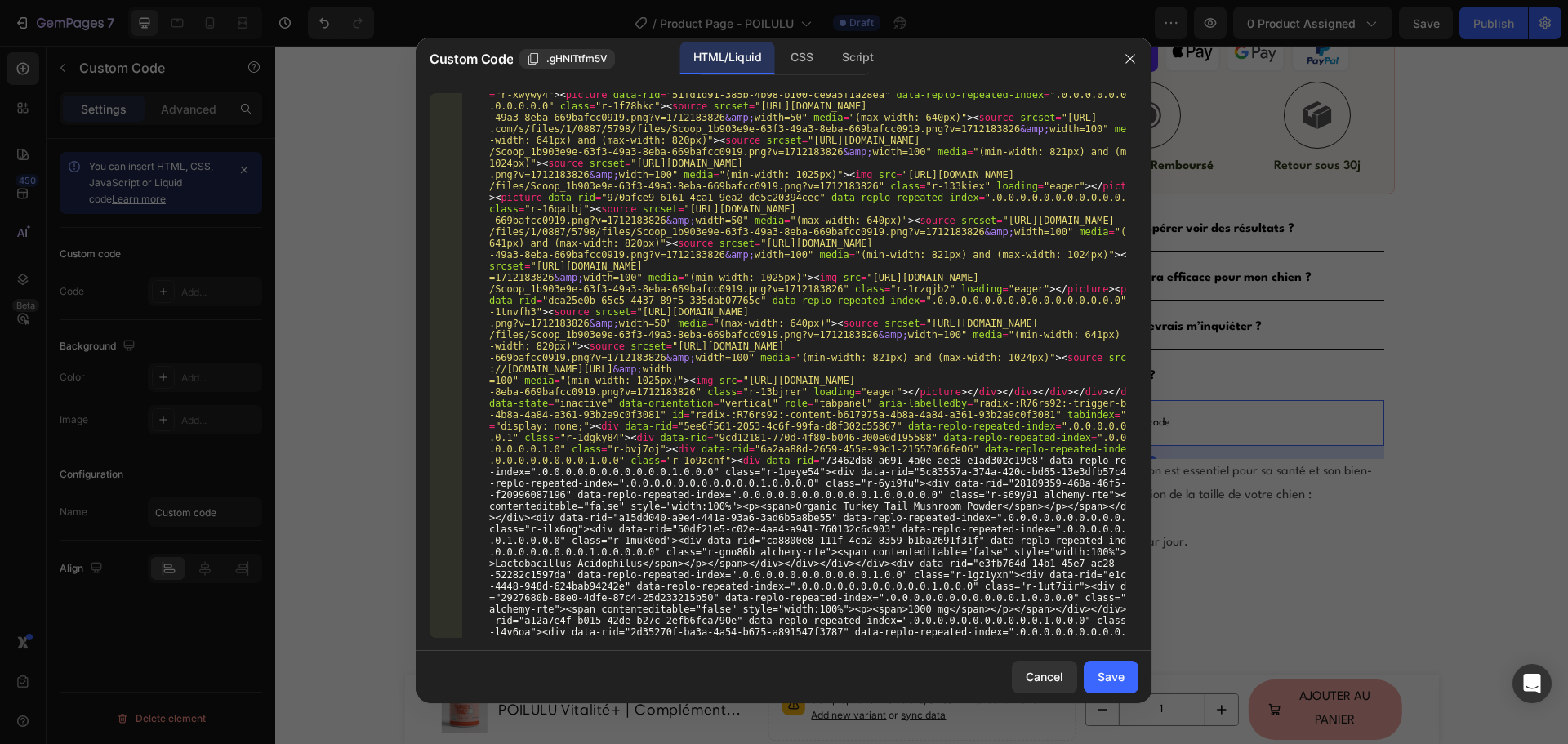
scroll to position [999, 0]
click at [1100, 672] on div "Save" at bounding box center [1111, 677] width 27 height 17
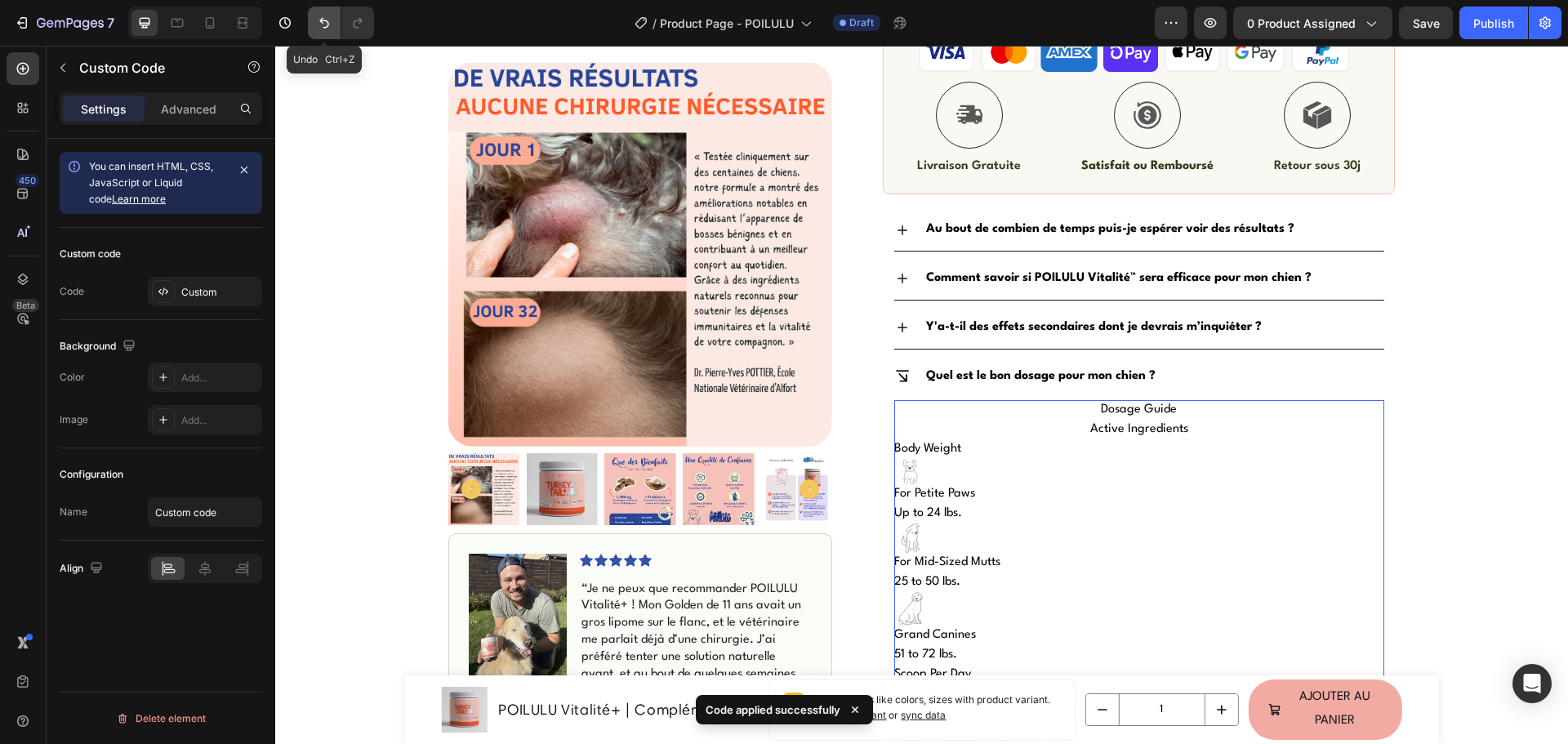
click at [318, 33] on button "Undo/Redo" at bounding box center [324, 23] width 33 height 33
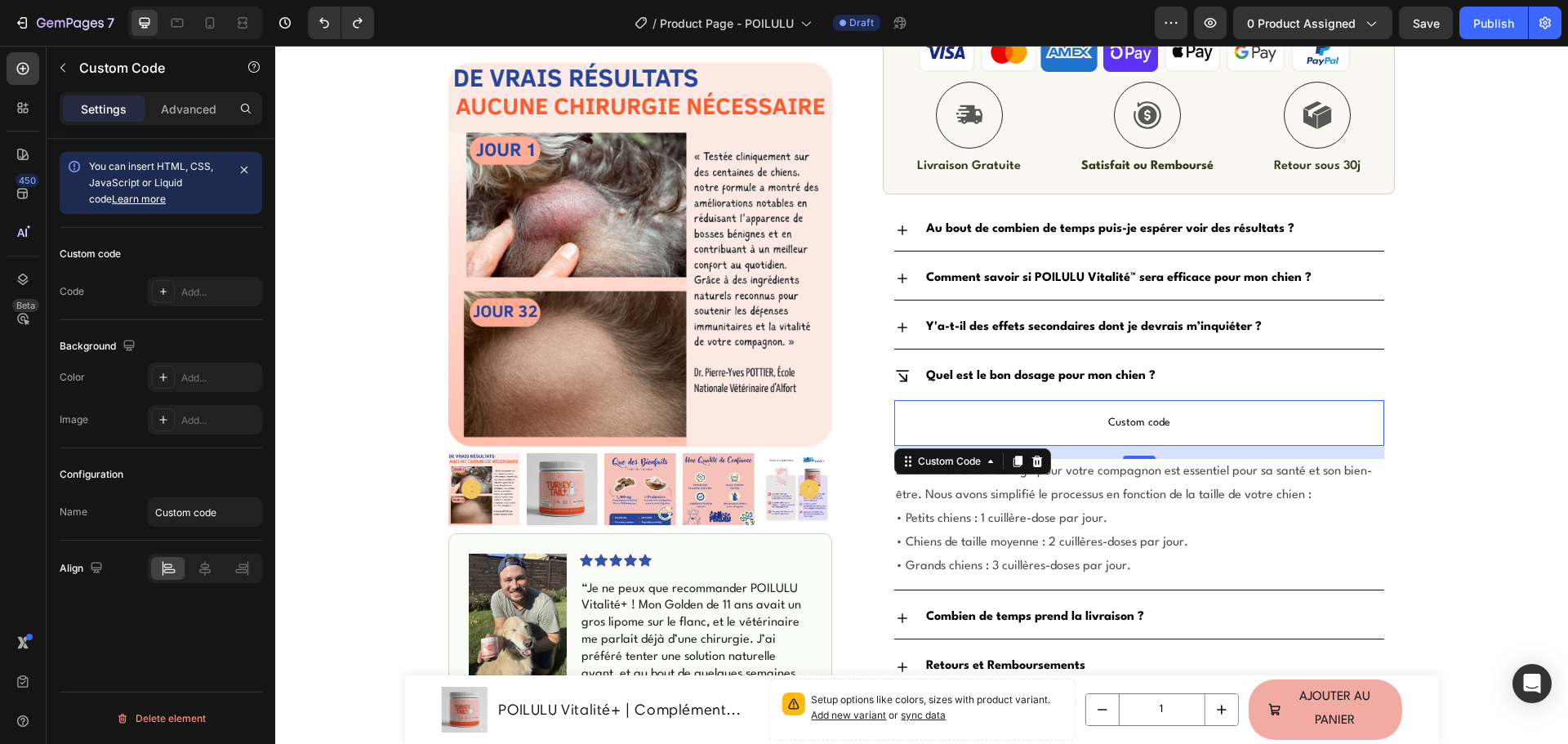
click at [1135, 408] on p "Custom code" at bounding box center [1138, 423] width 490 height 46
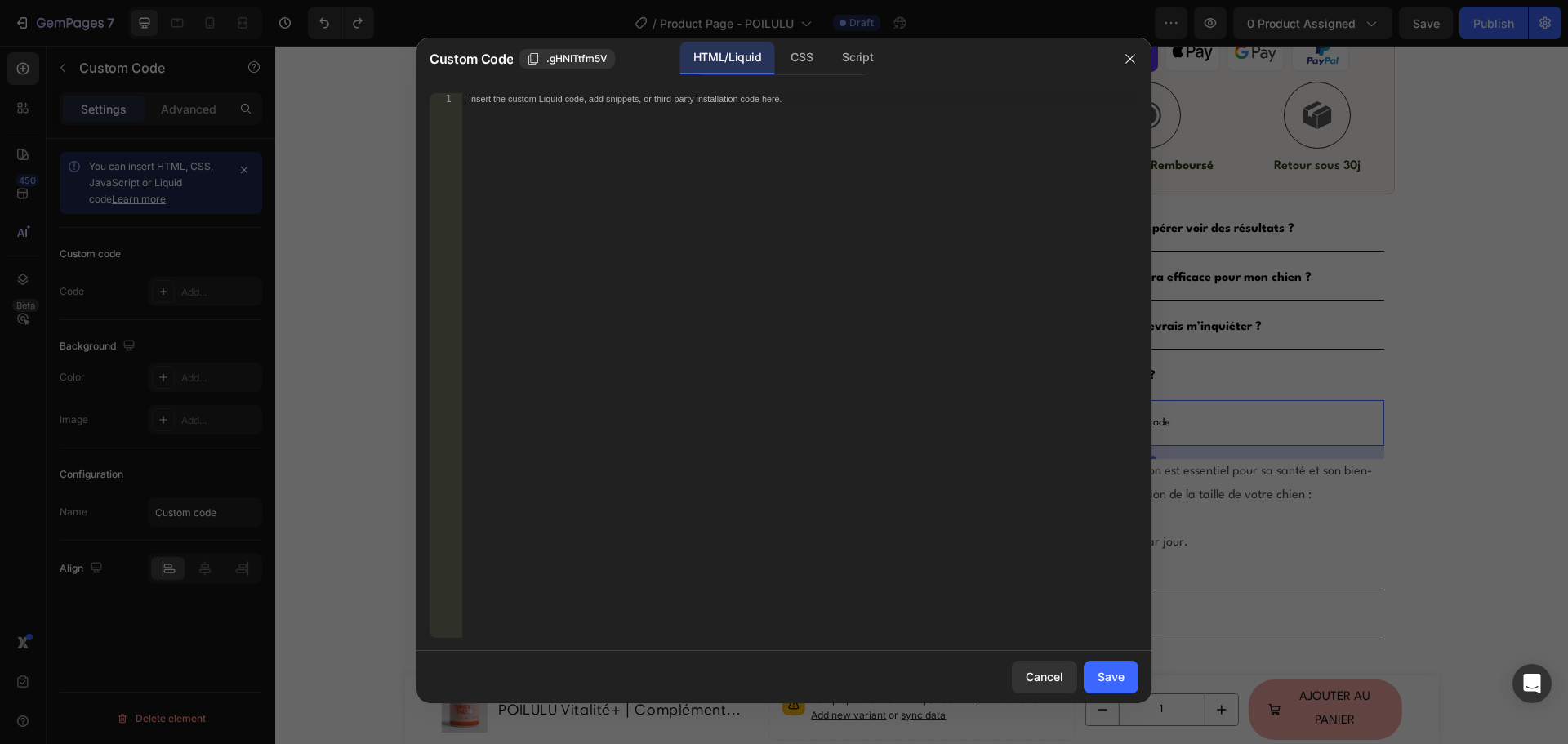
click at [747, 307] on div "Insert the custom Liquid code, add snippets, or third-party installation code h…" at bounding box center [799, 377] width 676 height 568
paste textarea
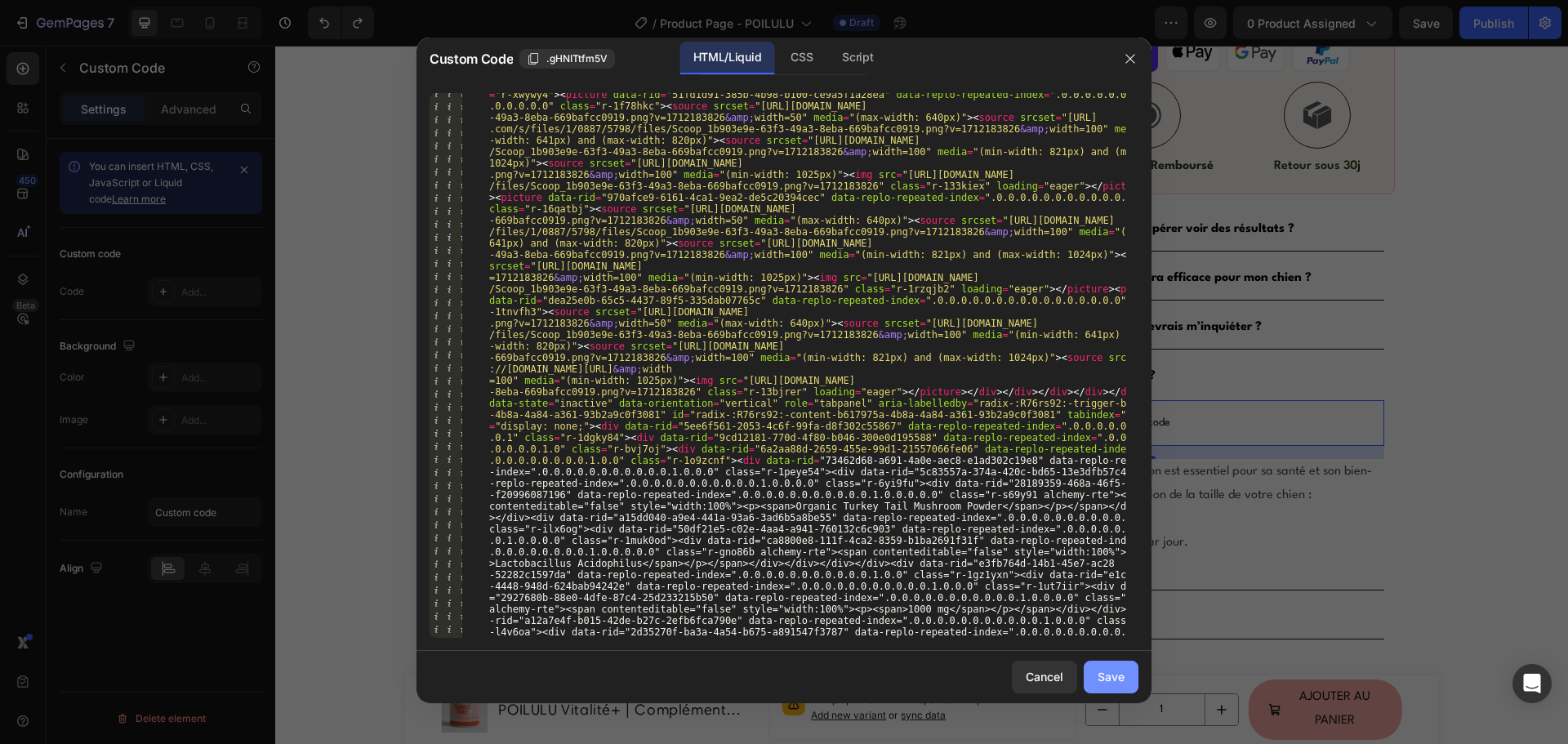
click at [1110, 678] on div "Save" at bounding box center [1111, 677] width 27 height 17
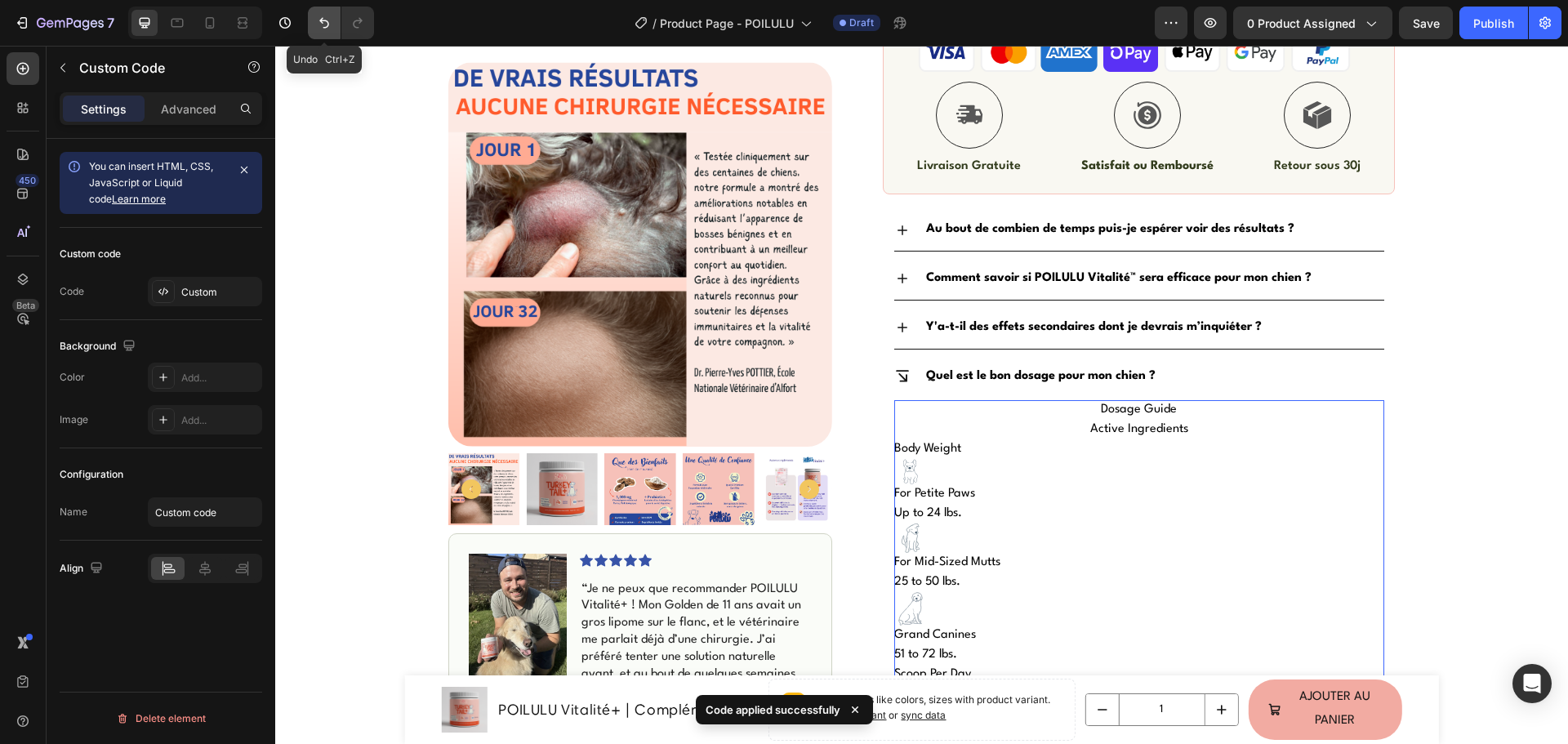
click at [332, 20] on icon "Undo/Redo" at bounding box center [323, 22] width 16 height 16
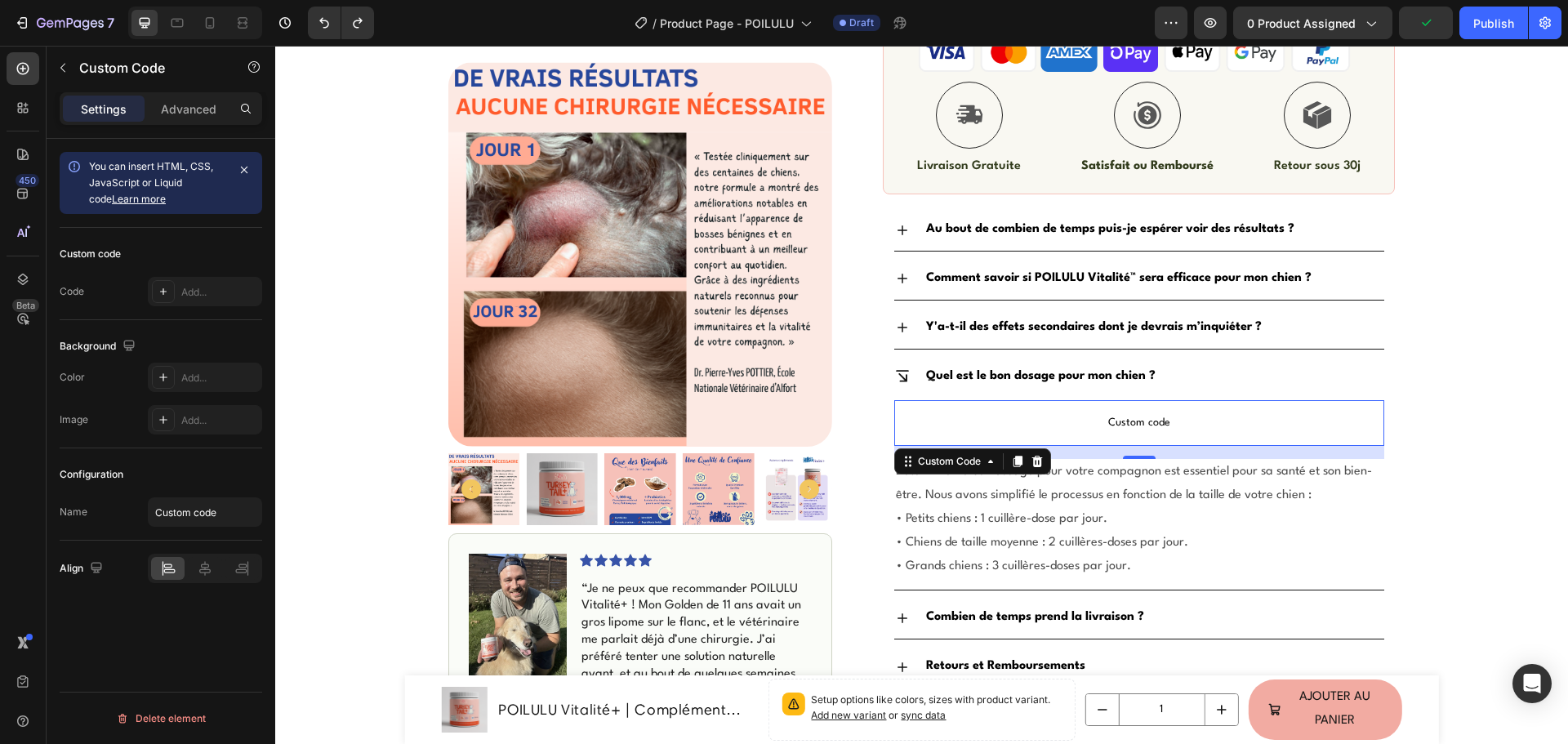
click at [910, 402] on p "Custom code" at bounding box center [1138, 423] width 490 height 46
click at [935, 420] on span "Custom code" at bounding box center [1138, 423] width 490 height 19
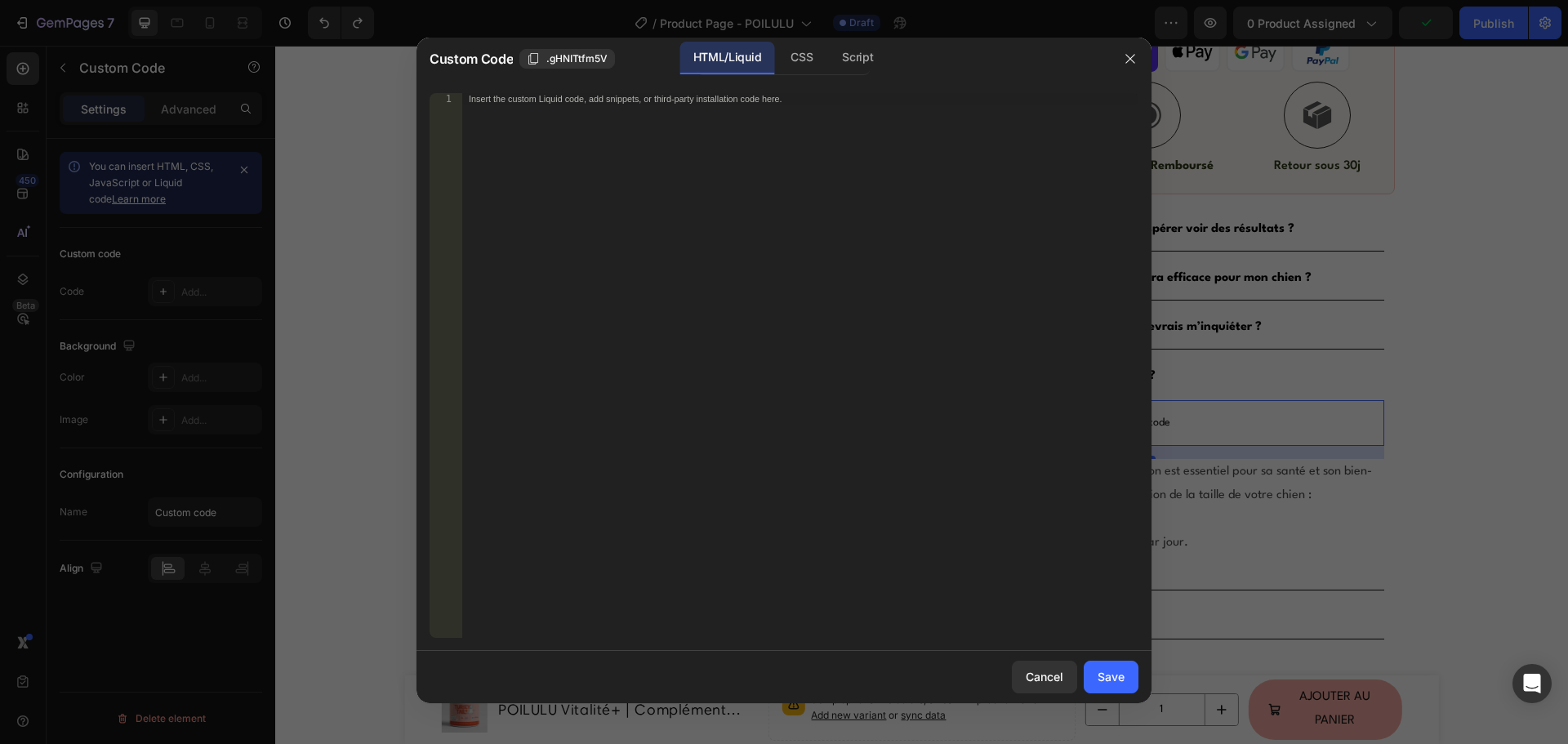
click at [660, 356] on div "Insert the custom Liquid code, add snippets, or third-party installation code h…" at bounding box center [799, 377] width 676 height 568
paste textarea
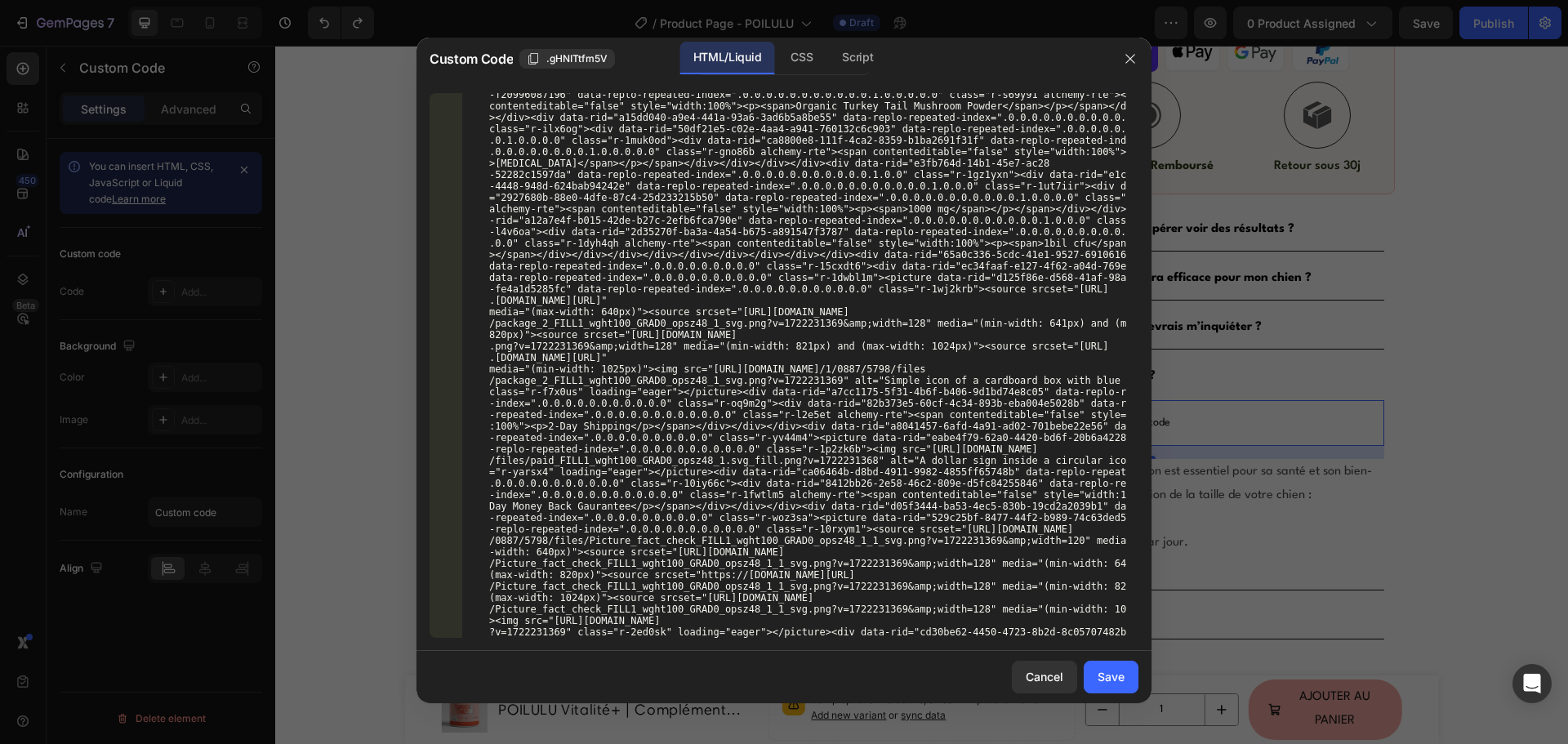
scroll to position [1605, 0]
click at [1096, 670] on button "Save" at bounding box center [1110, 678] width 55 height 33
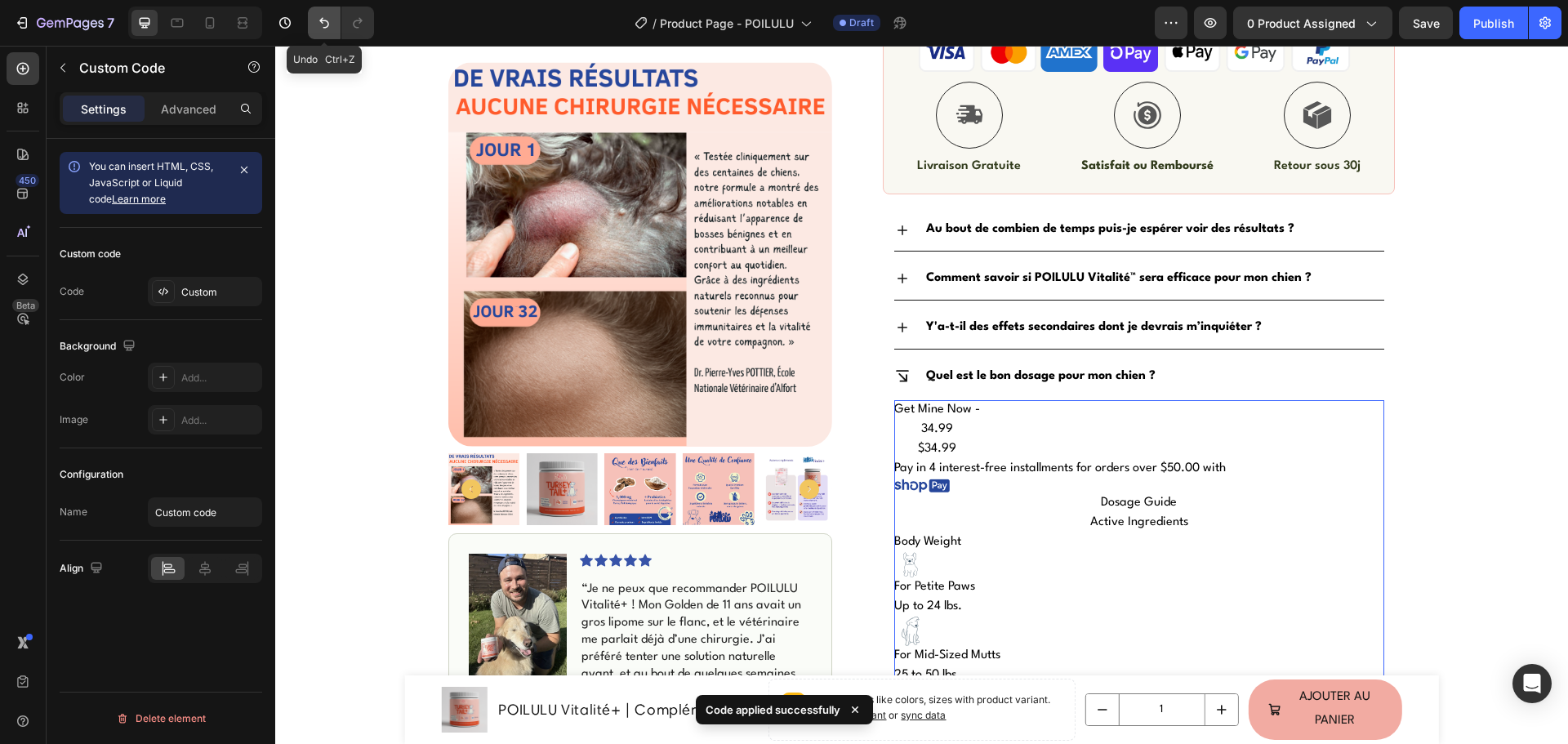
click at [327, 23] on icon "Undo/Redo" at bounding box center [323, 22] width 16 height 16
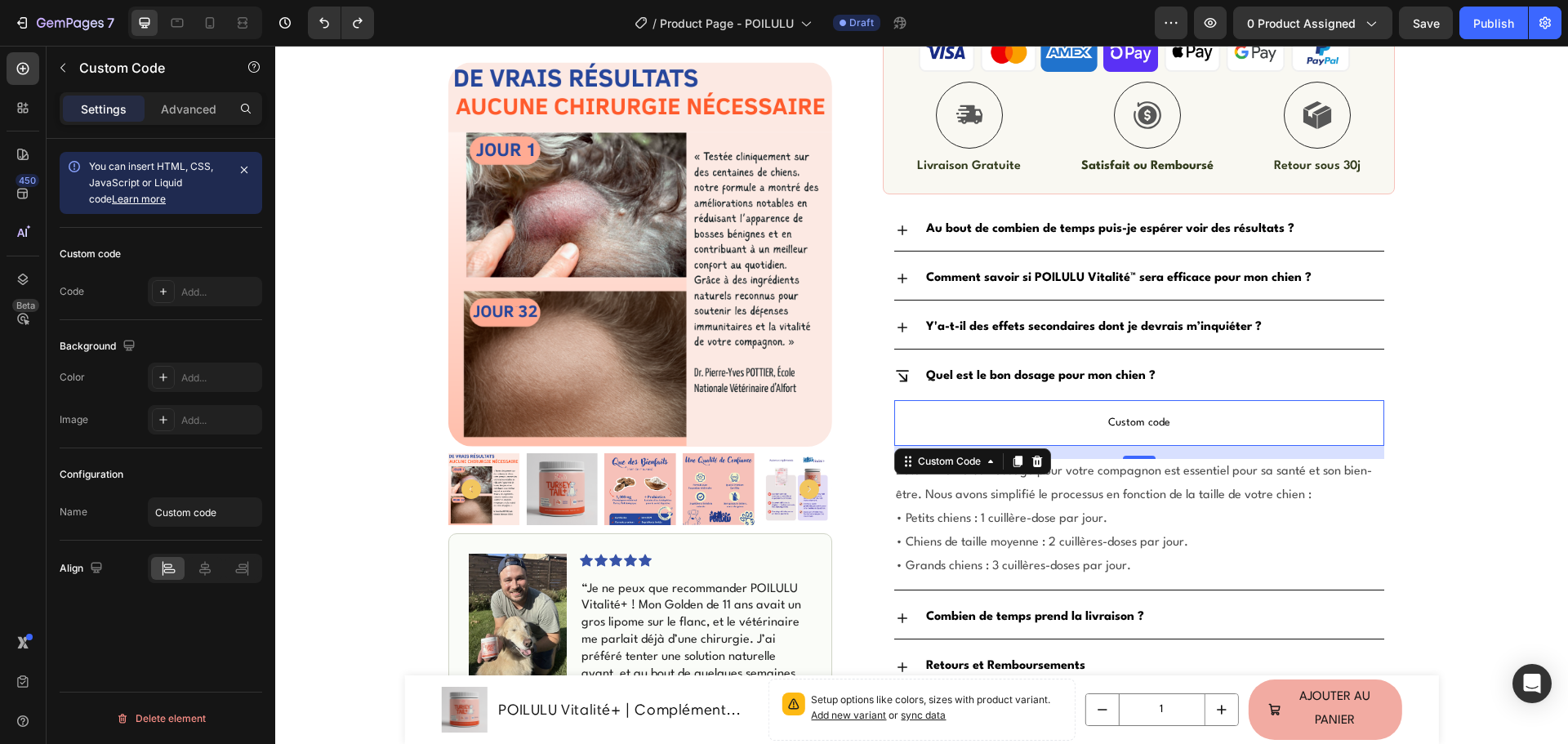
click at [1177, 413] on p "Custom code" at bounding box center [1138, 423] width 490 height 46
click at [1176, 412] on p "Custom code" at bounding box center [1138, 423] width 490 height 46
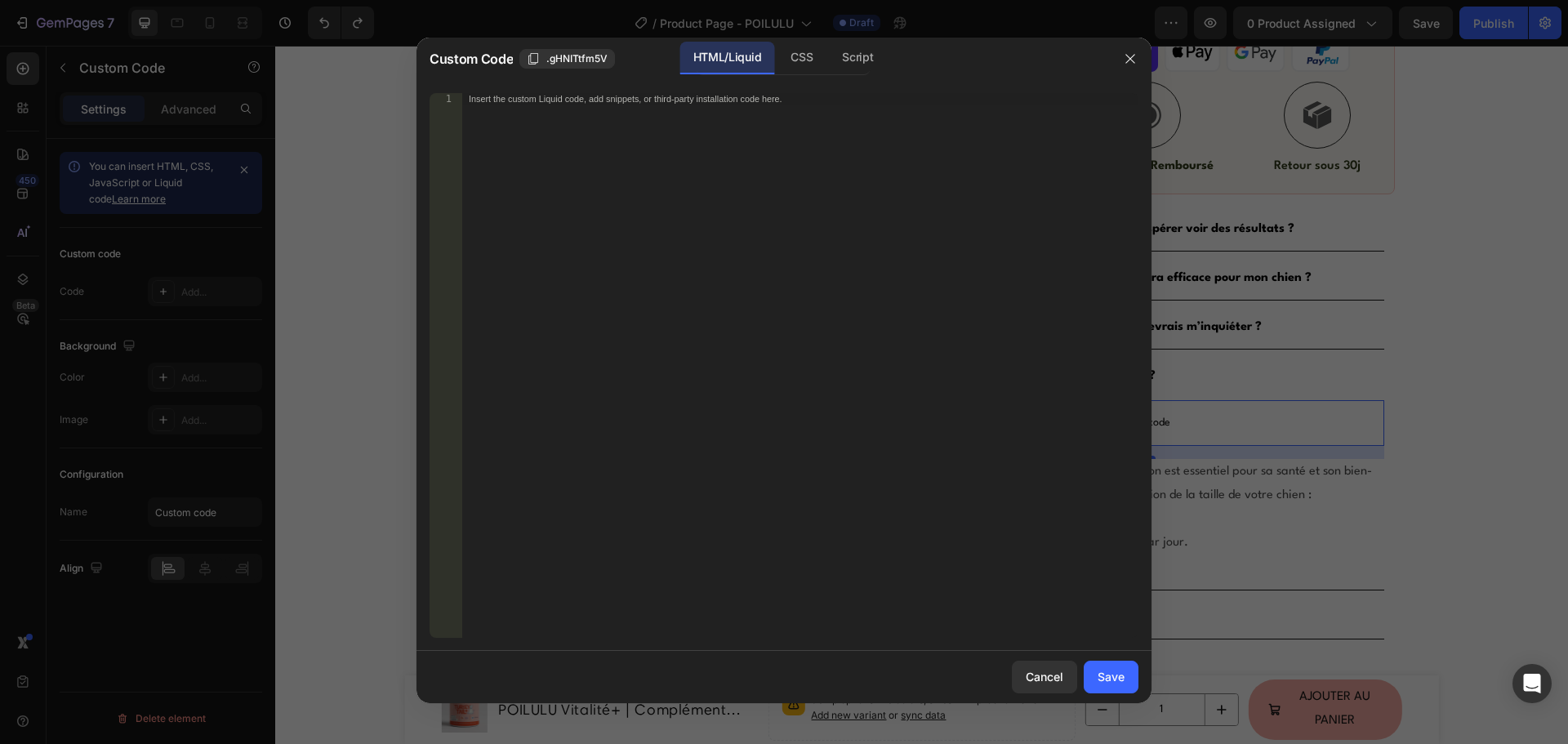
click at [675, 362] on div "Insert the custom Liquid code, add snippets, or third-party installation code h…" at bounding box center [799, 377] width 676 height 568
paste textarea
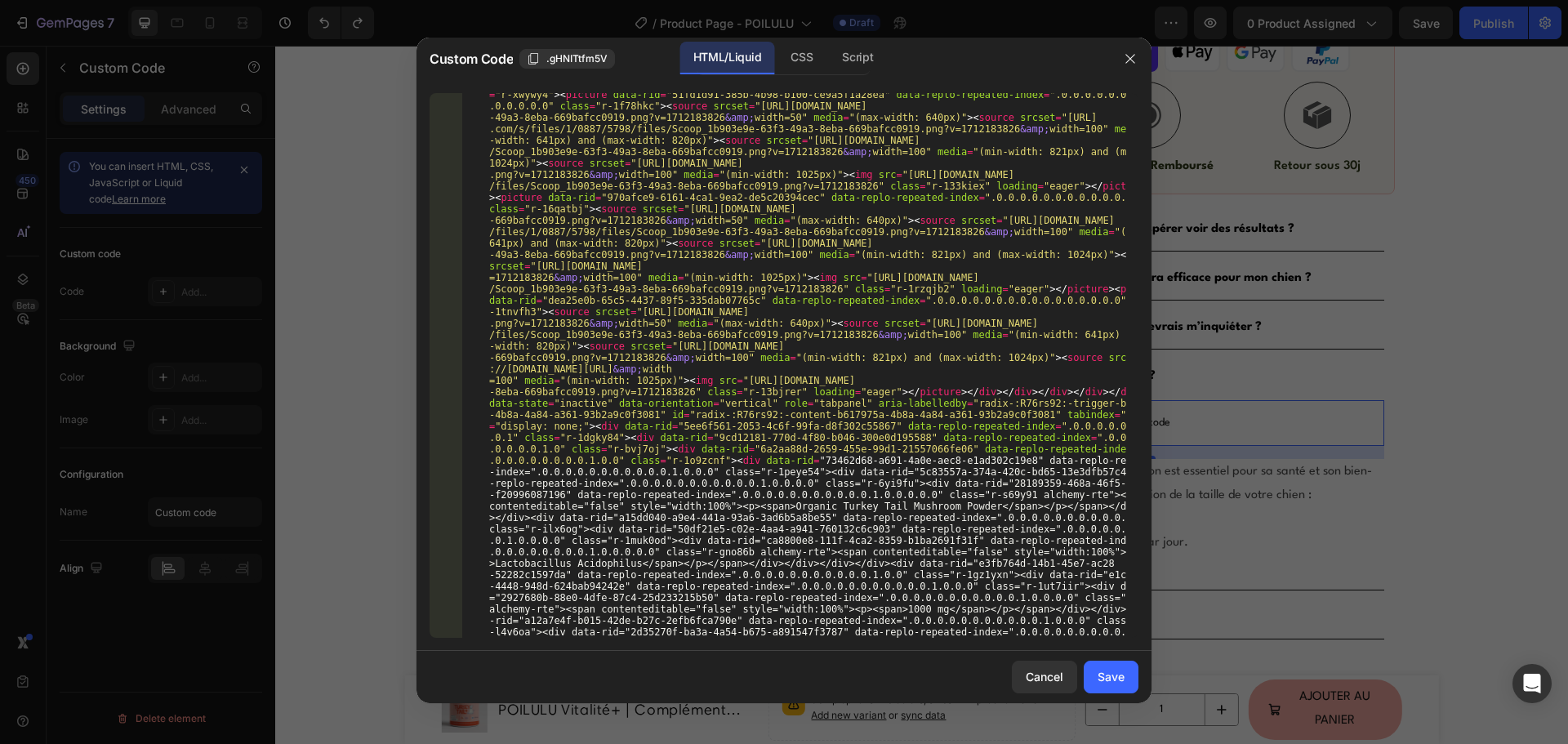
scroll to position [999, 0]
click at [1099, 666] on button "Save" at bounding box center [1110, 678] width 55 height 33
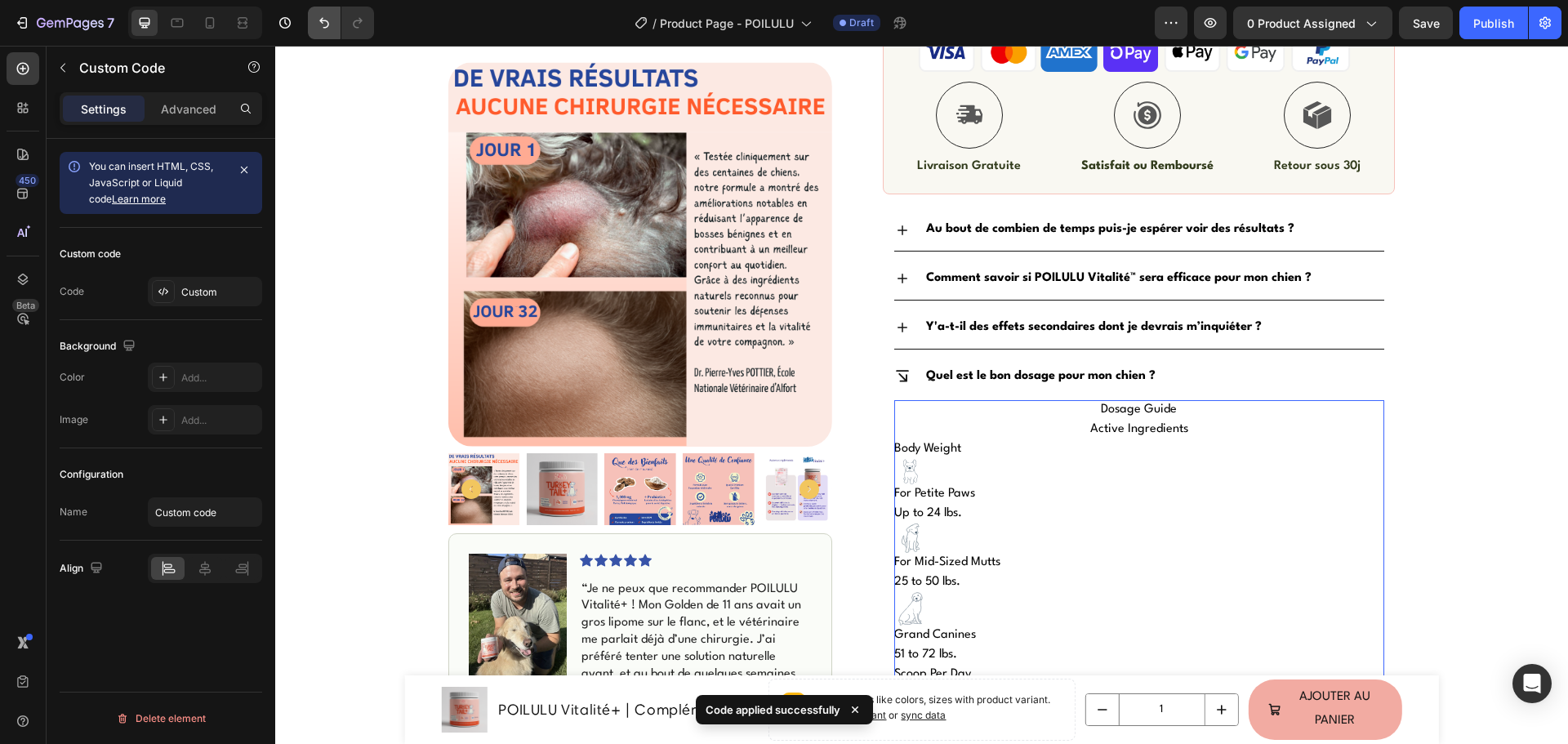
click at [317, 27] on icon "Undo/Redo" at bounding box center [323, 22] width 16 height 16
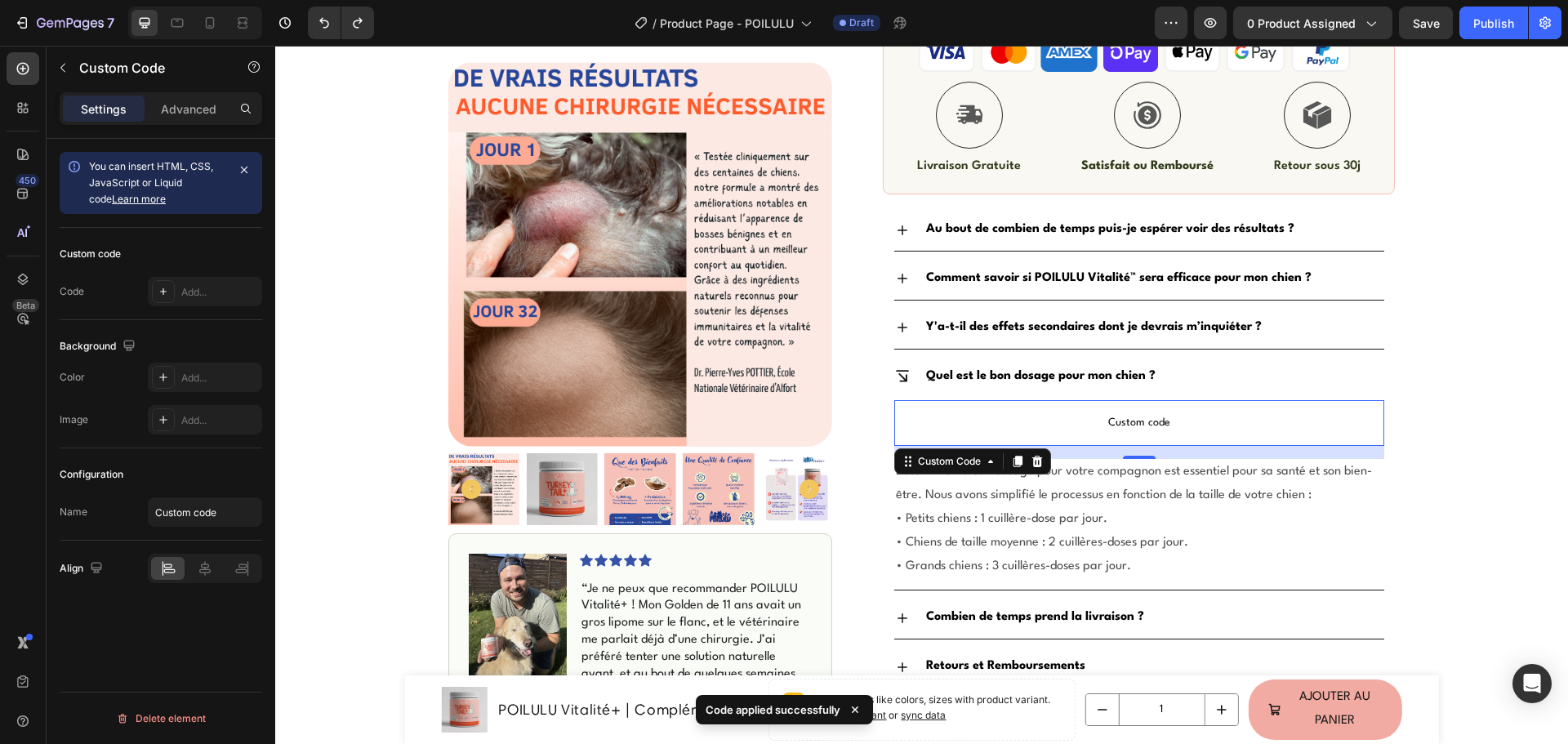
click at [1024, 419] on span "Custom code" at bounding box center [1138, 423] width 490 height 19
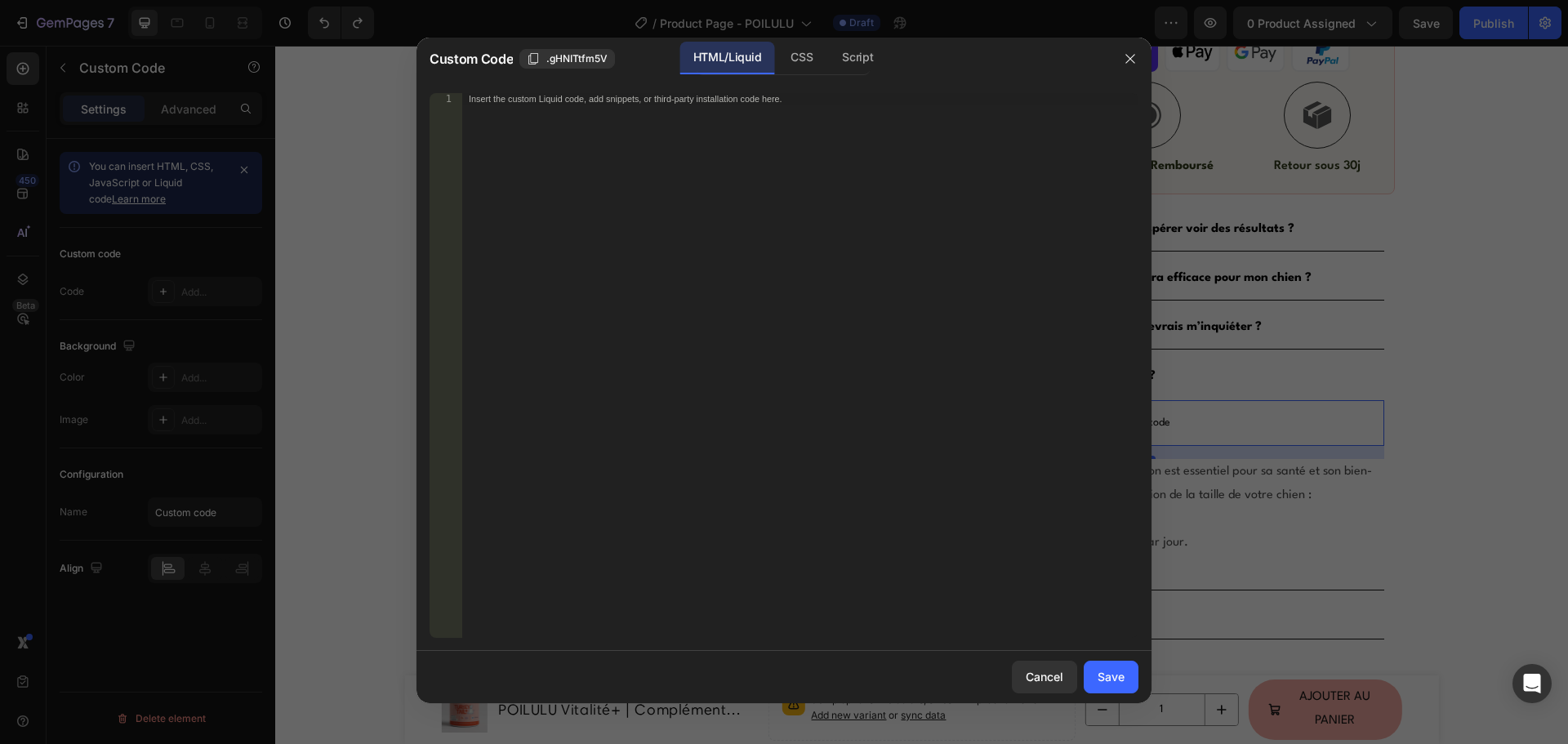
click at [556, 242] on div "Insert the custom Liquid code, add snippets, or third-party installation code h…" at bounding box center [799, 377] width 676 height 568
paste textarea "#product > div > div > div > div > div.r-zsg9fs > div > div.r-fdowuh > div.r-1s…"
type textarea "#product > div > div > div > div > div.r-zsg9fs > div > div.r-fdowuh > div.r-1s…"
click at [1105, 673] on div "Save" at bounding box center [1111, 677] width 27 height 17
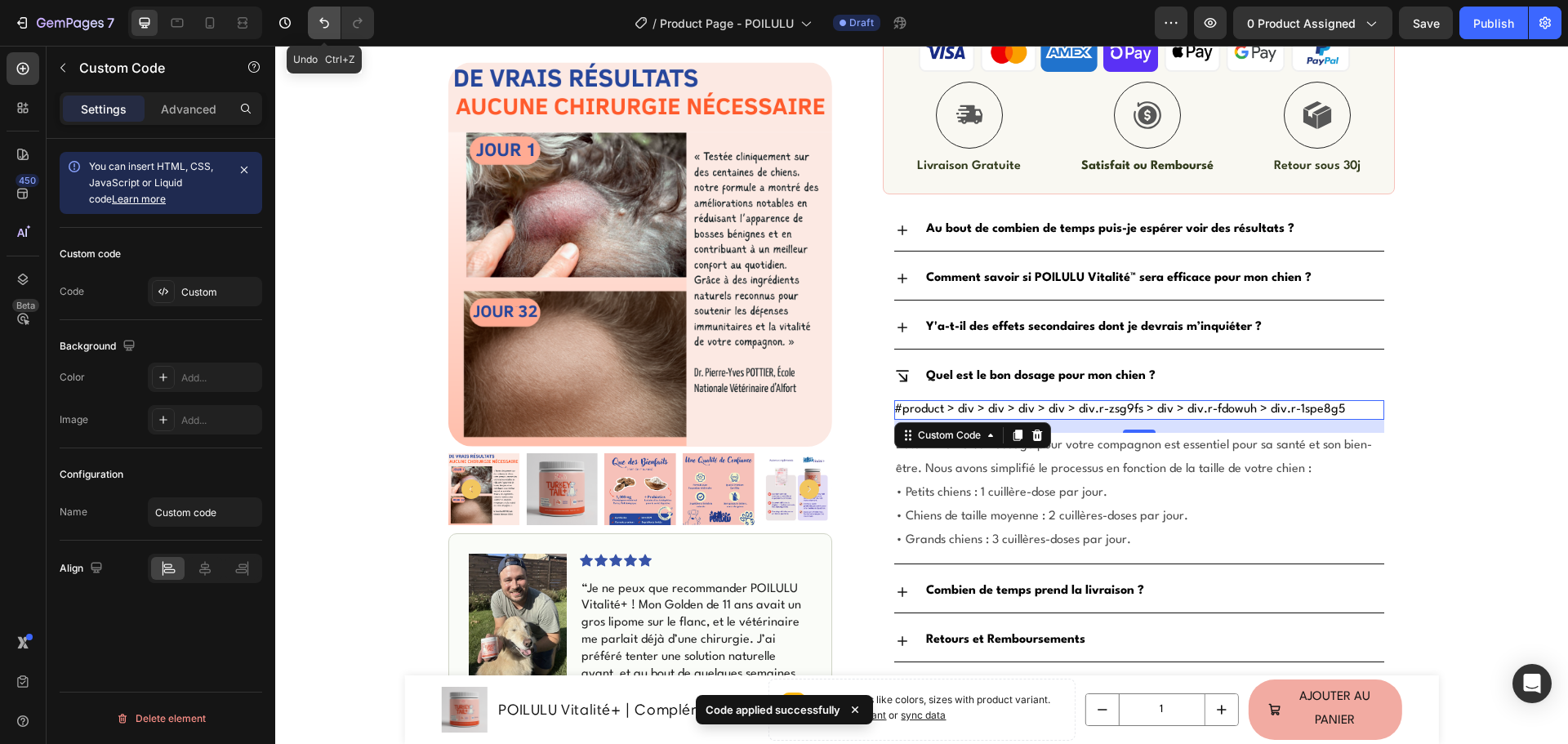
drag, startPoint x: 317, startPoint y: 23, endPoint x: 515, endPoint y: 374, distance: 403.0
click at [317, 23] on icon "Undo/Redo" at bounding box center [323, 22] width 16 height 16
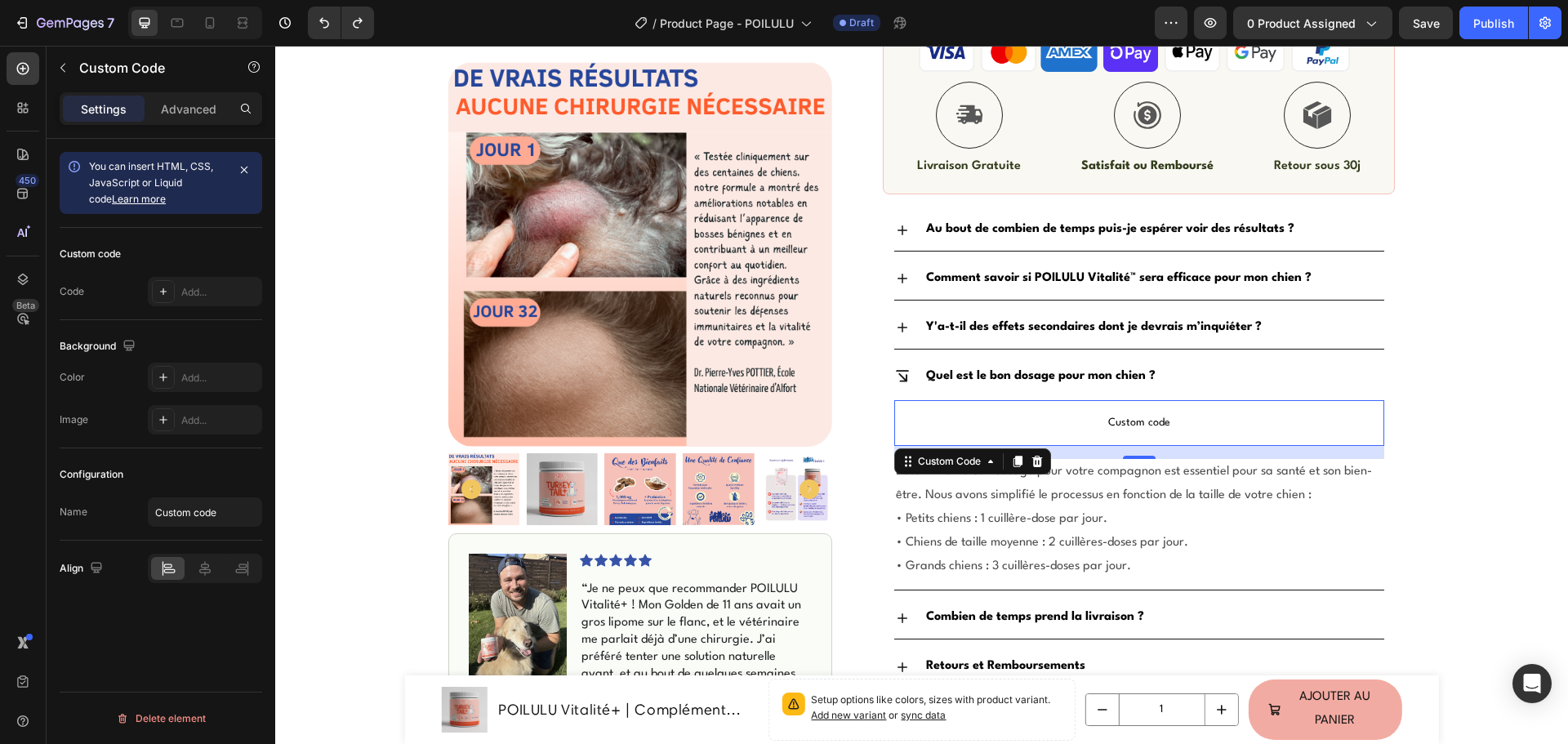
click at [977, 412] on p "Custom code" at bounding box center [1138, 423] width 490 height 46
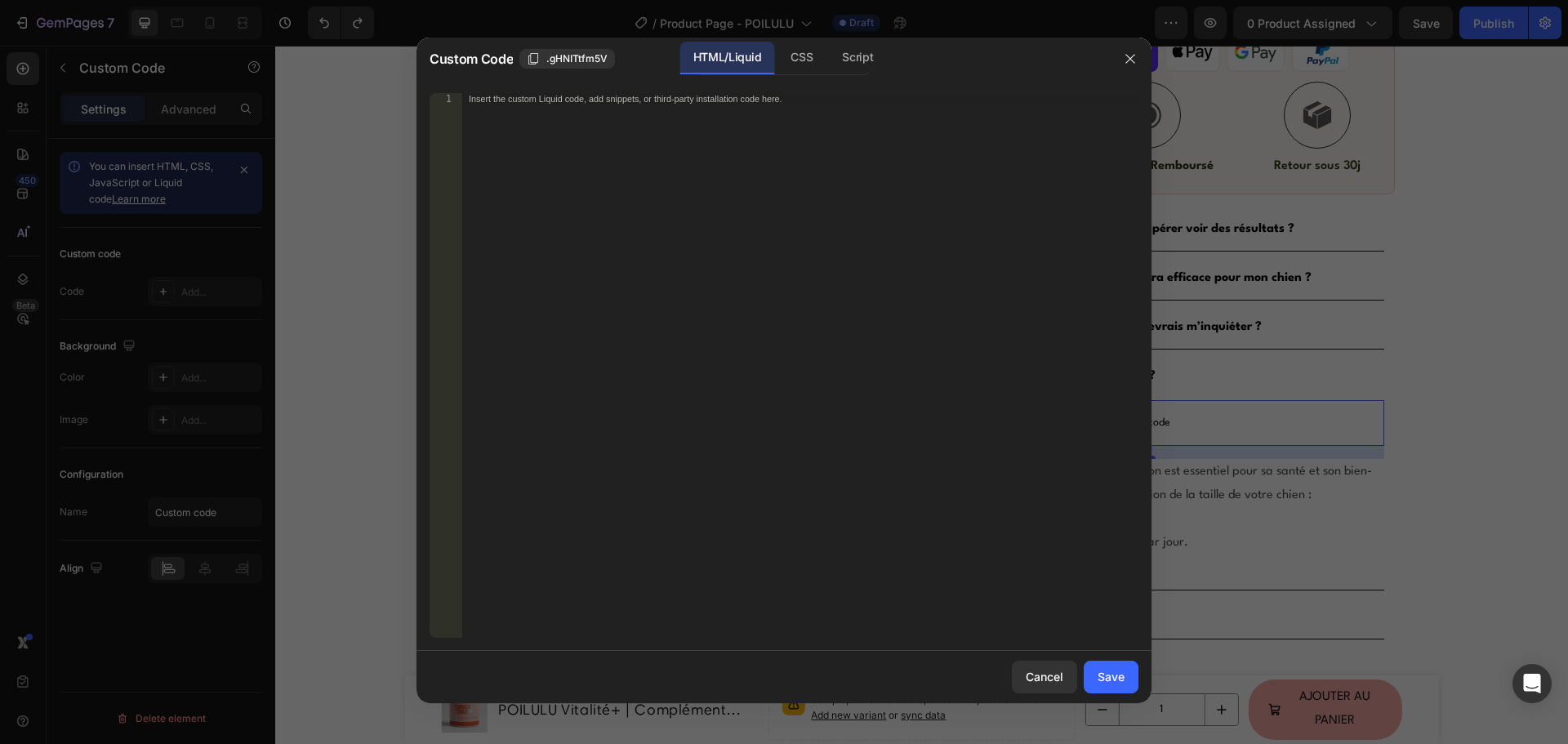
click at [507, 263] on div "Insert the custom Liquid code, add snippets, or third-party installation code h…" at bounding box center [799, 377] width 676 height 568
paste textarea
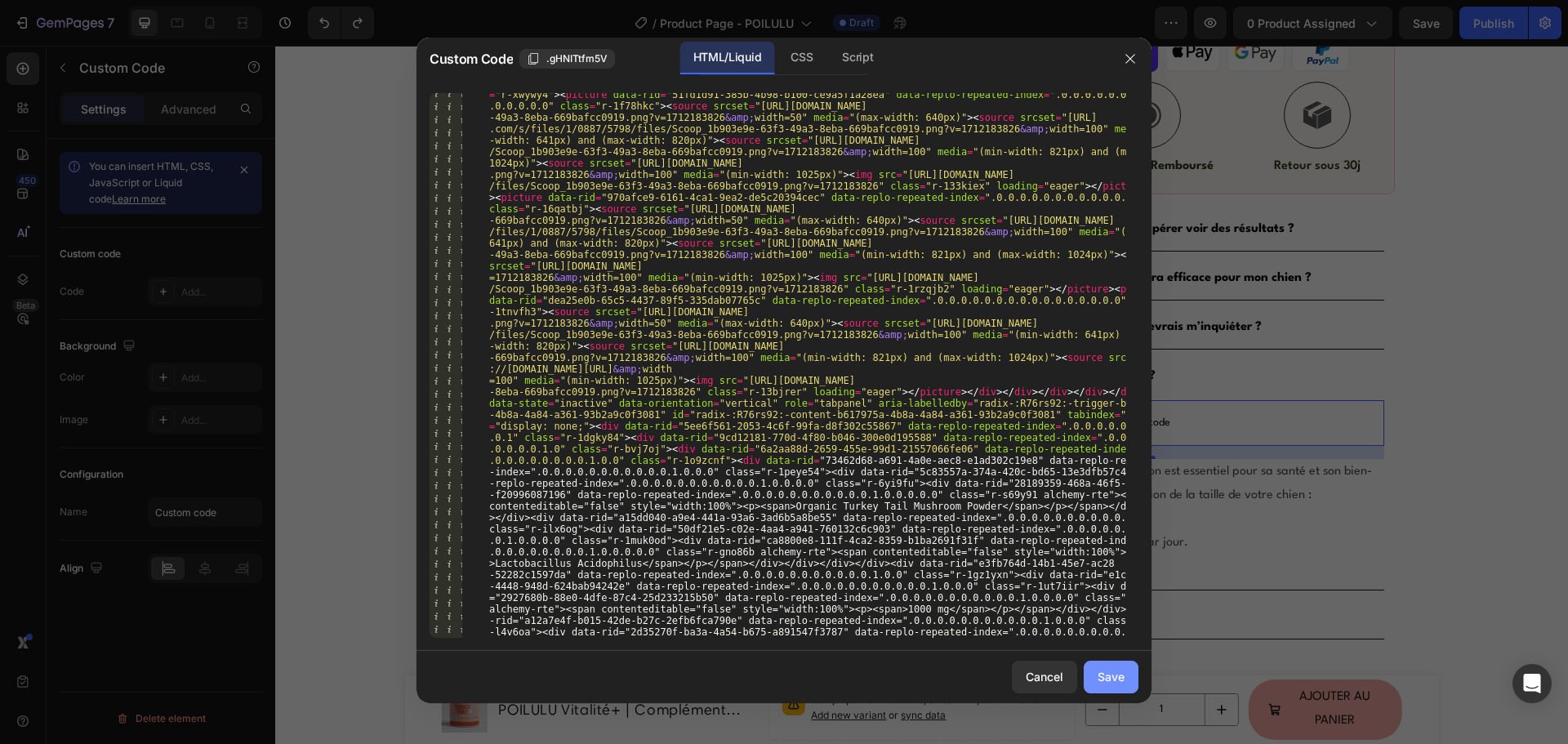
click at [1104, 678] on div "Save" at bounding box center [1111, 677] width 27 height 17
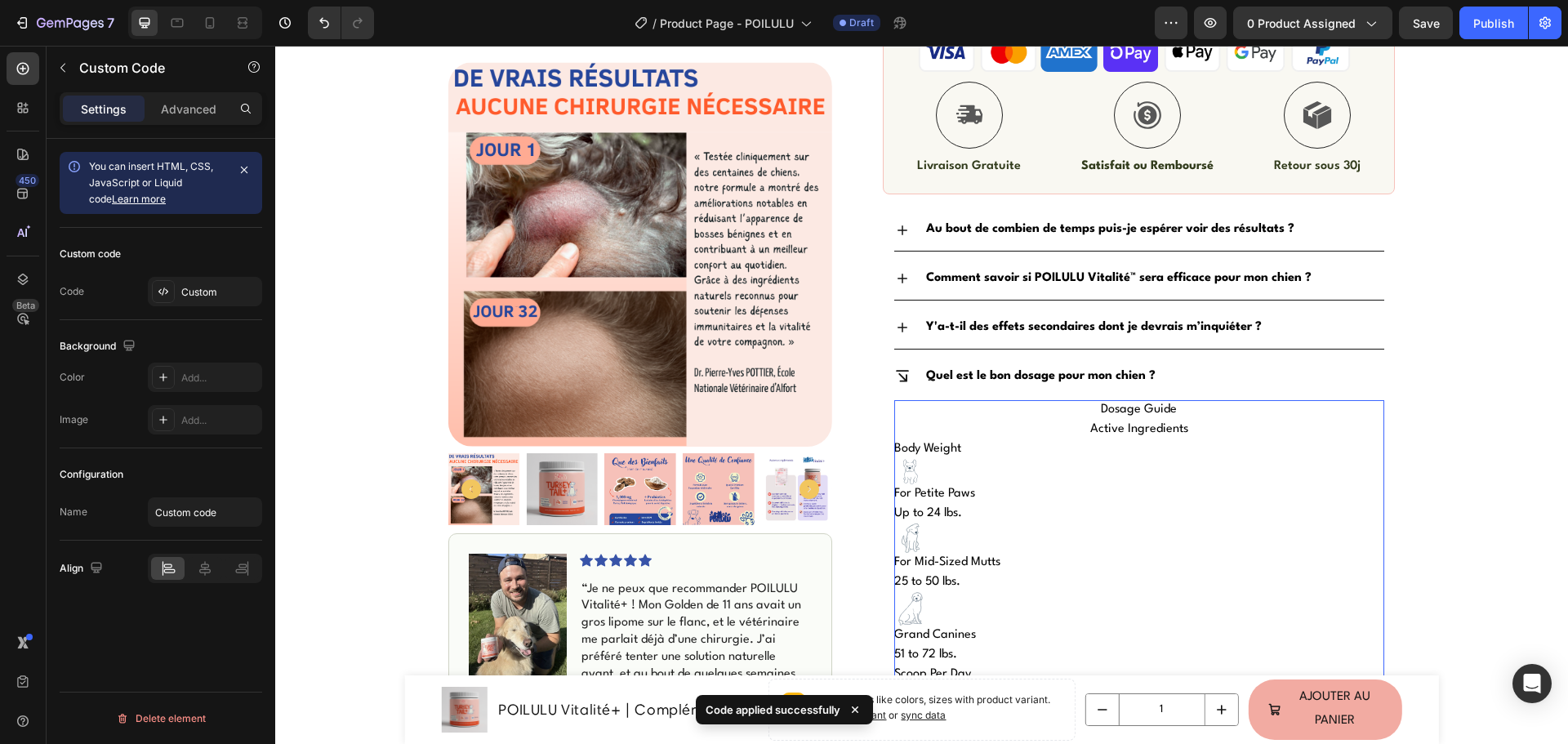
scroll to position [1055, 0]
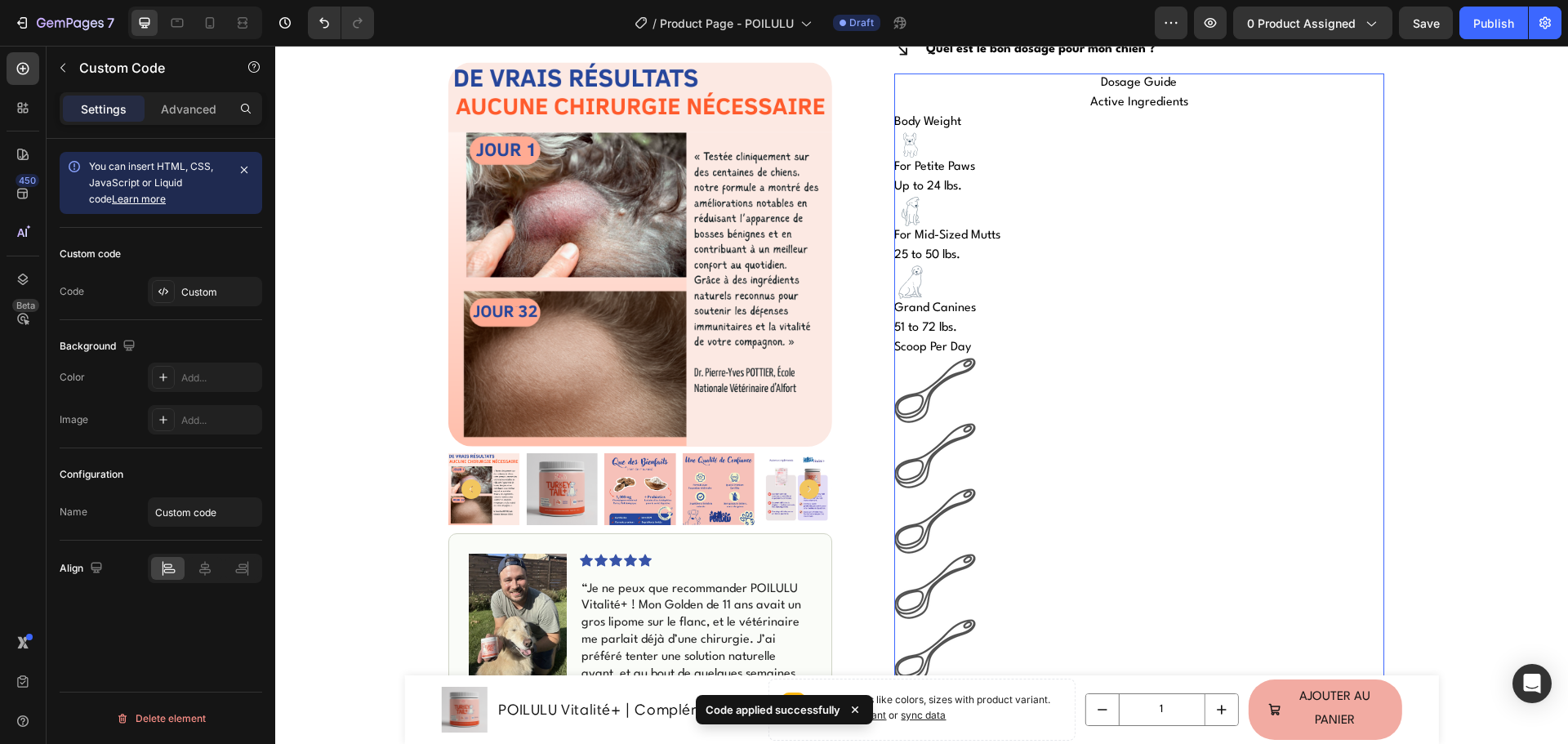
click at [929, 397] on img at bounding box center [934, 391] width 82 height 65
click at [918, 393] on img at bounding box center [934, 391] width 82 height 65
click at [314, 19] on button "Undo/Redo" at bounding box center [324, 23] width 33 height 33
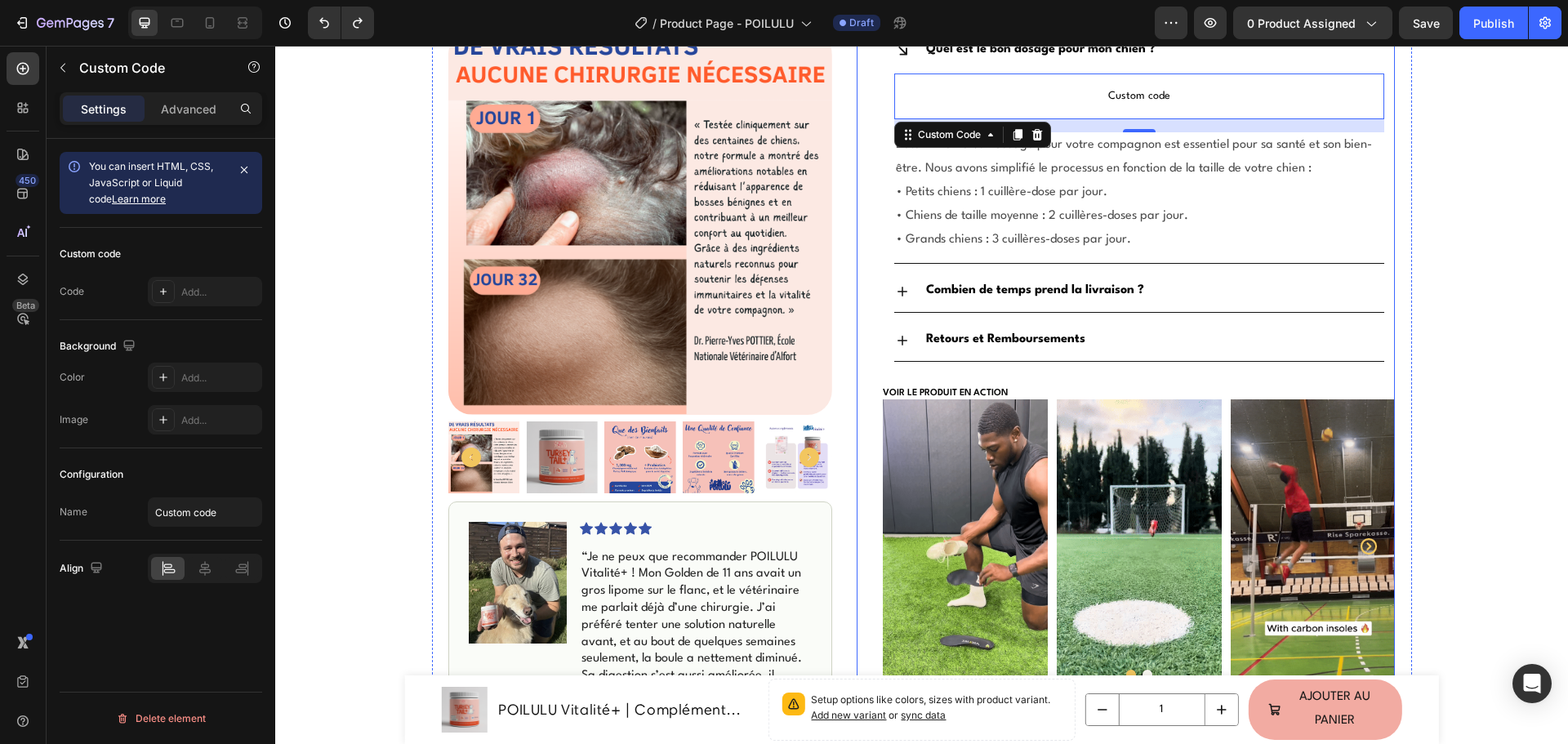
scroll to position [809, 0]
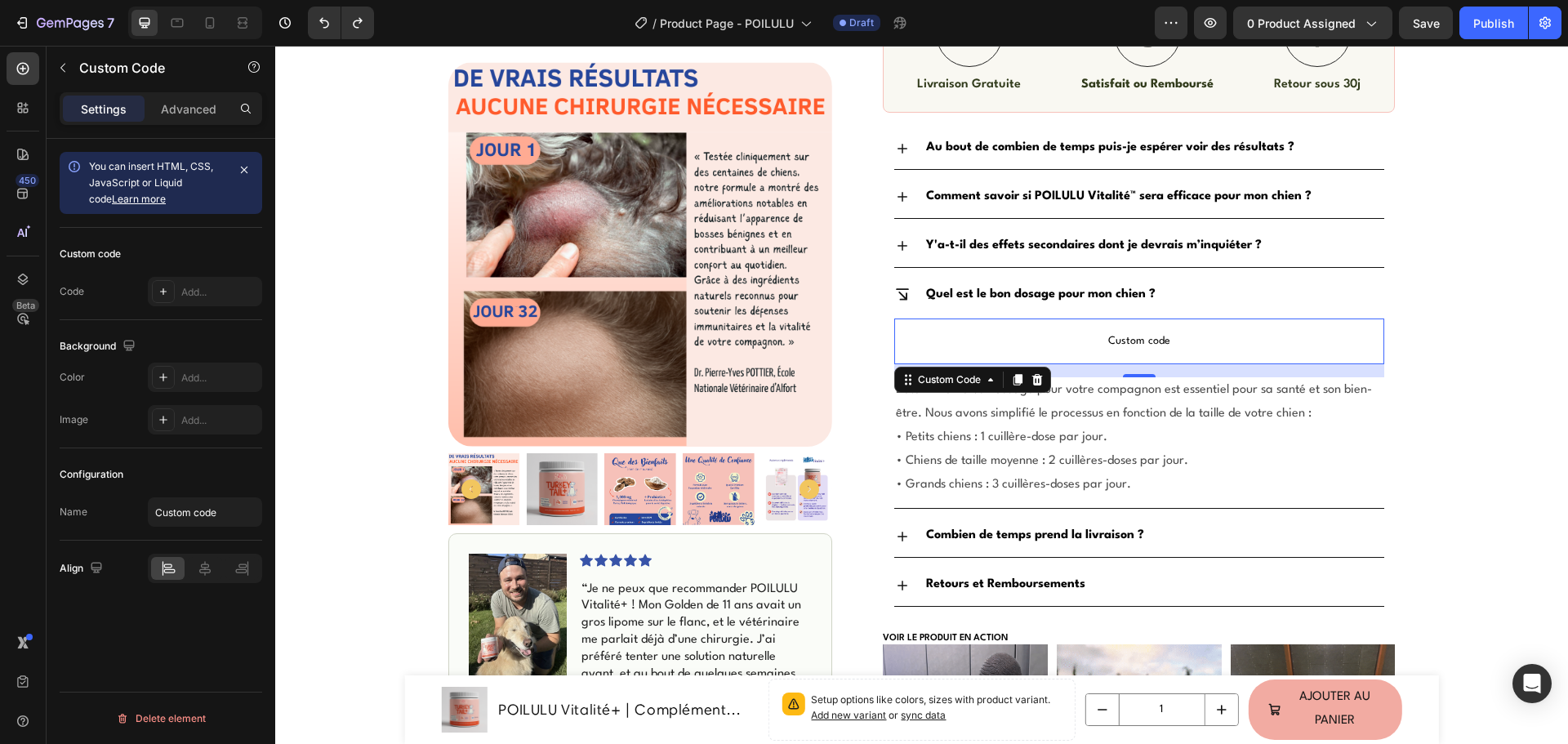
click at [1087, 347] on span "Custom code" at bounding box center [1138, 342] width 490 height 19
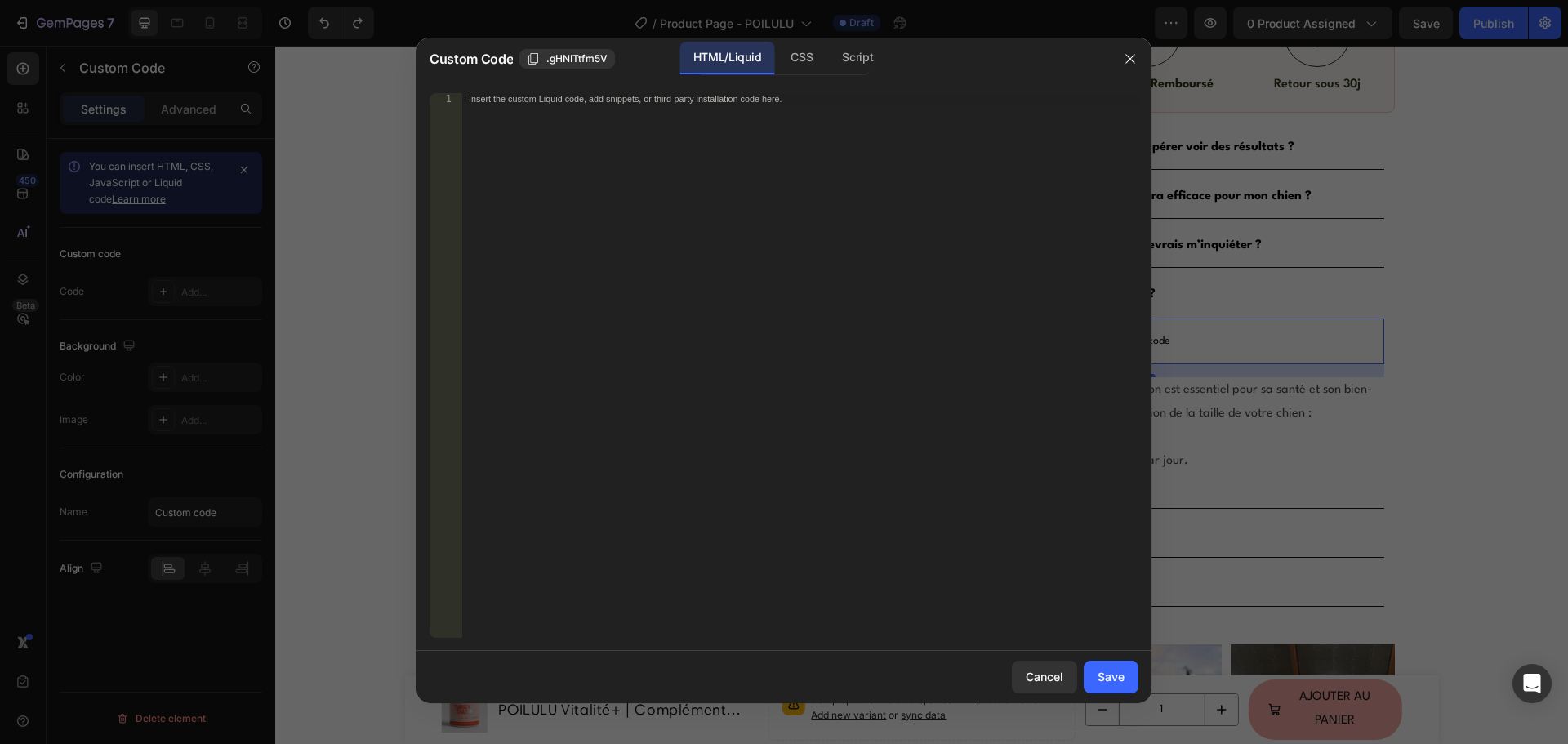
click at [864, 321] on div "Insert the custom Liquid code, add snippets, or third-party installation code h…" at bounding box center [799, 377] width 676 height 568
paste textarea
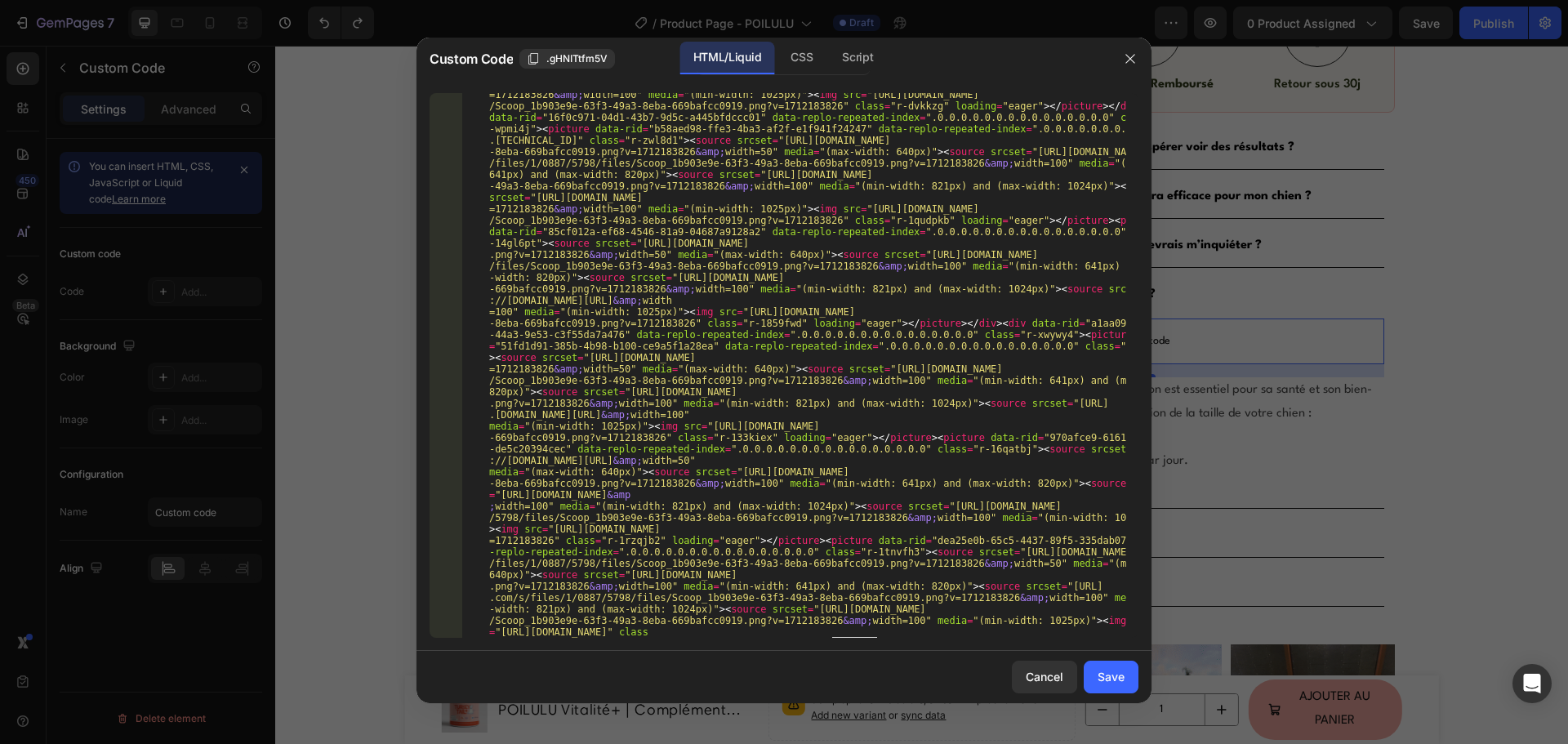
scroll to position [507, 0]
click at [1102, 654] on div "Cancel Save" at bounding box center [784, 677] width 735 height 52
click at [1103, 669] on div "Save" at bounding box center [1111, 677] width 27 height 17
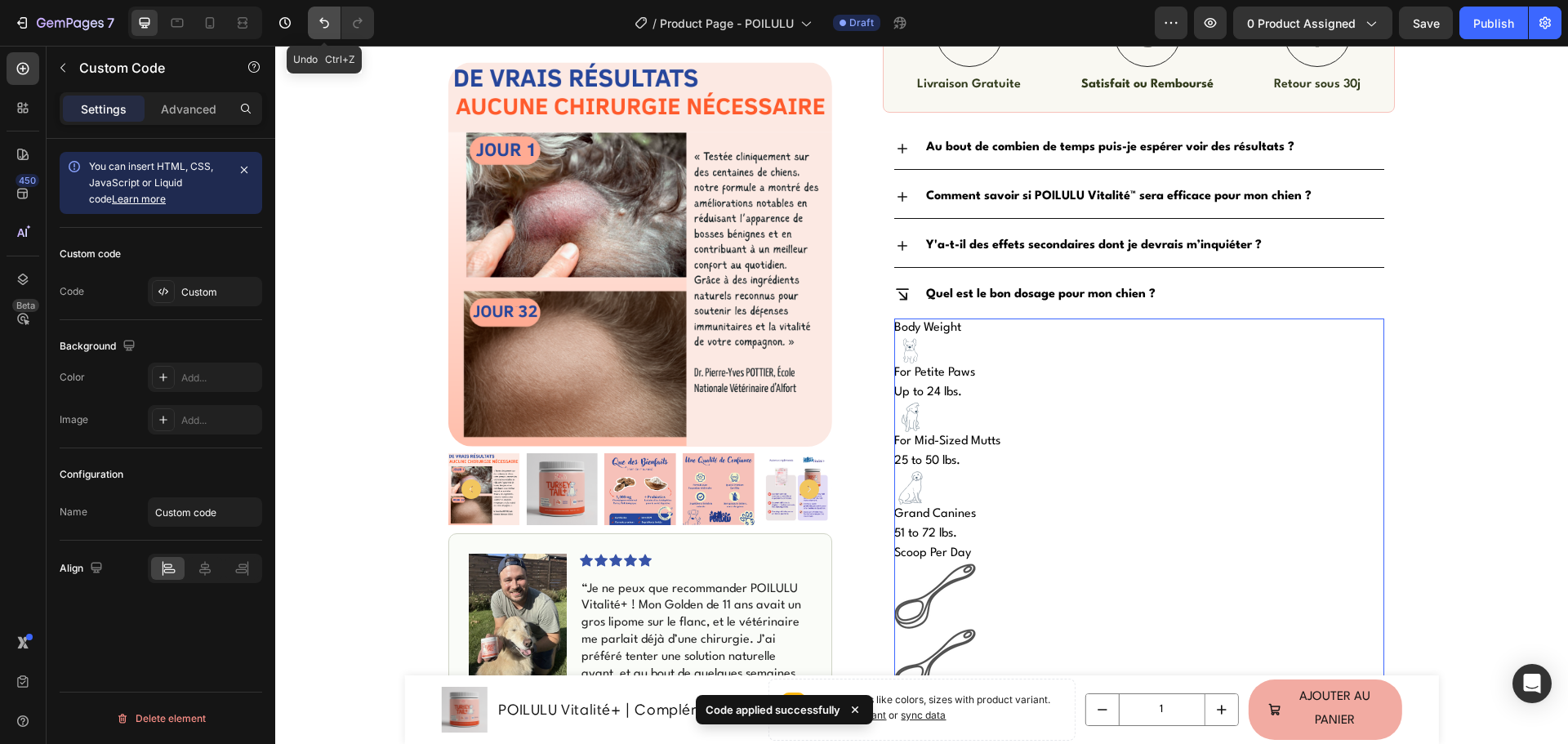
drag, startPoint x: 325, startPoint y: 21, endPoint x: 170, endPoint y: 77, distance: 164.8
click at [325, 21] on icon "Undo/Redo" at bounding box center [324, 23] width 10 height 11
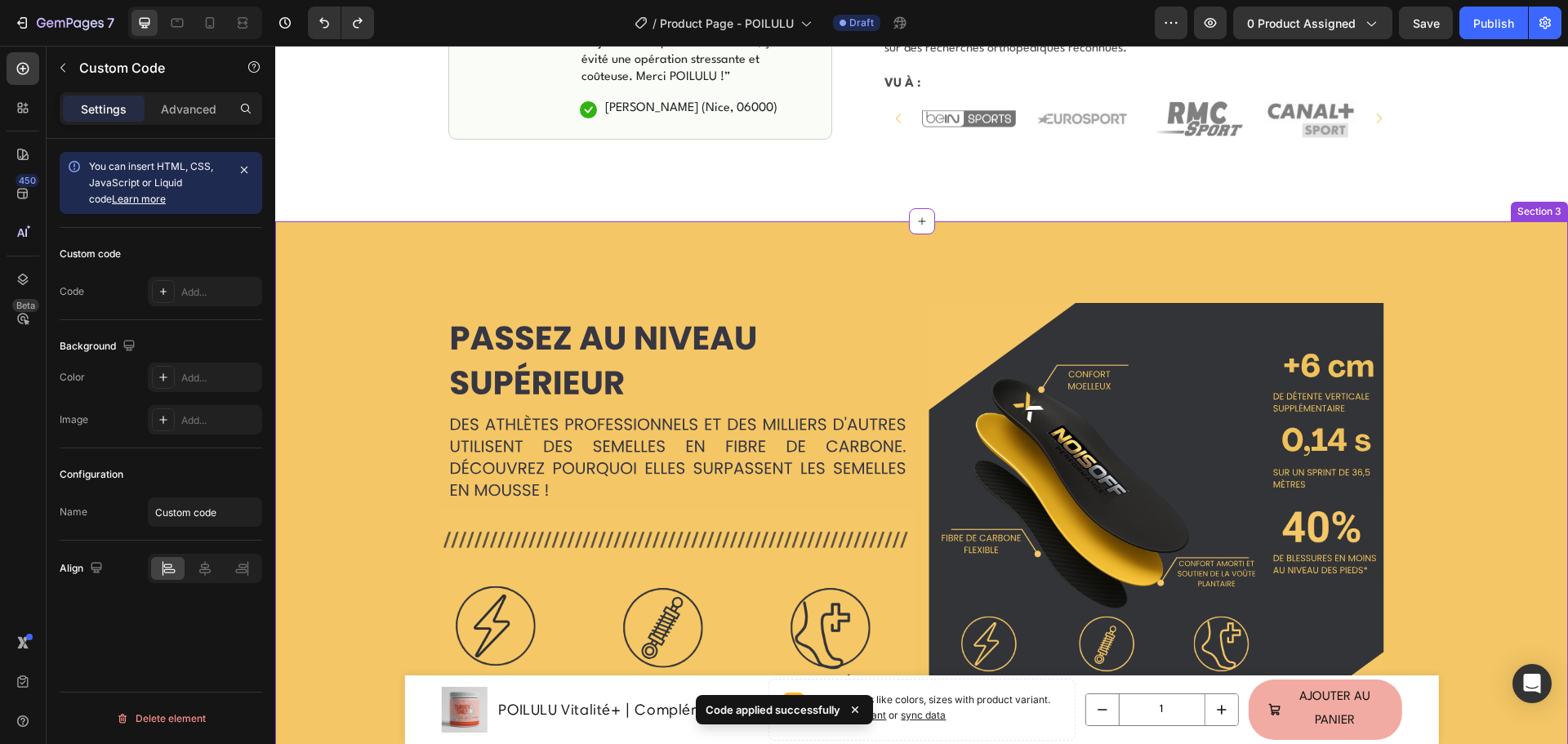
scroll to position [1627, 0]
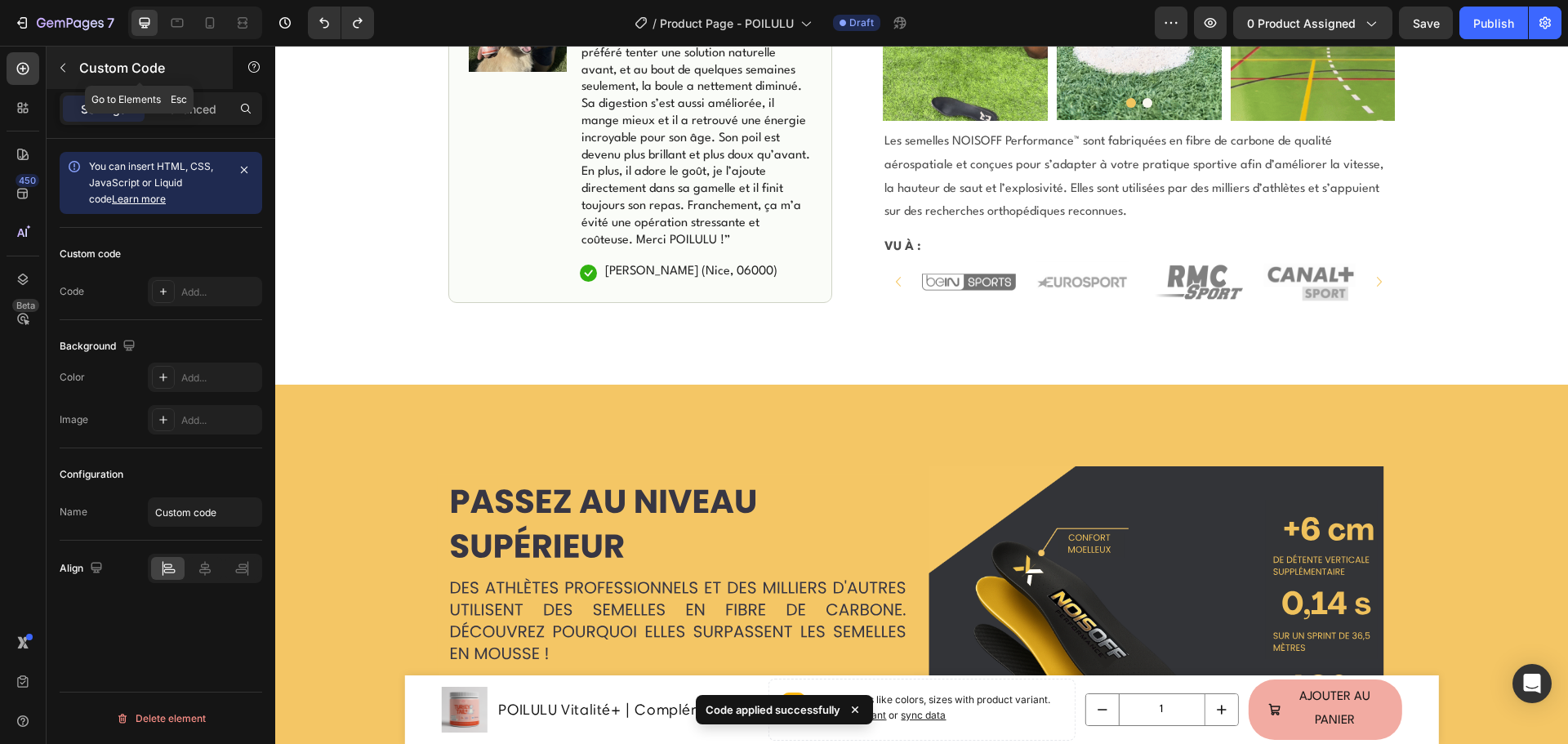
click at [64, 67] on icon "button" at bounding box center [63, 68] width 13 height 13
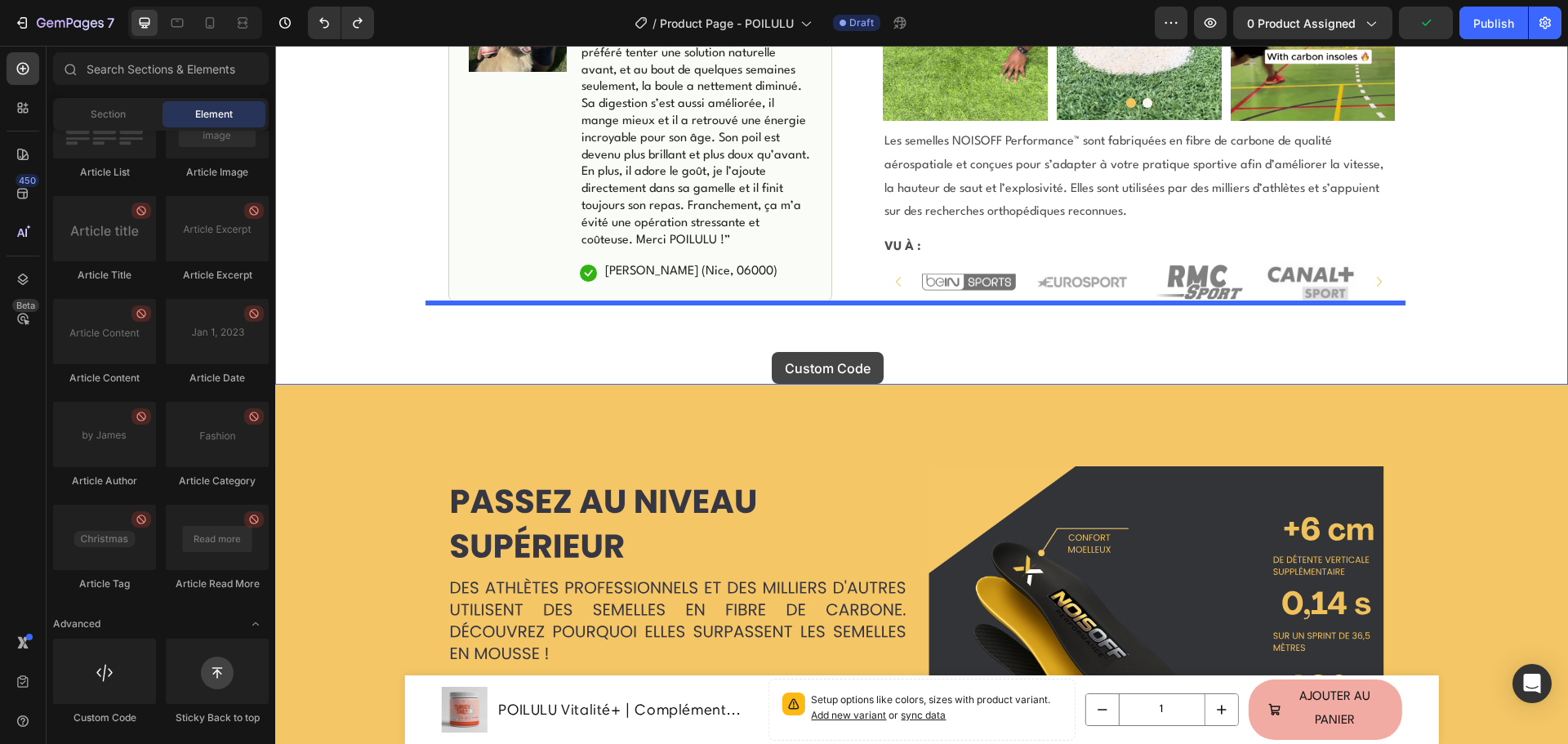
drag, startPoint x: 392, startPoint y: 735, endPoint x: 771, endPoint y: 352, distance: 538.8
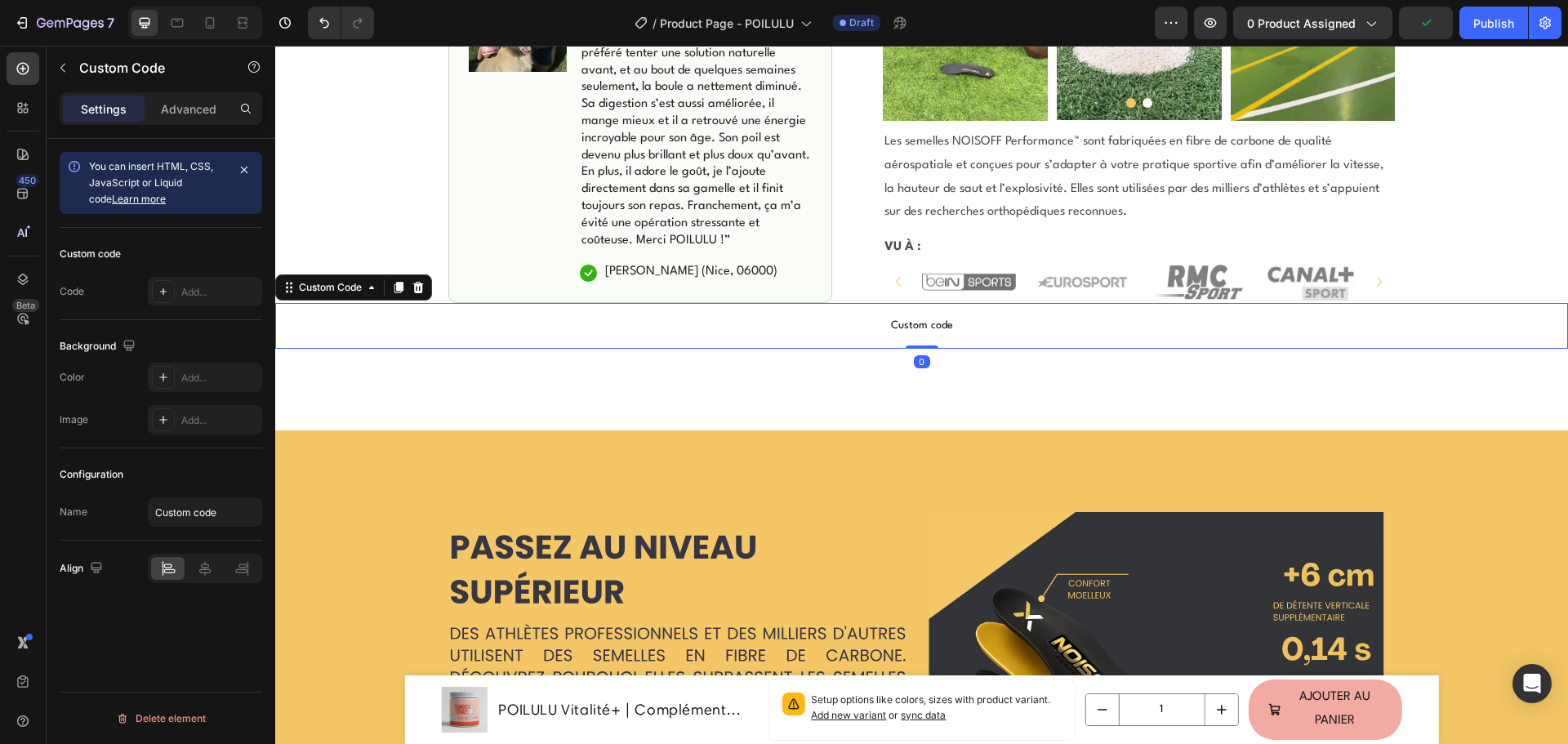
click at [791, 326] on span "Custom code" at bounding box center [922, 325] width 1293 height 19
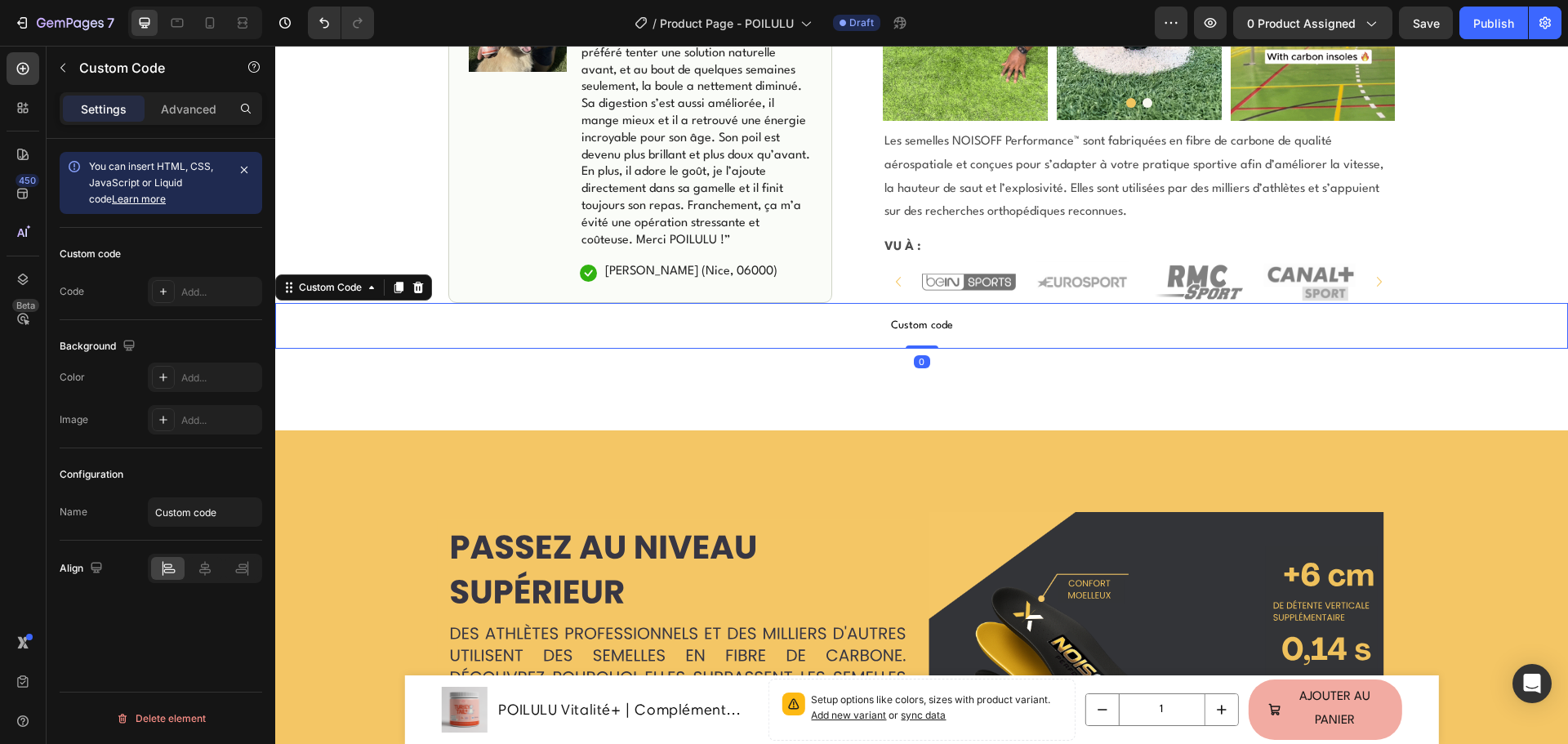
click at [791, 326] on span "Custom code" at bounding box center [922, 325] width 1293 height 19
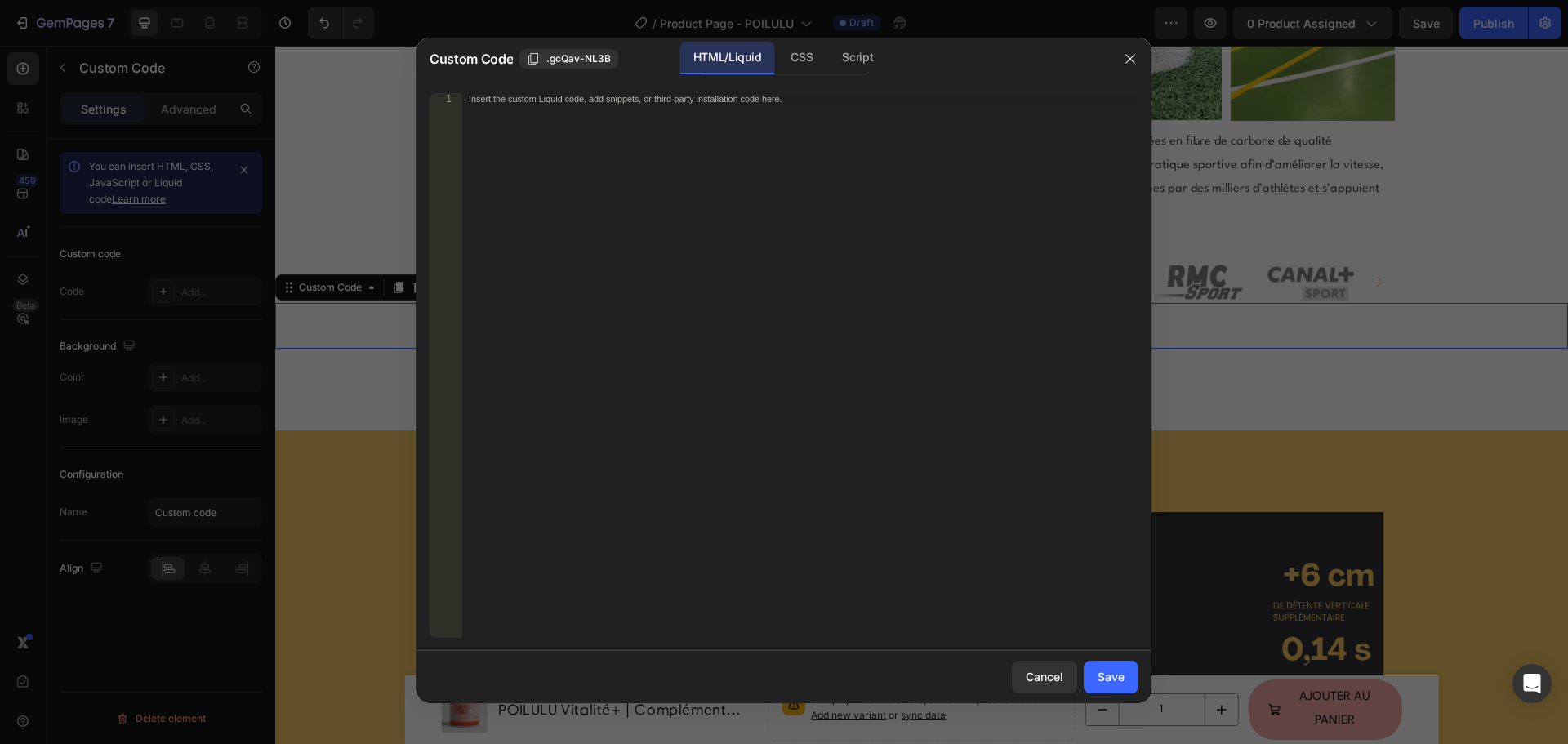
click at [791, 326] on div "Insert the custom Liquid code, add snippets, or third-party installation code h…" at bounding box center [799, 377] width 676 height 568
paste textarea
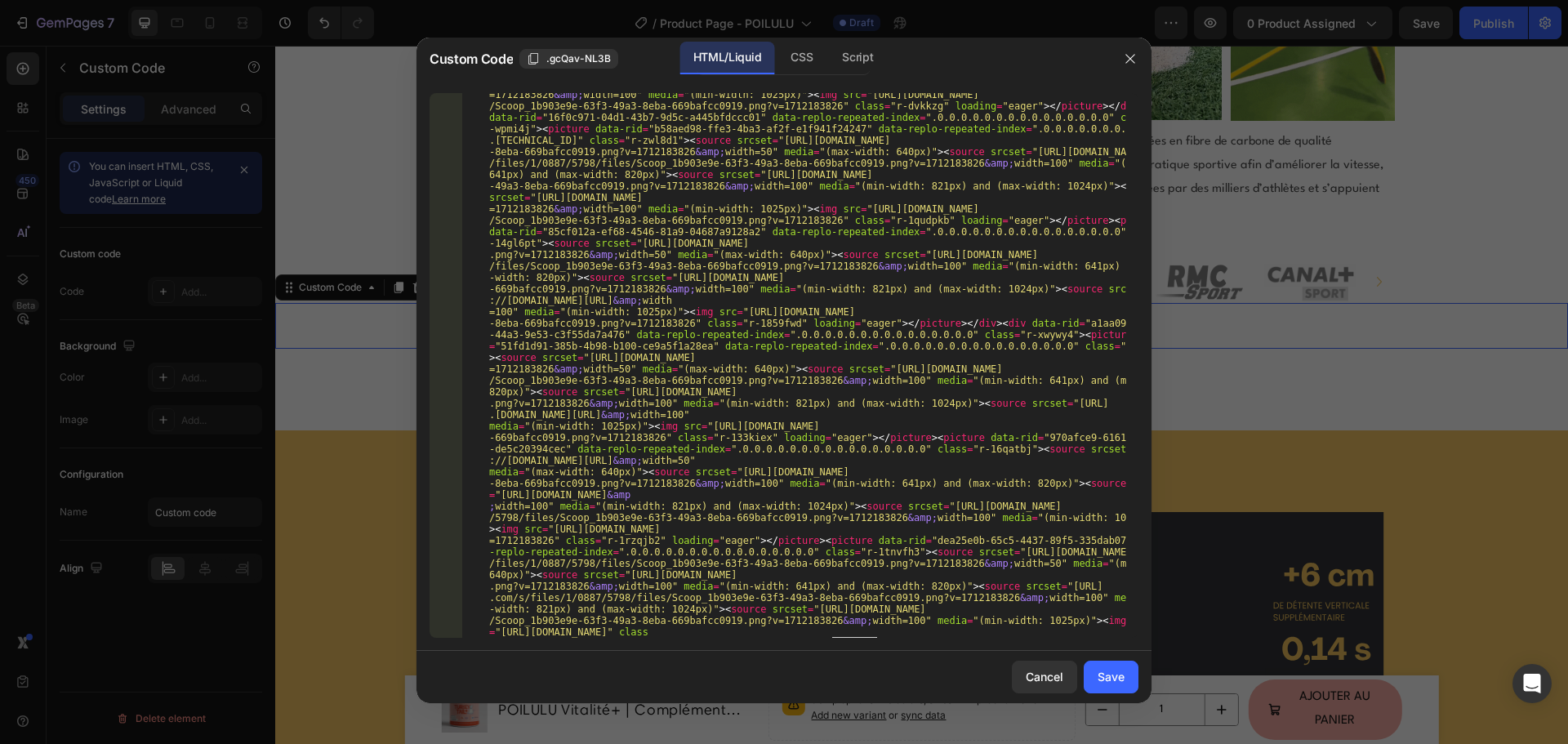
scroll to position [507, 0]
click at [1089, 688] on button "Save" at bounding box center [1110, 678] width 55 height 33
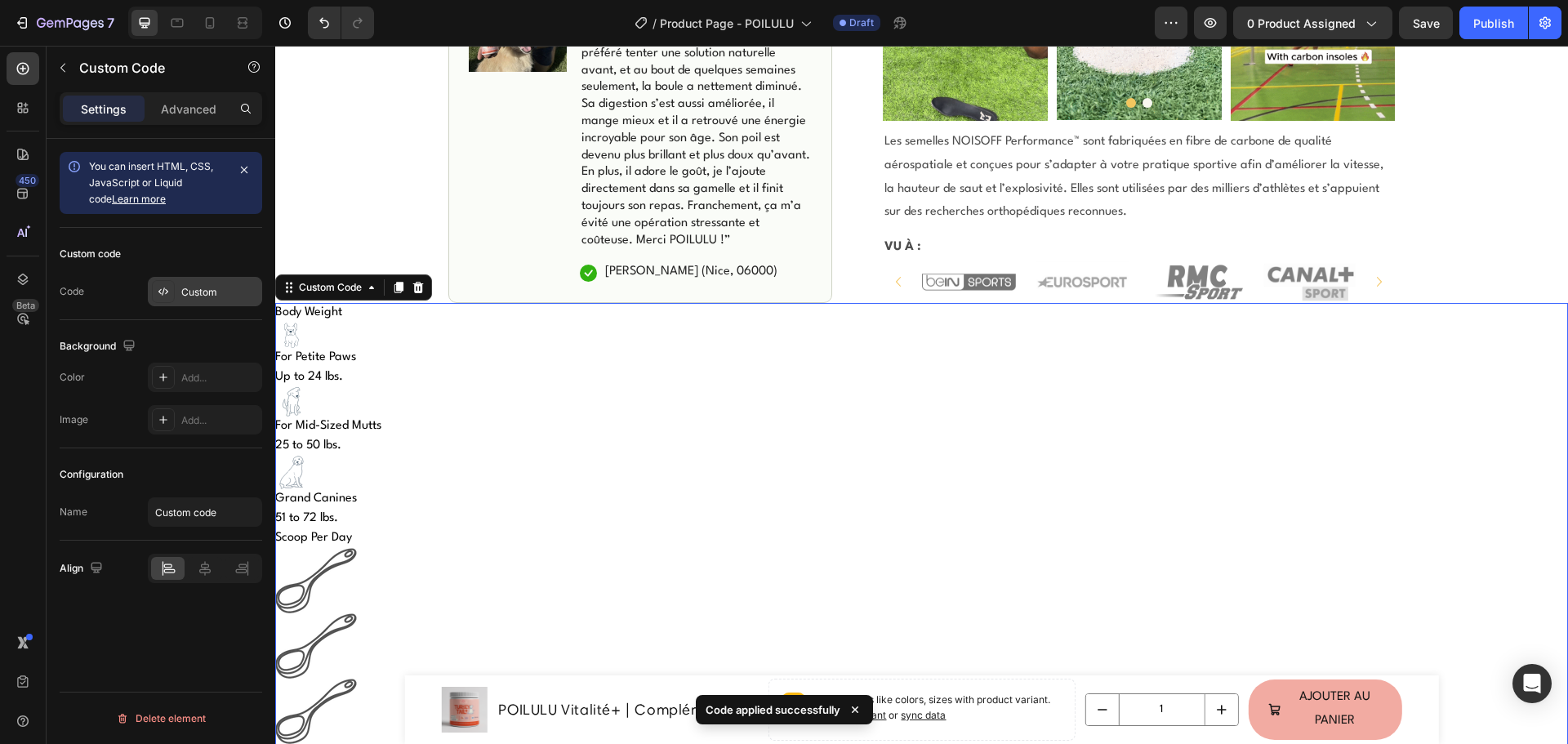
click at [170, 295] on div at bounding box center [164, 292] width 23 height 23
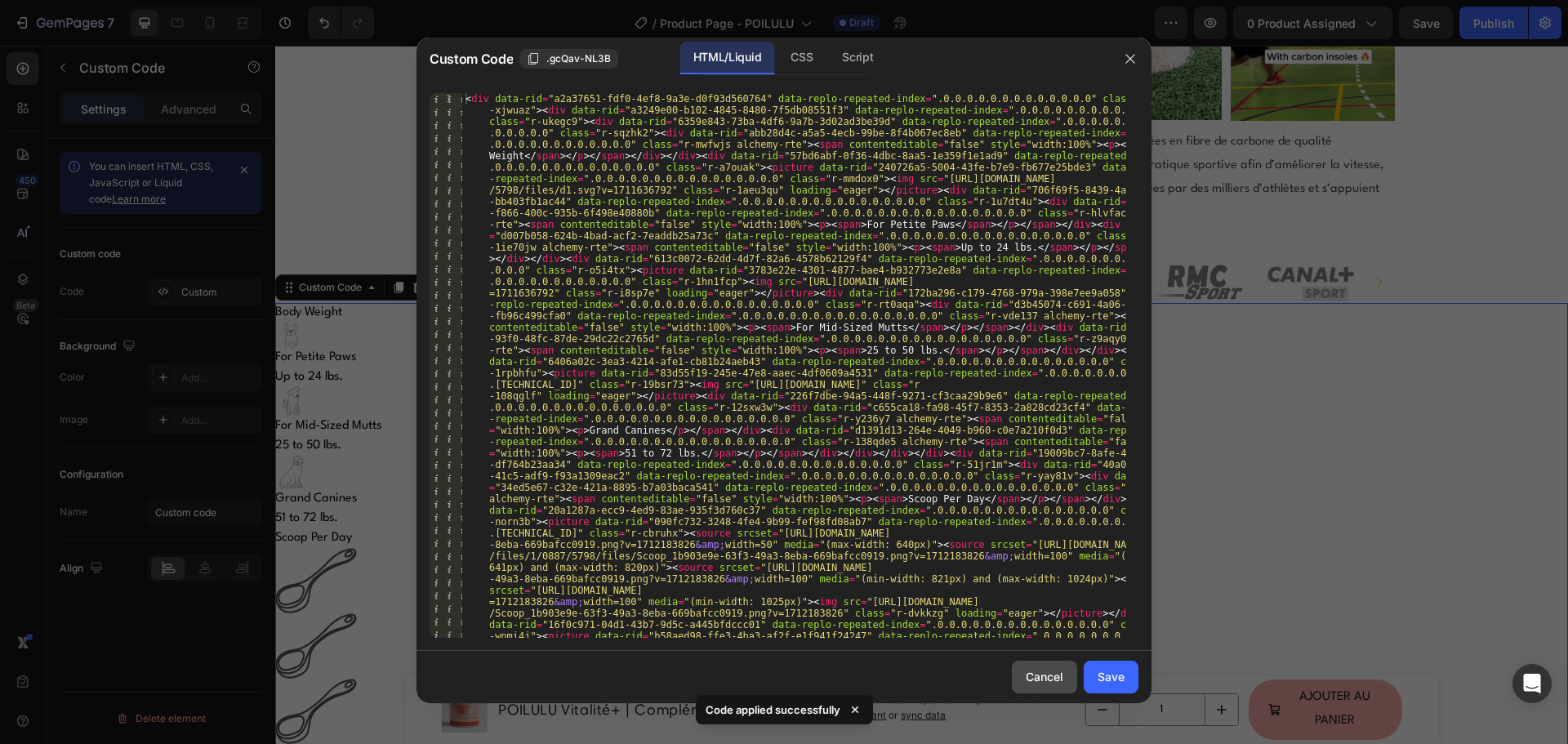
click at [1041, 672] on div "Cancel" at bounding box center [1044, 677] width 38 height 17
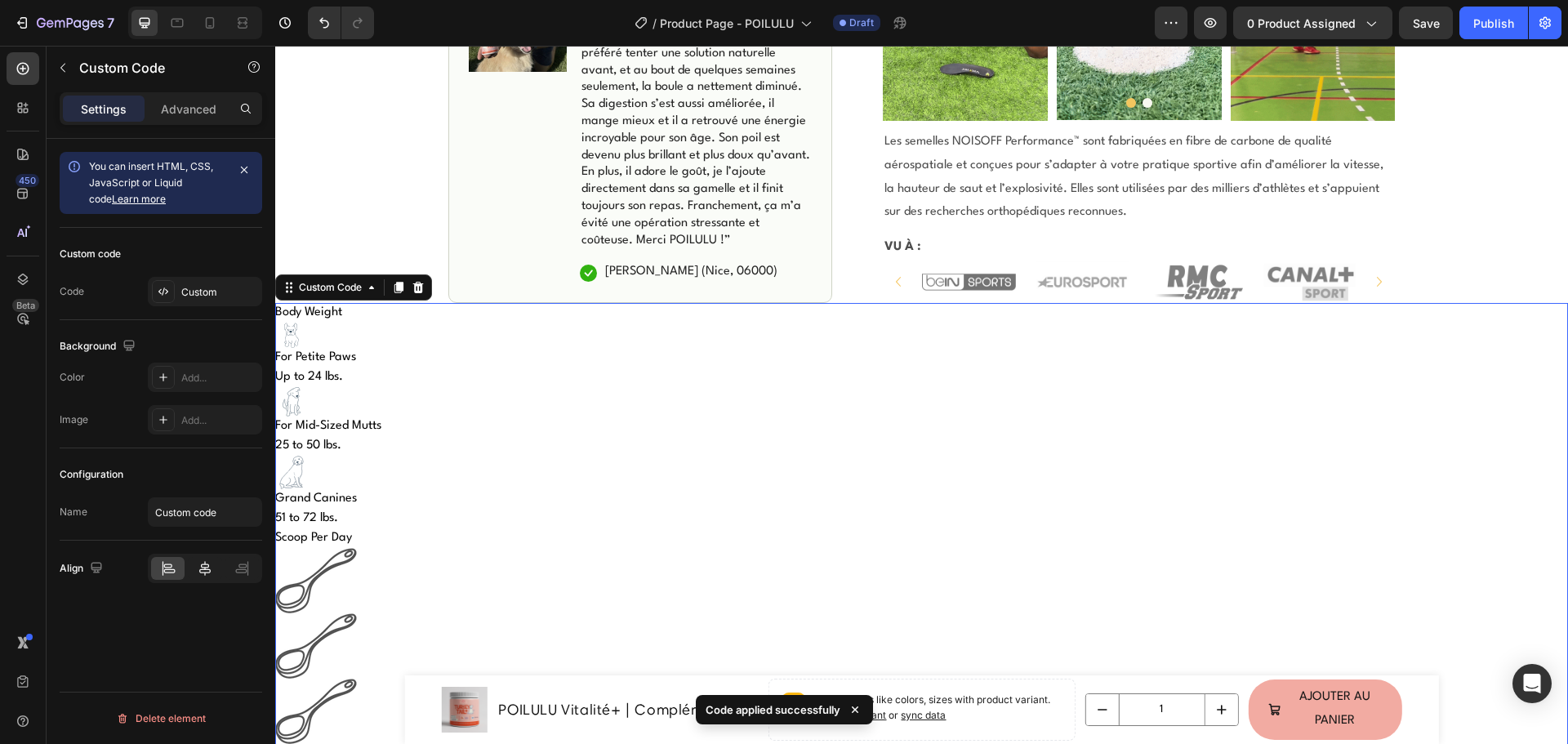
click at [201, 570] on icon at bounding box center [205, 568] width 12 height 14
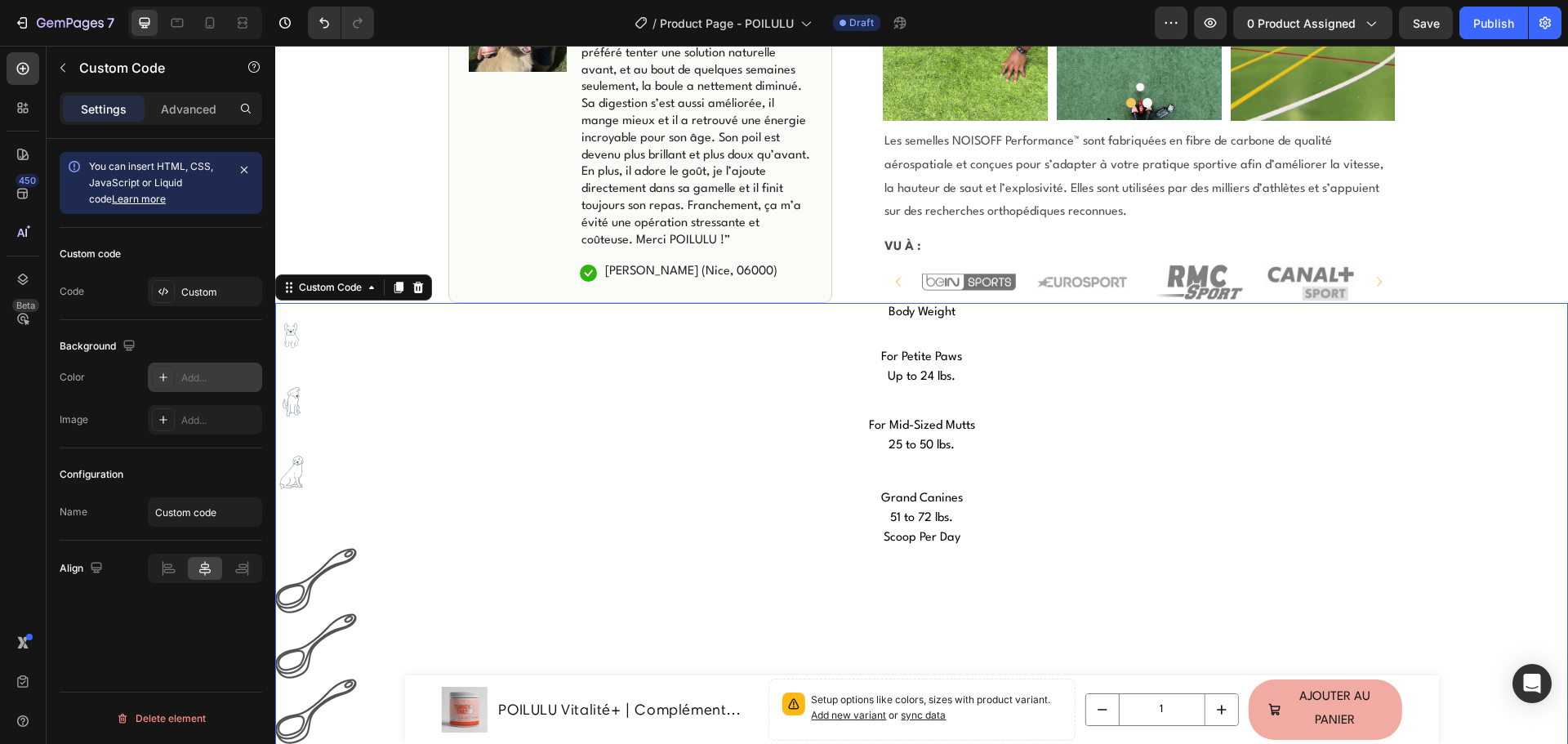
click at [181, 375] on div "Add..." at bounding box center [205, 377] width 114 height 30
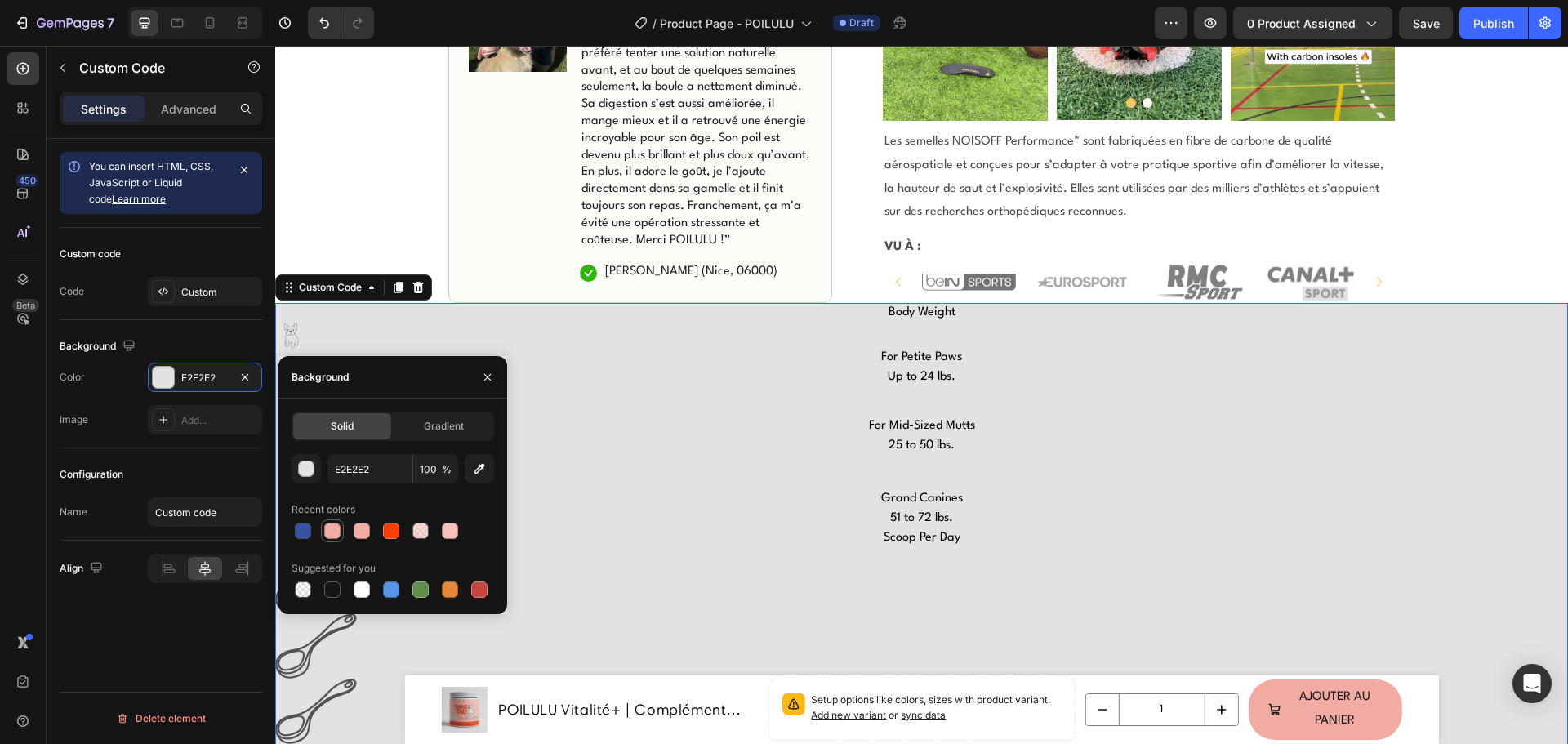
click at [337, 532] on div at bounding box center [332, 530] width 16 height 16
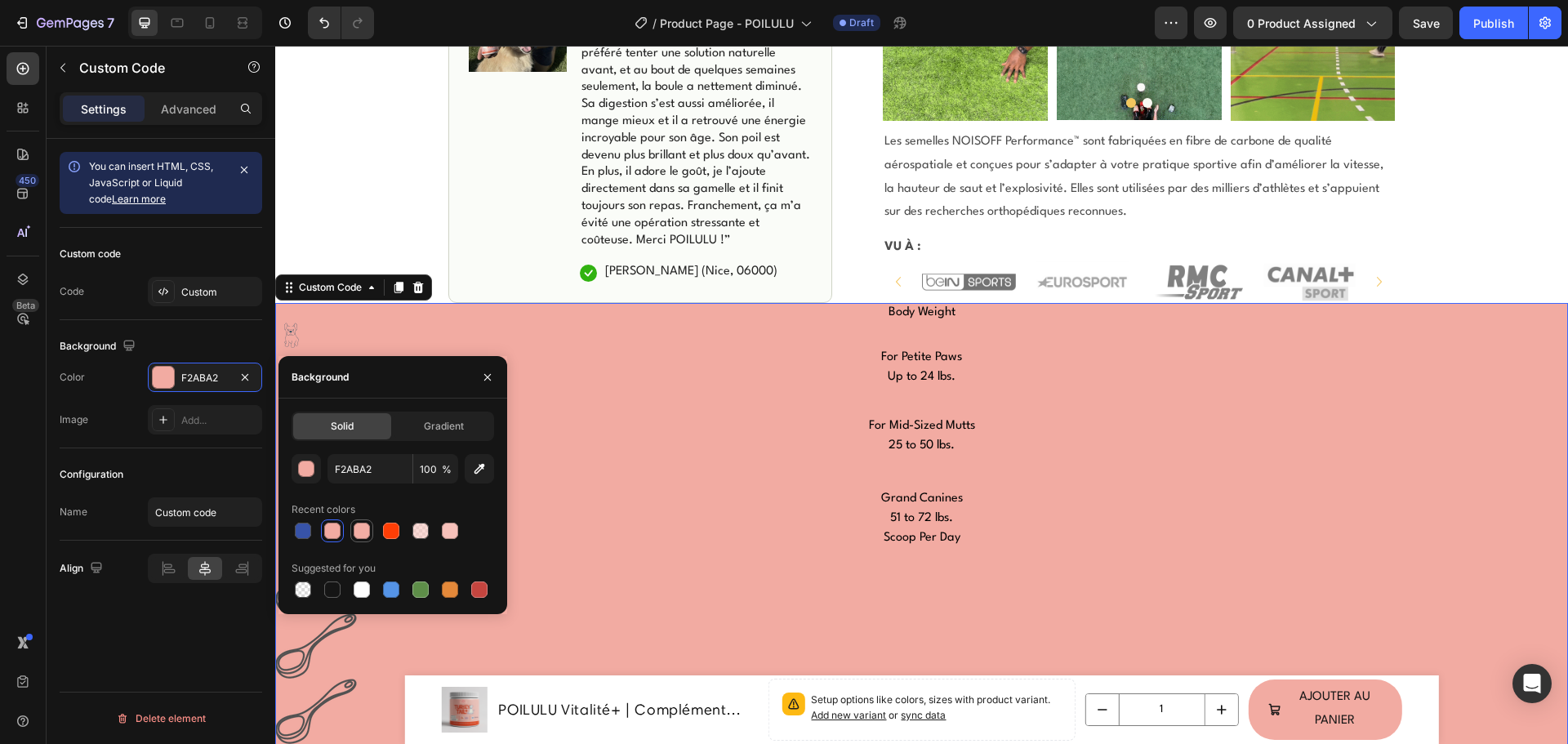
click at [355, 526] on div at bounding box center [362, 530] width 16 height 16
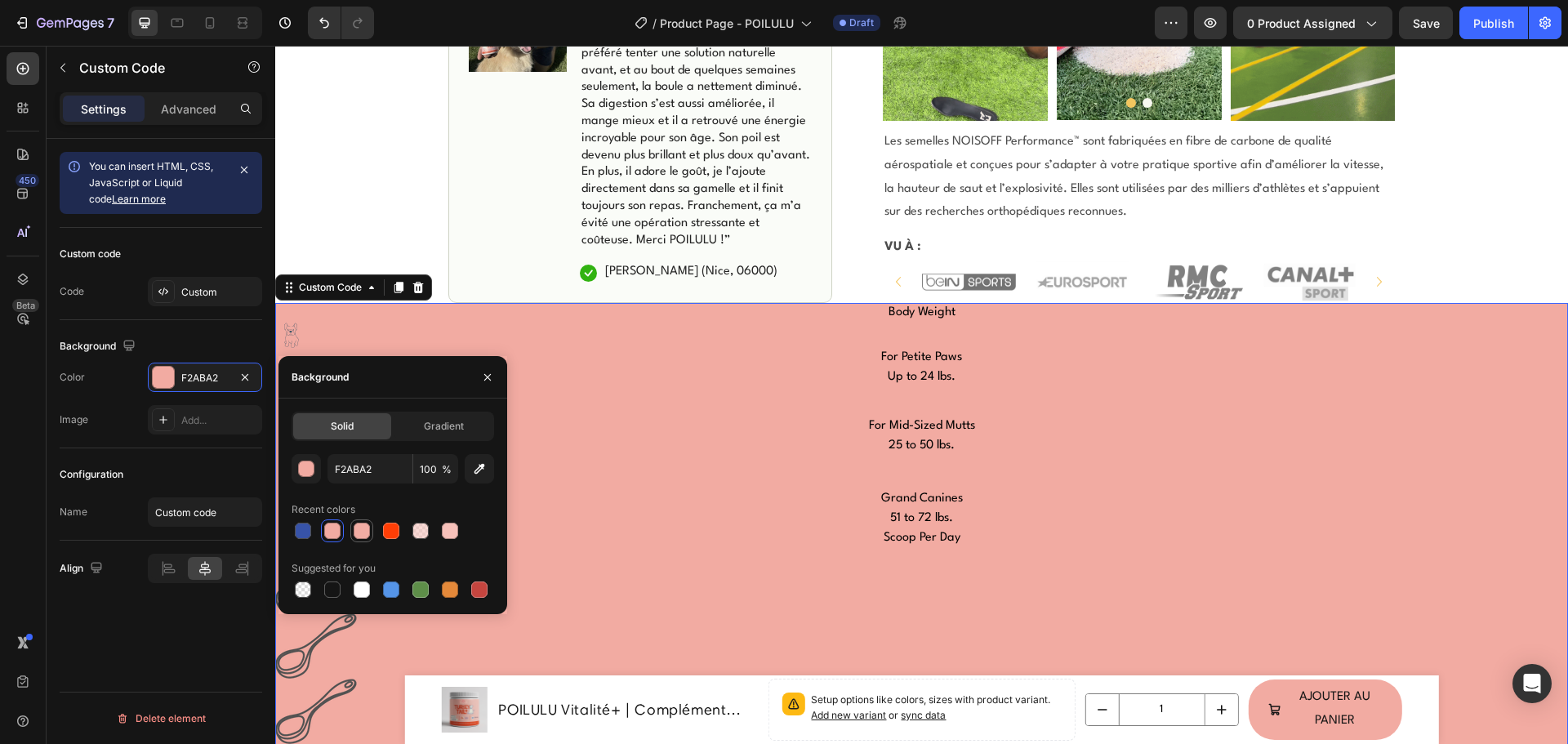
type input "F2ADA4"
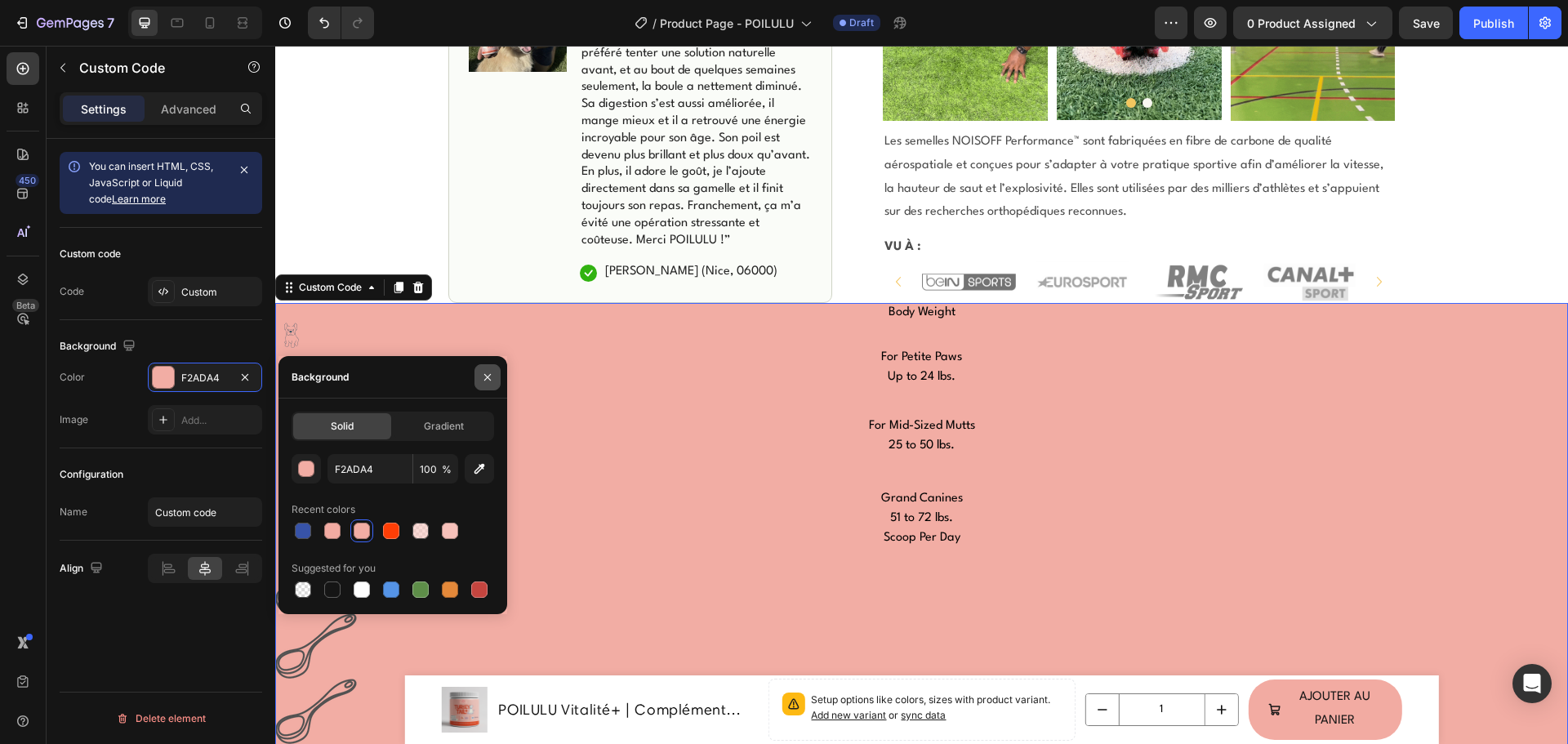
drag, startPoint x: 483, startPoint y: 375, endPoint x: 208, endPoint y: 332, distance: 278.3
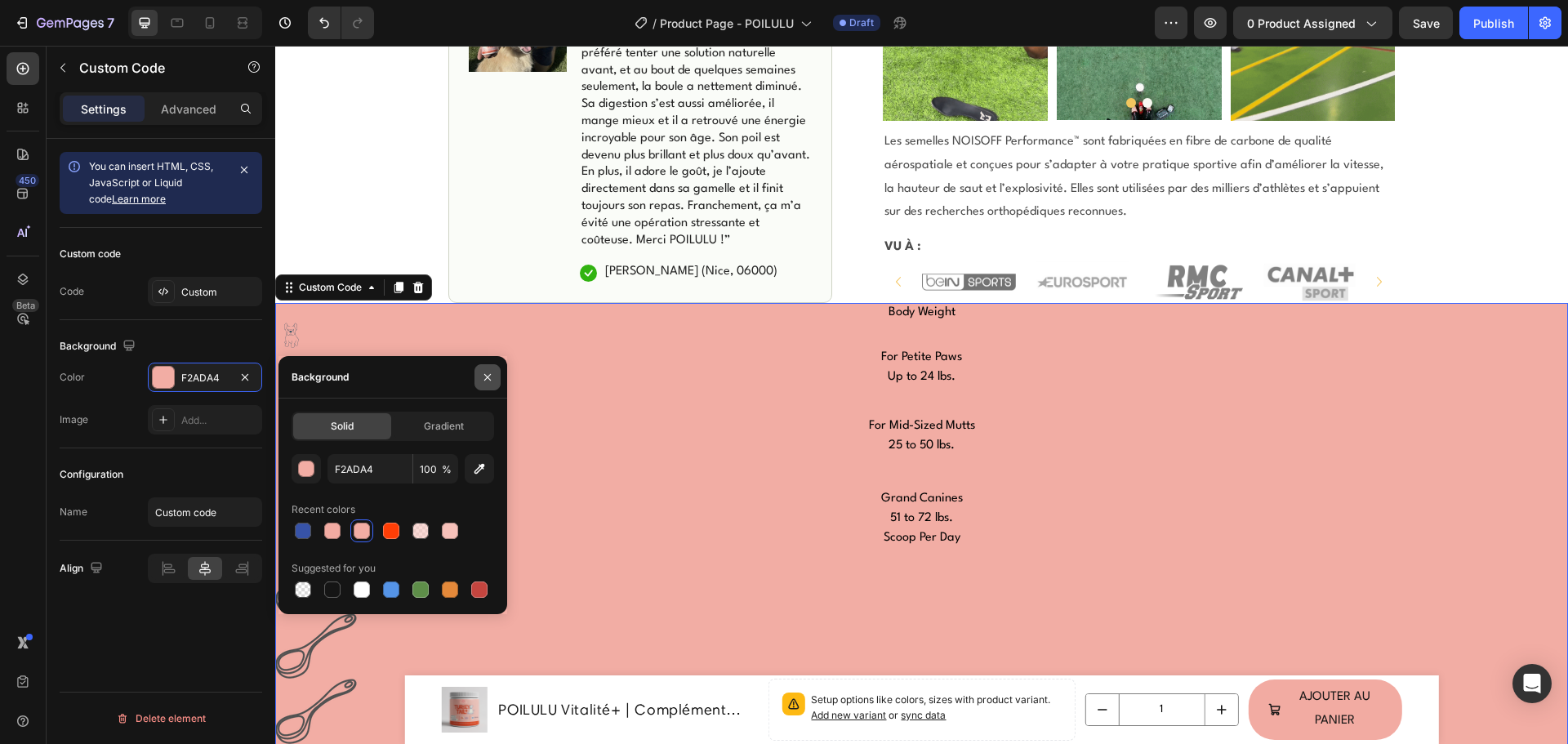
click at [483, 375] on icon "button" at bounding box center [488, 377] width 13 height 13
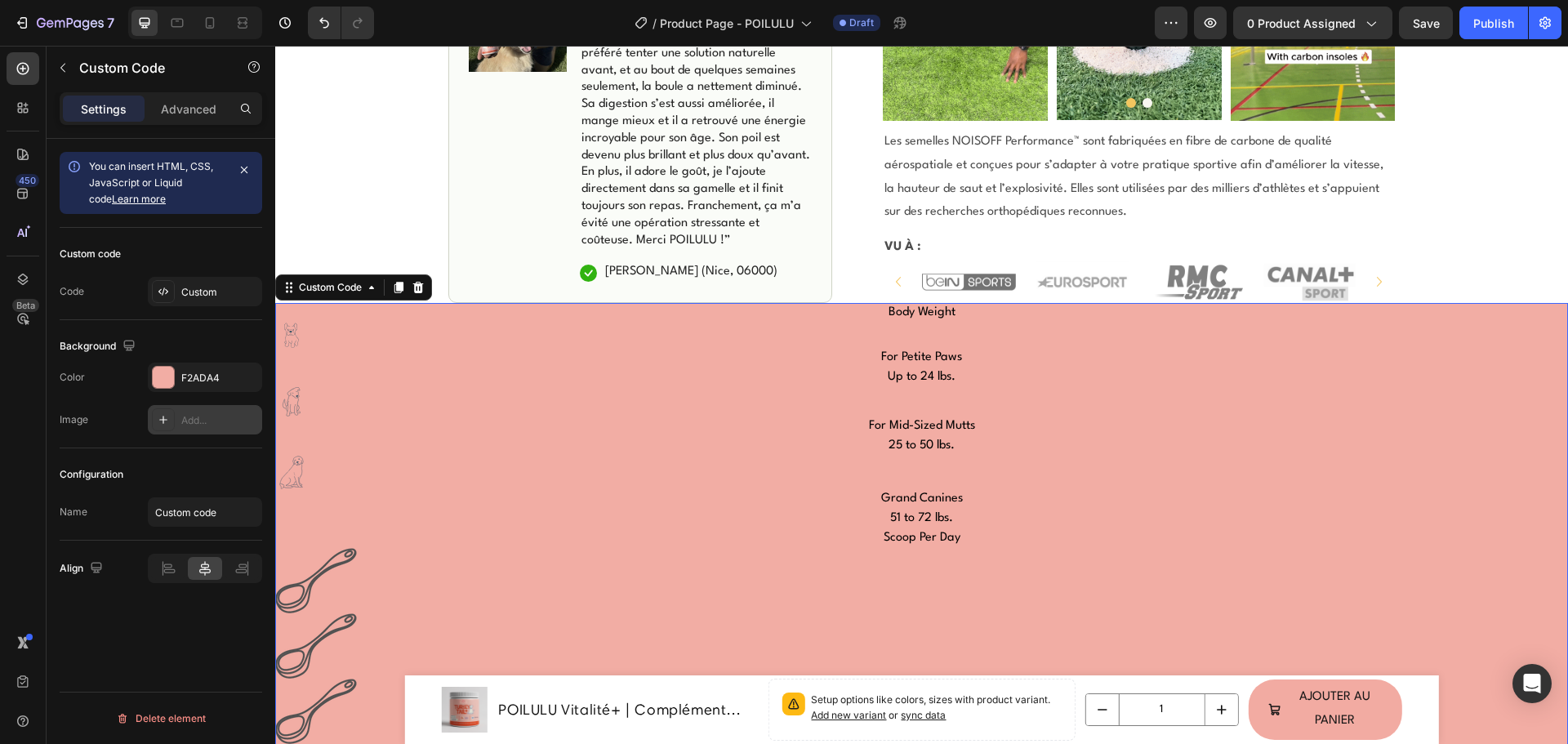
click at [184, 419] on div "Add..." at bounding box center [219, 420] width 77 height 14
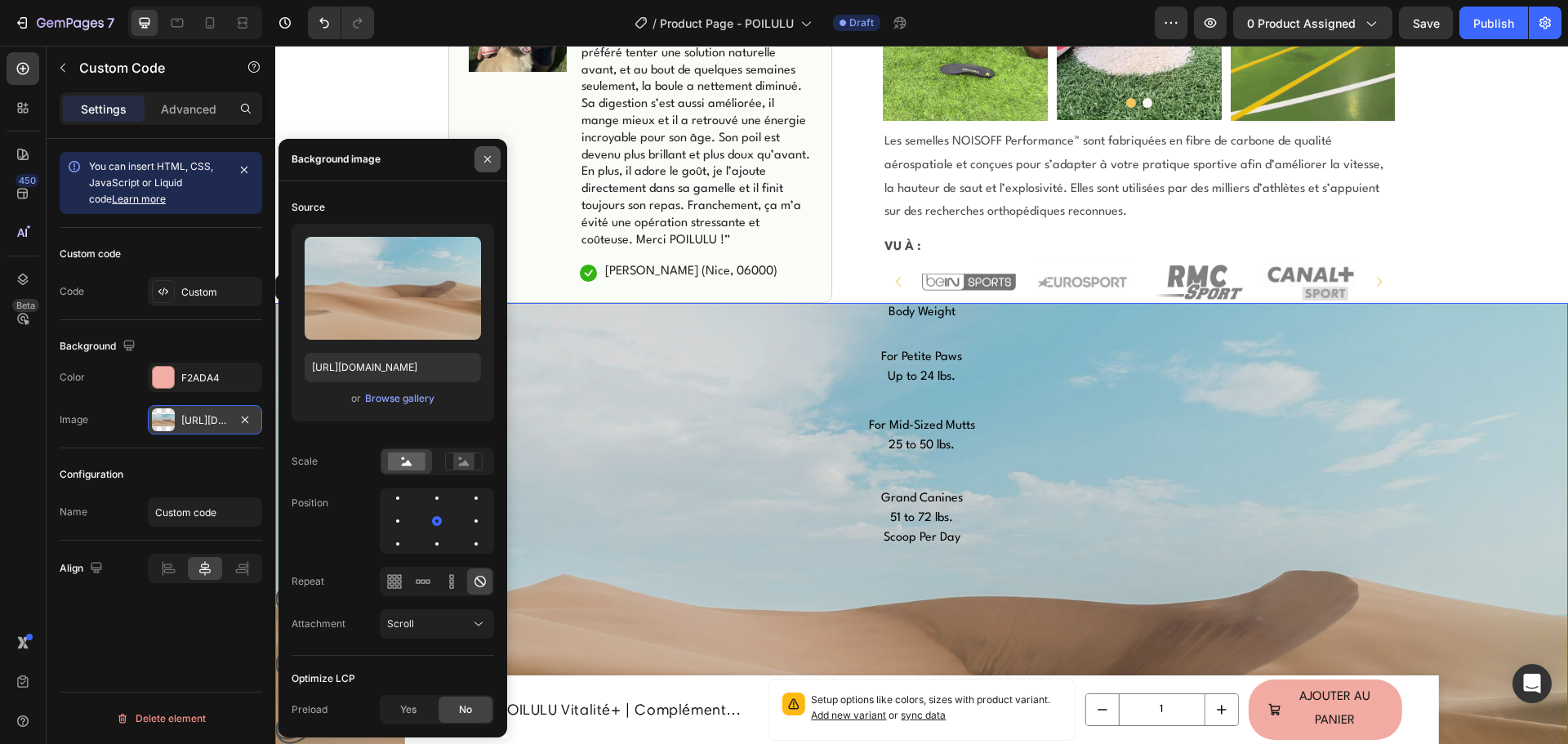
click at [490, 153] on icon "button" at bounding box center [488, 160] width 13 height 13
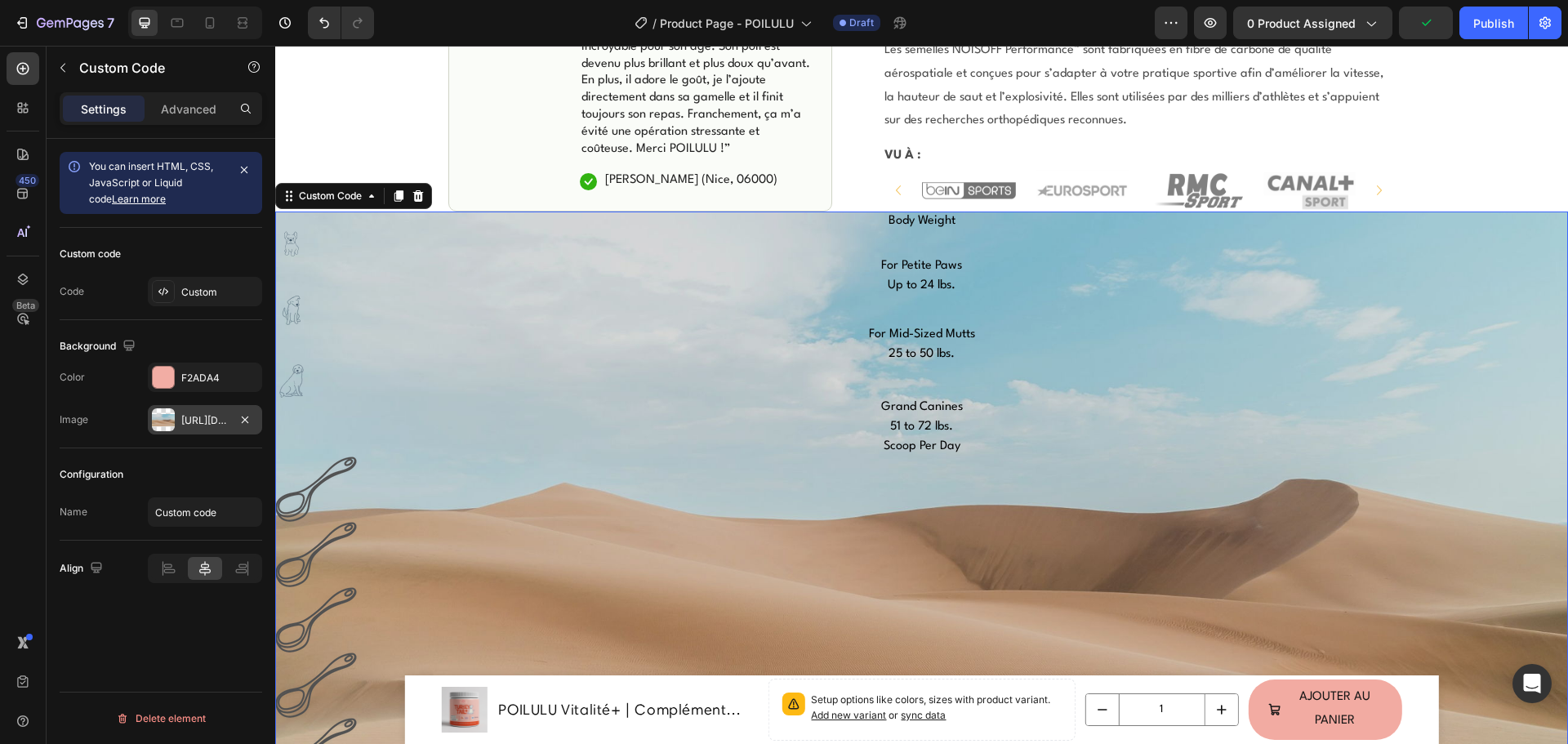
scroll to position [1708, 0]
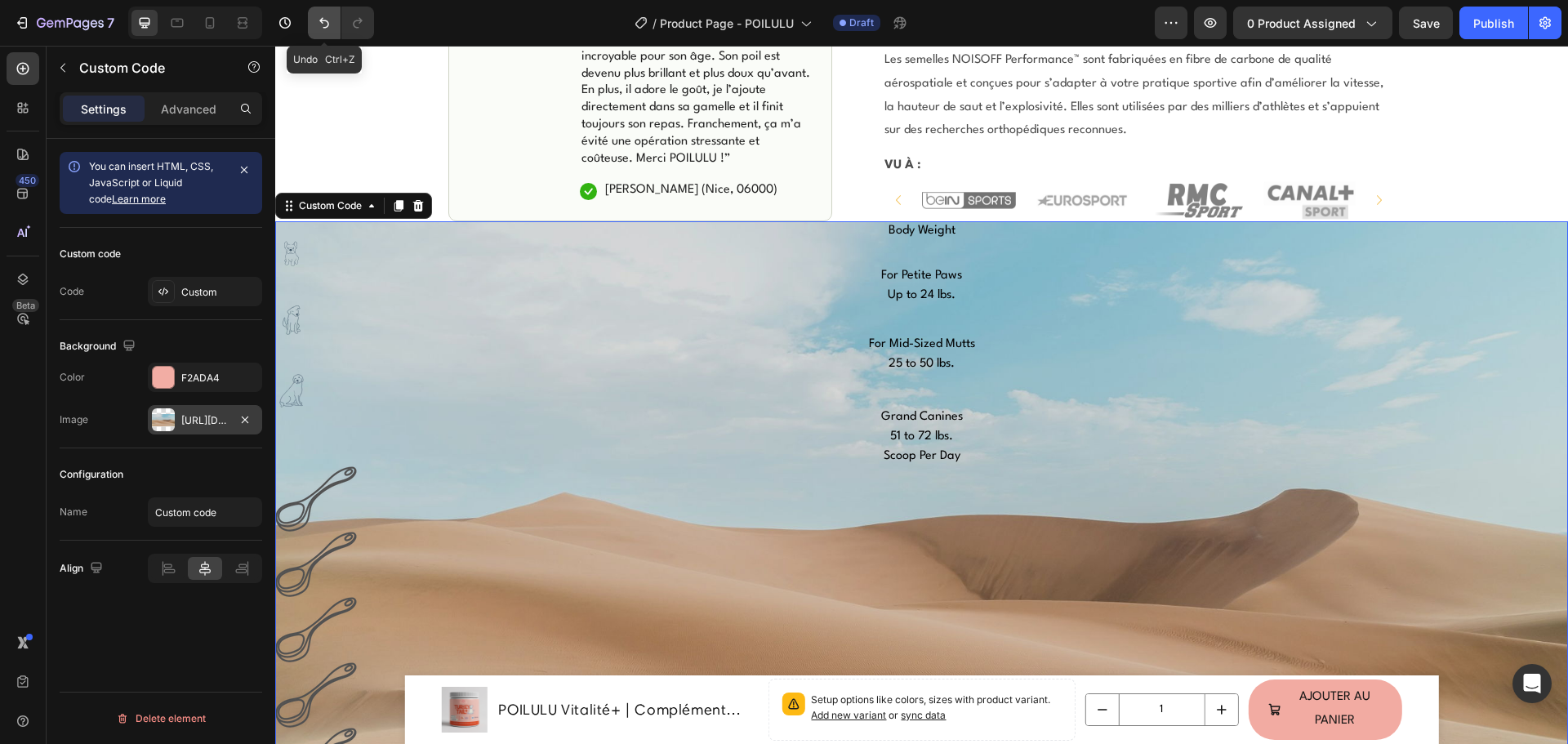
click at [322, 17] on icon "Undo/Redo" at bounding box center [323, 22] width 16 height 16
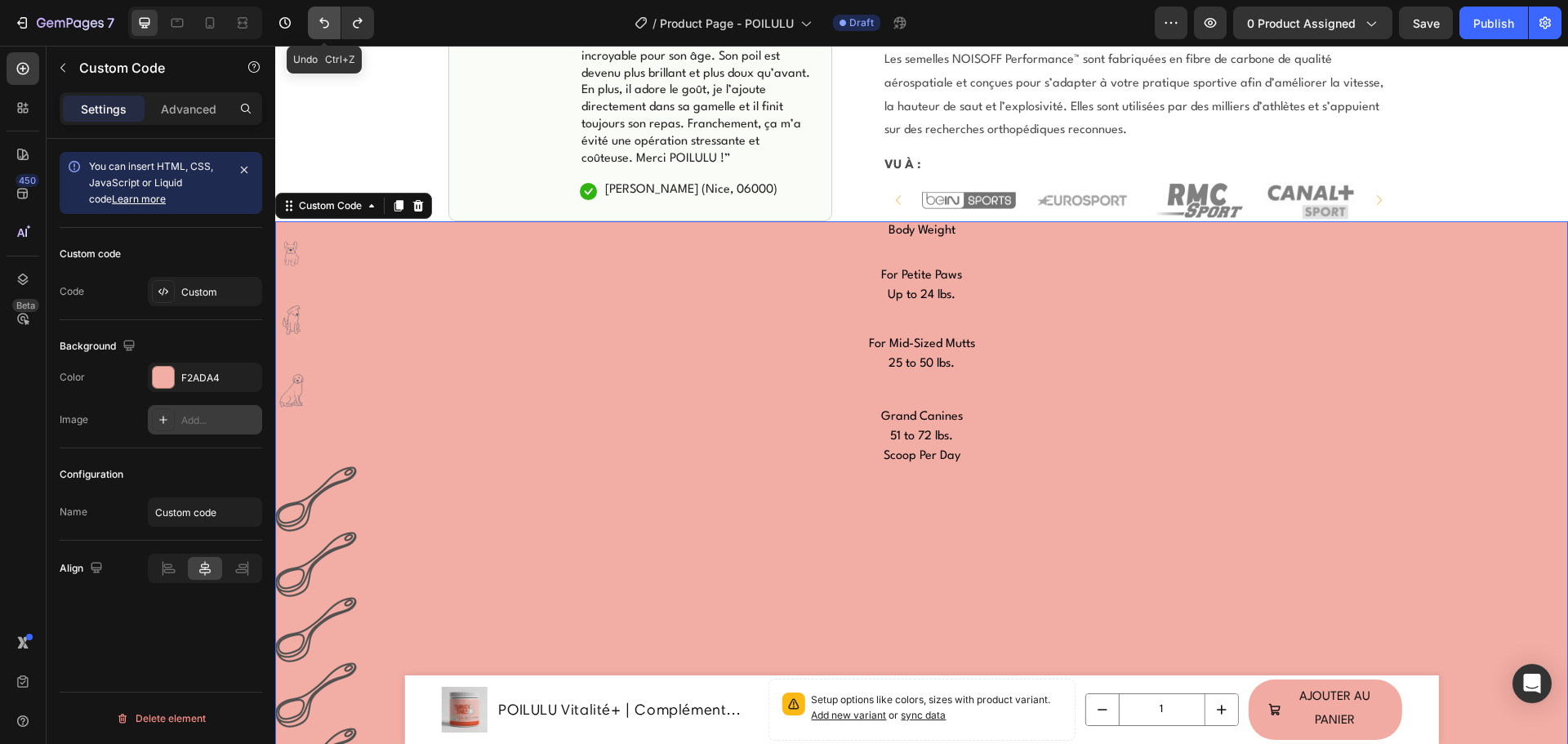
click at [322, 17] on icon "Undo/Redo" at bounding box center [323, 22] width 16 height 16
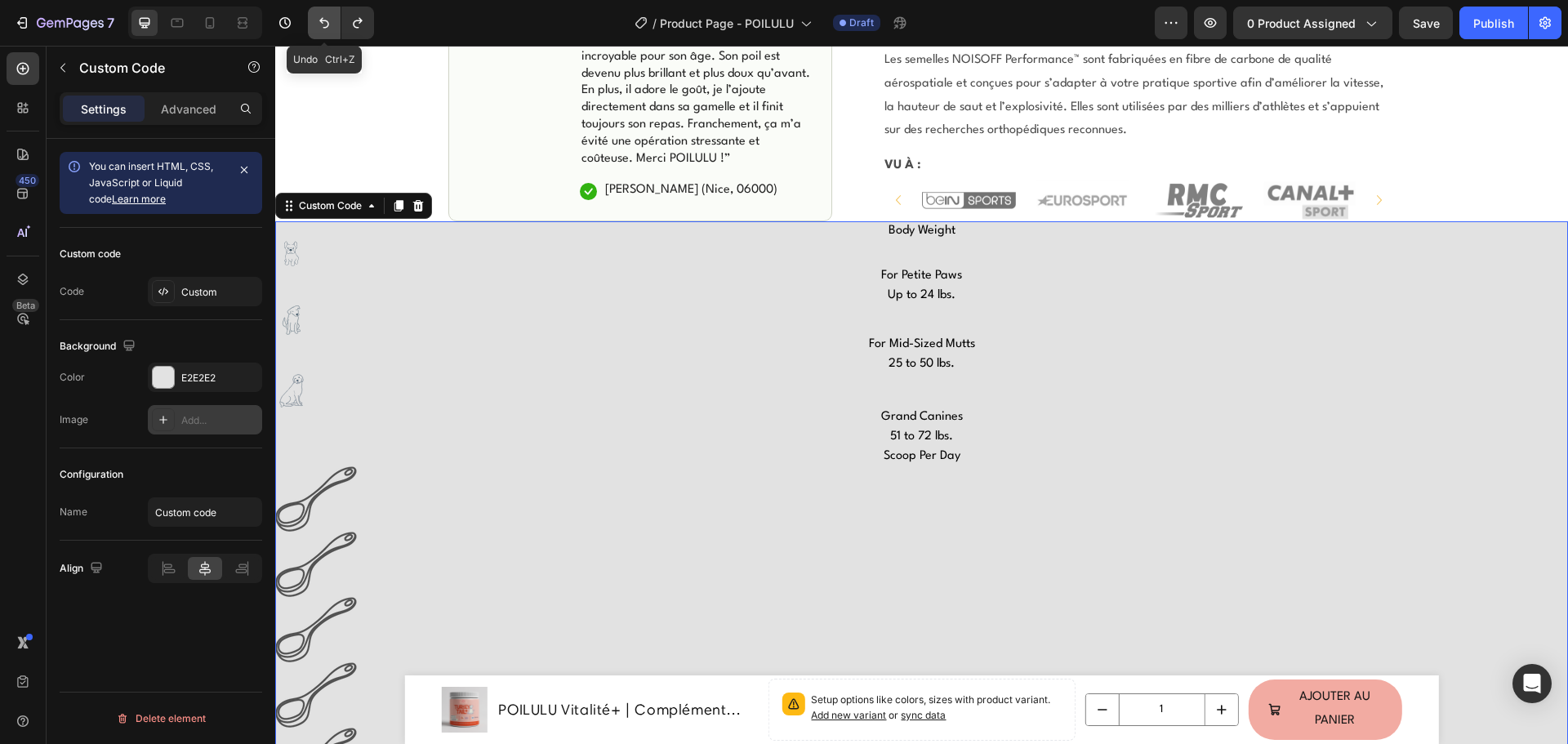
click at [322, 17] on icon "Undo/Redo" at bounding box center [323, 22] width 16 height 16
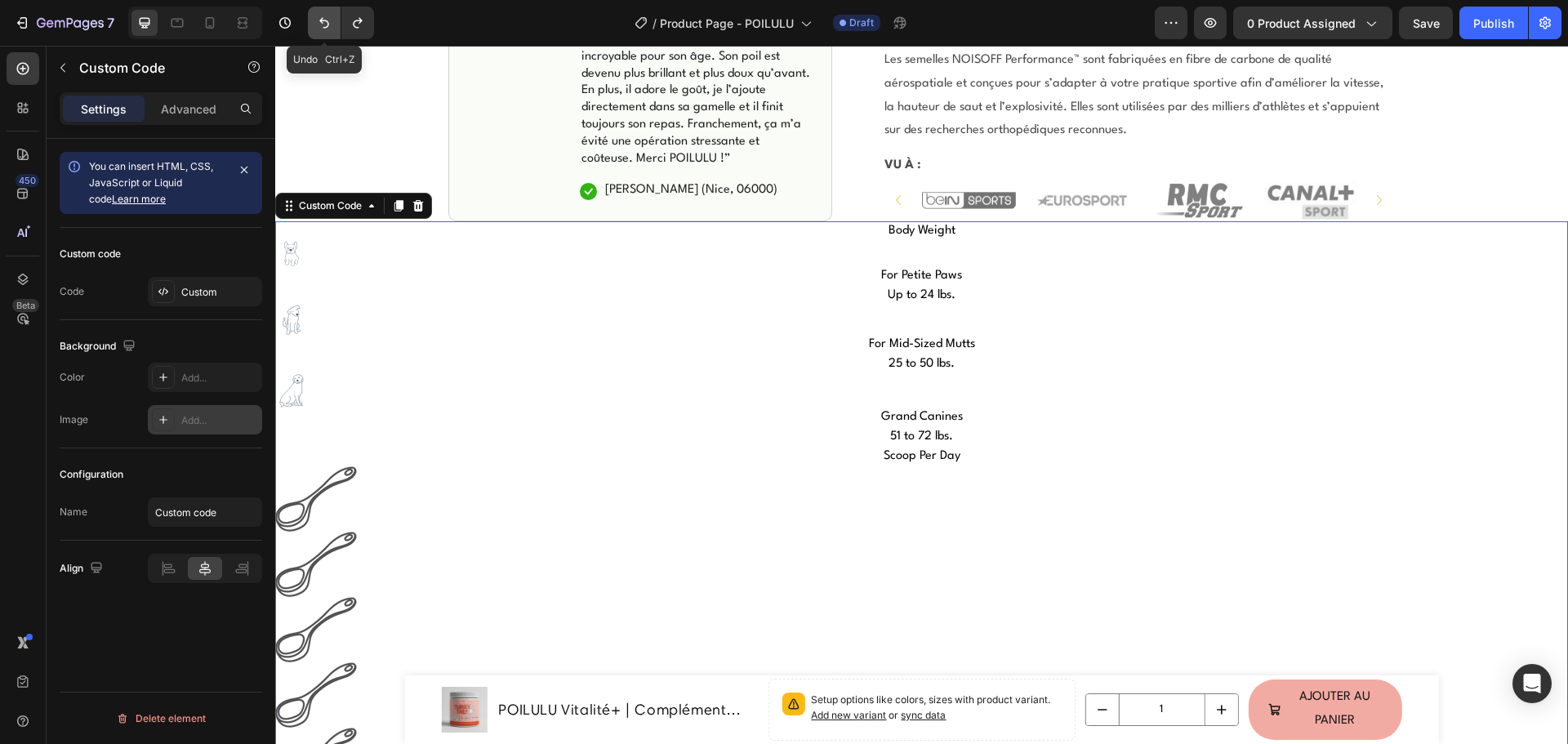
click at [322, 17] on icon "Undo/Redo" at bounding box center [323, 22] width 16 height 16
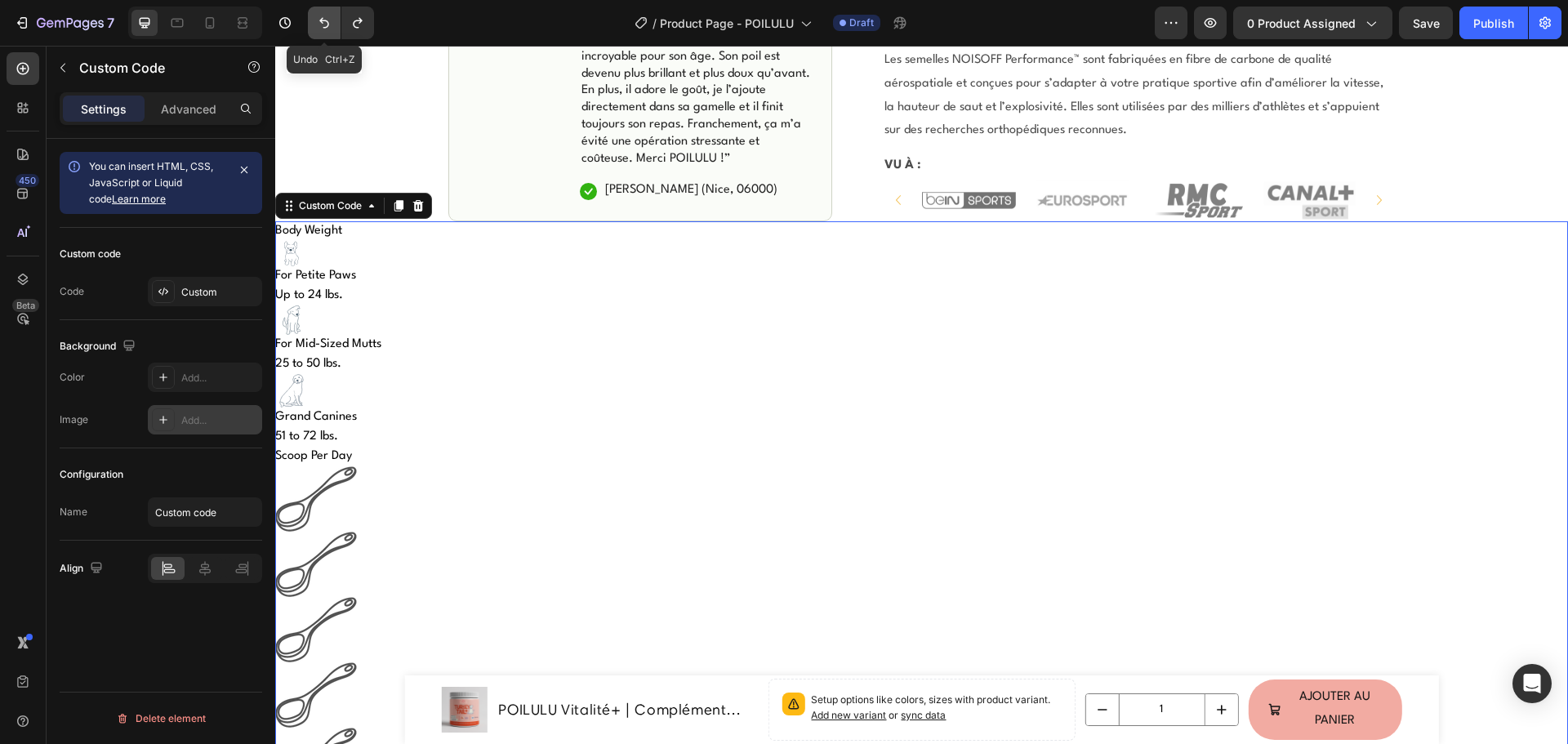
click at [322, 17] on icon "Undo/Redo" at bounding box center [323, 22] width 16 height 16
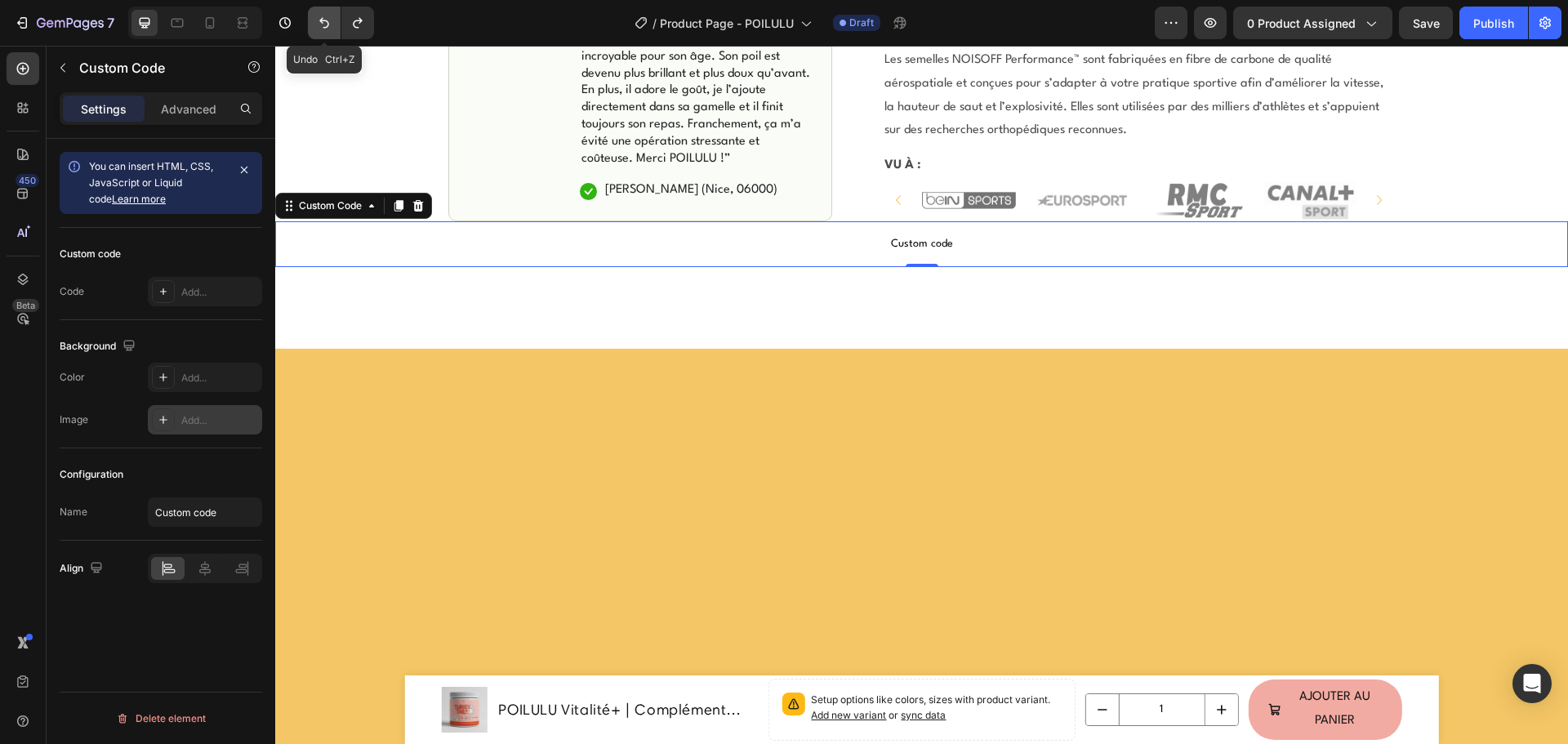
click at [322, 17] on icon "Undo/Redo" at bounding box center [323, 22] width 16 height 16
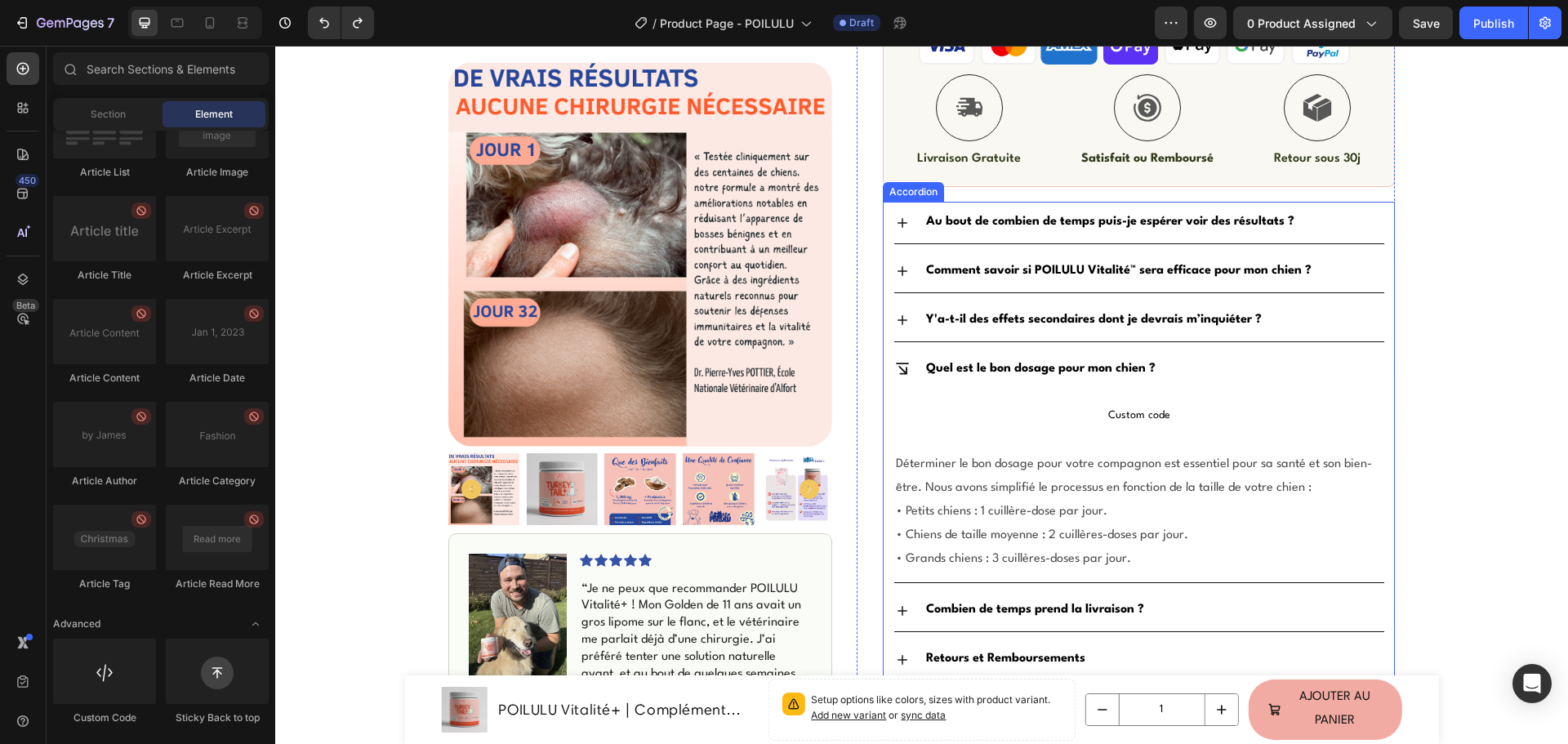
scroll to position [817, 0]
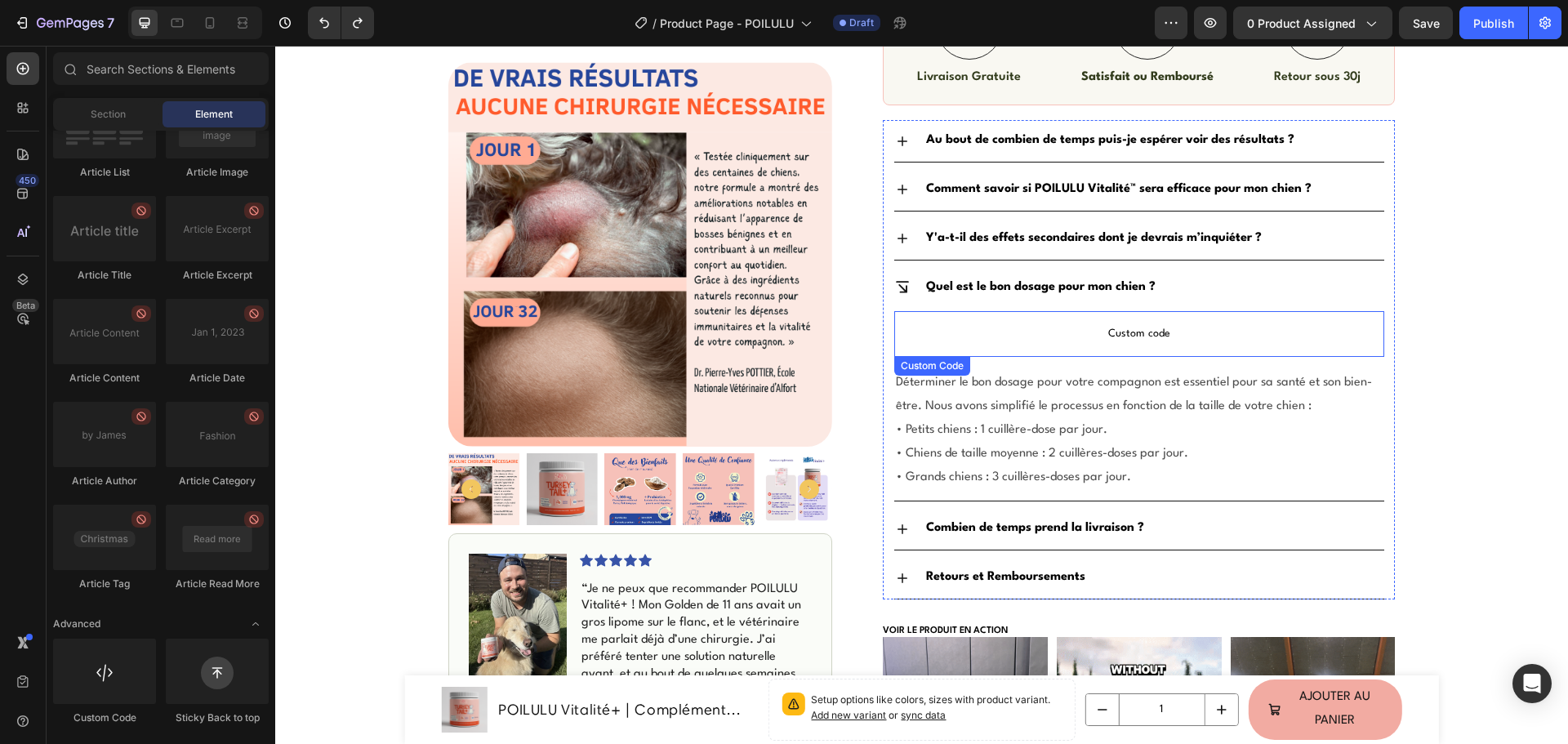
click at [1056, 339] on span "Custom code" at bounding box center [1138, 334] width 490 height 19
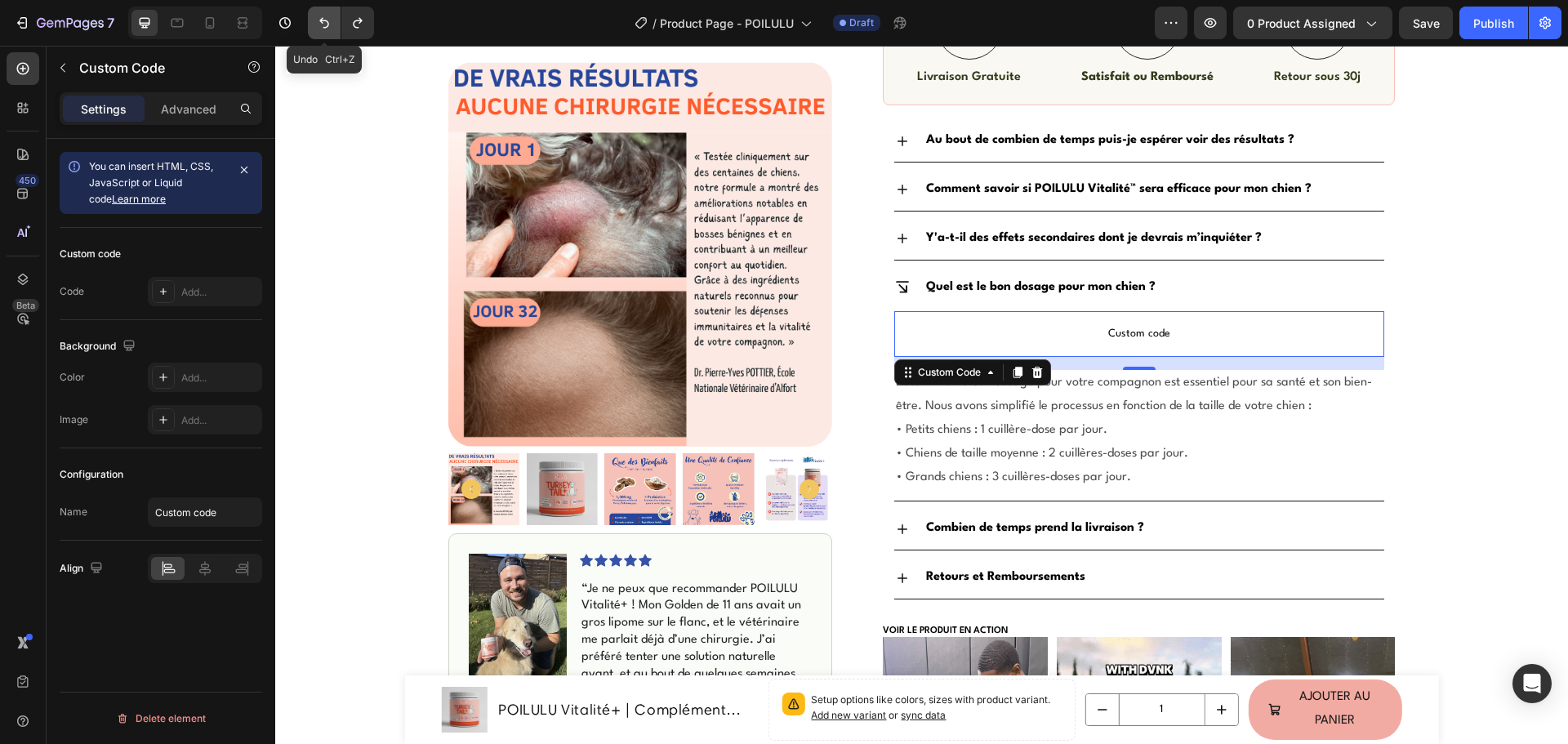
click at [321, 24] on icon "Undo/Redo" at bounding box center [323, 22] width 16 height 16
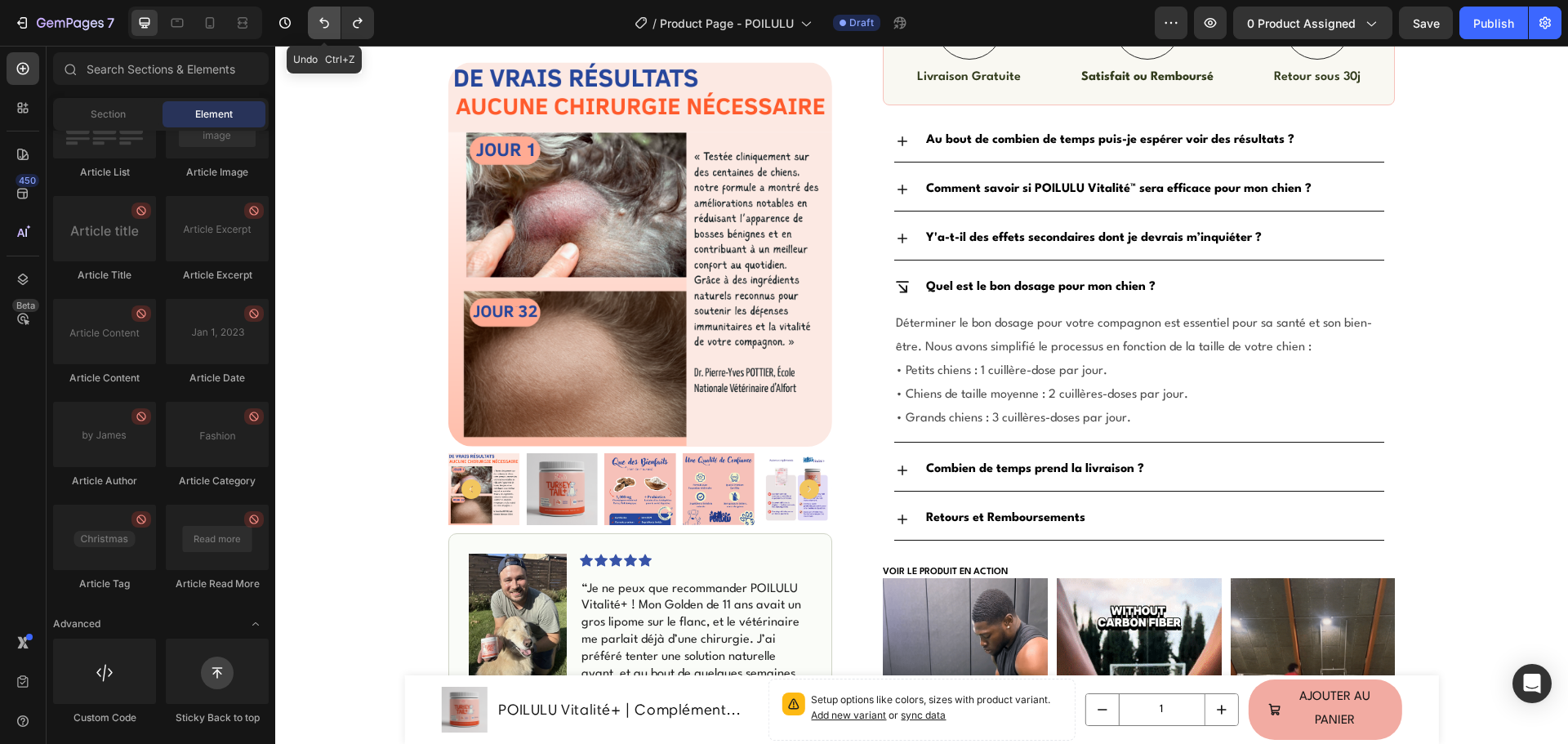
click at [332, 26] on icon "Undo/Redo" at bounding box center [323, 22] width 16 height 16
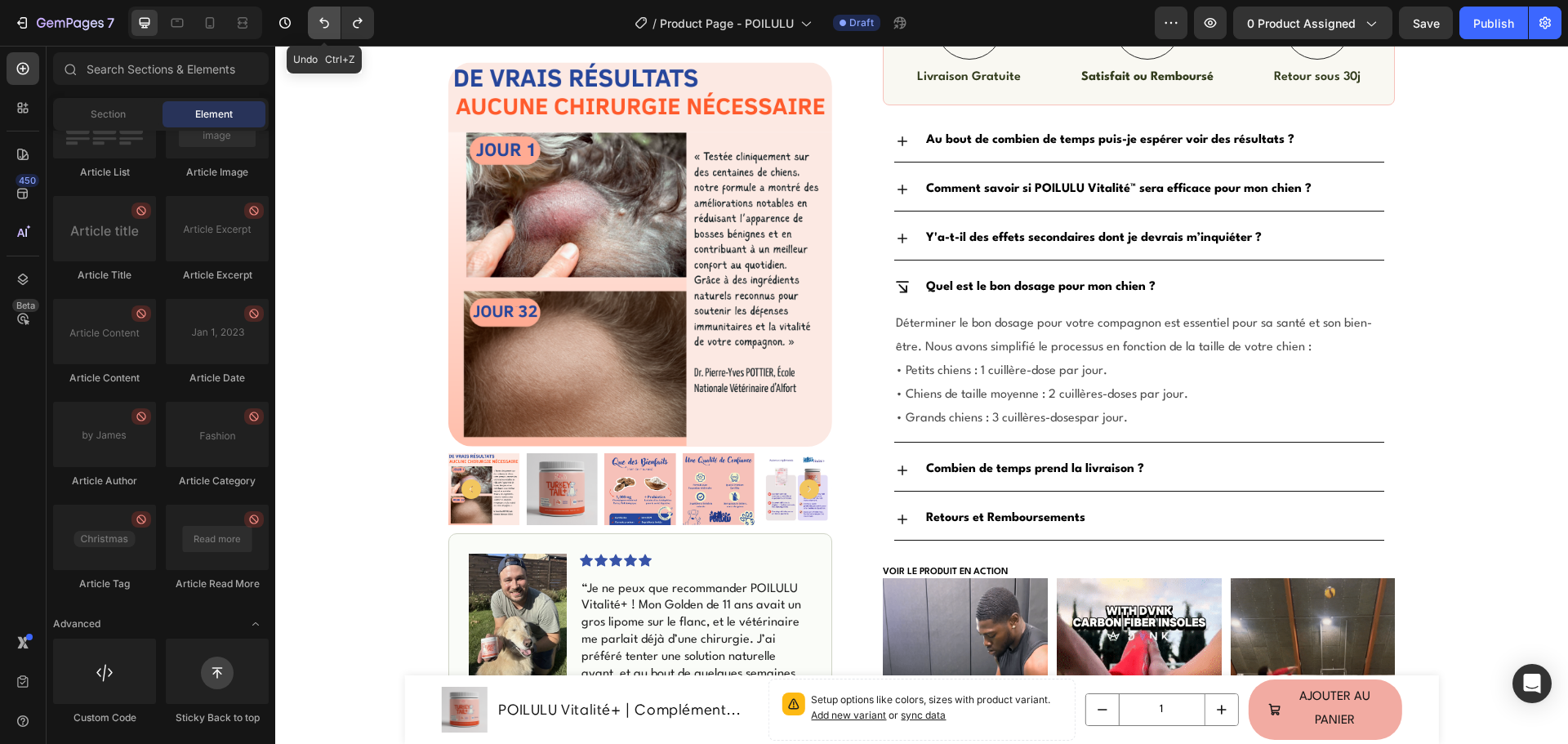
click at [332, 26] on icon "Undo/Redo" at bounding box center [323, 22] width 16 height 16
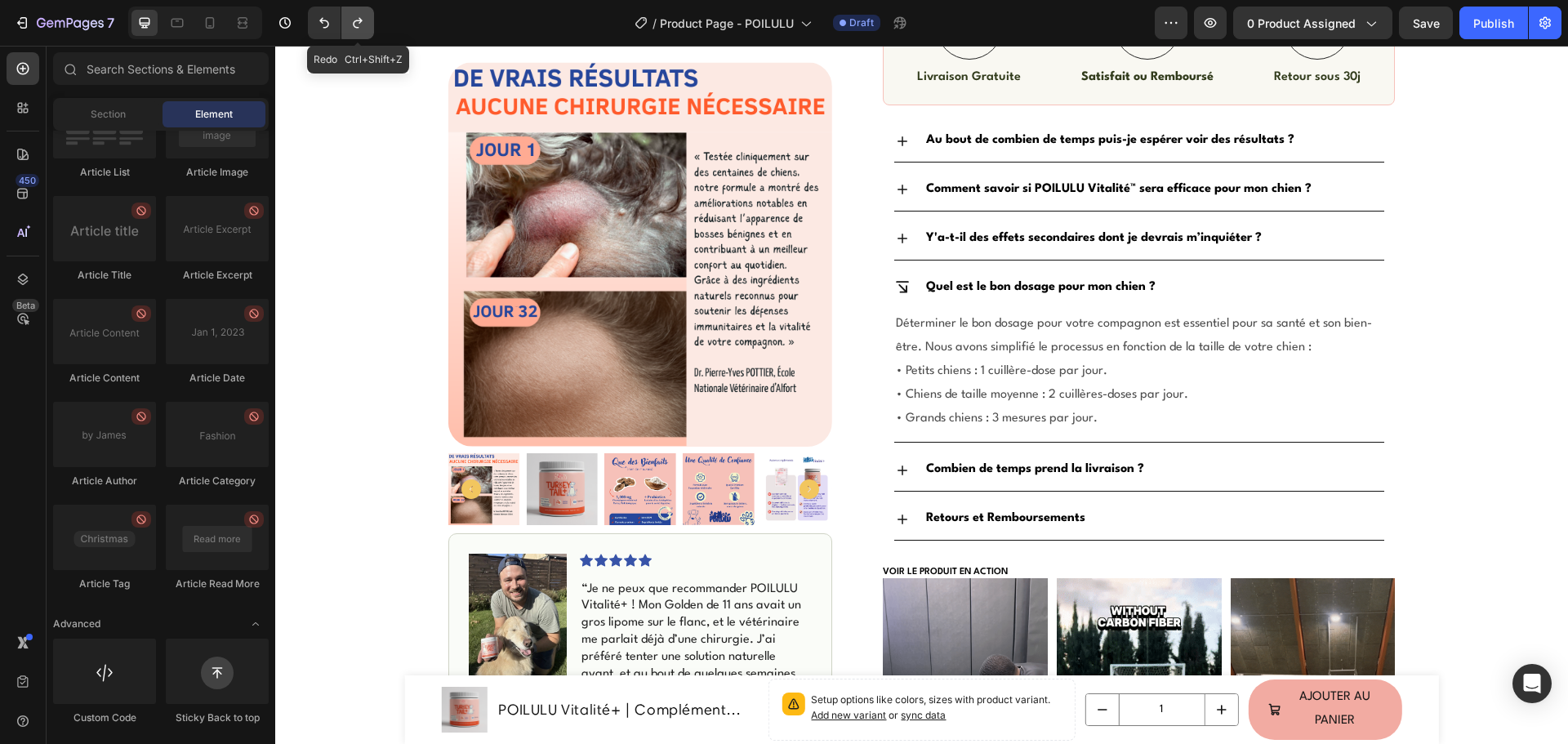
click at [359, 23] on icon "Undo/Redo" at bounding box center [357, 22] width 16 height 16
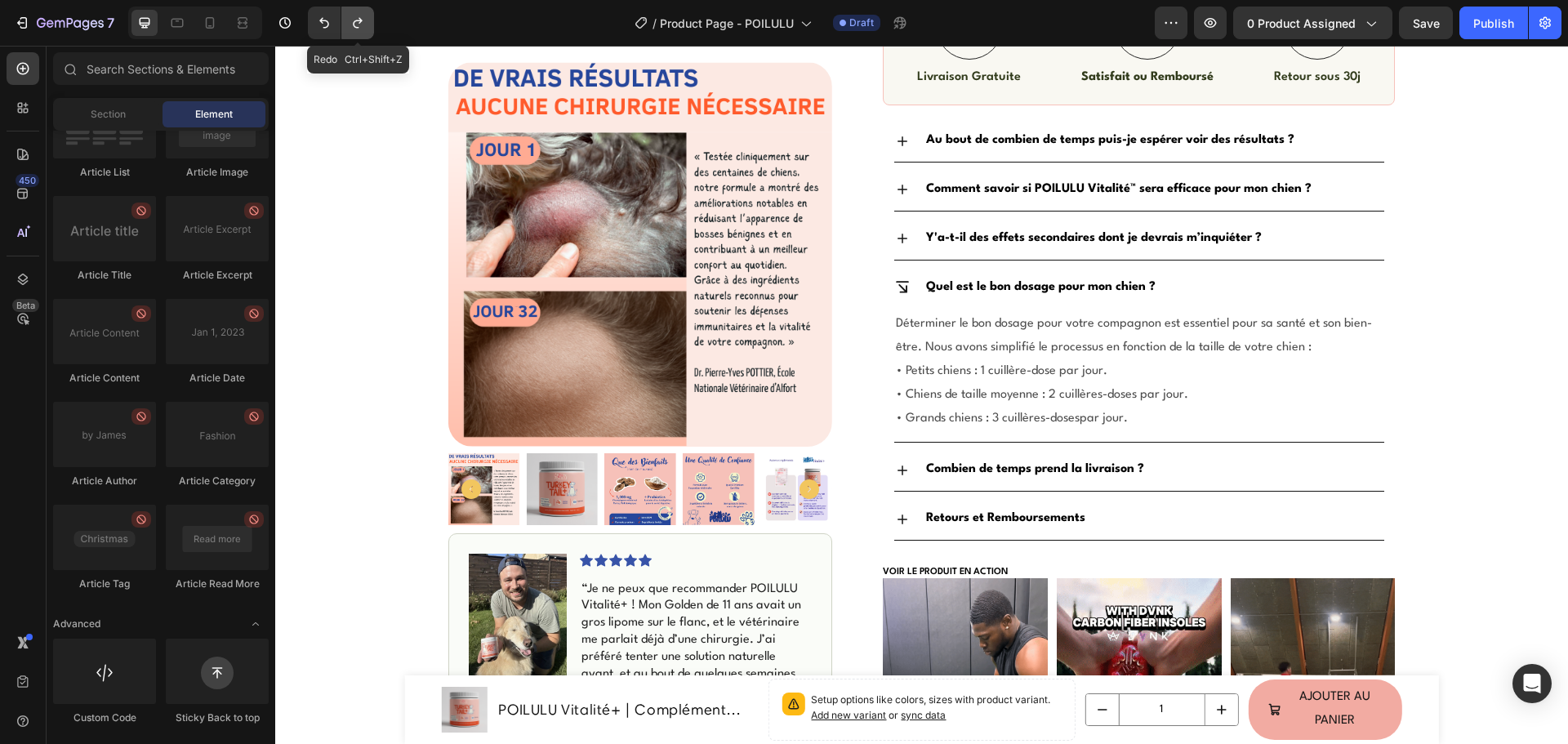
click at [359, 23] on icon "Undo/Redo" at bounding box center [357, 22] width 16 height 16
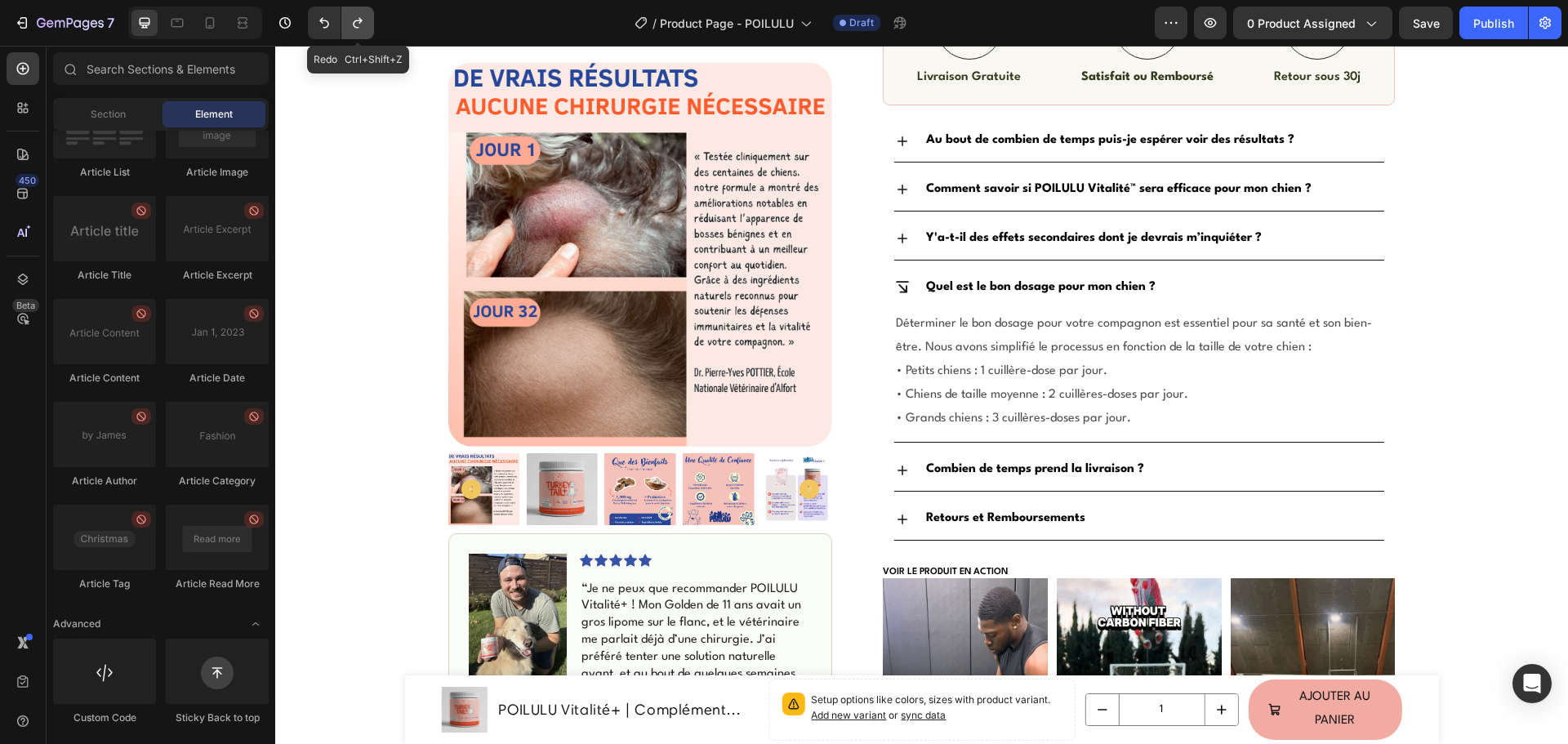
click at [359, 23] on icon "Undo/Redo" at bounding box center [357, 22] width 16 height 16
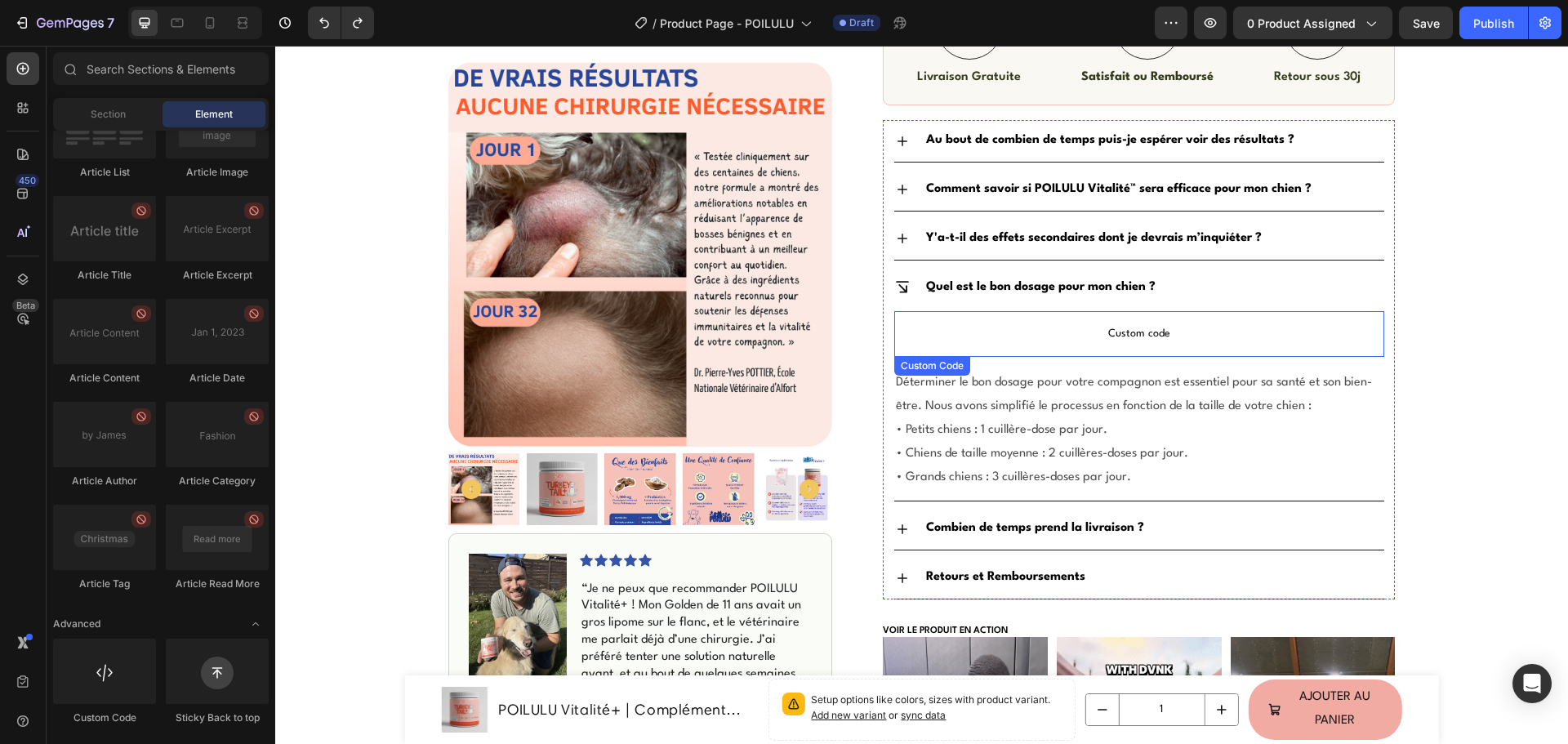
click at [1087, 343] on span "Custom code" at bounding box center [1138, 334] width 490 height 19
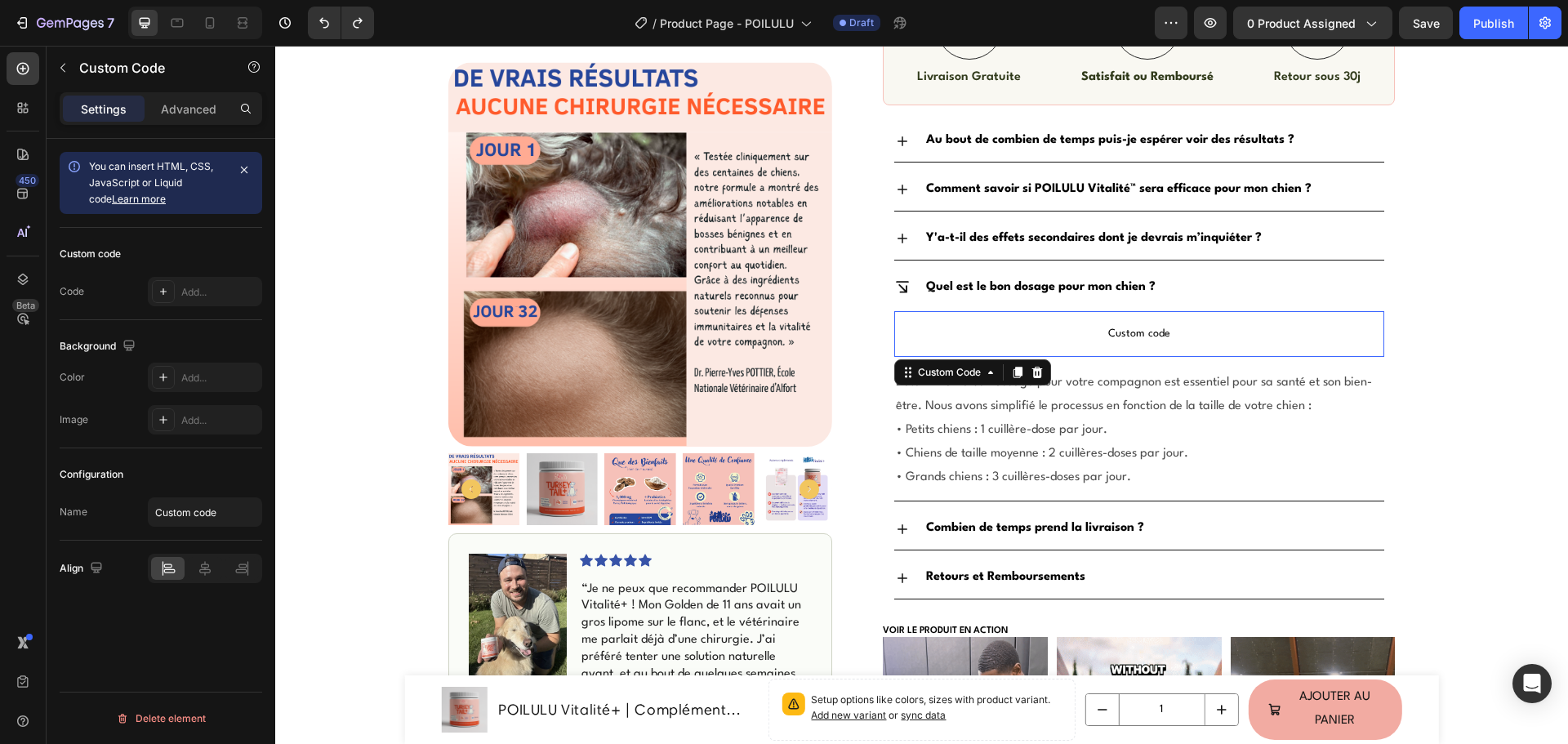
click at [1087, 343] on span "Custom code" at bounding box center [1138, 334] width 490 height 19
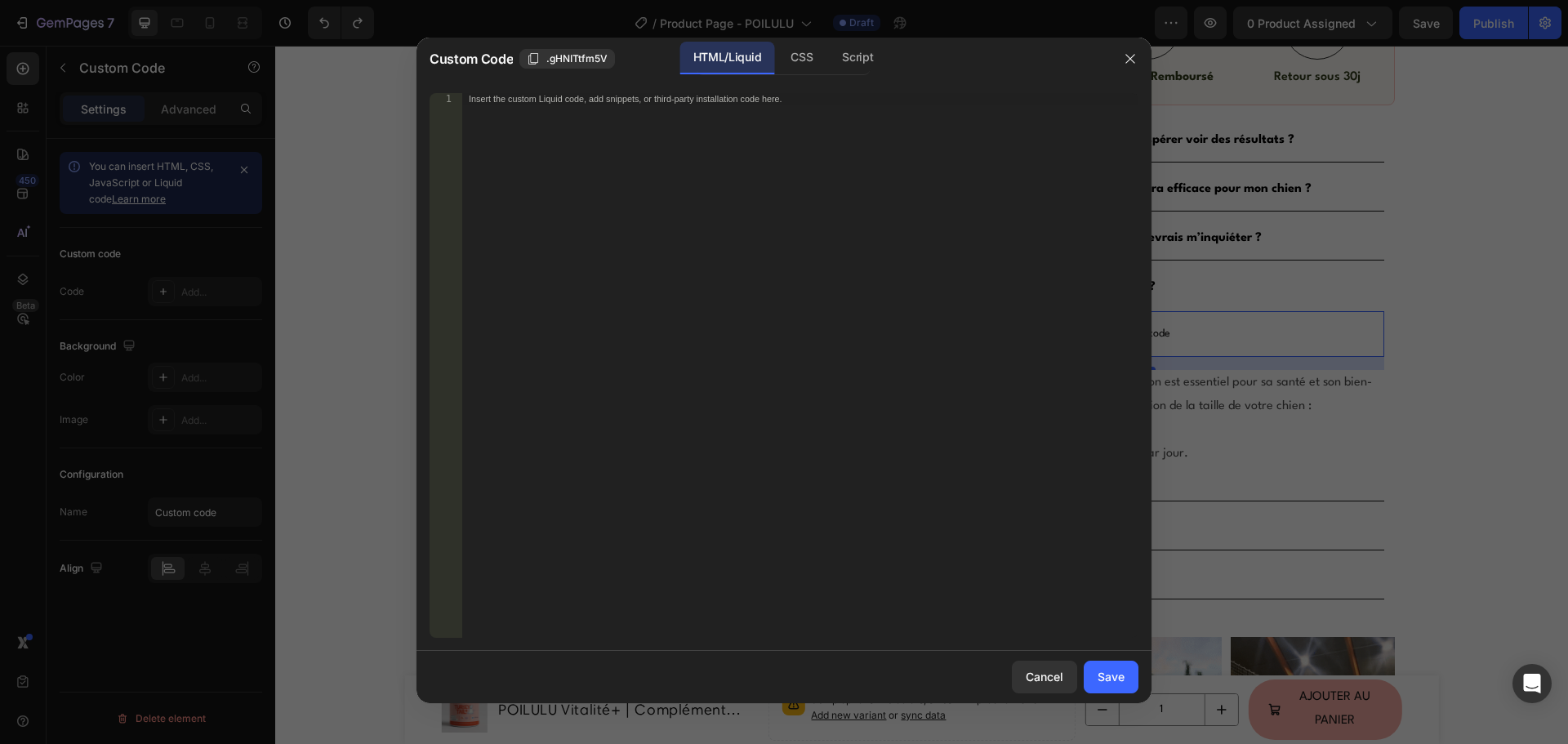
click at [809, 421] on div "Insert the custom Liquid code, add snippets, or third-party installation code h…" at bounding box center [799, 377] width 676 height 568
paste textarea
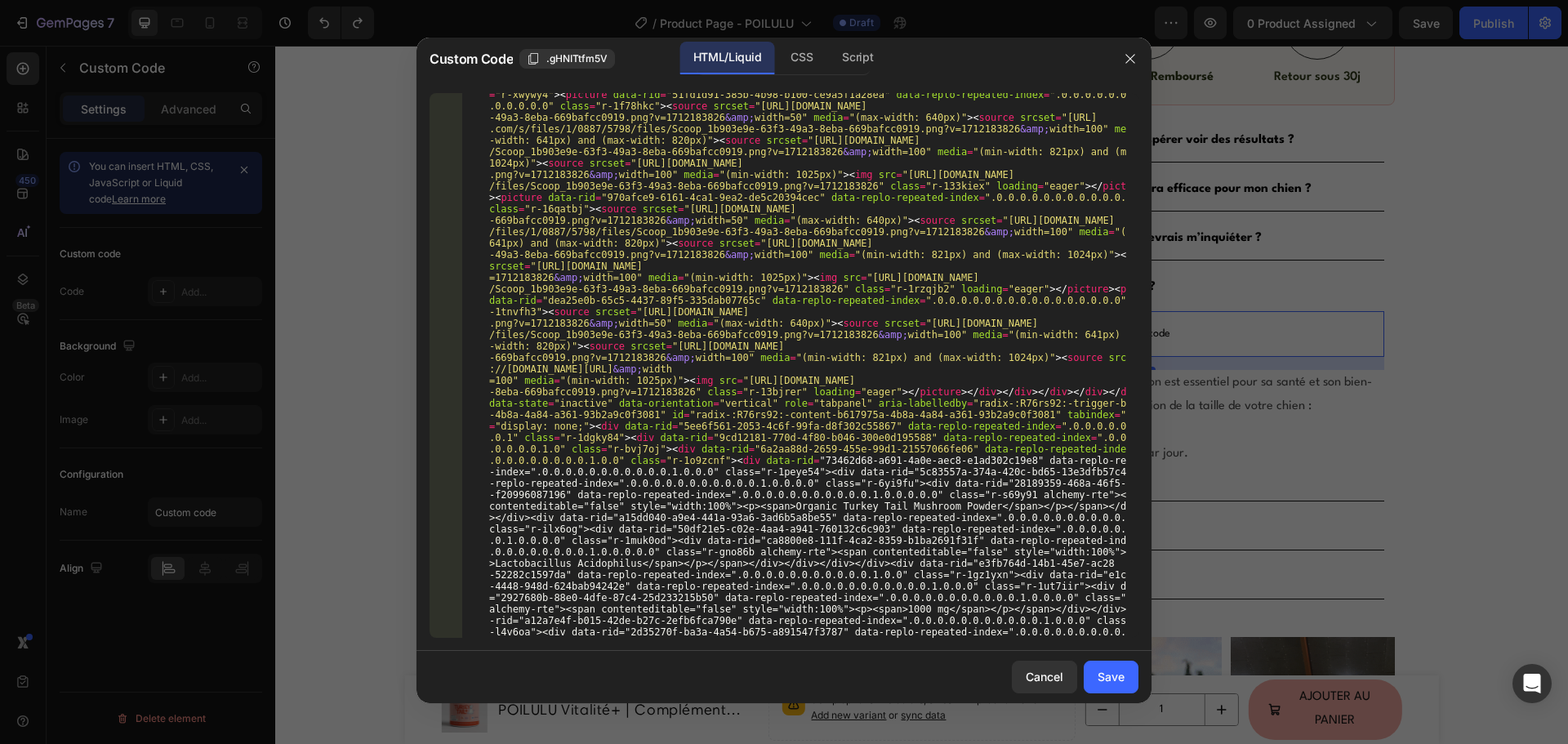
scroll to position [999, 0]
click at [1094, 672] on button "Save" at bounding box center [1110, 678] width 55 height 33
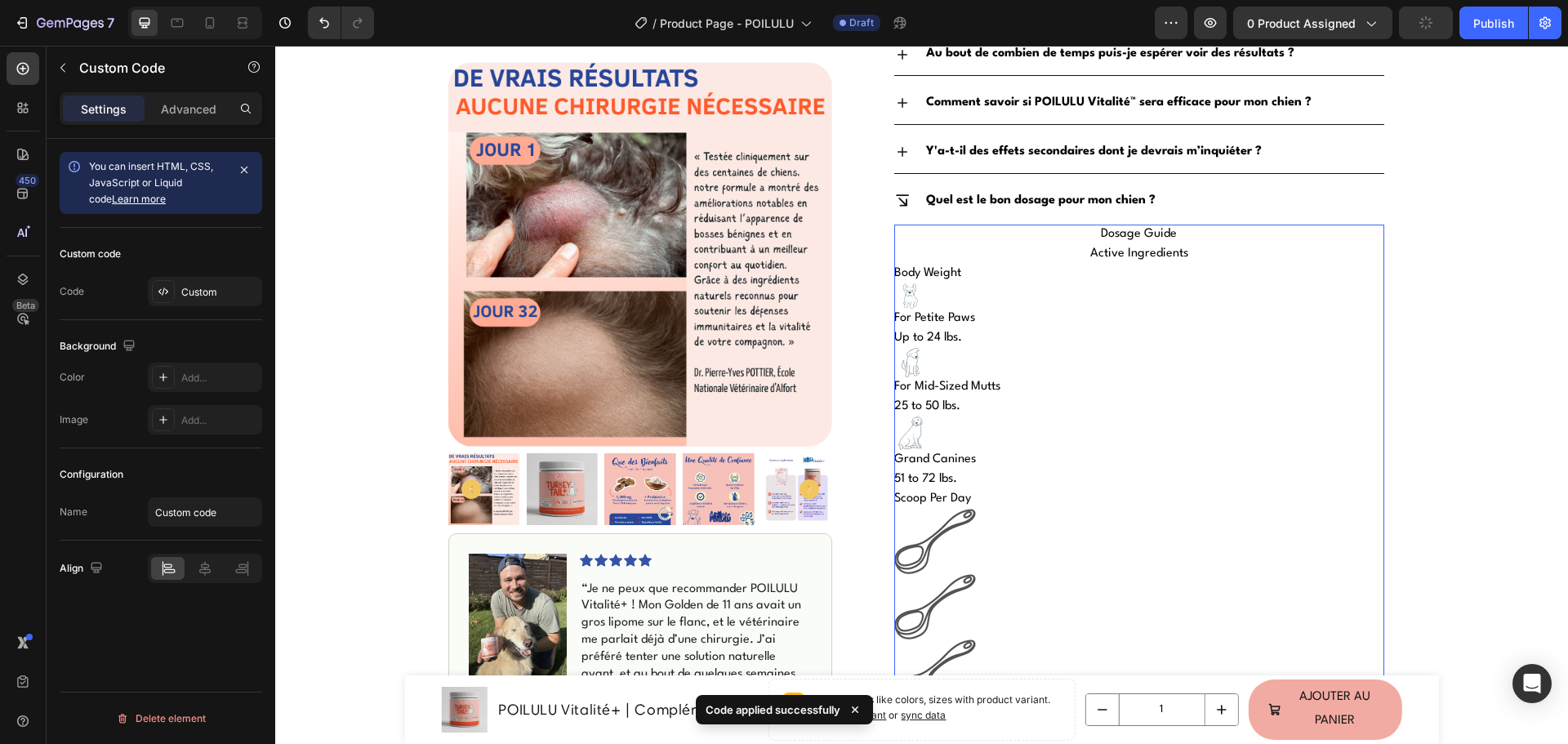
scroll to position [1062, 0]
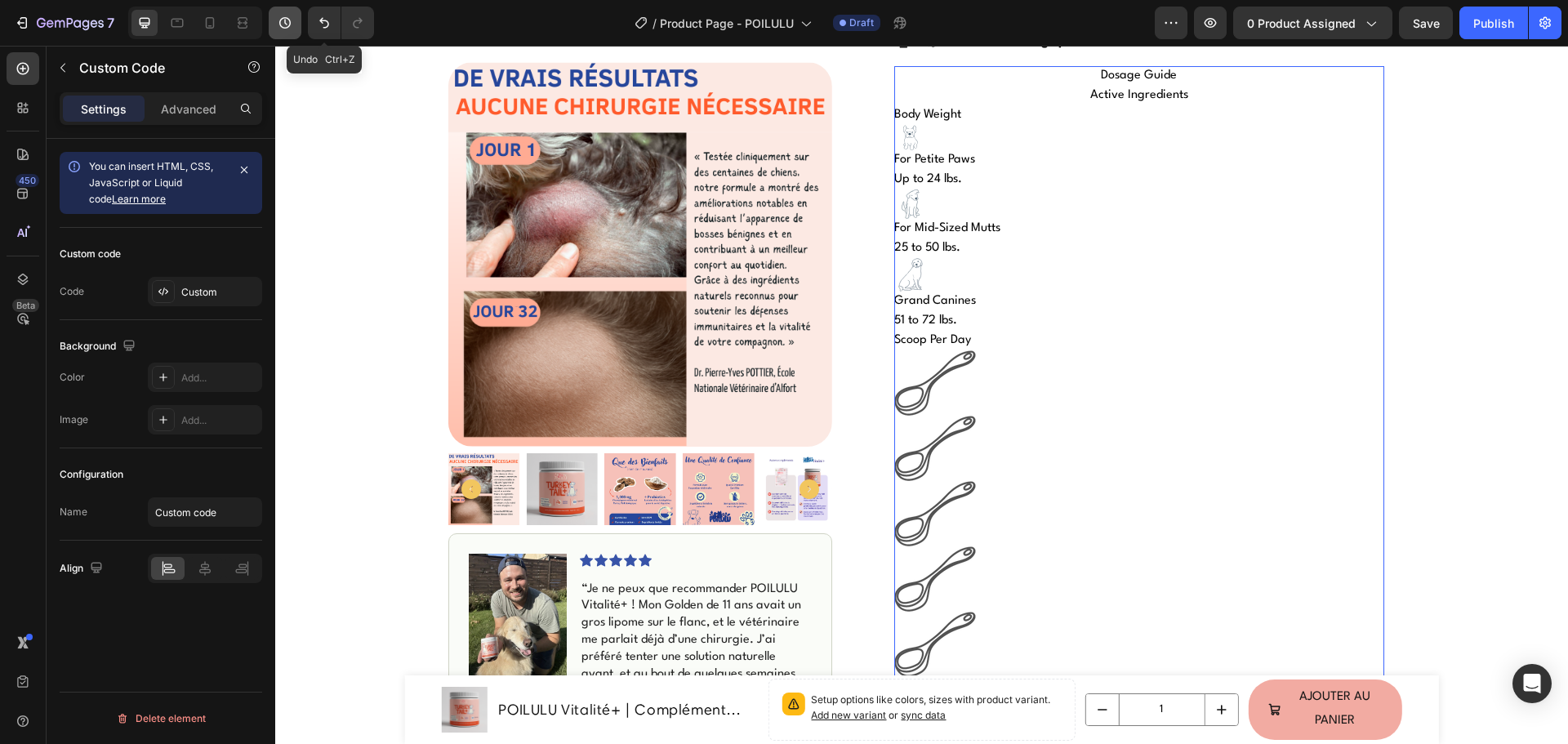
drag, startPoint x: 308, startPoint y: 21, endPoint x: 298, endPoint y: 15, distance: 11.7
click at [308, 21] on button "Undo/Redo" at bounding box center [324, 23] width 33 height 33
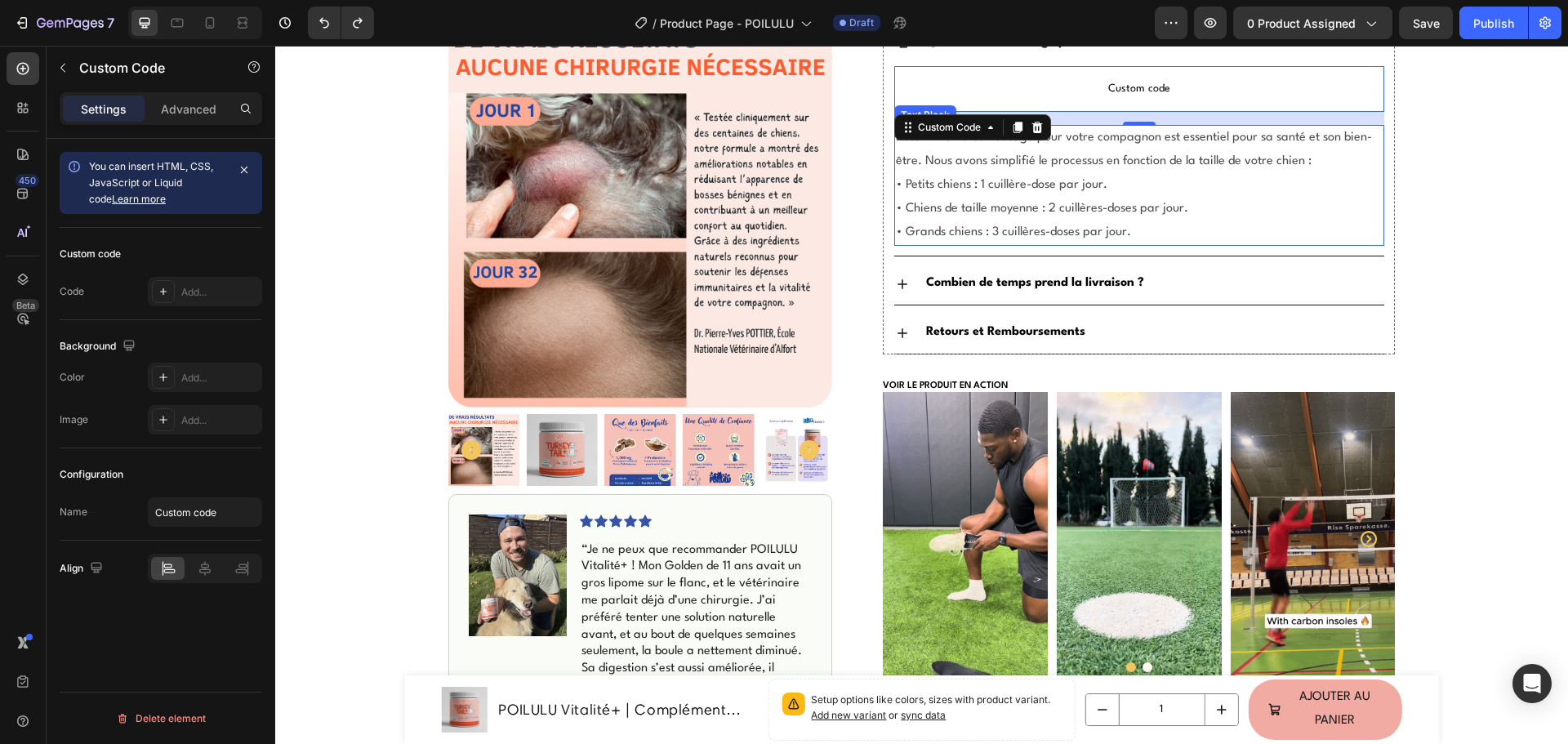
scroll to position [817, 0]
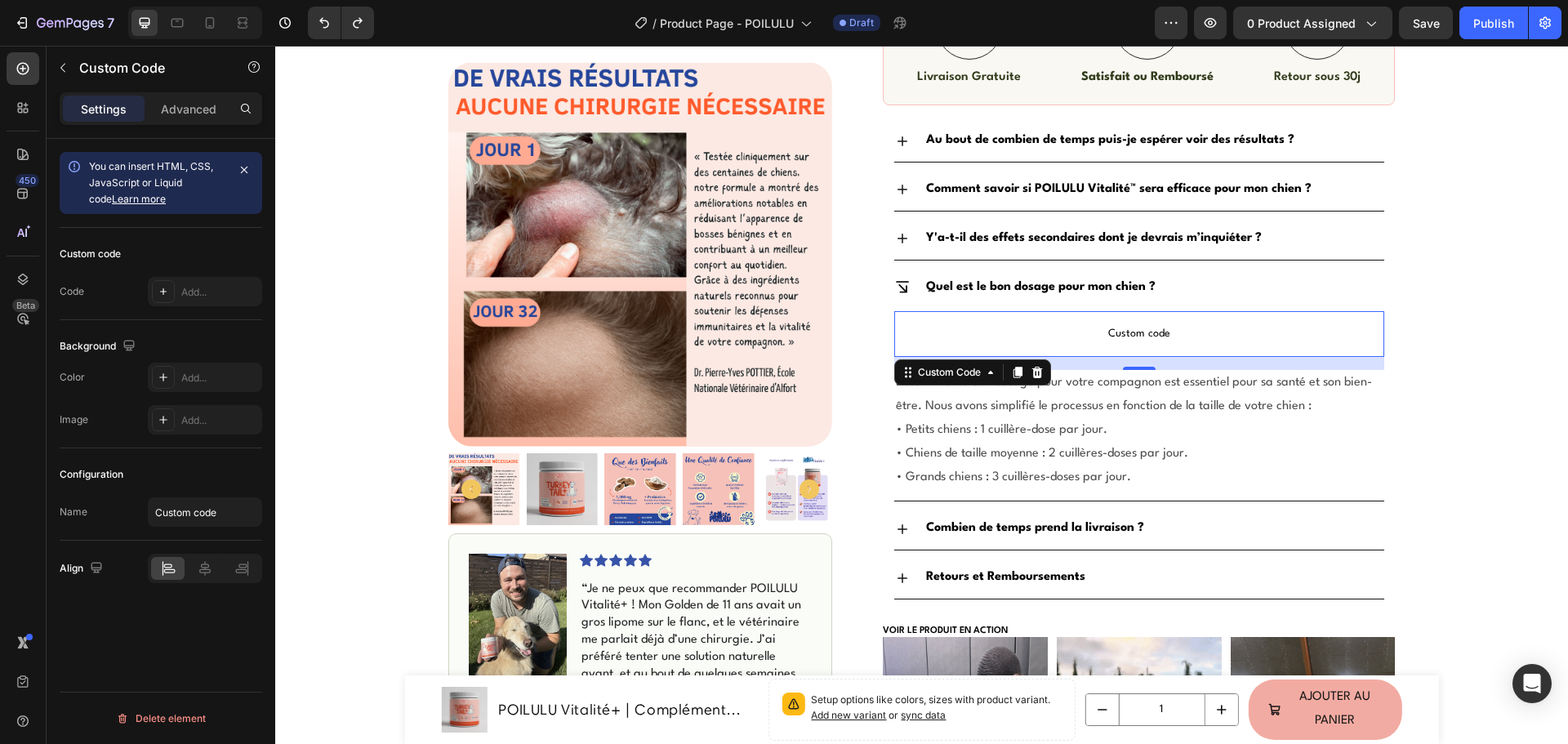
click at [1069, 322] on p "Custom code" at bounding box center [1138, 334] width 490 height 46
click at [1027, 370] on div at bounding box center [1037, 372] width 19 height 19
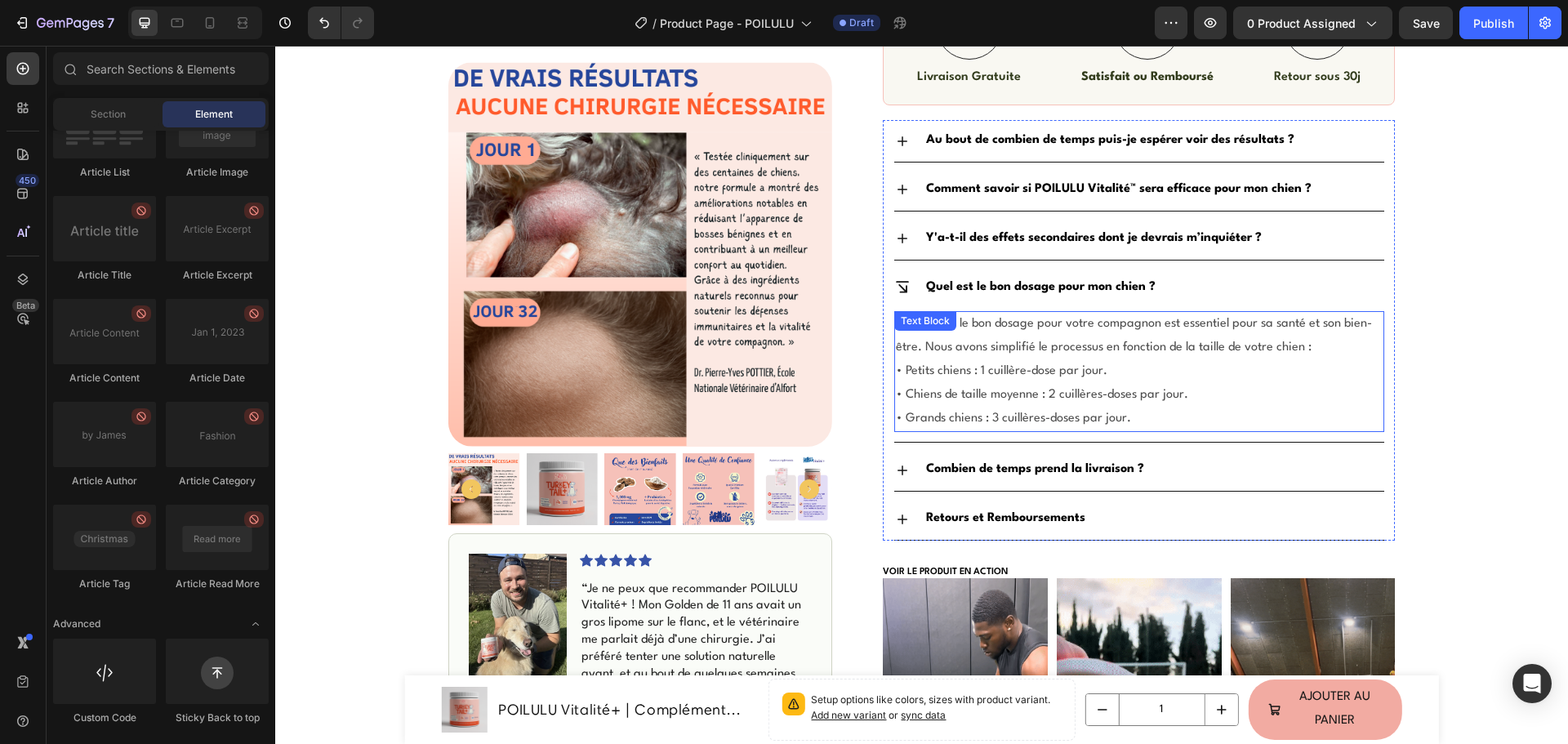
click at [974, 393] on span "• Chiens de taille moyenne : 2 cuillères-doses par jour." at bounding box center [1042, 395] width 292 height 13
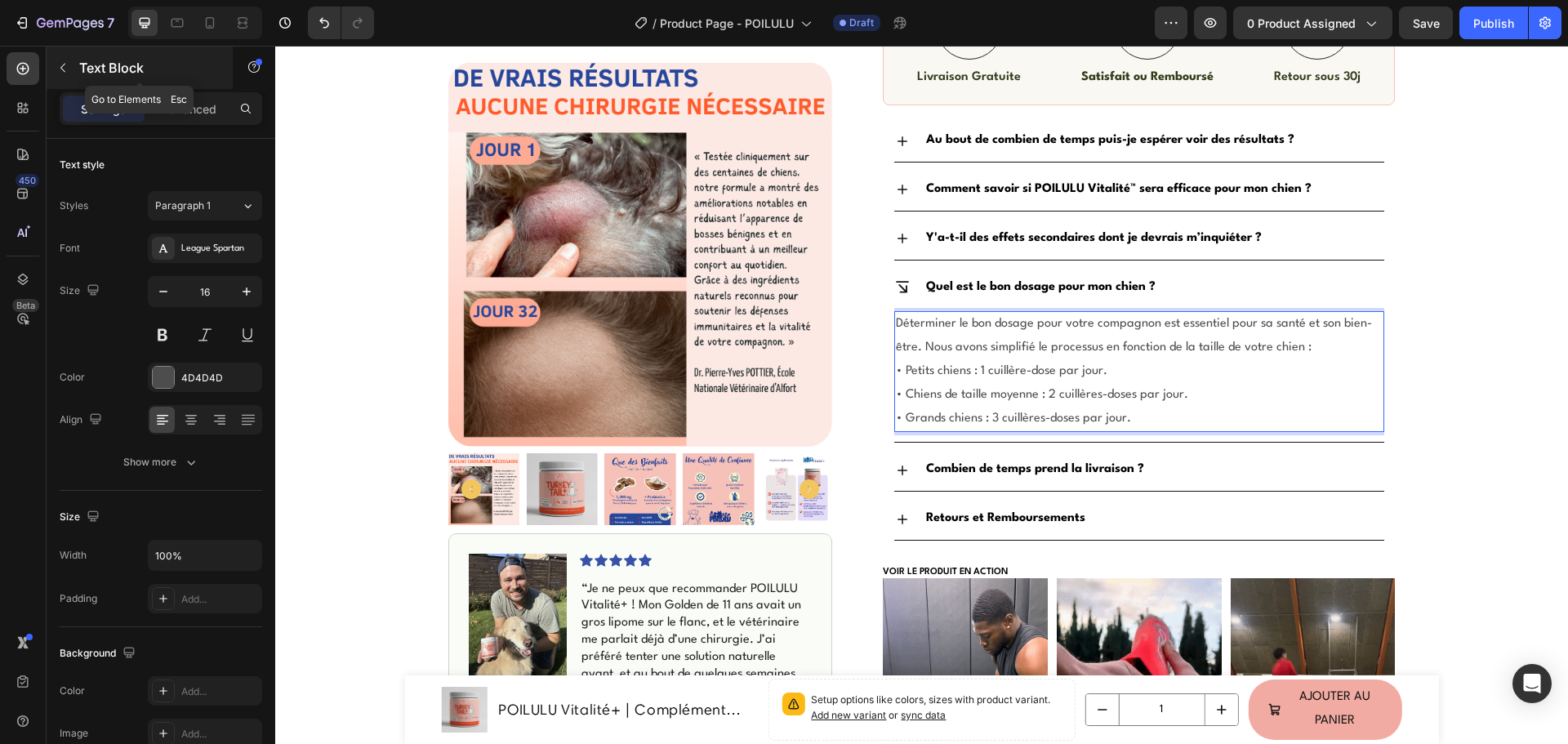
click at [67, 68] on icon "button" at bounding box center [63, 68] width 13 height 13
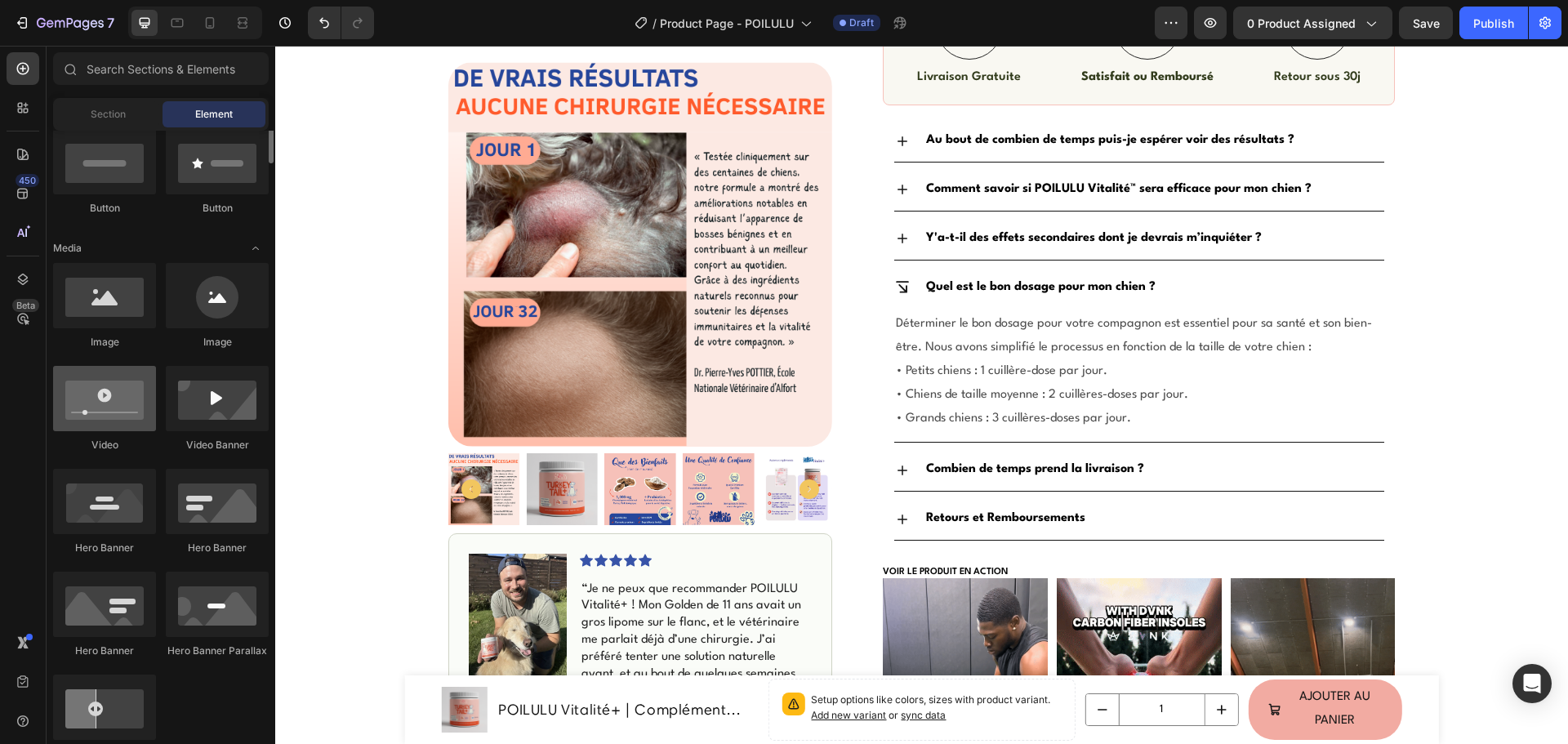
scroll to position [326, 0]
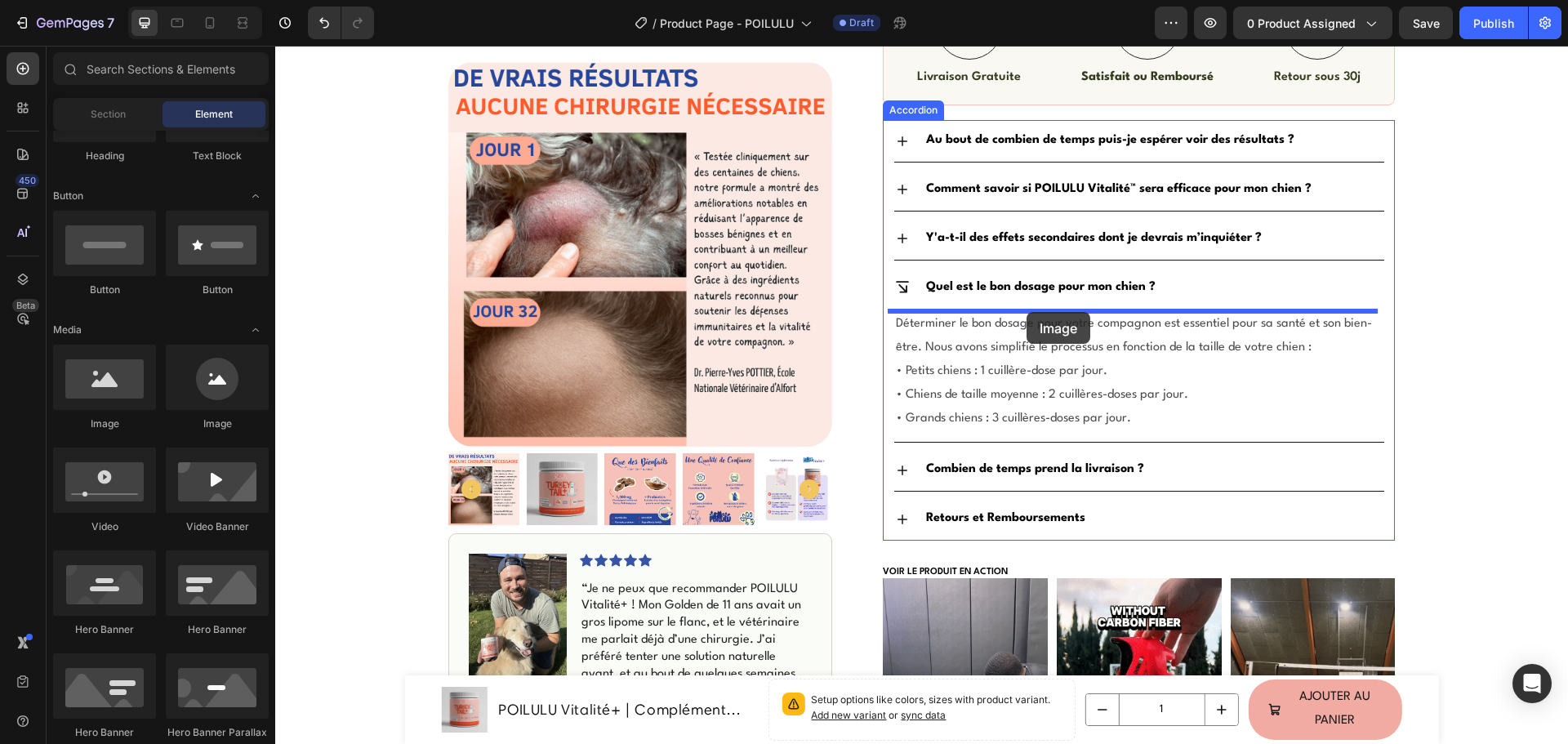
drag, startPoint x: 1019, startPoint y: 367, endPoint x: 1026, endPoint y: 312, distance: 55.4
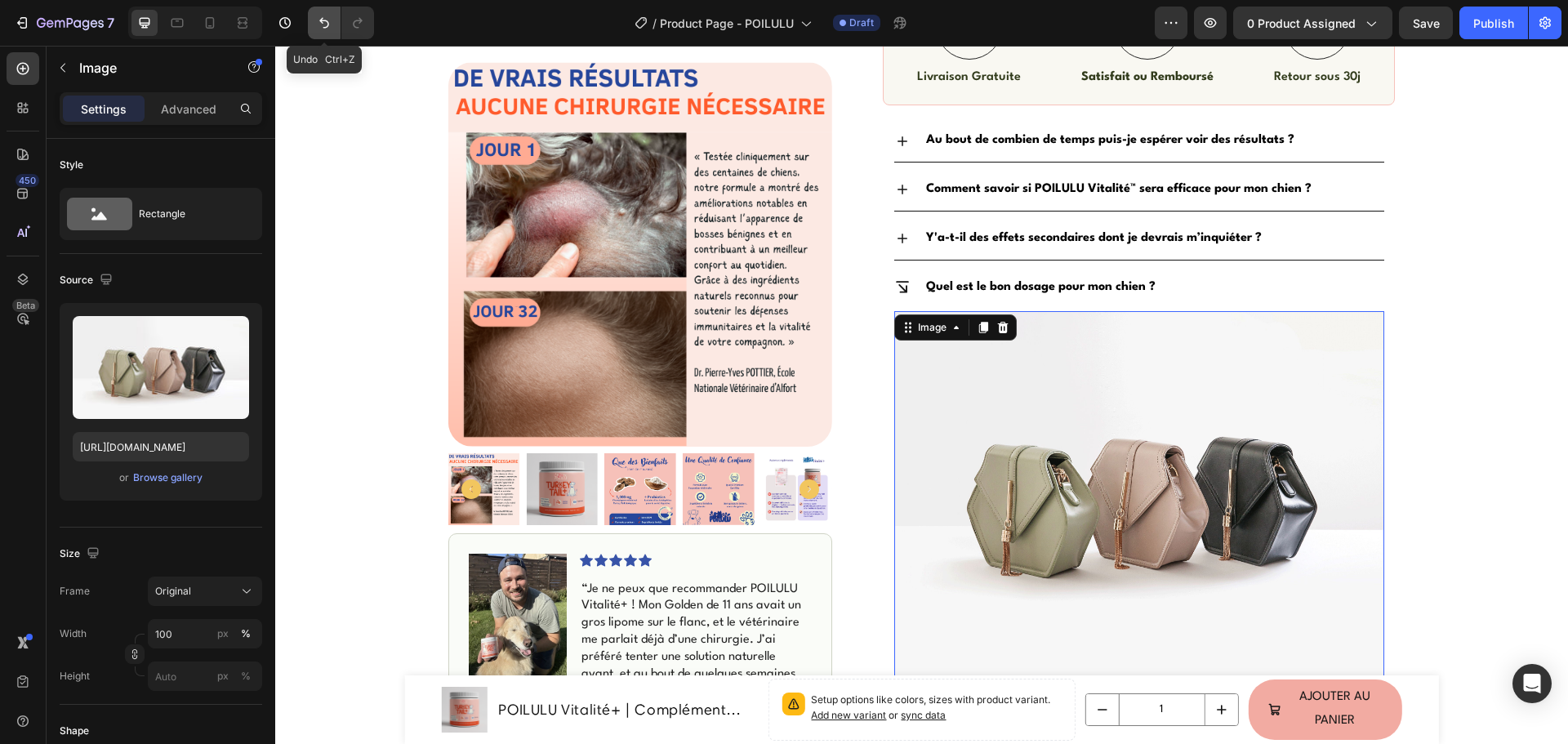
drag, startPoint x: 316, startPoint y: 21, endPoint x: 784, endPoint y: 321, distance: 555.9
click at [316, 21] on button "Undo/Redo" at bounding box center [324, 23] width 33 height 33
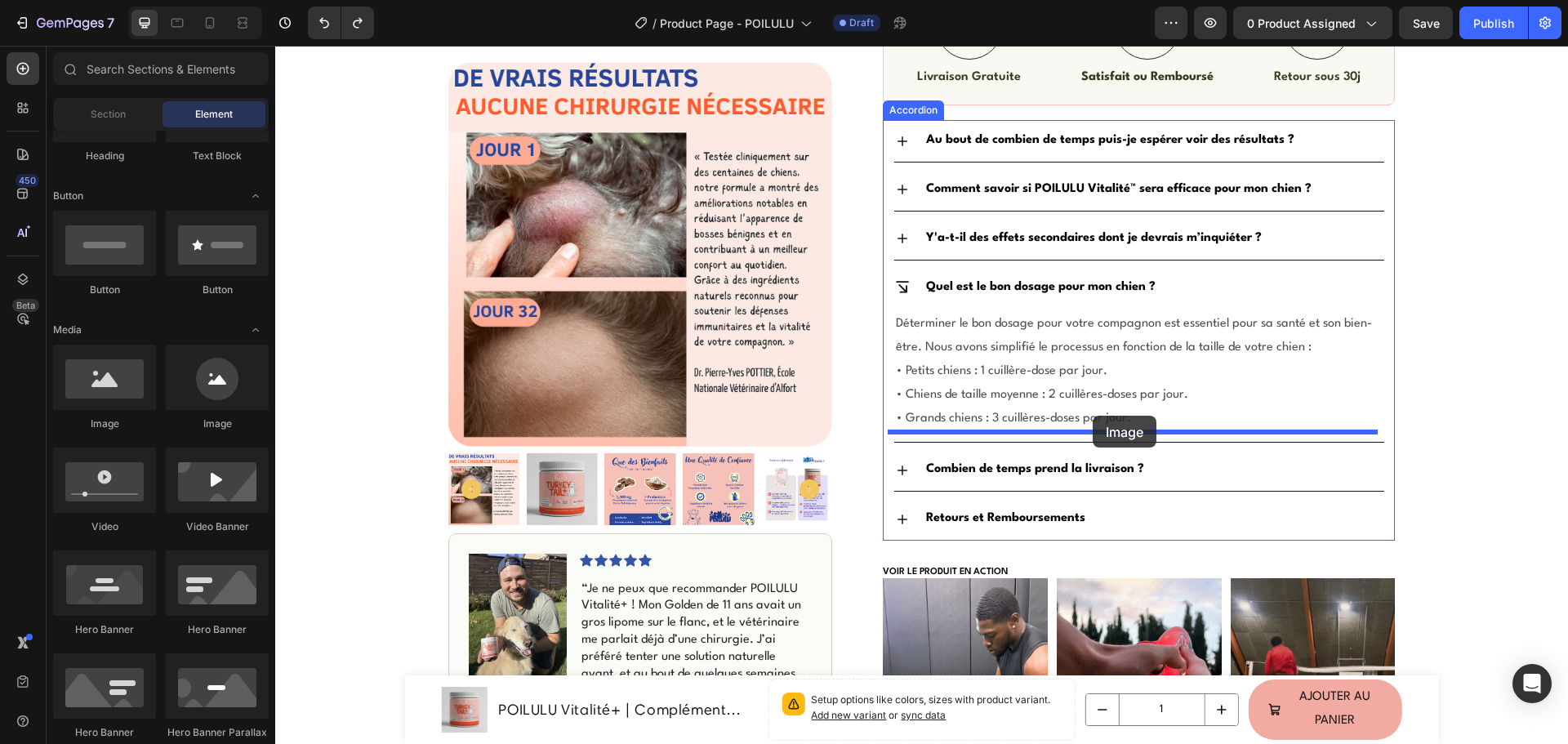
drag, startPoint x: 846, startPoint y: 500, endPoint x: 1093, endPoint y: 416, distance: 260.9
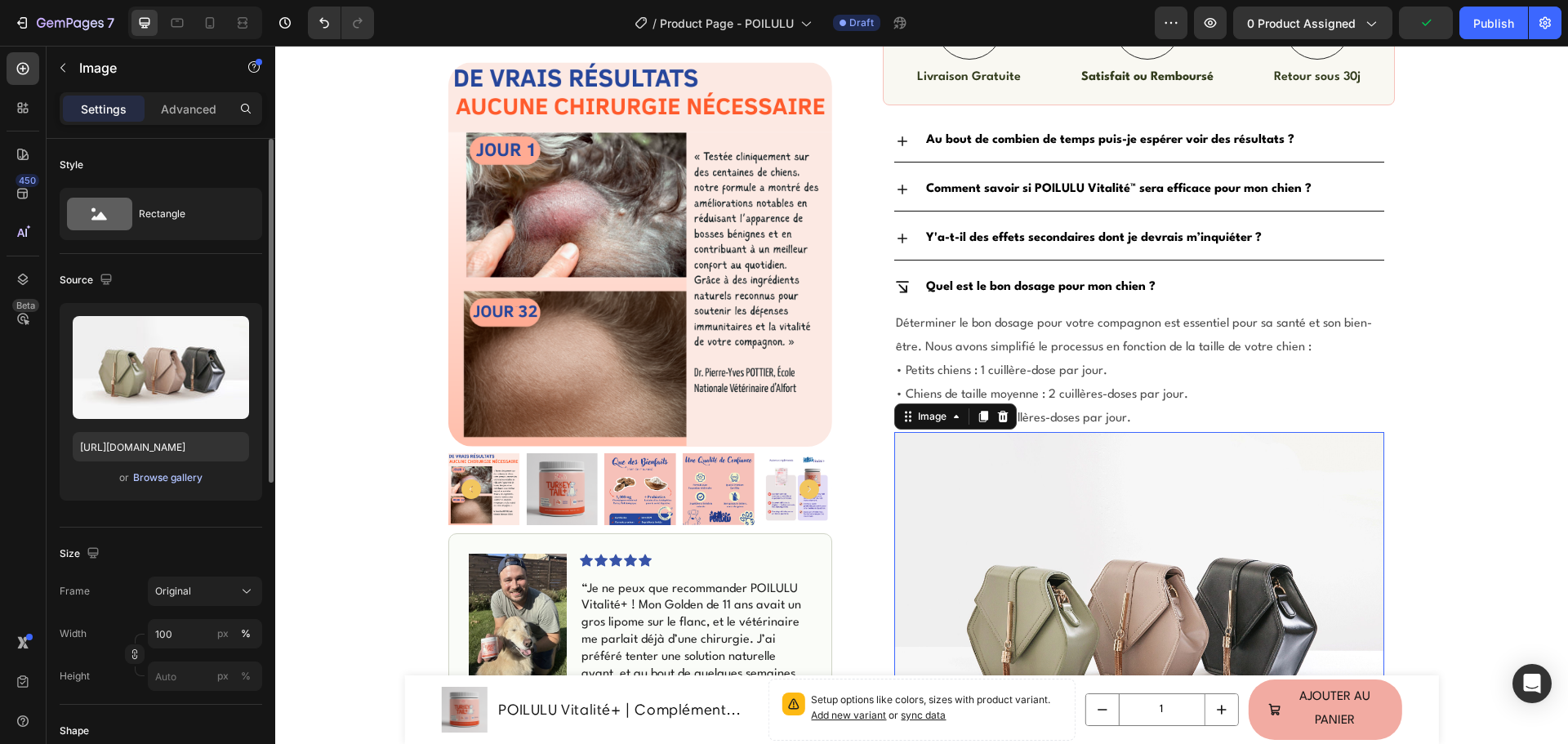
click at [166, 478] on div "Browse gallery" at bounding box center [167, 477] width 69 height 14
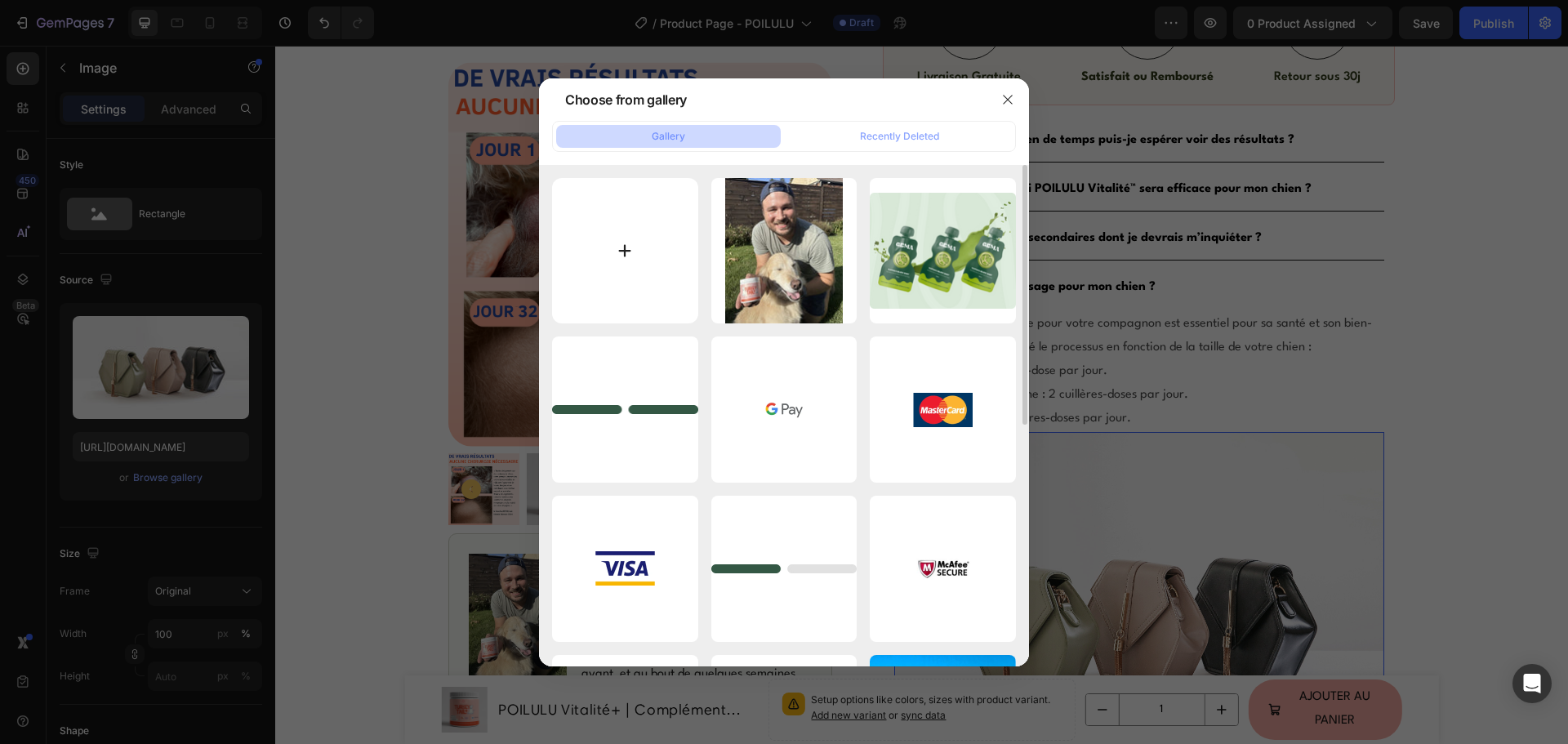
click at [613, 249] on input "file" at bounding box center [625, 251] width 146 height 146
type input "C:\fakepath\guide de dosage.png"
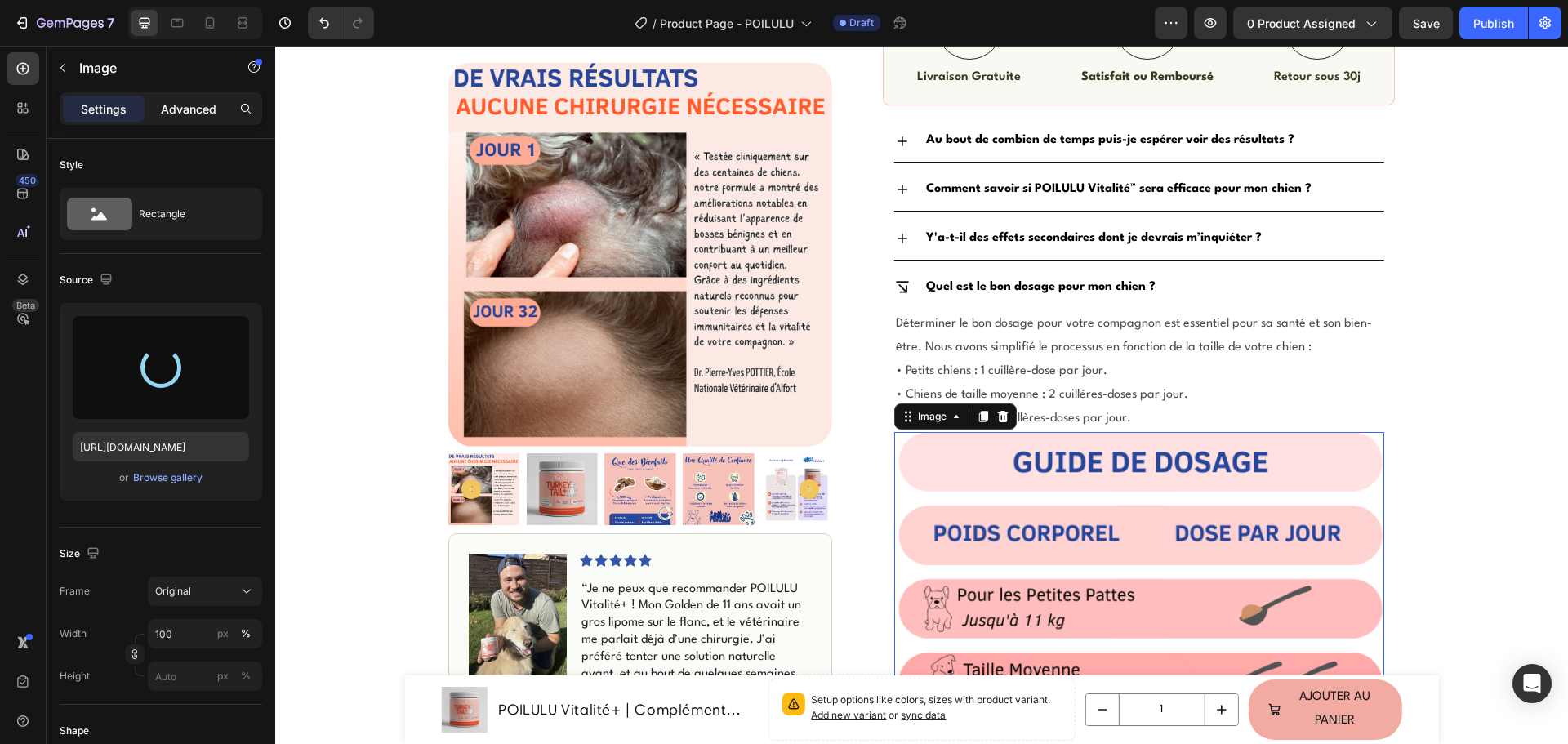
type input "https://cdn.shopify.com/s/files/1/0941/5452/2955/files/gempages_569504427027727…"
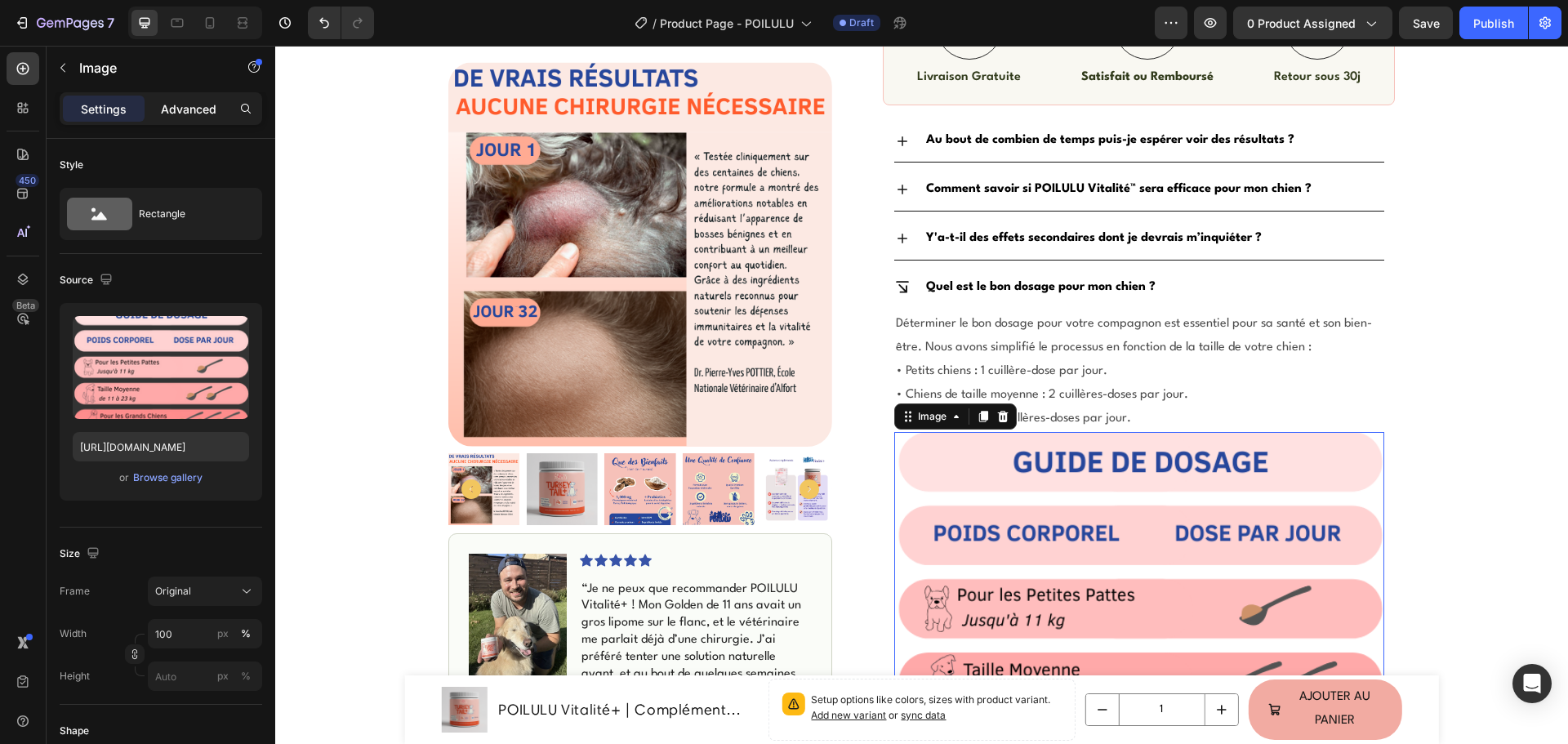
click at [190, 116] on p "Advanced" at bounding box center [189, 109] width 56 height 17
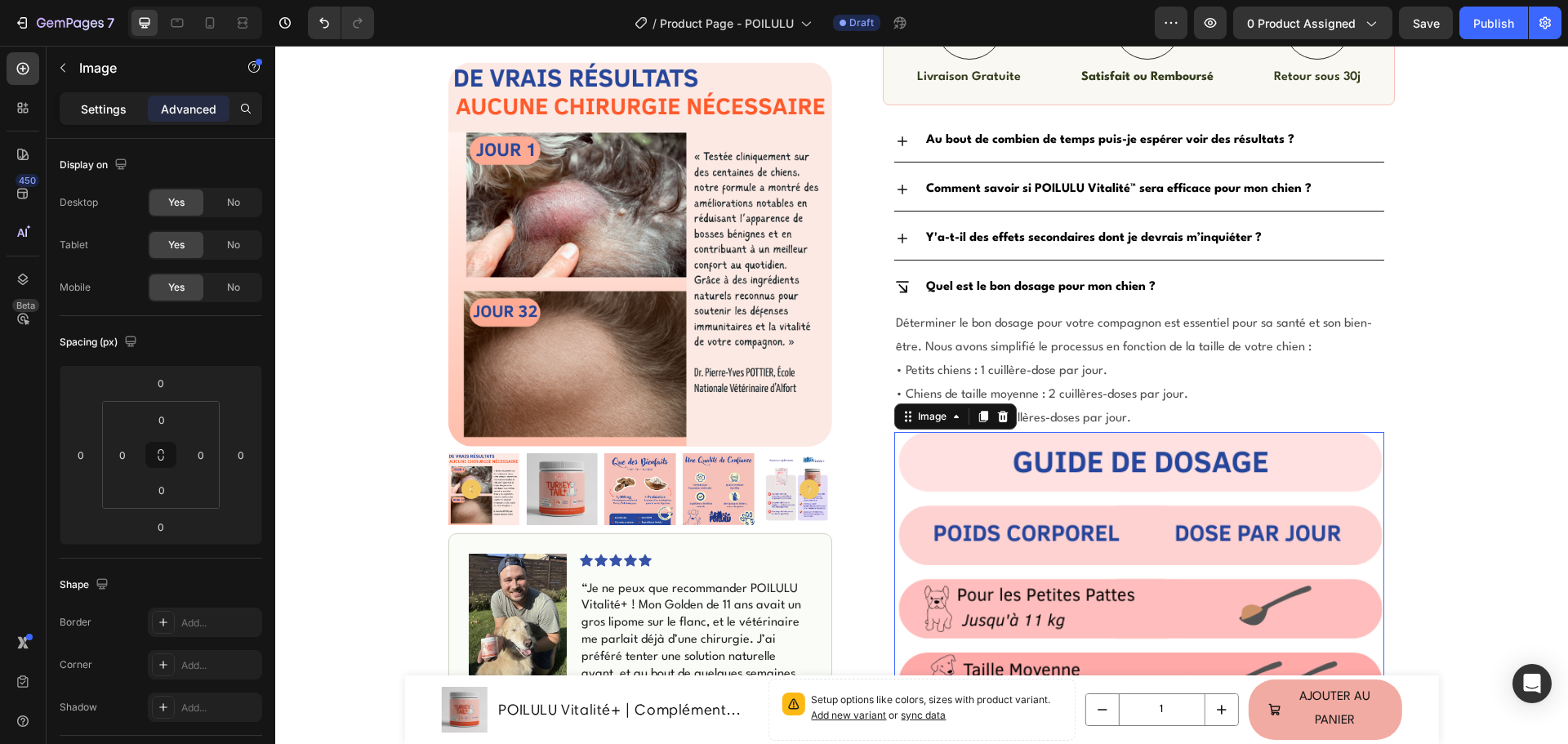
click at [103, 114] on p "Settings" at bounding box center [104, 109] width 46 height 17
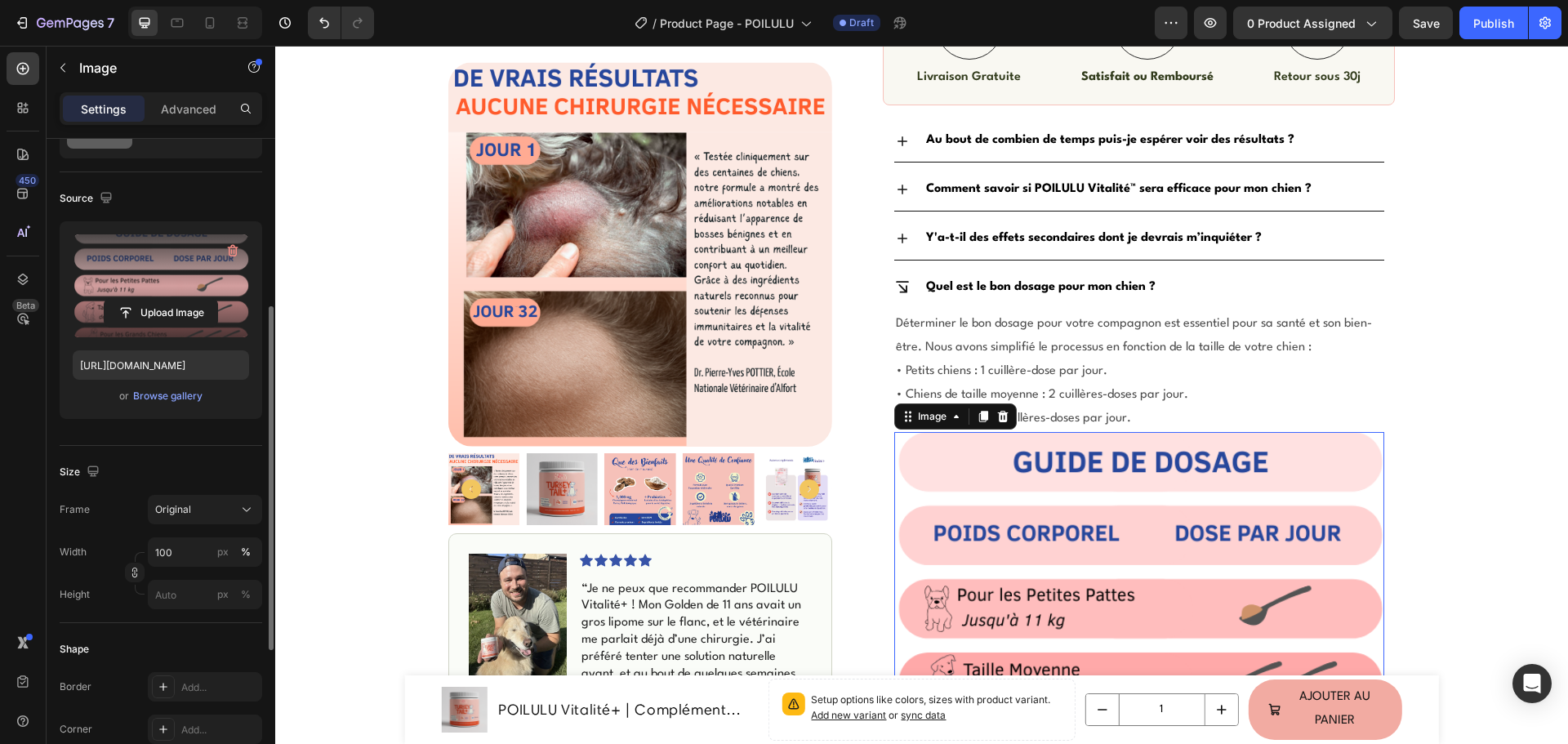
scroll to position [164, 0]
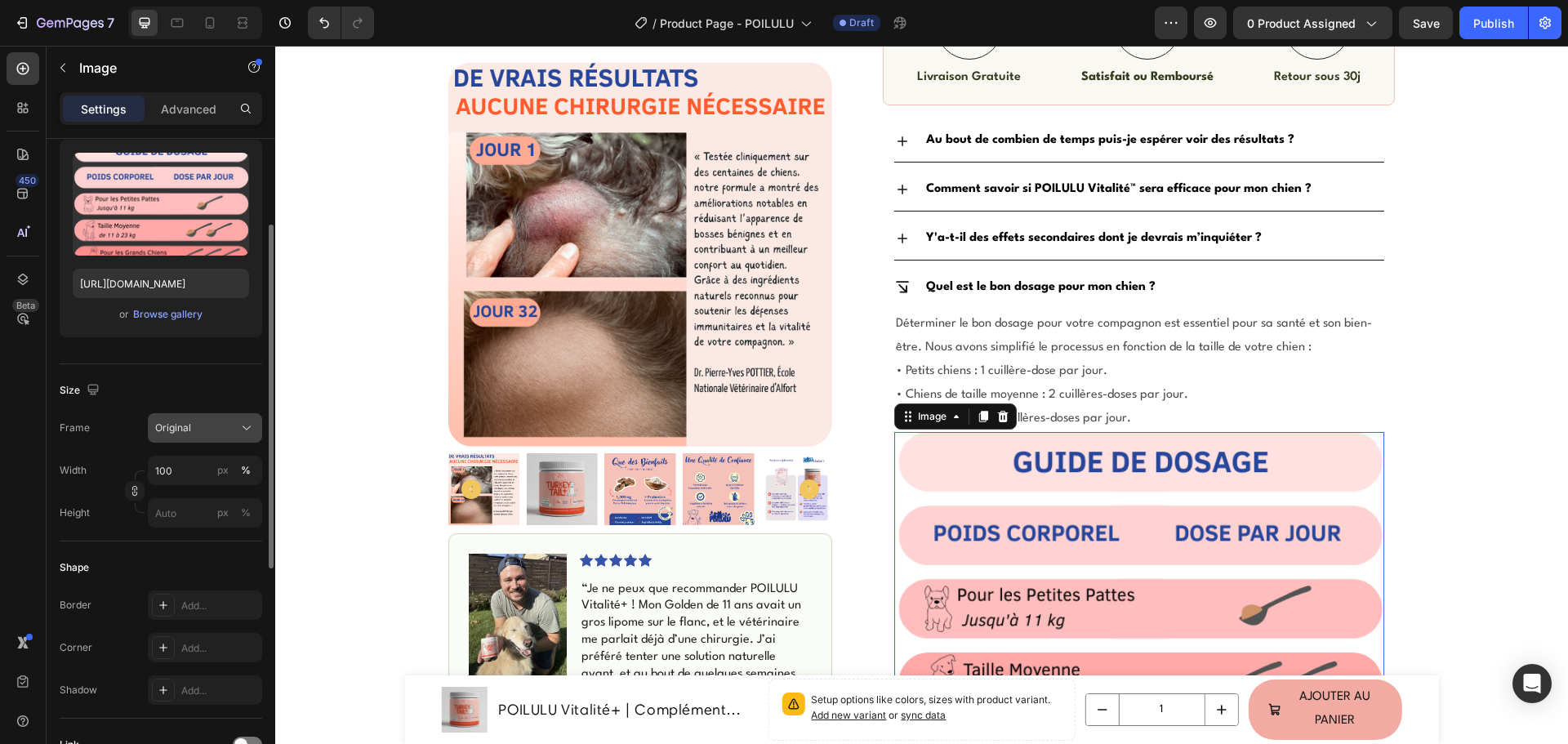
click at [198, 421] on div "Original" at bounding box center [194, 427] width 80 height 14
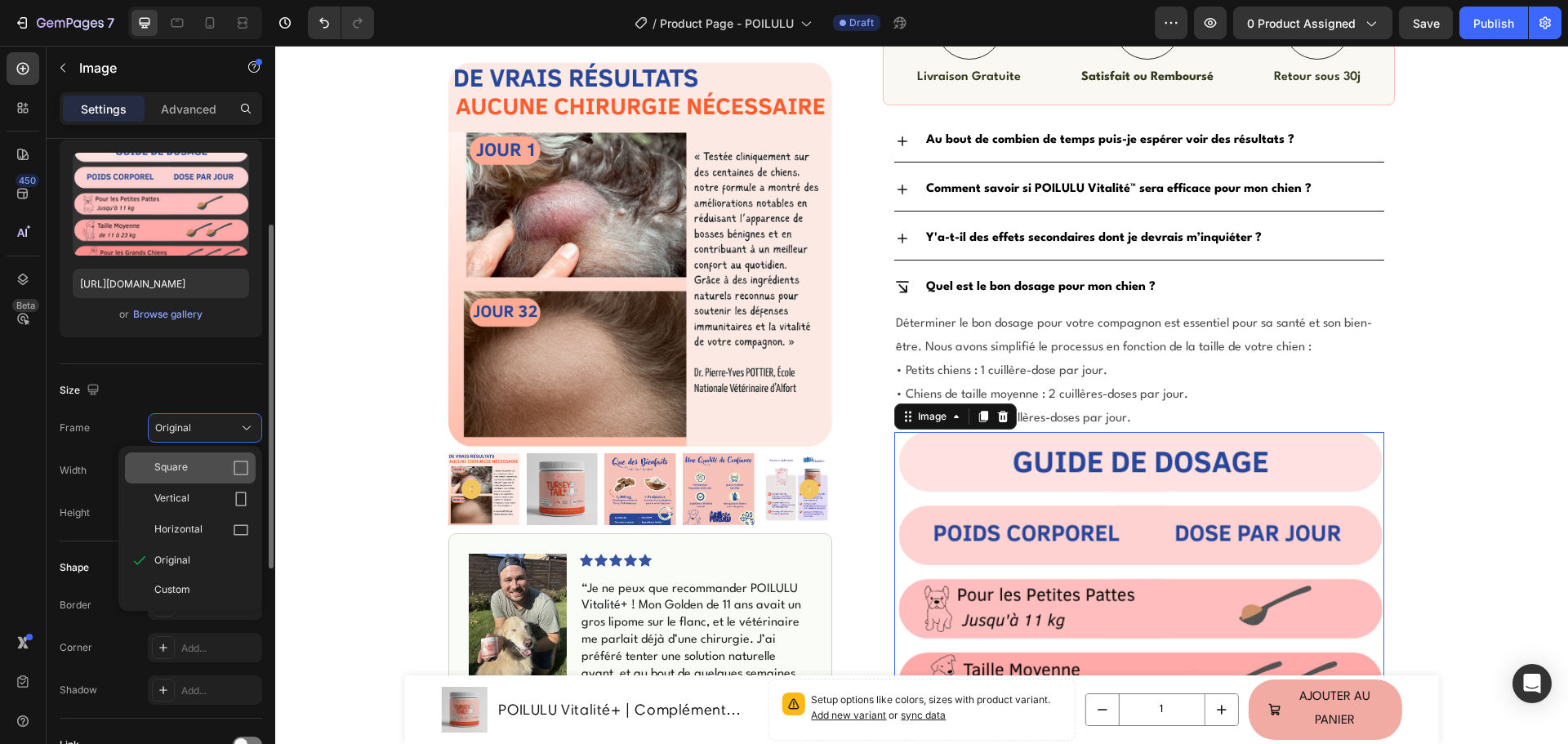
click at [181, 470] on span "Square" at bounding box center [170, 468] width 34 height 16
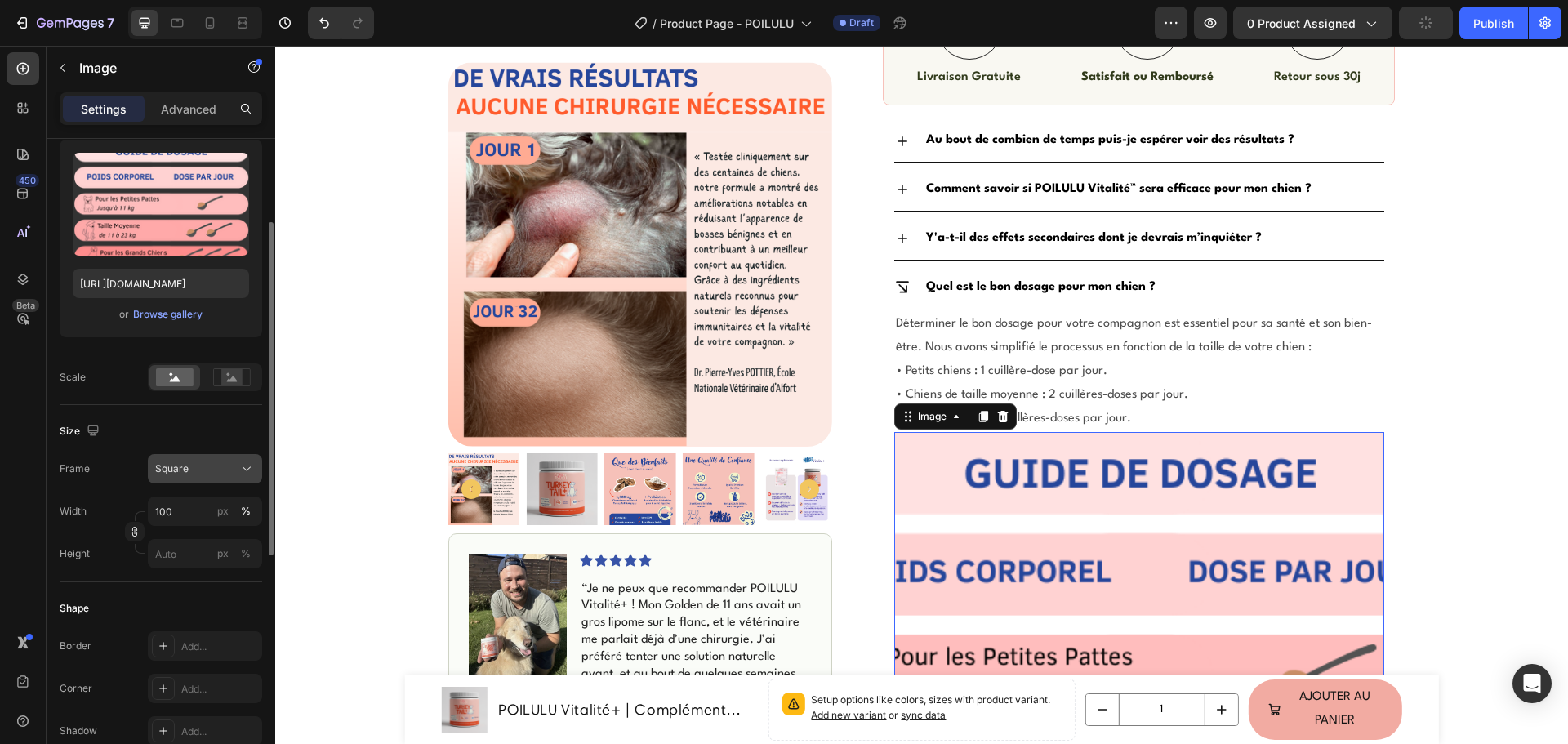
click at [187, 475] on span "Square" at bounding box center [171, 469] width 34 height 14
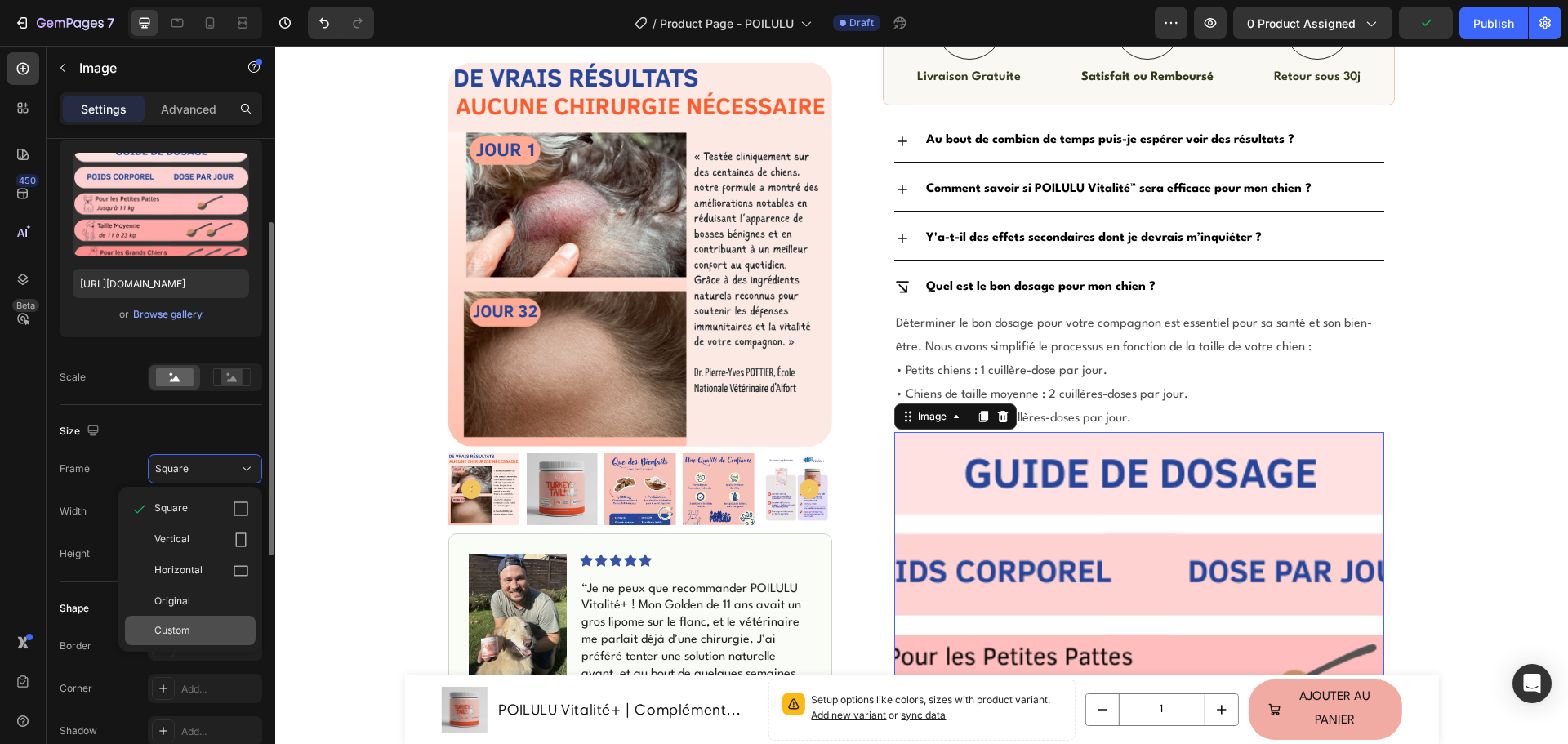
click at [194, 632] on div "Custom" at bounding box center [201, 630] width 94 height 14
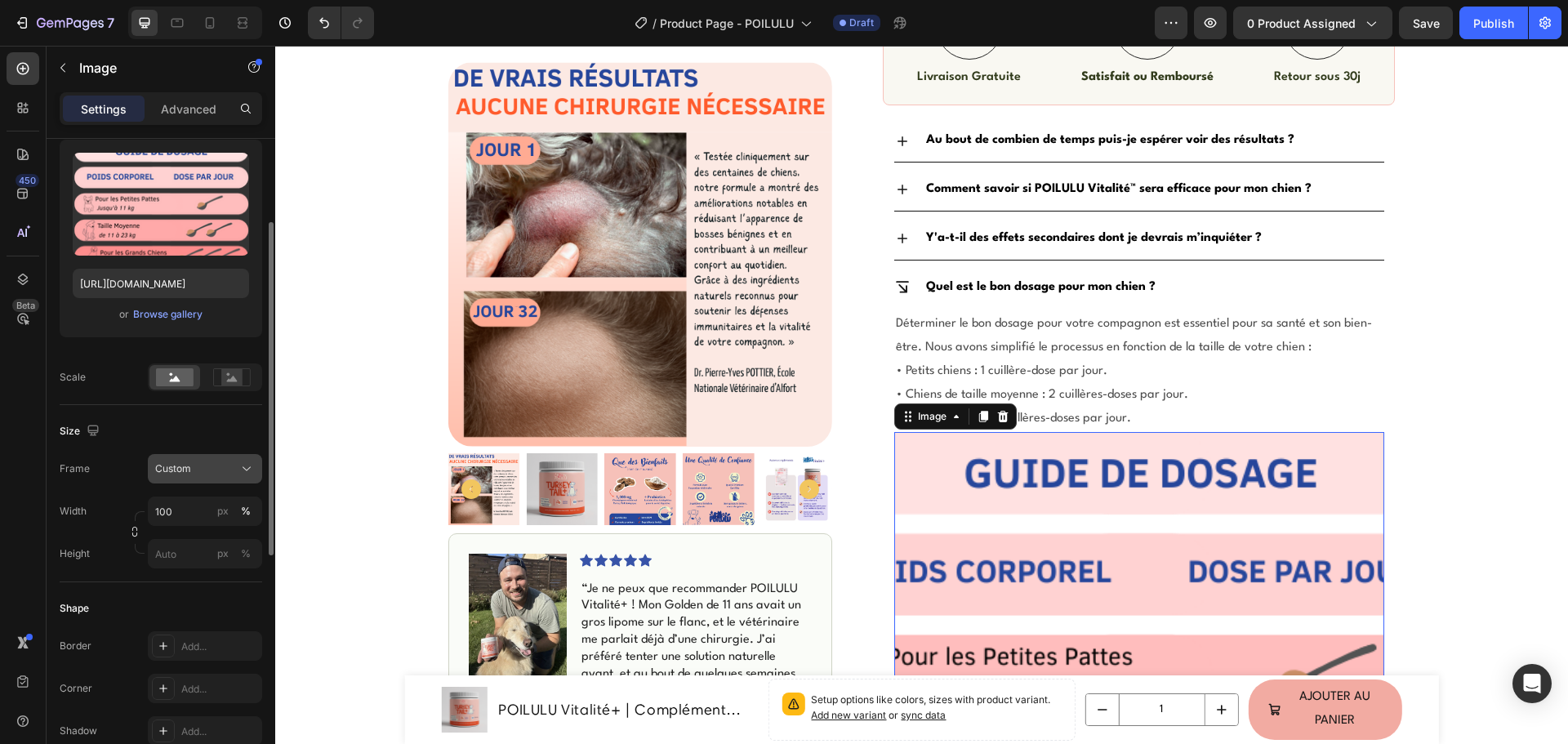
click at [204, 464] on div "Custom" at bounding box center [194, 469] width 80 height 14
click at [175, 597] on span "Original" at bounding box center [171, 601] width 36 height 14
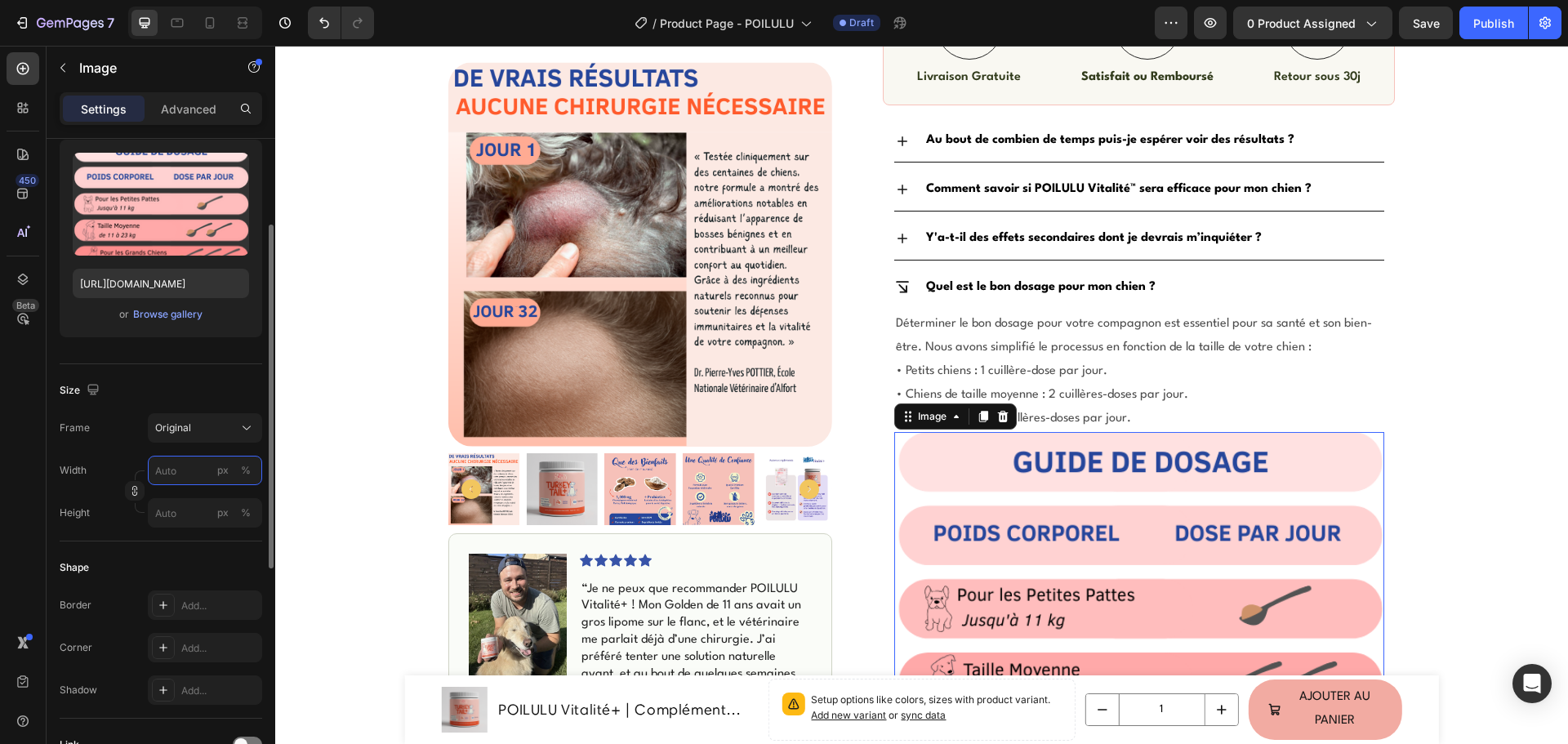
click at [183, 475] on input "px %" at bounding box center [205, 471] width 114 height 30
click at [82, 467] on label "Width" at bounding box center [73, 470] width 27 height 14
click at [164, 477] on input "px %" at bounding box center [205, 471] width 114 height 30
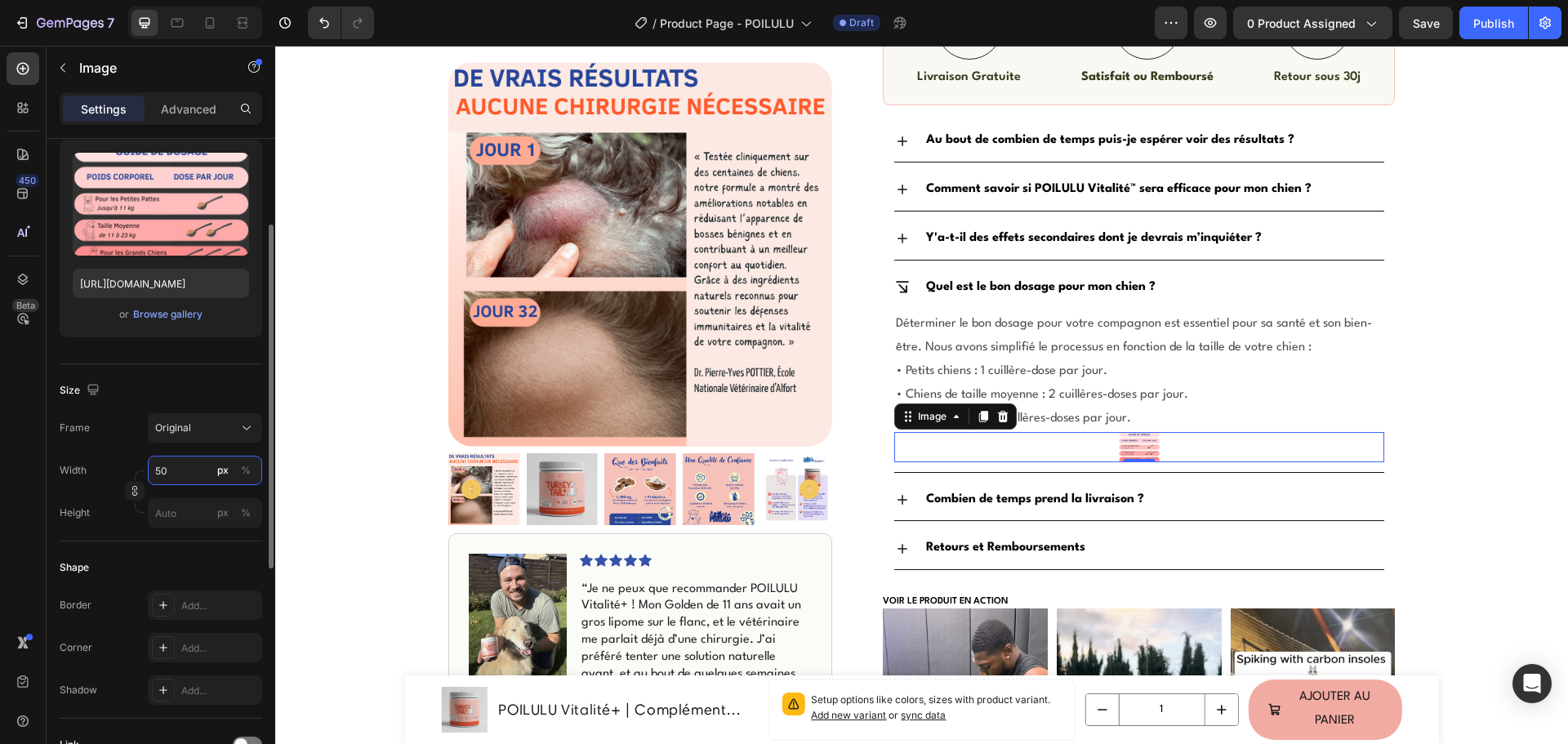
click at [168, 478] on input "50" at bounding box center [205, 471] width 114 height 30
click at [169, 478] on input "50" at bounding box center [205, 471] width 114 height 30
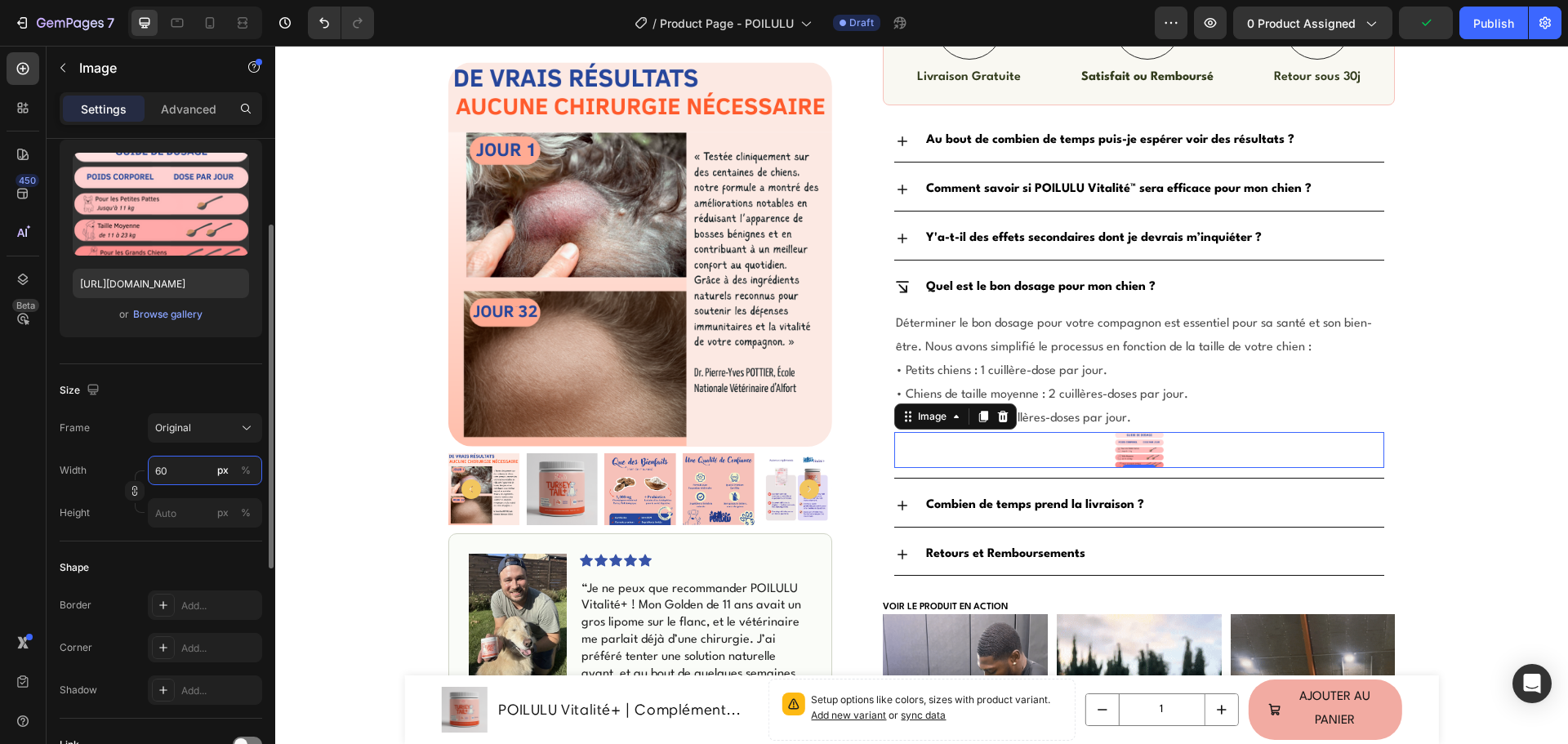
click at [169, 478] on input "60" at bounding box center [205, 471] width 114 height 30
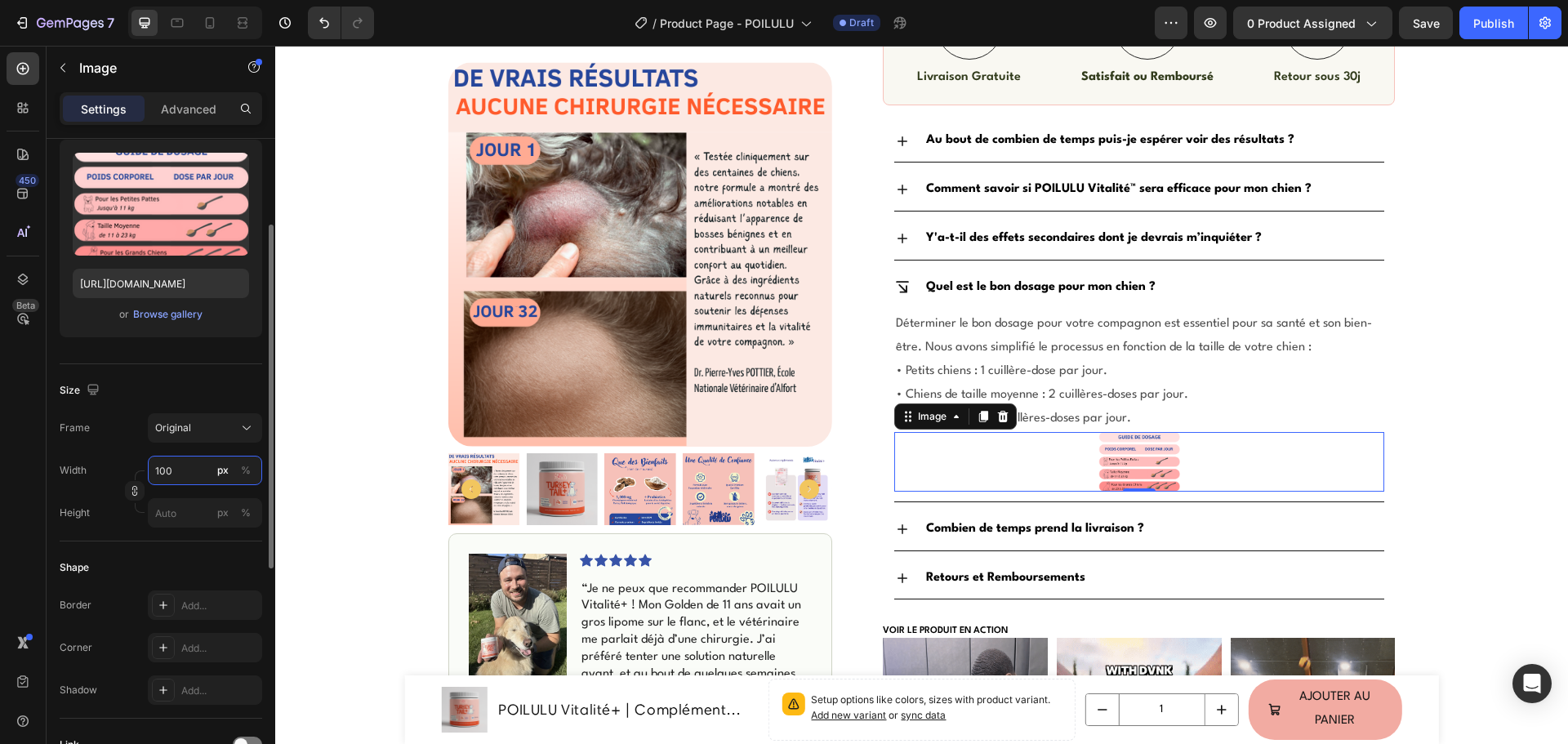
type input "100"
click at [126, 455] on div "Frame Original Width 100 px % Height px %" at bounding box center [161, 470] width 202 height 115
click at [164, 472] on input "100" at bounding box center [205, 471] width 114 height 30
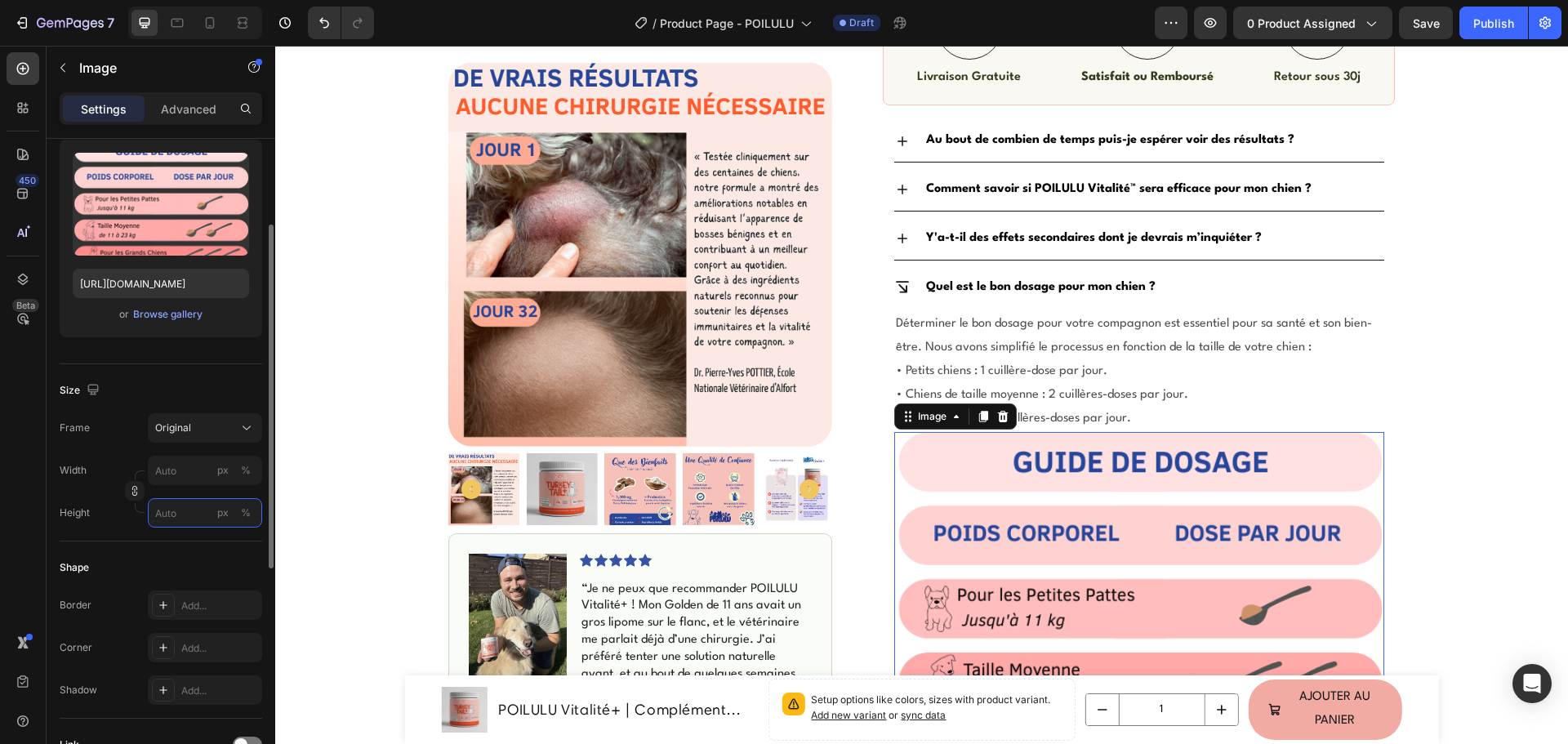
click at [178, 505] on input "px %" at bounding box center [205, 513] width 114 height 30
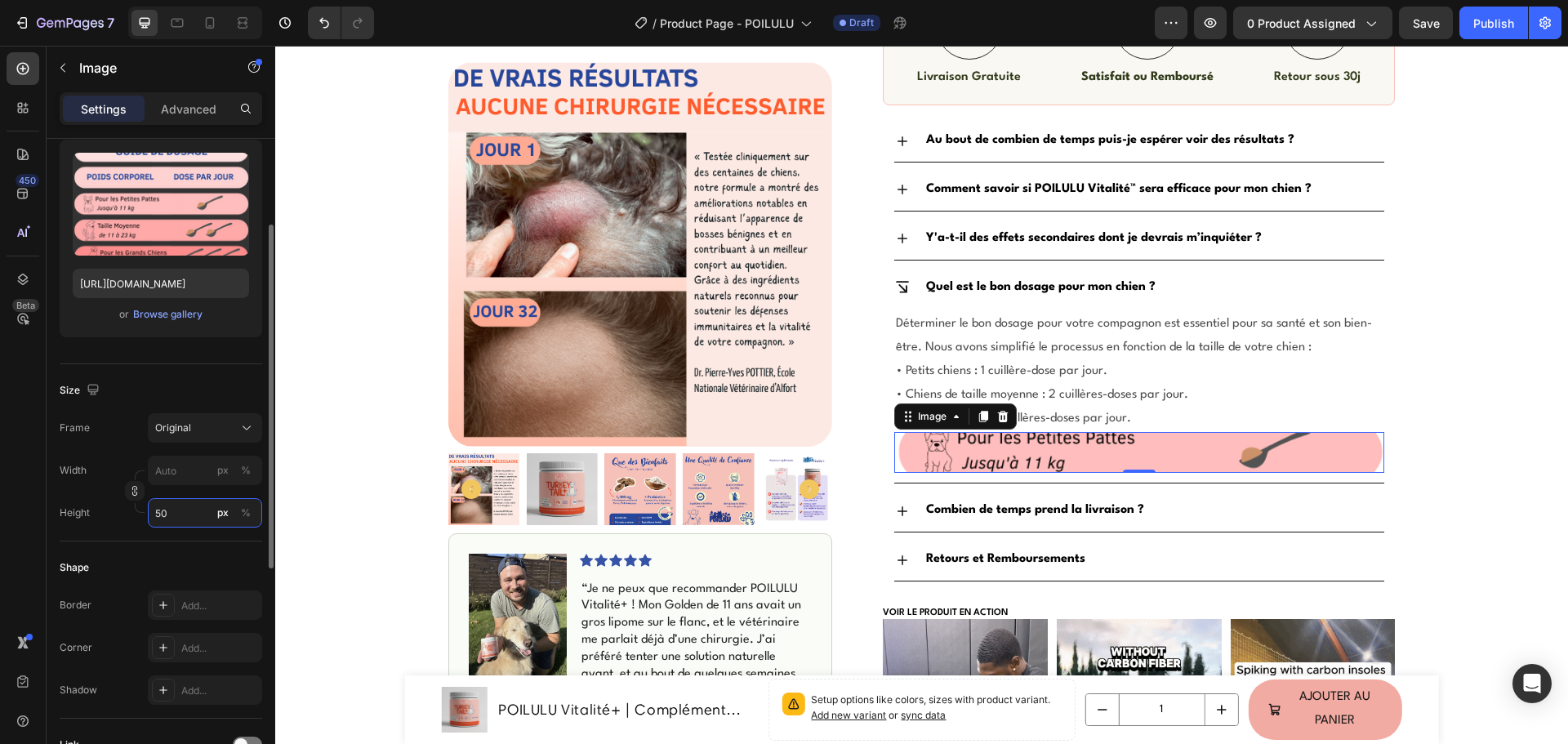
click at [185, 513] on input "50" at bounding box center [205, 513] width 114 height 30
type input "50"
click at [185, 513] on input "50" at bounding box center [205, 513] width 114 height 30
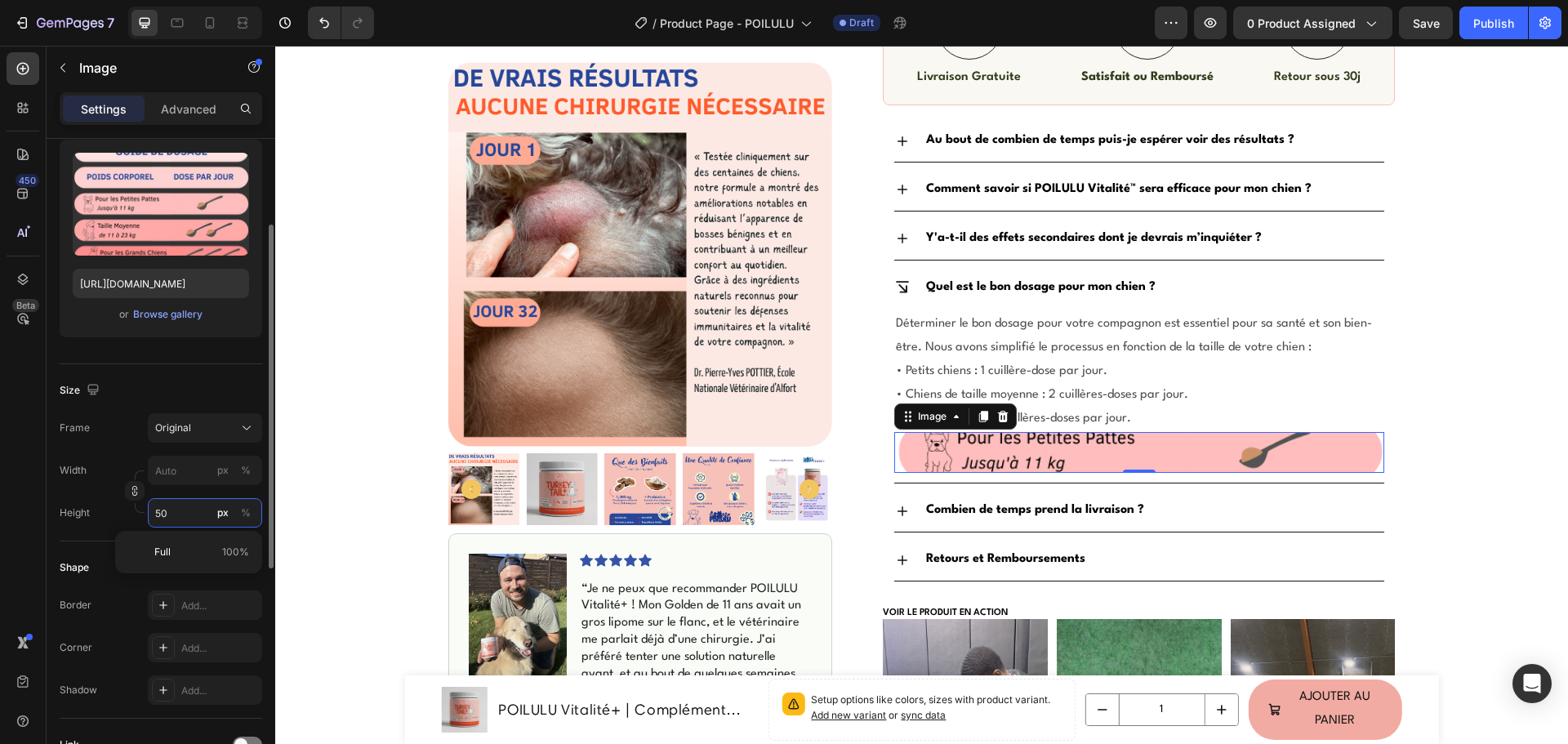
click at [185, 513] on input "50" at bounding box center [205, 513] width 114 height 30
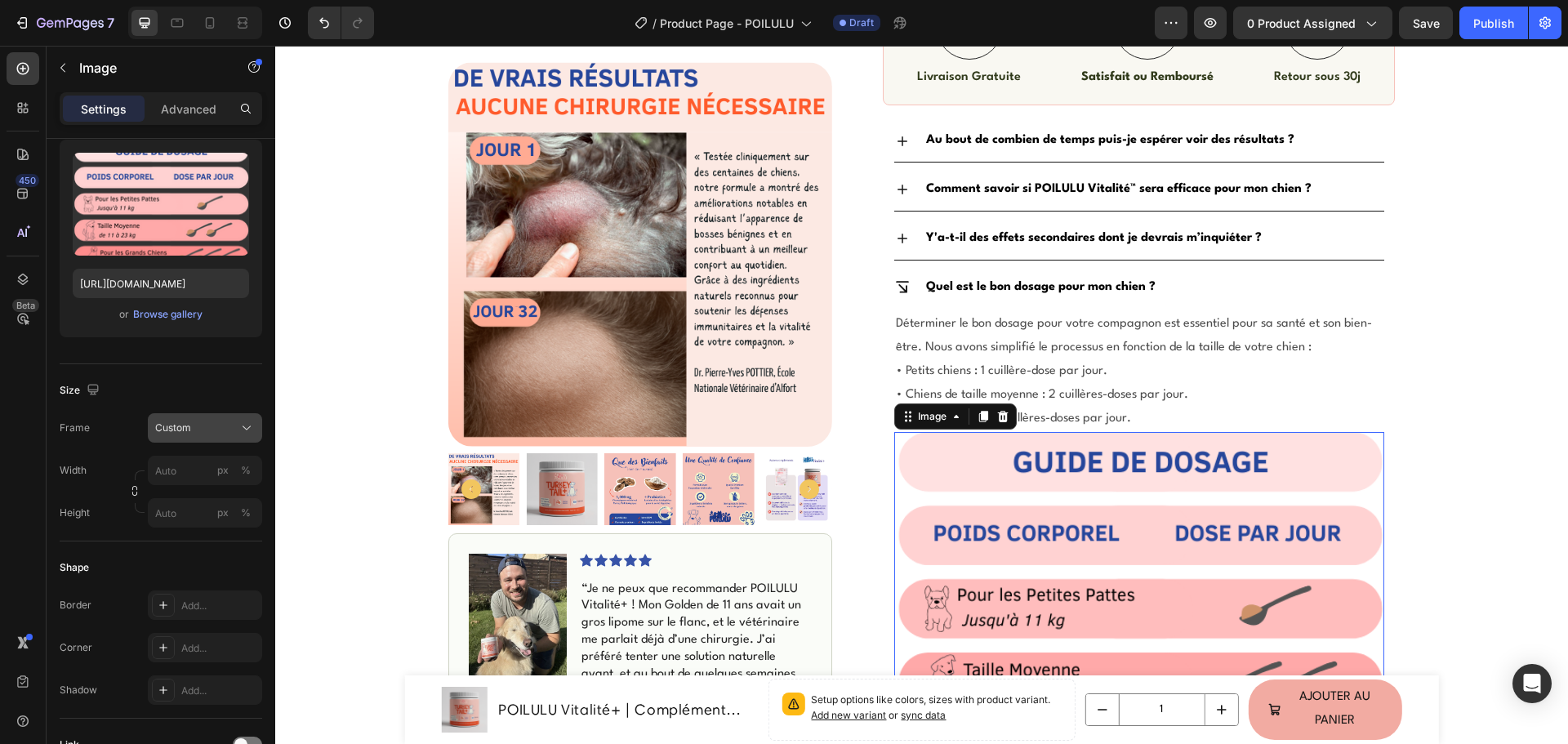
click at [197, 429] on div "Custom" at bounding box center [194, 427] width 80 height 14
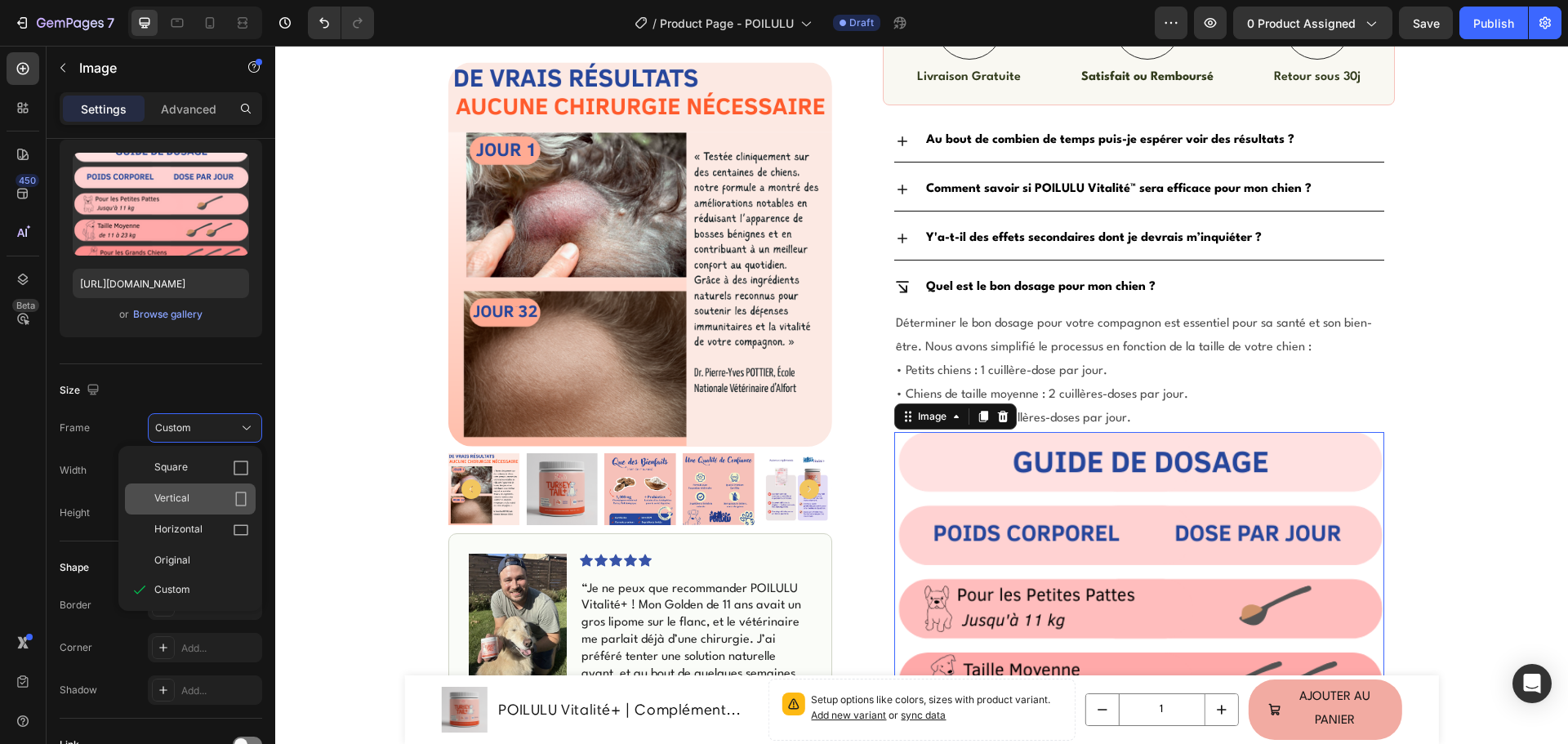
click at [198, 505] on div "Vertical" at bounding box center [201, 499] width 94 height 16
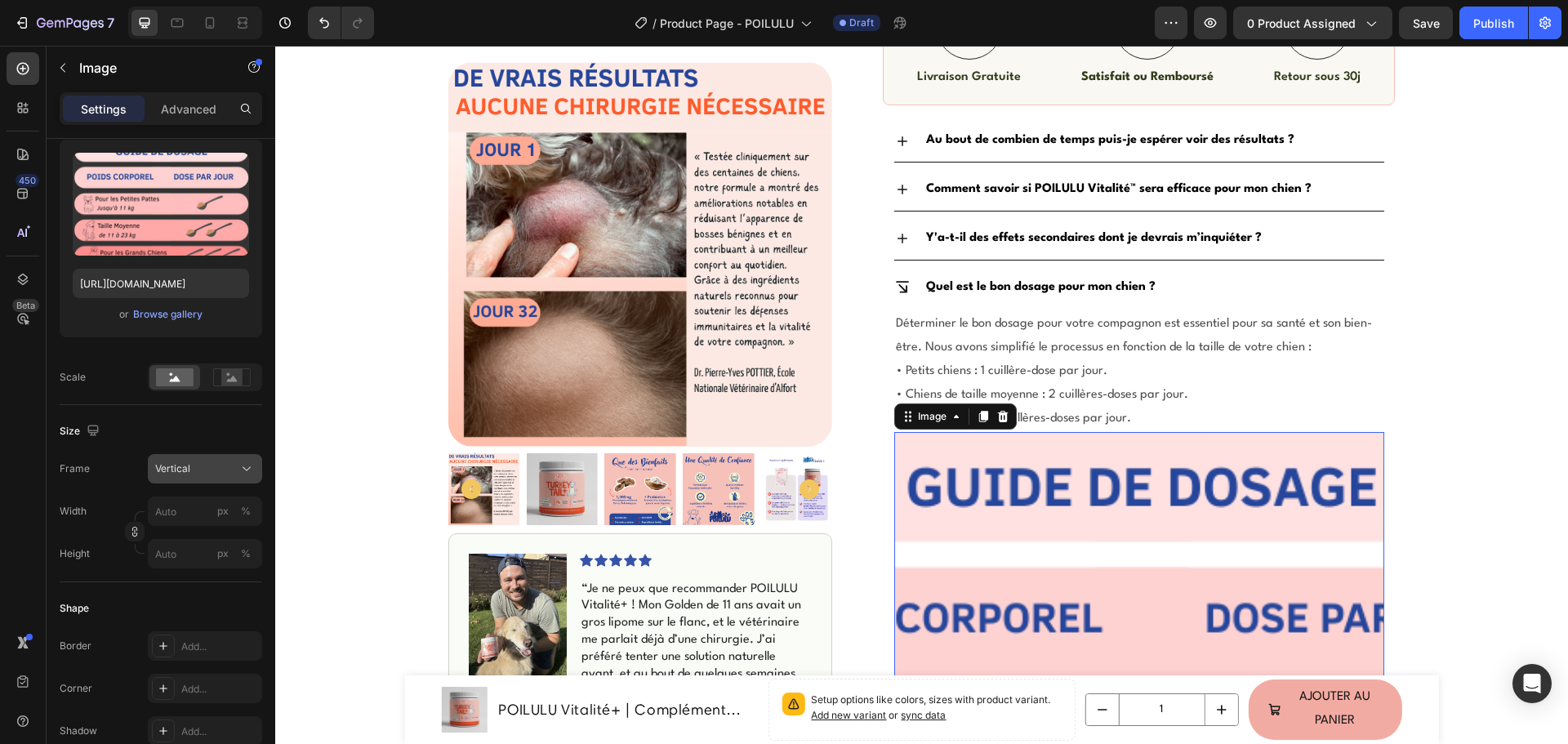
click at [208, 460] on button "Vertical" at bounding box center [205, 469] width 114 height 30
click at [236, 378] on rect at bounding box center [232, 377] width 21 height 16
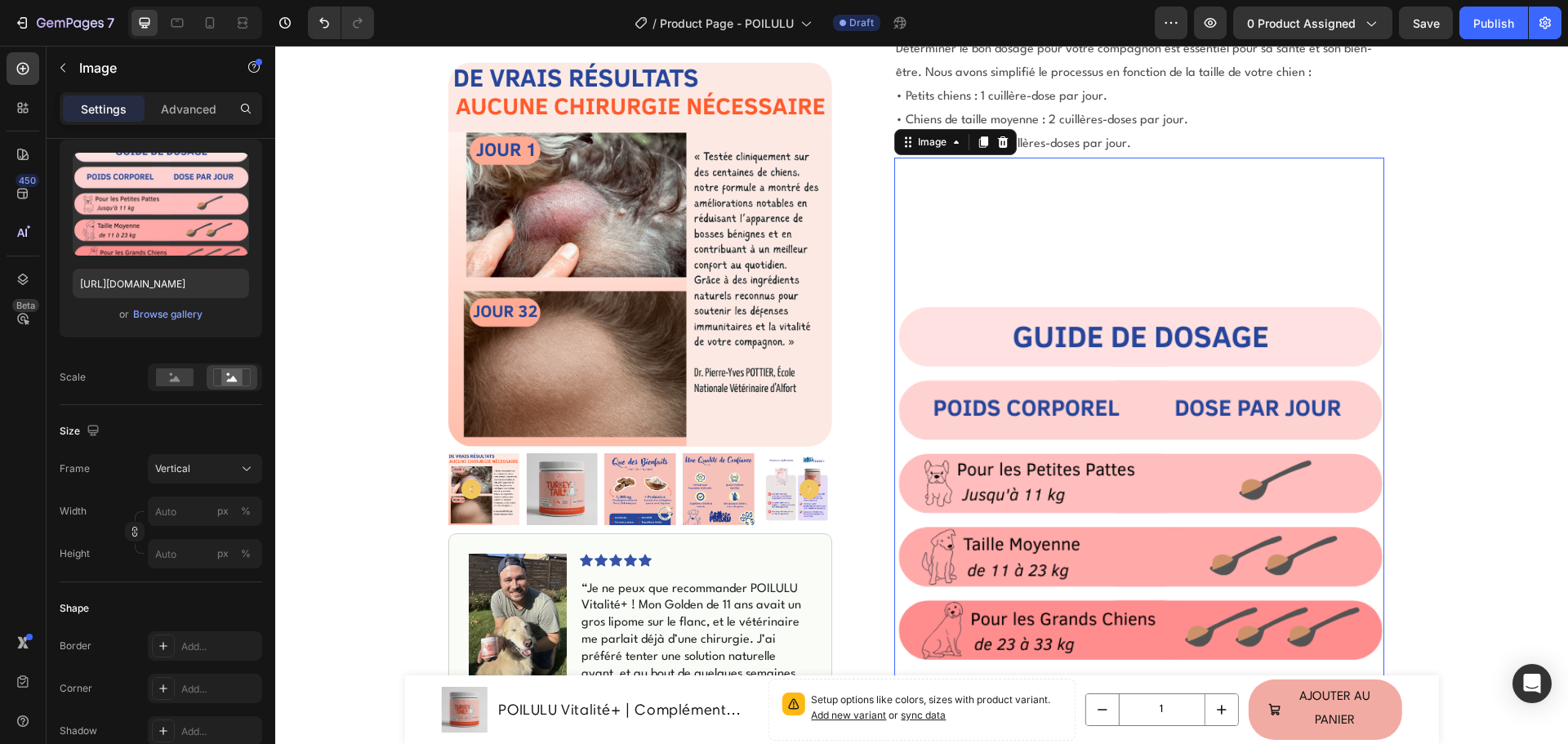
scroll to position [1062, 0]
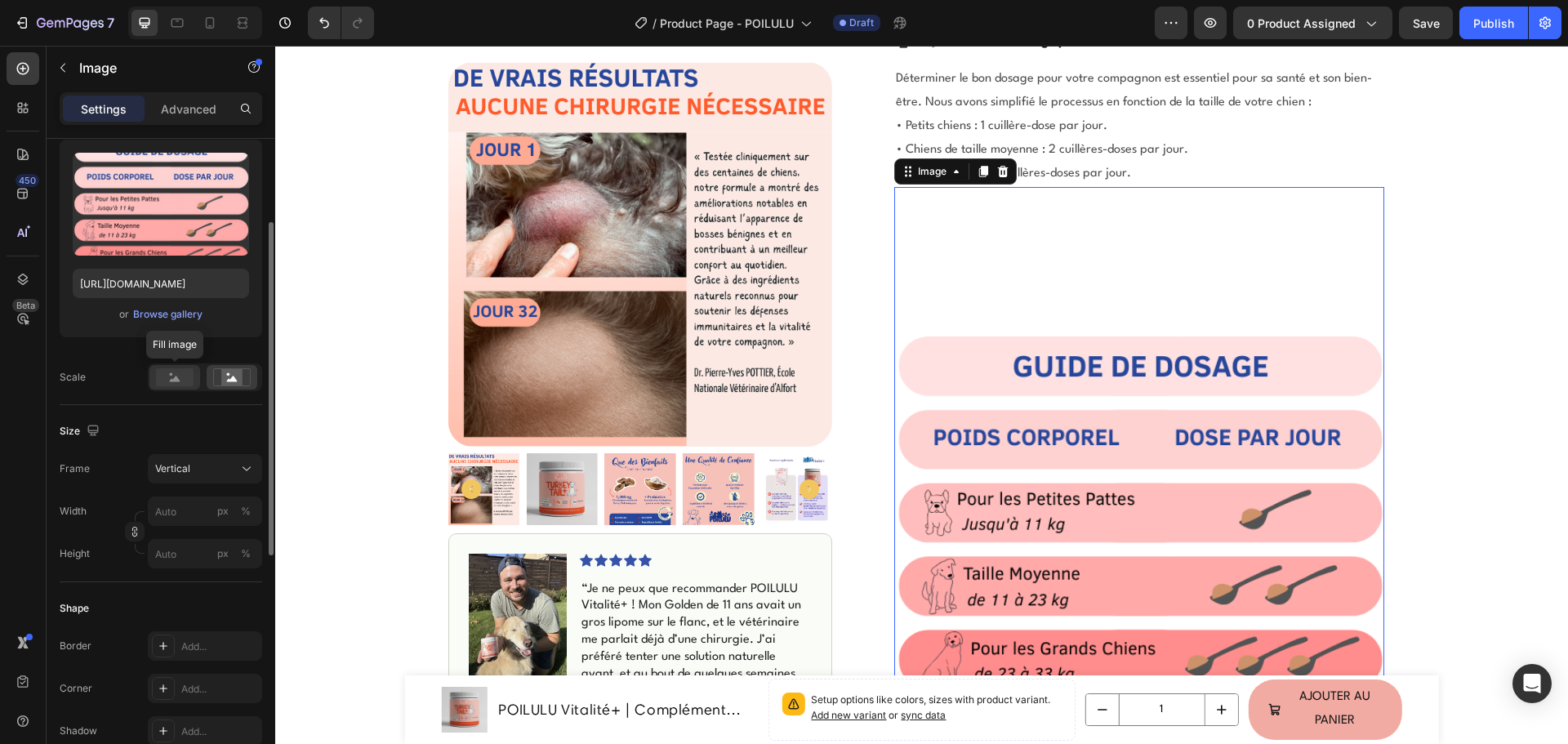
click at [164, 373] on rect at bounding box center [174, 377] width 38 height 18
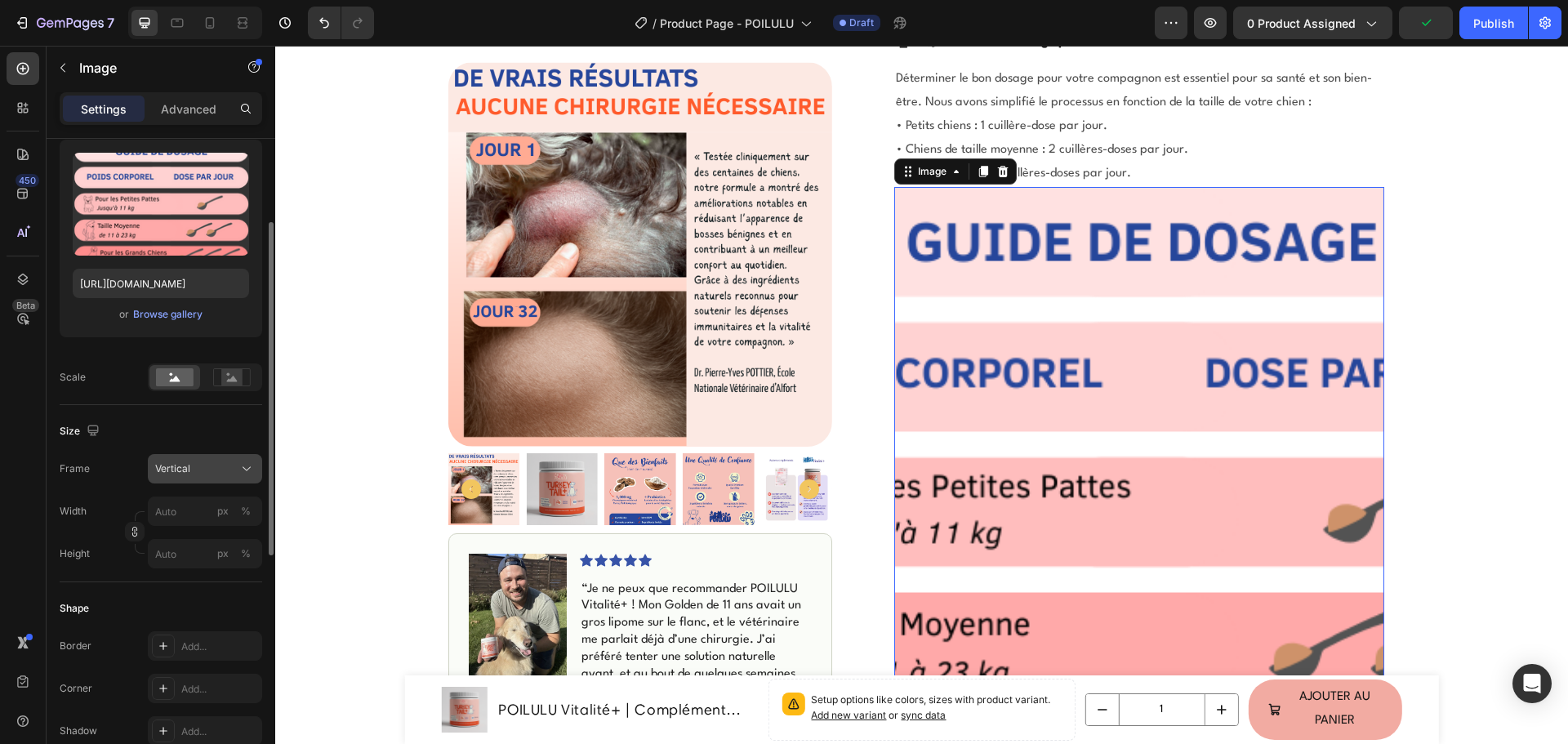
click at [232, 468] on div "Vertical" at bounding box center [194, 469] width 80 height 14
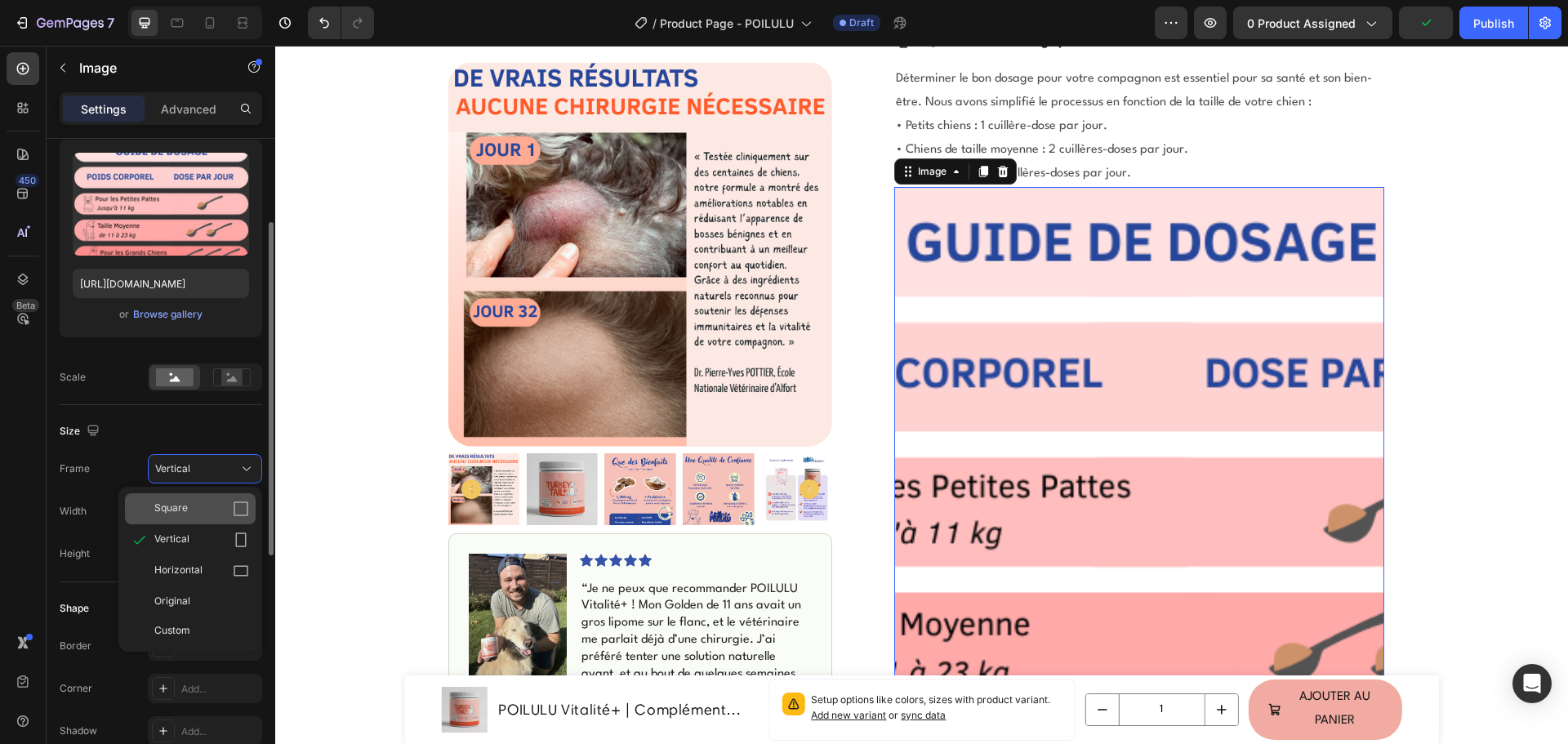
click at [163, 498] on div "Square" at bounding box center [190, 509] width 131 height 31
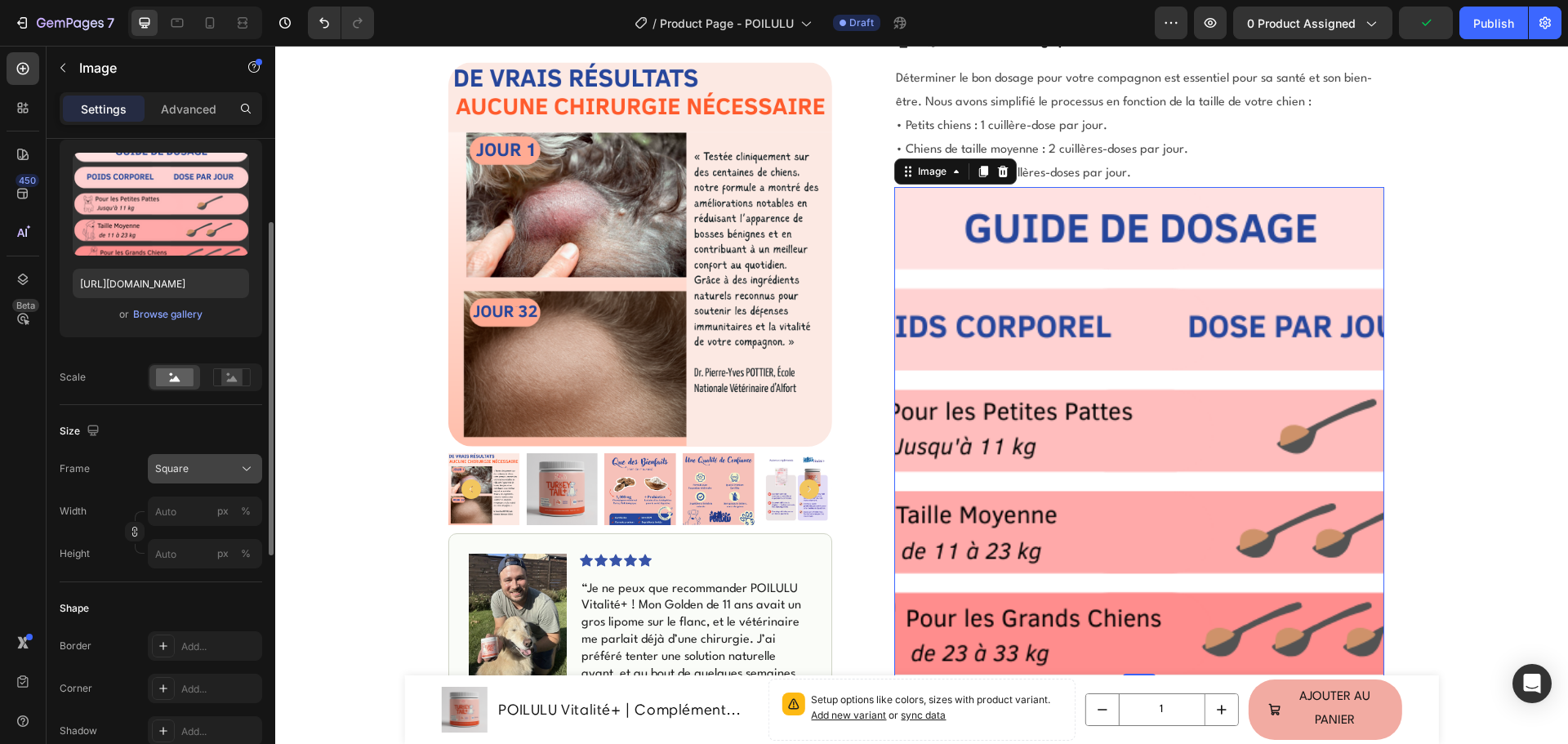
click at [196, 459] on button "Square" at bounding box center [205, 469] width 114 height 30
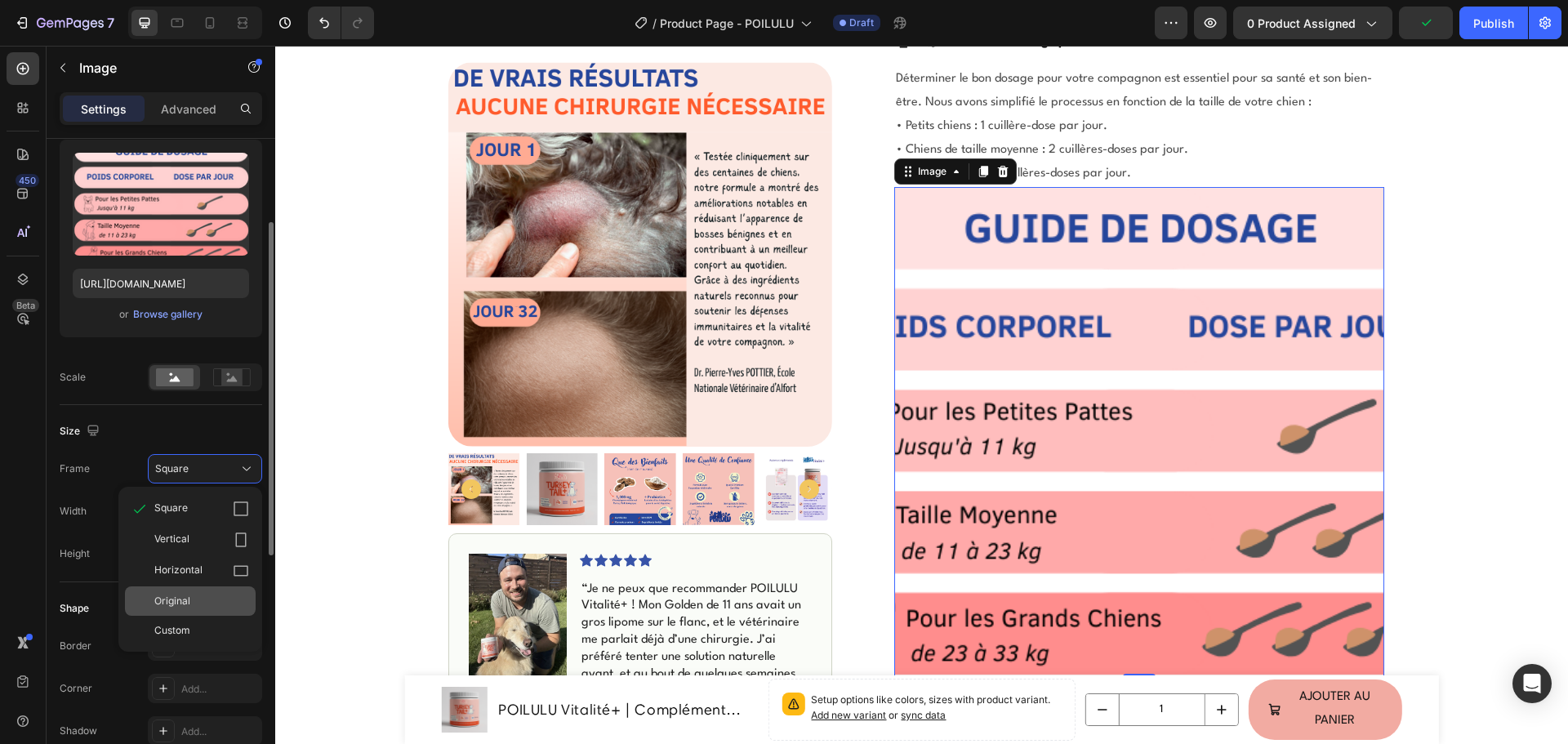
click at [194, 601] on div "Original" at bounding box center [201, 601] width 94 height 14
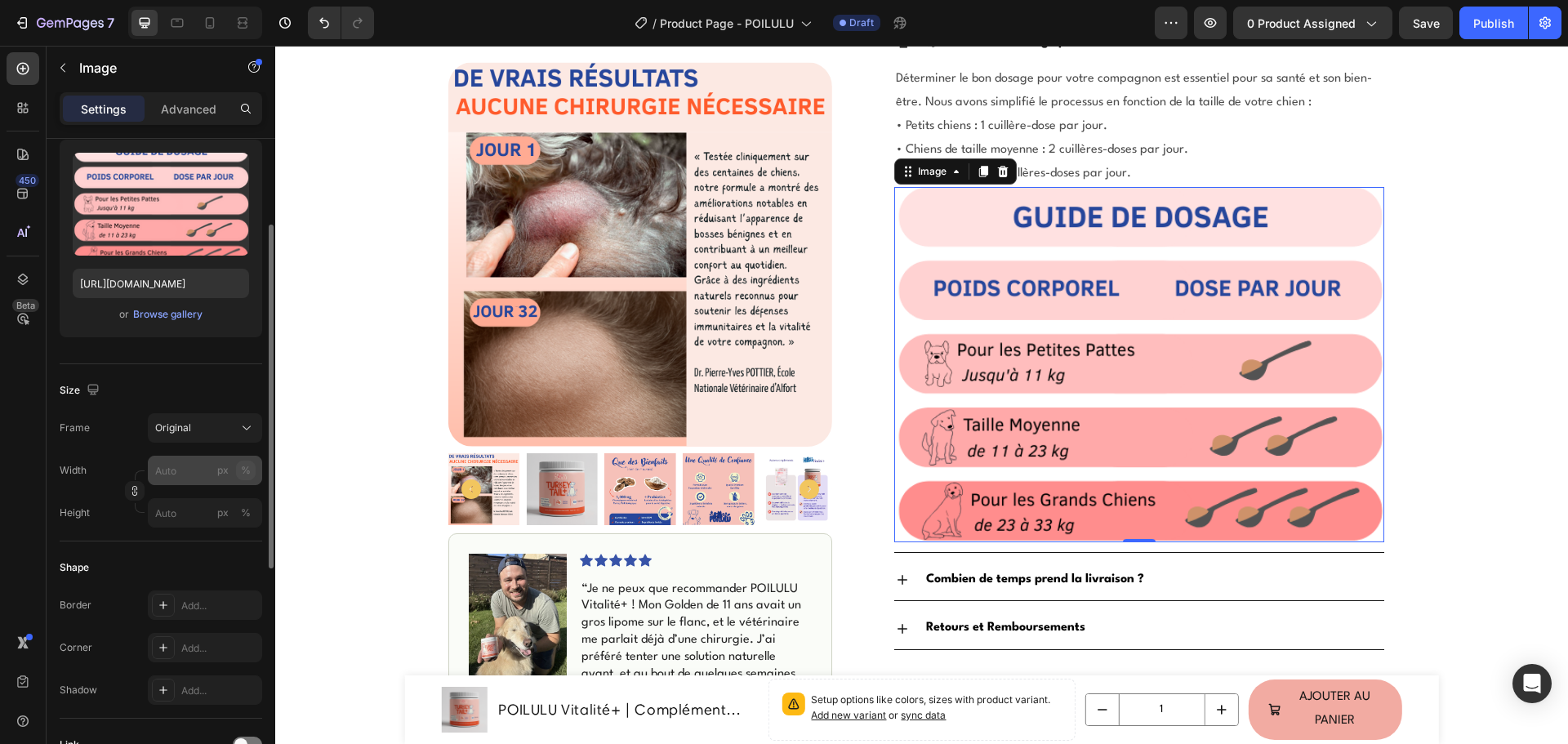
click at [248, 464] on div "%" at bounding box center [245, 470] width 10 height 14
click at [171, 474] on input "px %" at bounding box center [205, 471] width 114 height 30
click at [192, 468] on input "100" at bounding box center [205, 471] width 114 height 30
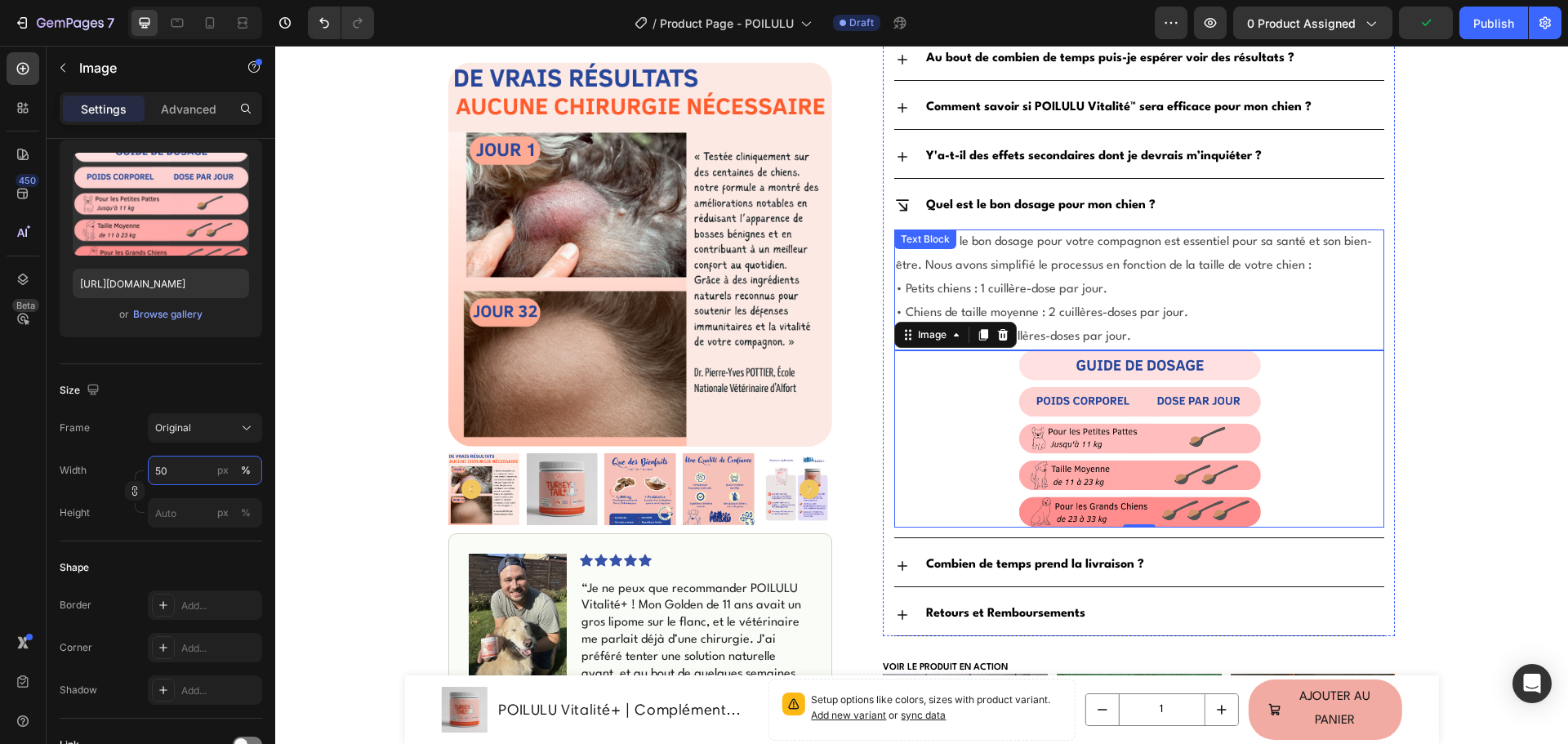
scroll to position [817, 0]
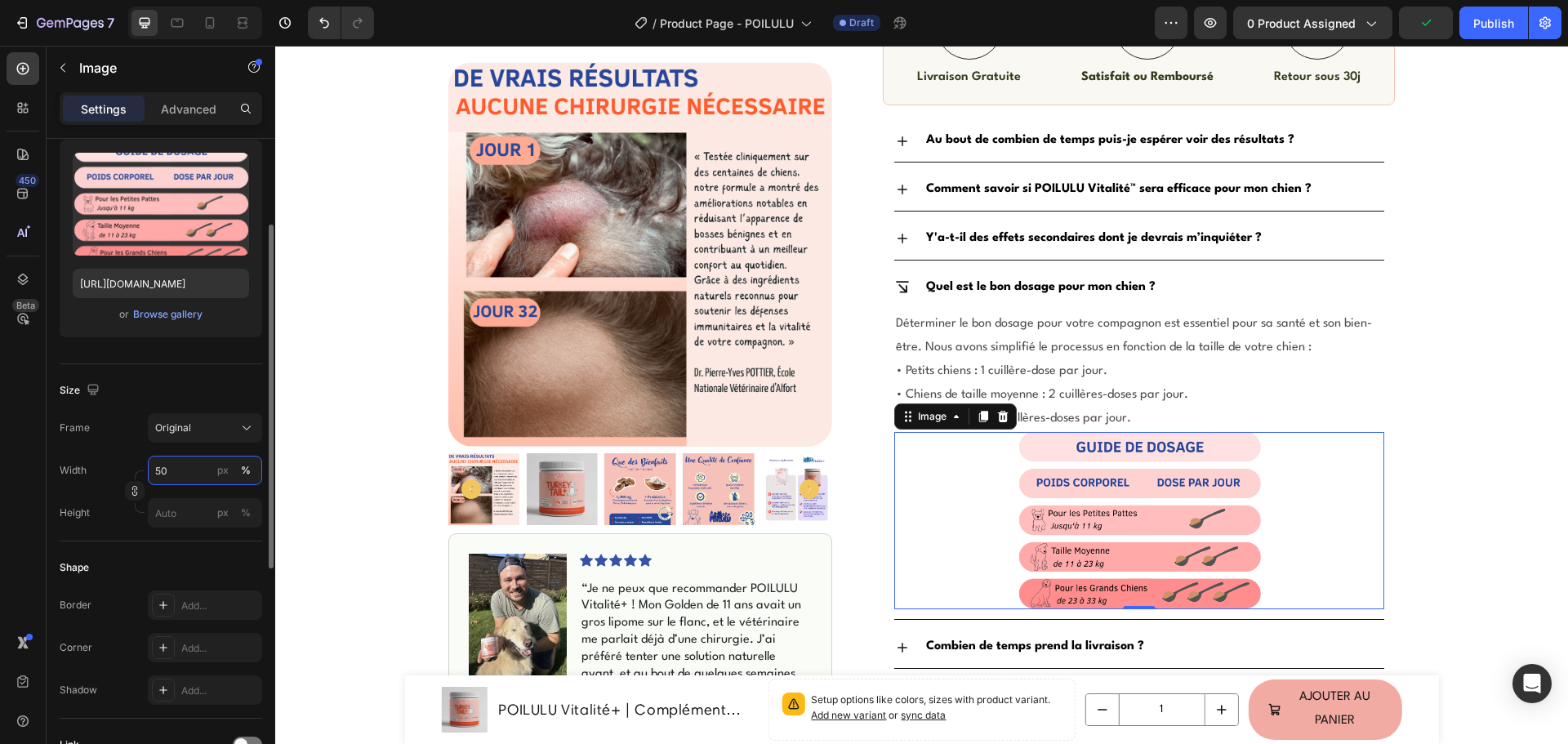
click at [166, 466] on input "50" at bounding box center [205, 471] width 114 height 30
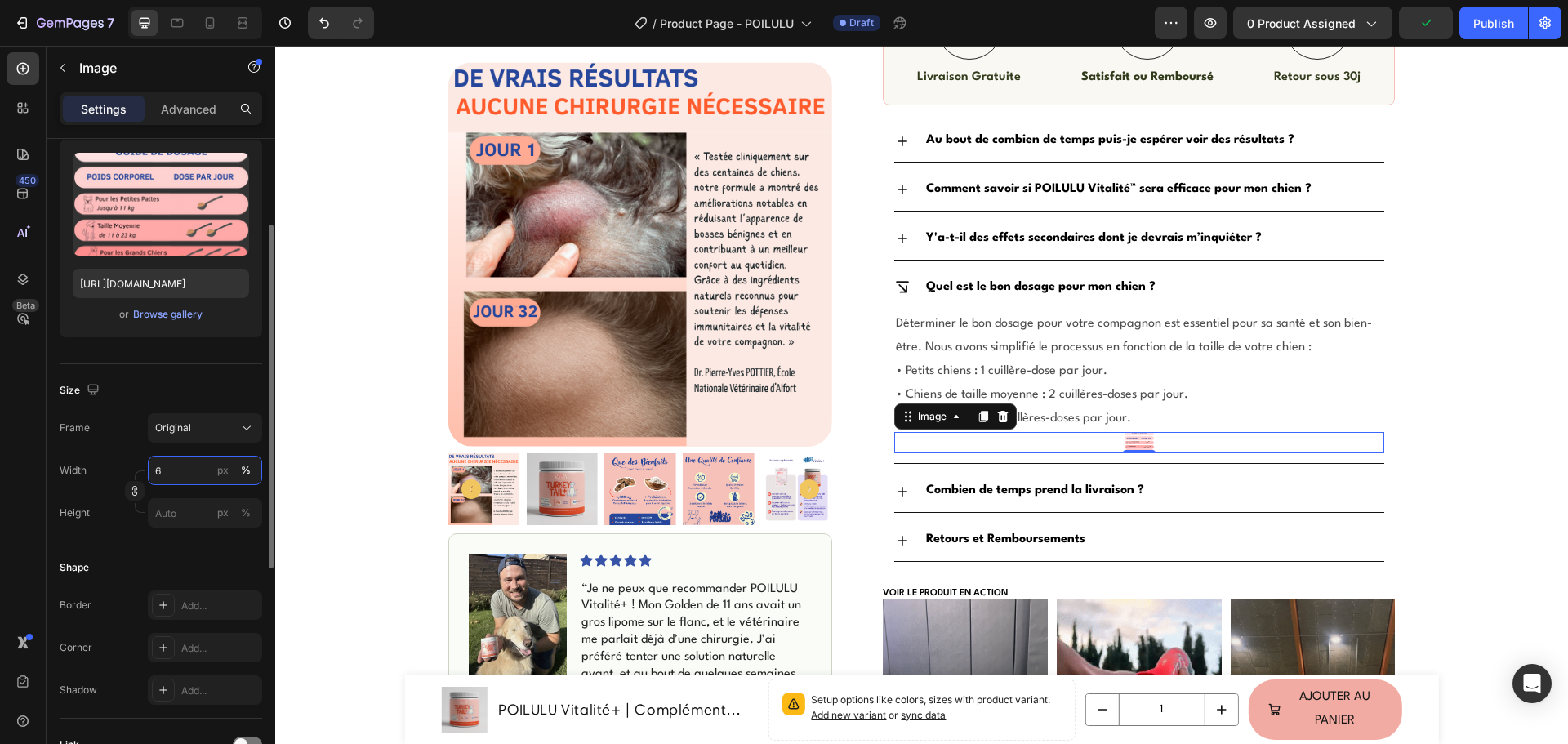
type input "60"
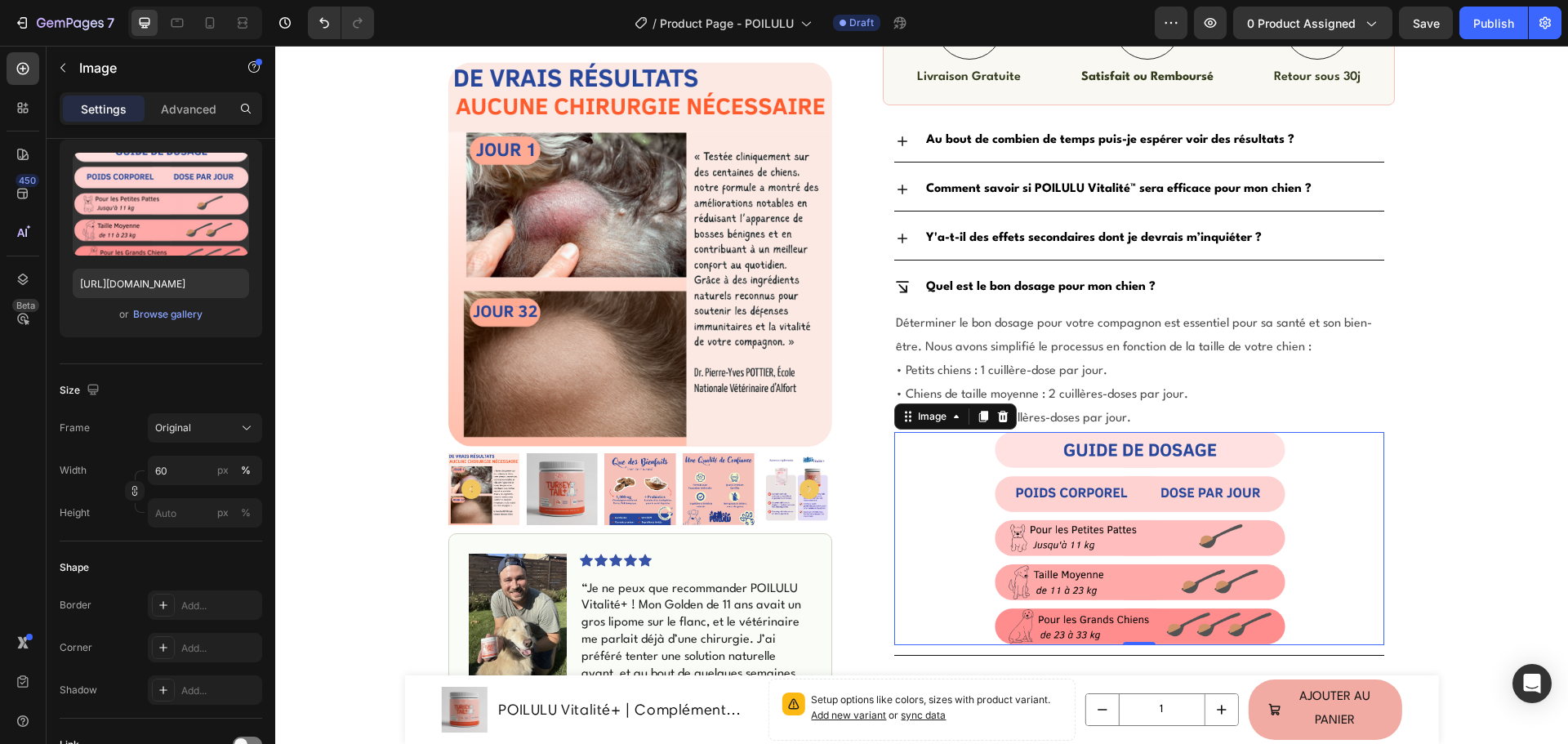
click at [1535, 408] on div "Icon Livraison Rapide & Gratuite Text Block Row Icon +500 Clients satisfaits Te…" at bounding box center [922, 265] width 1293 height 2004
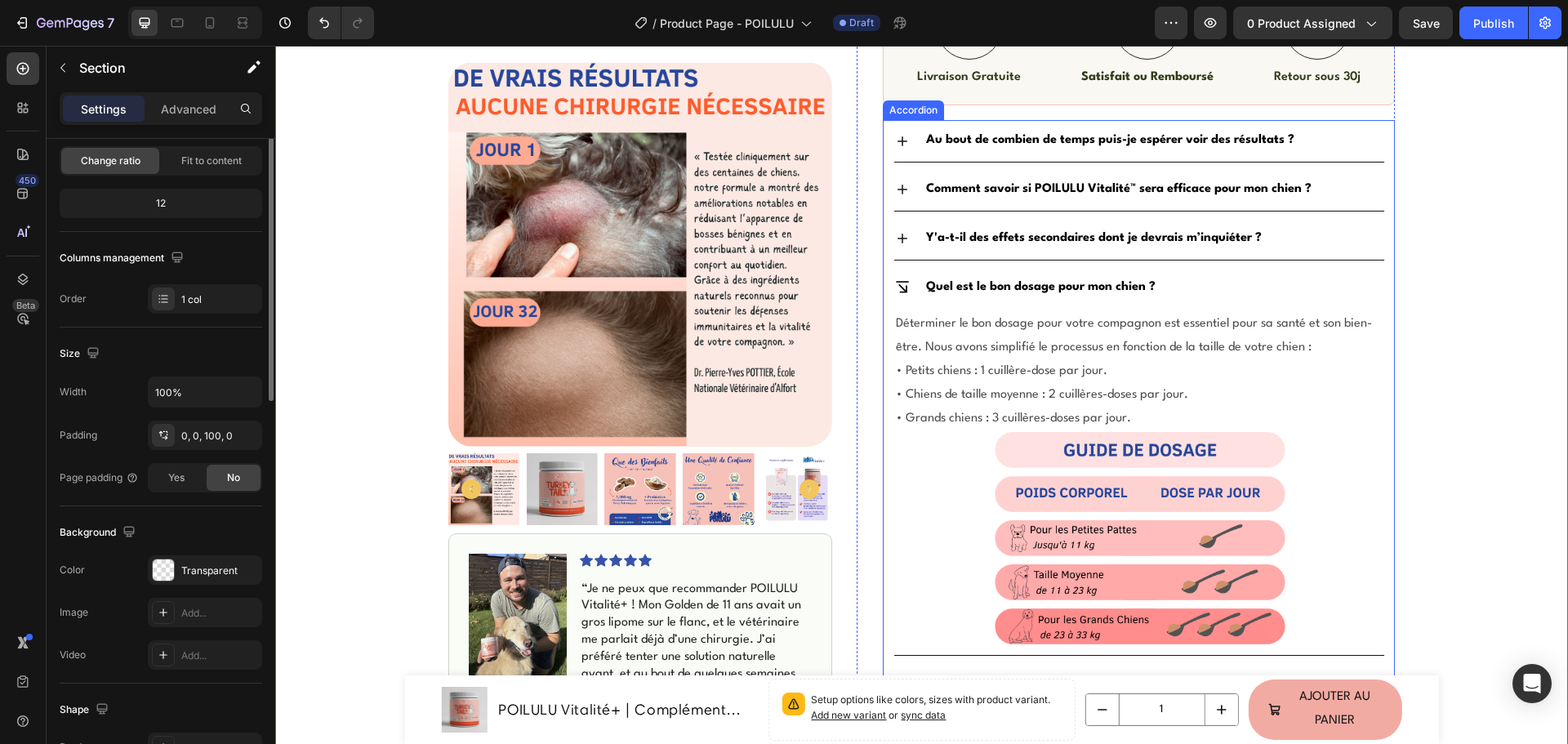
scroll to position [0, 0]
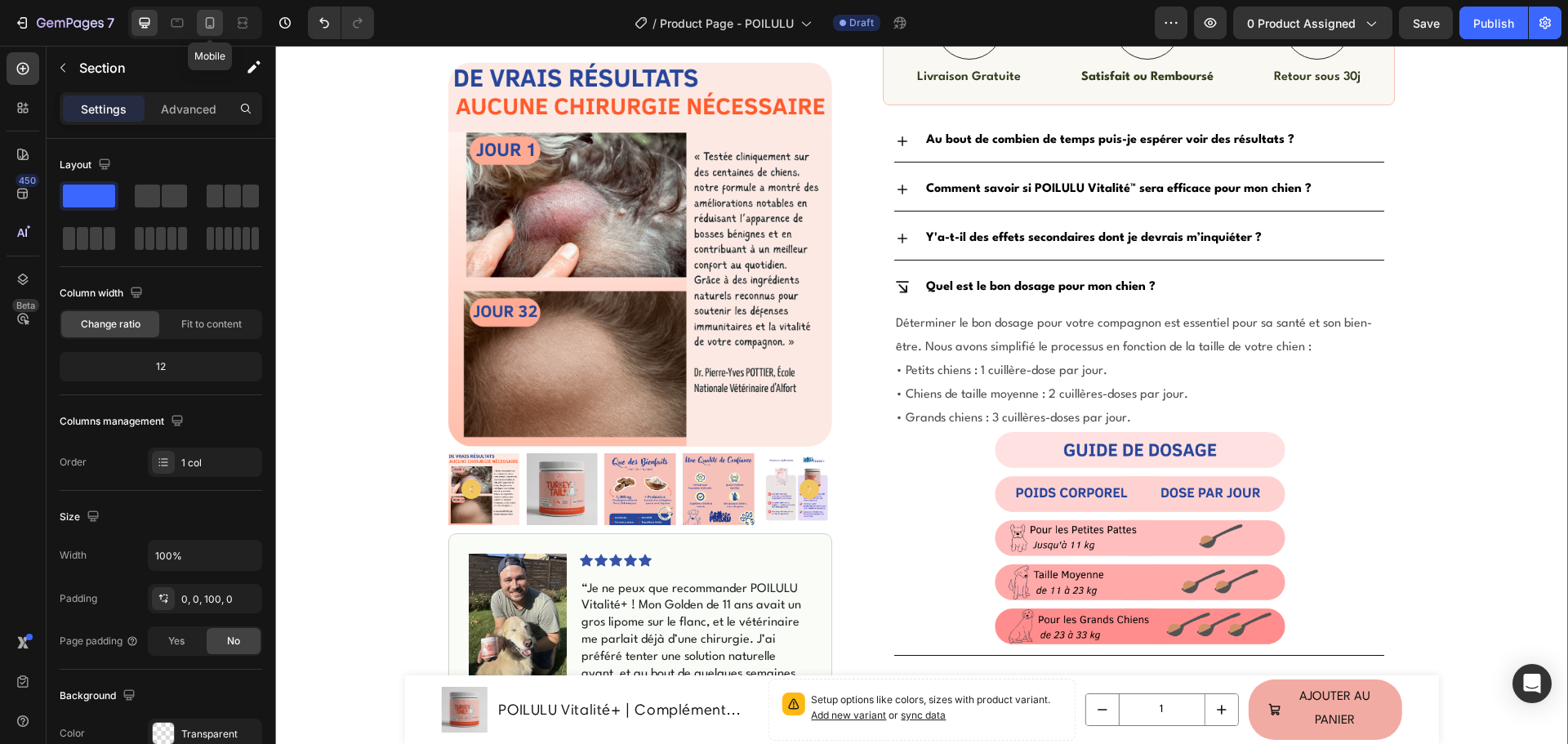
click at [208, 31] on div at bounding box center [210, 22] width 26 height 26
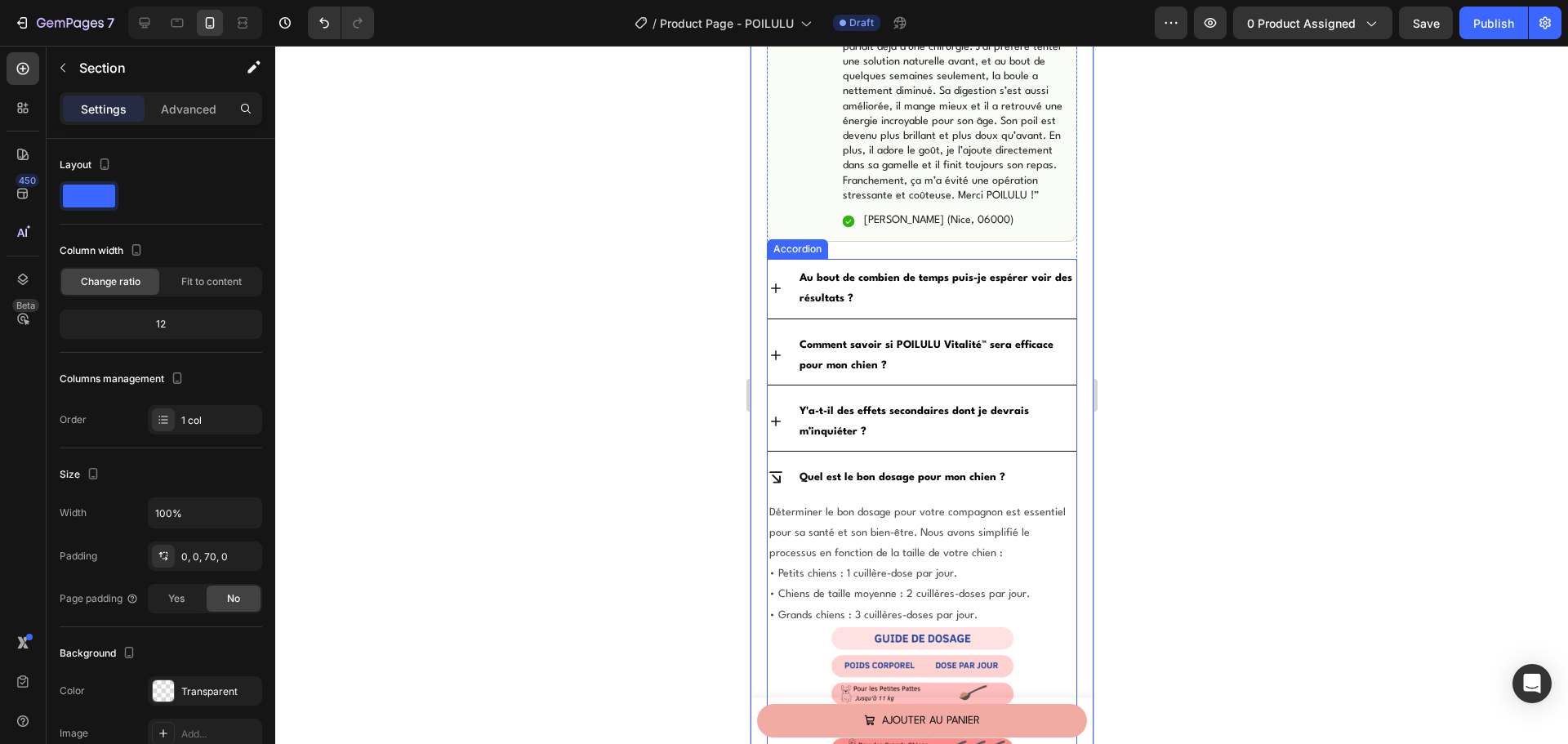
scroll to position [1535, 0]
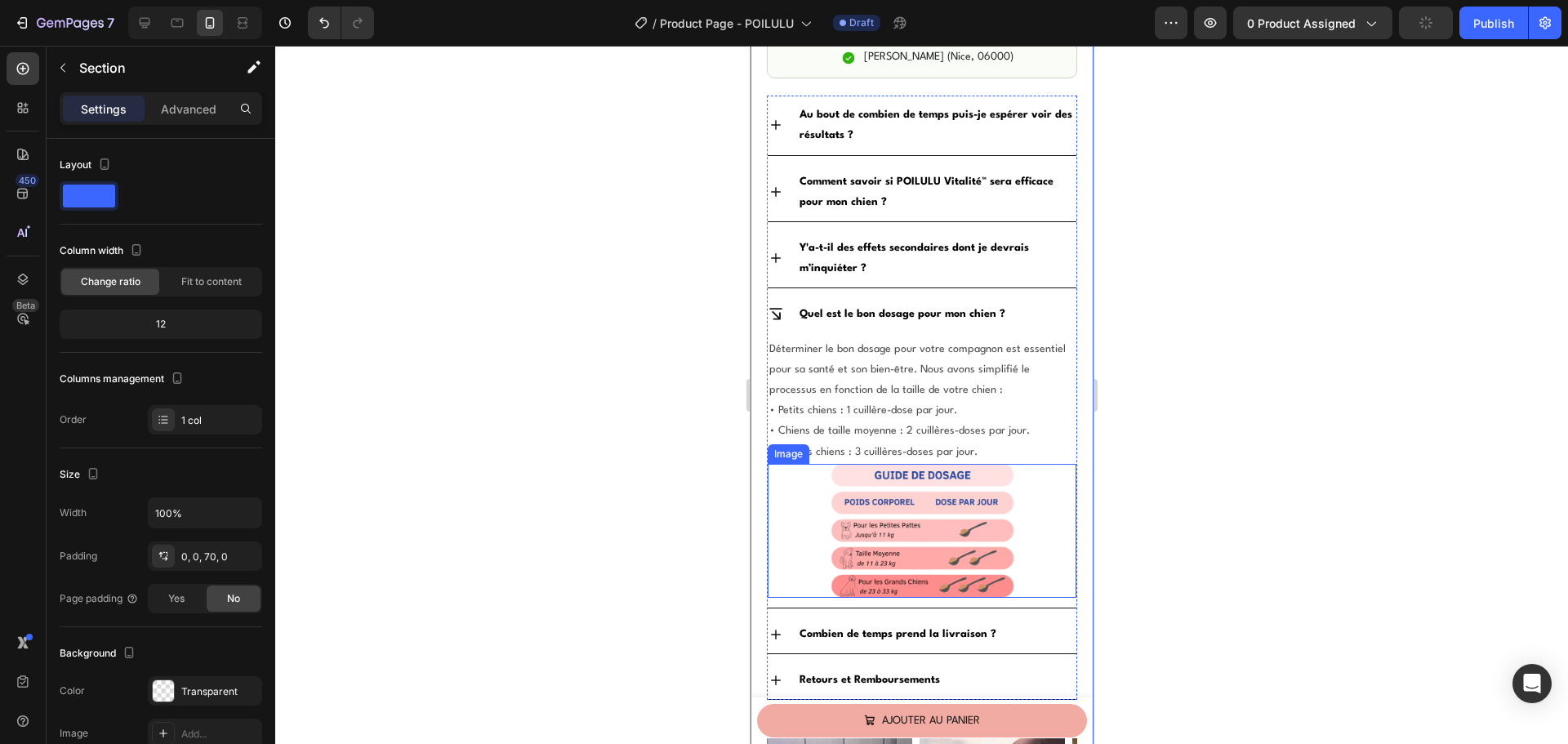
click at [873, 580] on img at bounding box center [921, 530] width 186 height 134
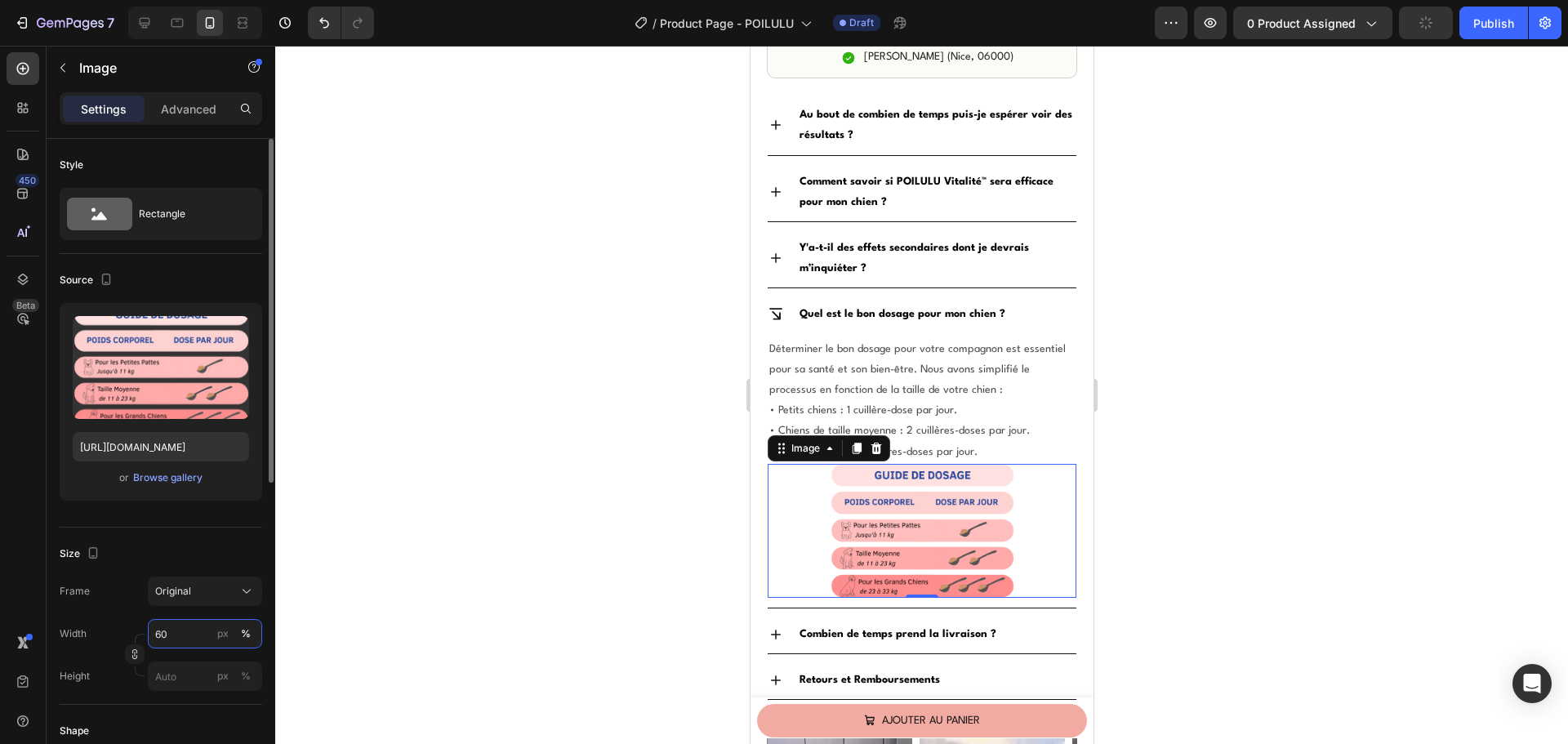
click at [164, 624] on input "60" at bounding box center [205, 633] width 114 height 30
click at [164, 629] on input "60" at bounding box center [205, 633] width 114 height 30
click at [169, 635] on input "60" at bounding box center [205, 633] width 114 height 30
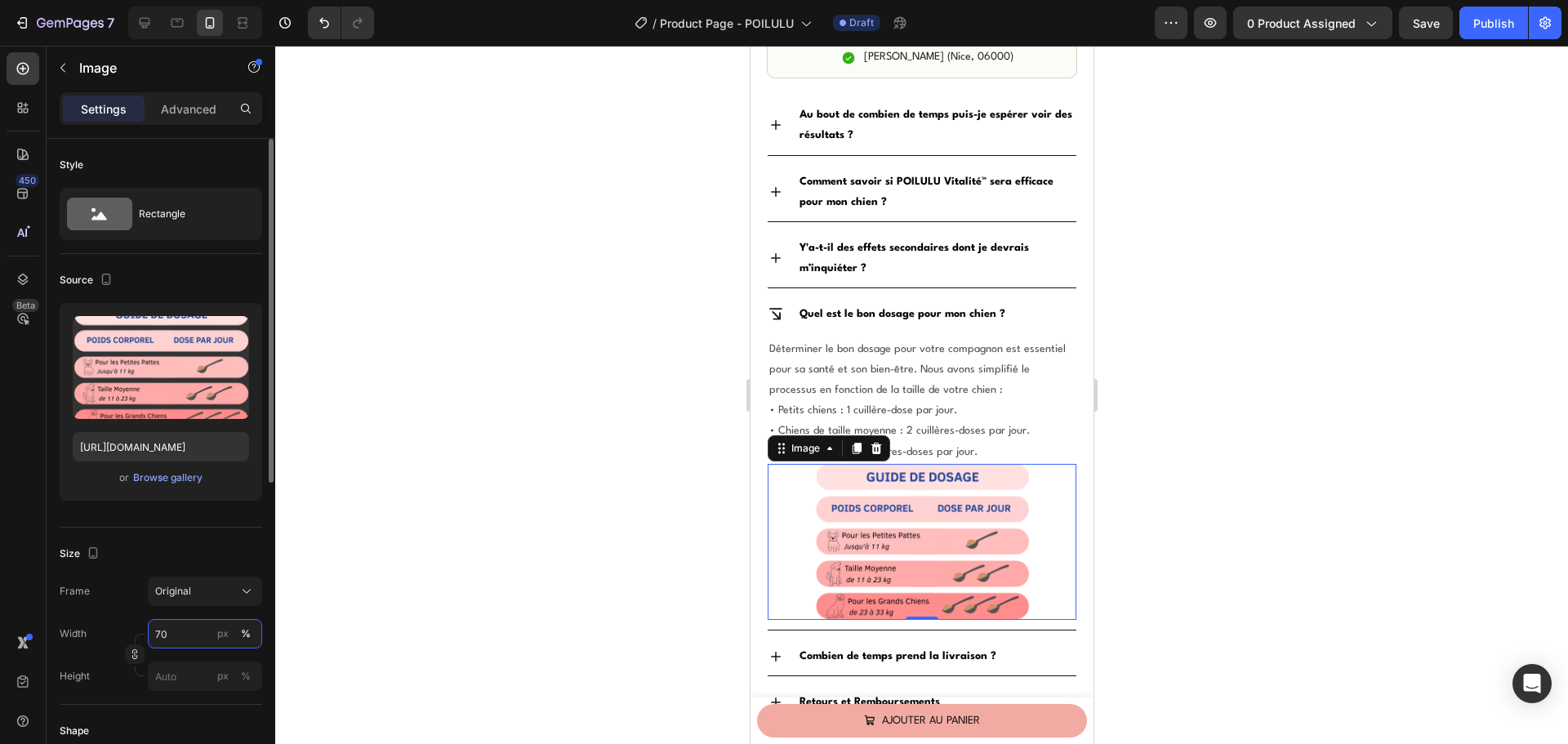
click at [193, 640] on input "70" at bounding box center [205, 633] width 114 height 30
click at [194, 640] on input "70" at bounding box center [205, 633] width 114 height 30
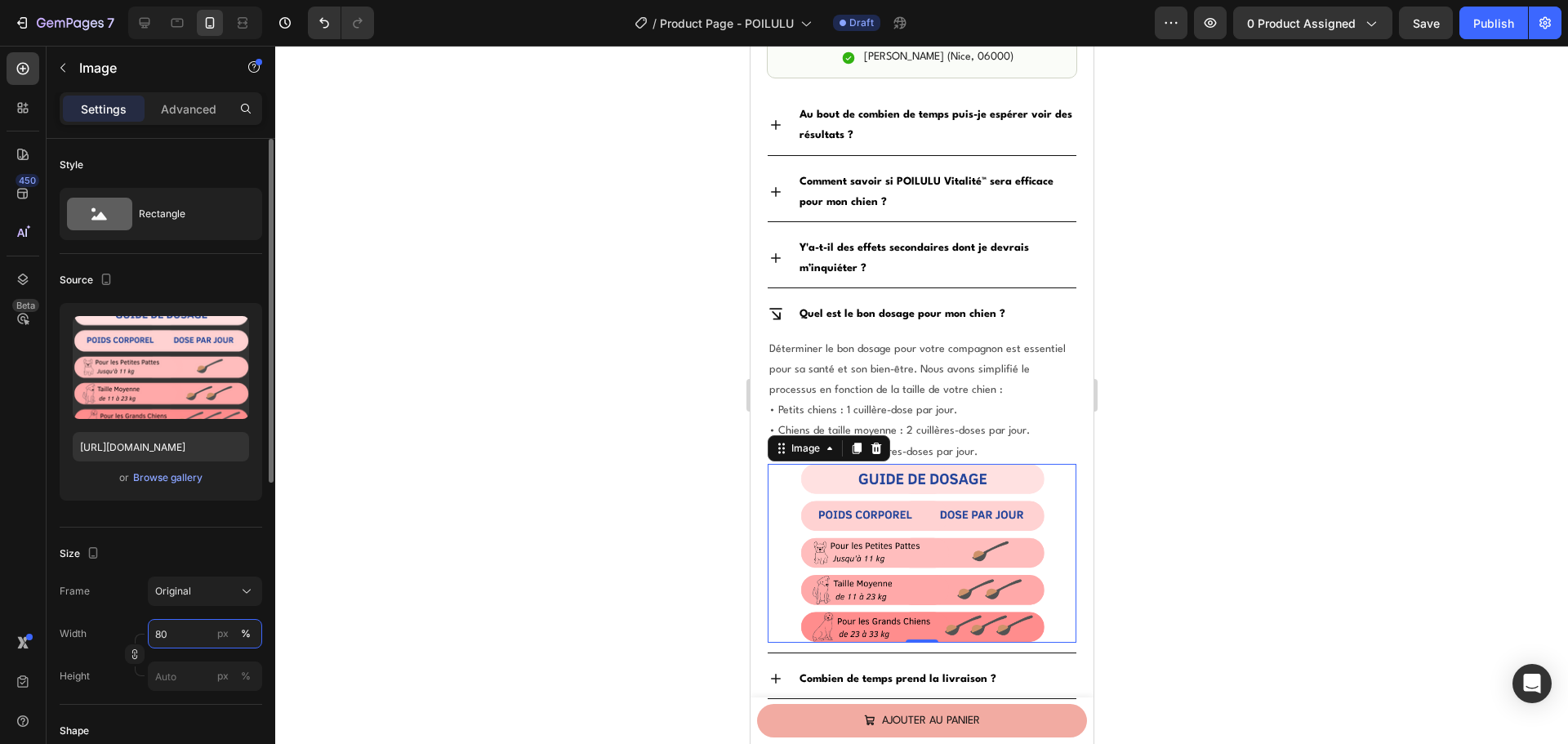
click at [190, 624] on input "80" at bounding box center [205, 633] width 114 height 30
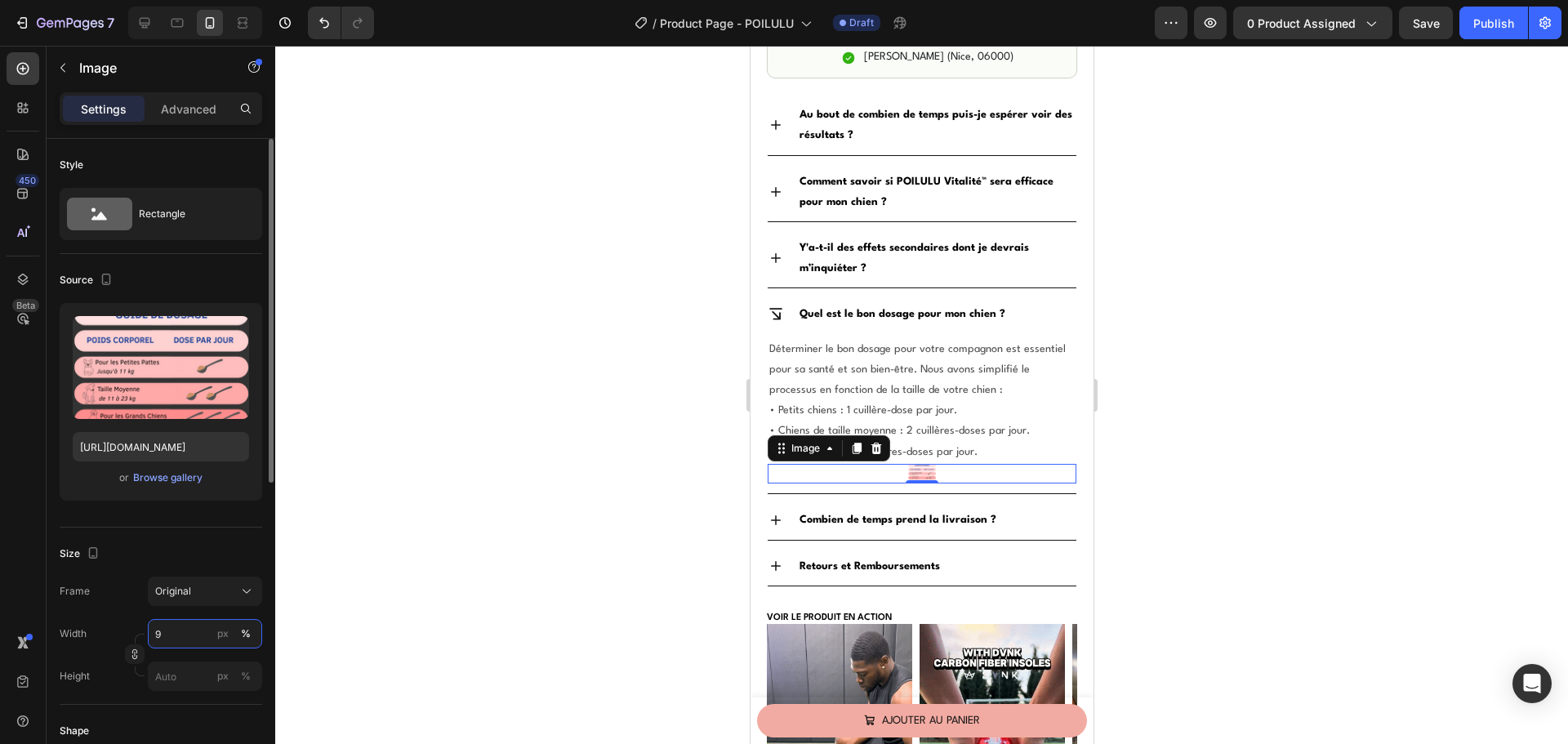
type input "90"
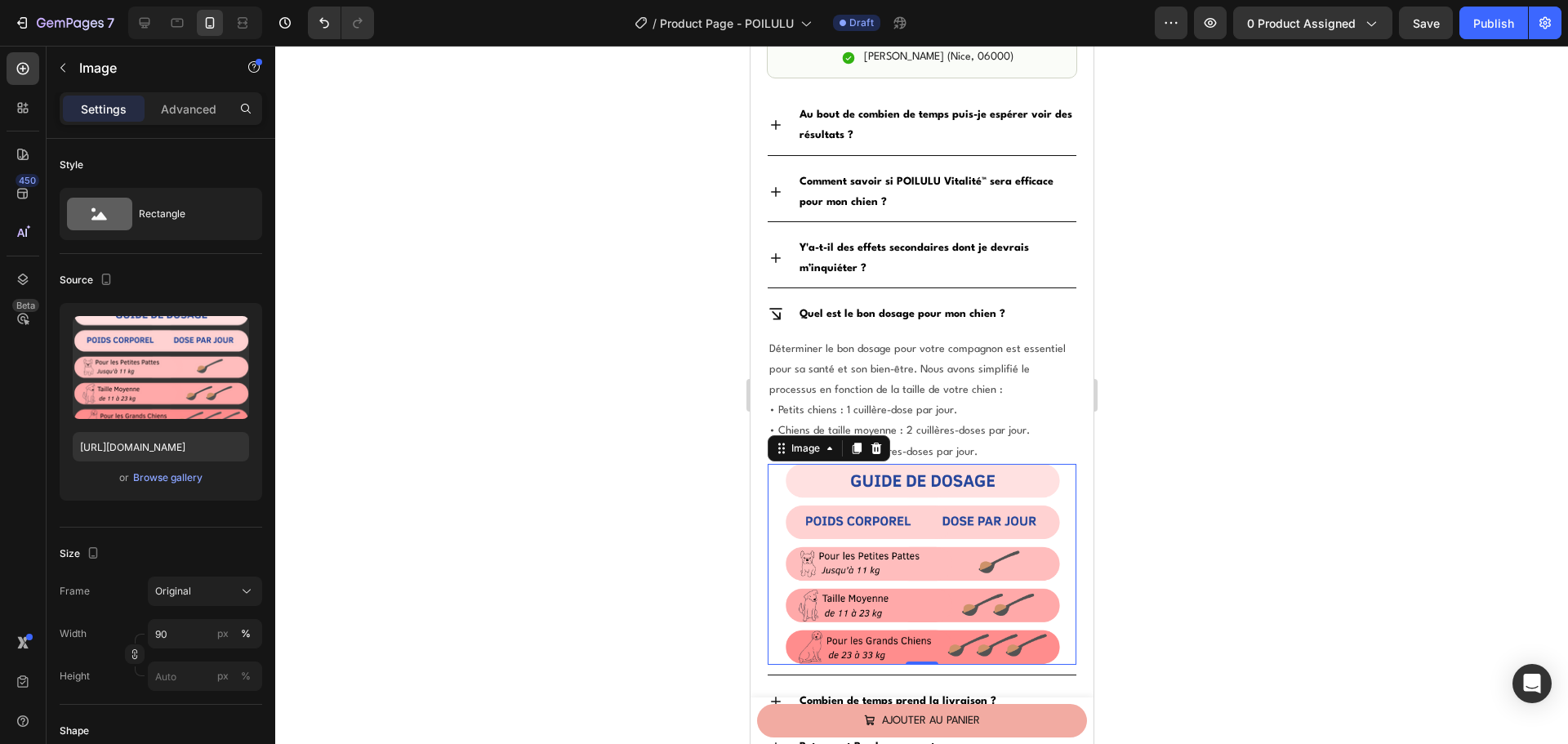
click at [630, 546] on div at bounding box center [922, 396] width 1293 height 699
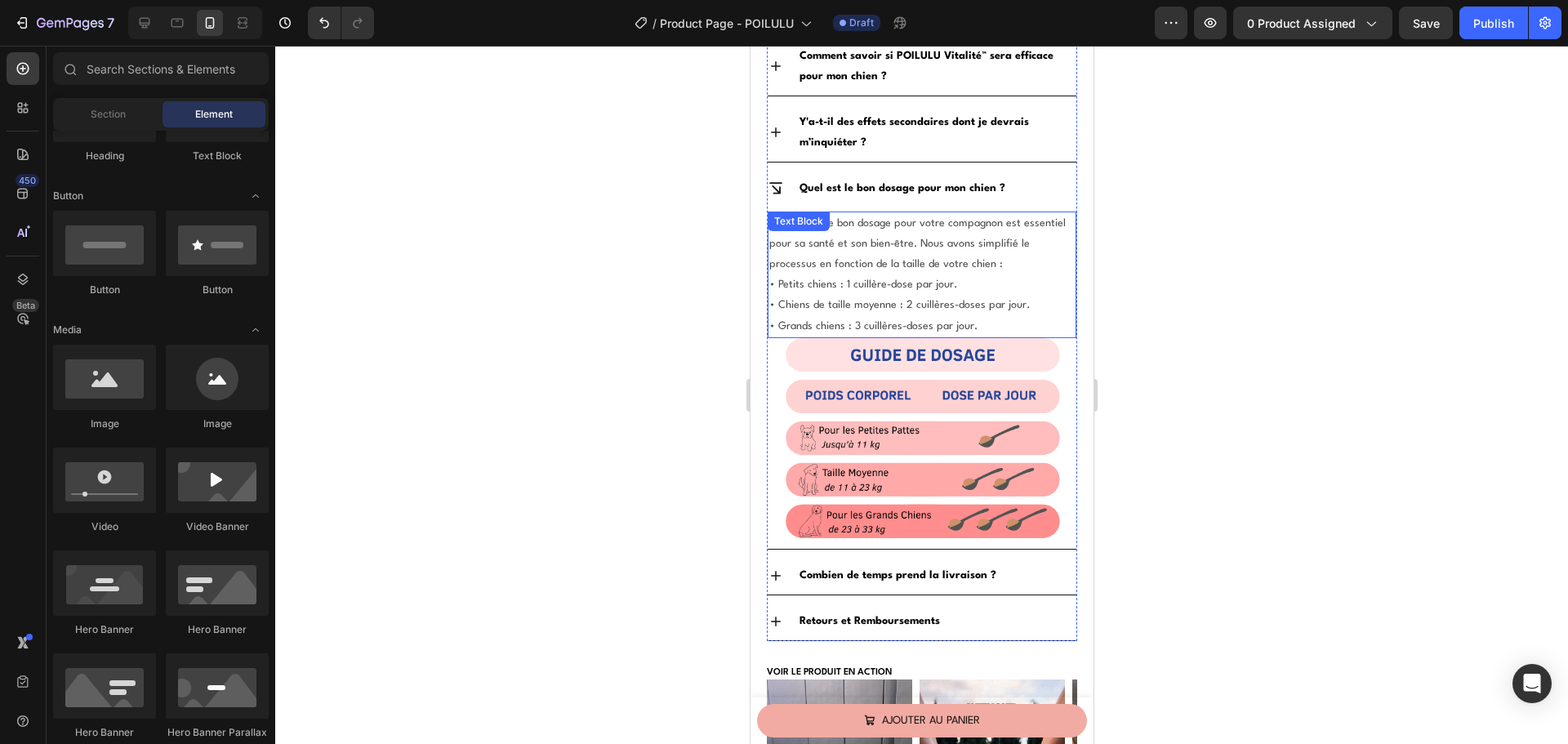
scroll to position [1780, 0]
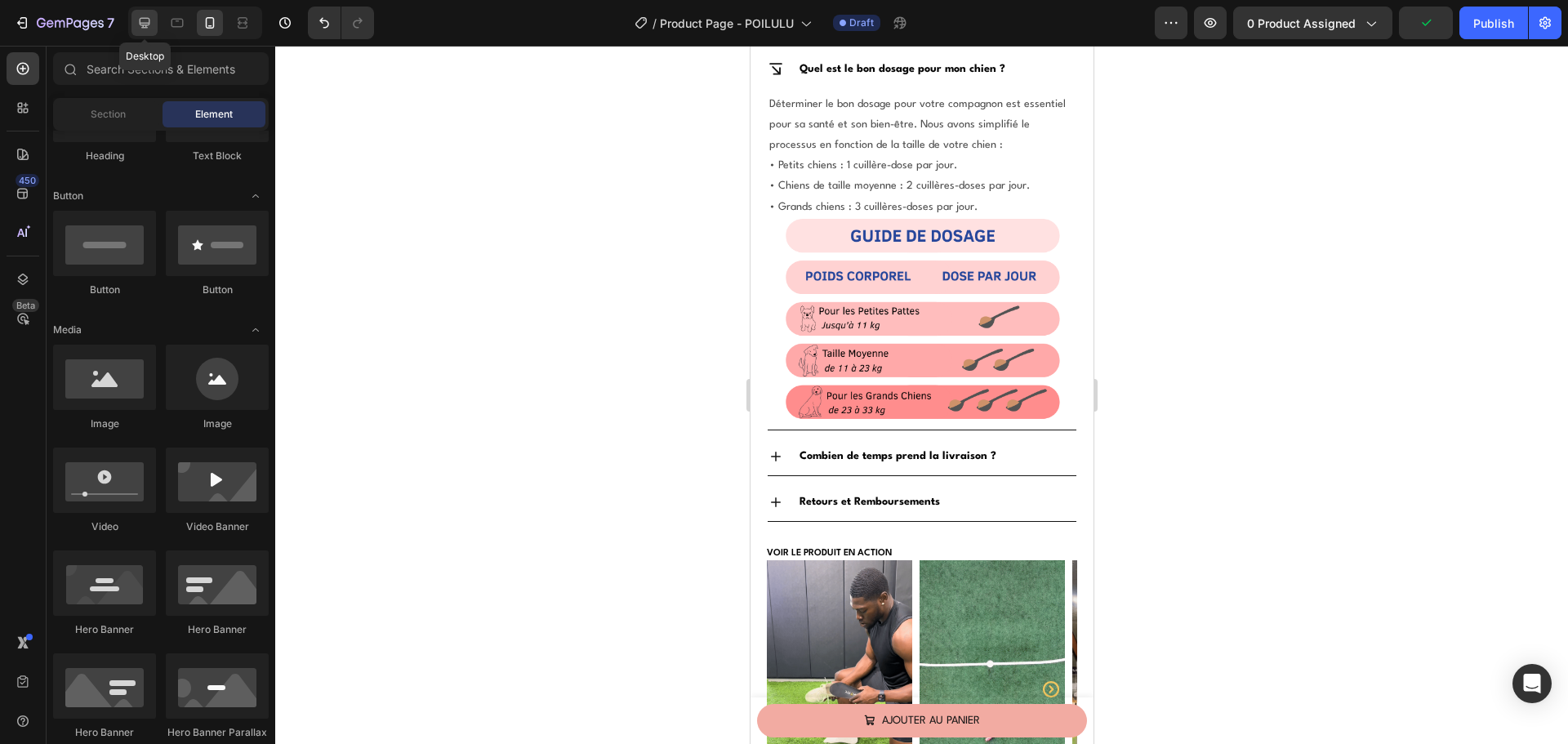
click at [138, 27] on icon at bounding box center [144, 22] width 16 height 16
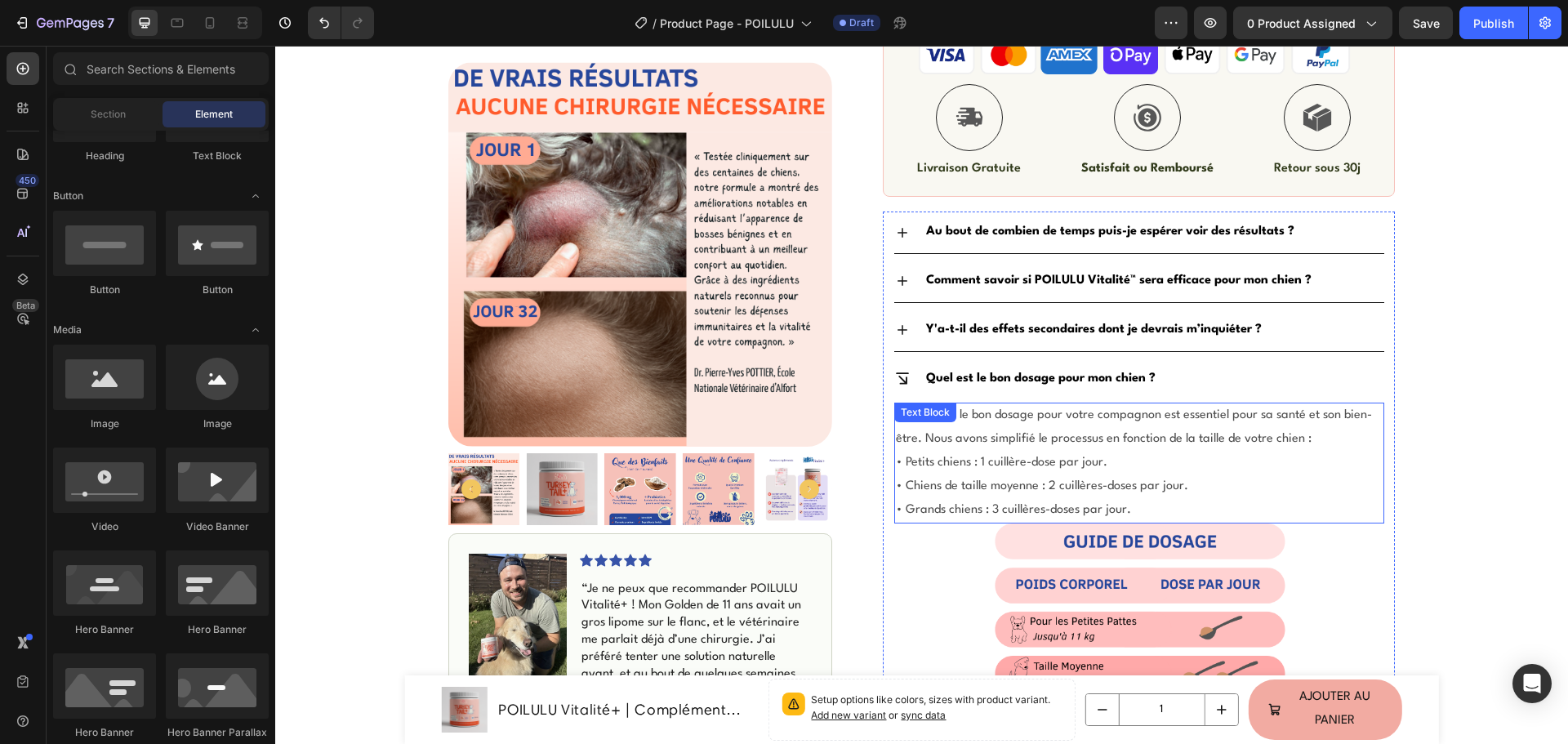
scroll to position [808, 0]
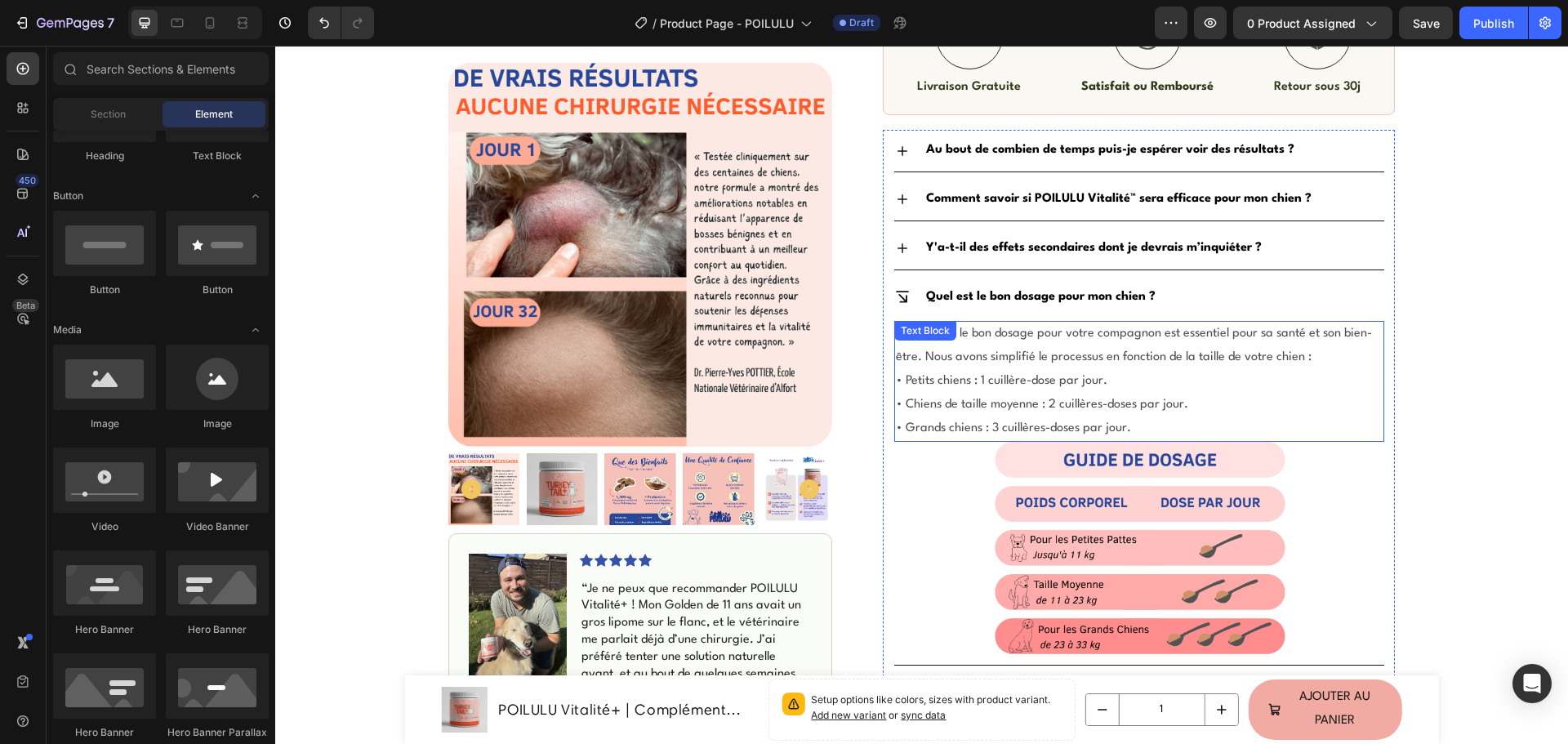
click at [969, 408] on span "• Chiens de taille moyenne : 2 cuillères-doses par jour." at bounding box center [1042, 404] width 292 height 13
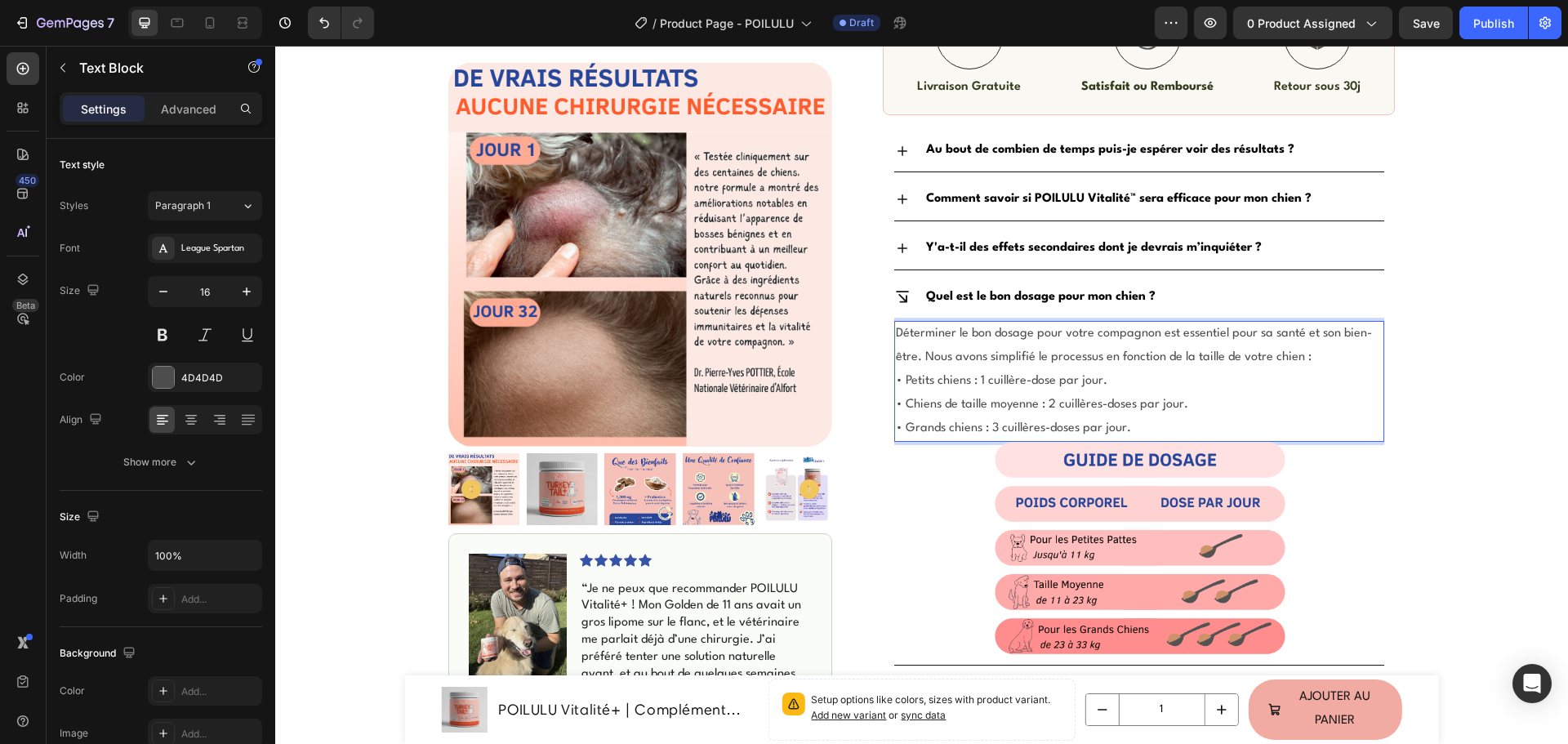
click at [952, 385] on span "• Petits chiens : 1 cuillère-dose par jour." at bounding box center [1001, 381] width 212 height 13
click at [921, 381] on span "• Petits chiens : 1 cuillère-dose par jour." at bounding box center [1001, 381] width 212 height 13
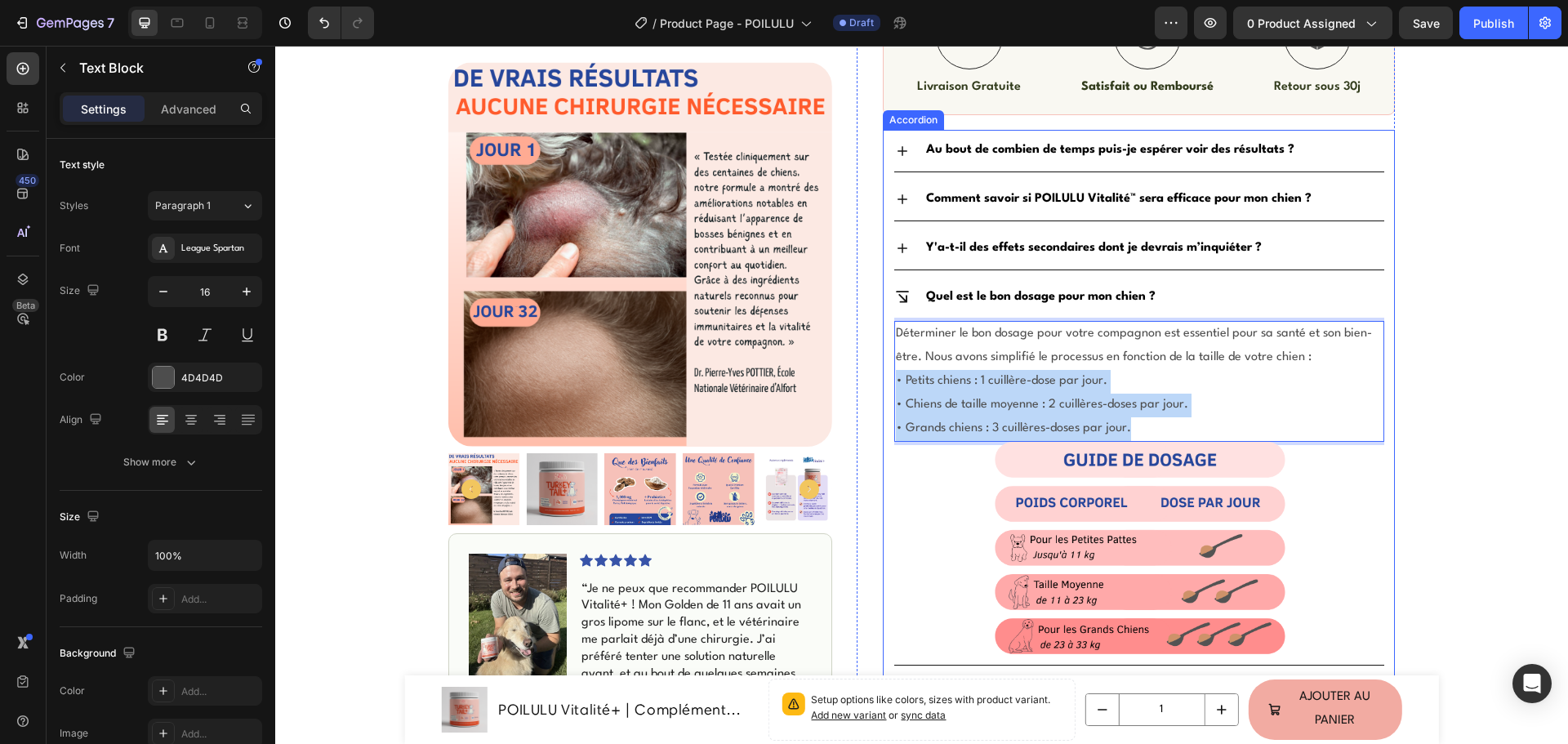
drag, startPoint x: 1141, startPoint y: 432, endPoint x: 876, endPoint y: 377, distance: 270.6
click at [882, 377] on div "Au bout de combien de temps puis-je espérer voir des résultats ? Comment savoir…" at bounding box center [1138, 447] width 512 height 633
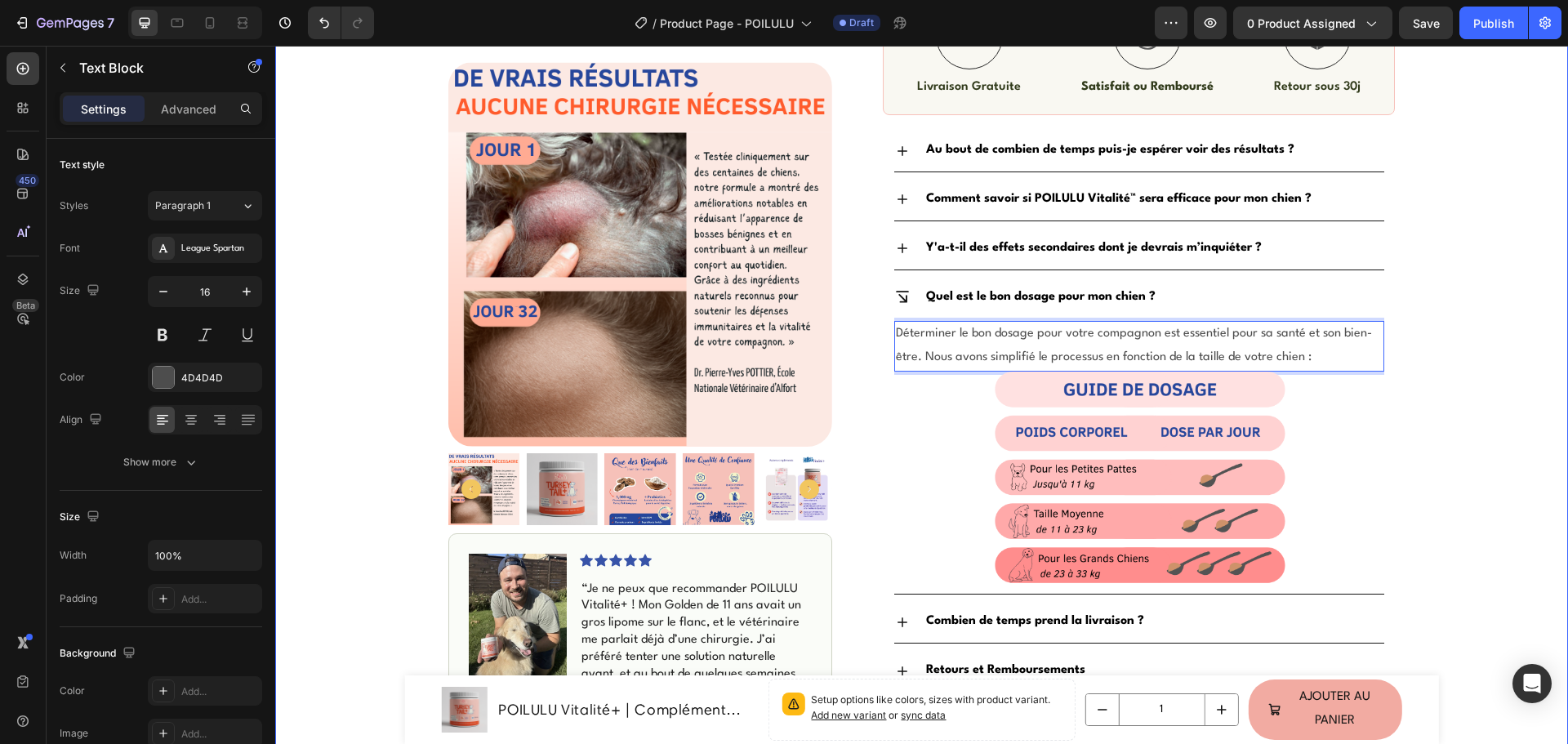
click at [1453, 319] on div "Icon Livraison Rapide & Gratuite Text Block Row Icon +500 Clients satisfaits Te…" at bounding box center [922, 239] width 1293 height 1934
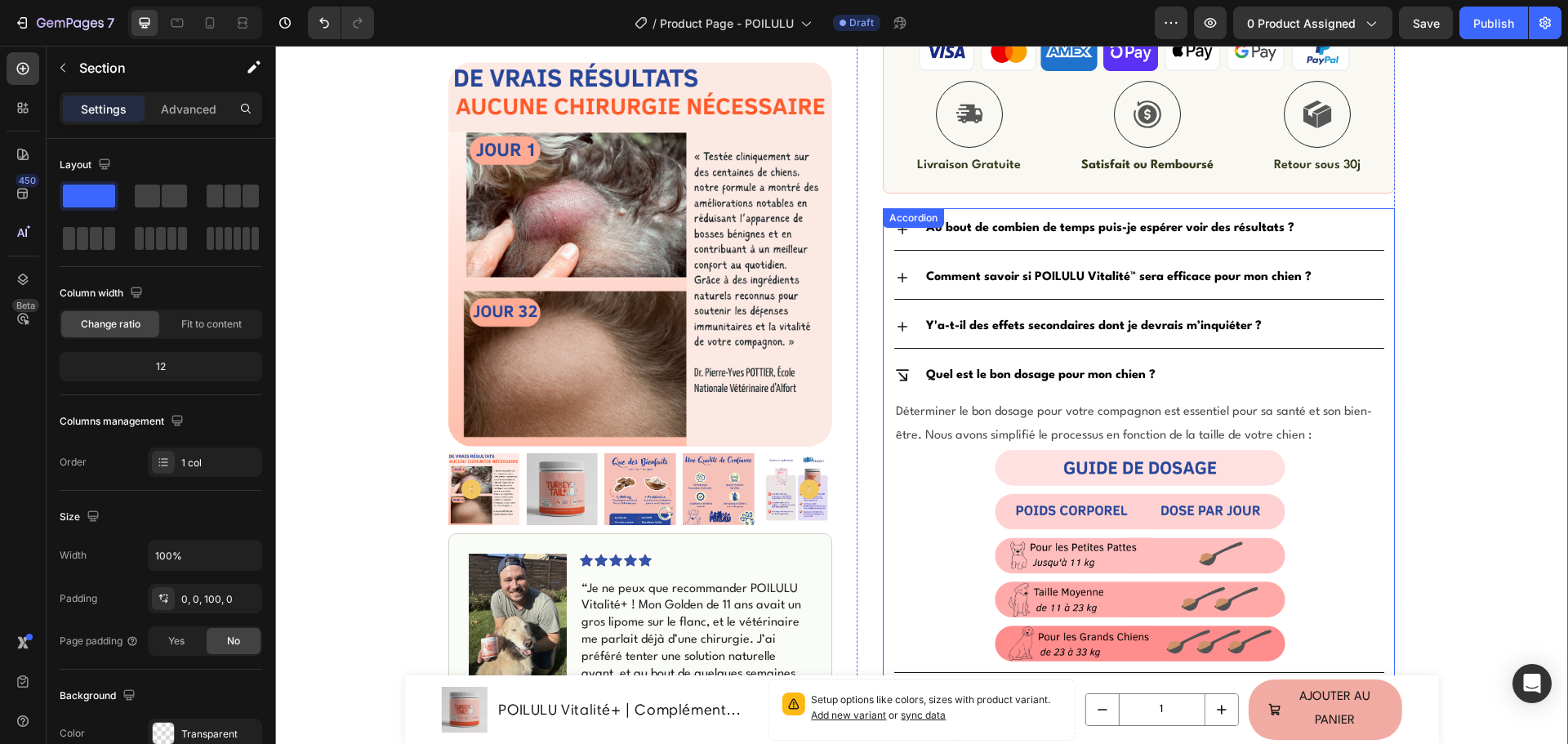
scroll to position [726, 0]
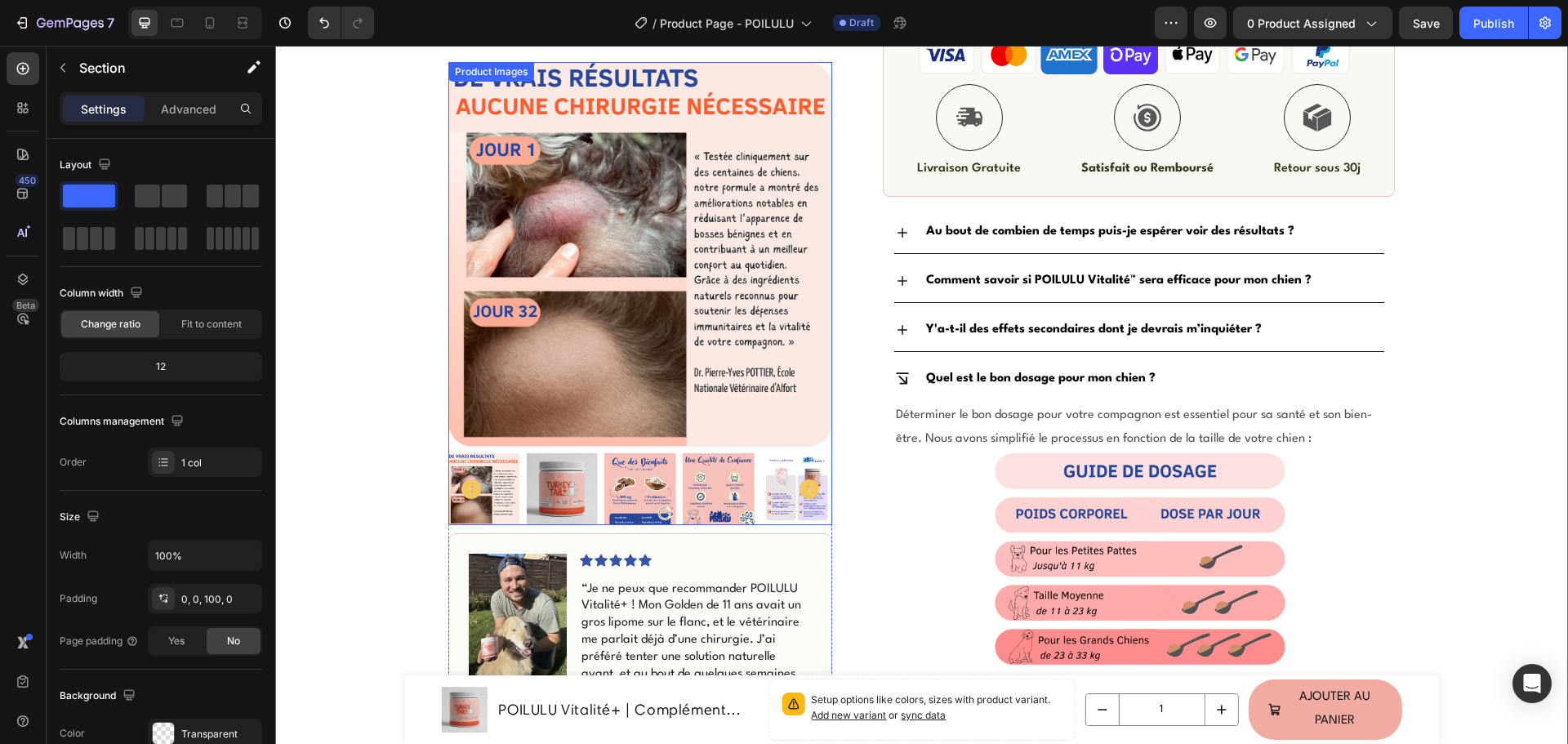
click at [612, 491] on img at bounding box center [640, 489] width 72 height 72
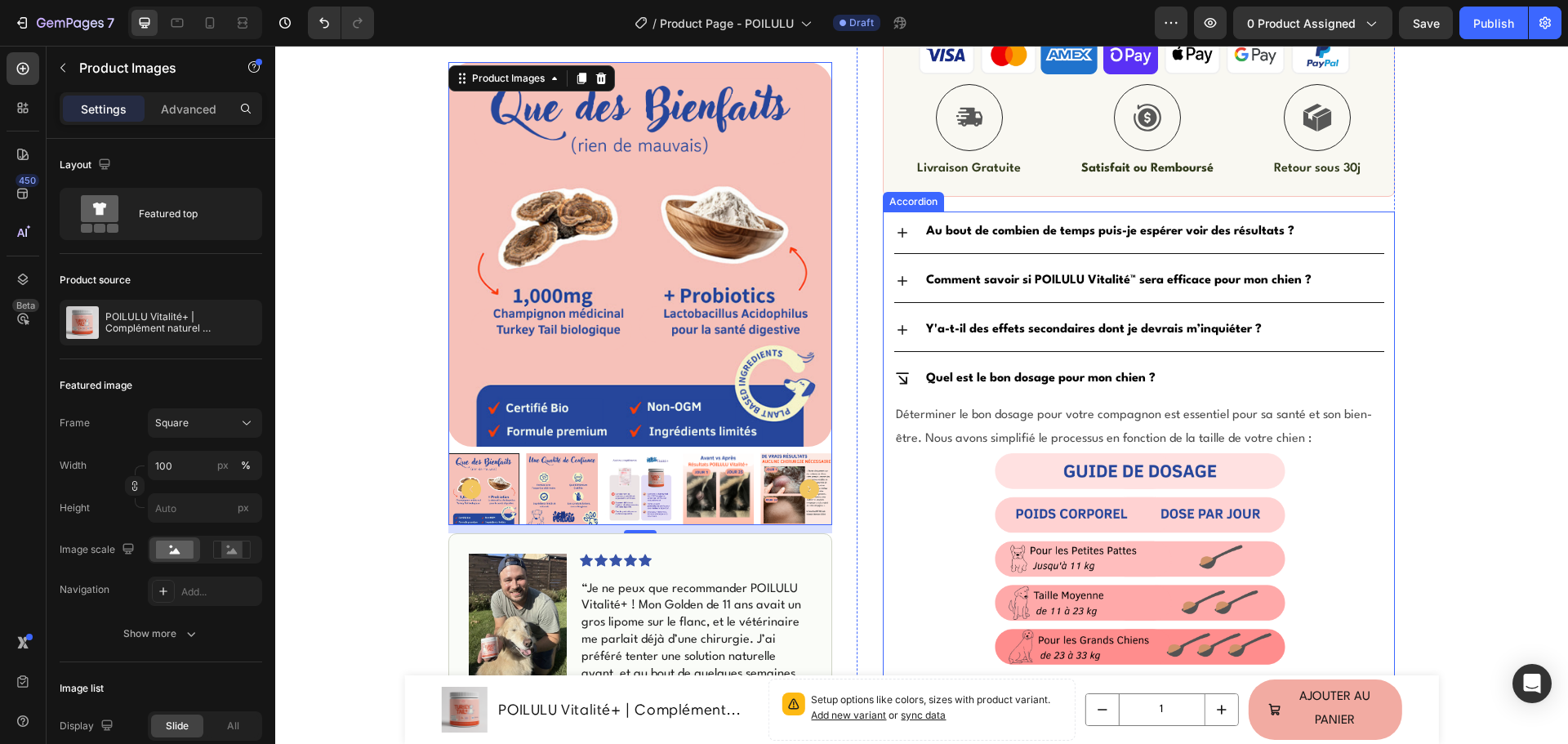
click at [895, 376] on icon at bounding box center [901, 378] width 16 height 16
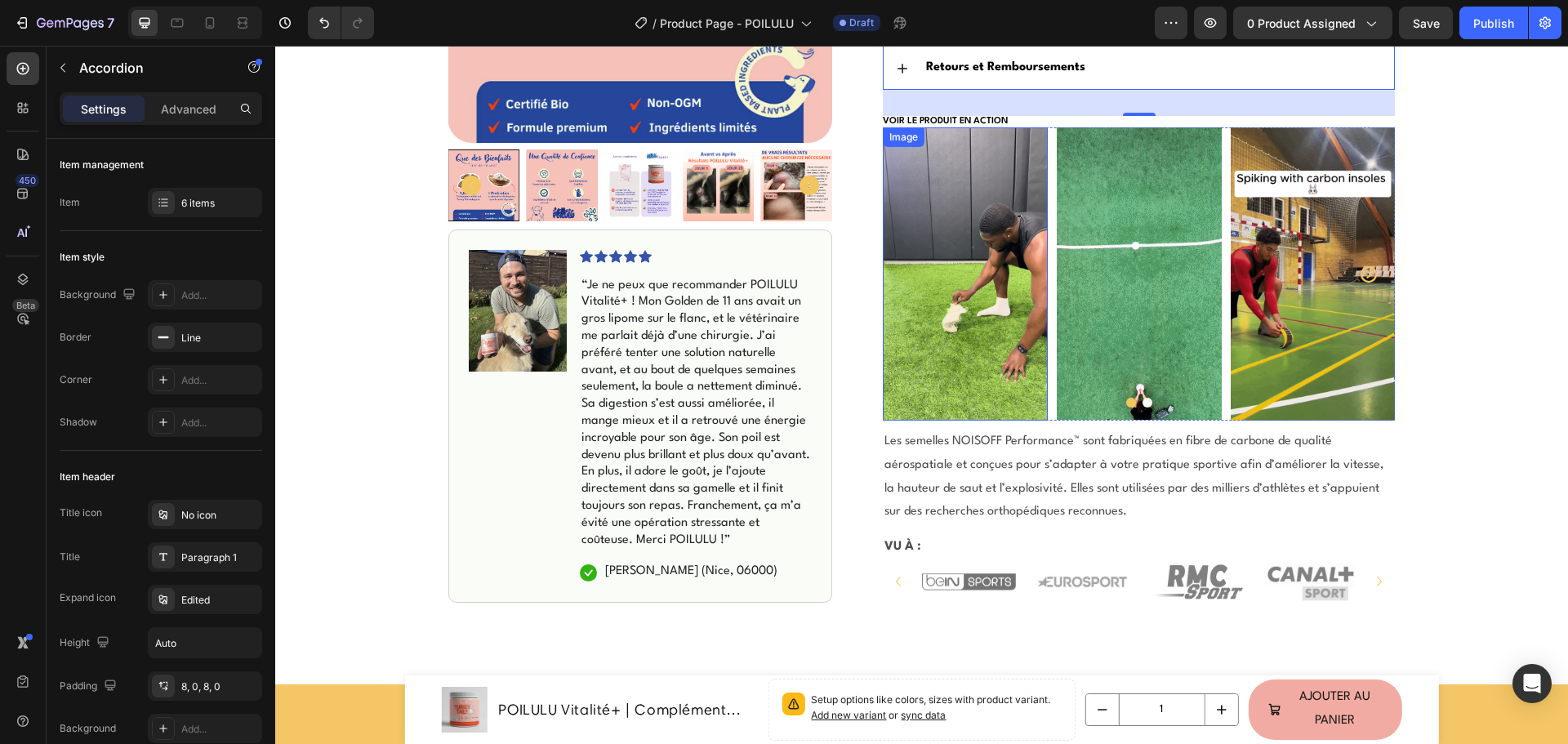
scroll to position [1052, 0]
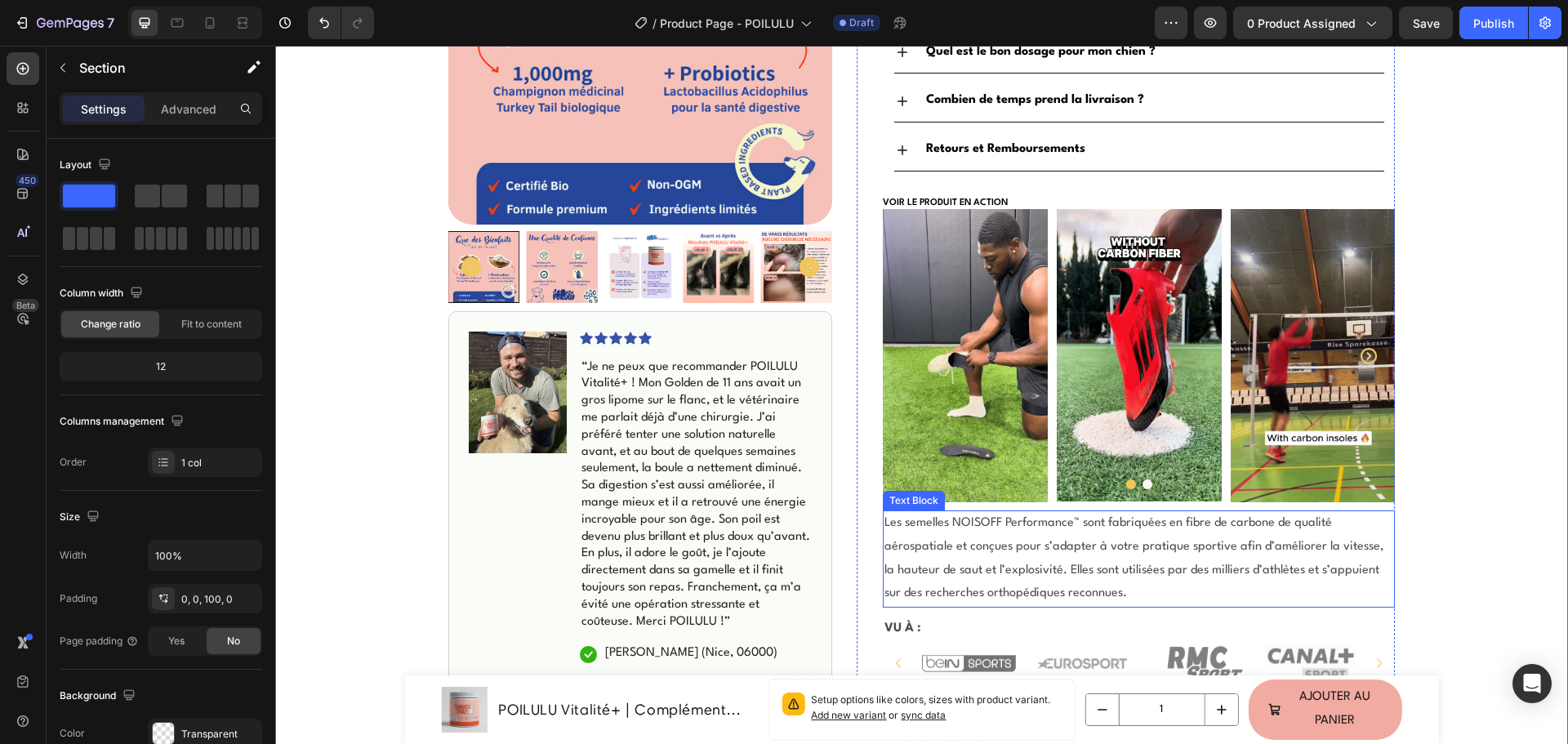
click at [1050, 570] on p "Les semelles NOISOFF Performance™ sont fabriquées en fibre de carbone de qualit…" at bounding box center [1138, 559] width 509 height 94
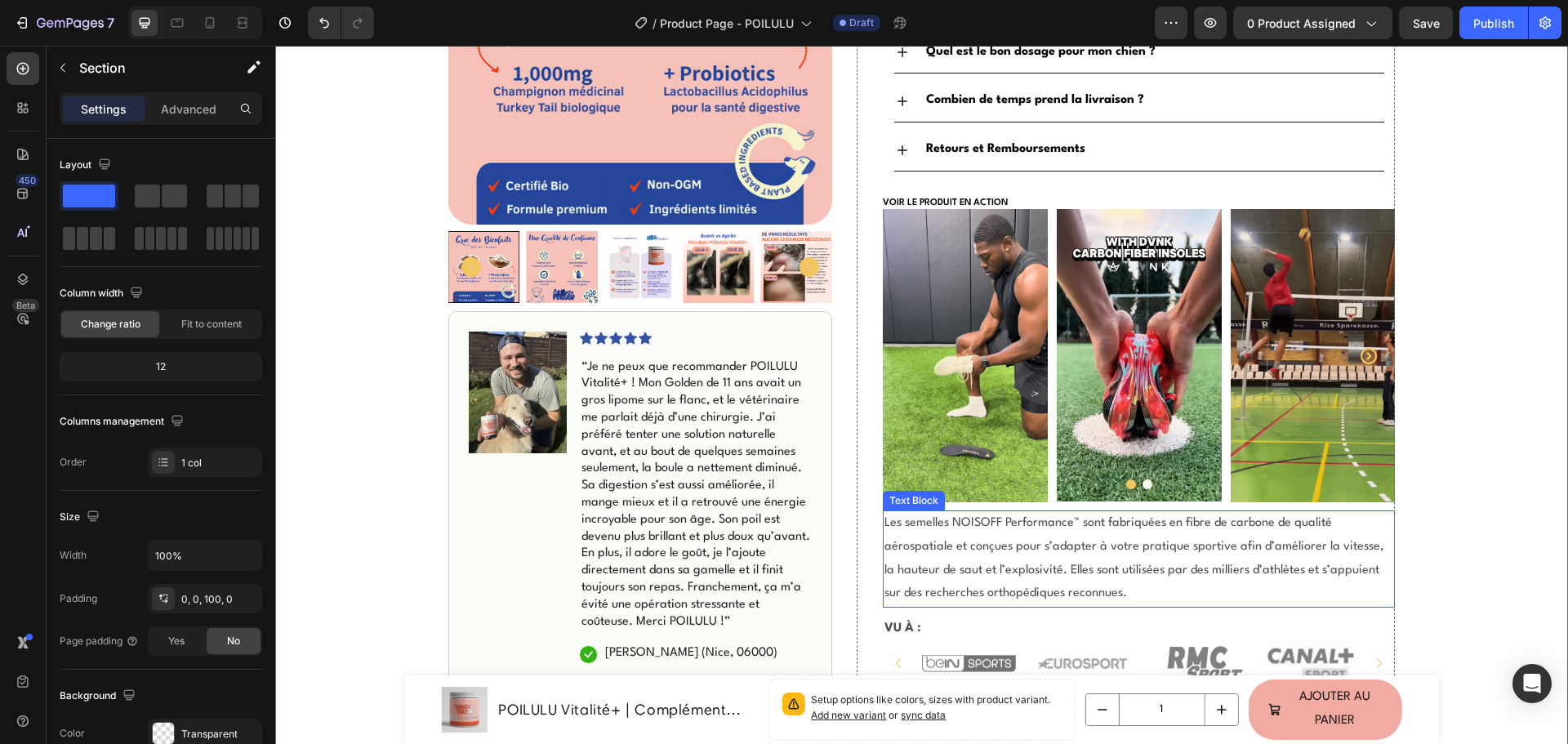
click at [1050, 570] on p "Les semelles NOISOFF Performance™ sont fabriquées en fibre de carbone de qualit…" at bounding box center [1138, 559] width 509 height 94
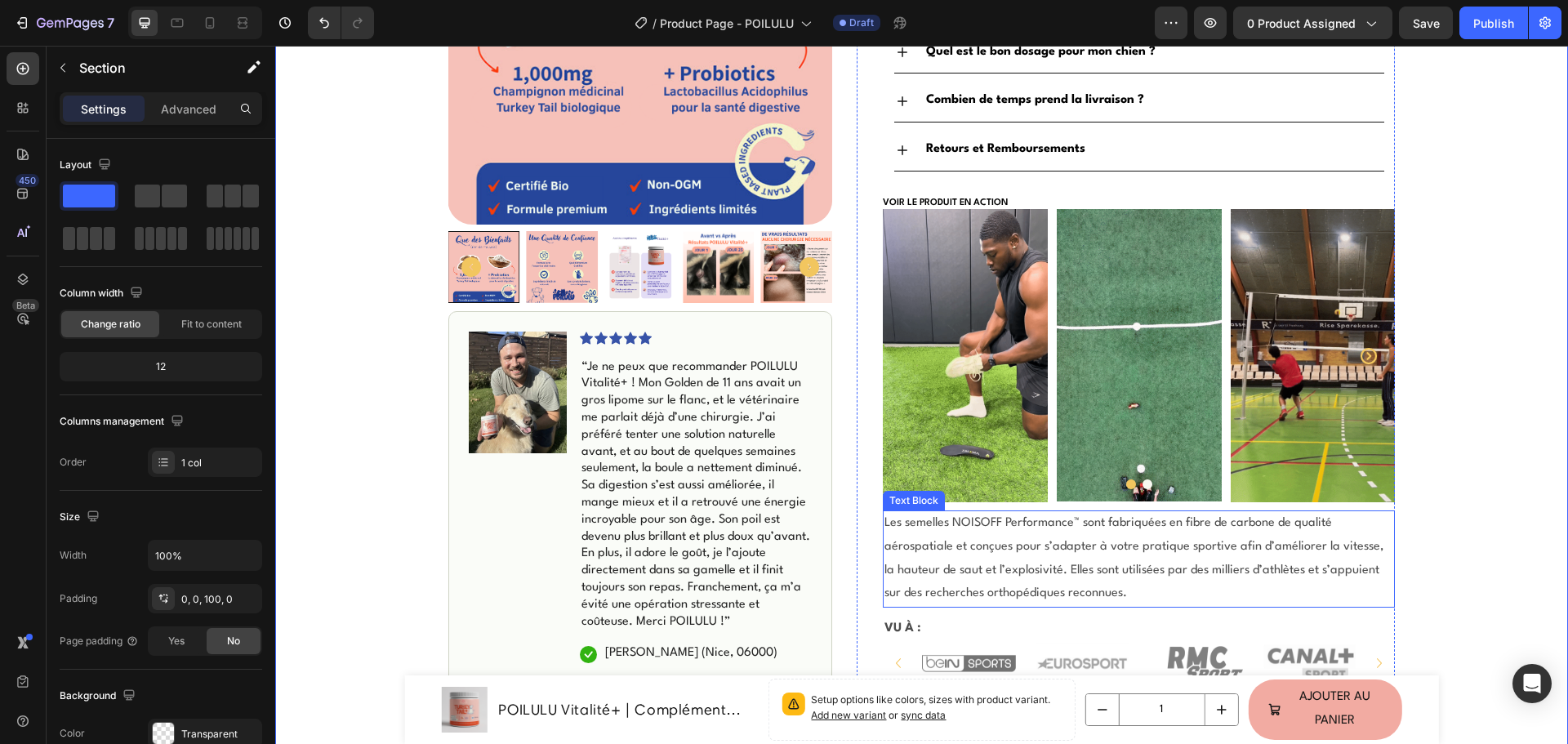
click at [1050, 570] on p "Les semelles NOISOFF Performance™ sont fabriquées en fibre de carbone de qualit…" at bounding box center [1138, 559] width 509 height 94
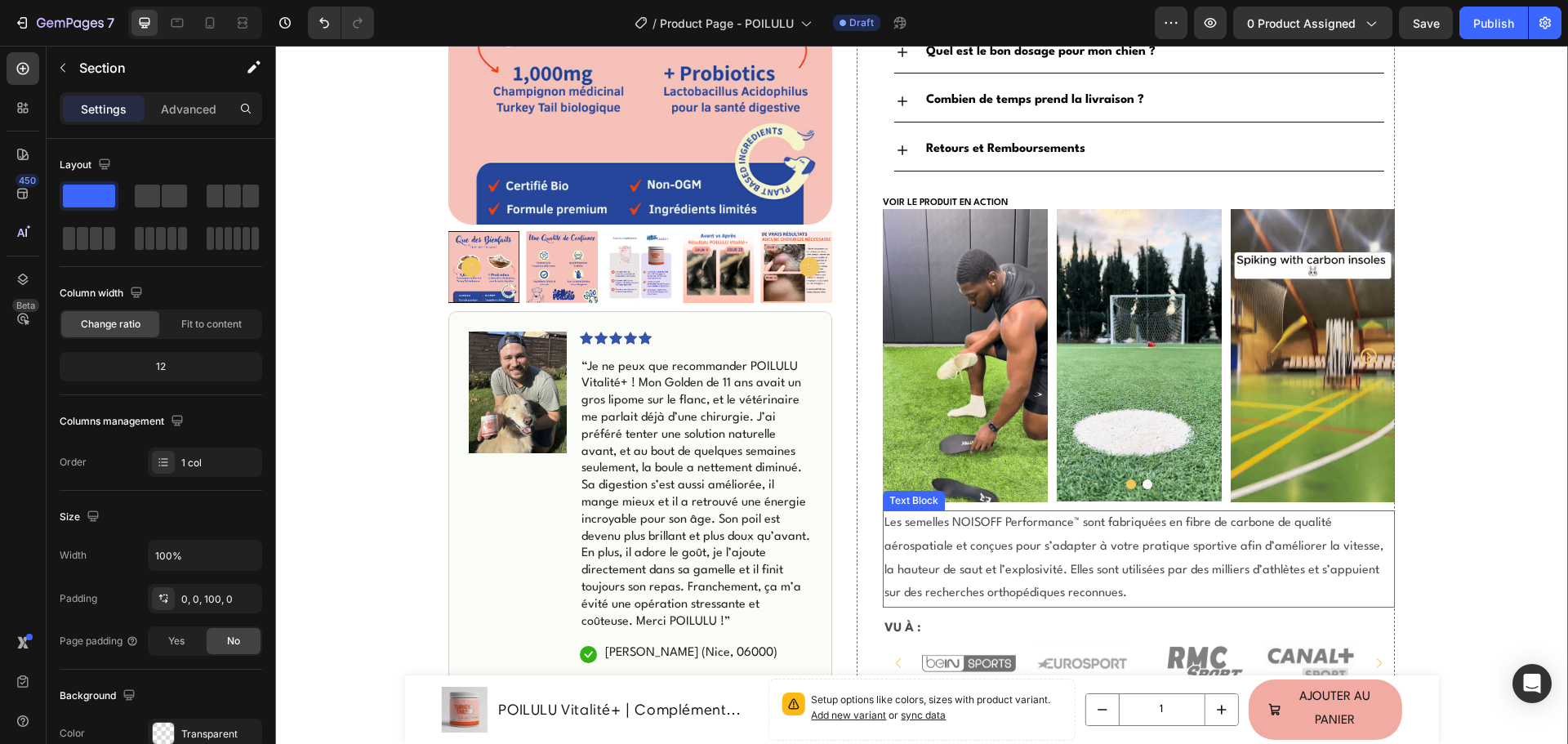
click at [1050, 570] on p "Les semelles NOISOFF Performance™ sont fabriquées en fibre de carbone de qualit…" at bounding box center [1138, 559] width 509 height 94
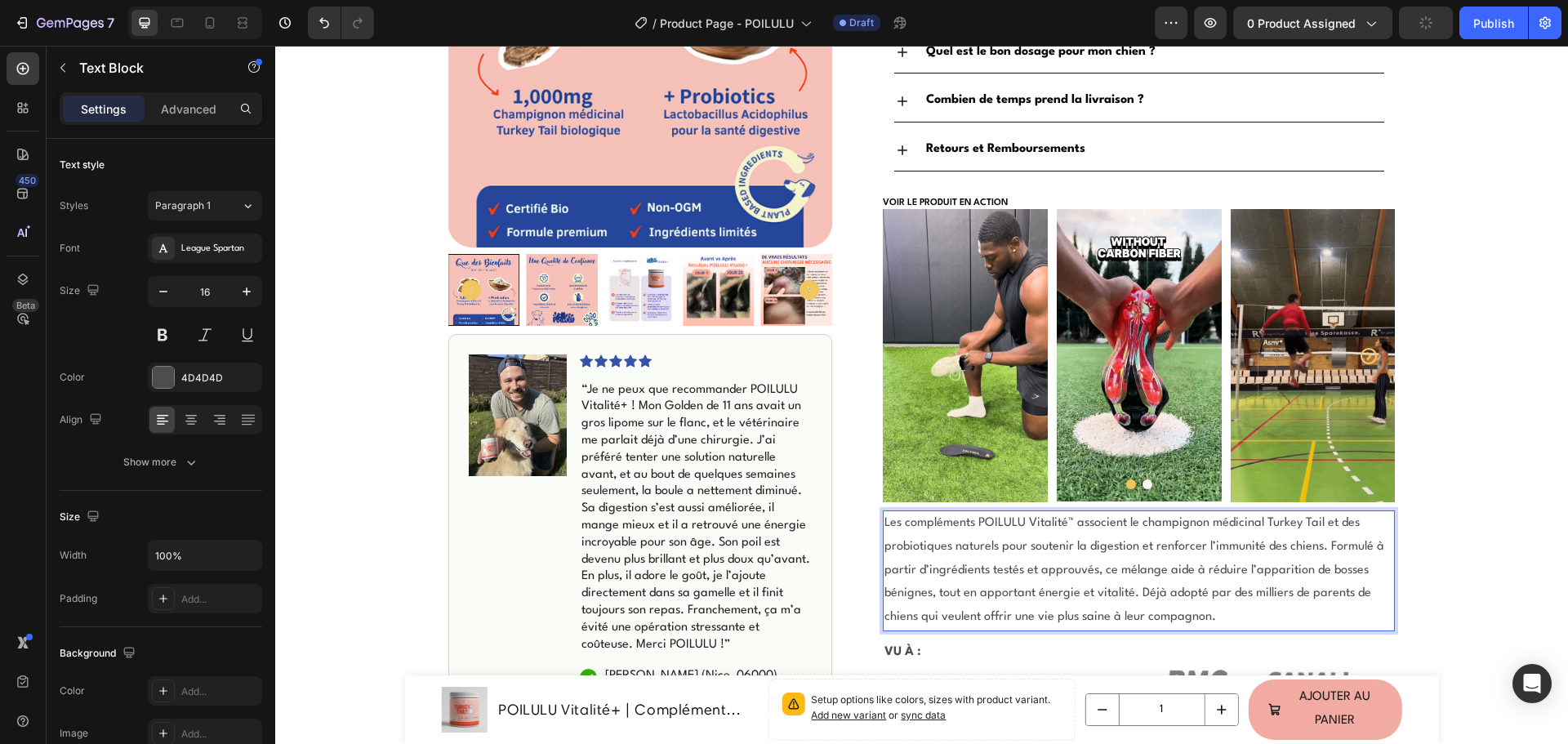
scroll to position [1134, 0]
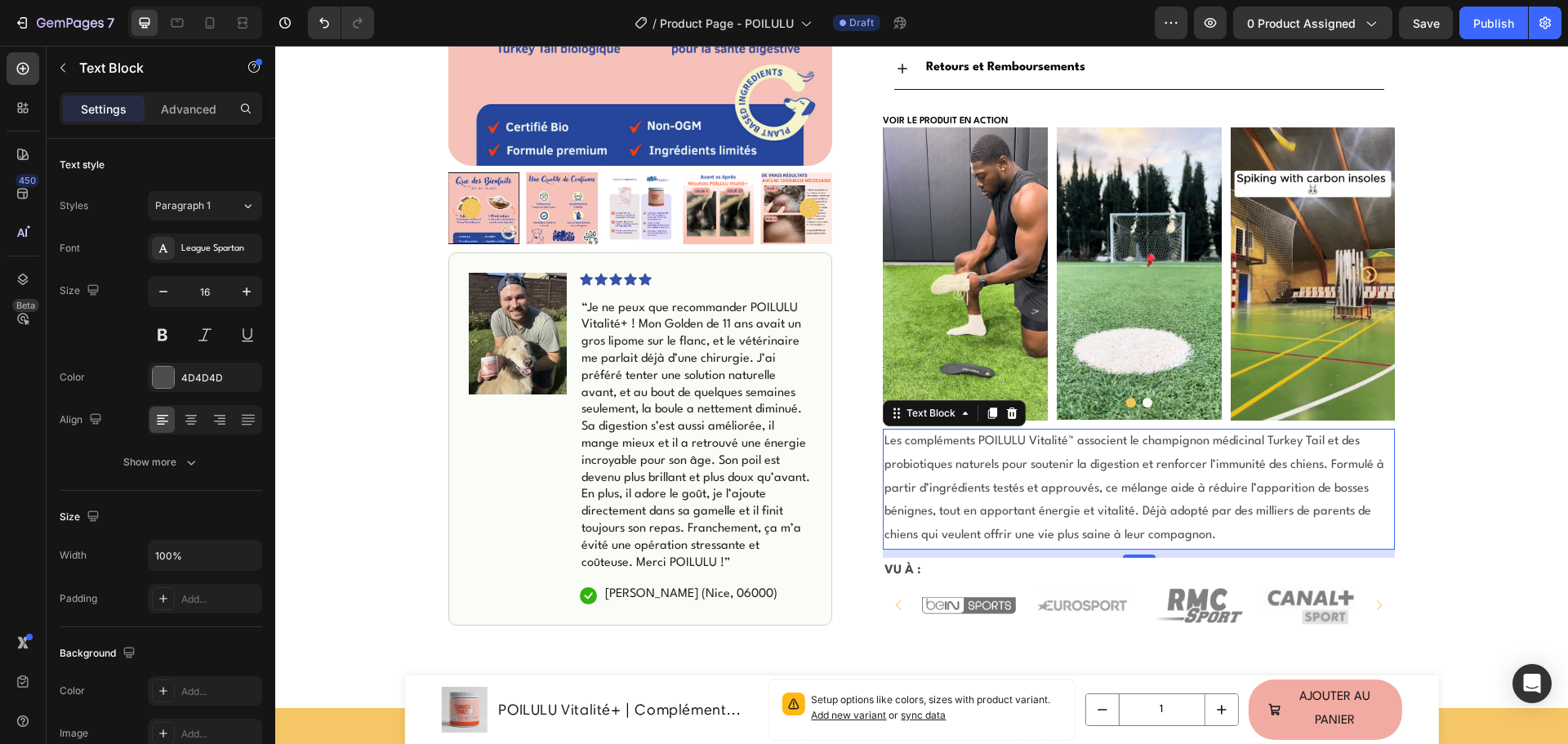
click at [1003, 488] on p "Les compléments POILULU Vitalité™ associent le champignon médicinal Turkey Tail…" at bounding box center [1138, 489] width 509 height 117
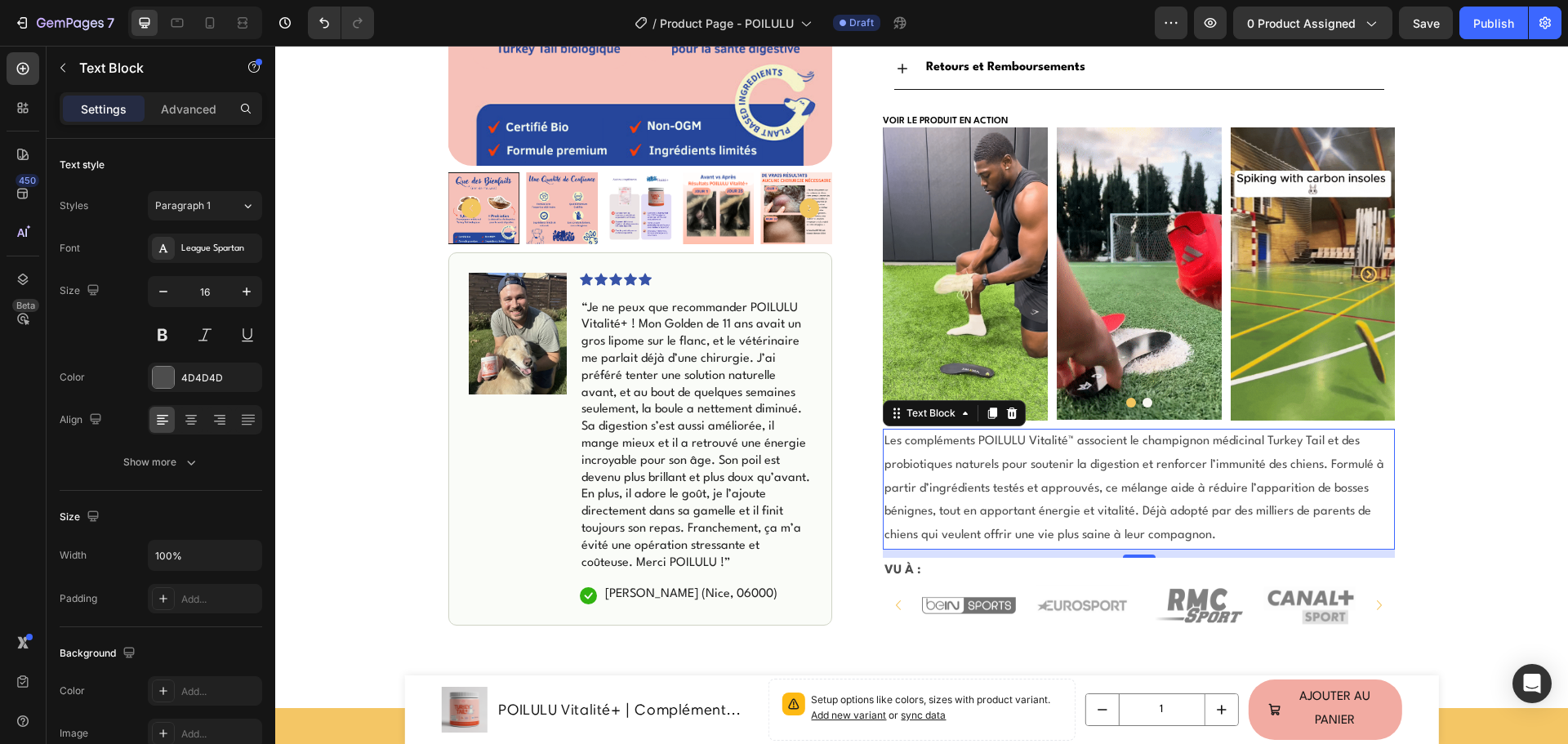
click at [1003, 488] on p "Les compléments POILULU Vitalité™ associent le champignon médicinal Turkey Tail…" at bounding box center [1138, 489] width 509 height 117
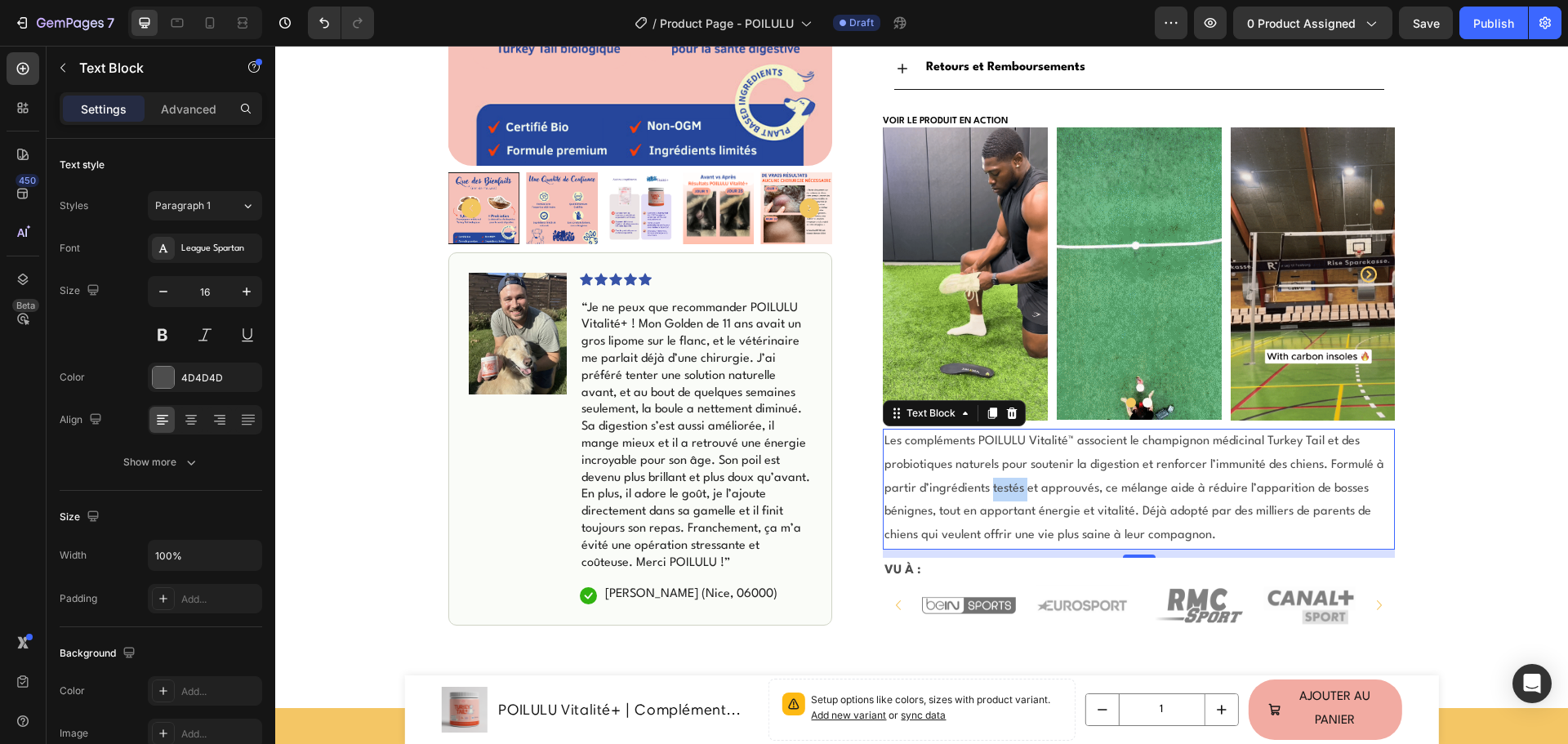
click at [1004, 486] on p "Les compléments POILULU Vitalité™ associent le champignon médicinal Turkey Tail…" at bounding box center [1138, 489] width 509 height 117
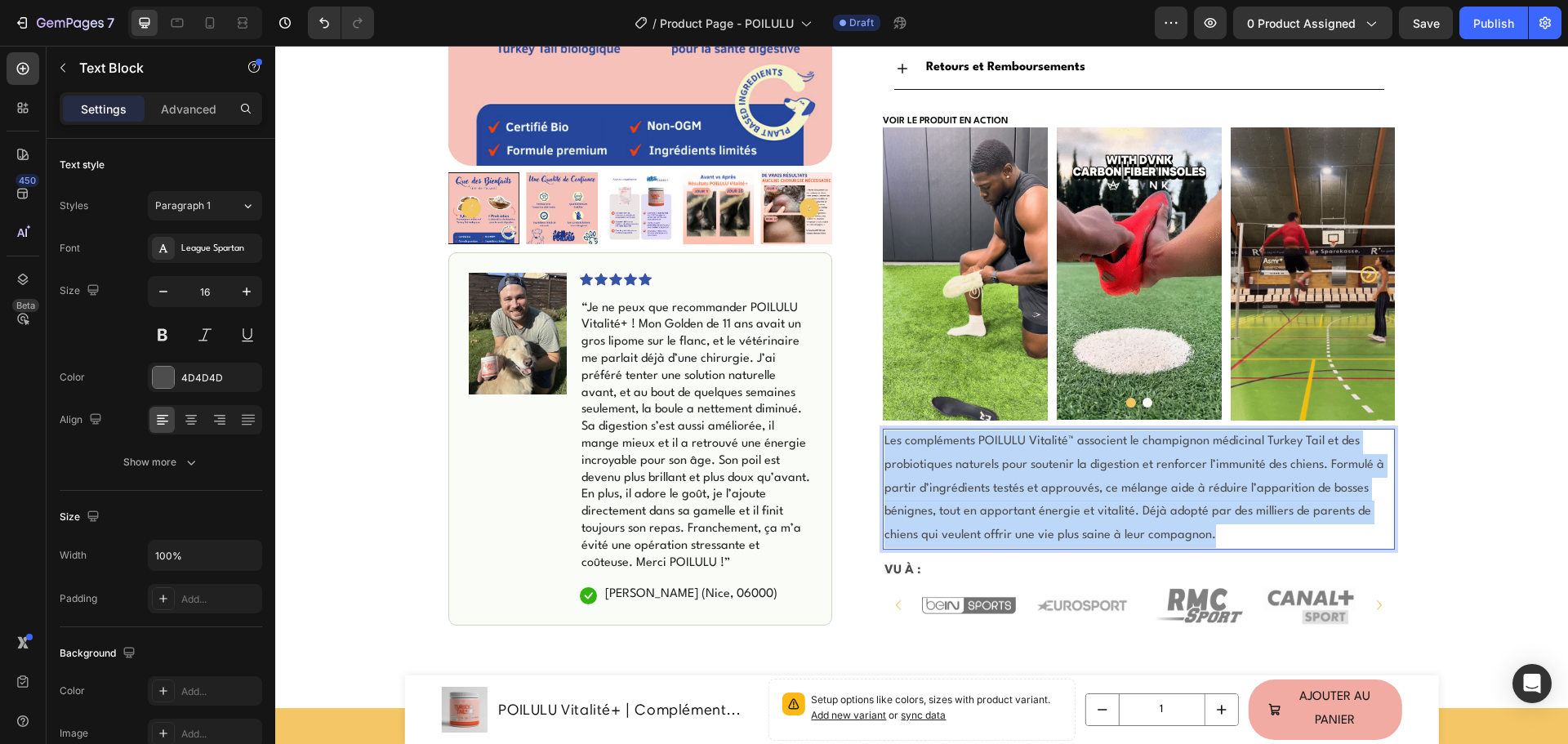
click at [1006, 483] on p "Les compléments POILULU Vitalité™ associent le champignon médicinal Turkey Tail…" at bounding box center [1138, 489] width 509 height 117
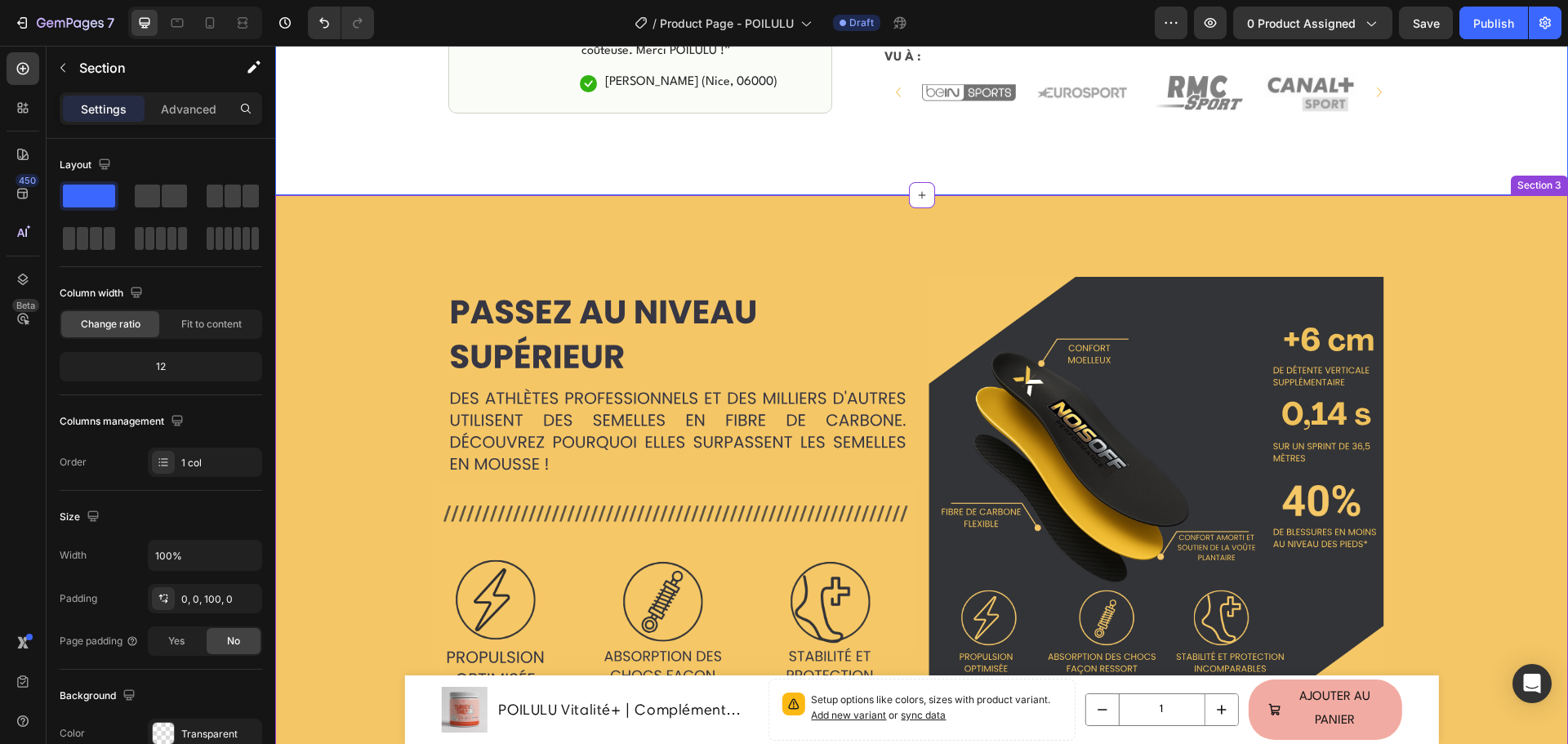
scroll to position [1624, 0]
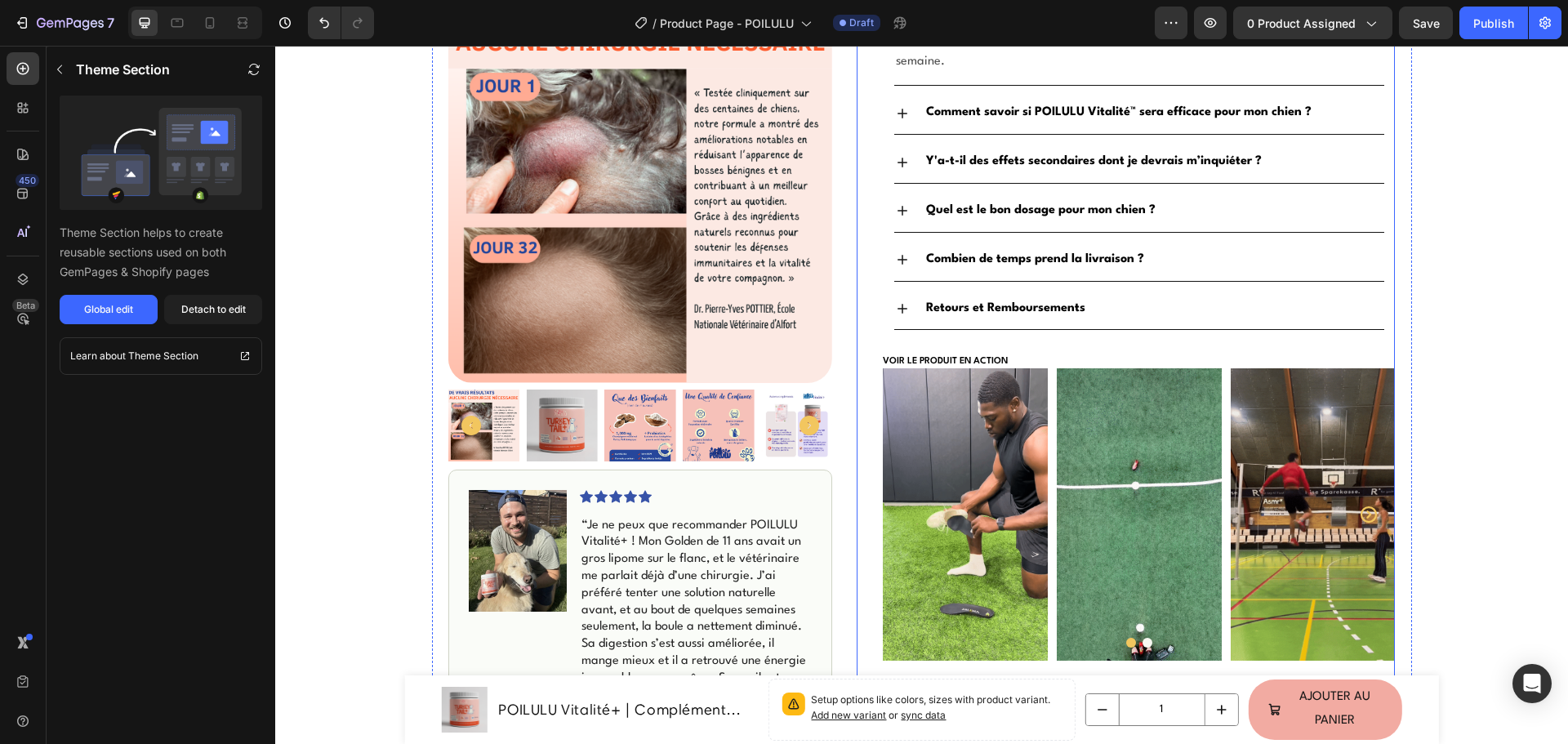
scroll to position [1307, 0]
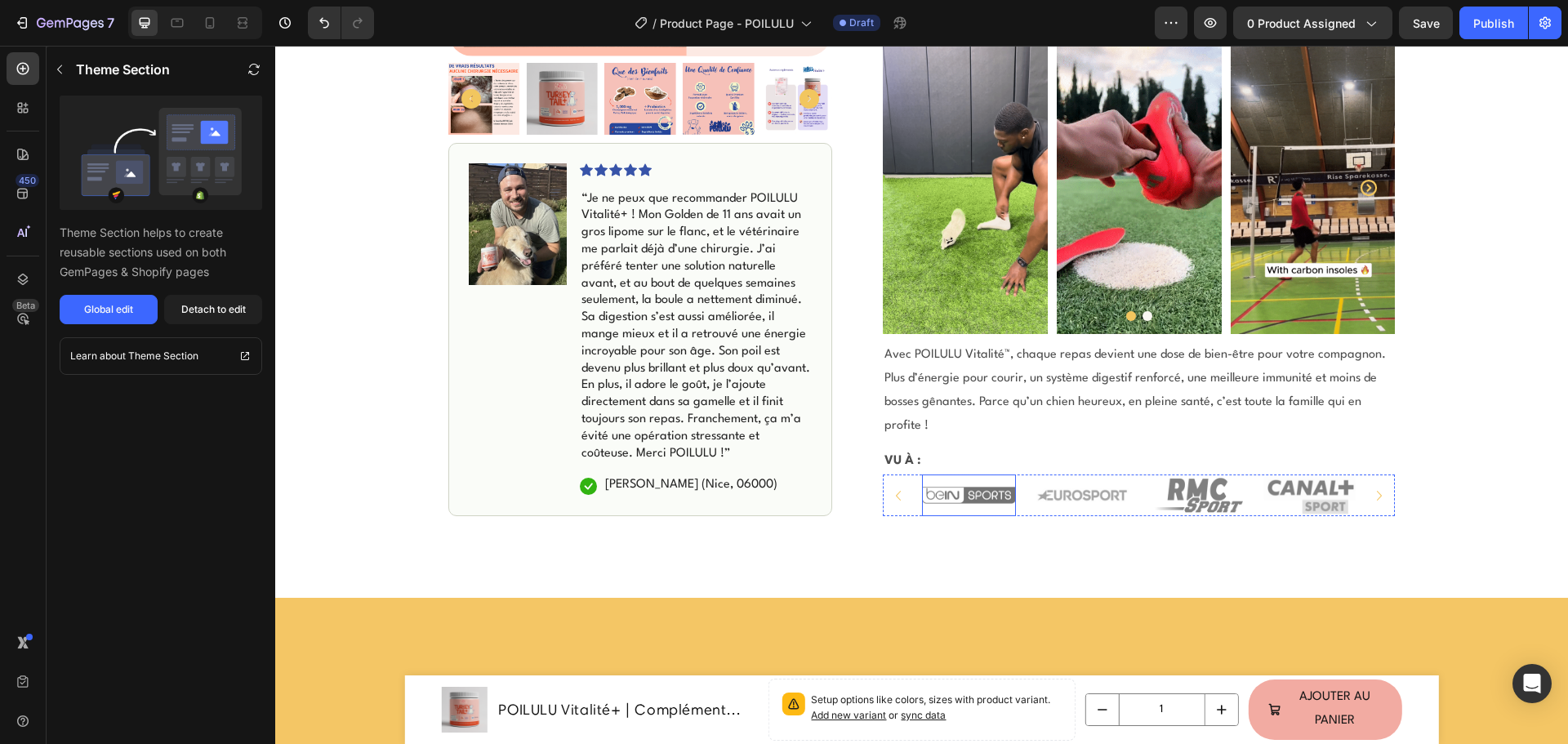
click at [977, 475] on img at bounding box center [968, 495] width 93 height 41
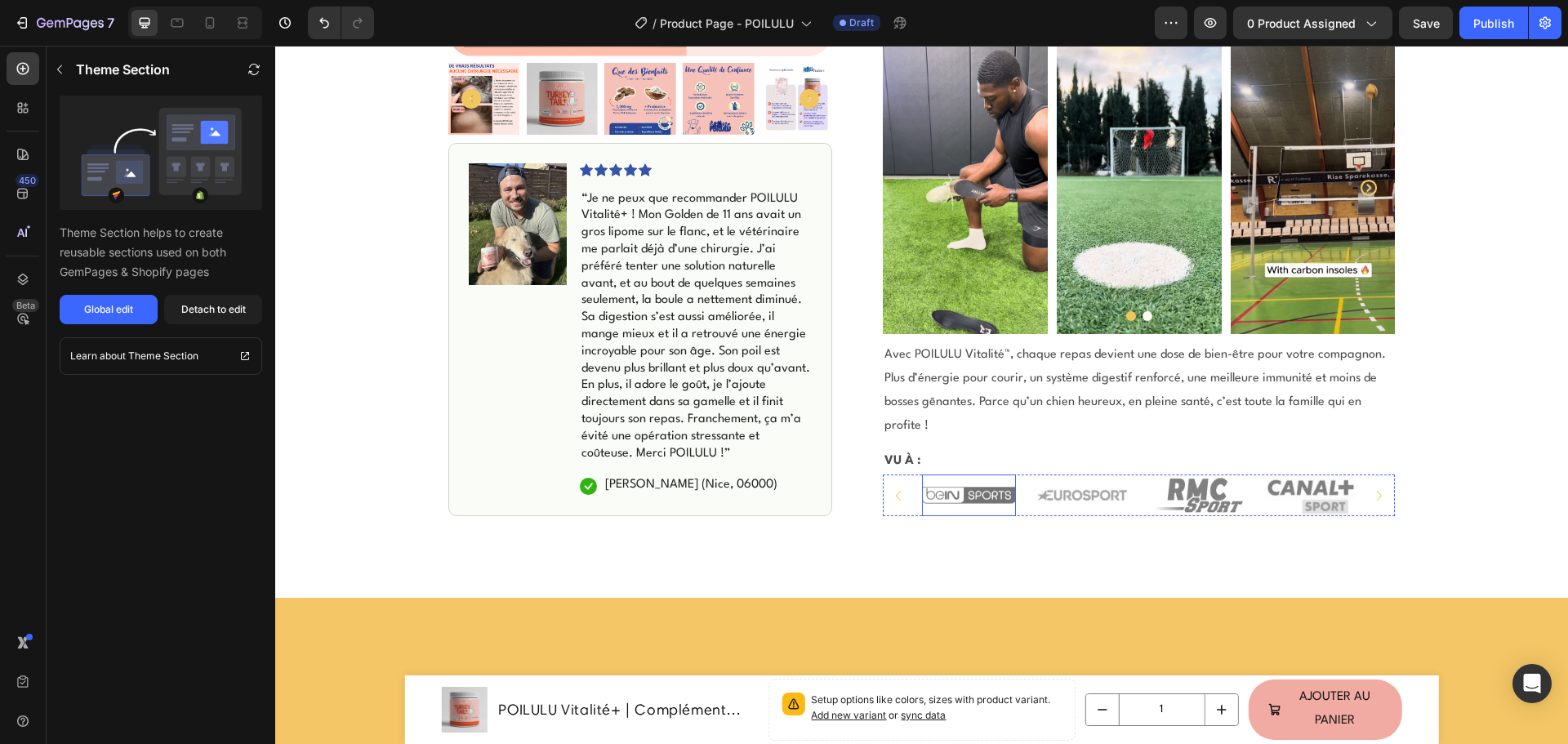
click at [977, 475] on img at bounding box center [968, 495] width 93 height 41
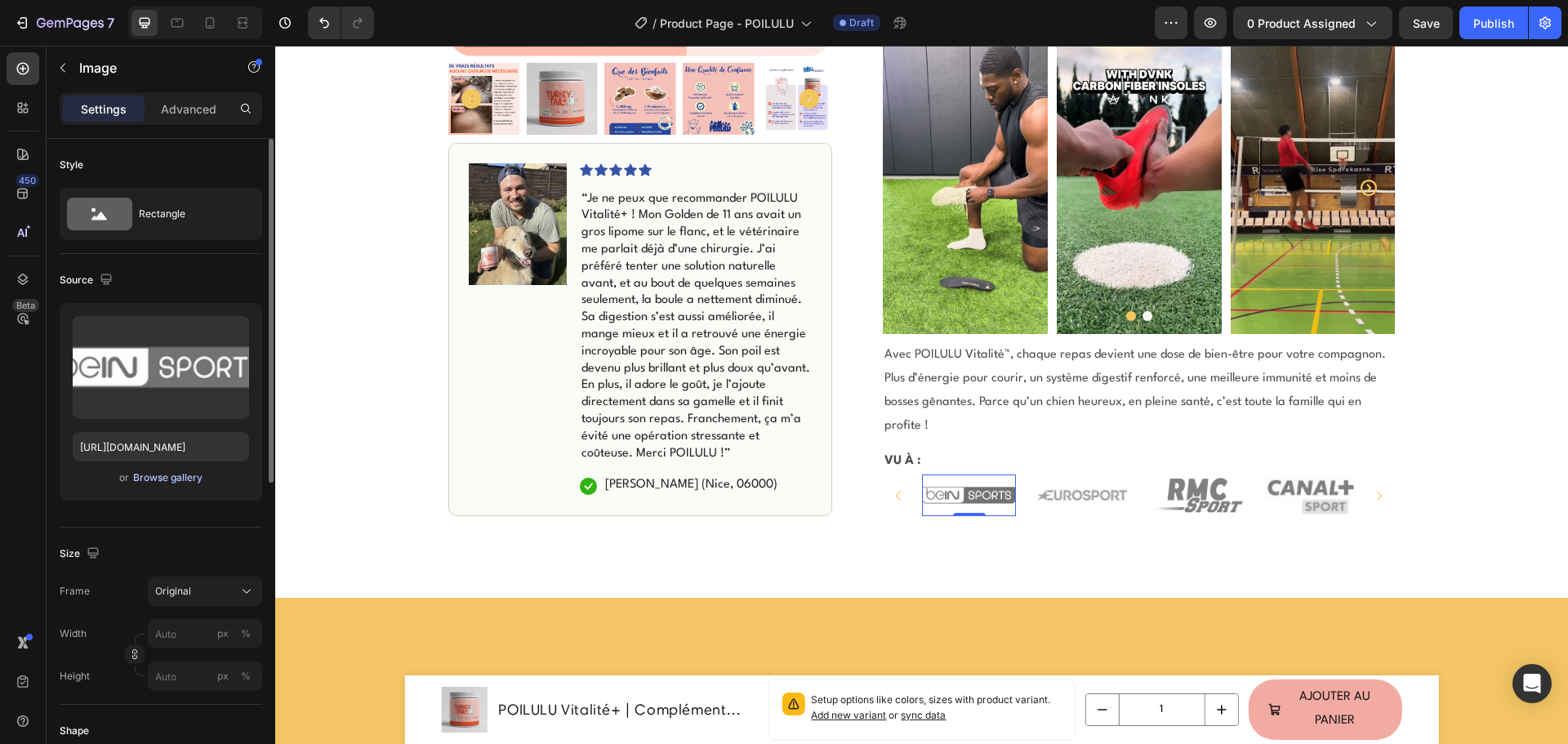
click at [162, 478] on div "Browse gallery" at bounding box center [167, 477] width 69 height 14
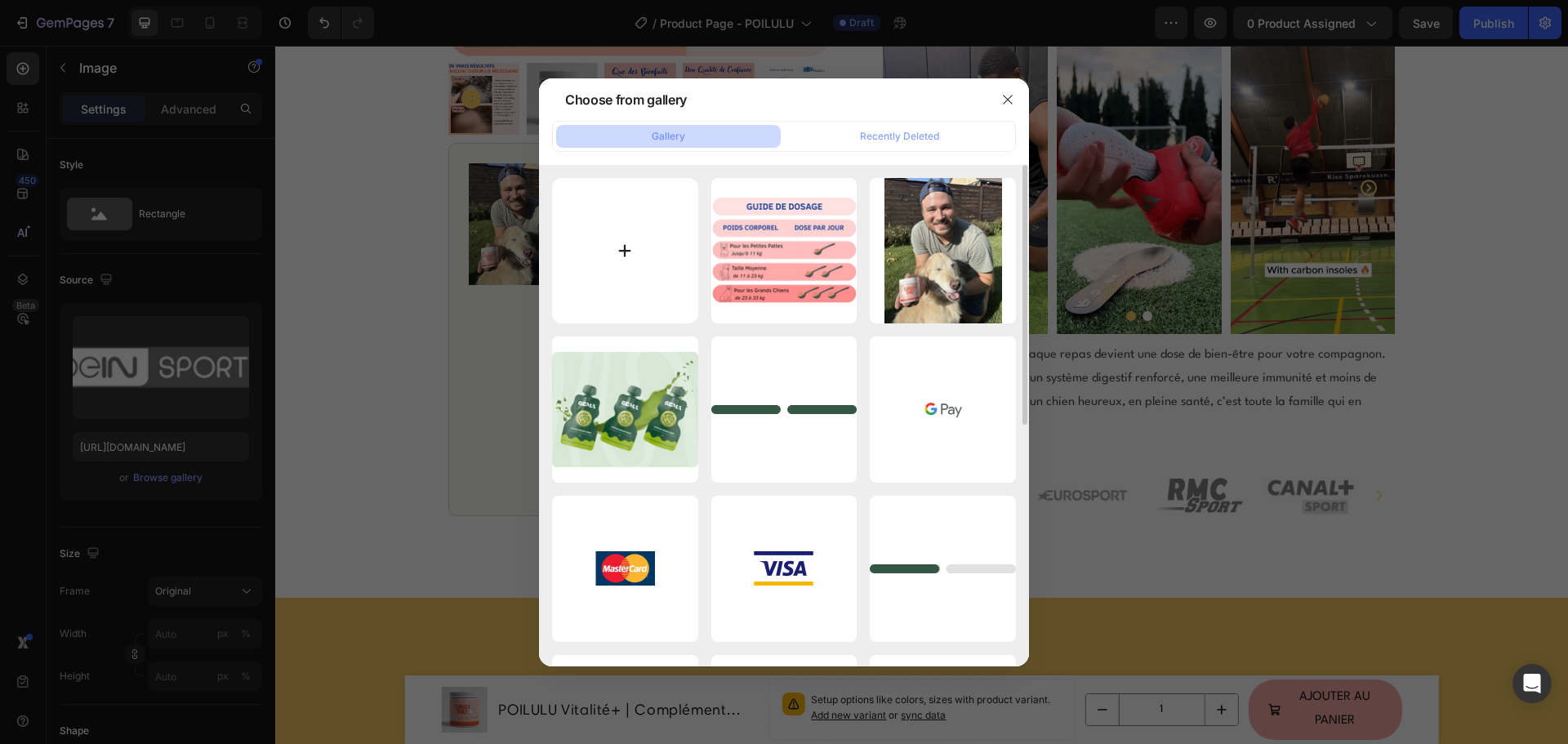
click at [631, 251] on input "file" at bounding box center [625, 251] width 146 height 146
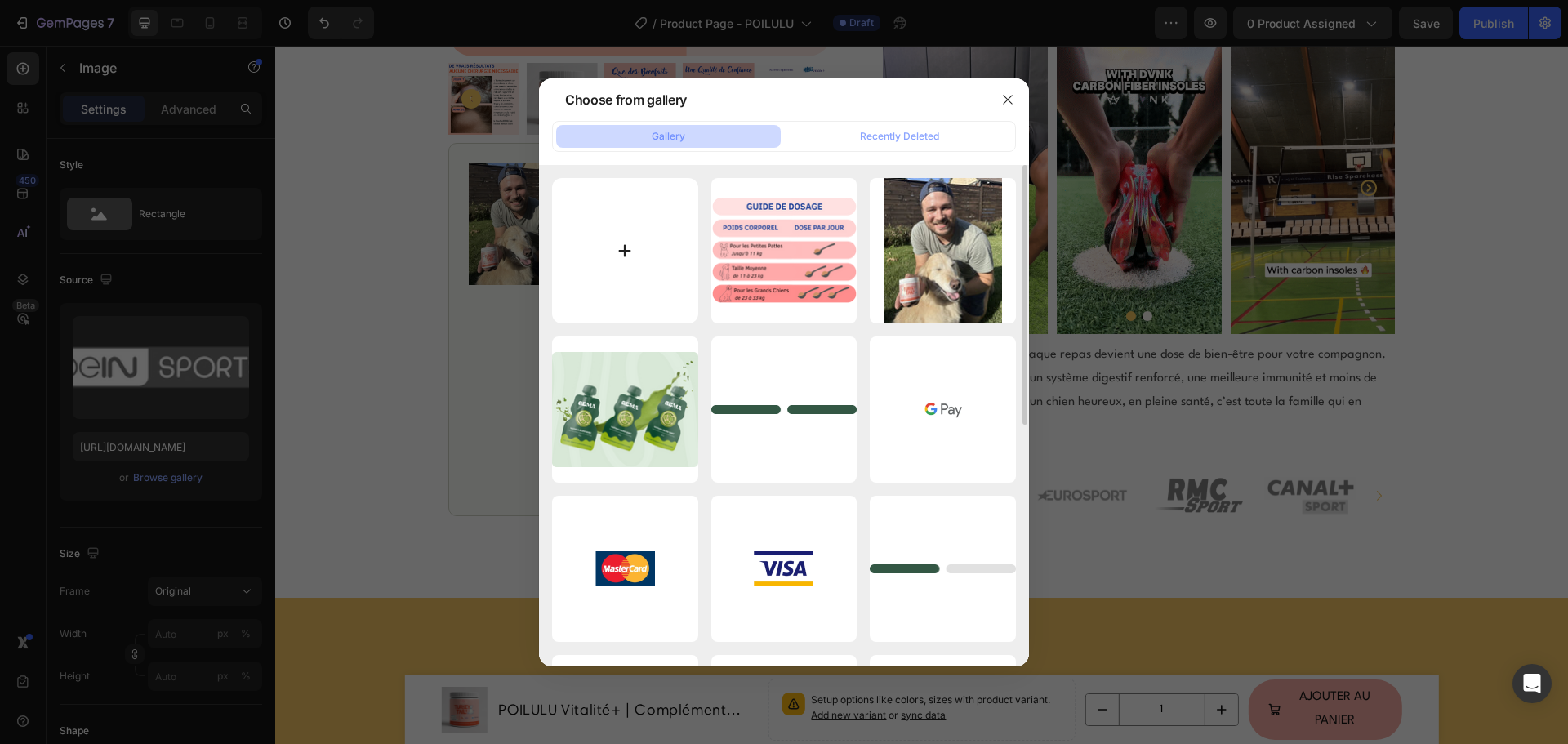
type input "C:\fakepath\POILULU - TURKEY TAIL+.png"
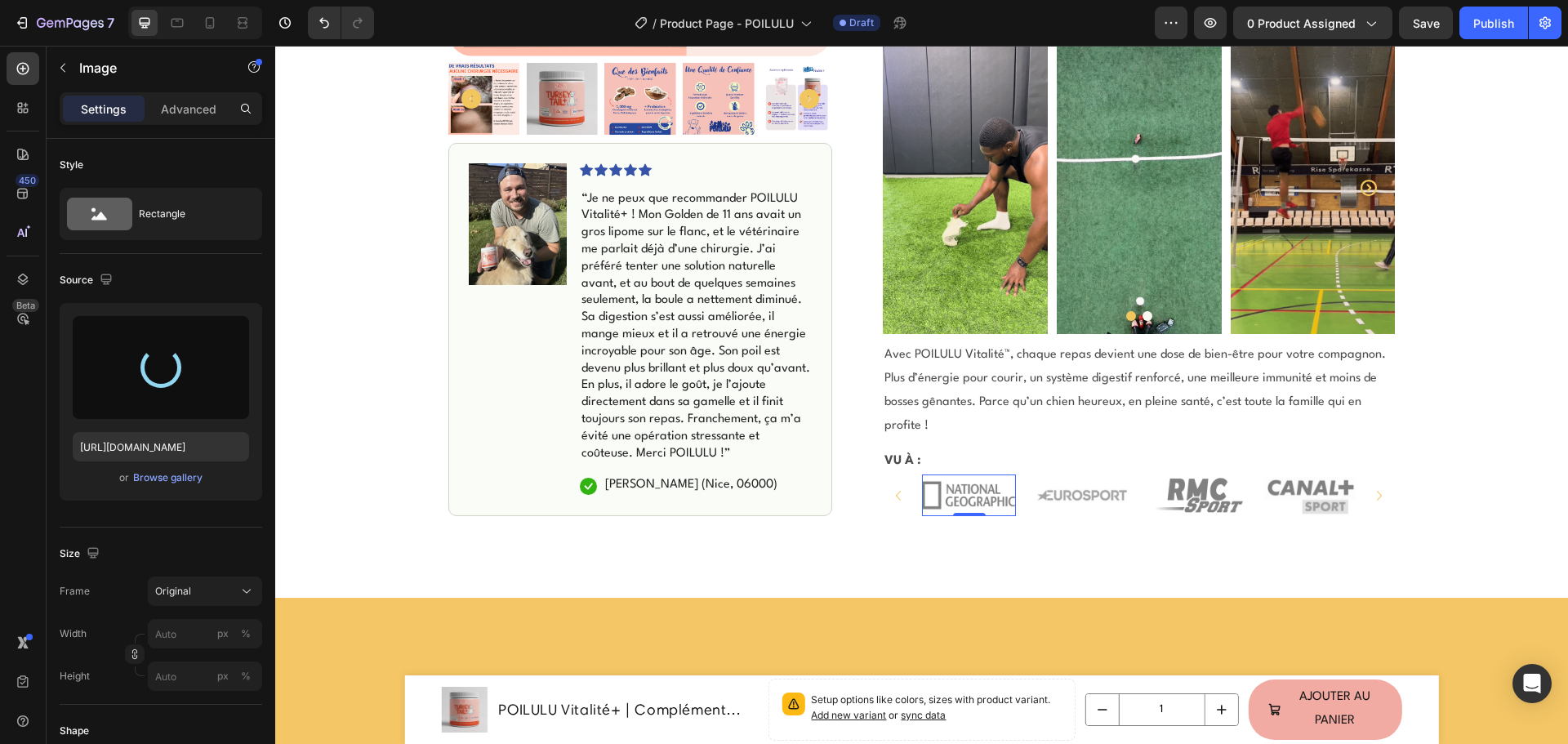
type input "https://cdn.shopify.com/s/files/1/0941/5452/2955/files/gempages_569504427027727…"
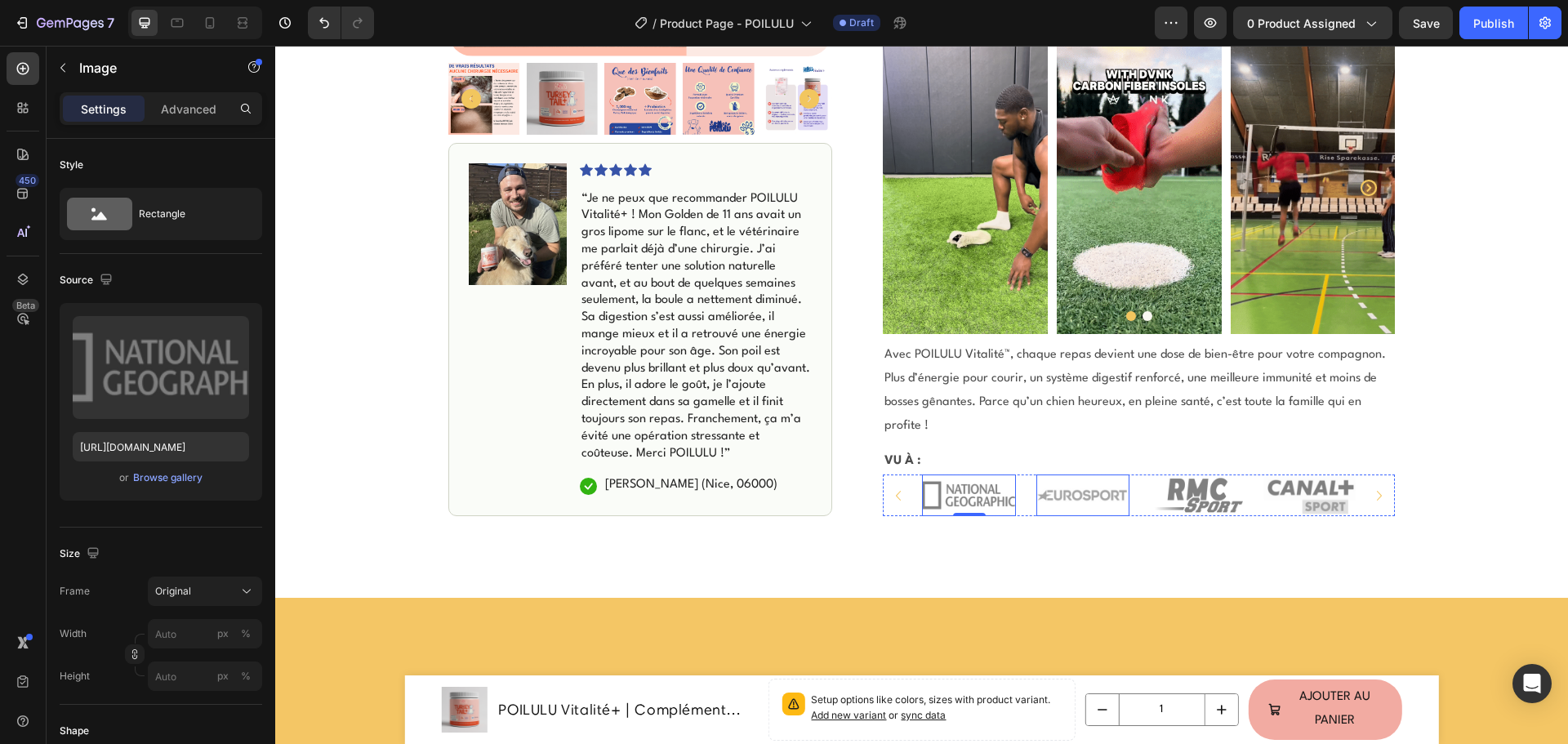
click at [1075, 475] on img at bounding box center [1082, 495] width 93 height 41
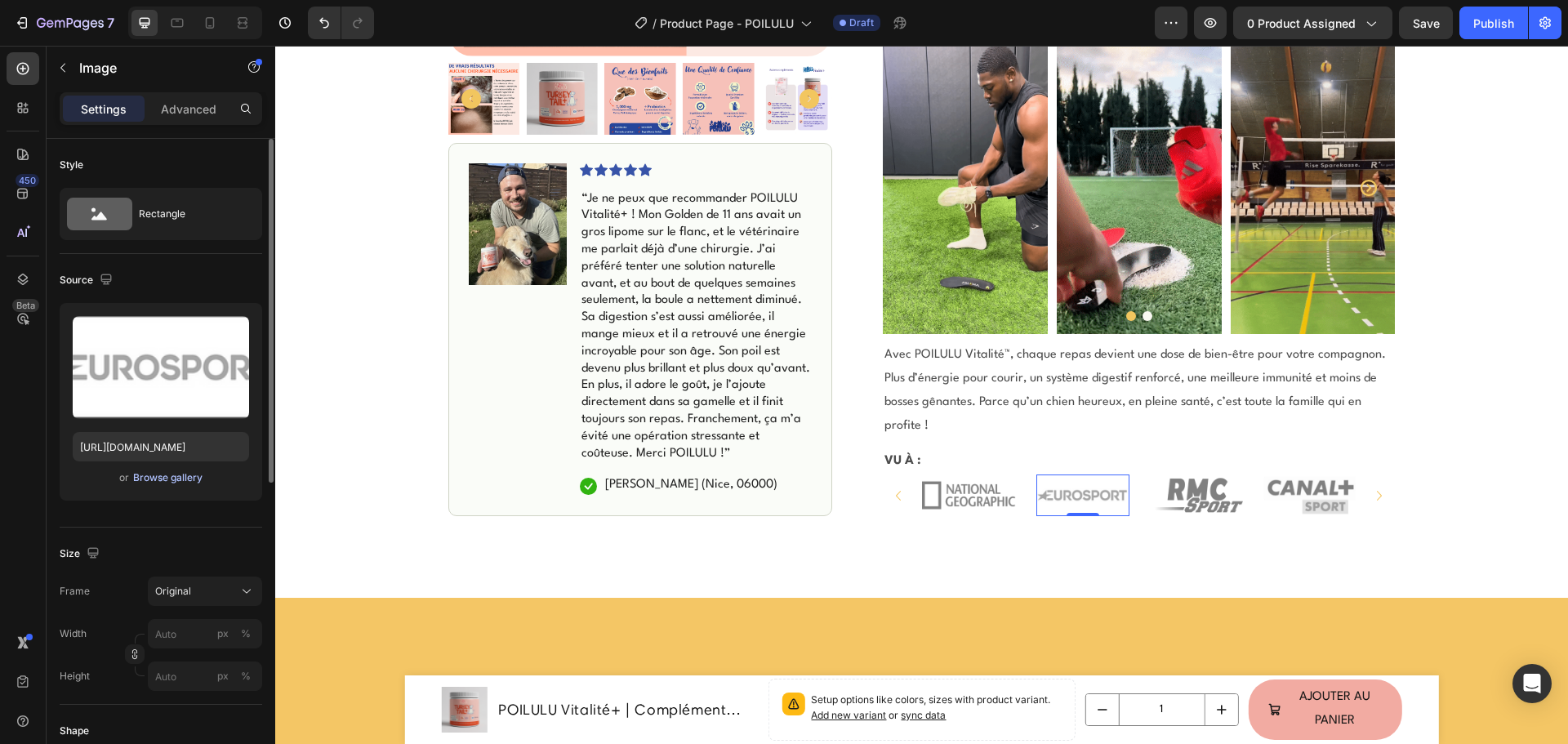
click at [167, 484] on div "Browse gallery" at bounding box center [167, 477] width 69 height 14
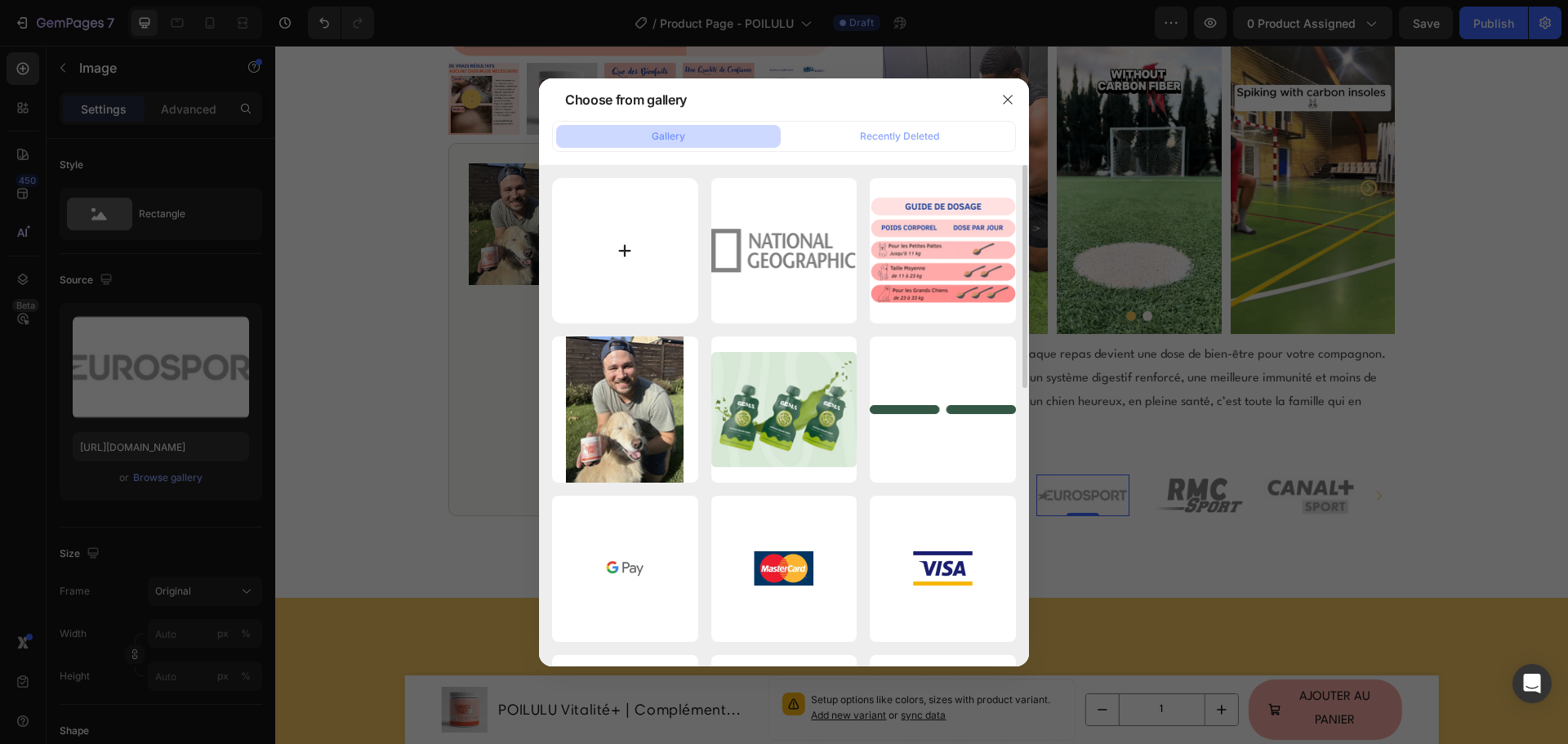
click at [622, 241] on input "file" at bounding box center [625, 251] width 146 height 146
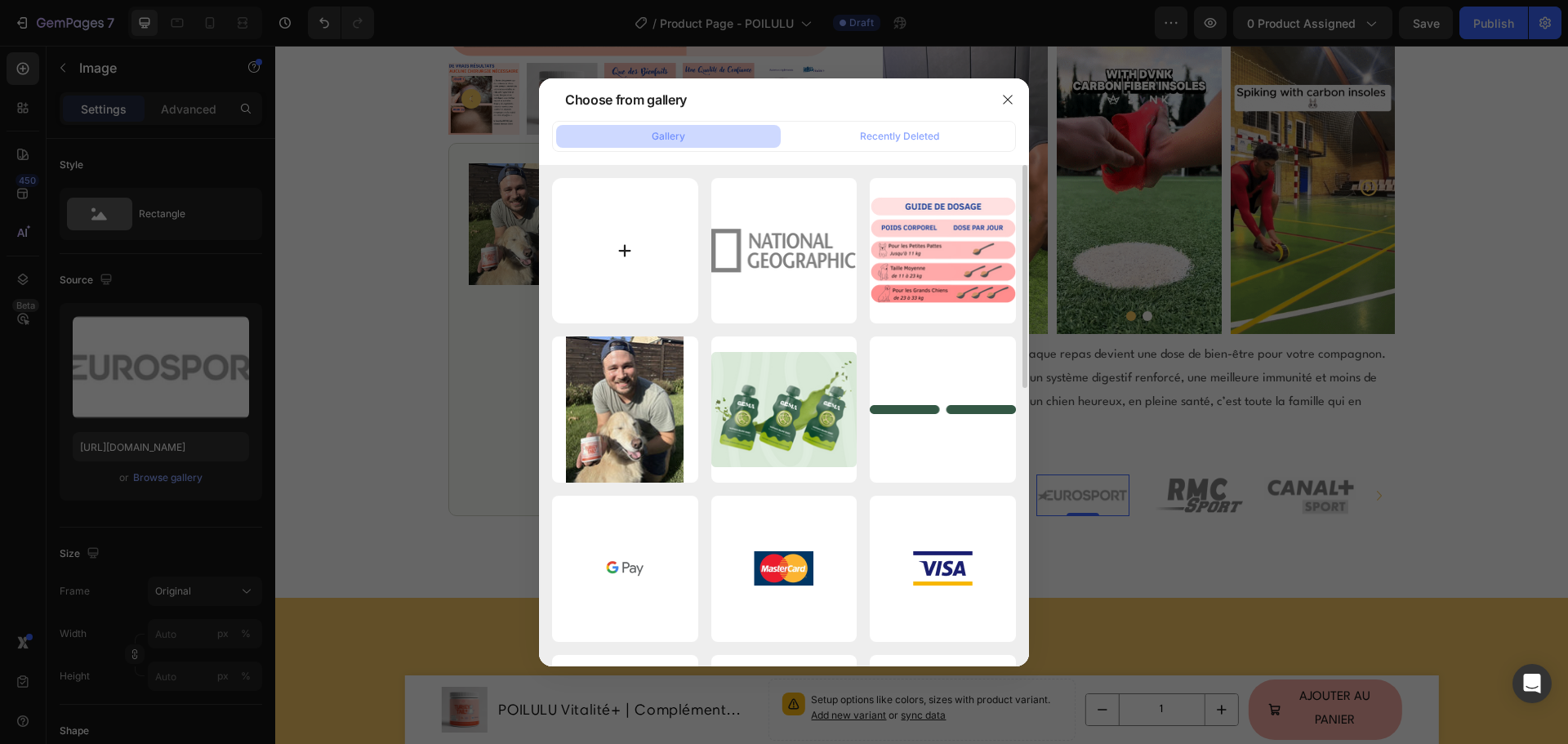
type input "C:\fakepath\POILULU - TURKEY TAIL+(1).png"
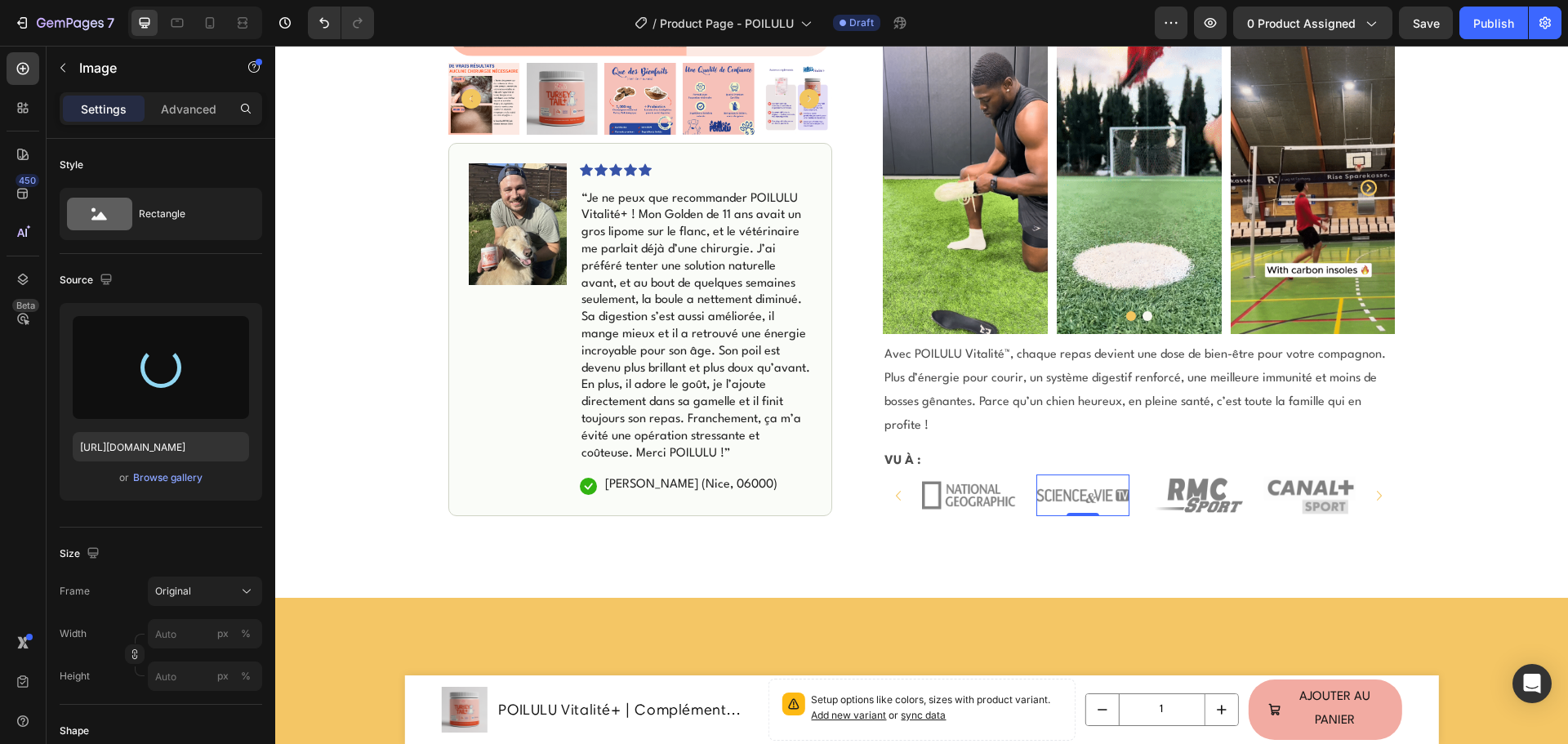
type input "https://cdn.shopify.com/s/files/1/0941/5452/2955/files/gempages_569504427027727…"
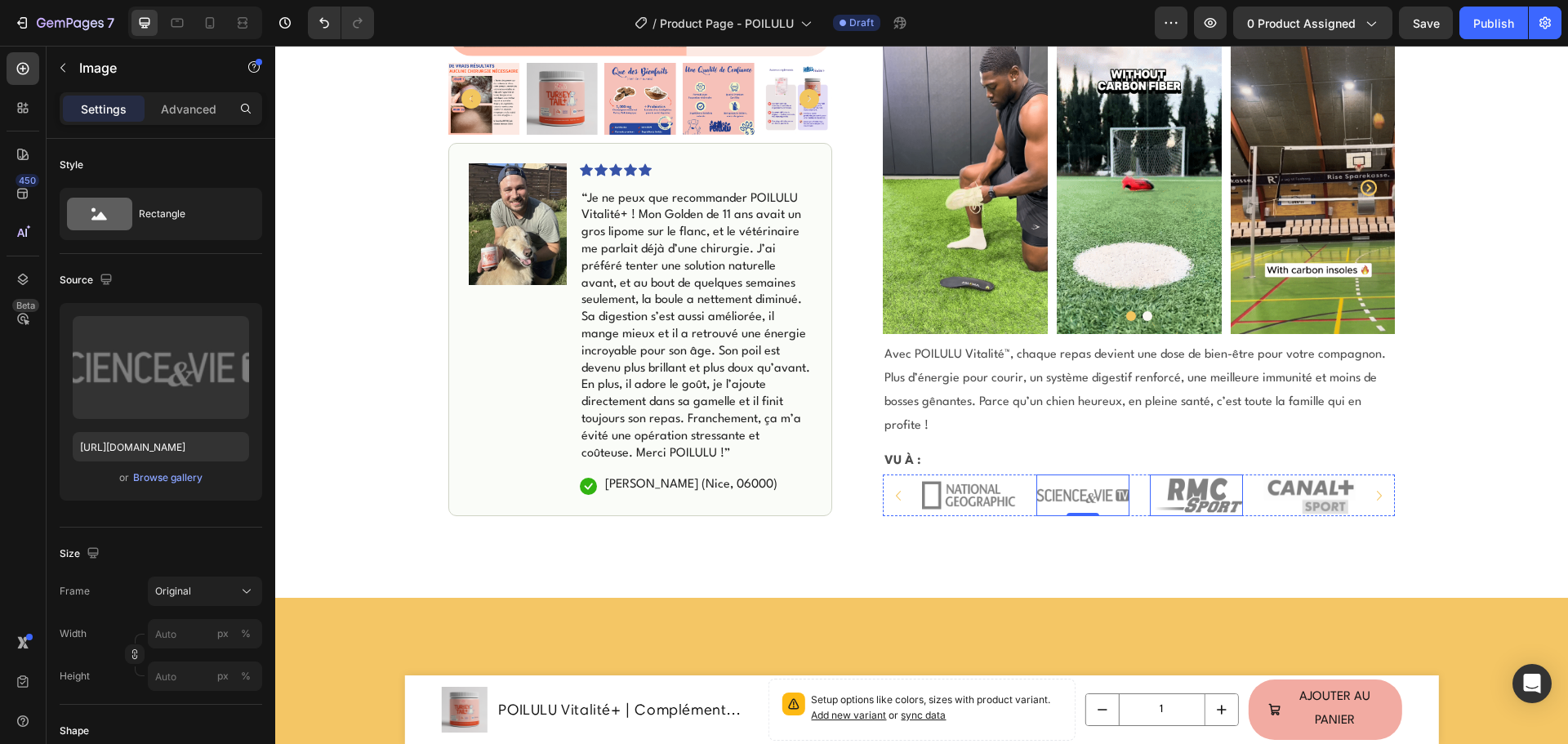
drag, startPoint x: 1191, startPoint y: 463, endPoint x: 884, endPoint y: 441, distance: 307.8
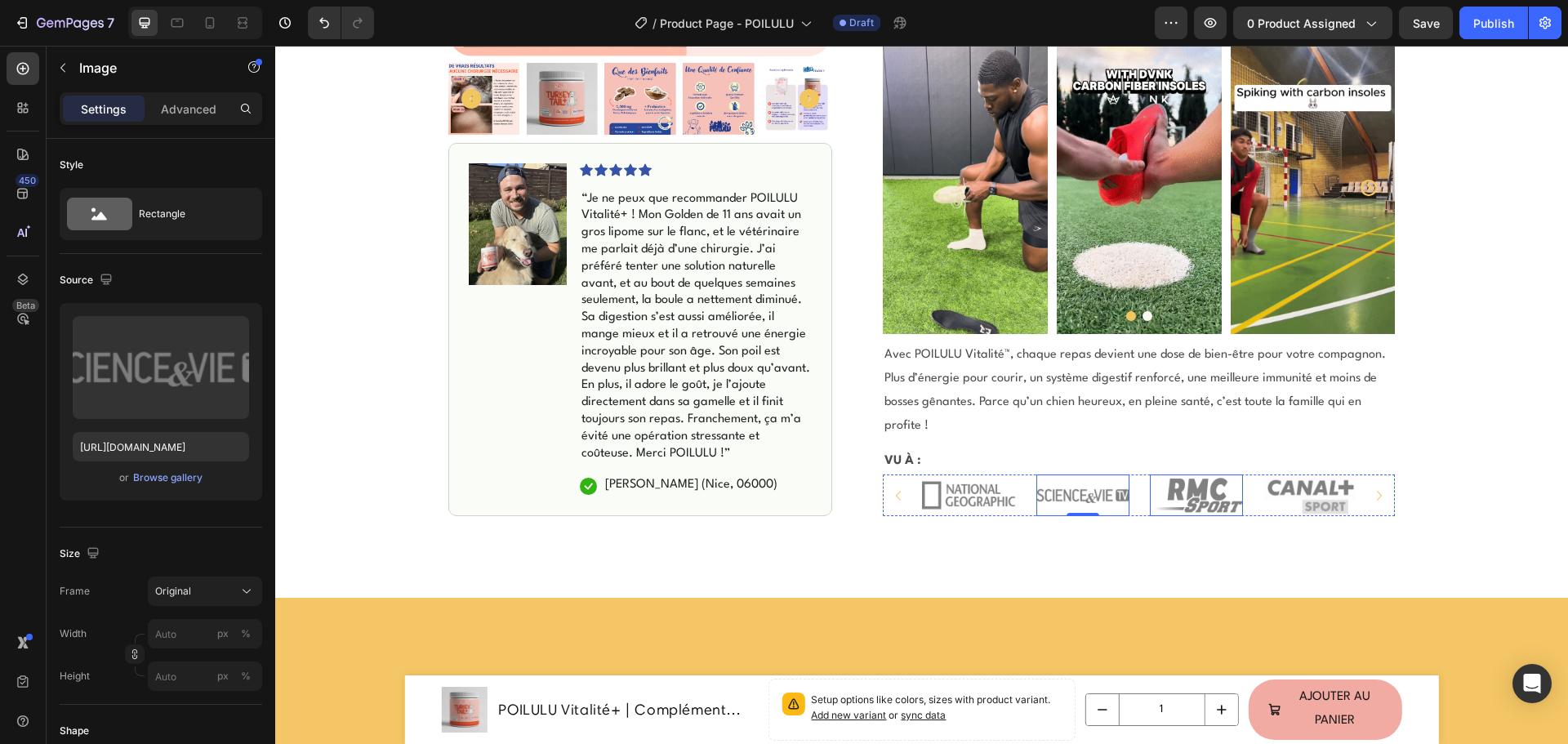
click at [1191, 475] on img at bounding box center [1196, 495] width 93 height 41
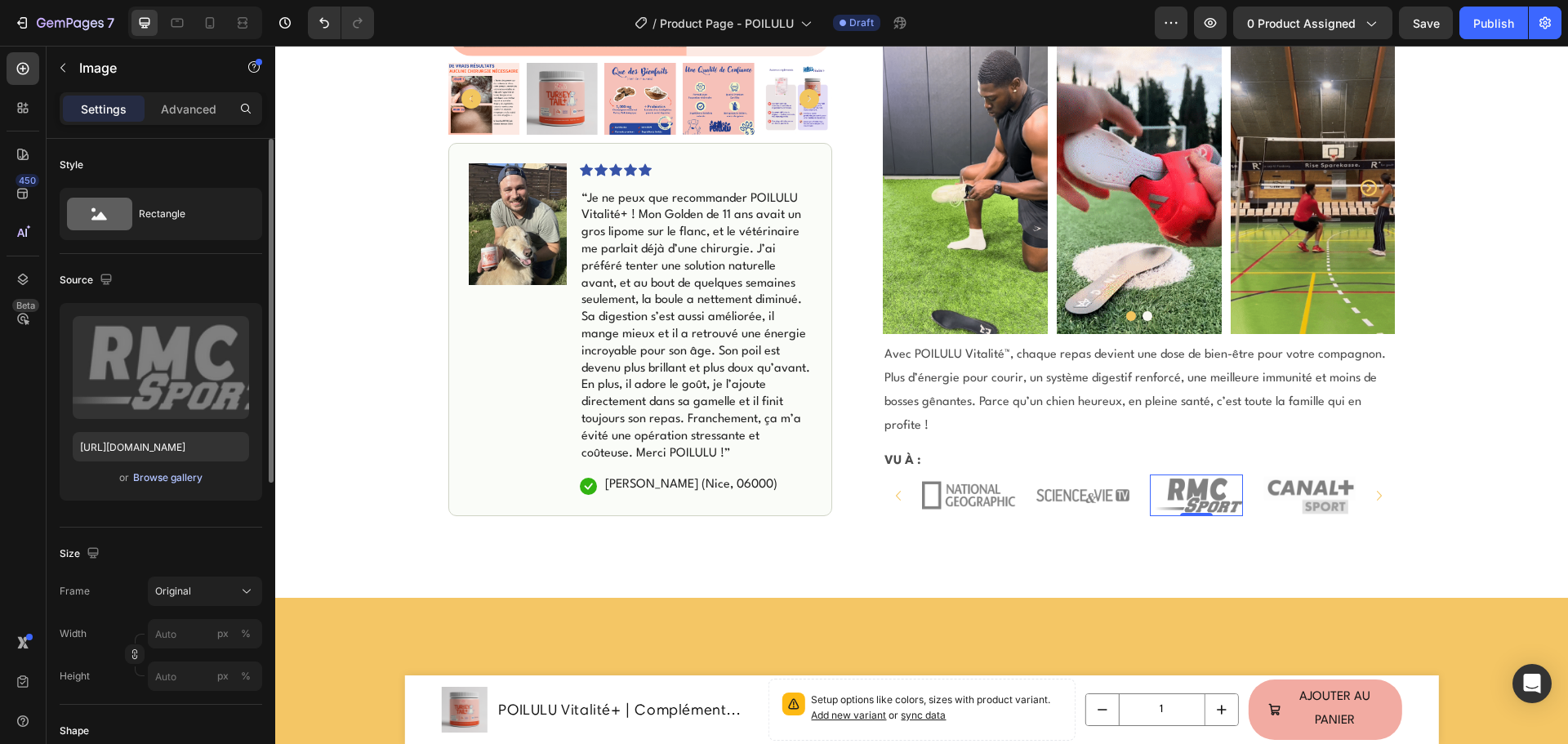
click at [150, 476] on div "Browse gallery" at bounding box center [167, 477] width 69 height 14
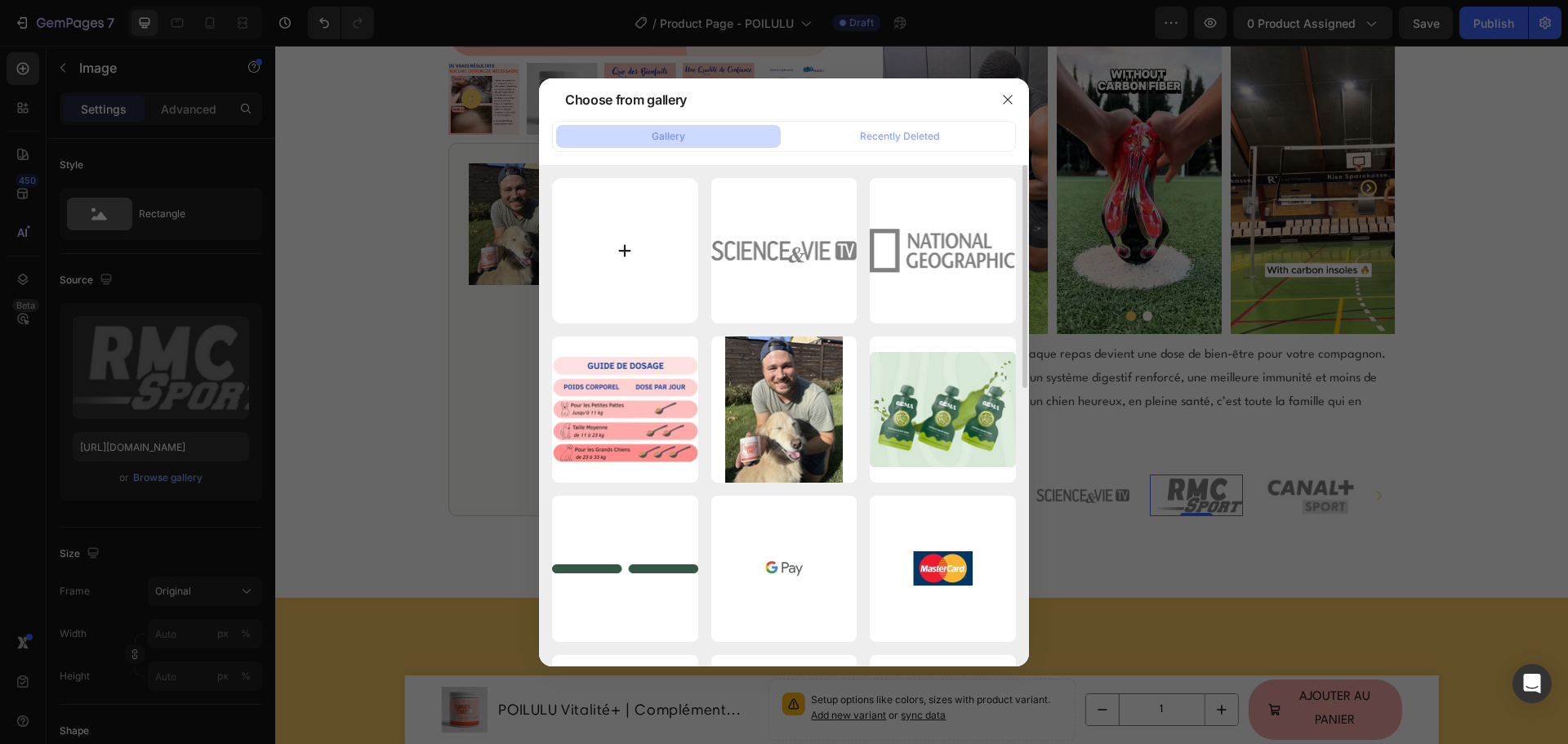
click at [667, 263] on input "file" at bounding box center [625, 251] width 146 height 146
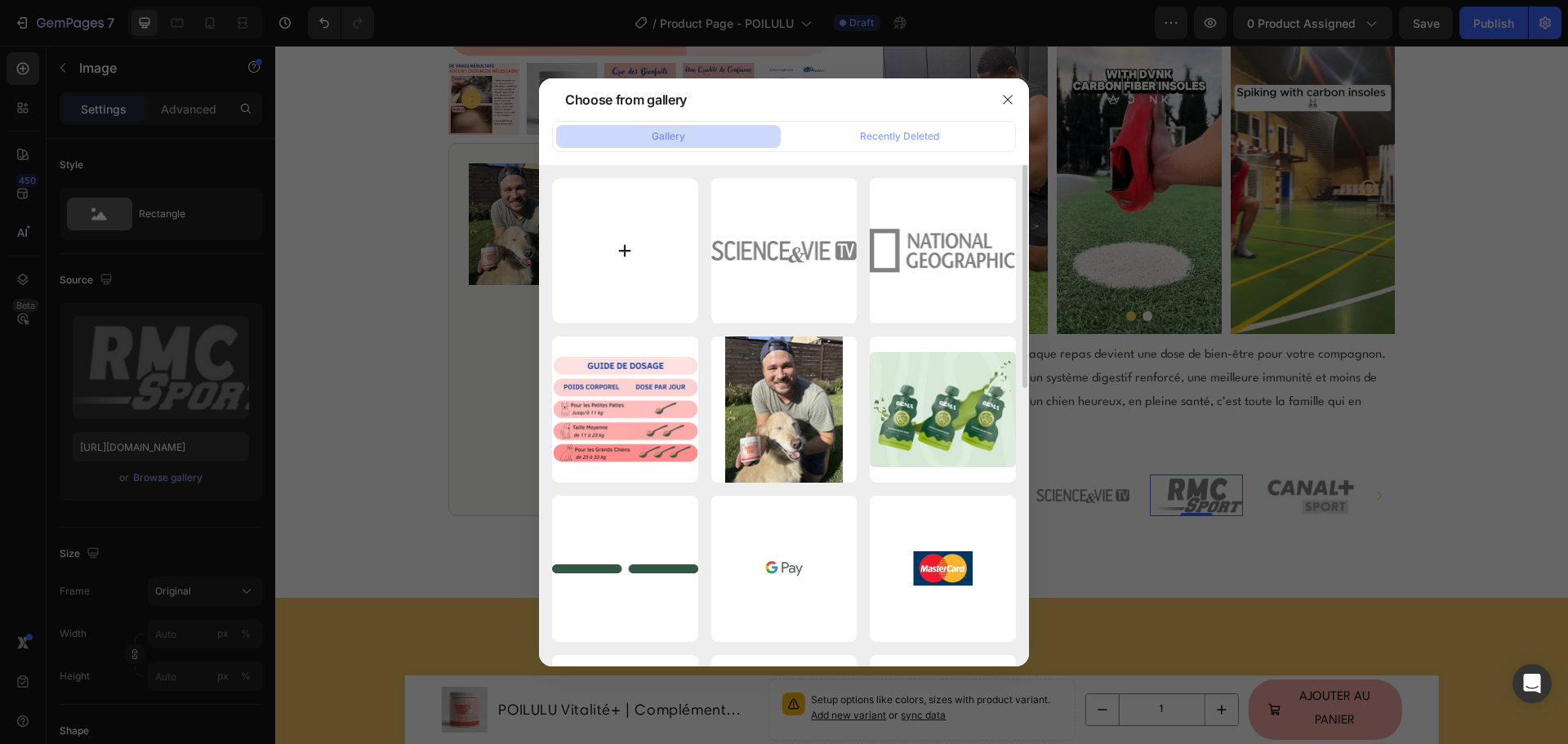
type input "C:\fakepath\POILULU - TURKEY TAIL+(2).png"
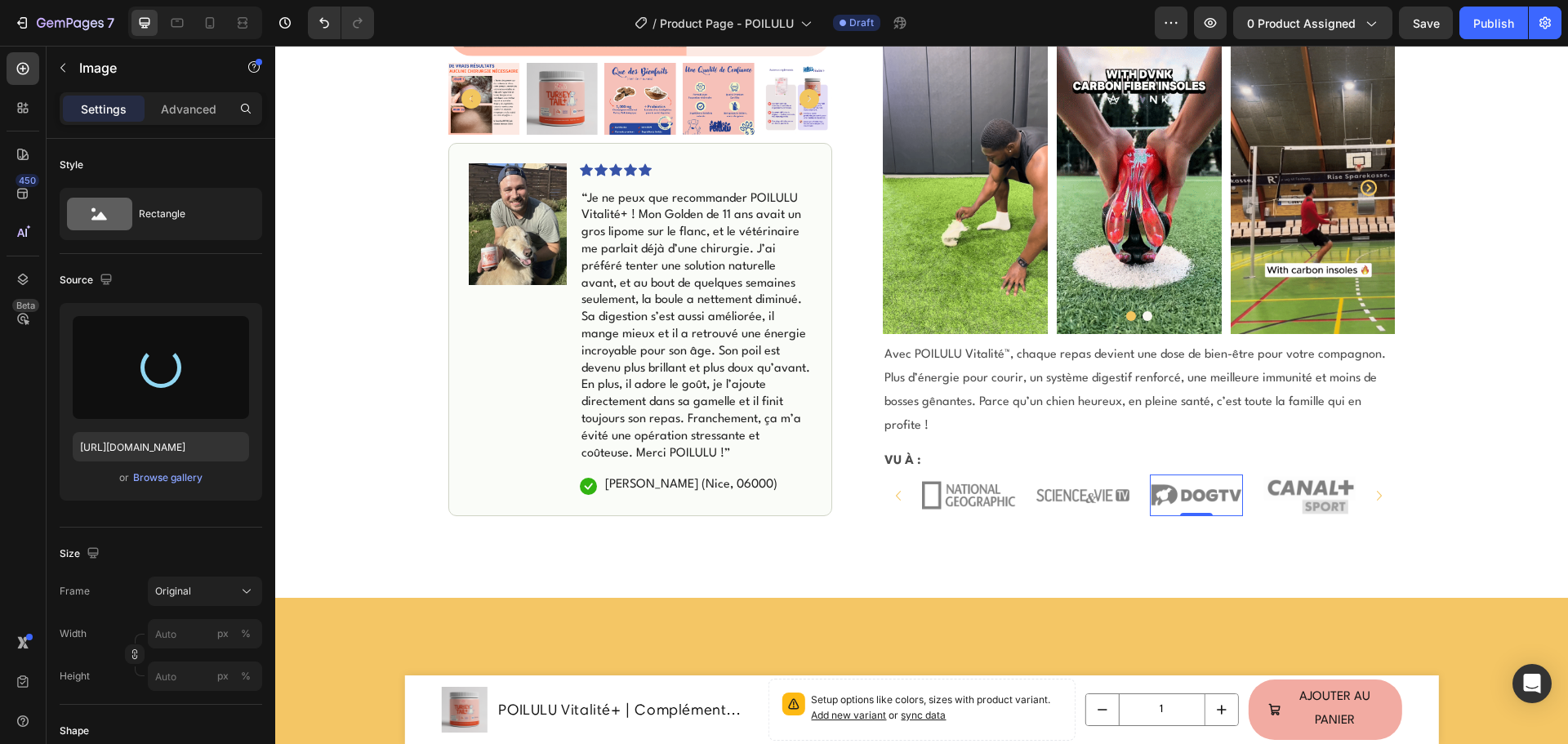
type input "https://cdn.shopify.com/s/files/1/0941/5452/2955/files/gempages_569504427027727…"
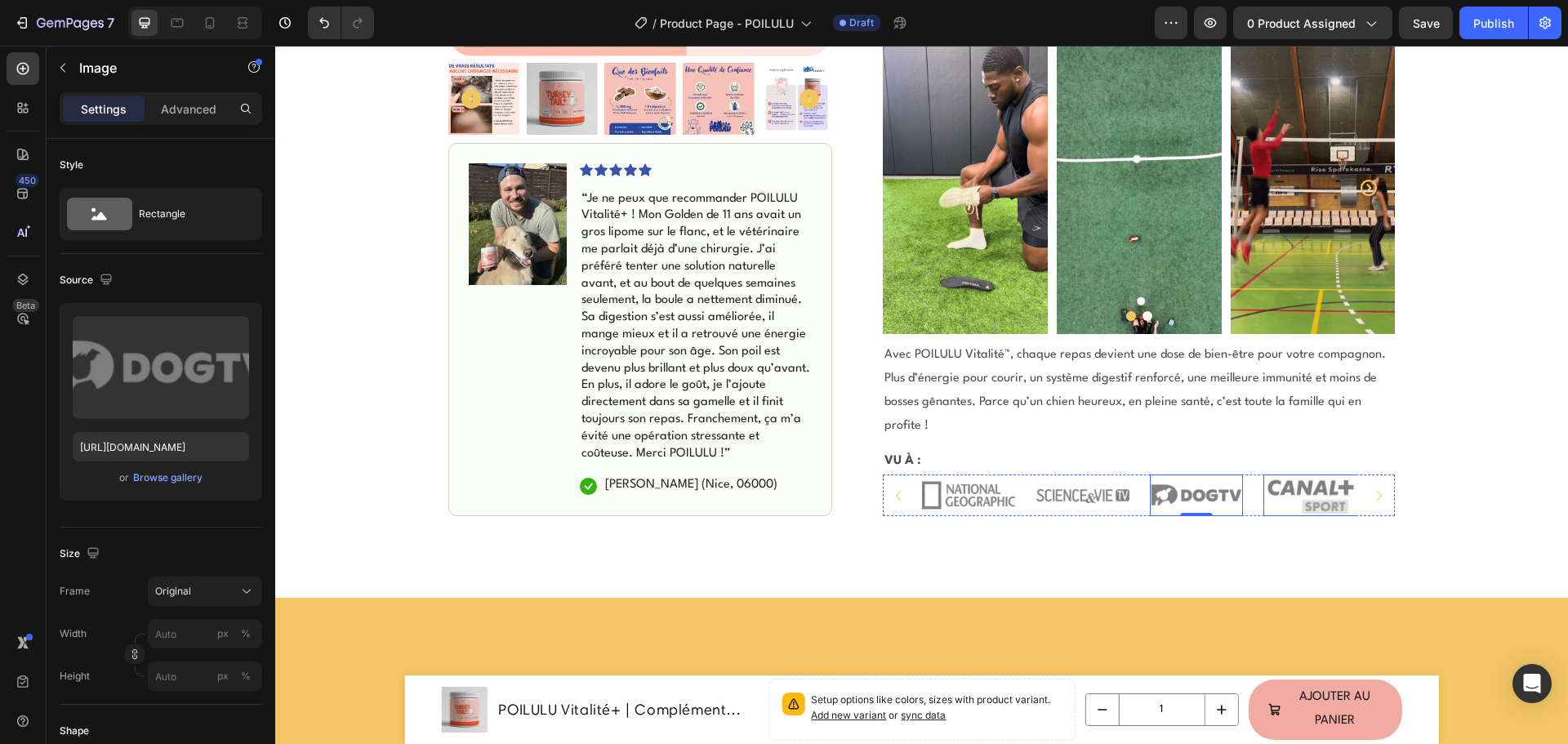
click at [1277, 475] on img at bounding box center [1309, 495] width 93 height 41
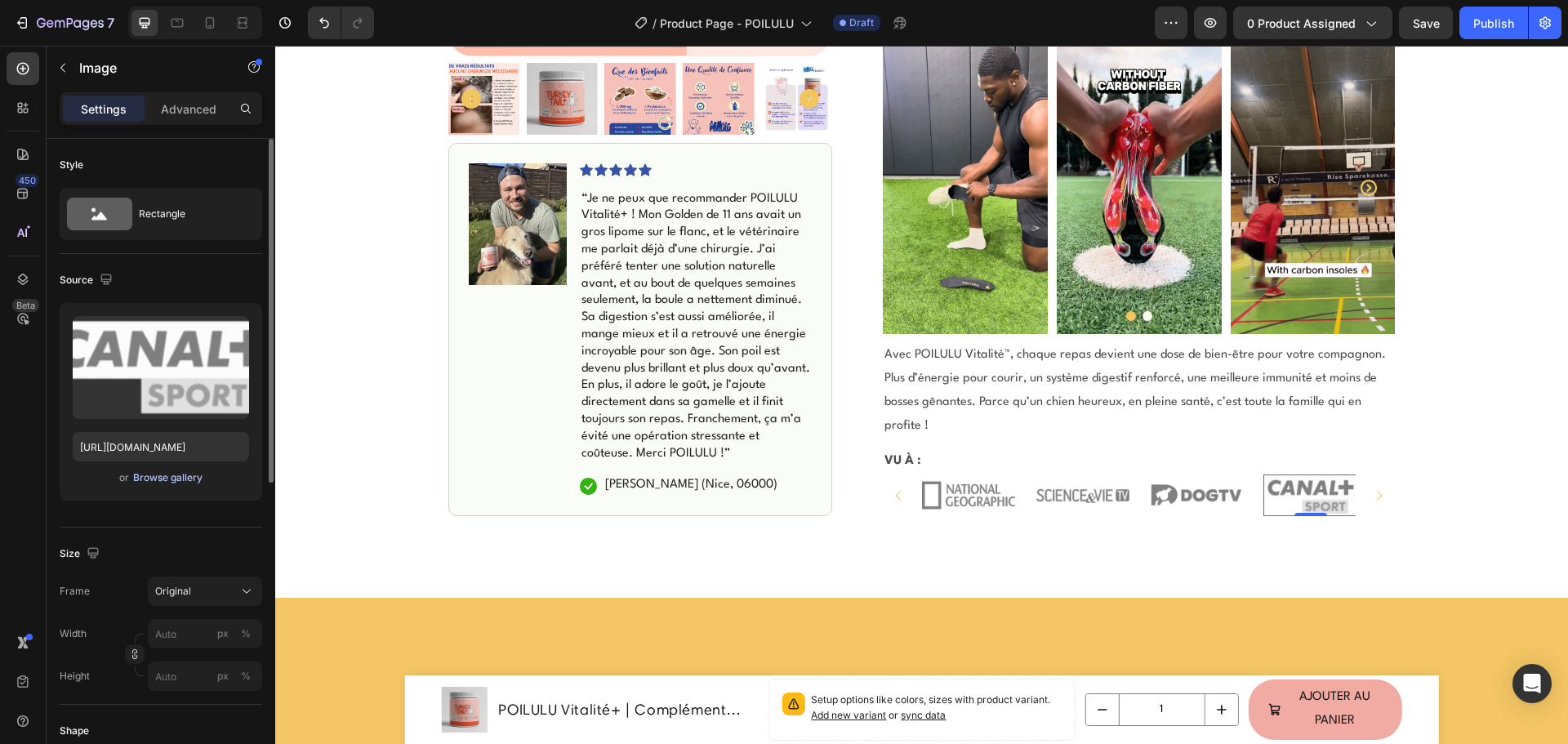
click at [163, 485] on button "Browse gallery" at bounding box center [167, 477] width 71 height 16
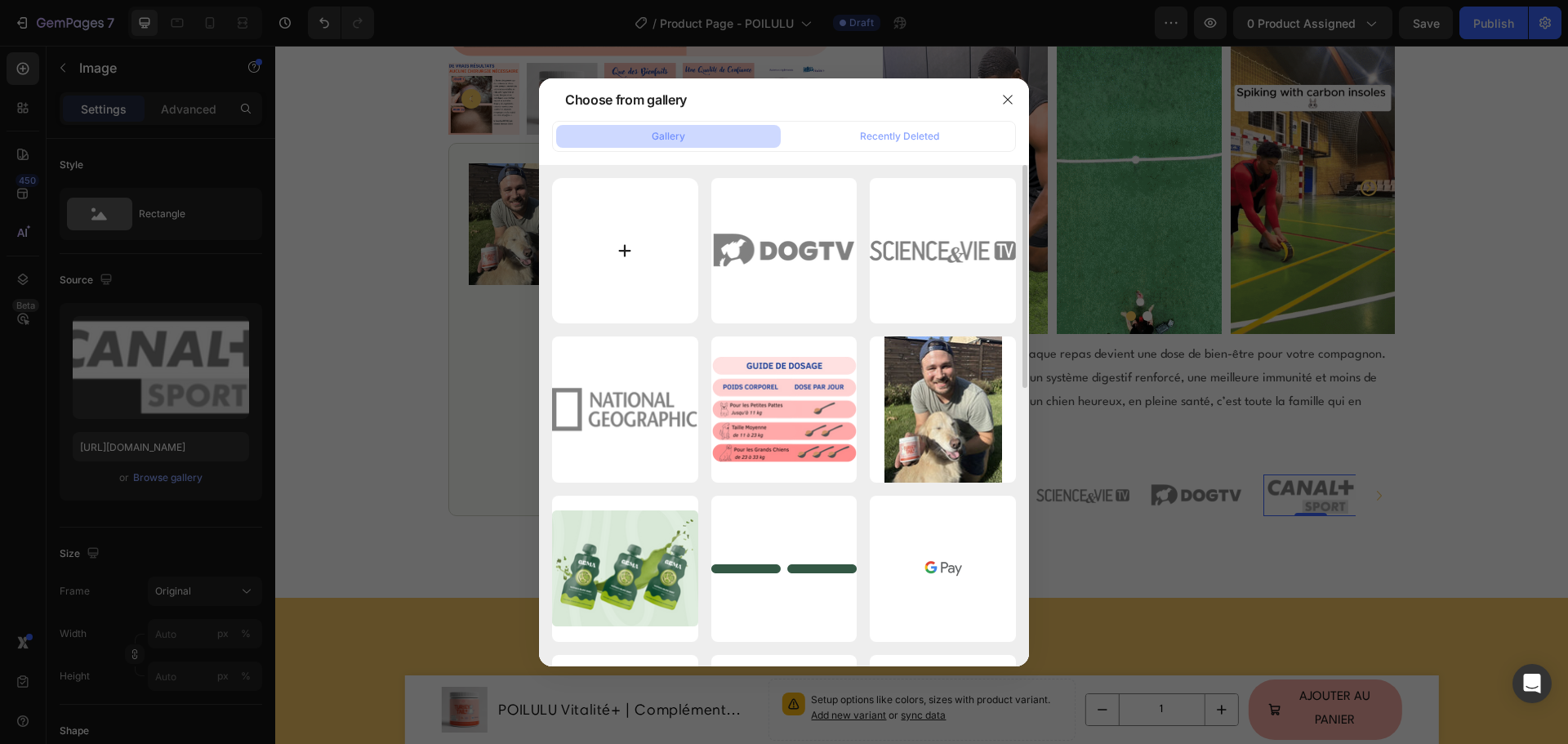
click at [640, 287] on input "file" at bounding box center [625, 251] width 146 height 146
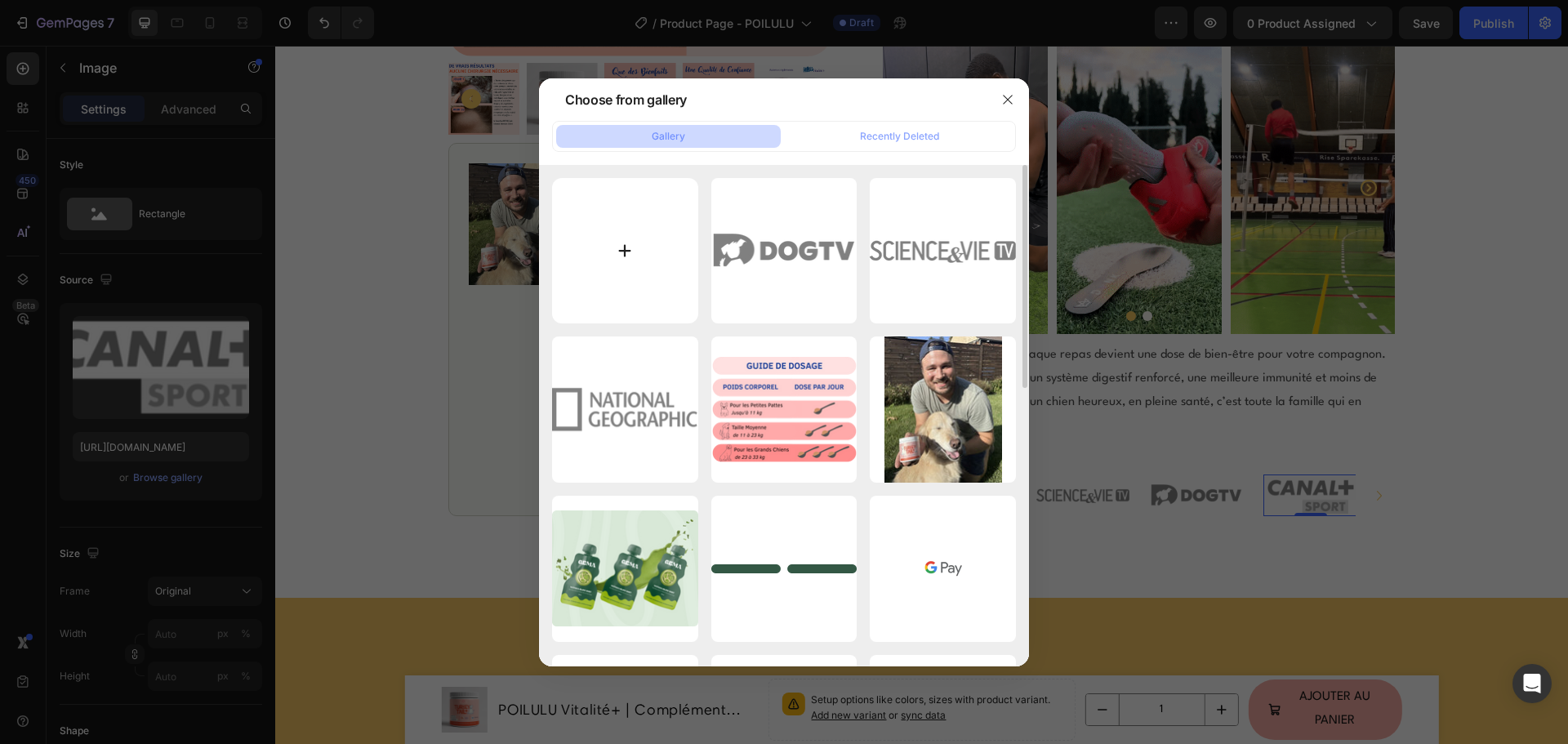
type input "C:\fakepath\POILULU - TURKEY TAIL+(3).png"
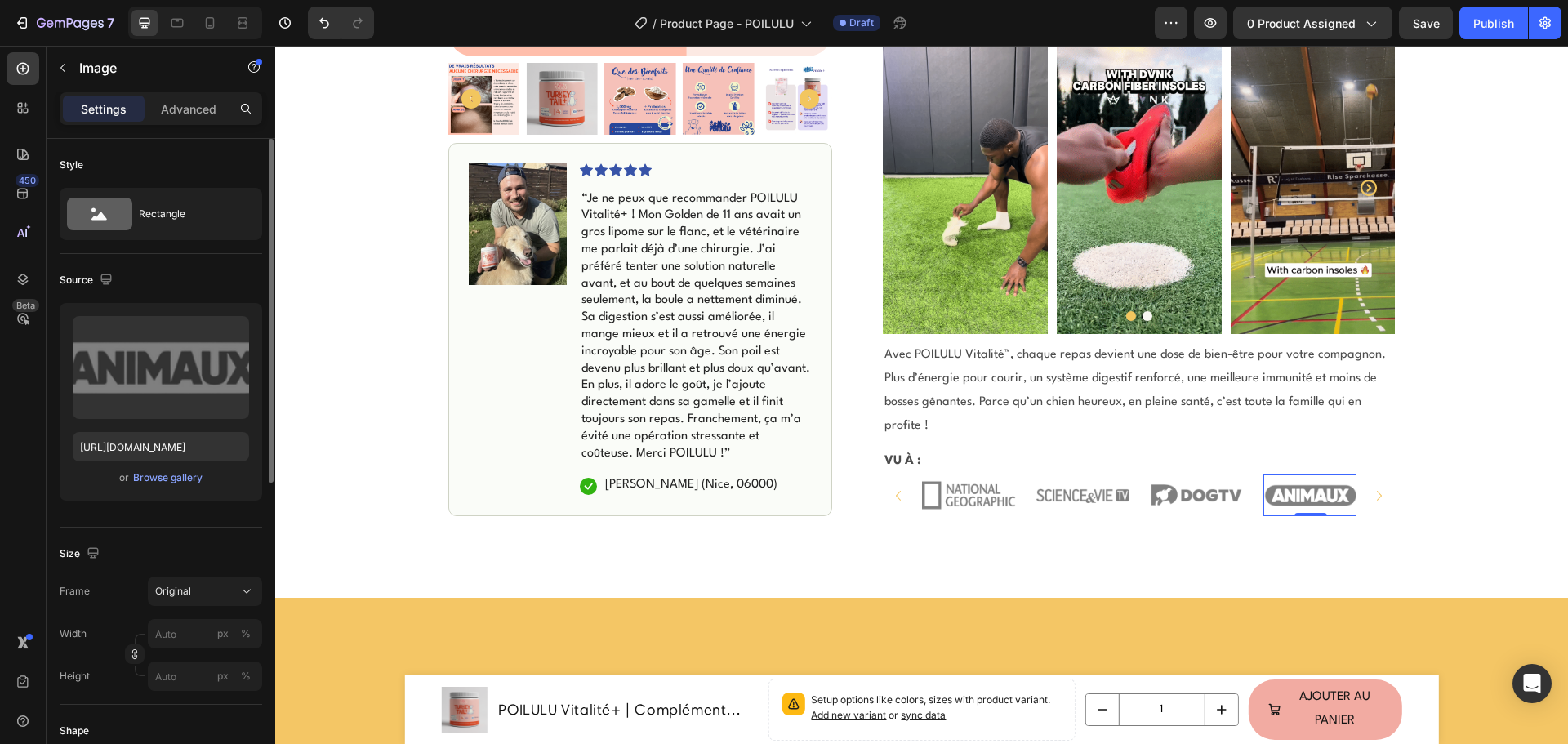
type input "https://cdn.shopify.com/s/files/1/0941/5452/2955/files/gempages_569504427027727…"
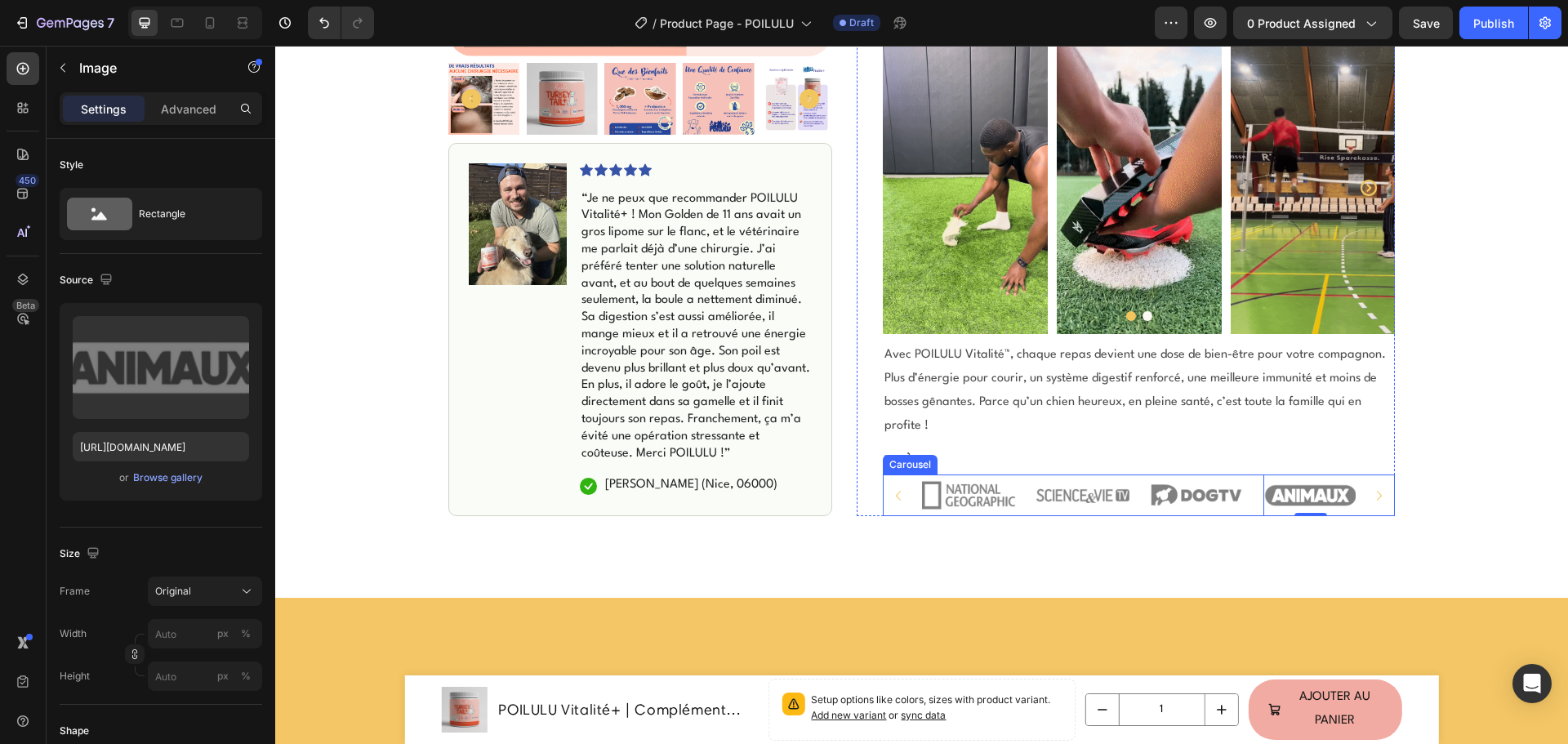
click at [1377, 486] on icon "Carousel Next Arrow" at bounding box center [1378, 496] width 19 height 19
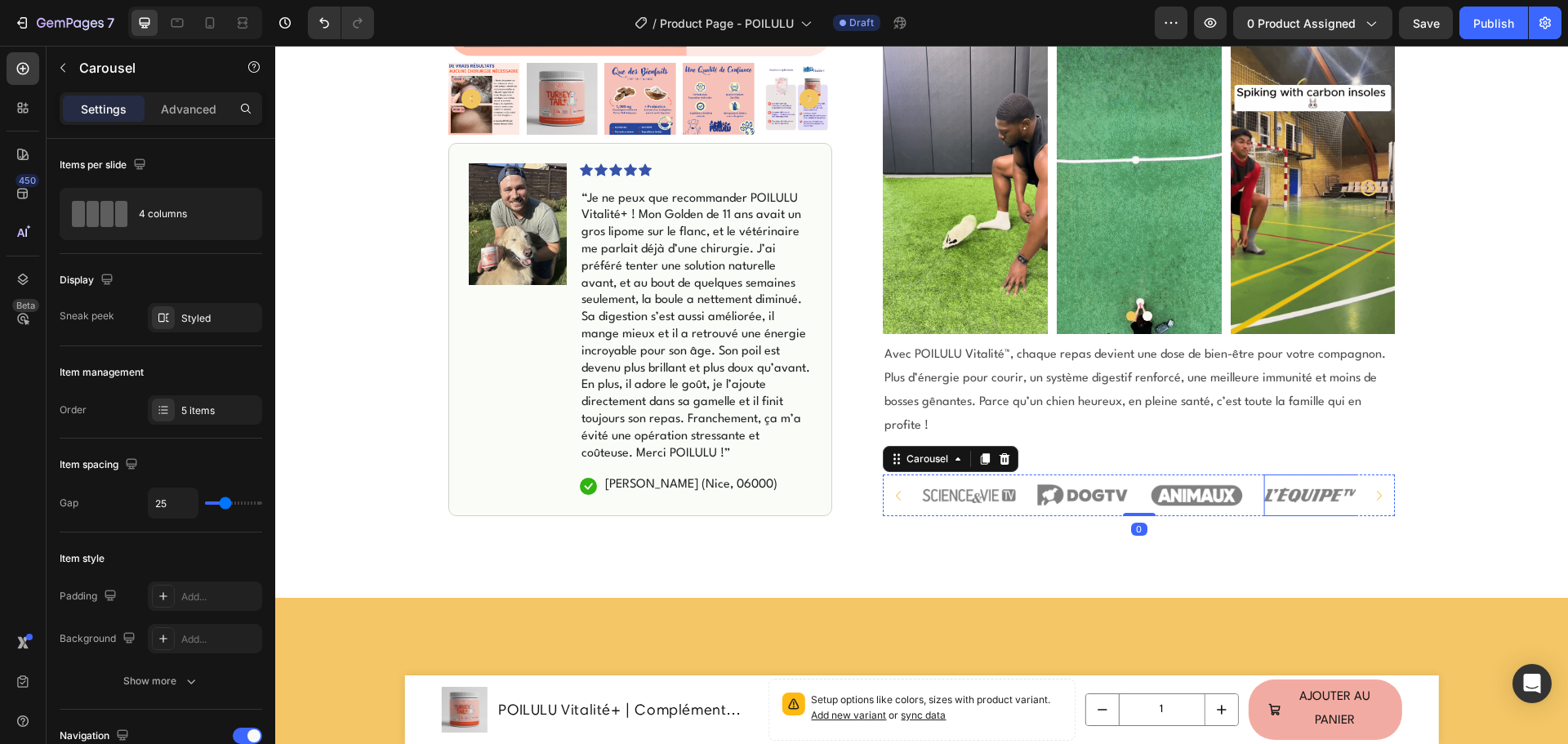
click at [1303, 475] on img at bounding box center [1309, 495] width 93 height 41
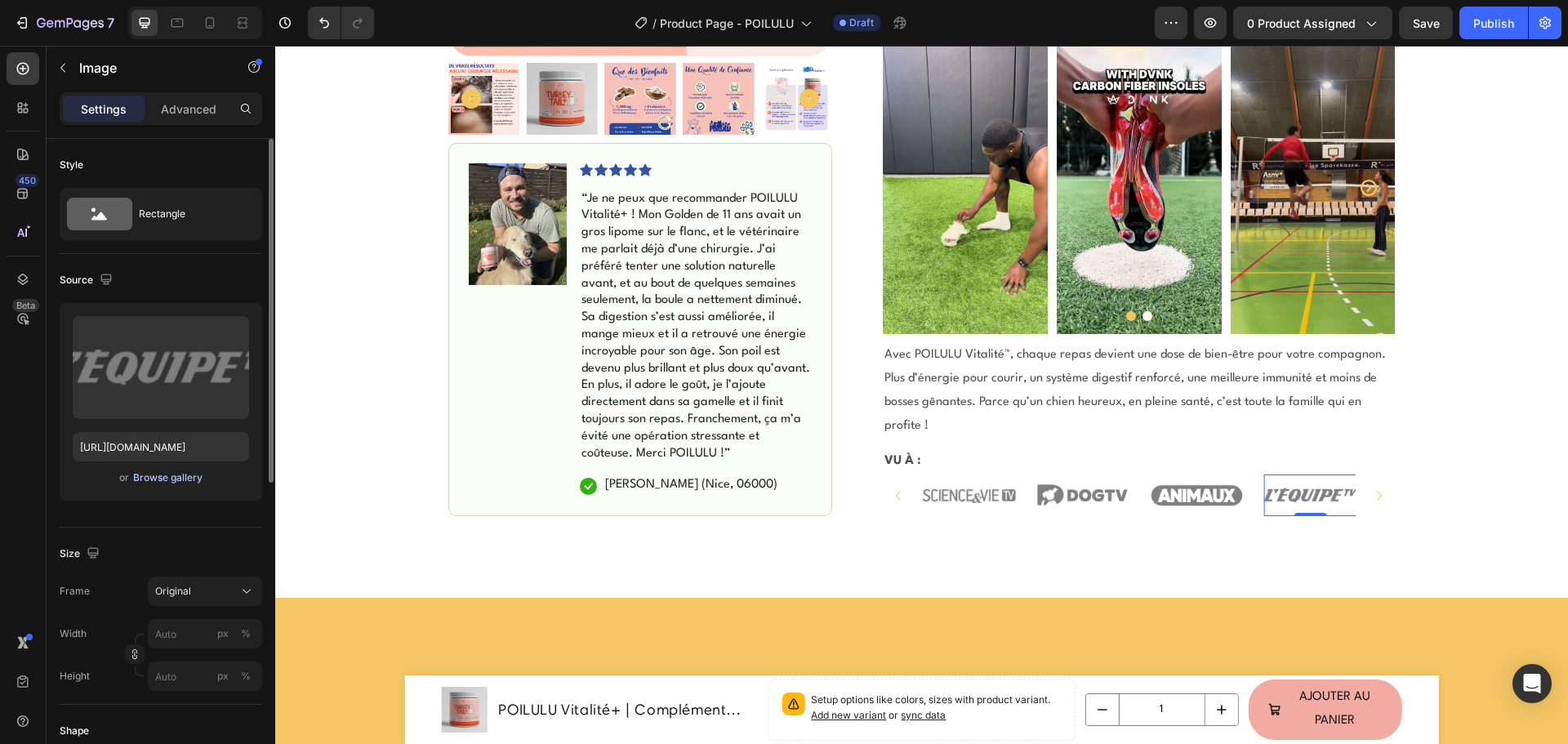
click at [167, 474] on div "Browse gallery" at bounding box center [167, 477] width 69 height 14
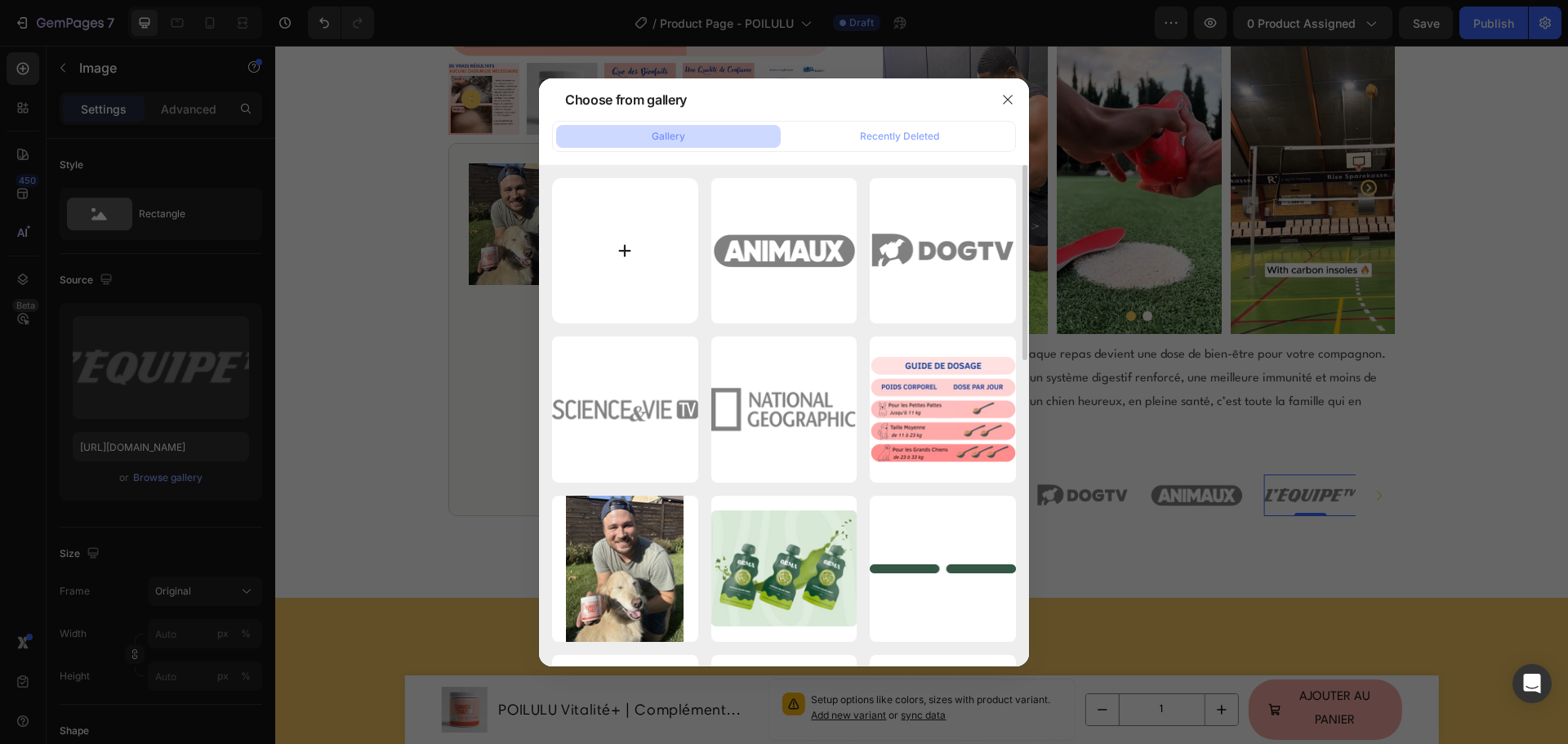
click at [615, 244] on input "file" at bounding box center [625, 251] width 146 height 146
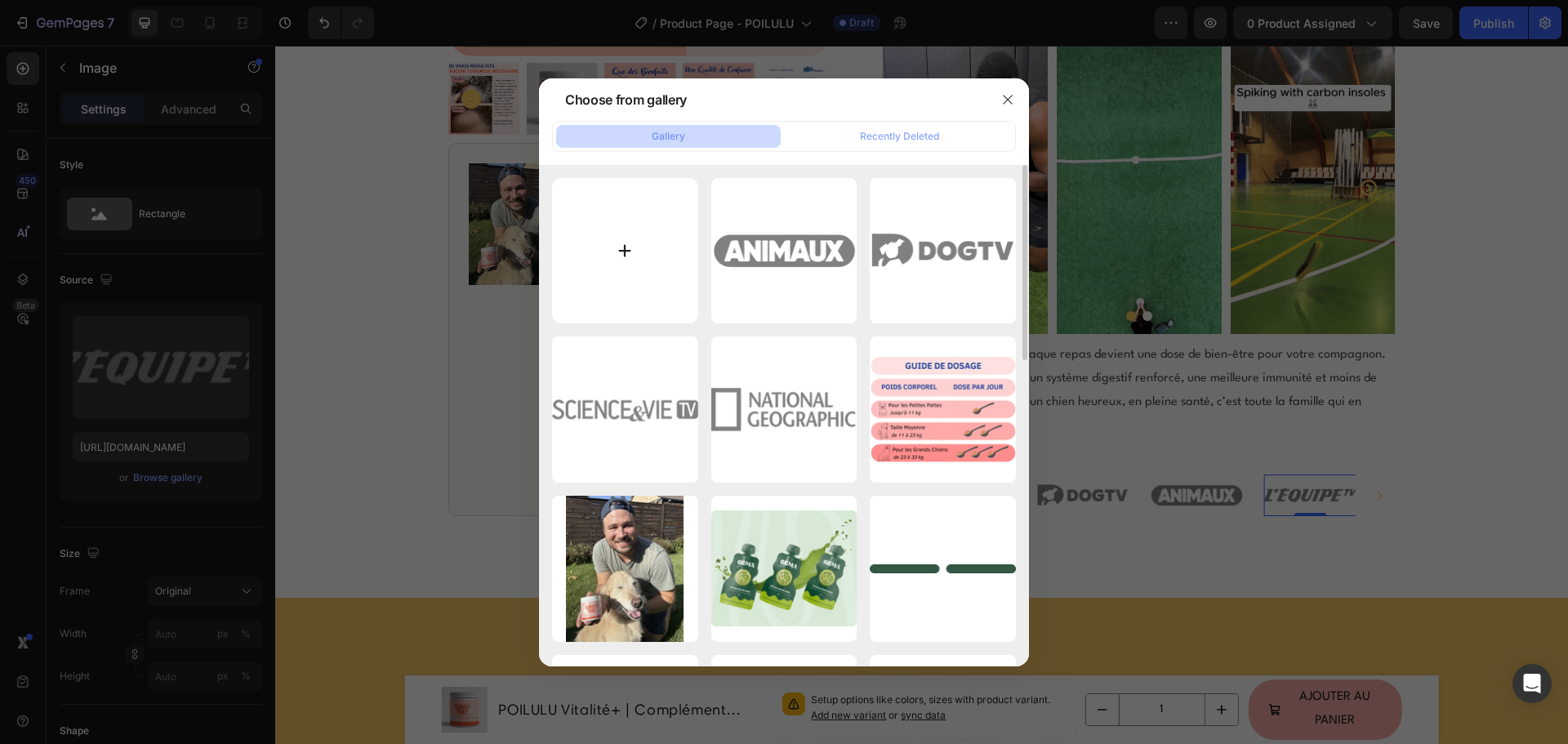
type input "C:\fakepath\POILULU - TURKEY TAIL+(4).png"
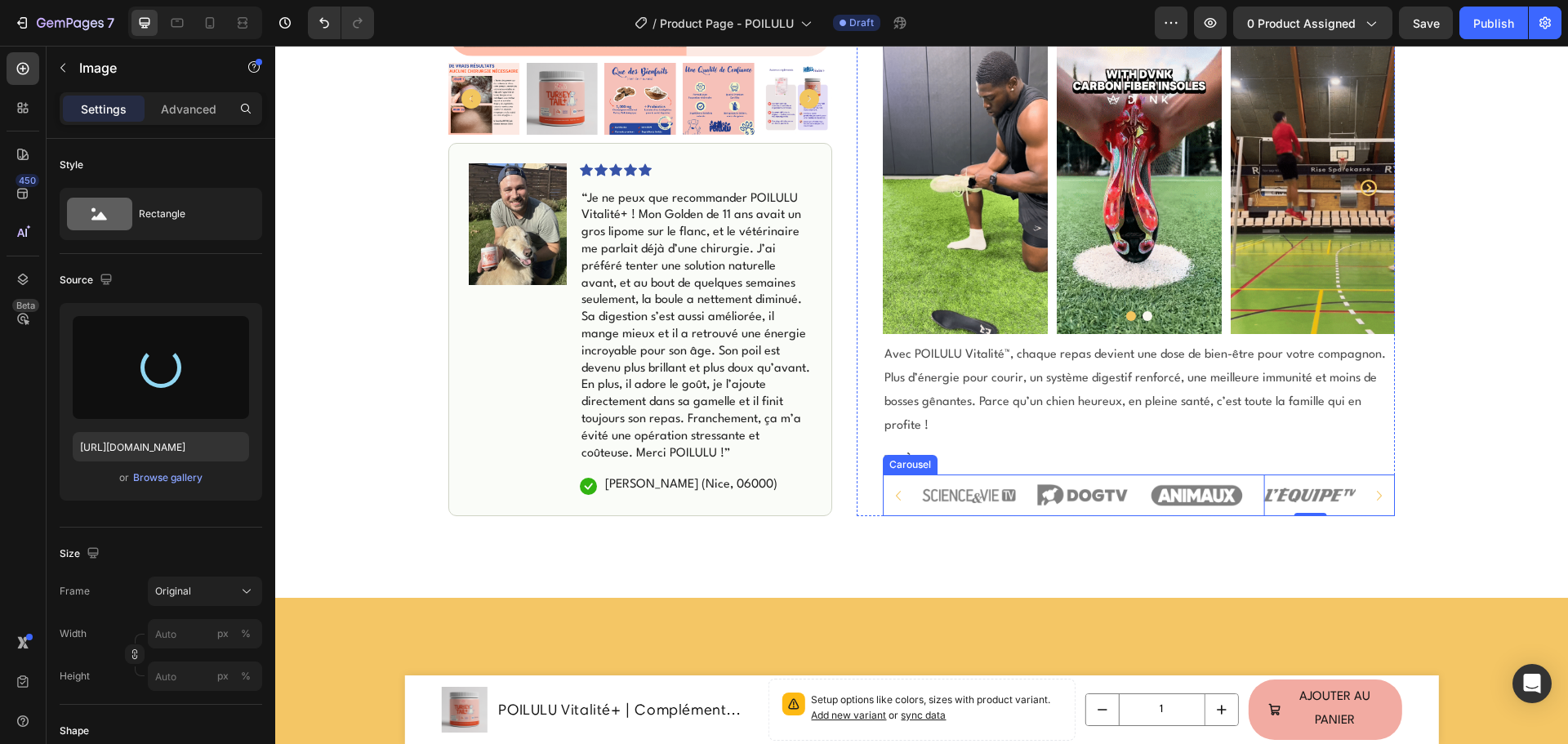
click at [1373, 486] on icon "Carousel Next Arrow" at bounding box center [1378, 496] width 19 height 19
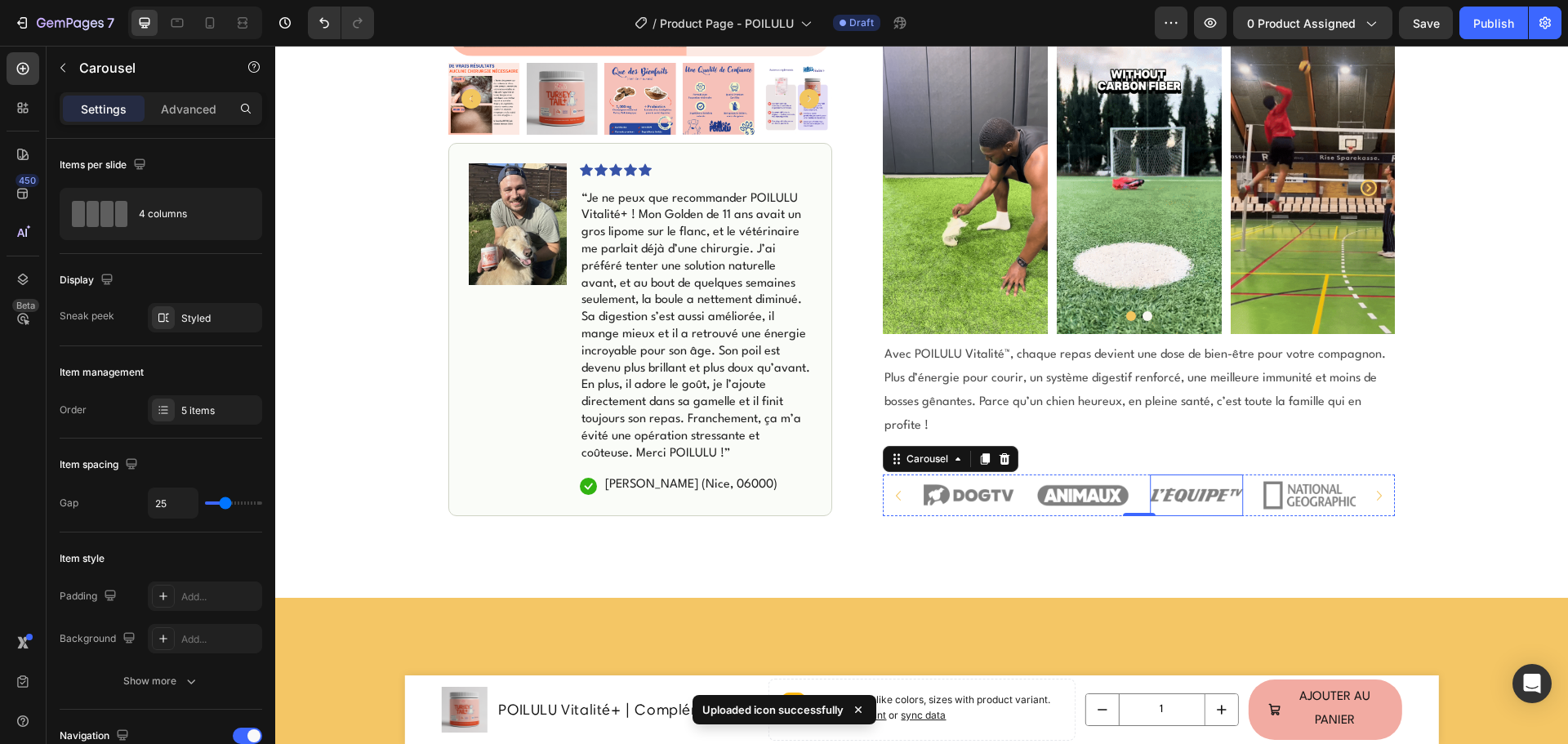
click at [1161, 475] on img at bounding box center [1196, 495] width 93 height 41
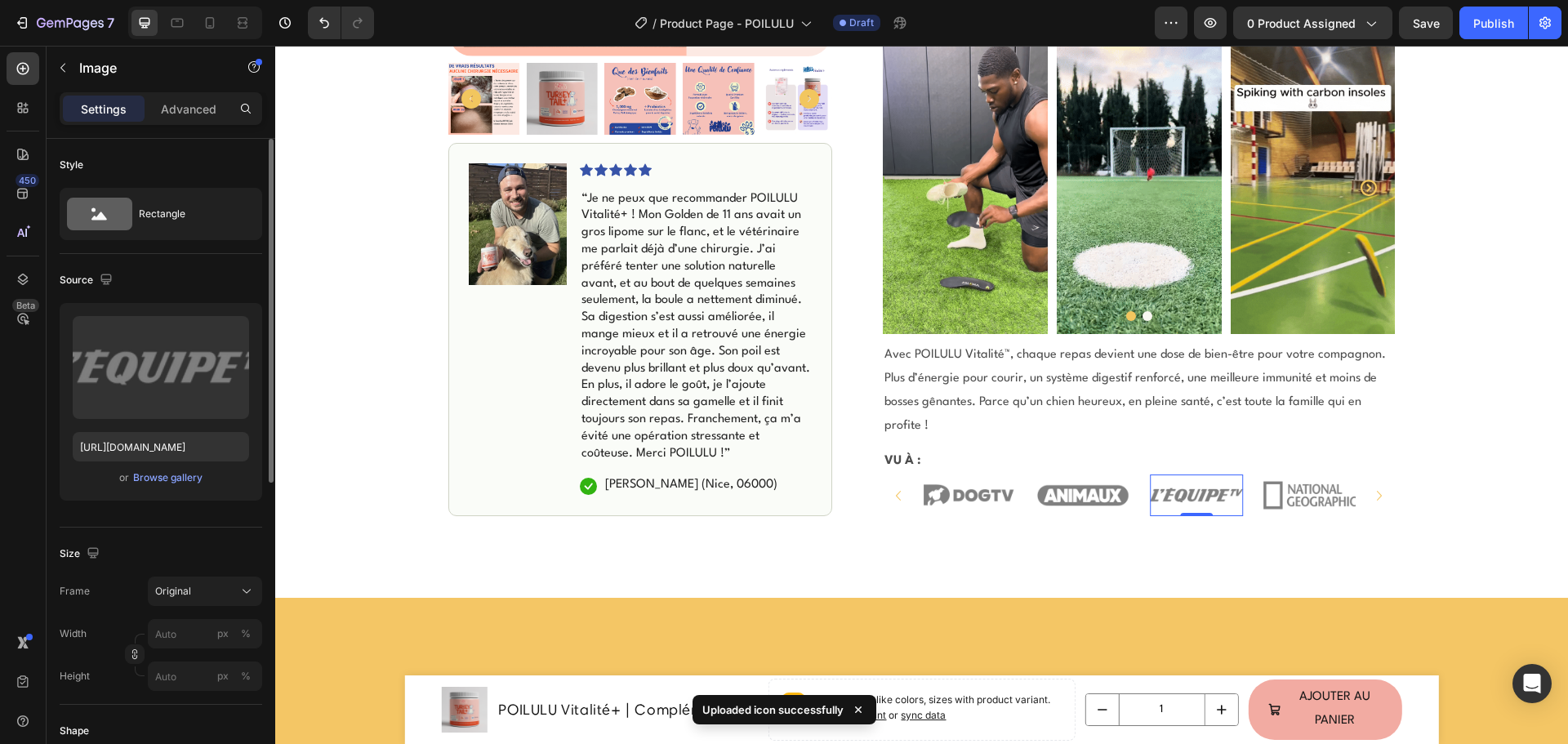
click at [154, 486] on div "or Browse gallery" at bounding box center [161, 477] width 176 height 19
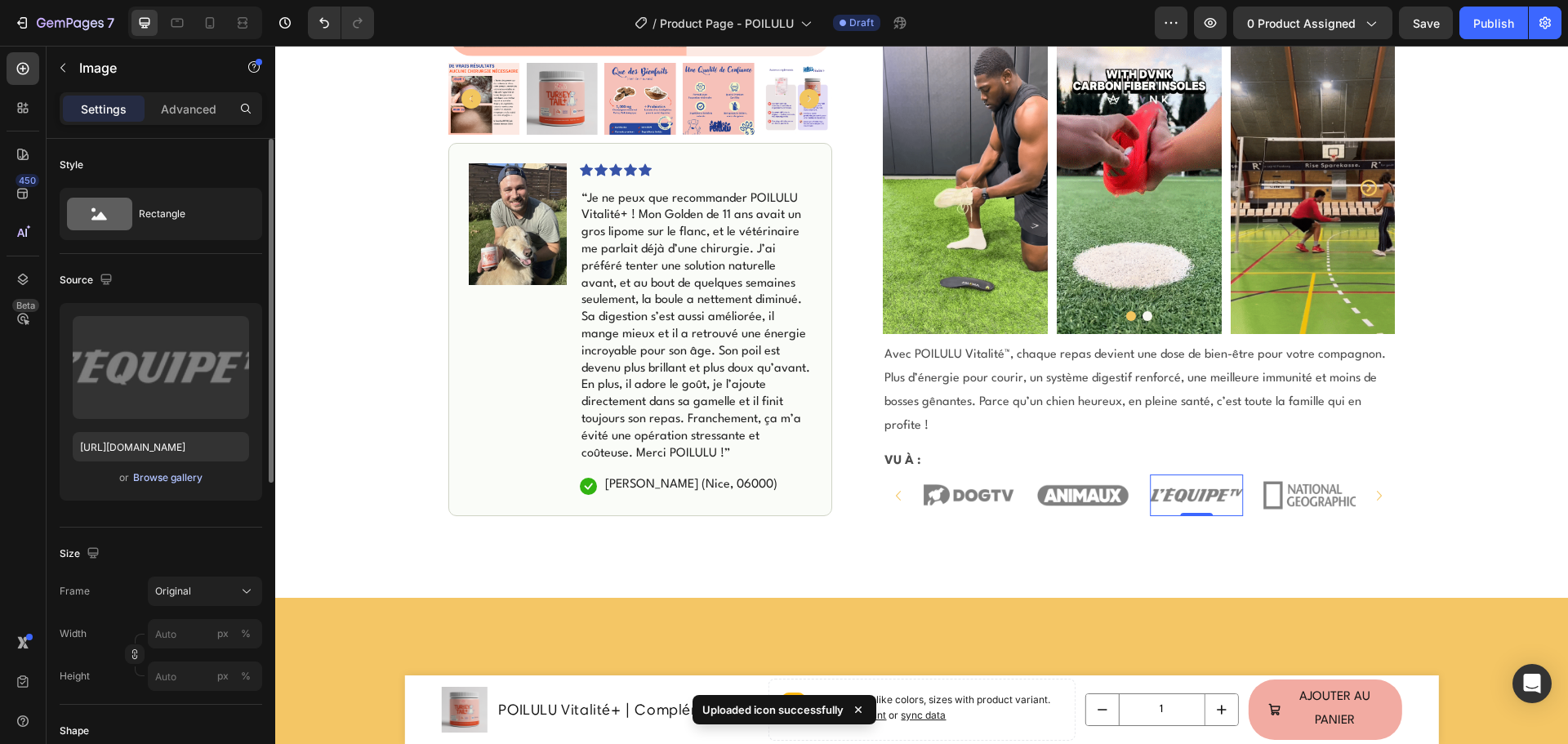
click at [161, 478] on div "Browse gallery" at bounding box center [167, 477] width 69 height 14
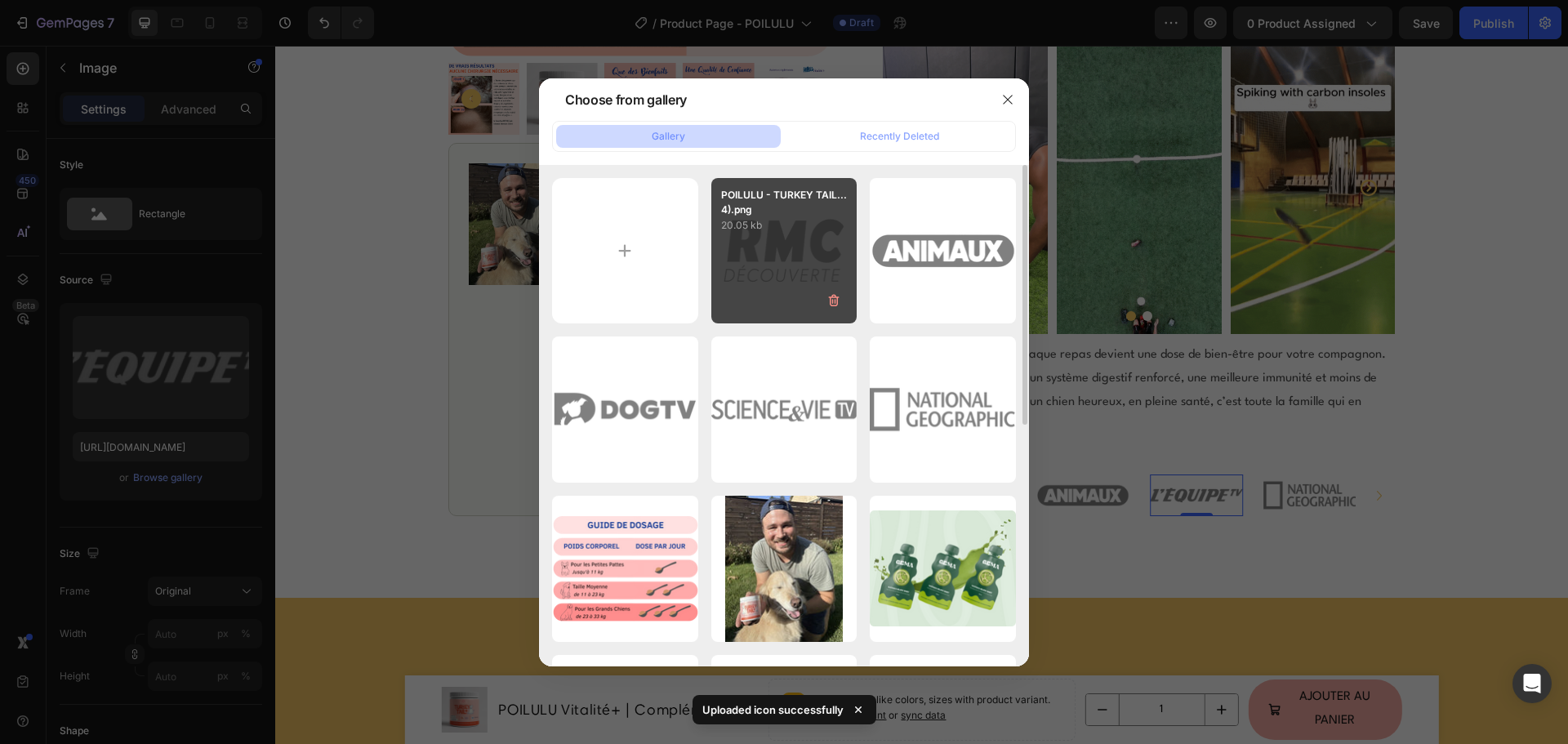
click at [804, 258] on div "POILULU - TURKEY TAIL...4).png 20.05 kb" at bounding box center [784, 251] width 146 height 146
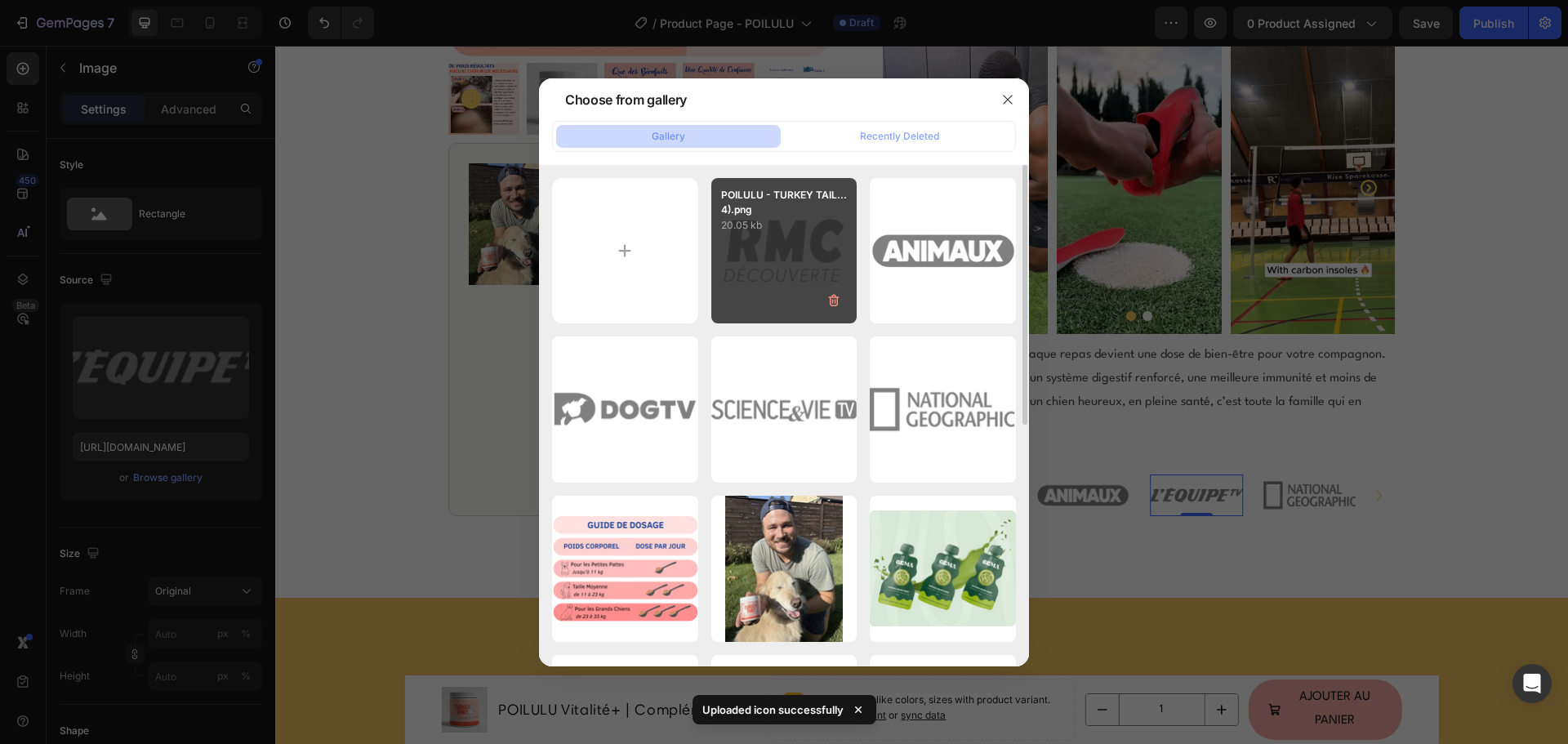
type input "https://cdn.shopify.com/s/files/1/0941/5452/2955/files/gempages_569504427027727…"
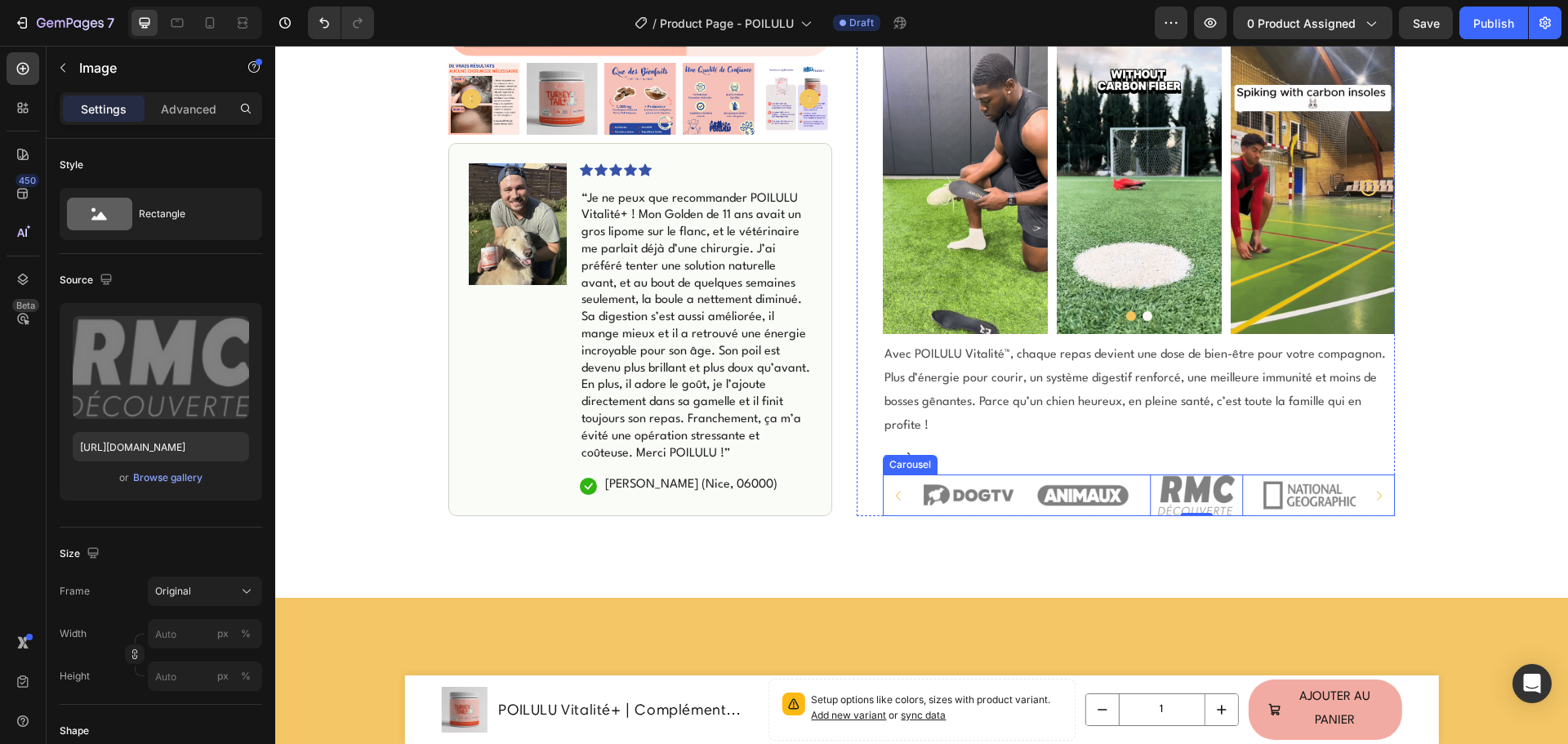
click at [891, 486] on icon "Carousel Back Arrow" at bounding box center [898, 496] width 19 height 19
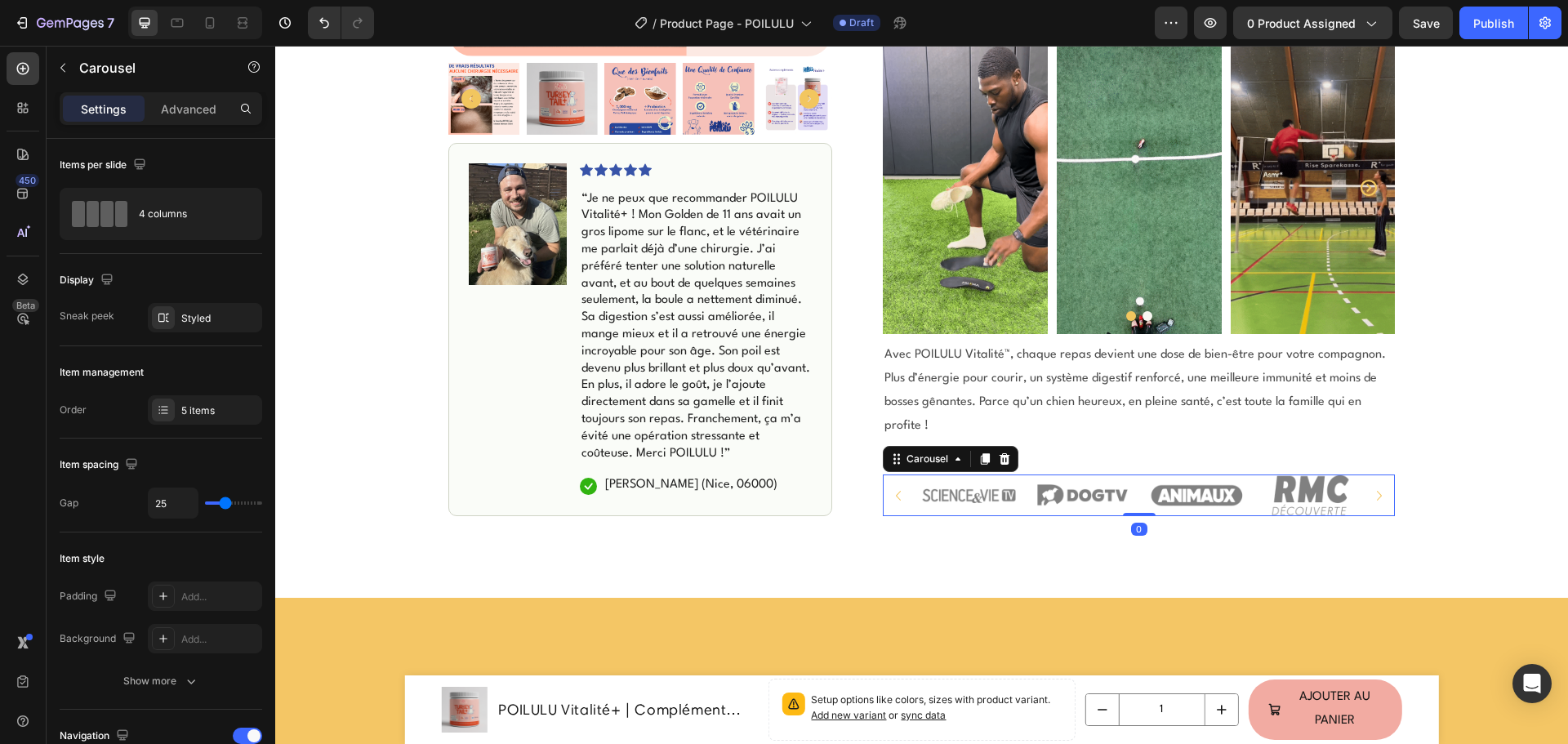
click at [891, 486] on icon "Carousel Back Arrow" at bounding box center [898, 496] width 19 height 19
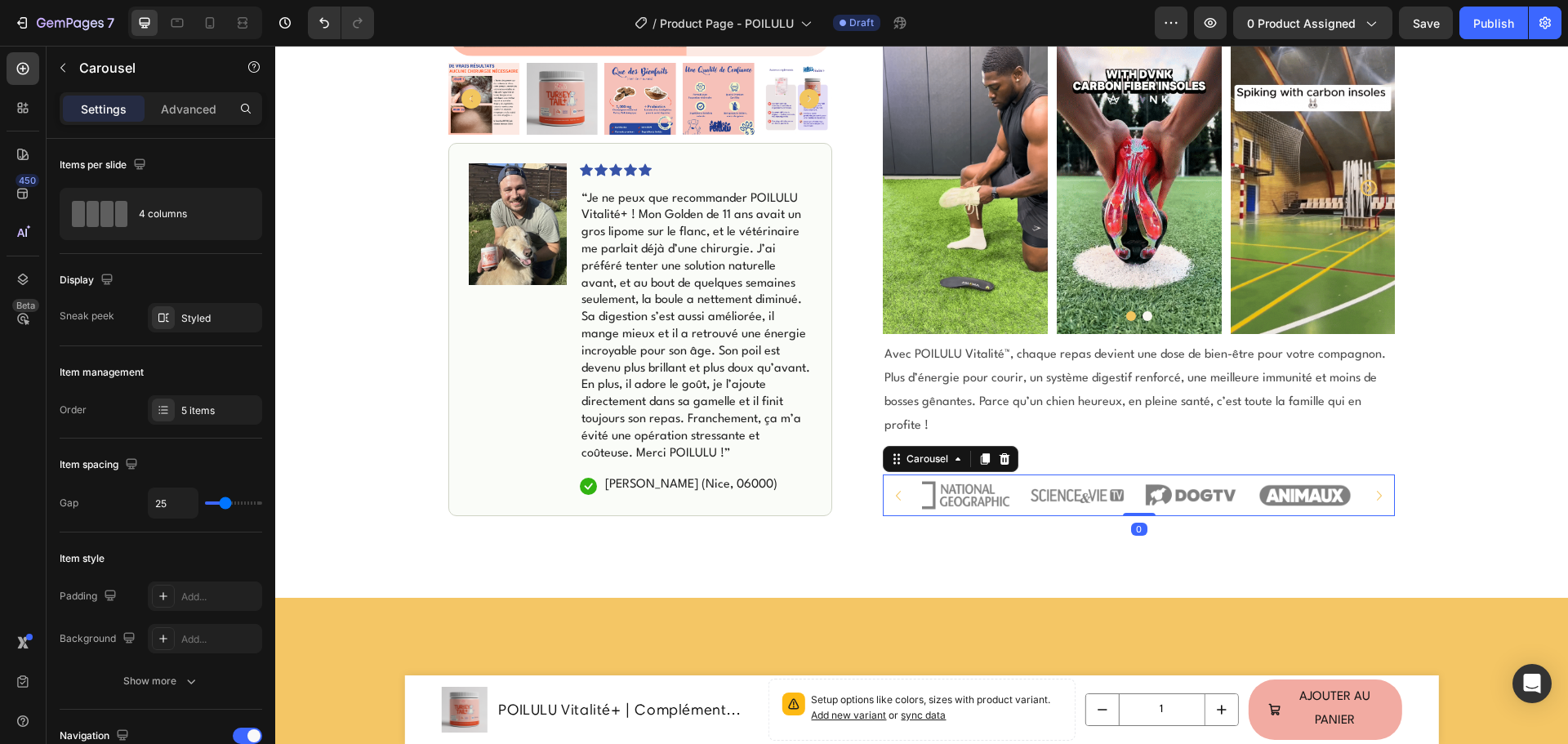
click at [891, 486] on icon "Carousel Back Arrow" at bounding box center [898, 496] width 19 height 19
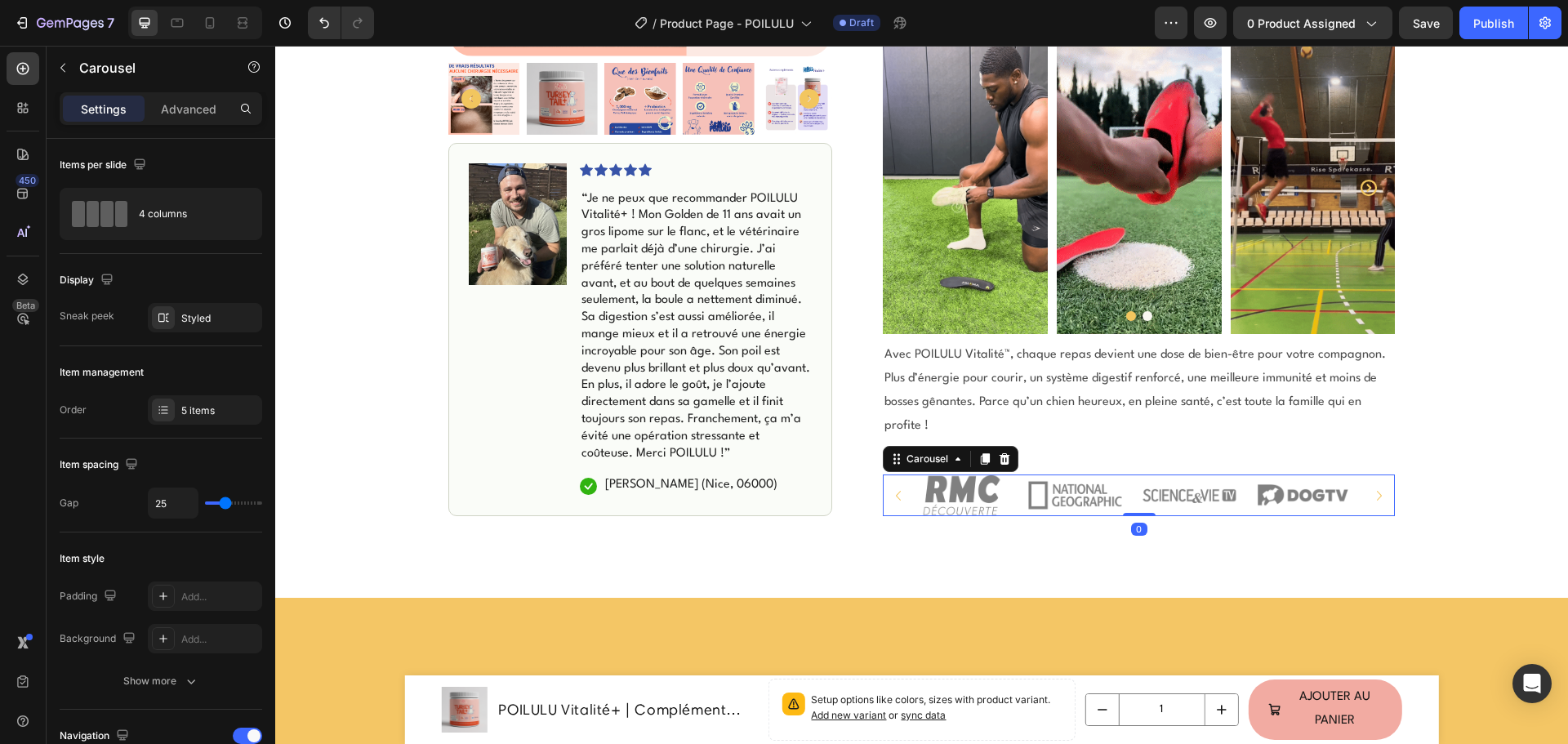
click at [891, 486] on icon "Carousel Back Arrow" at bounding box center [898, 496] width 19 height 19
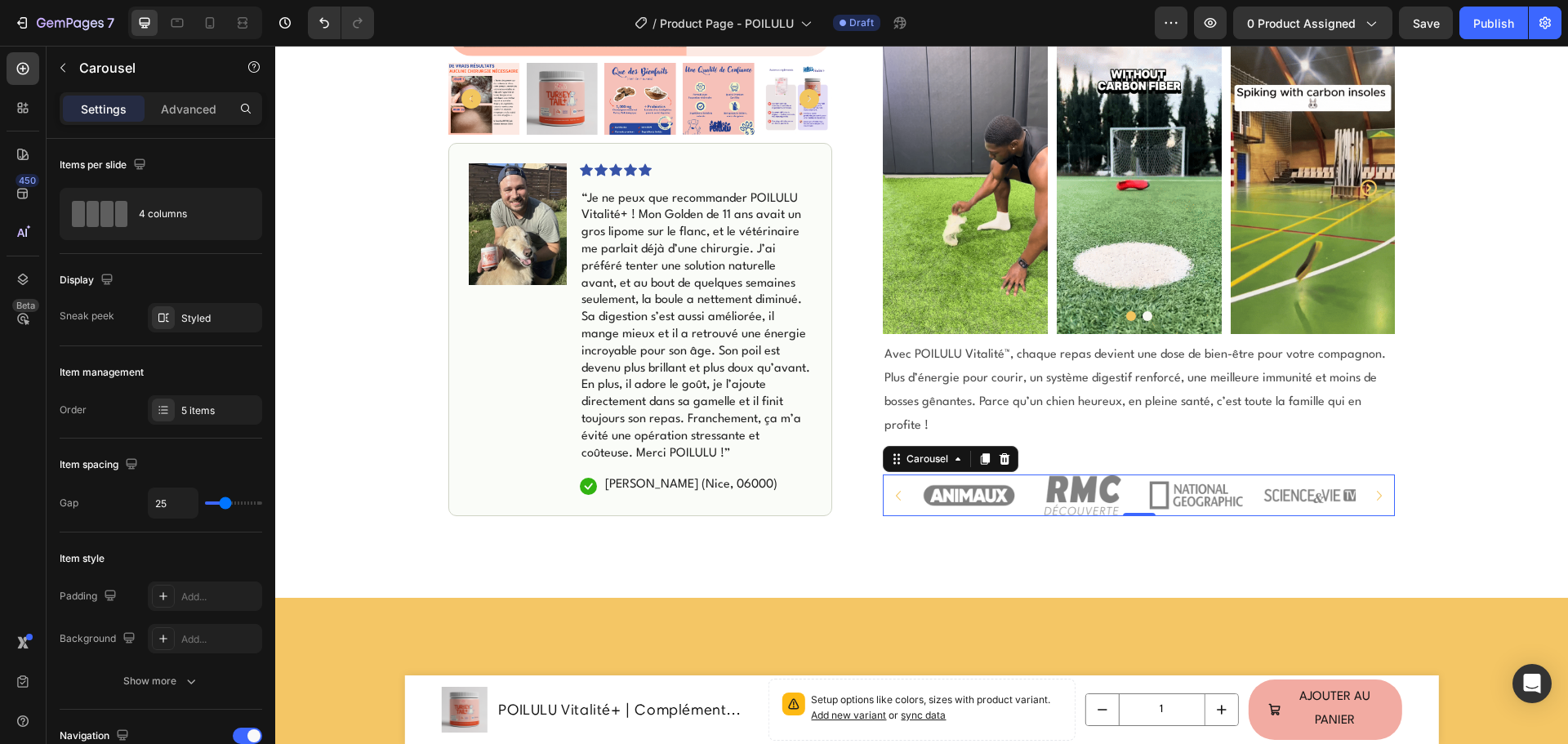
click at [891, 486] on icon "Carousel Back Arrow" at bounding box center [898, 496] width 19 height 19
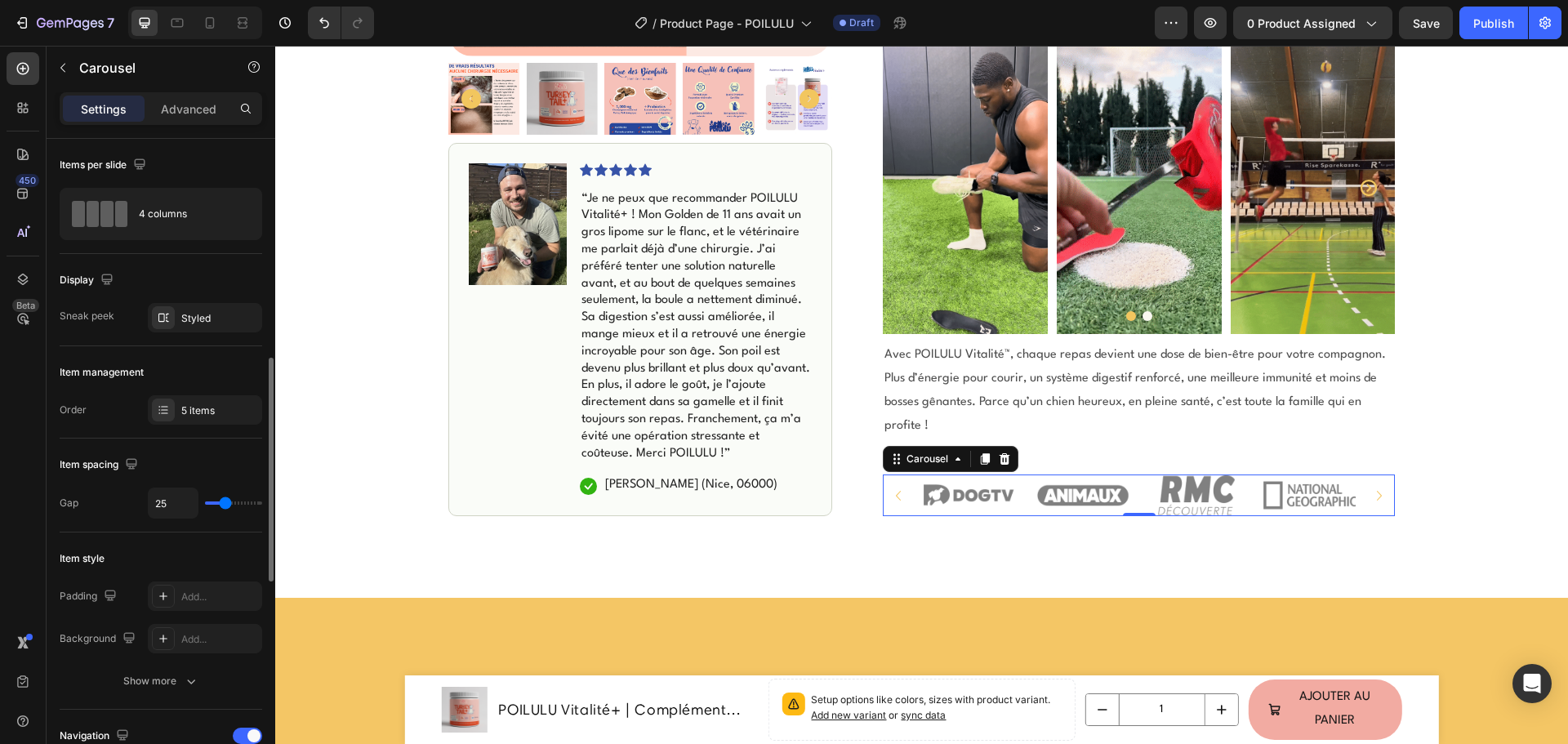
scroll to position [408, 0]
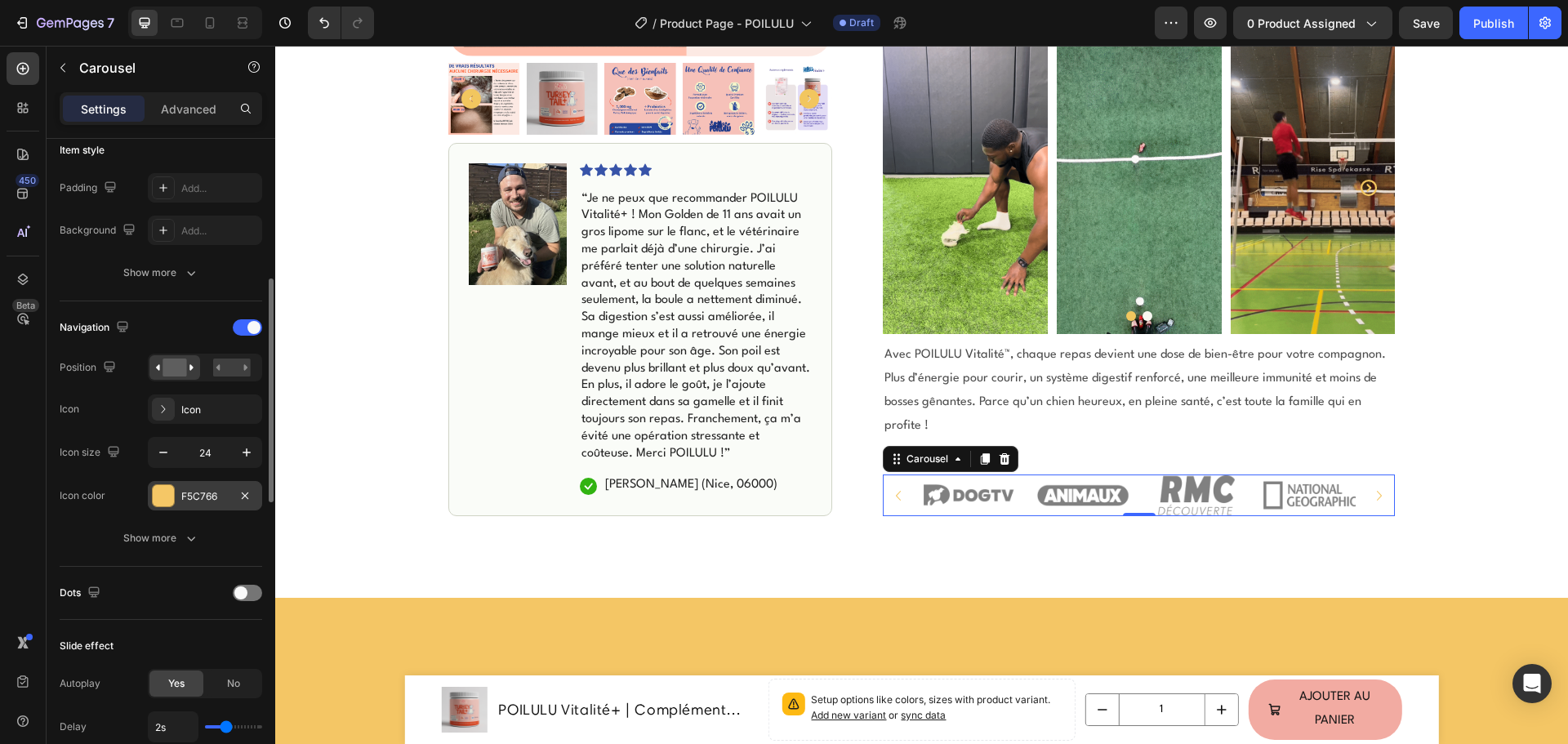
click at [160, 500] on div at bounding box center [164, 496] width 21 height 21
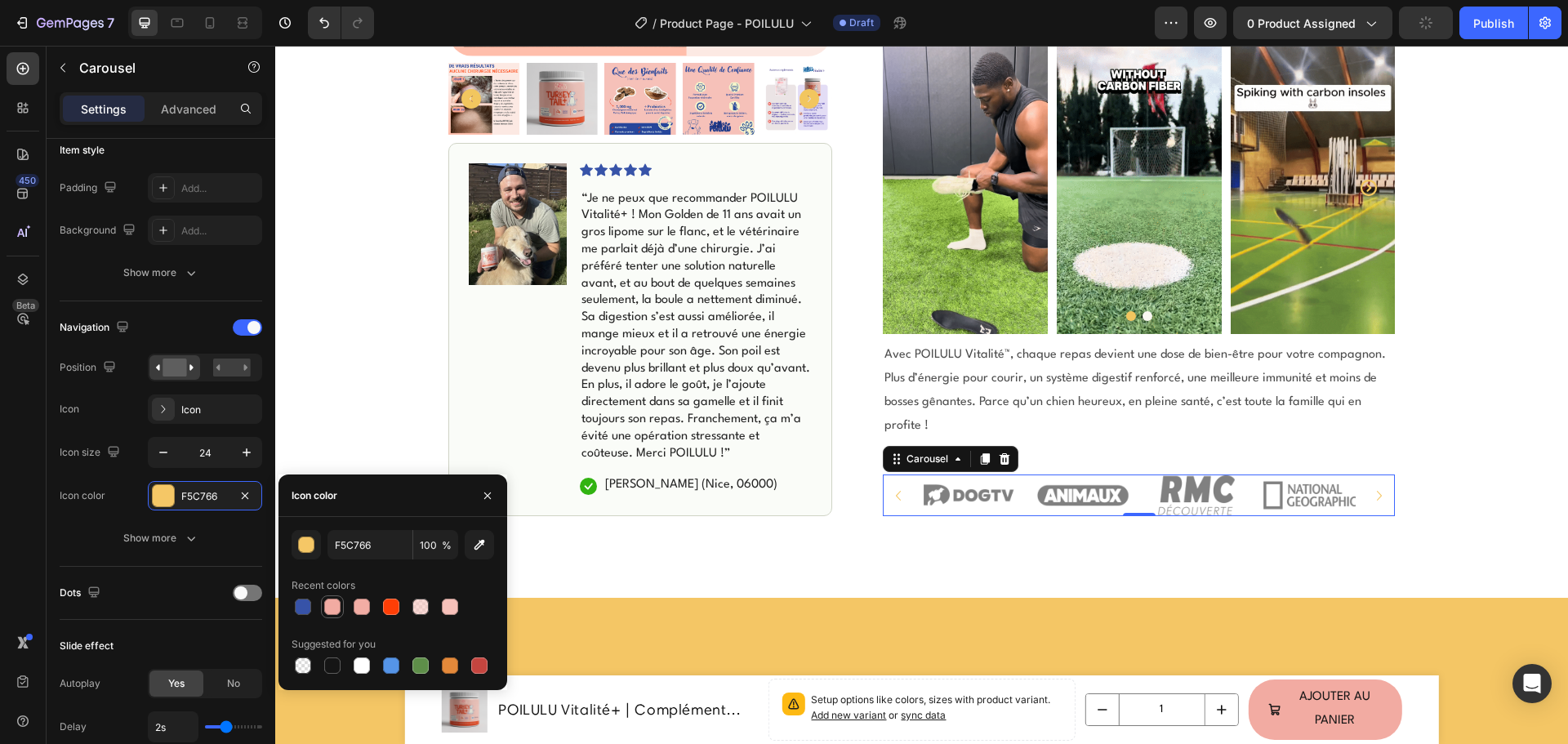
click at [334, 611] on div at bounding box center [332, 606] width 16 height 16
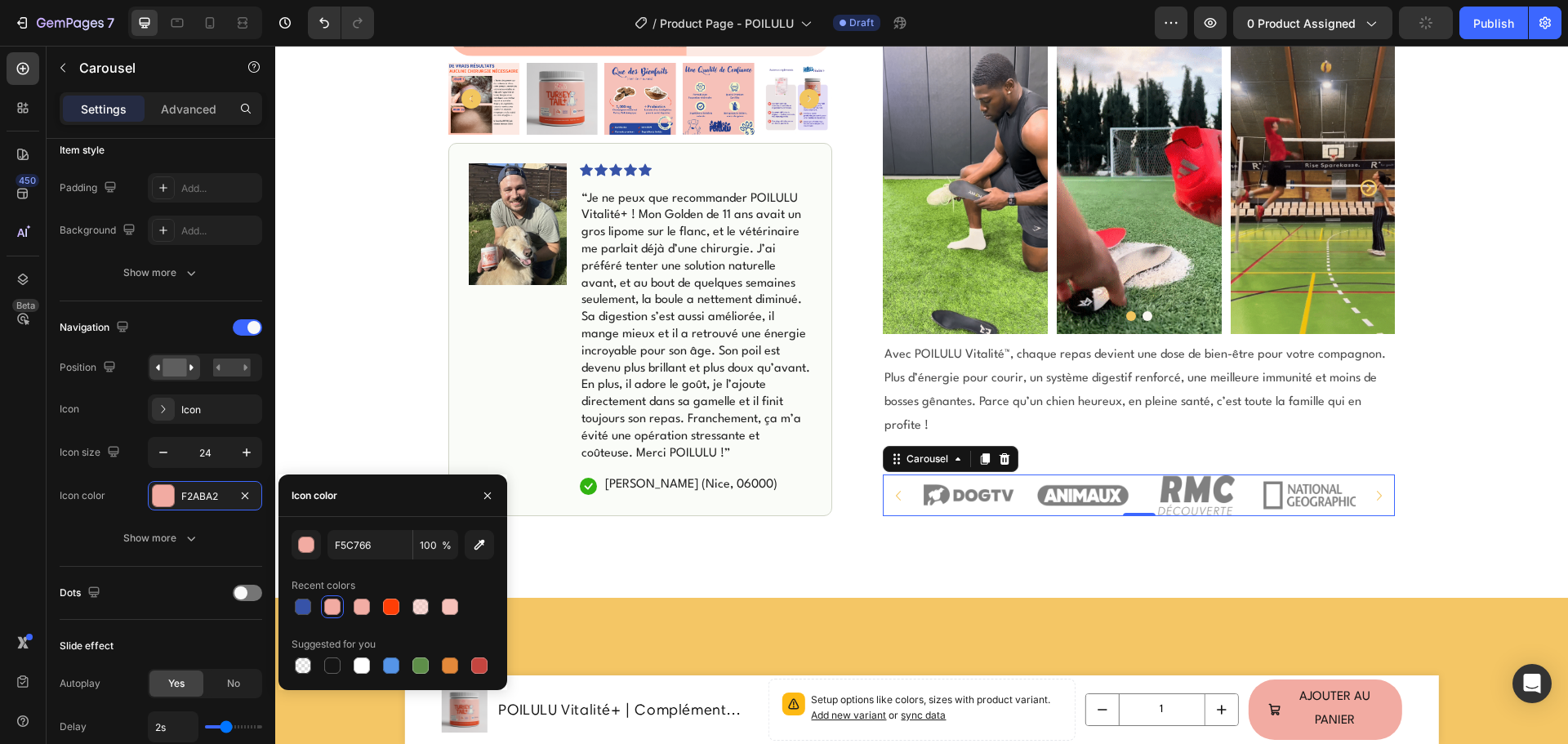
type input "F2ABA2"
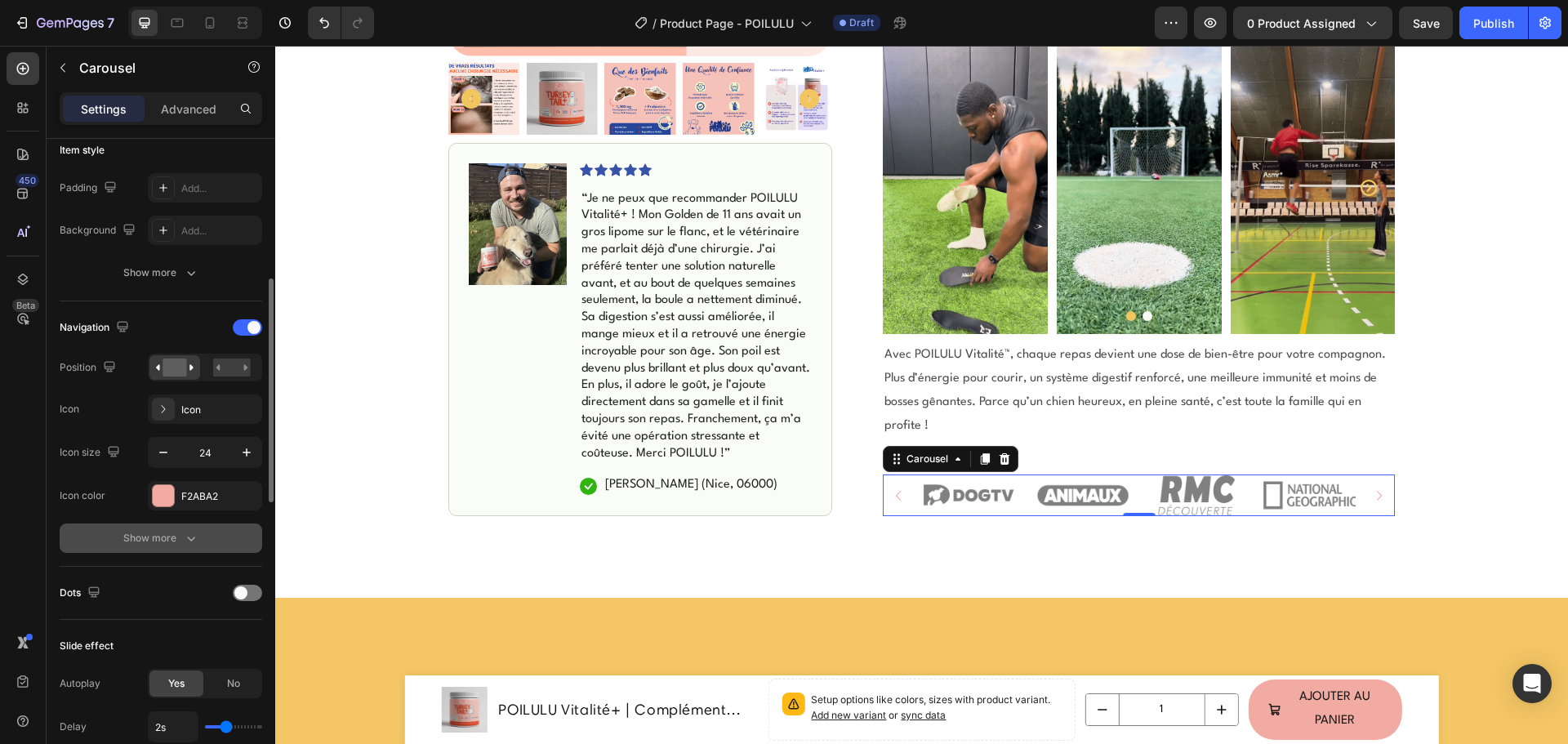
click at [179, 535] on div "Show more" at bounding box center [161, 538] width 76 height 16
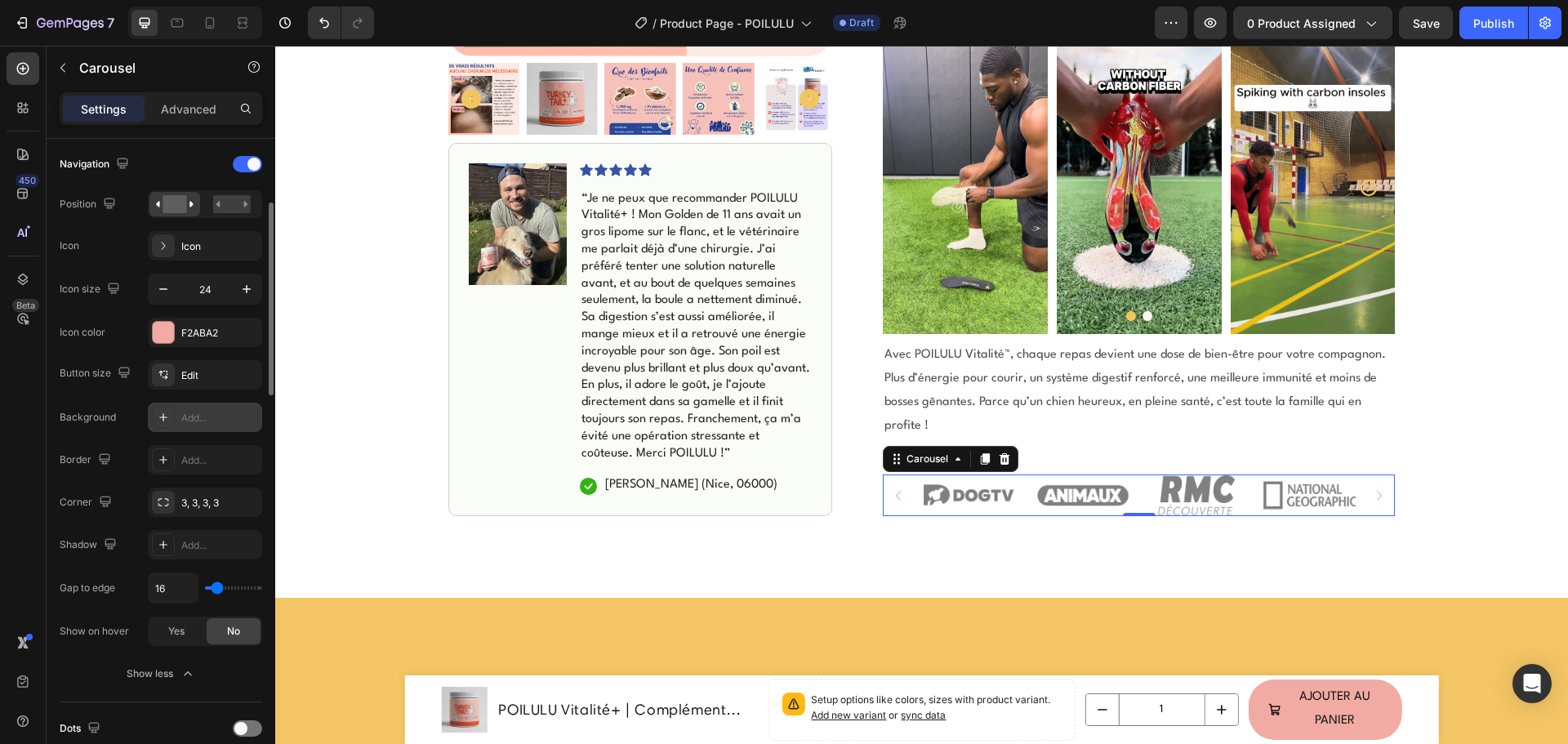
scroll to position [490, 0]
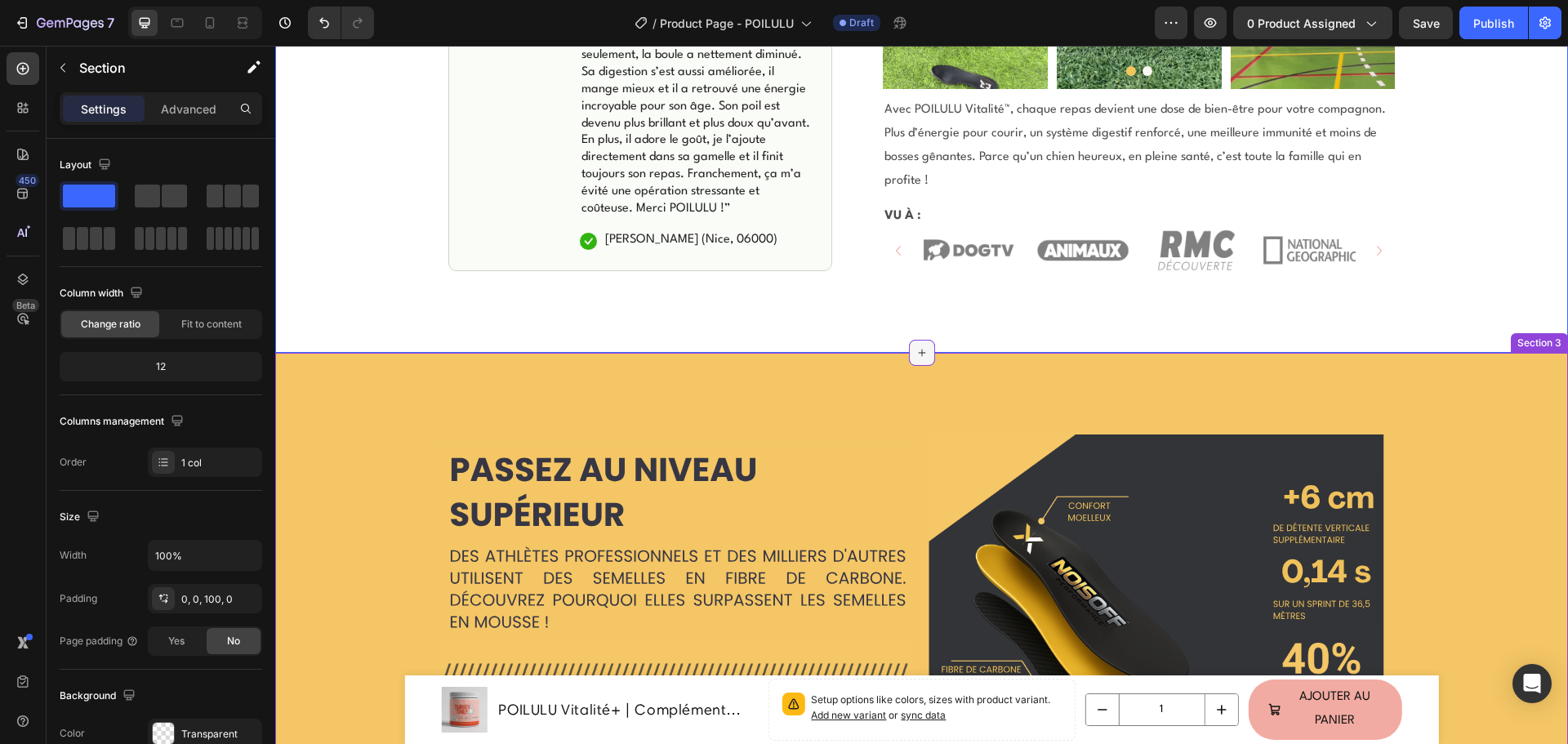
scroll to position [1471, 0]
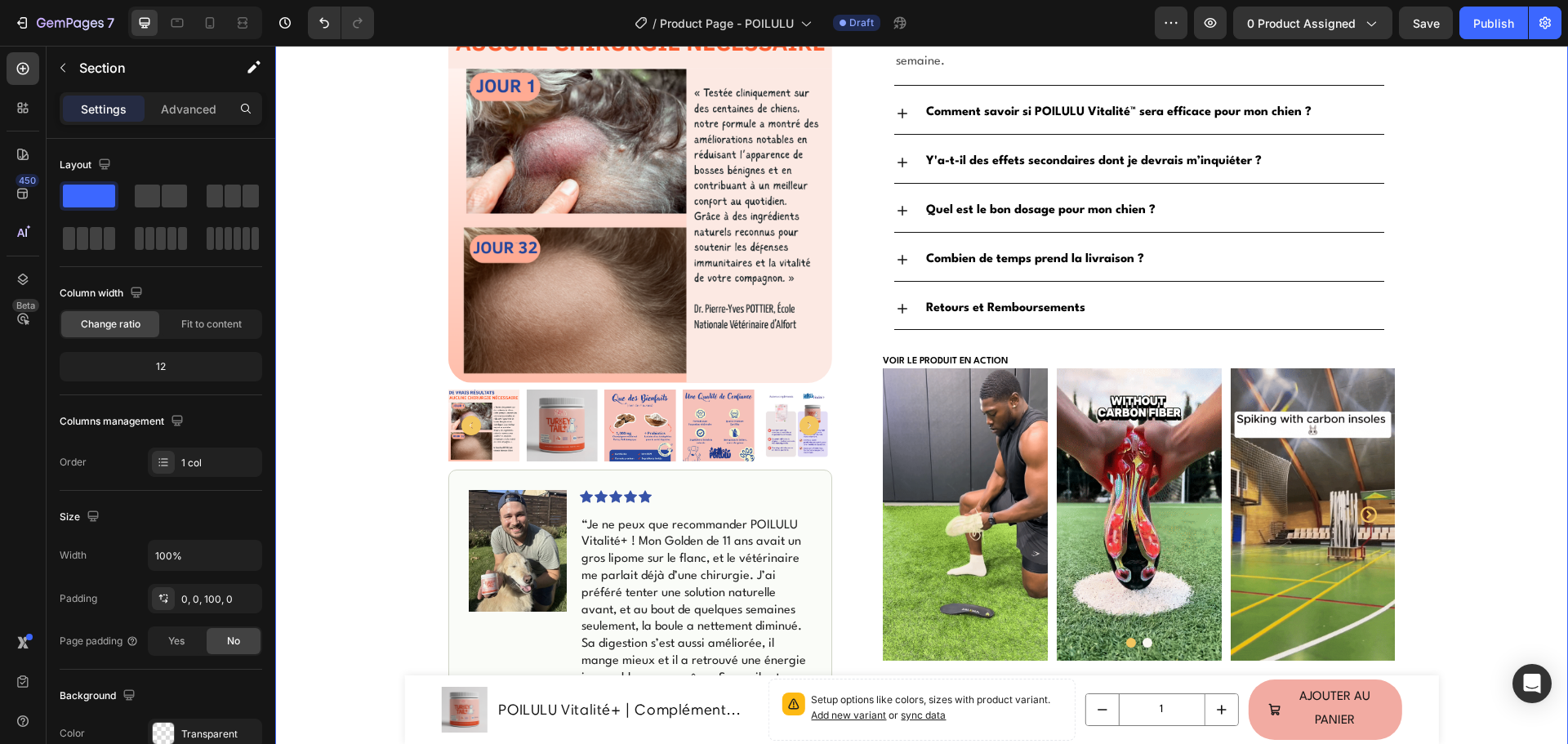
scroll to position [1143, 0]
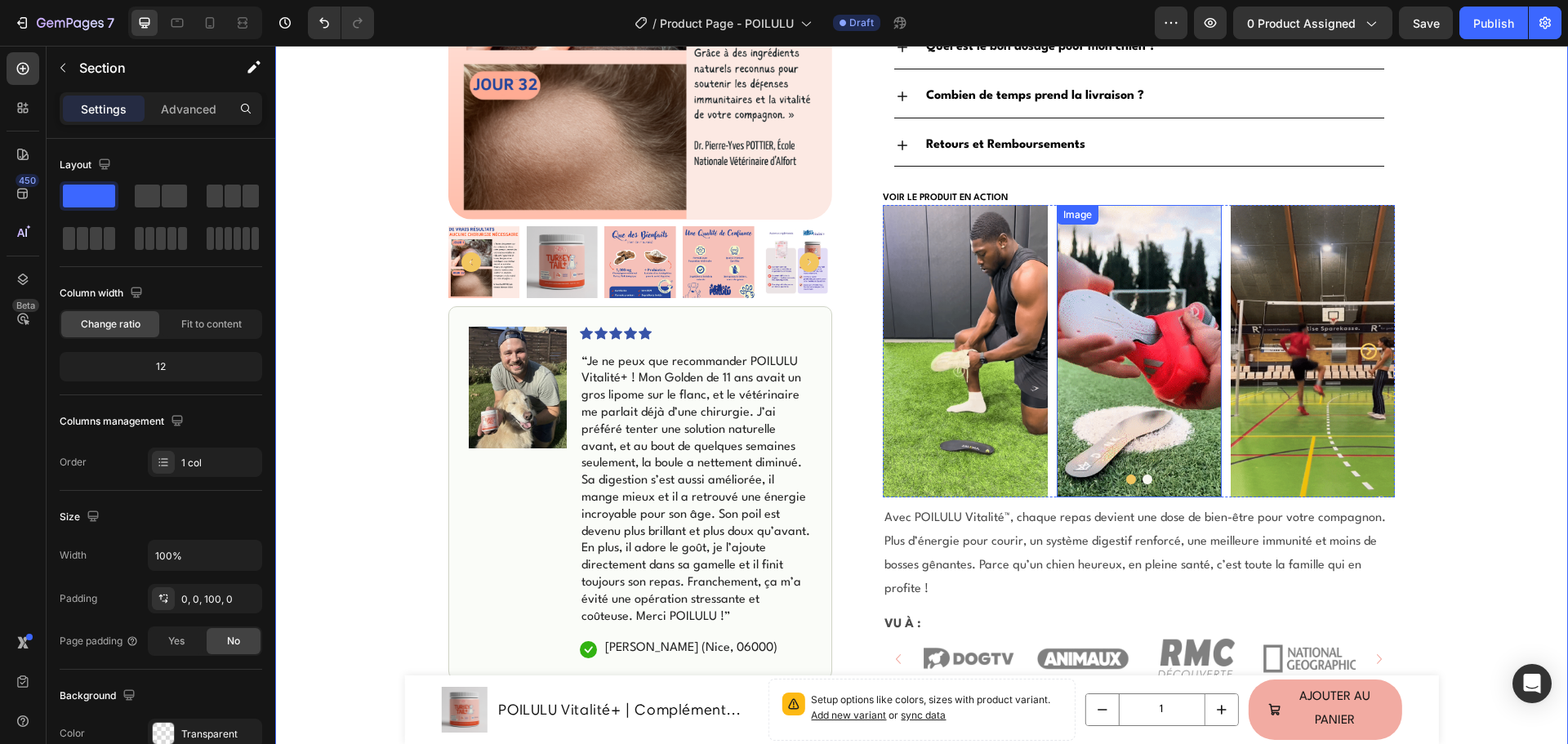
click at [1102, 356] on img at bounding box center [1138, 351] width 164 height 293
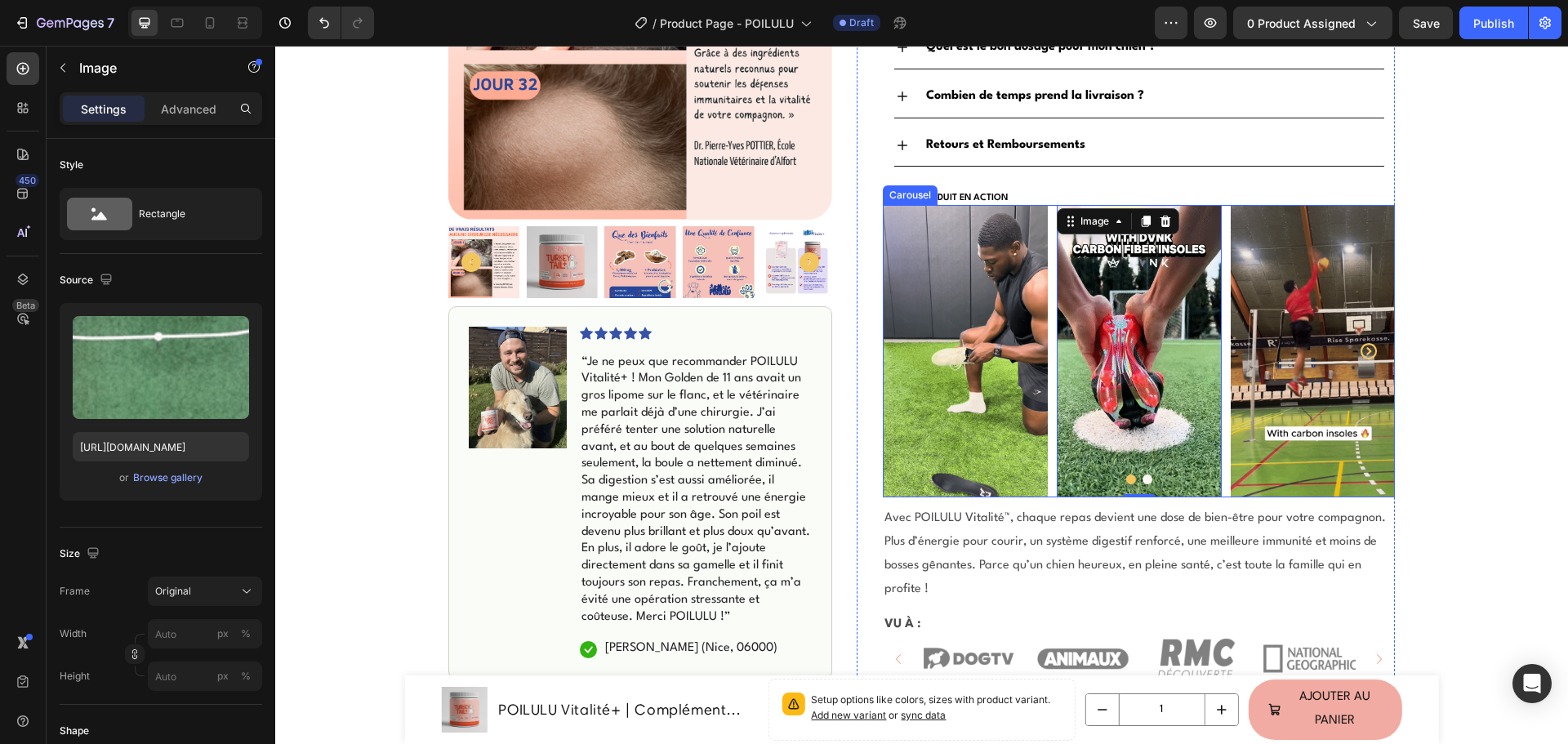
click at [1363, 343] on icon "Carousel Next Arrow" at bounding box center [1368, 350] width 16 height 16
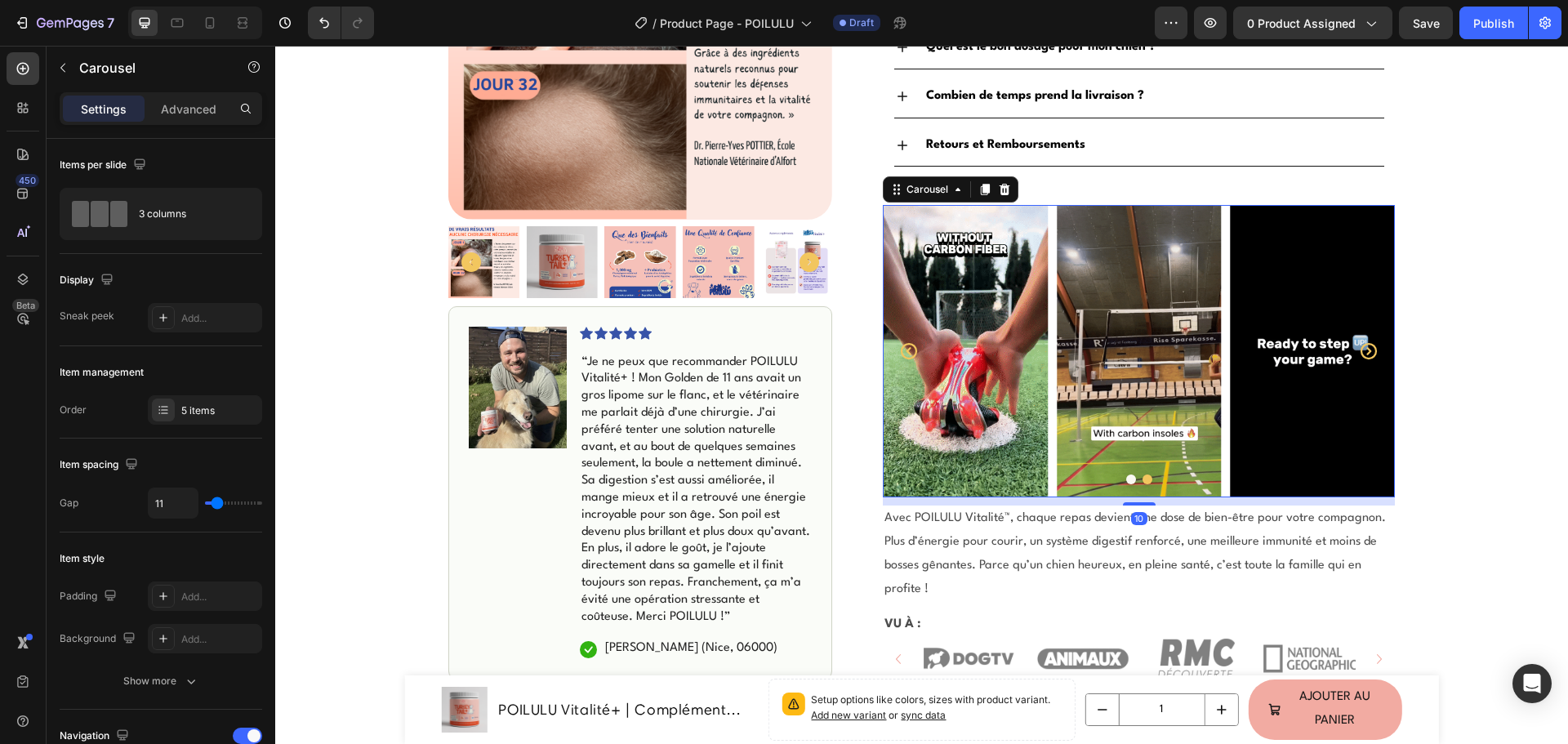
click at [1363, 343] on icon "Carousel Next Arrow" at bounding box center [1368, 350] width 16 height 16
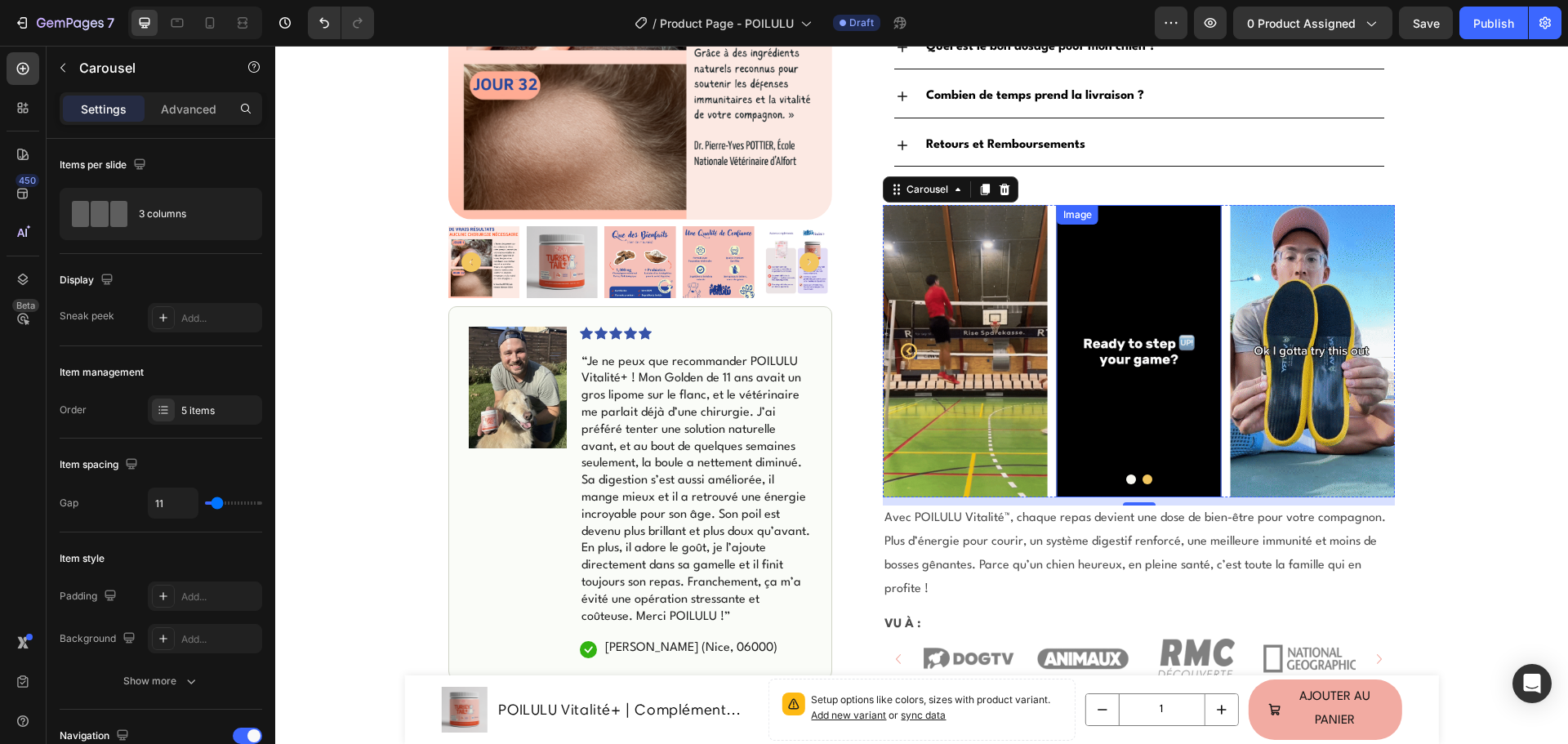
click at [1128, 334] on img at bounding box center [1138, 351] width 164 height 294
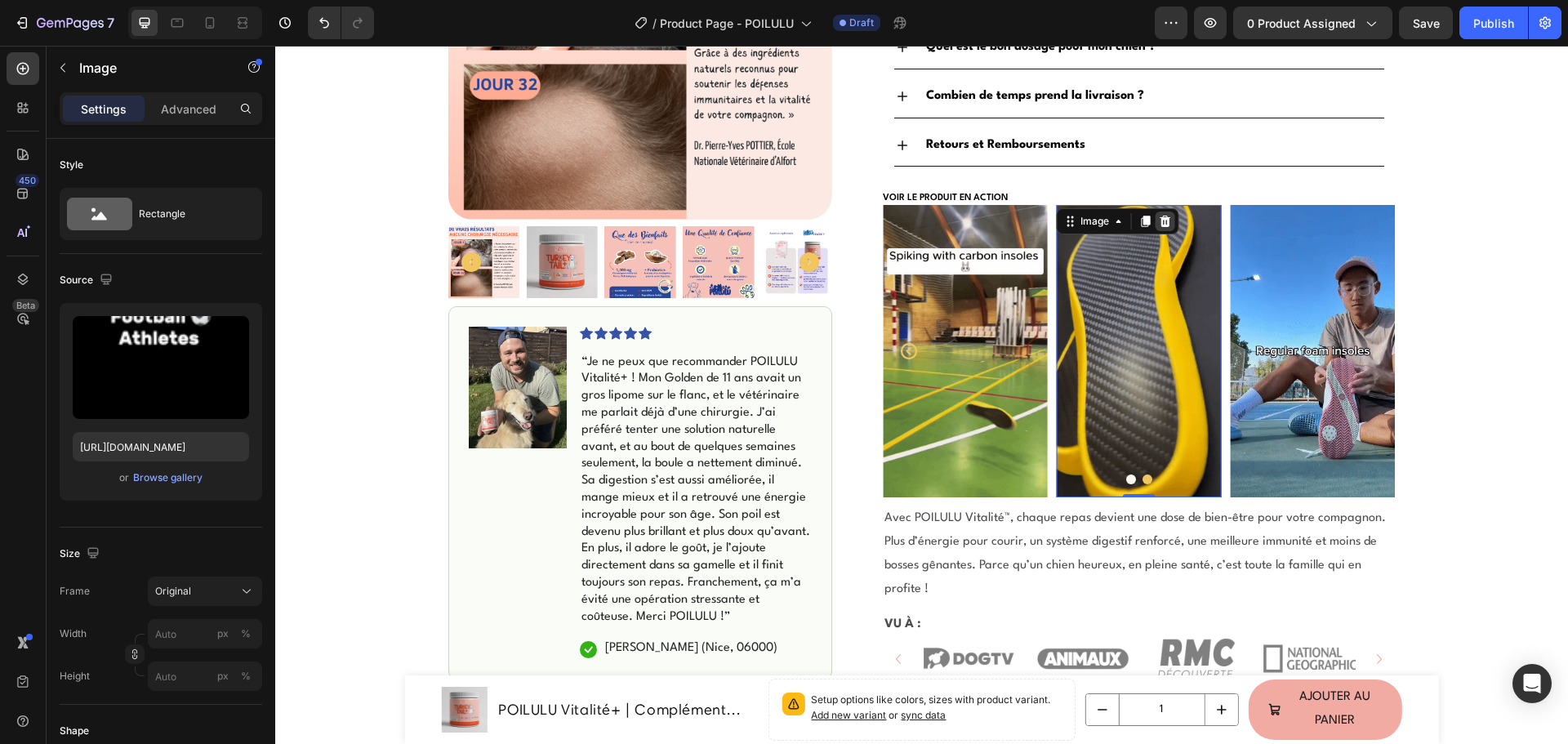
click at [1164, 216] on icon at bounding box center [1165, 221] width 11 height 12
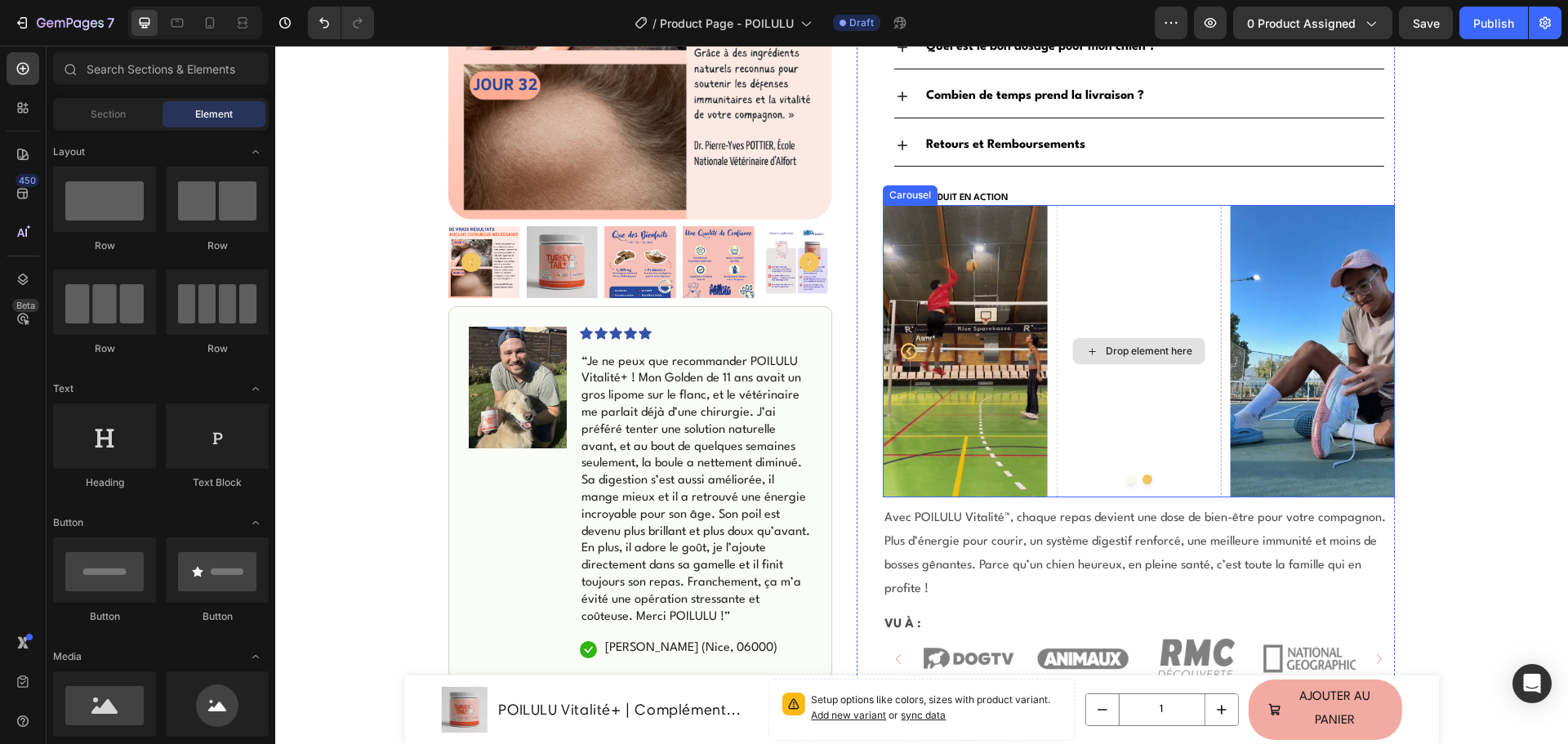
click at [1174, 341] on div "Drop element here" at bounding box center [1138, 351] width 164 height 294
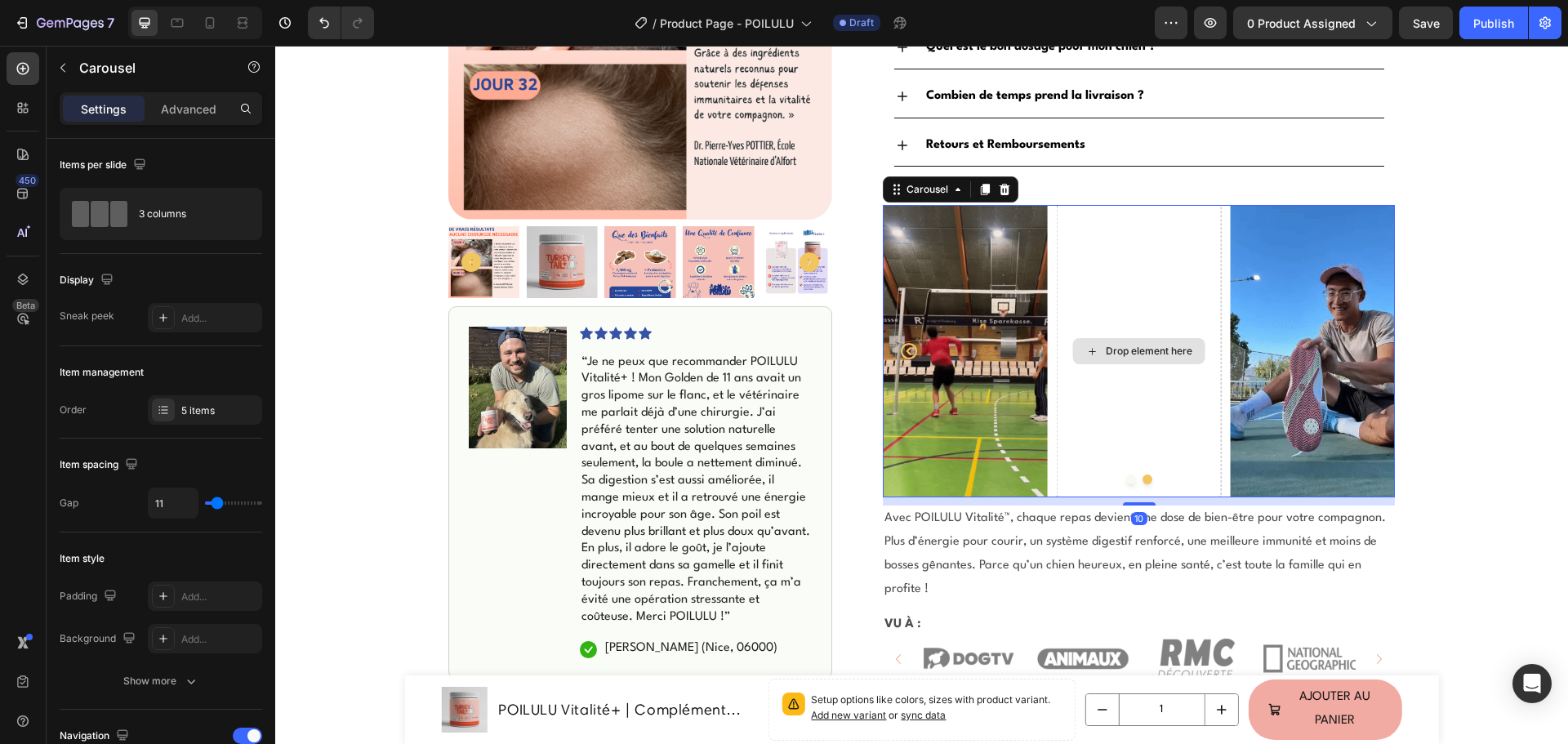
click at [1209, 344] on div "Drop element here" at bounding box center [1138, 351] width 164 height 294
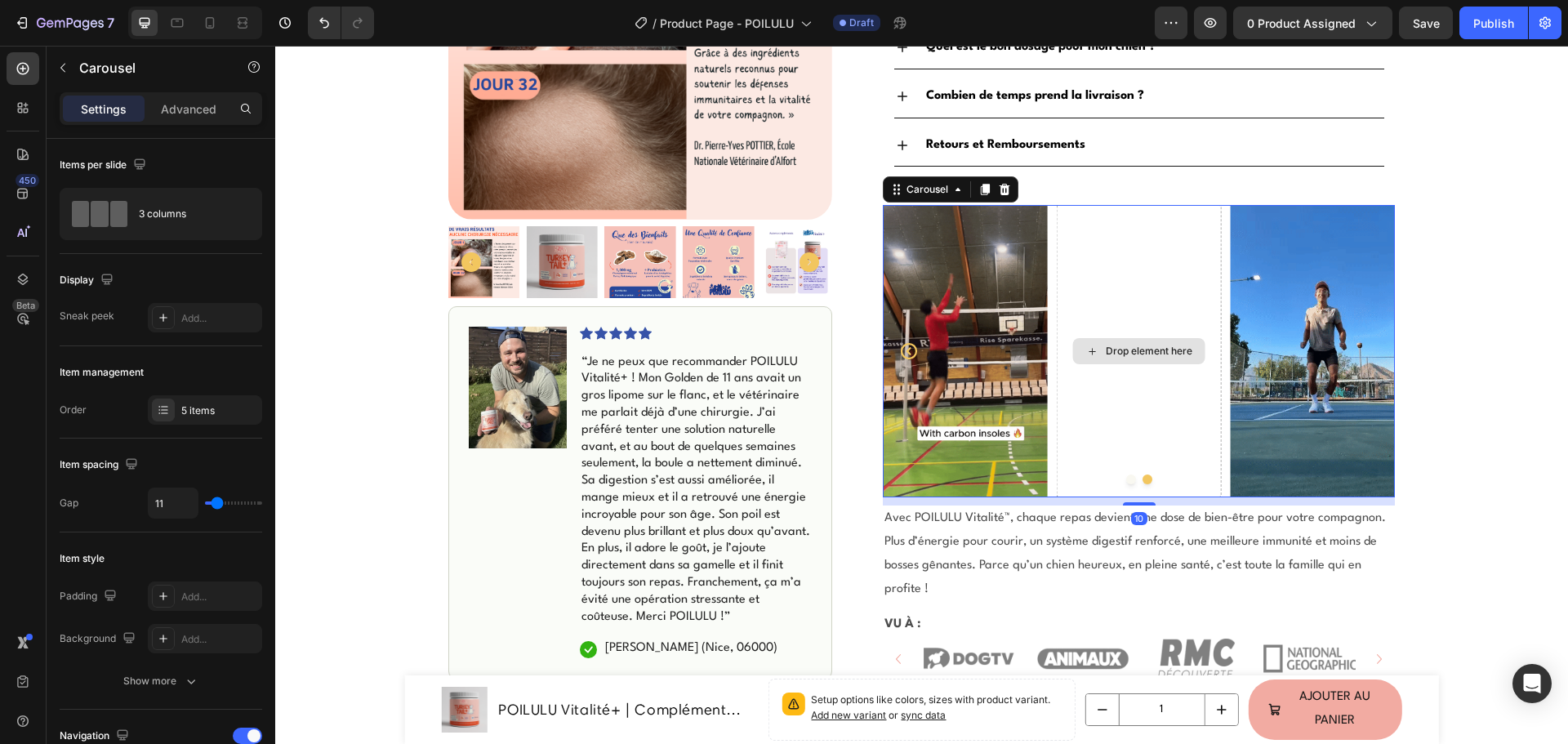
click at [1204, 272] on div "Drop element here" at bounding box center [1138, 351] width 164 height 294
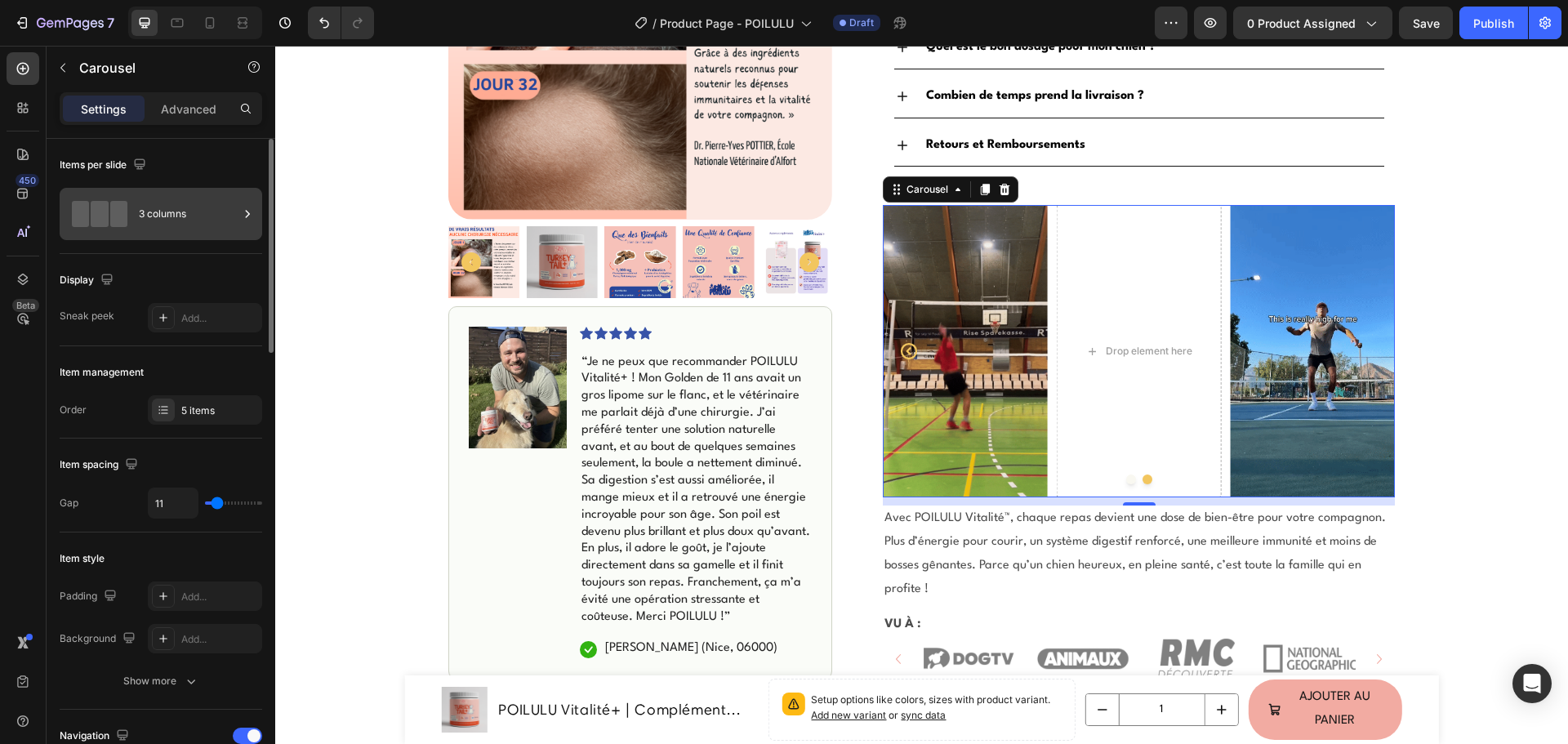
click at [147, 212] on div "3 columns" at bounding box center [189, 214] width 100 height 38
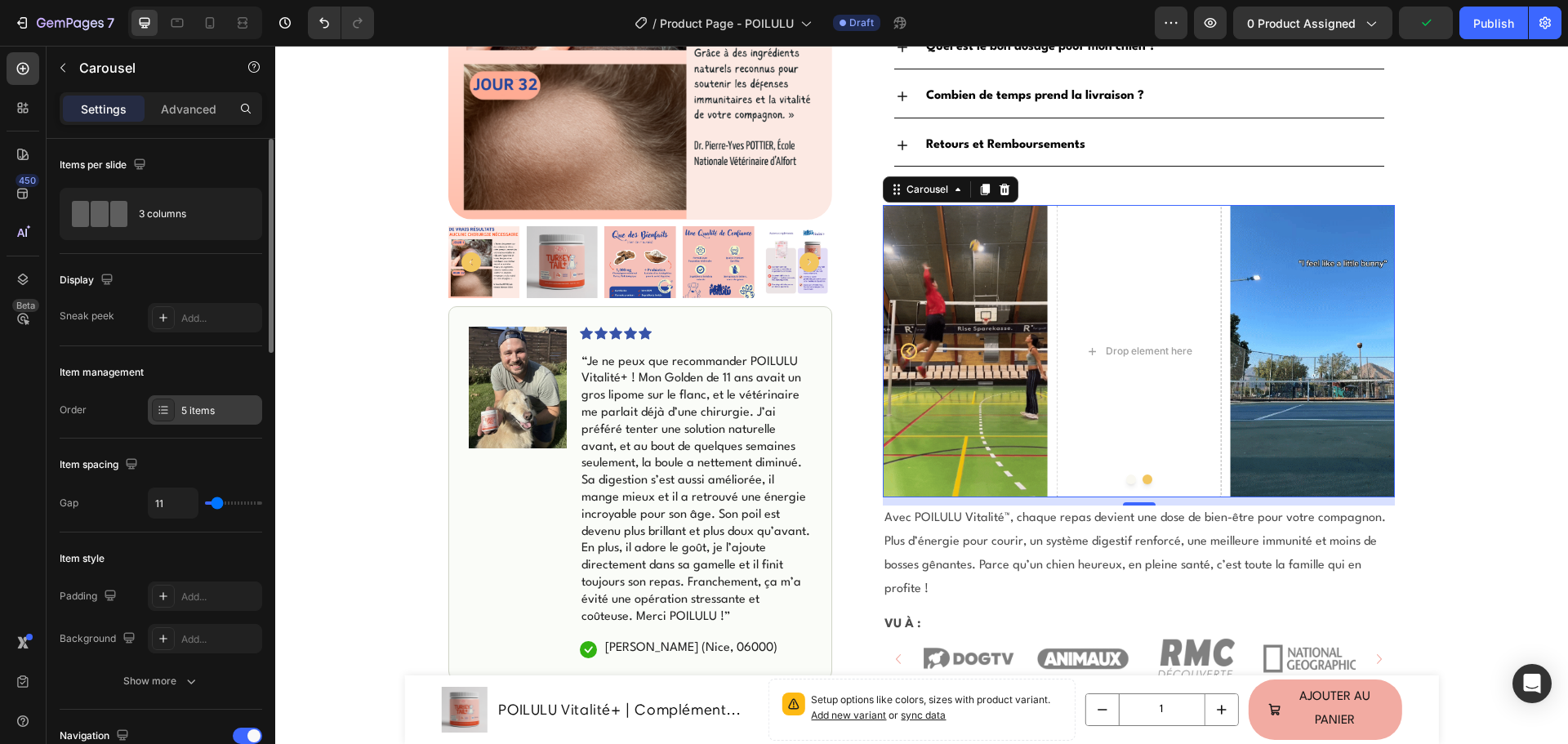
click at [160, 415] on icon at bounding box center [164, 410] width 13 height 13
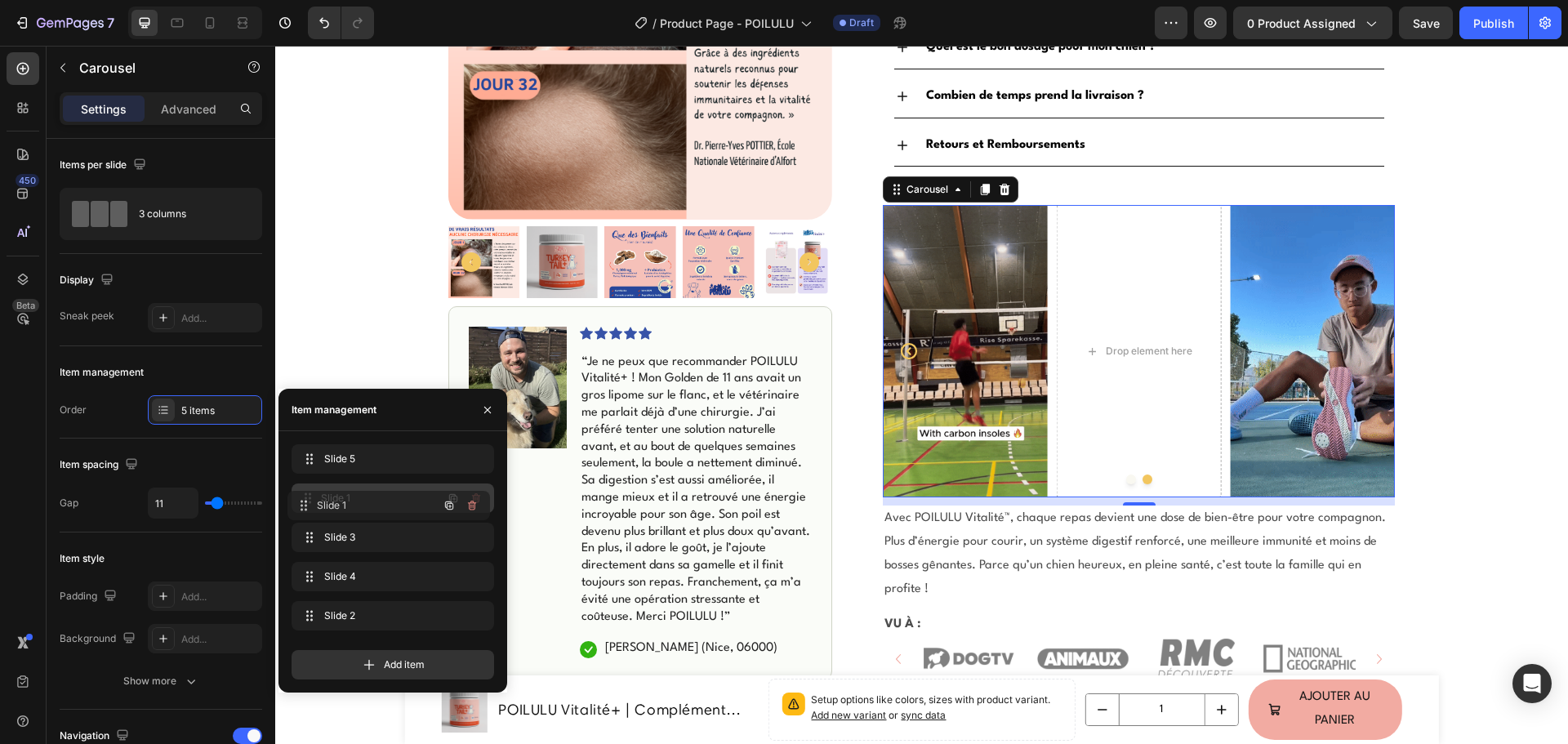
drag, startPoint x: 341, startPoint y: 456, endPoint x: 337, endPoint y: 502, distance: 46.2
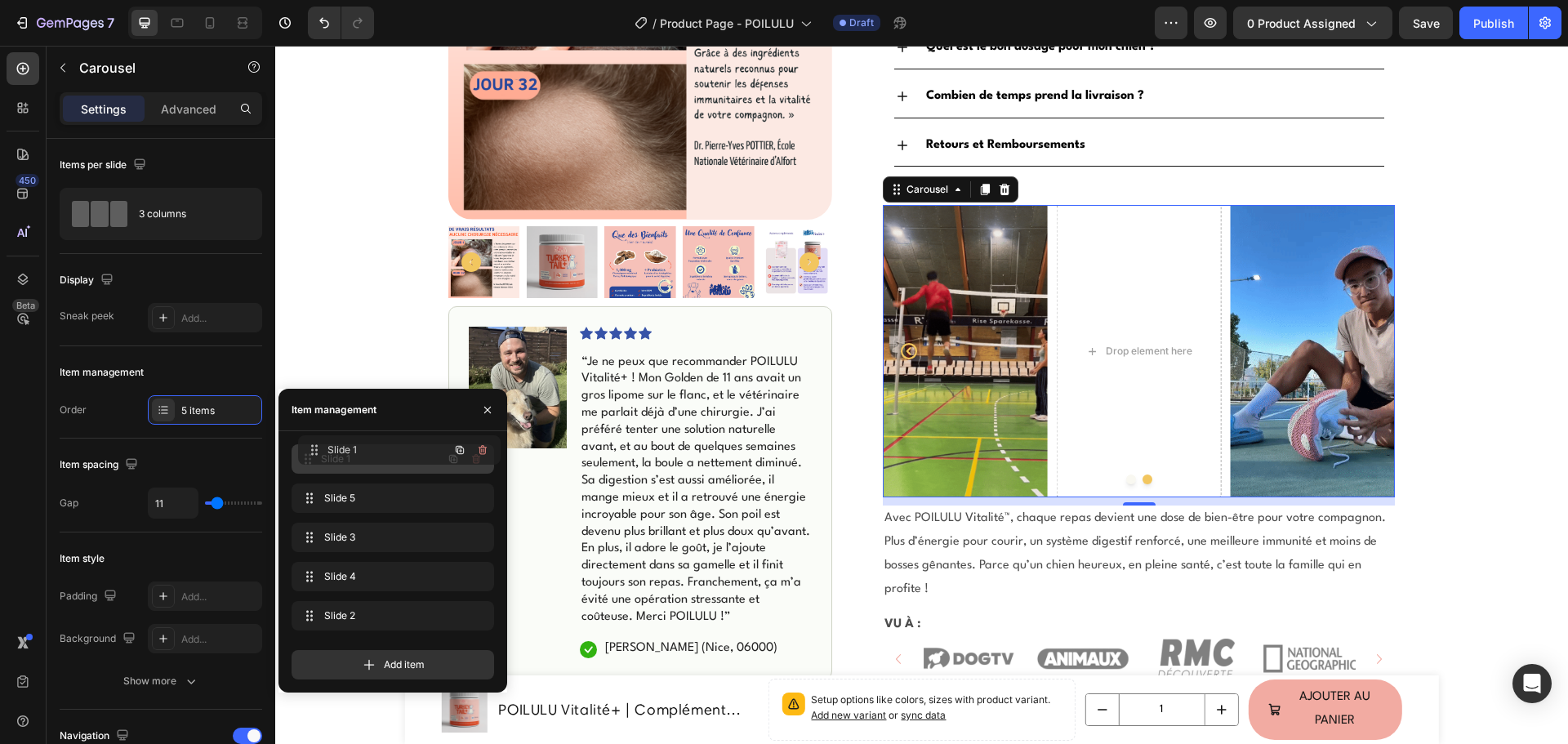
click at [874, 228] on img at bounding box center [792, 351] width 164 height 294
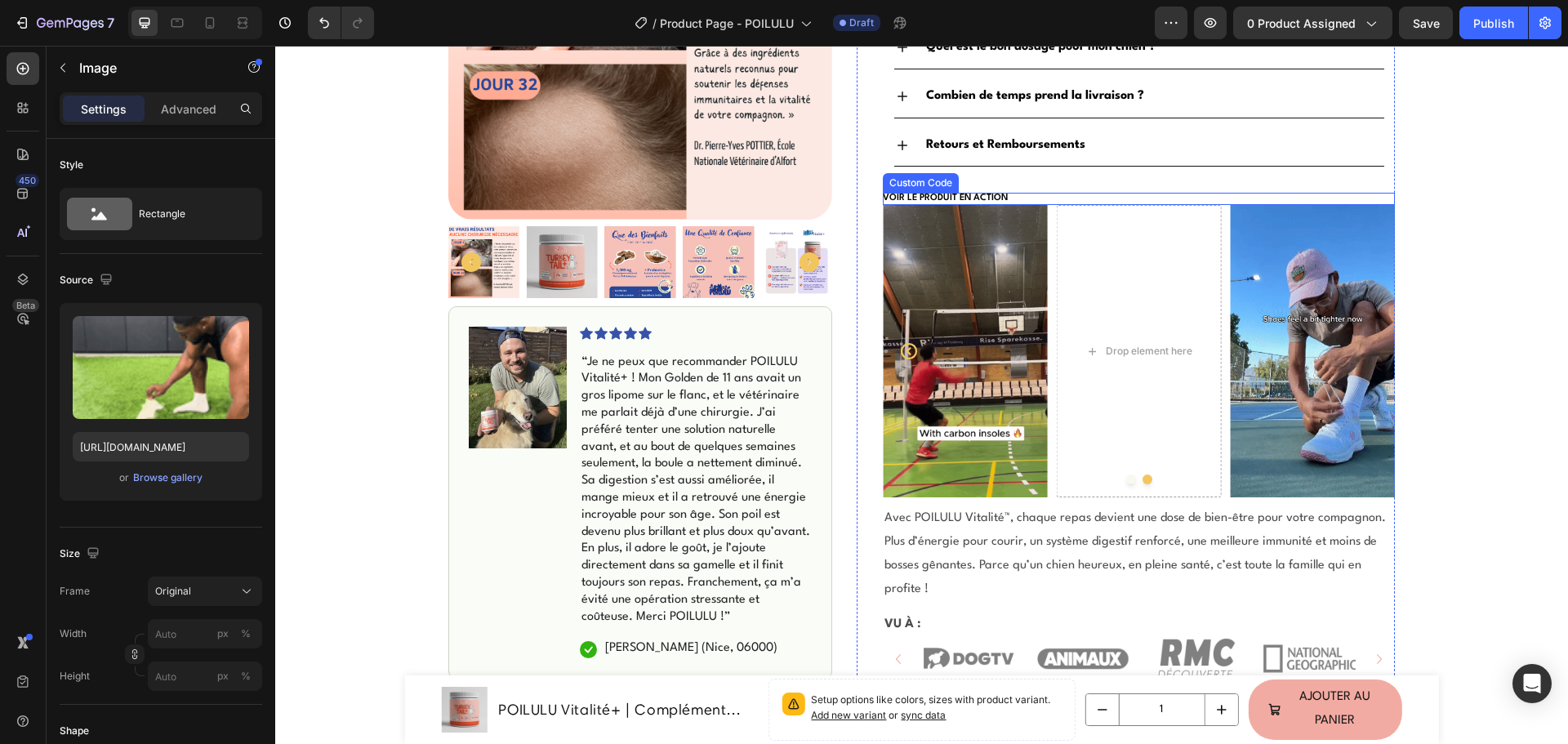
click at [1031, 192] on p "Voir le produit en action" at bounding box center [1138, 198] width 512 height 12
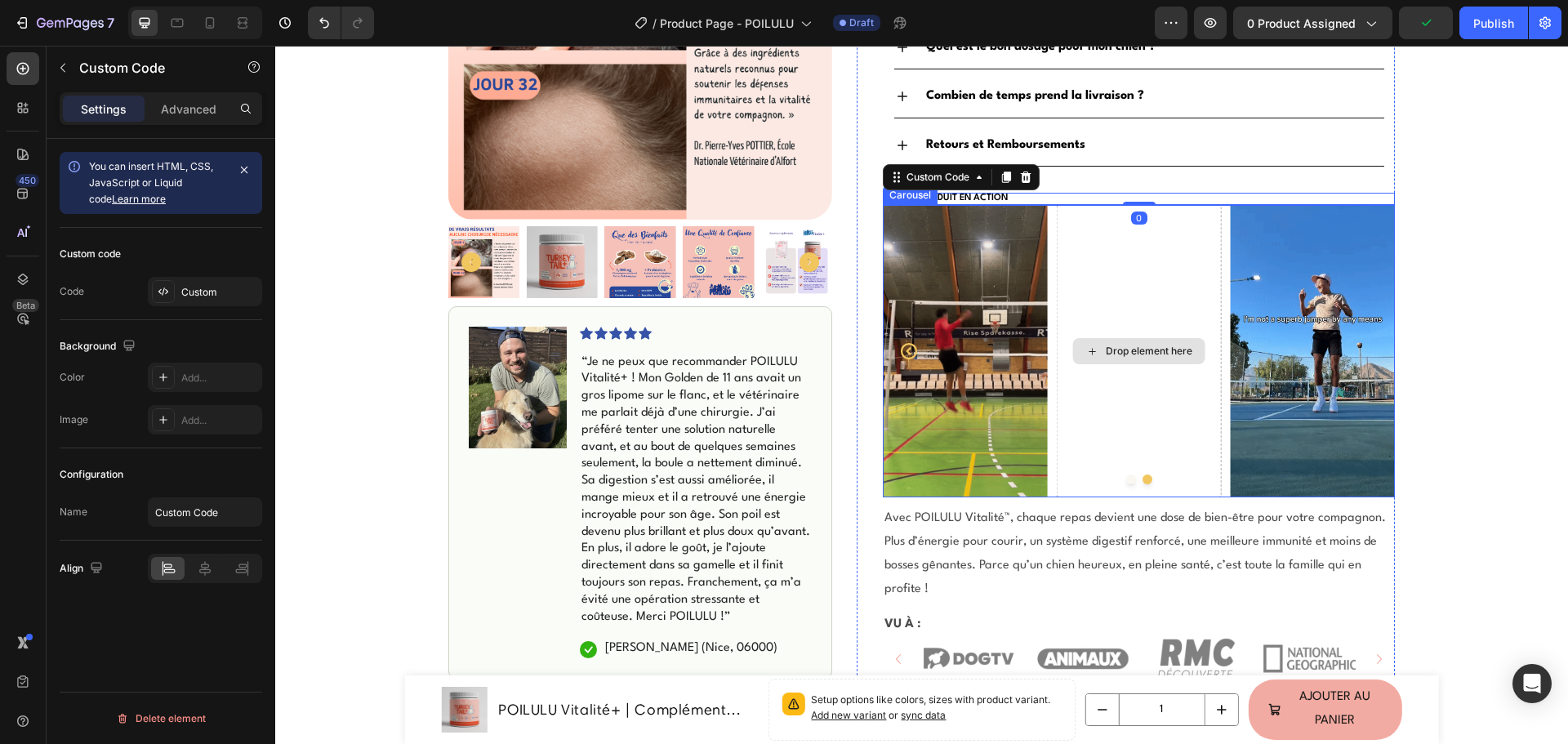
click at [1050, 206] on div "Image Image Image Drop element here Image" at bounding box center [1138, 351] width 512 height 294
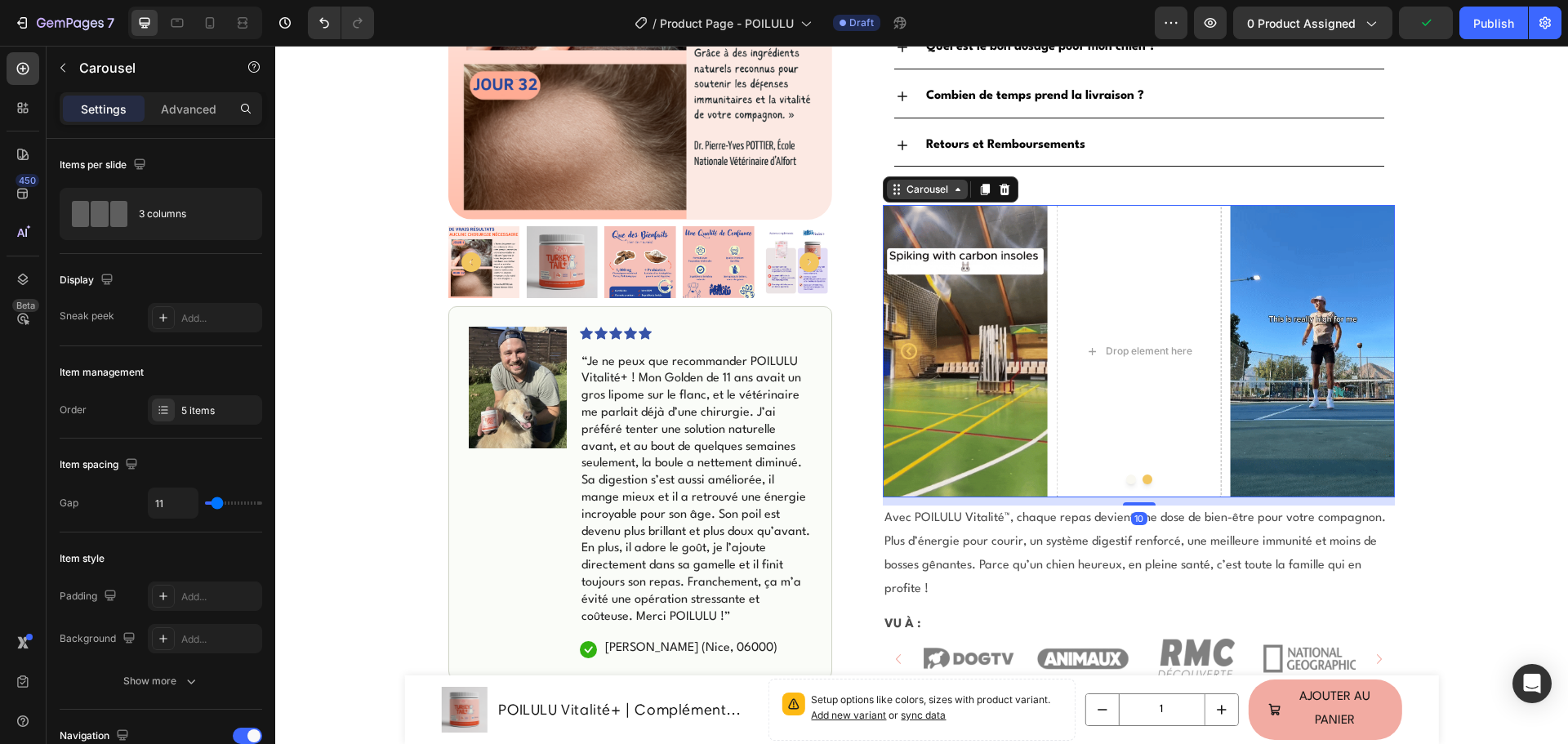
click at [923, 182] on div "Carousel" at bounding box center [927, 189] width 48 height 14
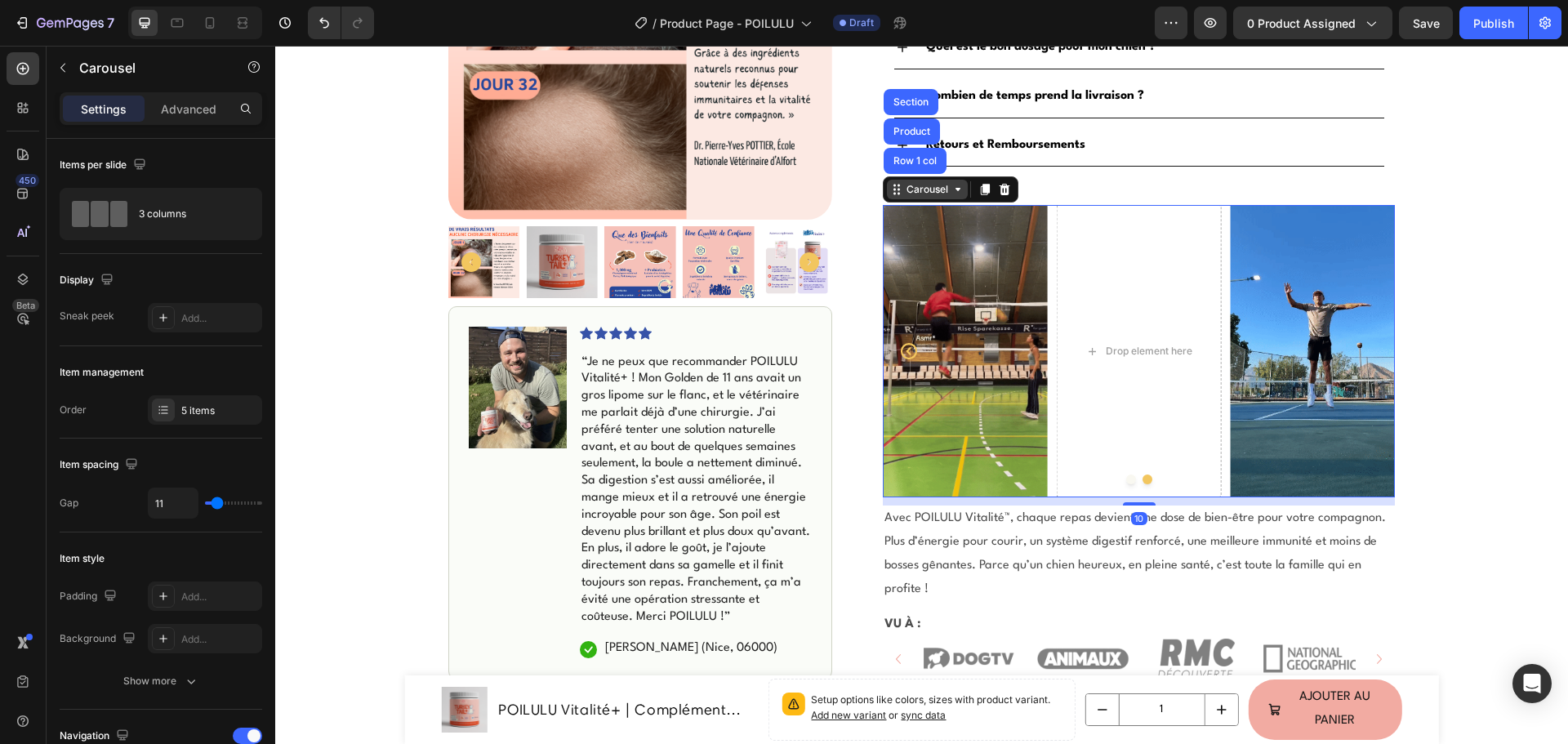
click at [911, 182] on div "Carousel" at bounding box center [927, 189] width 48 height 14
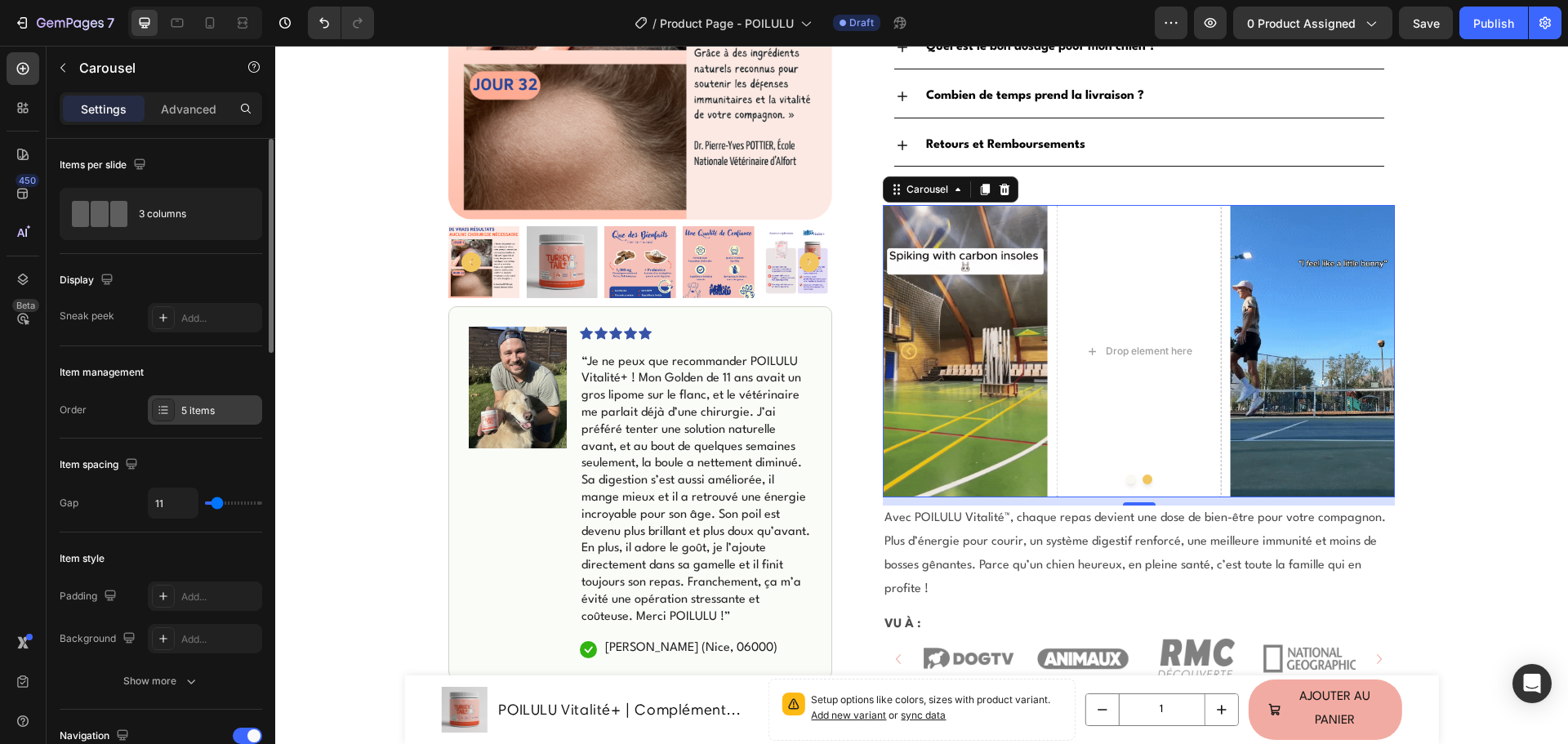
click at [214, 411] on div "5 items" at bounding box center [219, 410] width 77 height 14
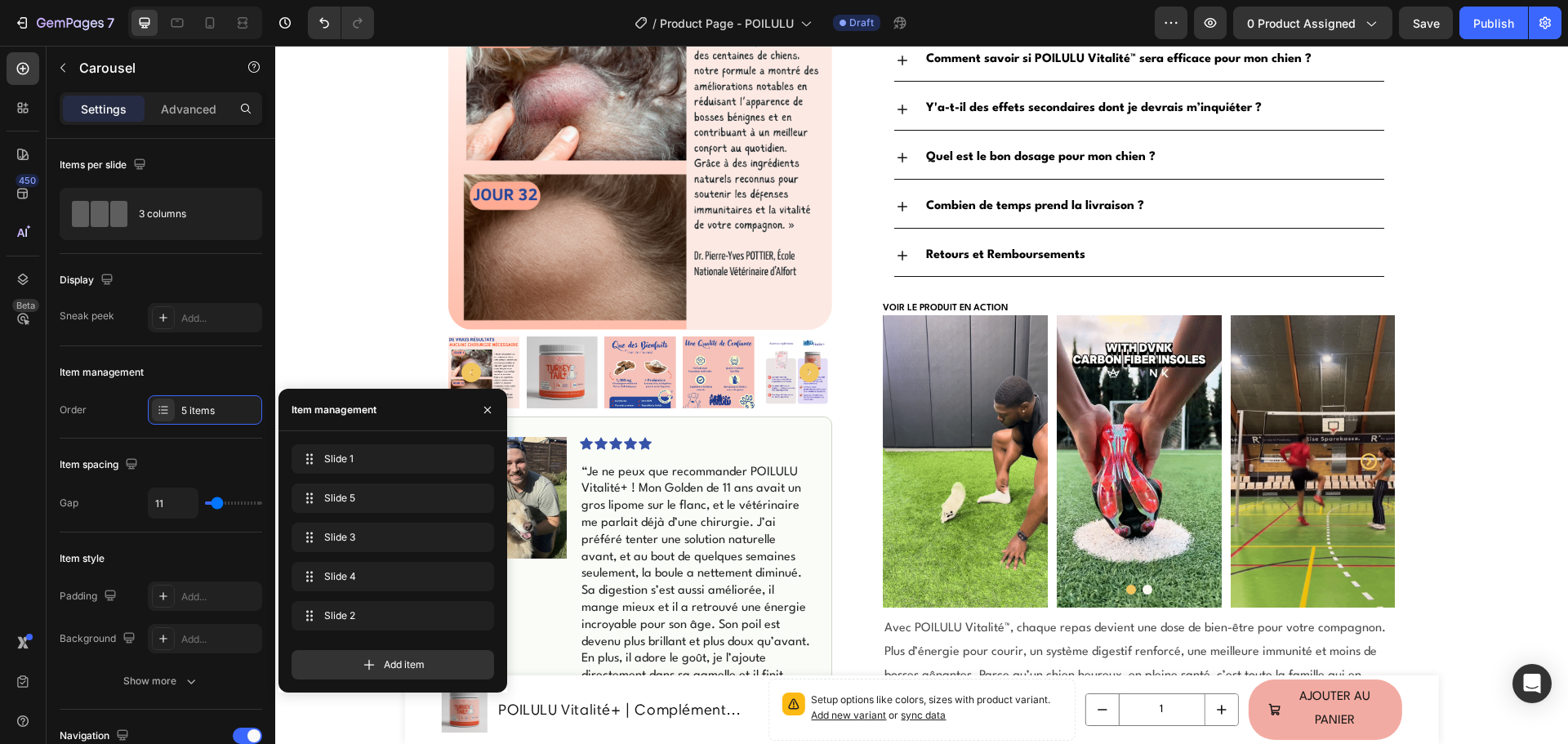
scroll to position [1062, 0]
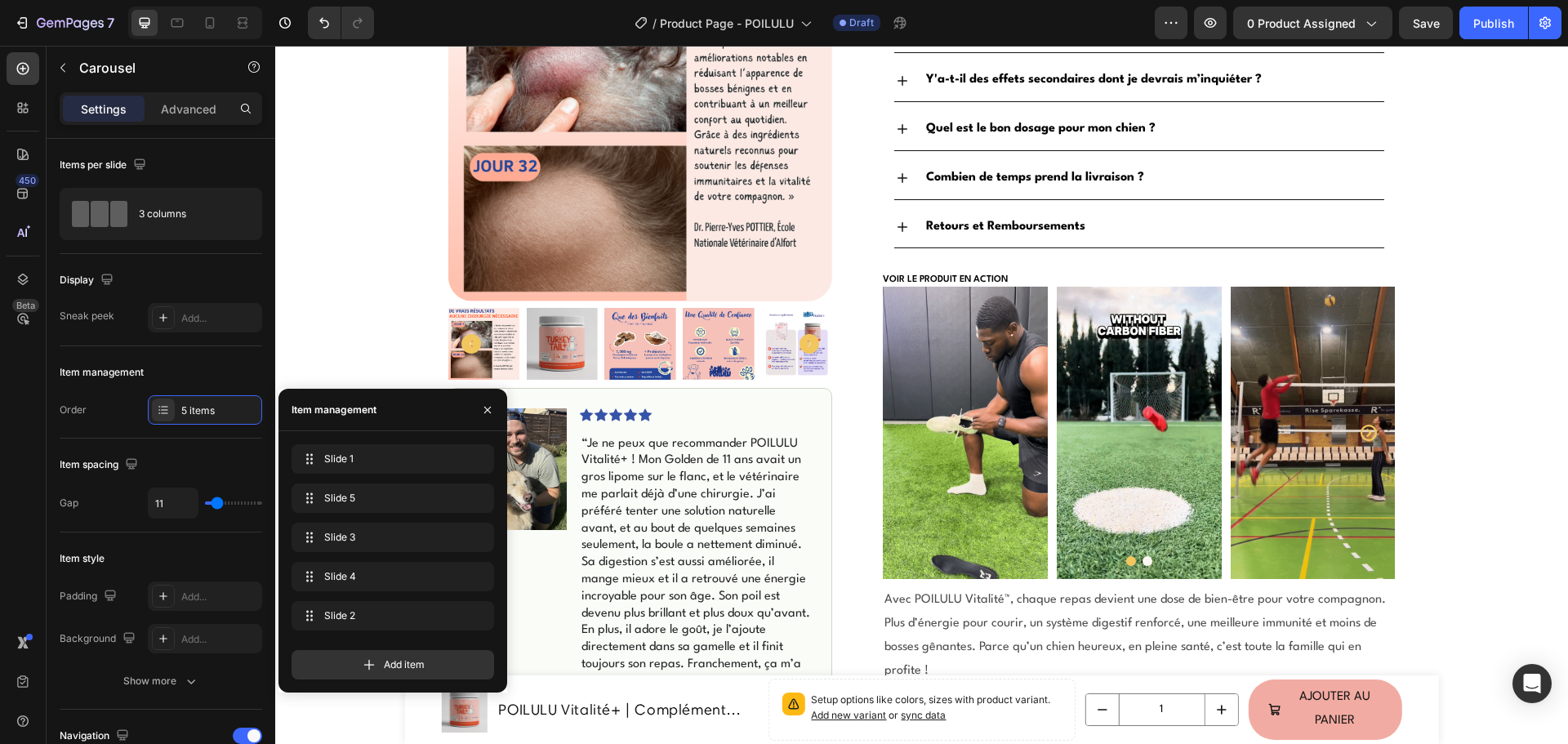
click at [1142, 556] on button "Dot" at bounding box center [1147, 561] width 10 height 10
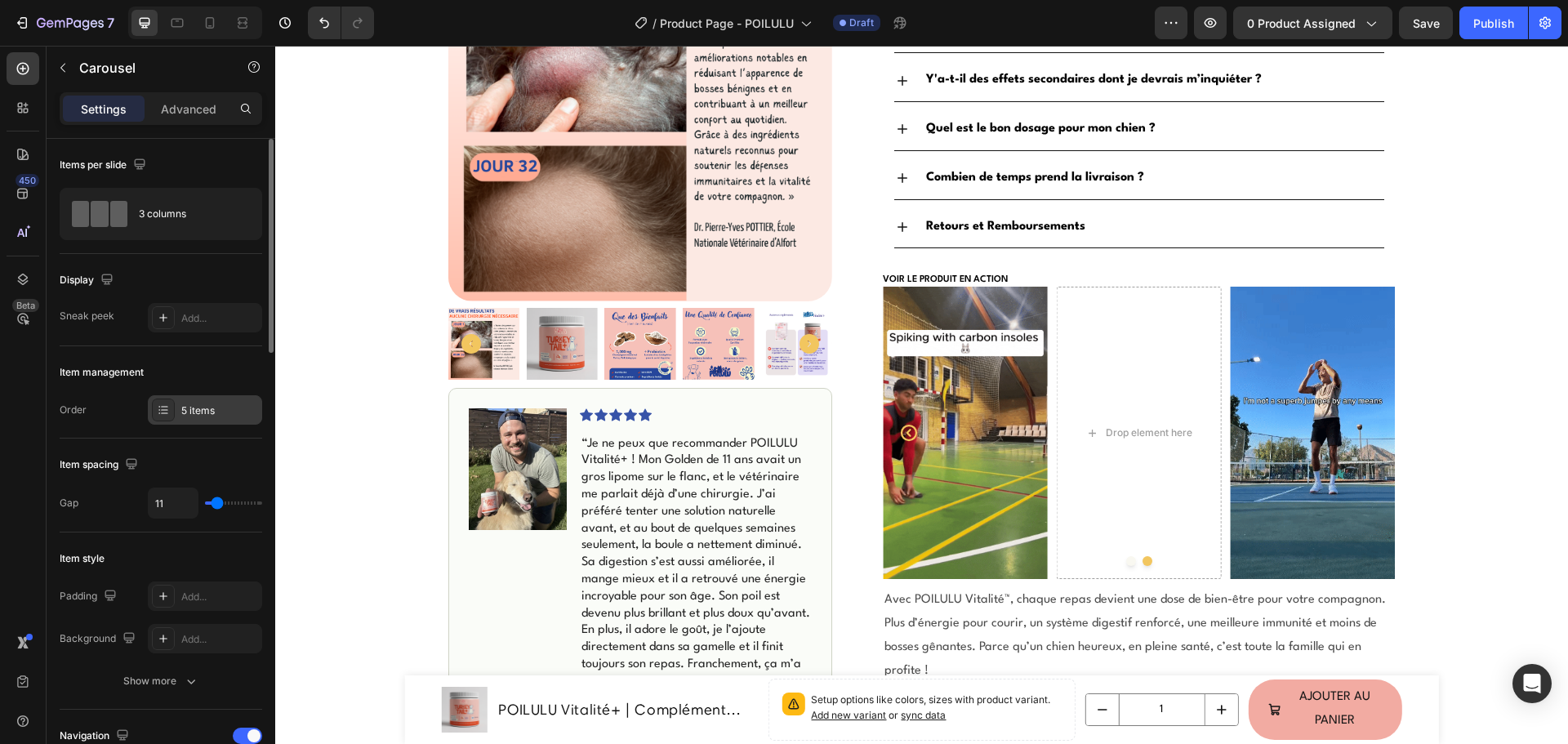
click at [189, 419] on div "5 items" at bounding box center [205, 410] width 114 height 30
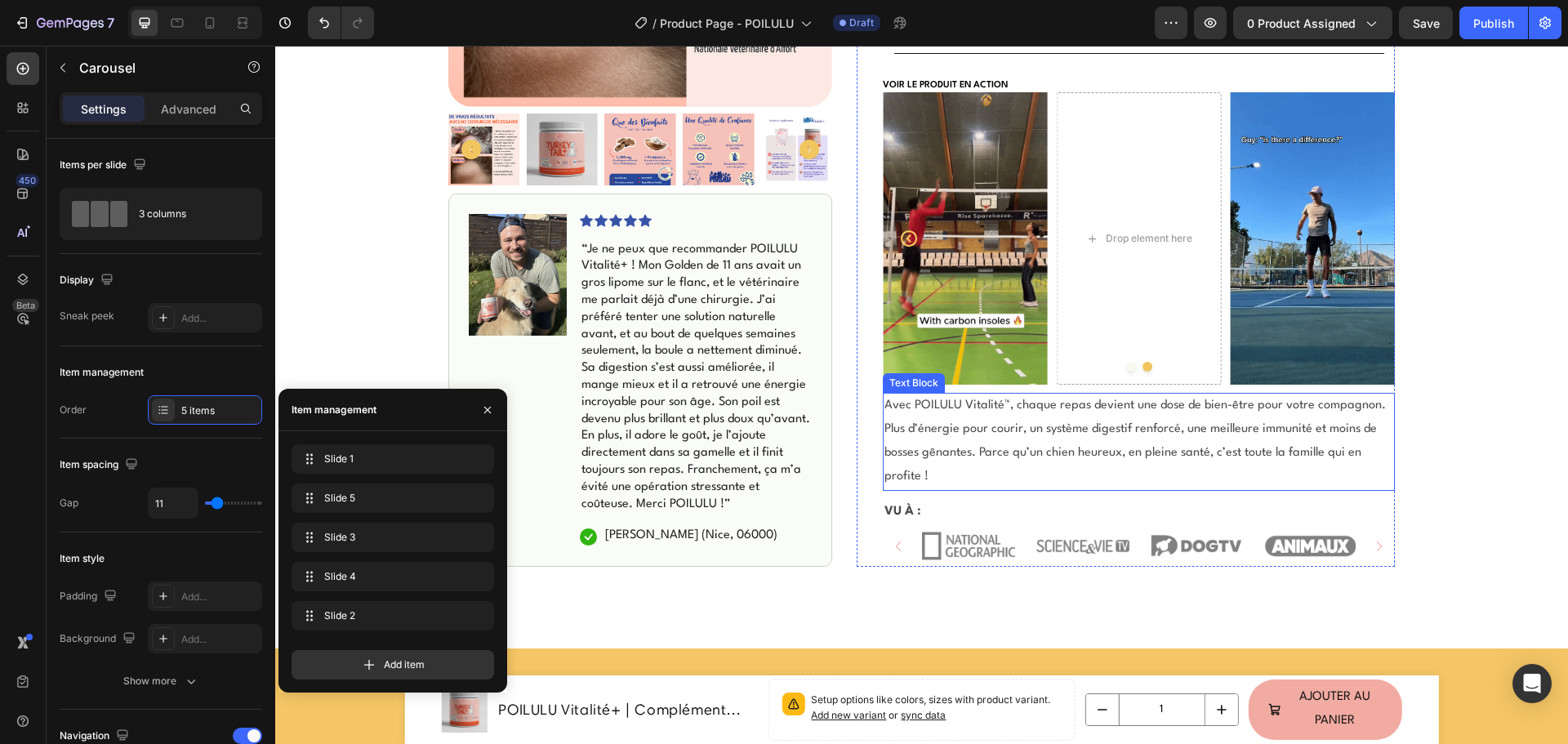
scroll to position [1225, 0]
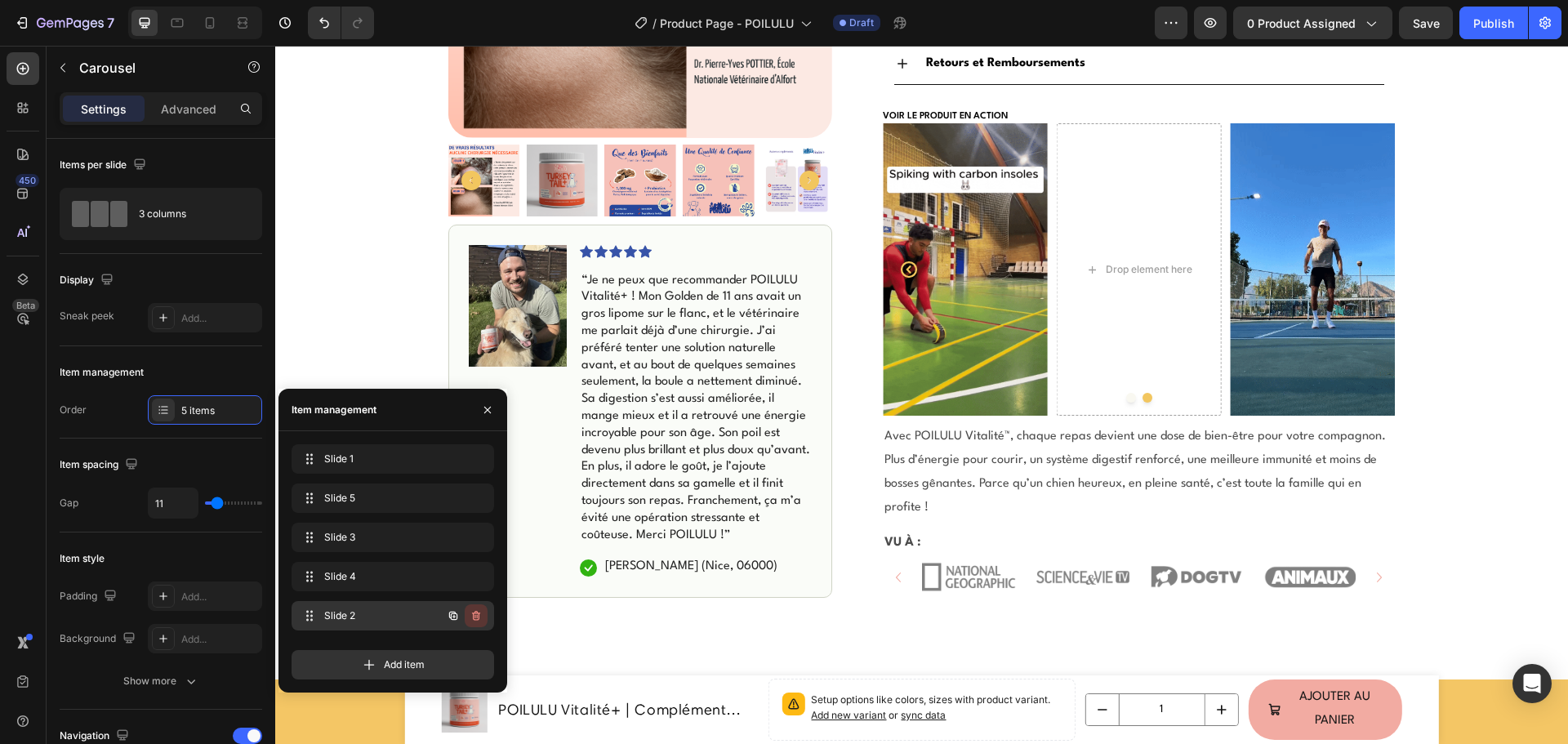
click at [482, 617] on icon "button" at bounding box center [476, 616] width 13 height 13
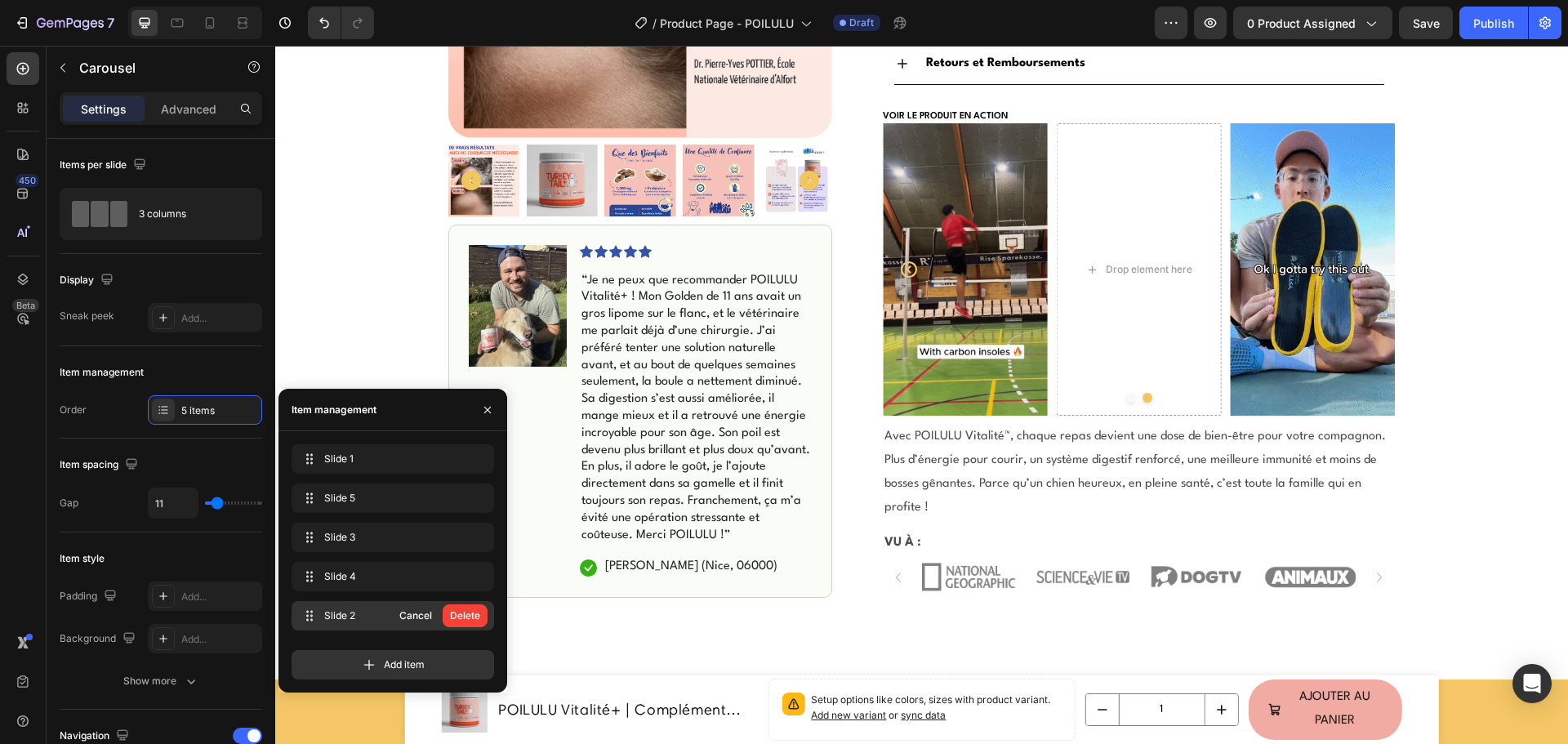
click at [482, 617] on button "Delete" at bounding box center [465, 616] width 45 height 23
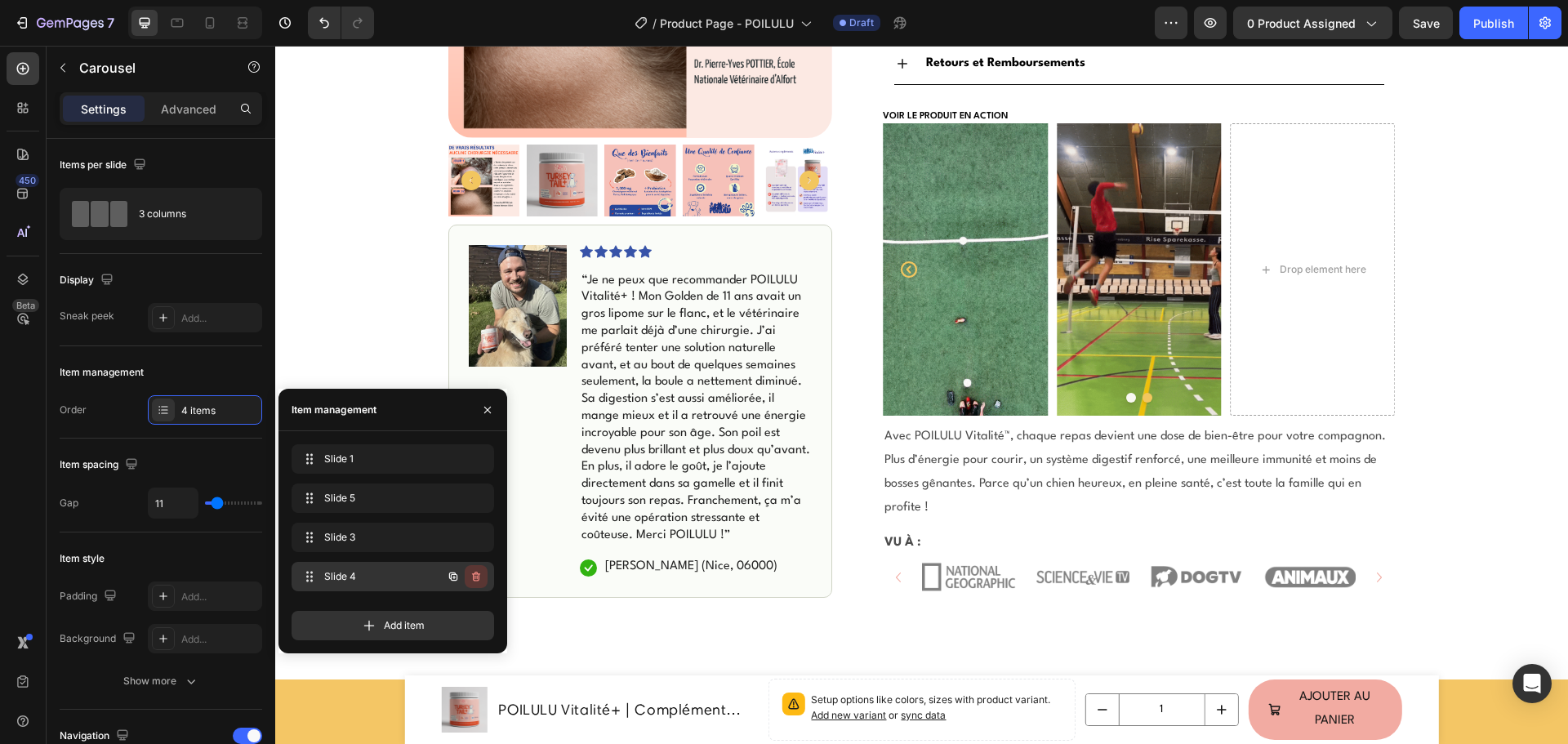
click at [468, 583] on button "button" at bounding box center [476, 577] width 23 height 23
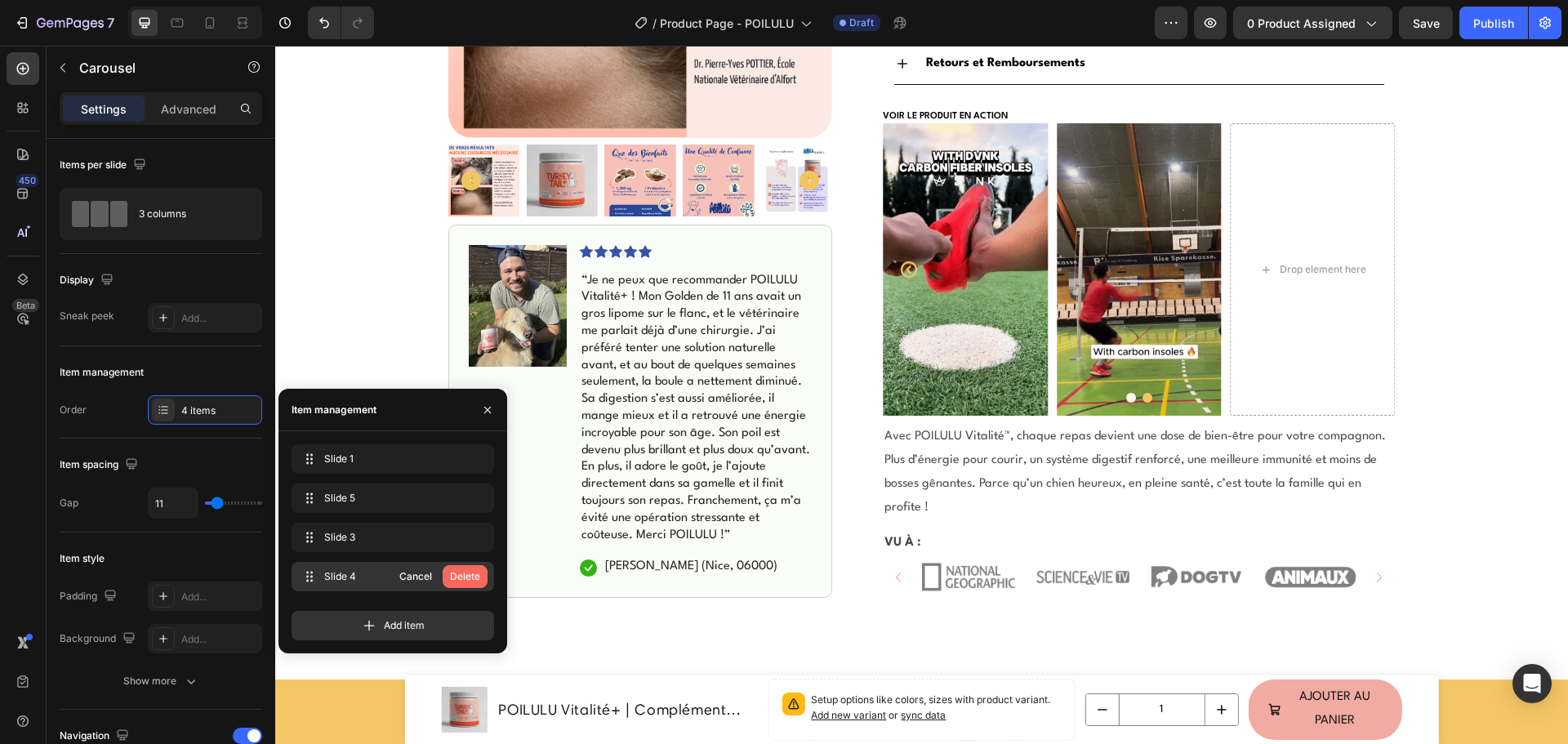
click at [472, 577] on div "Delete" at bounding box center [465, 577] width 30 height 14
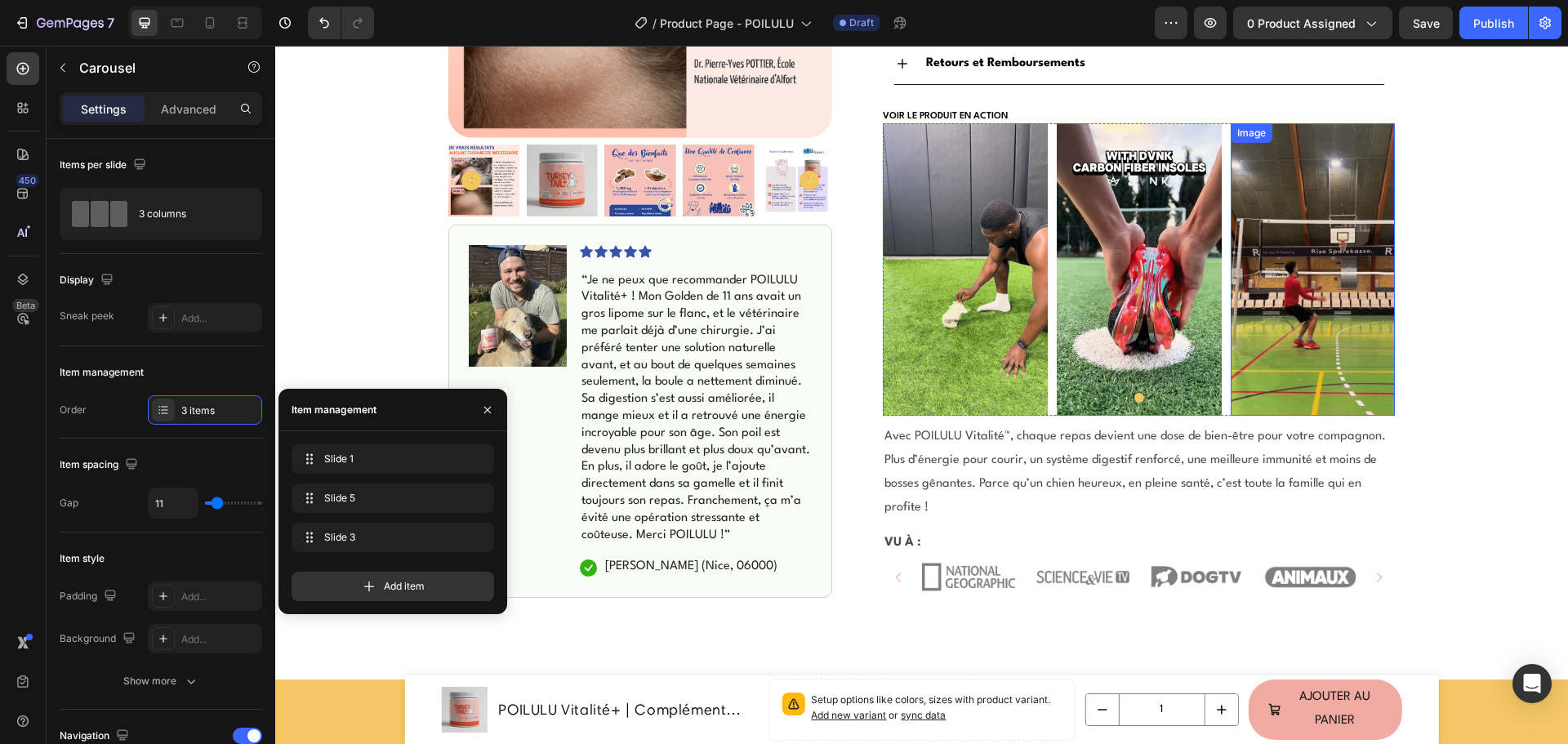
scroll to position [1143, 0]
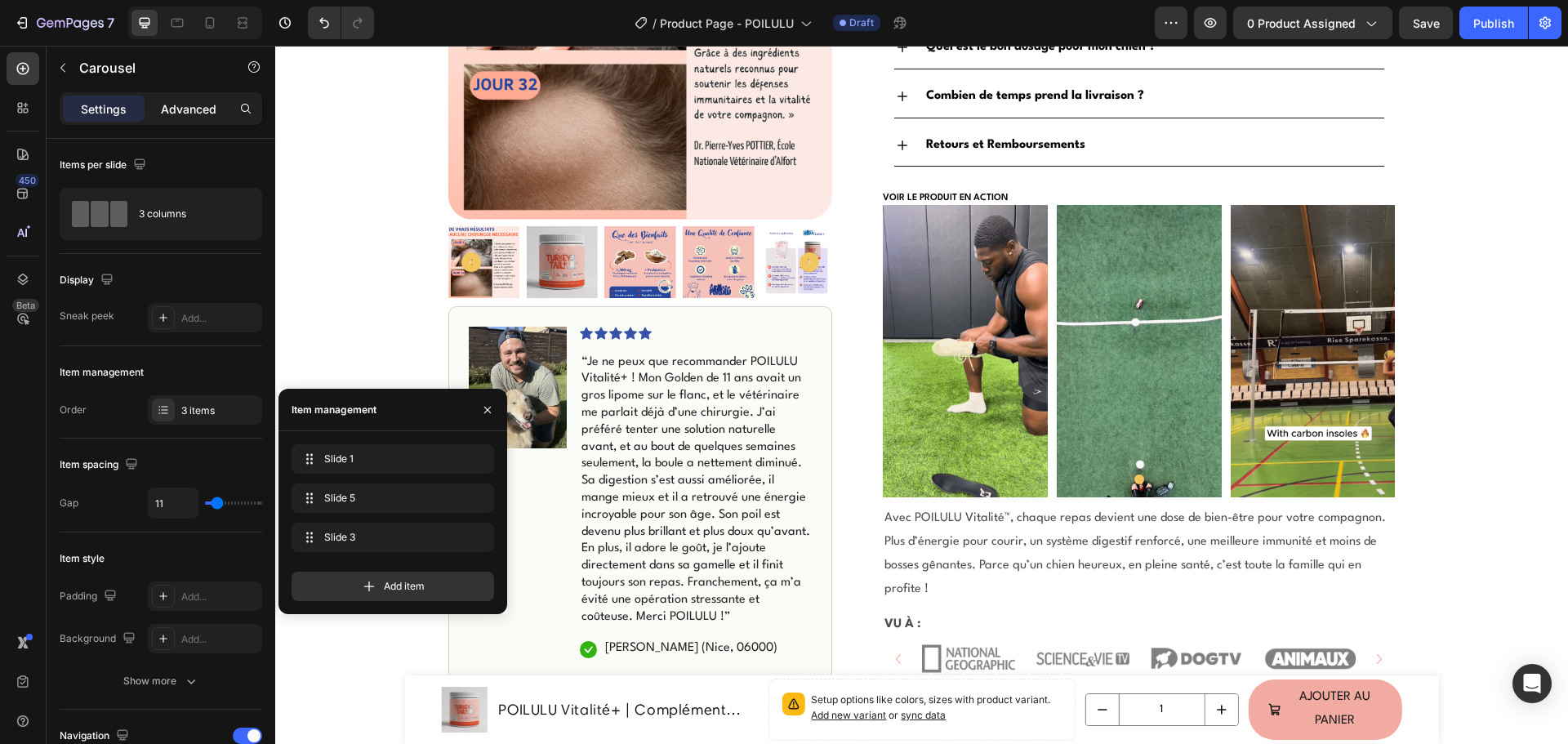
click at [164, 111] on p "Advanced" at bounding box center [189, 109] width 56 height 17
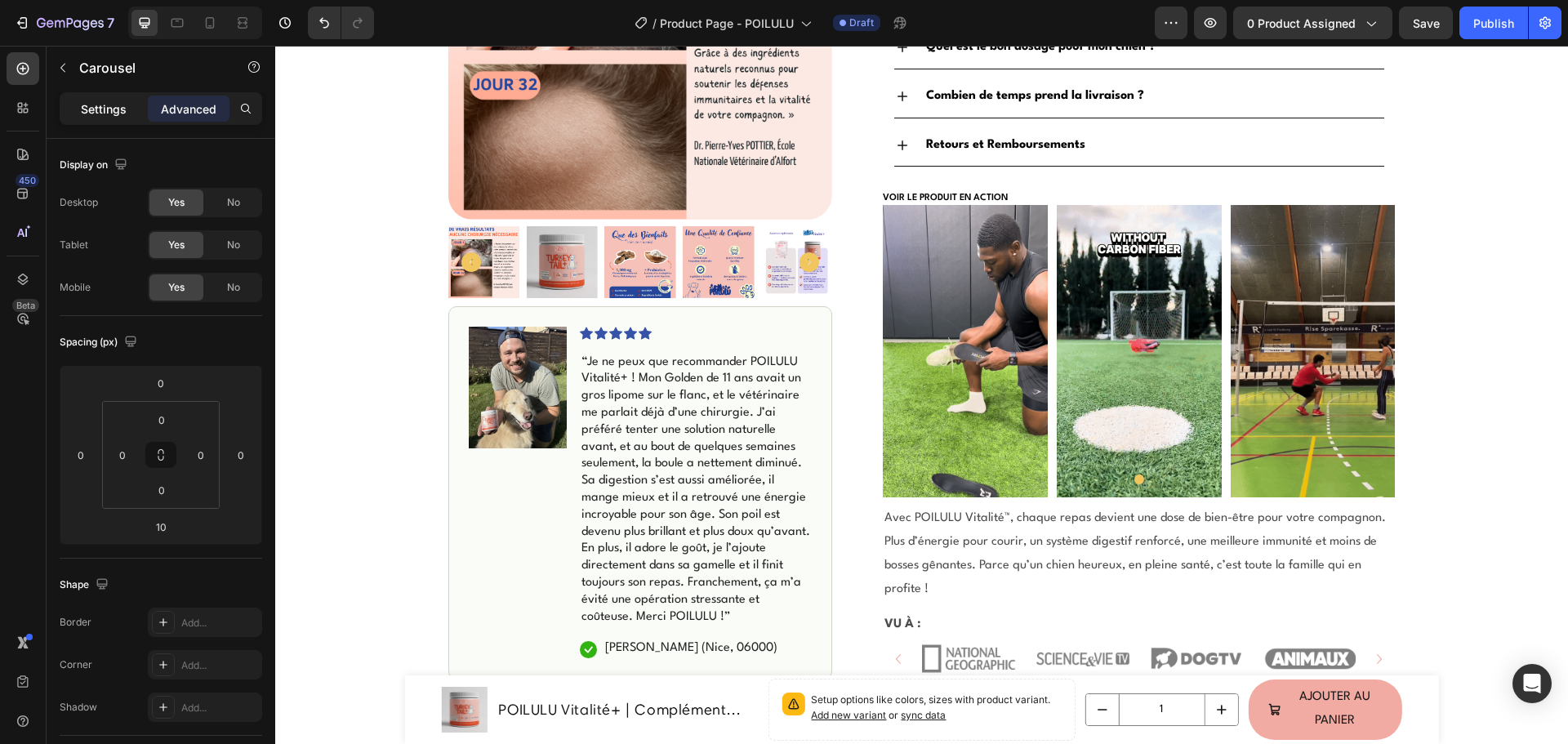
click at [106, 111] on p "Settings" at bounding box center [104, 109] width 46 height 17
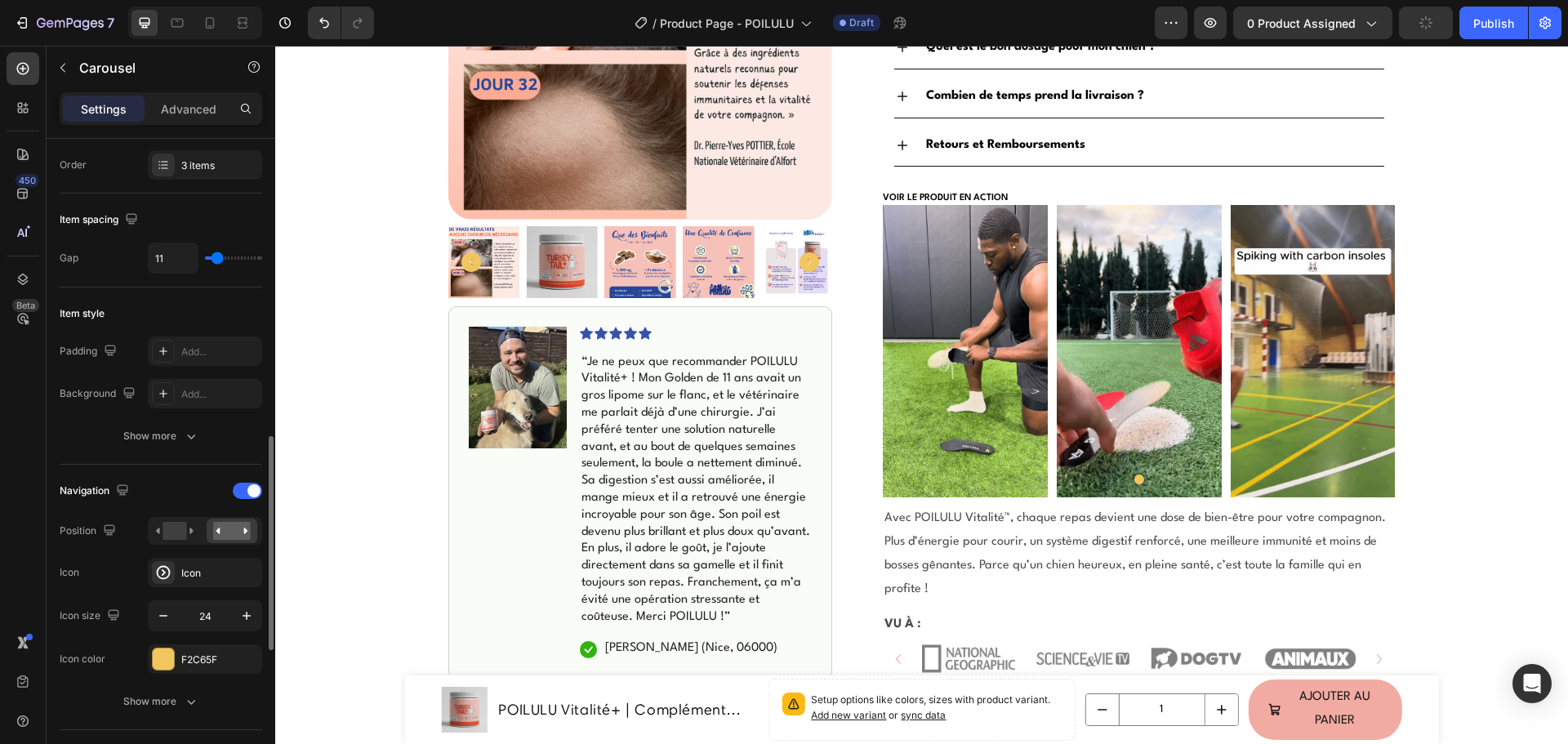
scroll to position [408, 0]
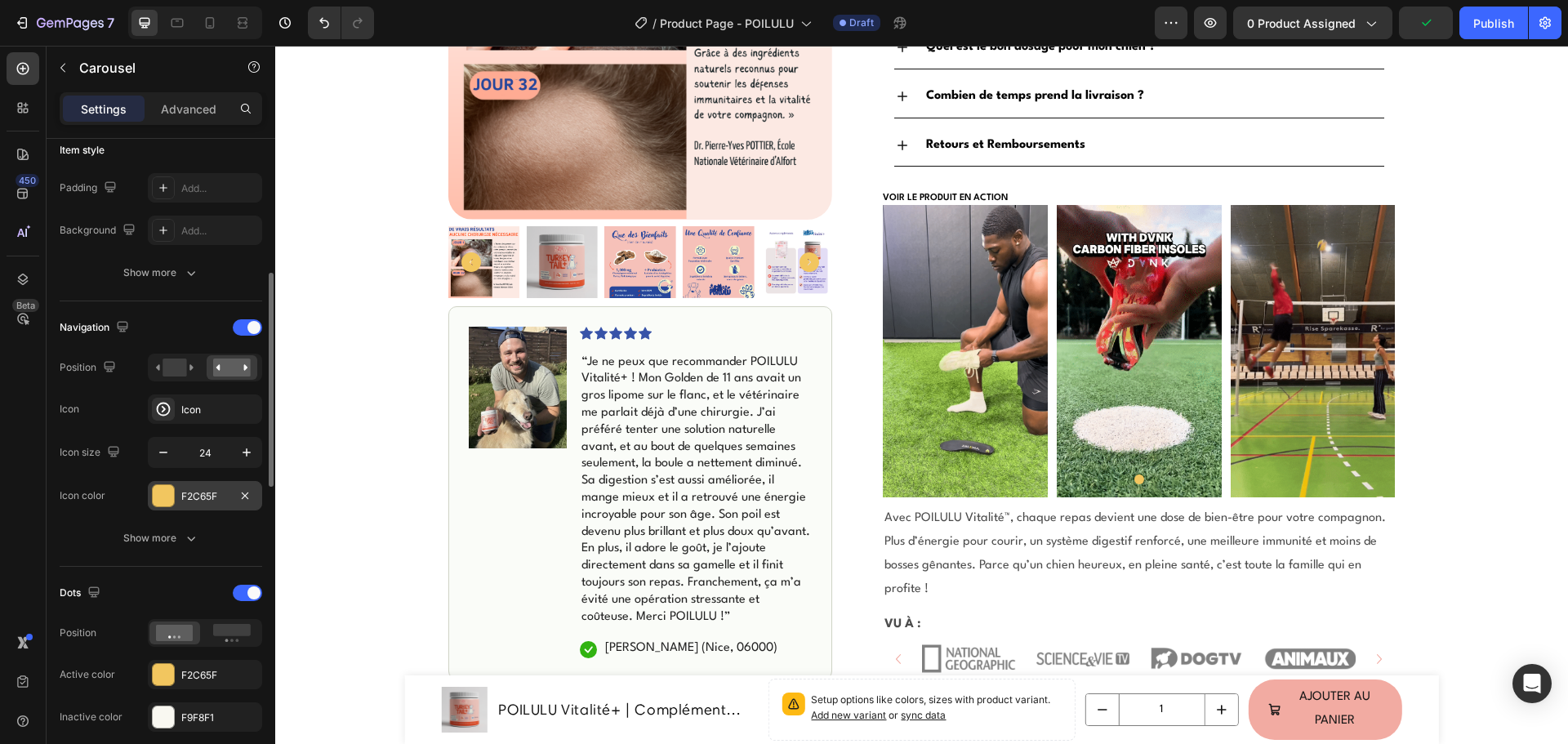
click at [170, 487] on div at bounding box center [164, 496] width 21 height 21
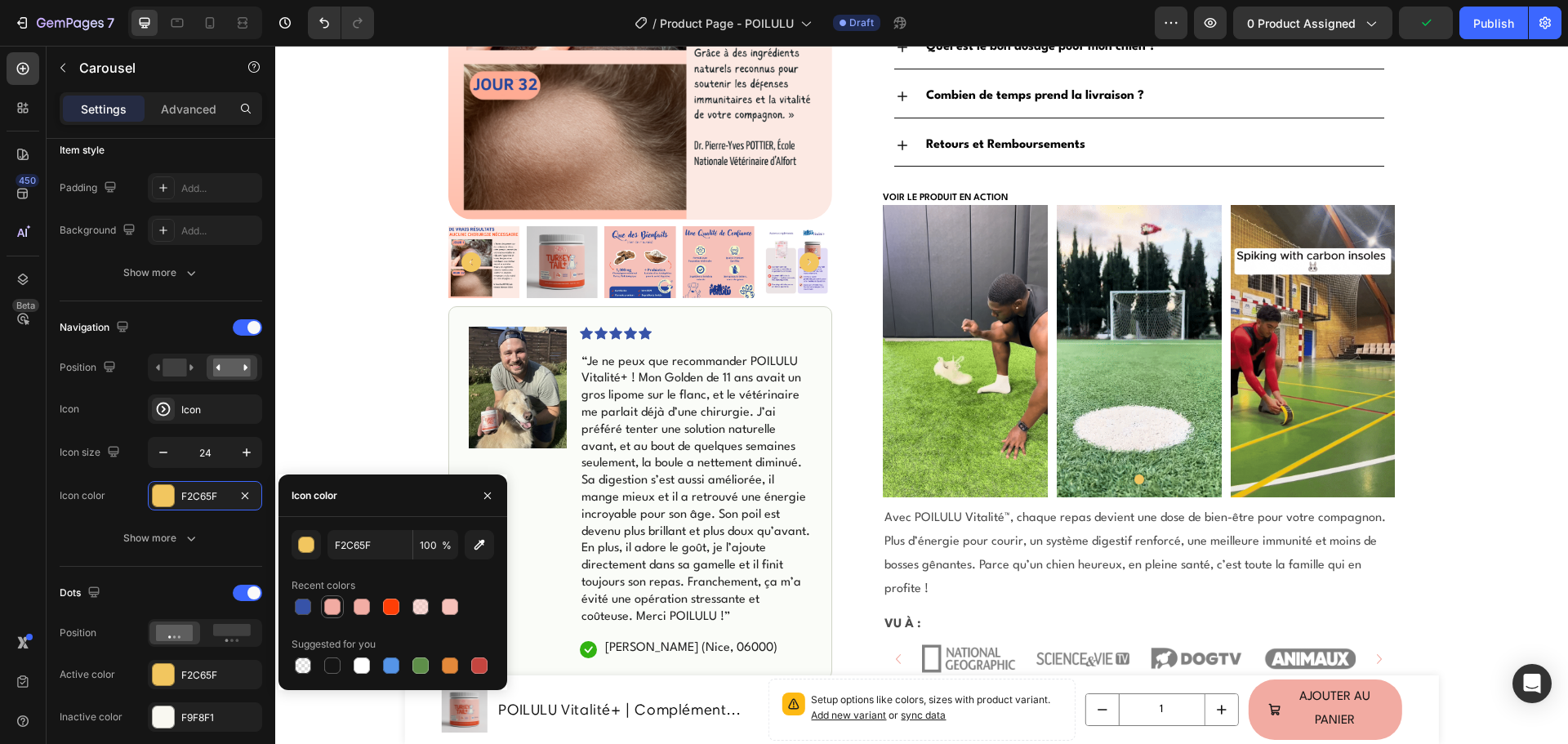
click at [337, 605] on div at bounding box center [332, 606] width 16 height 16
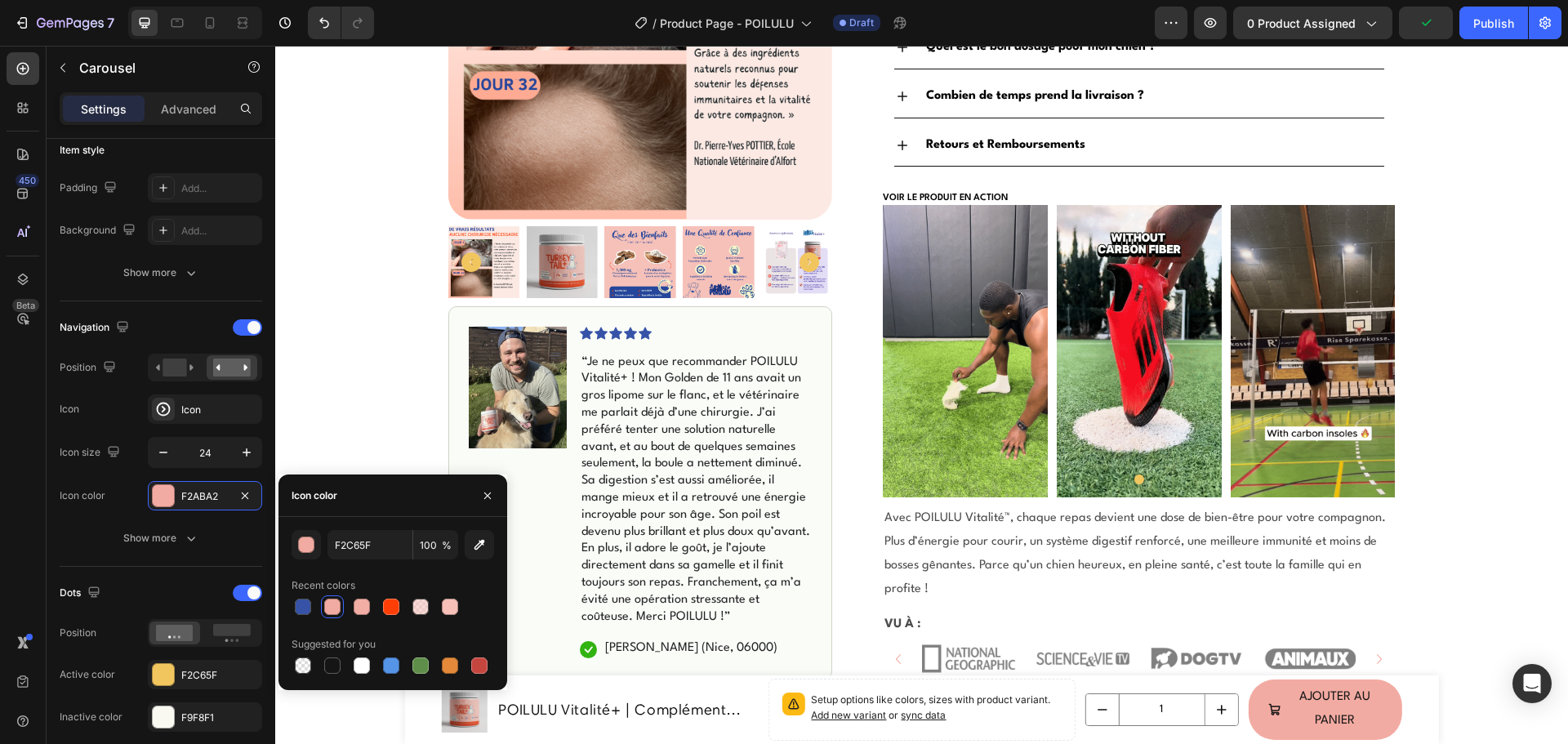
type input "F2ABA2"
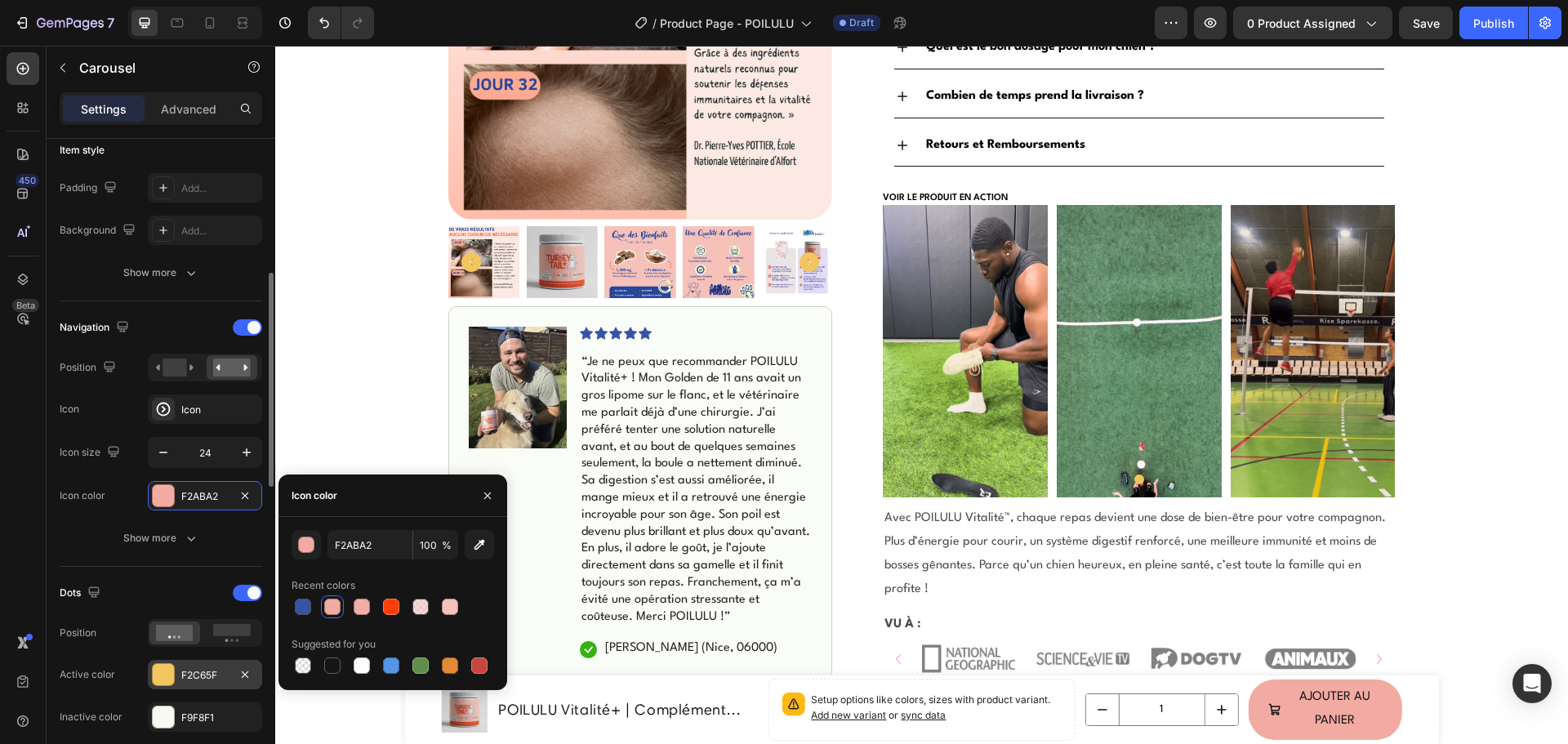
click at [159, 679] on div at bounding box center [164, 675] width 21 height 21
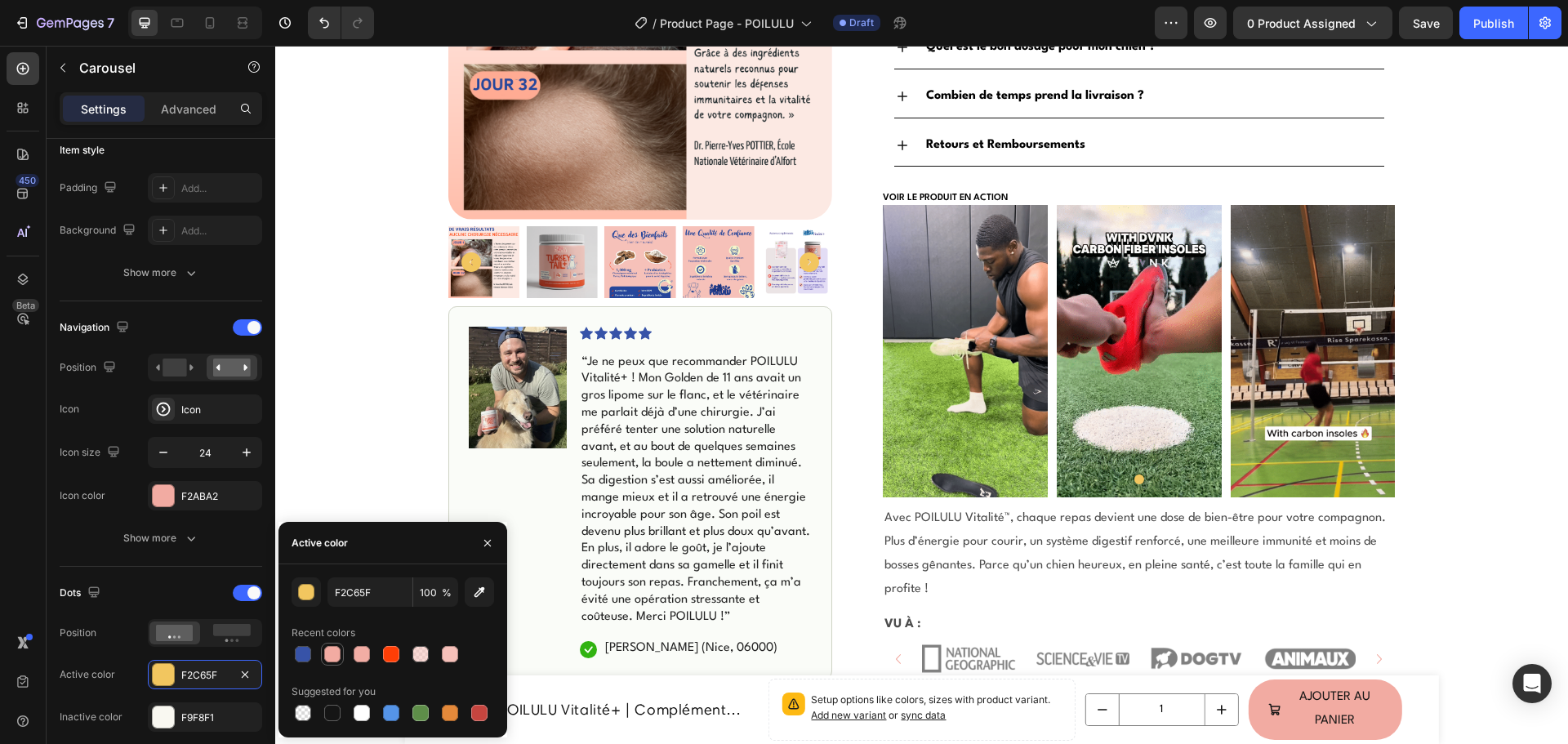
click at [329, 649] on div at bounding box center [332, 654] width 16 height 16
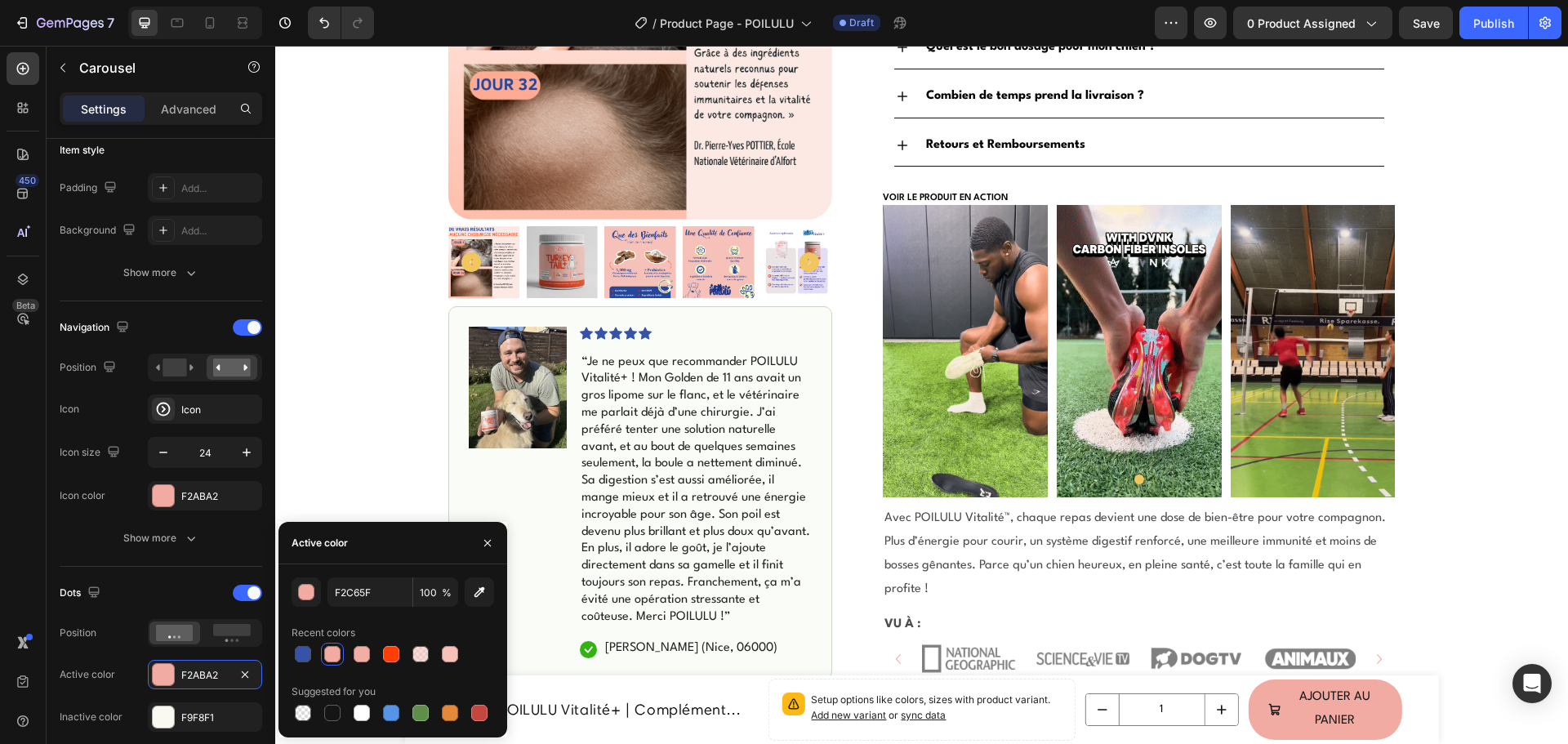
type input "F2ABA2"
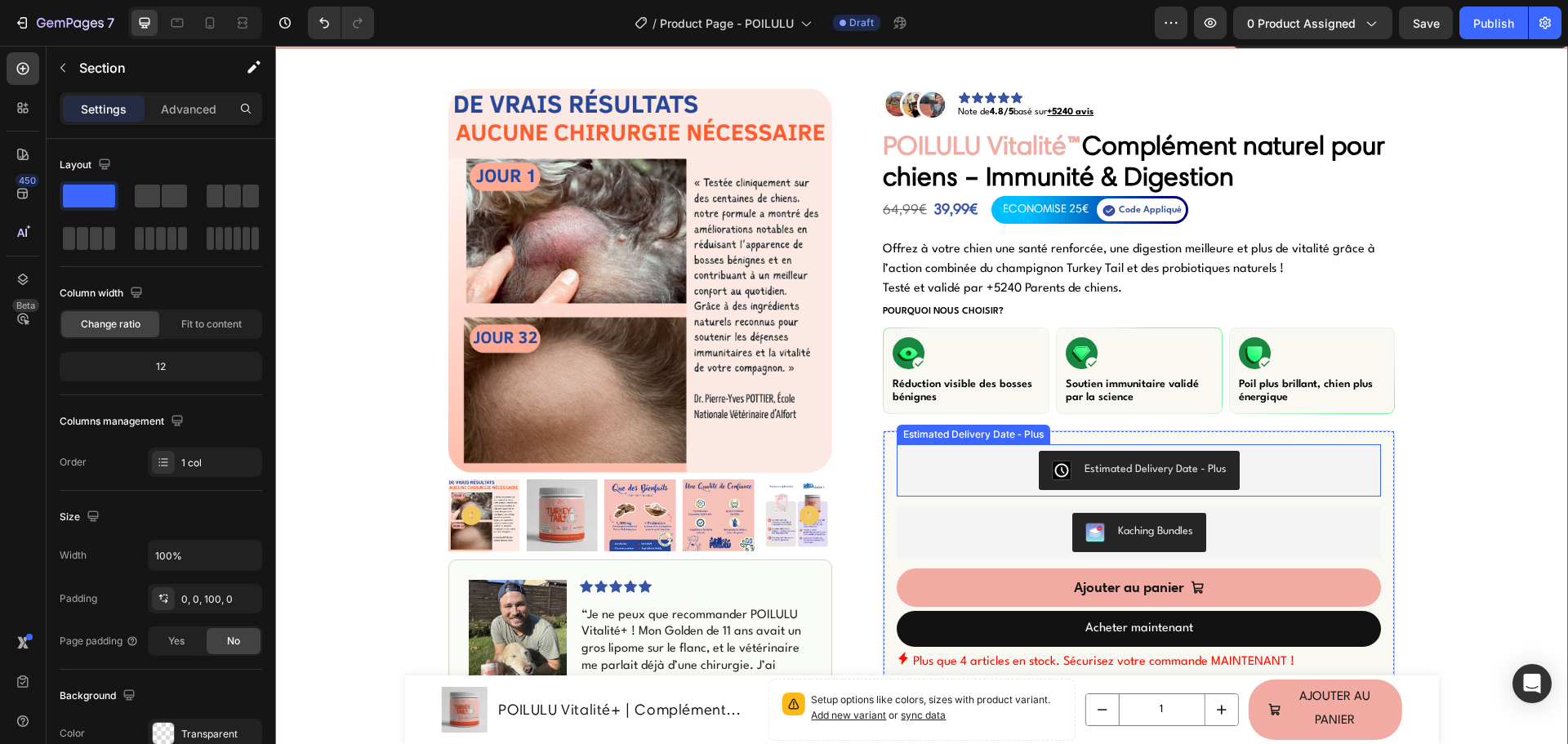
scroll to position [0, 0]
